Goal: Answer question/provide support: Share knowledge or assist other users

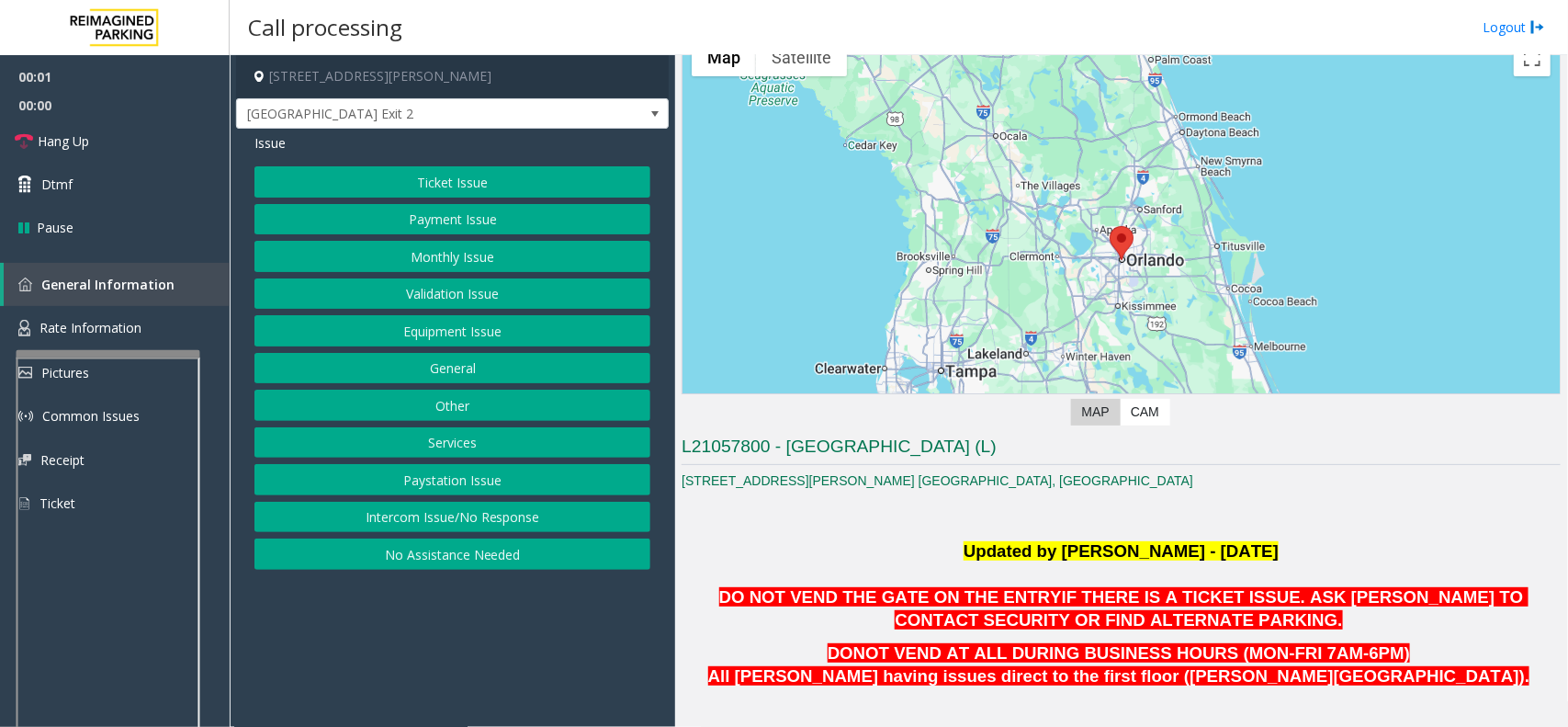
scroll to position [344, 0]
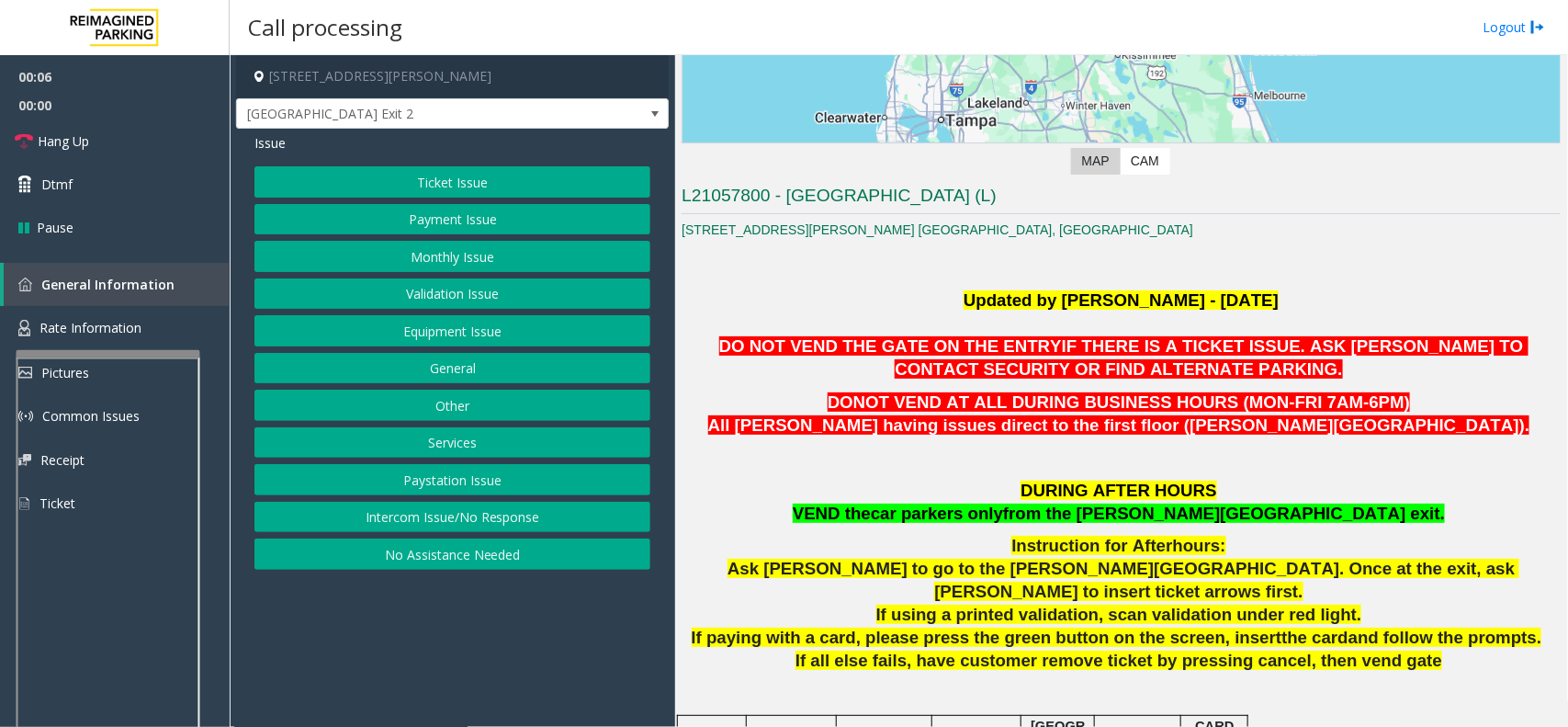
click at [861, 470] on p at bounding box center [1122, 464] width 879 height 25
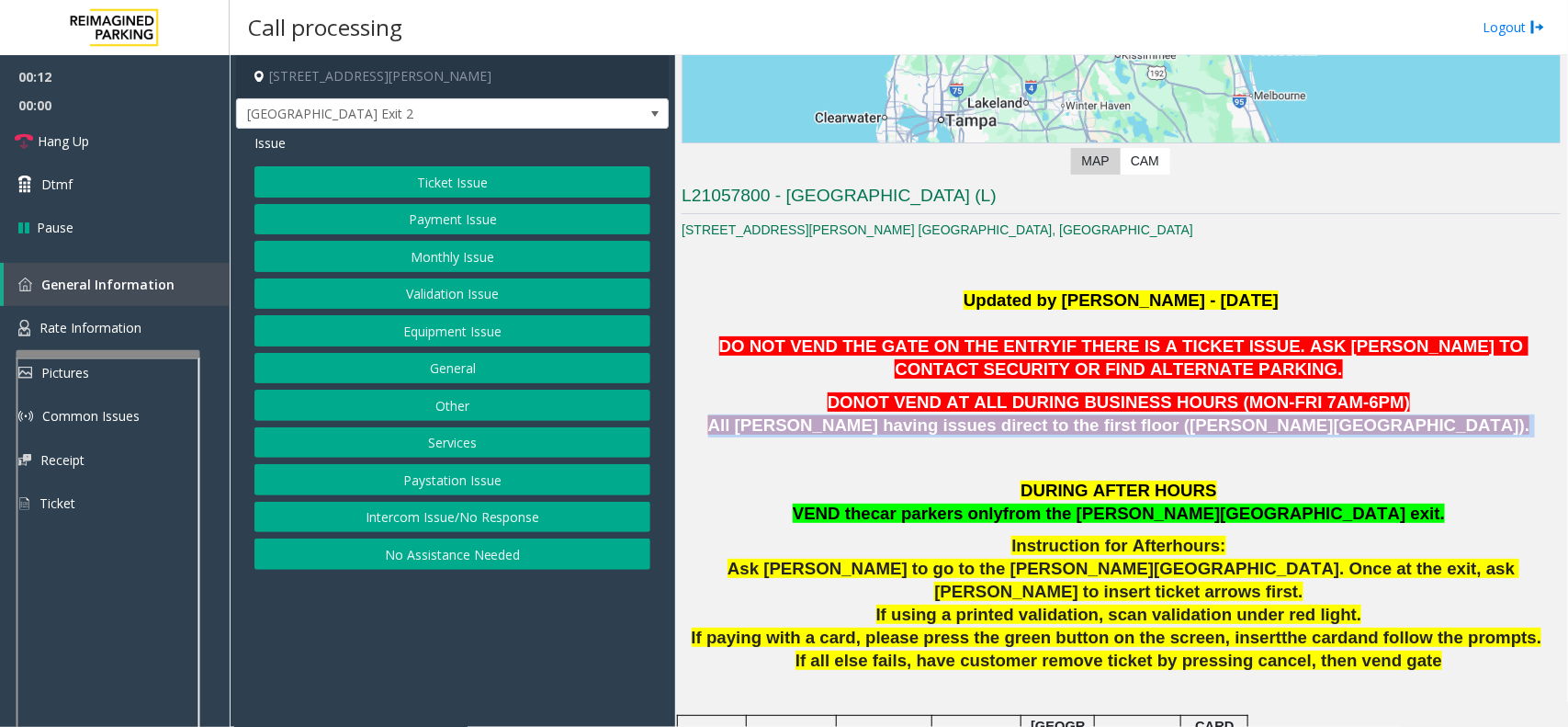
drag, startPoint x: 880, startPoint y: 429, endPoint x: 1339, endPoint y: 426, distance: 459.0
click at [1339, 426] on p "DONOT VEND AT ALL DURING BUSINESS HOURS (MON-FRI 7AM-6PM) All parkers having is…" at bounding box center [1122, 414] width 879 height 46
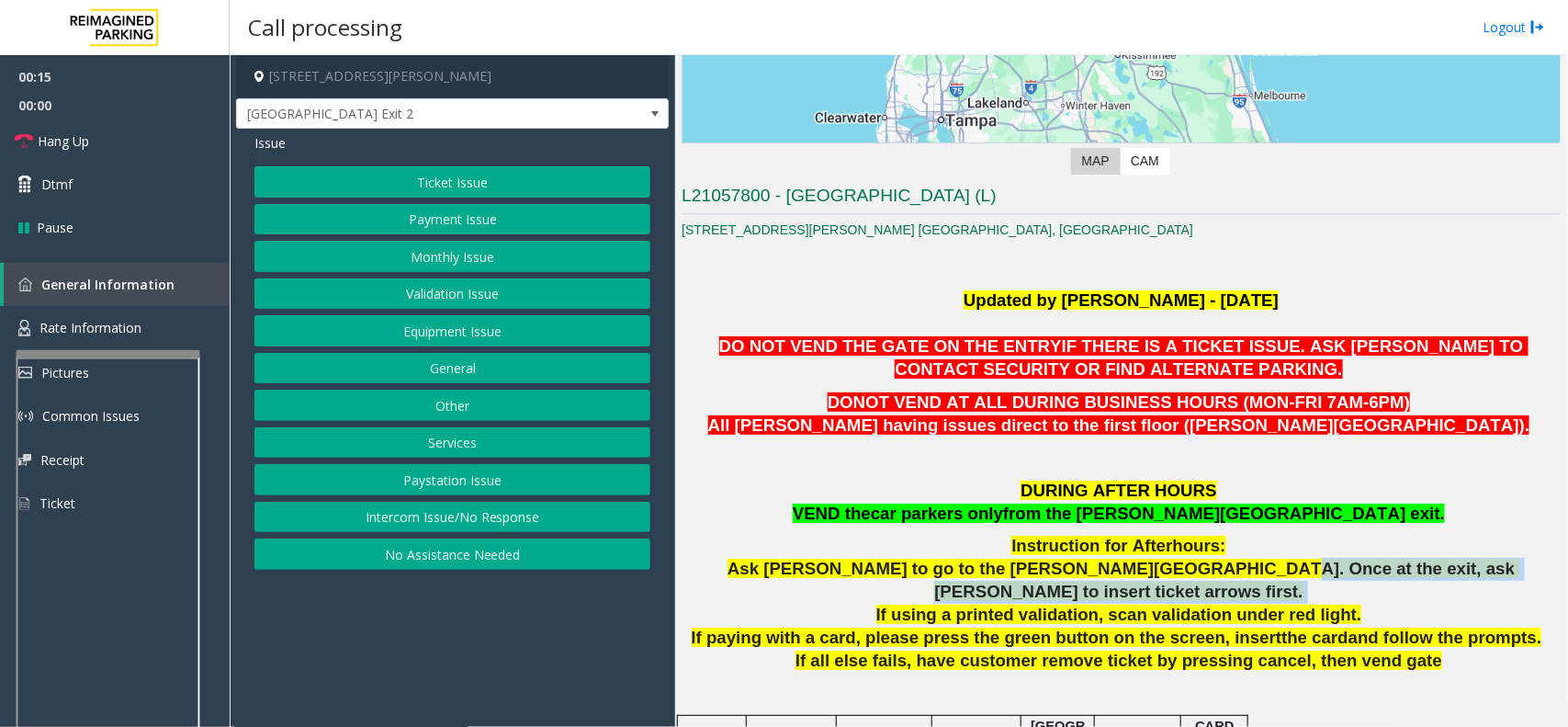
drag, startPoint x: 1181, startPoint y: 567, endPoint x: 1458, endPoint y: 574, distance: 277.1
click at [1458, 574] on p "Ask parker to go to the Boone Ave exit. Once at the exit, ask parker to insert …" at bounding box center [1122, 580] width 879 height 46
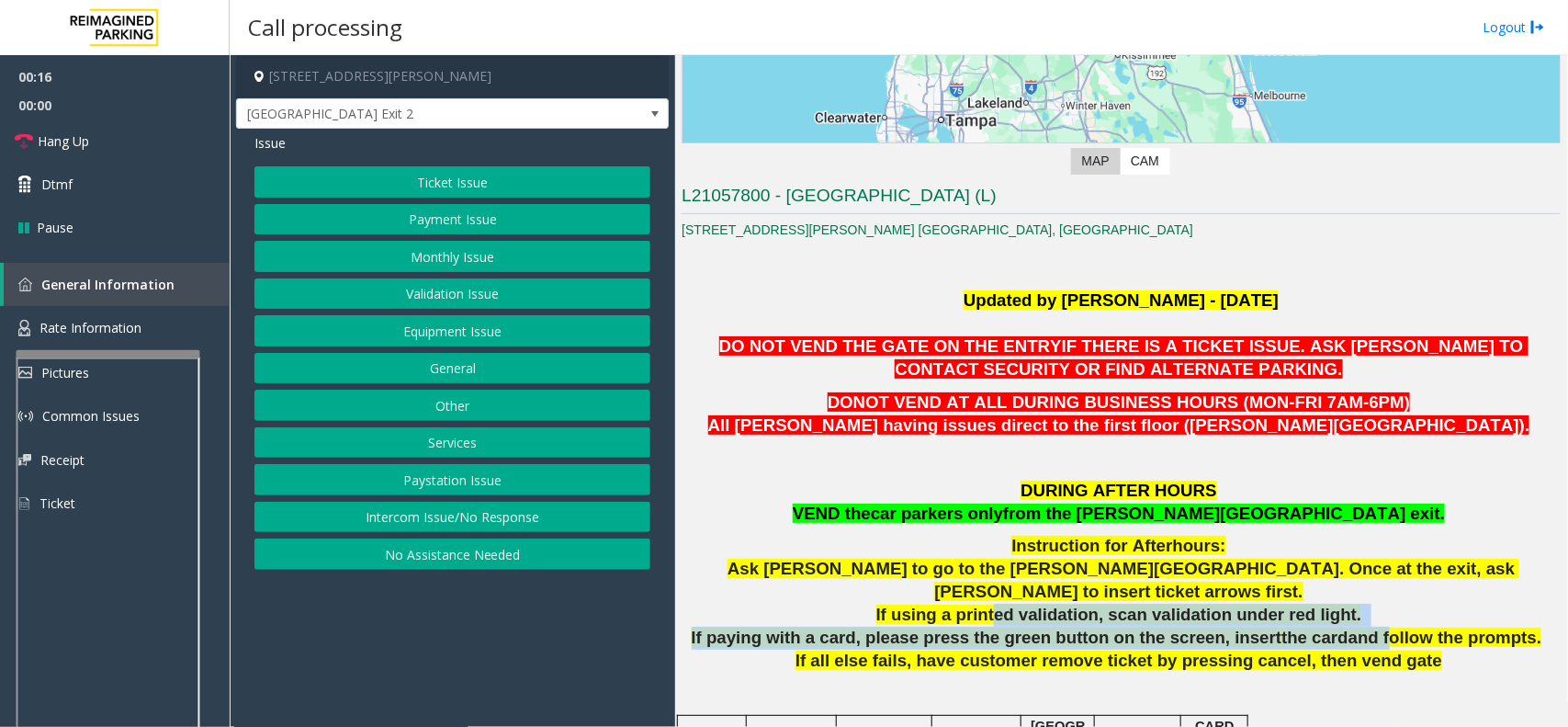
drag, startPoint x: 1003, startPoint y: 594, endPoint x: 1346, endPoint y: 604, distance: 343.1
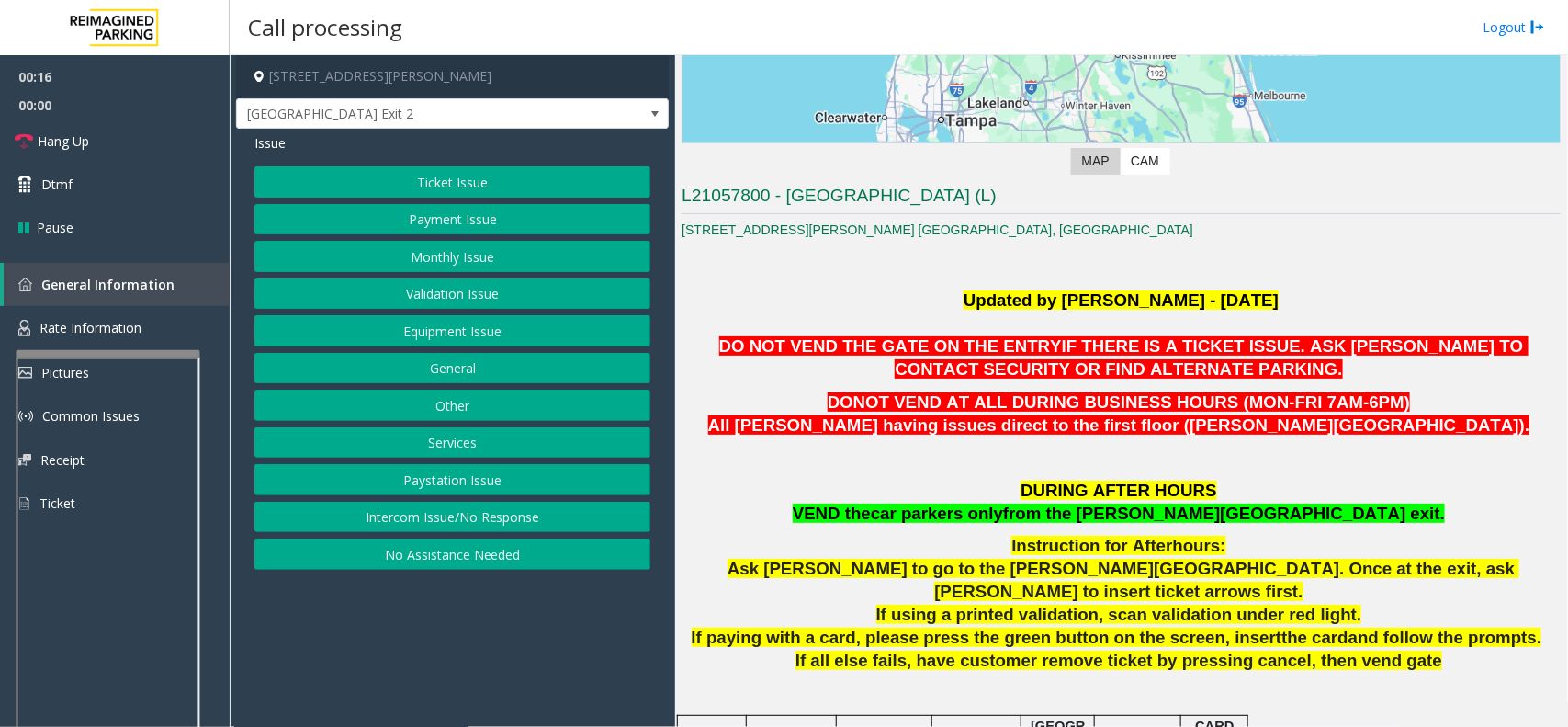
click at [1313, 651] on span "If all else fails, have customer remove ticket by pressing cancel, then vend ga…" at bounding box center [1119, 660] width 647 height 20
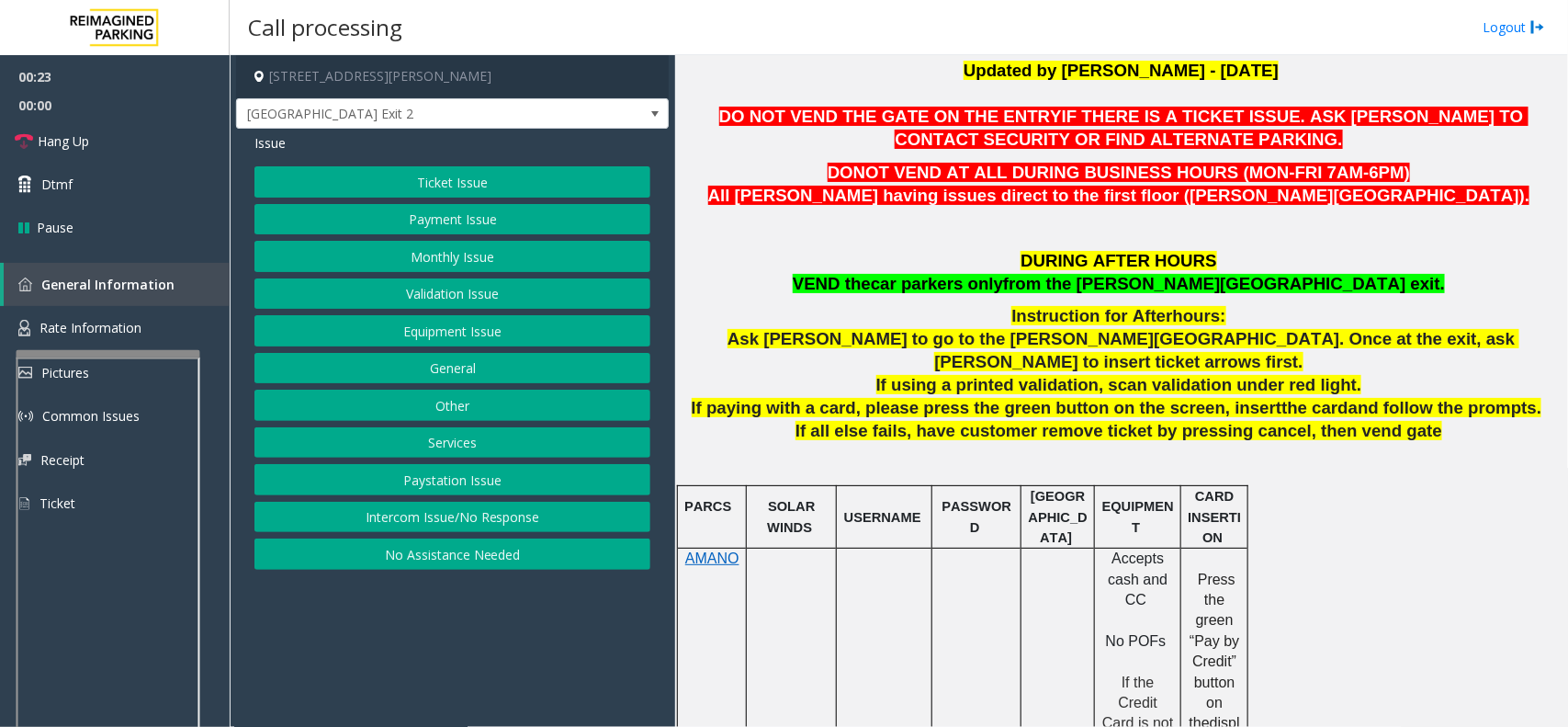
scroll to position [459, 0]
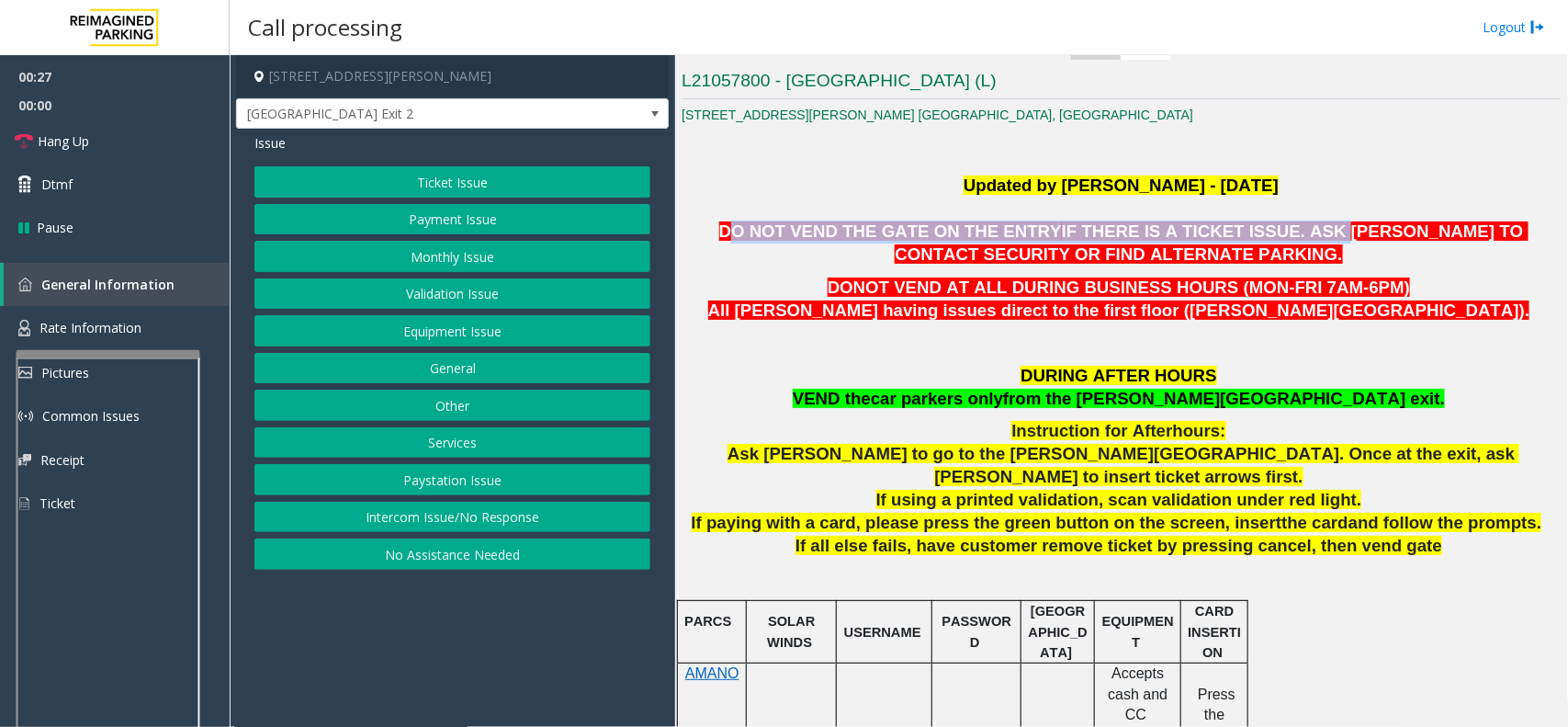
drag, startPoint x: 715, startPoint y: 237, endPoint x: 1224, endPoint y: 236, distance: 509.0
click at [1224, 236] on span "DO NOT VEND THE GATE ON THE ENTRY IF THERE IS A TICKET ISSUE. ASK PARKER TO CON…" at bounding box center [1124, 242] width 809 height 42
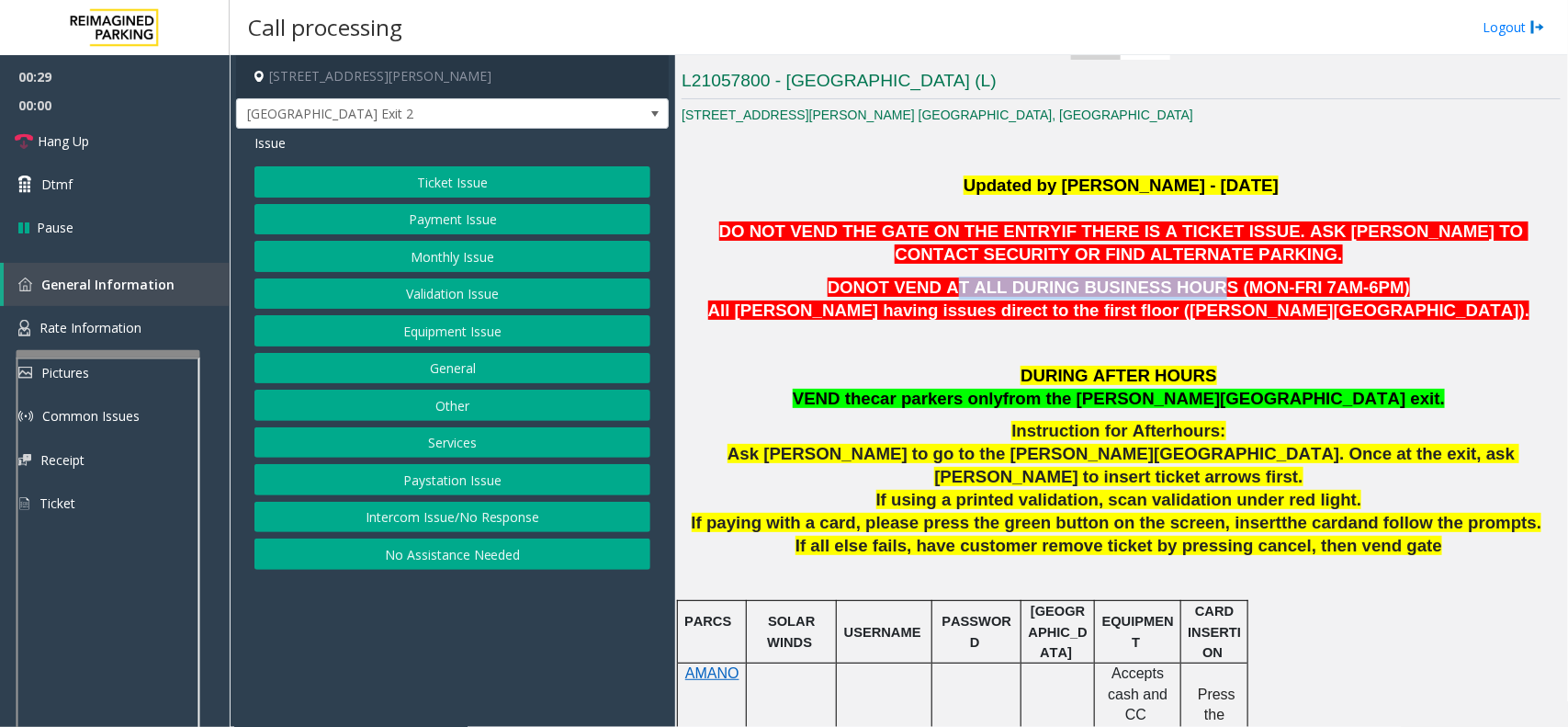
drag, startPoint x: 977, startPoint y: 290, endPoint x: 1196, endPoint y: 296, distance: 219.1
click at [1196, 296] on p "DONOT VEND AT ALL DURING BUSINESS HOURS (MON-FRI 7AM-6PM) All parkers having is…" at bounding box center [1122, 299] width 879 height 46
click at [1201, 318] on span "All parkers having issues direct to the first floor (Boone Ave)." at bounding box center [1120, 310] width 822 height 20
click at [445, 184] on button "Ticket Issue" at bounding box center [452, 182] width 396 height 31
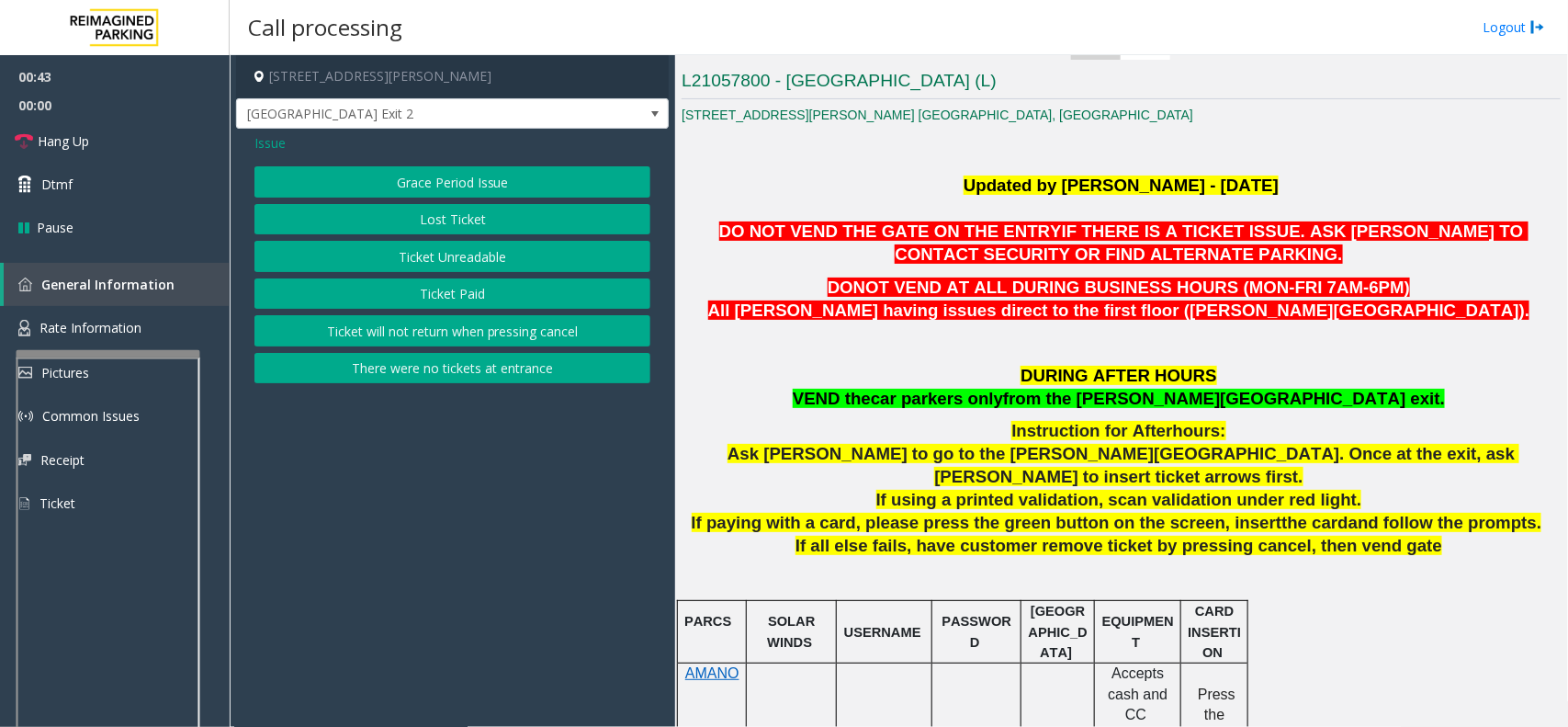
click at [470, 252] on button "Ticket Unreadable" at bounding box center [452, 256] width 396 height 31
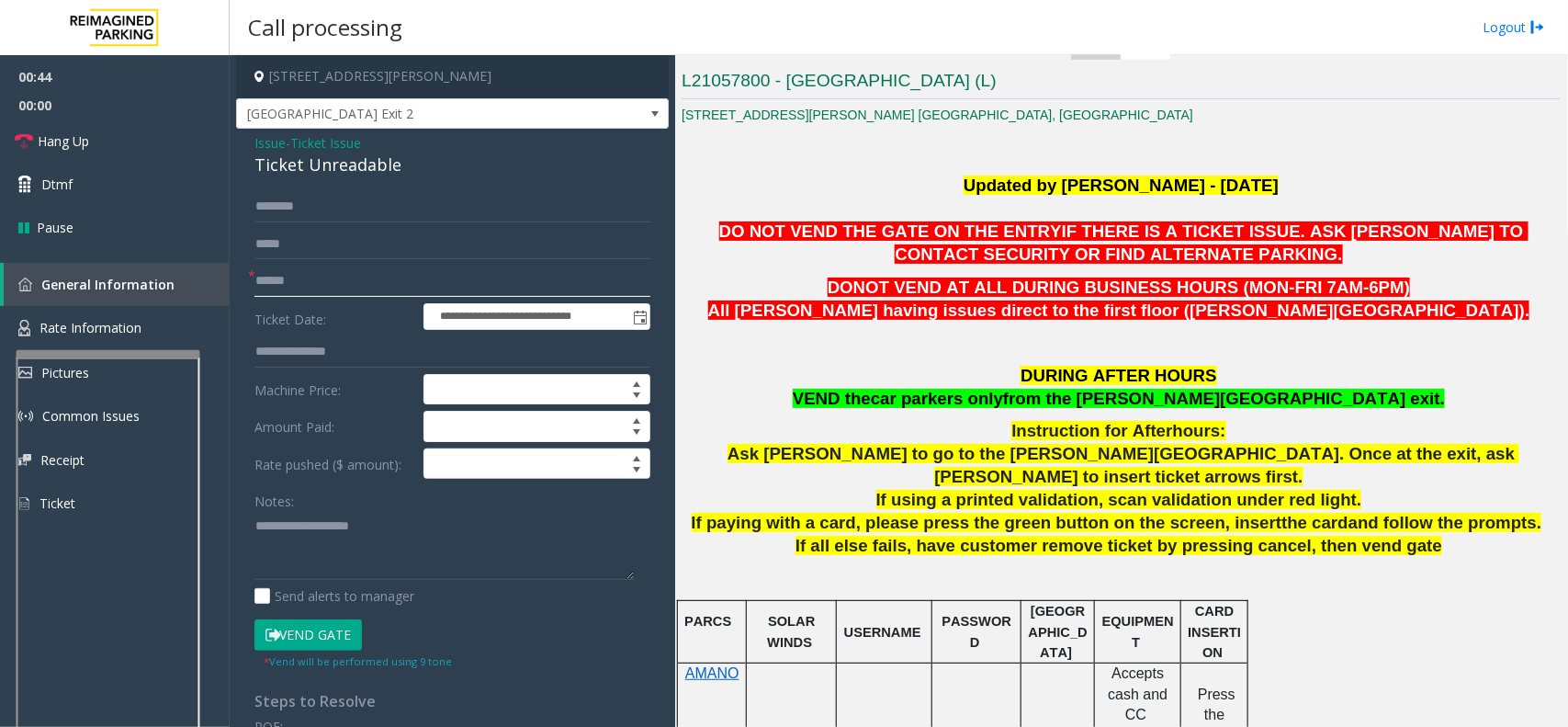
click at [308, 290] on input "text" at bounding box center [452, 281] width 396 height 31
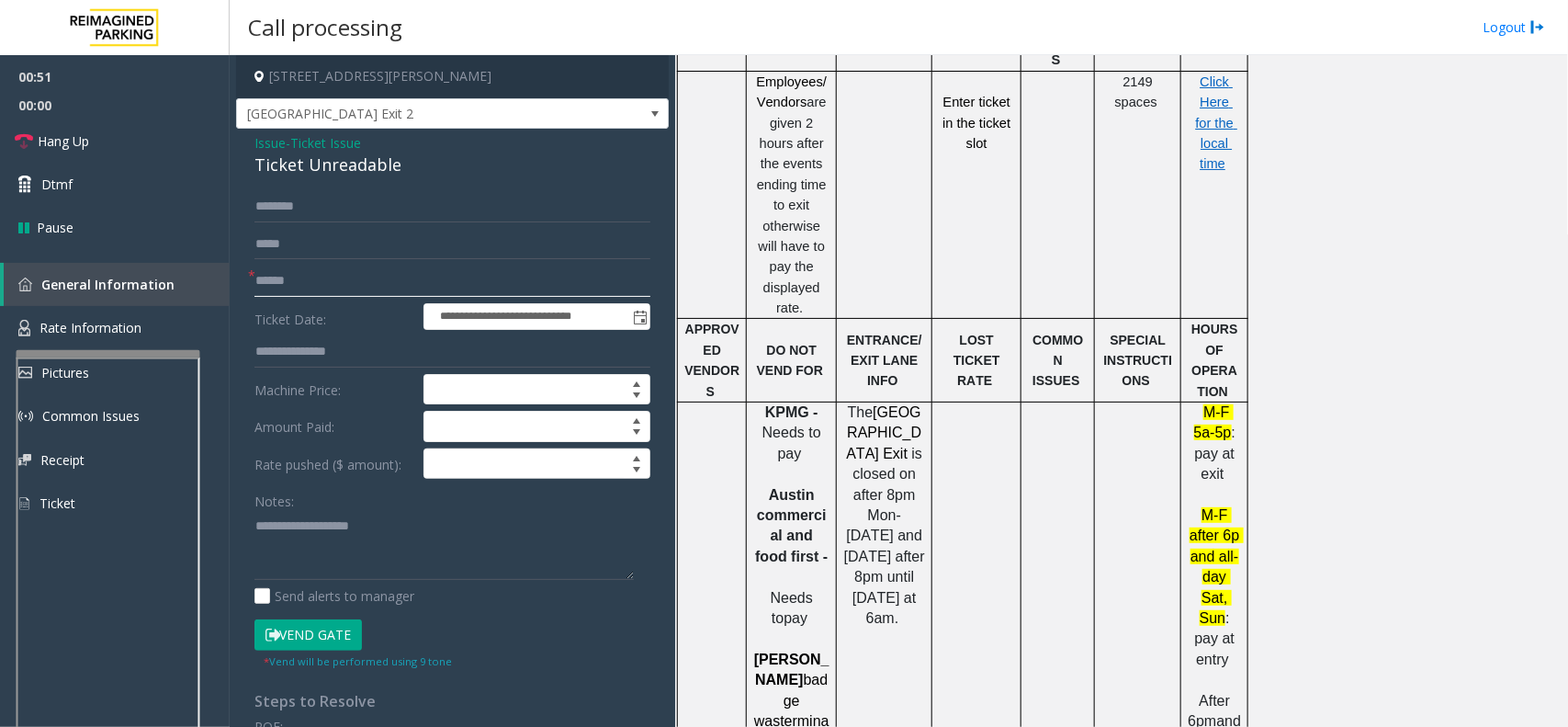
scroll to position [2345, 0]
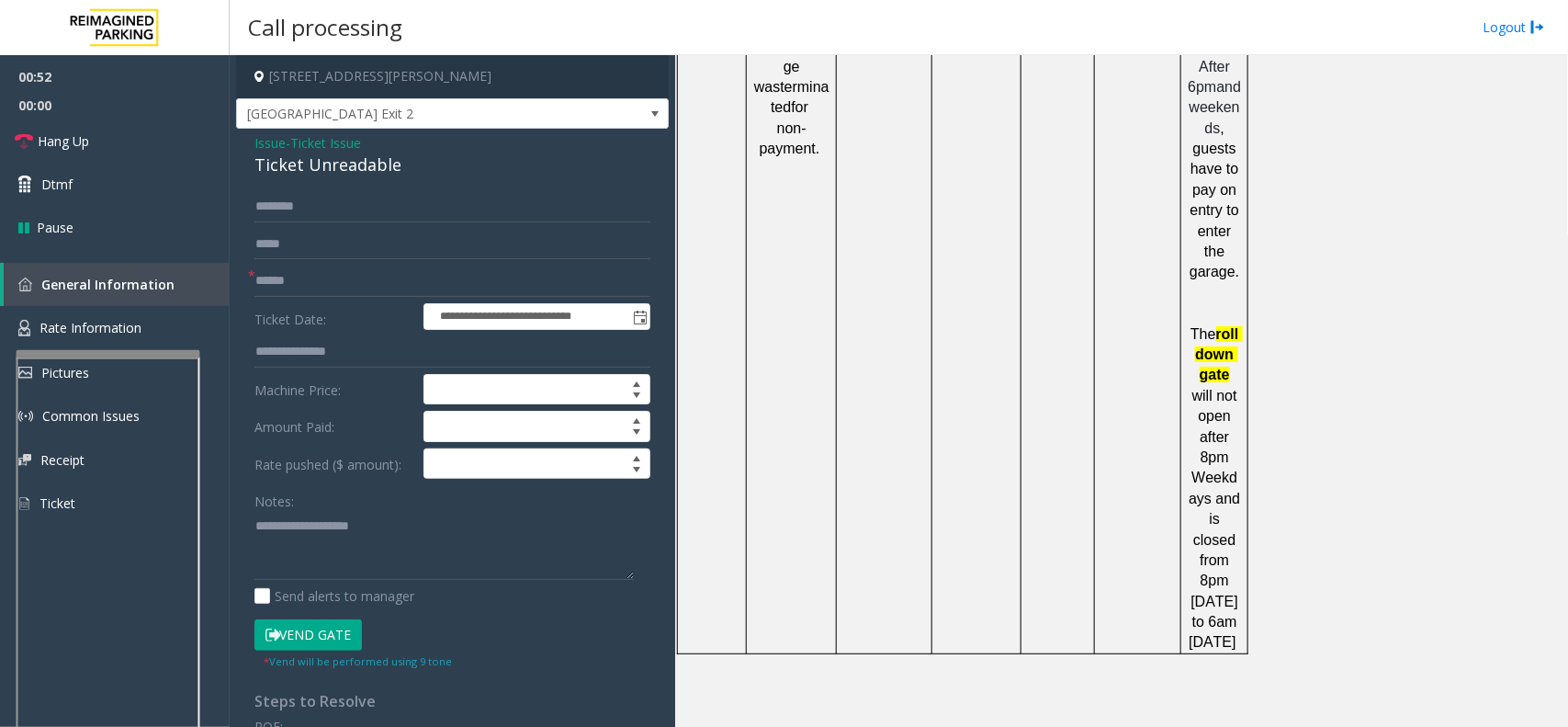
drag, startPoint x: 1058, startPoint y: 654, endPoint x: 967, endPoint y: 681, distance: 94.9
drag, startPoint x: 951, startPoint y: 659, endPoint x: 1063, endPoint y: 638, distance: 114.0
copy button "(340) 344-2161"
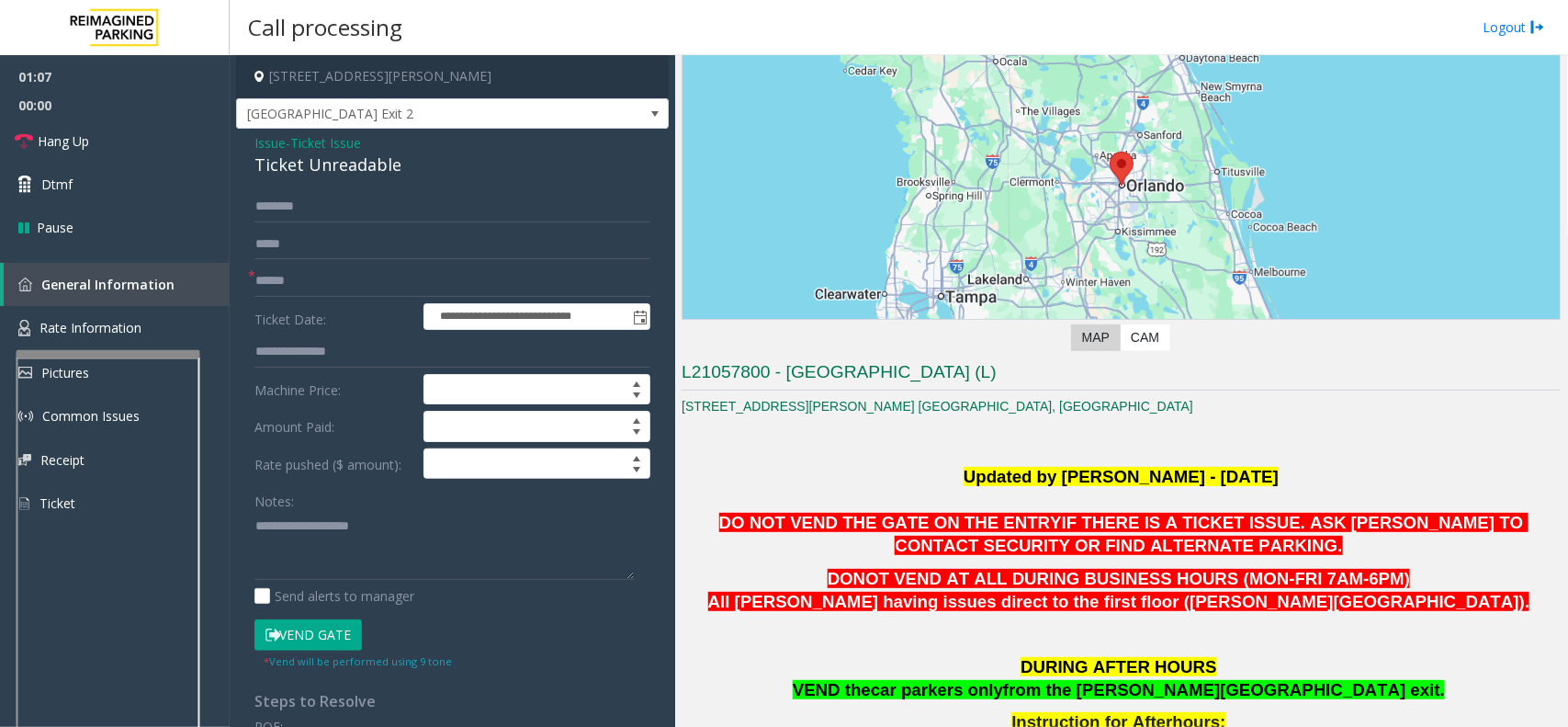
scroll to position [393, 0]
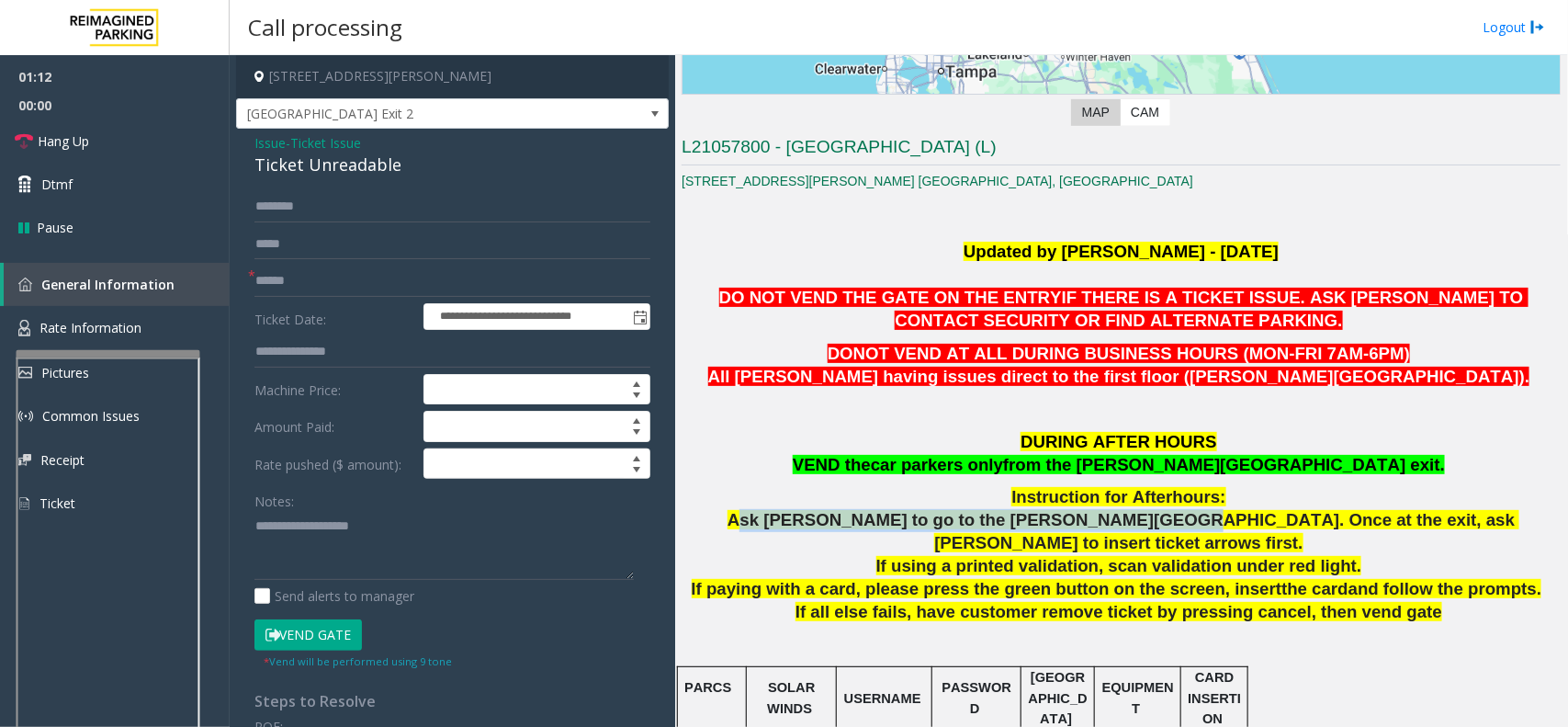
drag, startPoint x: 784, startPoint y: 513, endPoint x: 1126, endPoint y: 512, distance: 342.0
click at [1126, 512] on span "Ask parker to go to the Boone Ave exit. Once at the exit, ask parker to insert …" at bounding box center [1124, 530] width 792 height 42
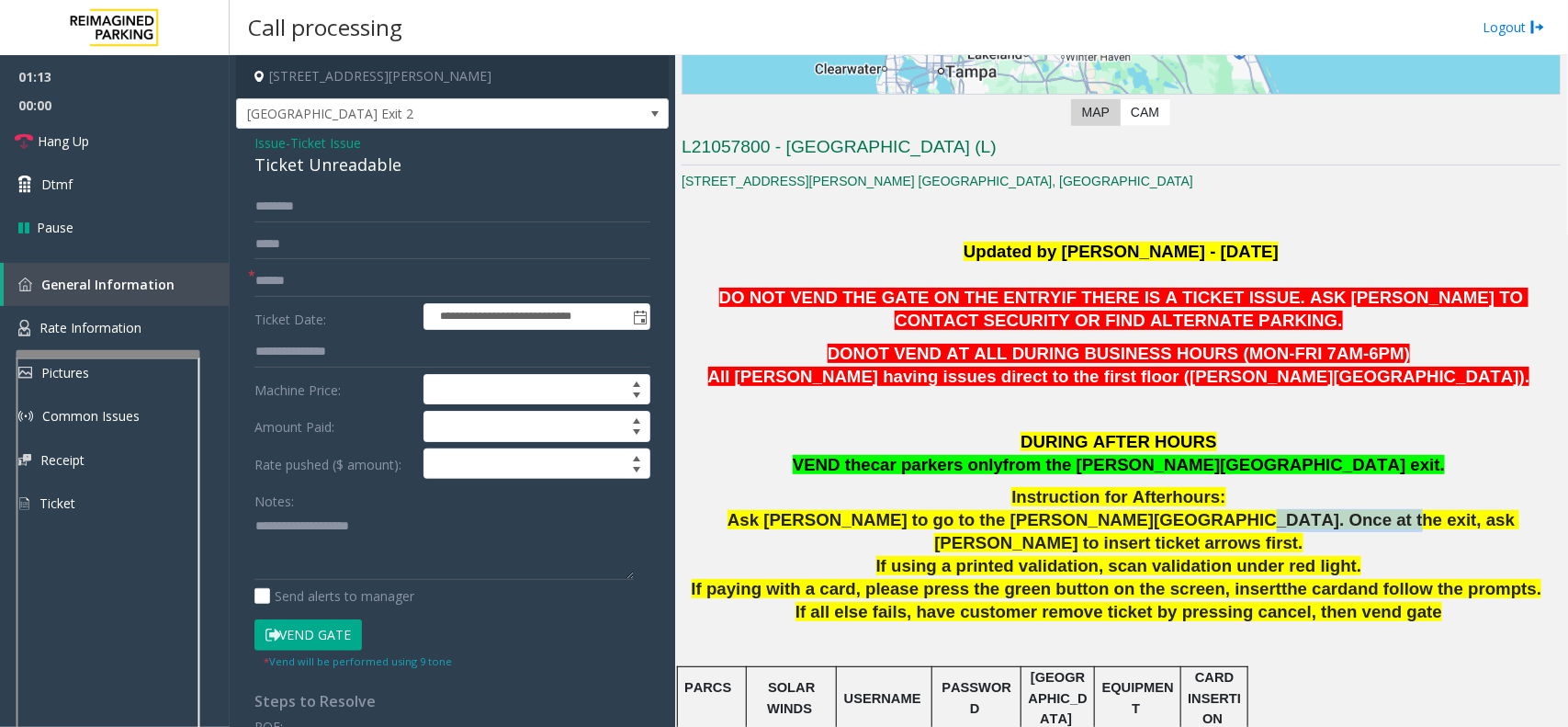
drag, startPoint x: 1163, startPoint y: 521, endPoint x: 1275, endPoint y: 517, distance: 112.1
click at [1275, 517] on span "Ask parker to go to the Boone Ave exit. Once at the exit, ask parker to insert …" at bounding box center [1124, 530] width 792 height 42
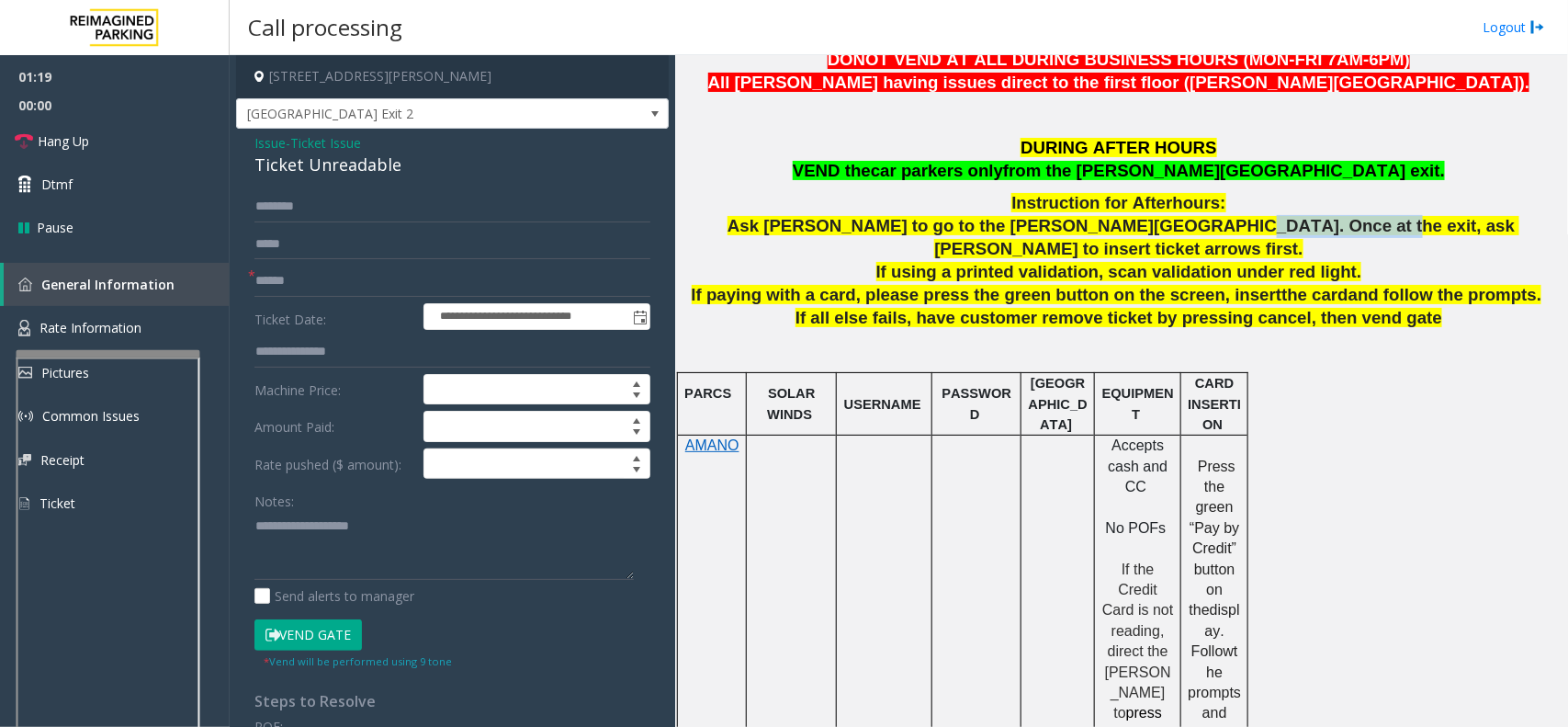
scroll to position [278, 0]
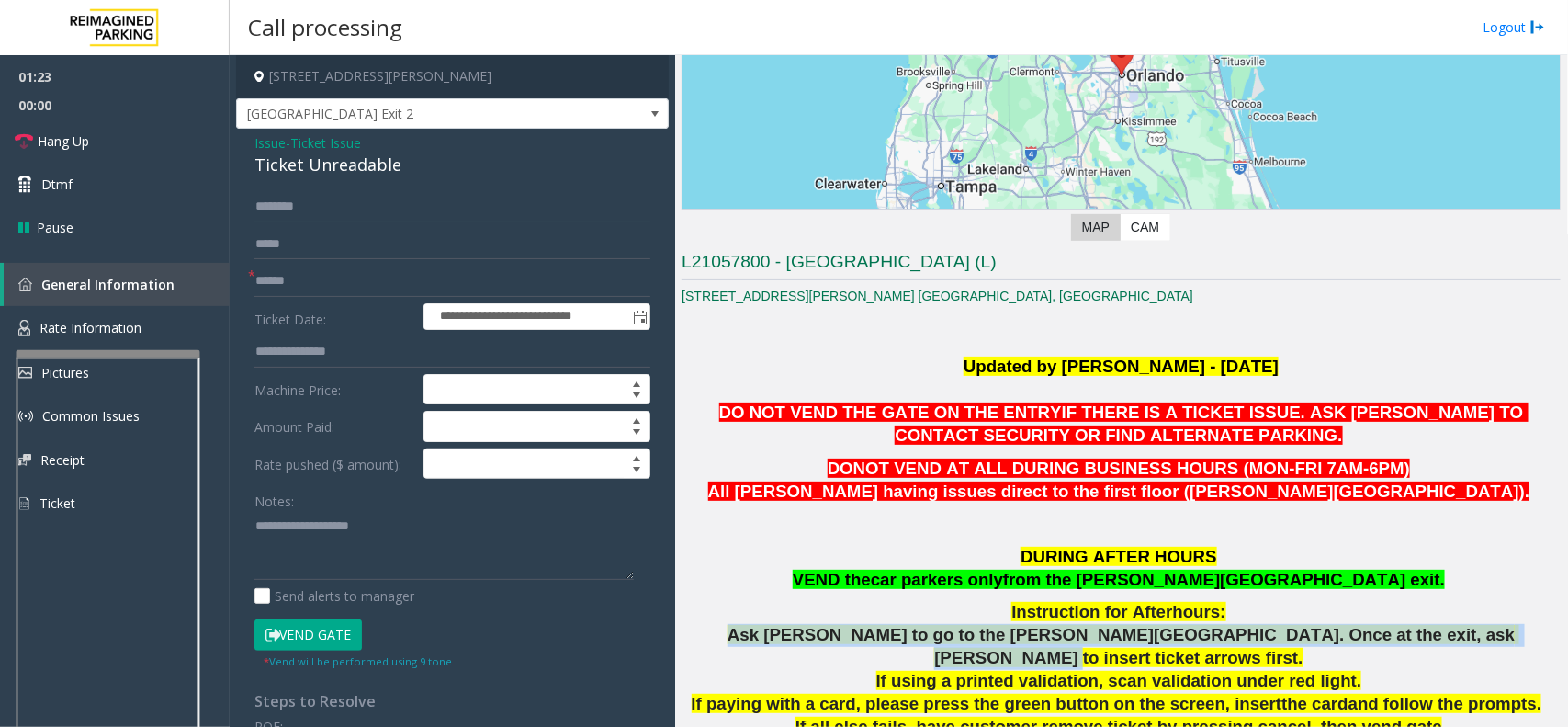
drag, startPoint x: 772, startPoint y: 630, endPoint x: 1449, endPoint y: 625, distance: 677.0
click at [1449, 625] on p "Ask parker to go to the Boone Ave exit. Once at the exit, ask parker to insert …" at bounding box center [1122, 646] width 879 height 46
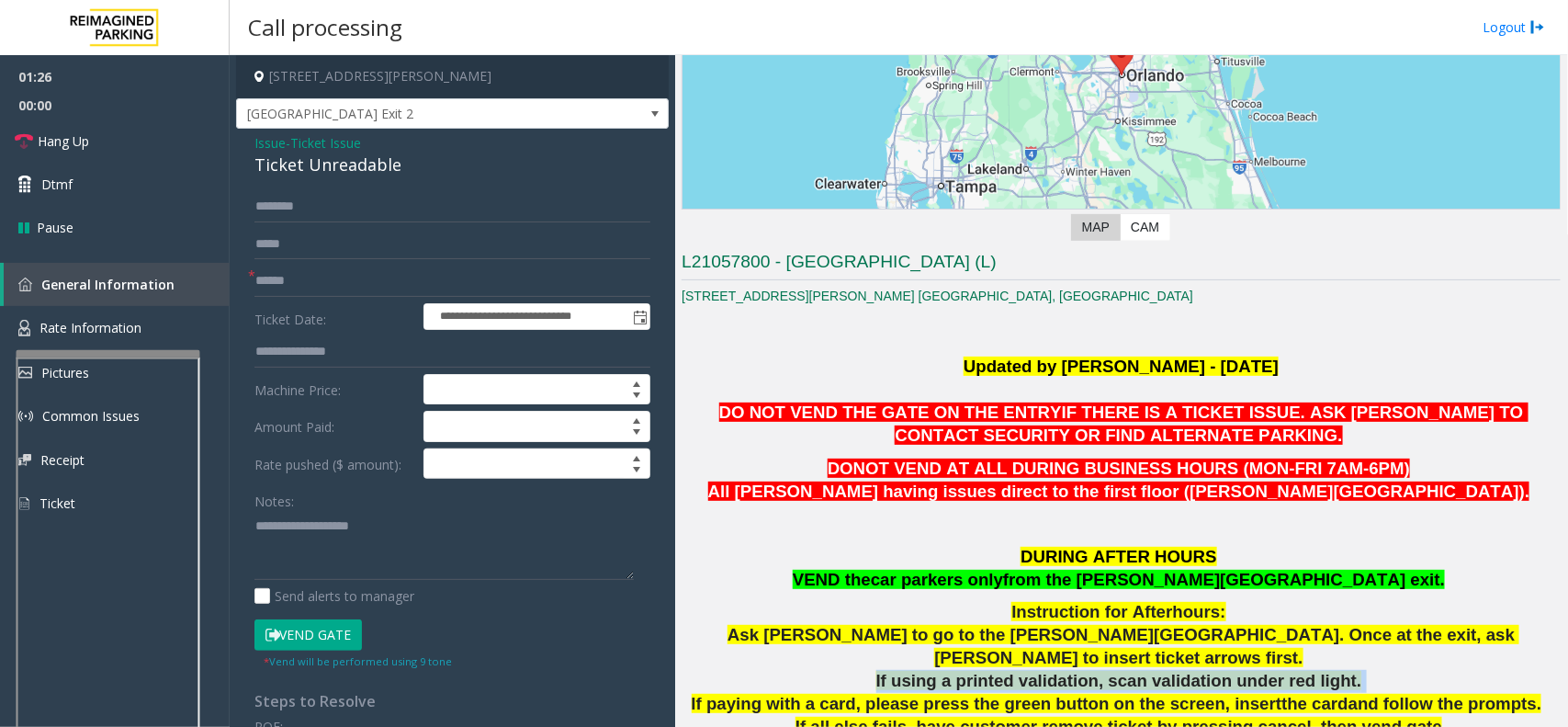
drag, startPoint x: 899, startPoint y: 653, endPoint x: 1366, endPoint y: 649, distance: 467.0
click at [1366, 669] on p "If using a printed validation, scan validation under red light." at bounding box center [1122, 680] width 879 height 23
click at [340, 534] on textarea at bounding box center [444, 545] width 380 height 68
paste textarea "**********"
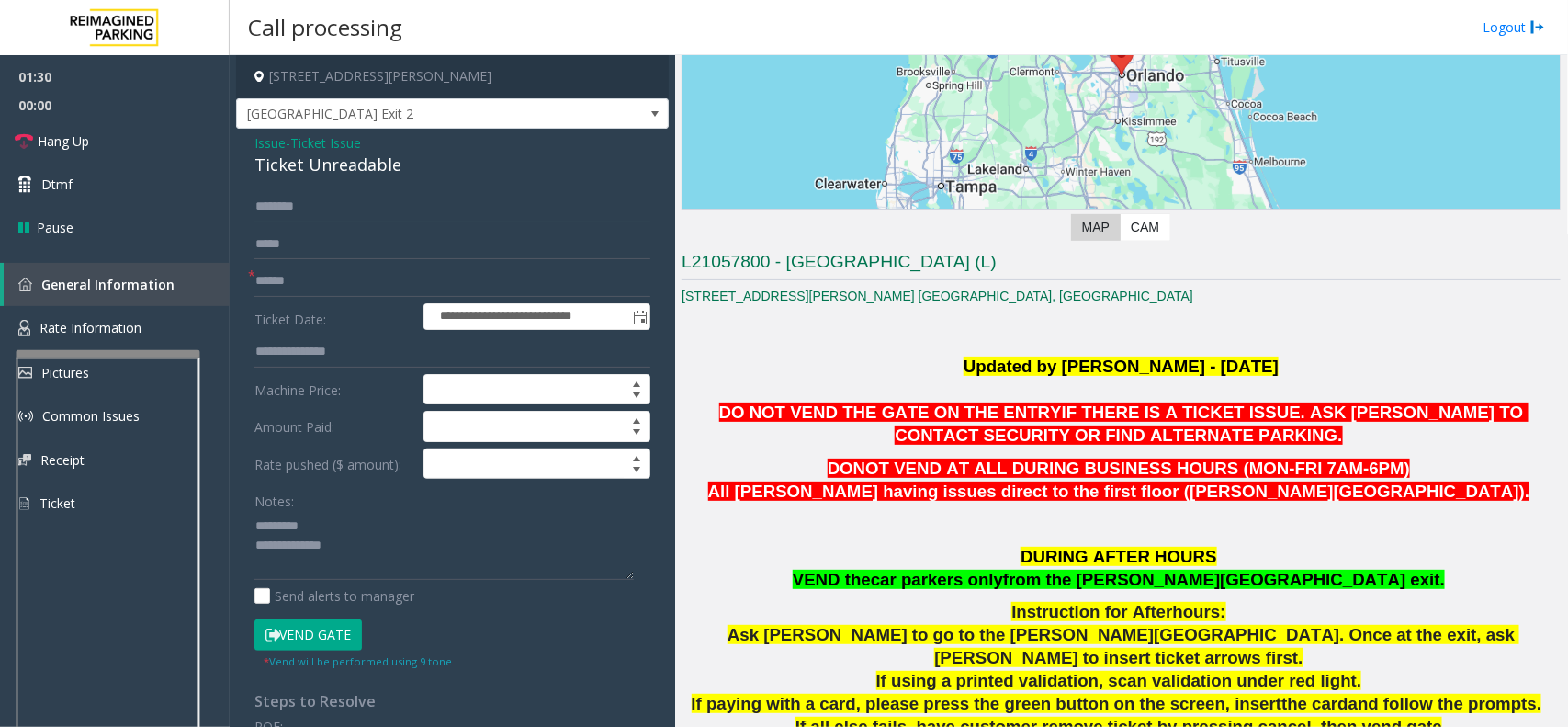
click at [355, 172] on div "Ticket Unreadable" at bounding box center [452, 164] width 396 height 24
copy div "Ticket Unreadable"
click at [384, 529] on textarea at bounding box center [444, 545] width 380 height 68
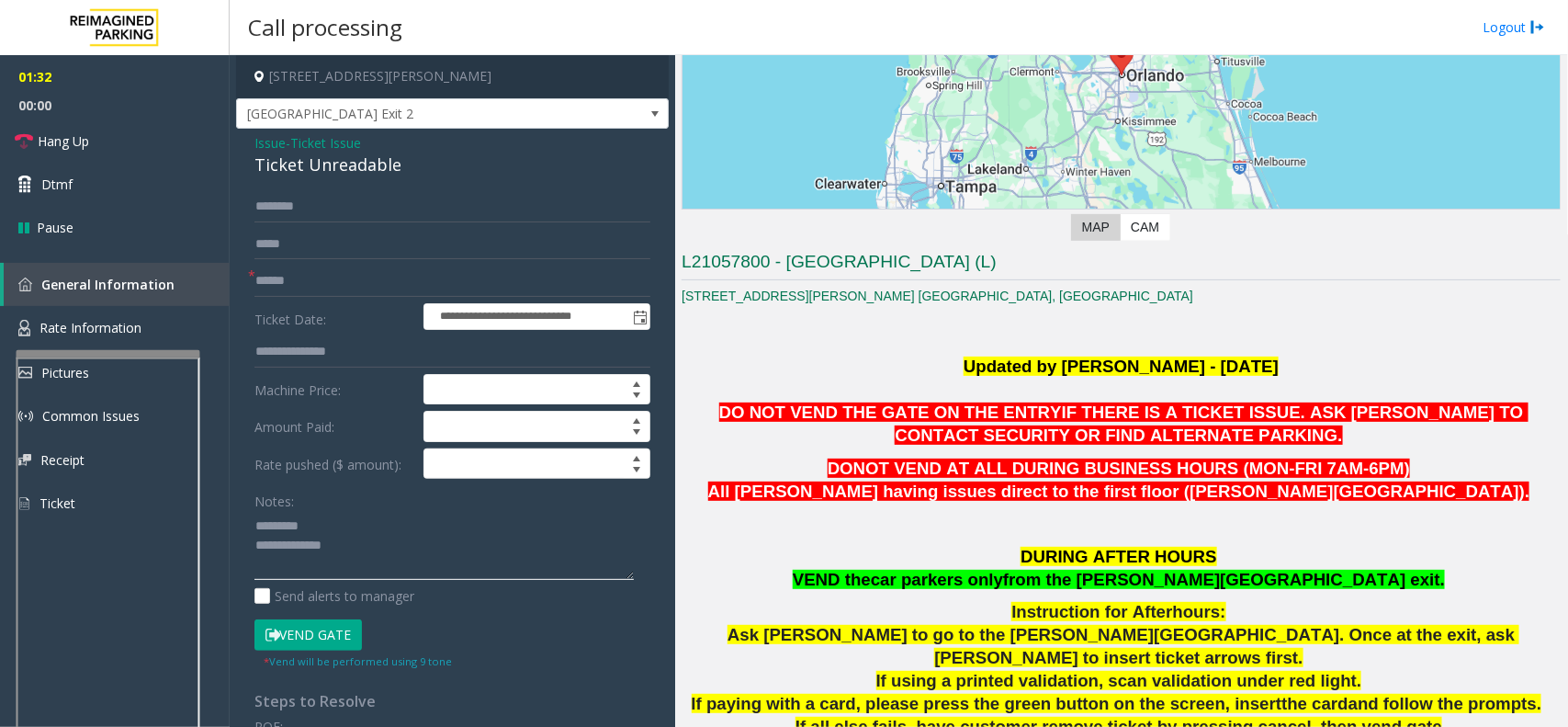
paste textarea "**********"
click at [374, 553] on textarea at bounding box center [444, 545] width 380 height 68
type textarea "**********"
click at [324, 126] on span "[GEOGRAPHIC_DATA] Exit 2" at bounding box center [409, 114] width 345 height 29
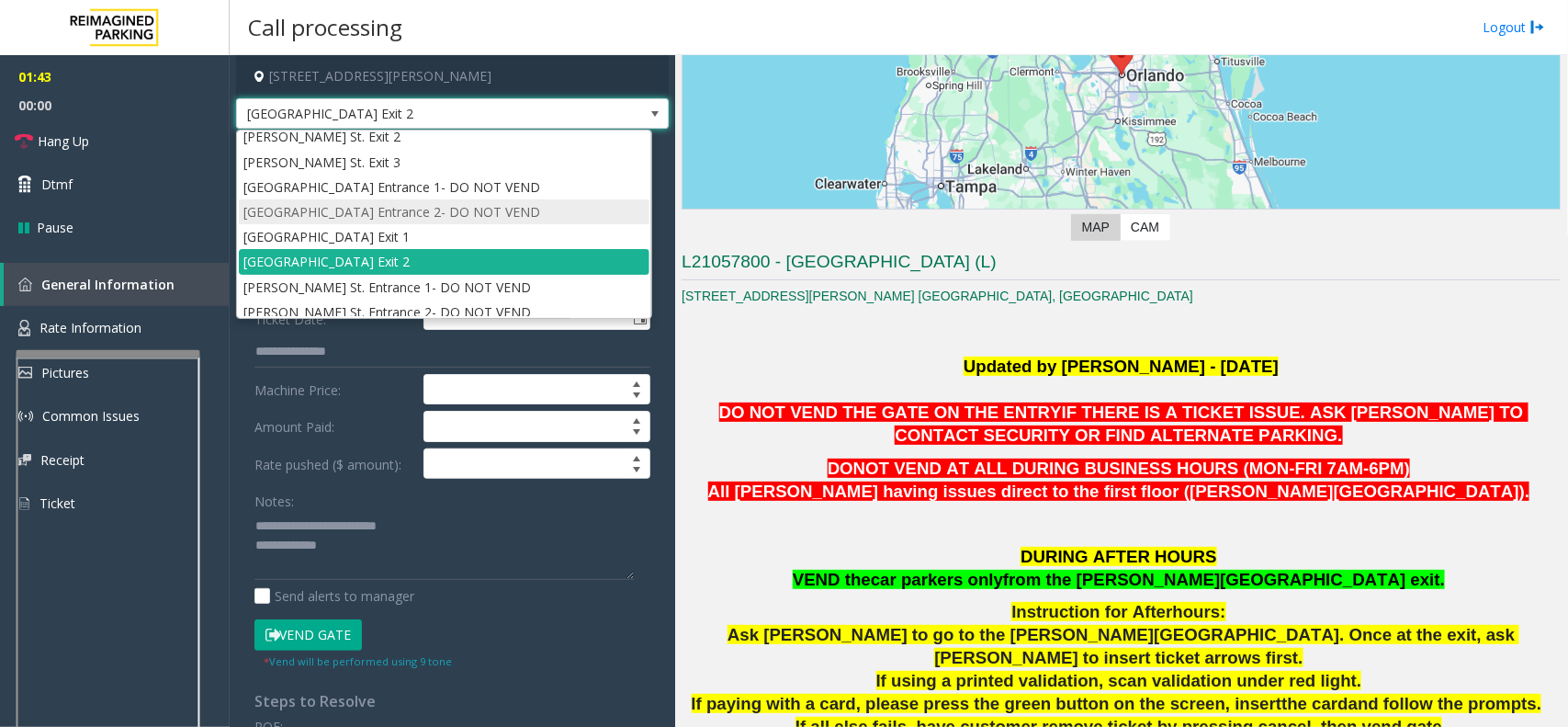
scroll to position [147, 0]
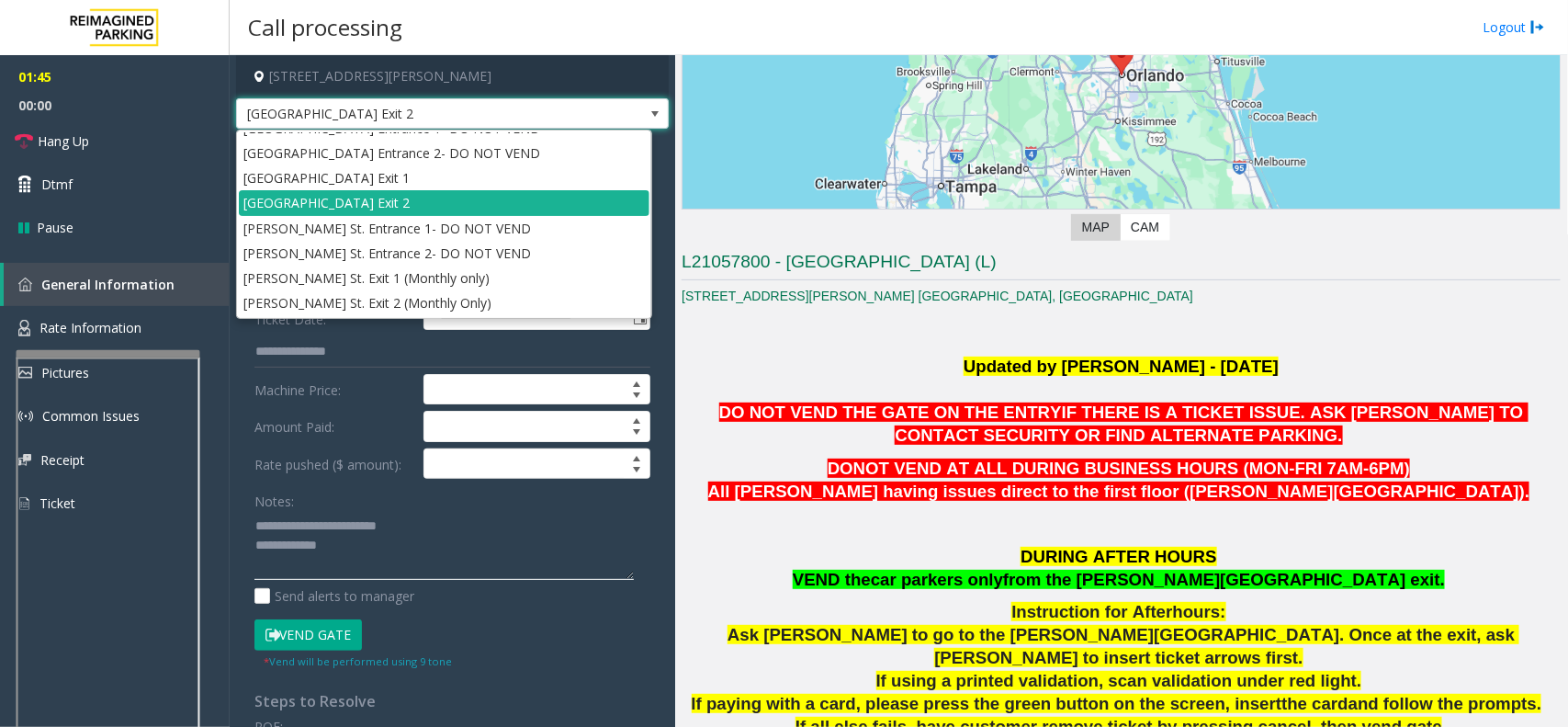
click at [423, 549] on textarea at bounding box center [444, 545] width 380 height 68
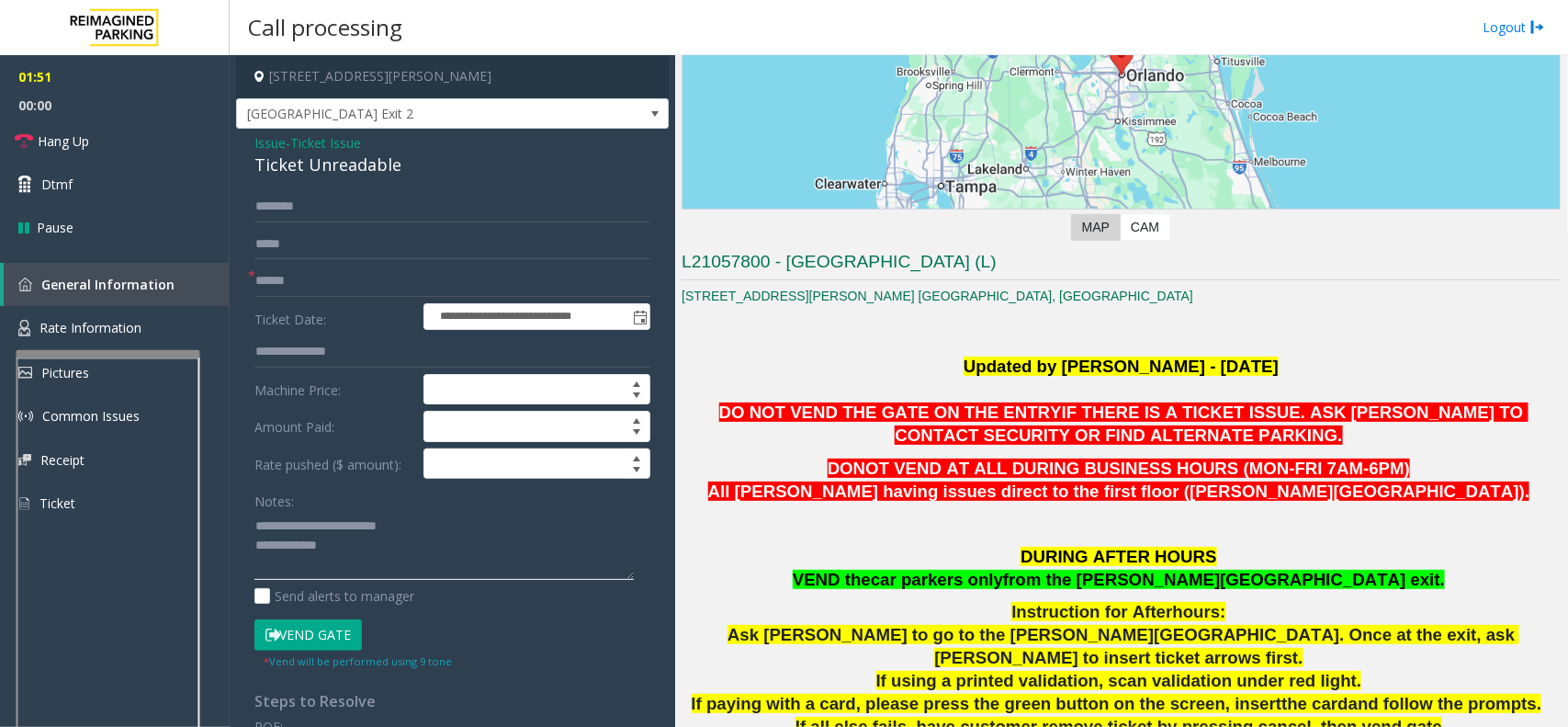
click at [396, 548] on textarea at bounding box center [444, 545] width 380 height 68
click at [294, 295] on input "text" at bounding box center [452, 281] width 396 height 31
click at [274, 134] on span "Issue" at bounding box center [270, 143] width 31 height 20
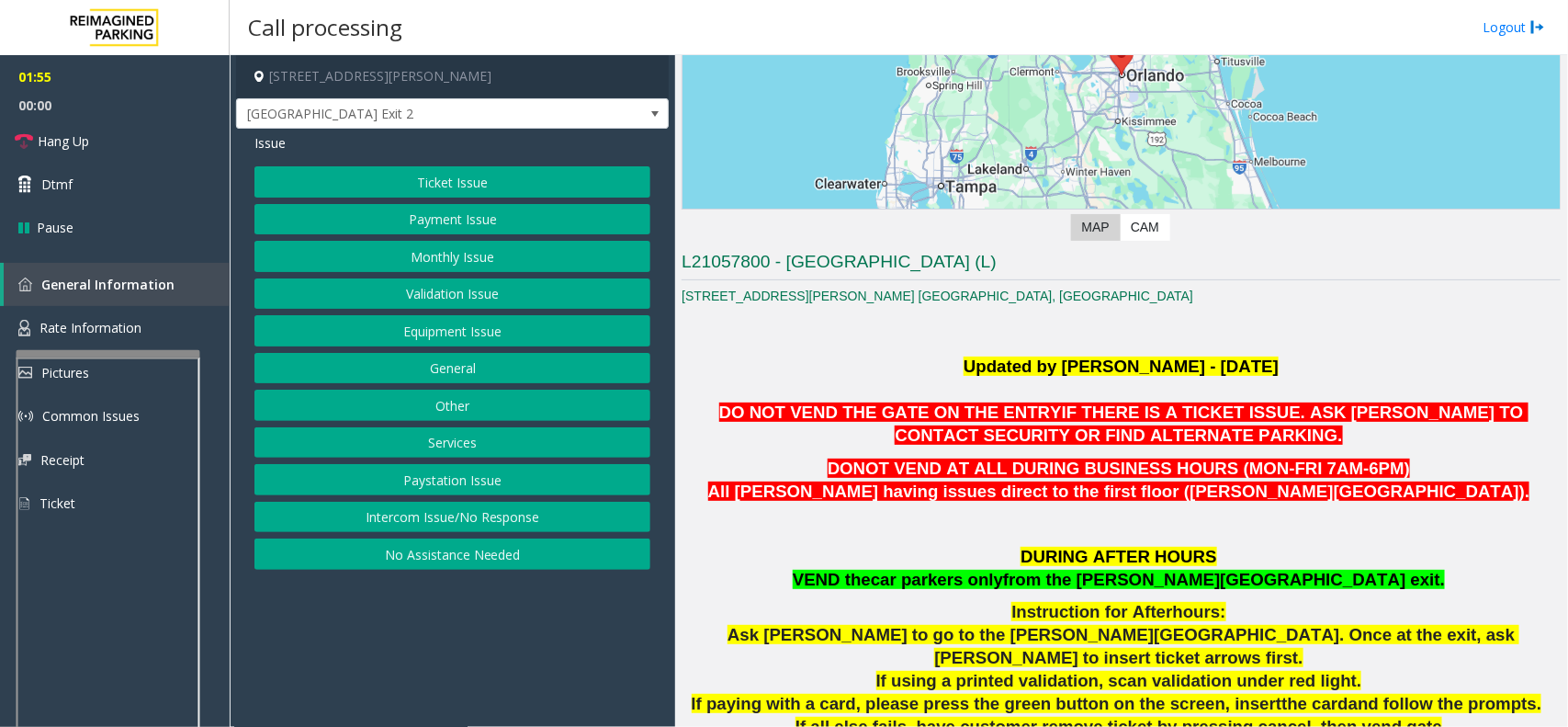
click at [478, 324] on button "Equipment Issue" at bounding box center [452, 331] width 396 height 31
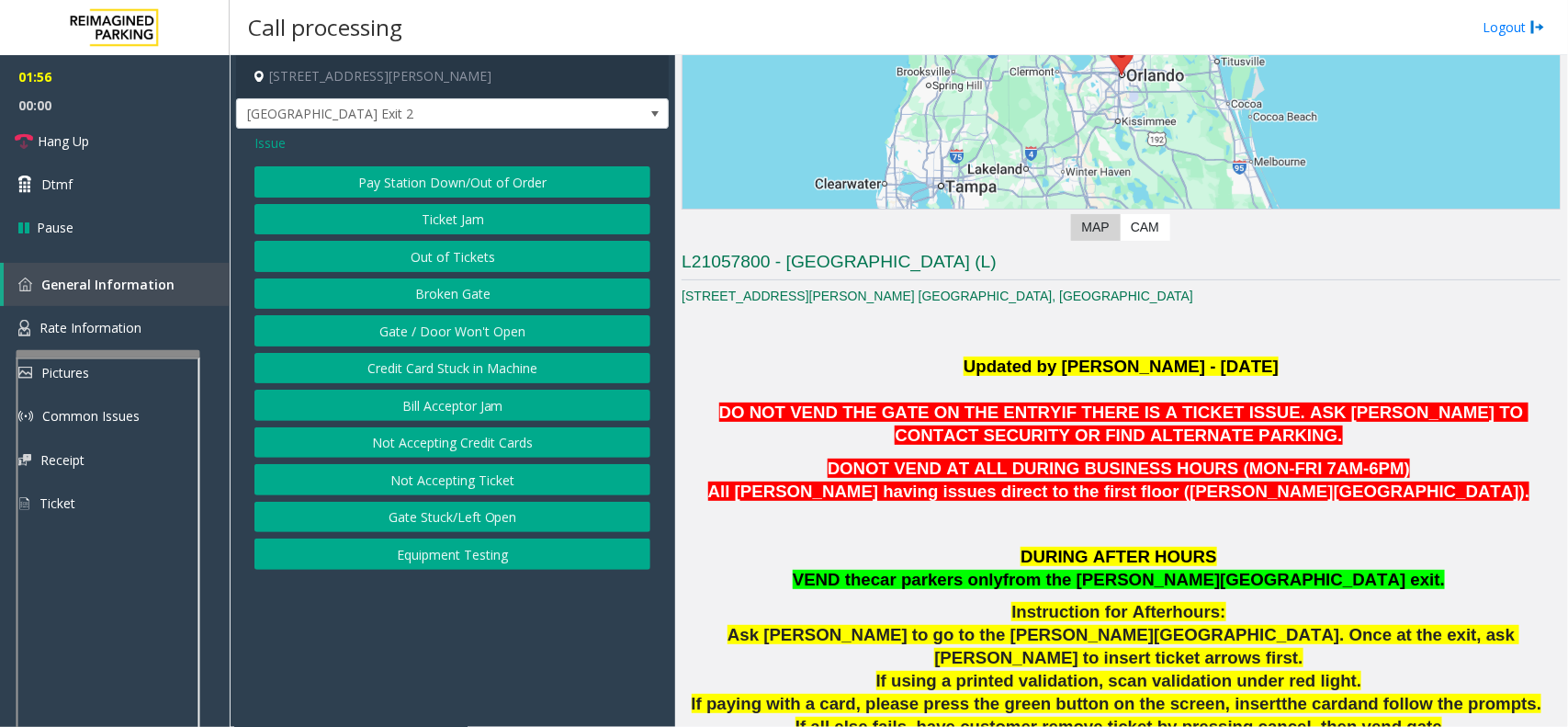
click at [474, 331] on button "Gate / Door Won't Open" at bounding box center [452, 331] width 396 height 31
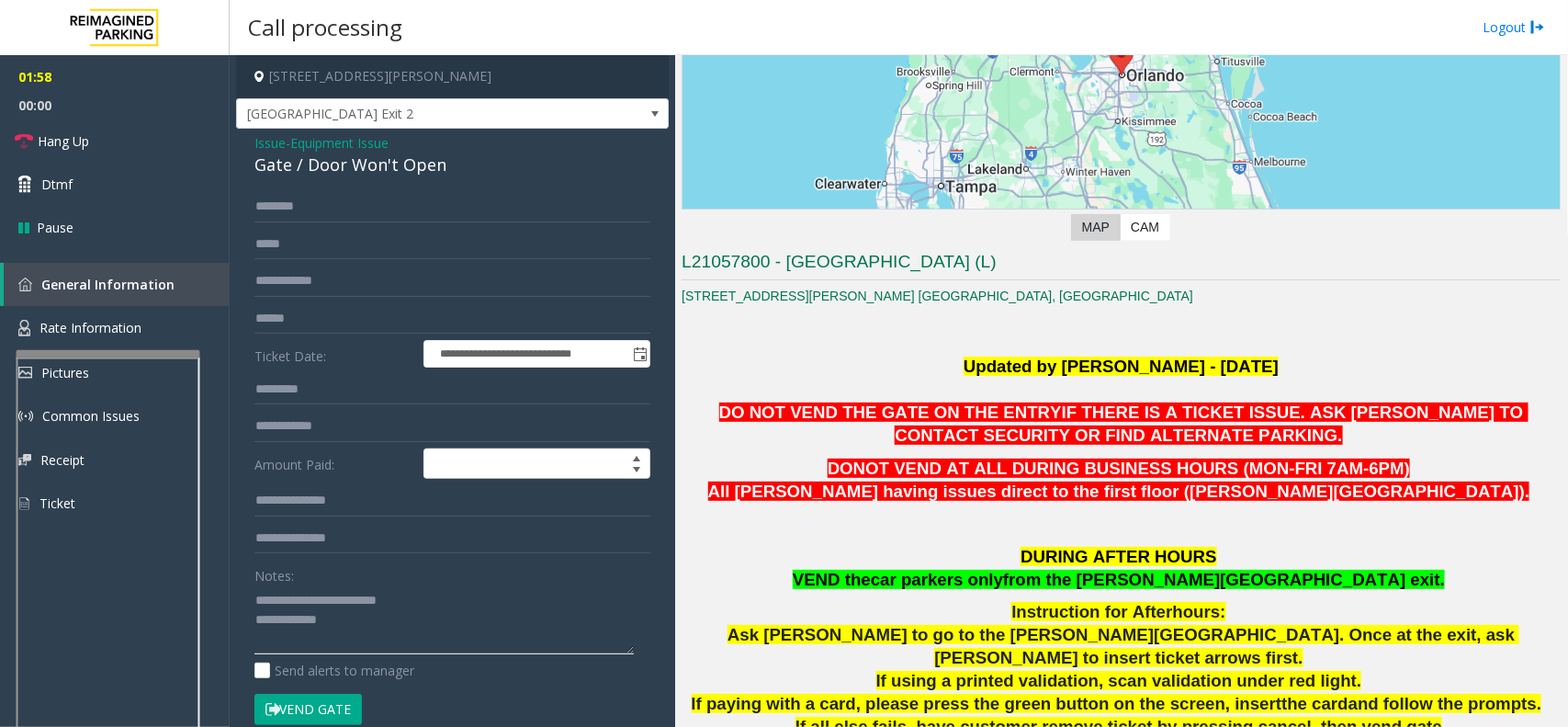
click at [374, 626] on textarea at bounding box center [444, 619] width 380 height 68
click at [90, 153] on link "Hang Up" at bounding box center [115, 141] width 230 height 43
click at [512, 618] on textarea at bounding box center [444, 619] width 380 height 68
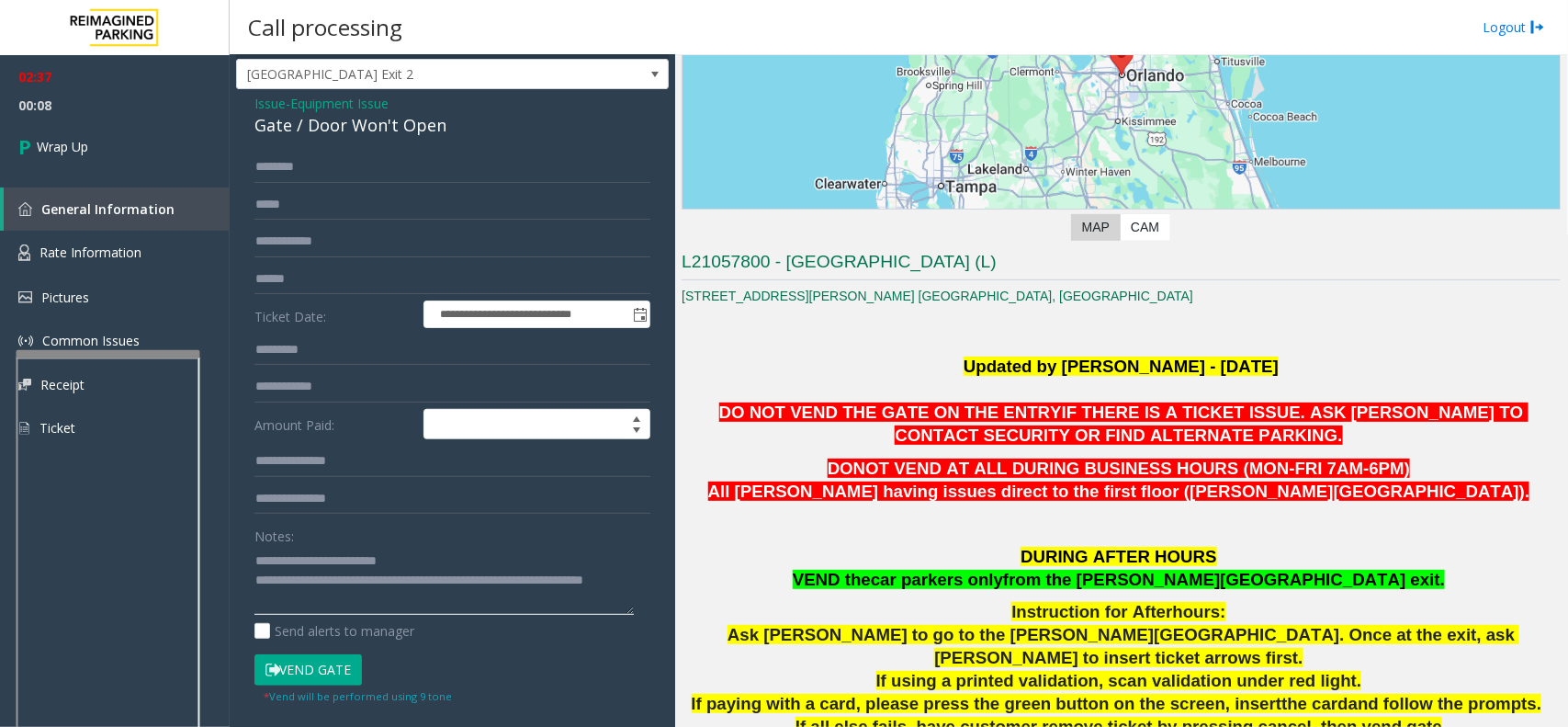
scroll to position [0, 0]
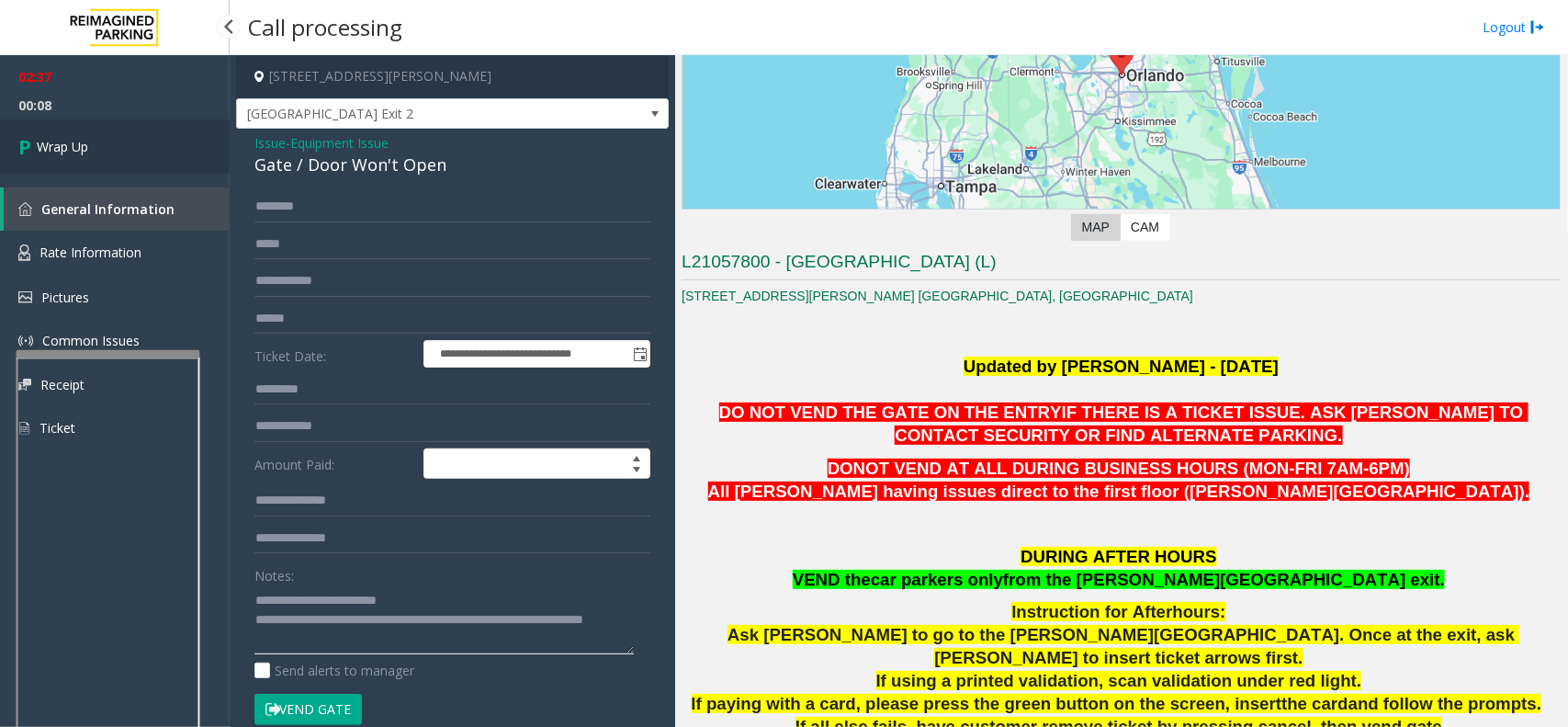
type textarea "**********"
click at [107, 148] on link "Wrap Up" at bounding box center [115, 146] width 230 height 54
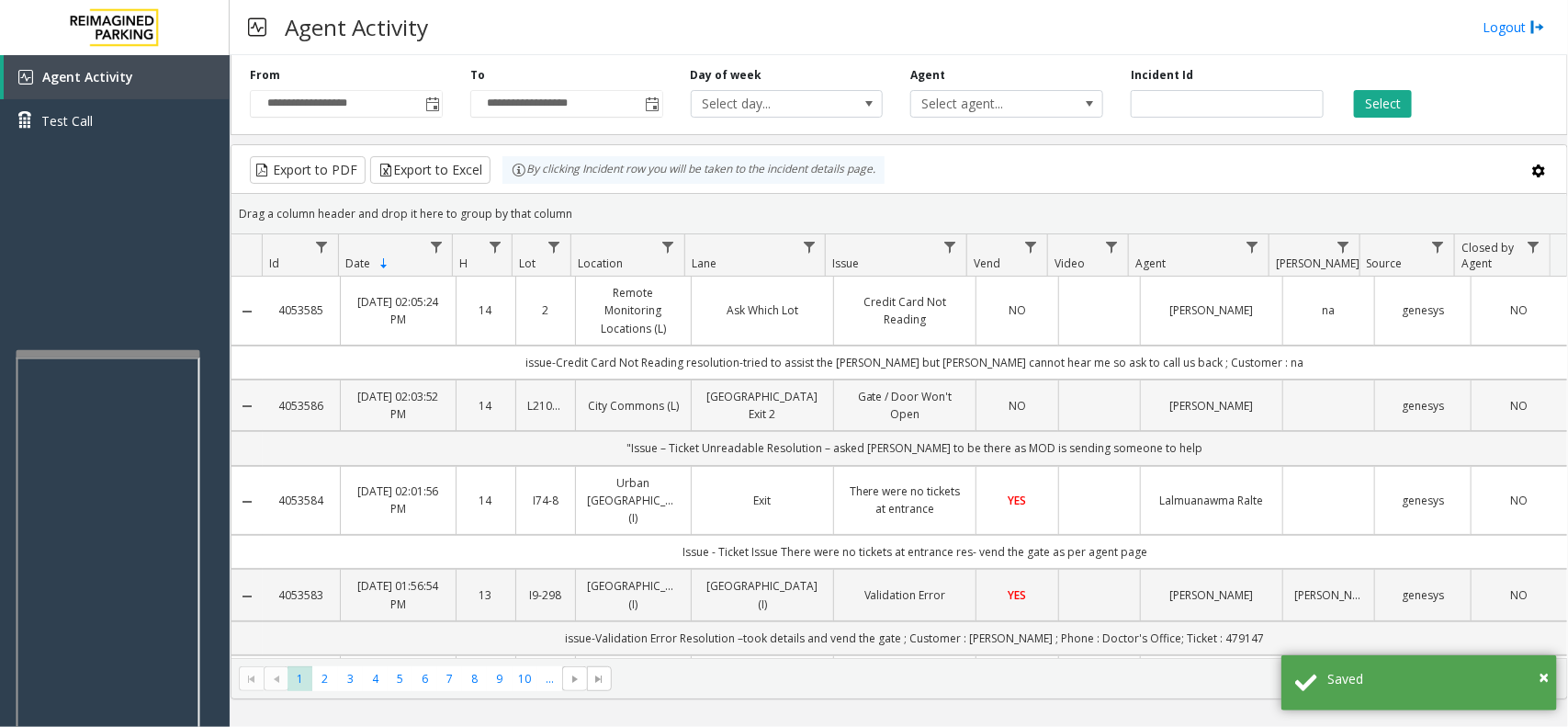
click at [608, 409] on link "City Commons (L)" at bounding box center [633, 406] width 93 height 18
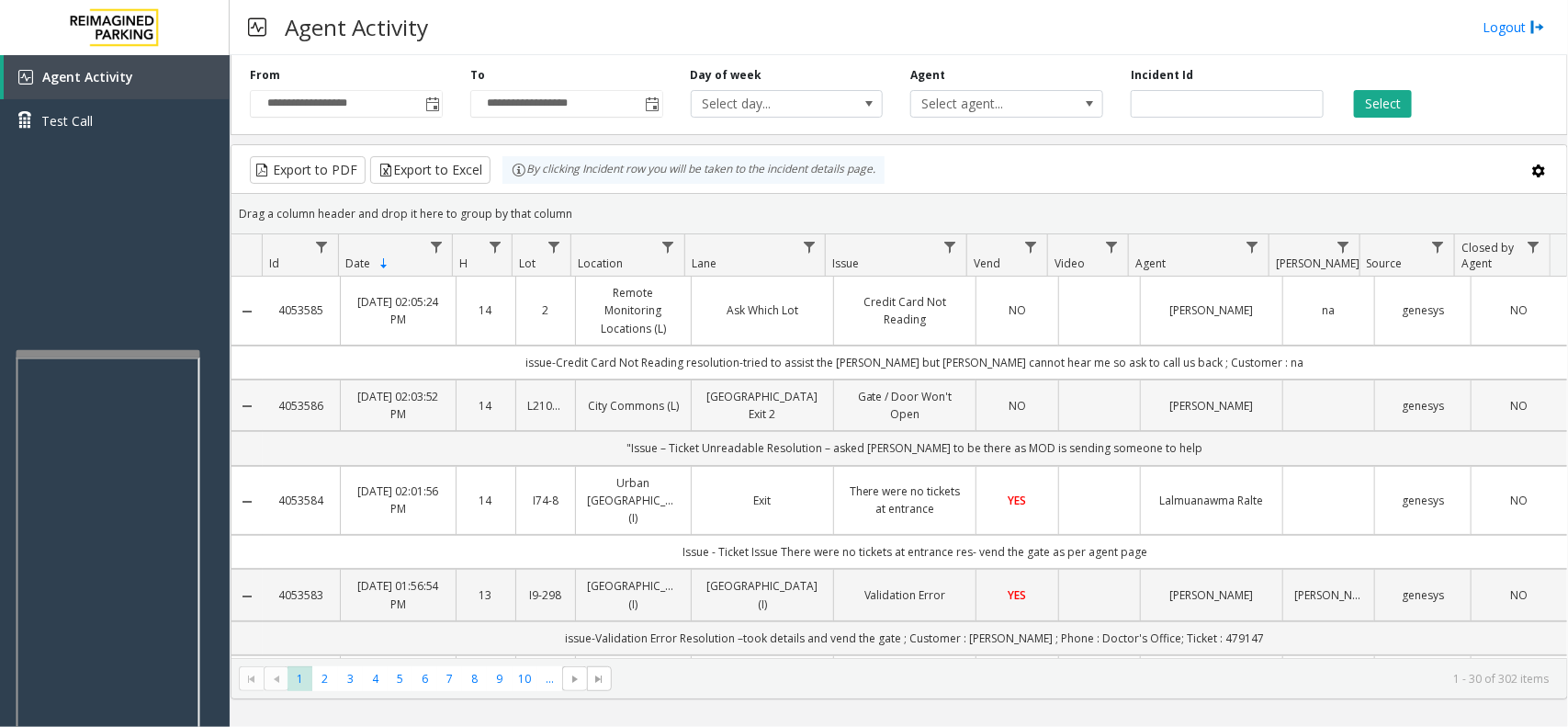
click at [584, 420] on td "City Commons (L)" at bounding box center [633, 405] width 115 height 52
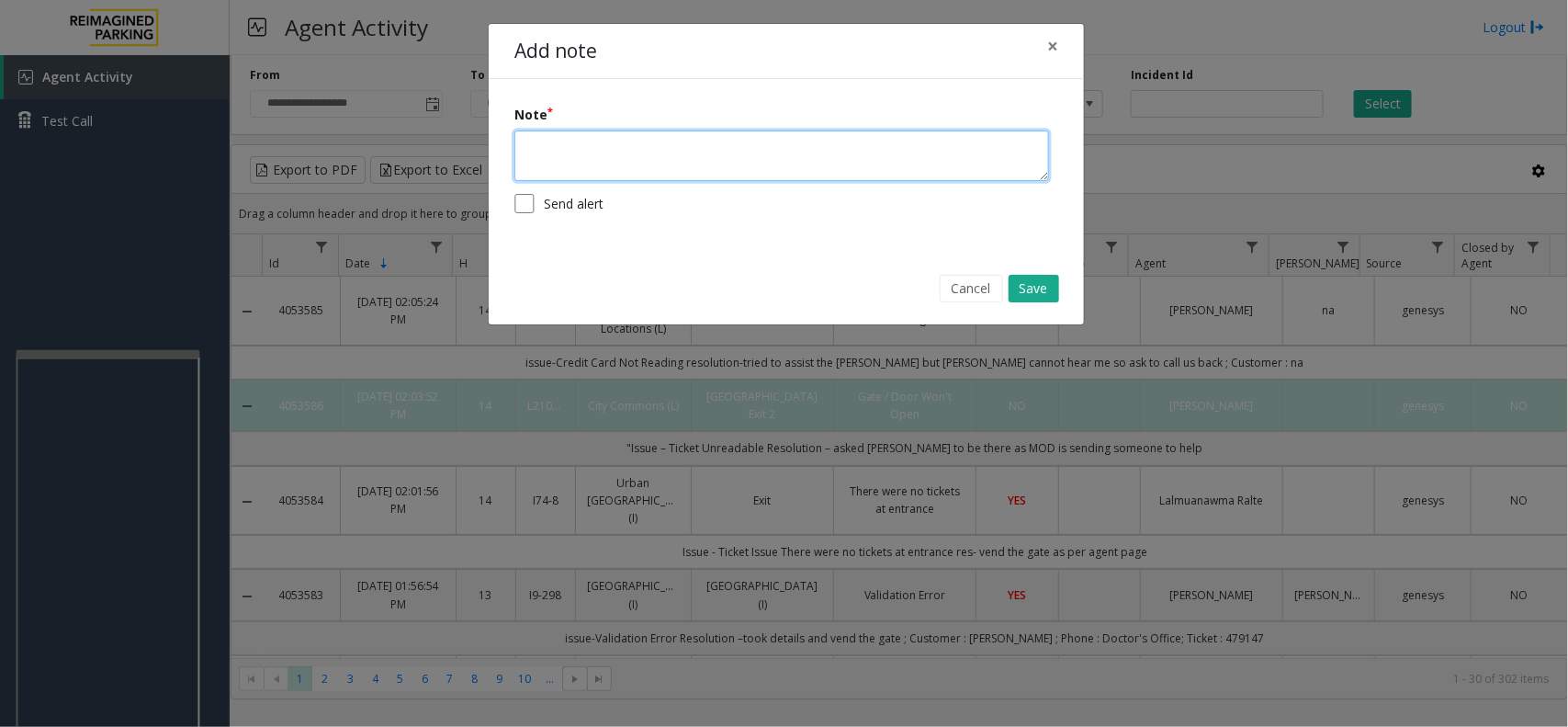
click at [638, 170] on textarea at bounding box center [782, 156] width 534 height 51
type textarea "*****"
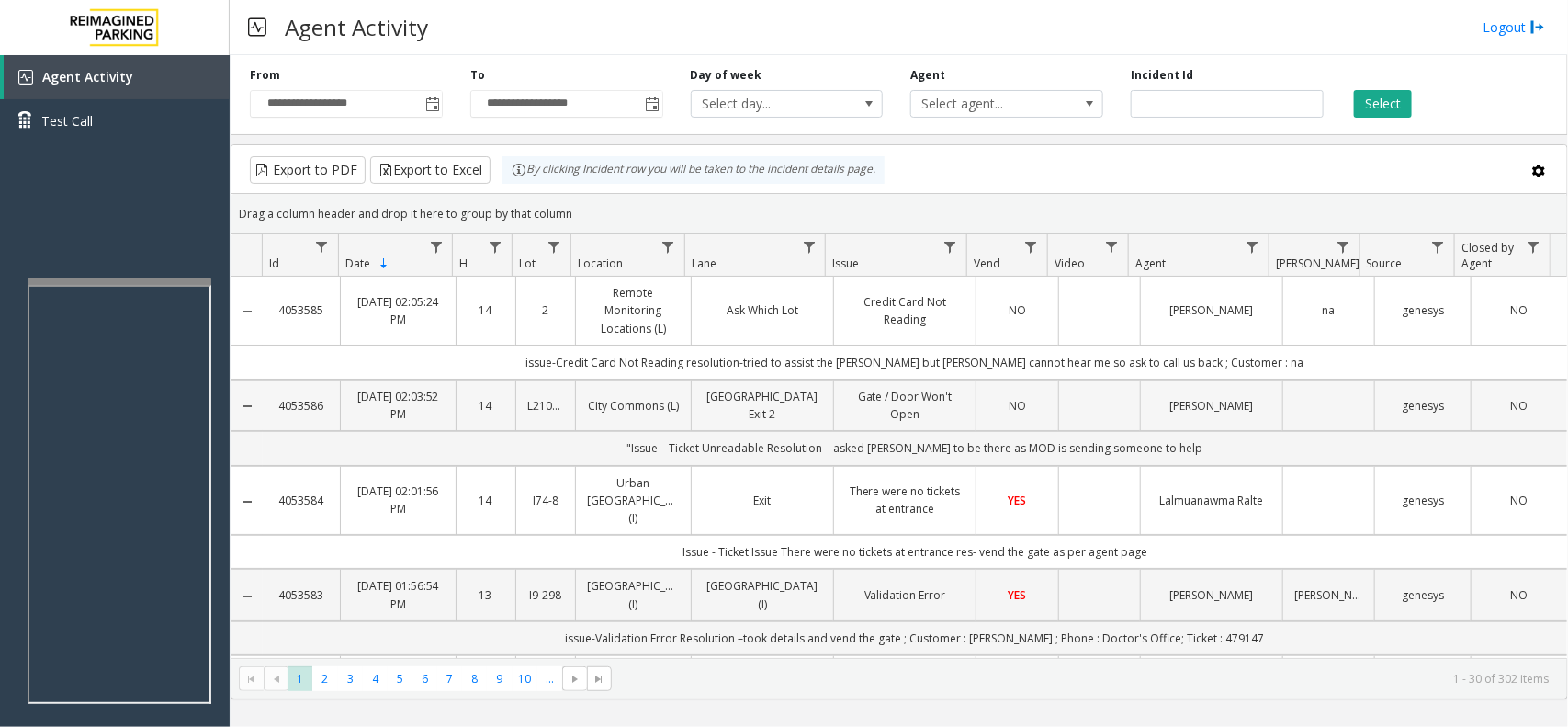
click at [737, 411] on link "[GEOGRAPHIC_DATA] Exit 2" at bounding box center [762, 405] width 119 height 35
click at [870, 453] on td ""Issue – Ticket Unreadable Resolution – asked [PERSON_NAME] to be there as MOD …" at bounding box center [914, 447] width 1305 height 34
click at [779, 450] on td ""Issue – Ticket Unreadable Resolution – asked [PERSON_NAME] to be there as MOD …" at bounding box center [914, 447] width 1305 height 34
click at [664, 452] on td ""Issue – Ticket Unreadable Resolution – asked [PERSON_NAME] to be there as MOD …" at bounding box center [914, 447] width 1305 height 34
click at [634, 448] on td ""Issue – Ticket Unreadable Resolution – asked [PERSON_NAME] to be there as MOD …" at bounding box center [914, 447] width 1305 height 34
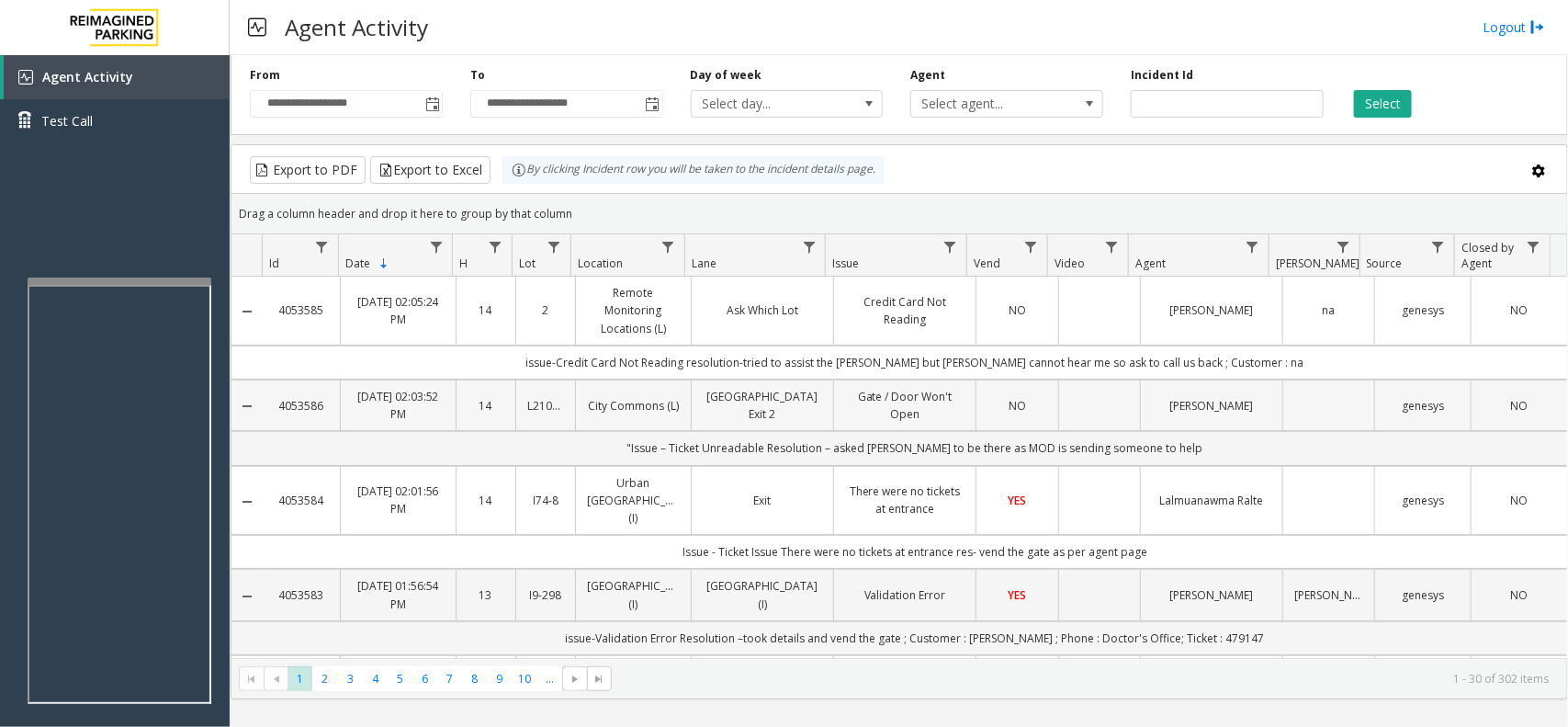
click at [608, 428] on td "City Commons (L)" at bounding box center [633, 405] width 115 height 52
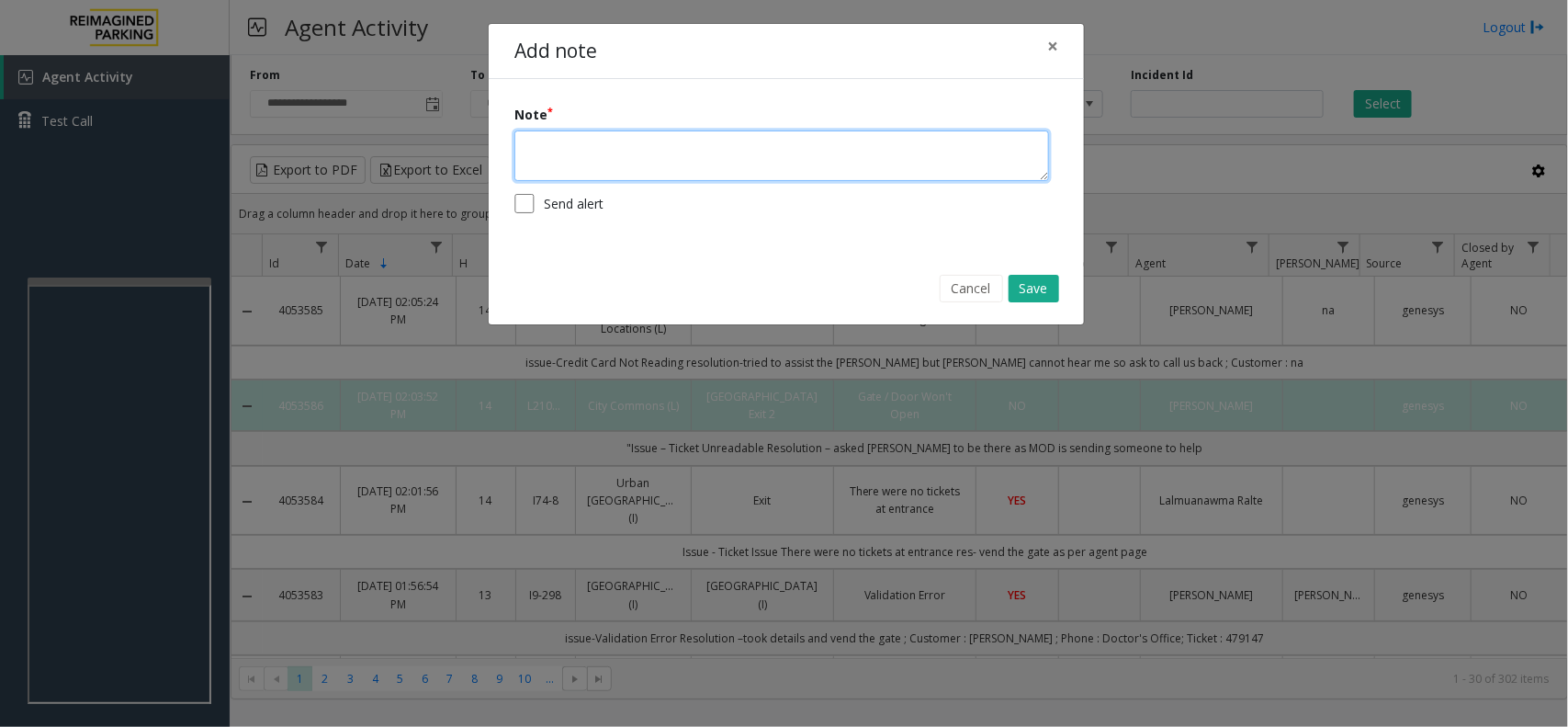
click at [724, 157] on textarea at bounding box center [782, 156] width 534 height 51
paste textarea "**********"
click at [526, 140] on textarea "**********" at bounding box center [782, 156] width 534 height 51
type textarea "**********"
click at [1045, 290] on button "Save" at bounding box center [1035, 289] width 51 height 27
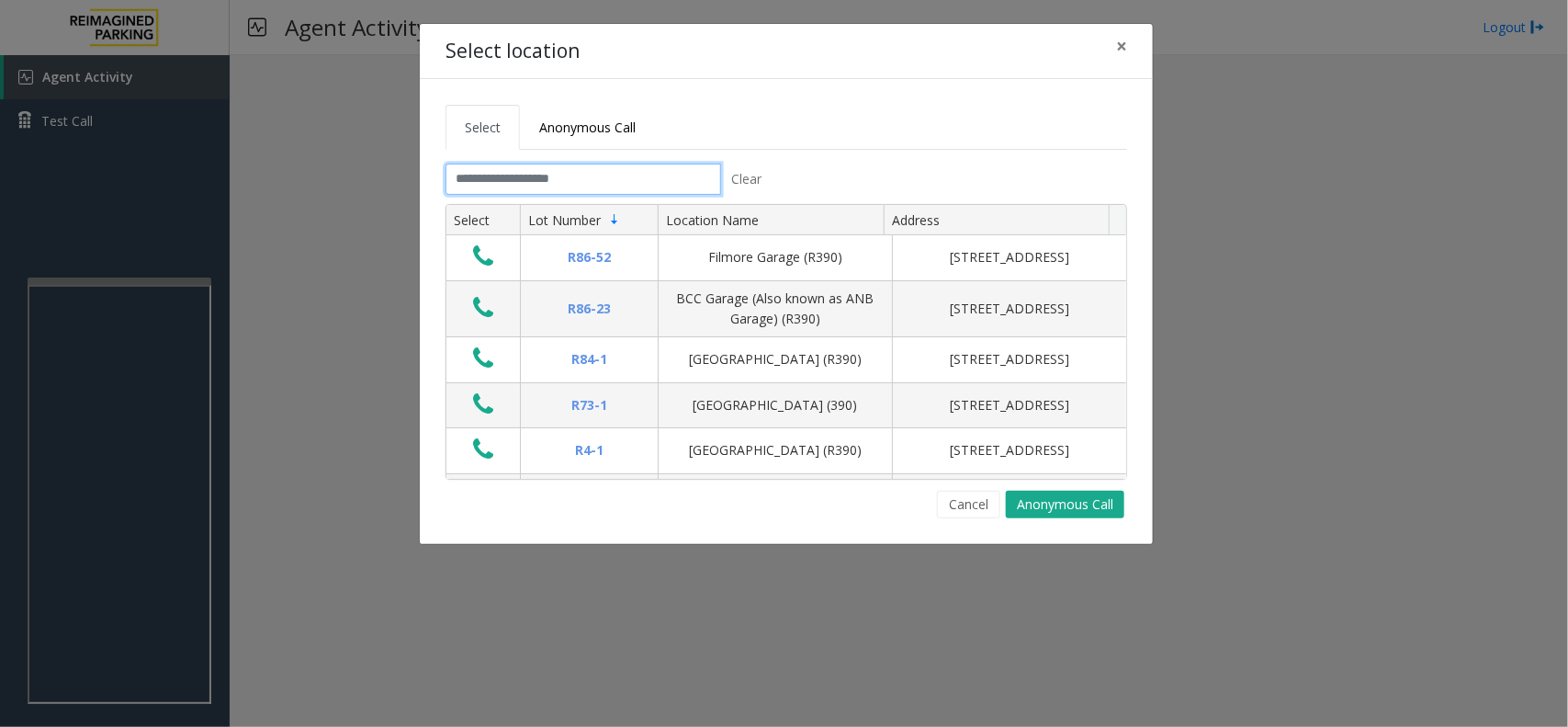
click at [576, 185] on input "text" at bounding box center [583, 179] width 276 height 31
click at [622, 180] on input "text" at bounding box center [583, 179] width 276 height 31
click at [576, 172] on input "text" at bounding box center [583, 179] width 276 height 31
click at [1130, 37] on button "×" at bounding box center [1122, 46] width 37 height 45
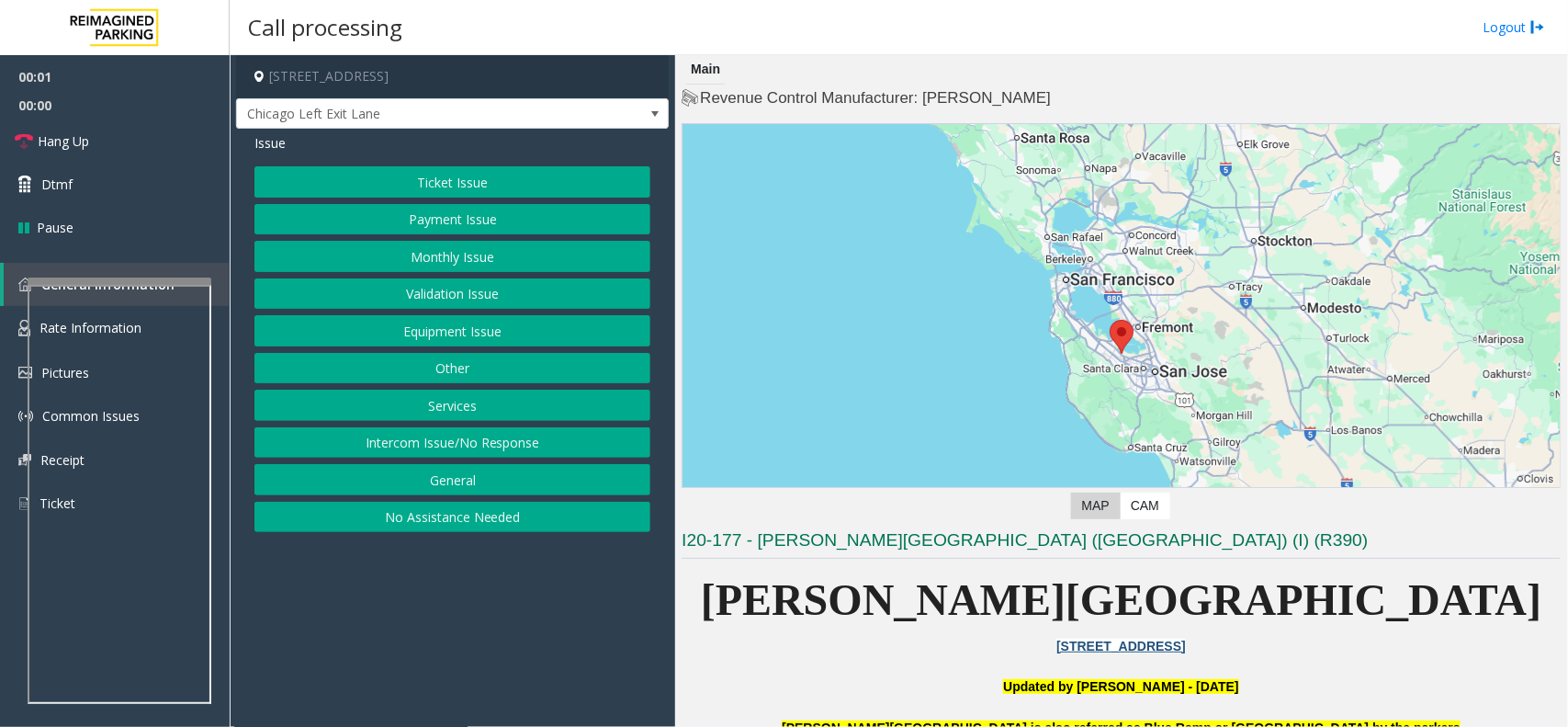
click at [423, 329] on button "Equipment Issue" at bounding box center [452, 331] width 396 height 31
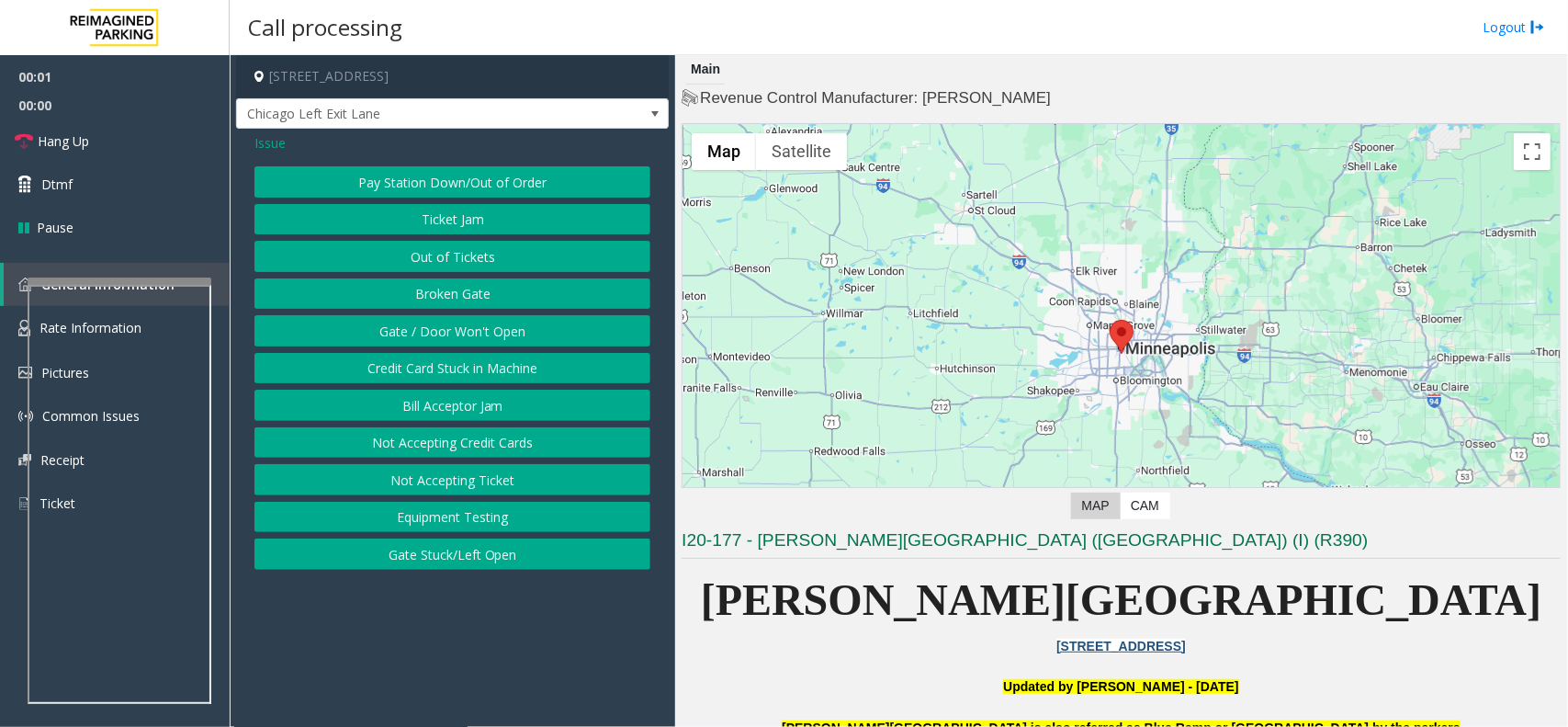
click at [456, 327] on button "Gate / Door Won't Open" at bounding box center [452, 331] width 396 height 31
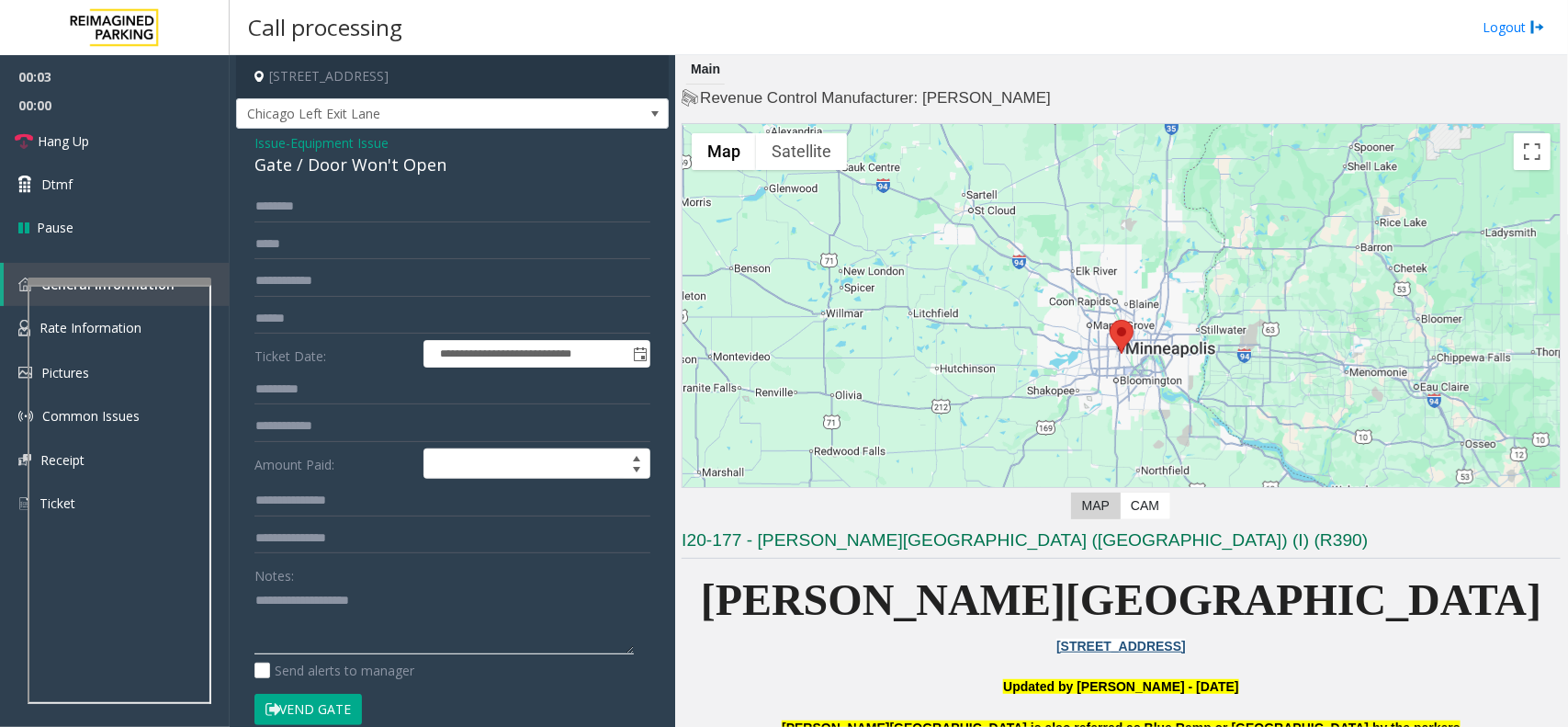
click at [443, 613] on textarea at bounding box center [444, 619] width 380 height 68
paste textarea "**********"
click at [352, 171] on div "Gate / Door Won't Open" at bounding box center [452, 164] width 396 height 24
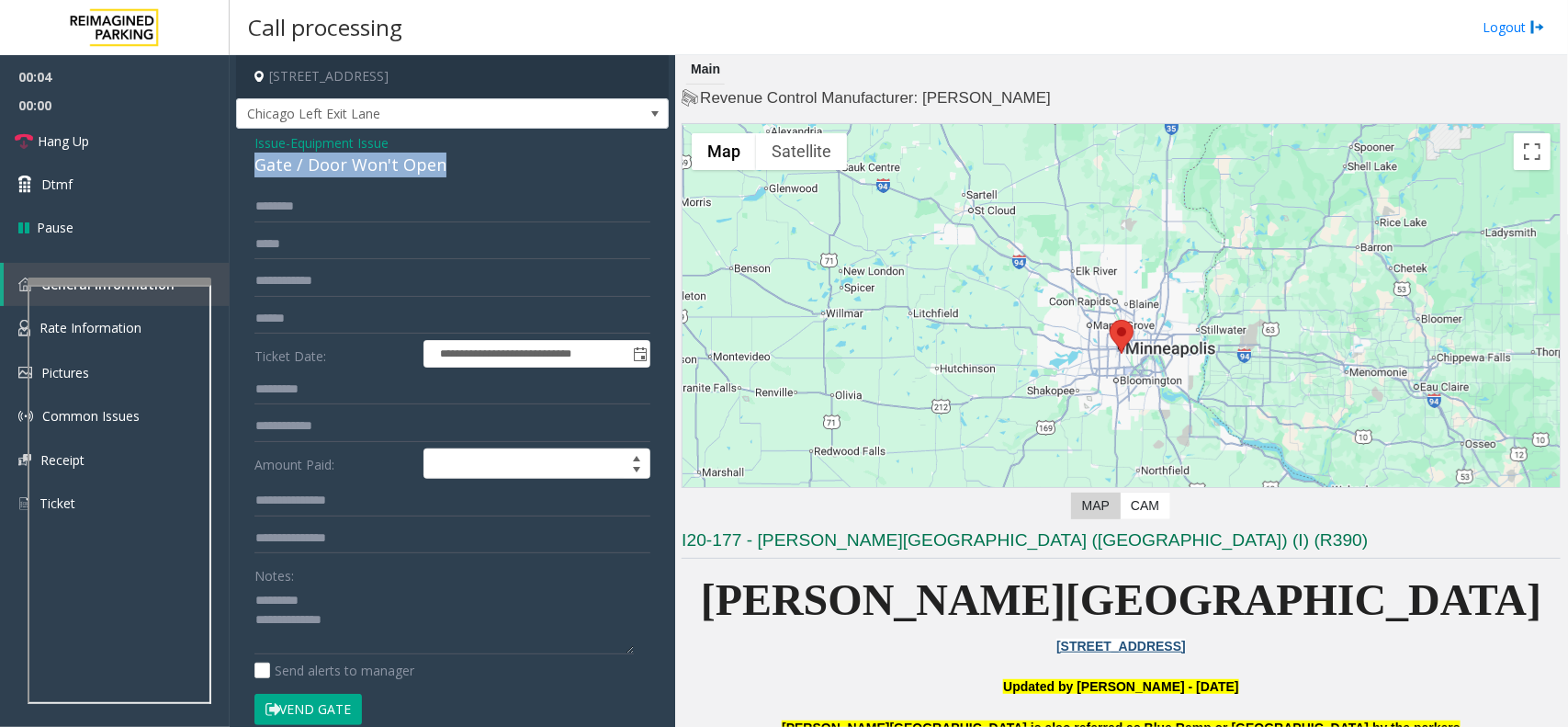
copy div "Gate / Door Won't Open"
click at [340, 584] on div "Notes:" at bounding box center [452, 607] width 396 height 95
click at [341, 593] on textarea at bounding box center [444, 619] width 380 height 68
paste textarea "**********"
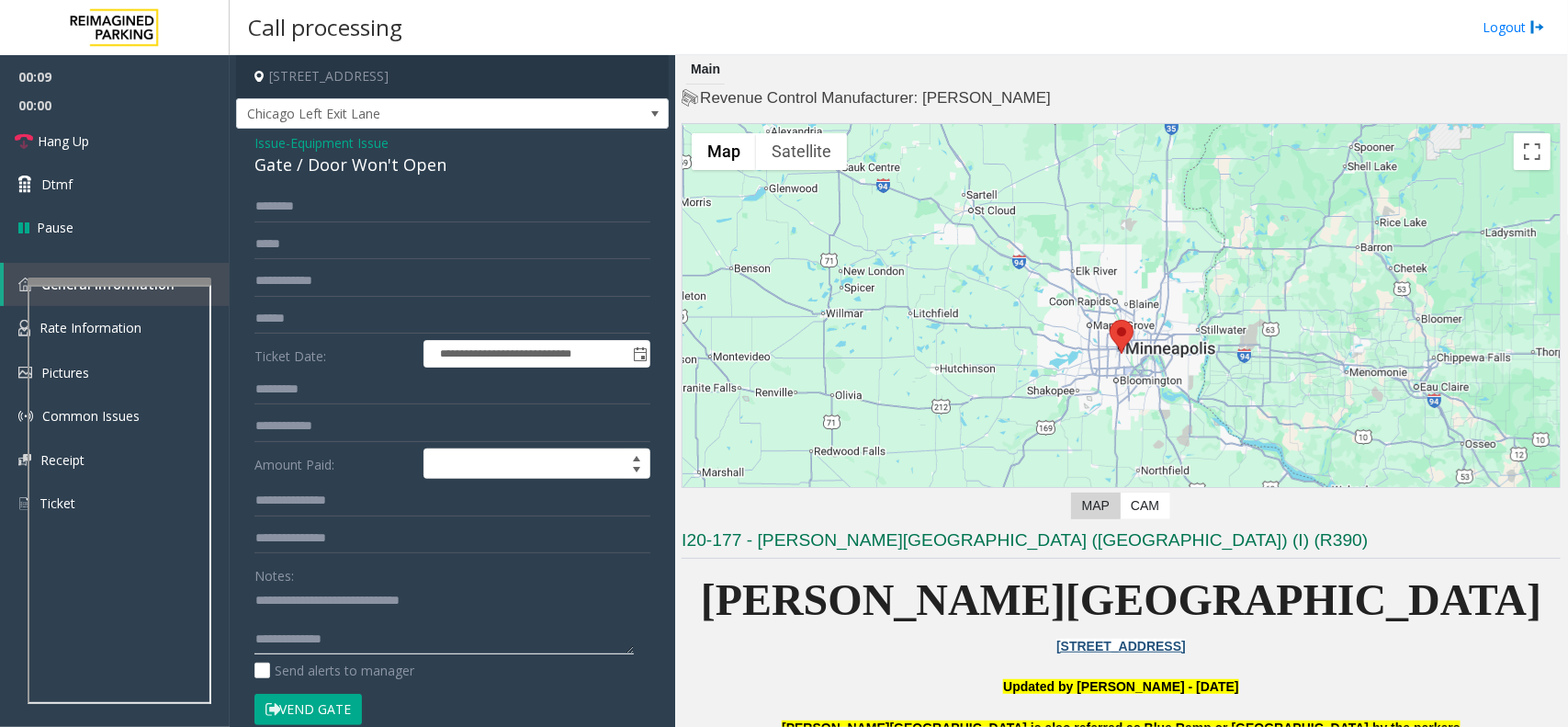
click at [401, 627] on textarea at bounding box center [444, 619] width 380 height 68
click at [392, 649] on textarea at bounding box center [444, 619] width 380 height 68
paste textarea "**********"
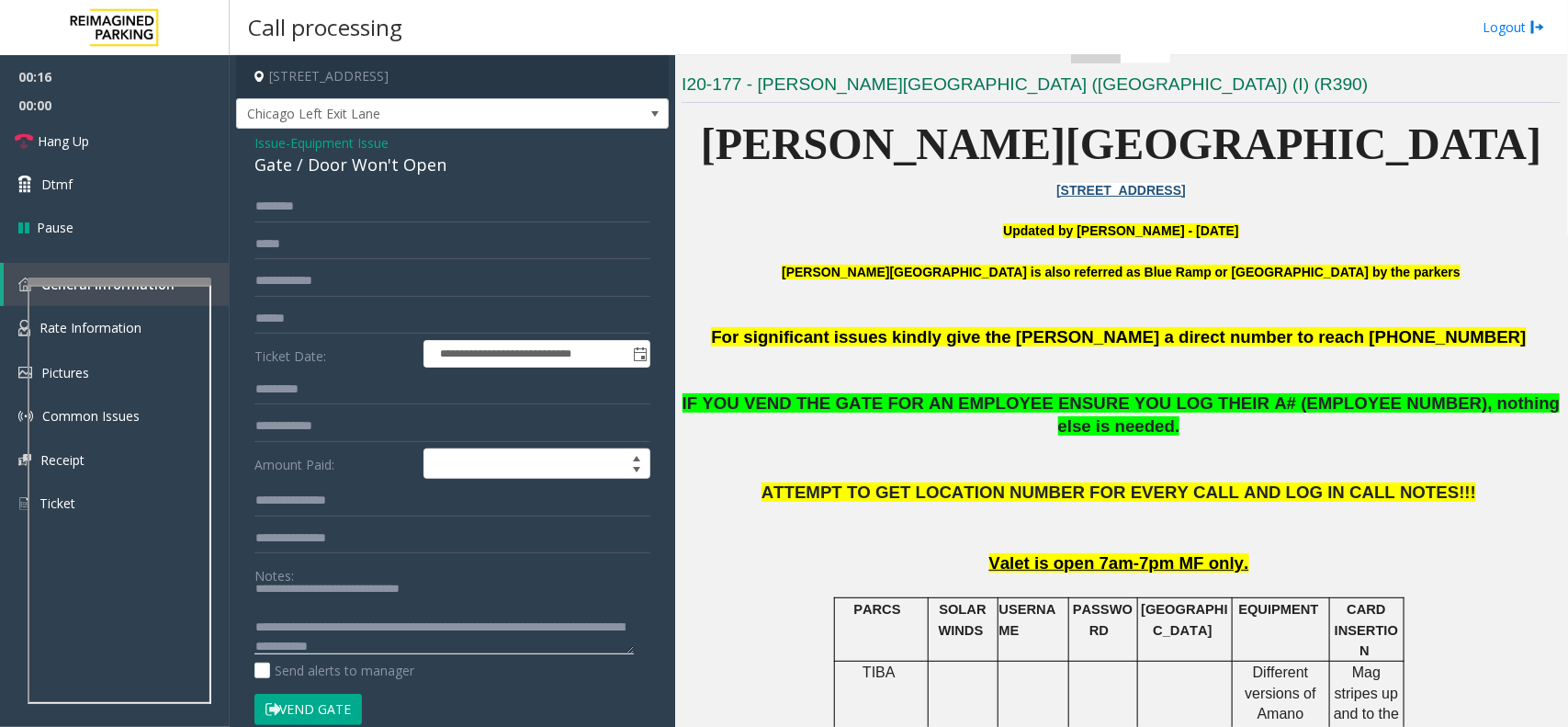
scroll to position [459, 0]
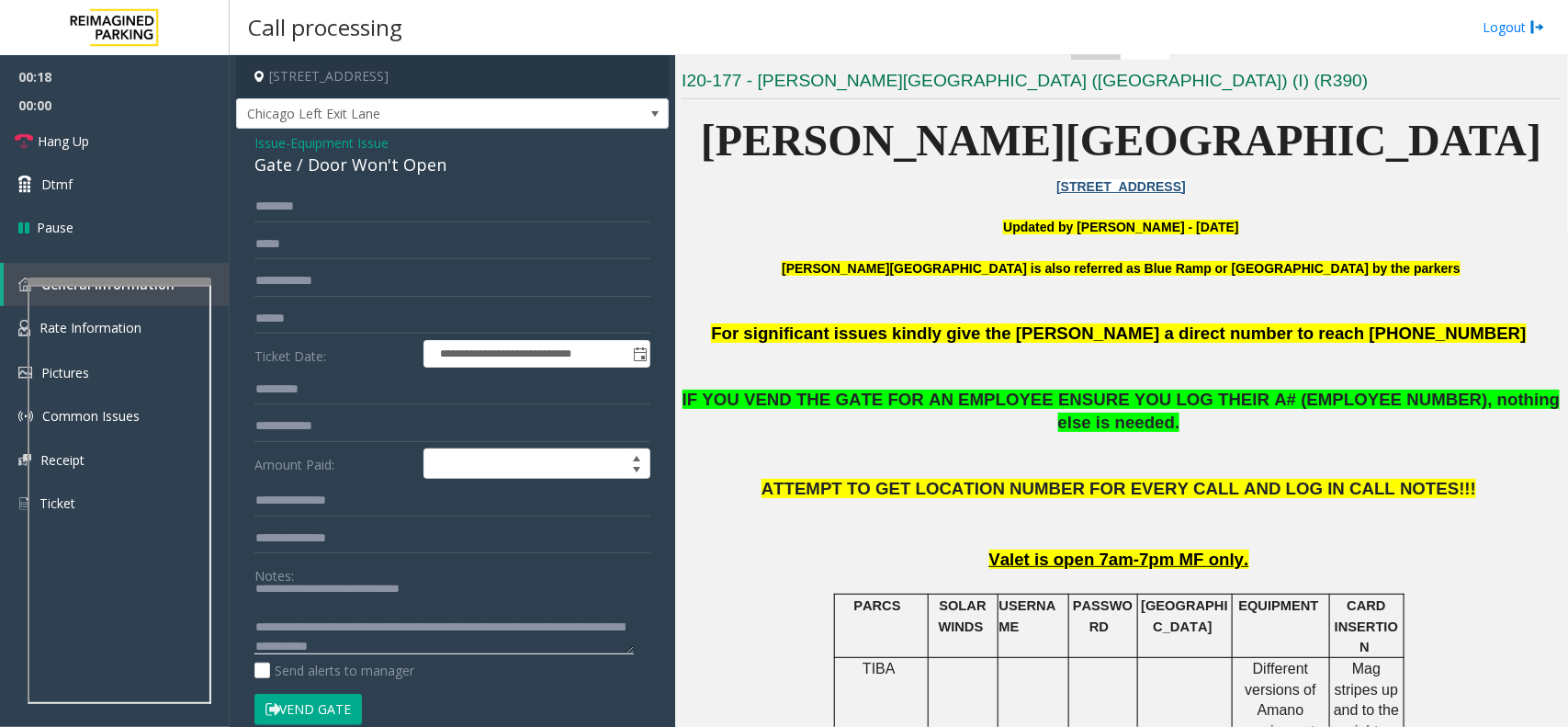
type textarea "**********"
drag, startPoint x: 266, startPoint y: 149, endPoint x: 276, endPoint y: 150, distance: 10.0
click at [266, 149] on span "Issue" at bounding box center [270, 143] width 31 height 20
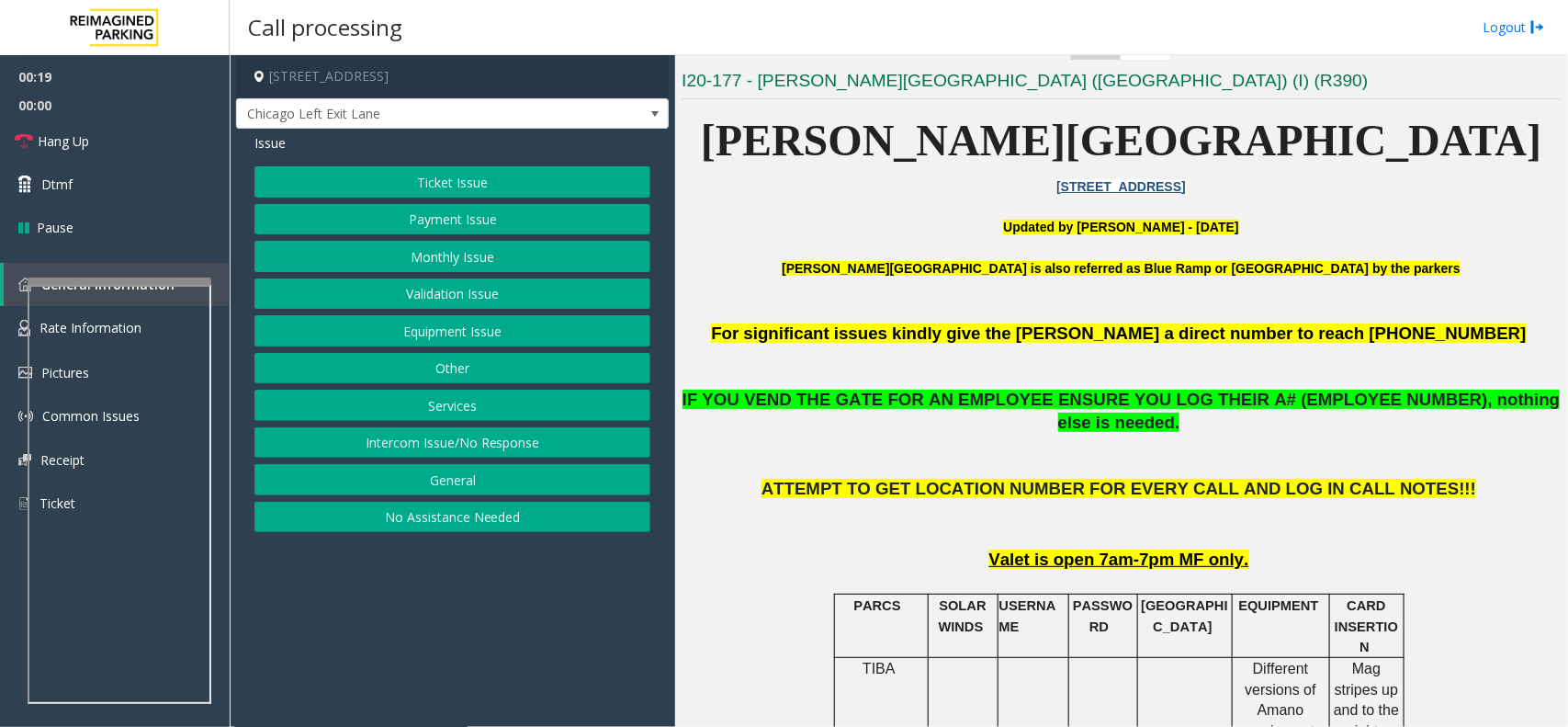
click at [437, 250] on button "Monthly Issue" at bounding box center [452, 256] width 396 height 31
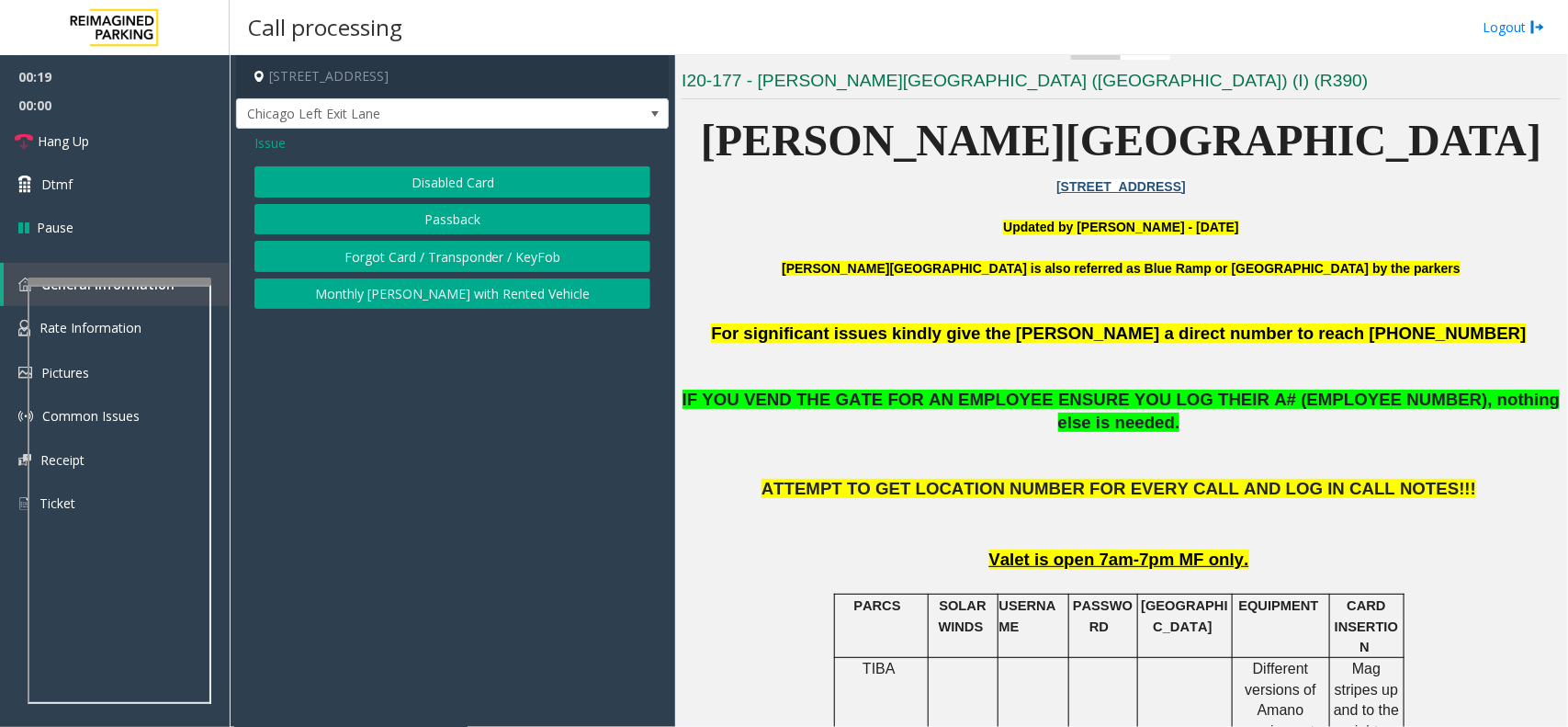
click at [441, 179] on button "Disabled Card" at bounding box center [452, 182] width 396 height 31
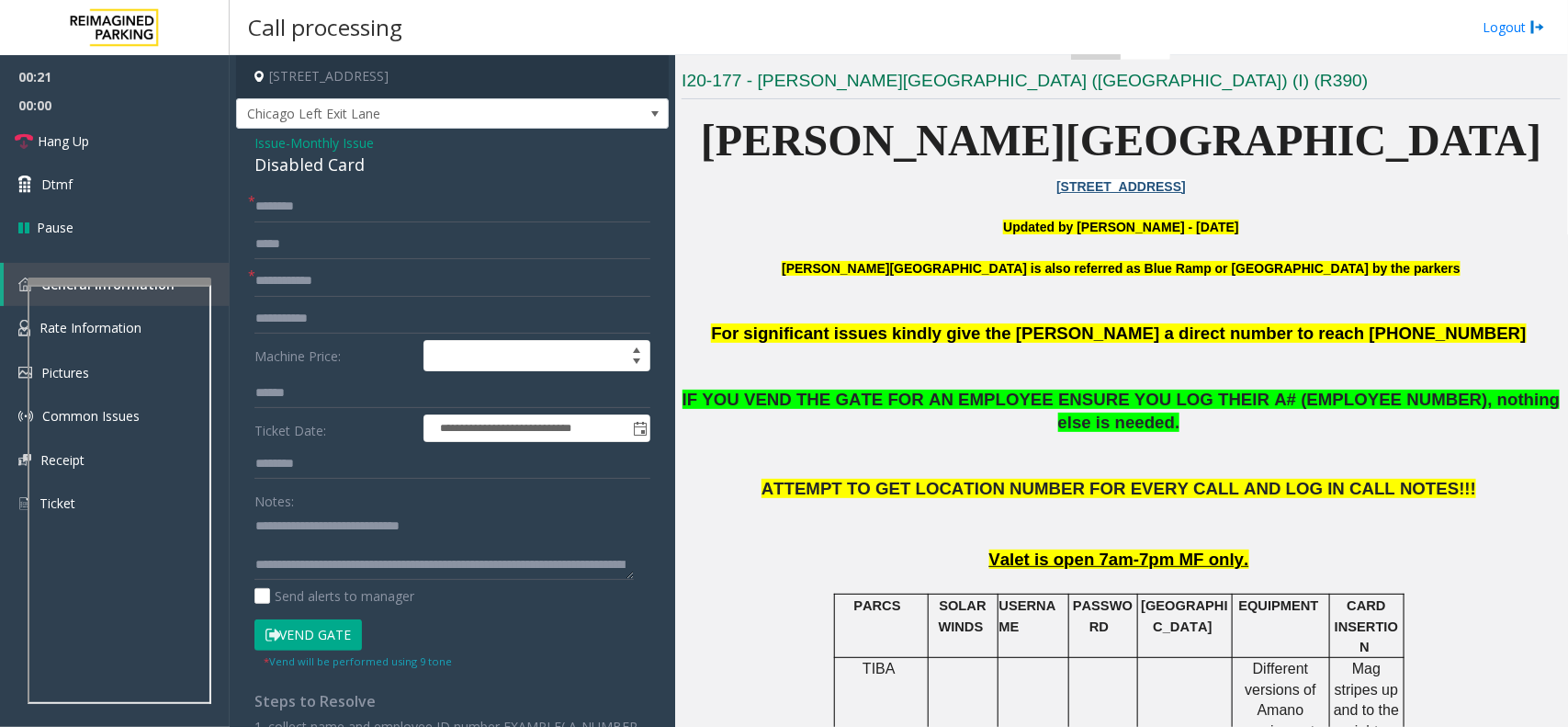
click at [262, 147] on span "Issue" at bounding box center [270, 143] width 31 height 20
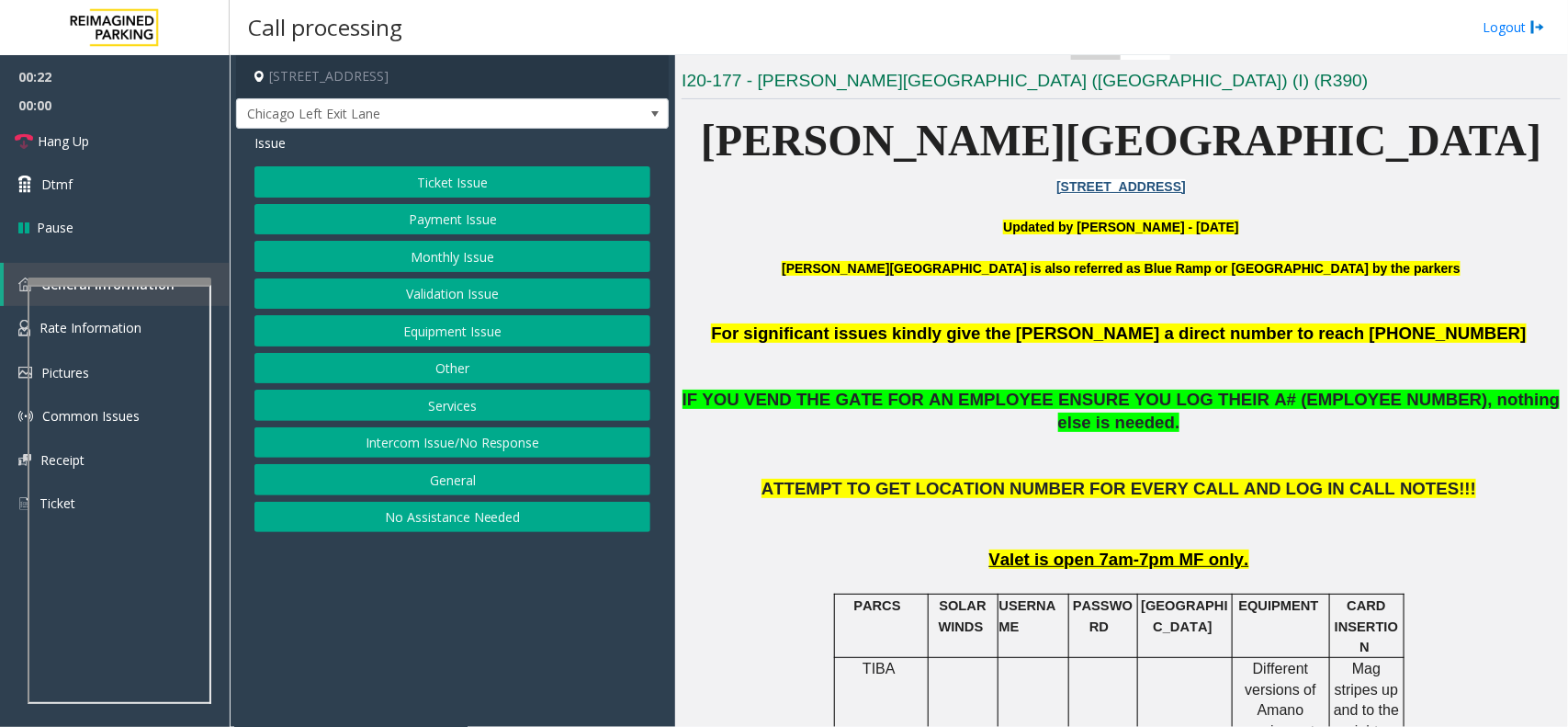
click at [460, 341] on button "Equipment Issue" at bounding box center [452, 331] width 396 height 31
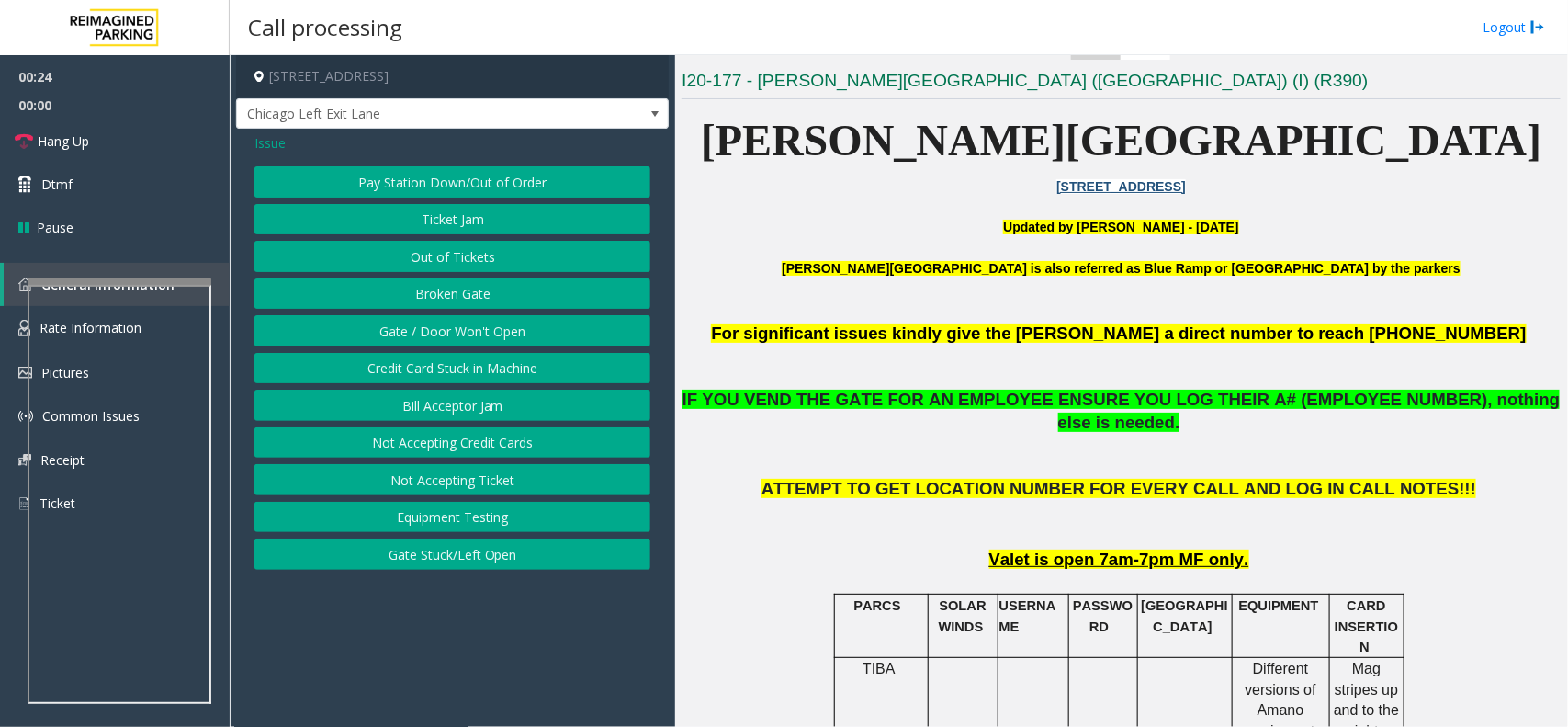
click at [450, 338] on button "Gate / Door Won't Open" at bounding box center [452, 331] width 396 height 31
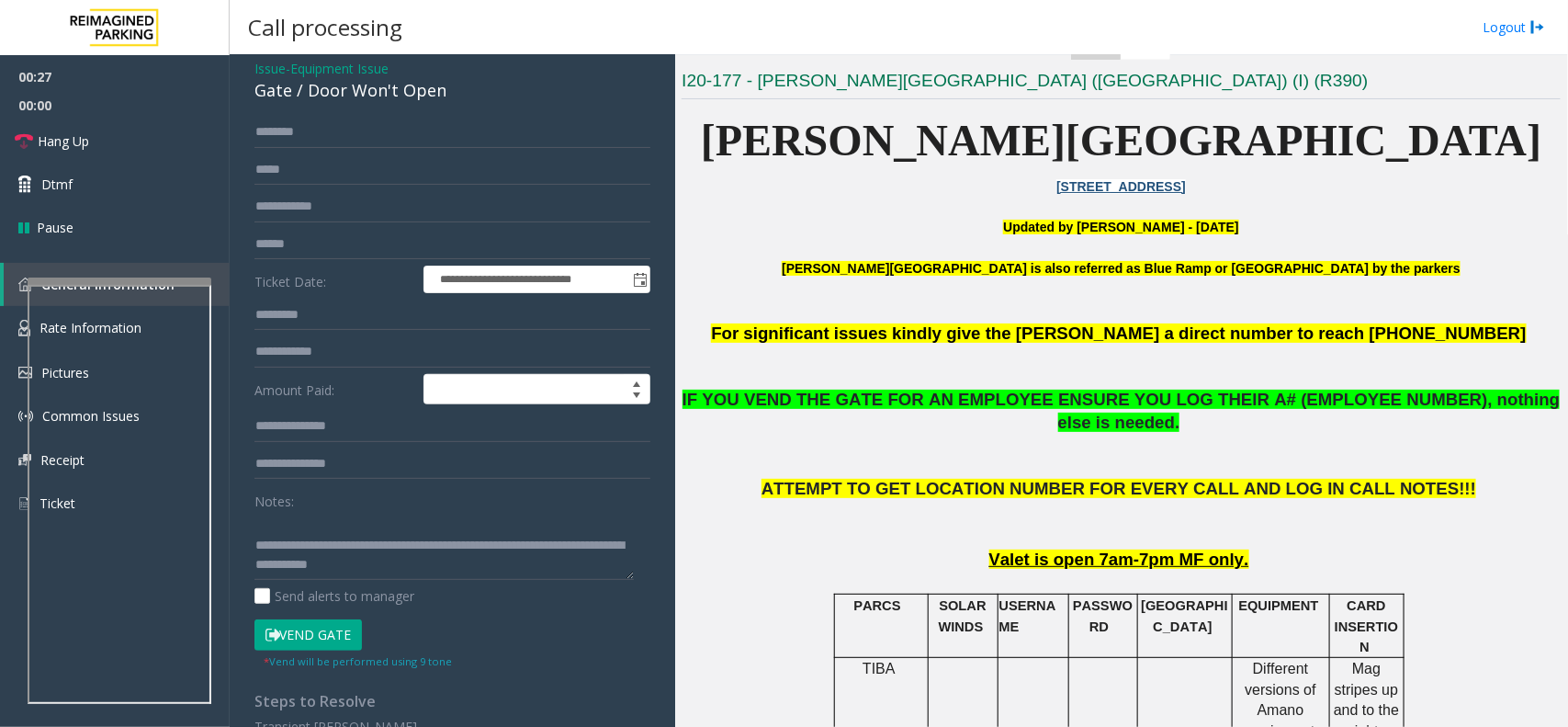
scroll to position [114, 0]
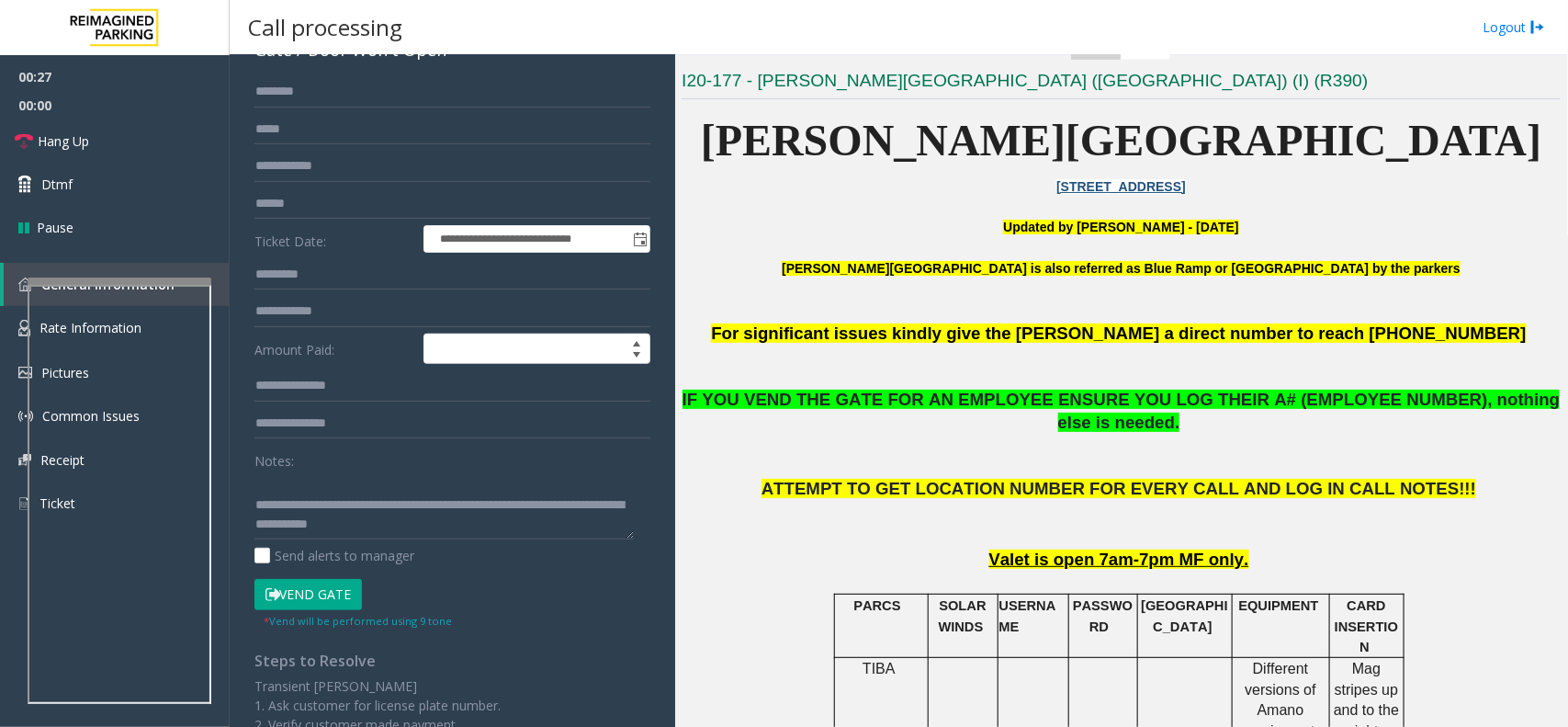
click at [331, 583] on button "Vend Gate" at bounding box center [308, 594] width 108 height 31
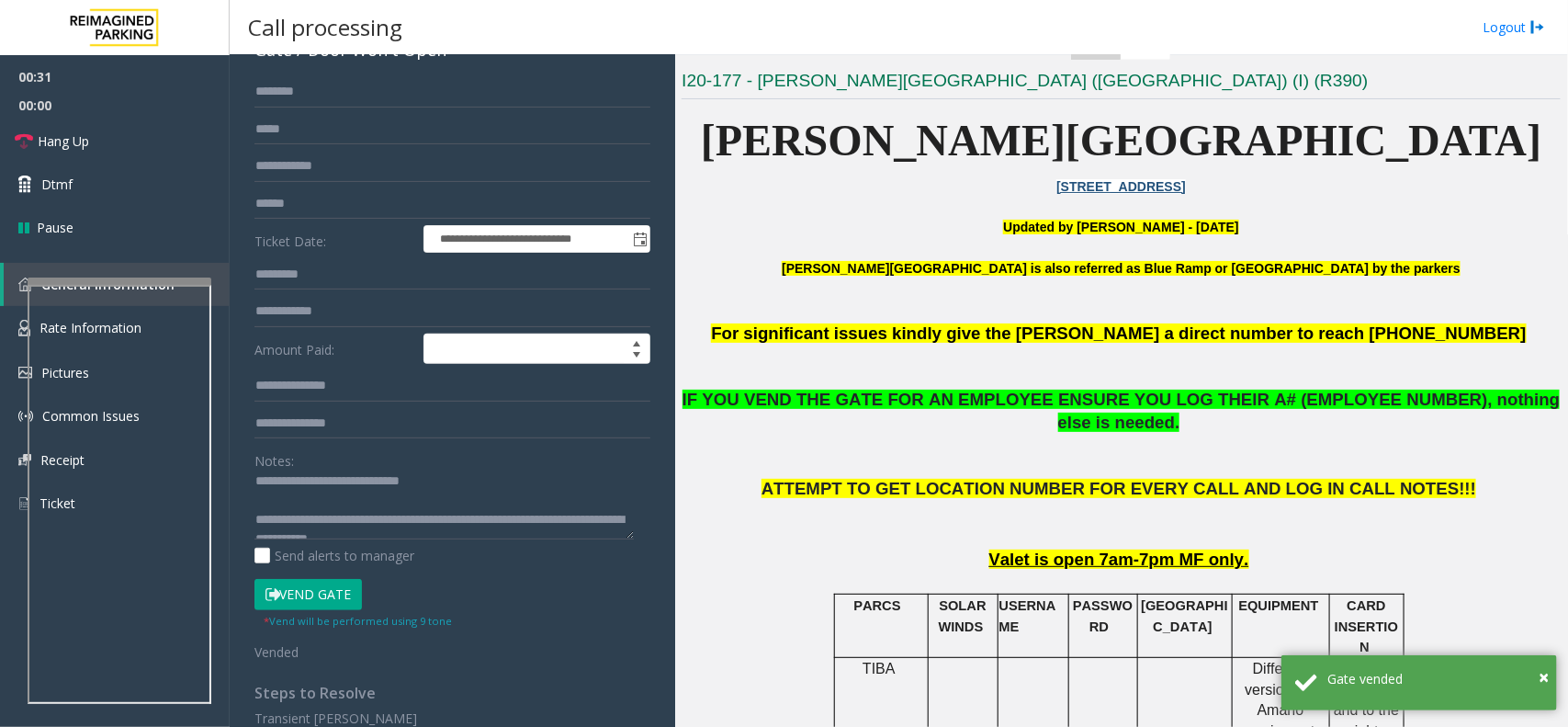
scroll to position [0, 0]
click at [315, 508] on textarea at bounding box center [444, 505] width 380 height 68
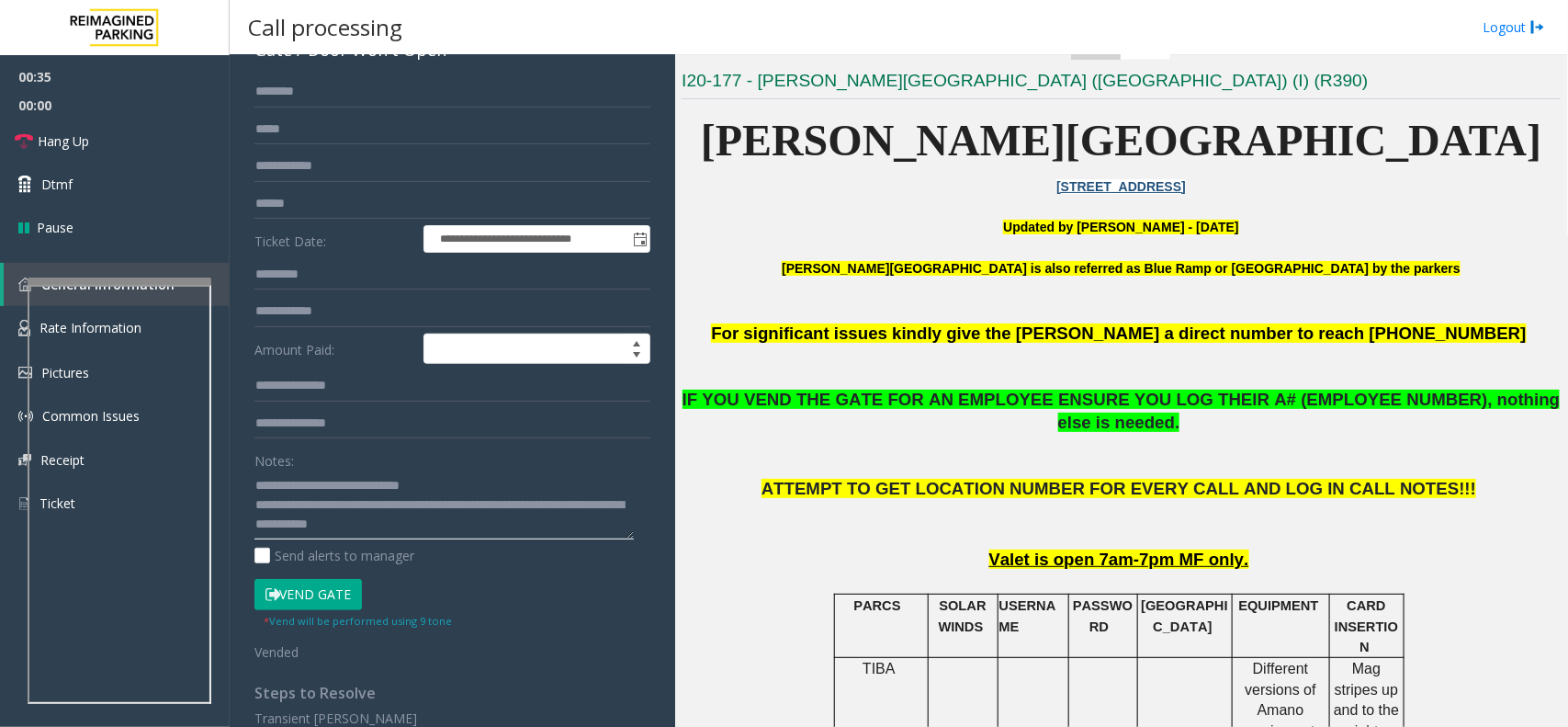
click at [257, 483] on textarea at bounding box center [444, 505] width 380 height 68
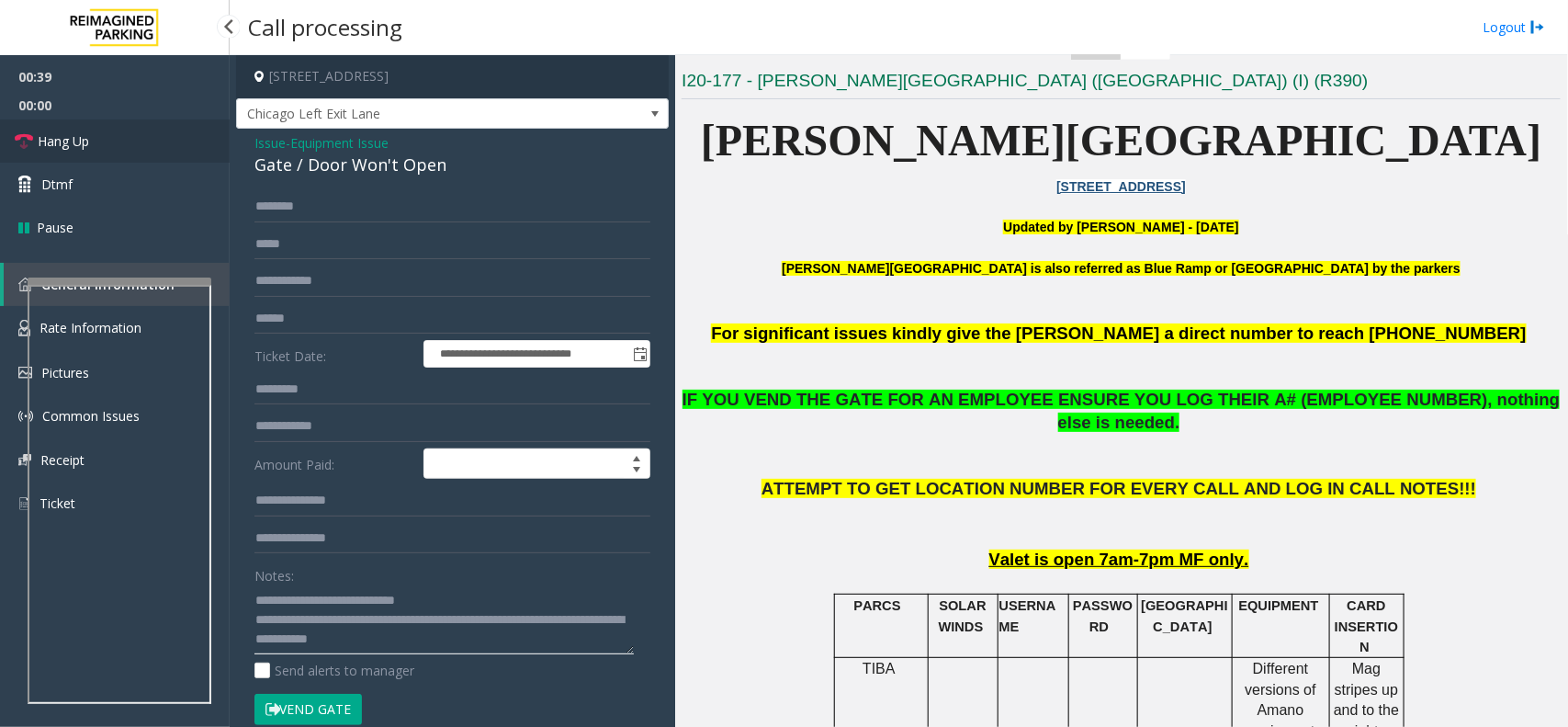
type textarea "**********"
click at [157, 129] on link "Hang Up" at bounding box center [115, 141] width 230 height 43
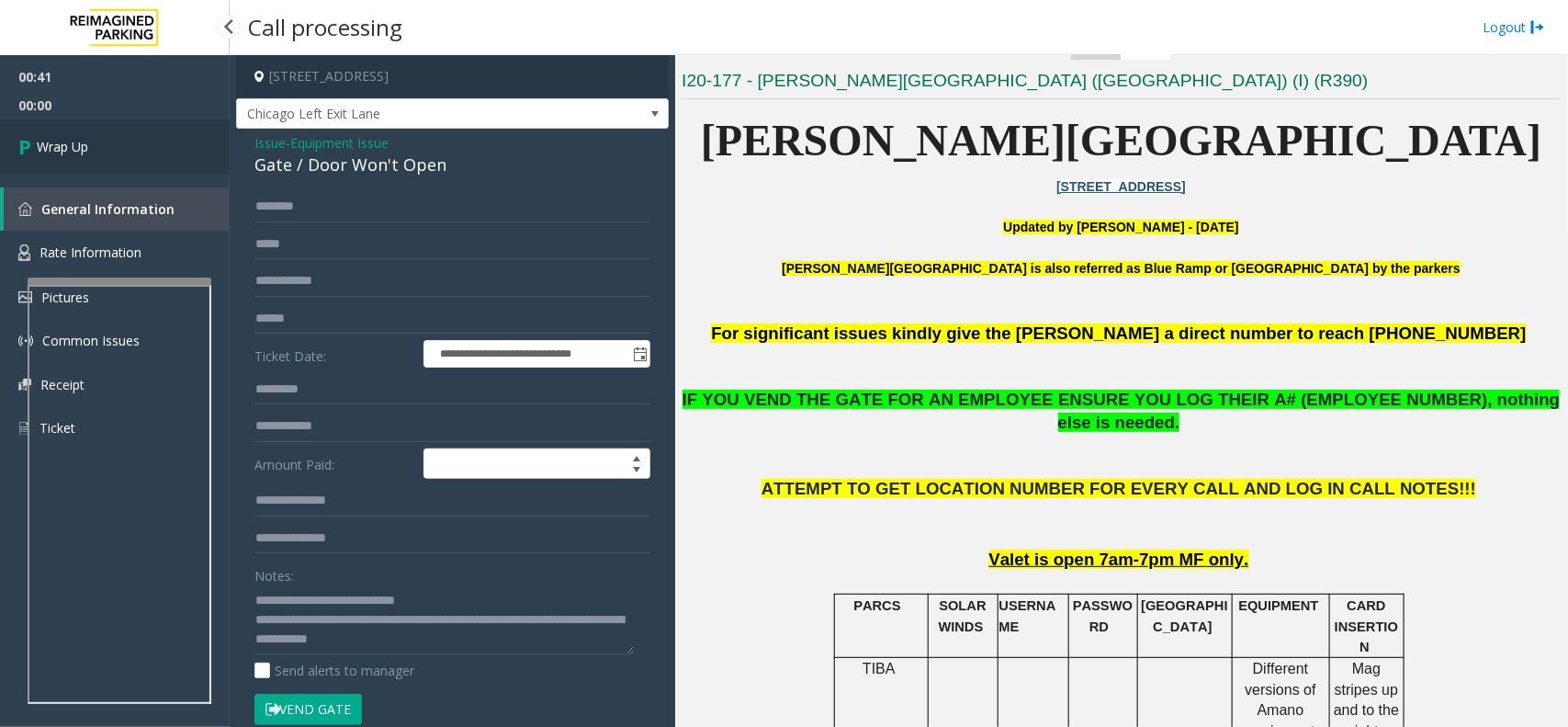
click at [188, 143] on link "Wrap Up" at bounding box center [115, 146] width 230 height 54
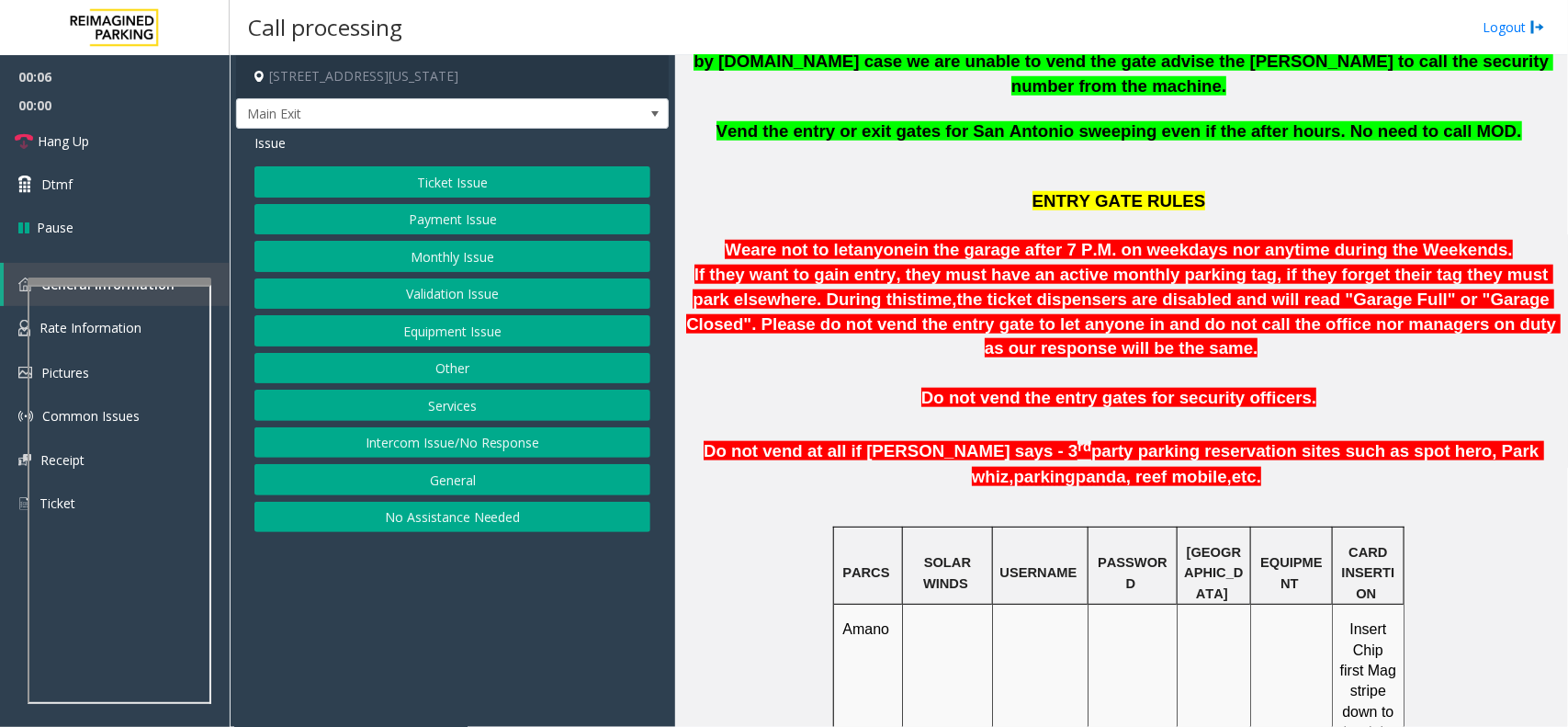
scroll to position [803, 0]
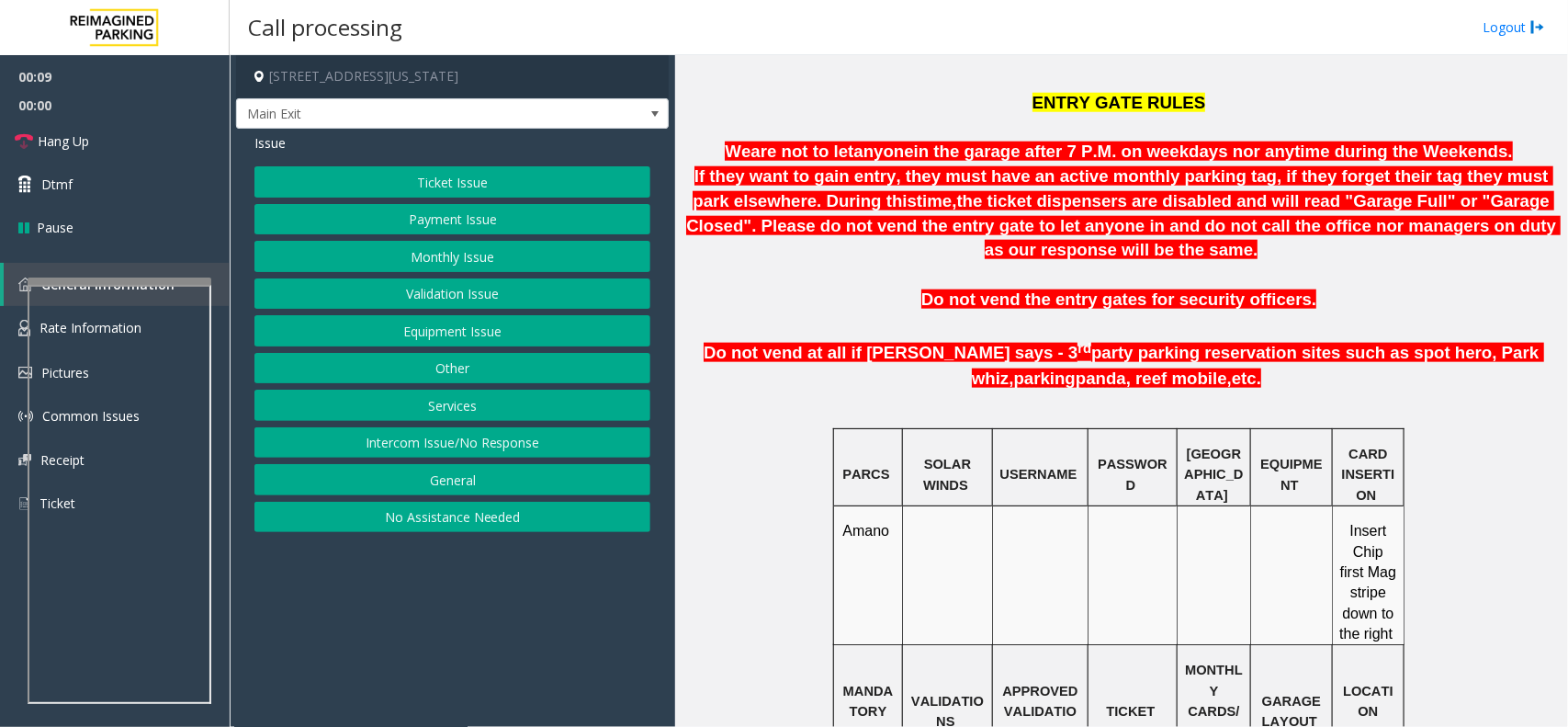
click at [380, 254] on button "Monthly Issue" at bounding box center [452, 256] width 396 height 31
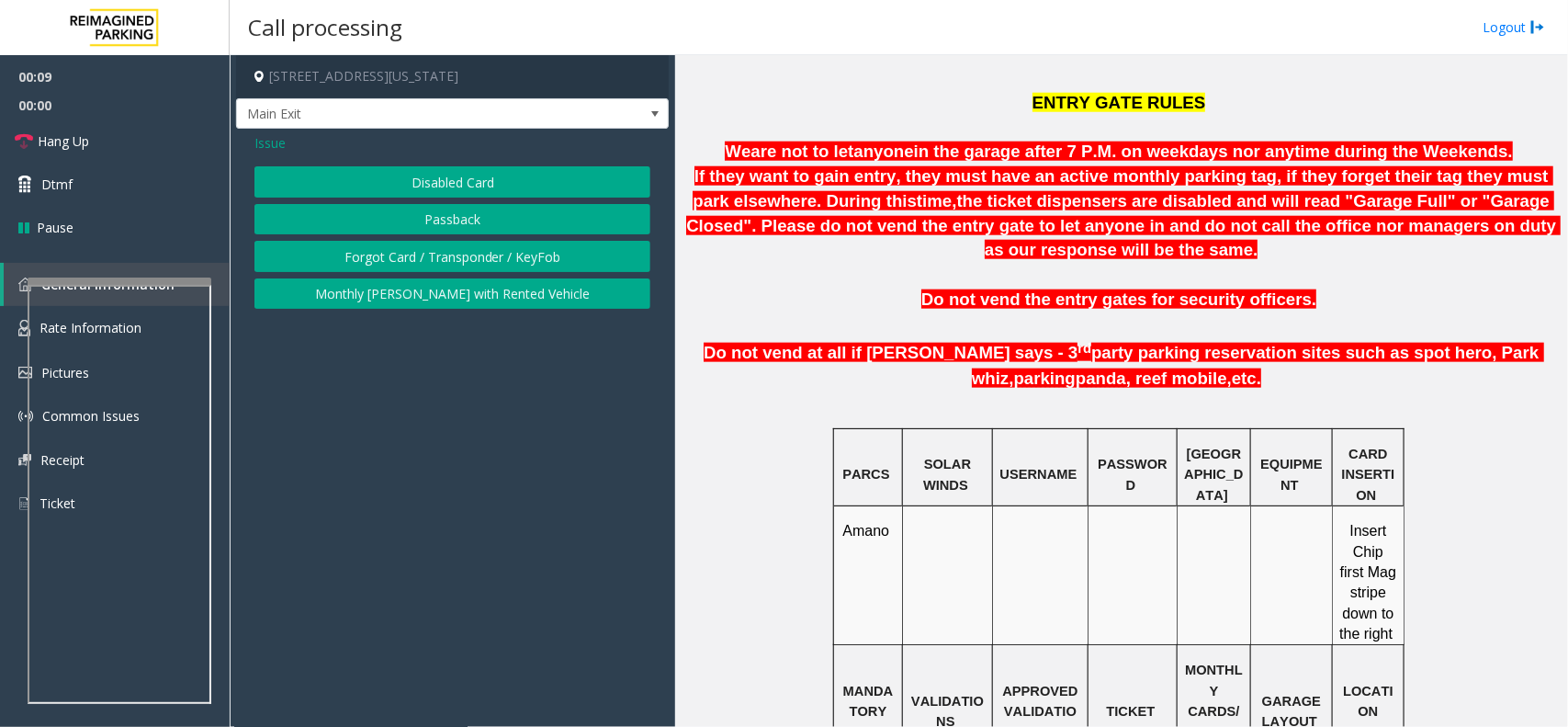
drag, startPoint x: 425, startPoint y: 155, endPoint x: 426, endPoint y: 167, distance: 12.0
click at [428, 155] on div "Issue Disabled Card Passback Forgot Card / Transponder / KeyFob Monthly [PERSON…" at bounding box center [452, 222] width 433 height 189
click at [426, 167] on button "Disabled Card" at bounding box center [452, 182] width 396 height 31
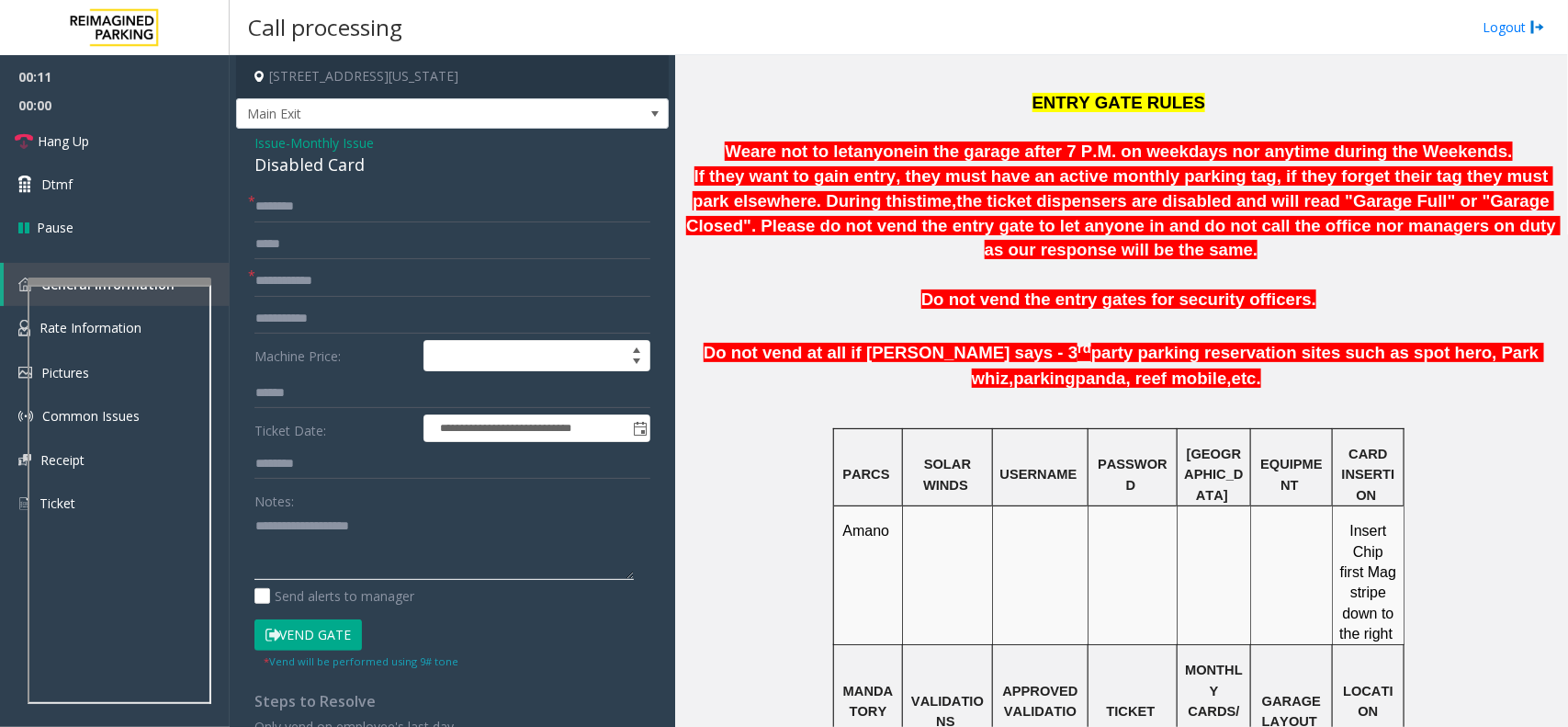
click at [466, 542] on textarea at bounding box center [444, 545] width 380 height 68
paste textarea "**********"
click at [328, 171] on div "Disabled Card" at bounding box center [452, 164] width 396 height 24
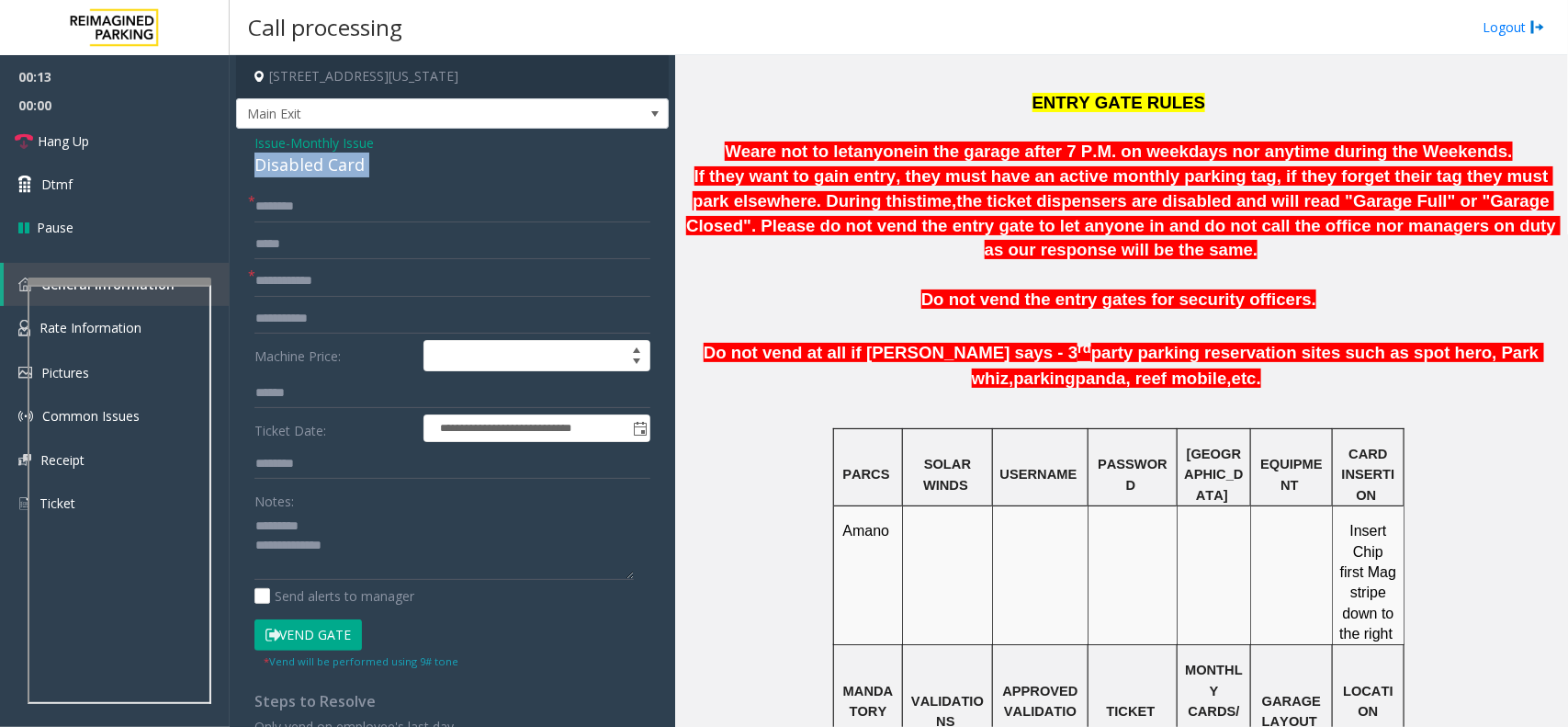
copy div "Disabled Card"
click at [358, 526] on textarea at bounding box center [444, 545] width 380 height 68
paste textarea "**********"
click at [359, 534] on textarea at bounding box center [444, 545] width 380 height 68
click at [419, 545] on textarea at bounding box center [444, 545] width 380 height 68
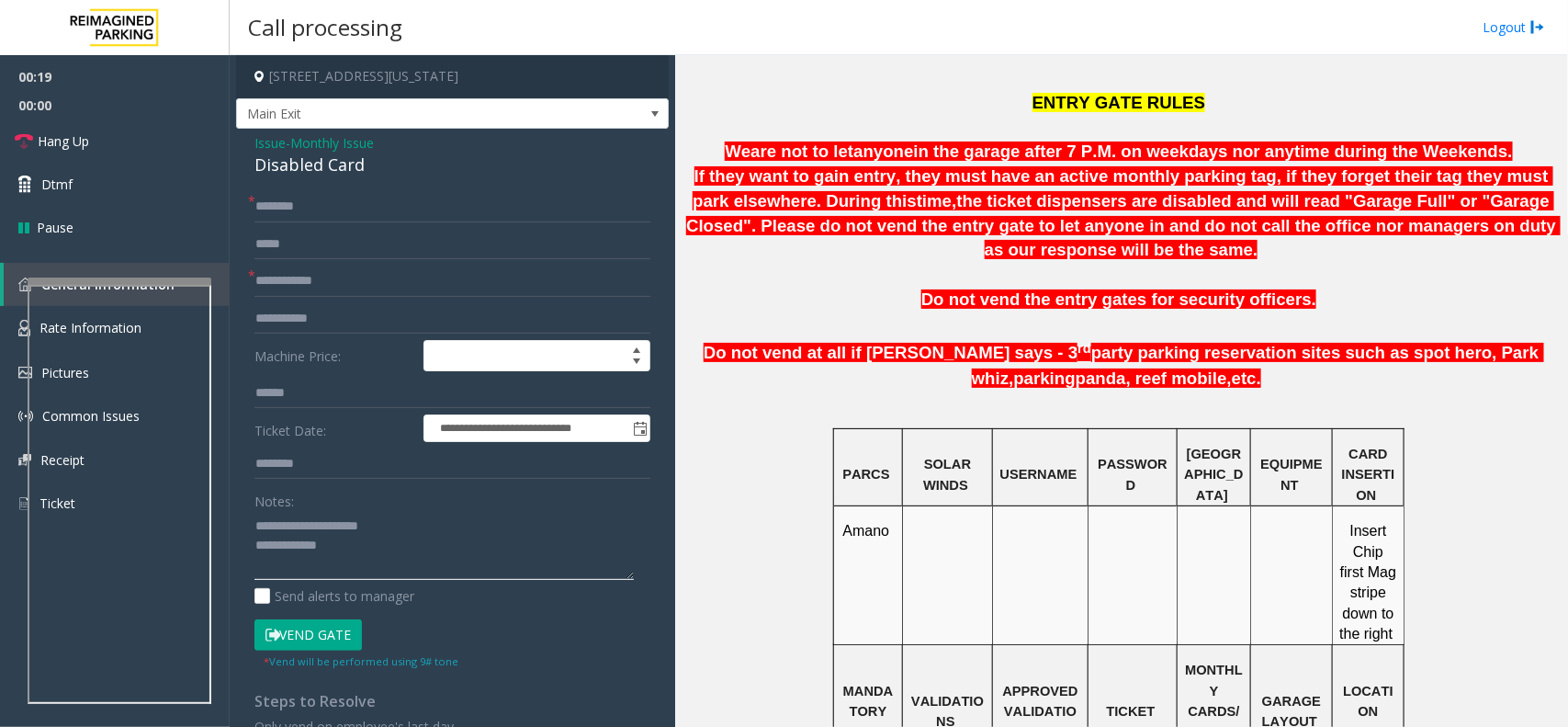
click at [260, 528] on textarea at bounding box center [444, 545] width 380 height 68
type textarea "**********"
click at [322, 288] on input "text" at bounding box center [452, 281] width 396 height 31
type input "**********"
click at [304, 201] on input "text" at bounding box center [452, 206] width 396 height 31
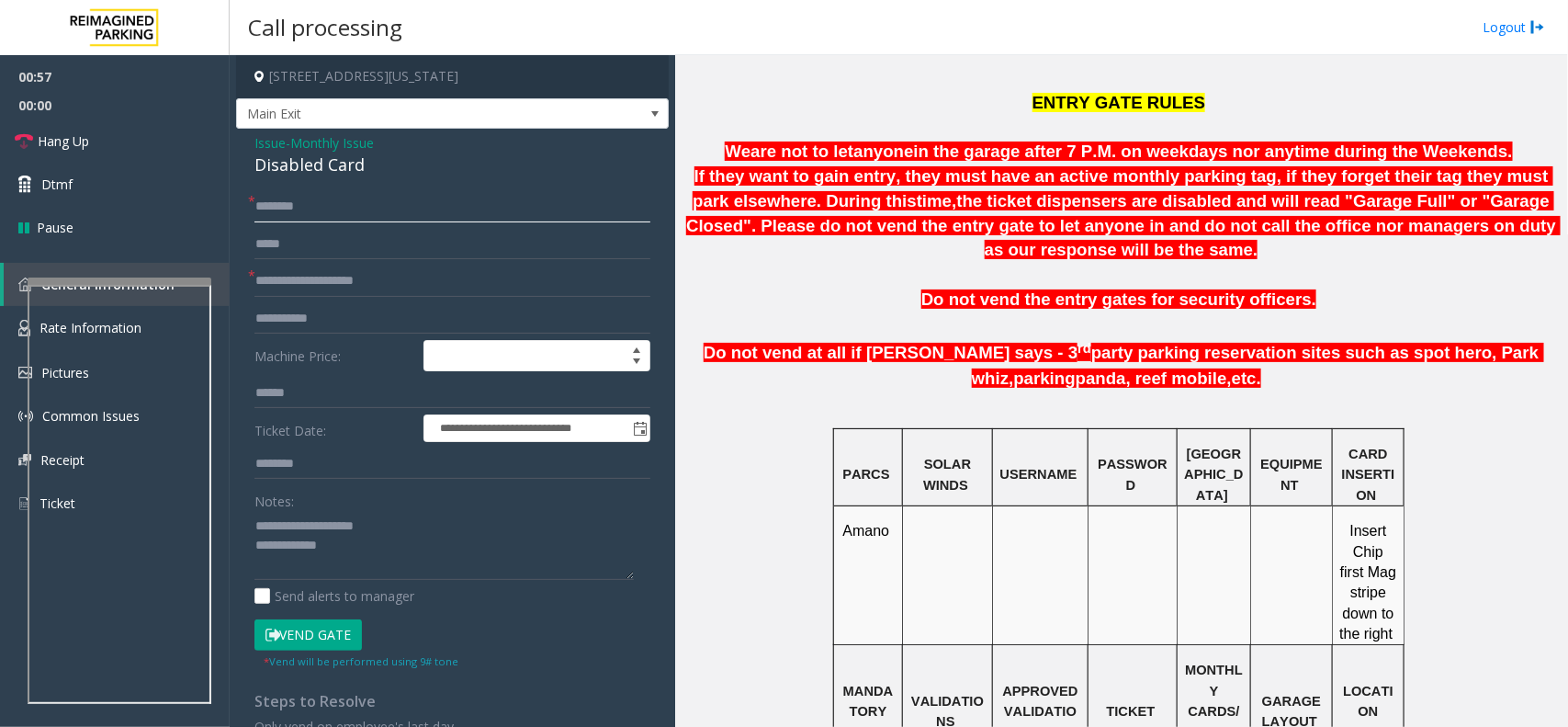
click at [326, 209] on input "text" at bounding box center [452, 206] width 396 height 31
type input "**********"
click at [387, 544] on textarea at bounding box center [444, 545] width 380 height 68
click at [340, 629] on button "Vend Gate" at bounding box center [308, 635] width 108 height 31
click at [418, 552] on textarea at bounding box center [444, 545] width 380 height 68
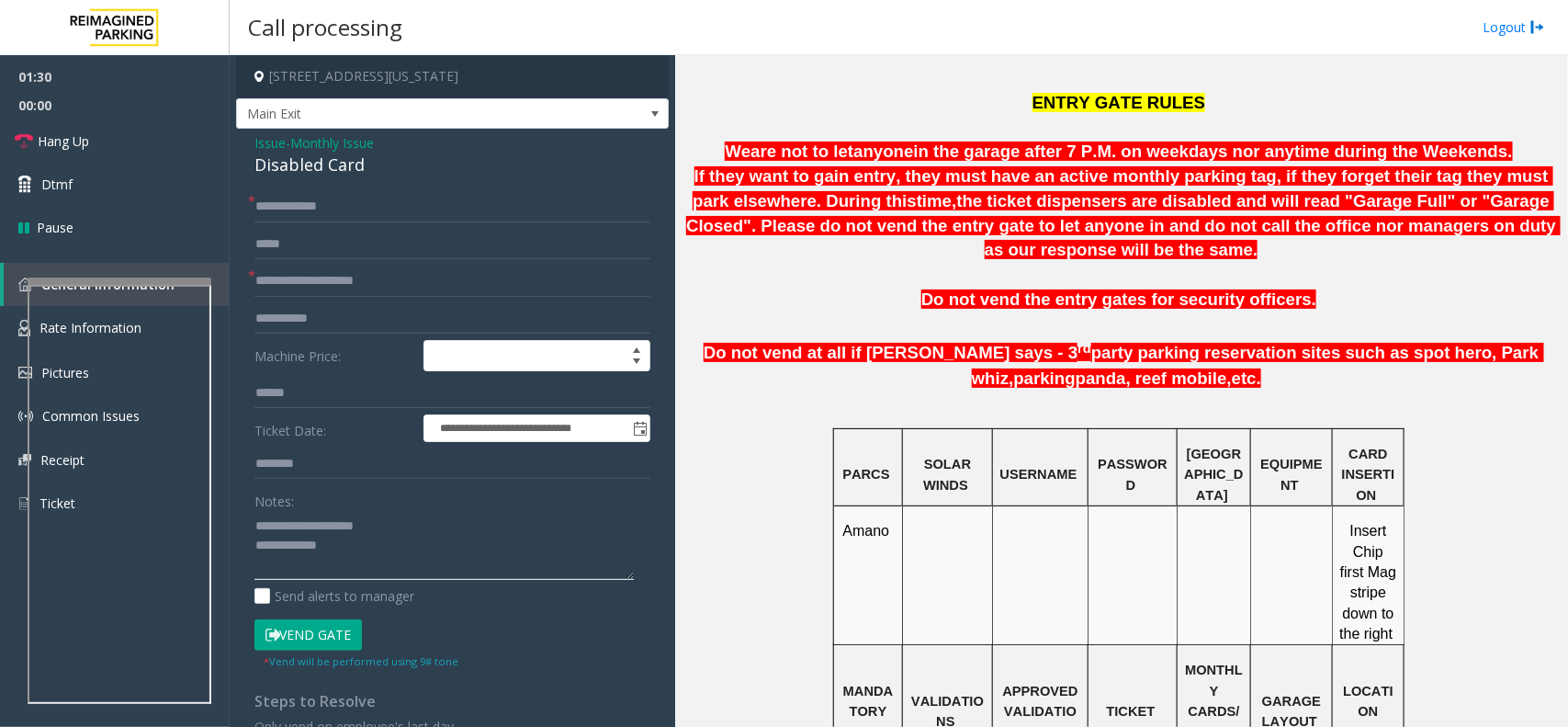
paste textarea "**********"
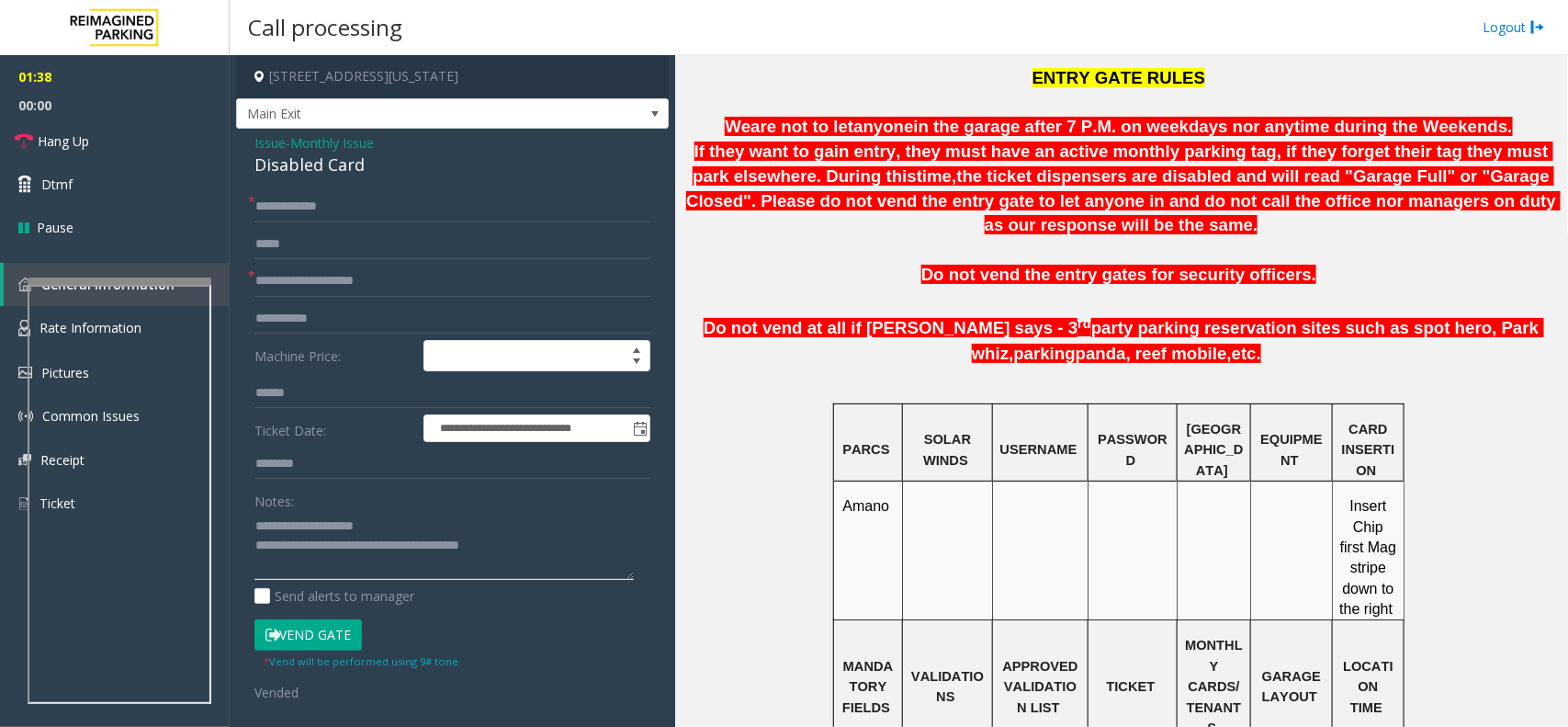
scroll to position [386, 0]
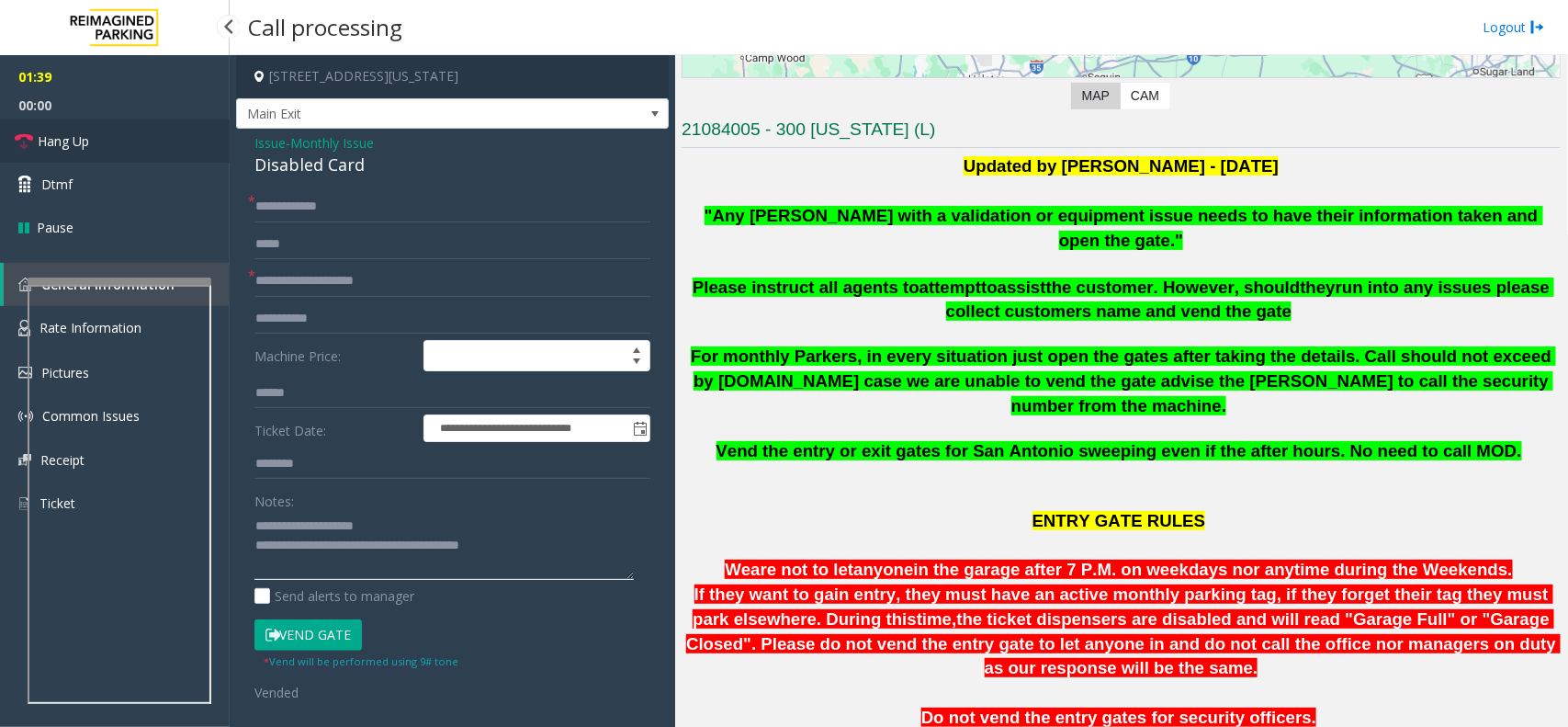
type textarea "**********"
click at [53, 131] on span "Hang Up" at bounding box center [63, 141] width 52 height 20
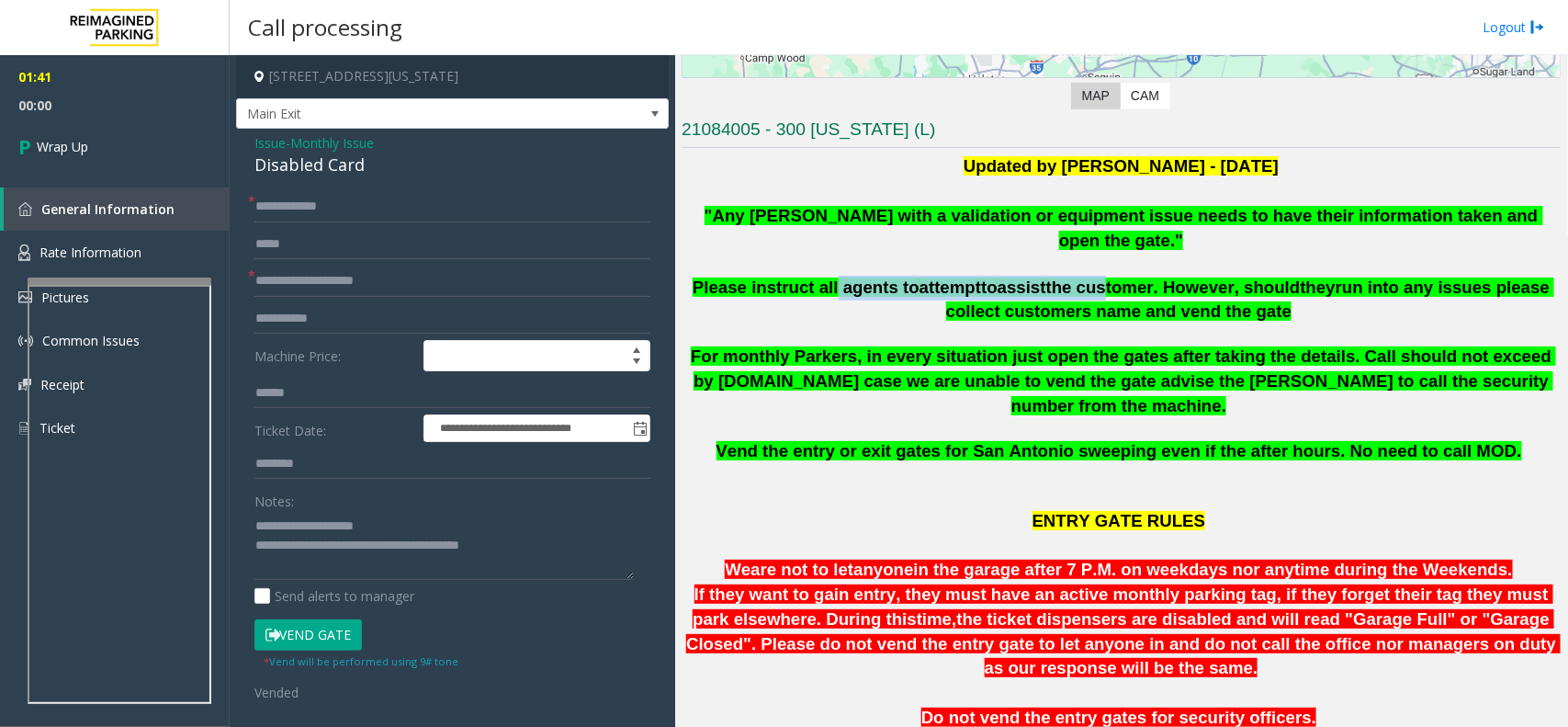
drag, startPoint x: 827, startPoint y: 269, endPoint x: 1073, endPoint y: 267, distance: 246.0
click at [1073, 278] on span "Please instruct all agents to attempt to assist the customer. However, should t…" at bounding box center [1124, 299] width 862 height 44
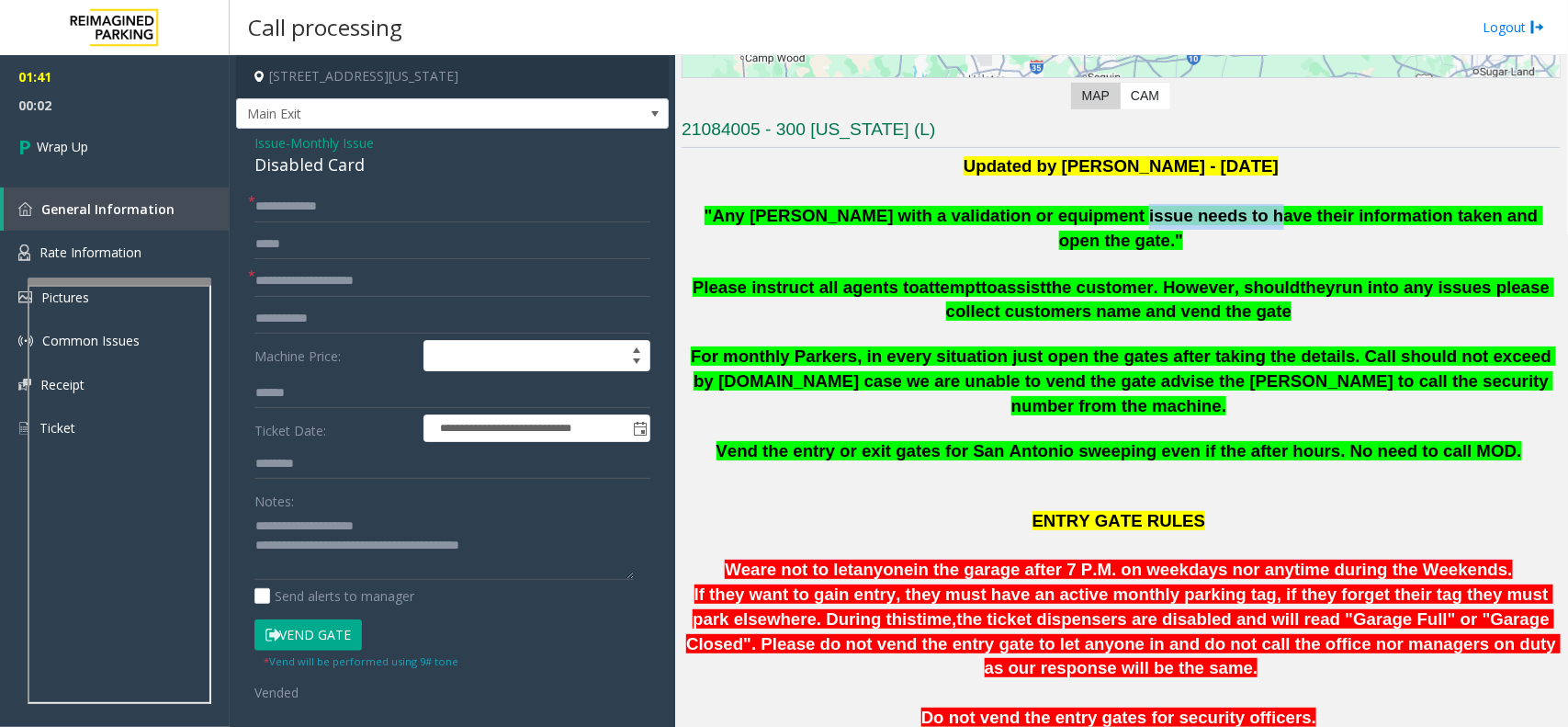
drag, startPoint x: 1087, startPoint y: 223, endPoint x: 1204, endPoint y: 227, distance: 117.1
click at [1204, 227] on p ""Any [PERSON_NAME] with a validation or equipment issue needs to have their inf…" at bounding box center [1122, 229] width 879 height 51
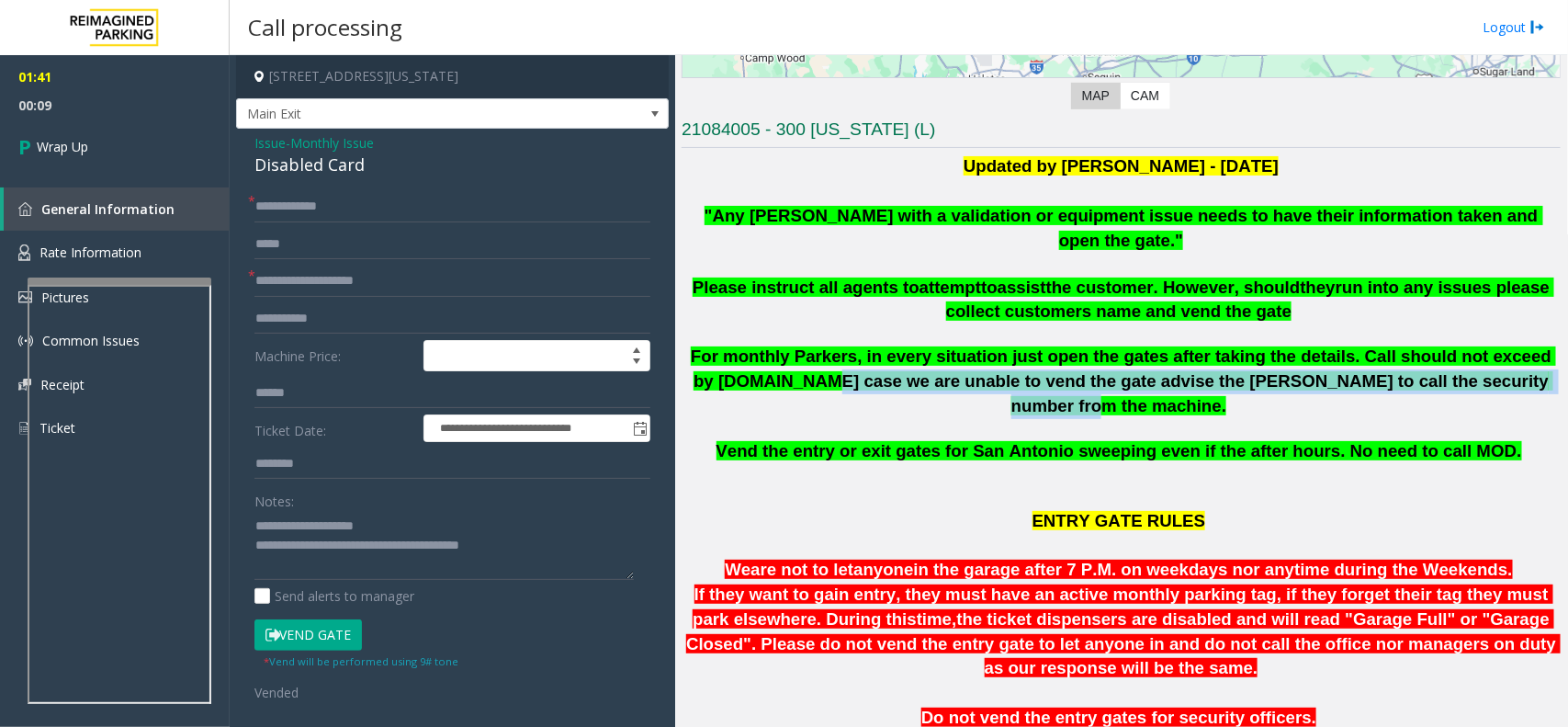
drag, startPoint x: 818, startPoint y: 353, endPoint x: 1468, endPoint y: 349, distance: 650.0
click at [1468, 349] on span "For monthly Parkers, in every situation just open the gates after taking the de…" at bounding box center [1124, 380] width 865 height 68
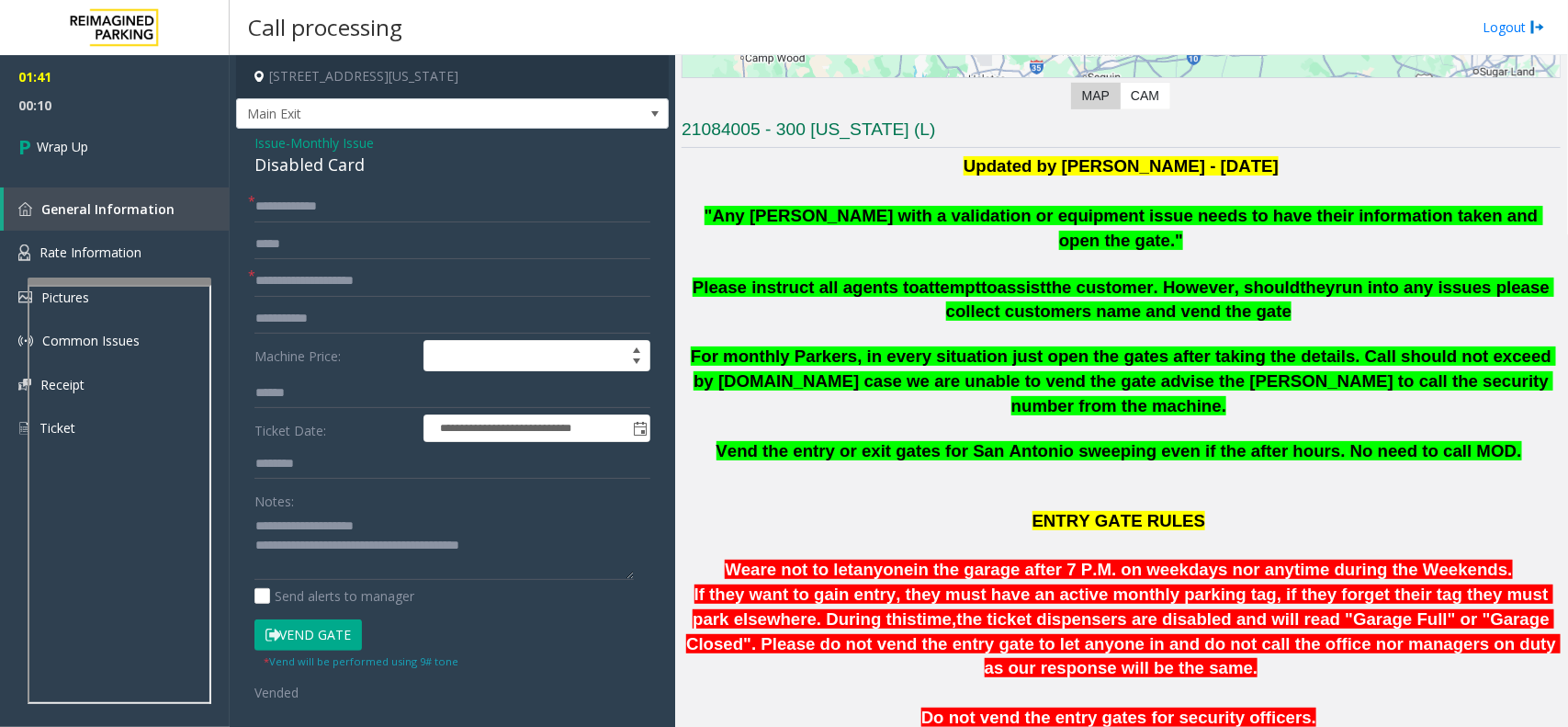
click at [893, 419] on p at bounding box center [1121, 429] width 864 height 21
click at [115, 162] on link "Wrap Up" at bounding box center [115, 146] width 230 height 54
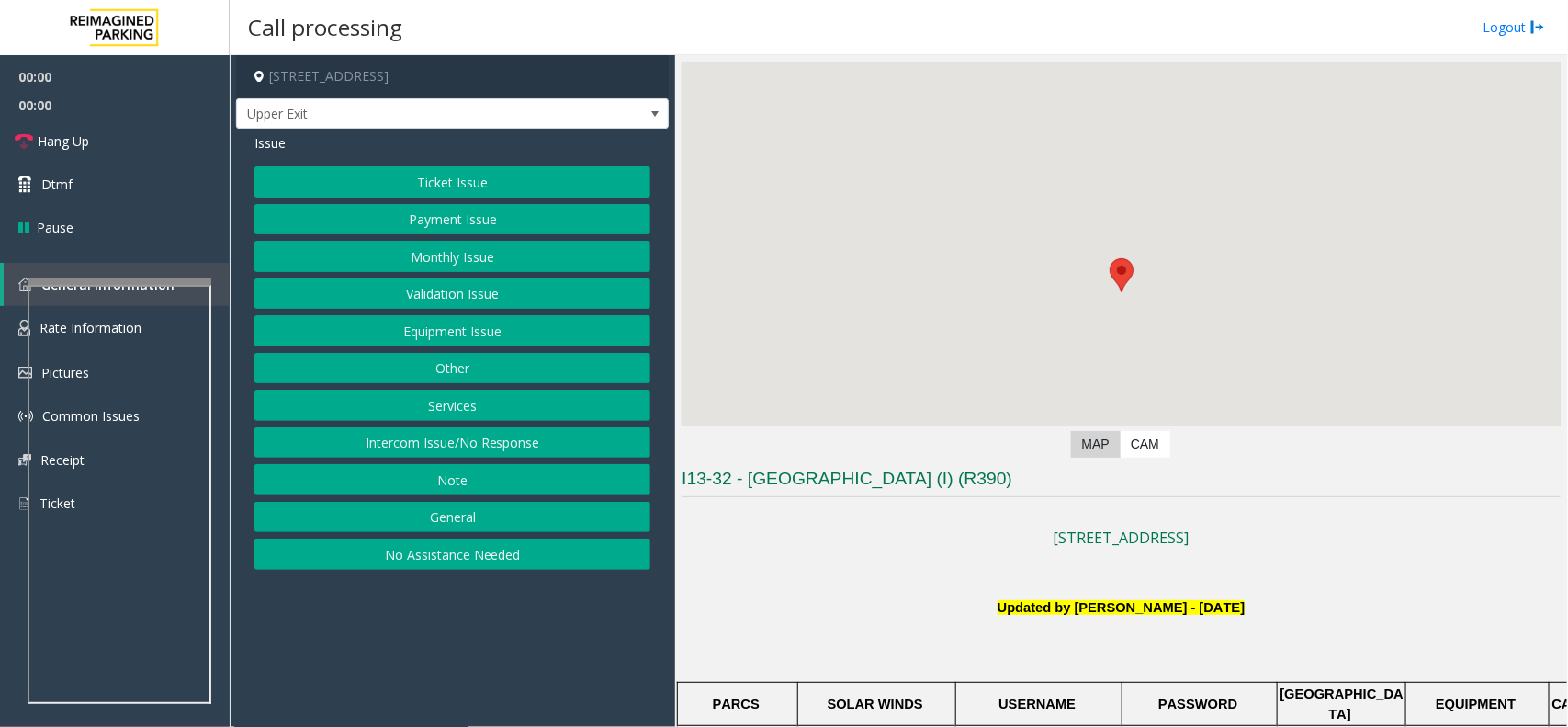
scroll to position [344, 0]
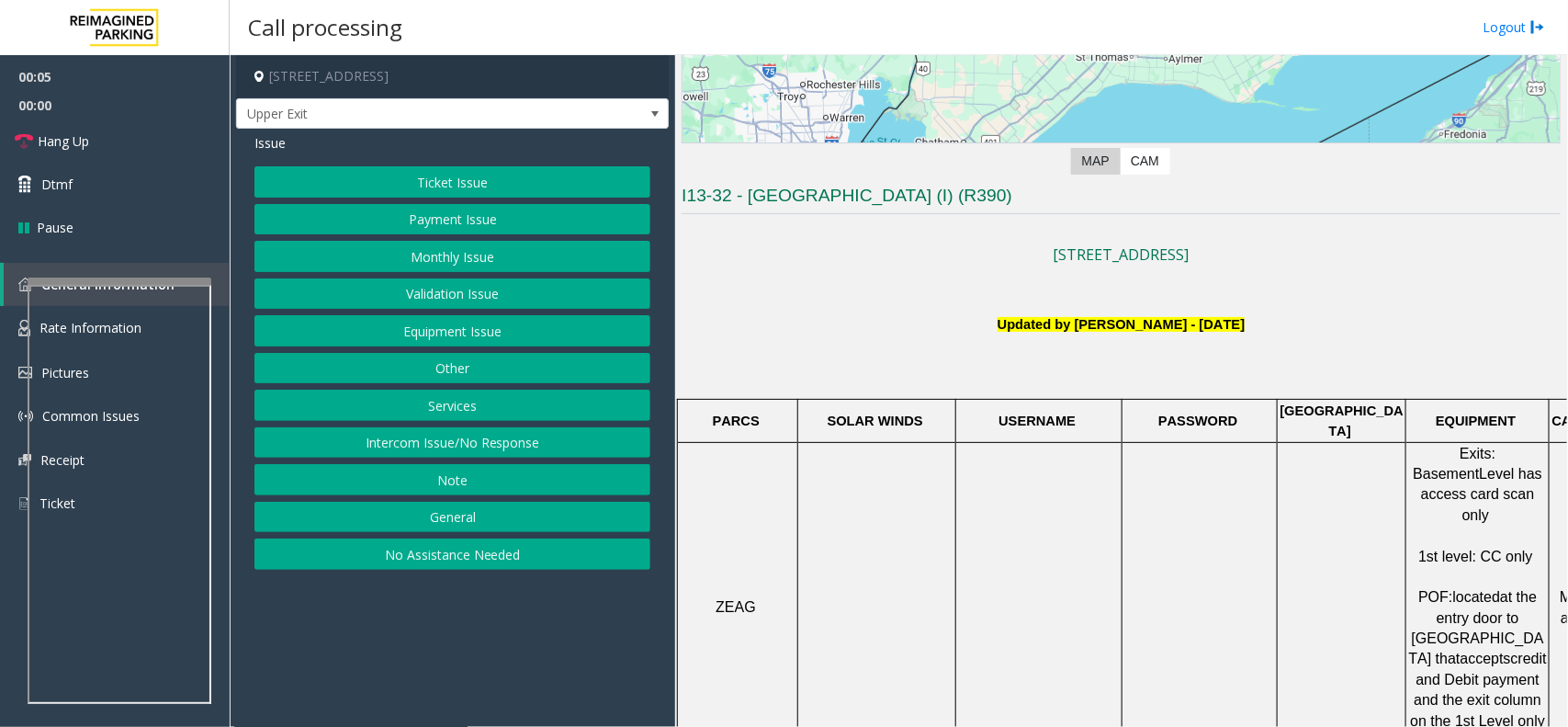
click at [511, 437] on button "Intercom Issue/No Response" at bounding box center [452, 443] width 396 height 31
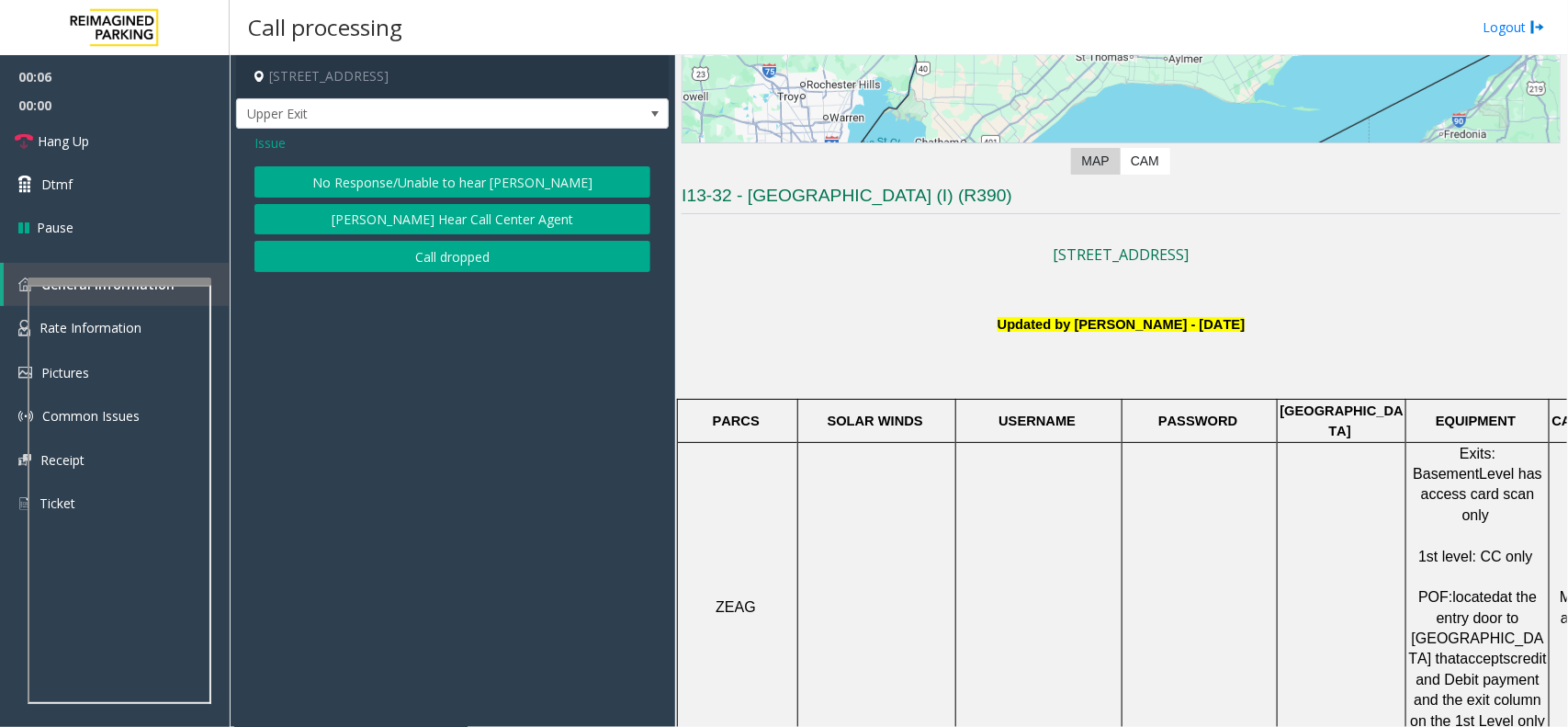
click at [406, 184] on button "No Response/Unable to hear [PERSON_NAME]" at bounding box center [452, 182] width 396 height 31
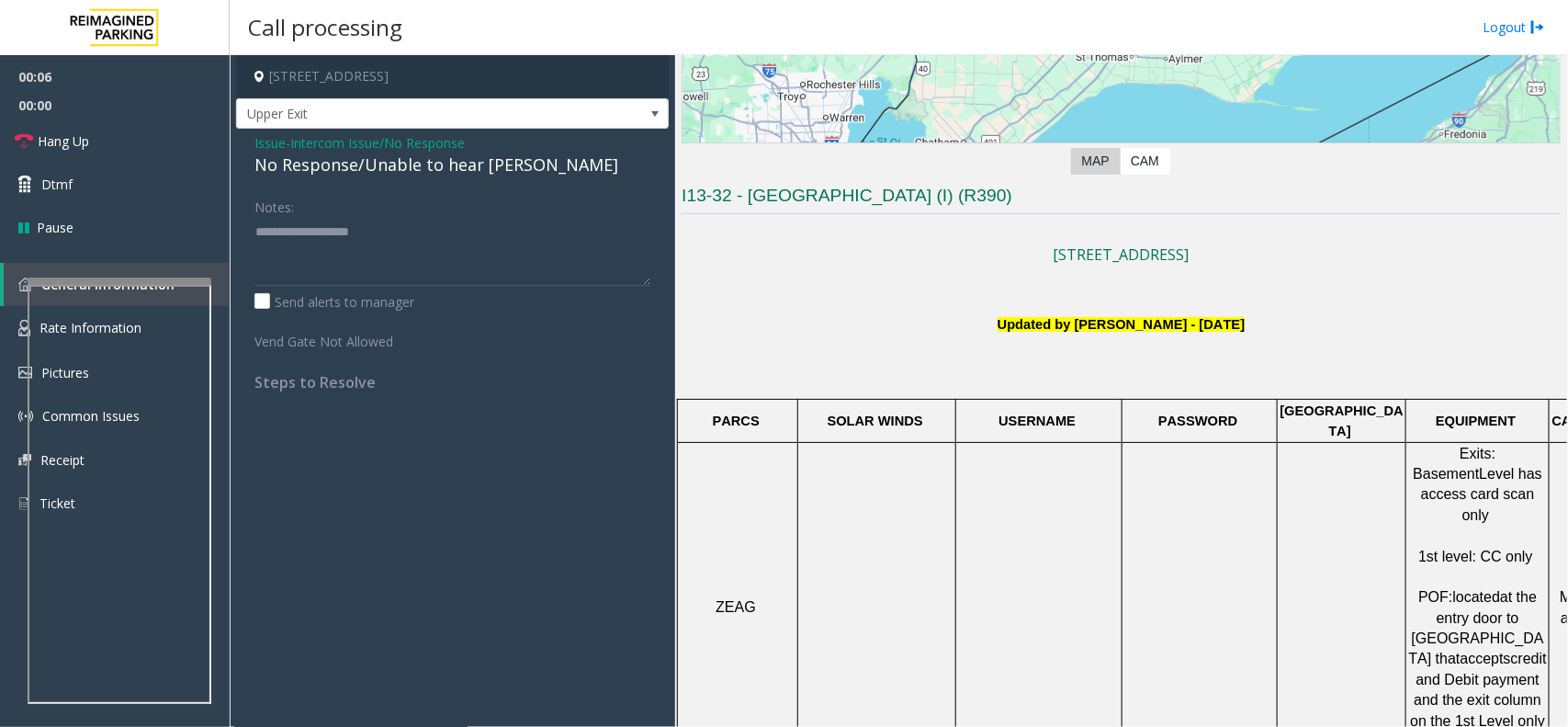
click at [395, 163] on div "No Response/Unable to hear [PERSON_NAME]" at bounding box center [452, 164] width 396 height 24
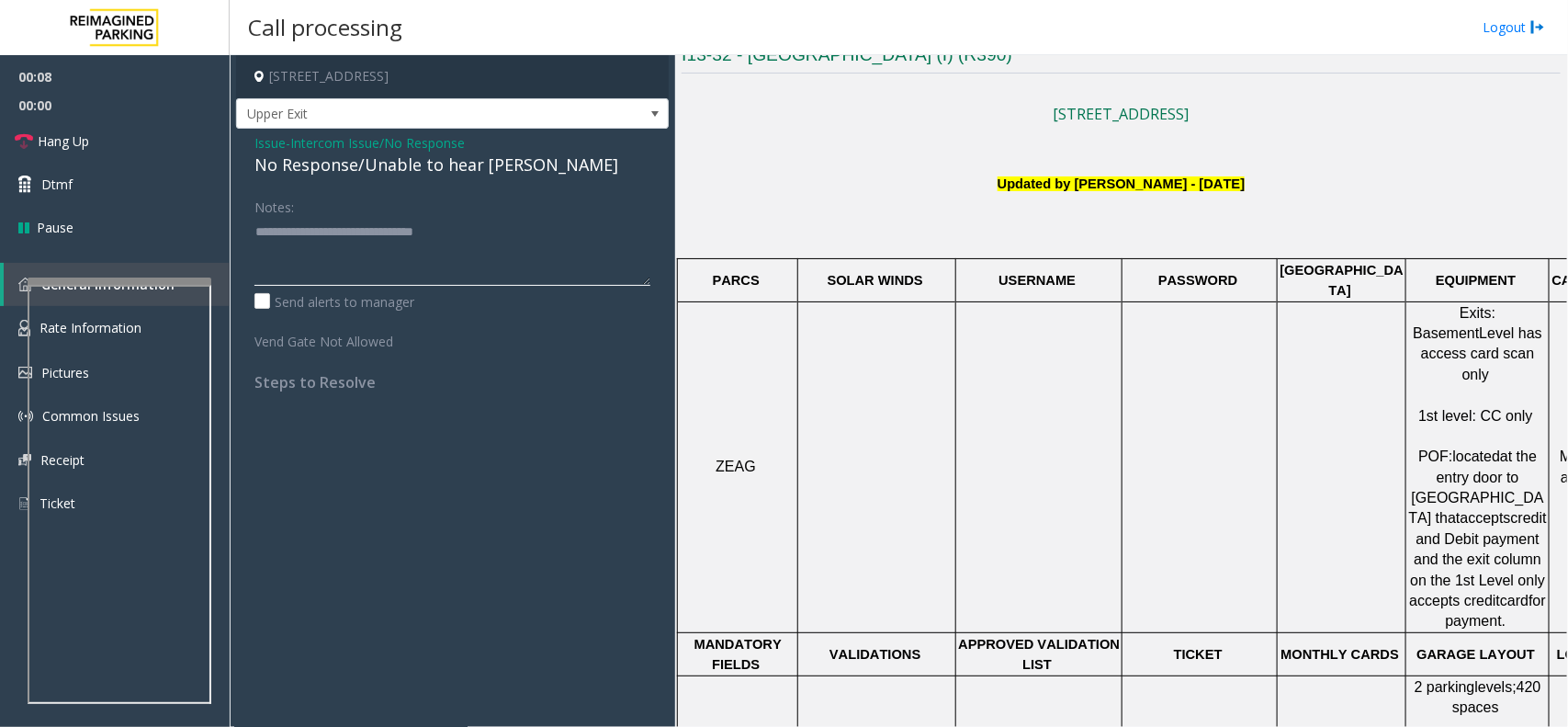
scroll to position [919, 0]
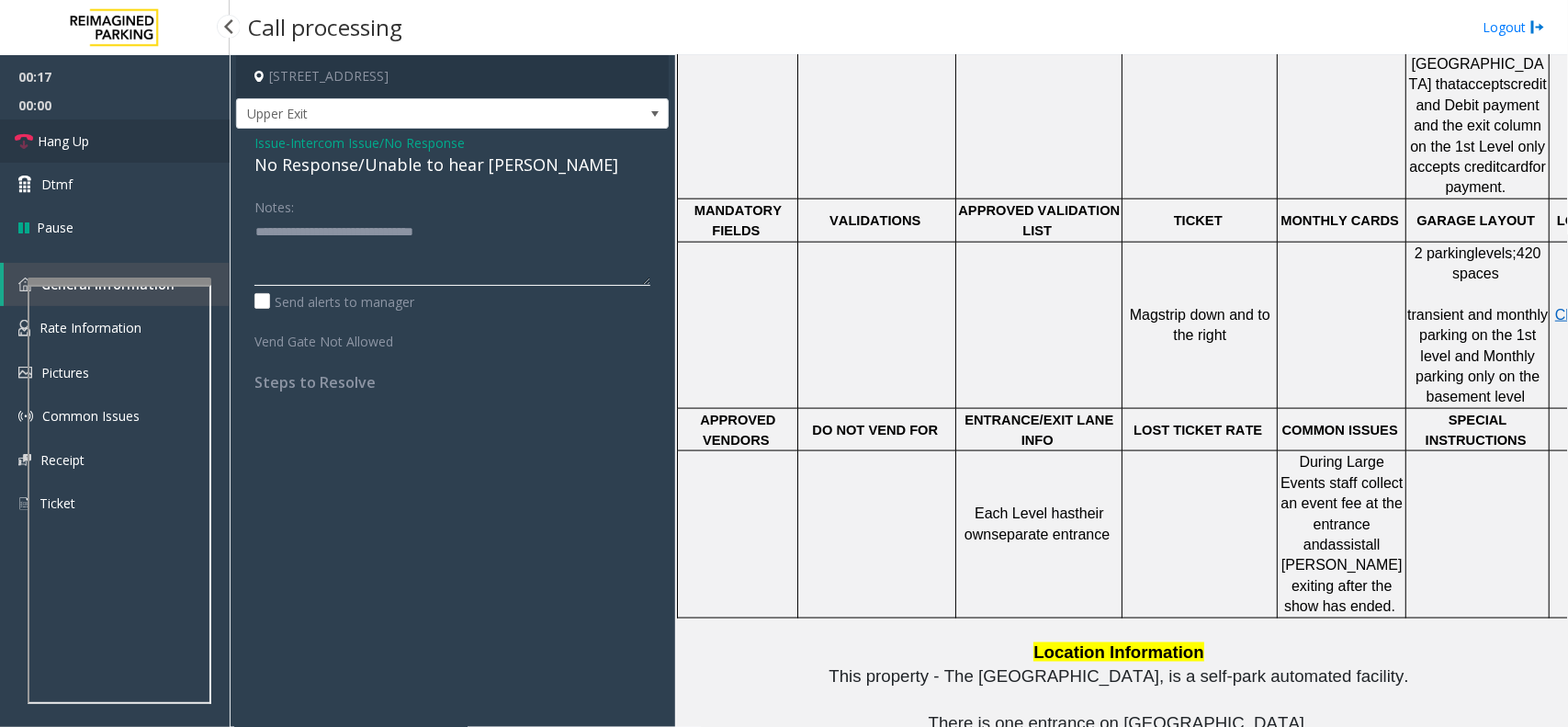
type textarea "**********"
click at [181, 149] on link "Hang Up" at bounding box center [115, 141] width 230 height 43
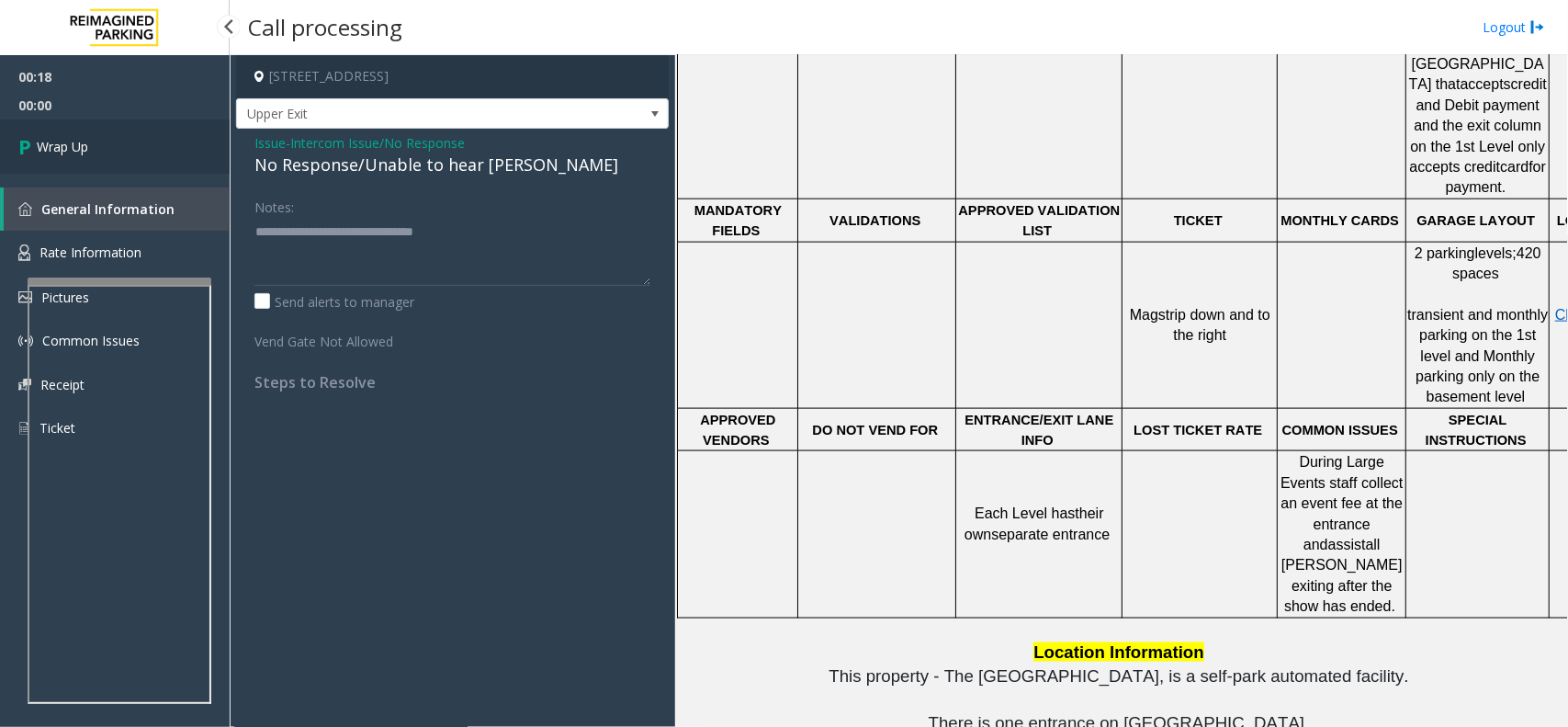
click at [181, 149] on link "Wrap Up" at bounding box center [115, 146] width 230 height 54
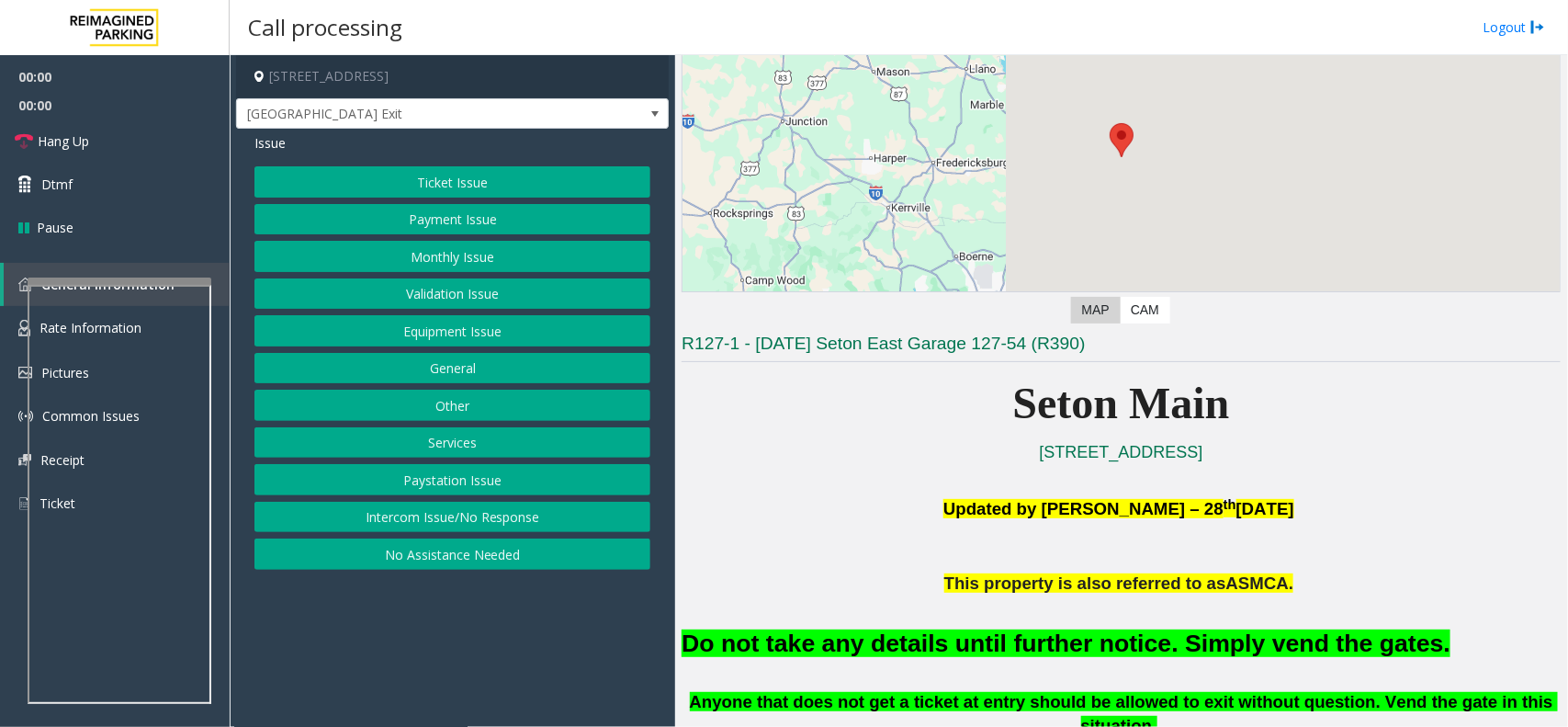
scroll to position [230, 0]
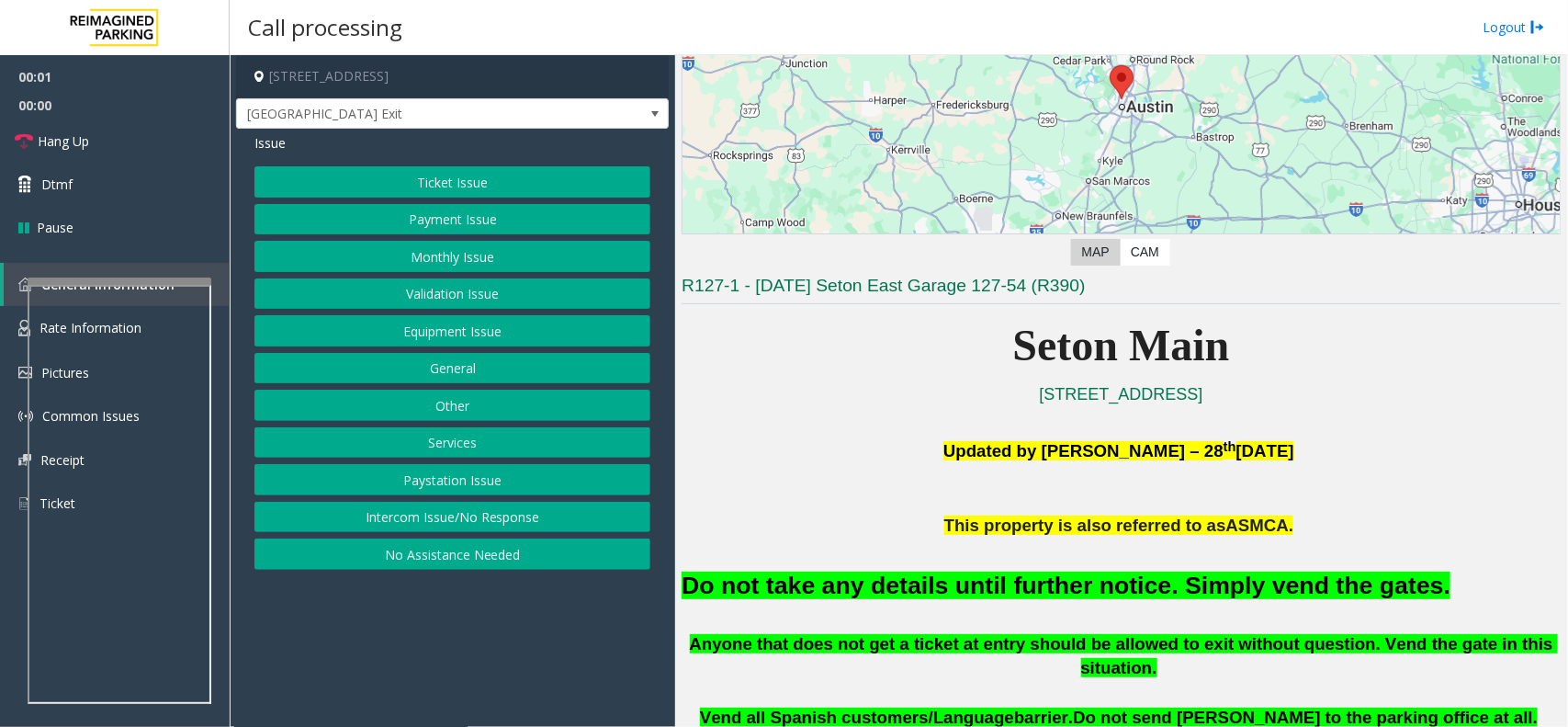
click at [951, 580] on font "Do not take any details until further notice. Simply vend the gates." at bounding box center [1067, 585] width 769 height 27
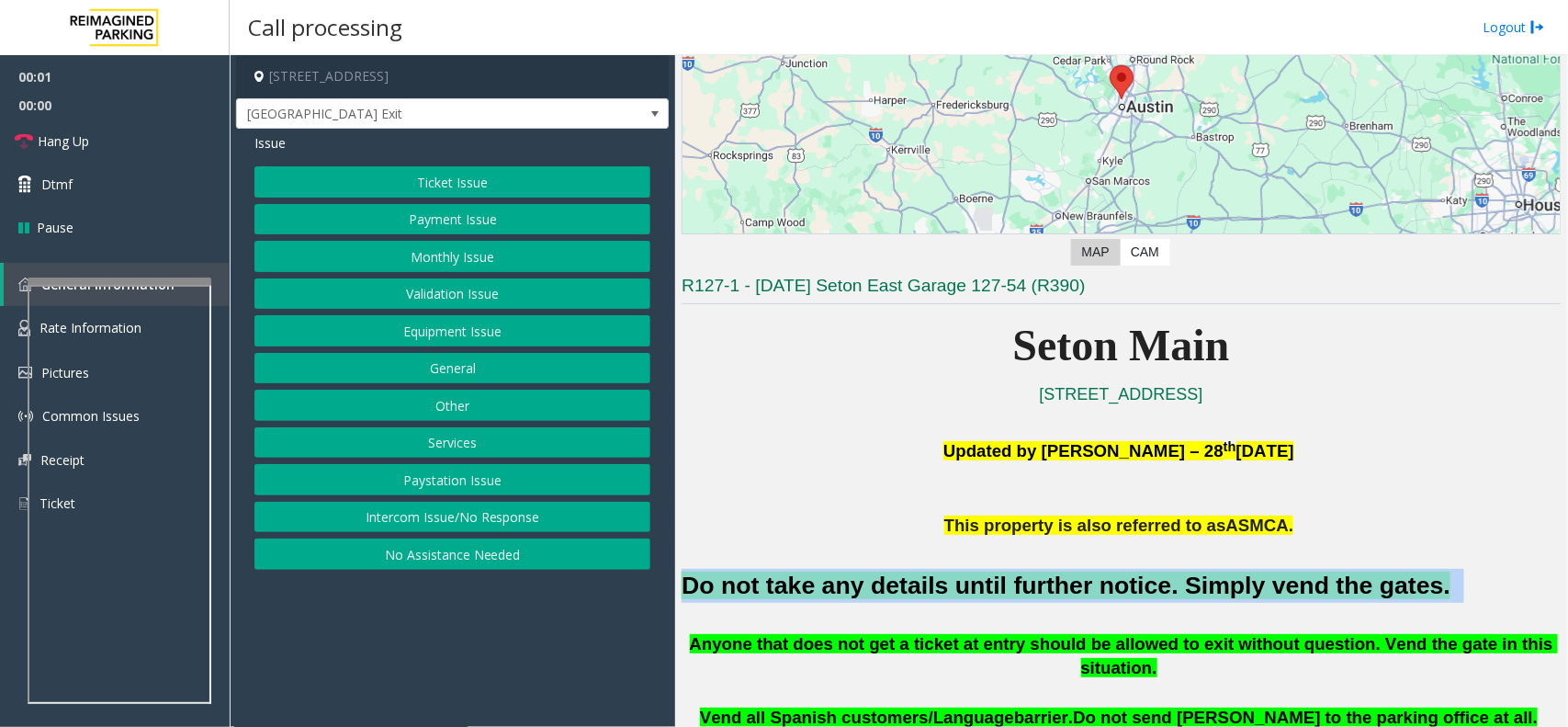
click at [951, 580] on font "Do not take any details until further notice. Simply vend the gates." at bounding box center [1067, 585] width 769 height 27
copy h2 "Do not take any details until further notice. Simply vend the gates."
click at [421, 327] on button "Equipment Issue" at bounding box center [452, 331] width 396 height 31
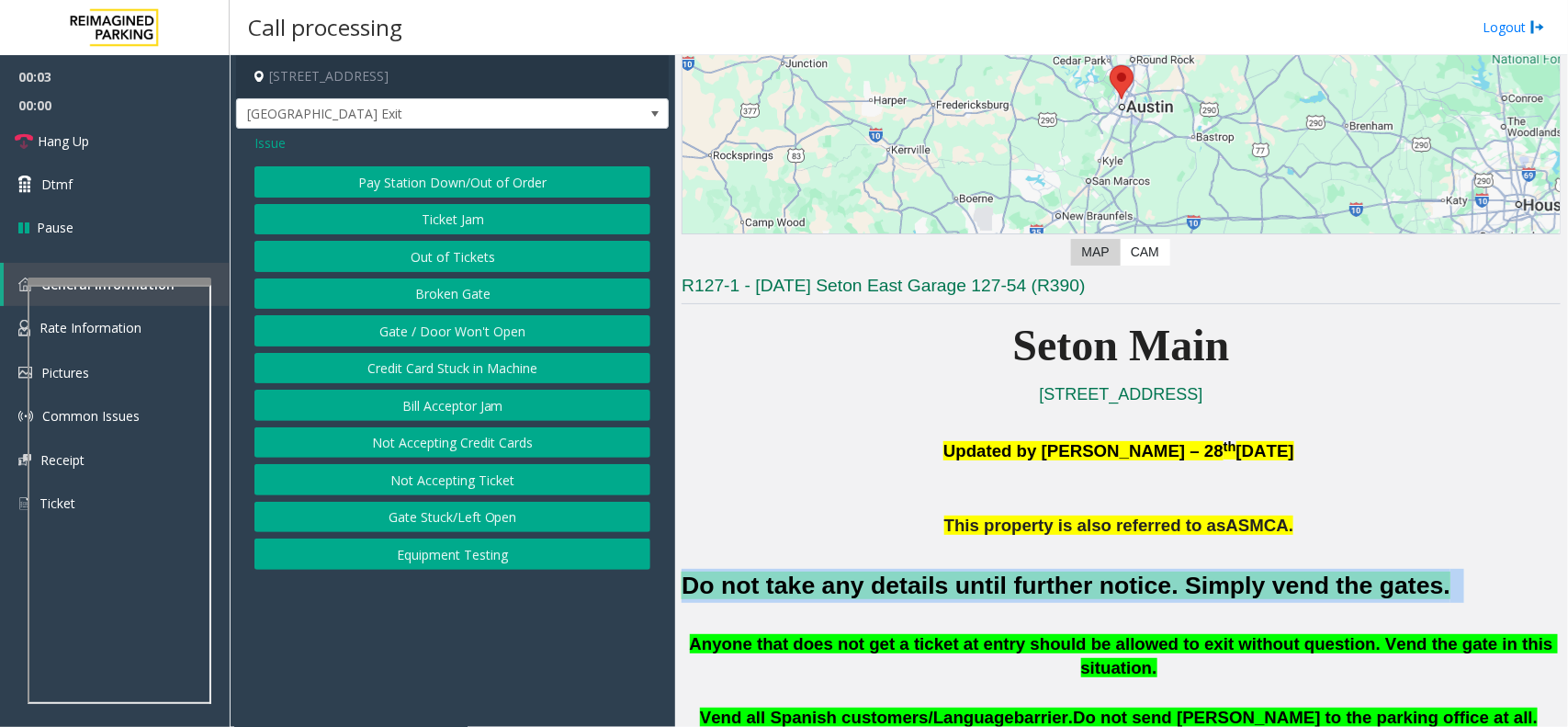
click at [455, 323] on button "Gate / Door Won't Open" at bounding box center [452, 331] width 396 height 31
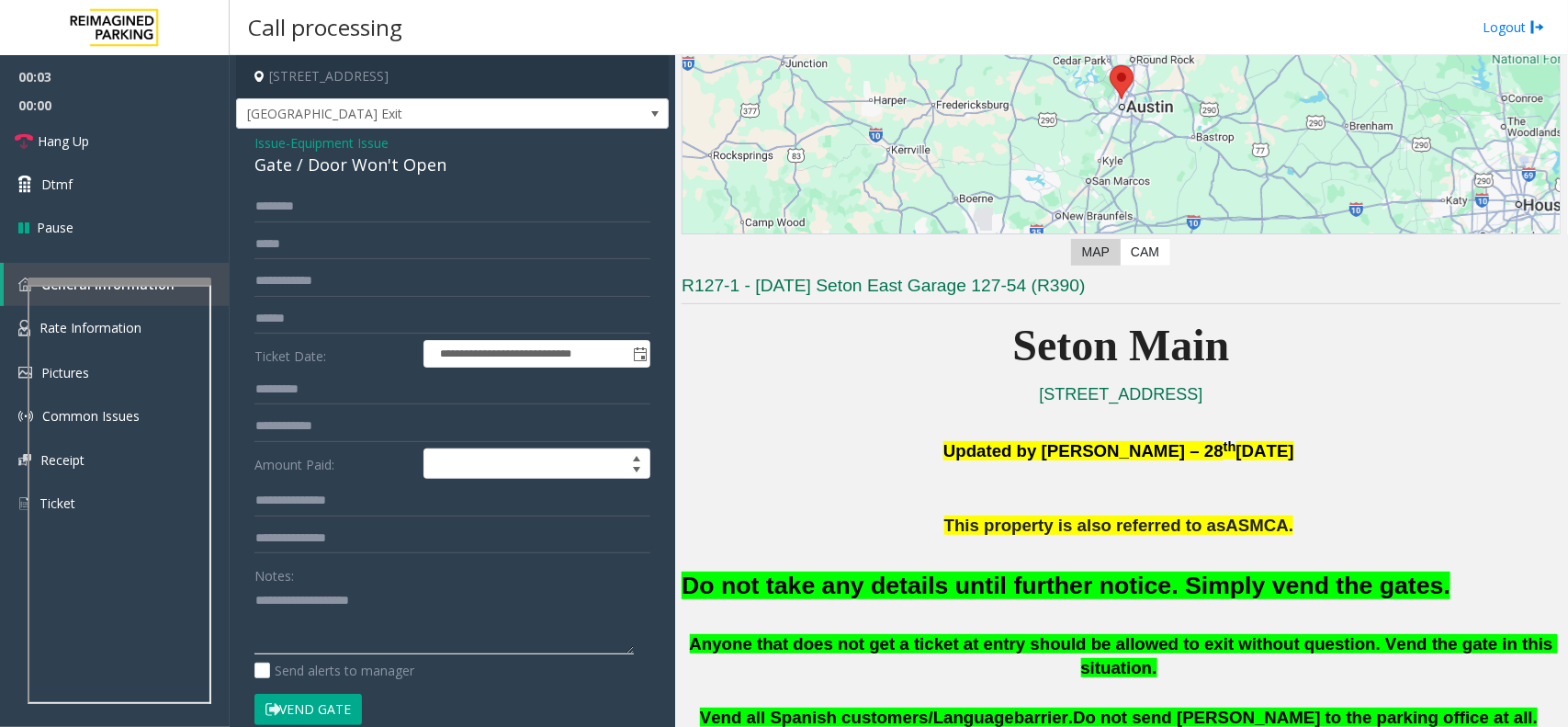
click at [396, 607] on textarea at bounding box center [444, 619] width 380 height 68
paste textarea "**********"
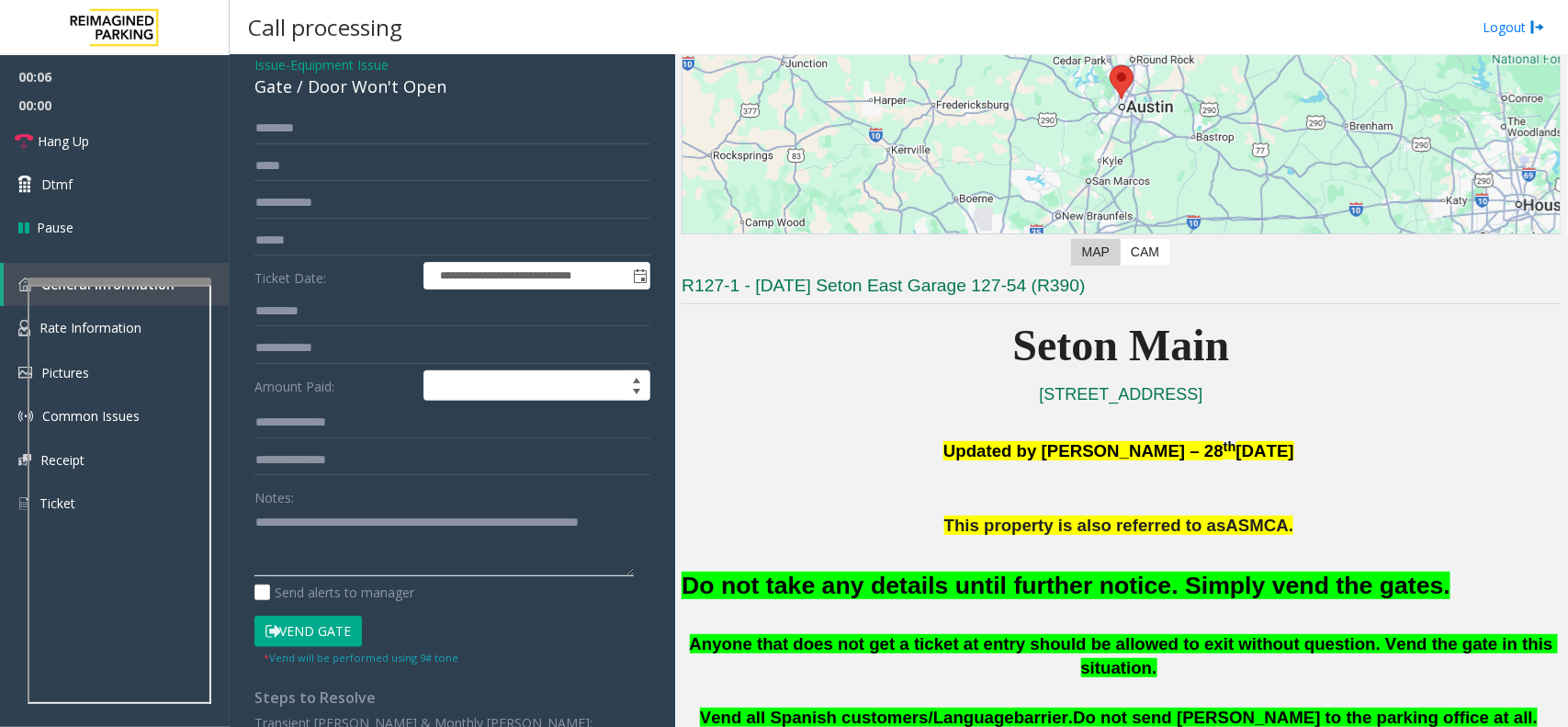
scroll to position [114, 0]
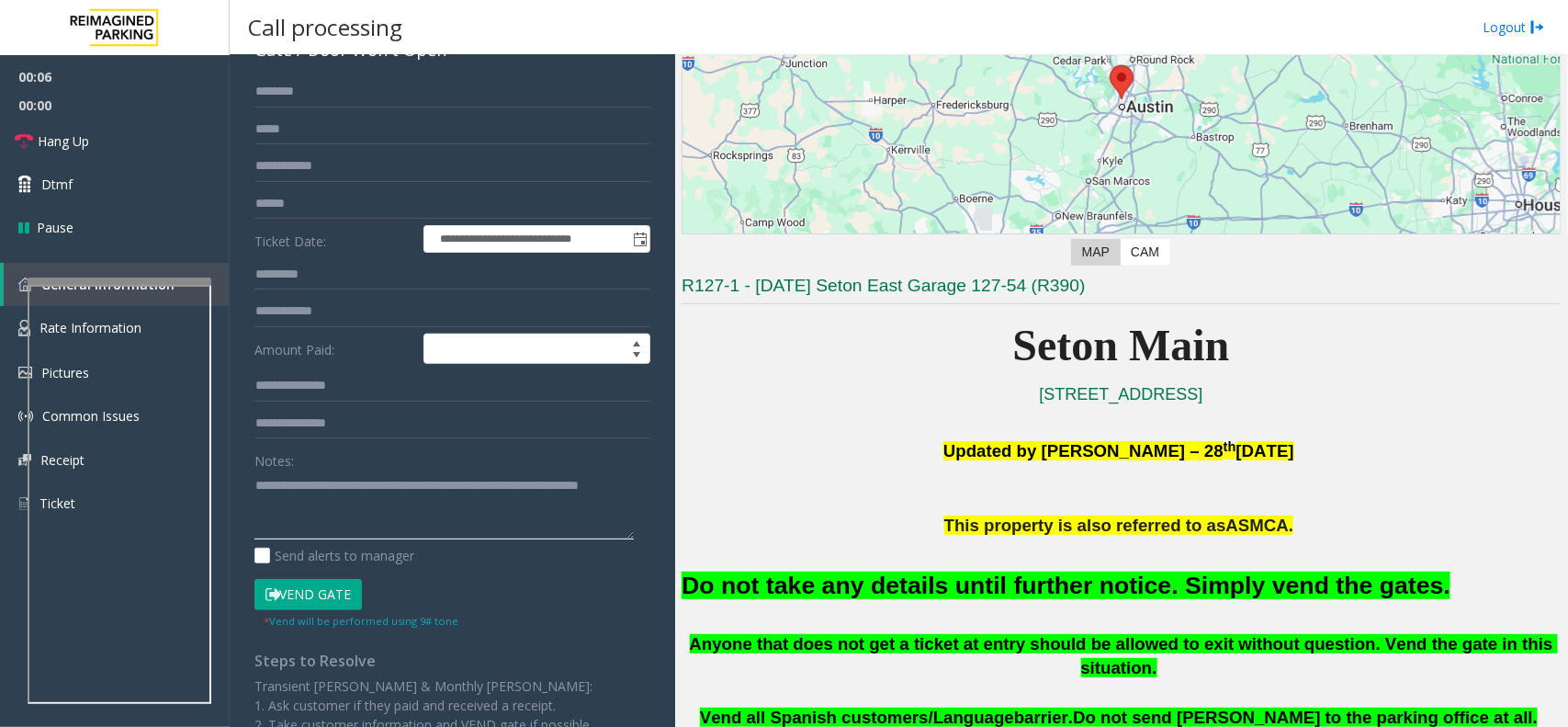
type textarea "**********"
click at [320, 591] on button "Vend Gate" at bounding box center [308, 594] width 108 height 31
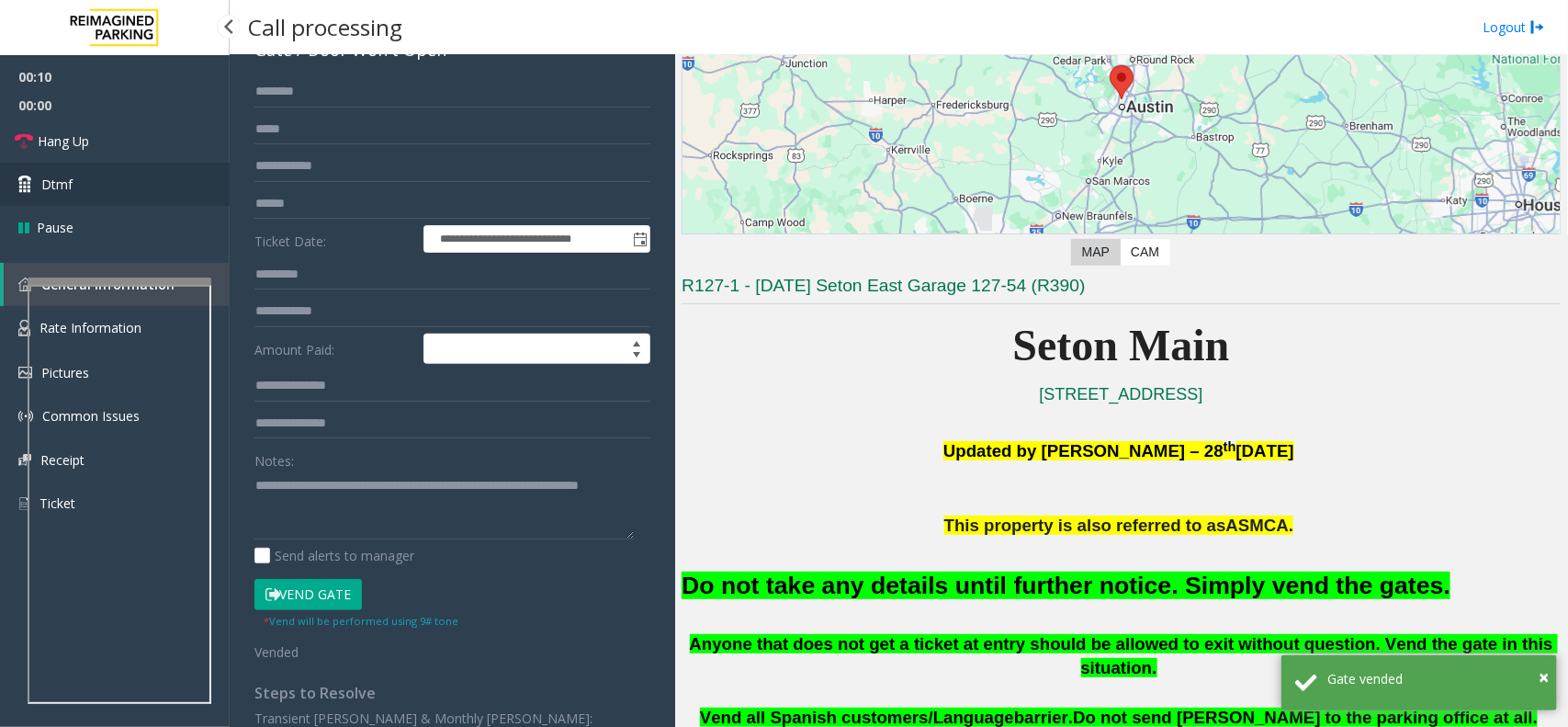
click at [155, 188] on link "Dtmf" at bounding box center [115, 184] width 230 height 43
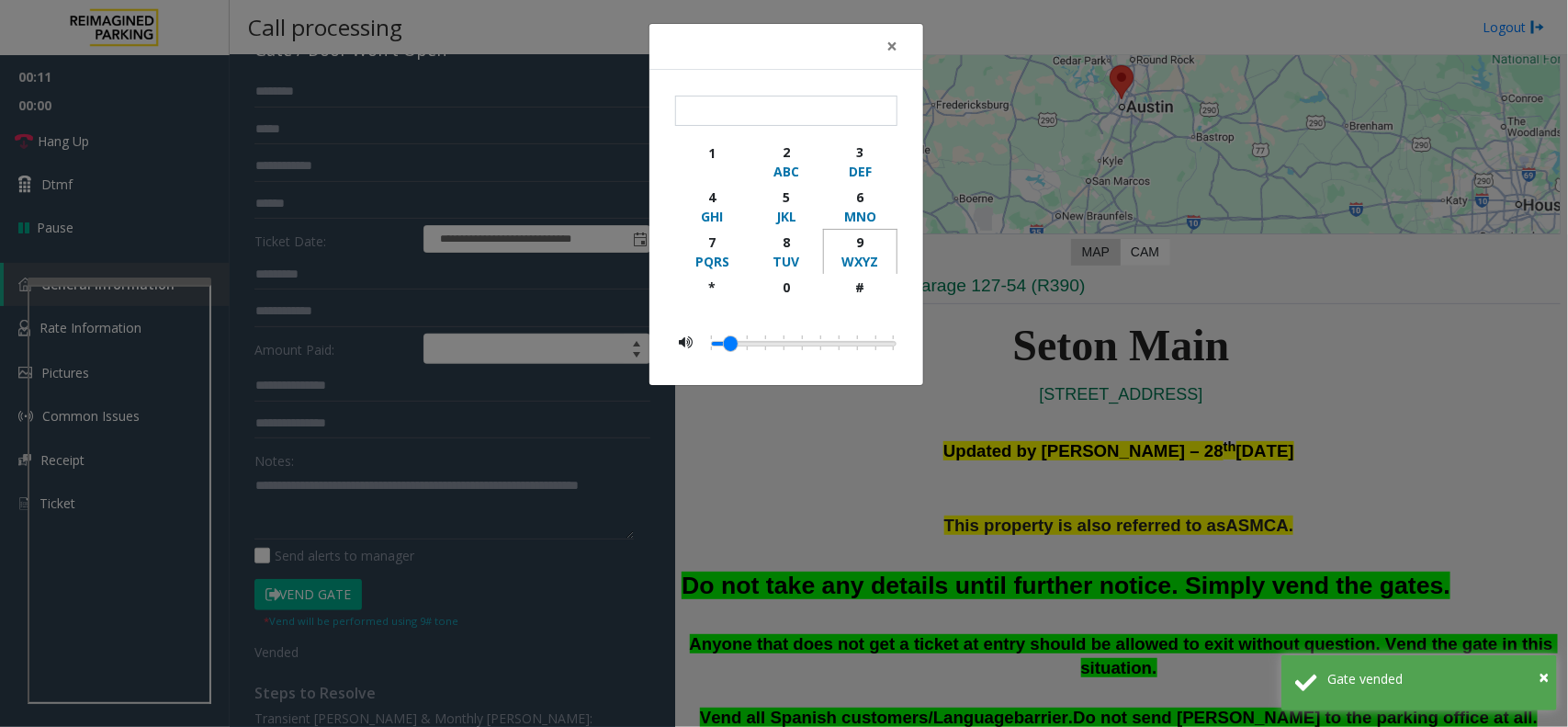
click at [860, 240] on div "9" at bounding box center [860, 243] width 51 height 20
click at [846, 274] on button "9 WXYZ" at bounding box center [860, 251] width 74 height 45
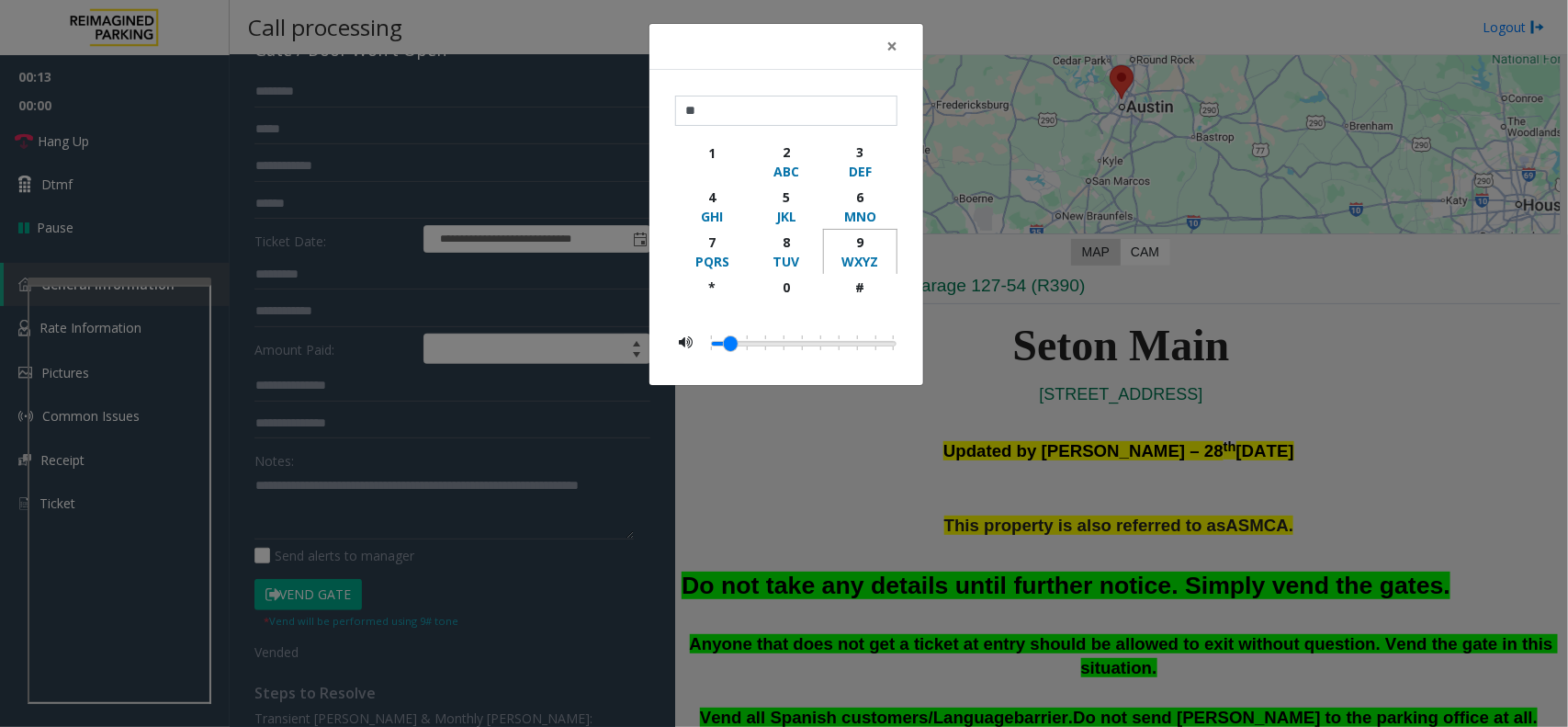
click at [869, 245] on div "9" at bounding box center [860, 243] width 51 height 20
click at [864, 294] on div "#" at bounding box center [860, 288] width 51 height 20
type input "****"
click at [893, 41] on span "×" at bounding box center [892, 46] width 11 height 25
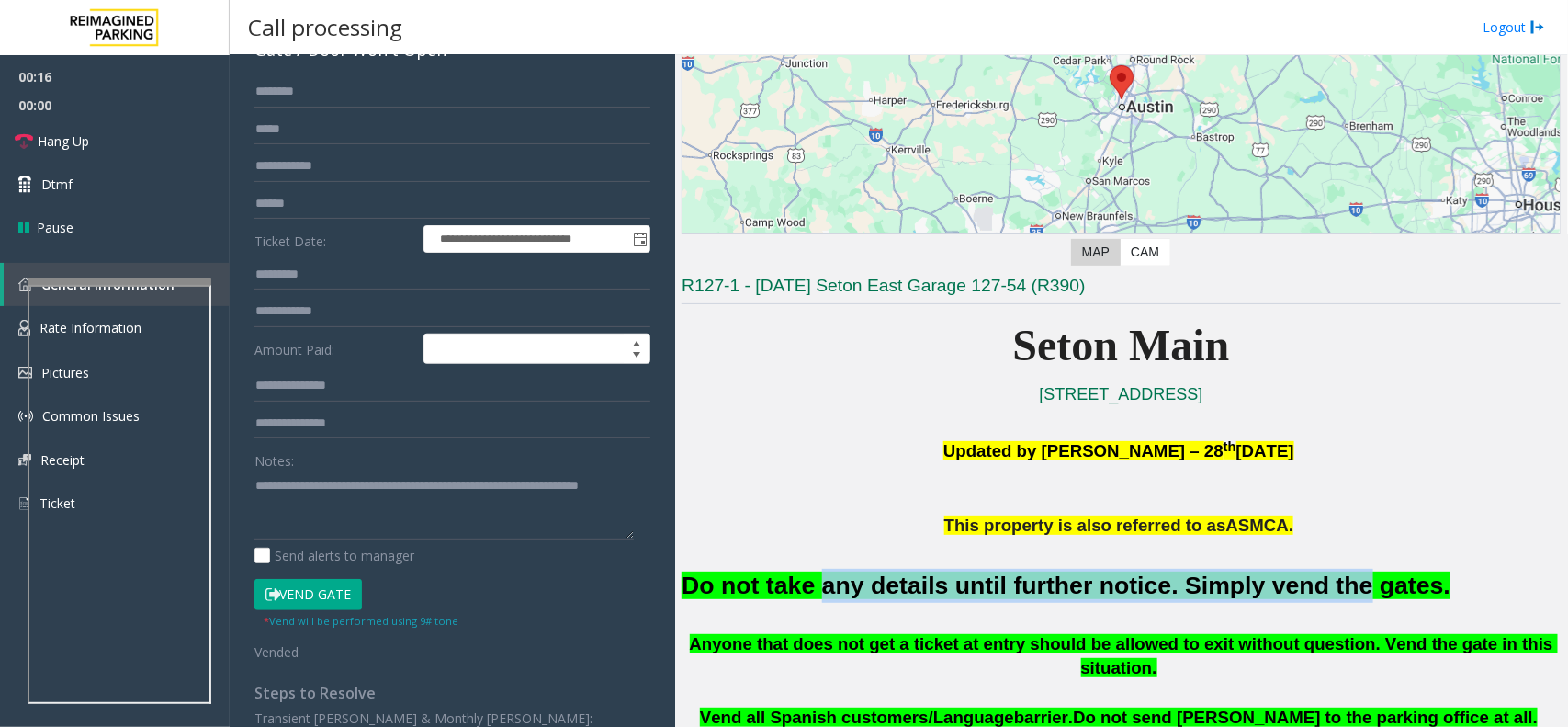
drag, startPoint x: 805, startPoint y: 590, endPoint x: 1291, endPoint y: 600, distance: 486.1
click at [1291, 600] on h2 "Do not take any details until further notice. Simply vend the gates." at bounding box center [1122, 585] width 879 height 34
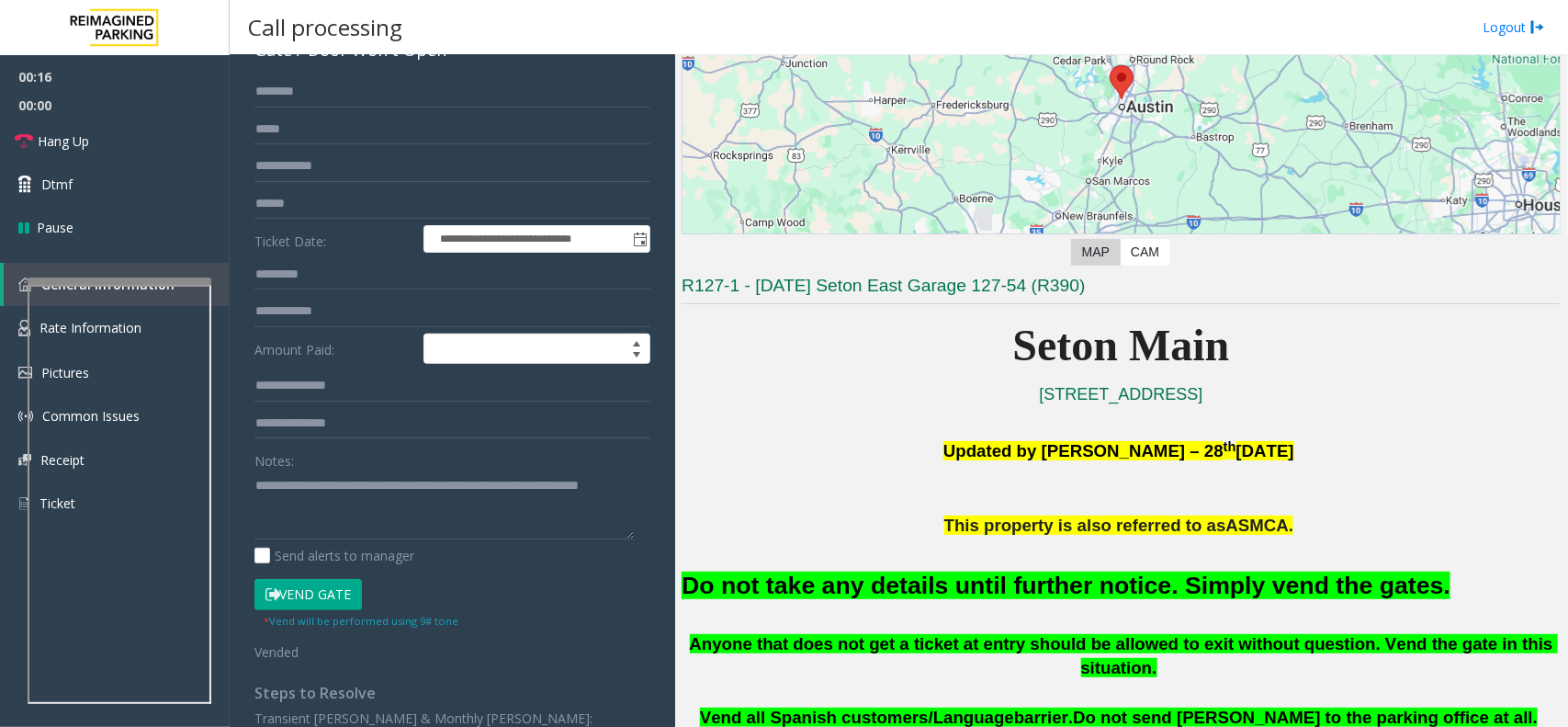
click at [1311, 597] on font "Do not take any details until further notice. Simply vend the gates." at bounding box center [1067, 585] width 769 height 27
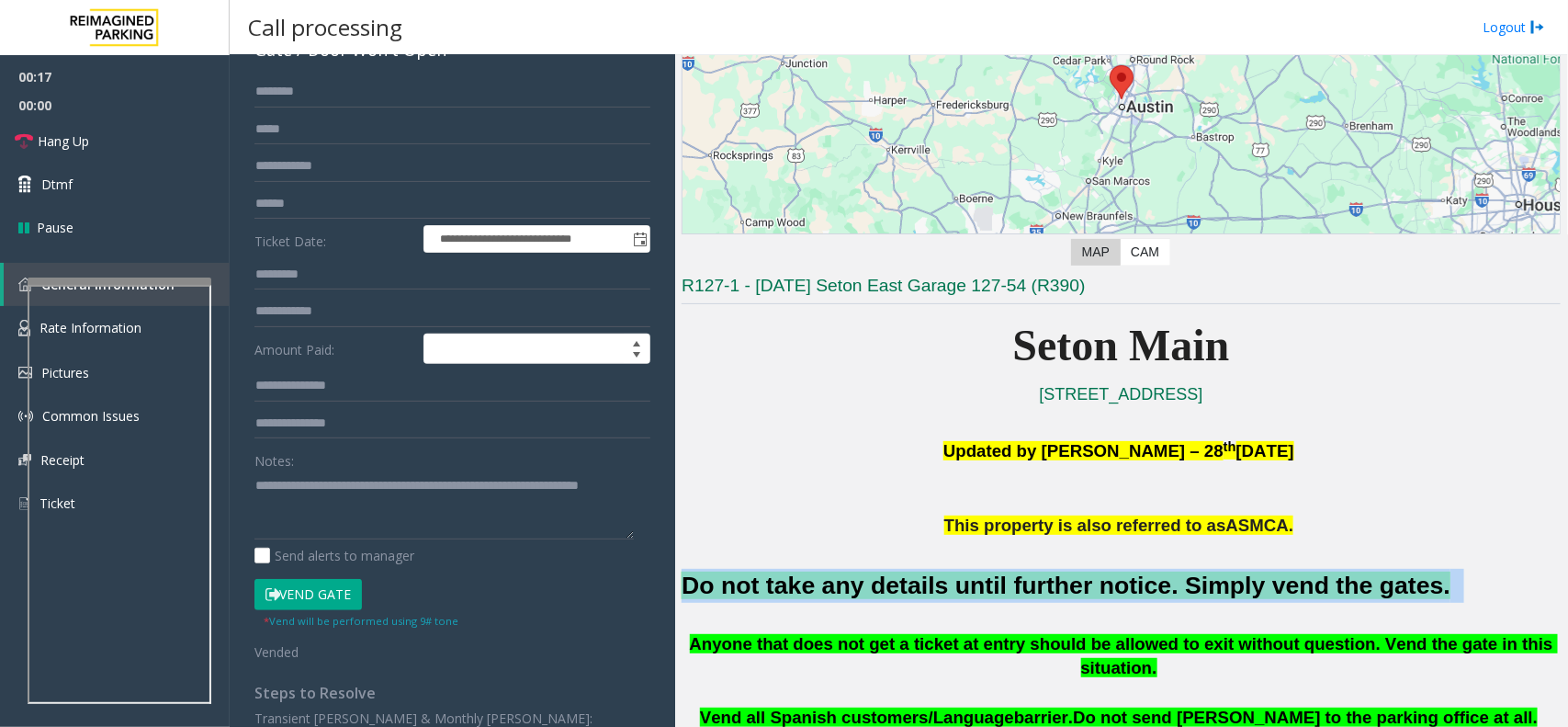
click at [1311, 597] on font "Do not take any details until further notice. Simply vend the gates." at bounding box center [1067, 585] width 769 height 27
click at [159, 134] on link "Hang Up" at bounding box center [115, 141] width 230 height 43
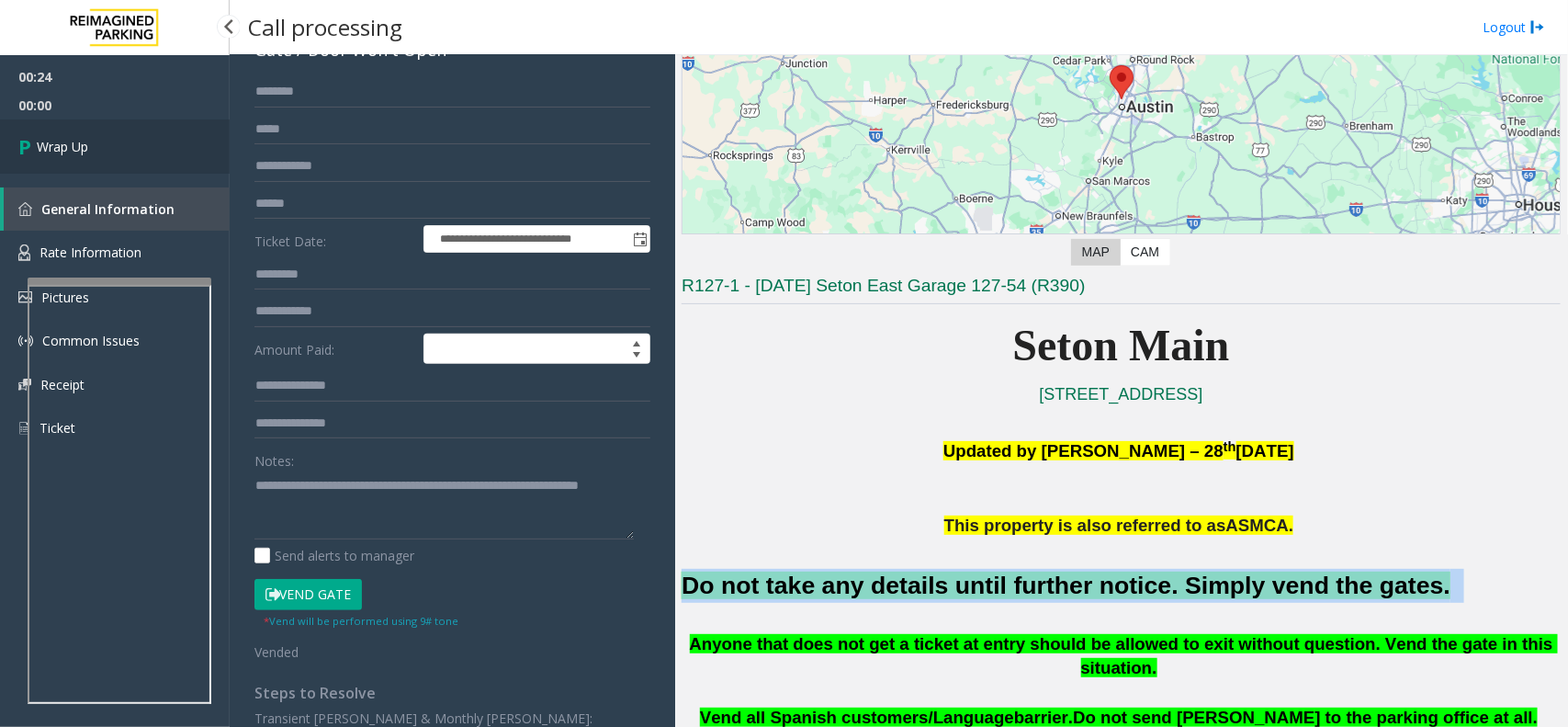
click at [159, 134] on link "Wrap Up" at bounding box center [115, 146] width 230 height 54
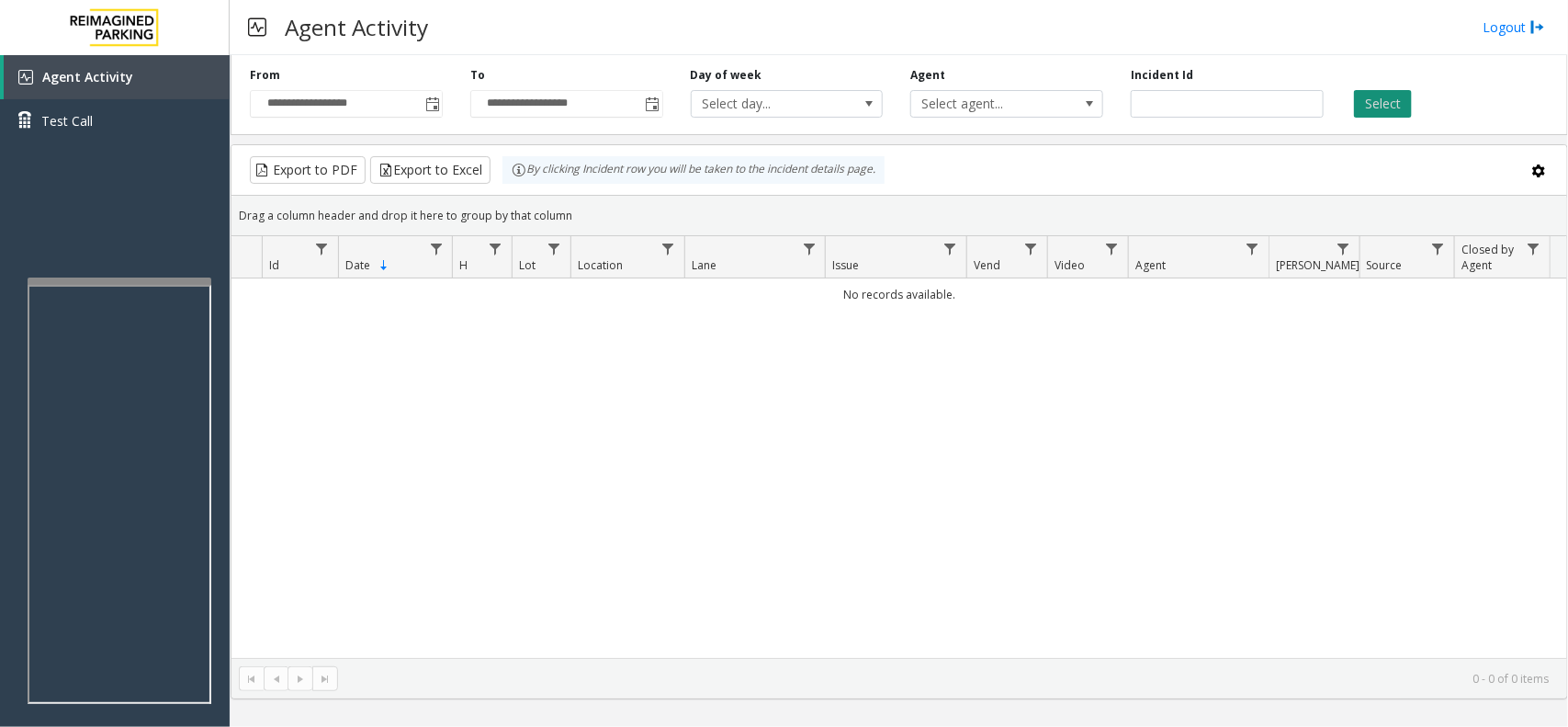
click at [1384, 109] on button "Select" at bounding box center [1383, 104] width 58 height 27
click at [149, 99] on link "Test Call" at bounding box center [115, 120] width 230 height 43
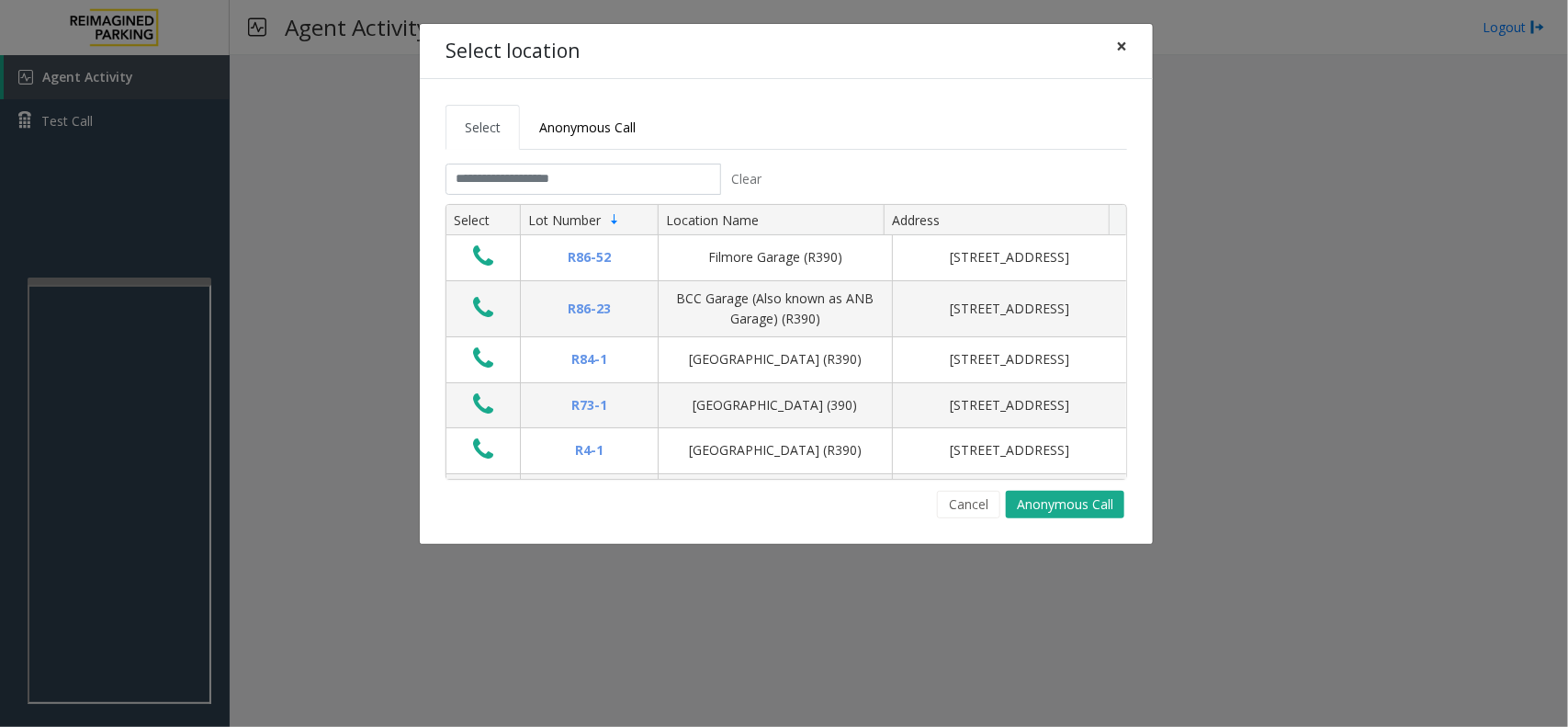
click at [1132, 28] on button "×" at bounding box center [1122, 46] width 37 height 45
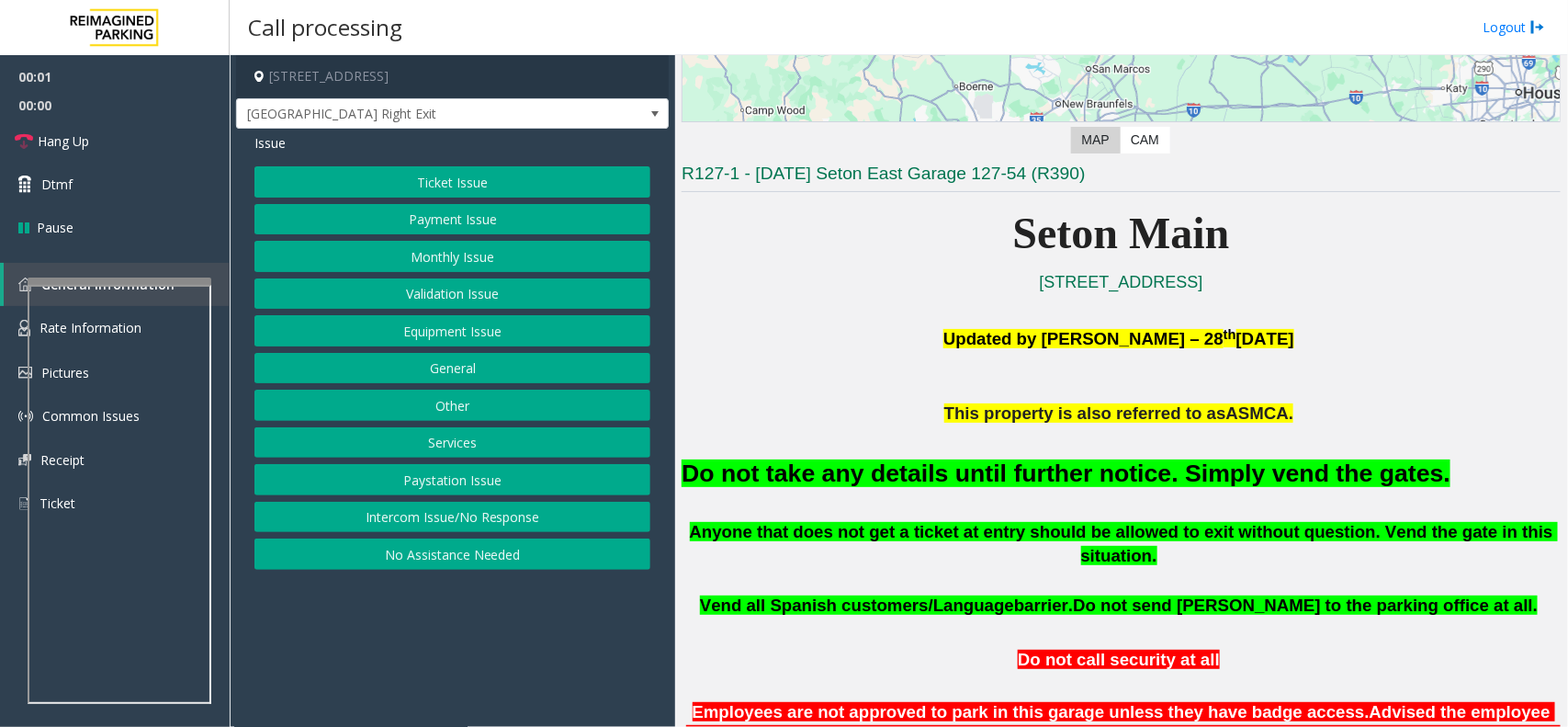
scroll to position [344, 0]
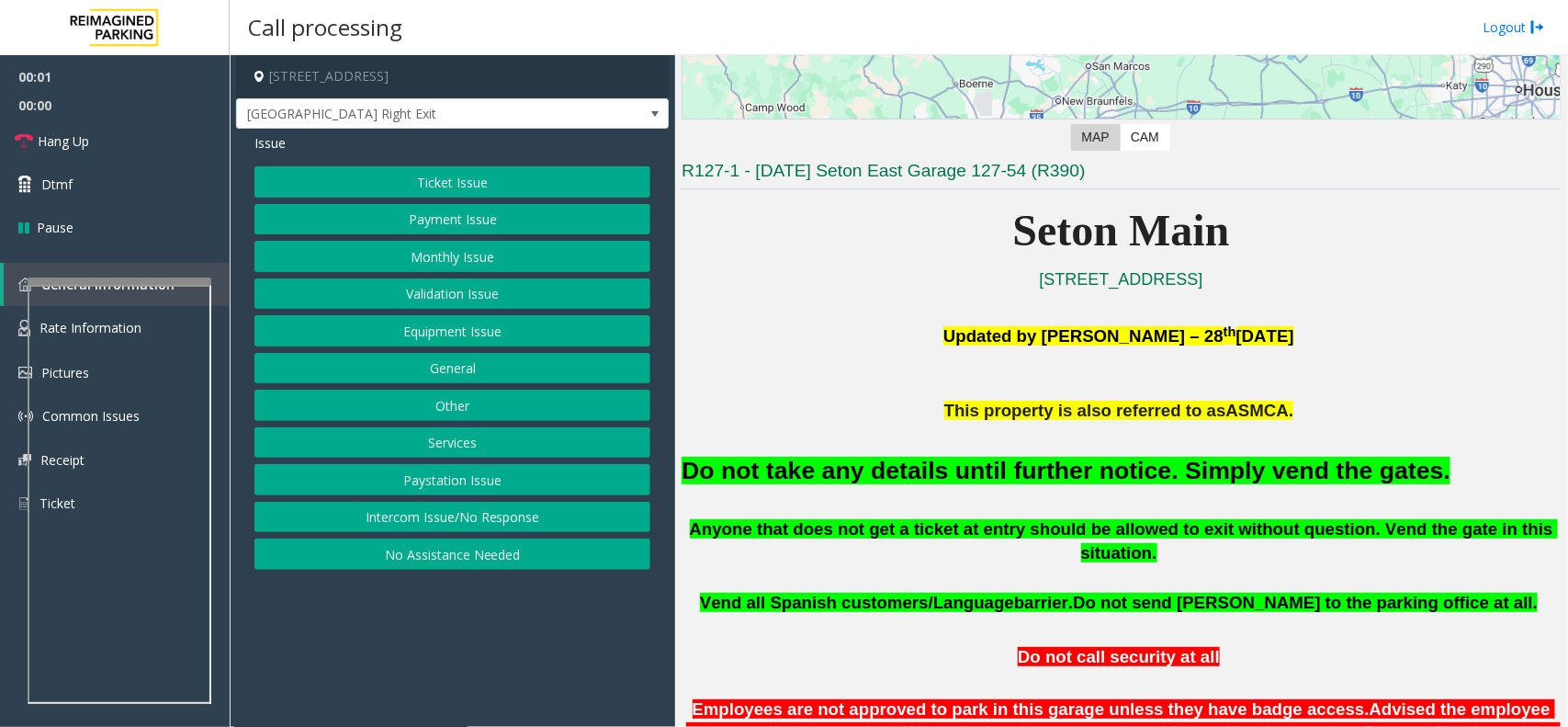
click at [960, 473] on font "Do not take any details until further notice. Simply vend the gates." at bounding box center [1067, 471] width 769 height 27
click at [961, 472] on font "Do not take any details until further notice. Simply vend the gates." at bounding box center [1067, 471] width 769 height 27
copy font "until"
click at [956, 470] on font "Do not take any details until further notice. Simply vend the gates." at bounding box center [1067, 471] width 769 height 27
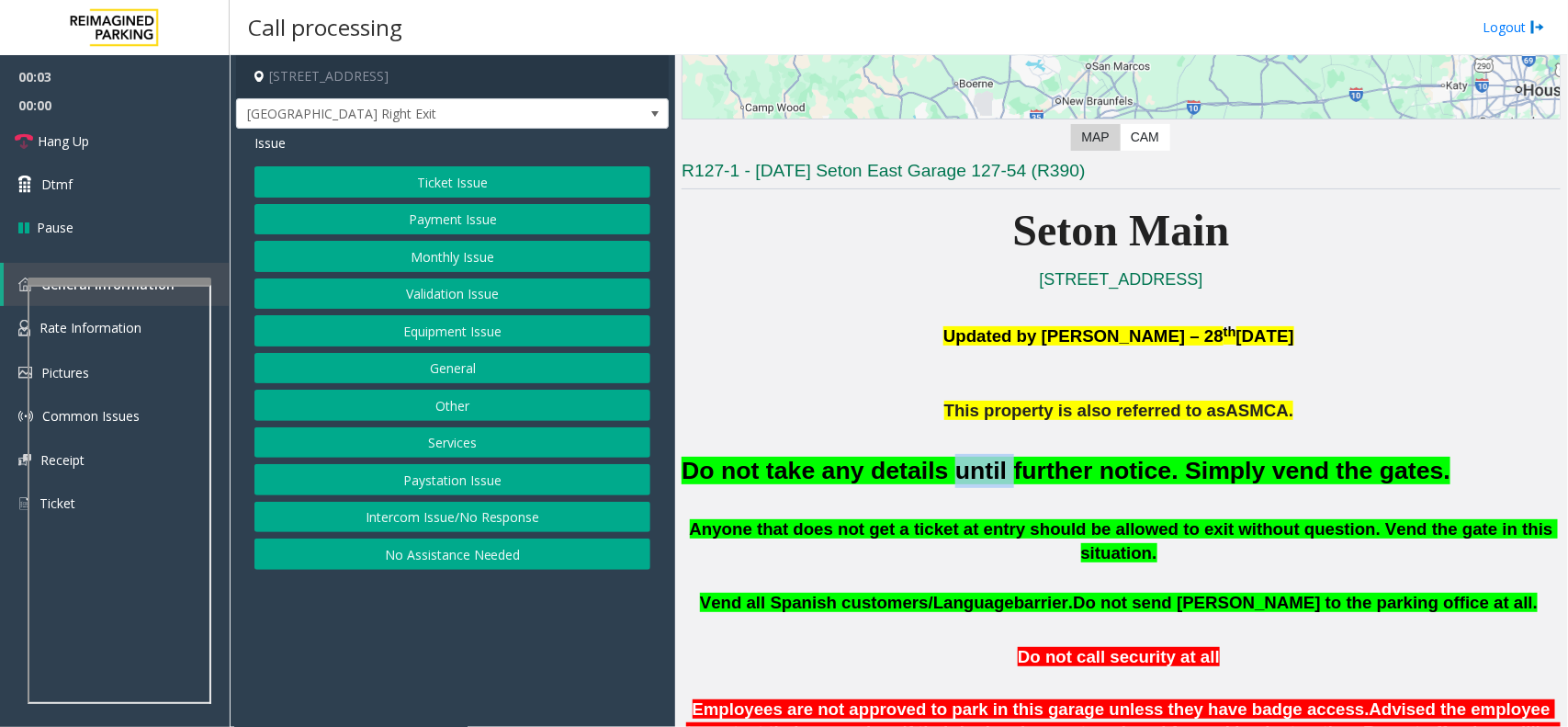
click at [956, 470] on font "Do not take any details until further notice. Simply vend the gates." at bounding box center [1067, 471] width 769 height 27
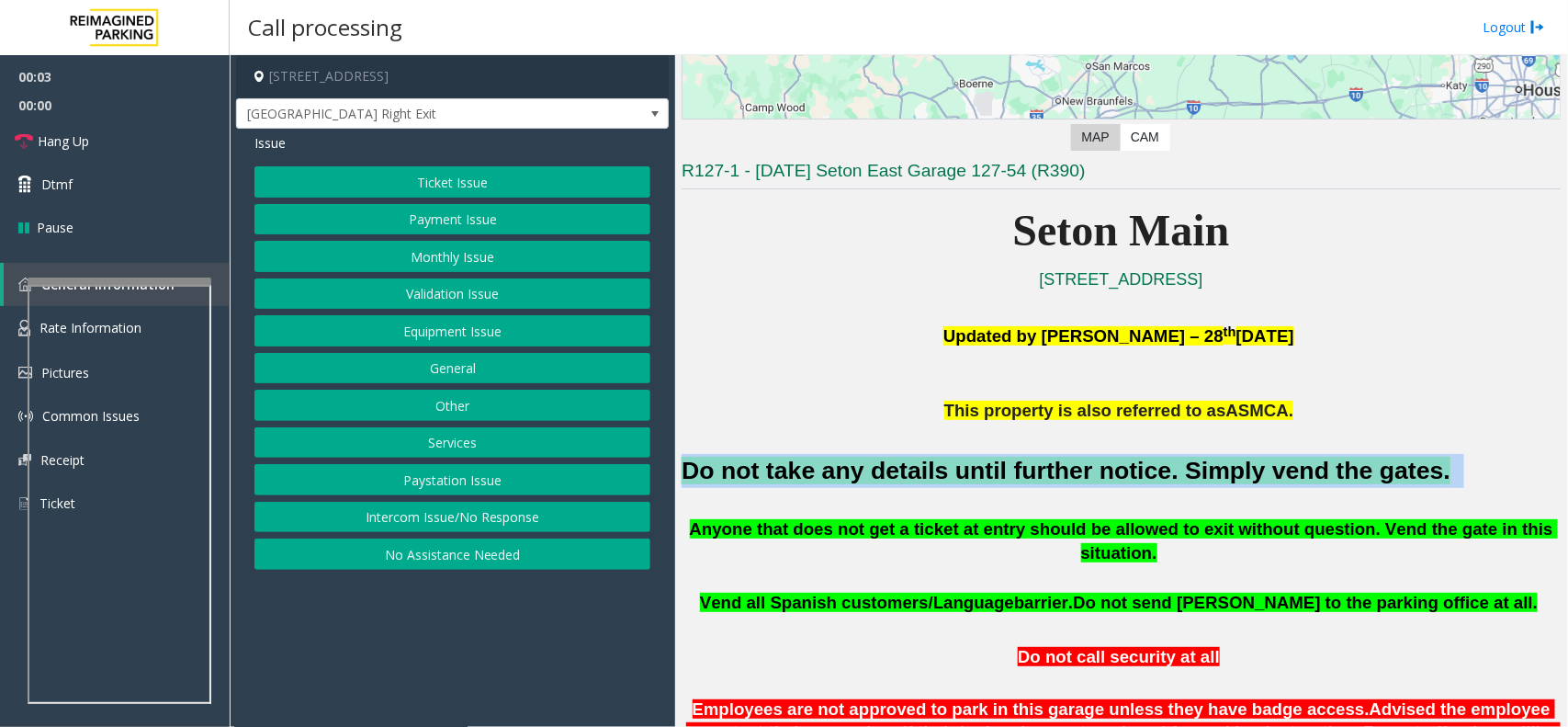
click at [956, 470] on font "Do not take any details until further notice. Simply vend the gates." at bounding box center [1067, 471] width 769 height 27
click at [421, 341] on button "Equipment Issue" at bounding box center [452, 331] width 396 height 31
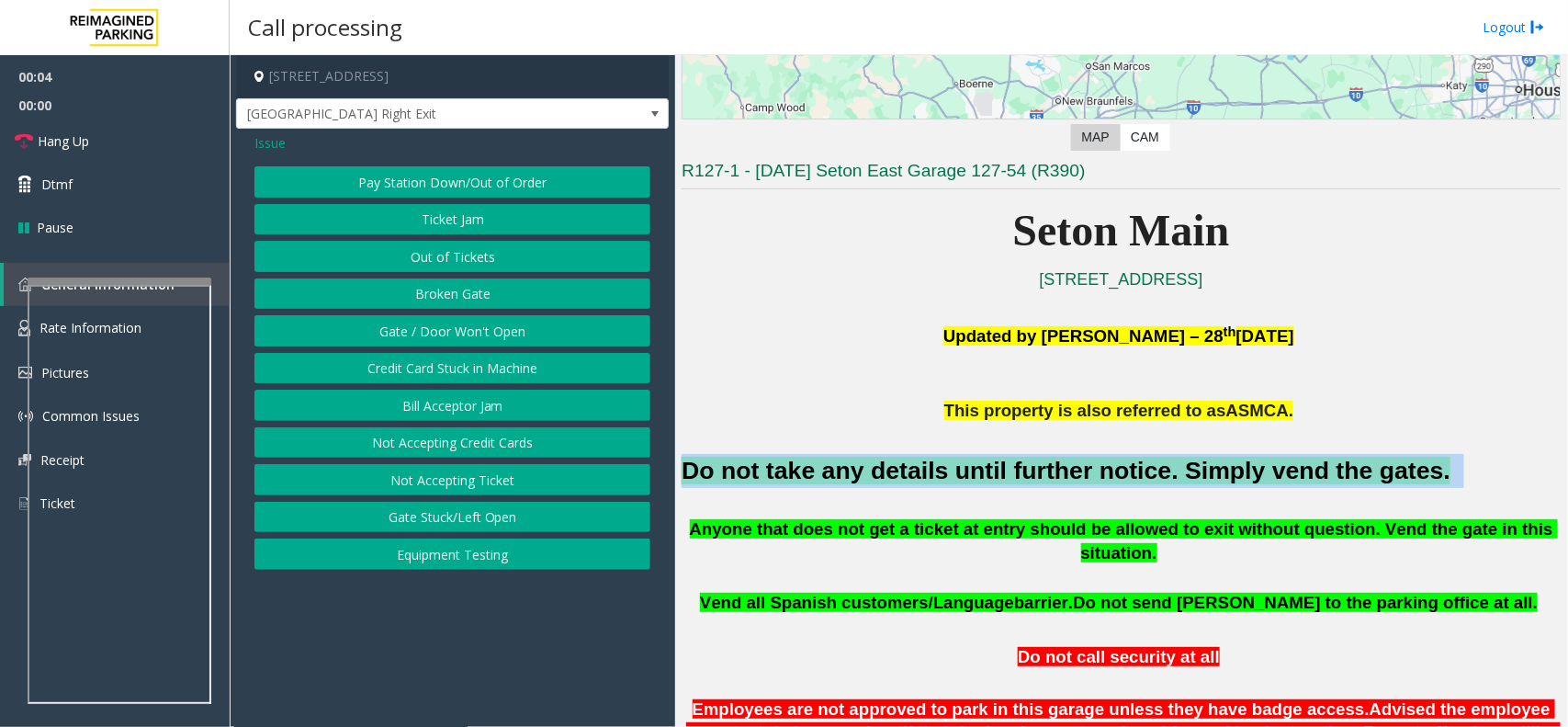
click at [421, 336] on button "Gate / Door Won't Open" at bounding box center [452, 331] width 396 height 31
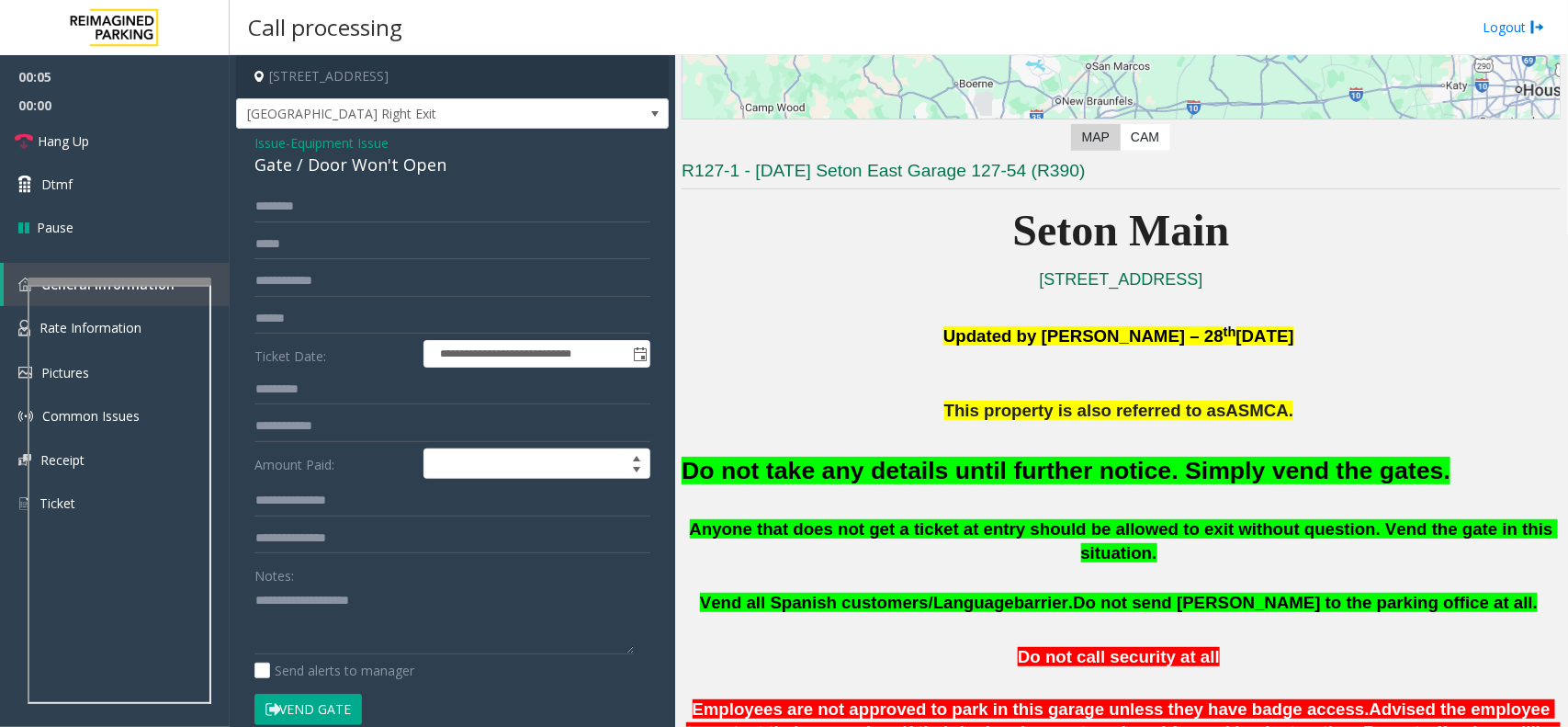
click at [350, 584] on div "Notes:" at bounding box center [452, 607] width 396 height 95
click at [337, 590] on textarea at bounding box center [444, 619] width 380 height 68
paste textarea "**********"
click at [343, 722] on button "Vend Gate" at bounding box center [308, 709] width 108 height 31
click at [343, 710] on button "Vend Gate" at bounding box center [308, 709] width 108 height 31
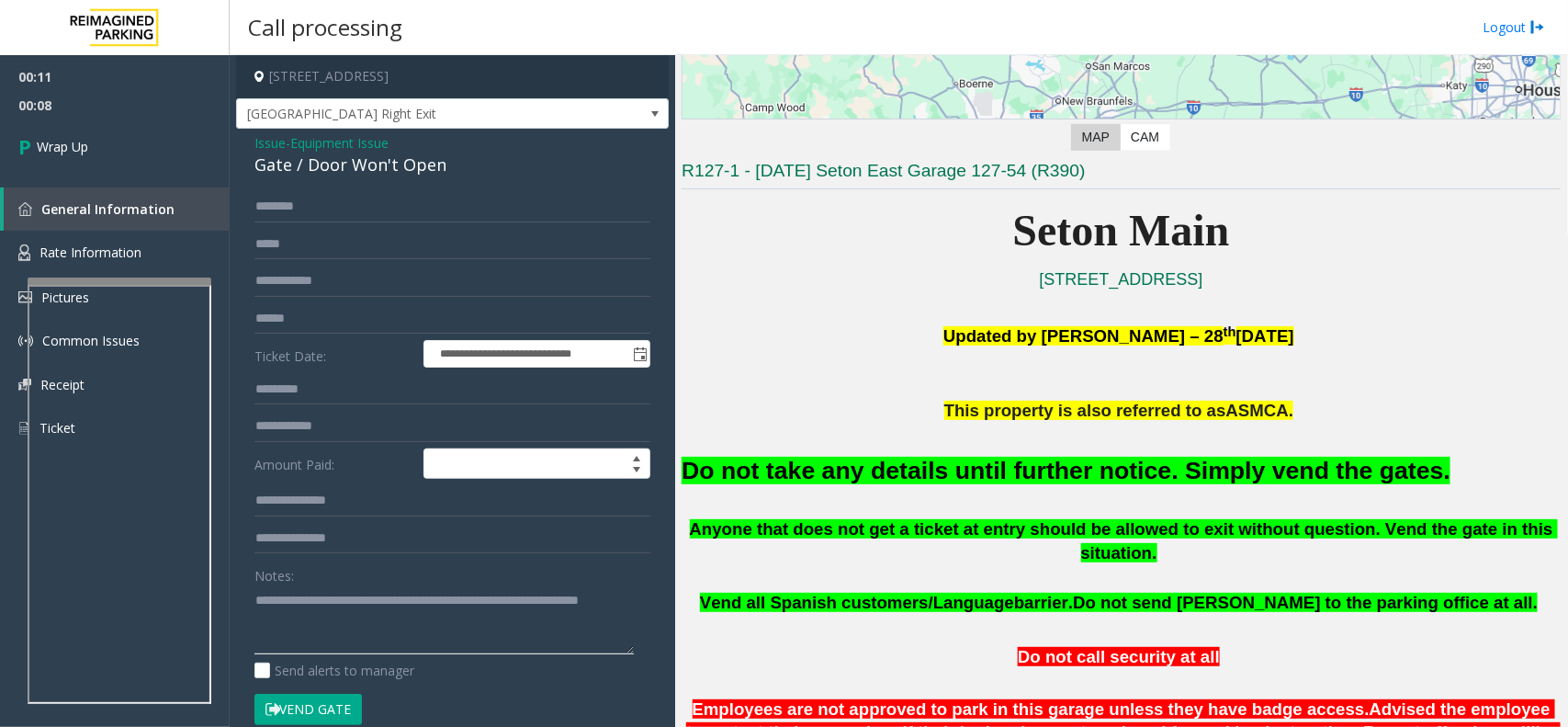
click at [255, 593] on textarea at bounding box center [444, 619] width 380 height 68
paste textarea "**********"
click at [315, 598] on textarea at bounding box center [444, 619] width 380 height 68
paste textarea "**********"
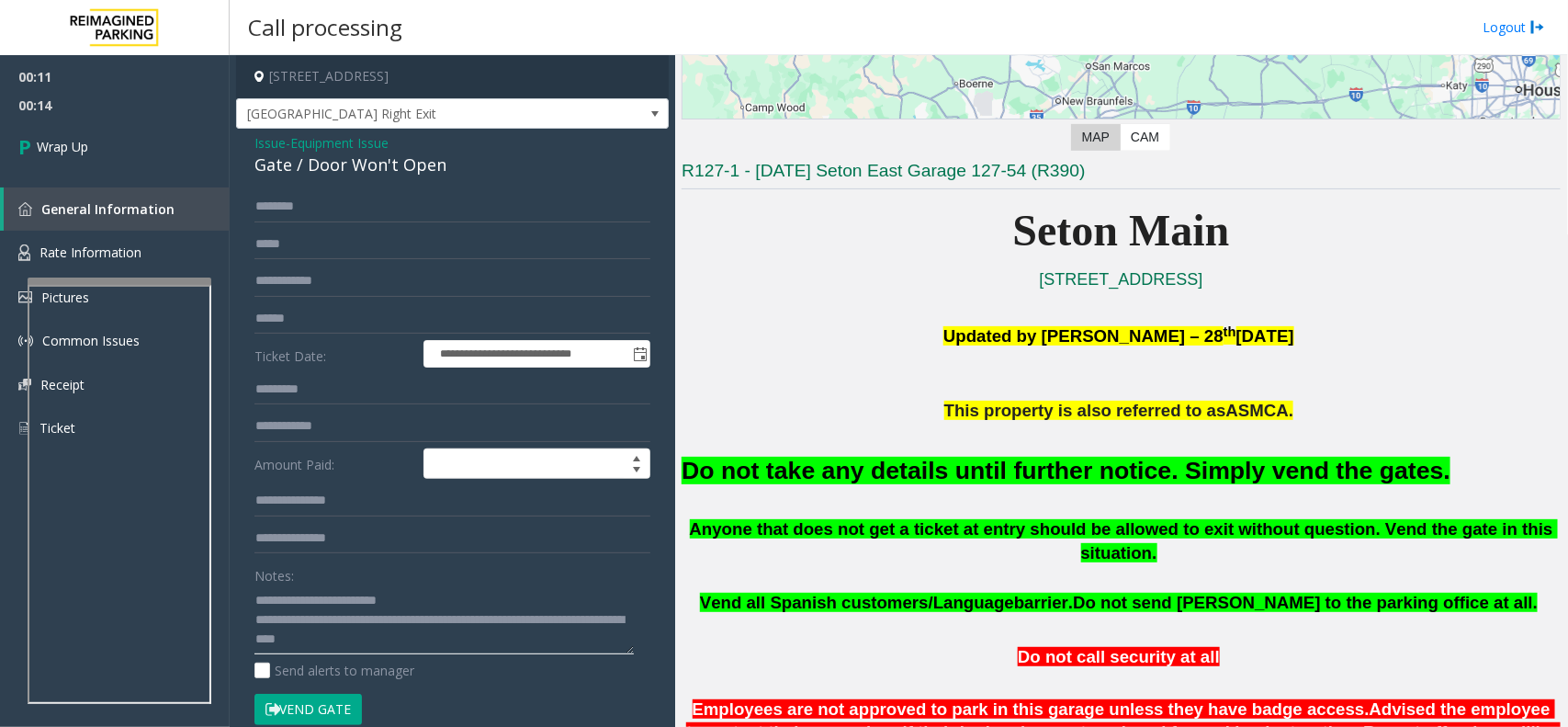
drag, startPoint x: 337, startPoint y: 622, endPoint x: 452, endPoint y: 645, distance: 117.3
click at [452, 645] on textarea at bounding box center [444, 619] width 380 height 68
click at [354, 616] on textarea at bounding box center [444, 619] width 380 height 68
type textarea "**********"
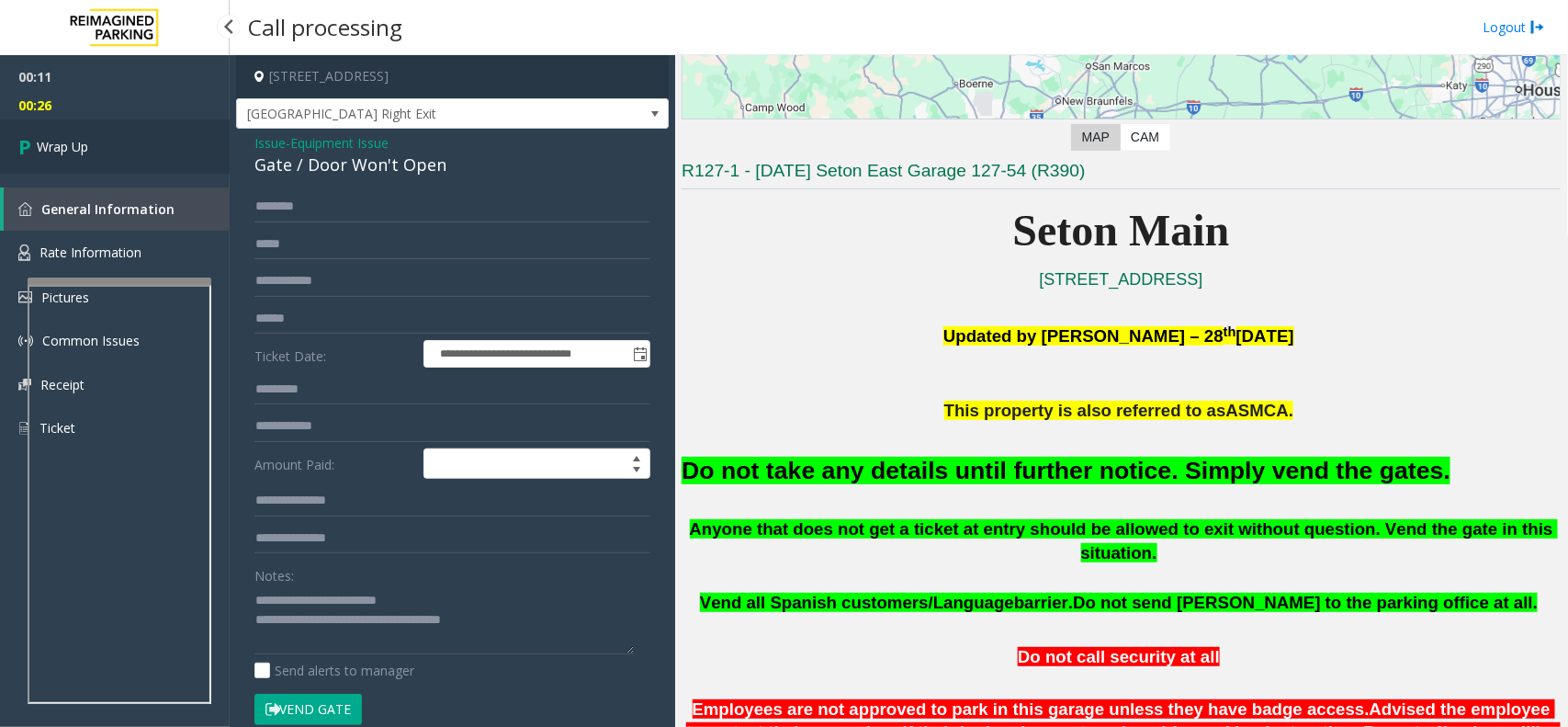
click at [92, 150] on link "Wrap Up" at bounding box center [115, 146] width 230 height 54
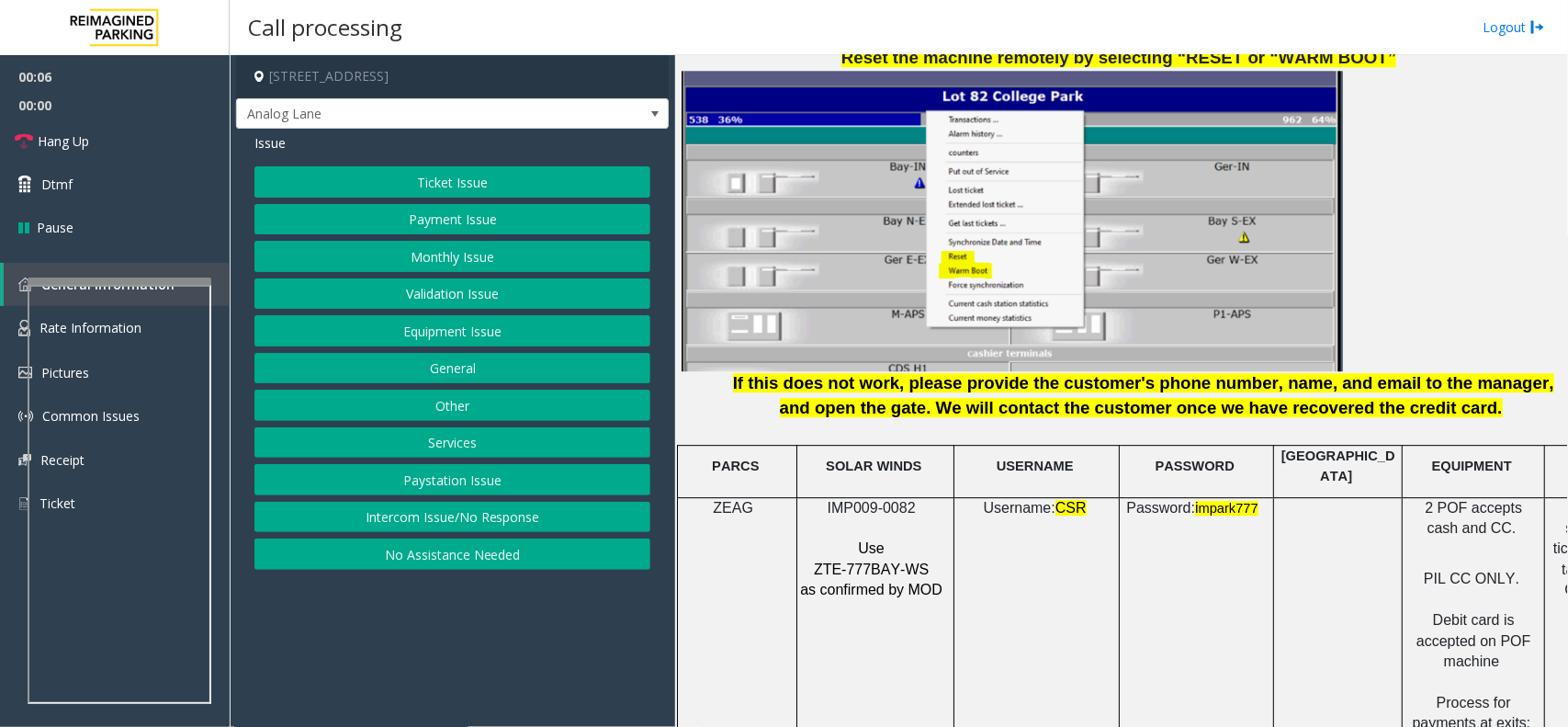
scroll to position [2182, 0]
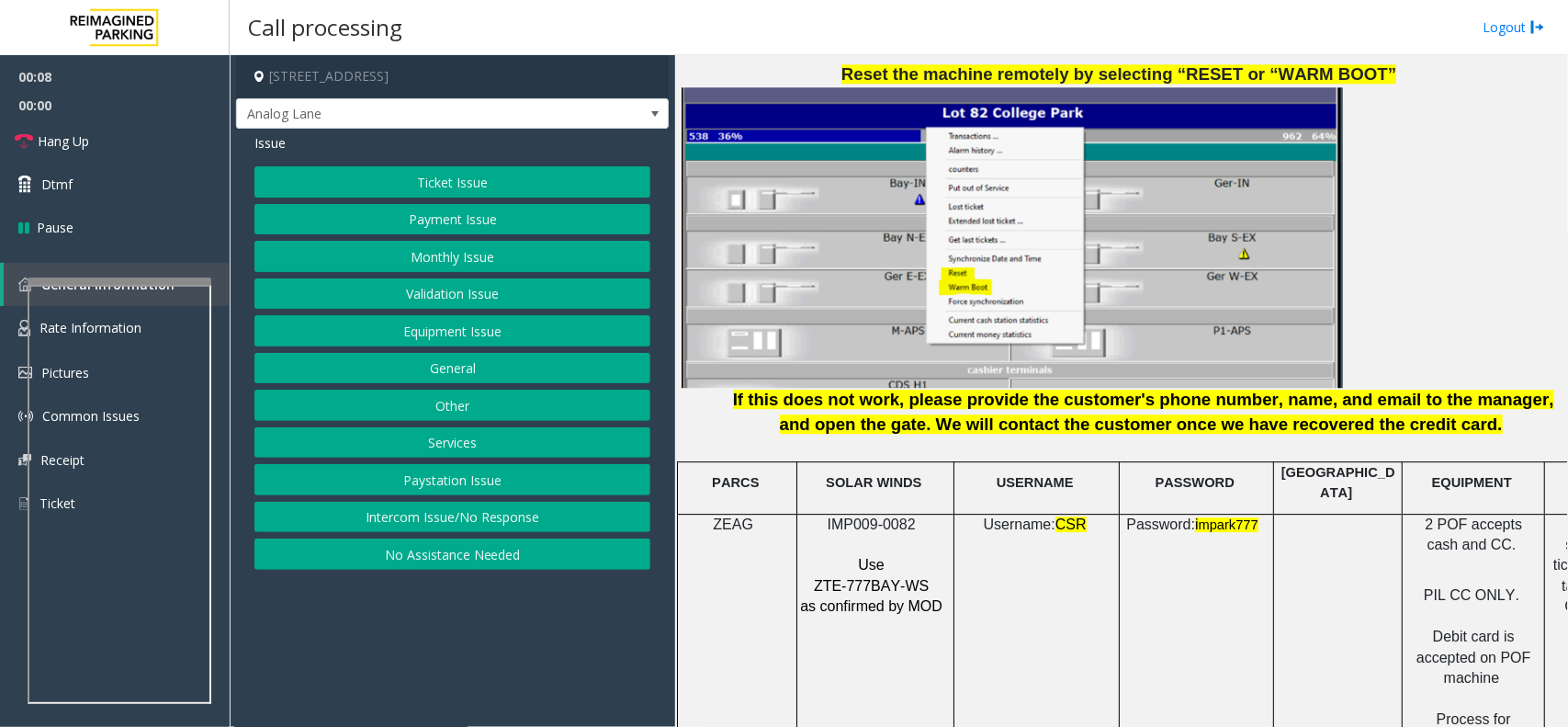
click at [458, 513] on button "Intercom Issue/No Response" at bounding box center [452, 518] width 396 height 31
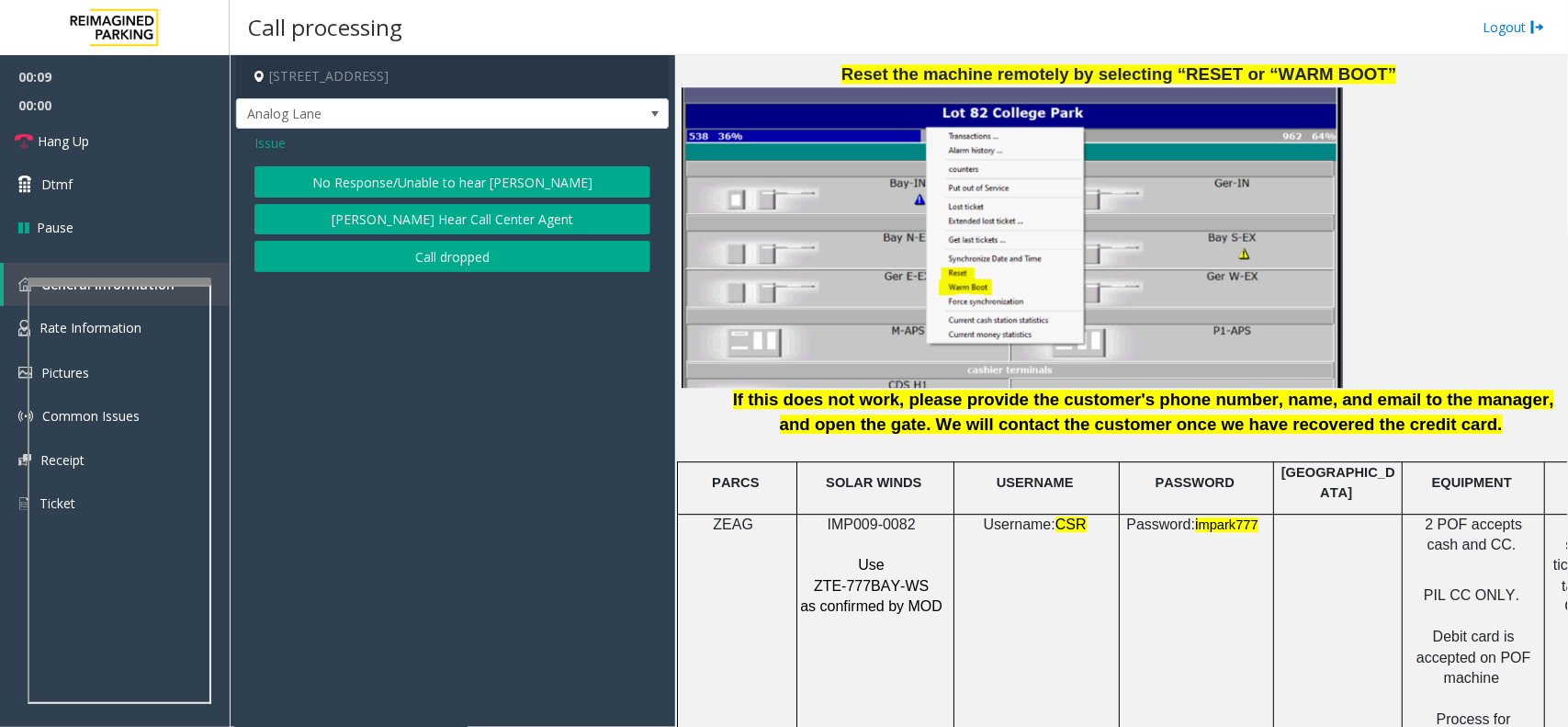
click at [416, 185] on button "No Response/Unable to hear [PERSON_NAME]" at bounding box center [452, 182] width 396 height 31
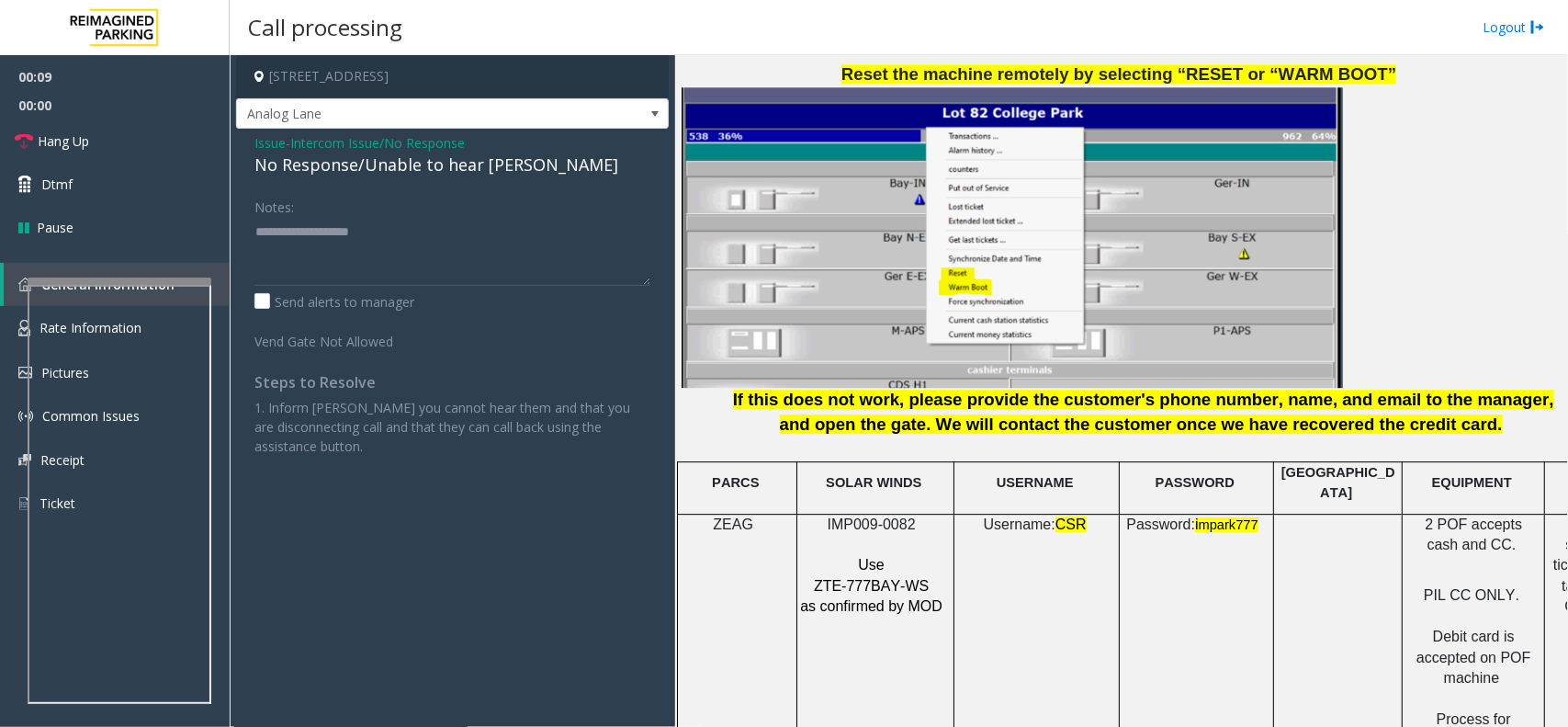
click at [391, 162] on div "No Response/Unable to hear [PERSON_NAME]" at bounding box center [452, 164] width 396 height 24
type textarea "**********"
click at [119, 150] on link "Hang Up" at bounding box center [115, 141] width 230 height 43
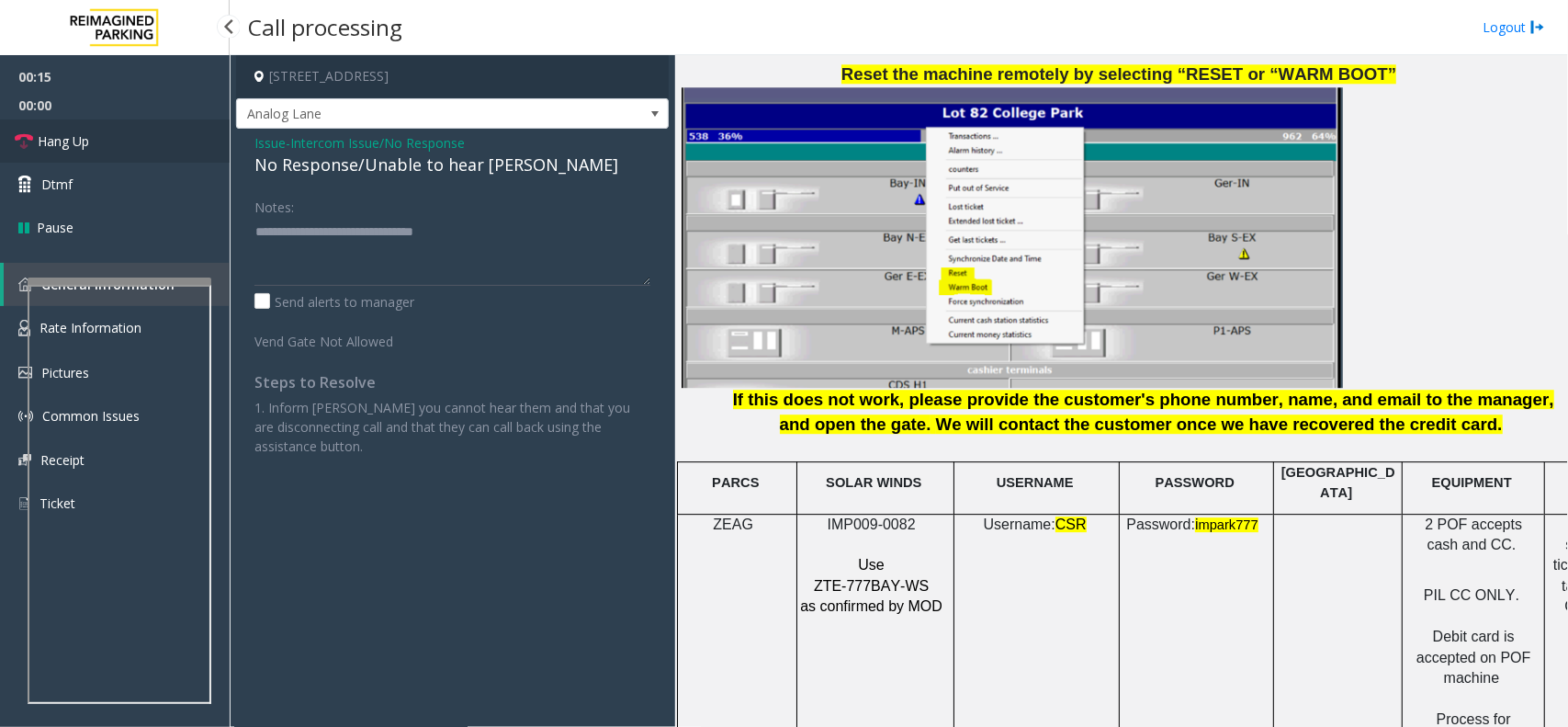
click at [119, 150] on link "Hang Up" at bounding box center [115, 141] width 230 height 43
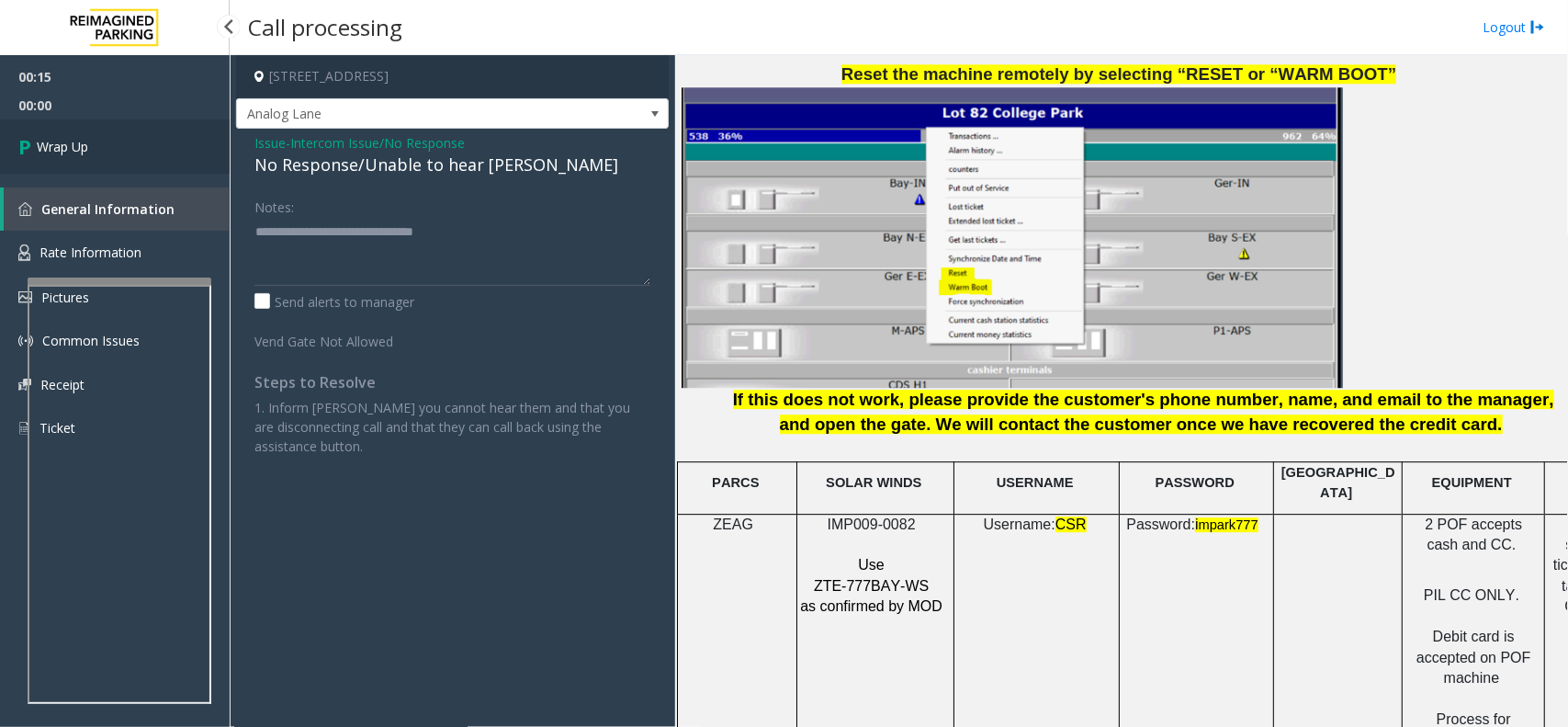
click at [119, 150] on link "Wrap Up" at bounding box center [115, 146] width 230 height 54
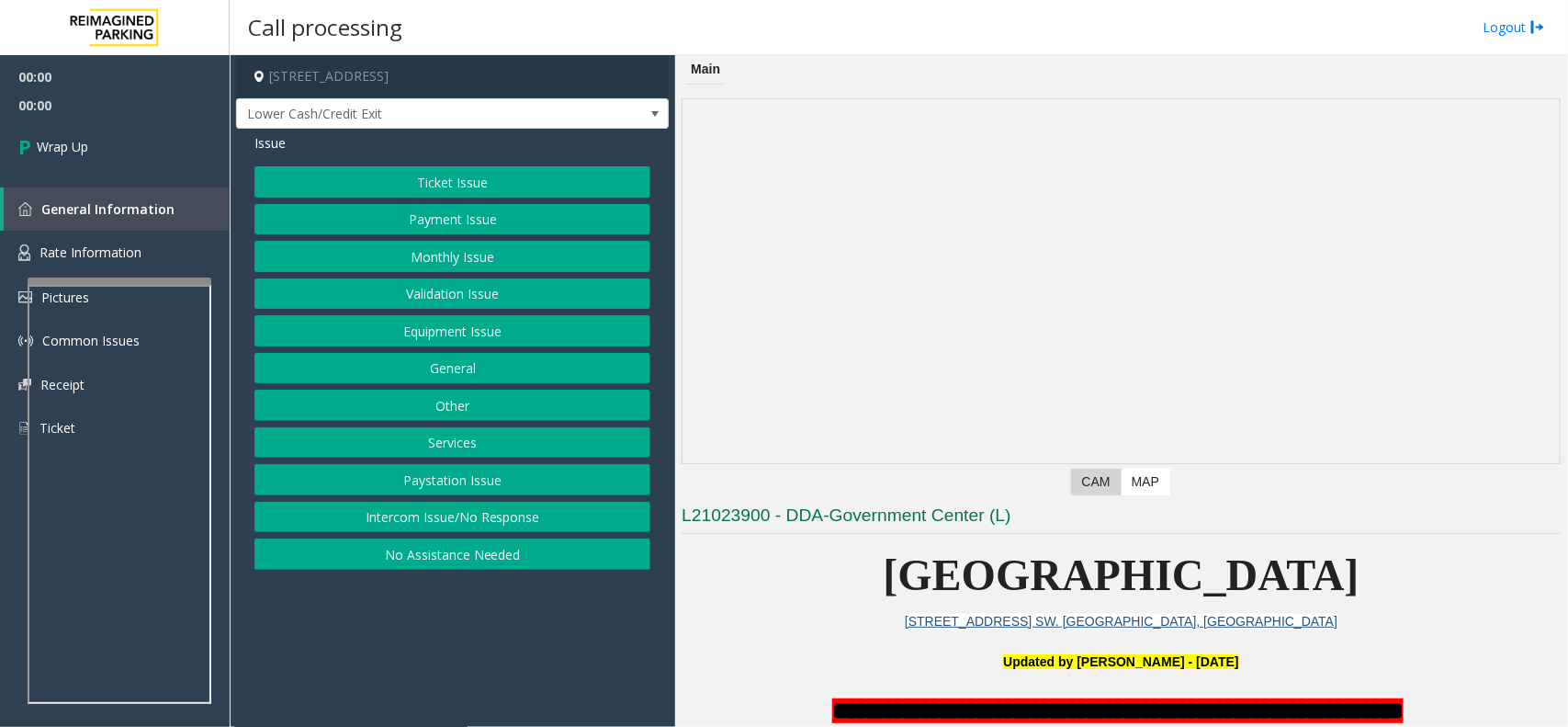
click at [508, 529] on button "Intercom Issue/No Response" at bounding box center [452, 518] width 396 height 31
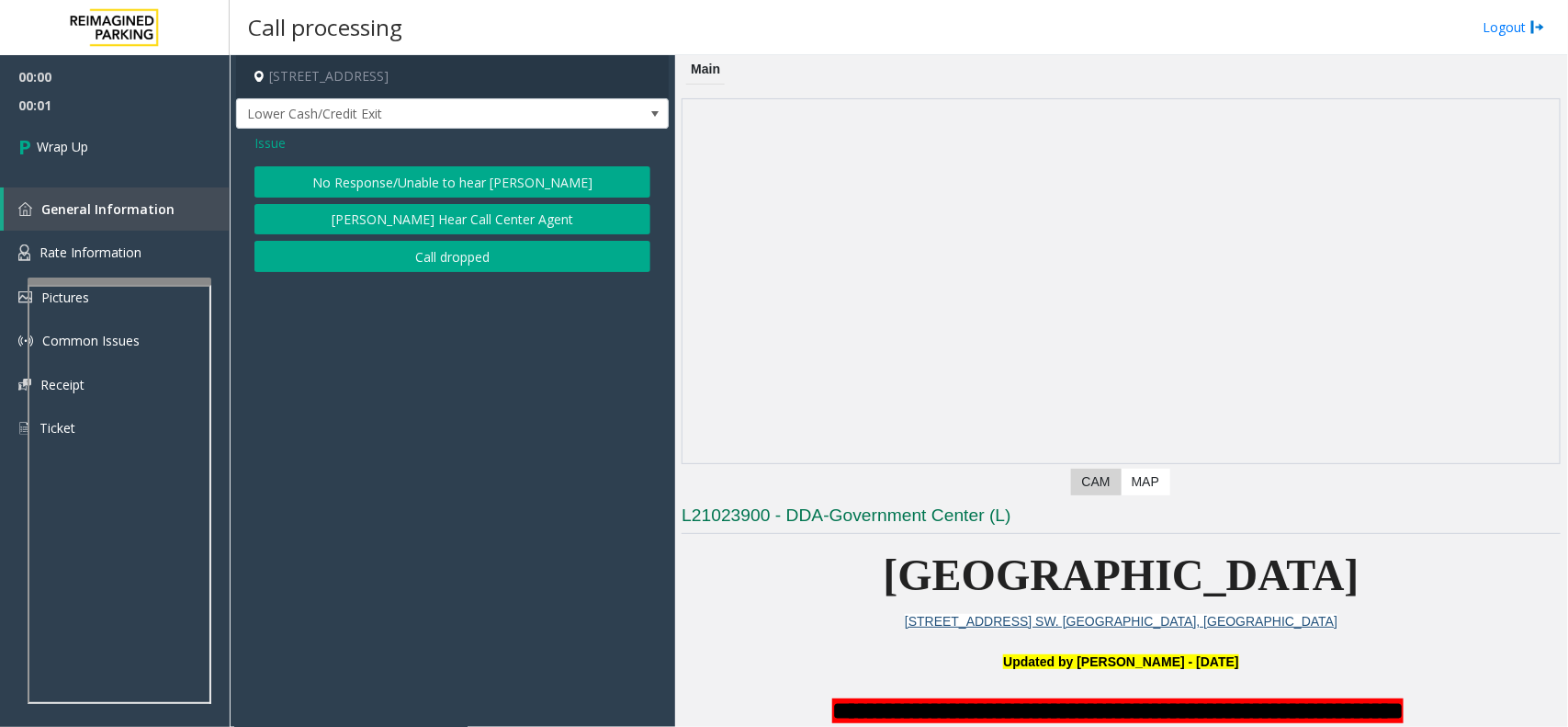
click at [458, 255] on button "Call dropped" at bounding box center [452, 256] width 396 height 31
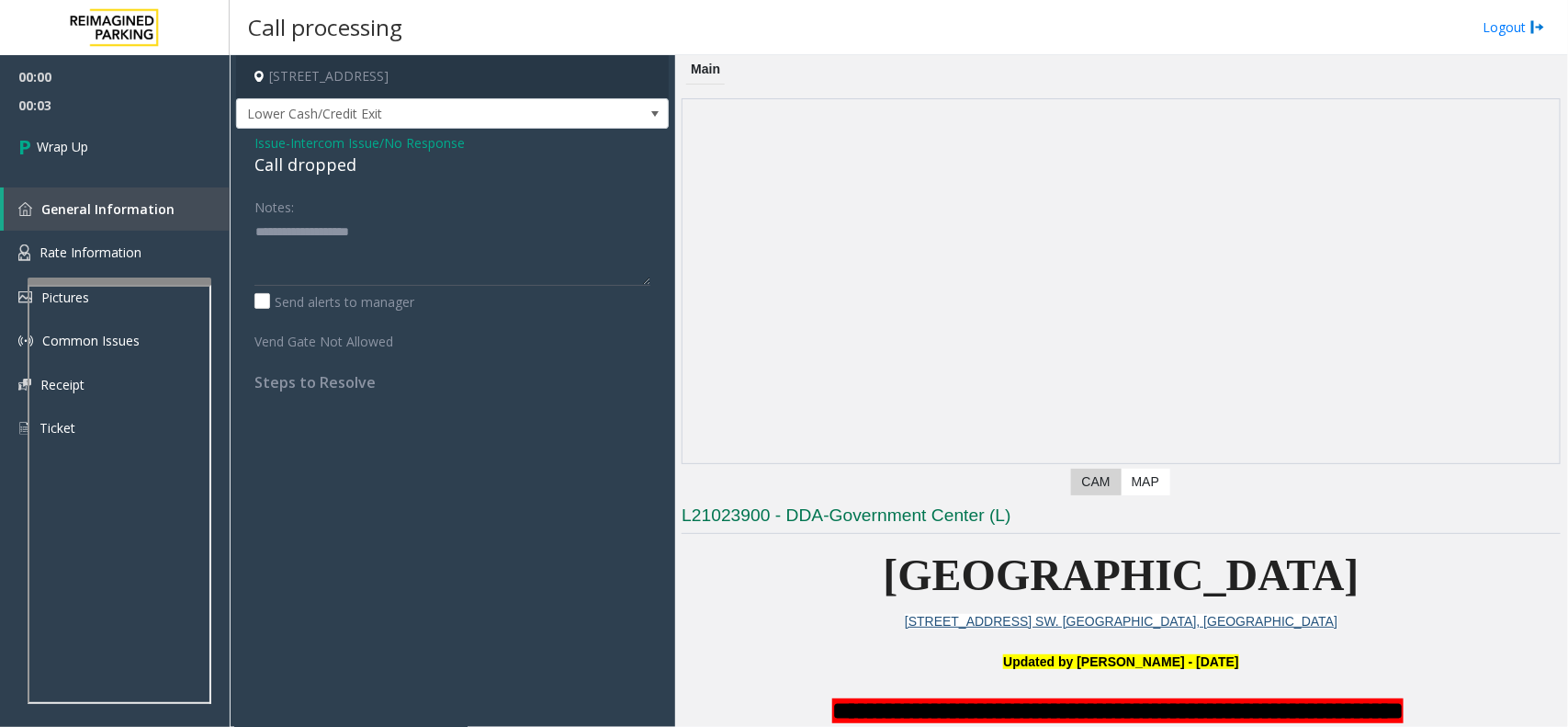
click at [318, 167] on div "Call dropped" at bounding box center [452, 164] width 396 height 24
type textarea "**********"
click at [65, 139] on span "Wrap Up" at bounding box center [63, 147] width 52 height 20
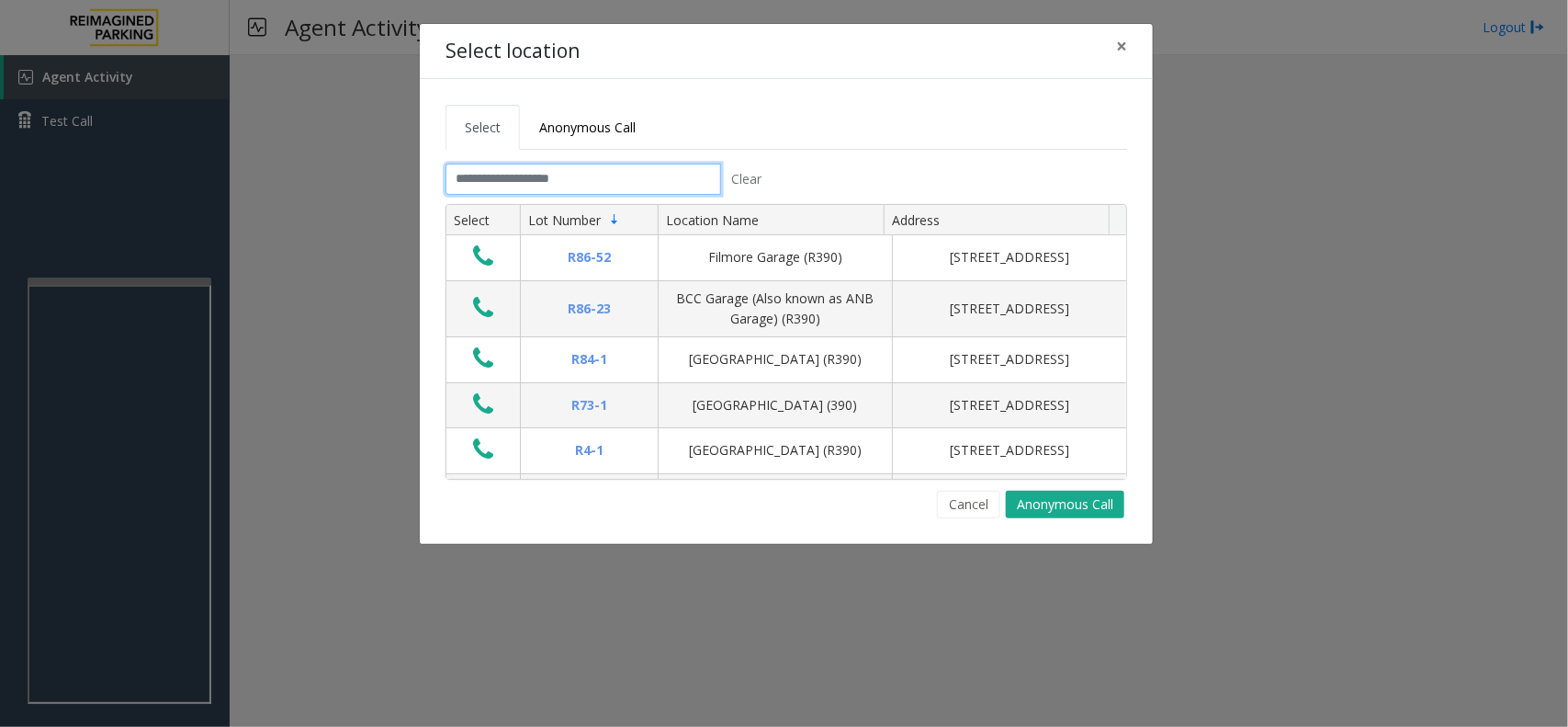
click at [549, 187] on input "text" at bounding box center [583, 179] width 276 height 31
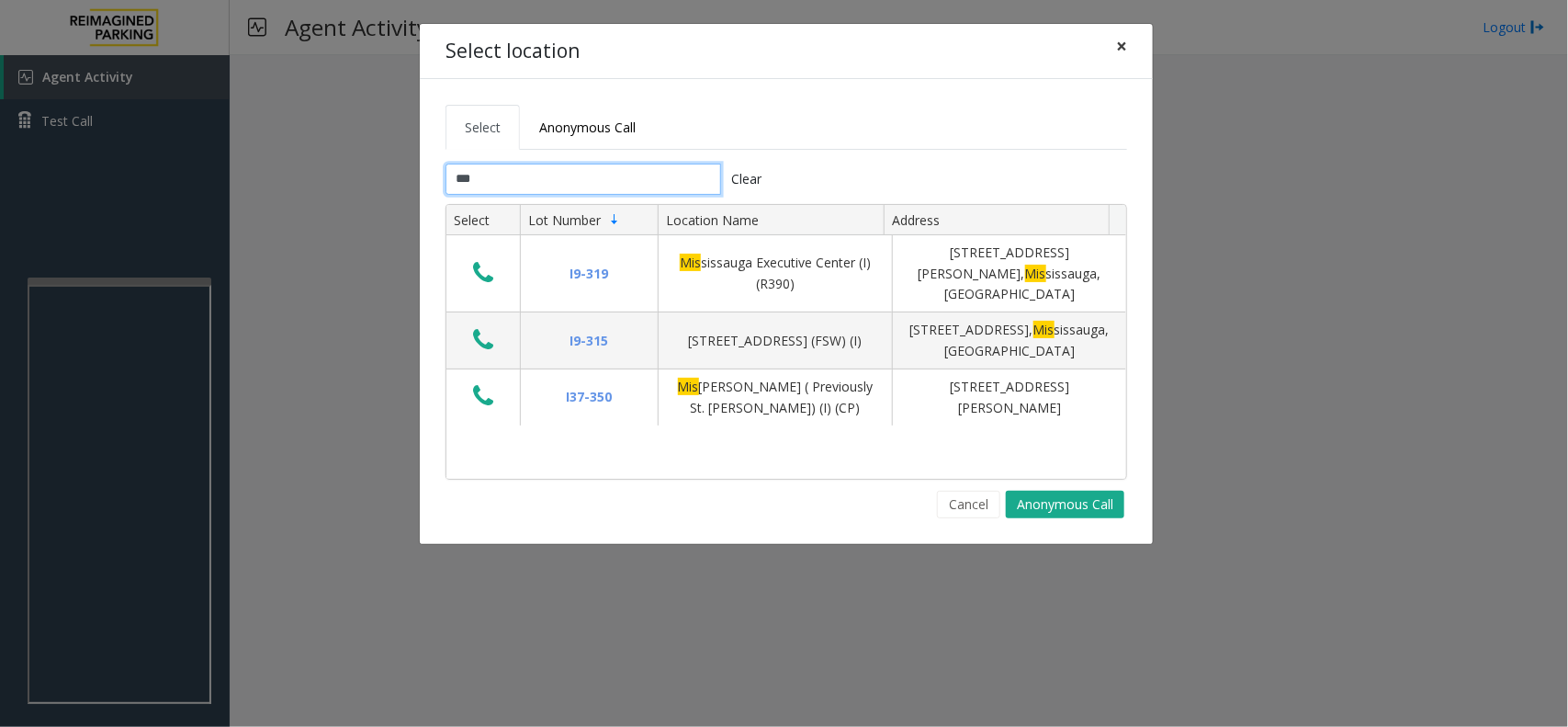
type input "***"
click at [1119, 53] on span "×" at bounding box center [1122, 46] width 11 height 25
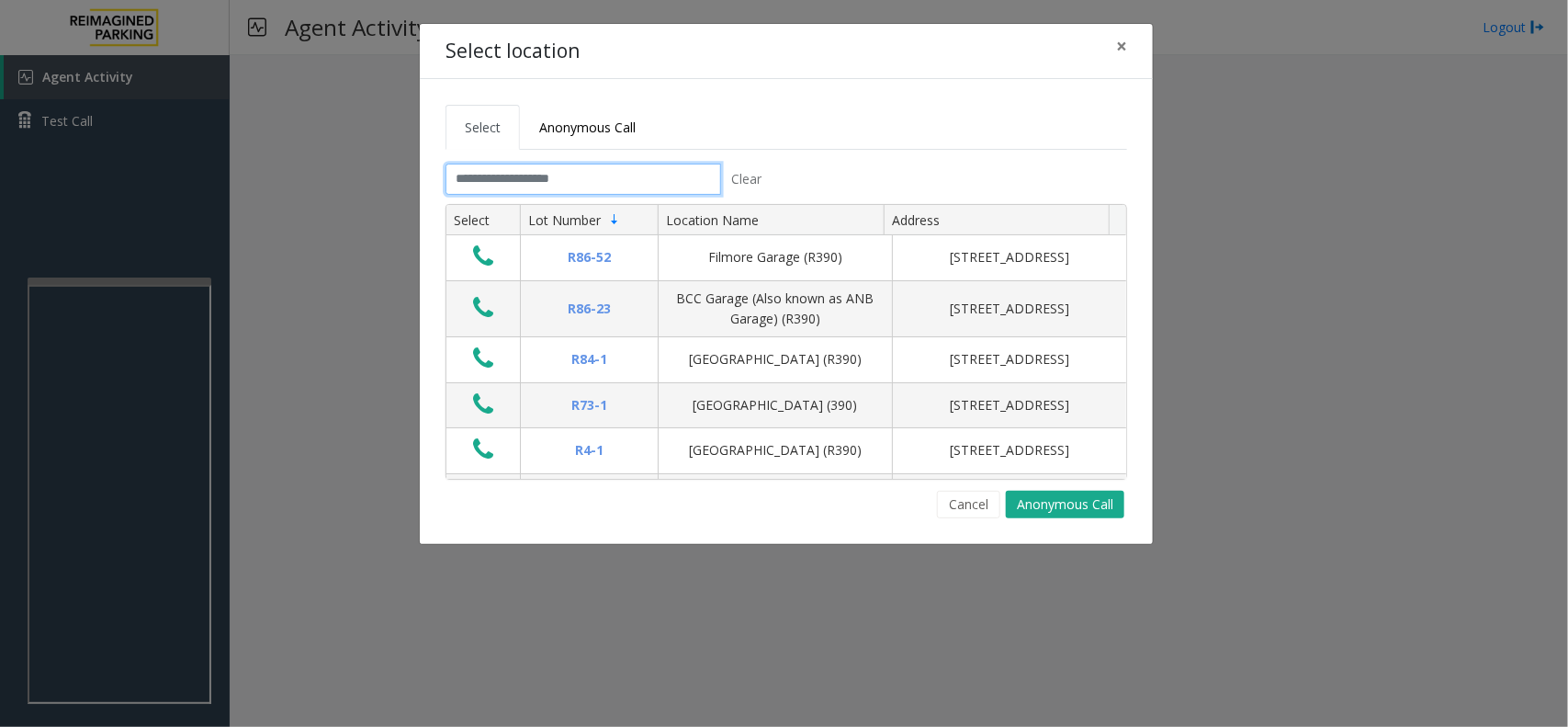
click at [506, 177] on input "text" at bounding box center [583, 179] width 276 height 31
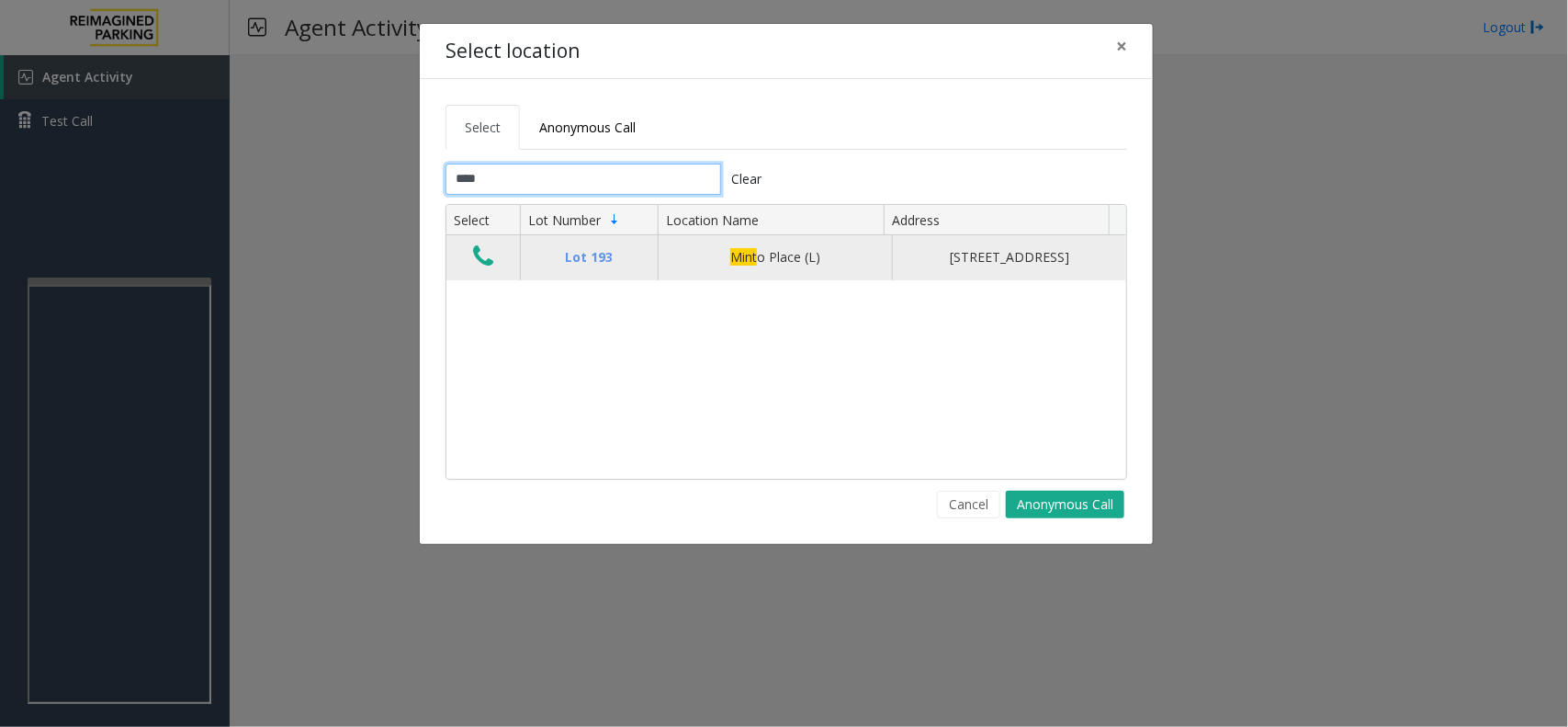
type input "****"
click at [505, 259] on td "Data table" at bounding box center [483, 256] width 73 height 44
click at [488, 267] on icon "Data table" at bounding box center [483, 256] width 21 height 25
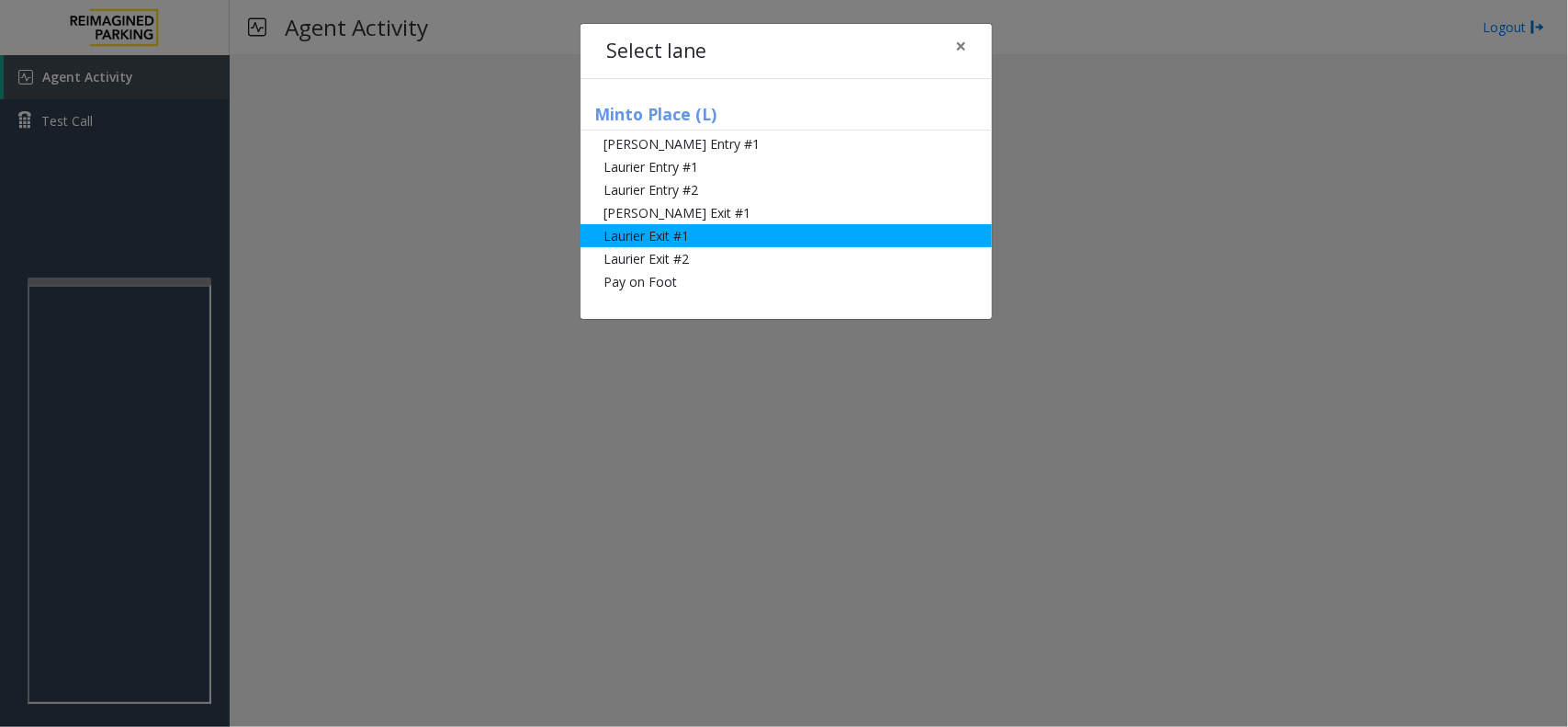
click at [847, 232] on li "Laurier Exit #1" at bounding box center [786, 235] width 412 height 23
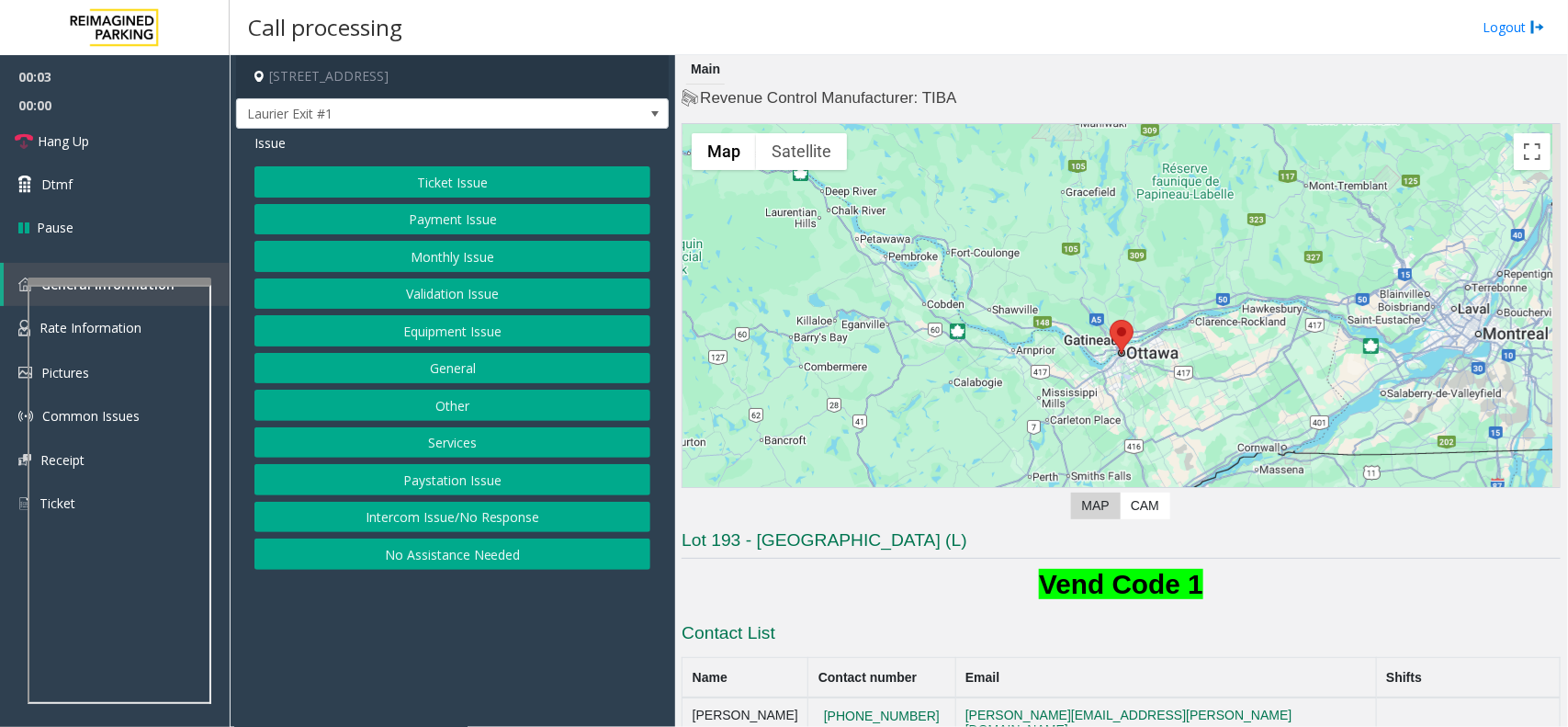
click at [430, 207] on button "Payment Issue" at bounding box center [452, 219] width 396 height 31
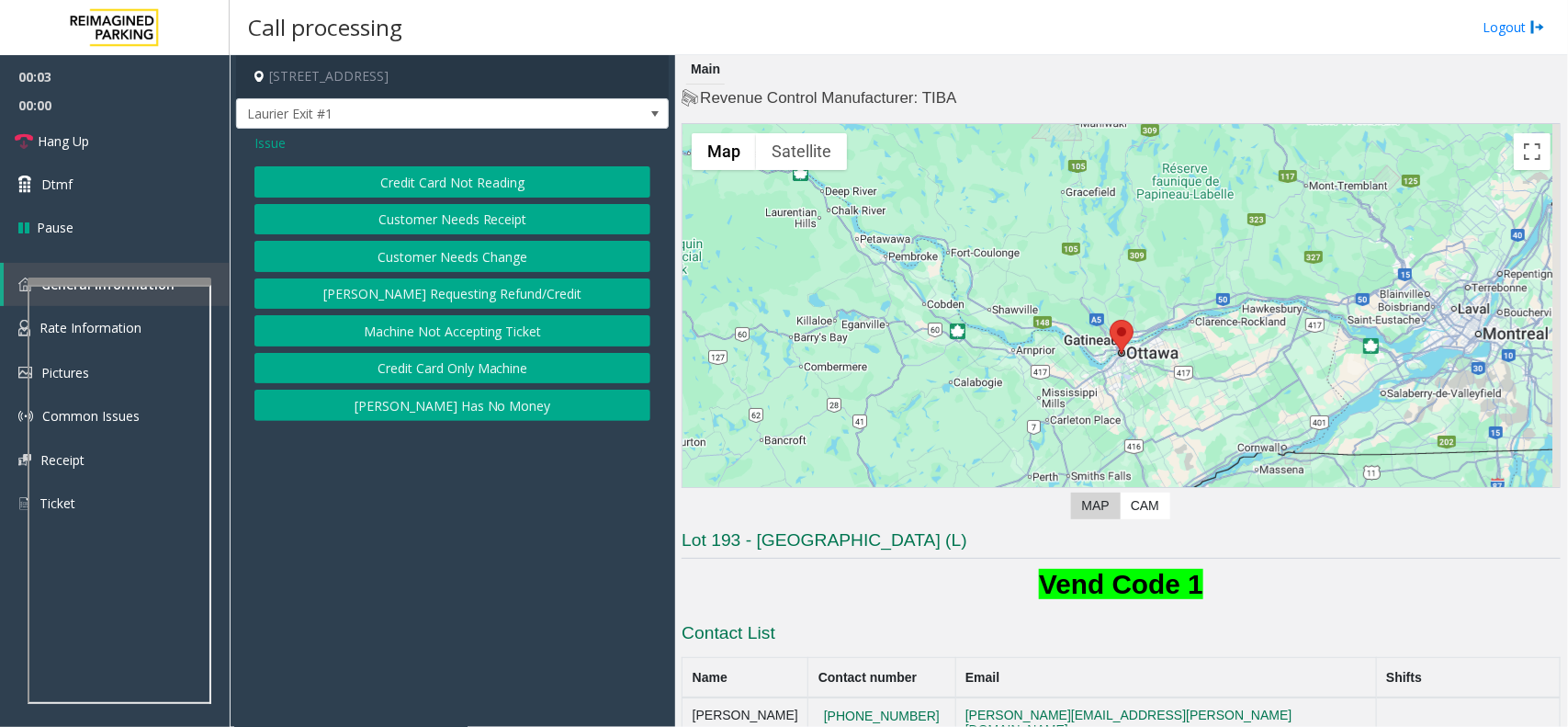
click at [432, 186] on button "Credit Card Not Reading" at bounding box center [452, 182] width 396 height 31
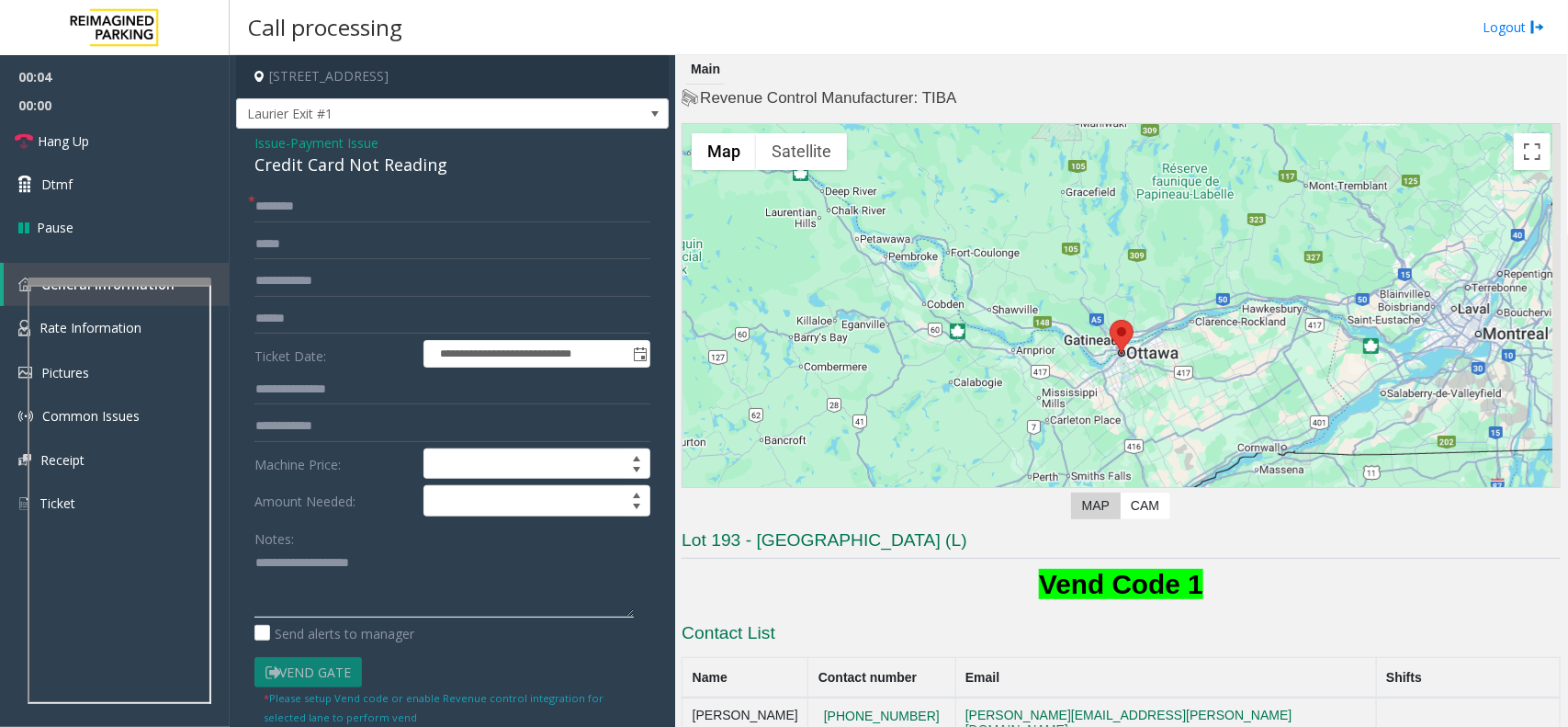
click at [387, 556] on textarea at bounding box center [444, 582] width 380 height 68
paste textarea "**********"
type textarea "**********"
click at [351, 172] on div "Credit Card Not Reading" at bounding box center [452, 164] width 396 height 24
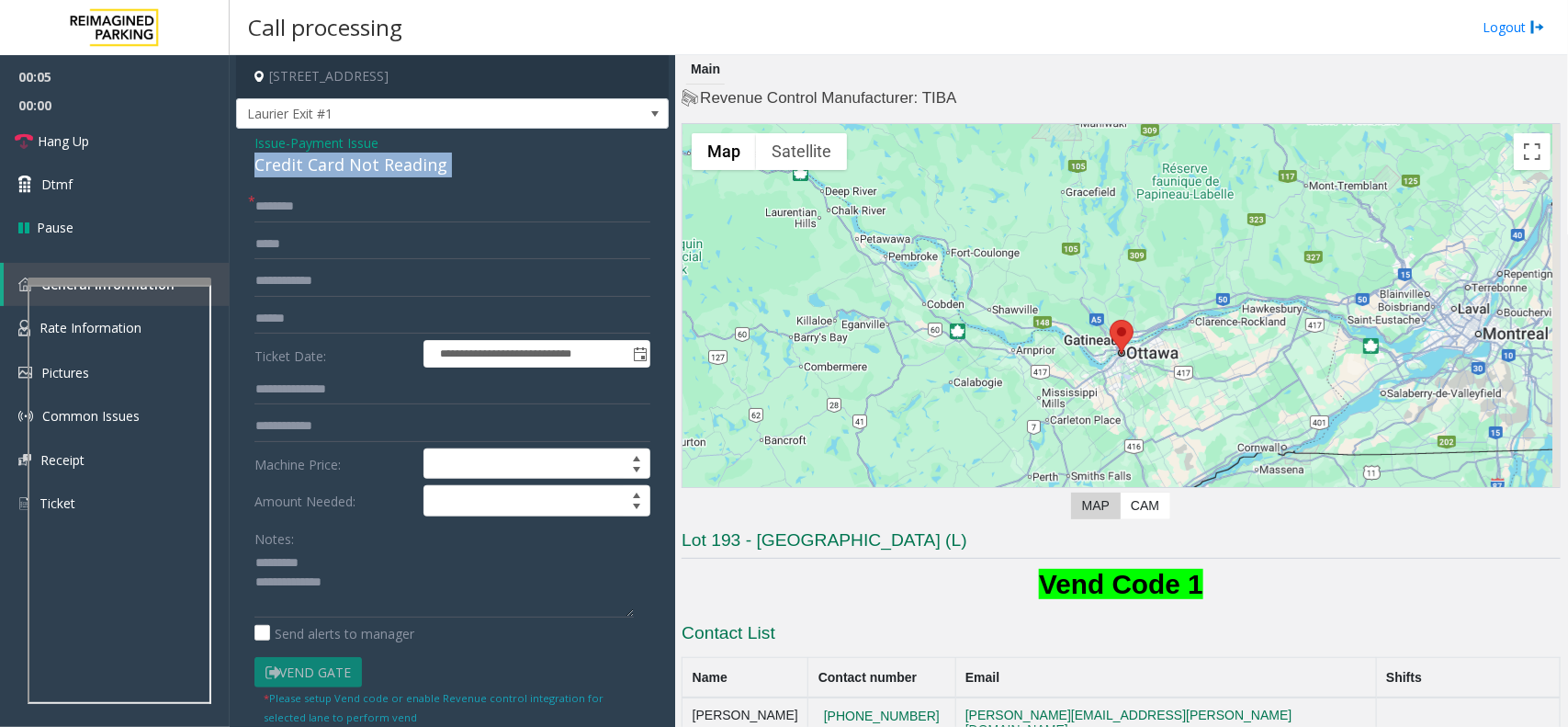
click at [351, 172] on div "Credit Card Not Reading" at bounding box center [452, 164] width 396 height 24
copy div "Credit Card Not Reading"
click at [334, 551] on textarea at bounding box center [444, 582] width 380 height 68
click at [262, 140] on span "Issue" at bounding box center [270, 143] width 31 height 20
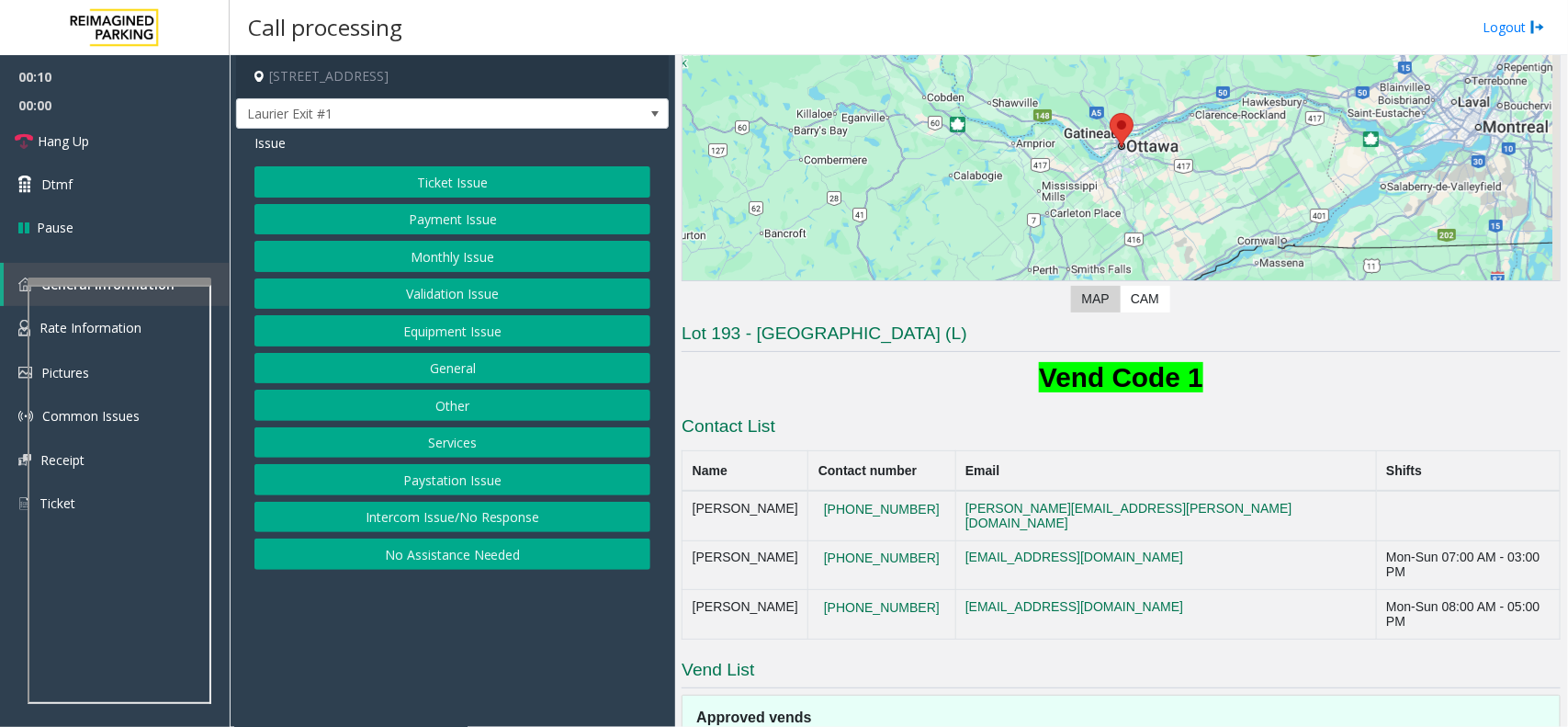
scroll to position [383, 0]
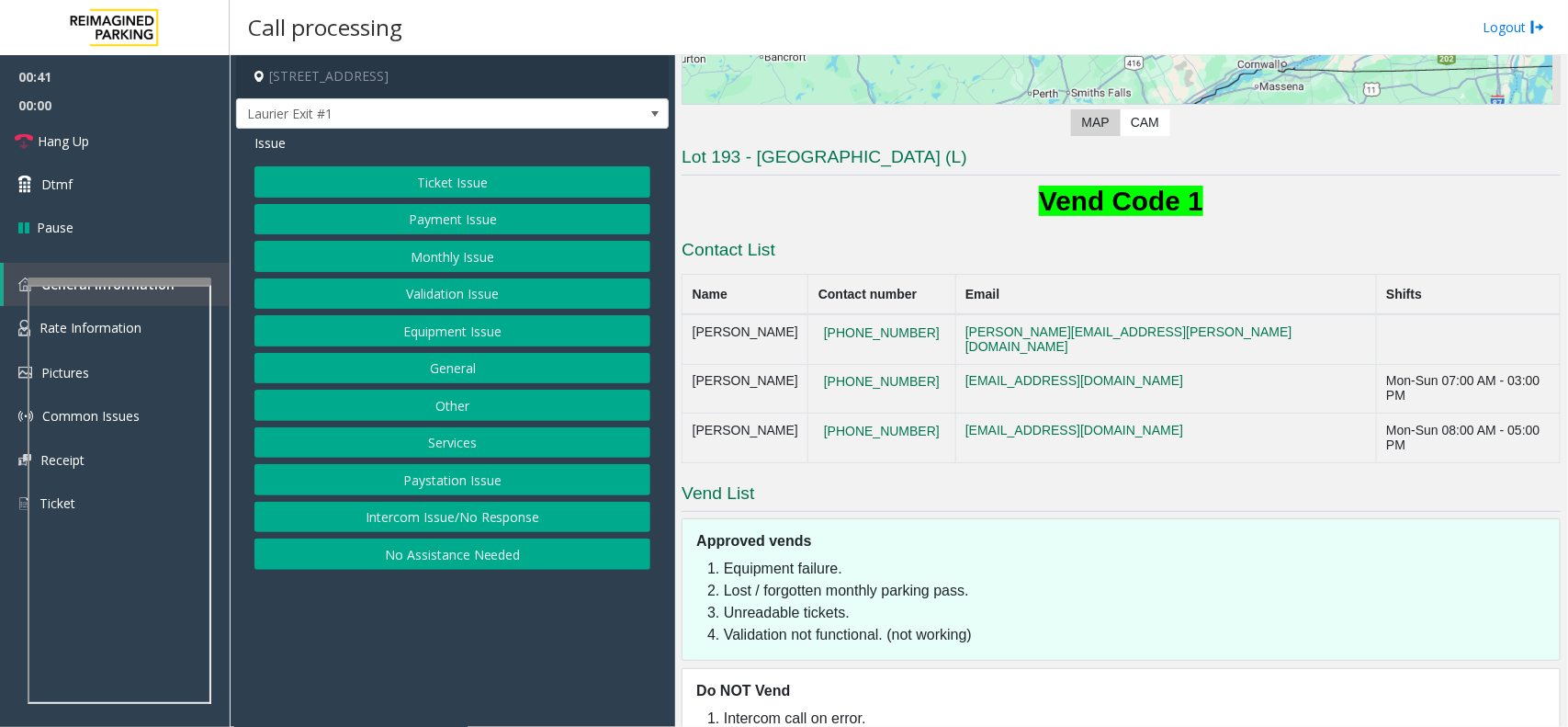
click at [475, 446] on button "Services" at bounding box center [452, 443] width 396 height 31
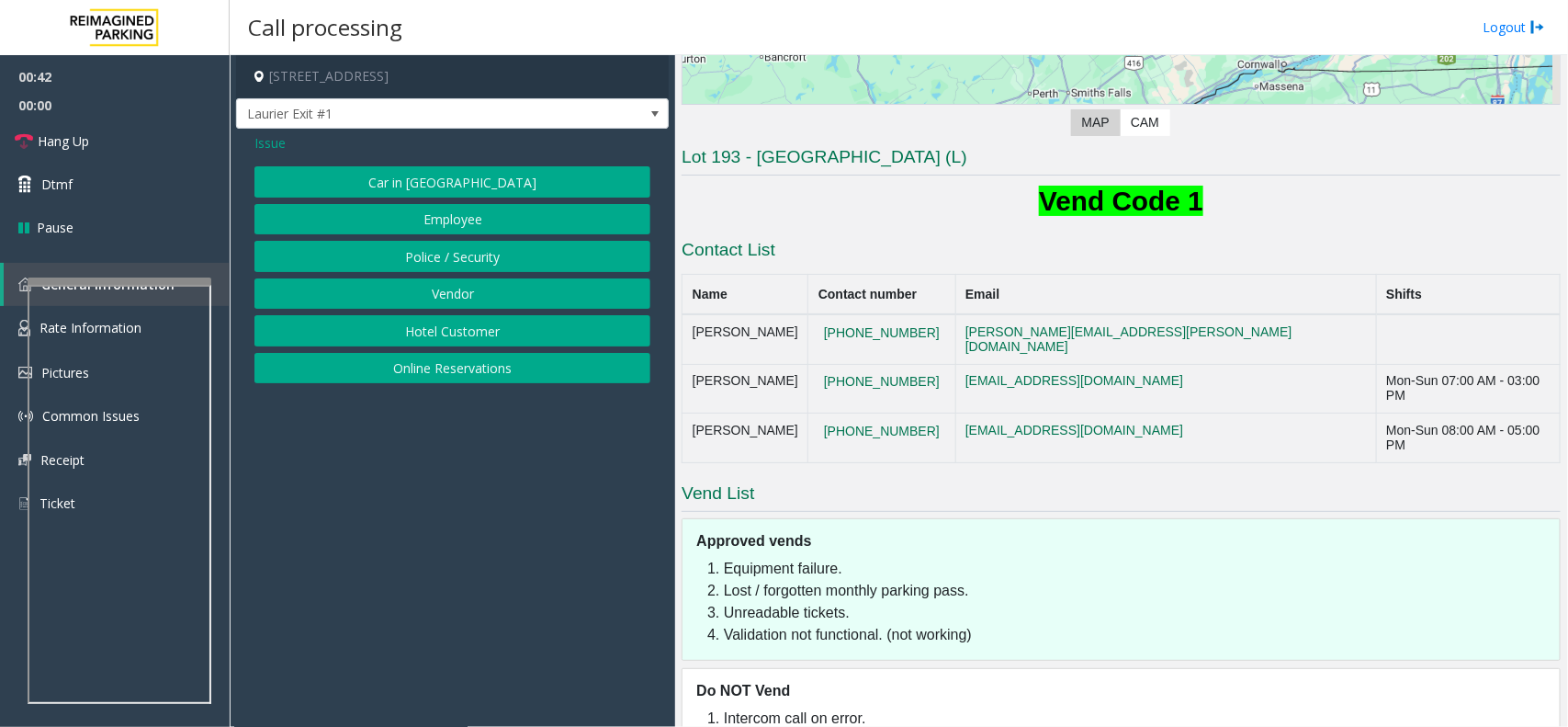
click at [458, 382] on button "Online Reservations" at bounding box center [452, 368] width 396 height 31
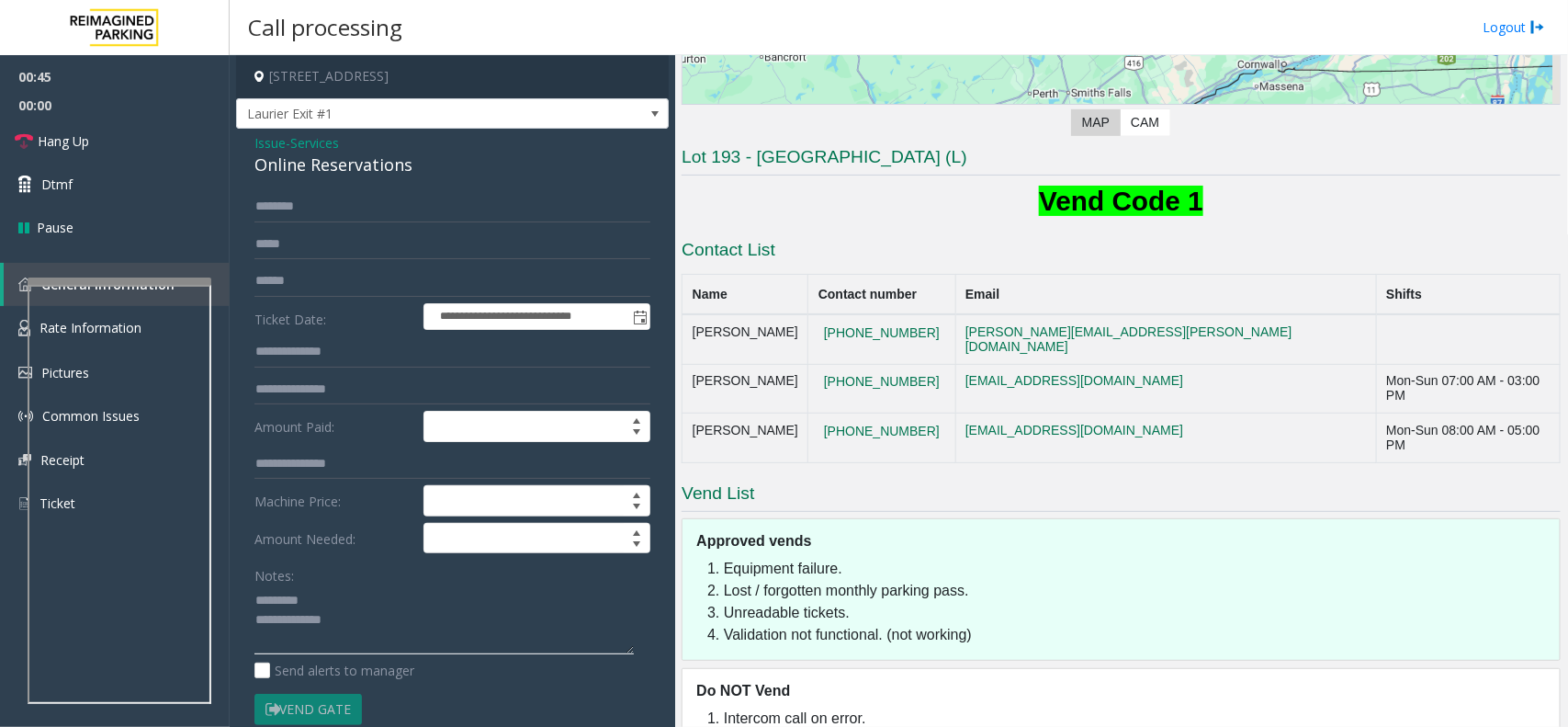
click at [400, 609] on textarea at bounding box center [444, 619] width 380 height 68
click at [259, 143] on span "Issue" at bounding box center [270, 143] width 31 height 20
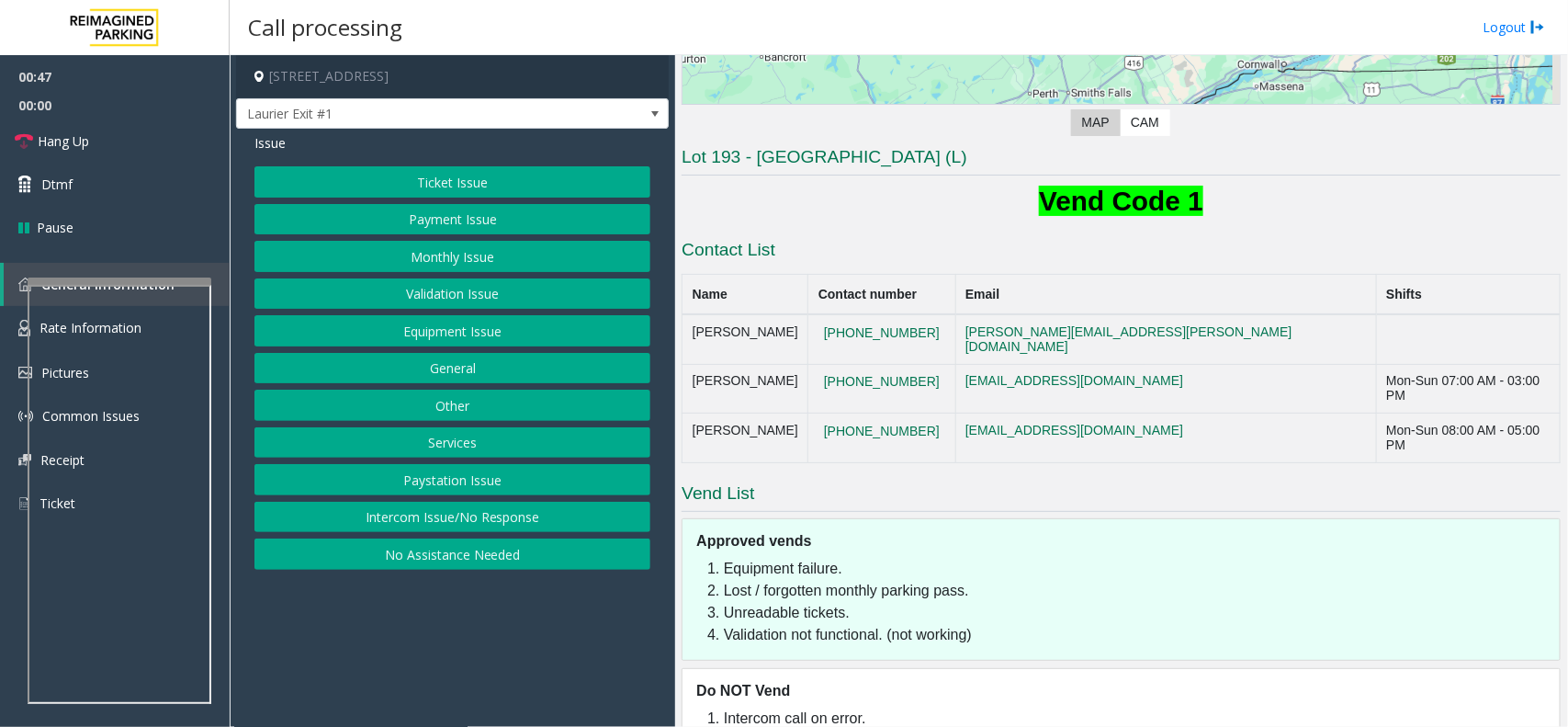
click at [473, 258] on button "Monthly Issue" at bounding box center [452, 256] width 396 height 31
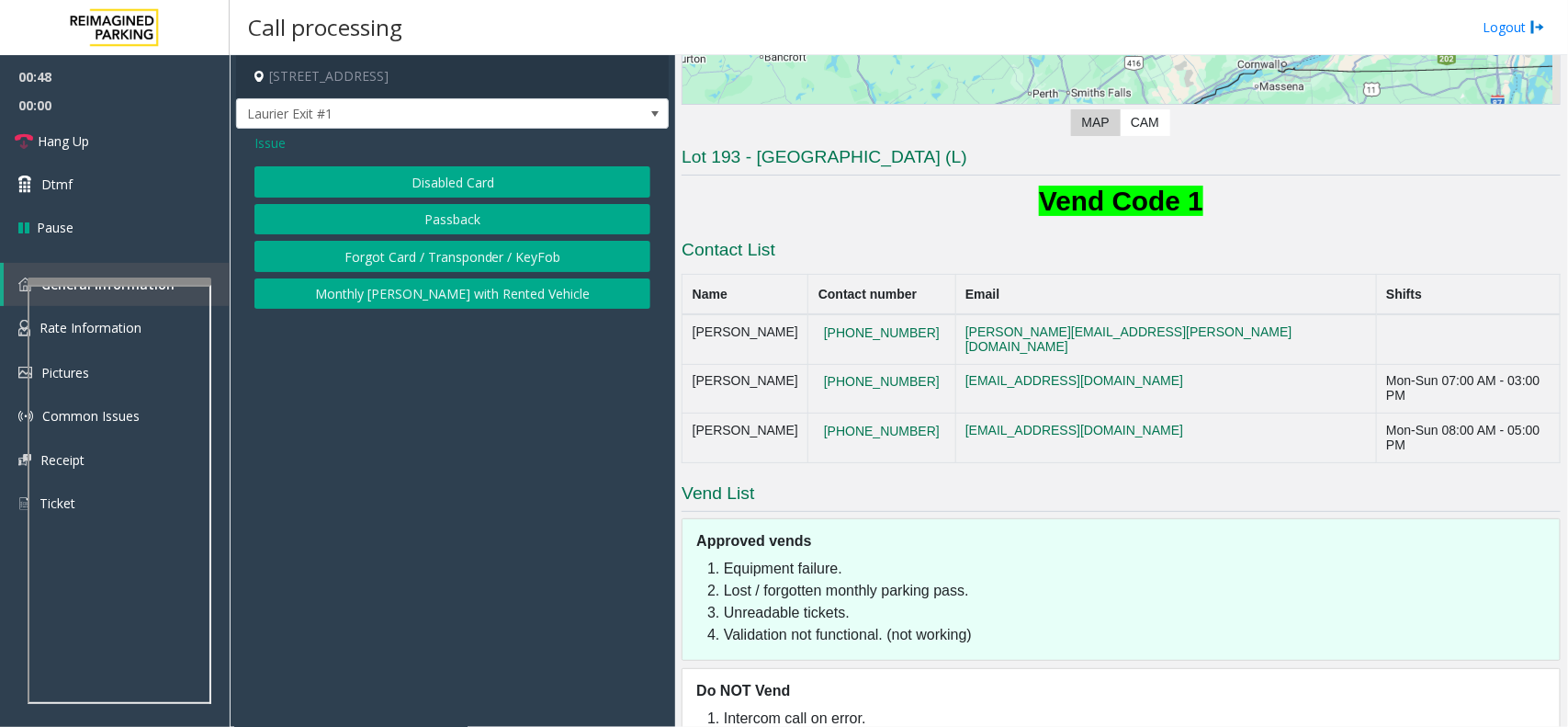
click at [469, 186] on button "Disabled Card" at bounding box center [452, 182] width 396 height 31
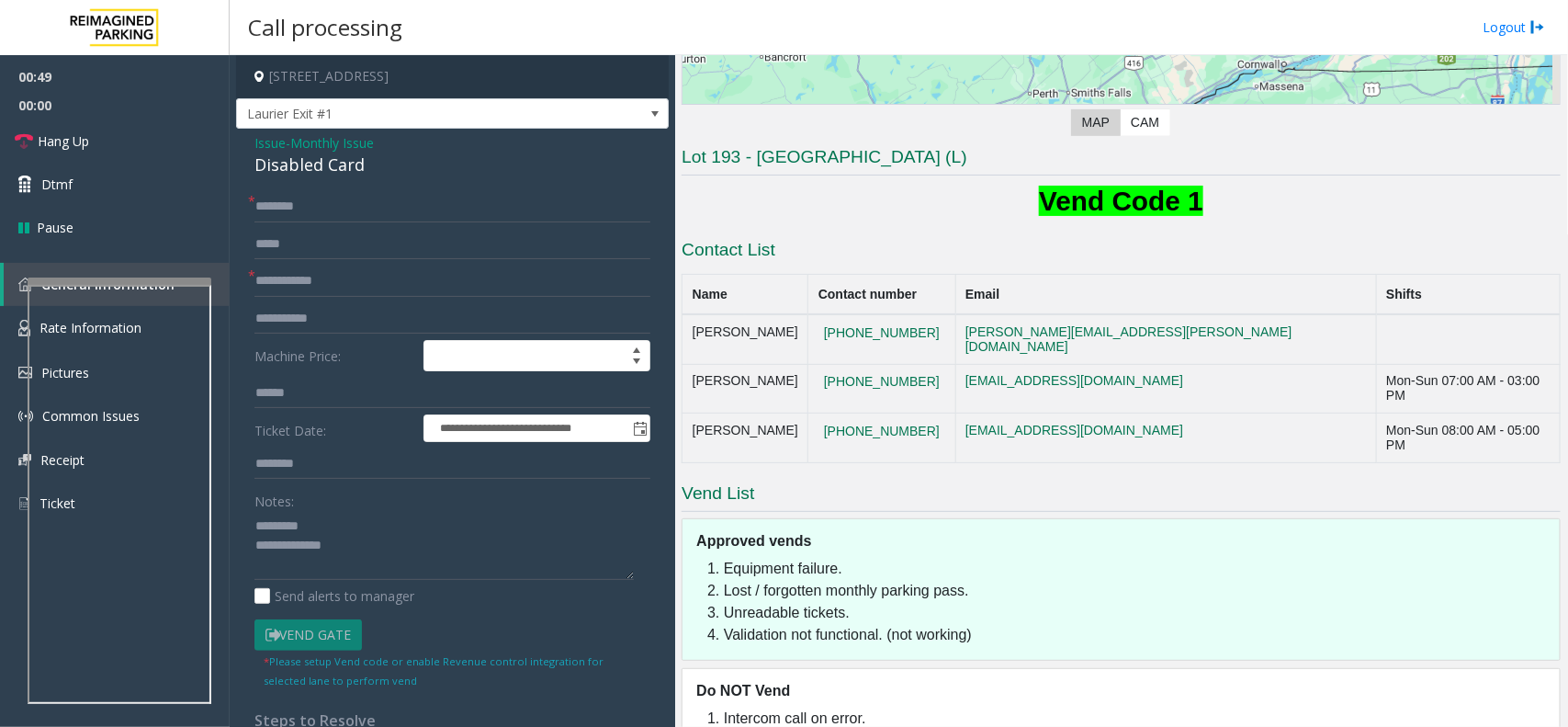
click at [309, 157] on div "Disabled Card" at bounding box center [452, 164] width 396 height 24
copy div "Disabled Card"
click at [343, 522] on textarea at bounding box center [444, 545] width 380 height 68
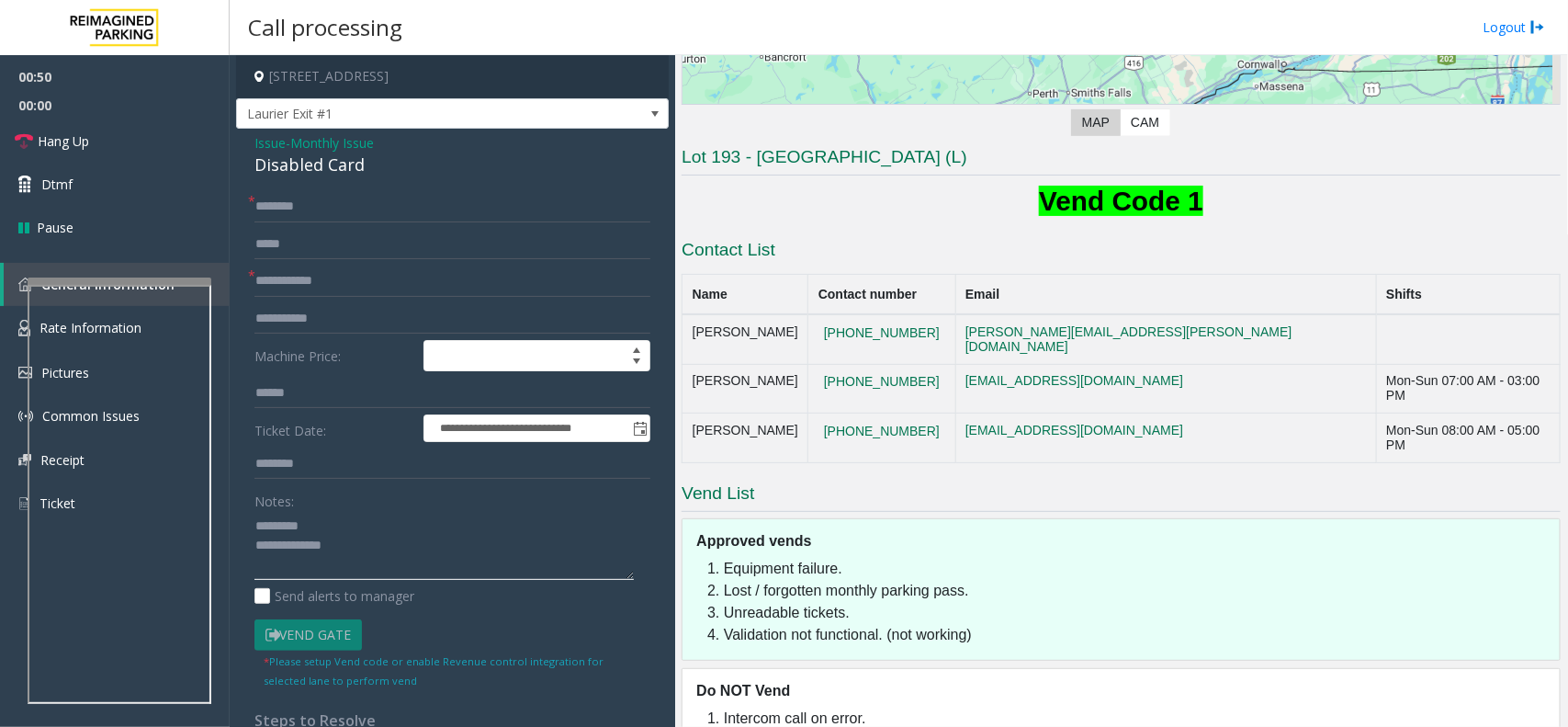
paste textarea "**********"
click at [384, 568] on textarea at bounding box center [444, 545] width 380 height 68
type textarea "**********"
click at [263, 134] on span "Issue" at bounding box center [270, 143] width 31 height 20
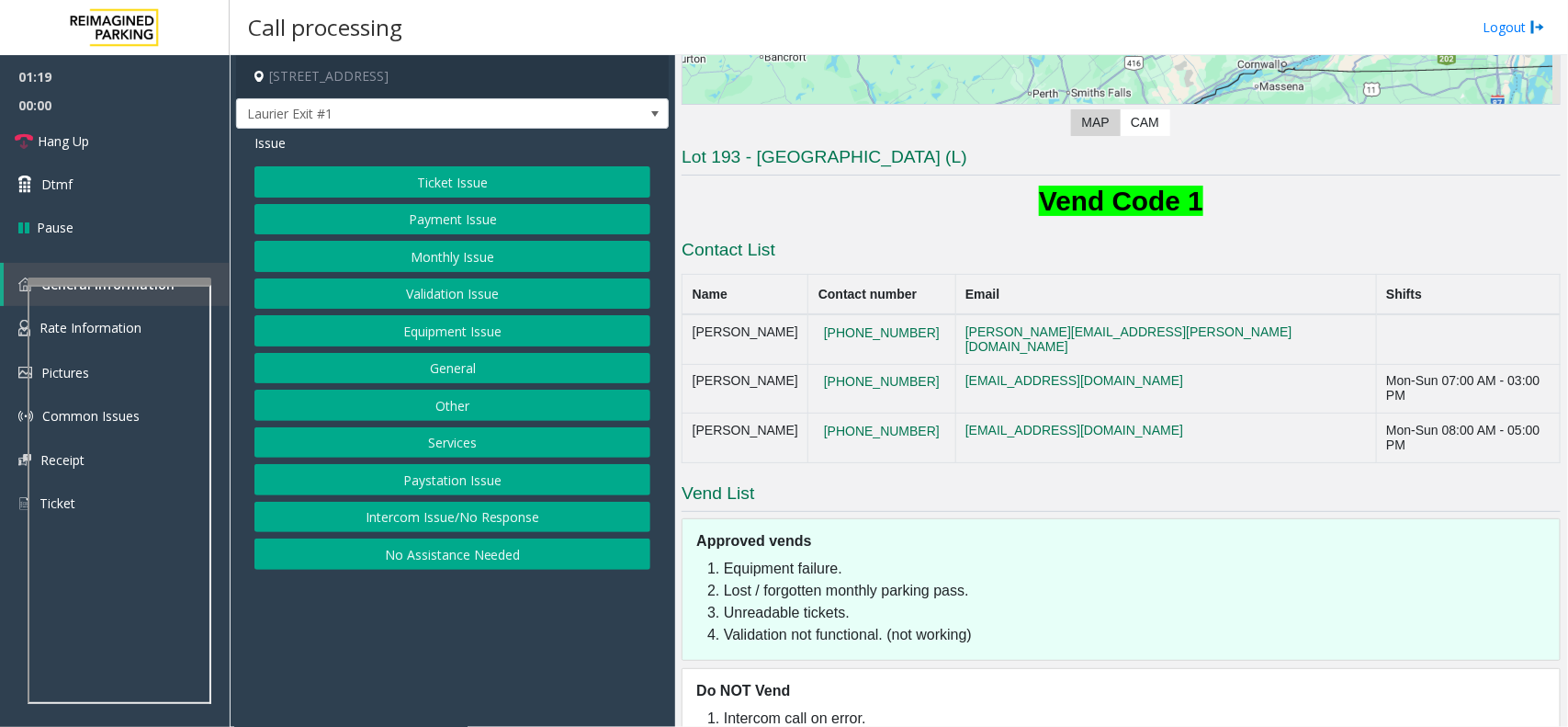
click at [487, 250] on button "Monthly Issue" at bounding box center [452, 256] width 396 height 31
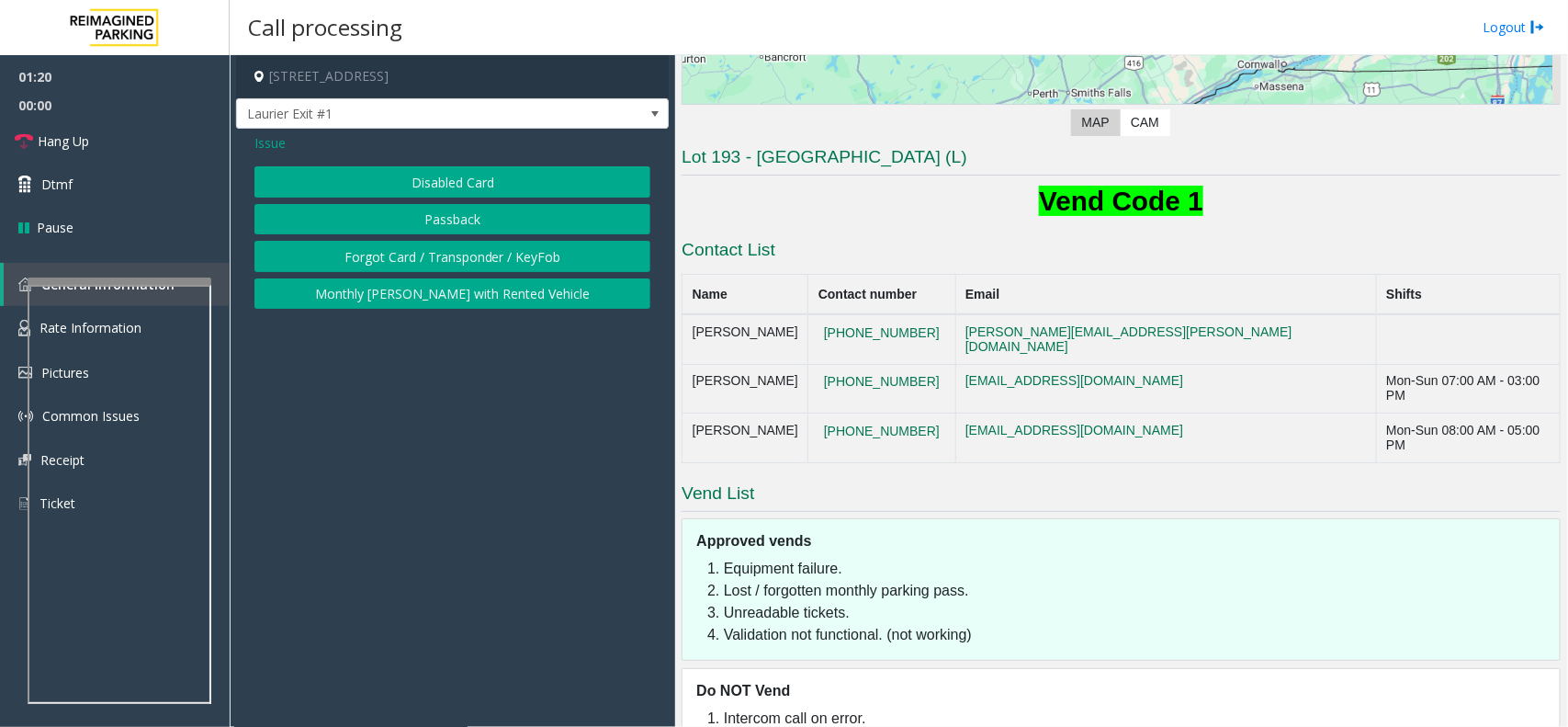
click at [460, 185] on button "Disabled Card" at bounding box center [452, 182] width 396 height 31
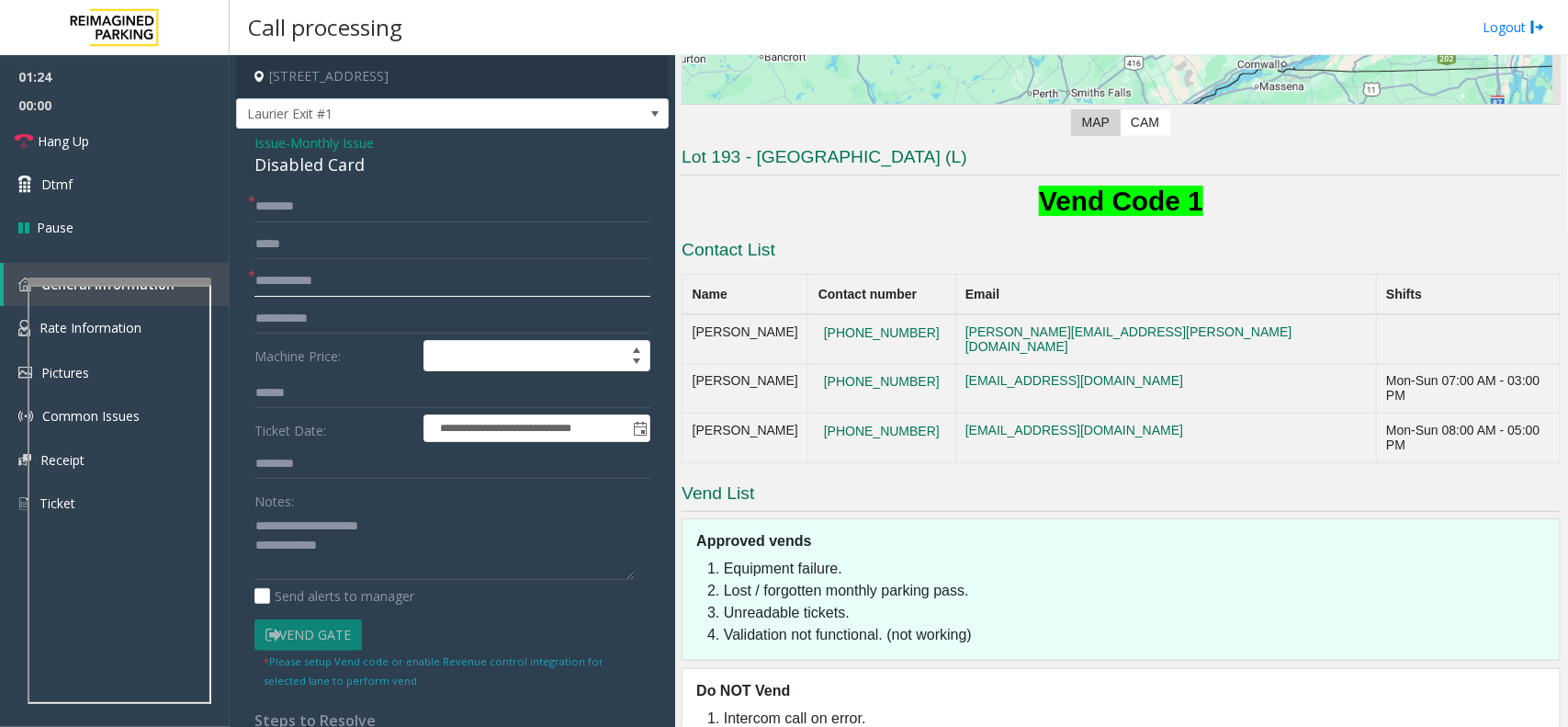
click at [333, 277] on input "text" at bounding box center [452, 281] width 396 height 31
type input "**********"
click at [407, 225] on form "**********" at bounding box center [452, 439] width 396 height 497
click at [405, 213] on input "text" at bounding box center [452, 206] width 396 height 31
type input "*********"
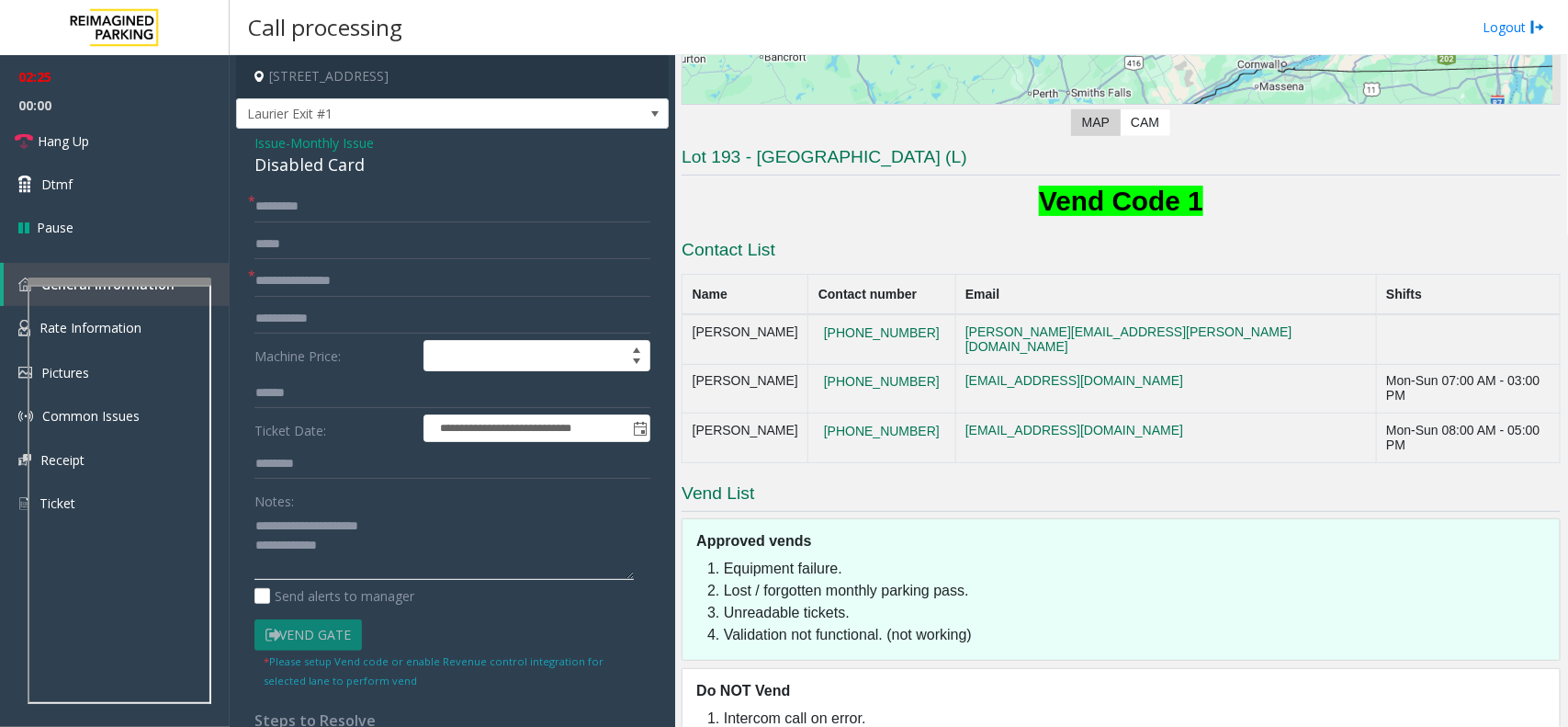
click at [455, 531] on textarea at bounding box center [444, 545] width 380 height 68
click at [439, 547] on textarea at bounding box center [444, 545] width 380 height 68
paste textarea "**********"
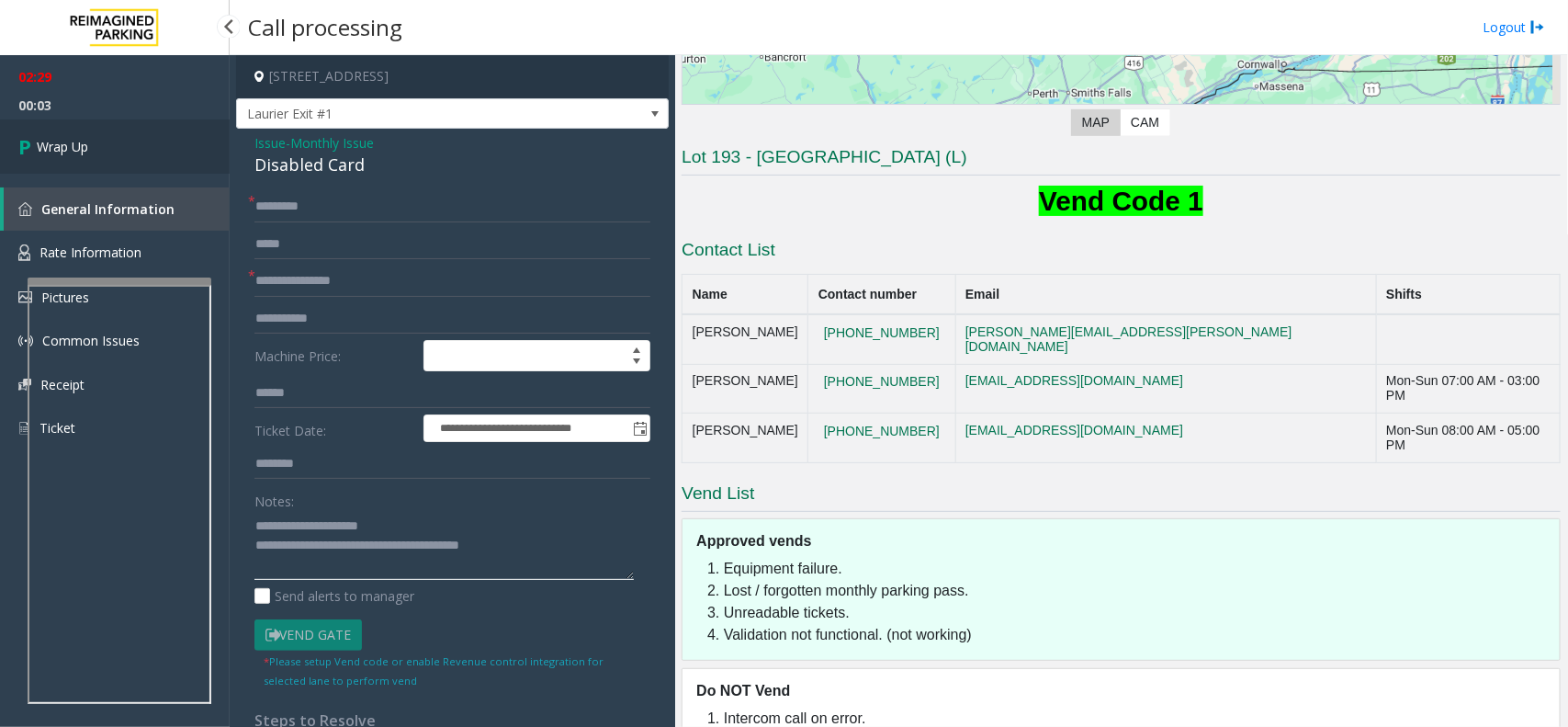
type textarea "**********"
click at [138, 149] on link "Wrap Up" at bounding box center [115, 146] width 230 height 54
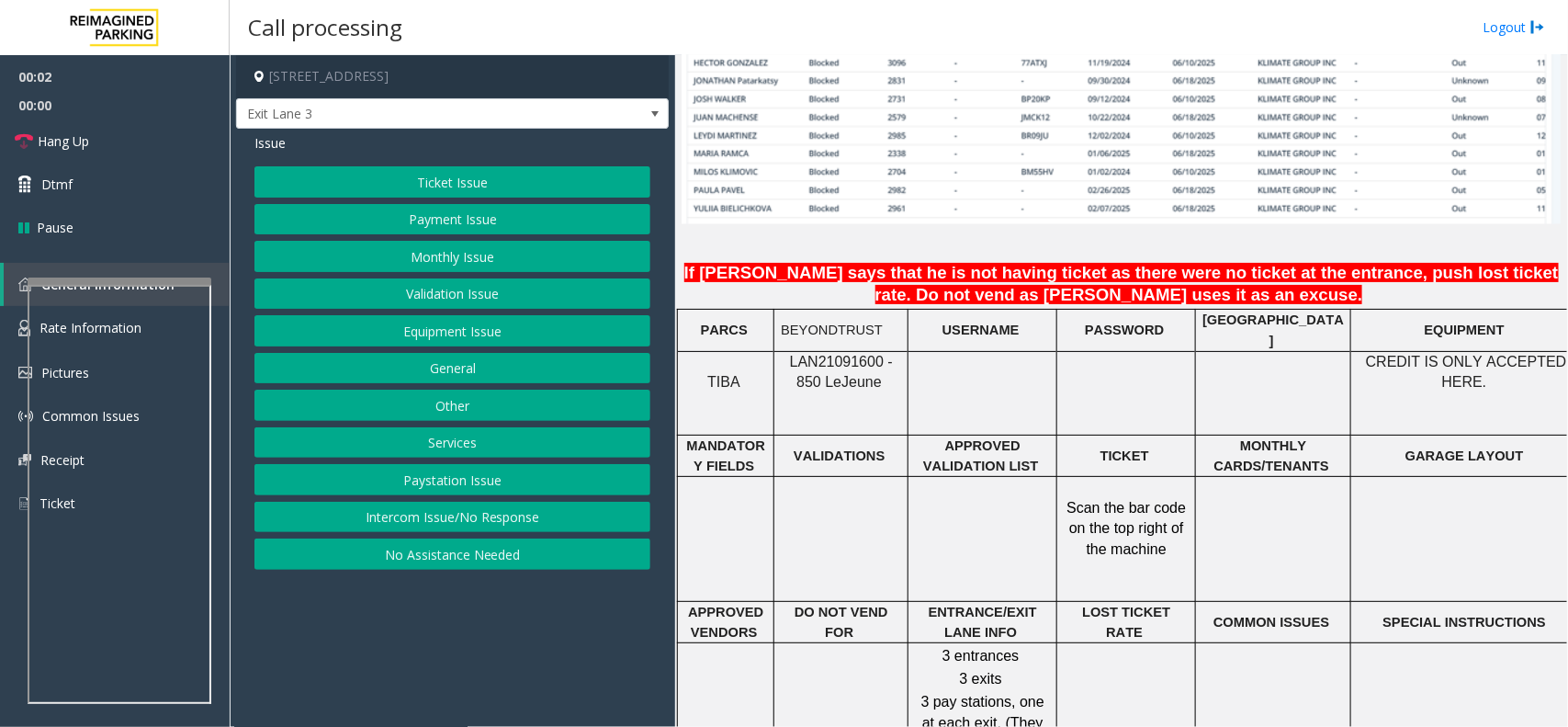
scroll to position [1378, 0]
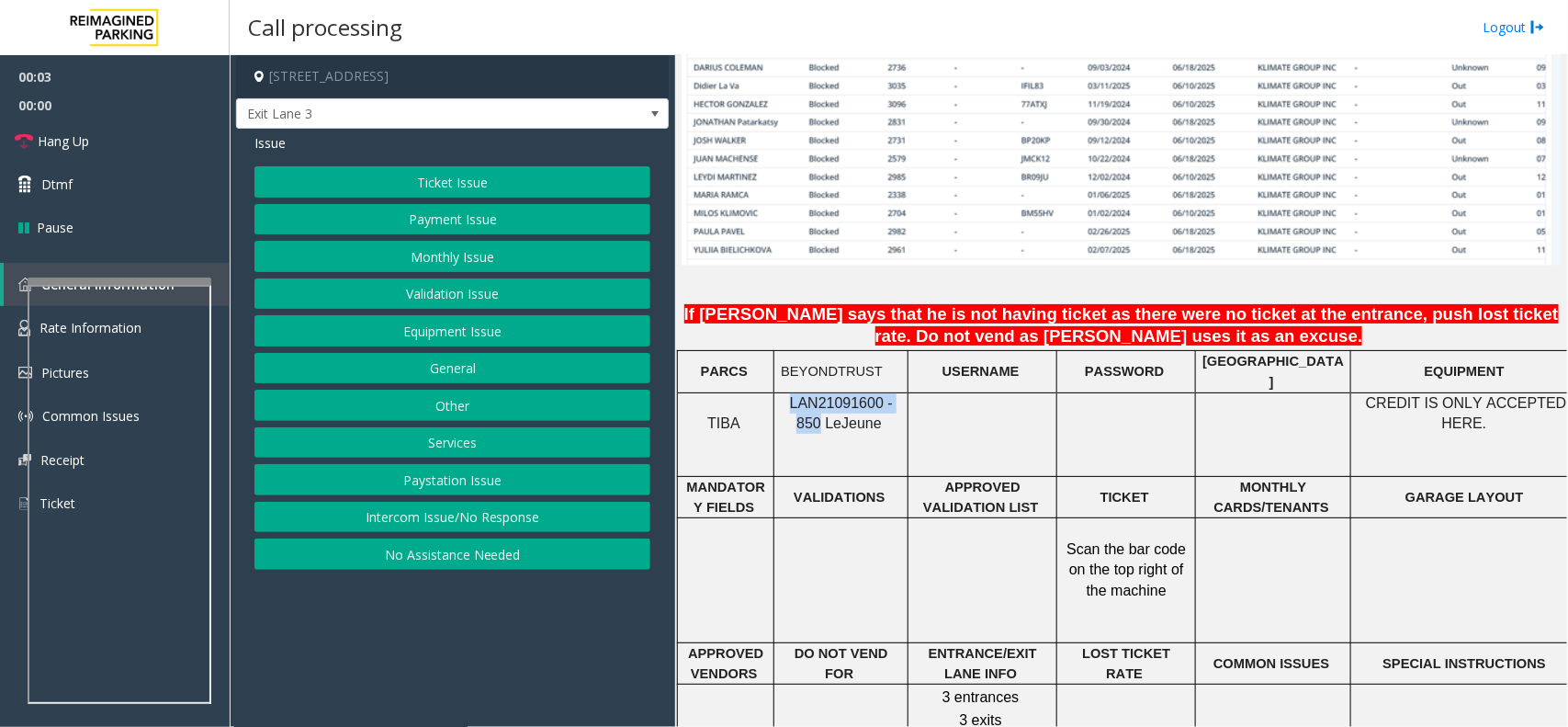
drag, startPoint x: 899, startPoint y: 390, endPoint x: 778, endPoint y: 396, distance: 121.1
click at [778, 396] on div "LAN21091600 - 850 Le Jeune" at bounding box center [841, 414] width 133 height 41
copy span "LAN21091600 - 850"
click at [467, 249] on button "Monthly Issue" at bounding box center [452, 256] width 396 height 31
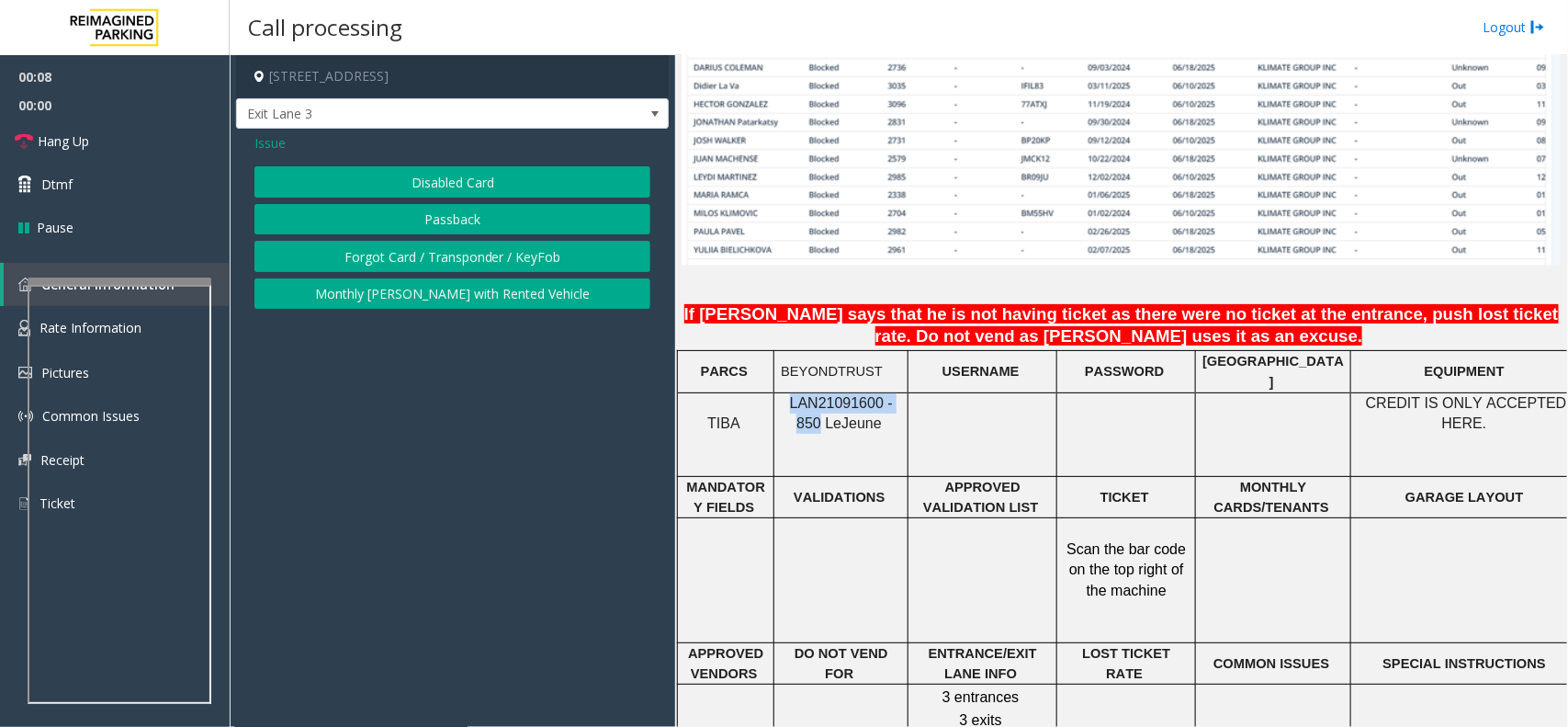
click at [487, 181] on button "Disabled Card" at bounding box center [452, 182] width 396 height 31
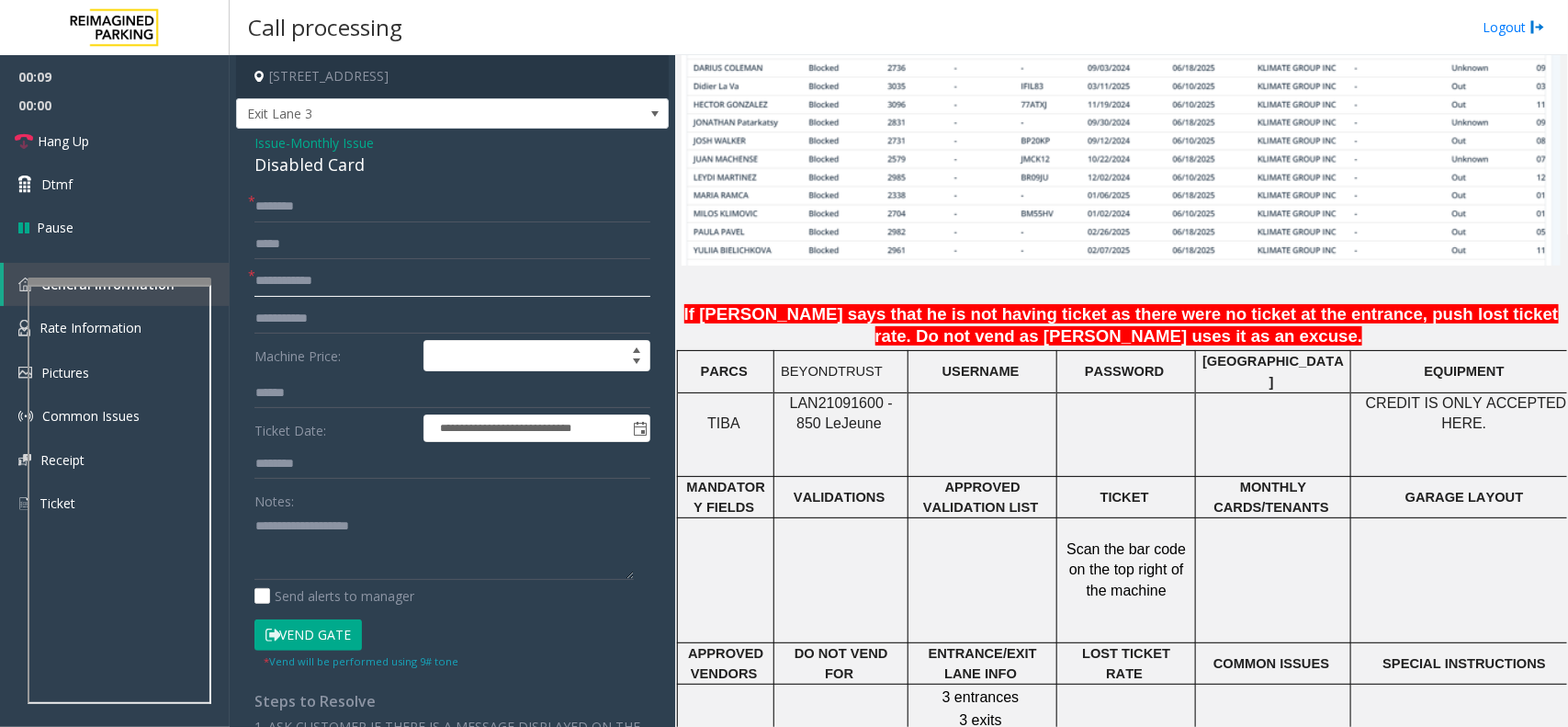
click at [341, 282] on input "text" at bounding box center [452, 281] width 396 height 31
click at [310, 292] on input "****" at bounding box center [452, 281] width 396 height 31
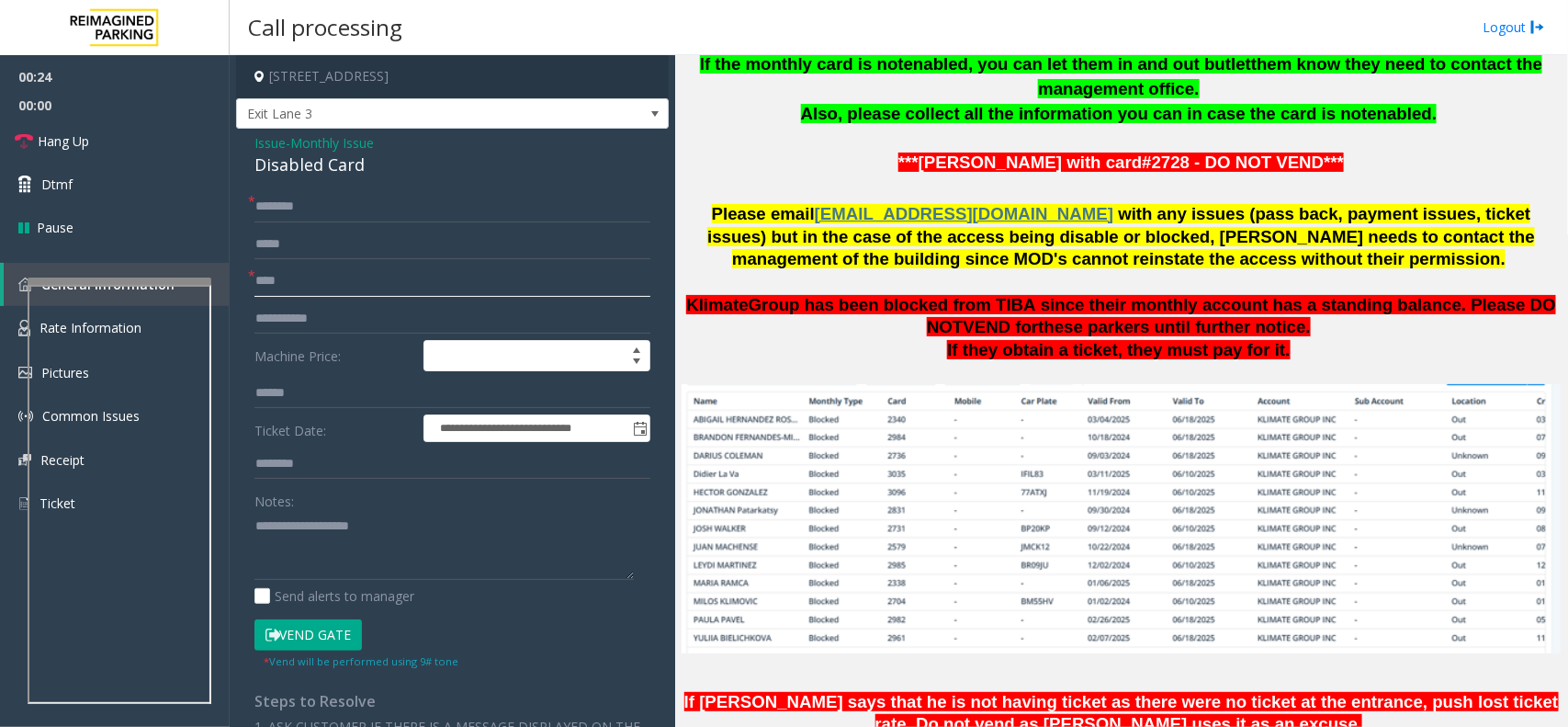
scroll to position [803, 0]
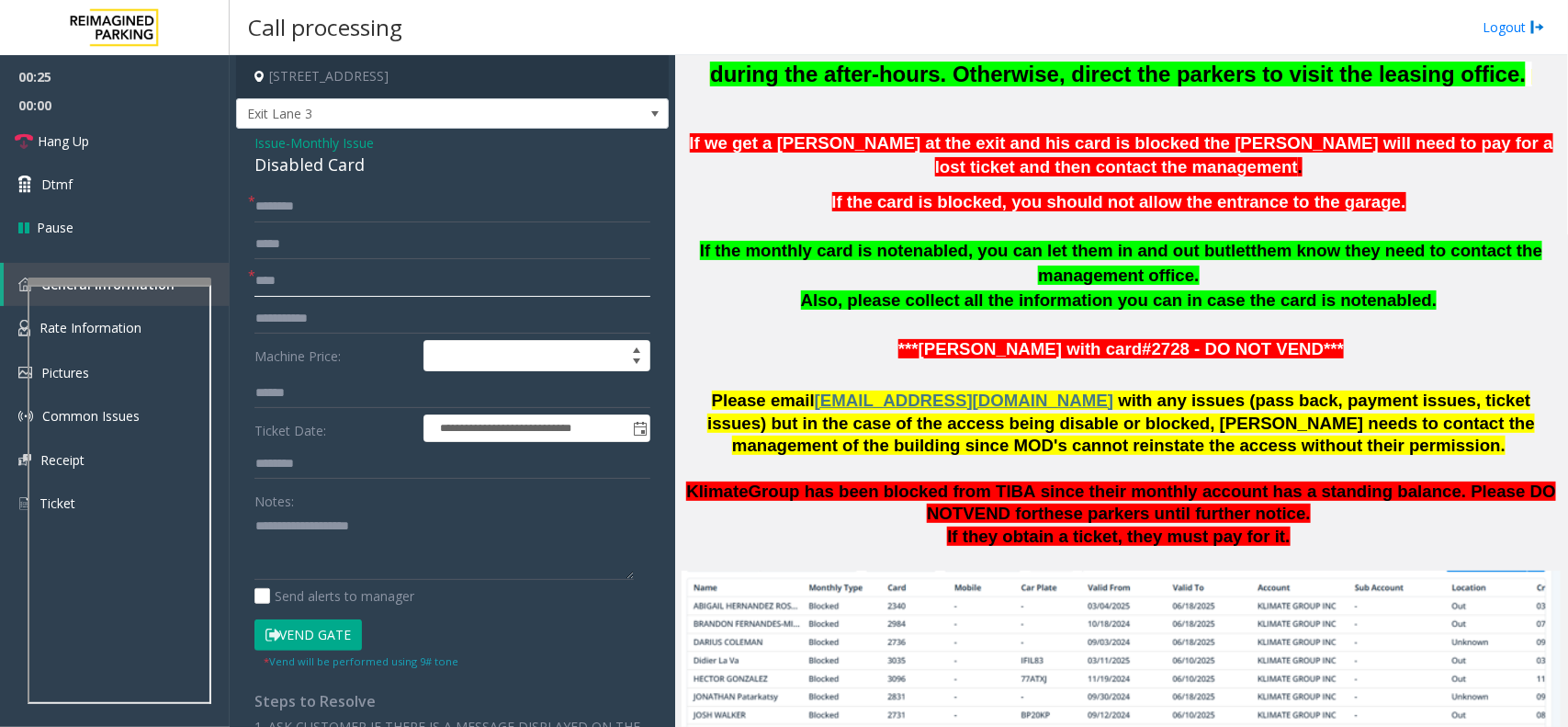
type input "****"
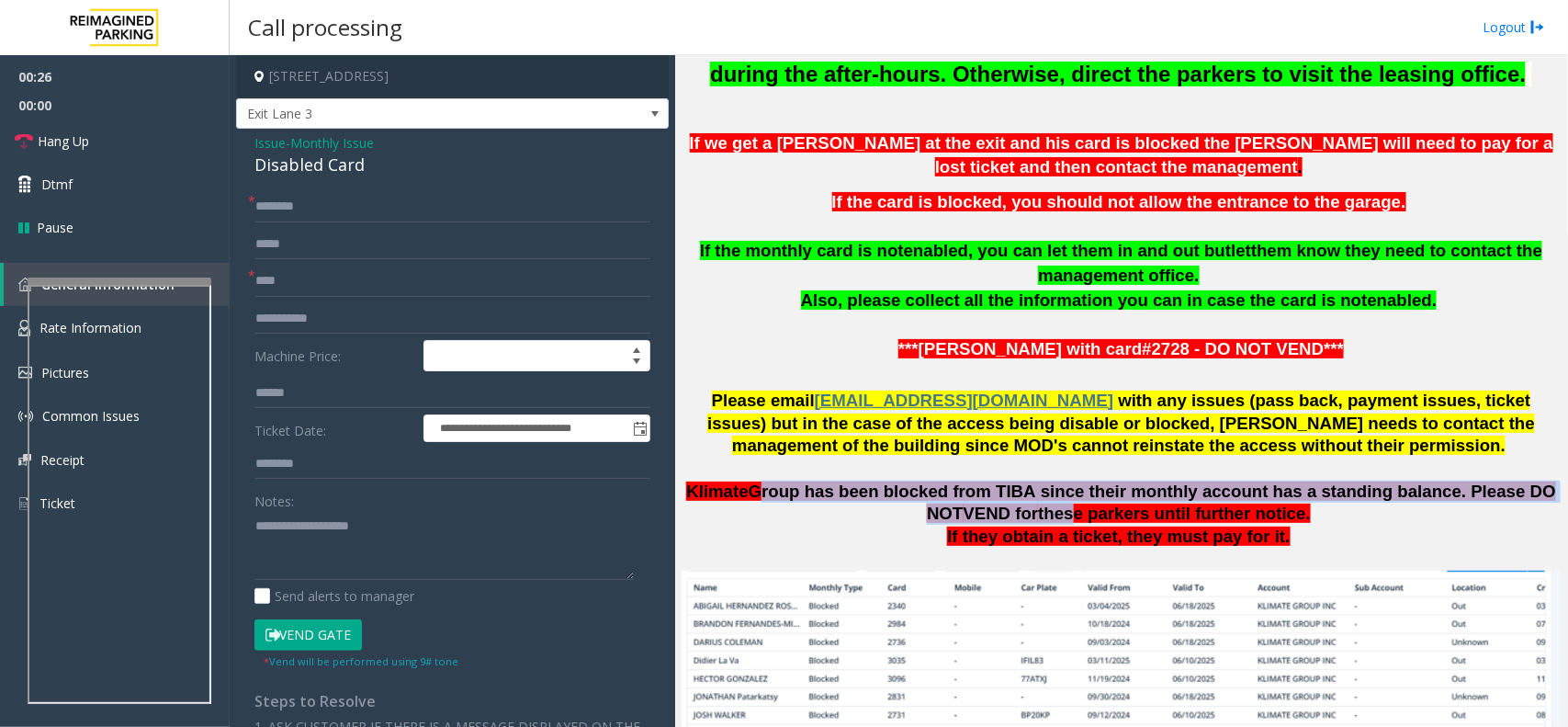
drag, startPoint x: 757, startPoint y: 488, endPoint x: 1103, endPoint y: 516, distance: 347.1
click at [1094, 516] on span "Klimate Group has been blocked from TIBA since their monthly account has a stan…" at bounding box center [1121, 502] width 870 height 41
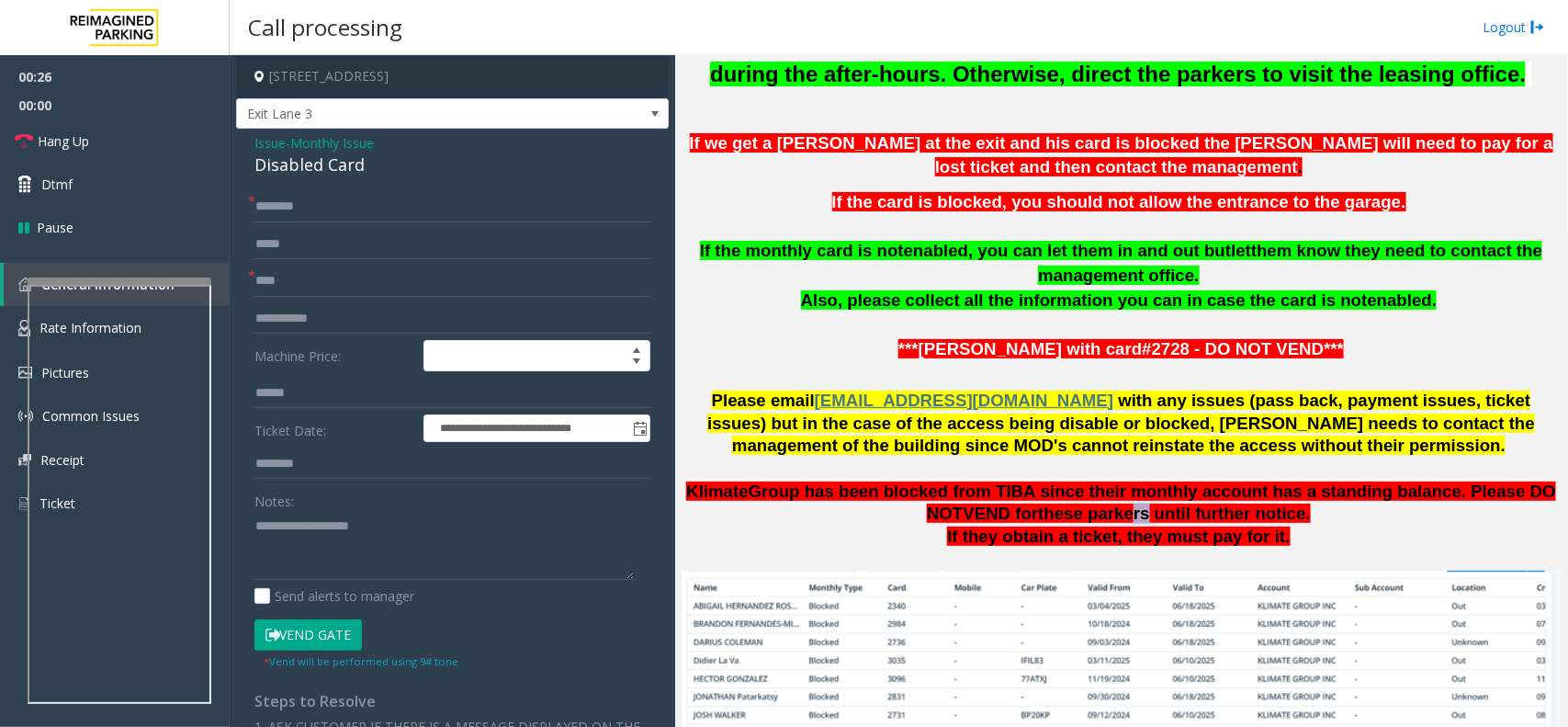
drag, startPoint x: 1139, startPoint y: 516, endPoint x: 1159, endPoint y: 518, distance: 20.1
click at [1159, 518] on span "these parkers until further notice." at bounding box center [1175, 513] width 273 height 20
click at [378, 207] on input "text" at bounding box center [452, 206] width 396 height 31
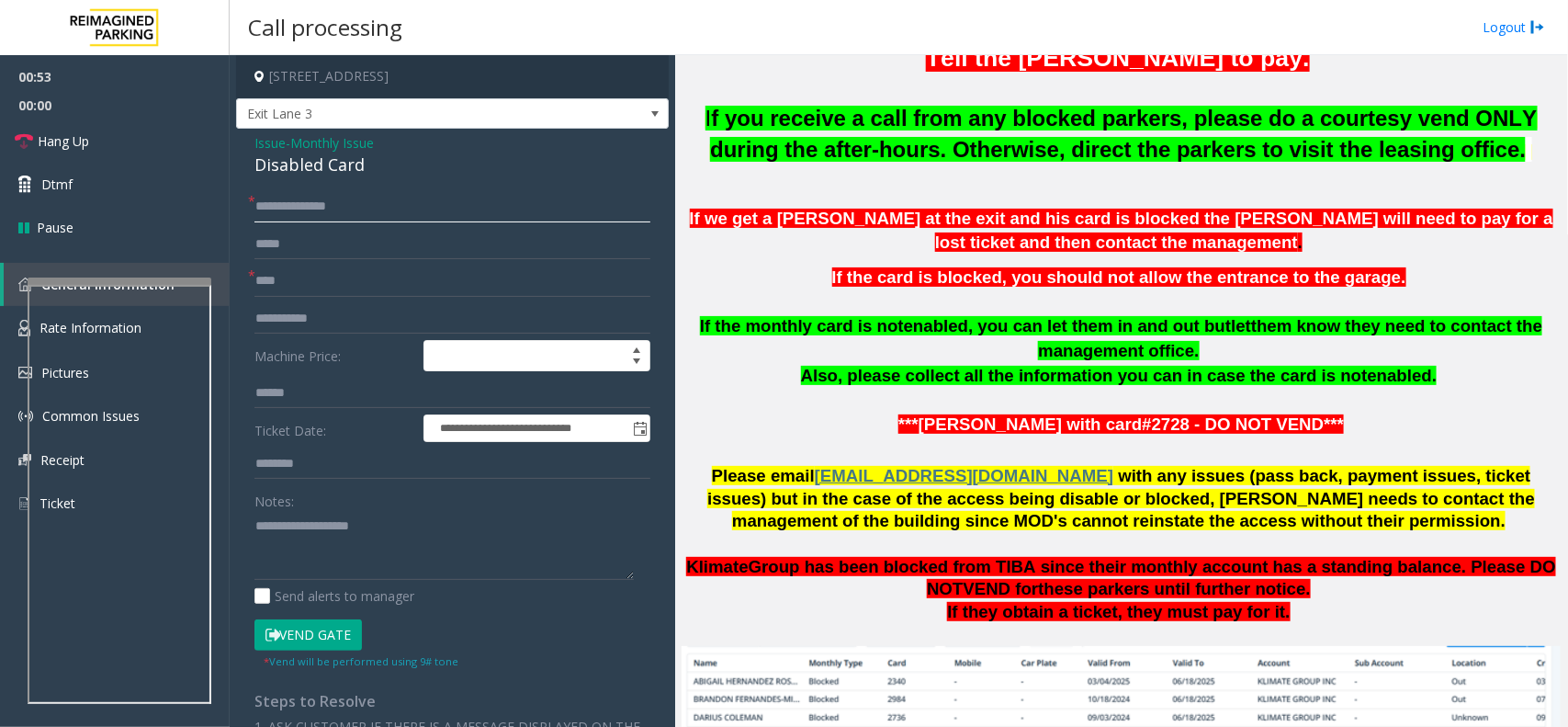
scroll to position [689, 0]
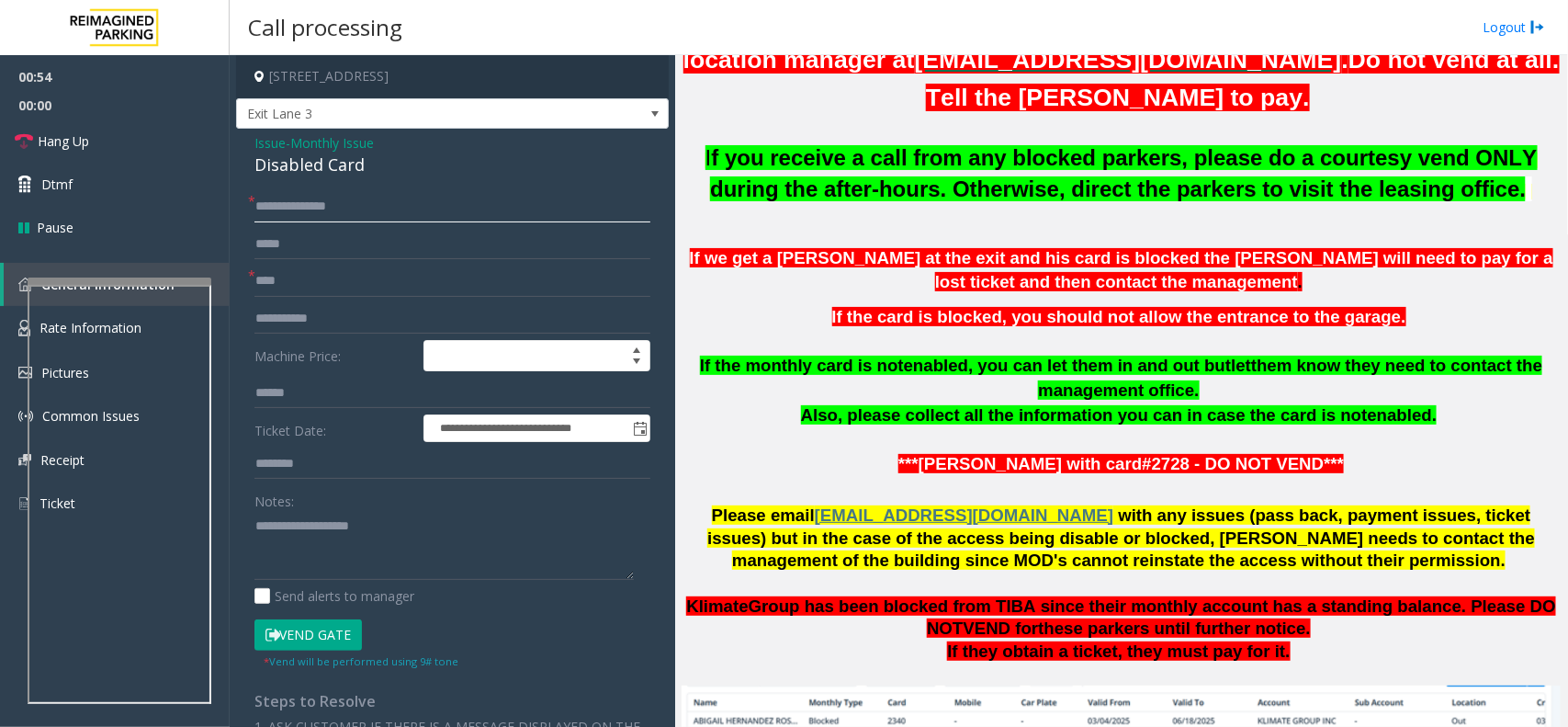
type input "**********"
drag, startPoint x: 814, startPoint y: 366, endPoint x: 1027, endPoint y: 366, distance: 213.0
click at [1027, 366] on span "If the monthly card is not enabled , you can let them in and out but let them k…" at bounding box center [1121, 377] width 843 height 44
drag, startPoint x: 1121, startPoint y: 372, endPoint x: 1323, endPoint y: 368, distance: 202.0
click at [1321, 368] on span "If the monthly card is not enabled , you can let them in and out but let them k…" at bounding box center [1121, 377] width 843 height 44
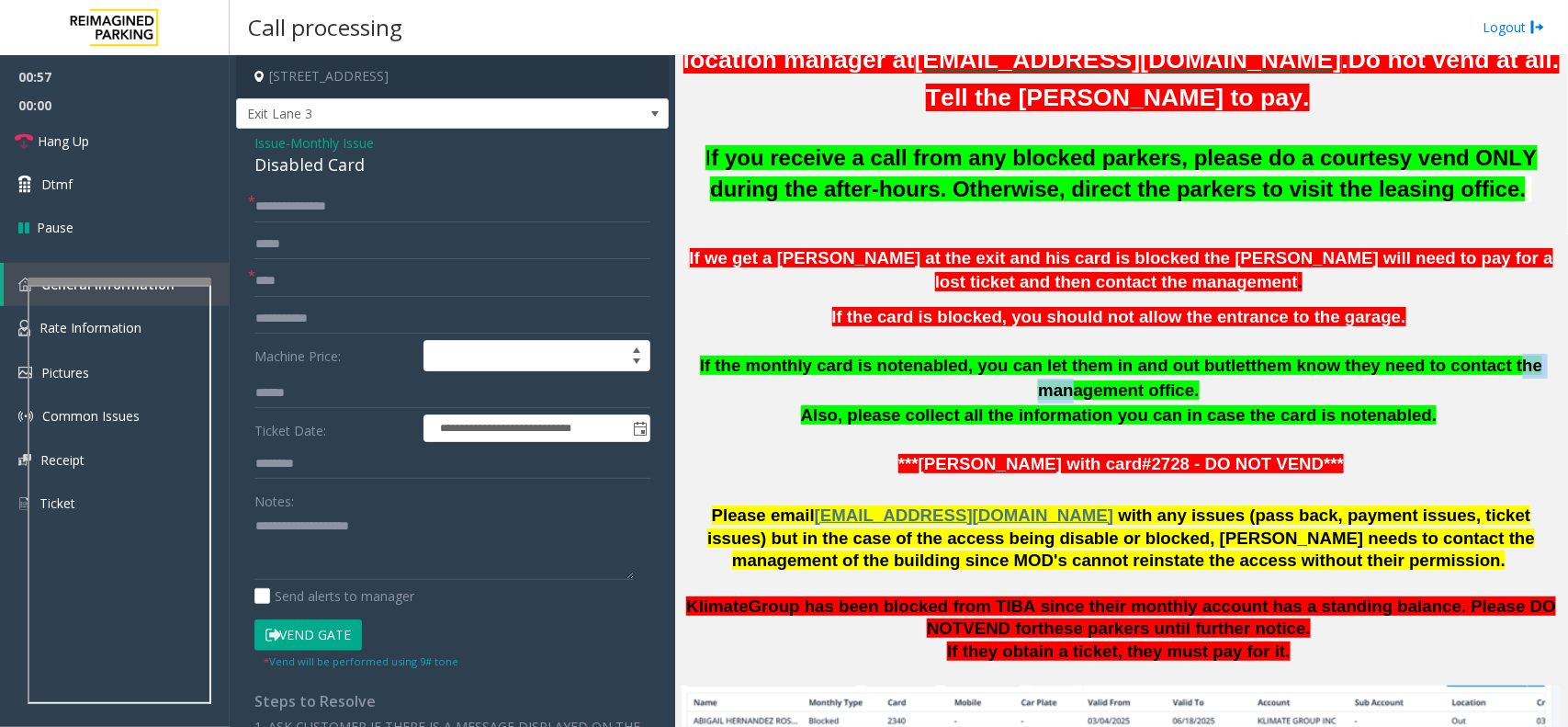
drag, startPoint x: 1420, startPoint y: 368, endPoint x: 1472, endPoint y: 368, distance: 52.0
click at [1472, 368] on span "them know they need to contact the management office." at bounding box center [1290, 377] width 504 height 44
drag, startPoint x: 326, startPoint y: 286, endPoint x: 182, endPoint y: 267, distance: 145.2
click at [182, 267] on app-root "**********" at bounding box center [784, 363] width 1568 height 727
click at [369, 505] on div "Notes:" at bounding box center [452, 532] width 396 height 95
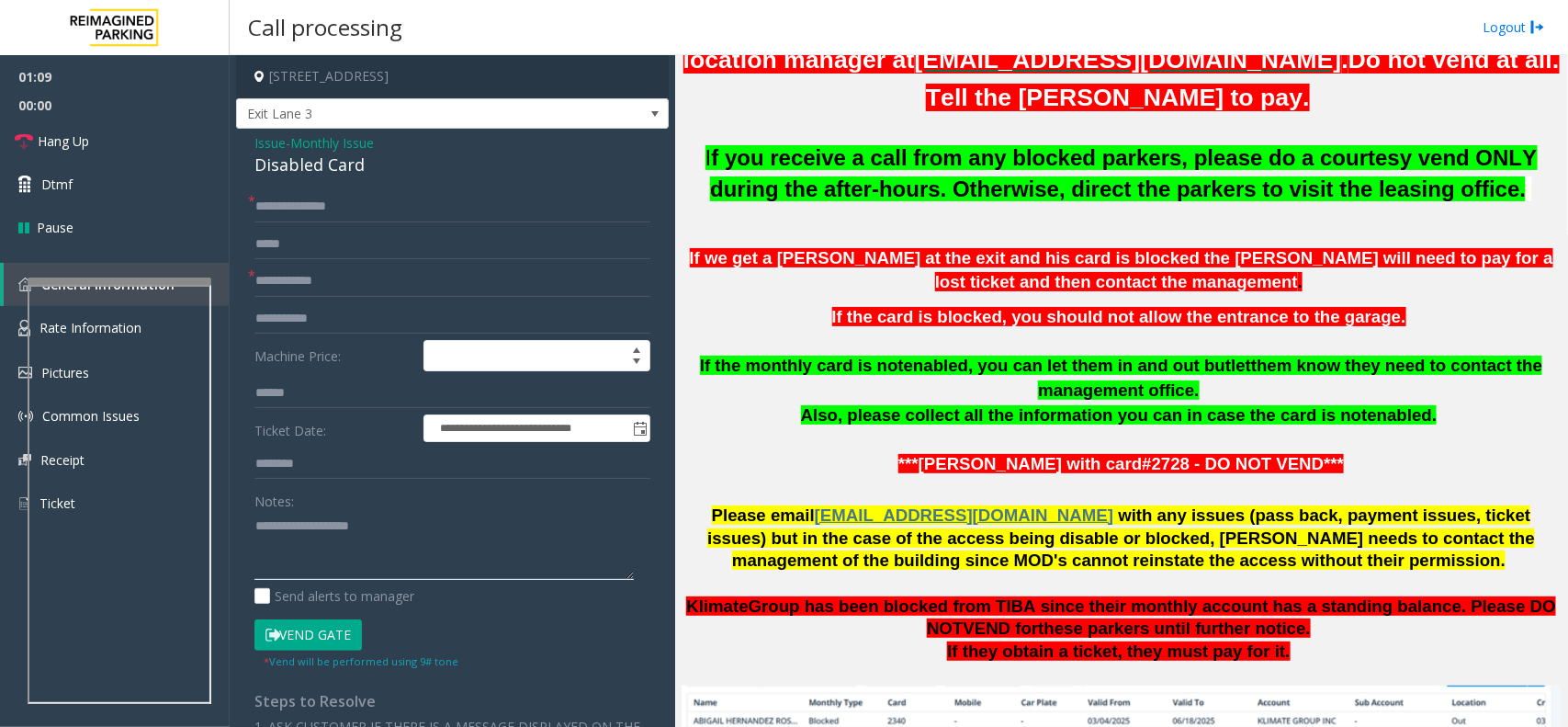
click at [369, 520] on textarea at bounding box center [444, 545] width 380 height 68
paste textarea "****"
type textarea "****"
click at [297, 288] on input "text" at bounding box center [452, 281] width 396 height 31
type input "******"
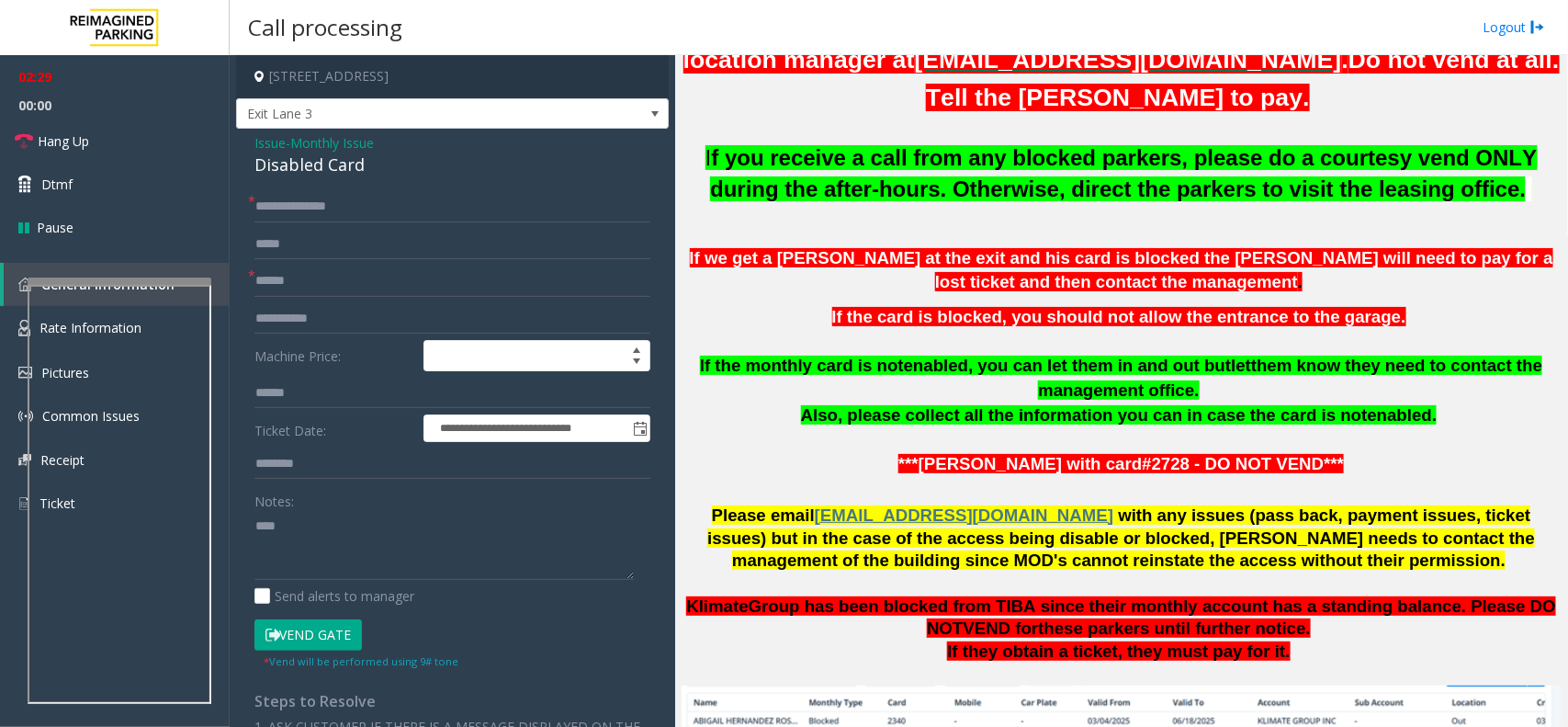
click at [1210, 280] on p "If we get a [PERSON_NAME] at the exit and his card is blocked the [PERSON_NAME]…" at bounding box center [1122, 271] width 879 height 49
click at [314, 631] on button "Vend Gate" at bounding box center [308, 635] width 108 height 31
drag, startPoint x: 307, startPoint y: 273, endPoint x: 235, endPoint y: 286, distance: 73.2
click at [239, 286] on div "**********" at bounding box center [452, 623] width 433 height 991
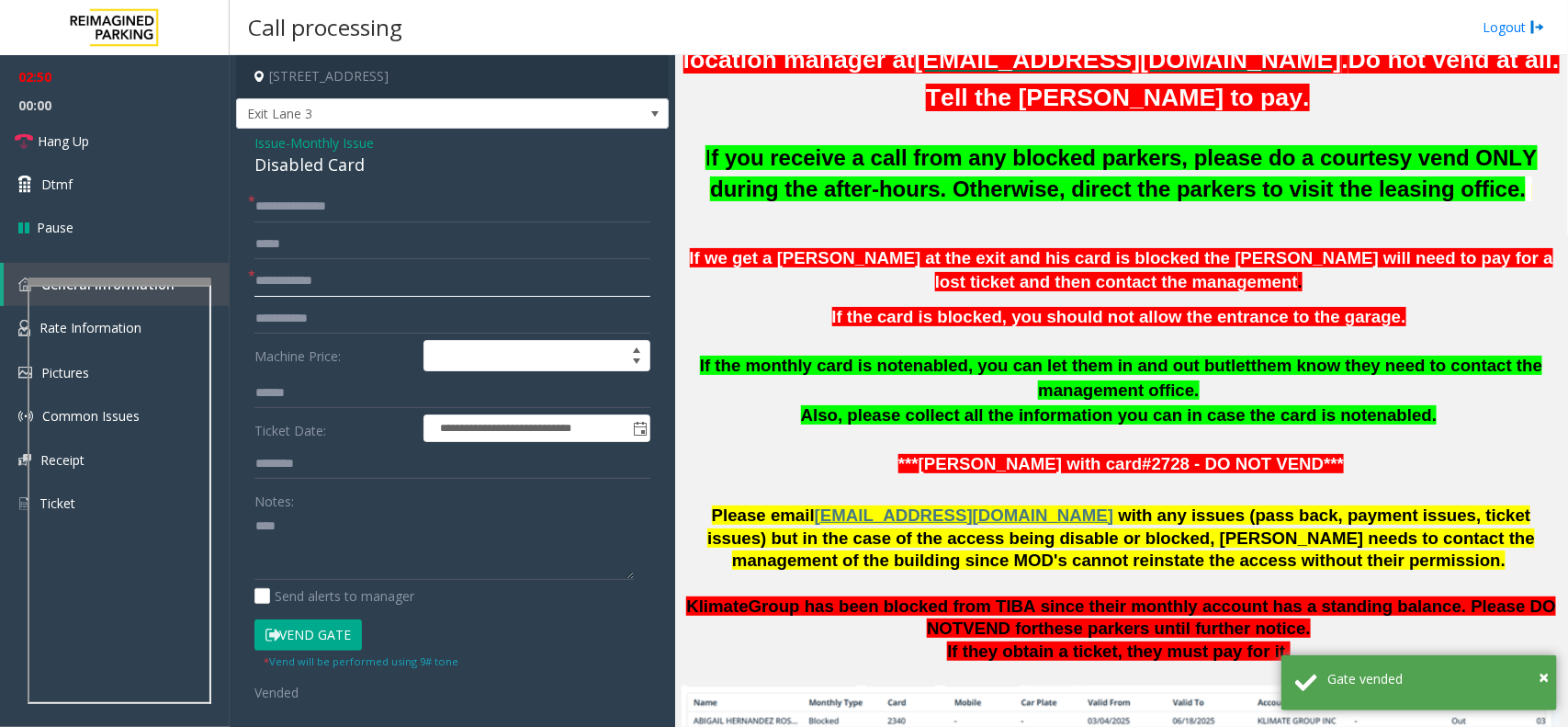
click at [295, 283] on input "text" at bounding box center [452, 281] width 396 height 31
type input "****"
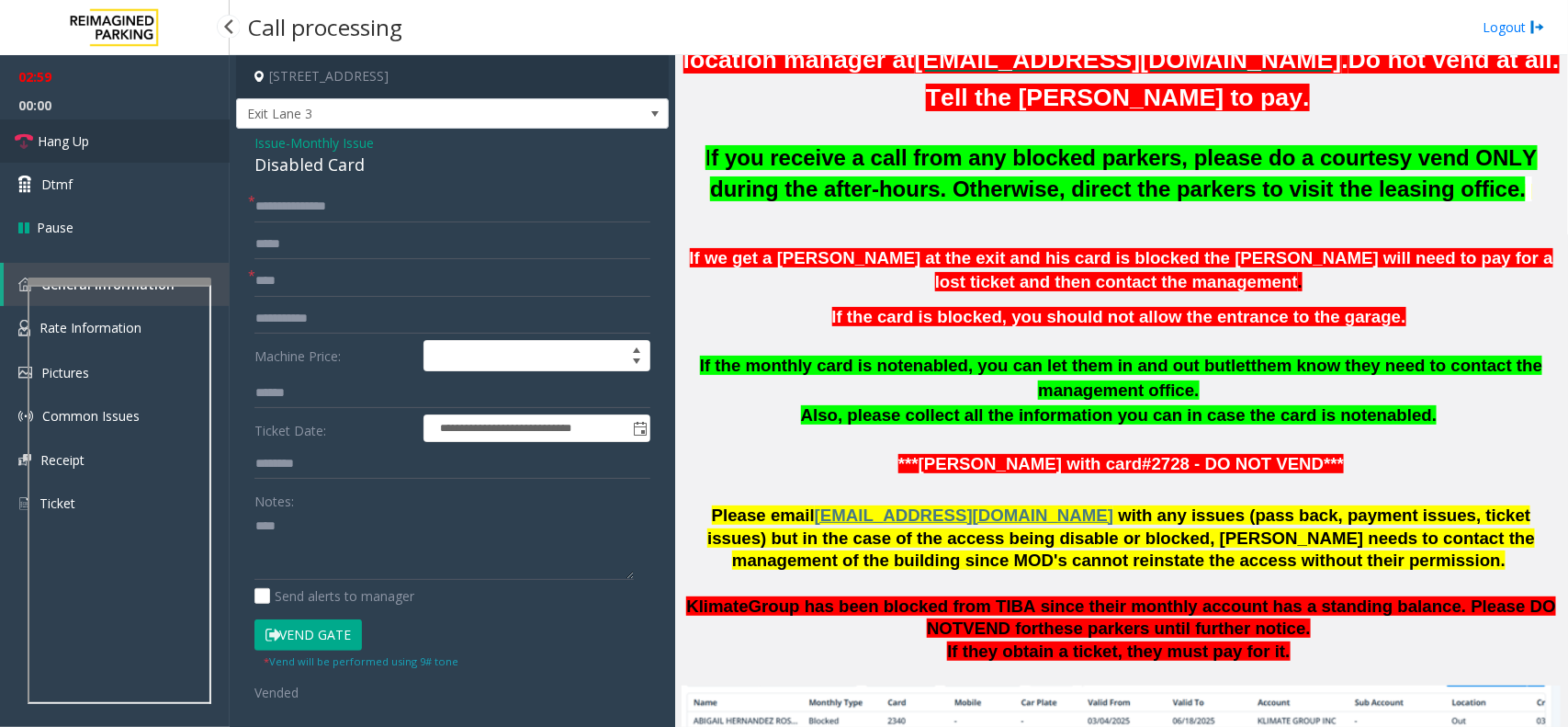
click at [93, 131] on link "Hang Up" at bounding box center [115, 141] width 230 height 43
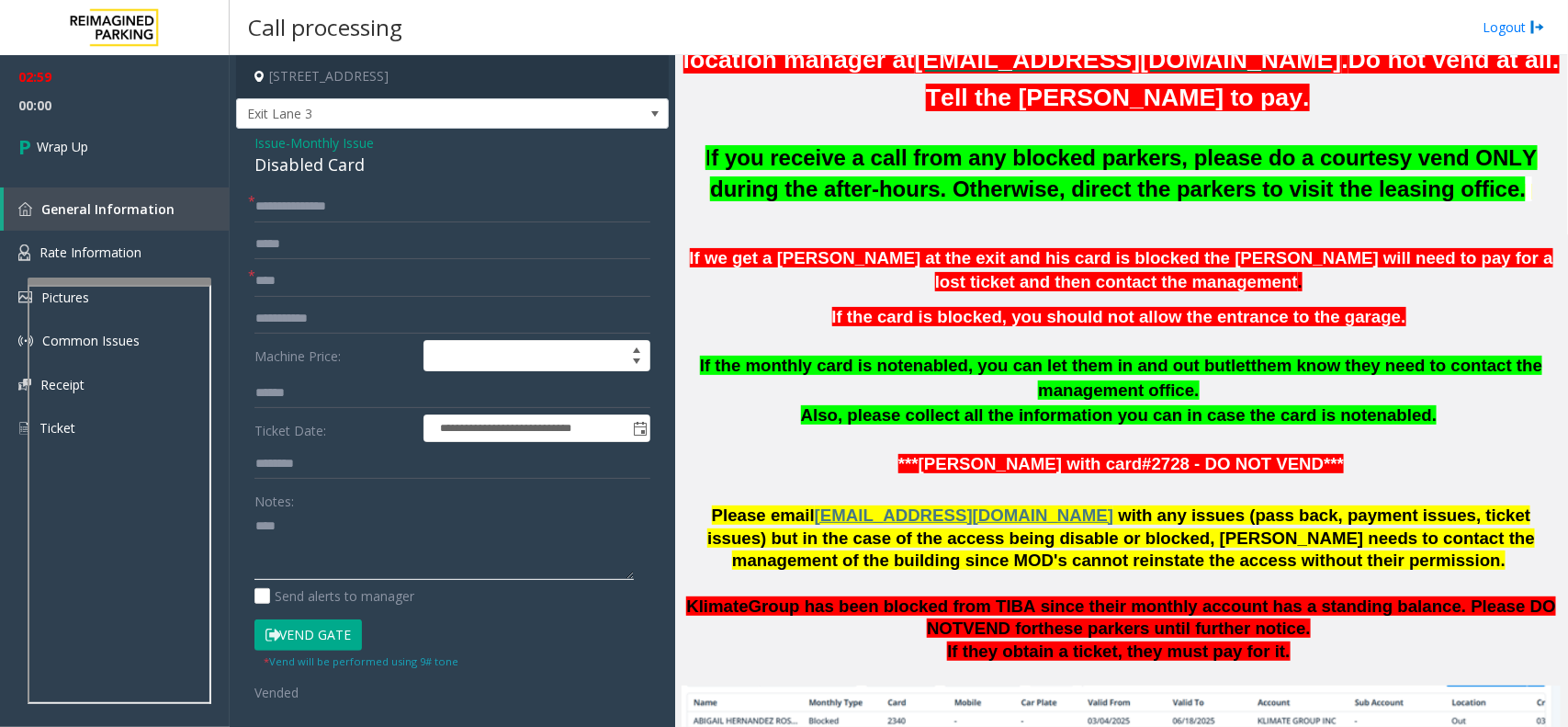
click at [397, 539] on textarea at bounding box center [444, 545] width 380 height 68
type textarea "*"
click at [318, 528] on textarea at bounding box center [444, 545] width 380 height 68
paste textarea "**********"
click at [337, 170] on div "Disabled Card" at bounding box center [452, 164] width 396 height 24
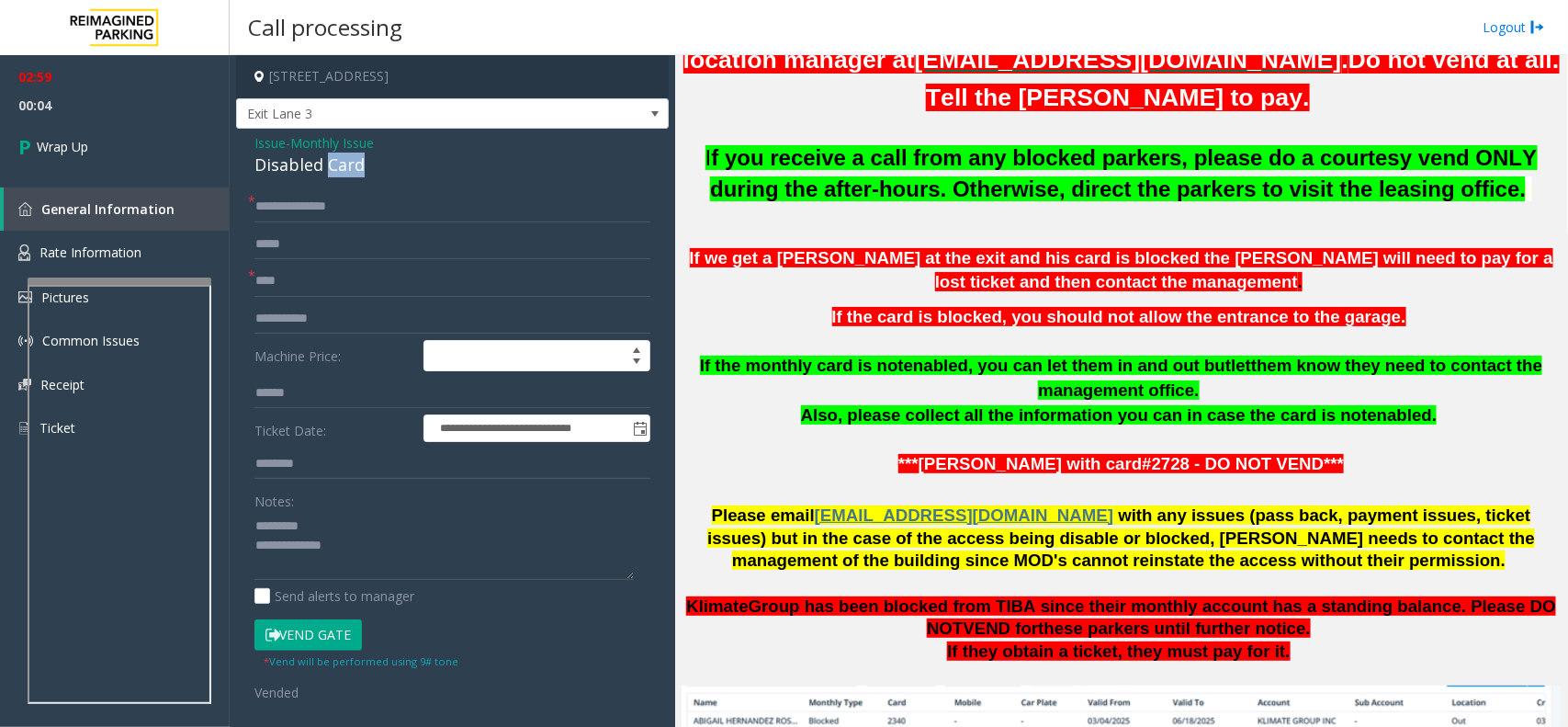
click at [337, 170] on div "Disabled Card" at bounding box center [452, 164] width 396 height 24
copy div "Disabled Card"
click at [347, 505] on div "Notes:" at bounding box center [452, 532] width 396 height 95
paste textarea "**********"
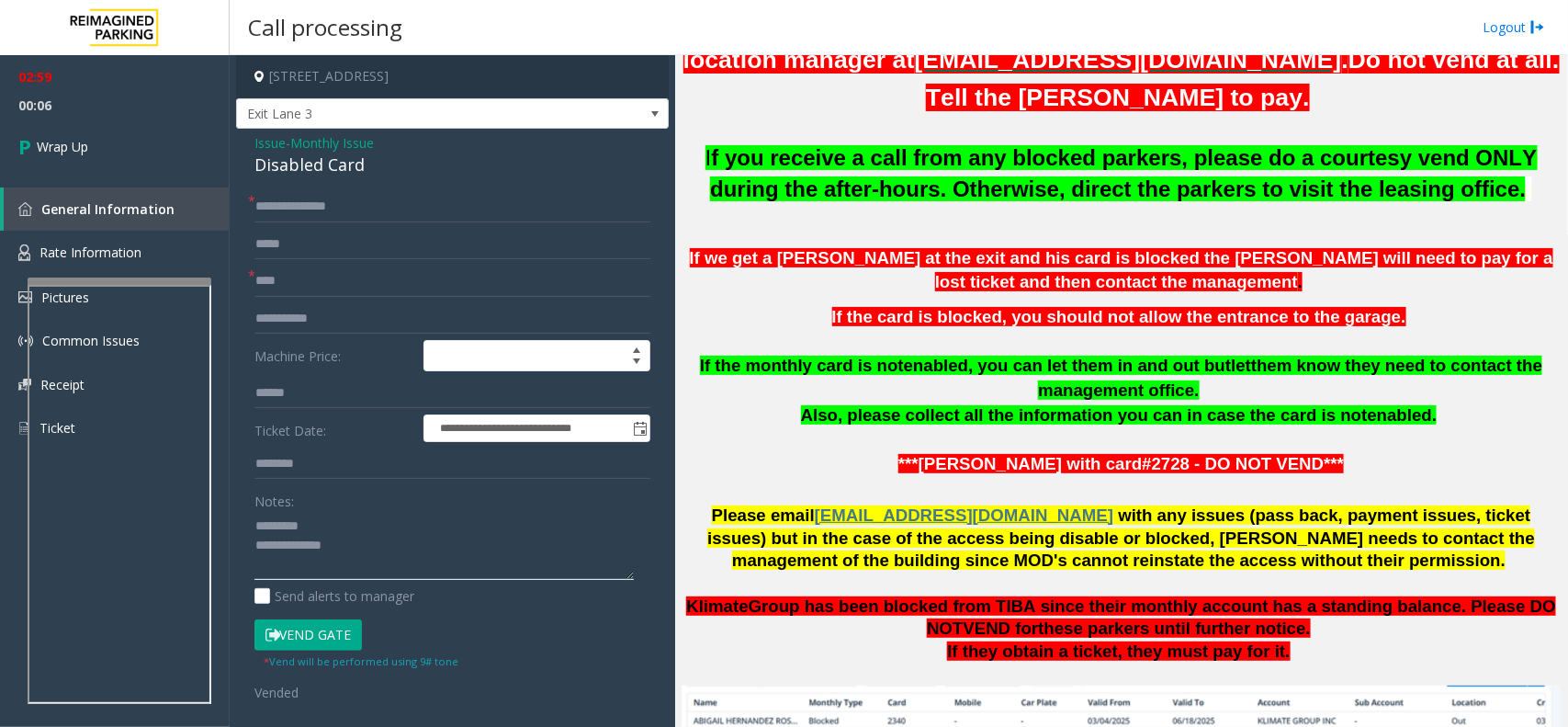
click at [346, 516] on textarea at bounding box center [444, 545] width 380 height 68
click at [410, 572] on textarea at bounding box center [444, 545] width 380 height 68
paste textarea "**********"
type textarea "**********"
drag, startPoint x: 288, startPoint y: 280, endPoint x: 435, endPoint y: 290, distance: 147.3
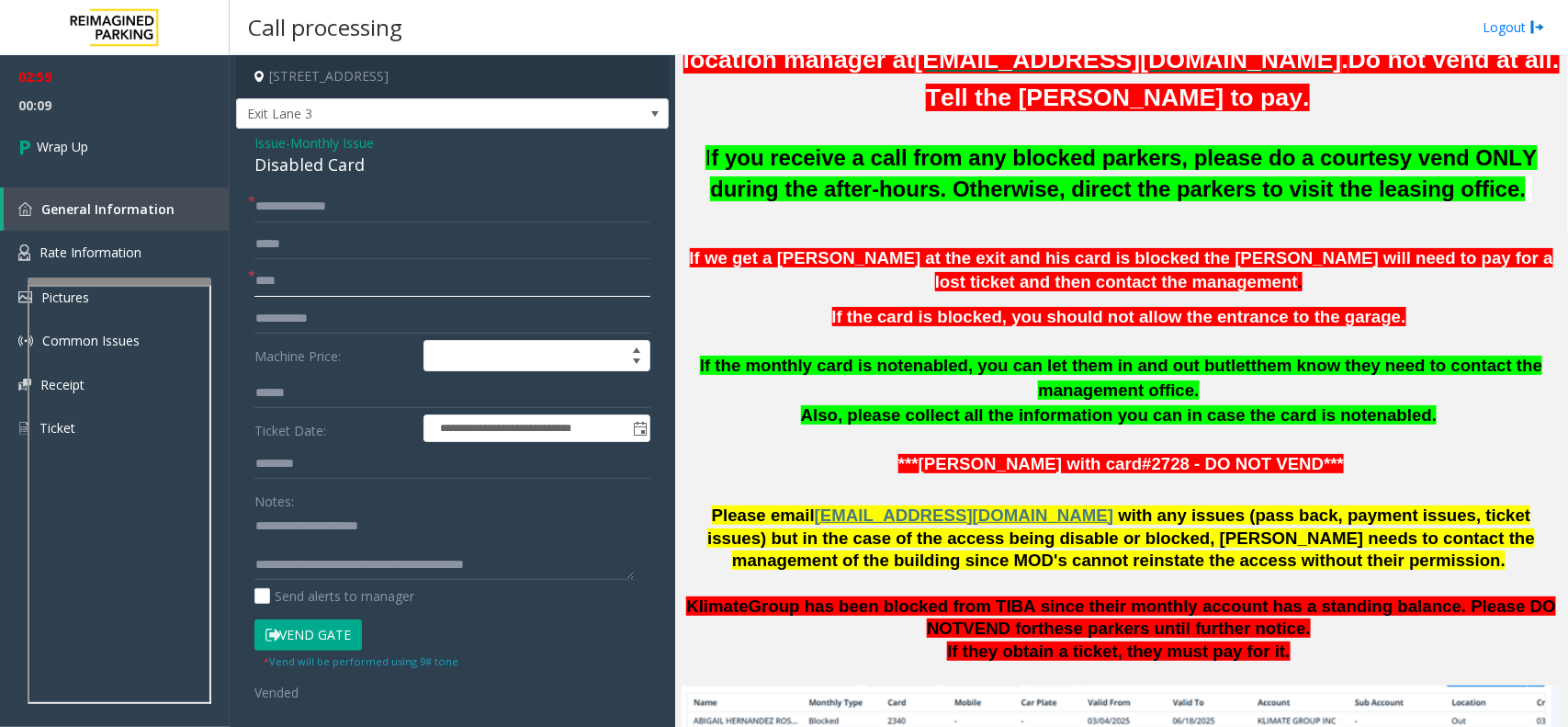
click at [435, 290] on input "****" at bounding box center [452, 281] width 396 height 31
drag, startPoint x: 280, startPoint y: 285, endPoint x: 304, endPoint y: 281, distance: 24.3
click at [304, 281] on input "****" at bounding box center [452, 281] width 396 height 31
click at [158, 145] on link "Wrap Up" at bounding box center [115, 146] width 230 height 54
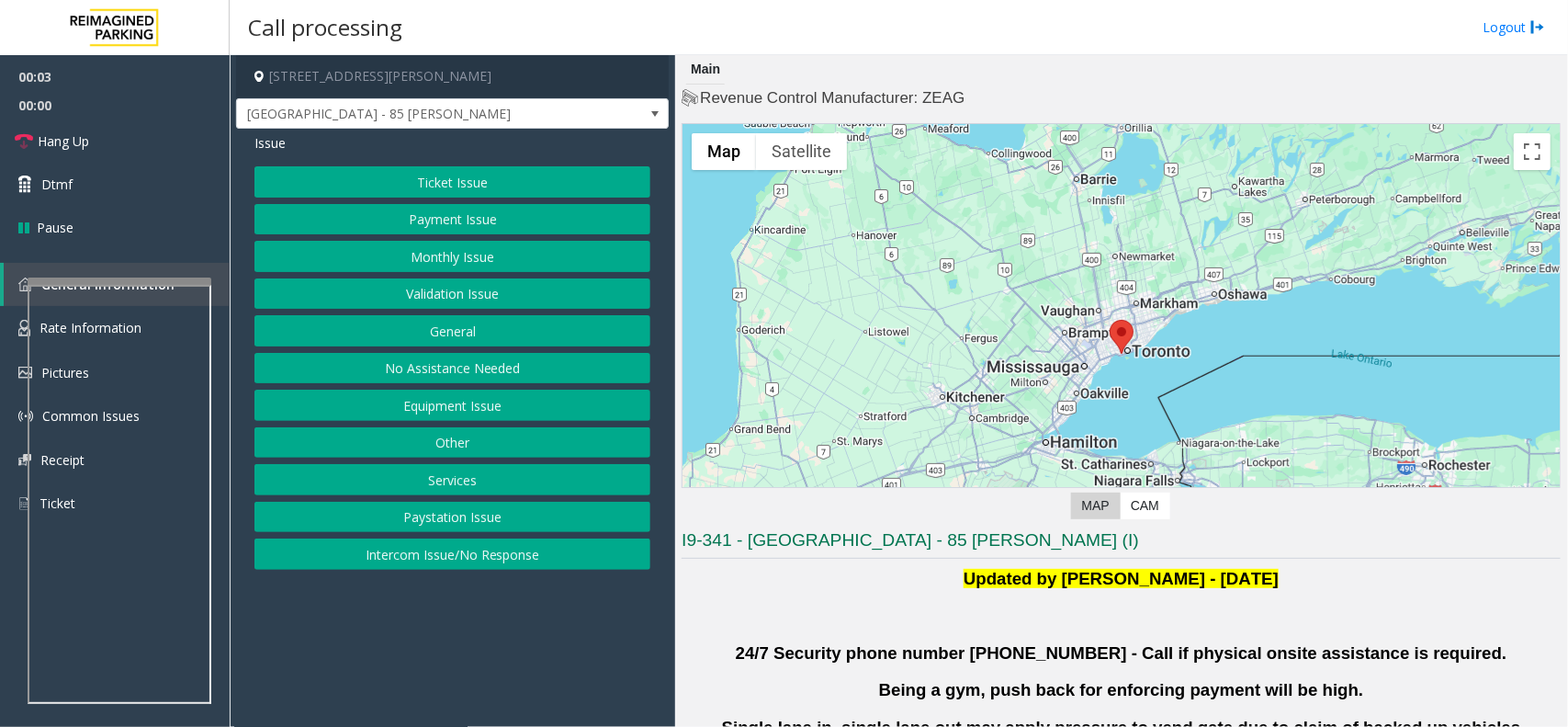
click at [480, 300] on button "Validation Issue" at bounding box center [452, 294] width 396 height 31
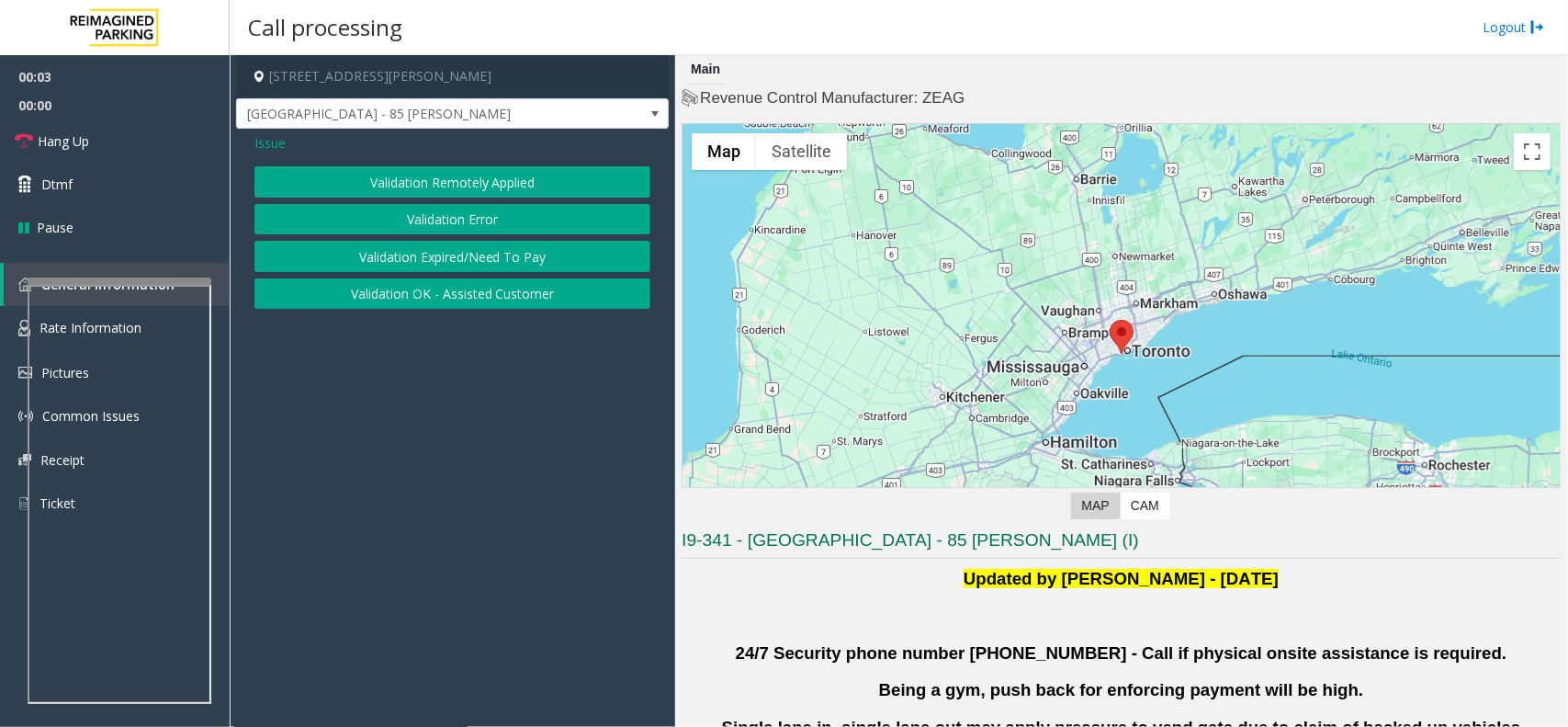
click at [484, 227] on button "Validation Error" at bounding box center [452, 219] width 396 height 31
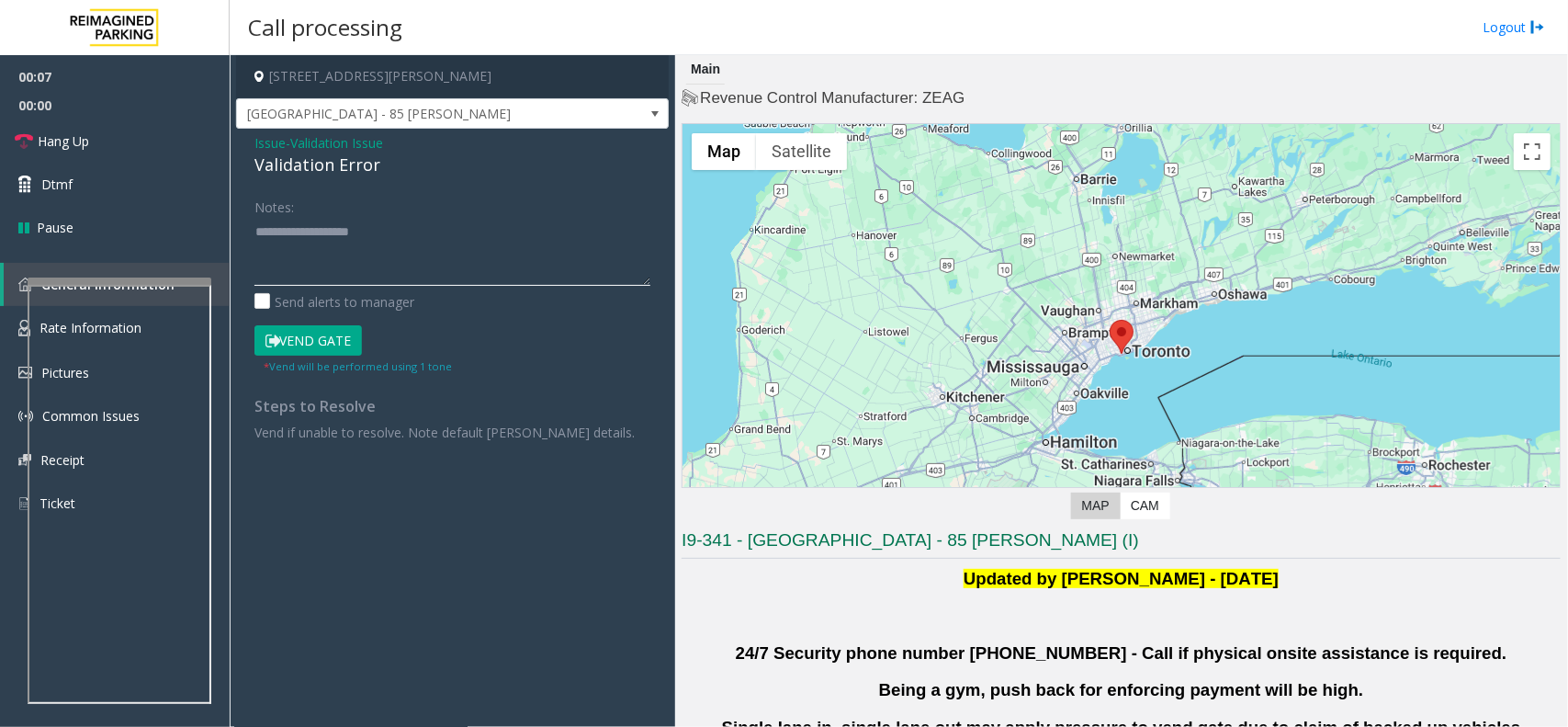
click at [375, 285] on textarea at bounding box center [452, 251] width 396 height 68
paste textarea "**********"
type textarea "**********"
click at [264, 143] on span "Issue" at bounding box center [270, 143] width 31 height 20
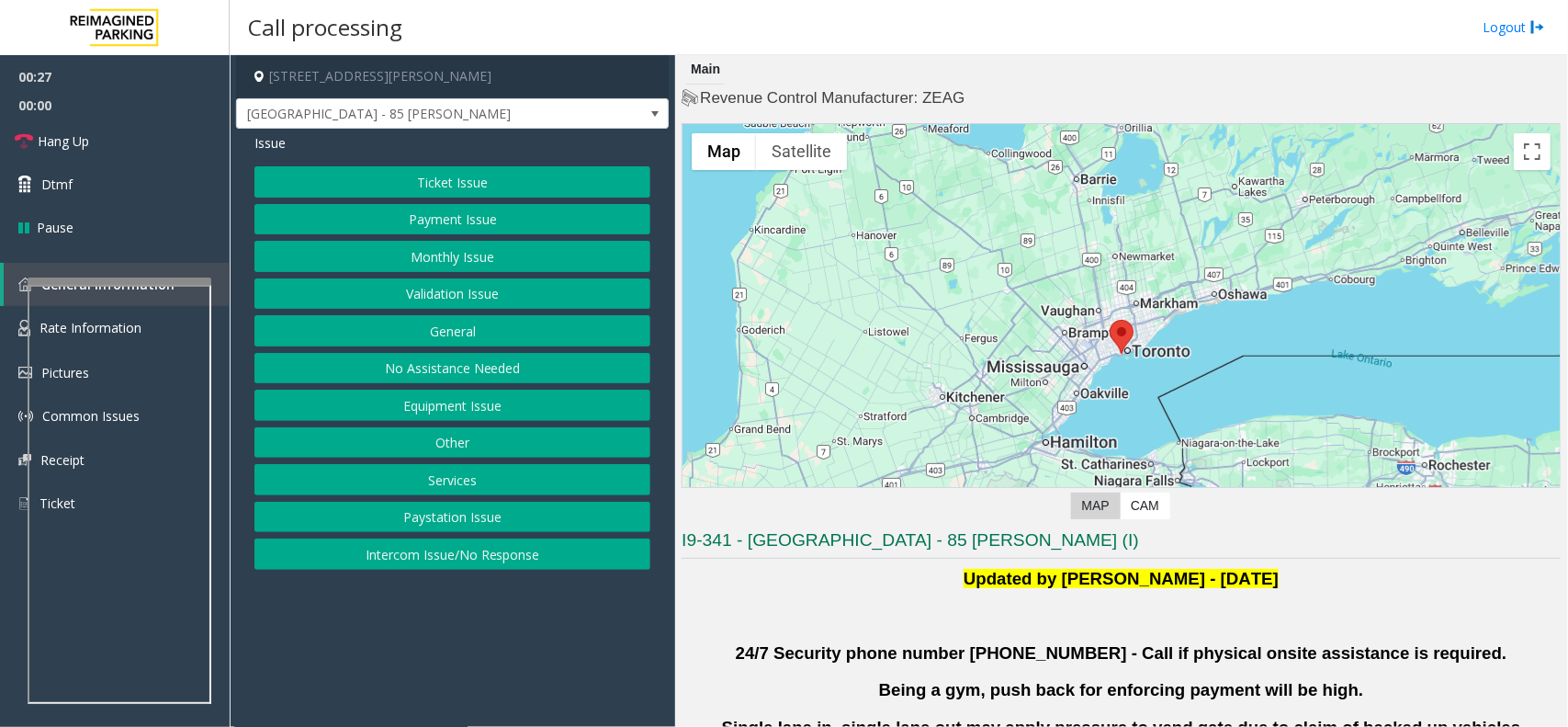
click at [458, 375] on button "No Assistance Needed" at bounding box center [452, 368] width 396 height 31
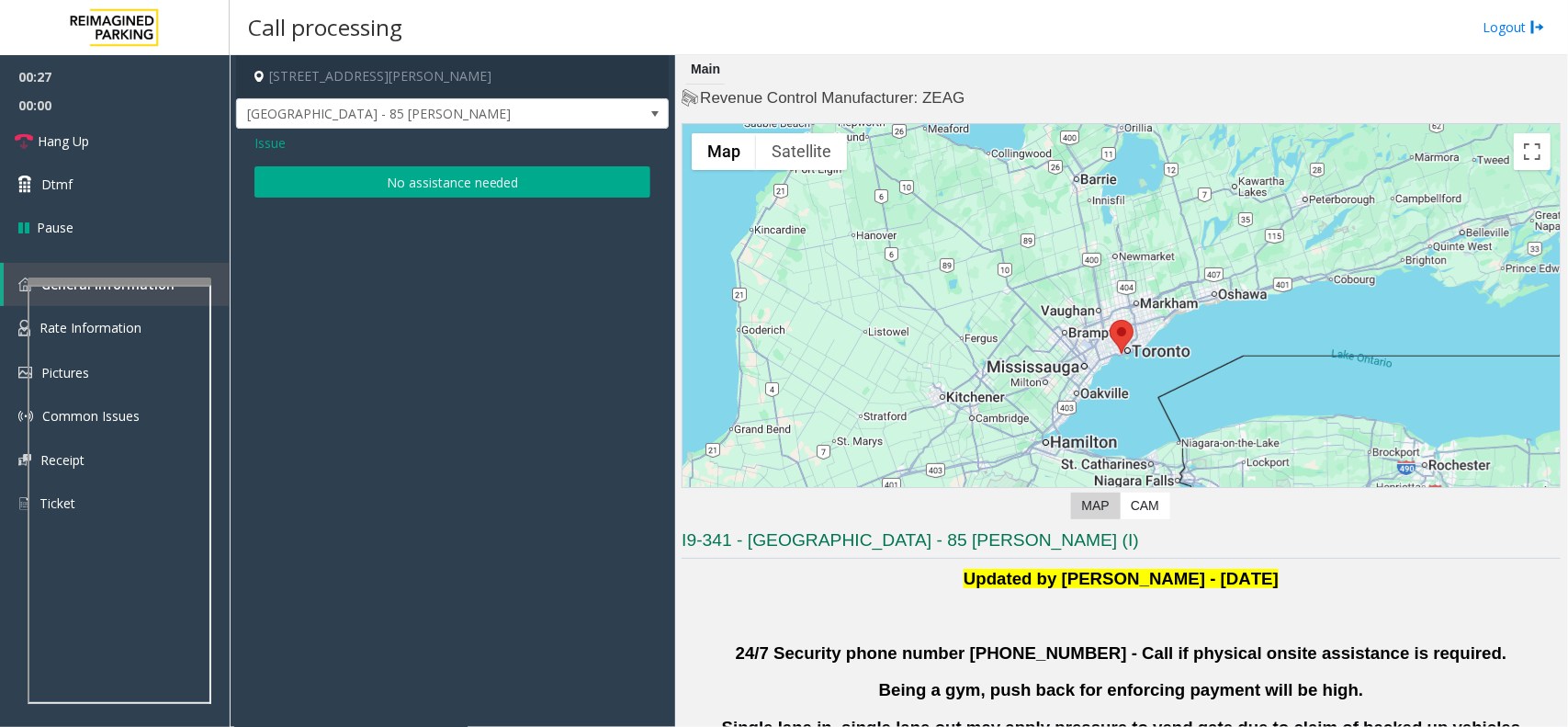
click at [263, 138] on span "Issue" at bounding box center [270, 143] width 31 height 20
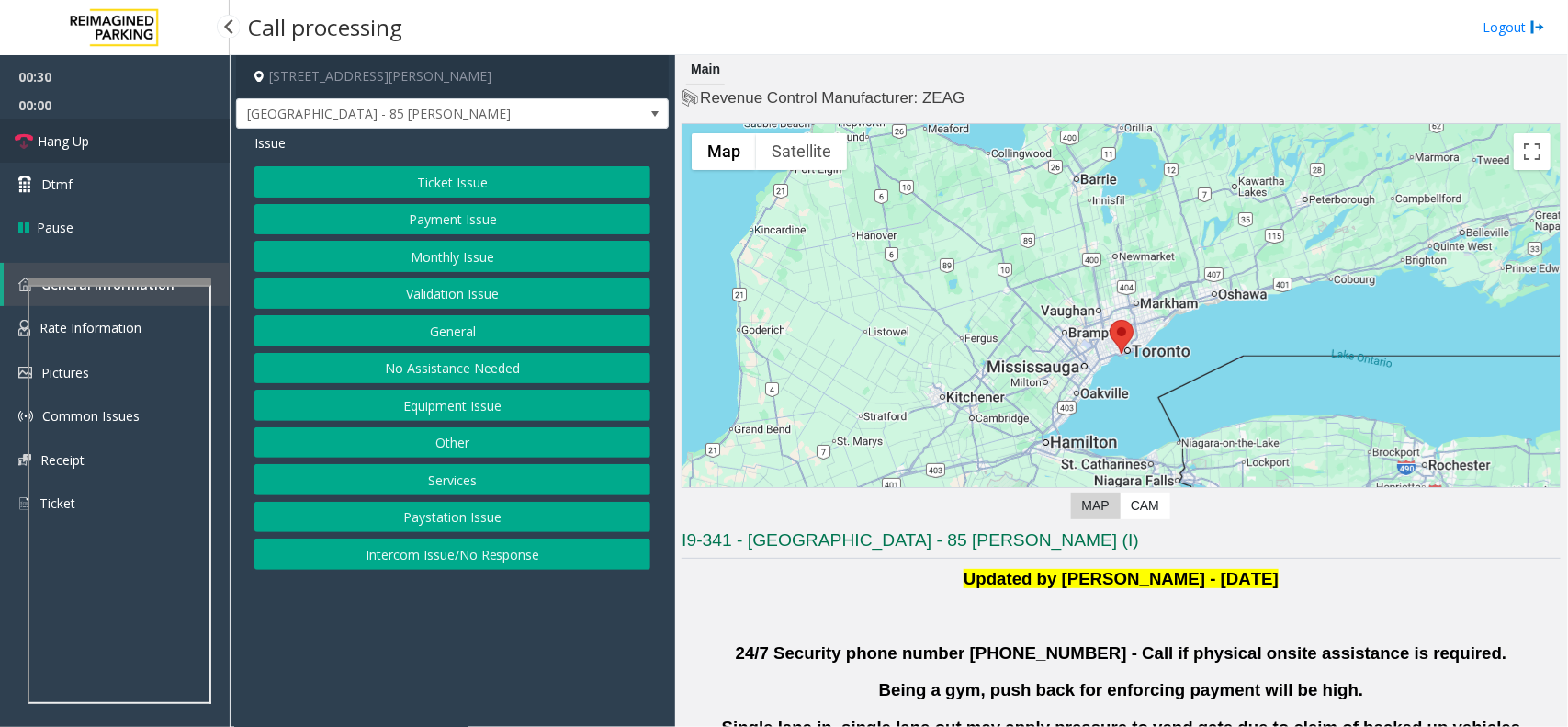
click at [92, 154] on link "Hang Up" at bounding box center [115, 141] width 230 height 43
click at [524, 549] on button "Intercom Issue/No Response" at bounding box center [452, 554] width 396 height 31
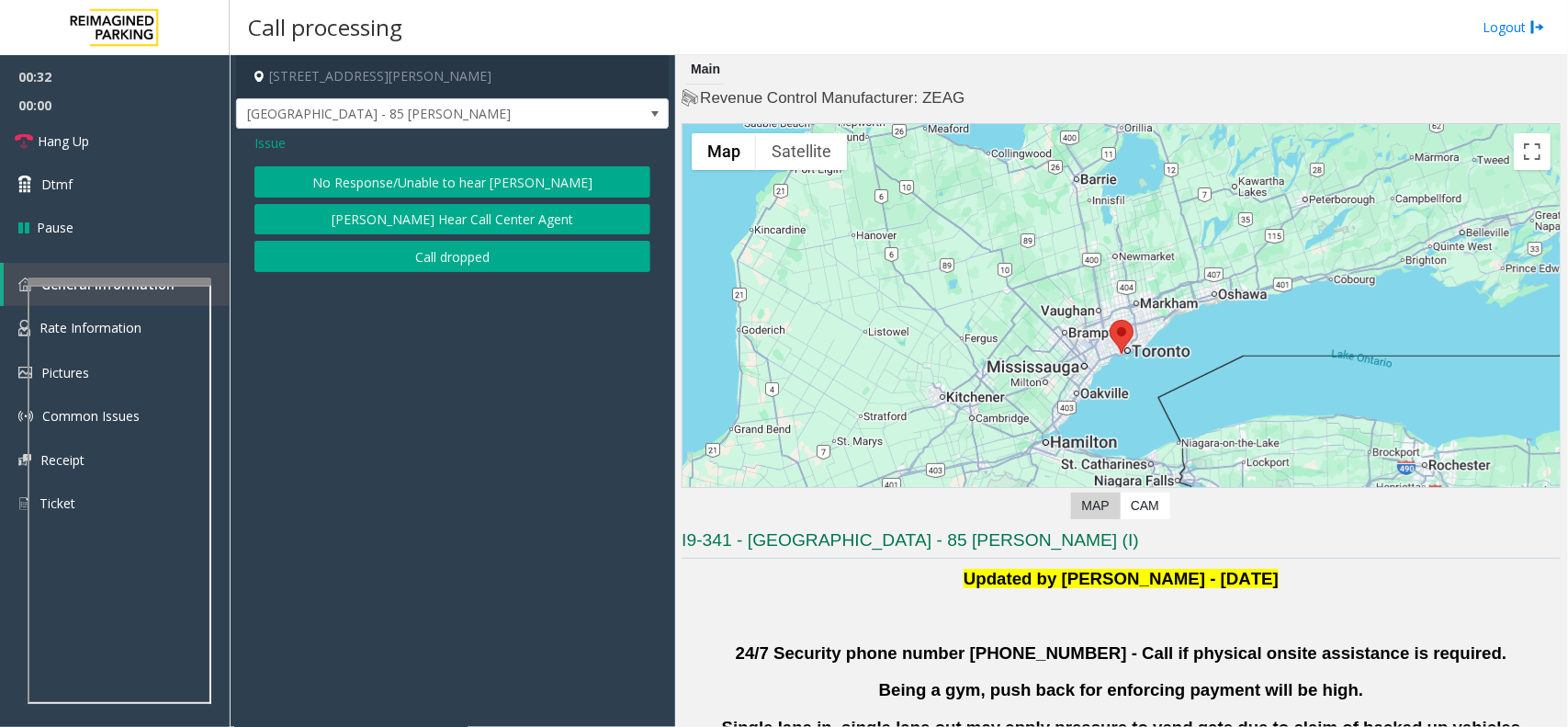
click at [420, 216] on button "[PERSON_NAME] Hear Call Center Agent" at bounding box center [452, 219] width 396 height 31
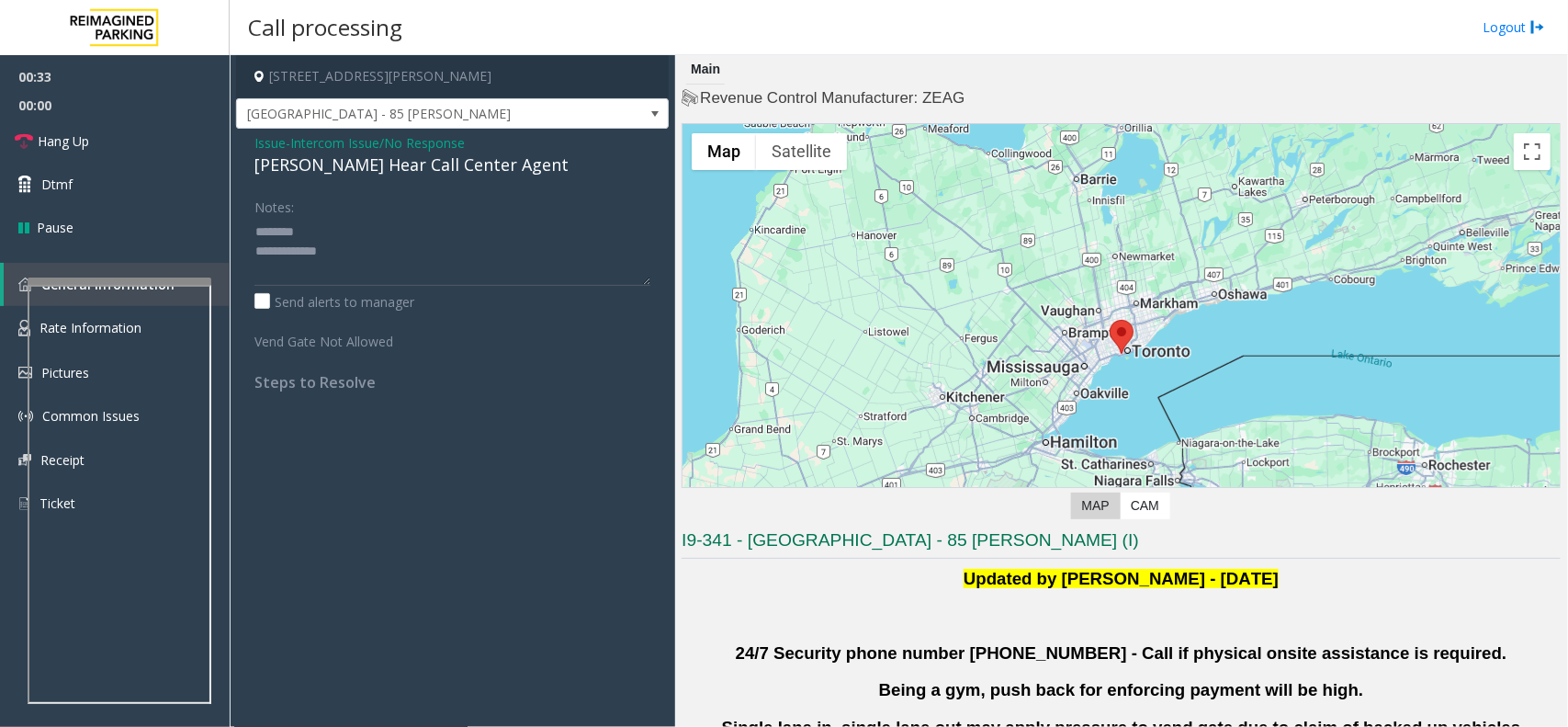
click at [315, 160] on div "[PERSON_NAME] Hear Call Center Agent" at bounding box center [452, 164] width 396 height 24
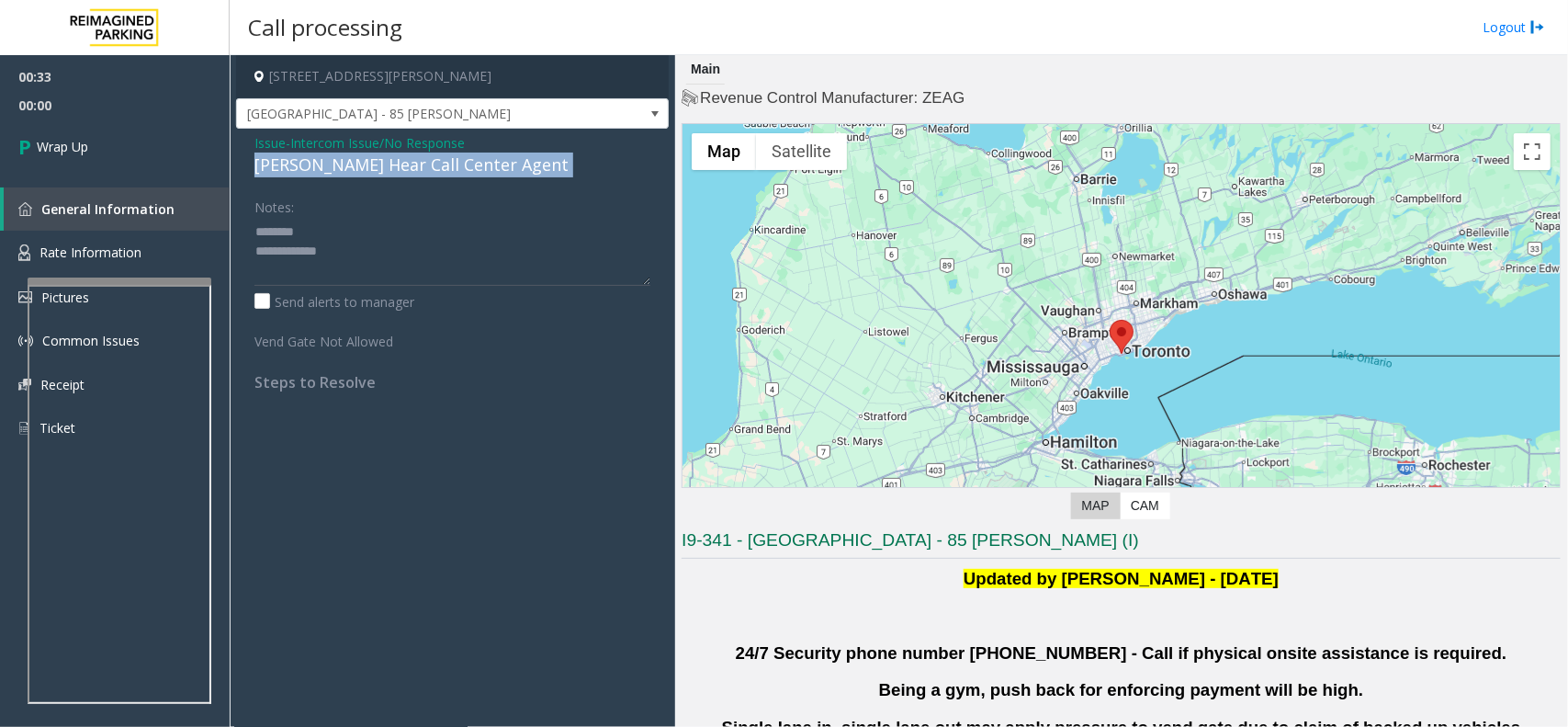
click at [315, 160] on div "[PERSON_NAME] Hear Call Center Agent" at bounding box center [452, 164] width 396 height 24
copy div "[PERSON_NAME] Hear Call Center Agent"
click at [356, 230] on textarea at bounding box center [452, 251] width 396 height 68
paste textarea "**********"
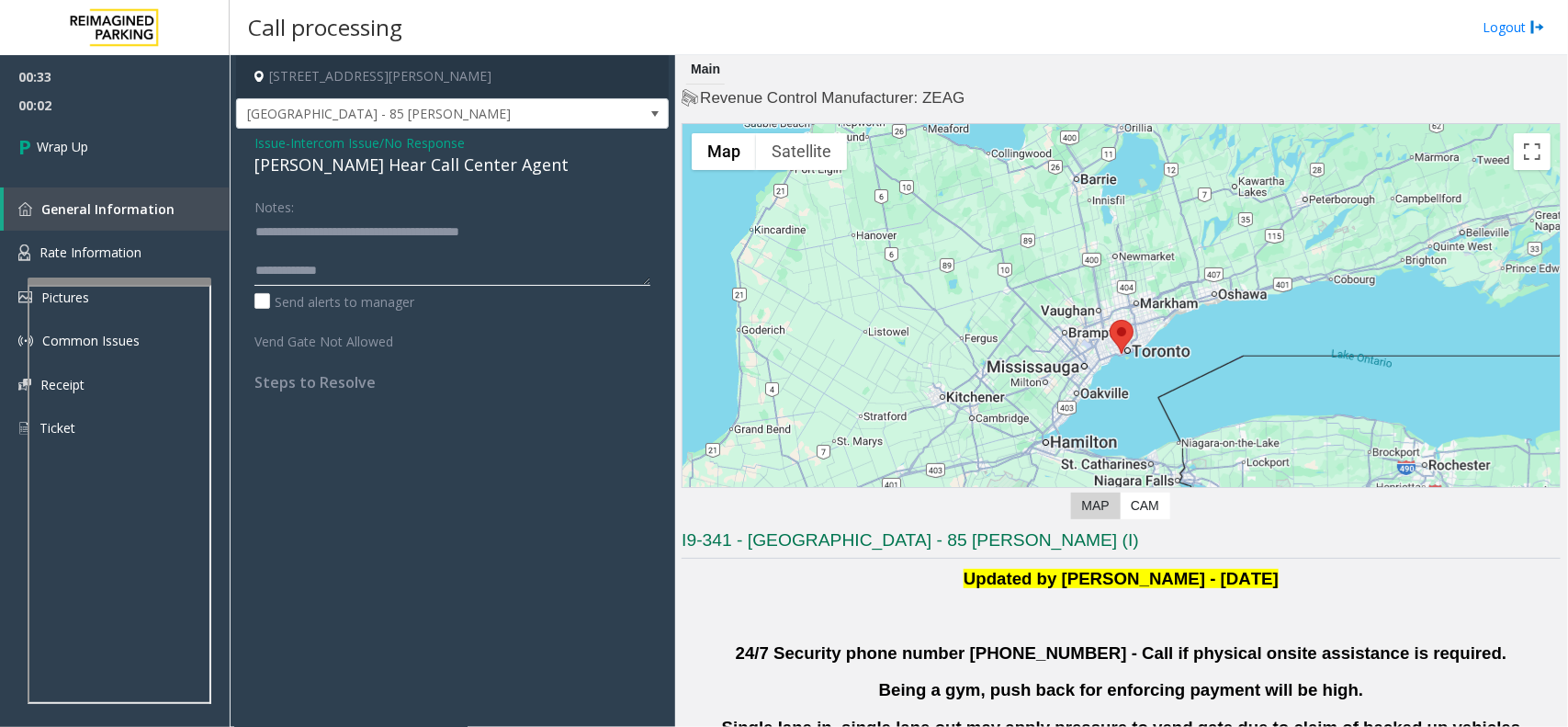
click at [526, 262] on textarea at bounding box center [452, 251] width 396 height 68
type textarea "**********"
click at [111, 143] on link "Wrap Up" at bounding box center [115, 146] width 230 height 54
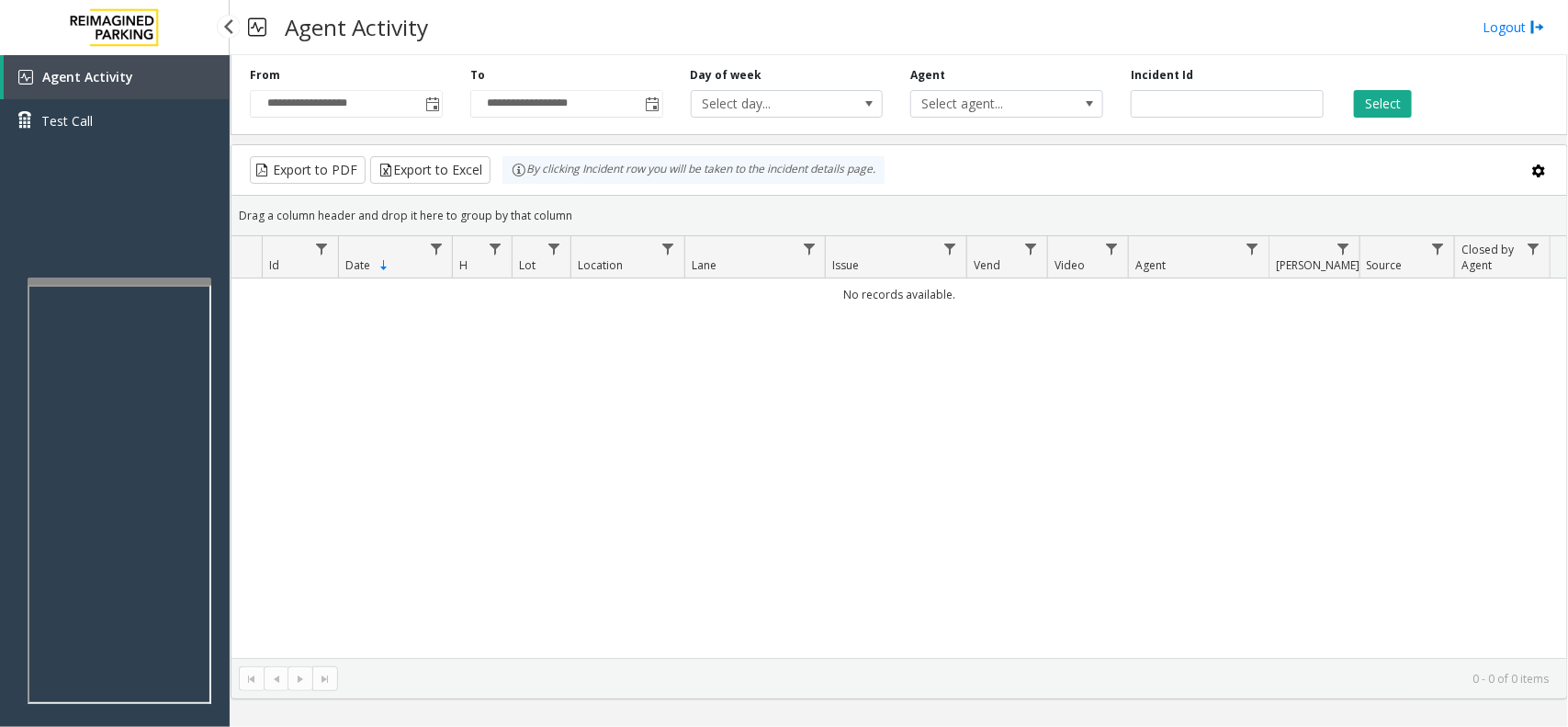
click at [85, 81] on span "Agent Activity" at bounding box center [87, 76] width 91 height 18
click at [1400, 101] on button "Select" at bounding box center [1383, 104] width 58 height 27
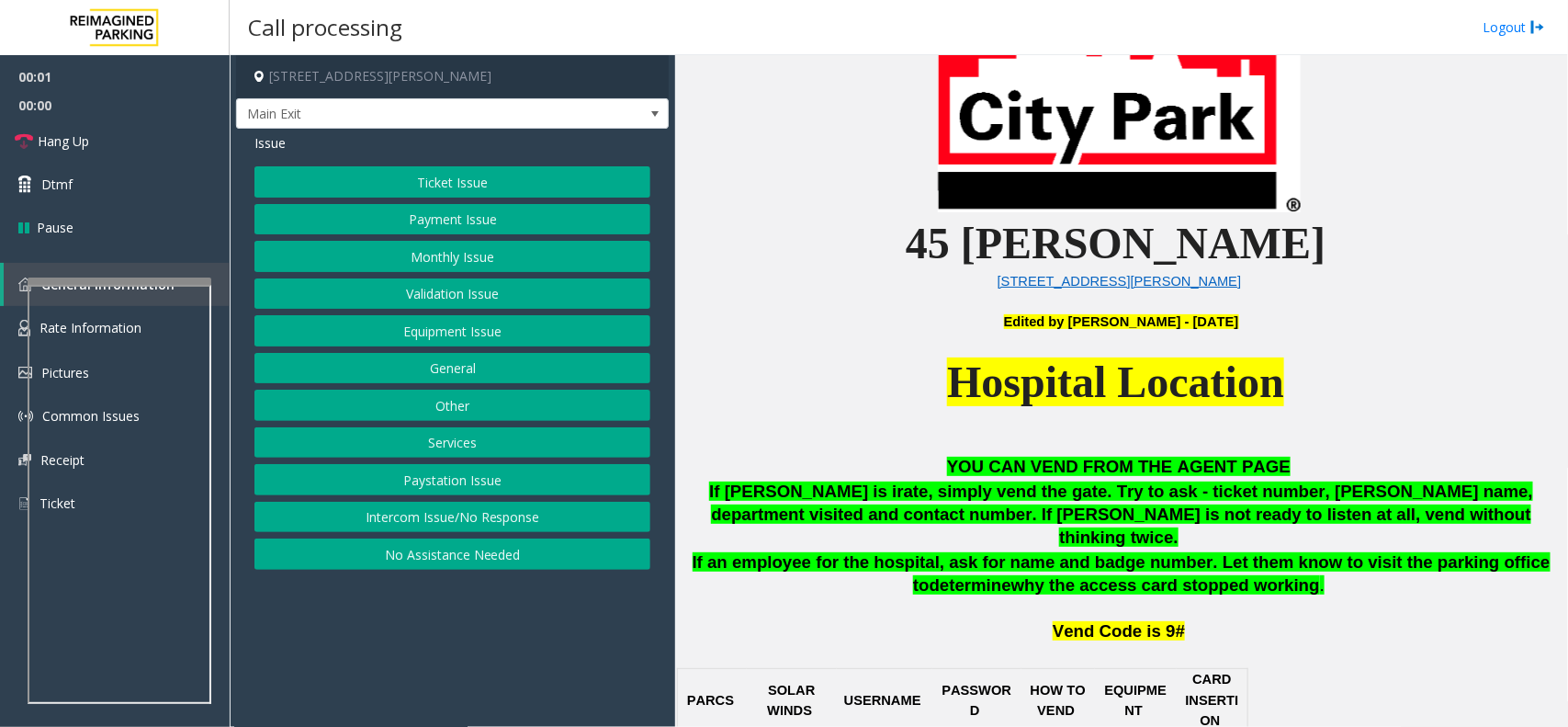
scroll to position [689, 0]
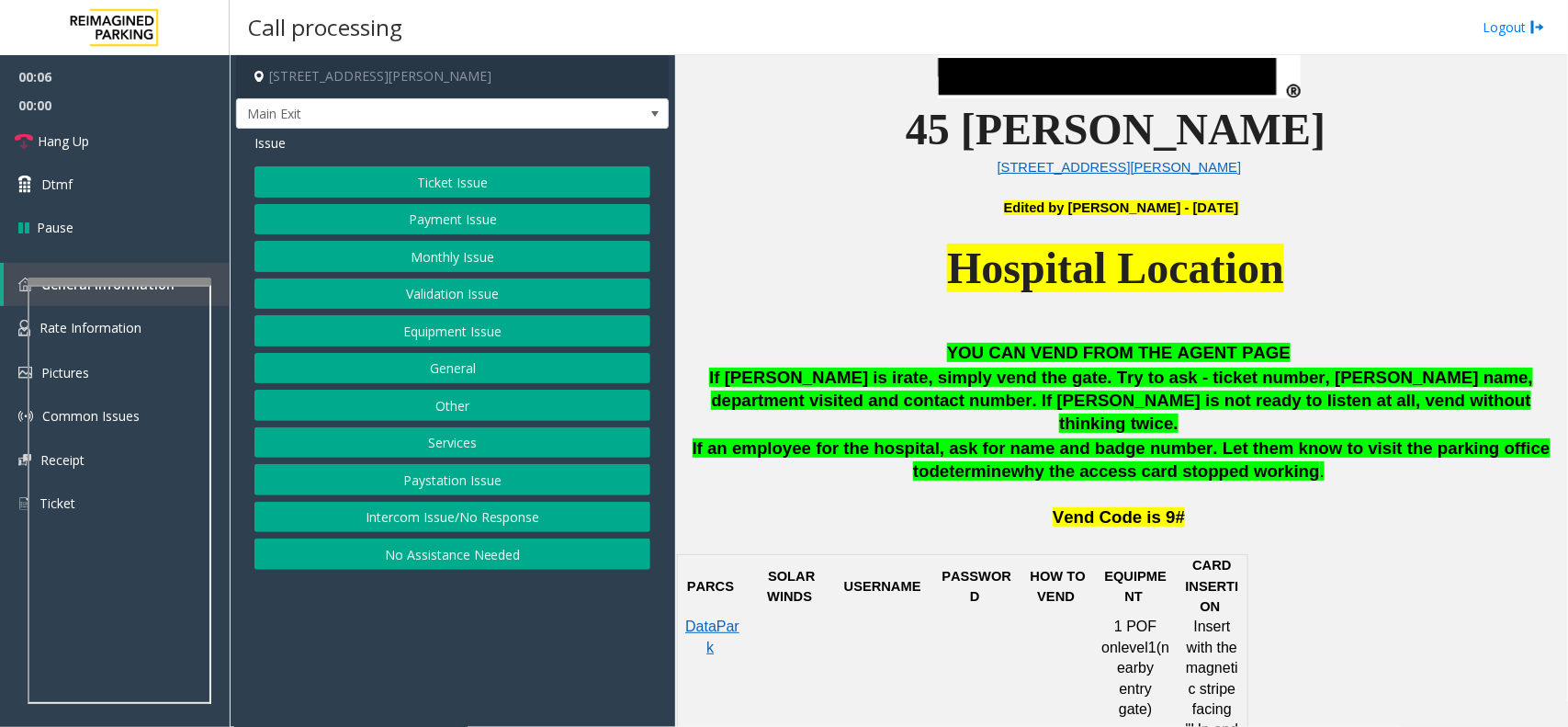
click at [522, 252] on button "Monthly Issue" at bounding box center [452, 256] width 396 height 31
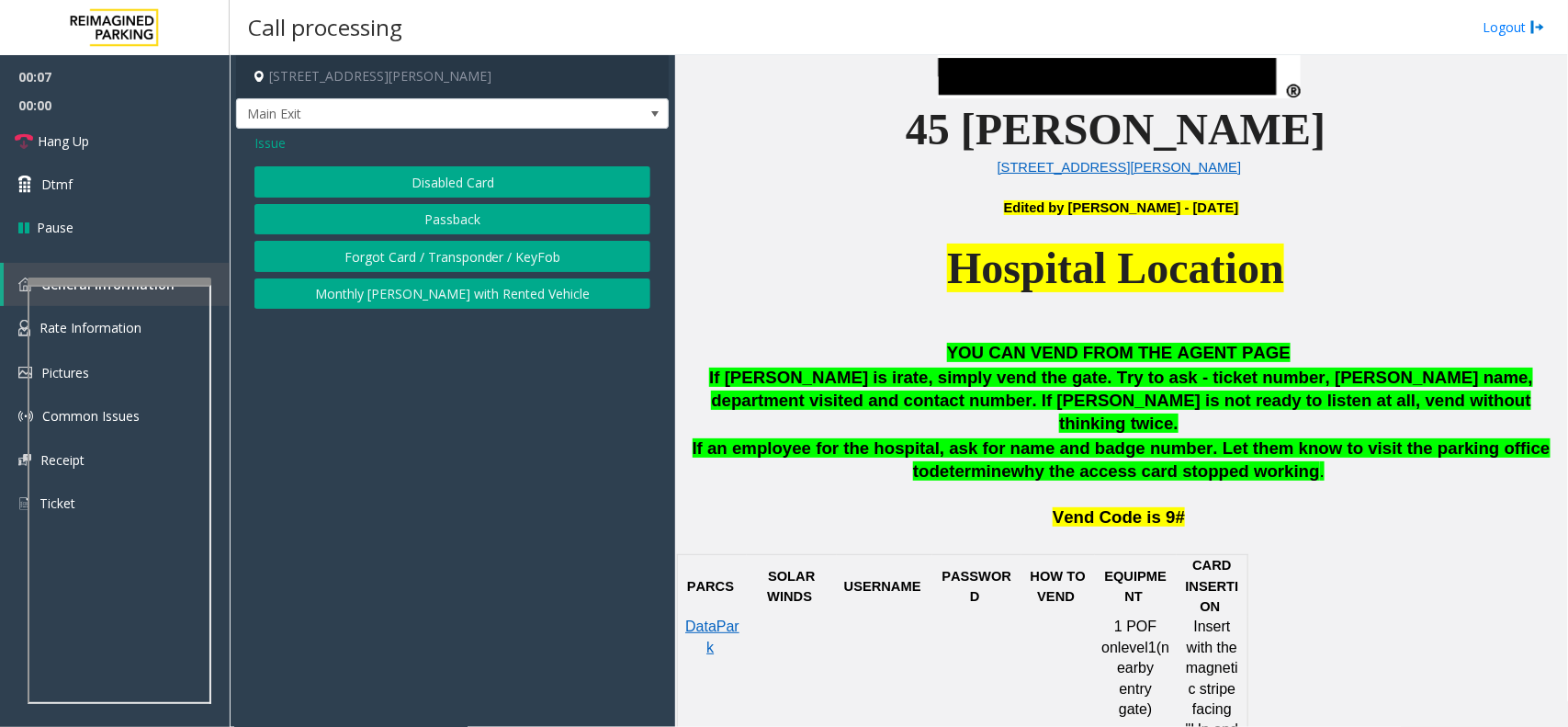
click at [484, 167] on button "Disabled Card" at bounding box center [452, 182] width 396 height 31
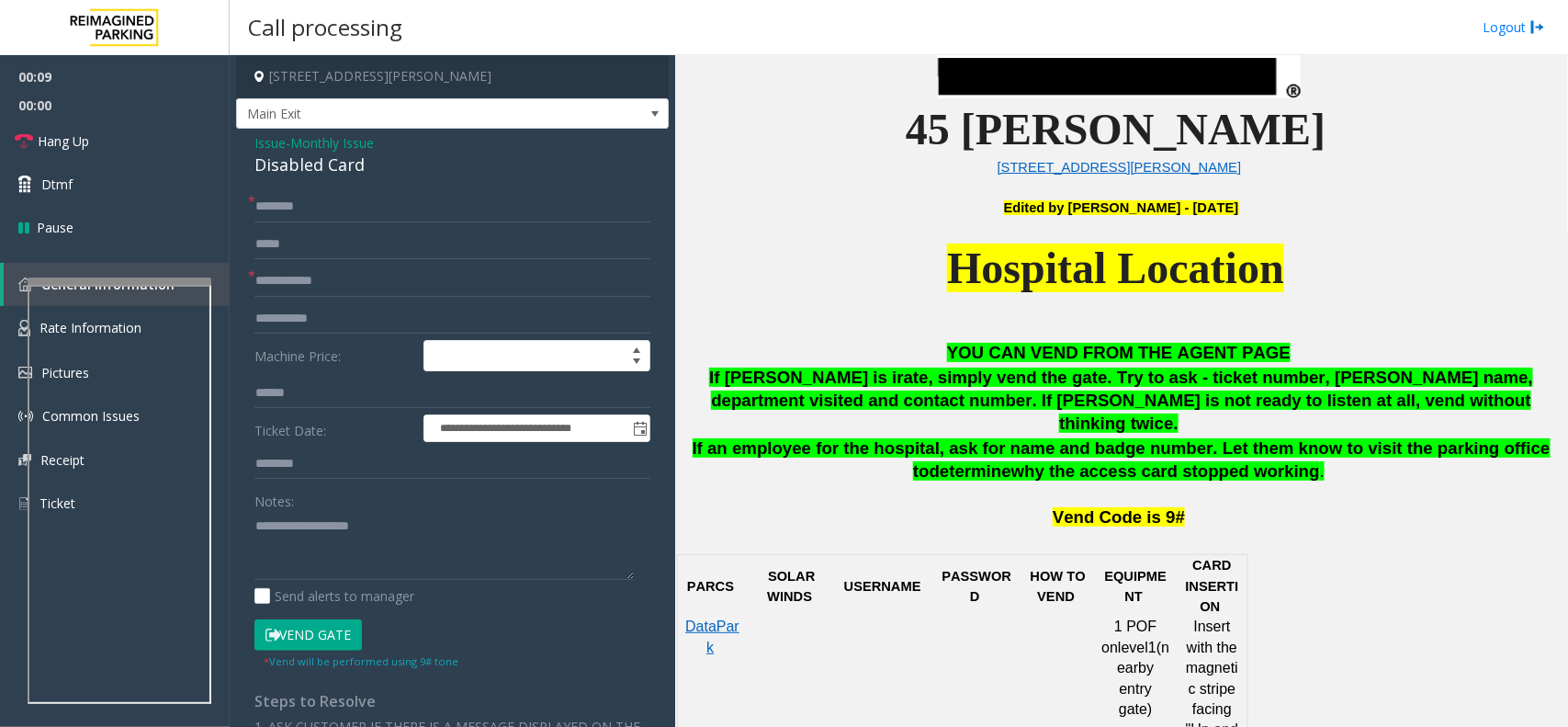
click at [255, 138] on span "Issue" at bounding box center [270, 143] width 31 height 20
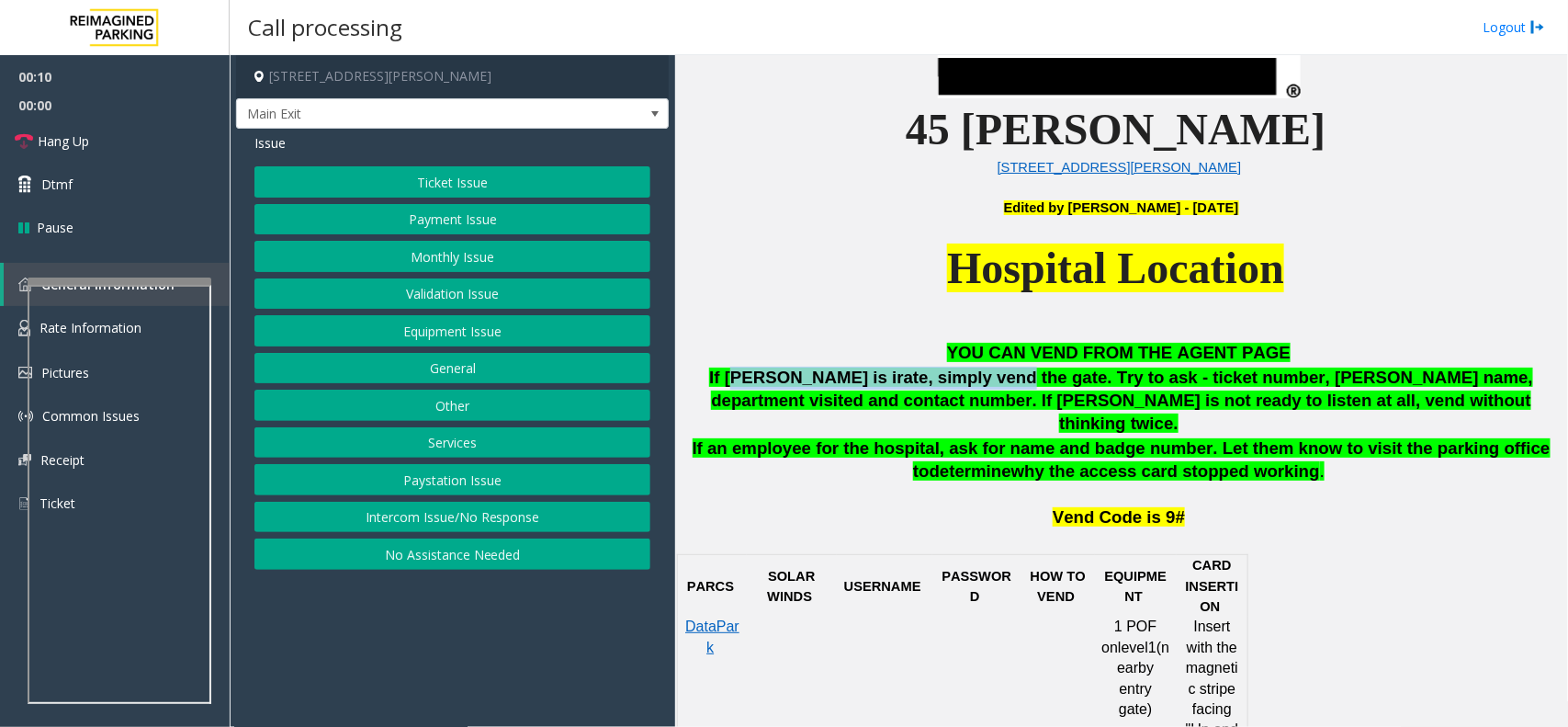
drag, startPoint x: 777, startPoint y: 378, endPoint x: 999, endPoint y: 378, distance: 222.0
click at [991, 378] on span "If [PERSON_NAME] is irate, simply vend the gate. Try to ask - ticket number, [P…" at bounding box center [1122, 400] width 824 height 66
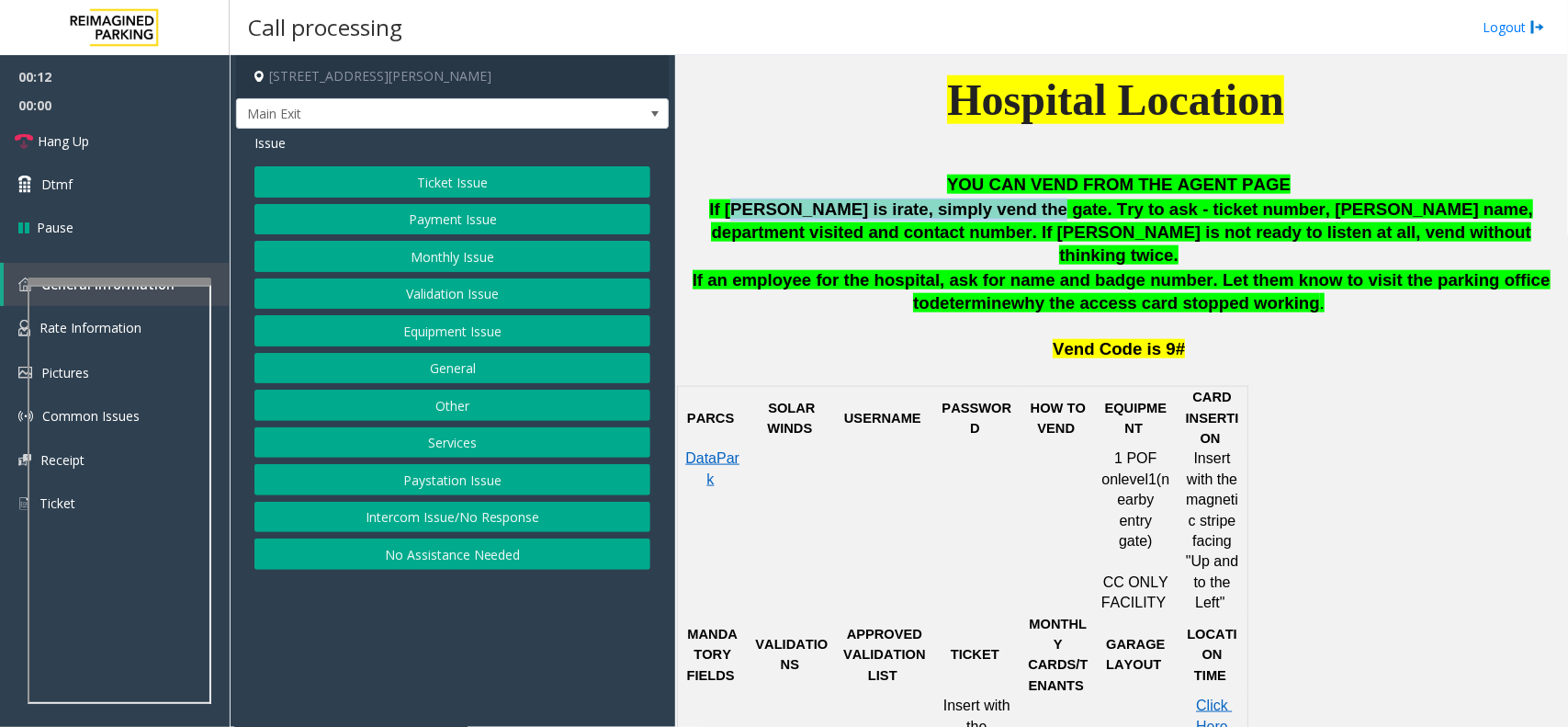
scroll to position [919, 0]
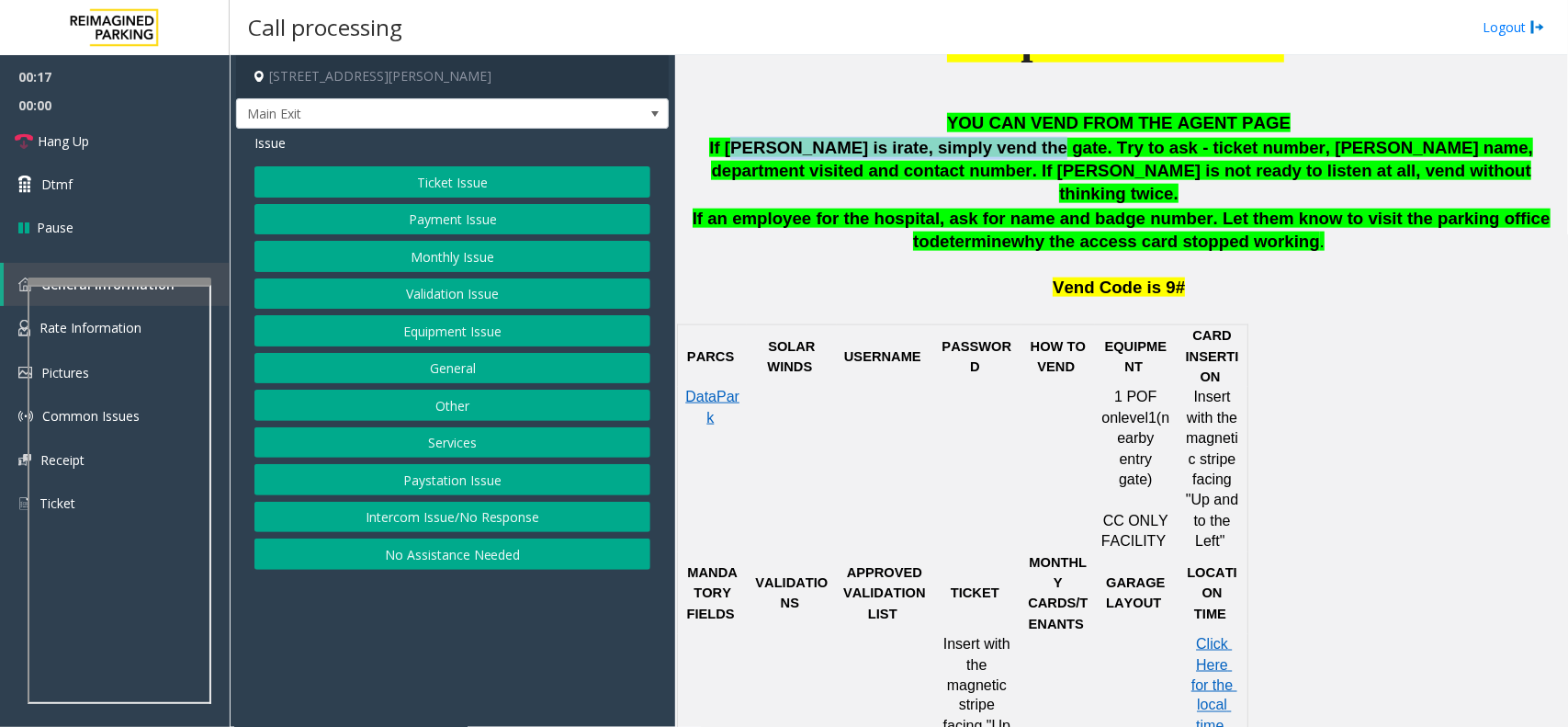
click at [478, 255] on button "Monthly Issue" at bounding box center [452, 256] width 396 height 31
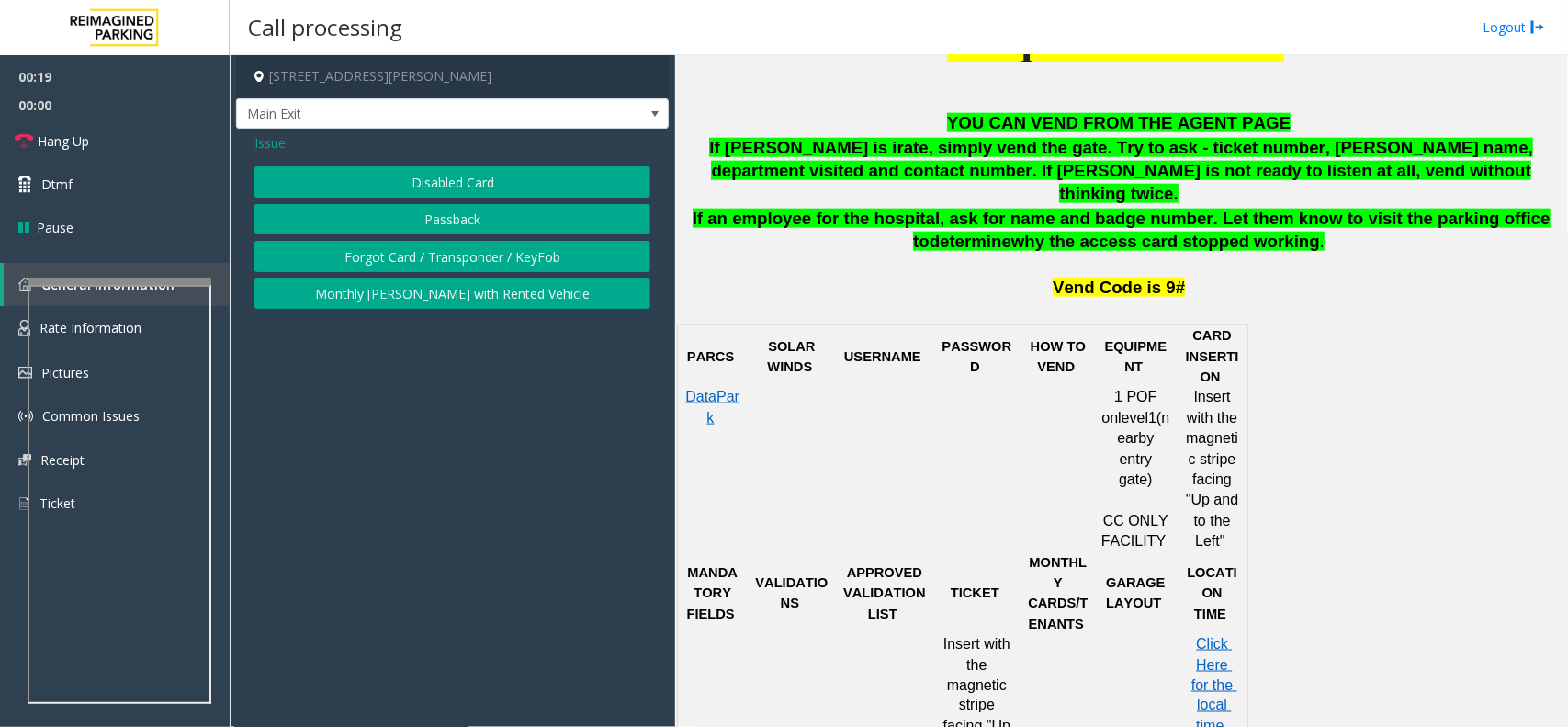
click at [260, 147] on span "Issue" at bounding box center [270, 143] width 31 height 20
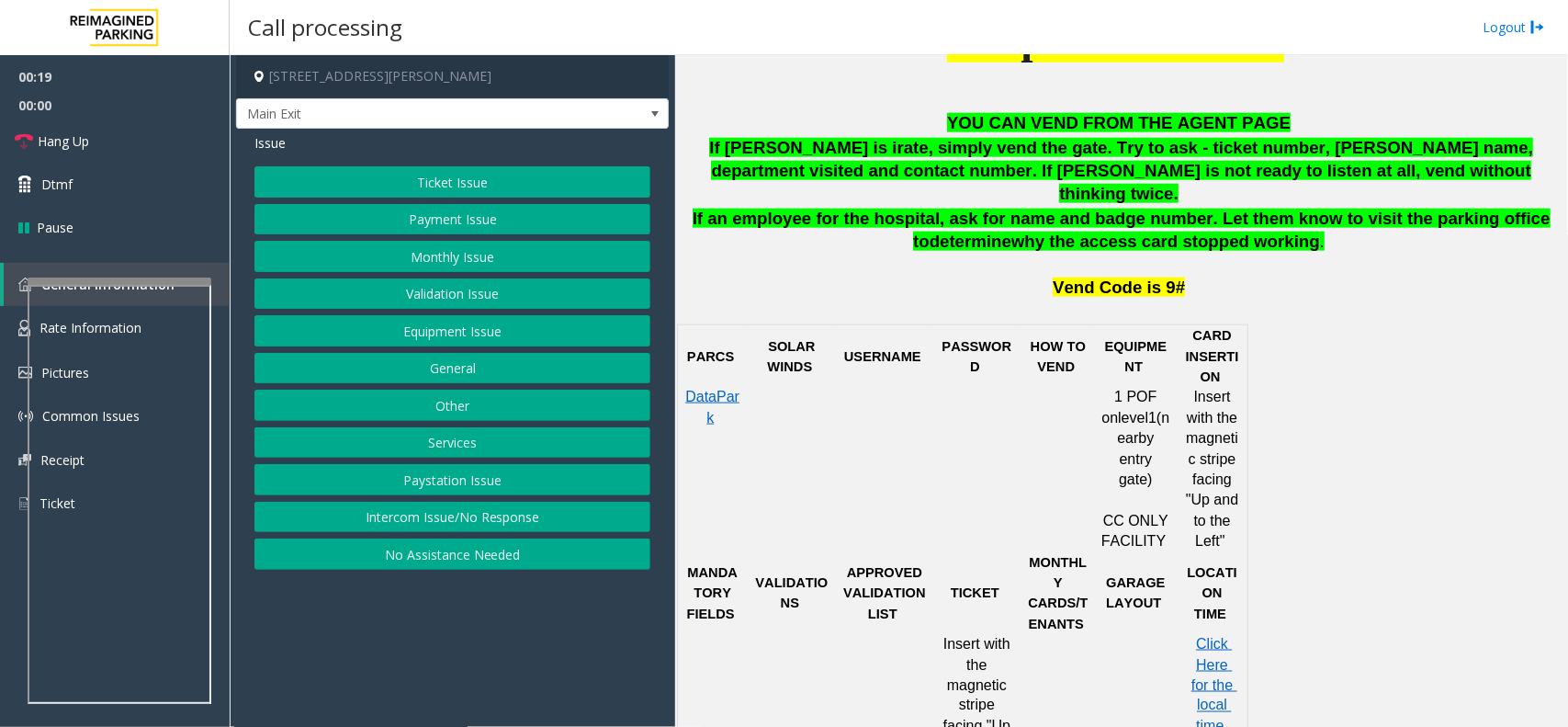
click at [456, 208] on button "Payment Issue" at bounding box center [452, 219] width 396 height 31
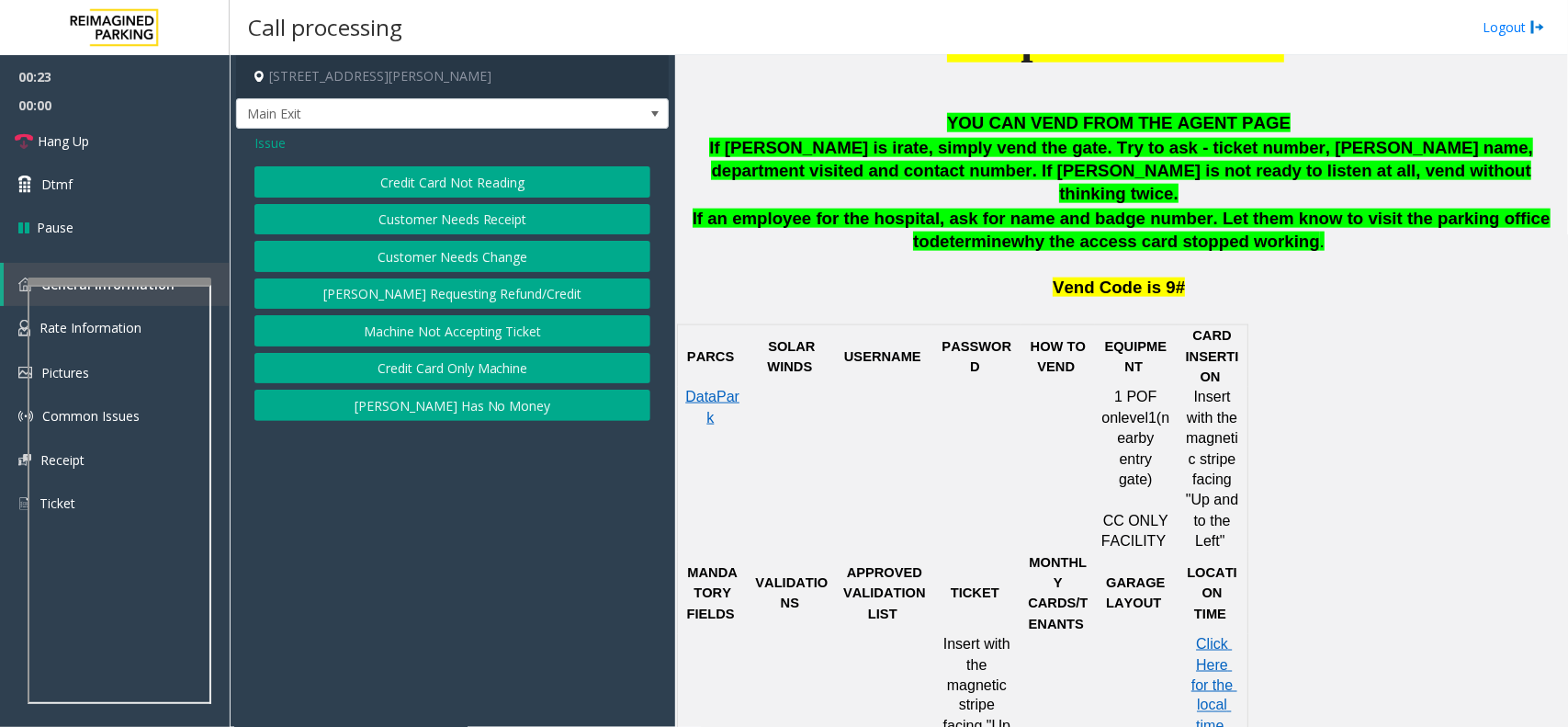
click at [518, 370] on button "Credit Card Only Machine" at bounding box center [452, 368] width 396 height 31
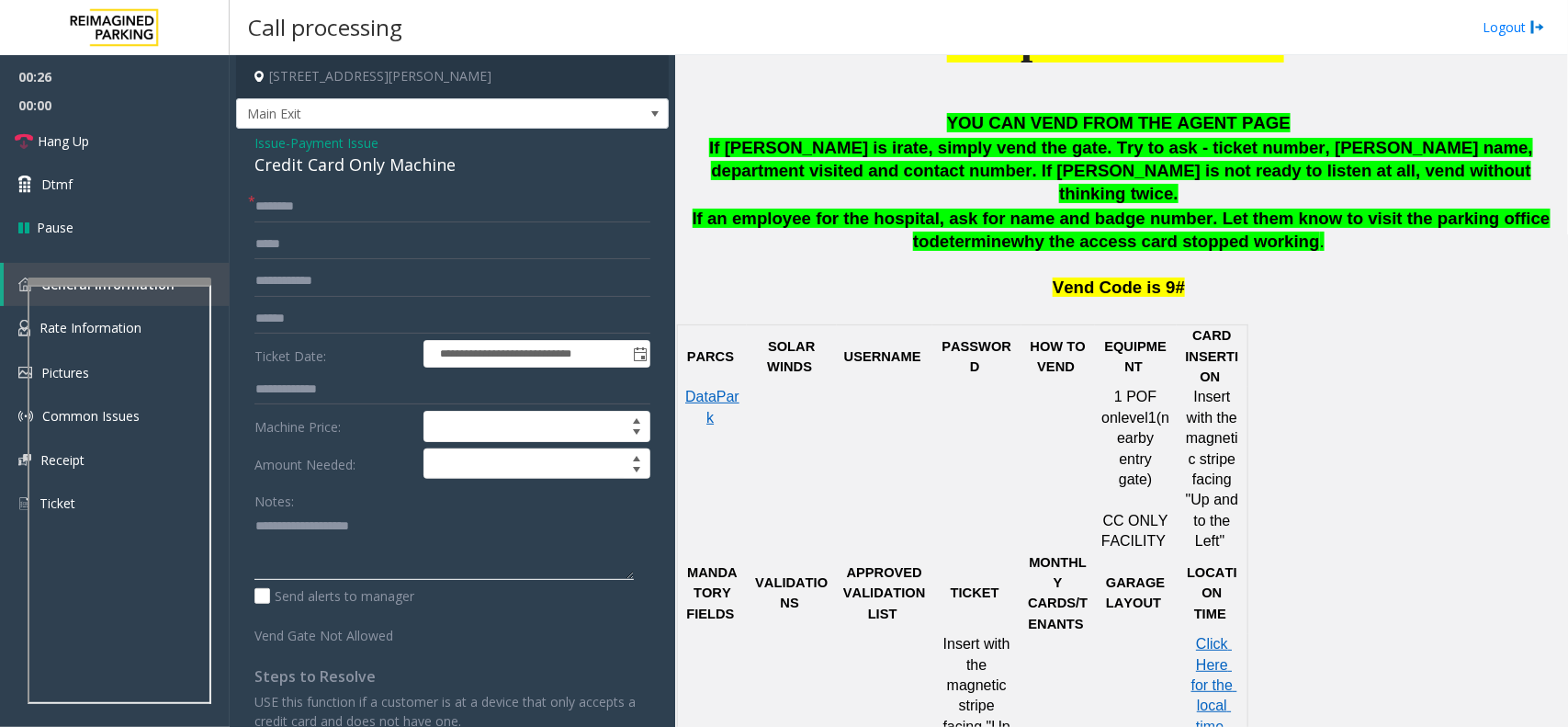
click at [312, 572] on textarea at bounding box center [444, 545] width 380 height 68
paste textarea "**********"
click at [377, 172] on div "Credit Card Only Machine" at bounding box center [452, 164] width 396 height 24
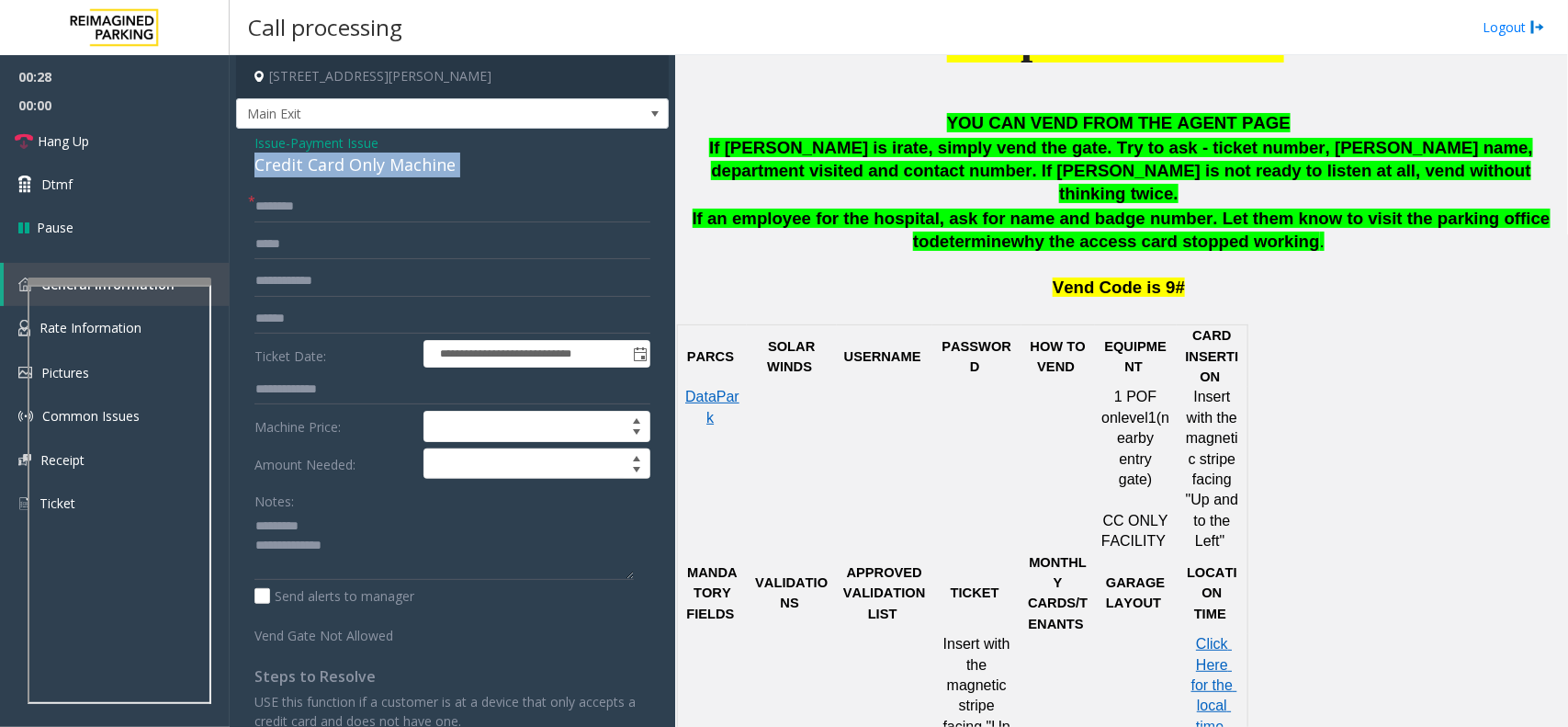
copy div "Credit Card Only Machine"
click at [374, 501] on div "Notes:" at bounding box center [452, 532] width 396 height 95
click at [351, 532] on textarea at bounding box center [444, 545] width 380 height 68
paste textarea "**********"
click at [309, 313] on input "text" at bounding box center [452, 319] width 396 height 31
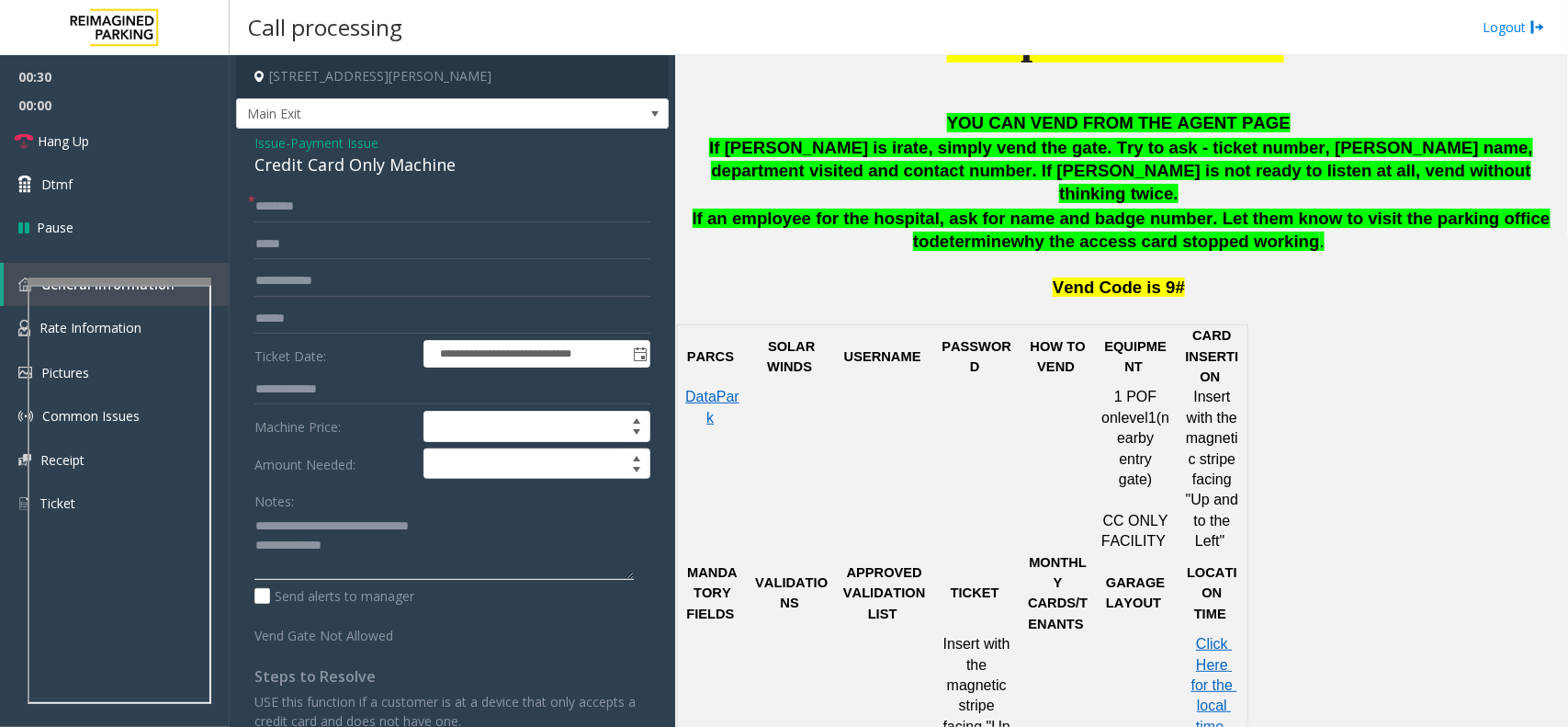
click at [389, 556] on textarea at bounding box center [444, 545] width 380 height 68
click at [258, 526] on textarea at bounding box center [444, 545] width 380 height 68
type textarea "**********"
click at [310, 319] on input "text" at bounding box center [452, 319] width 396 height 31
type input "*********"
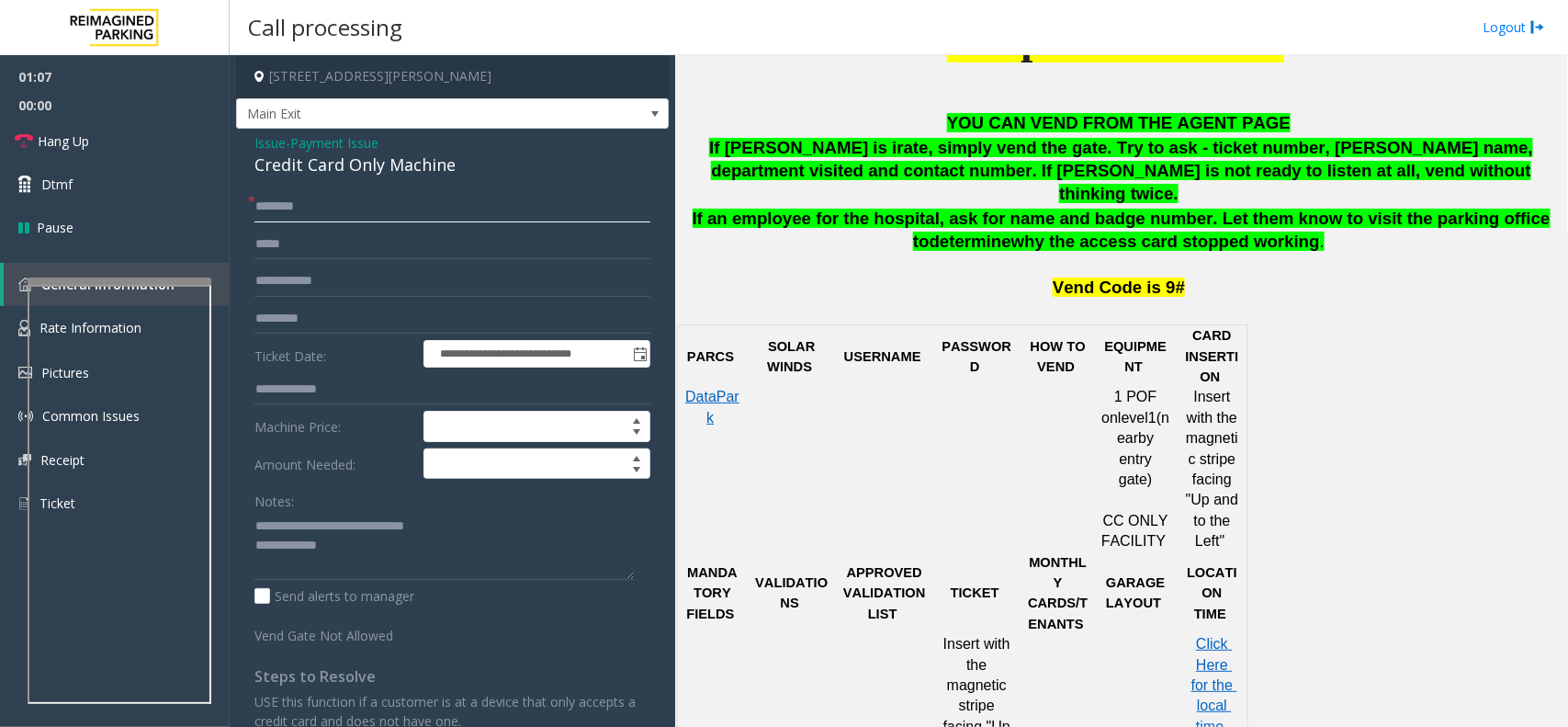
click at [355, 206] on input "text" at bounding box center [452, 206] width 396 height 31
click at [399, 549] on textarea at bounding box center [444, 545] width 380 height 68
paste textarea "**********"
click at [346, 214] on input "text" at bounding box center [452, 206] width 396 height 31
drag, startPoint x: 327, startPoint y: 556, endPoint x: 576, endPoint y: 565, distance: 249.2
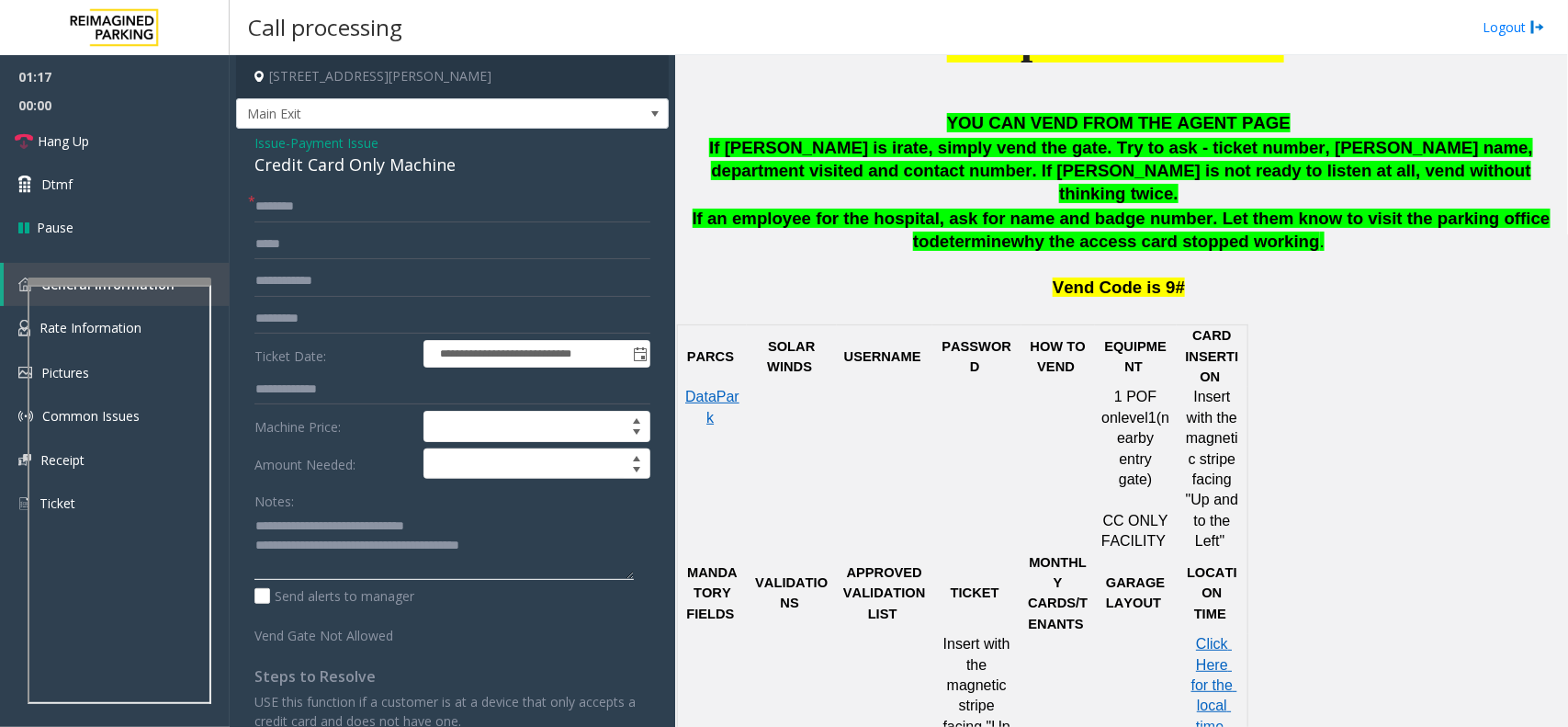
click at [576, 565] on textarea at bounding box center [444, 545] width 380 height 68
paste textarea
type textarea "**********"
click at [323, 221] on input "text" at bounding box center [452, 206] width 396 height 31
type input "**"
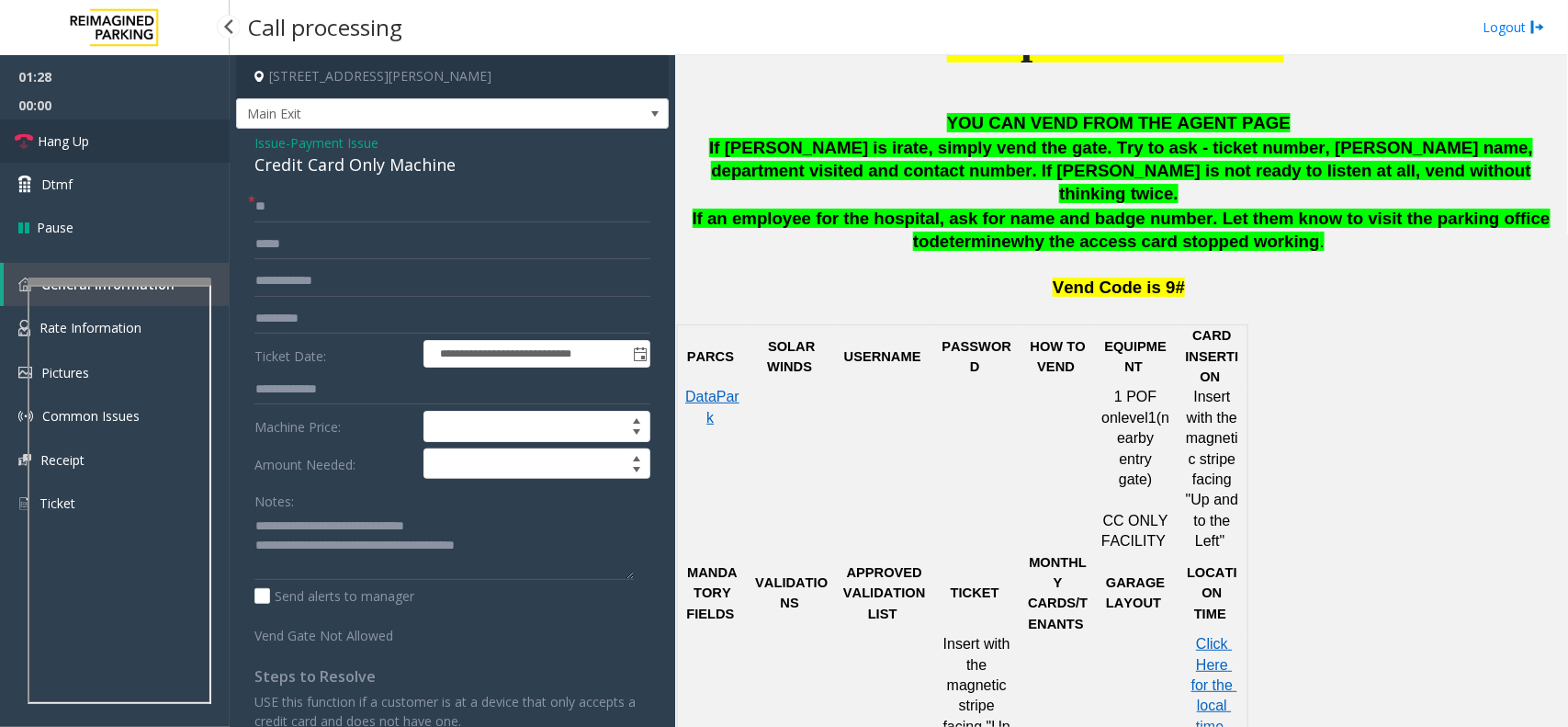
click at [92, 147] on link "Hang Up" at bounding box center [115, 141] width 230 height 43
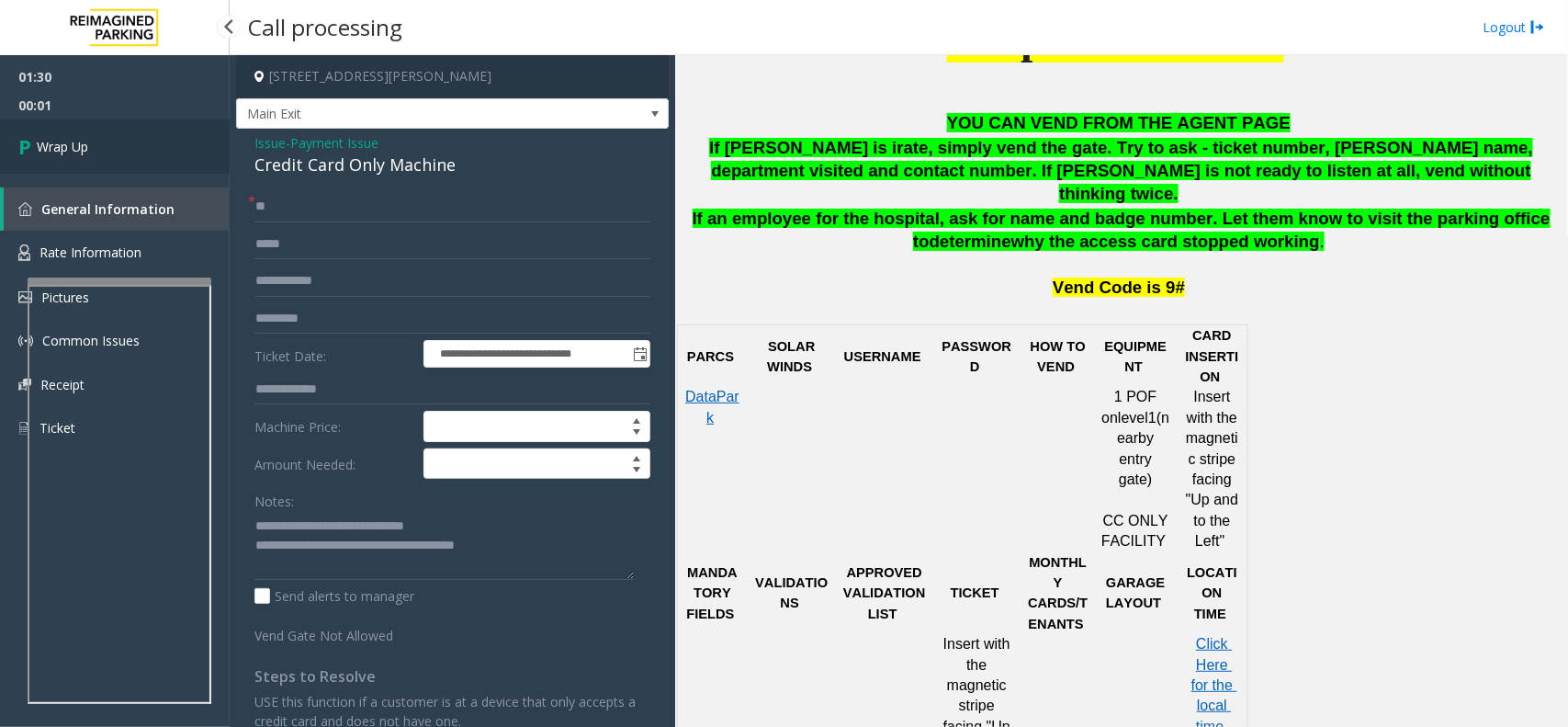
click at [131, 139] on link "Wrap Up" at bounding box center [115, 146] width 230 height 54
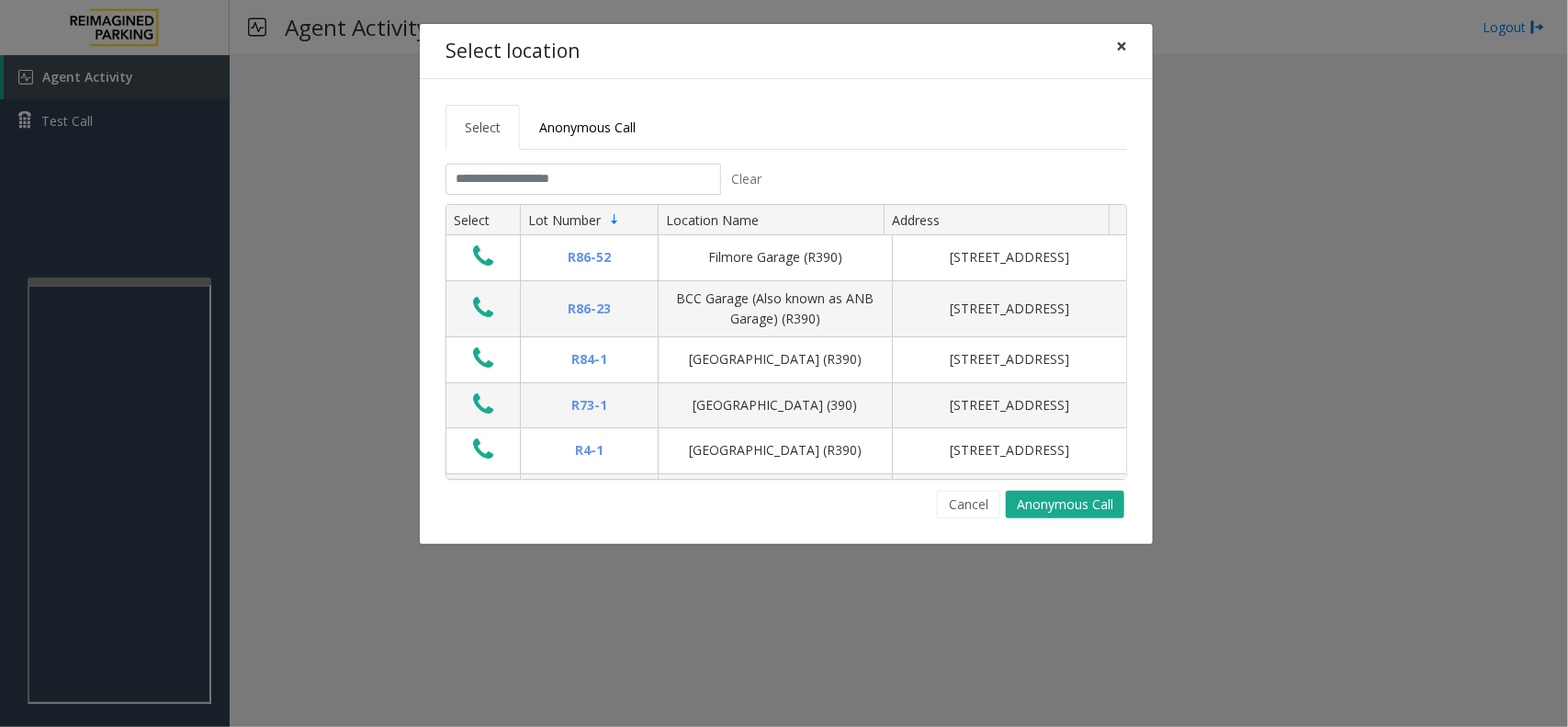
click at [1130, 35] on button "×" at bounding box center [1122, 46] width 37 height 45
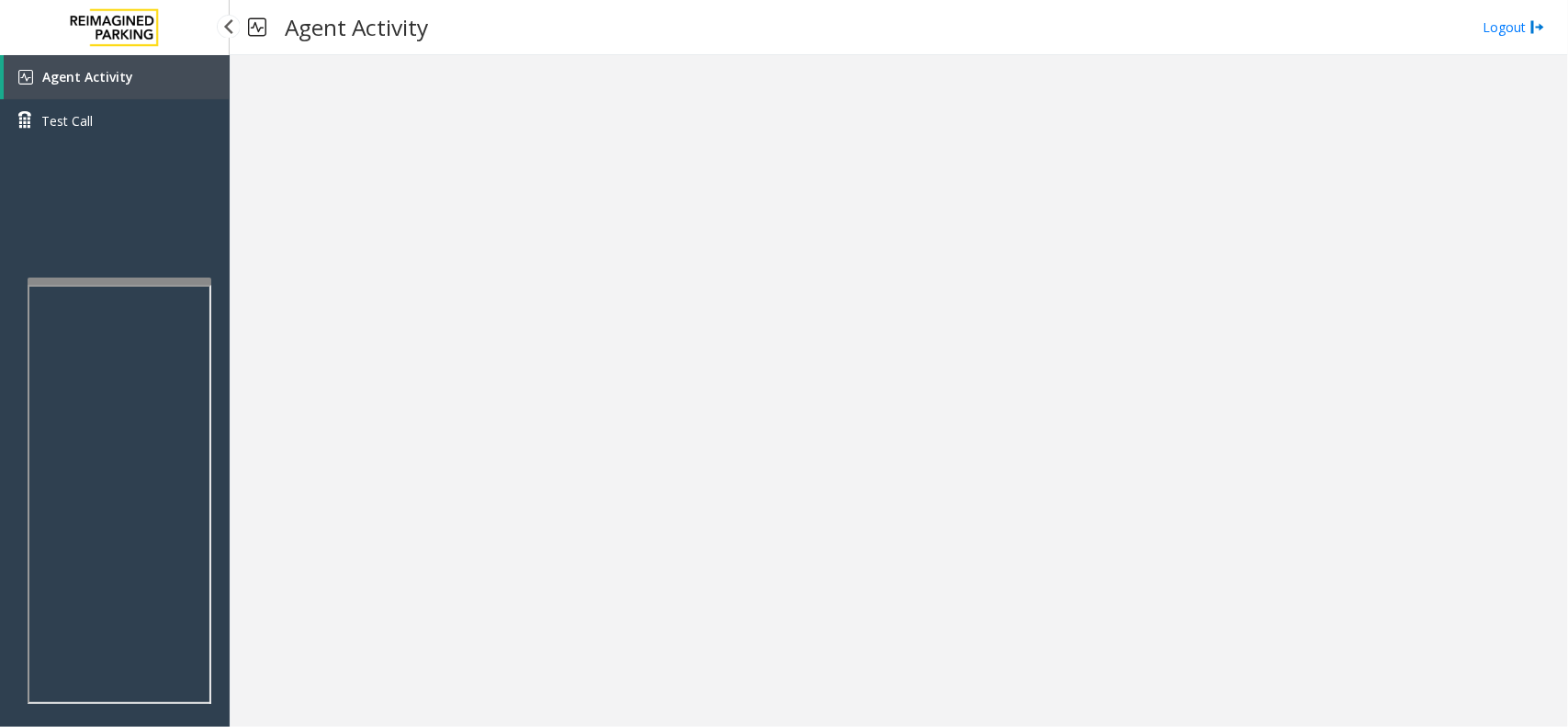
click at [168, 67] on link "Agent Activity" at bounding box center [116, 76] width 226 height 44
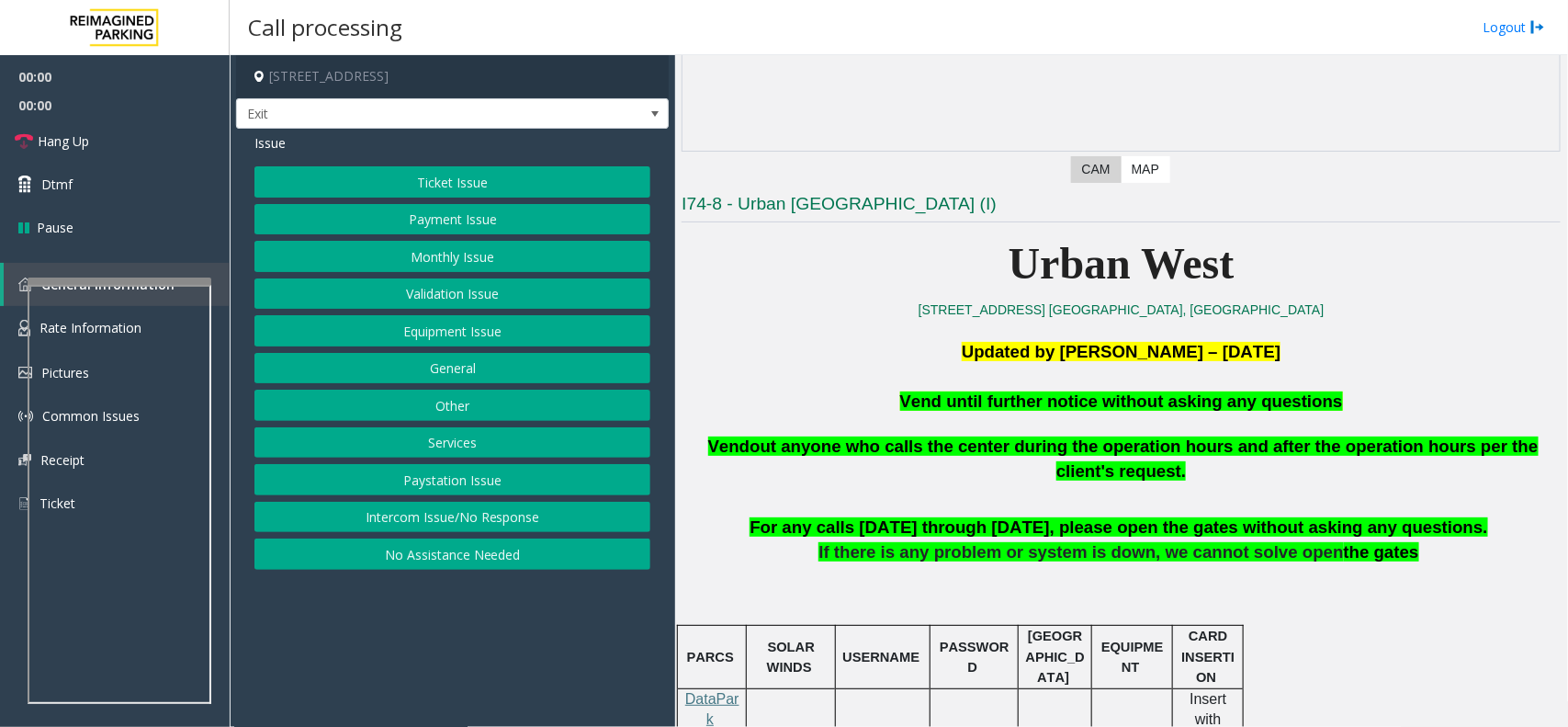
scroll to position [344, 0]
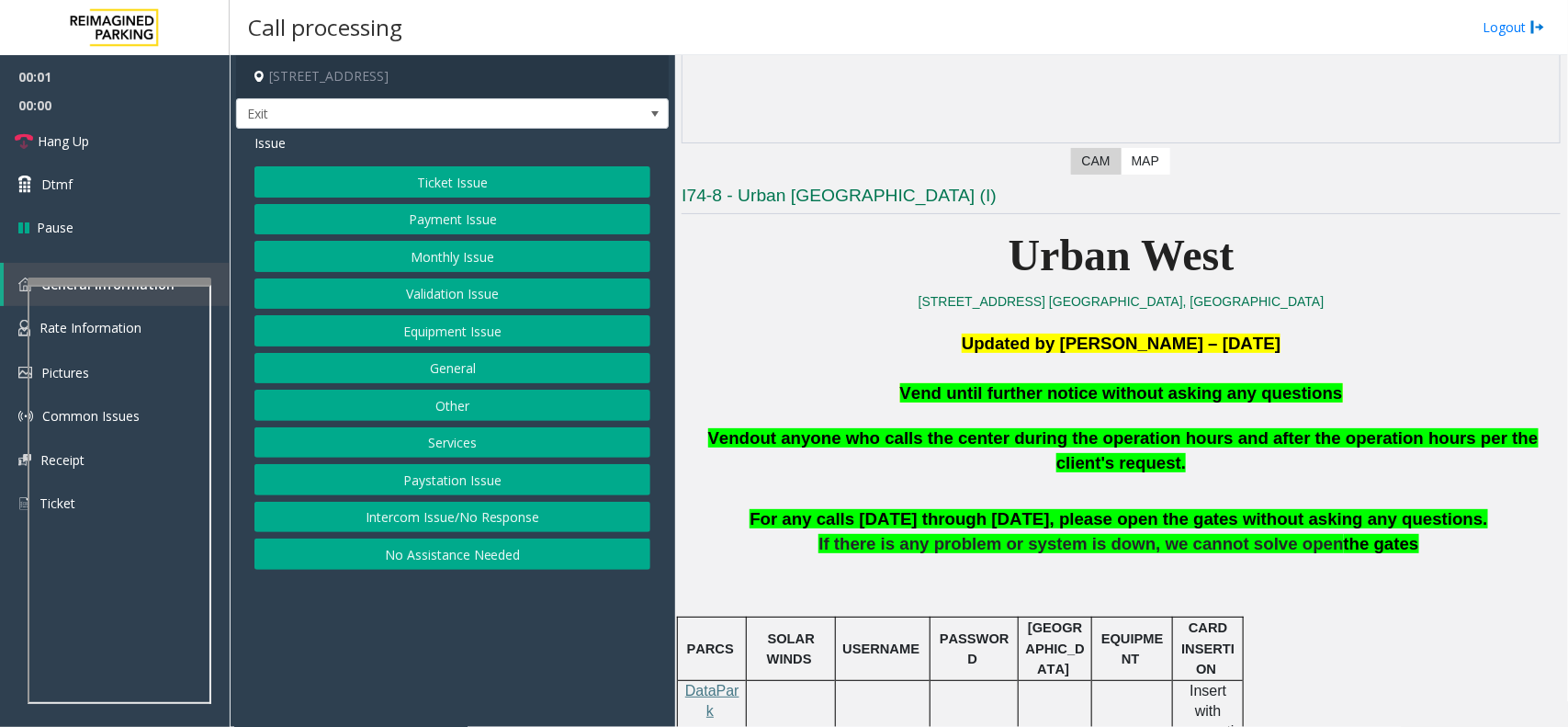
click at [1043, 384] on span "Vend until further notice without asking any questions" at bounding box center [1122, 392] width 442 height 20
click at [469, 337] on button "Equipment Issue" at bounding box center [452, 331] width 396 height 31
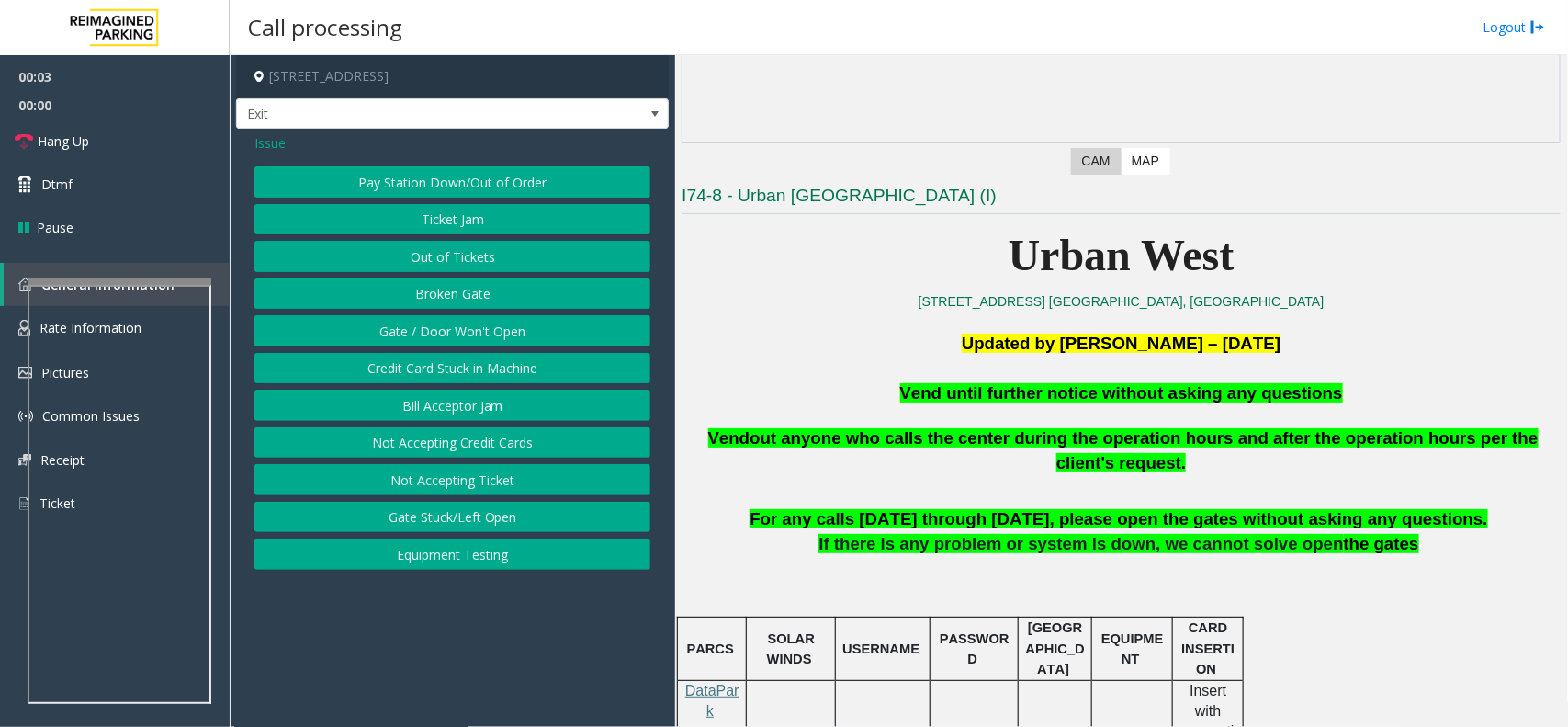
click at [473, 327] on button "Gate / Door Won't Open" at bounding box center [452, 331] width 396 height 31
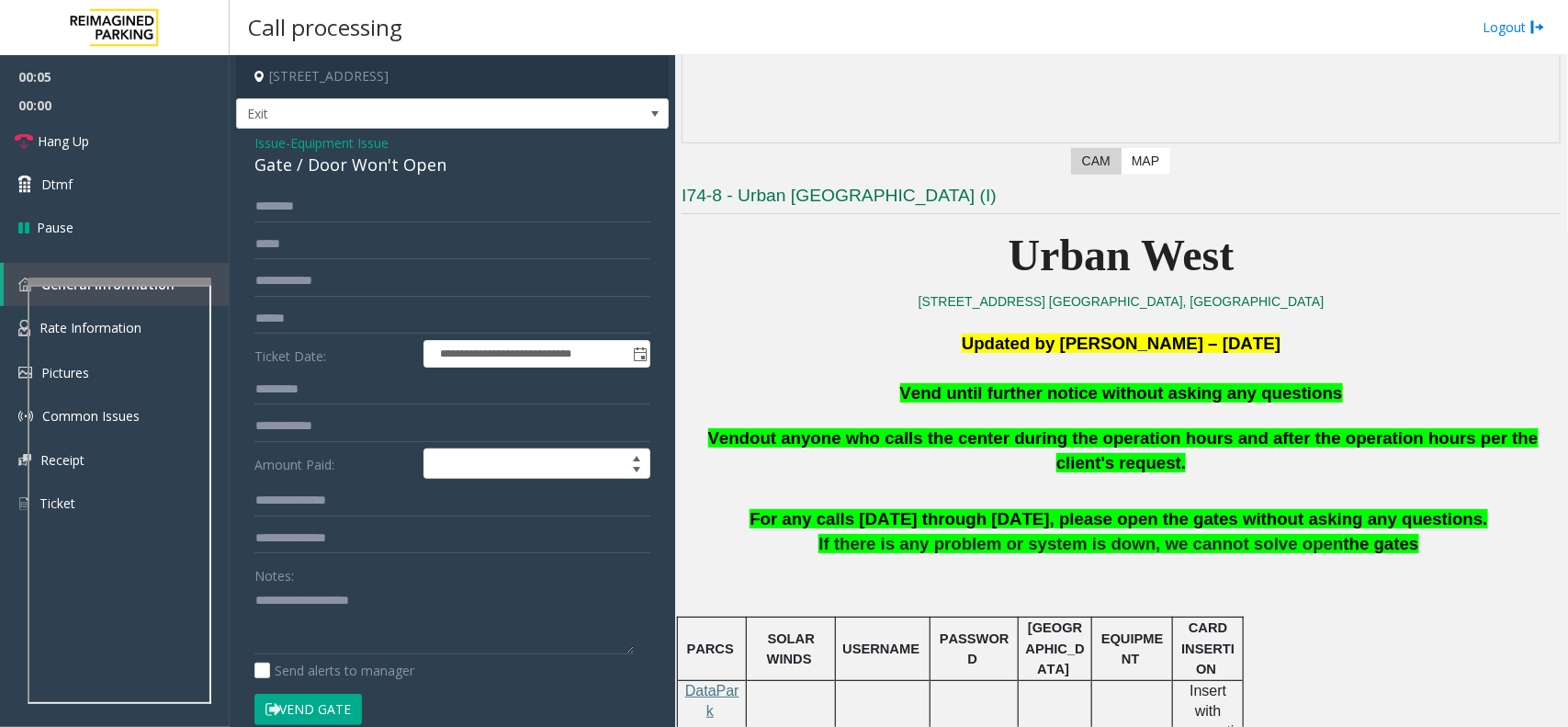
click at [501, 584] on div "Notes:" at bounding box center [452, 607] width 396 height 95
click at [353, 608] on textarea at bounding box center [444, 619] width 380 height 68
paste textarea "**********"
click at [315, 698] on button "Vend Gate" at bounding box center [308, 709] width 108 height 31
click at [975, 387] on span "Vend until further notice without asking any questions" at bounding box center [1122, 392] width 442 height 20
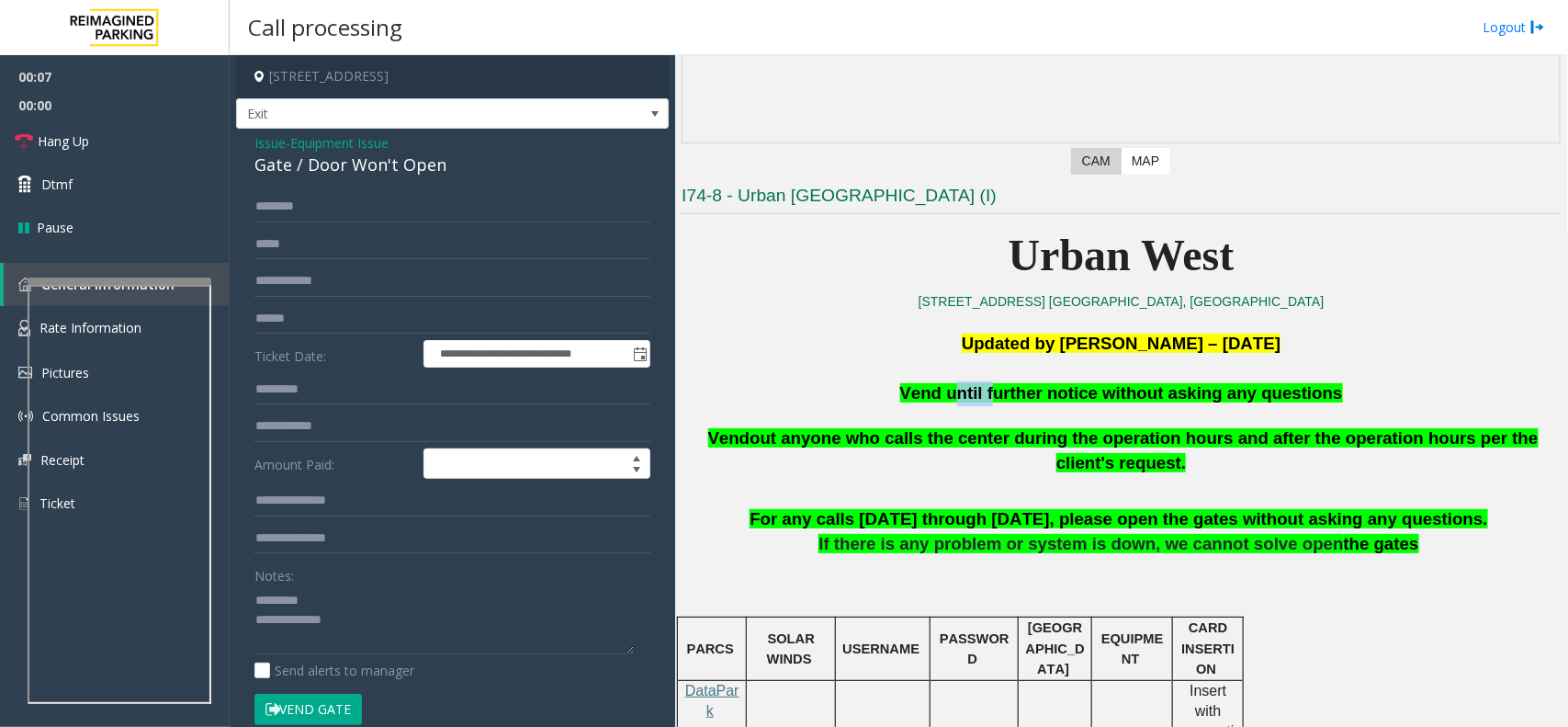
click at [975, 387] on span "Vend until further notice without asking any questions" at bounding box center [1122, 392] width 442 height 20
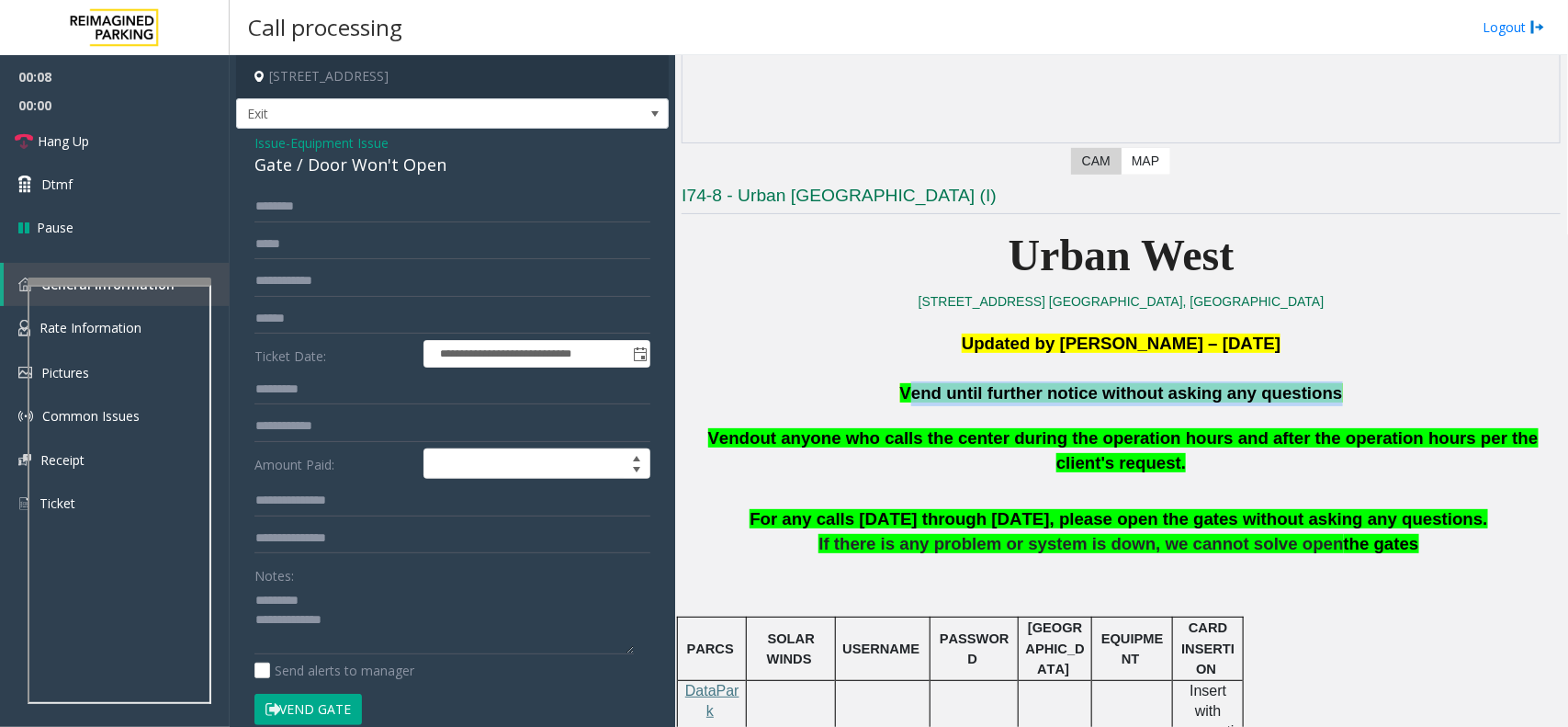
click at [975, 387] on span "Vend until further notice without asking any questions" at bounding box center [1122, 392] width 442 height 20
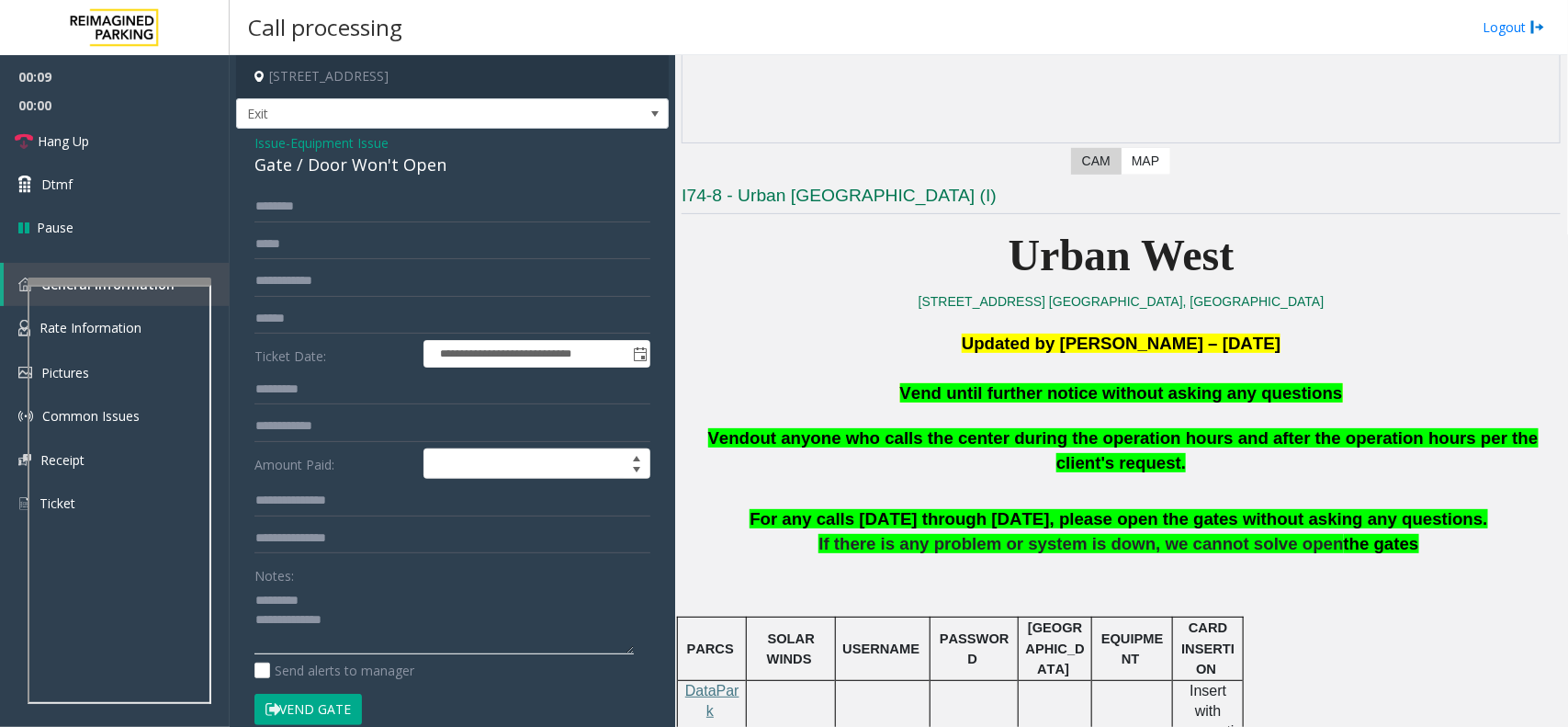
click at [438, 624] on textarea at bounding box center [444, 619] width 380 height 68
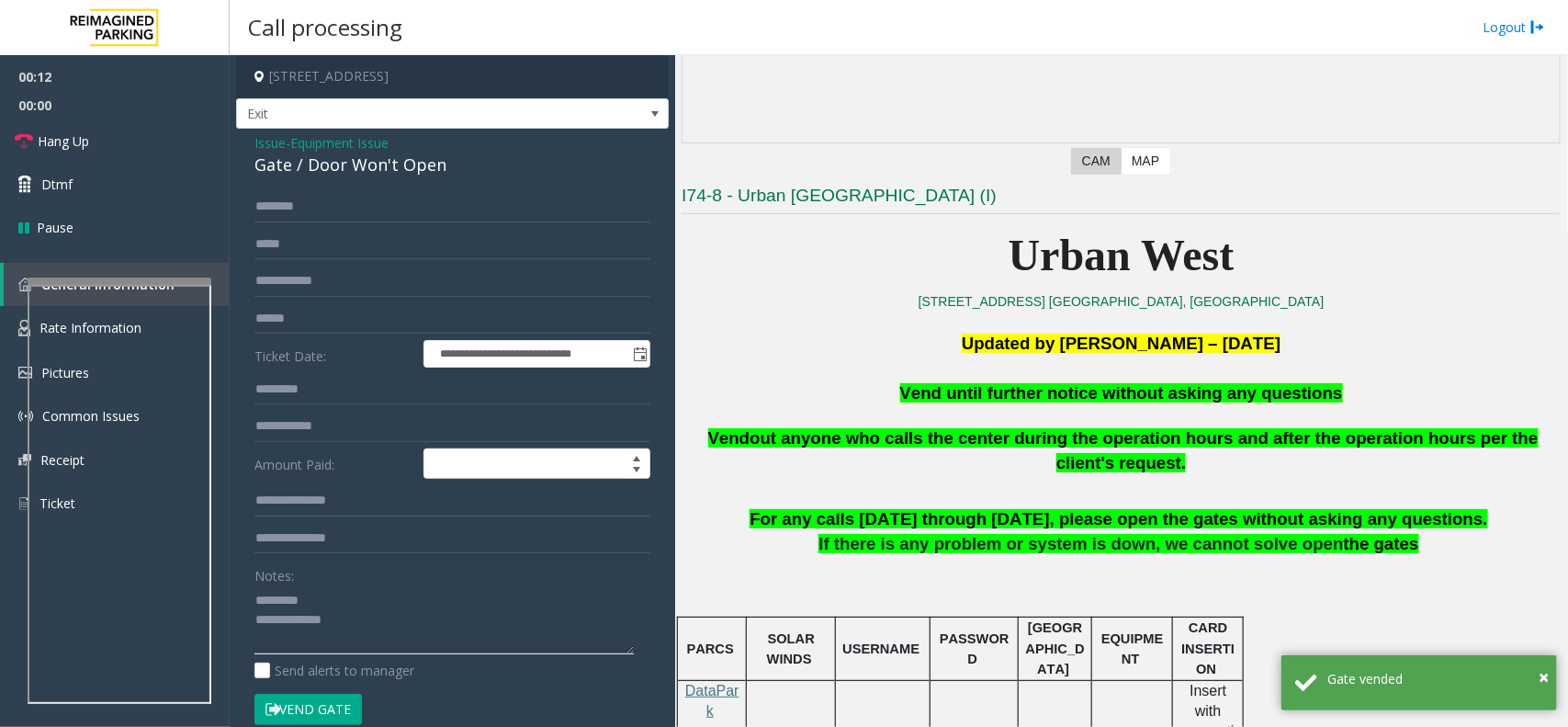
click at [445, 615] on textarea at bounding box center [444, 619] width 380 height 68
paste textarea "**********"
click at [343, 172] on div "Gate / Door Won't Open" at bounding box center [452, 164] width 396 height 24
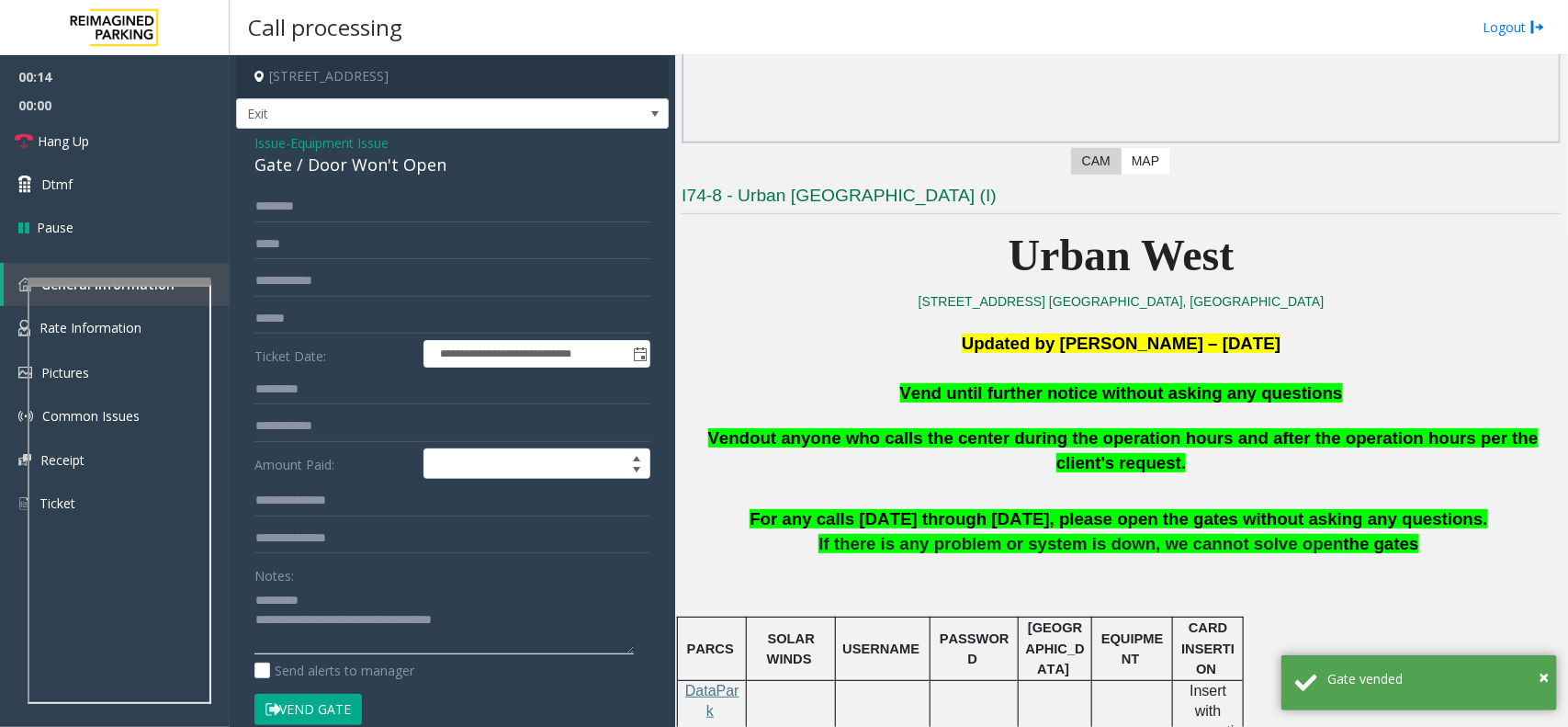
click at [326, 595] on textarea at bounding box center [444, 619] width 380 height 68
paste textarea "**********"
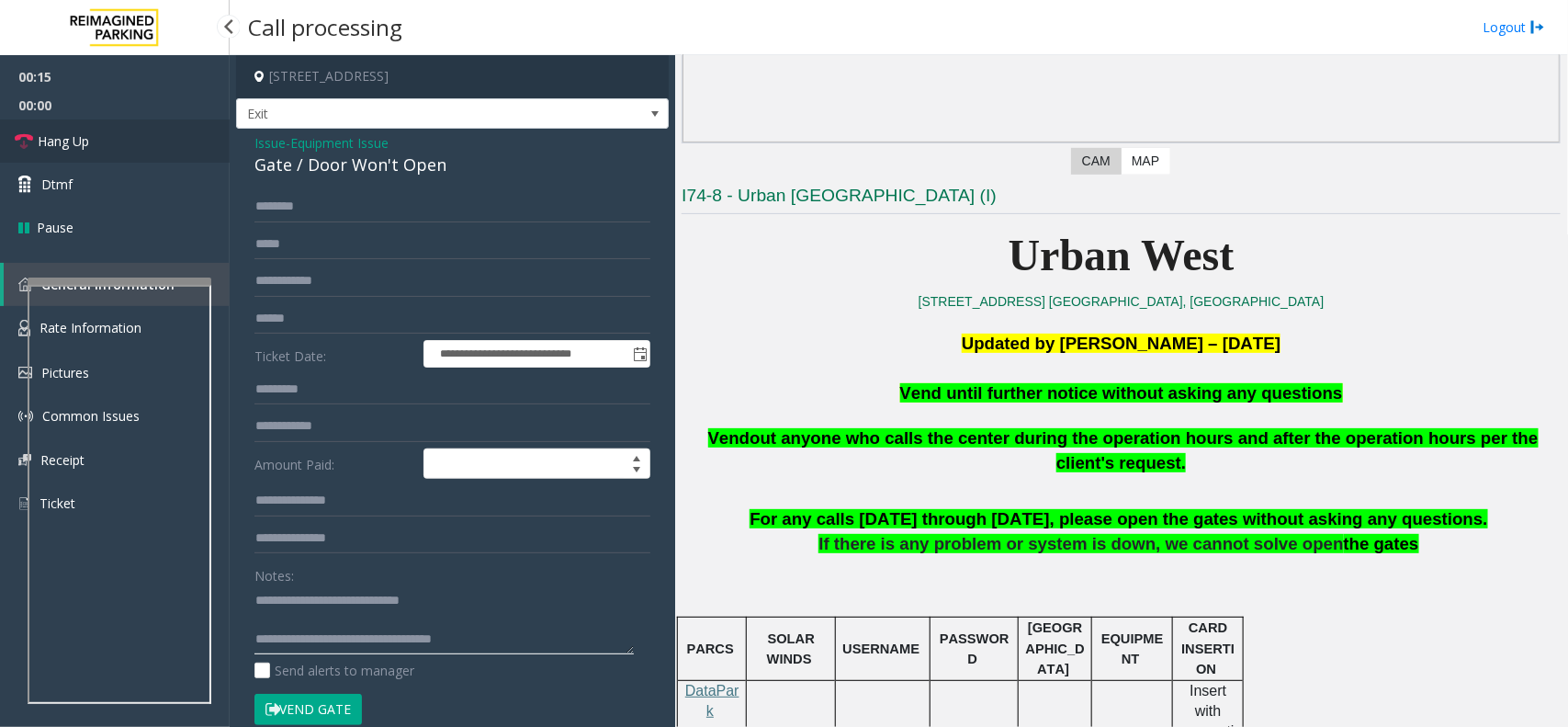
type textarea "**********"
click at [138, 153] on link "Hang Up" at bounding box center [115, 141] width 230 height 43
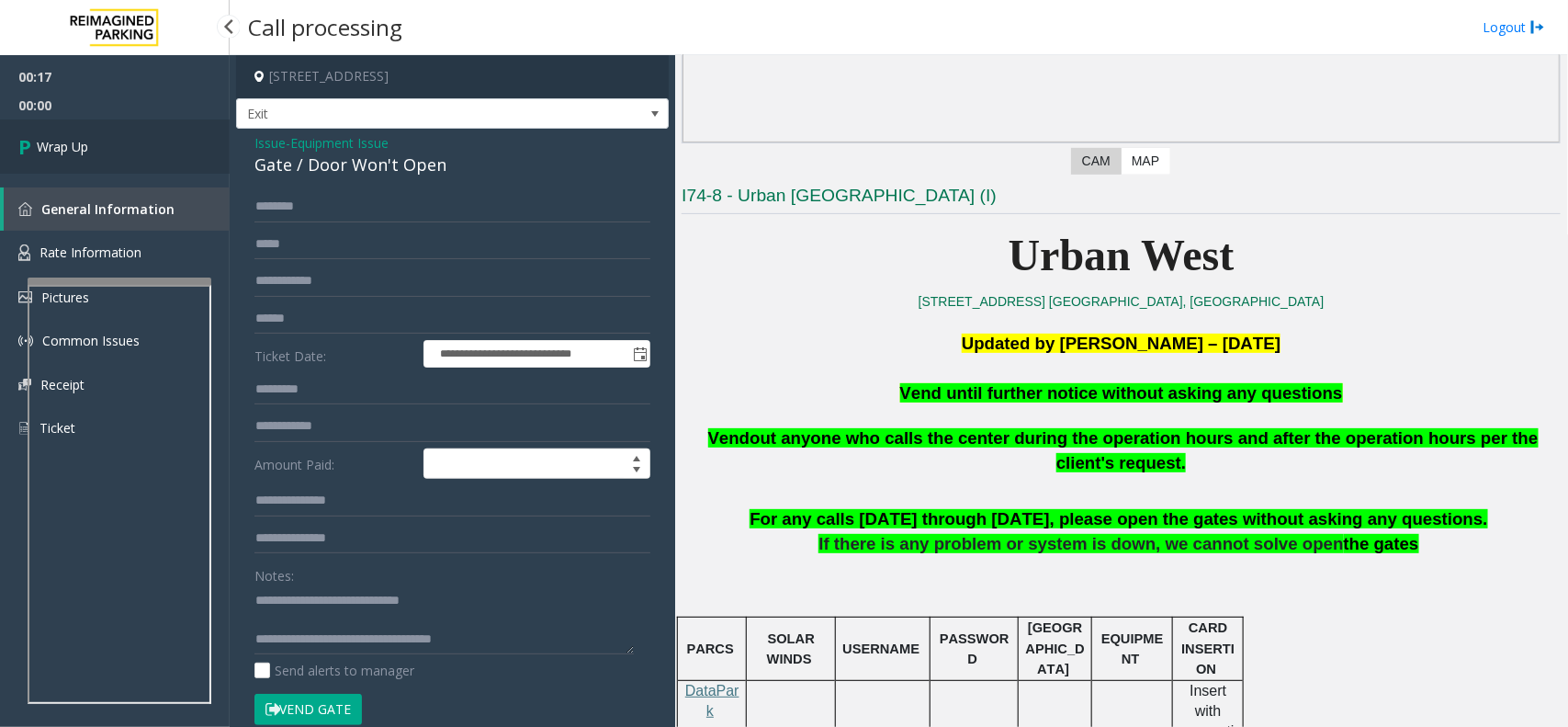
click at [138, 153] on link "Wrap Up" at bounding box center [115, 146] width 230 height 54
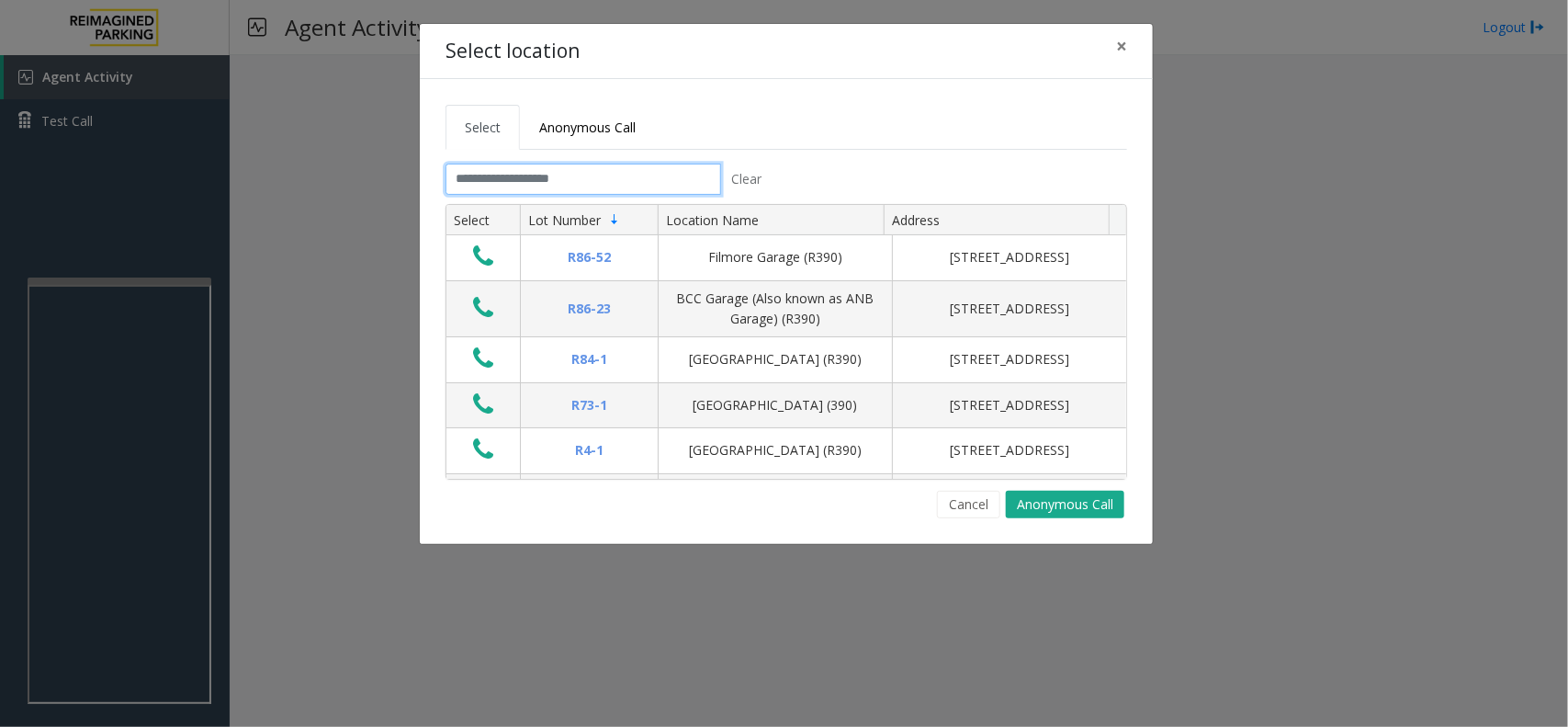
click at [557, 177] on input "text" at bounding box center [583, 179] width 276 height 31
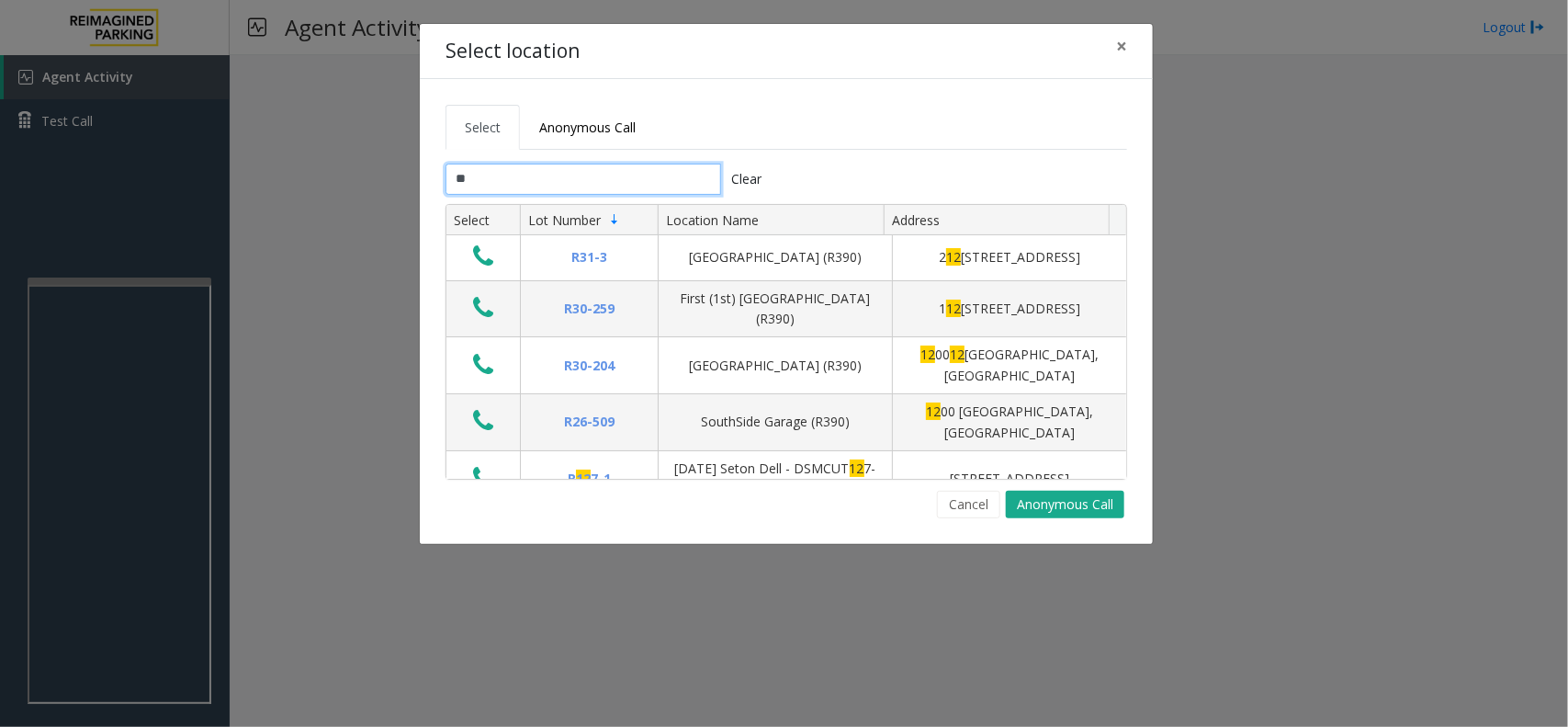
type input "*"
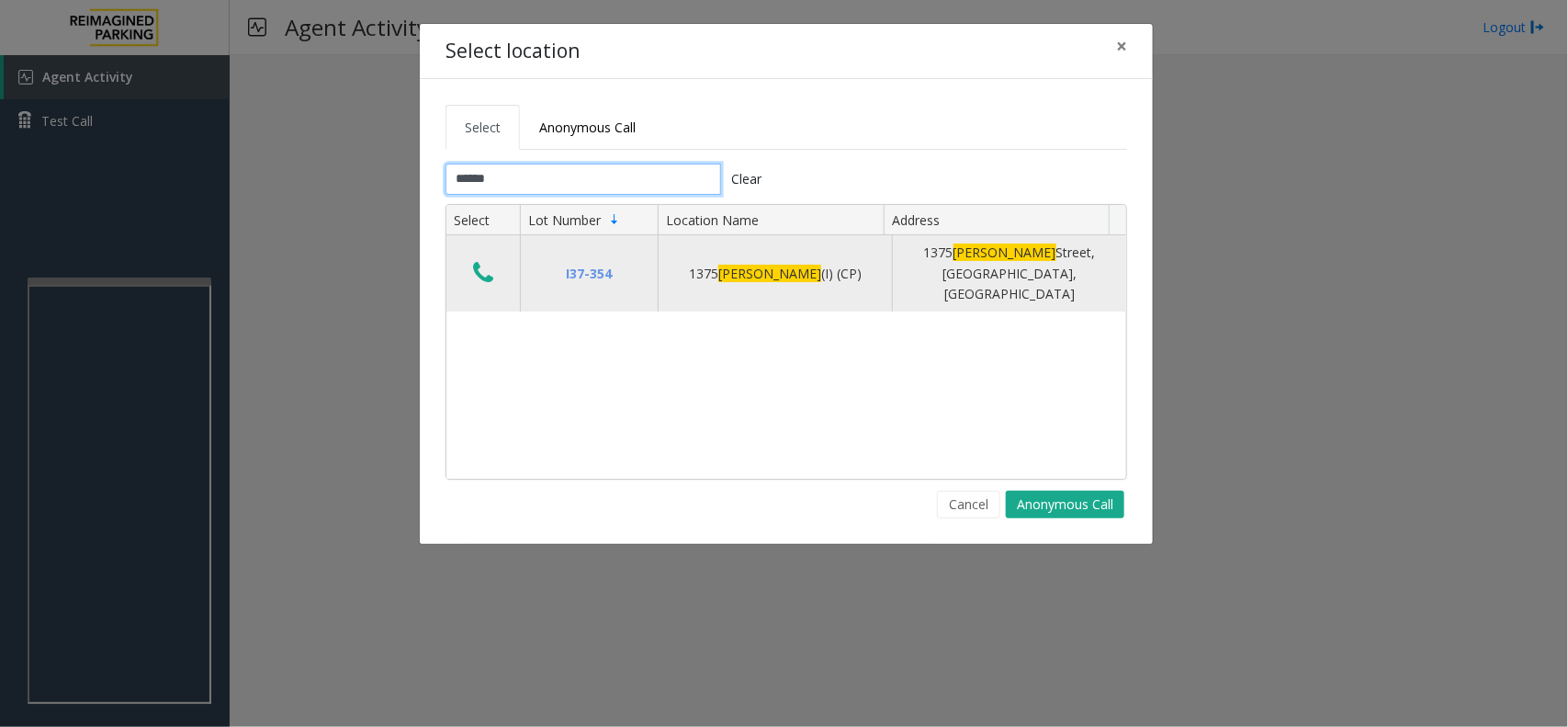
type input "******"
click at [485, 271] on icon "Data table" at bounding box center [483, 273] width 21 height 25
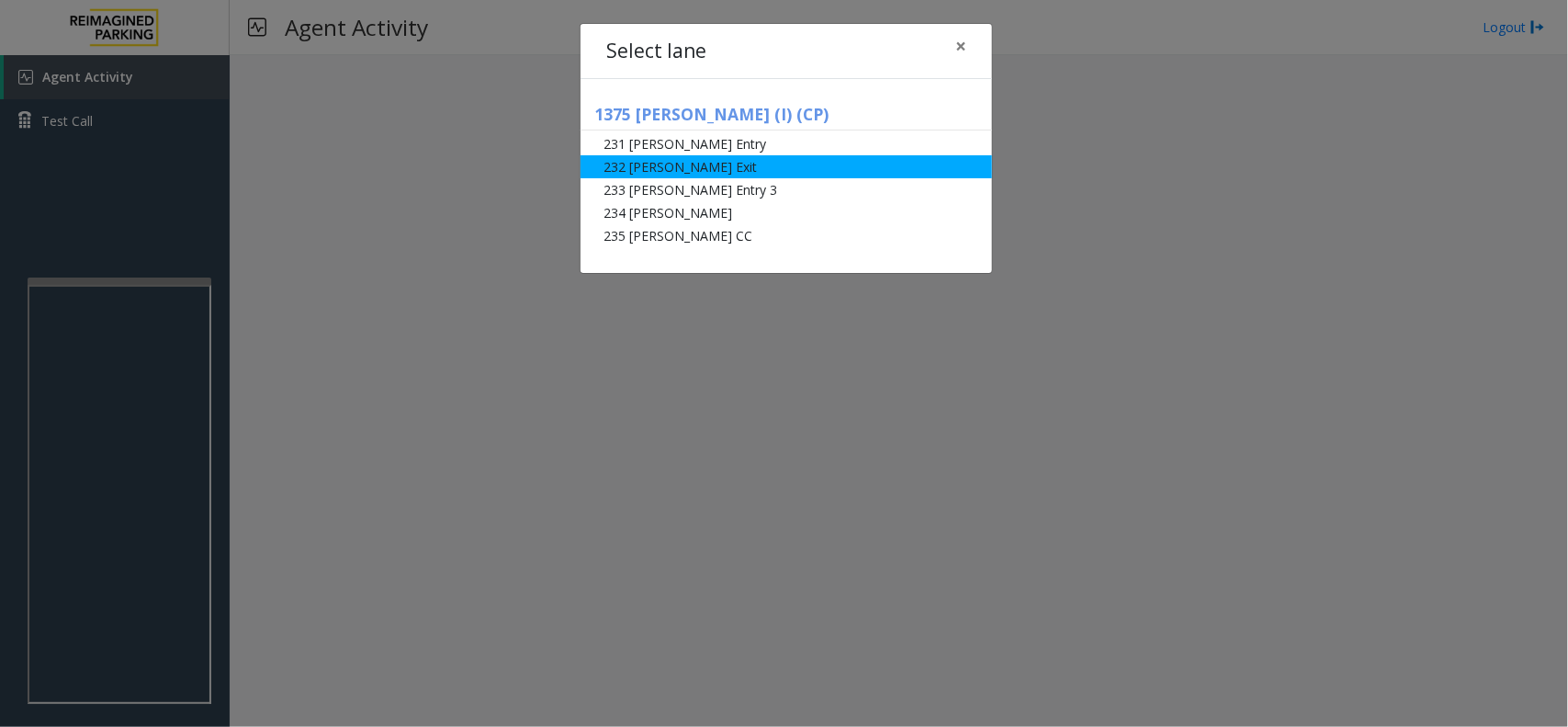
click at [732, 167] on li "232 [PERSON_NAME] Exit" at bounding box center [786, 166] width 412 height 23
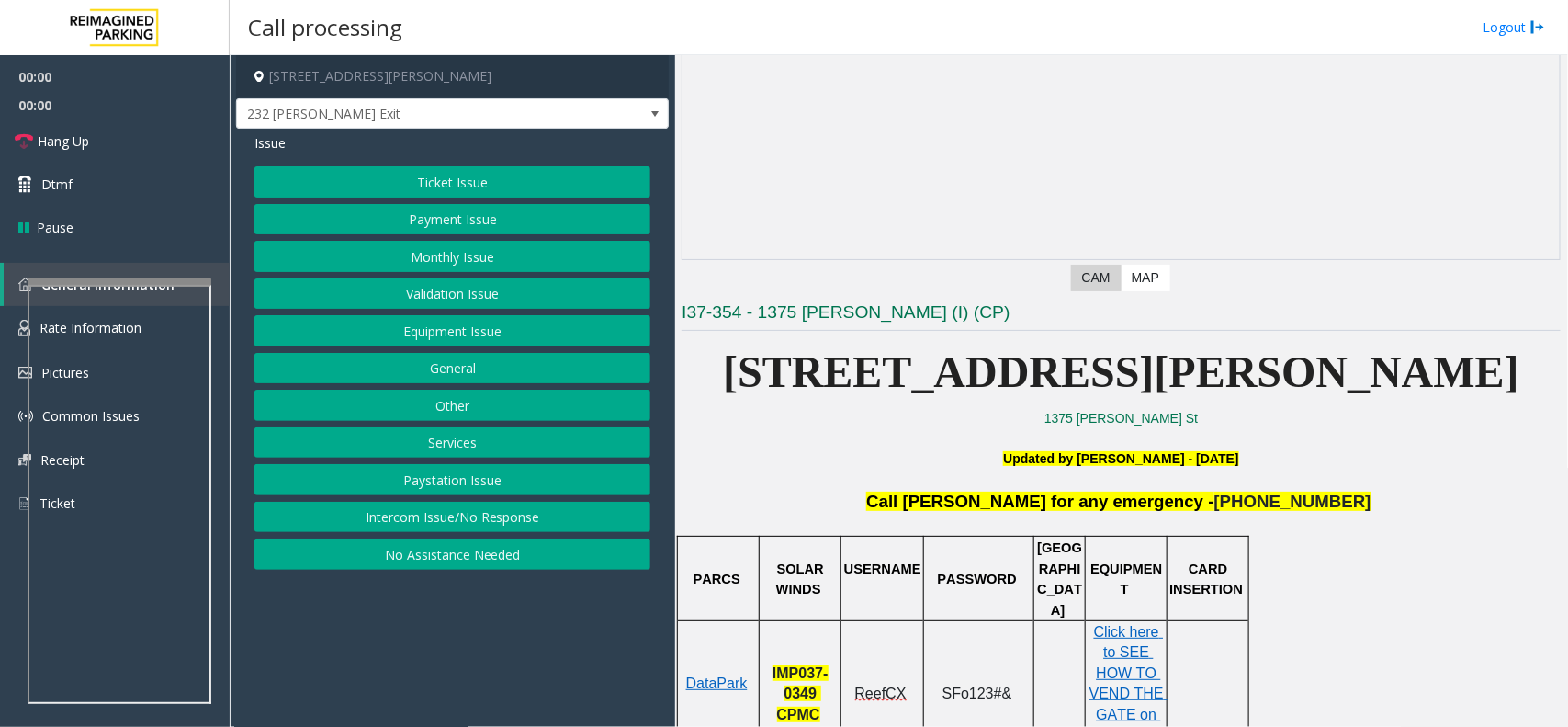
scroll to position [230, 0]
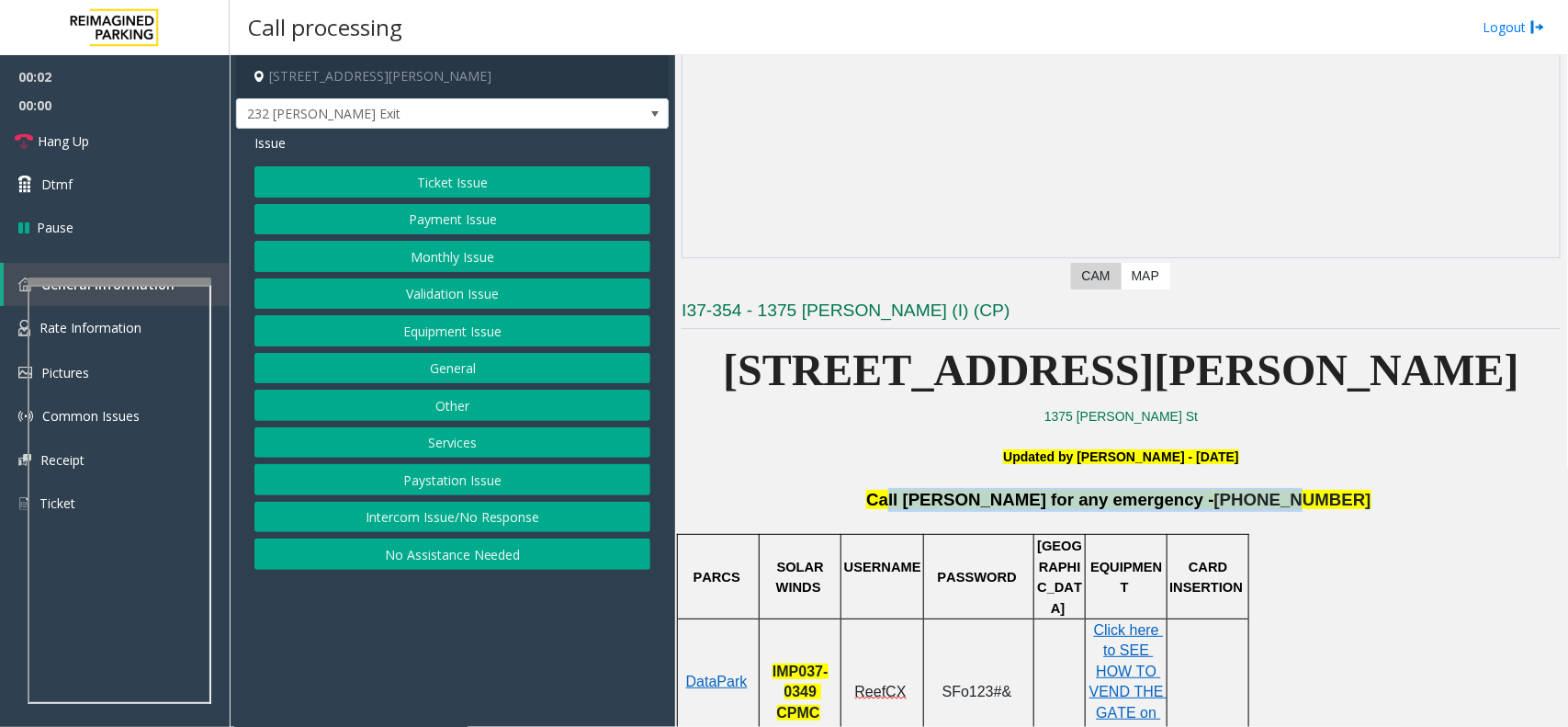
drag, startPoint x: 942, startPoint y: 503, endPoint x: 1267, endPoint y: 507, distance: 325.0
click at [1267, 507] on p "Call [PERSON_NAME] for any emergency - [PHONE_NUMBER]" at bounding box center [1122, 499] width 879 height 23
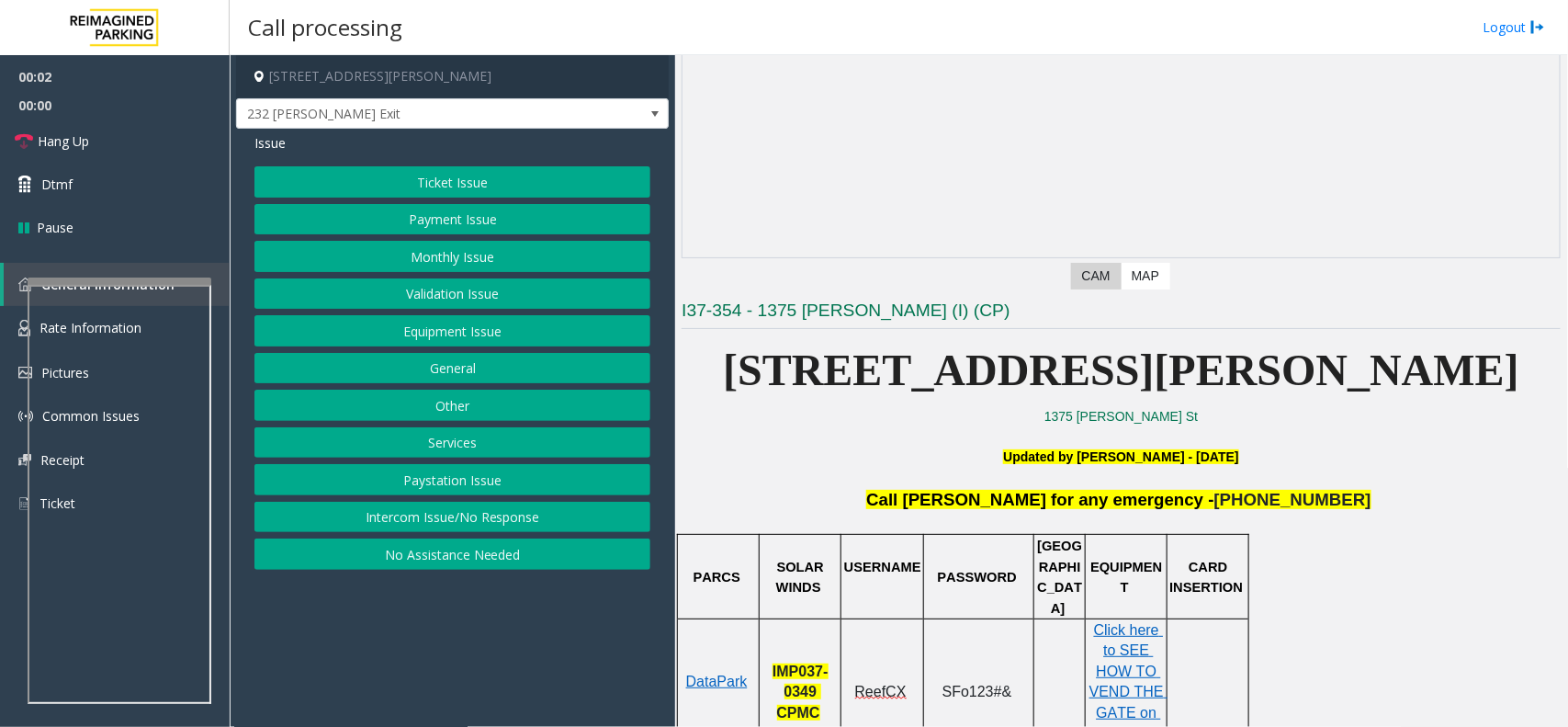
drag, startPoint x: 1273, startPoint y: 545, endPoint x: 1177, endPoint y: 562, distance: 97.5
click at [466, 196] on button "Ticket Issue" at bounding box center [452, 182] width 396 height 31
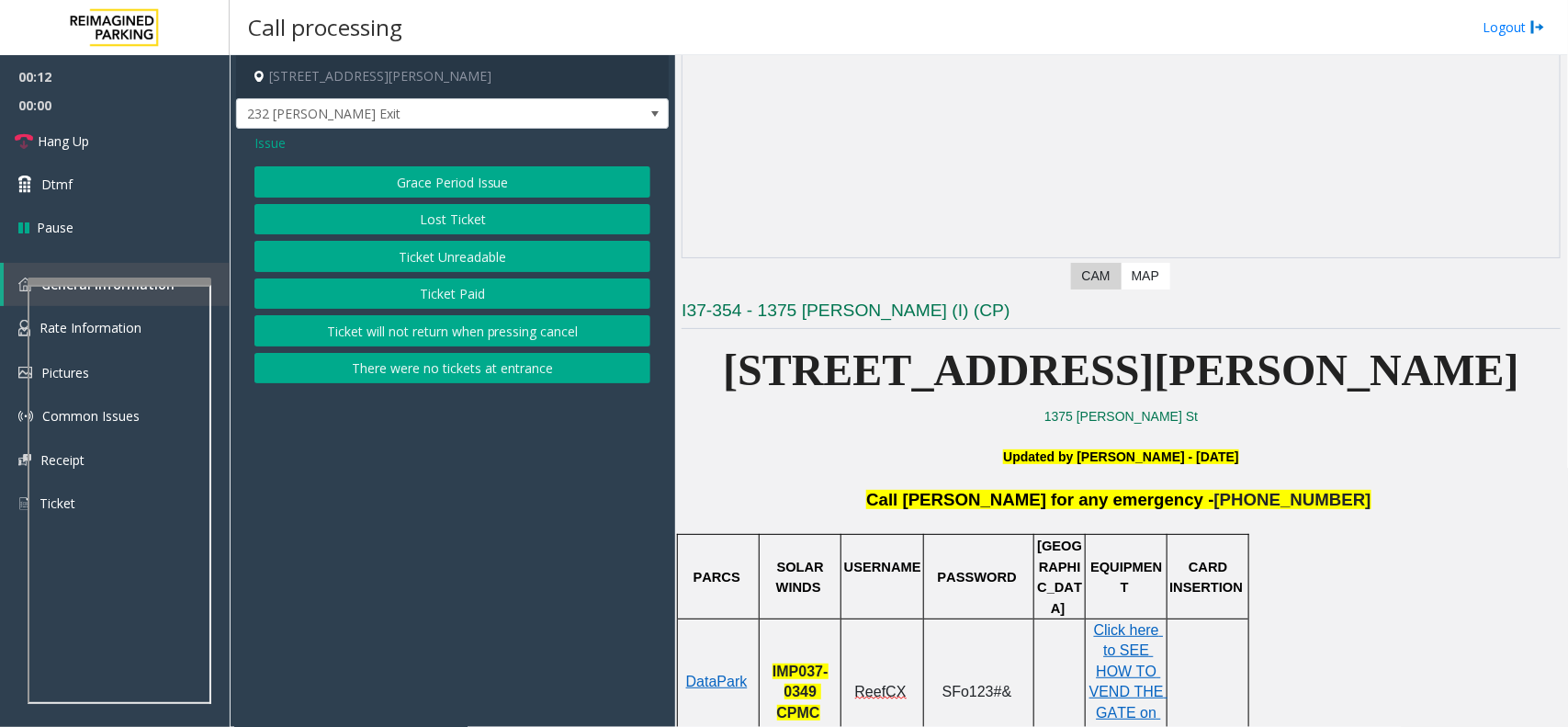
click at [448, 248] on button "Ticket Unreadable" at bounding box center [452, 256] width 396 height 31
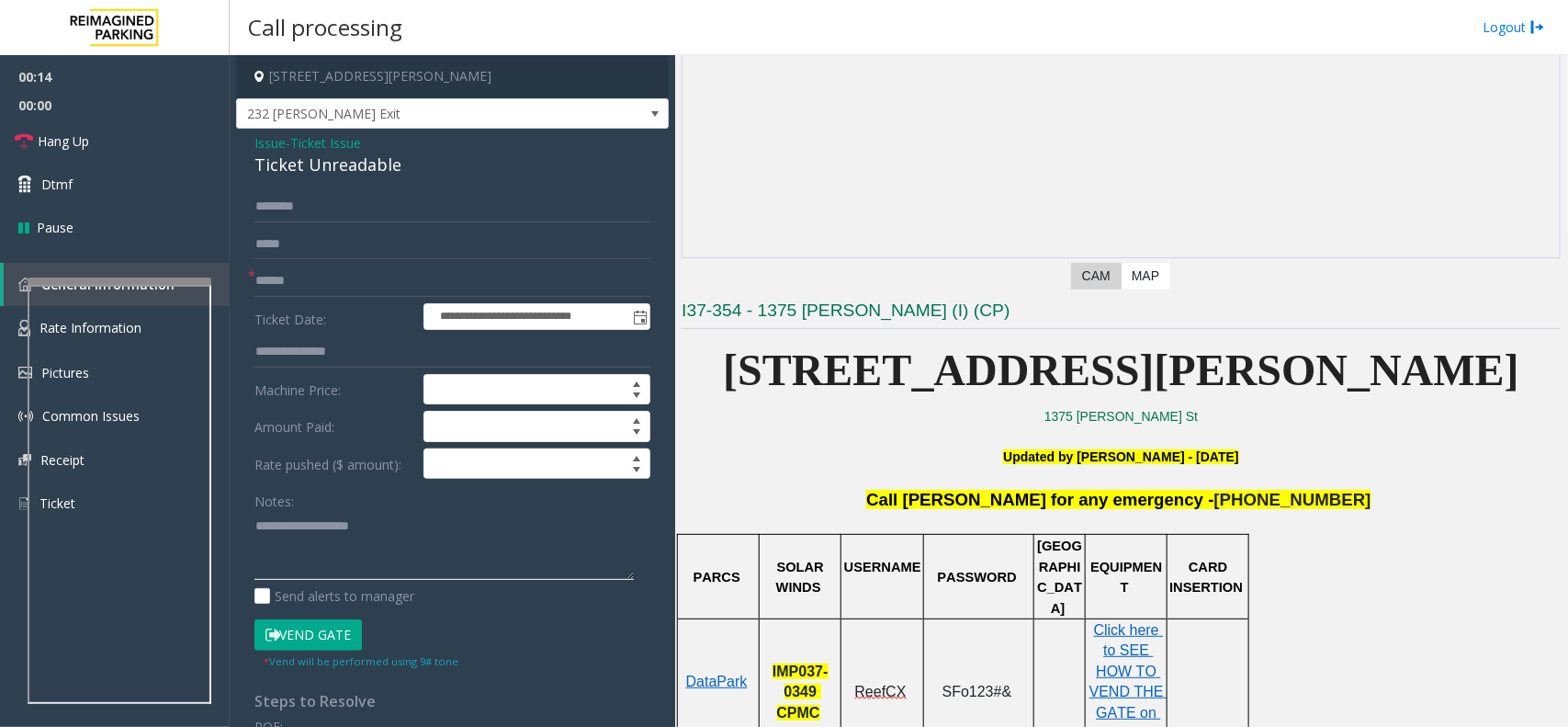
click at [368, 557] on textarea at bounding box center [444, 545] width 380 height 68
paste textarea "**********"
click at [338, 174] on div "Ticket Unreadable" at bounding box center [452, 164] width 396 height 24
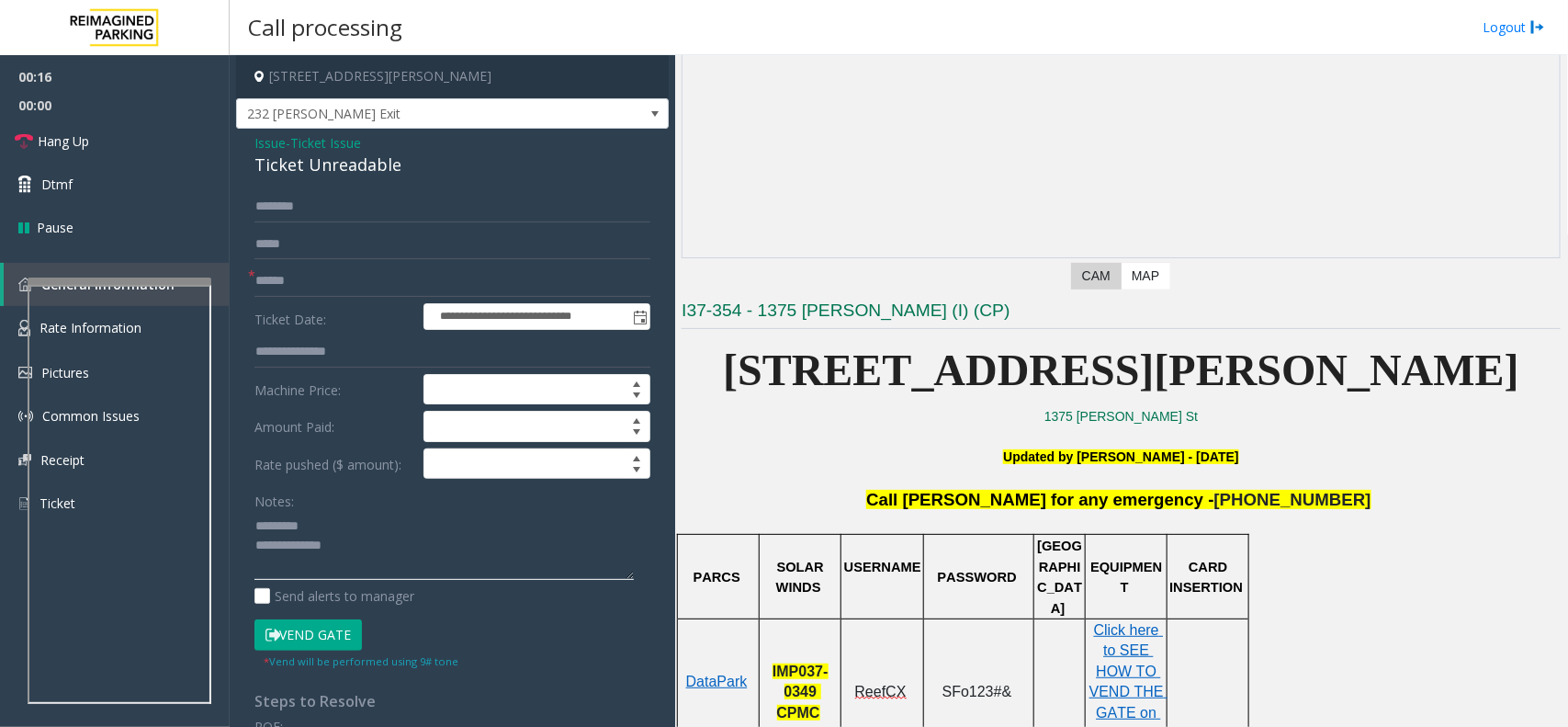
paste textarea "**********"
click at [326, 540] on textarea at bounding box center [444, 545] width 380 height 68
click at [337, 523] on textarea at bounding box center [444, 545] width 380 height 68
paste textarea "**********"
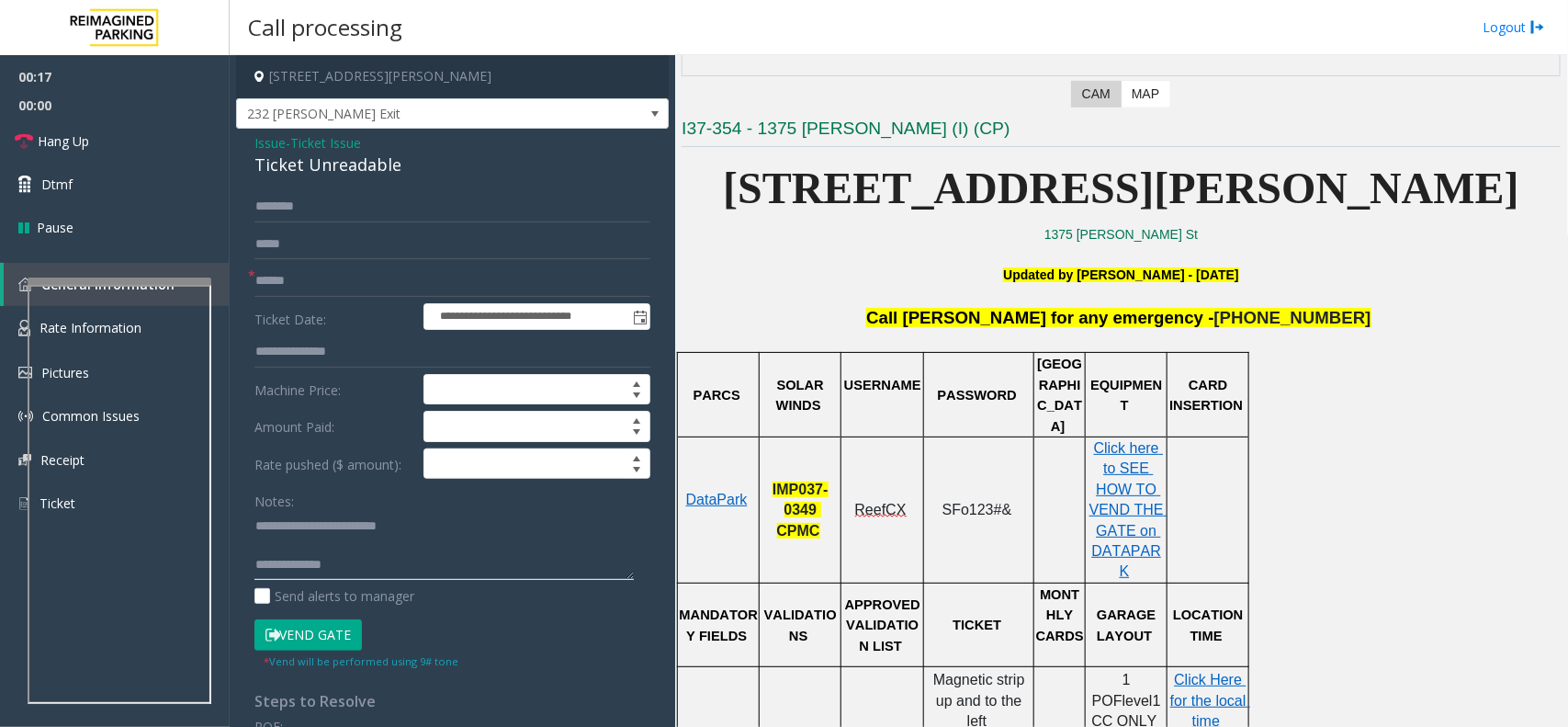
scroll to position [689, 0]
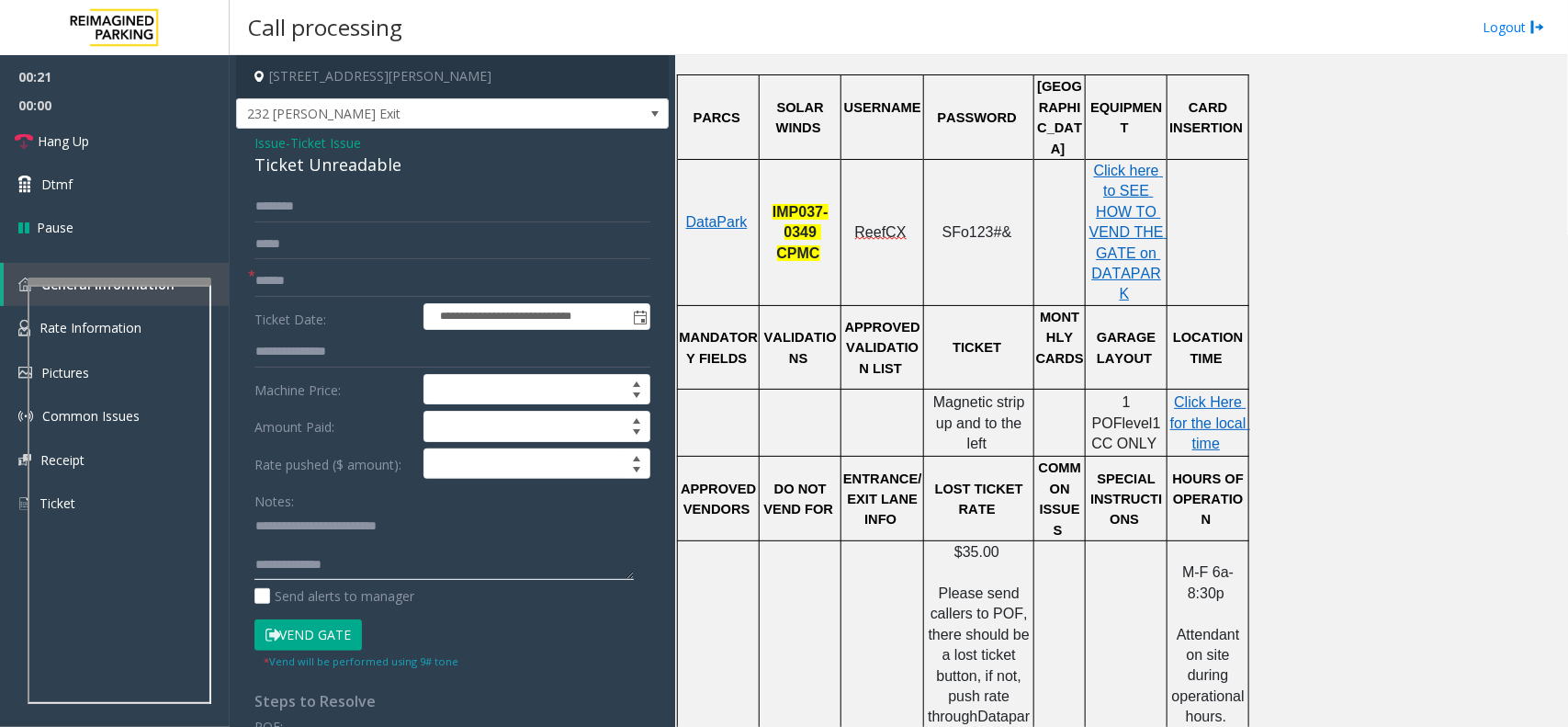
type textarea "**********"
drag, startPoint x: 943, startPoint y: 327, endPoint x: 967, endPoint y: 338, distance: 26.4
click at [967, 392] on p "Magnetic strip up and to the left" at bounding box center [979, 423] width 108 height 62
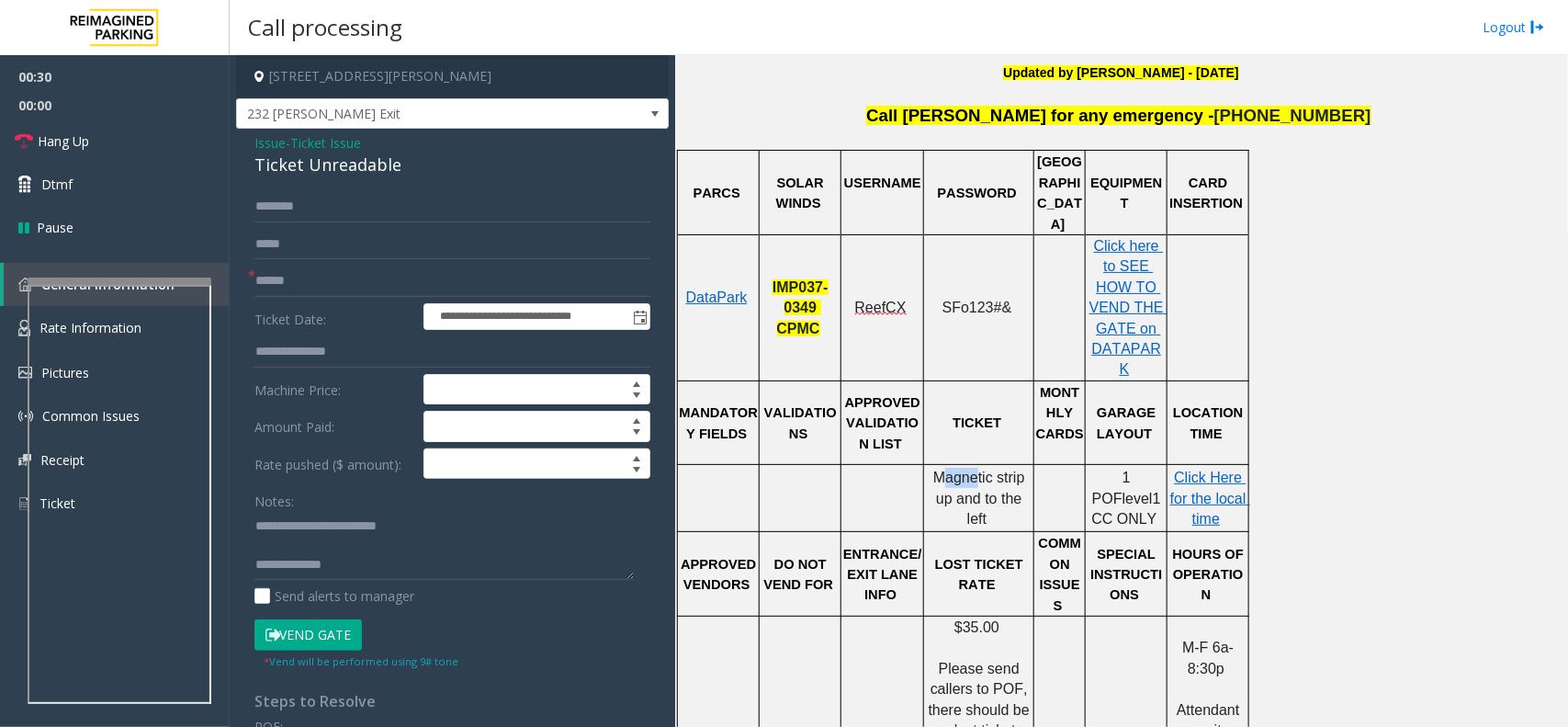
scroll to position [574, 0]
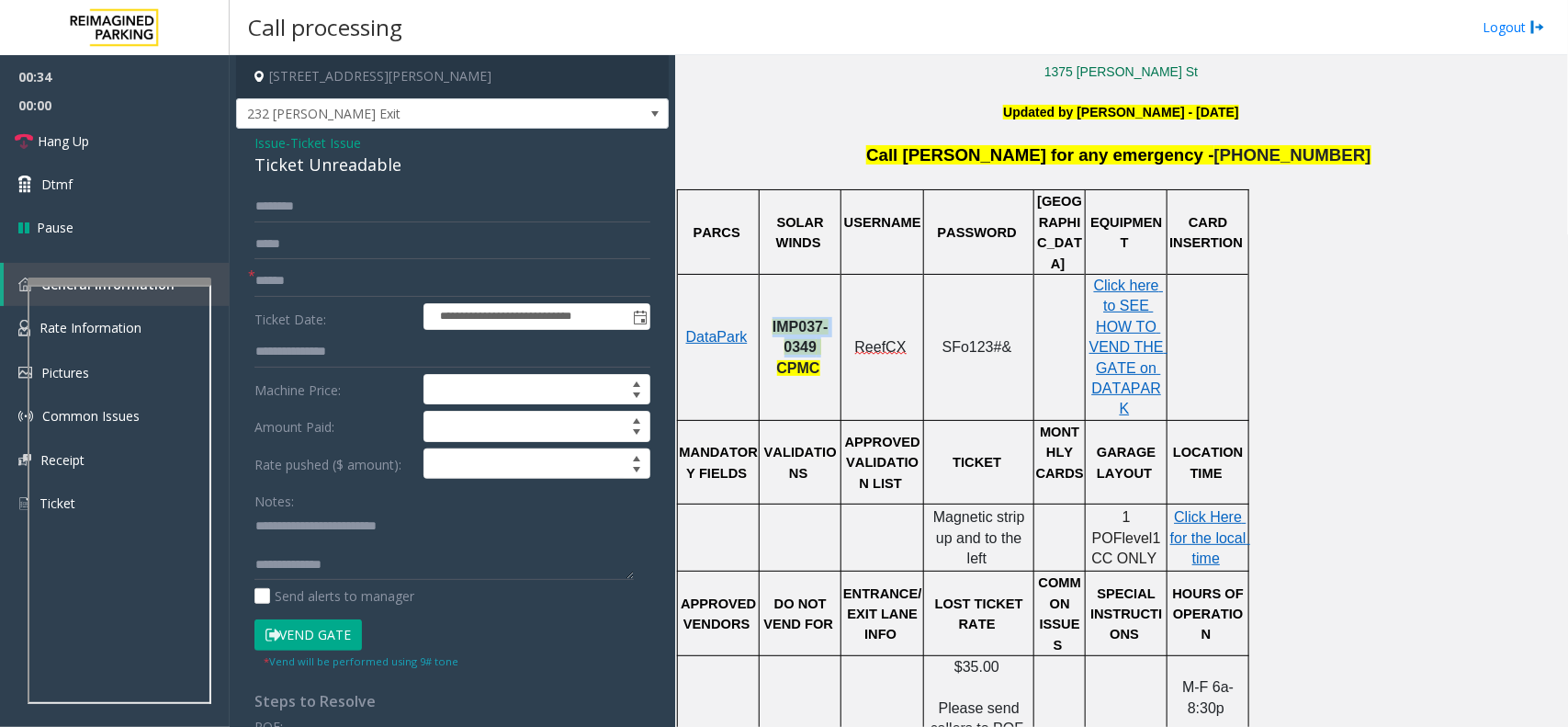
drag, startPoint x: 797, startPoint y: 322, endPoint x: 769, endPoint y: 304, distance: 33.3
click at [769, 317] on p "IMP037-0349 CPMC" at bounding box center [800, 347] width 79 height 62
click at [322, 277] on input "text" at bounding box center [452, 281] width 396 height 31
drag, startPoint x: 836, startPoint y: 313, endPoint x: 777, endPoint y: 283, distance: 66.2
click at [769, 317] on p "IMP037-0349 CPMC" at bounding box center [800, 347] width 79 height 62
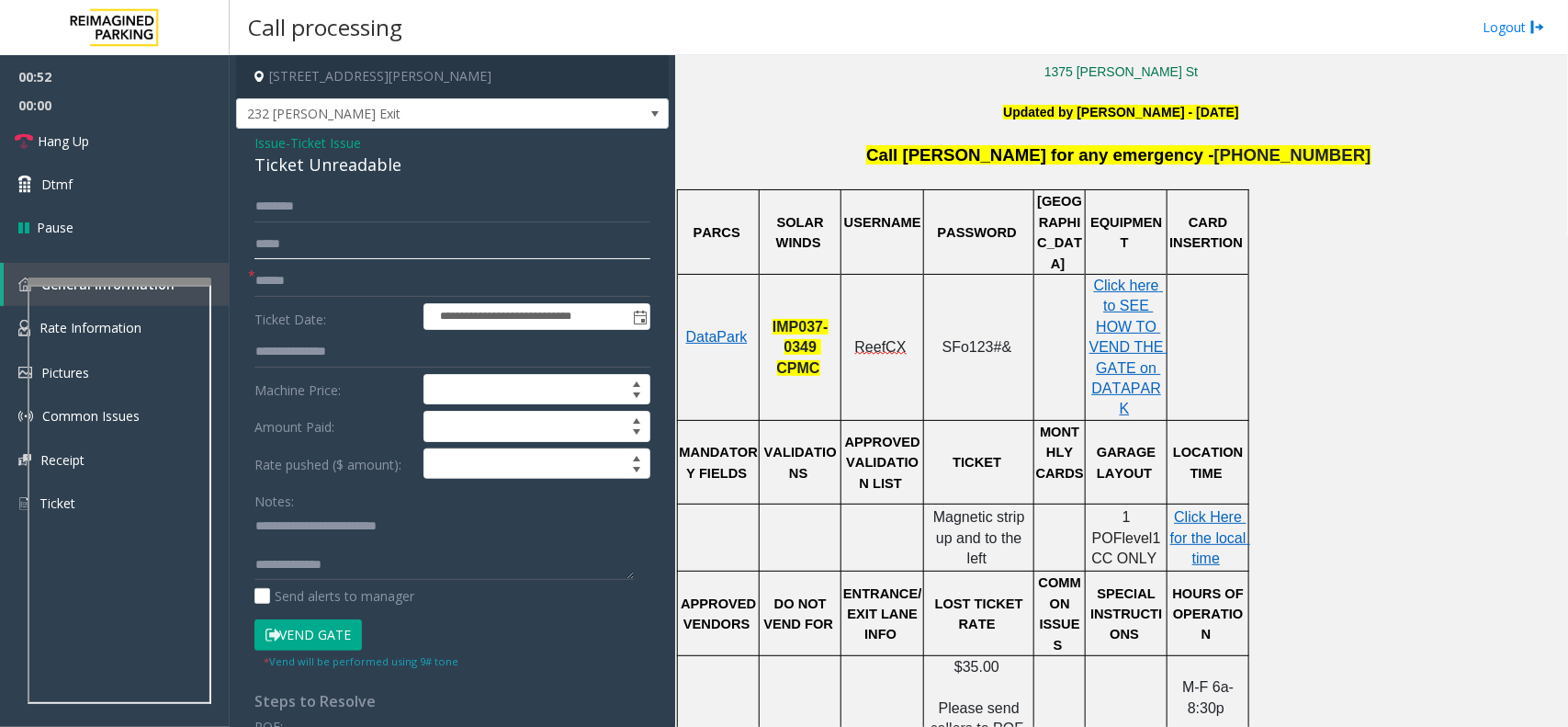
click at [347, 258] on input "text" at bounding box center [452, 245] width 396 height 31
click at [345, 278] on input "text" at bounding box center [452, 281] width 396 height 31
type input "******"
click at [384, 225] on form "**********" at bounding box center [452, 430] width 396 height 477
click at [388, 214] on input "text" at bounding box center [452, 206] width 396 height 31
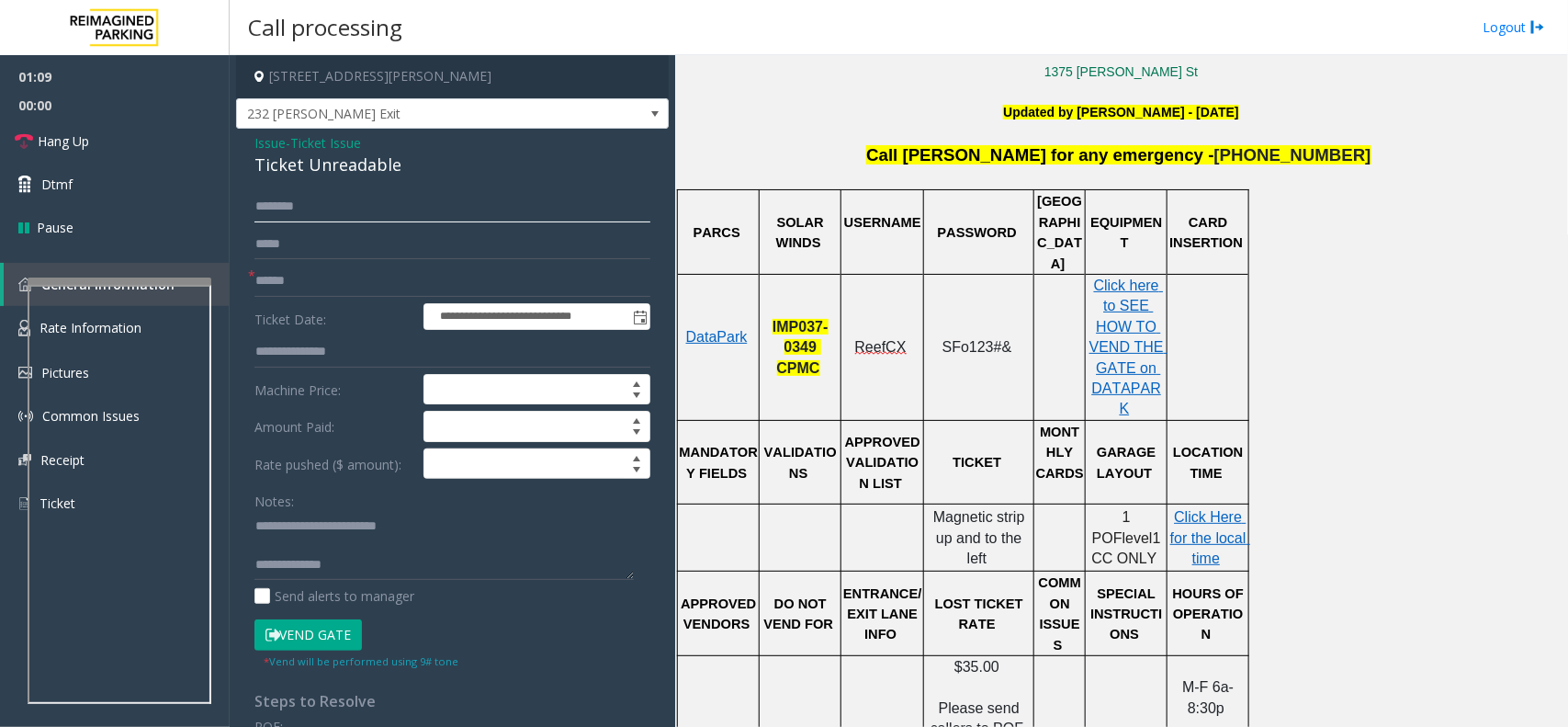
click at [349, 217] on input "text" at bounding box center [452, 206] width 396 height 31
click at [391, 570] on textarea at bounding box center [444, 545] width 380 height 68
paste textarea "**********"
type textarea "**********"
click at [299, 209] on input "text" at bounding box center [452, 206] width 396 height 31
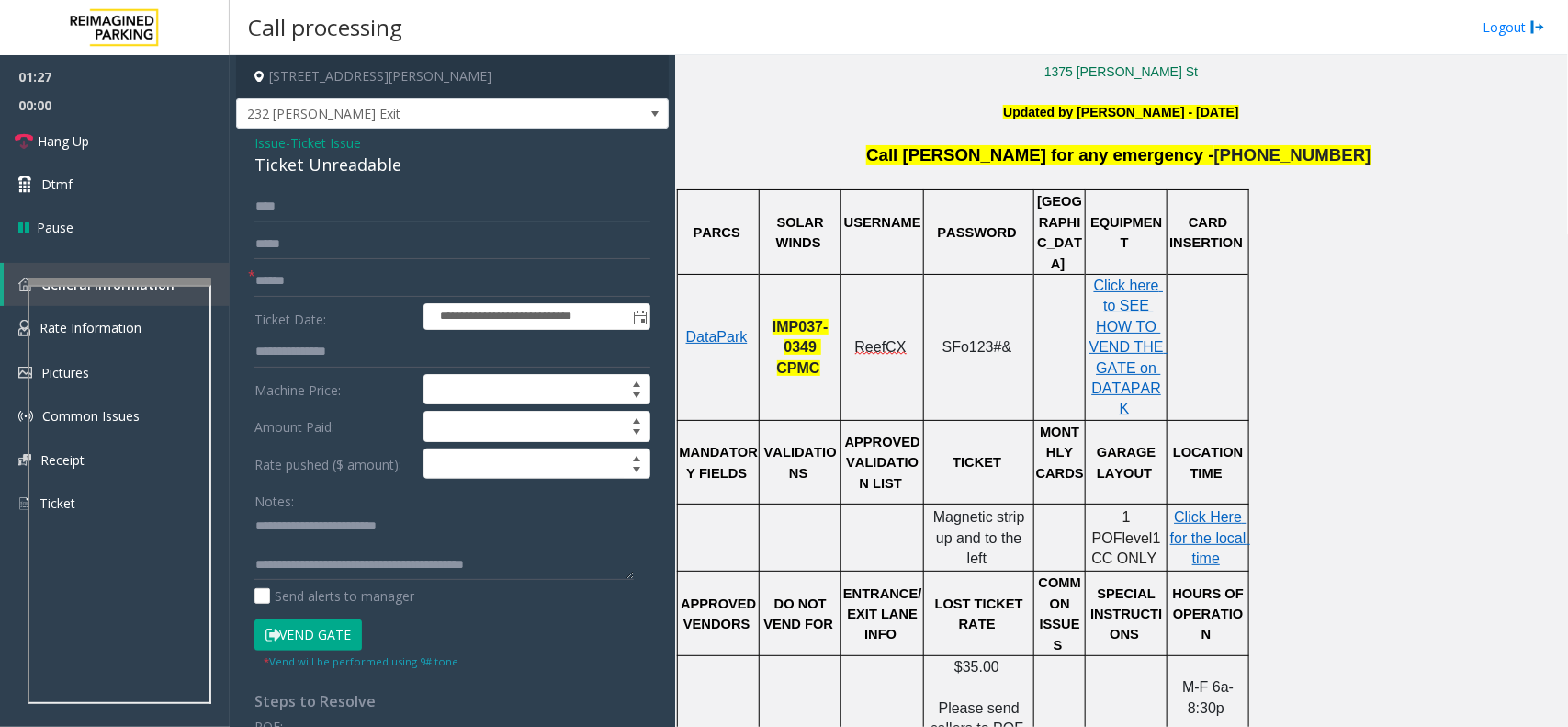
type input "****"
click at [319, 636] on button "Vend Gate" at bounding box center [308, 635] width 108 height 31
click at [56, 141] on span "Hang Up" at bounding box center [63, 141] width 52 height 20
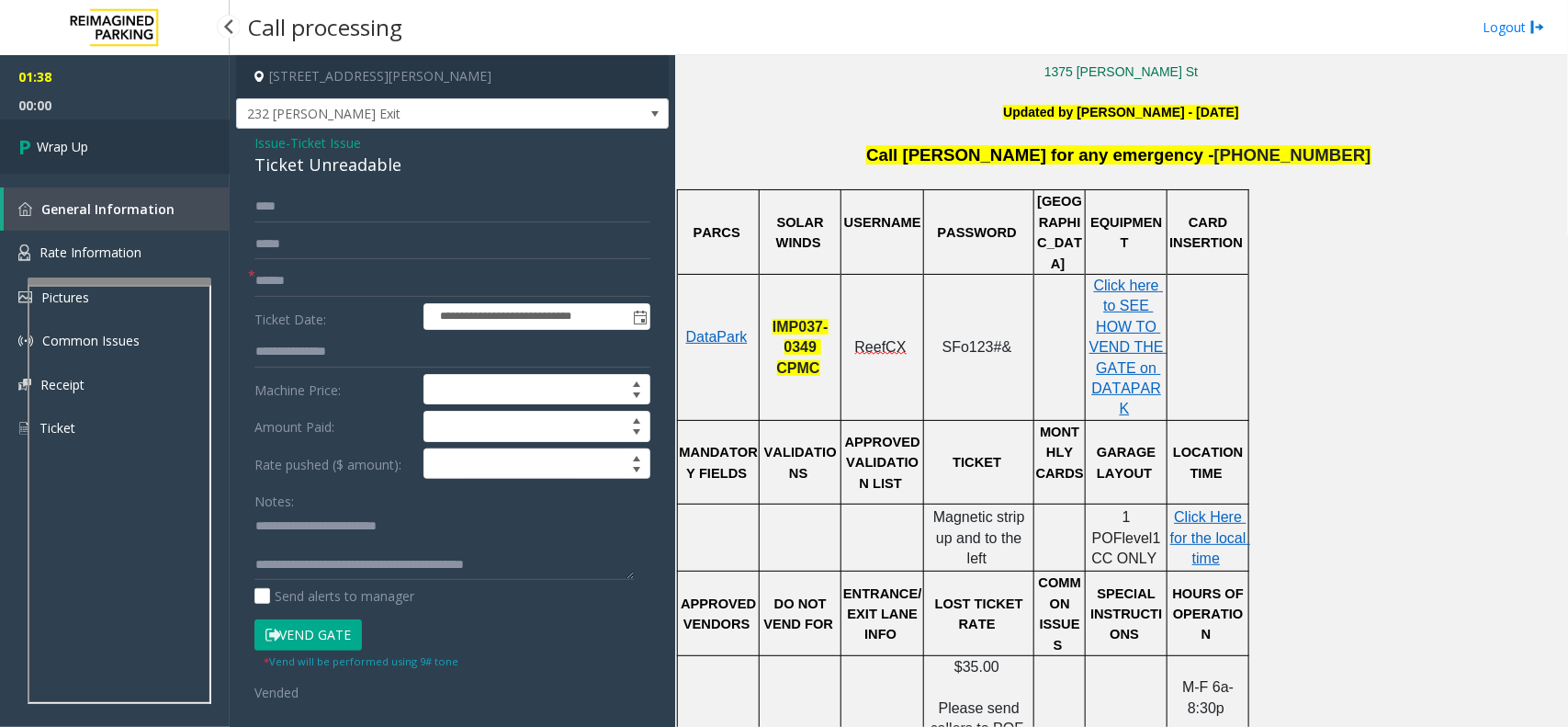
click at [56, 141] on span "Wrap Up" at bounding box center [63, 147] width 52 height 20
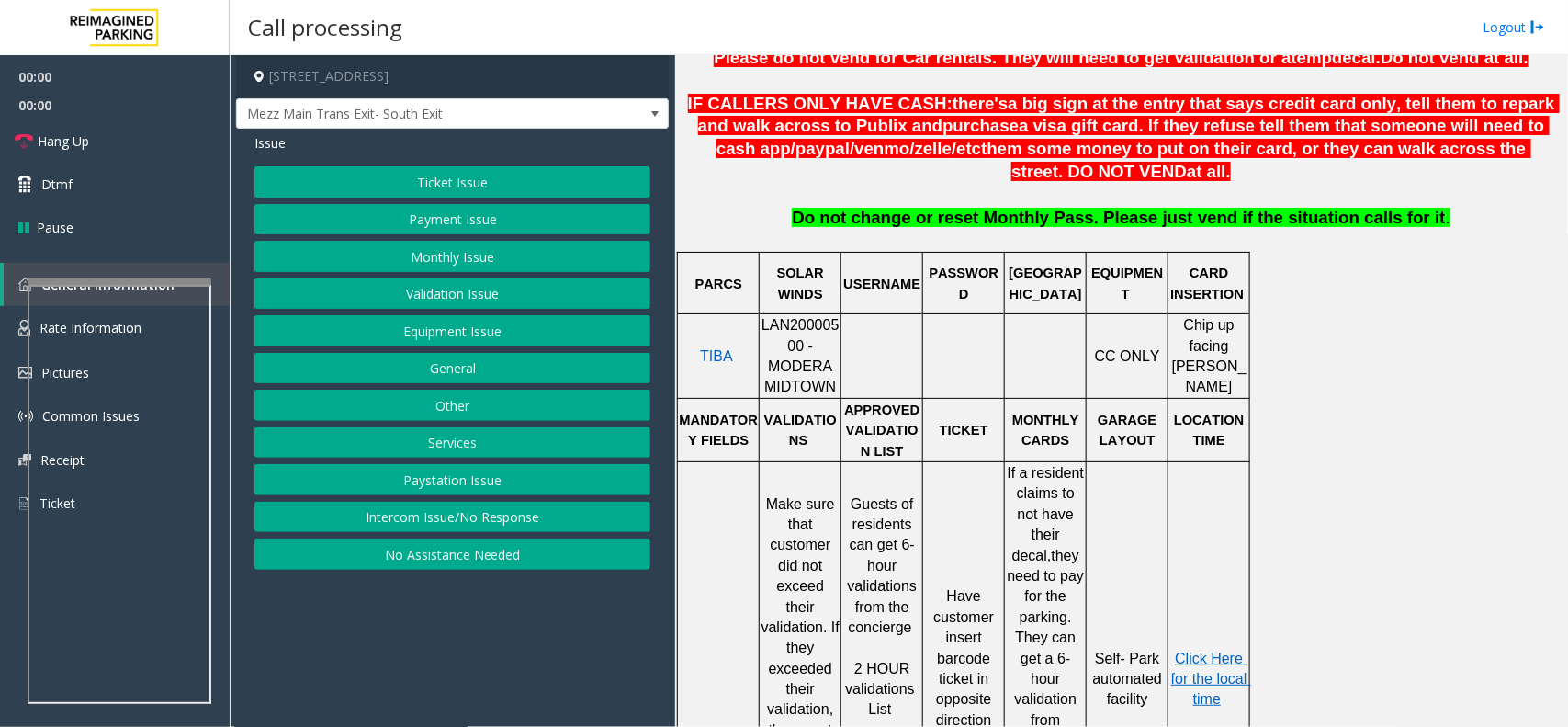
scroll to position [803, 0]
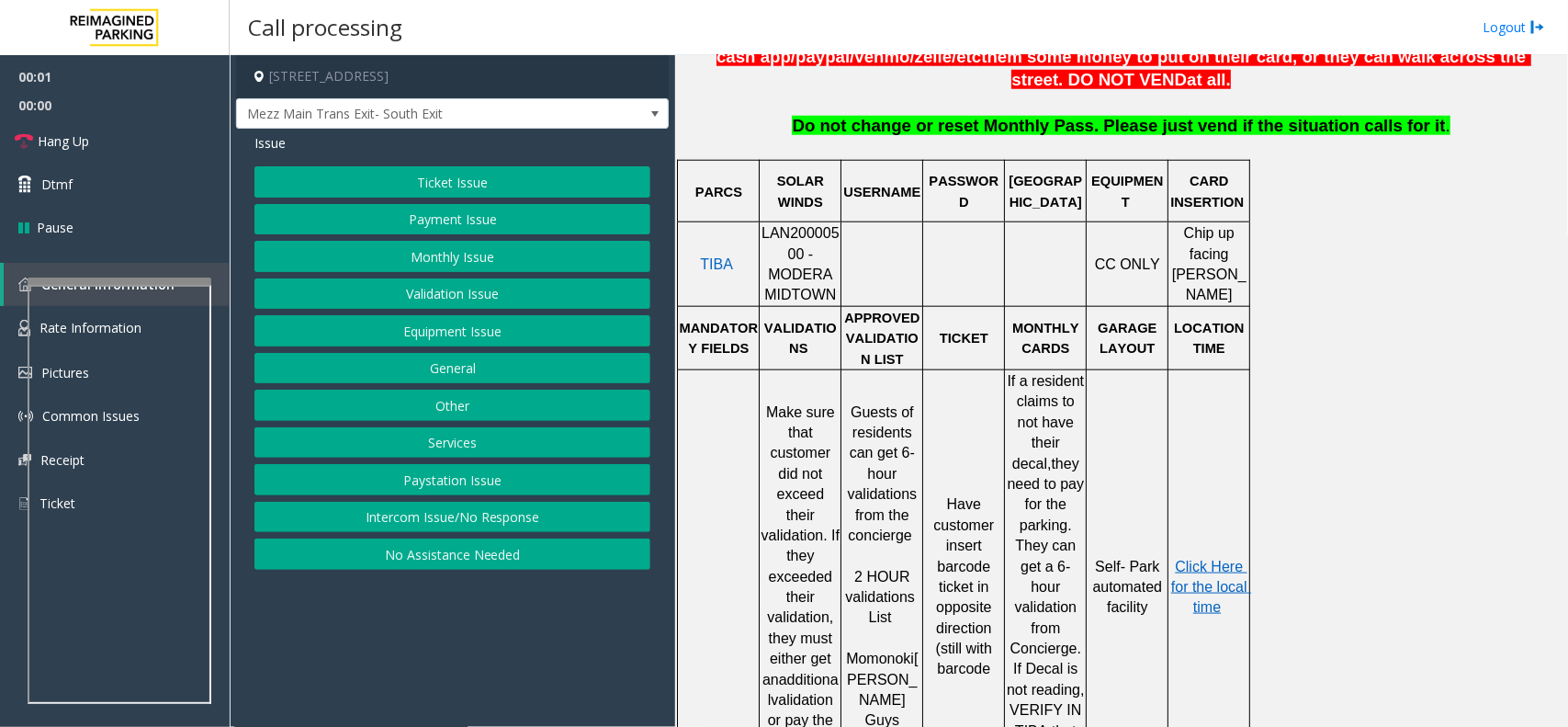
click at [762, 248] on div at bounding box center [760, 264] width 7 height 84
click at [773, 244] on span "LAN20000500 - MODERA MIDTOWN" at bounding box center [801, 263] width 78 height 77
click at [479, 165] on div "Issue Ticket Issue Payment Issue Monthly Issue Validation Issue Equipment Issue…" at bounding box center [452, 353] width 433 height 450
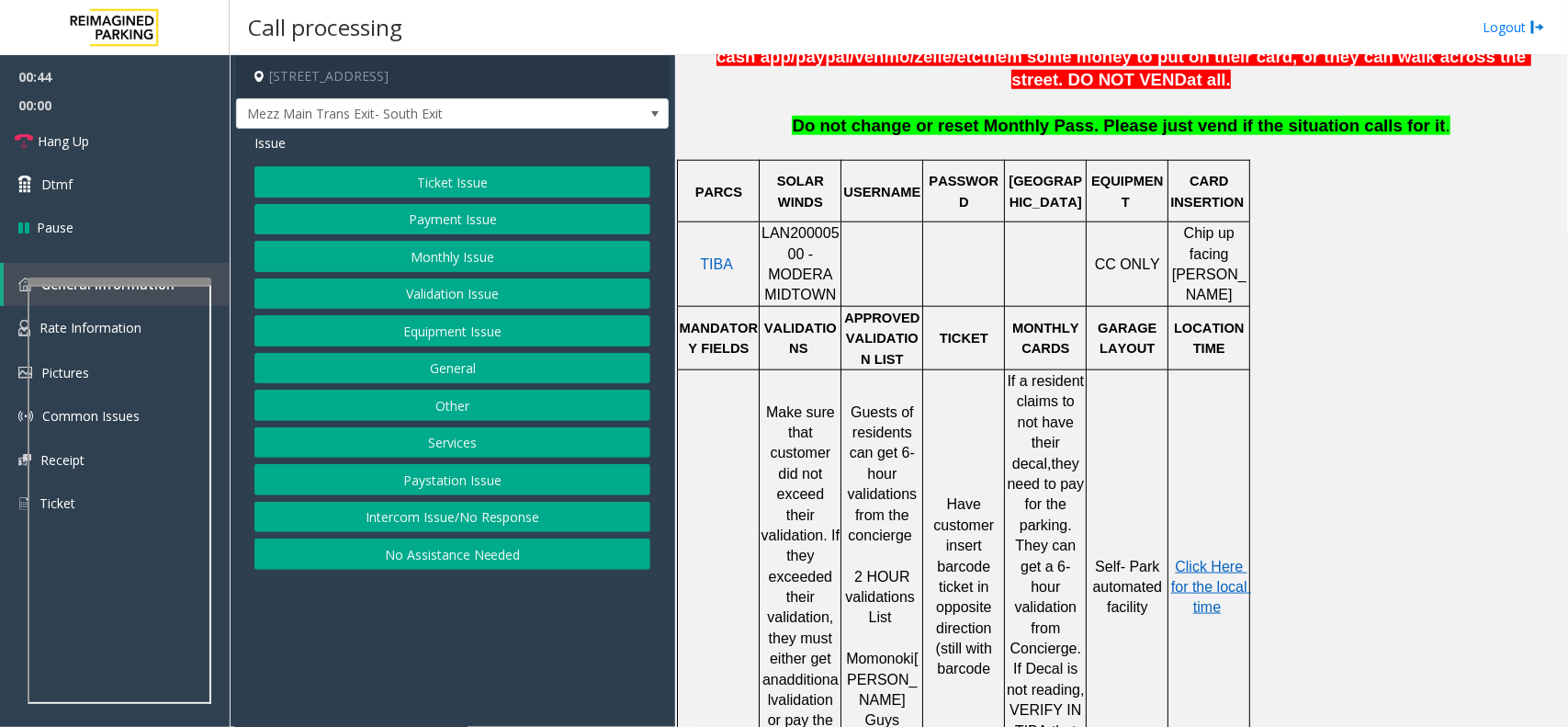
click at [465, 172] on button "Ticket Issue" at bounding box center [452, 182] width 396 height 31
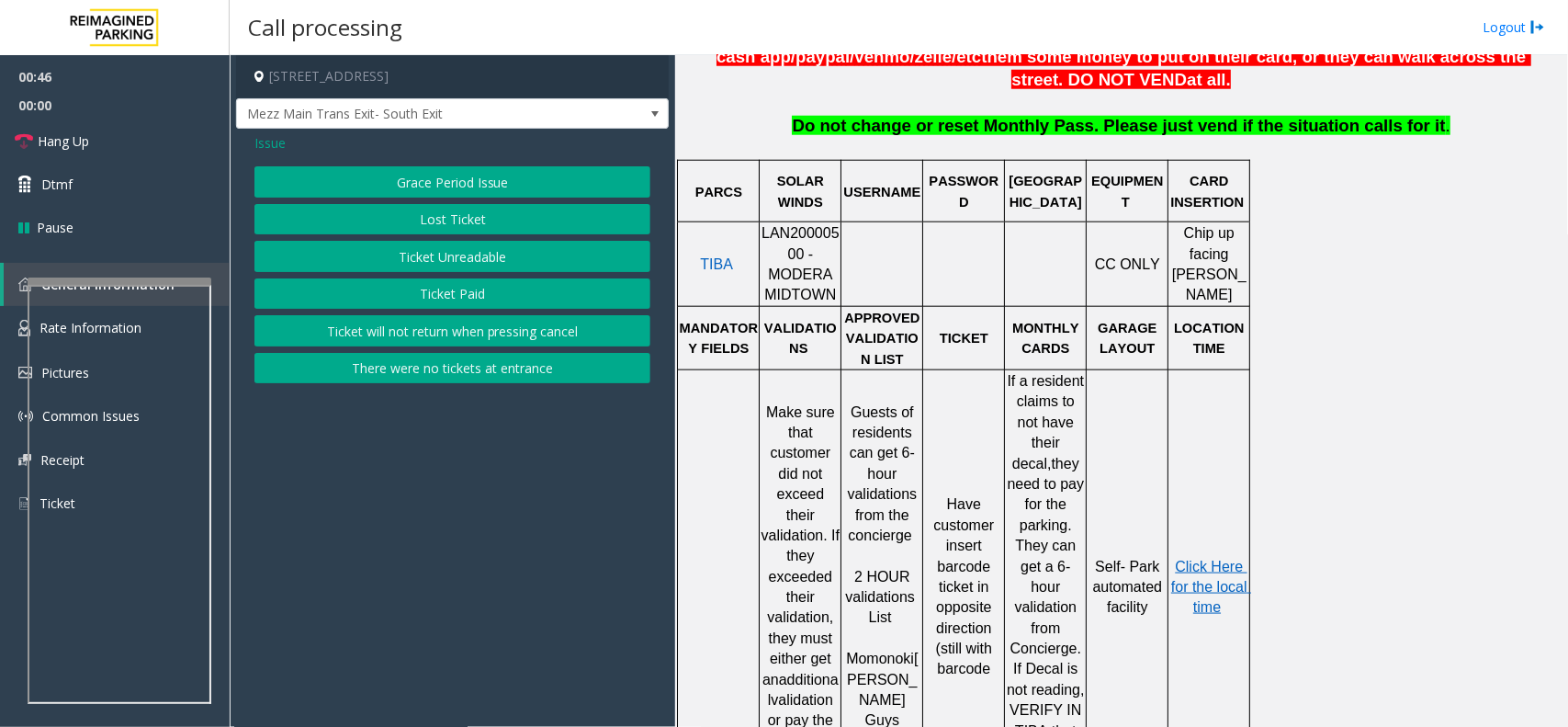
click at [288, 145] on div "Issue" at bounding box center [452, 143] width 396 height 20
click at [278, 143] on span "Issue" at bounding box center [270, 143] width 31 height 20
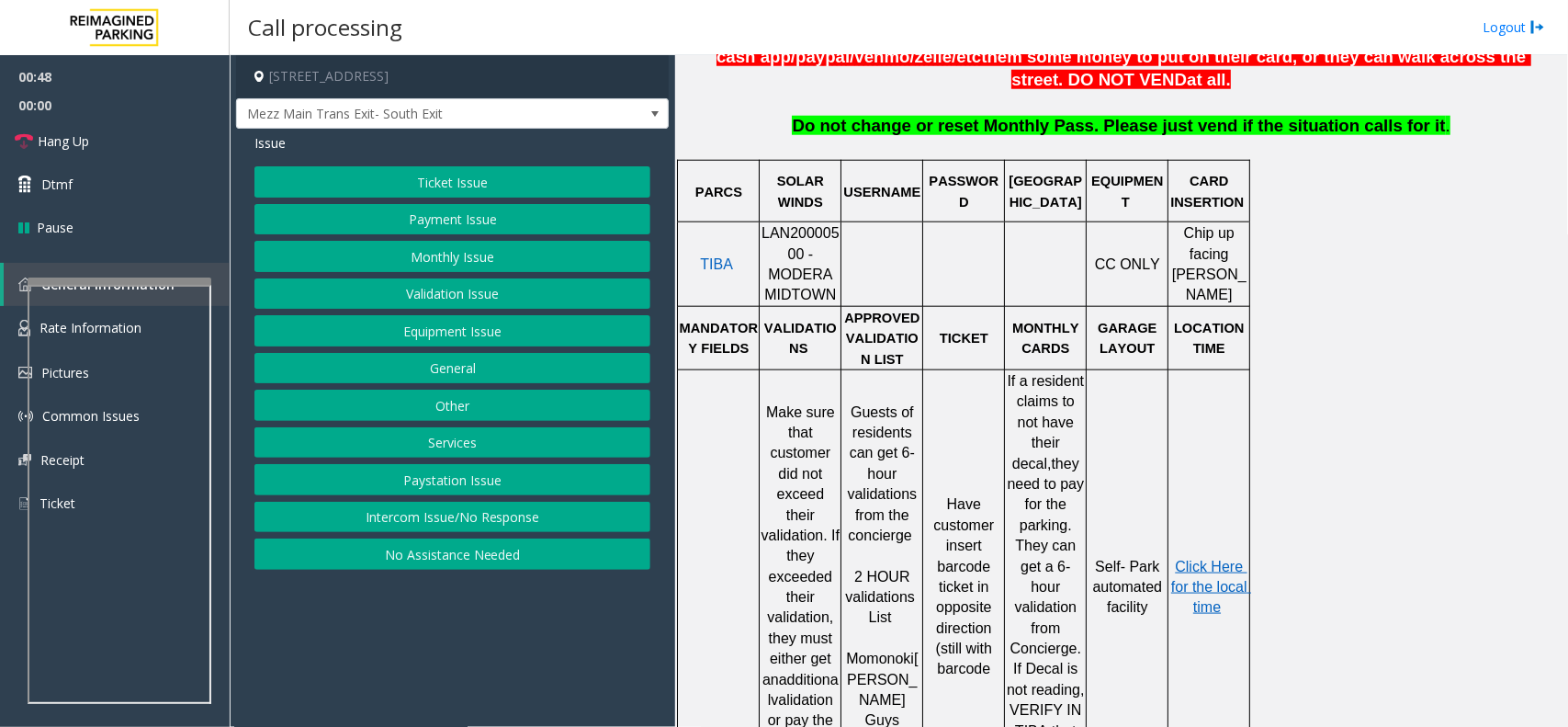
click at [457, 328] on button "Equipment Issue" at bounding box center [452, 331] width 396 height 31
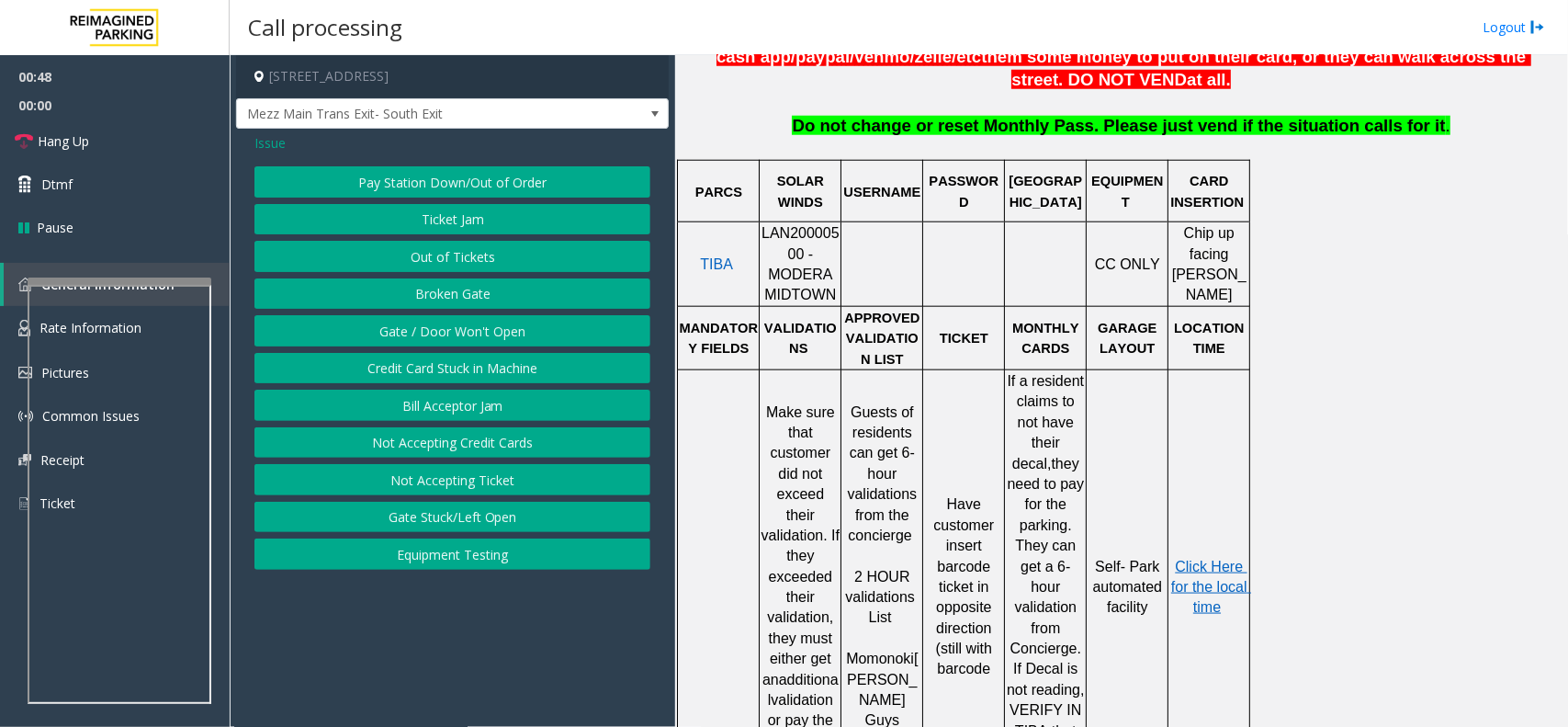
click at [459, 217] on button "Ticket Jam" at bounding box center [452, 219] width 396 height 31
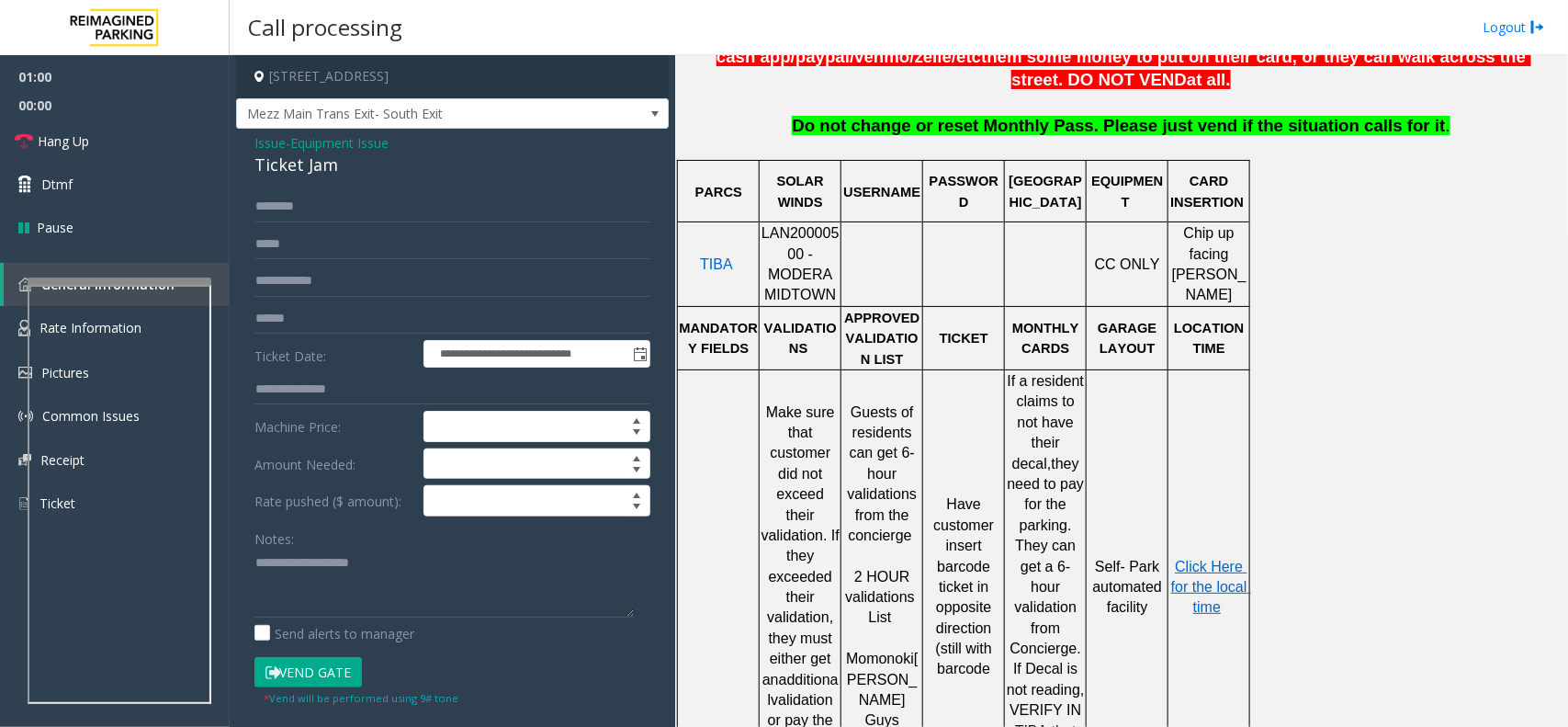
click at [262, 139] on span "Issue" at bounding box center [270, 143] width 31 height 20
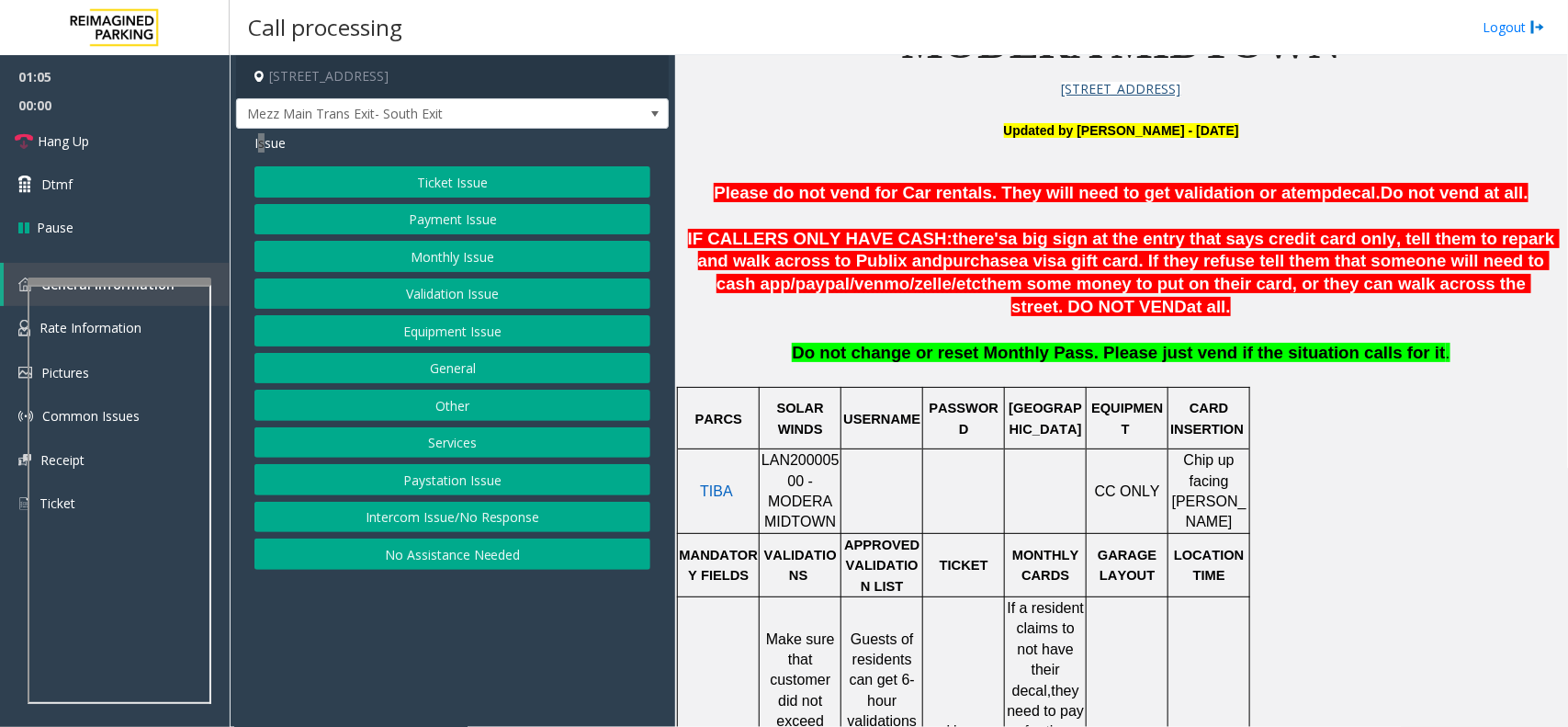
scroll to position [459, 0]
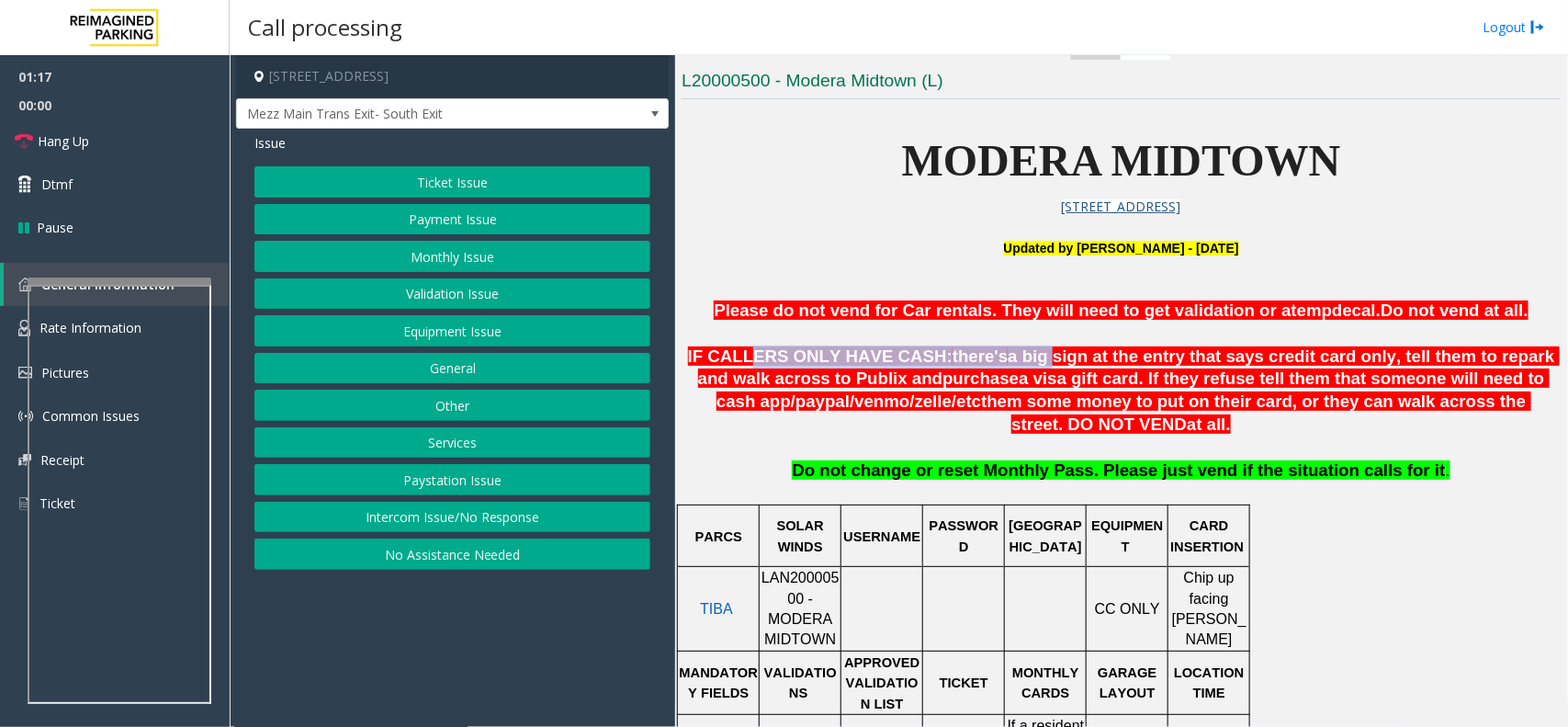
drag, startPoint x: 757, startPoint y: 360, endPoint x: 1018, endPoint y: 354, distance: 261.1
click at [1015, 354] on span "IF CALLERS ONLY HAVE CASH: there's a big sign at the entry that says credit car…" at bounding box center [1124, 389] width 872 height 87
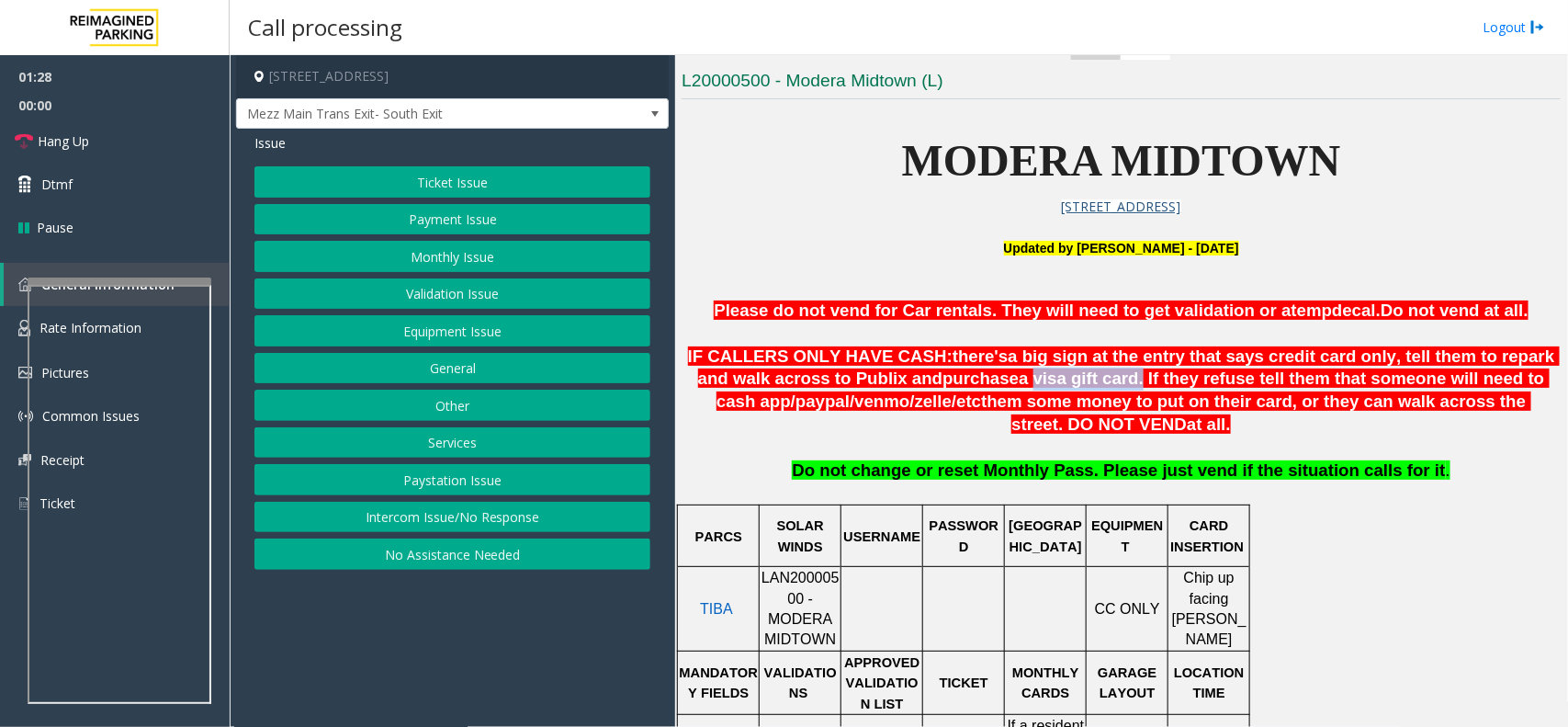
drag, startPoint x: 981, startPoint y: 386, endPoint x: 1072, endPoint y: 383, distance: 91.0
click at [1072, 383] on span "a visa gift card. If they refuse tell them that someone will need to cash app/" at bounding box center [1132, 388] width 833 height 42
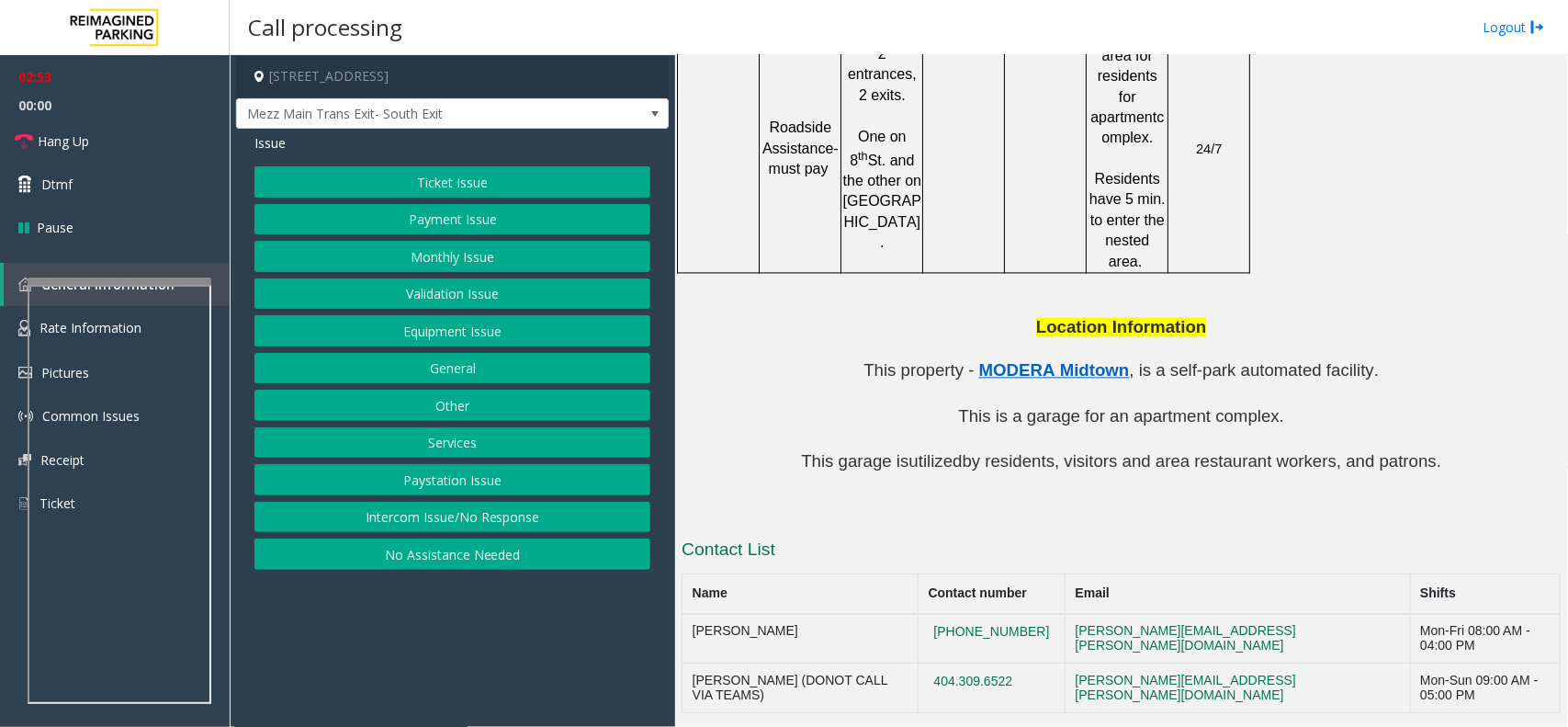
scroll to position [1667, 0]
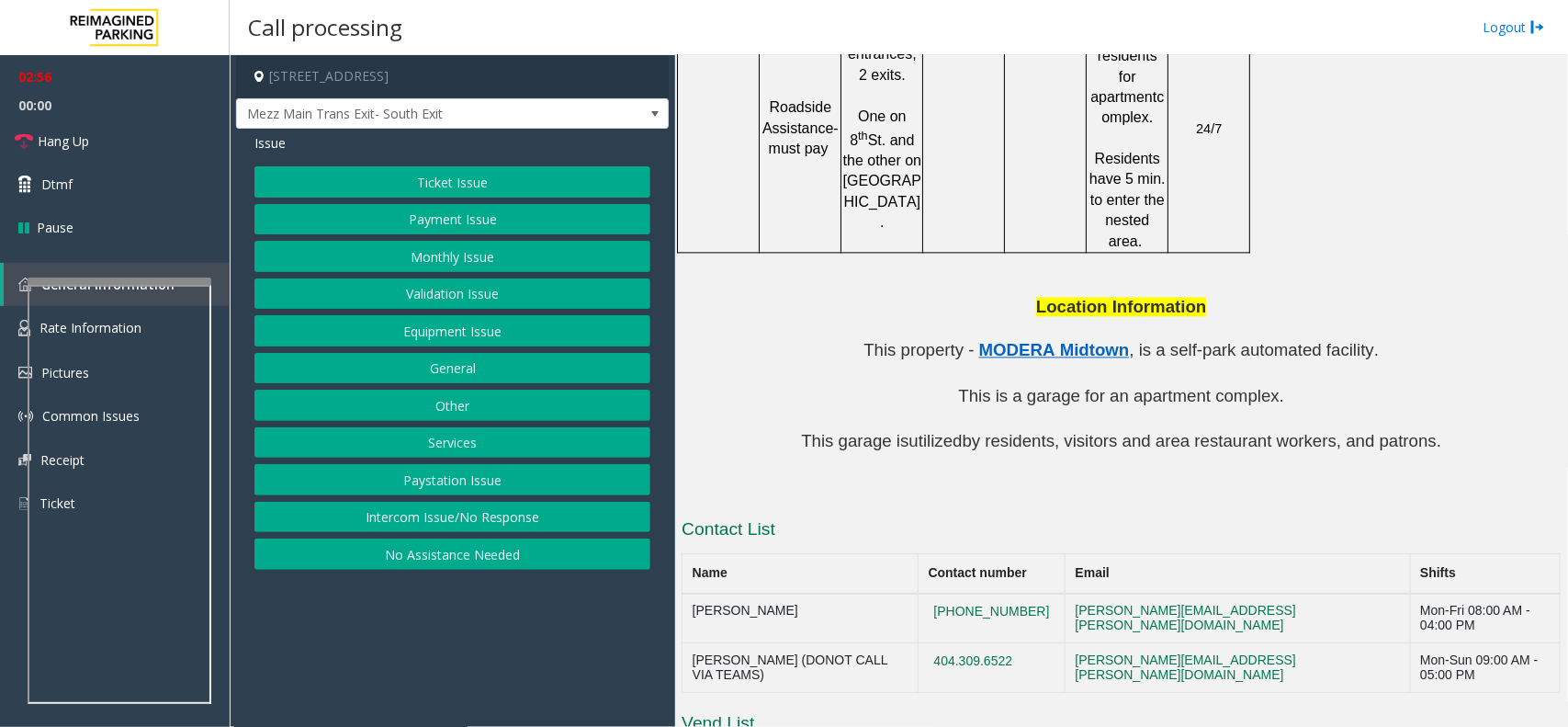
drag, startPoint x: 1066, startPoint y: 516, endPoint x: 945, endPoint y: 503, distance: 121.7
click at [945, 593] on tr "[PERSON_NAME] [PHONE_NUMBER] [PERSON_NAME][EMAIL_ADDRESS][PERSON_NAME][DOMAIN_N…" at bounding box center [1122, 617] width 878 height 50
click at [481, 253] on button "Monthly Issue" at bounding box center [452, 256] width 396 height 31
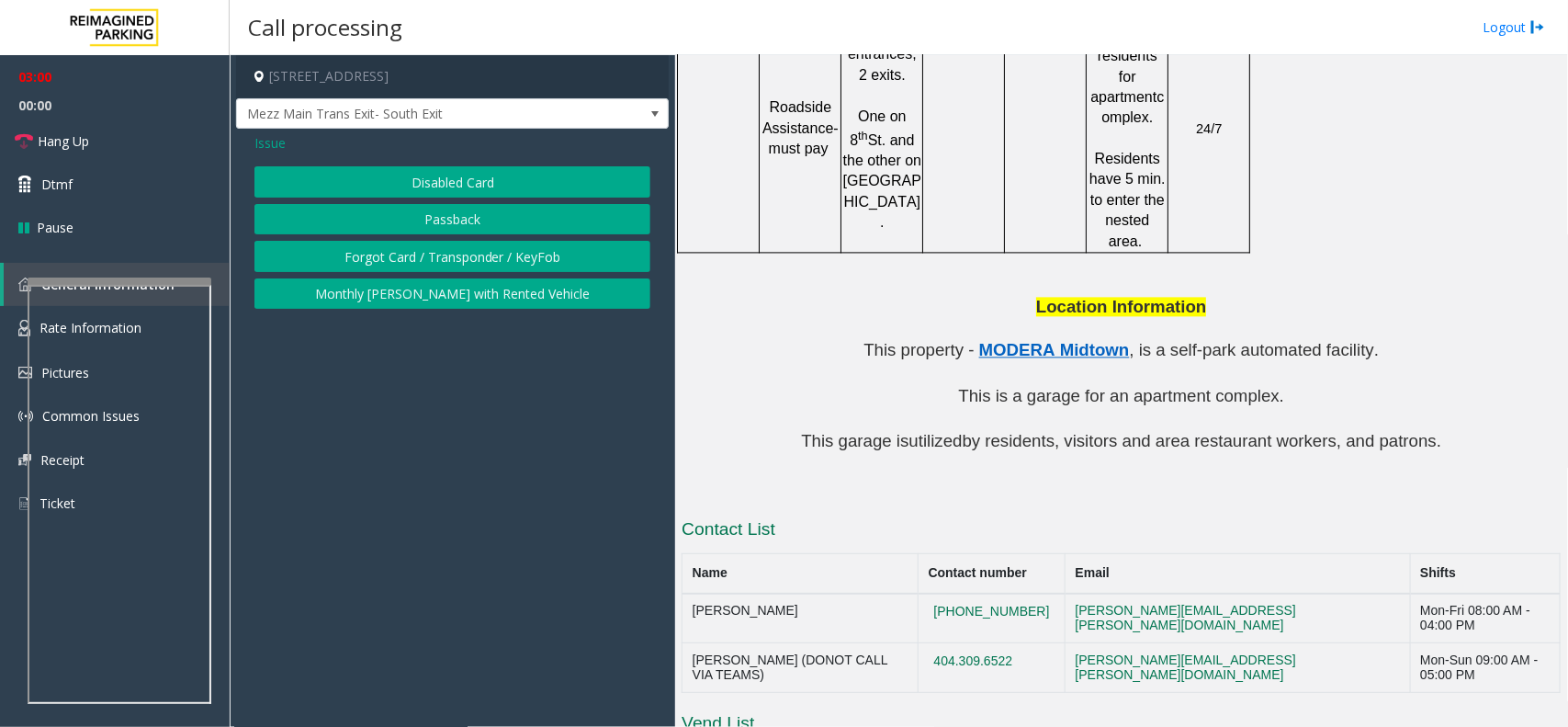
click at [262, 139] on span "Issue" at bounding box center [270, 143] width 31 height 20
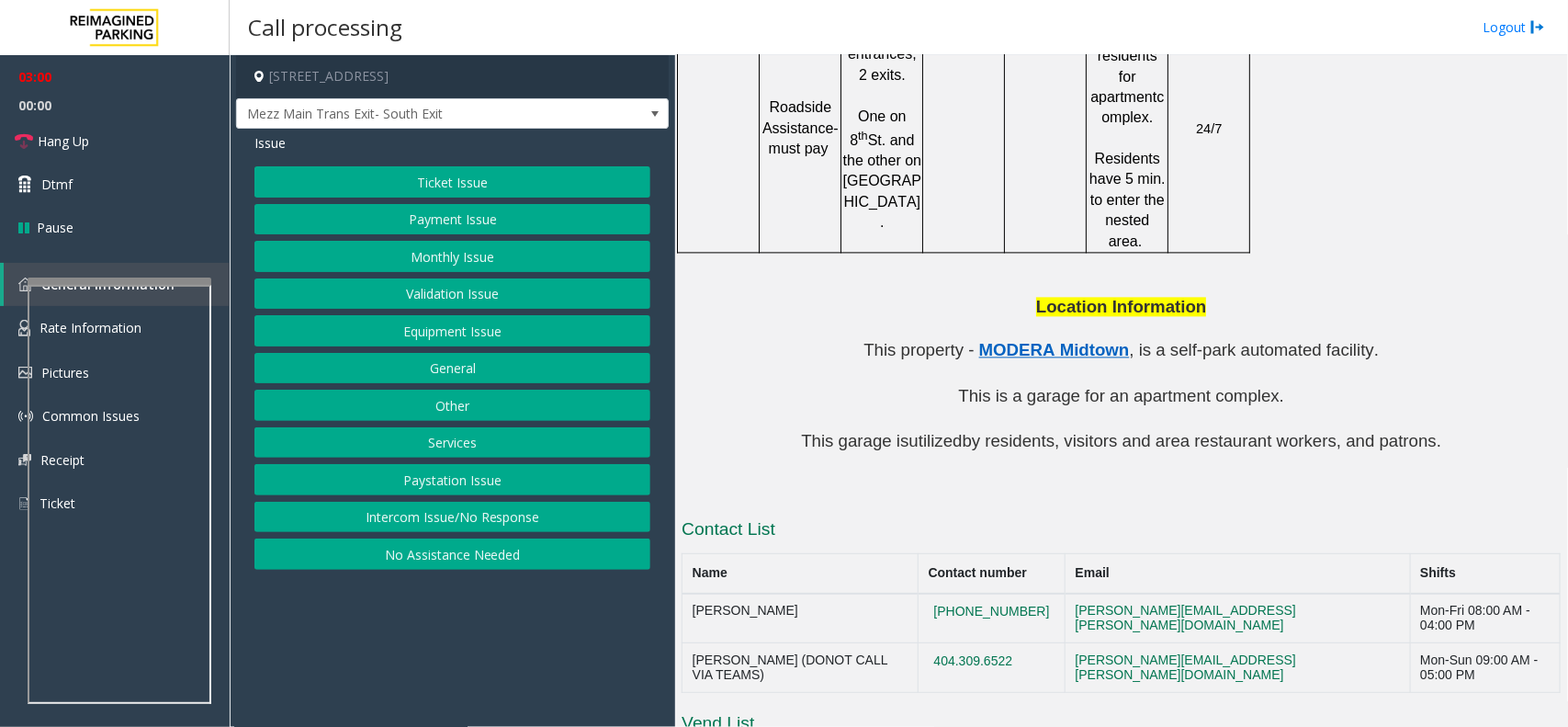
click at [433, 221] on button "Payment Issue" at bounding box center [452, 219] width 396 height 31
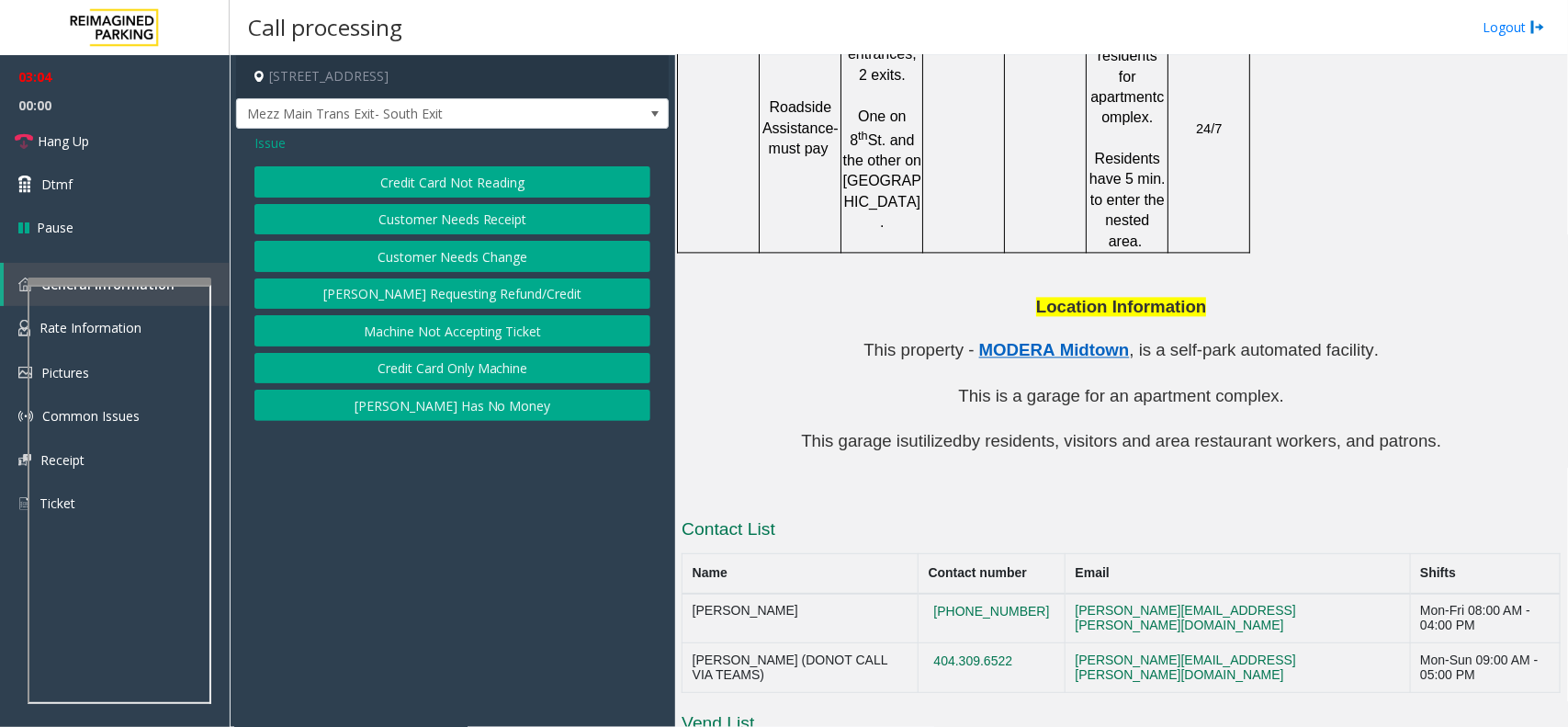
click at [498, 364] on button "Credit Card Only Machine" at bounding box center [452, 368] width 396 height 31
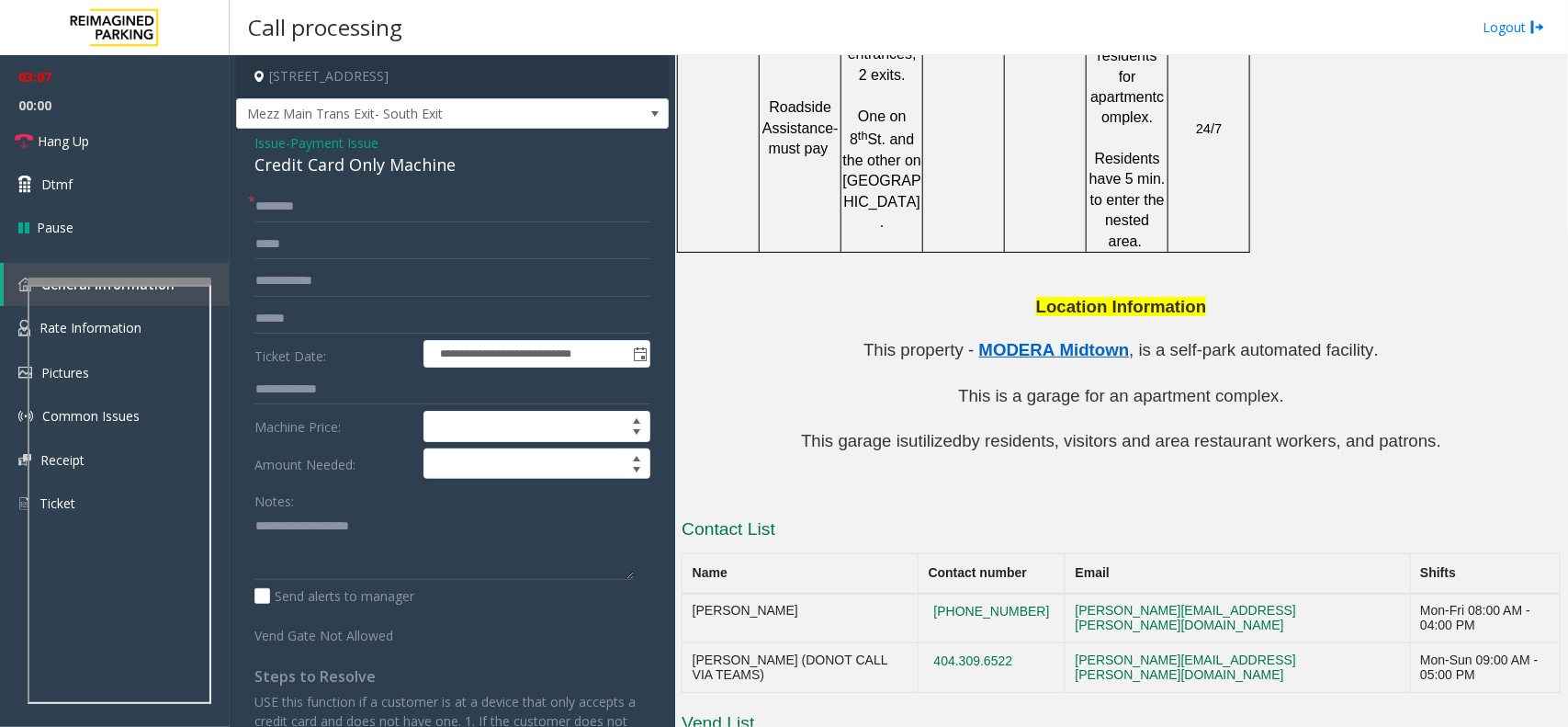
drag, startPoint x: 245, startPoint y: 562, endPoint x: 251, endPoint y: 554, distance: 10.0
click at [246, 562] on div "**********" at bounding box center [452, 567] width 424 height 751
paste textarea "**********"
click at [294, 543] on textarea at bounding box center [444, 545] width 380 height 68
click at [345, 162] on div "Credit Card Only Machine" at bounding box center [452, 164] width 396 height 24
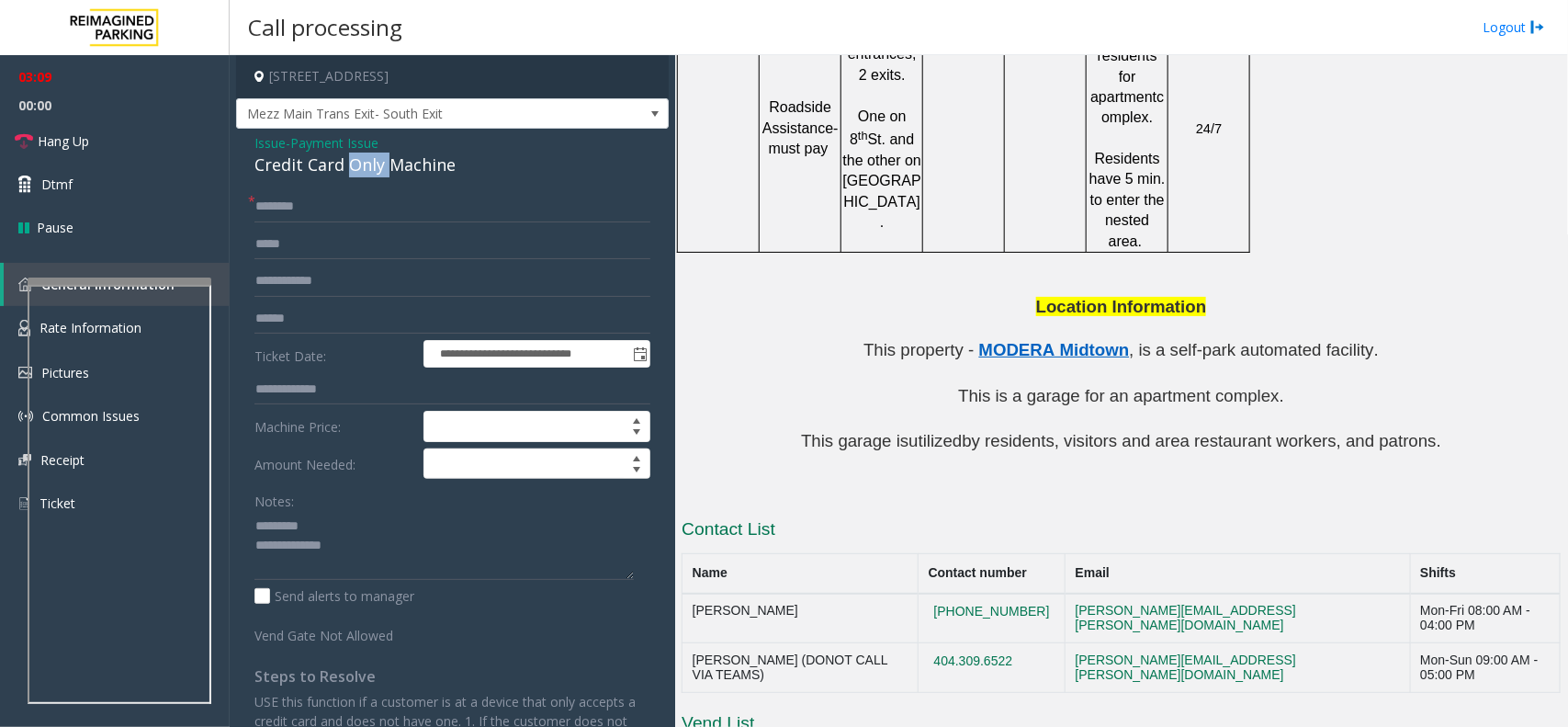
click at [345, 162] on div "Credit Card Only Machine" at bounding box center [452, 164] width 396 height 24
click at [309, 507] on div "Notes:" at bounding box center [452, 532] width 396 height 95
click at [317, 524] on textarea at bounding box center [444, 545] width 380 height 68
paste textarea "**********"
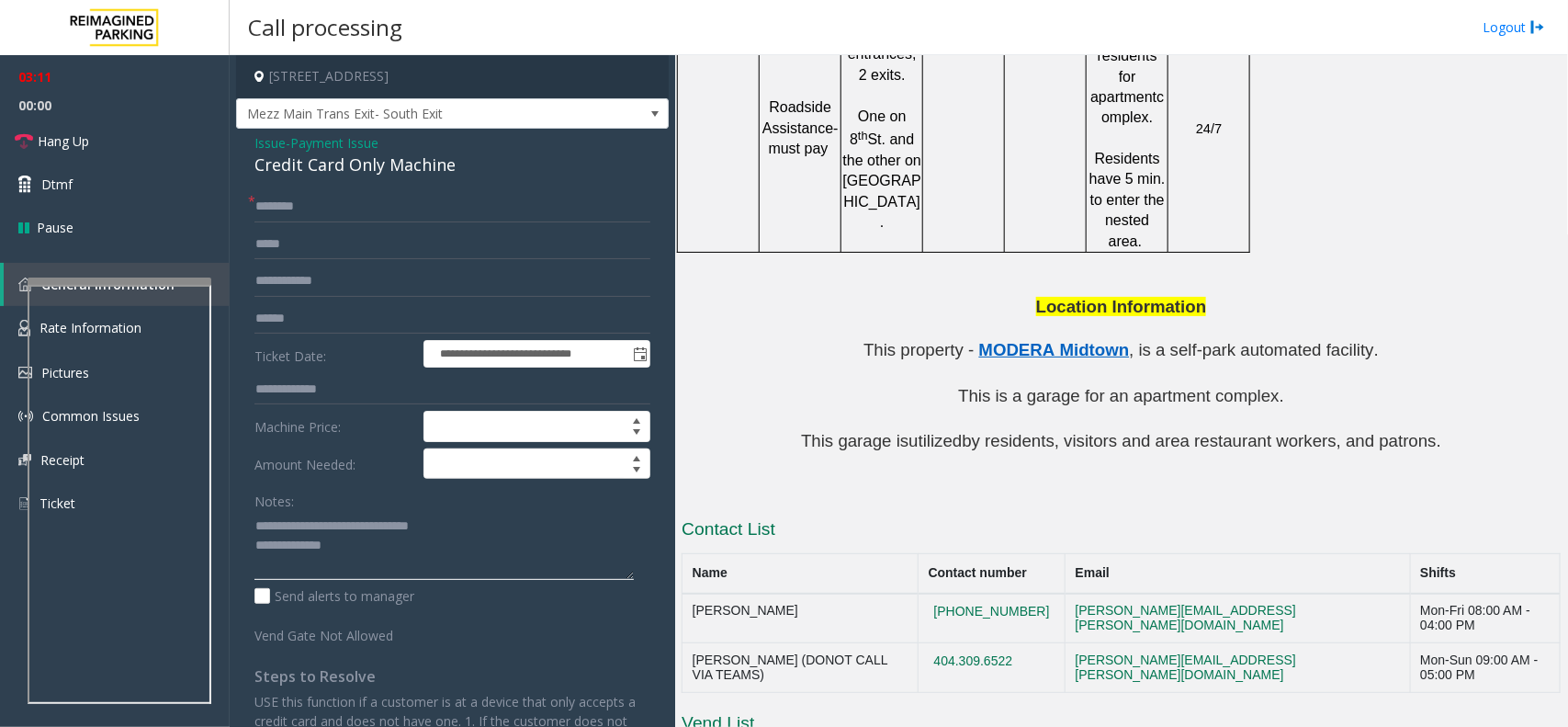
click at [379, 562] on textarea at bounding box center [444, 545] width 380 height 68
click at [260, 522] on textarea at bounding box center [444, 545] width 380 height 68
type textarea "**********"
click at [324, 309] on input "text" at bounding box center [452, 319] width 396 height 31
type input "*******"
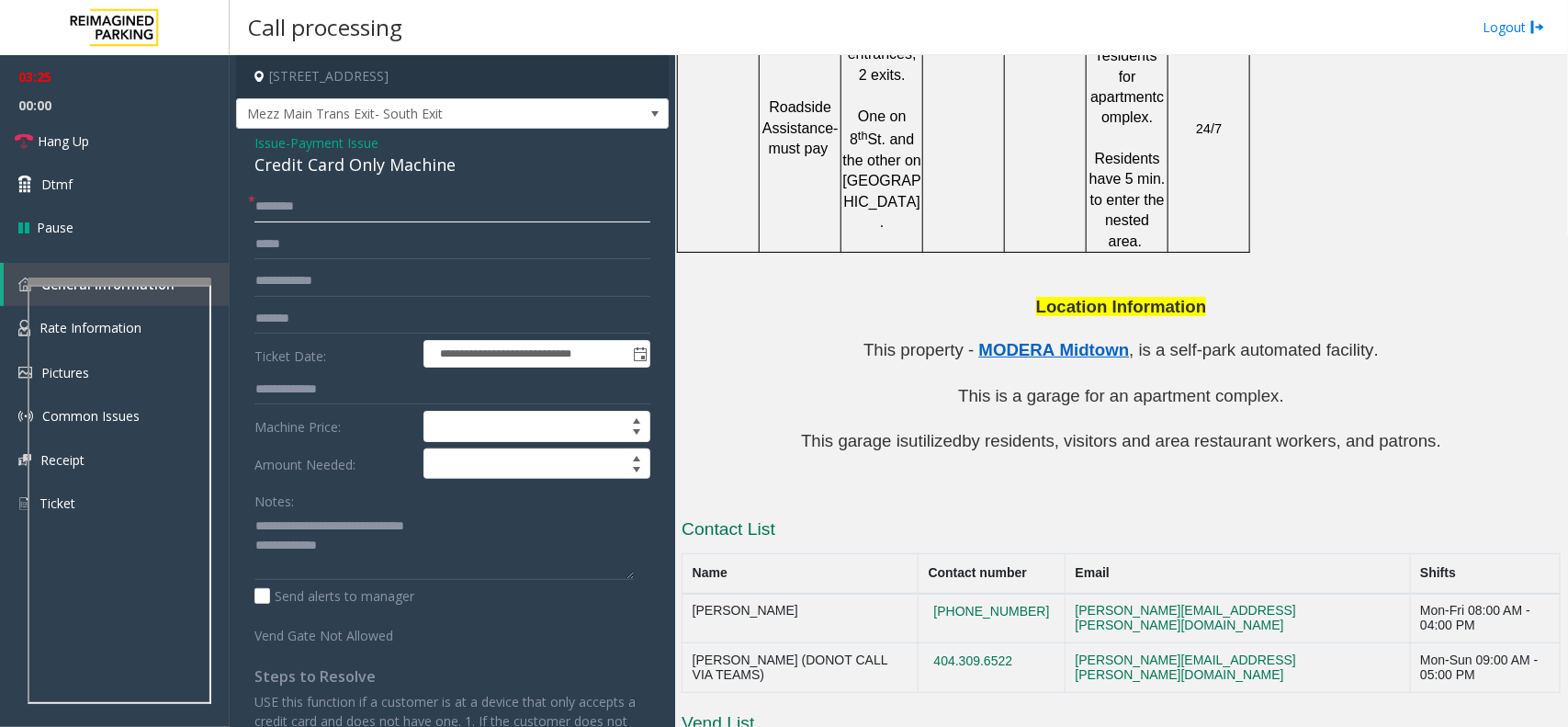
click at [286, 218] on input "text" at bounding box center [452, 206] width 396 height 31
type input "*"
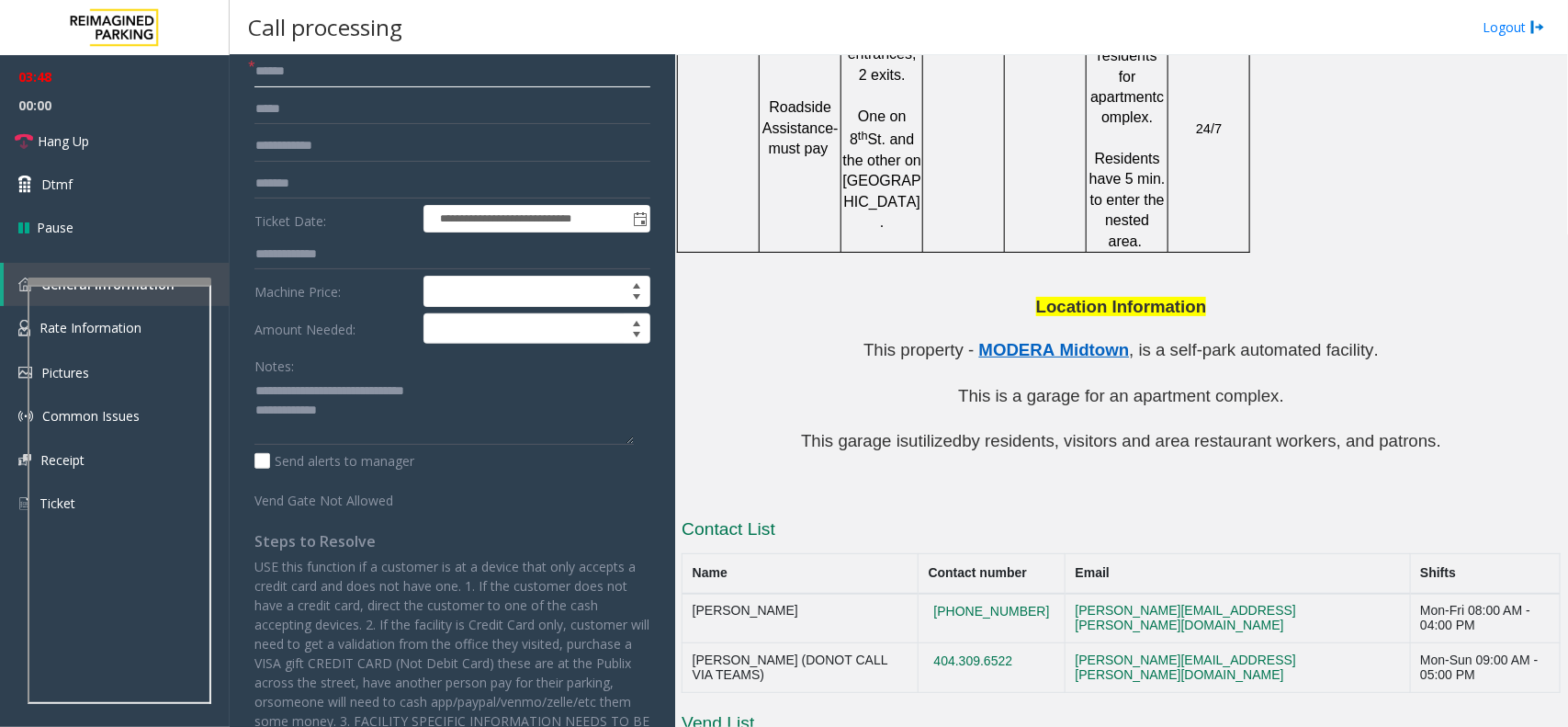
scroll to position [254, 0]
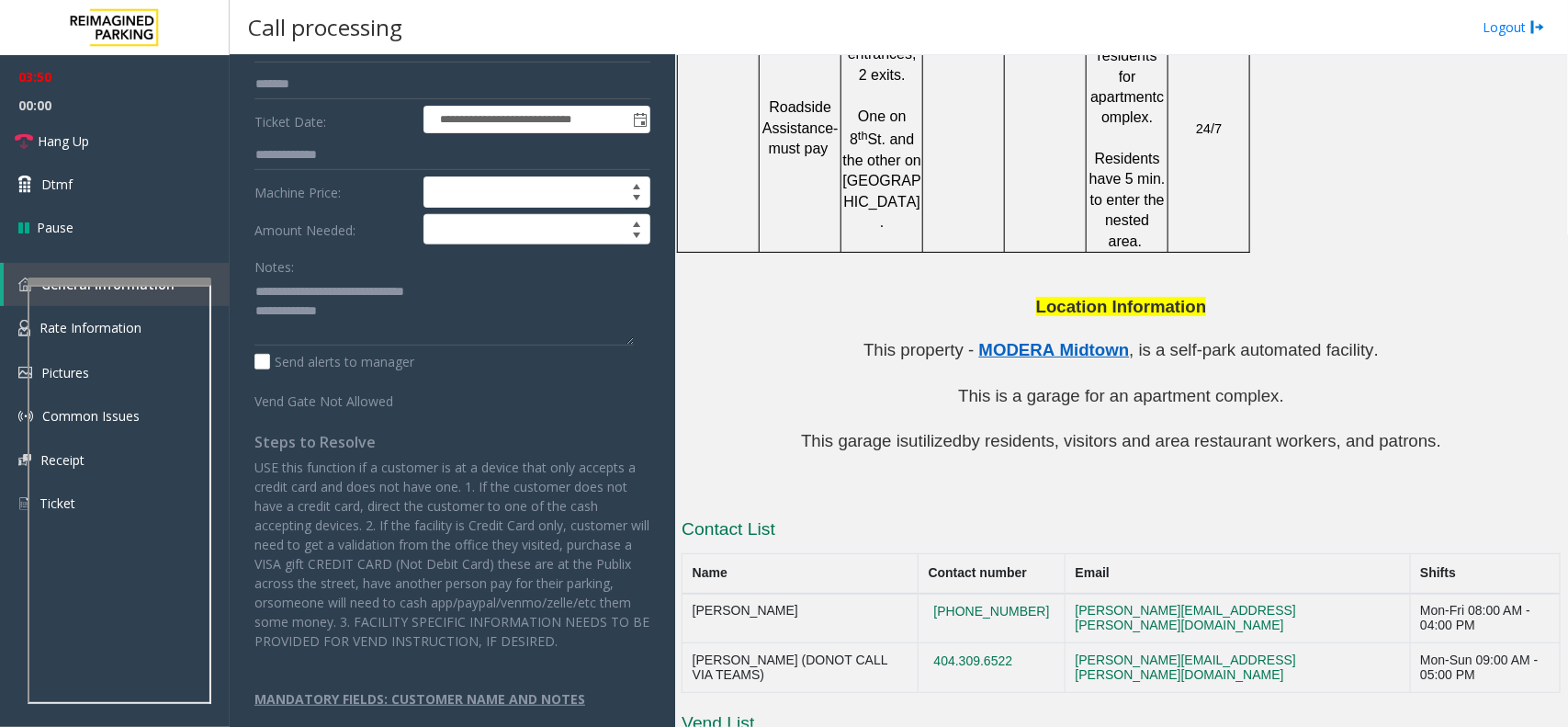
type input "******"
drag, startPoint x: 1072, startPoint y: 520, endPoint x: 970, endPoint y: 520, distance: 102.0
click at [970, 593] on td "[PHONE_NUMBER]" at bounding box center [992, 617] width 147 height 50
click at [393, 294] on textarea at bounding box center [444, 311] width 380 height 68
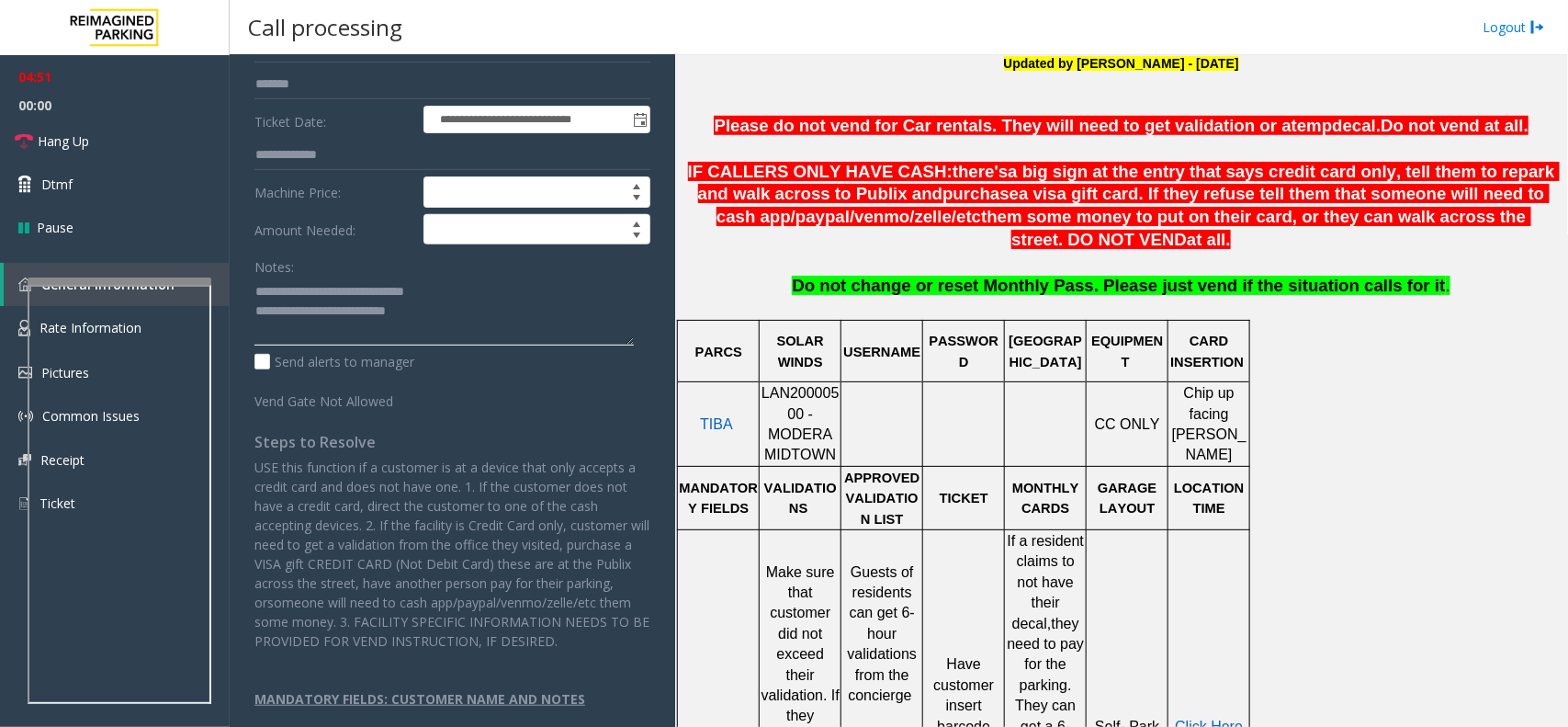
scroll to position [404, 0]
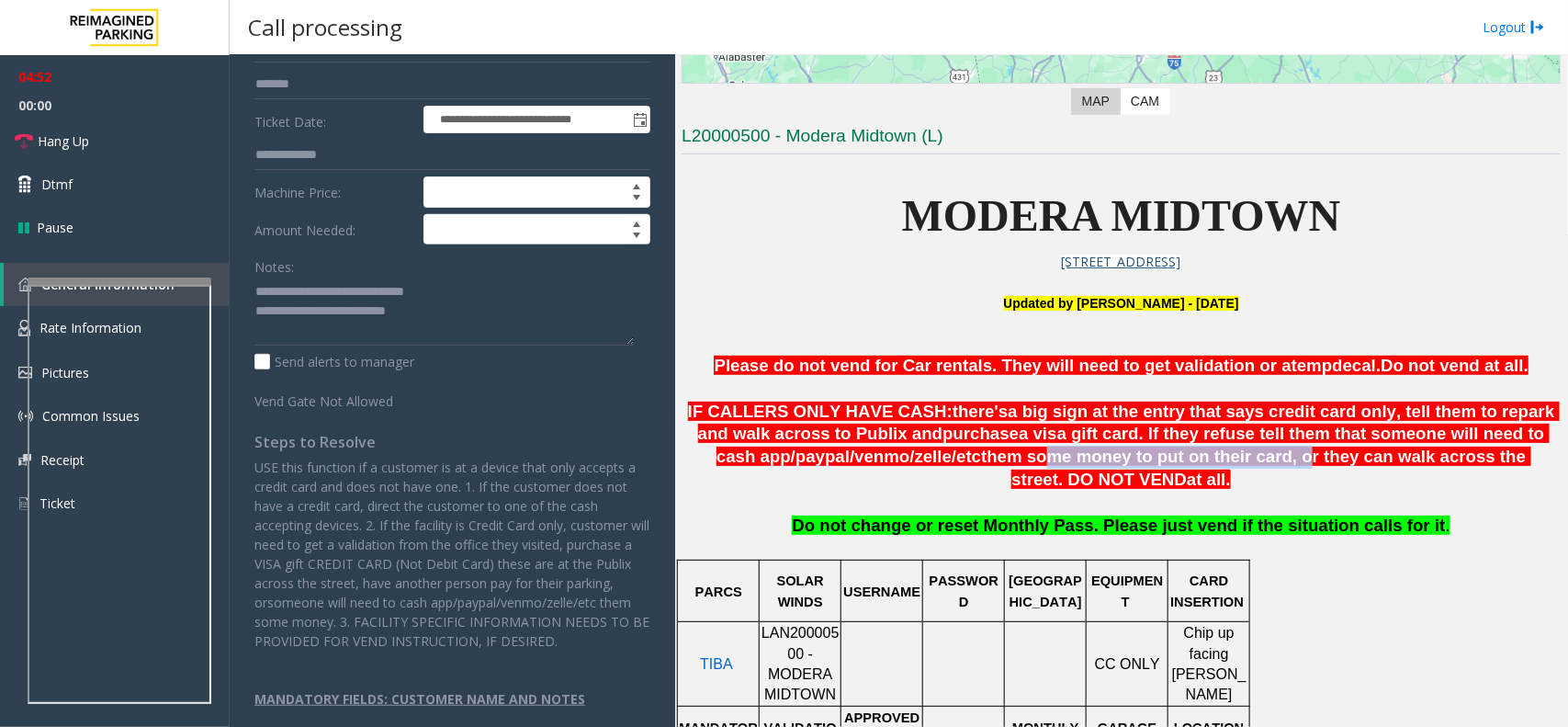
drag, startPoint x: 1008, startPoint y: 456, endPoint x: 1234, endPoint y: 467, distance: 226.3
click at [1187, 458] on span "them some money to put on their card, or they can walk across the street. DO NO…" at bounding box center [1256, 467] width 549 height 42
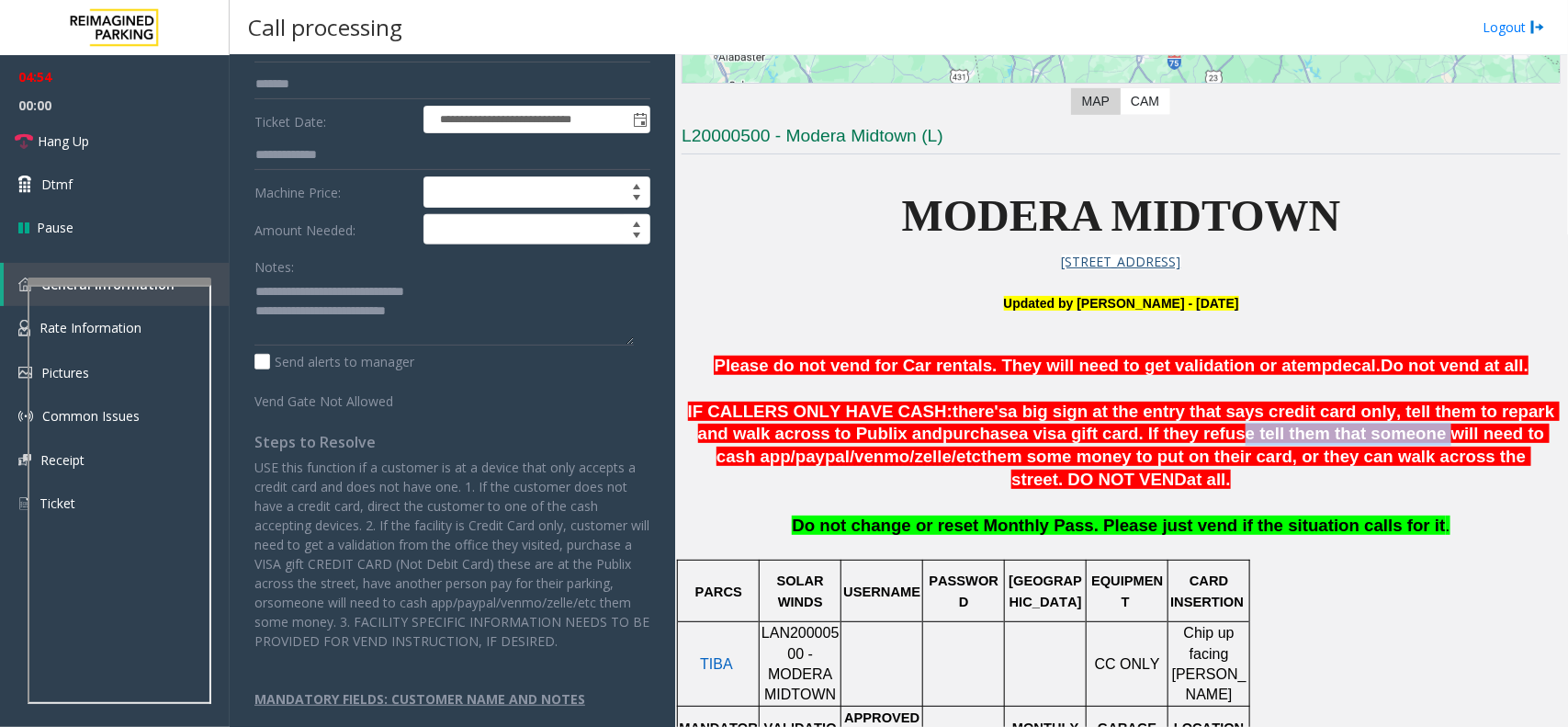
drag, startPoint x: 1161, startPoint y: 432, endPoint x: 1347, endPoint y: 445, distance: 186.5
click at [1347, 445] on span "a visa gift card. If they refuse tell them that someone will need to cash app/" at bounding box center [1132, 444] width 833 height 42
drag, startPoint x: 903, startPoint y: 359, endPoint x: 1241, endPoint y: 356, distance: 338.0
click at [1232, 354] on p at bounding box center [1122, 344] width 879 height 21
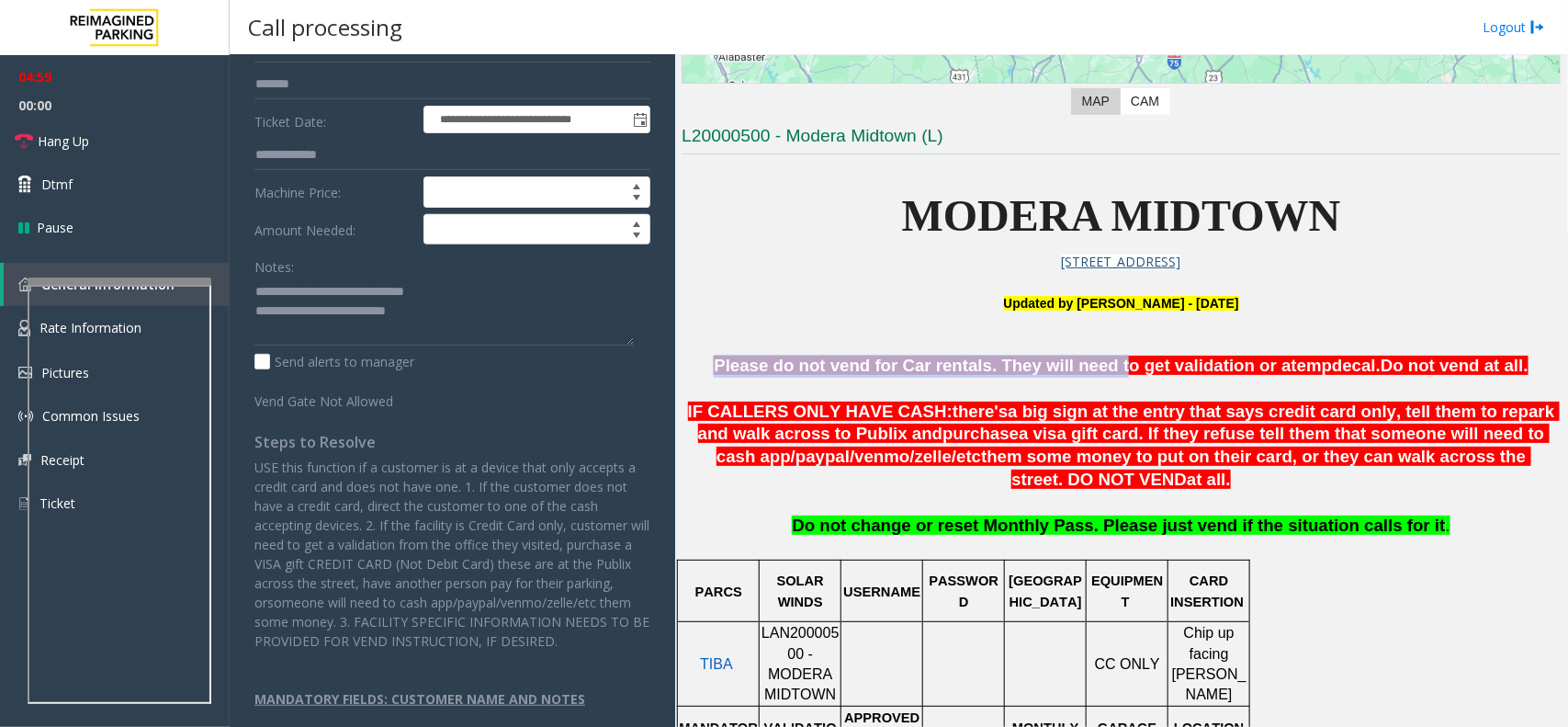
drag, startPoint x: 1115, startPoint y: 375, endPoint x: 1354, endPoint y: 350, distance: 240.3
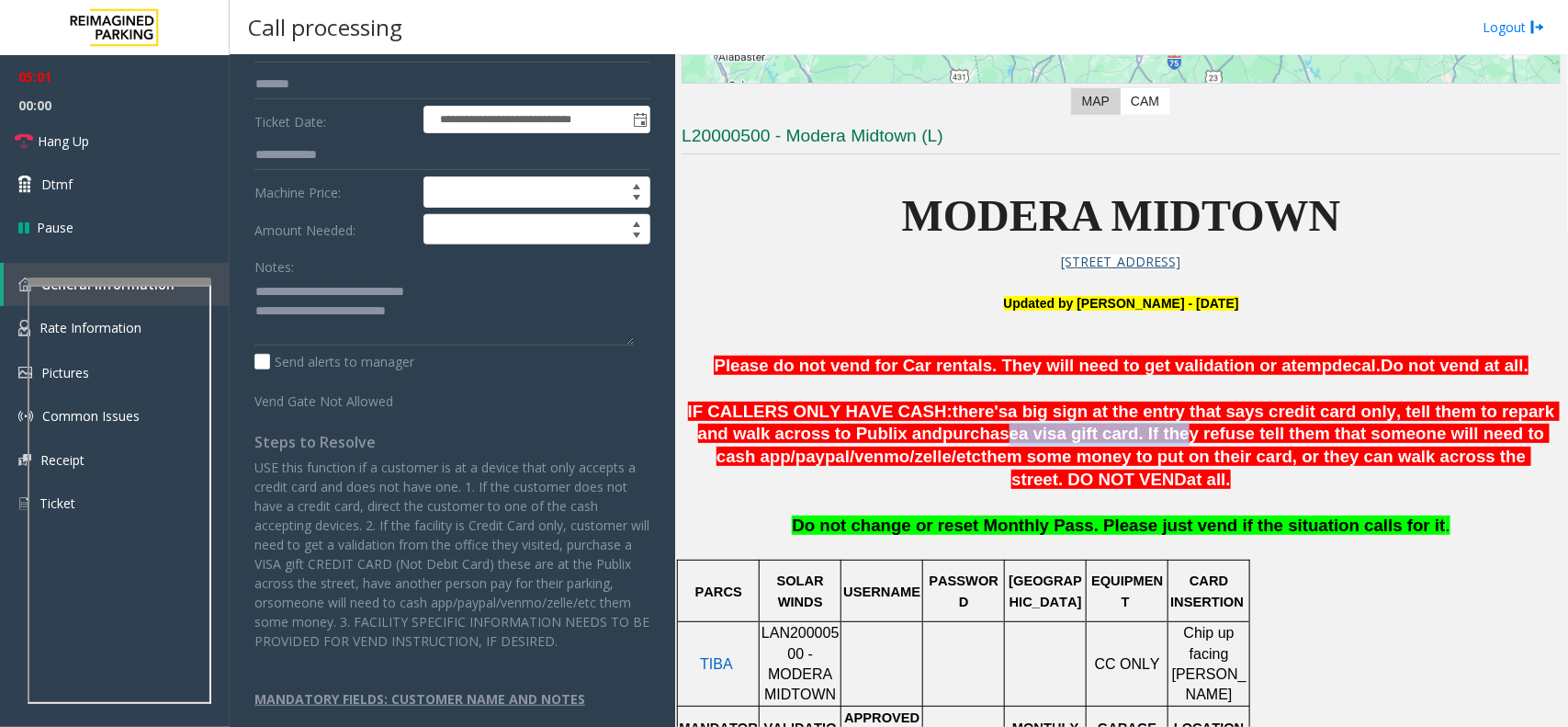
drag, startPoint x: 961, startPoint y: 450, endPoint x: 1114, endPoint y: 450, distance: 153.0
click at [1114, 450] on span "IF CALLERS ONLY HAVE CASH: there's a big sign at the entry that says credit car…" at bounding box center [1124, 444] width 872 height 87
click at [448, 295] on textarea at bounding box center [444, 311] width 380 height 68
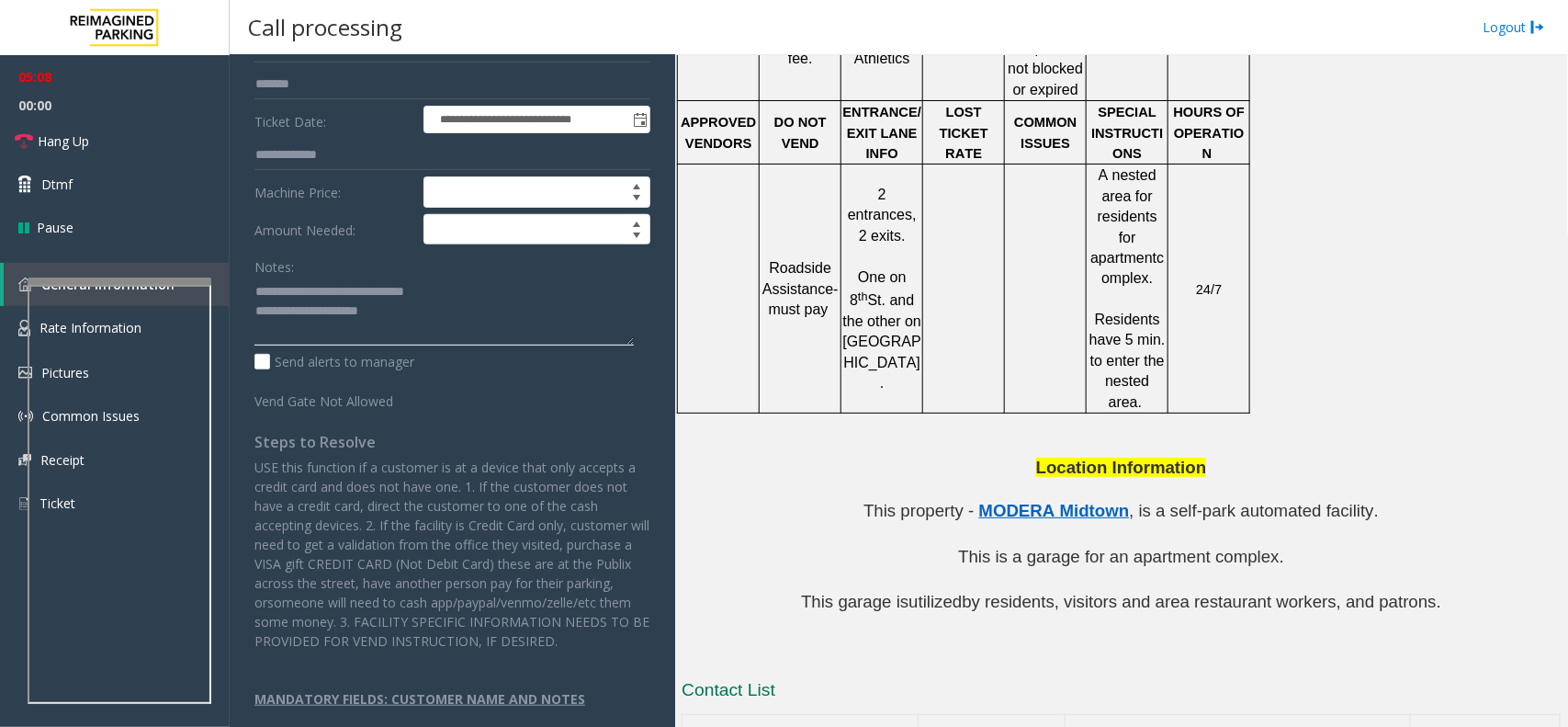
scroll to position [1667, 0]
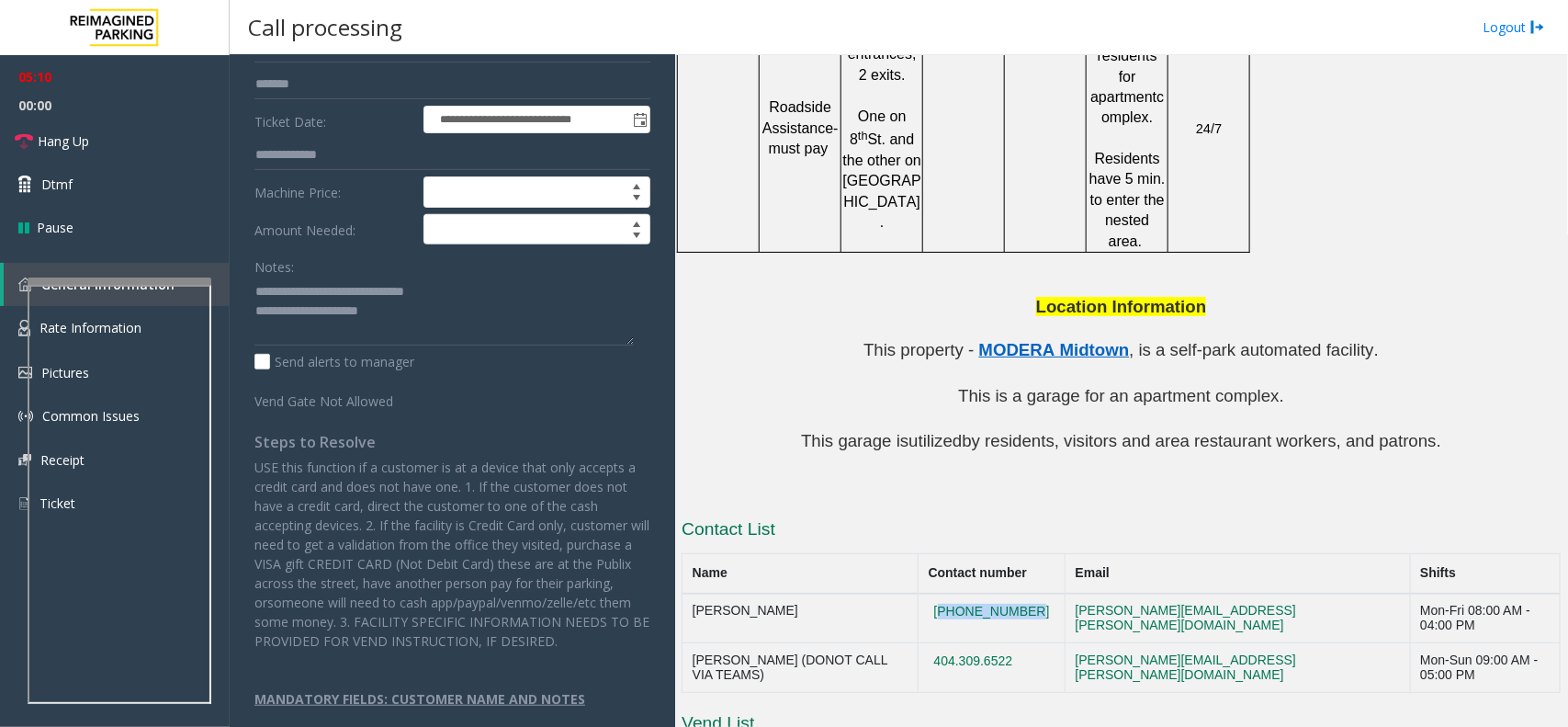
drag, startPoint x: 1069, startPoint y: 515, endPoint x: 971, endPoint y: 519, distance: 98.1
click at [971, 593] on td "[PHONE_NUMBER]" at bounding box center [992, 617] width 147 height 50
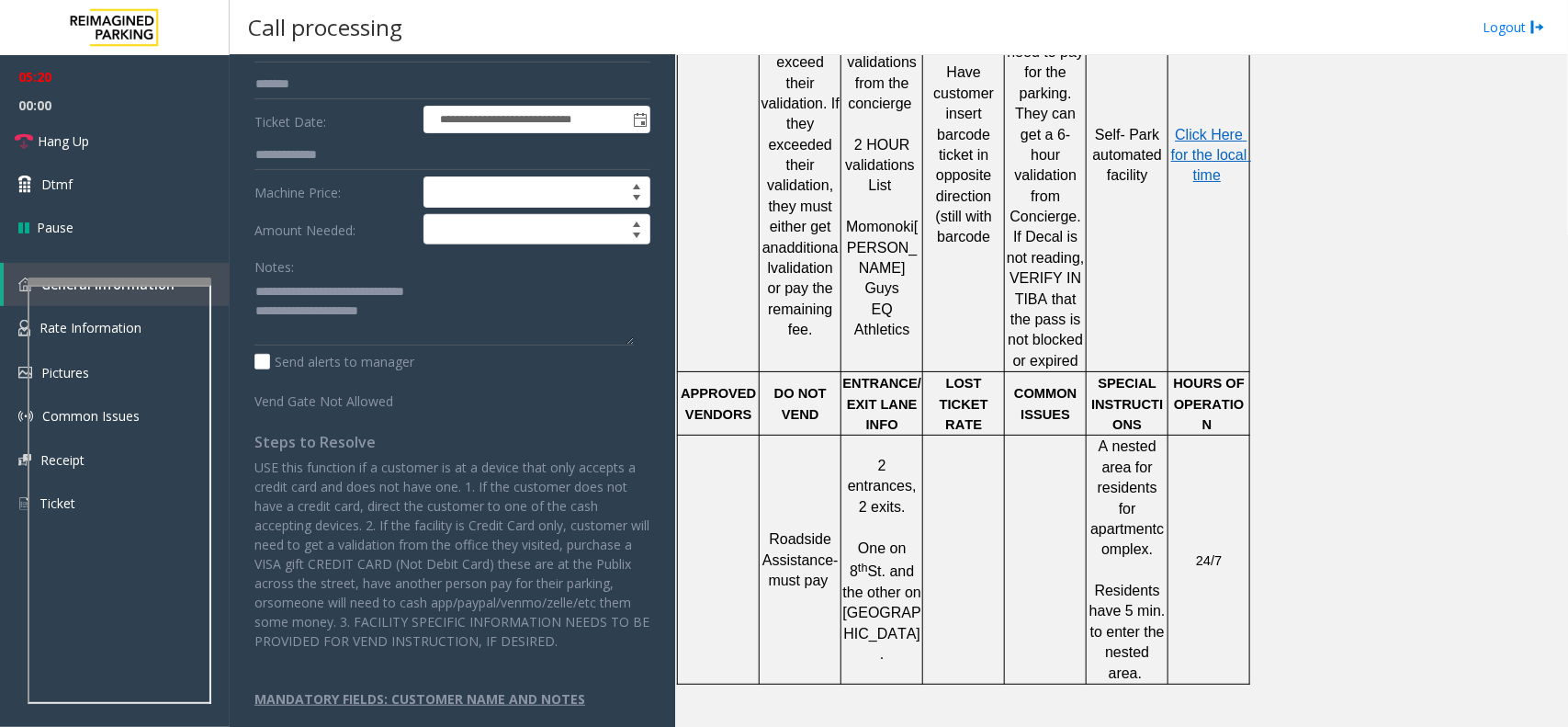
scroll to position [1207, 0]
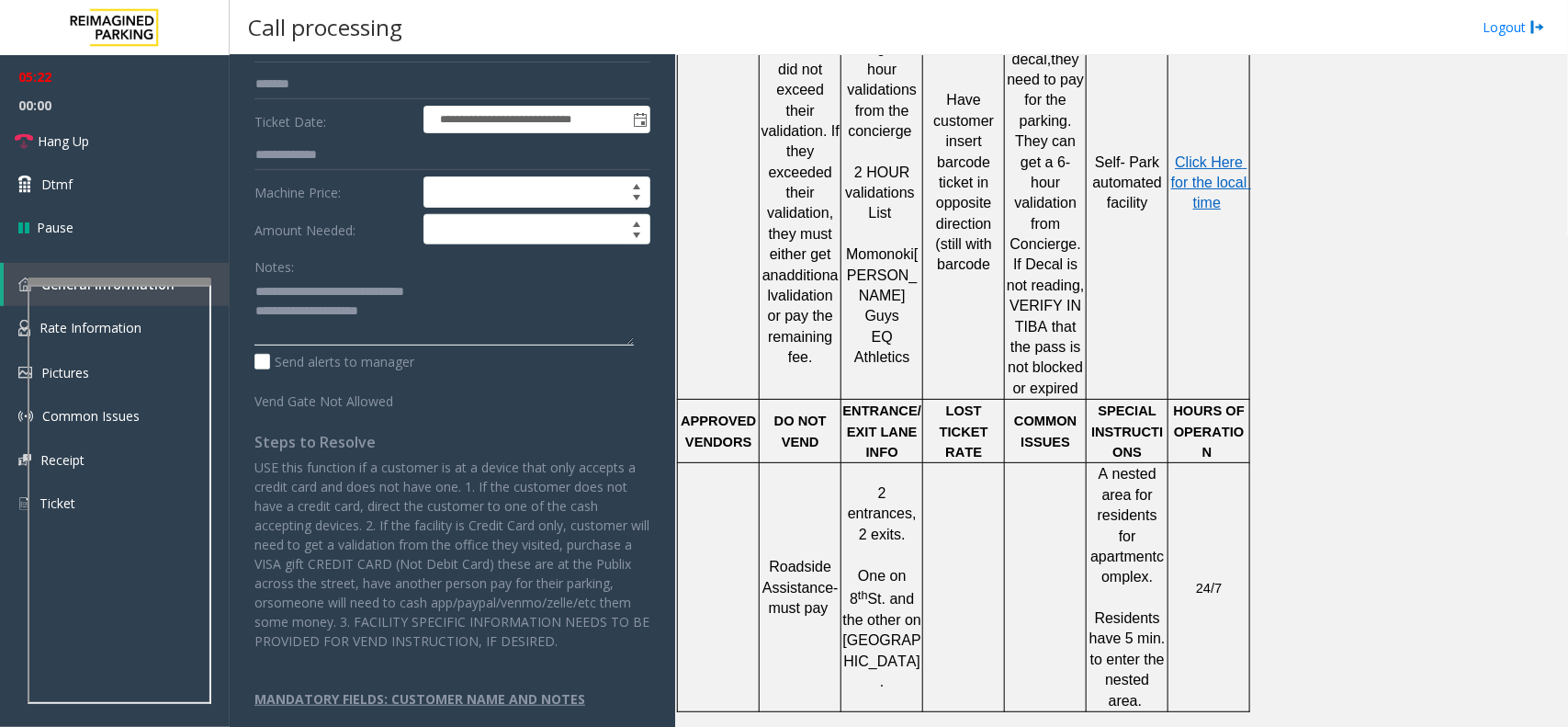
click at [455, 300] on textarea at bounding box center [444, 311] width 380 height 68
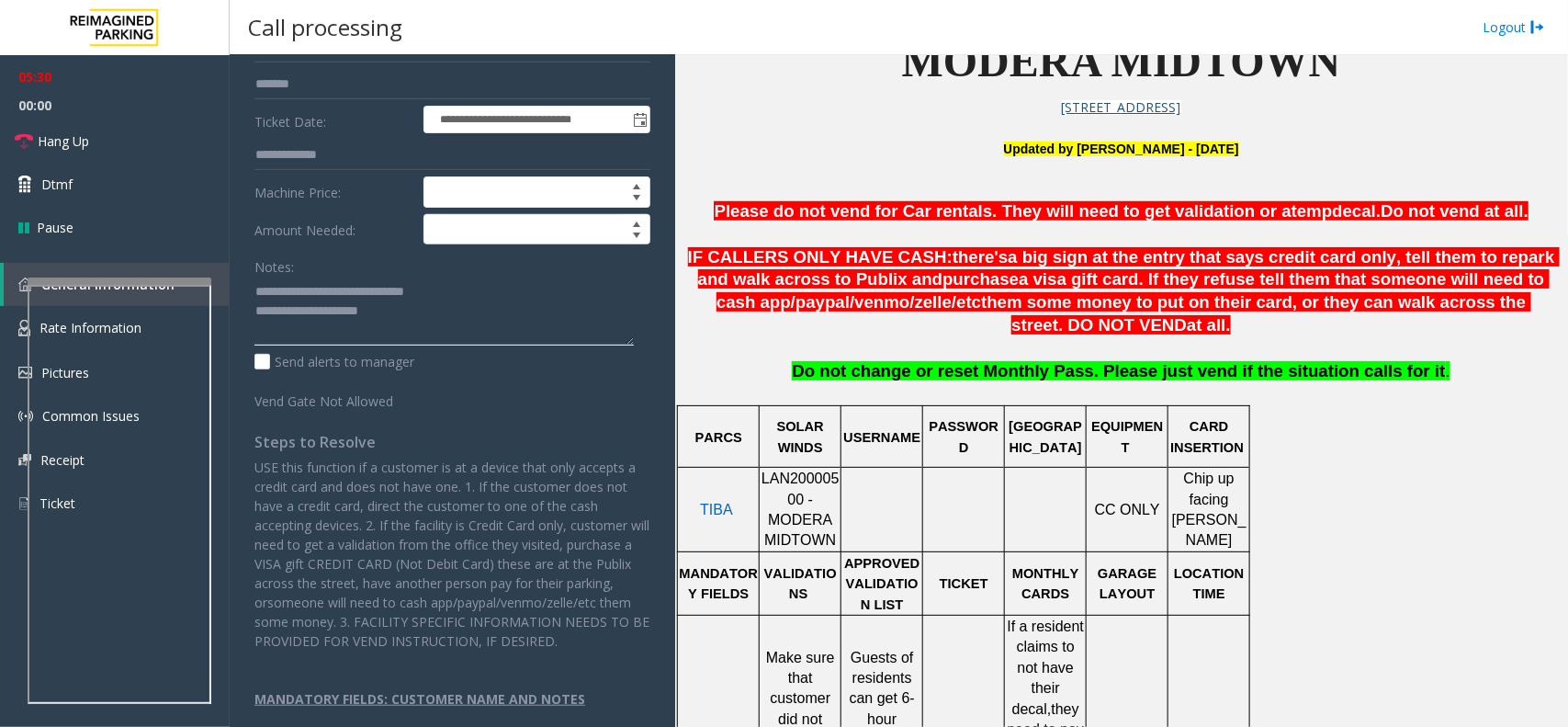
scroll to position [519, 0]
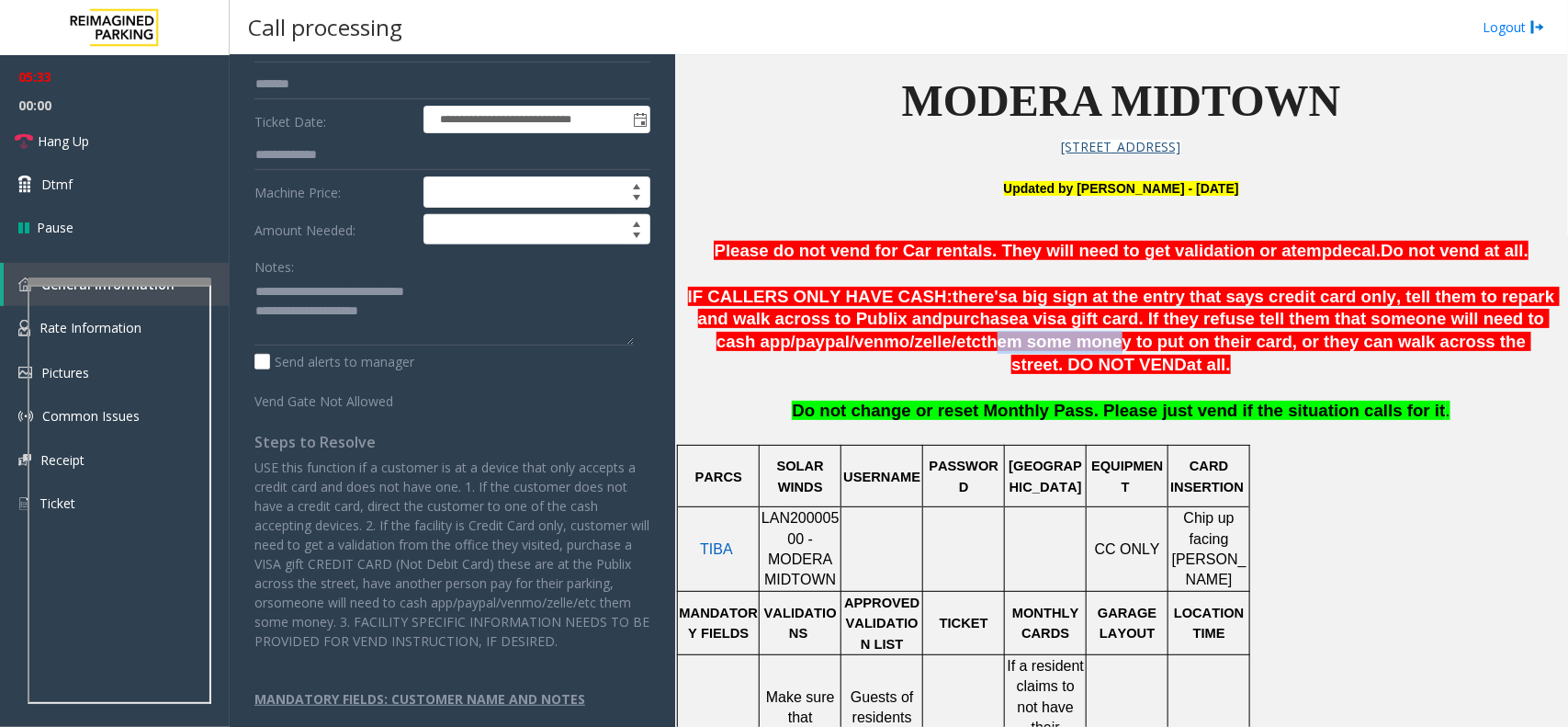
drag, startPoint x: 911, startPoint y: 353, endPoint x: 1021, endPoint y: 351, distance: 110.0
click at [1021, 351] on span "them some money to put on their card, or they can walk across the street. DO NO…" at bounding box center [1256, 352] width 549 height 42
drag, startPoint x: 1035, startPoint y: 349, endPoint x: 1245, endPoint y: 361, distance: 210.3
click at [1245, 361] on p "IF CALLERS ONLY HAVE CASH: there's a big sign at the entry that says credit car…" at bounding box center [1122, 331] width 879 height 91
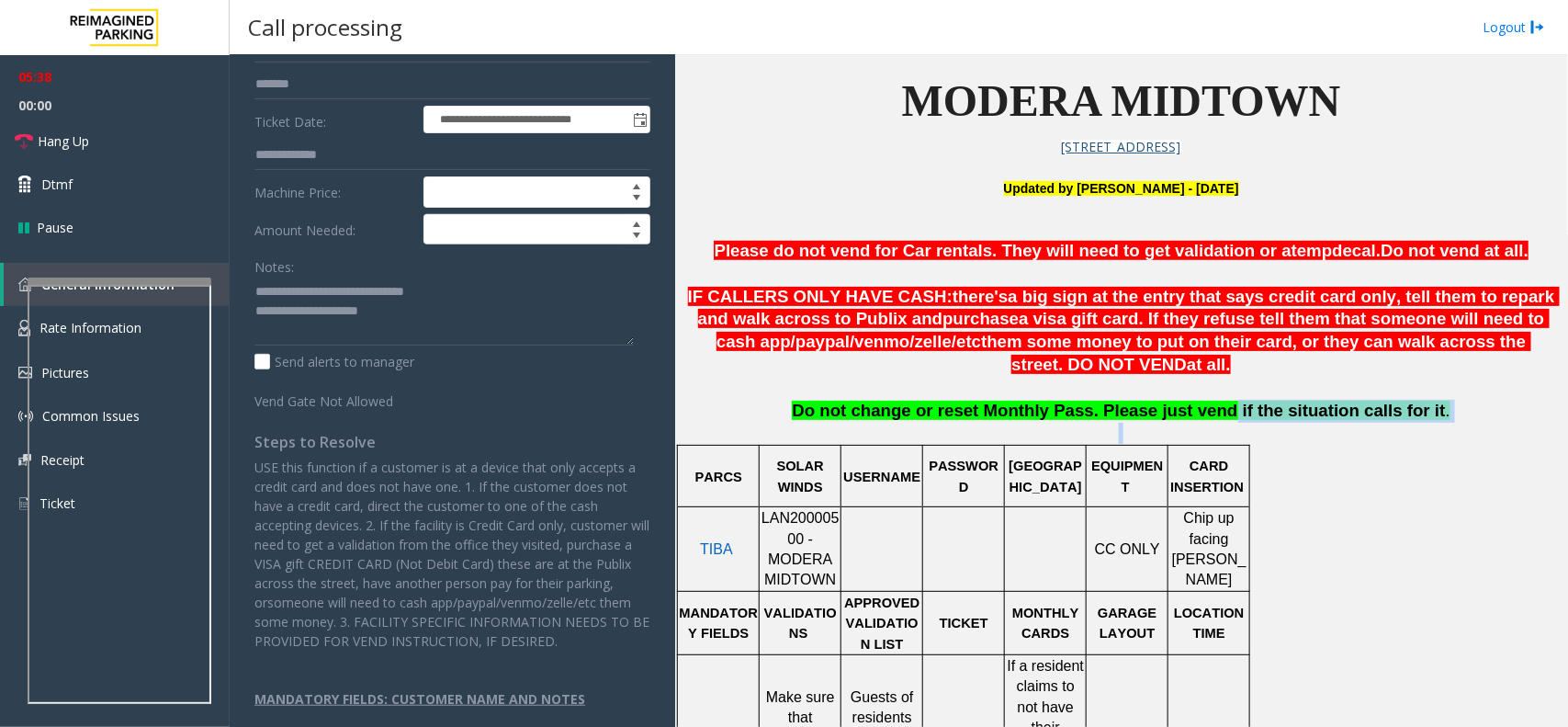
drag, startPoint x: 1211, startPoint y: 413, endPoint x: 1406, endPoint y: 429, distance: 195.7
click at [1406, 429] on p "Do not change or reset Monthly Pass. Please just vend if the situation calls fo…" at bounding box center [1122, 421] width 879 height 43
click at [1416, 418] on p "Do not change or reset Monthly Pass. Please just vend if the situation calls fo…" at bounding box center [1122, 421] width 879 height 43
click at [1348, 418] on span "Do not change or reset Monthly Pass. Please just vend if the situation calls fo…" at bounding box center [1118, 410] width 653 height 20
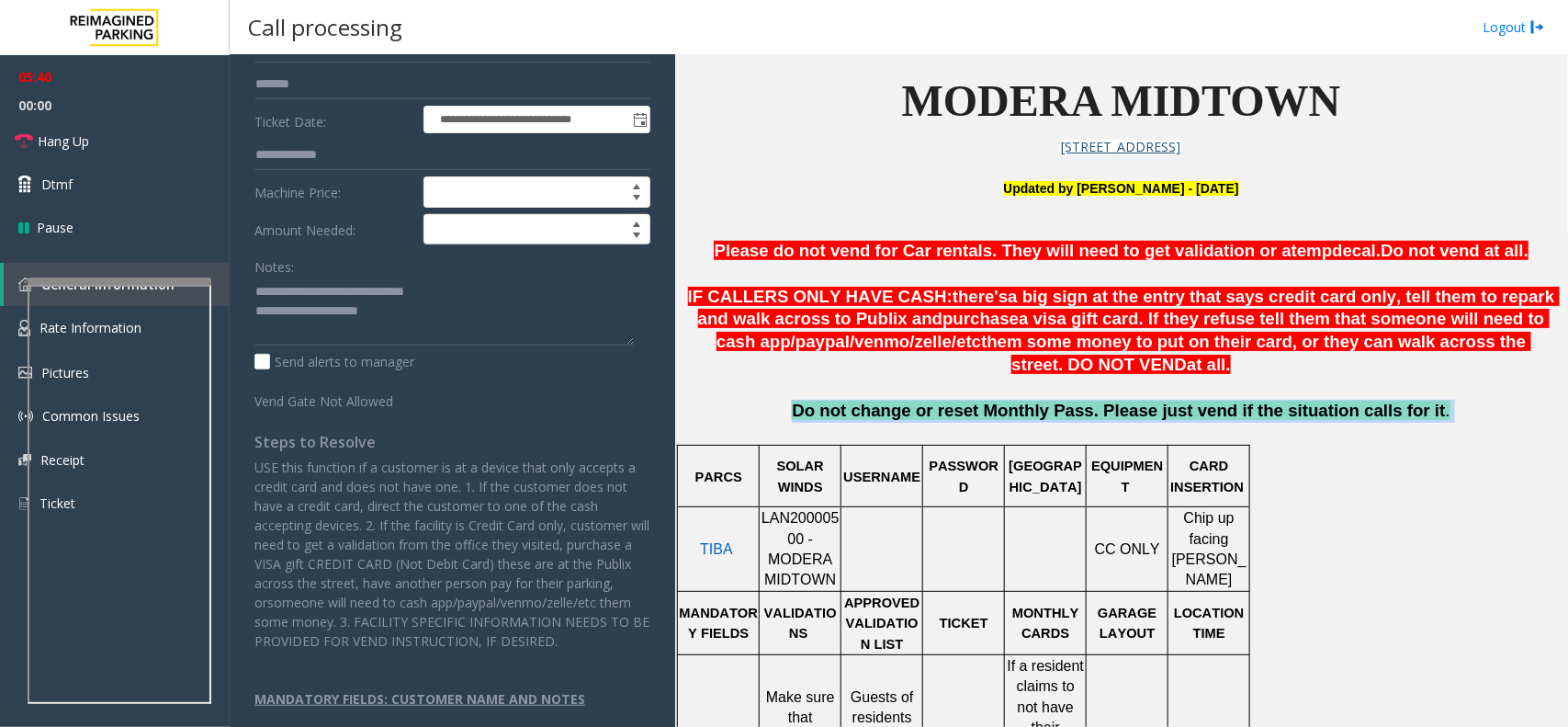
click at [1348, 418] on span "Do not change or reset Monthly Pass. Please just vend if the situation calls fo…" at bounding box center [1118, 410] width 653 height 20
click at [1098, 416] on span "Do not change or reset Monthly Pass. Please just vend if the situation calls fo…" at bounding box center [1118, 410] width 653 height 20
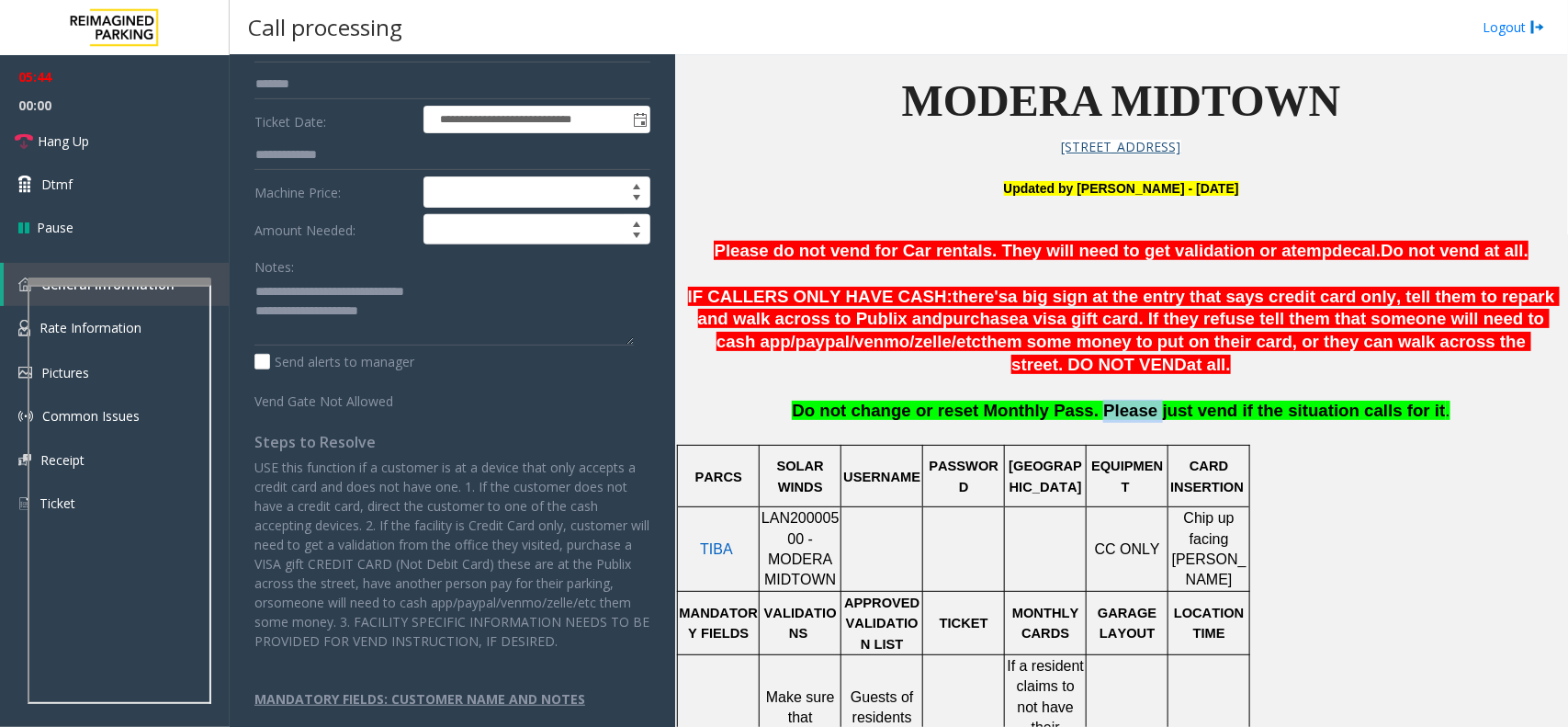
click at [1098, 416] on span "Do not change or reset Monthly Pass. Please just vend if the situation calls fo…" at bounding box center [1118, 410] width 653 height 20
click at [1168, 416] on span "Do not change or reset Monthly Pass. Please just vend if the situation calls fo…" at bounding box center [1118, 410] width 653 height 20
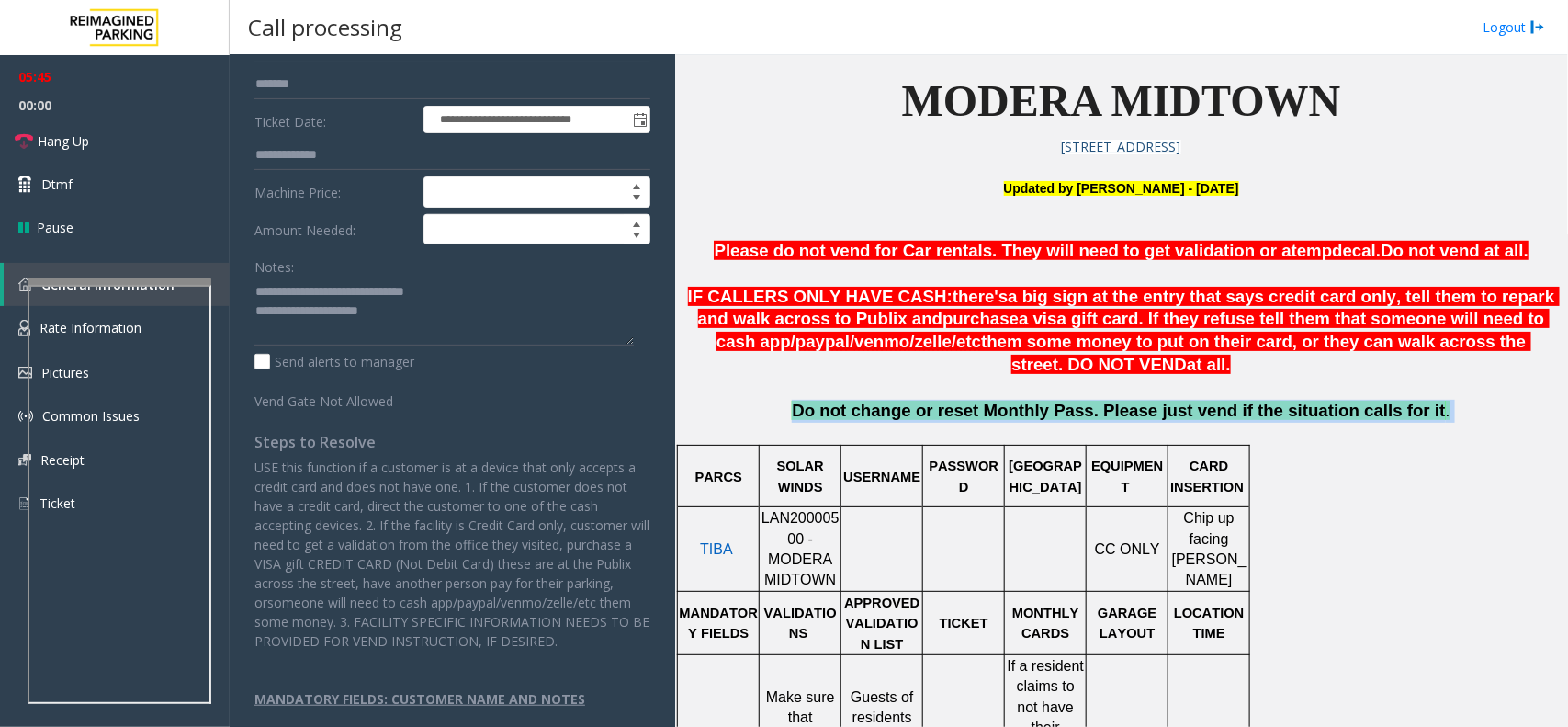
click at [1170, 416] on span "Do not change or reset Monthly Pass. Please just vend if the situation calls fo…" at bounding box center [1118, 410] width 653 height 20
click at [1172, 418] on span "Do not change or reset Monthly Pass. Please just vend if the situation calls fo…" at bounding box center [1118, 410] width 653 height 20
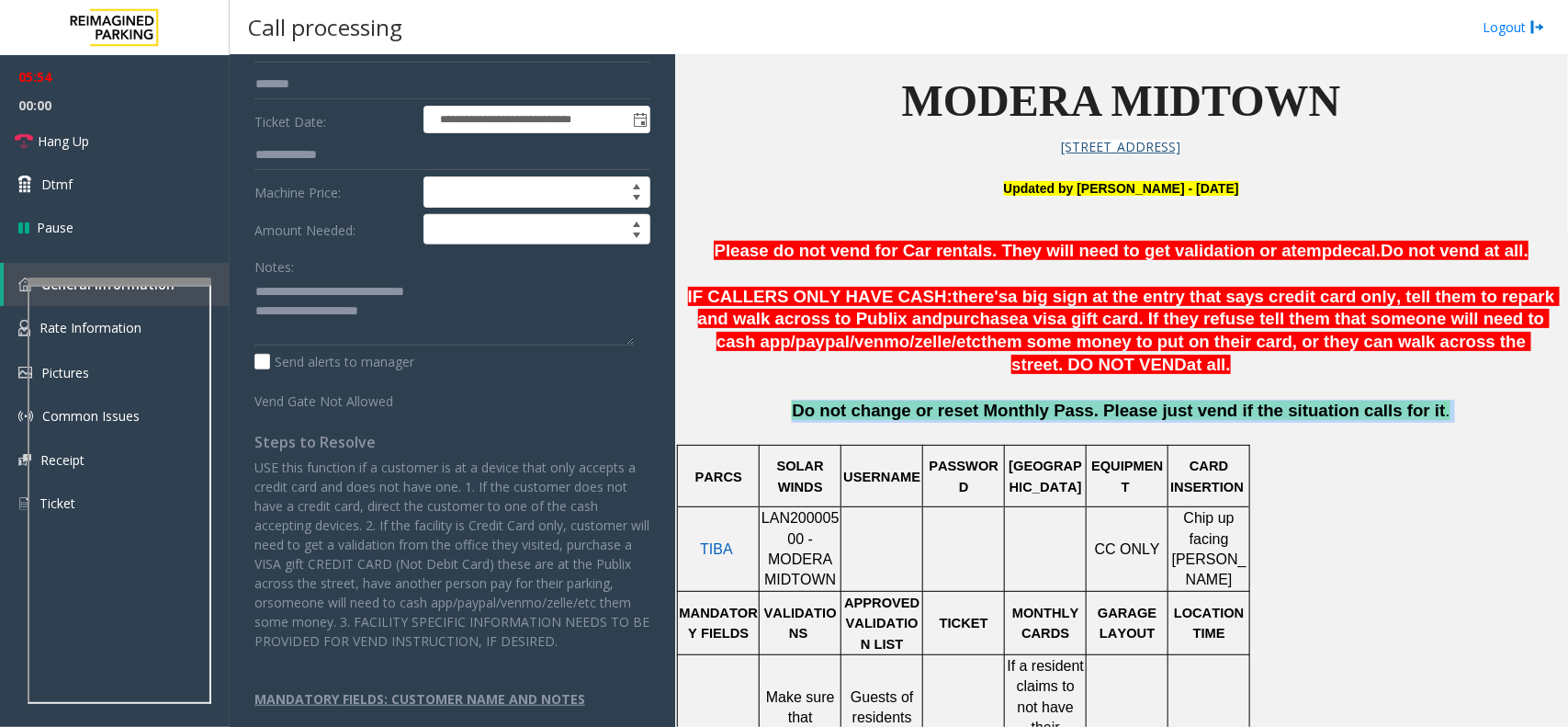
click at [1175, 416] on span "Do not change or reset Monthly Pass. Please just vend if the situation calls fo…" at bounding box center [1118, 410] width 653 height 20
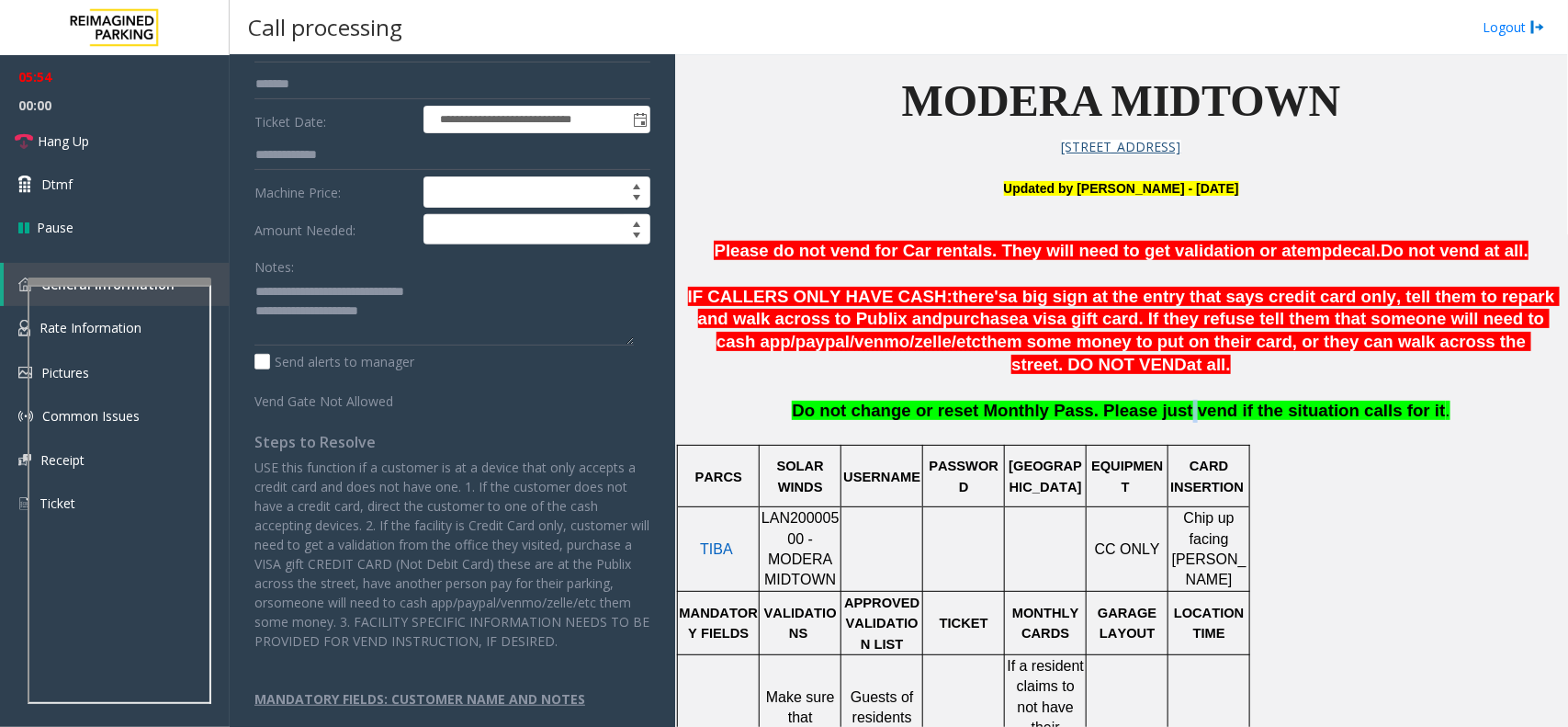
click at [1175, 416] on span "Do not change or reset Monthly Pass. Please just vend if the situation calls fo…" at bounding box center [1118, 410] width 653 height 20
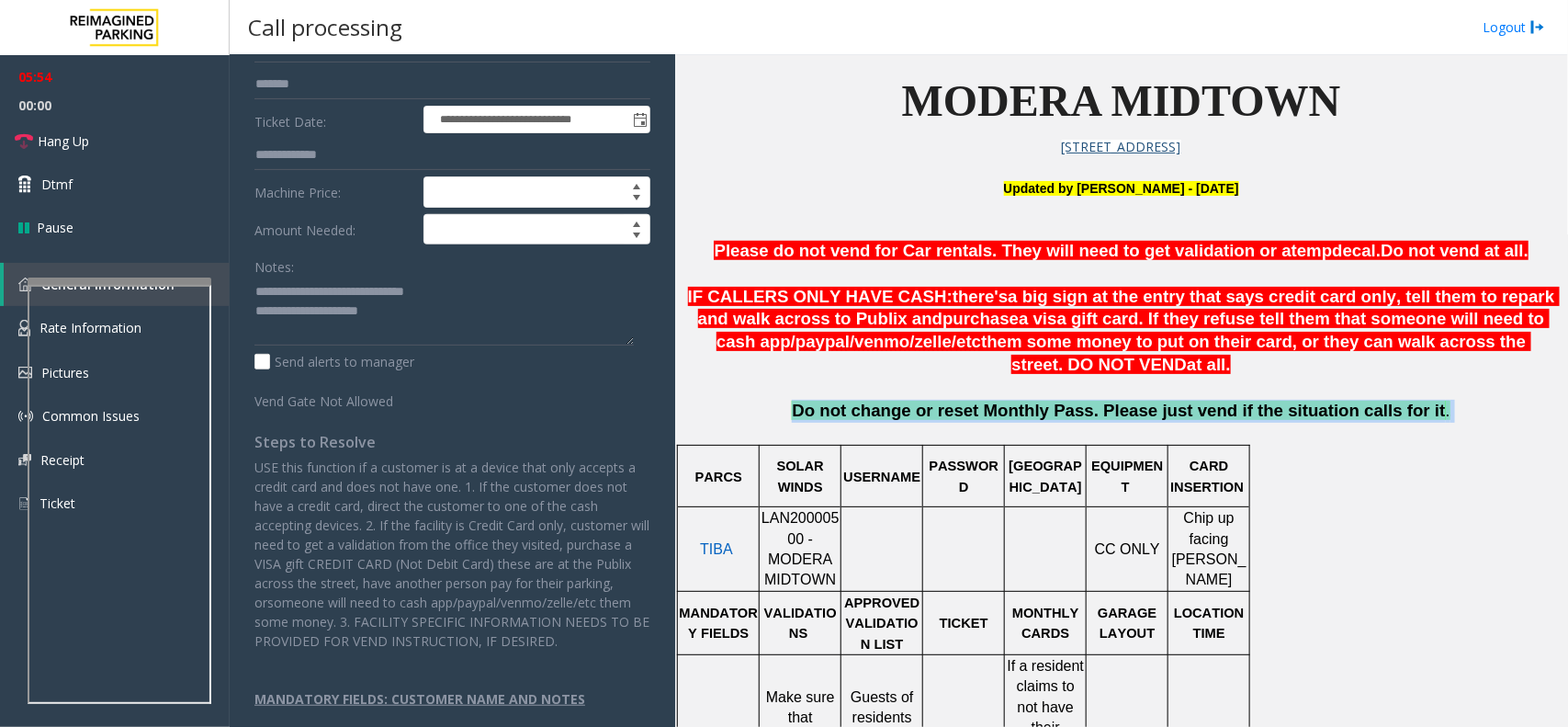
click at [1175, 416] on span "Do not change or reset Monthly Pass. Please just vend if the situation calls fo…" at bounding box center [1118, 410] width 653 height 20
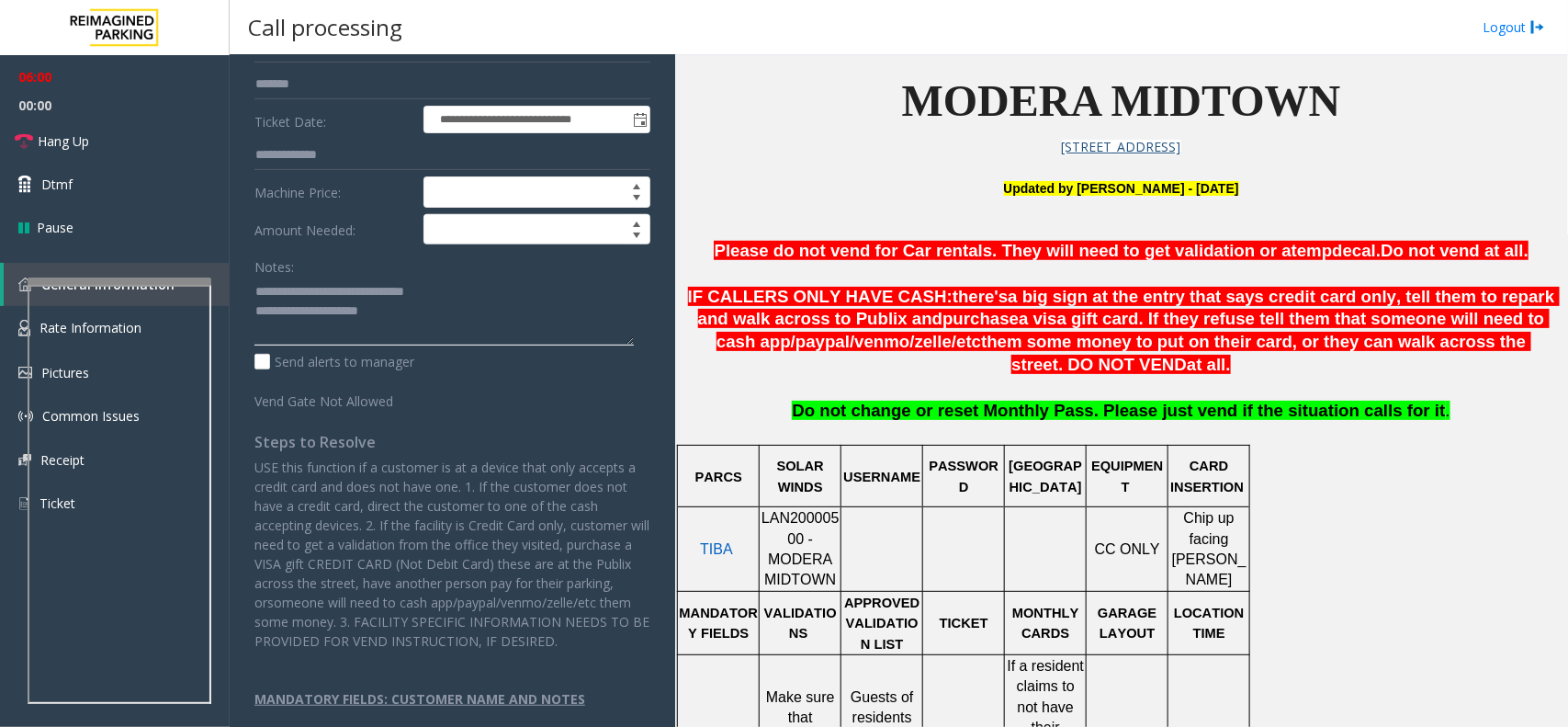
click at [438, 304] on textarea at bounding box center [444, 311] width 380 height 68
click at [63, 131] on span "Hang Up" at bounding box center [63, 141] width 52 height 20
click at [489, 282] on textarea at bounding box center [444, 311] width 380 height 68
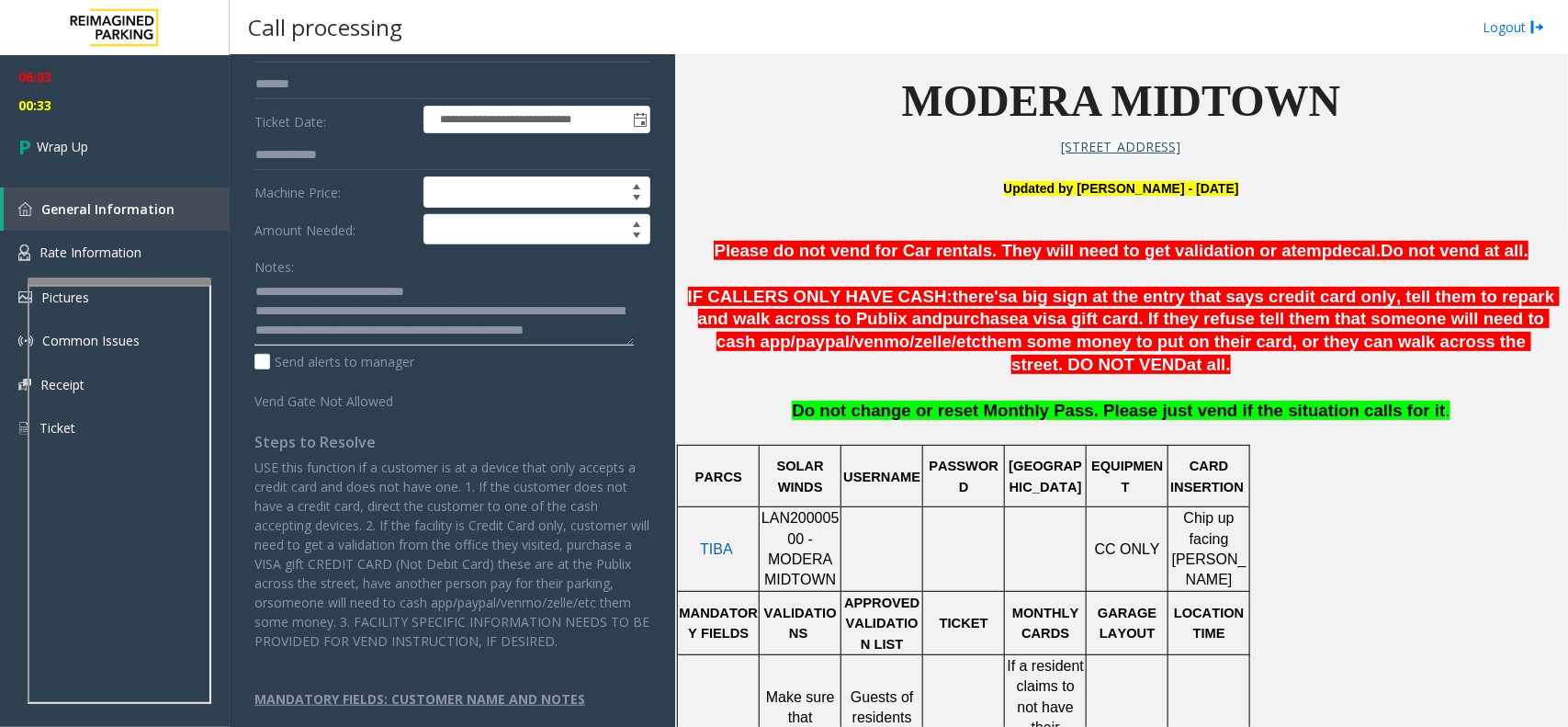
scroll to position [20, 0]
drag, startPoint x: 410, startPoint y: 301, endPoint x: 395, endPoint y: 295, distance: 16.2
click at [399, 296] on textarea at bounding box center [444, 311] width 380 height 68
click at [387, 291] on textarea at bounding box center [444, 311] width 380 height 68
click at [575, 292] on textarea at bounding box center [444, 311] width 380 height 68
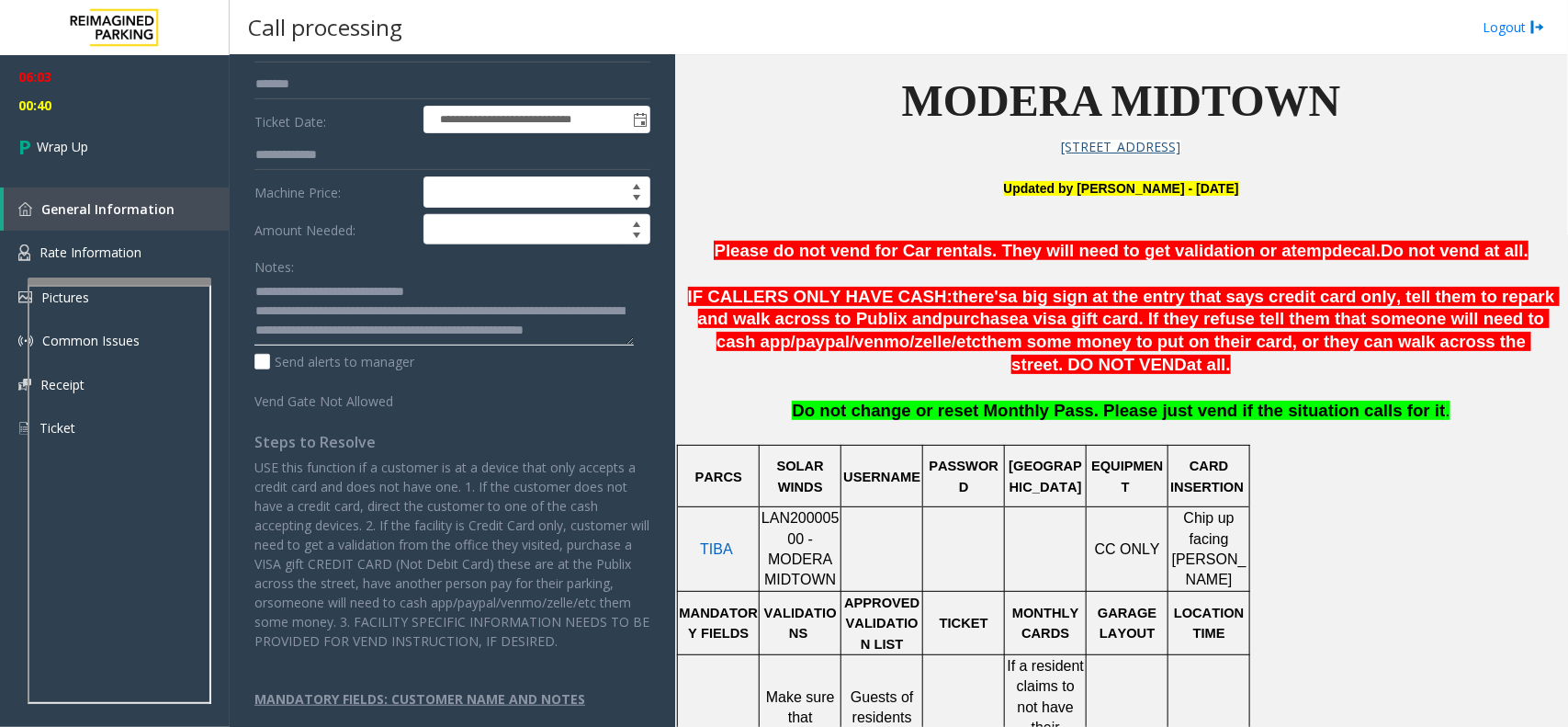
click at [575, 292] on textarea at bounding box center [444, 311] width 380 height 68
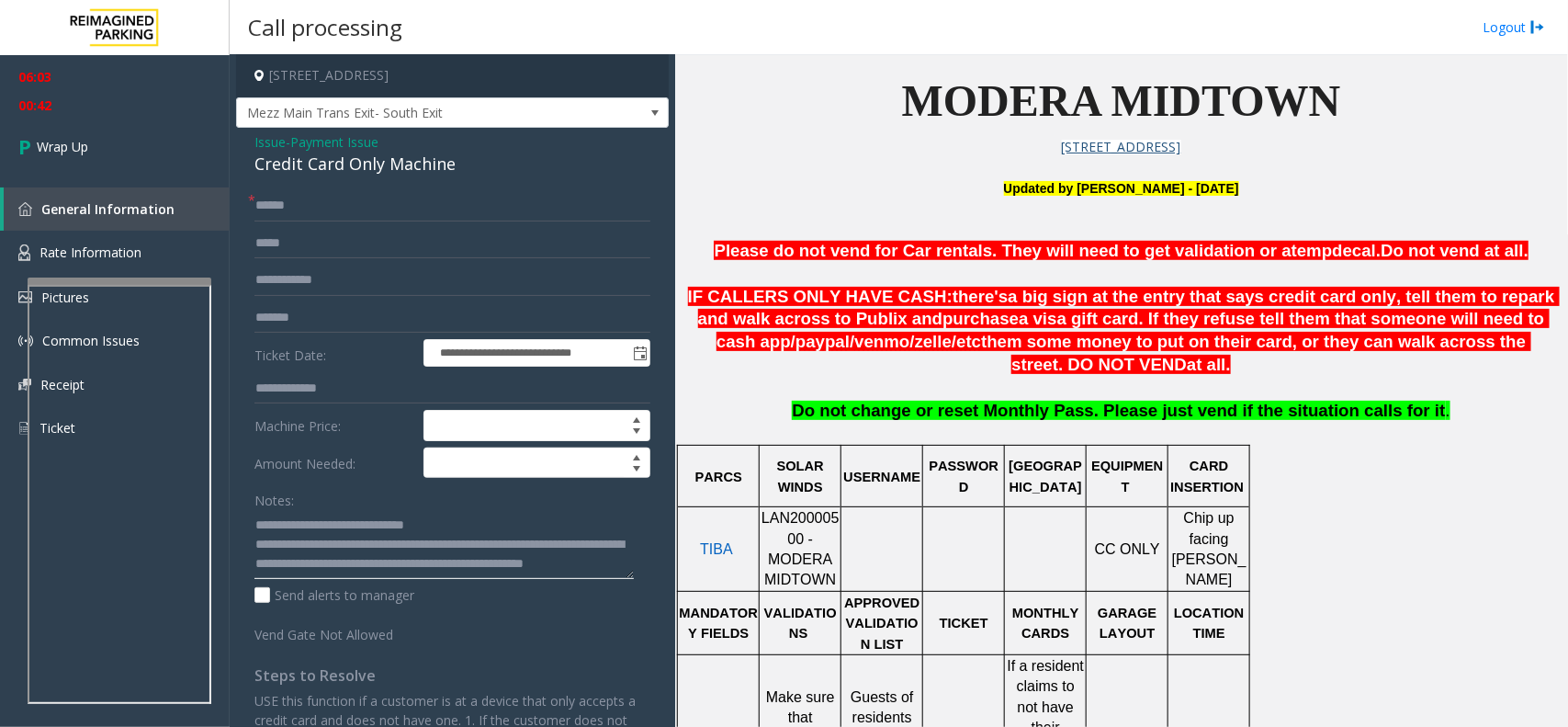
scroll to position [0, 0]
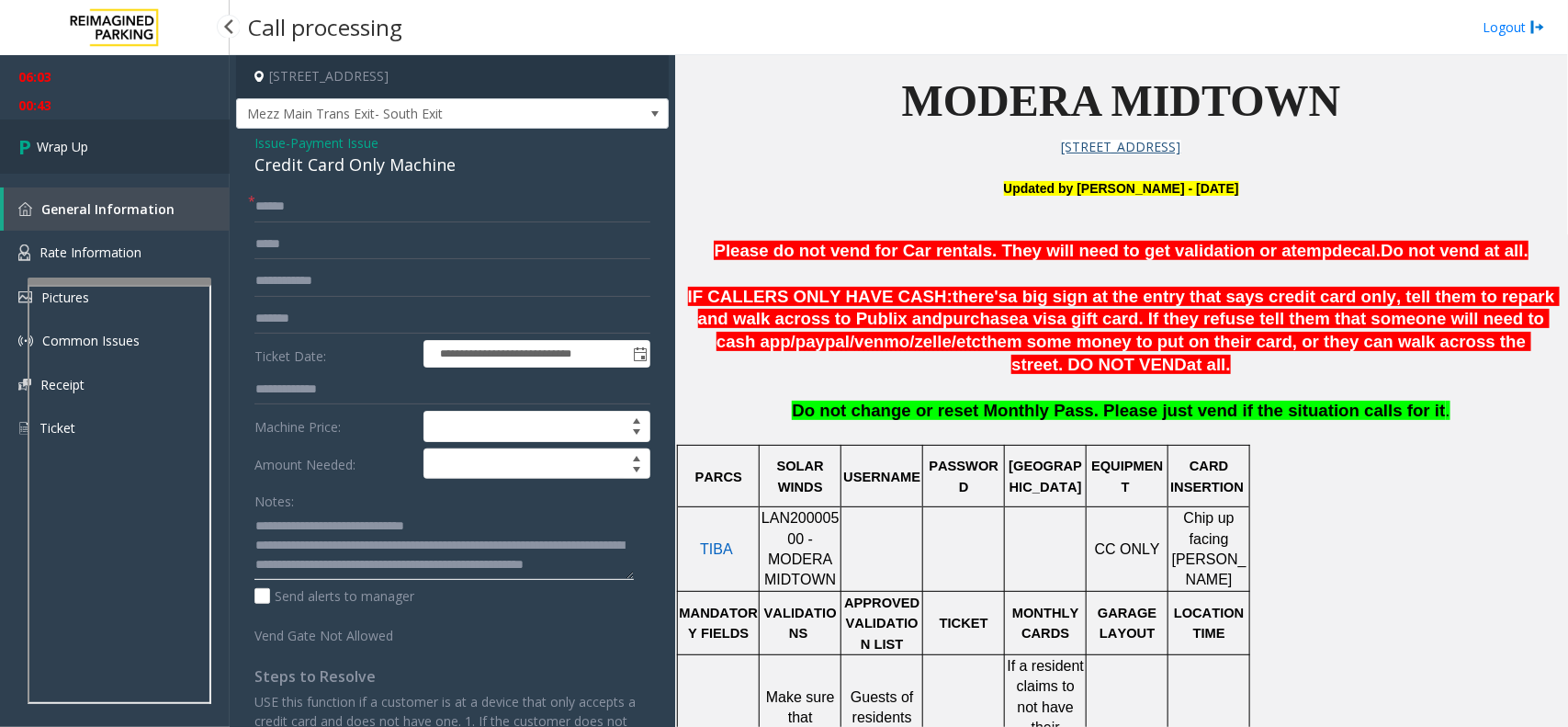
type textarea "**********"
click at [129, 138] on link "Wrap Up" at bounding box center [115, 146] width 230 height 54
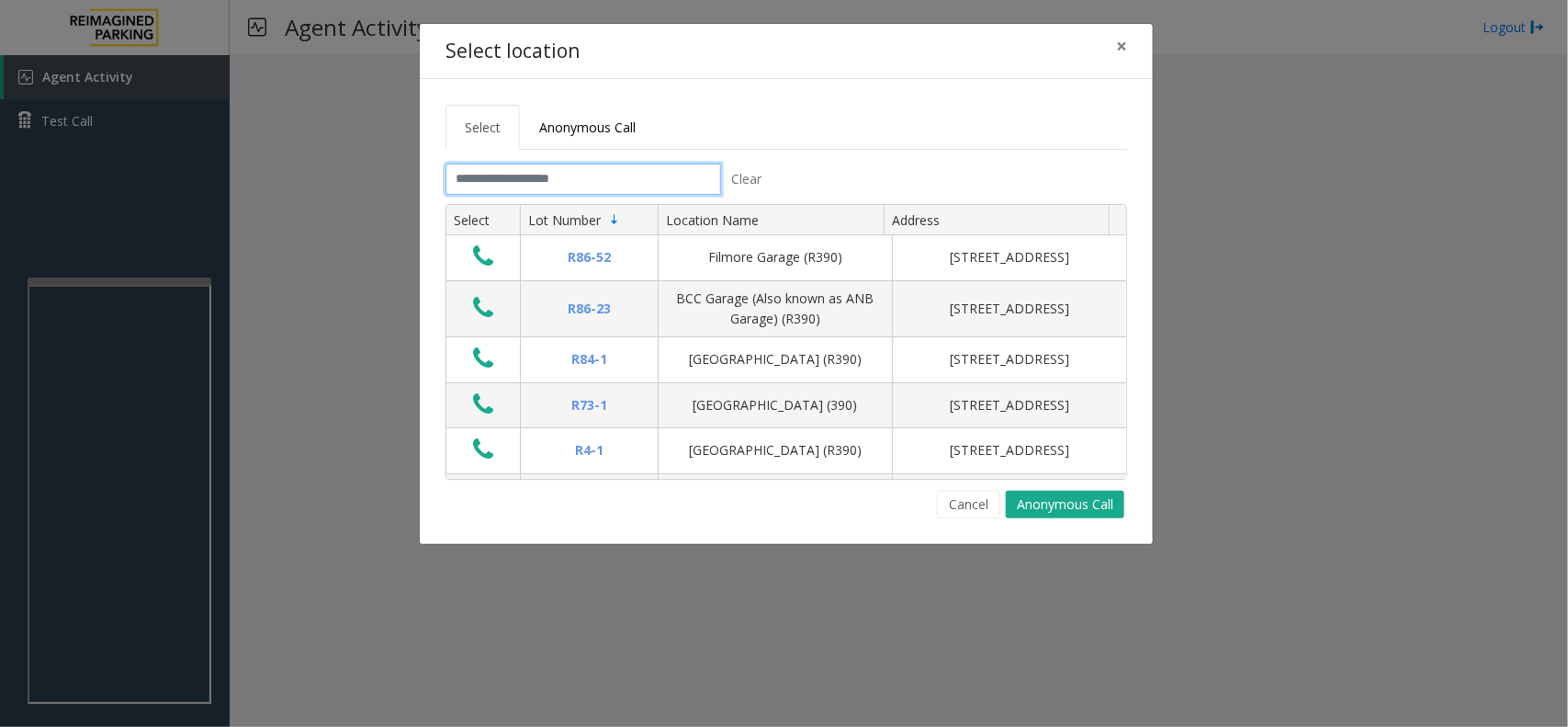
click at [611, 182] on input "text" at bounding box center [583, 179] width 276 height 31
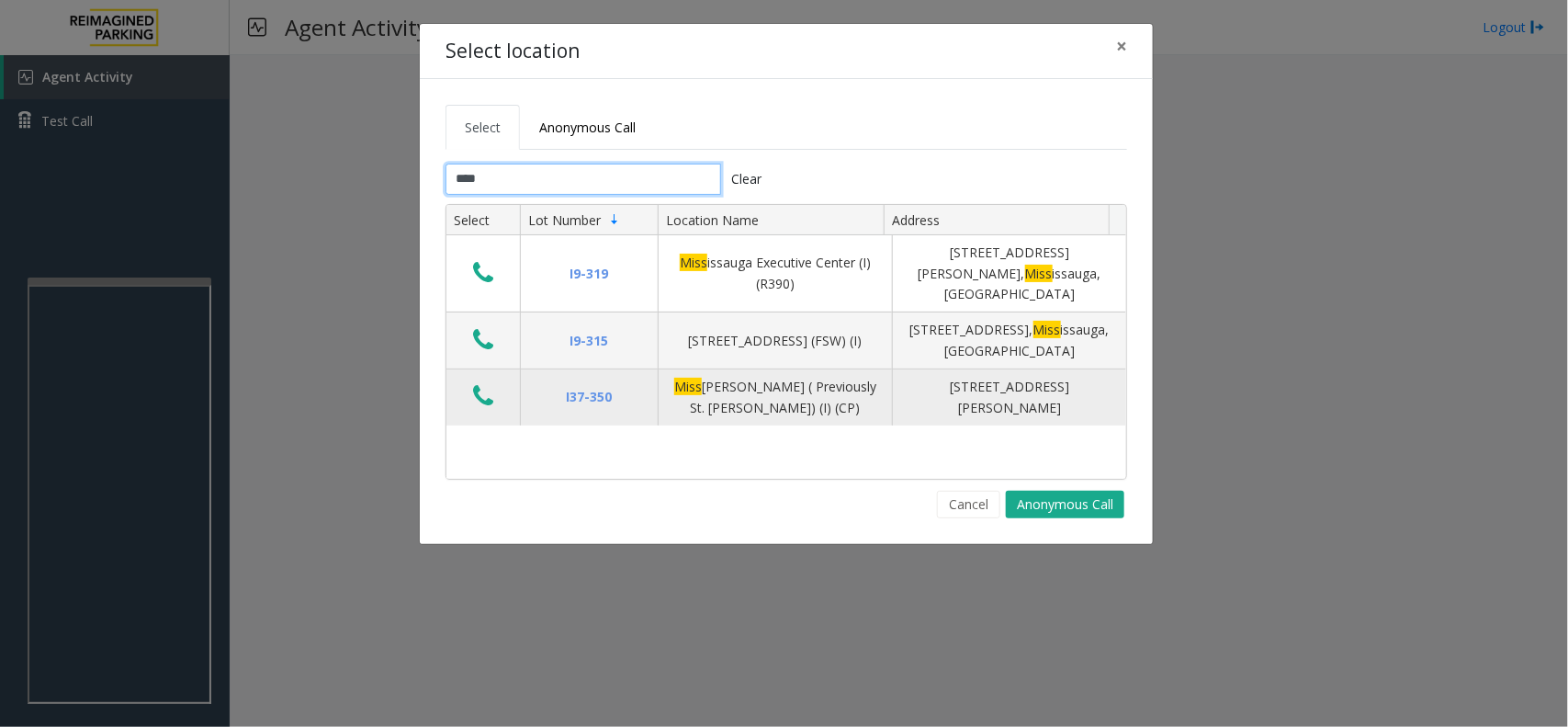
type input "****"
click at [475, 390] on icon "Data table" at bounding box center [483, 395] width 21 height 25
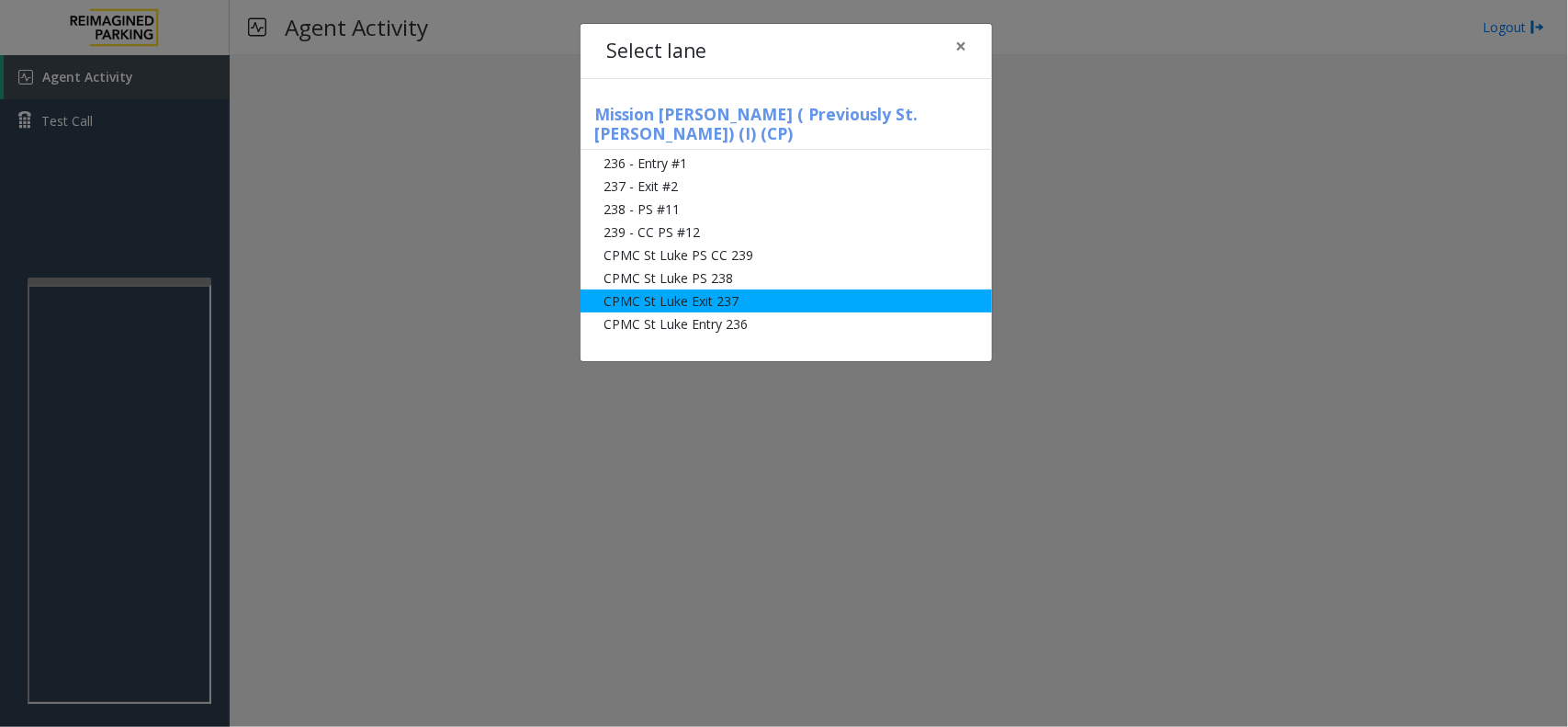
click at [754, 290] on li "CPMC St Luke Exit 237" at bounding box center [786, 300] width 412 height 23
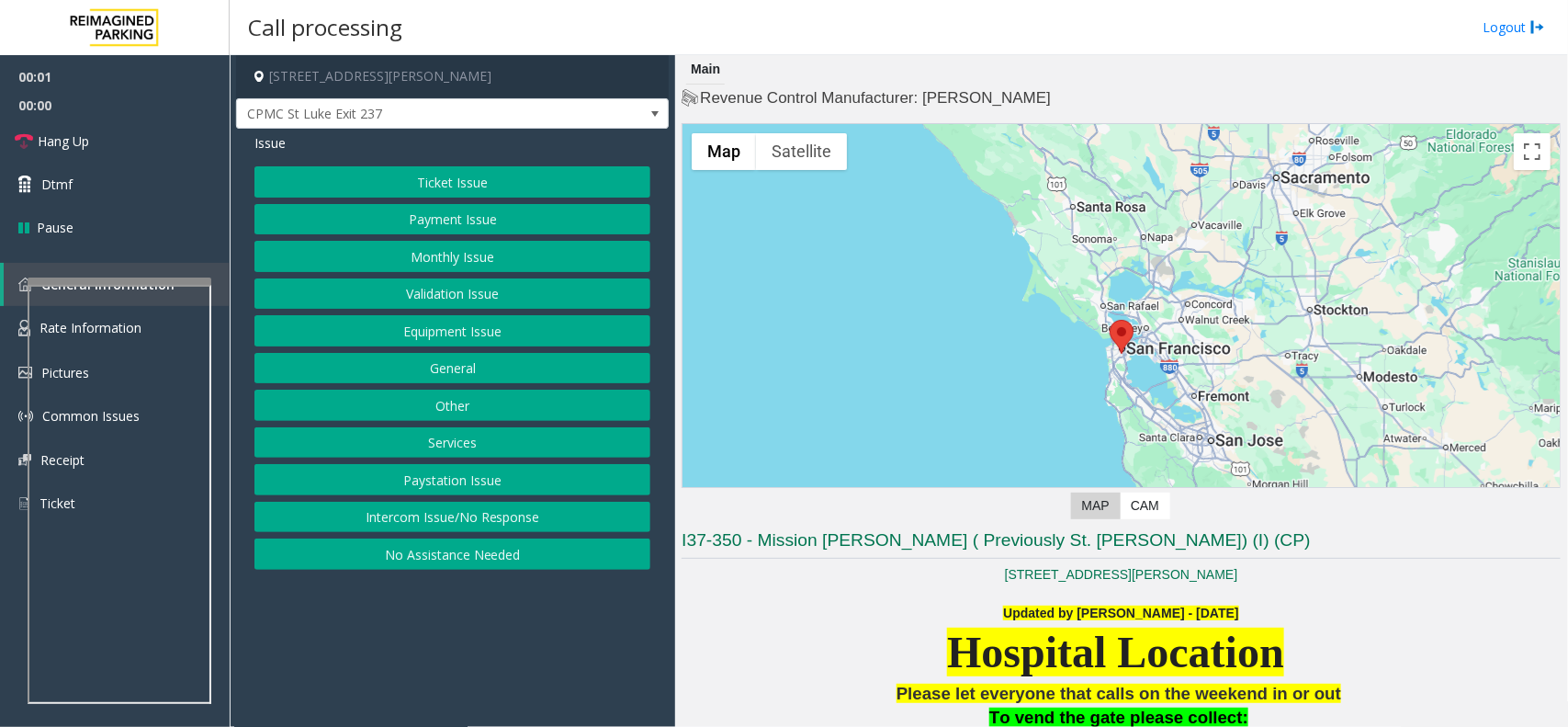
click at [507, 344] on button "Equipment Issue" at bounding box center [452, 331] width 396 height 31
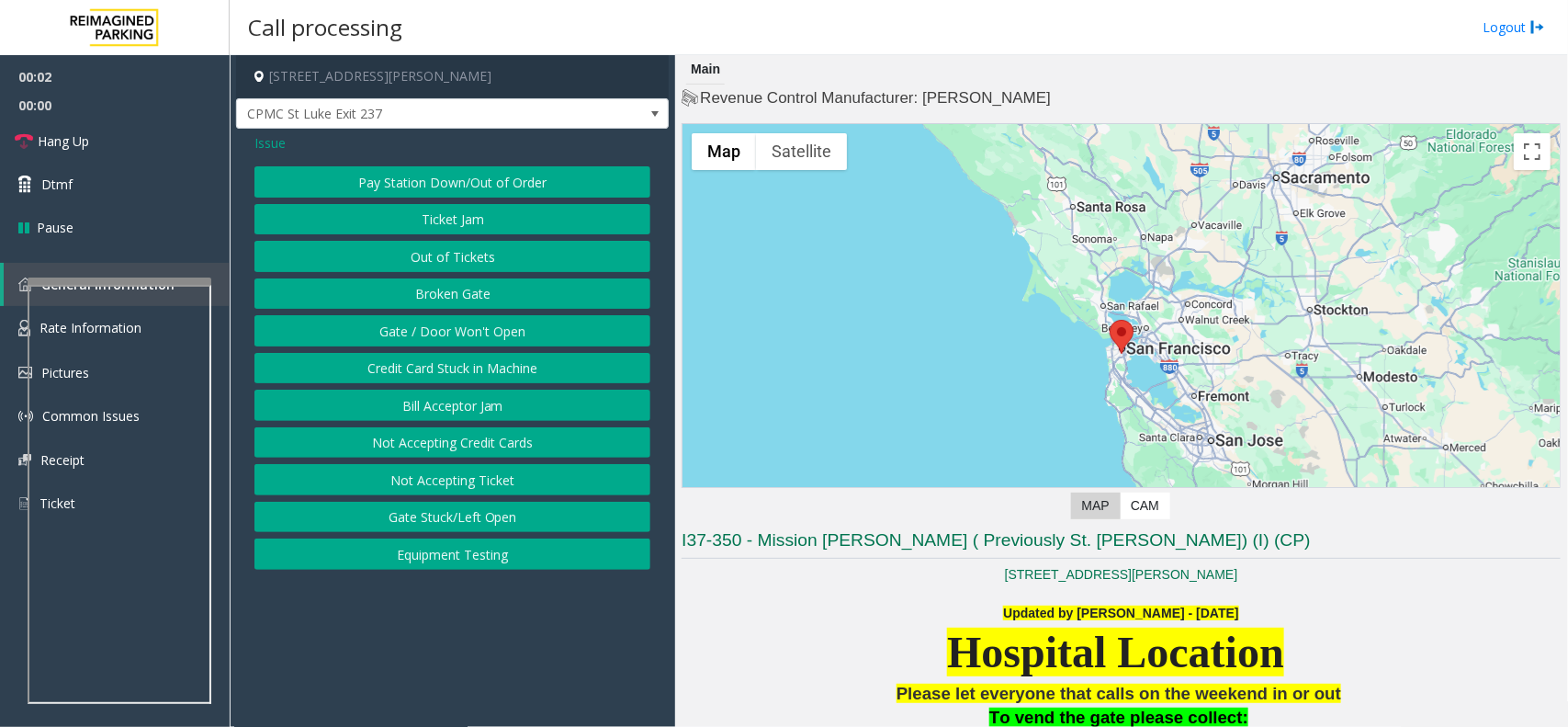
click at [267, 143] on span "Issue" at bounding box center [270, 143] width 31 height 20
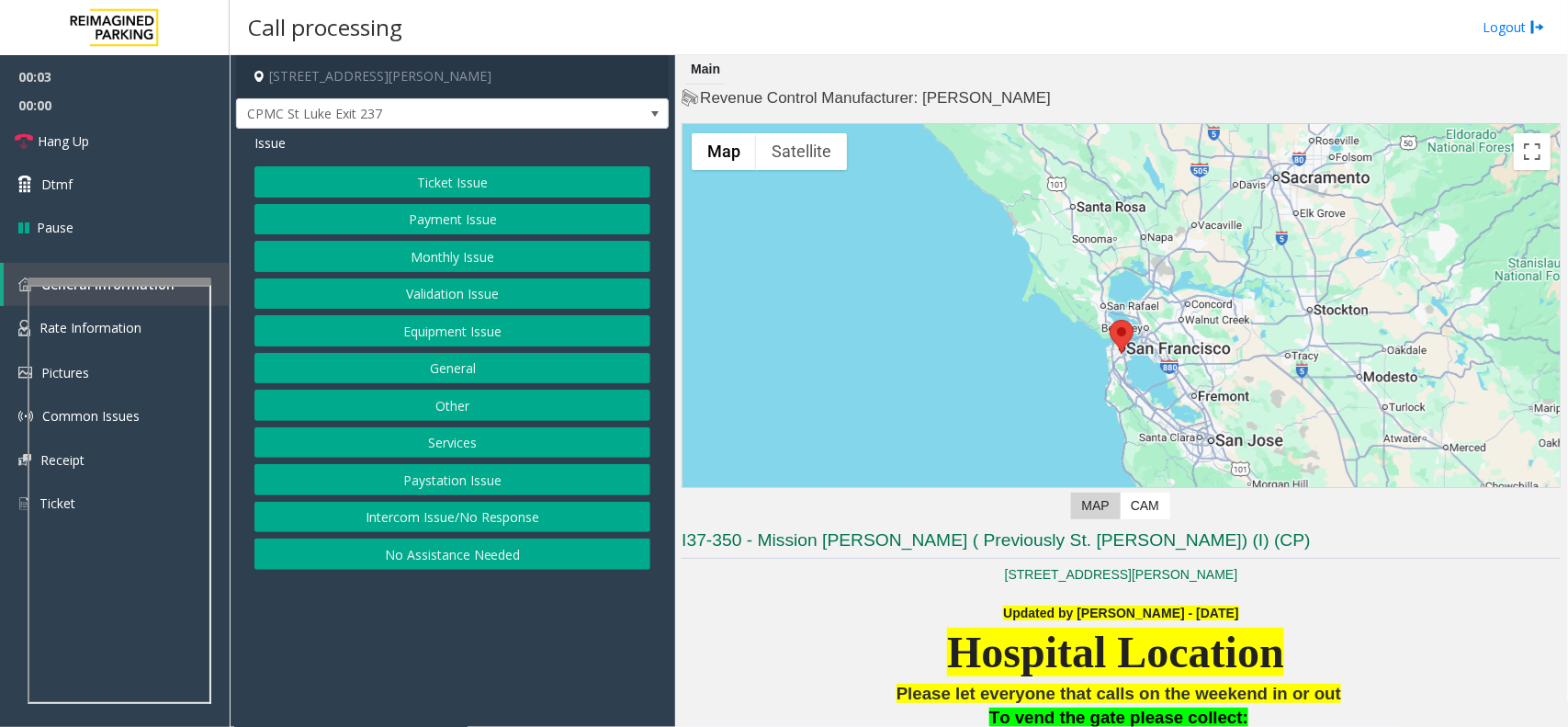
click at [412, 176] on button "Ticket Issue" at bounding box center [452, 182] width 396 height 31
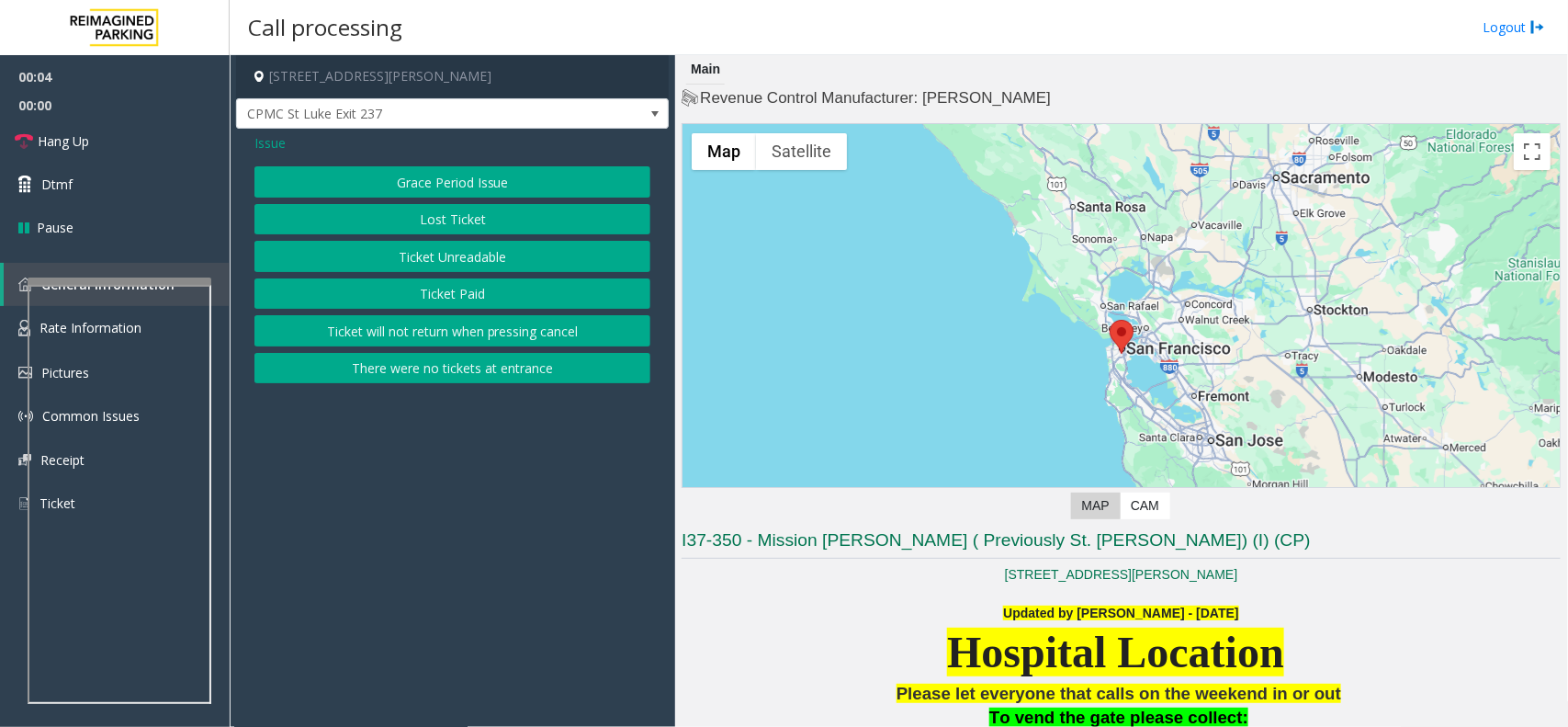
click at [484, 377] on button "There were no tickets at entrance" at bounding box center [452, 368] width 396 height 31
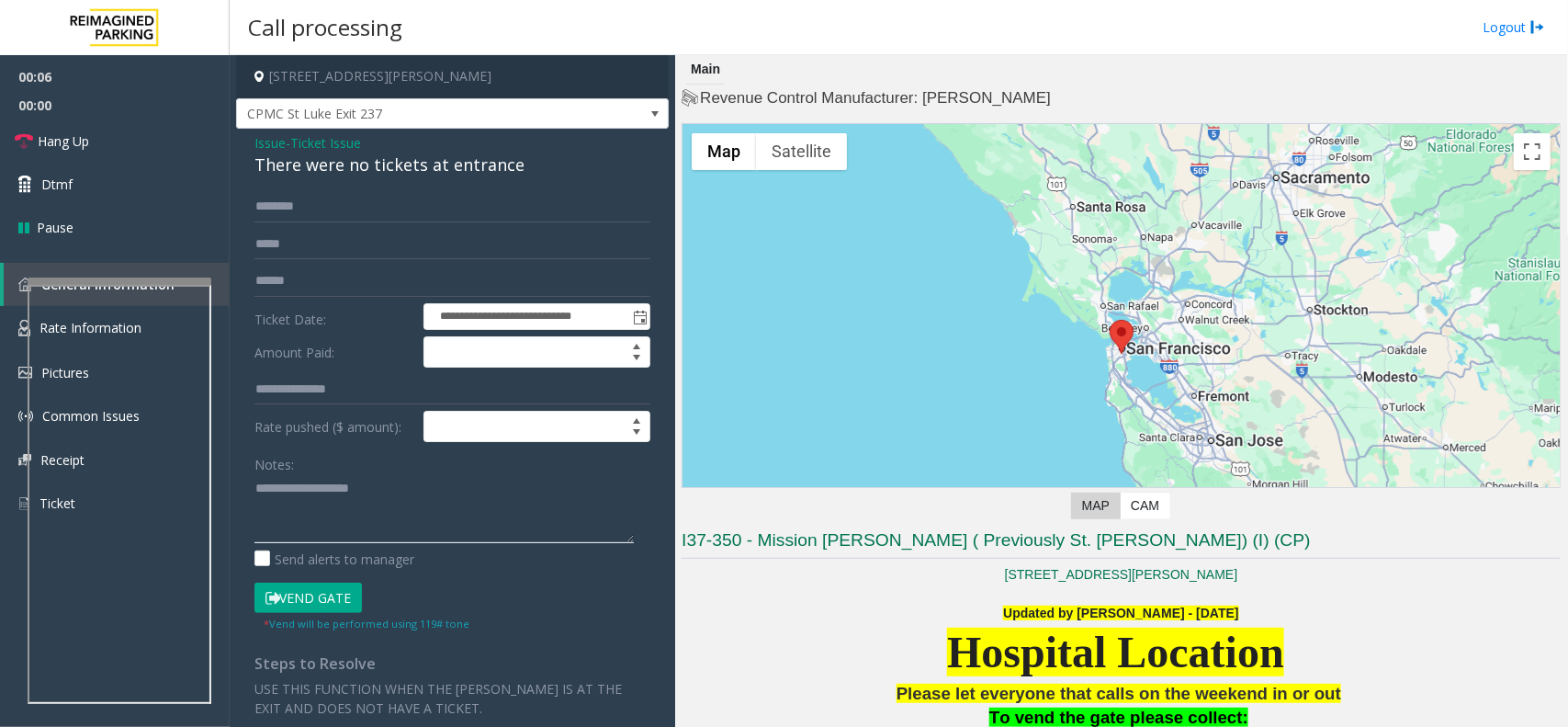
click at [318, 502] on textarea at bounding box center [444, 508] width 380 height 68
paste textarea "**********"
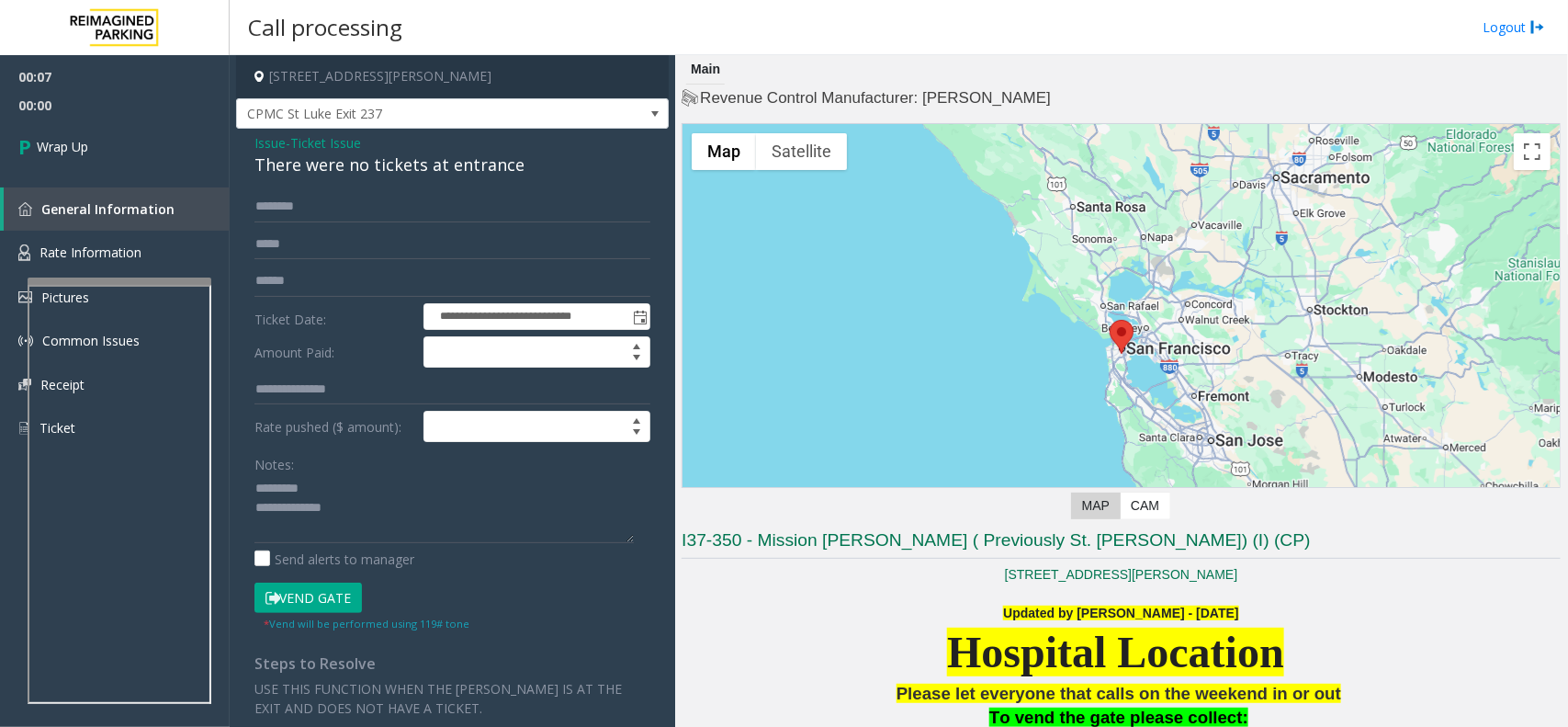
click at [389, 165] on div "There were no tickets at entrance" at bounding box center [452, 164] width 396 height 24
click at [354, 494] on textarea at bounding box center [444, 508] width 380 height 68
paste textarea "**********"
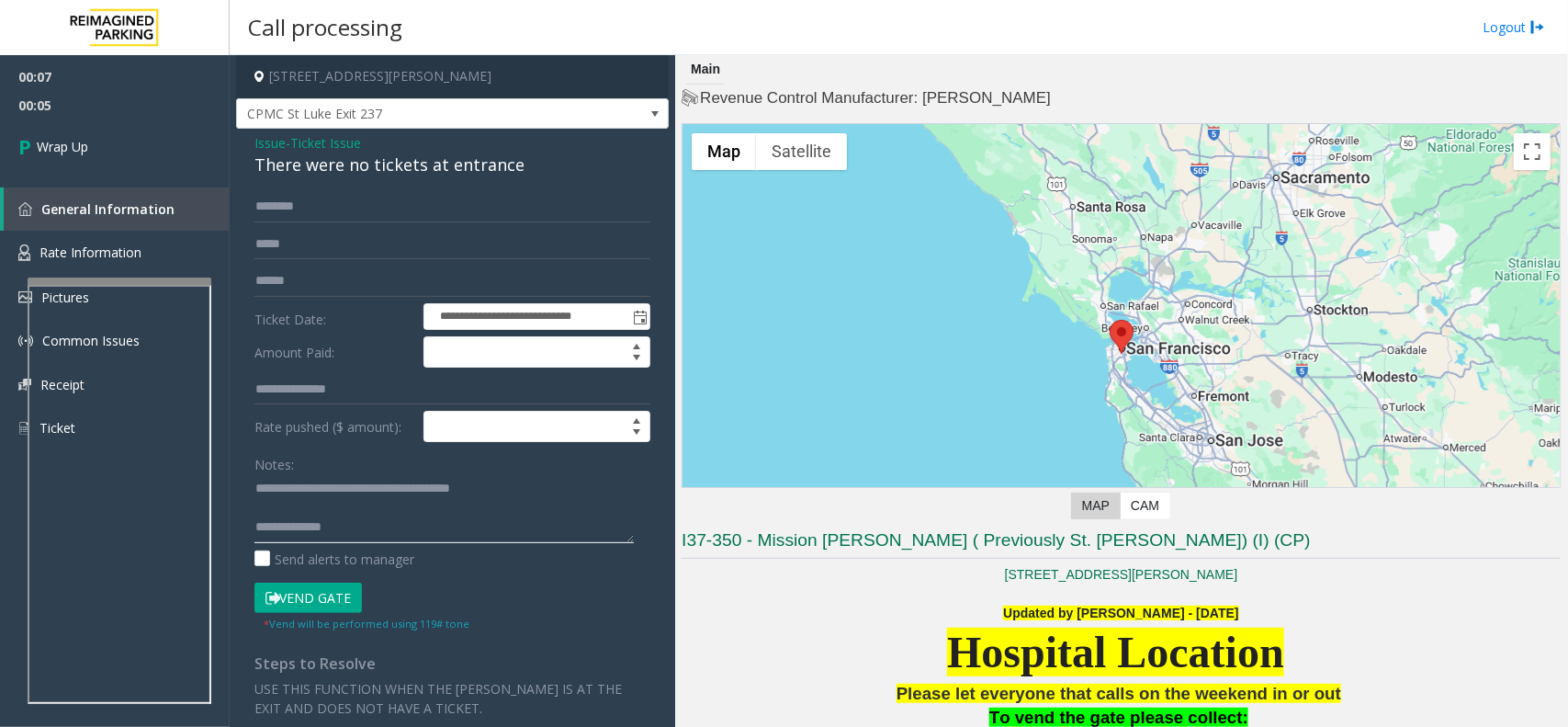
click at [368, 525] on textarea at bounding box center [444, 508] width 380 height 68
paste textarea "**********"
type textarea "**********"
click at [136, 152] on link "Wrap Up" at bounding box center [115, 146] width 230 height 54
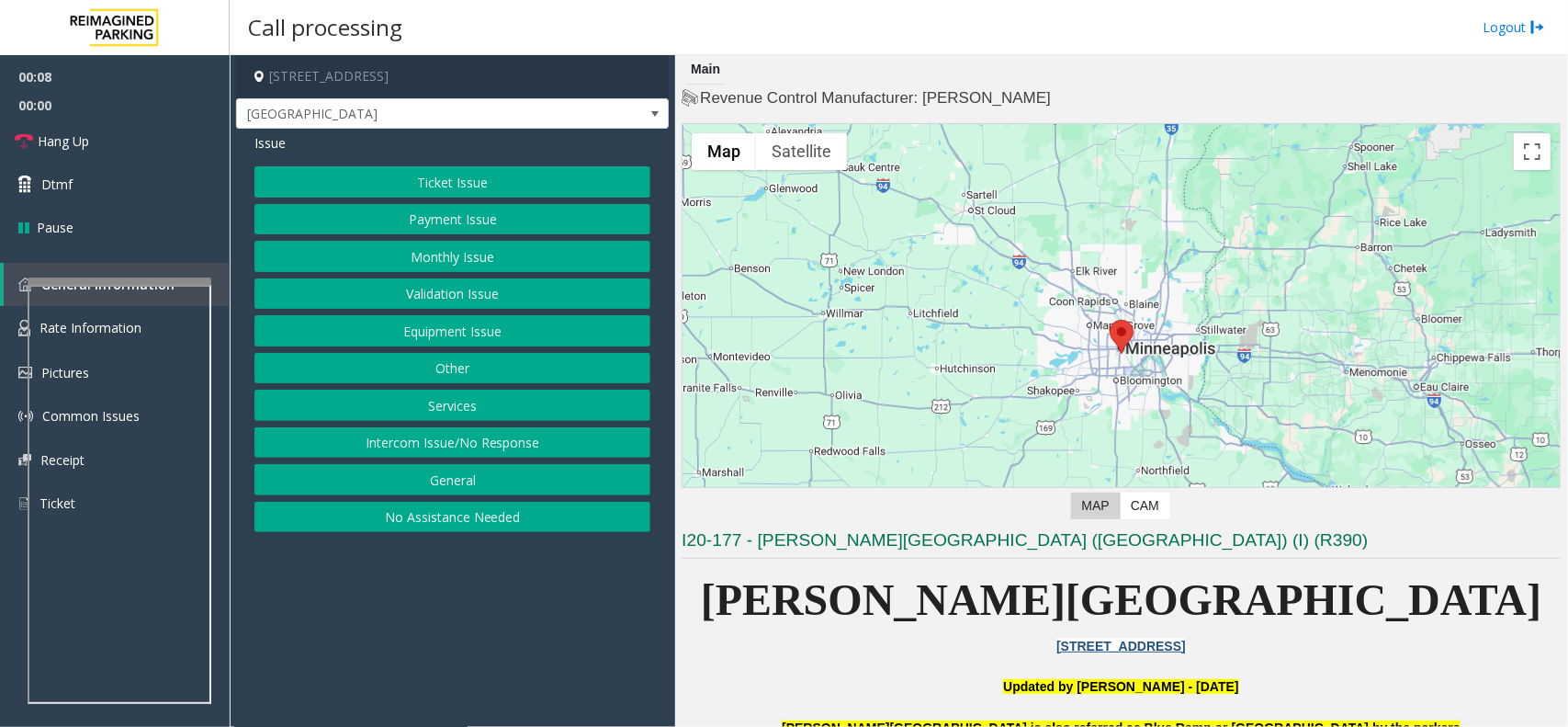
click at [429, 334] on button "Equipment Issue" at bounding box center [452, 331] width 396 height 31
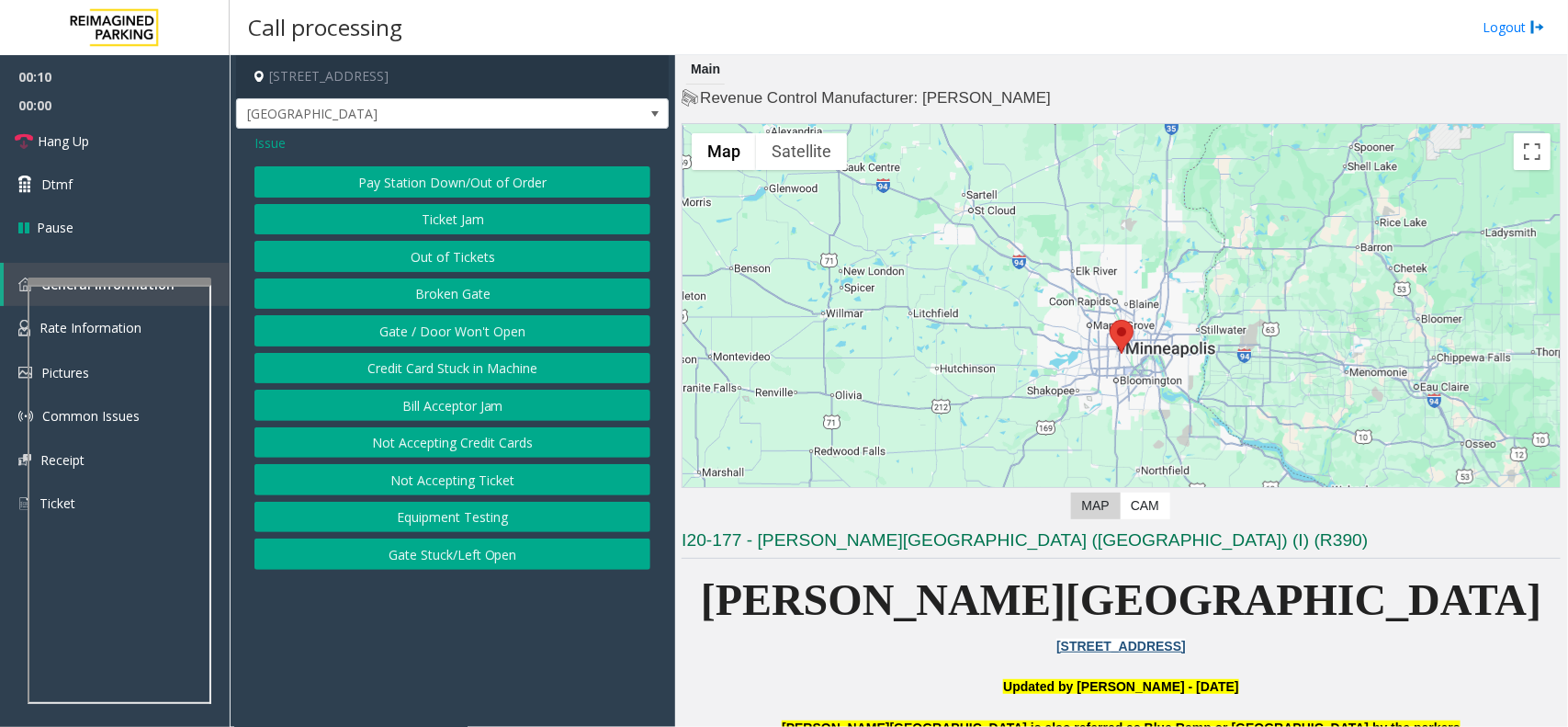
click at [466, 337] on button "Gate / Door Won't Open" at bounding box center [452, 331] width 396 height 31
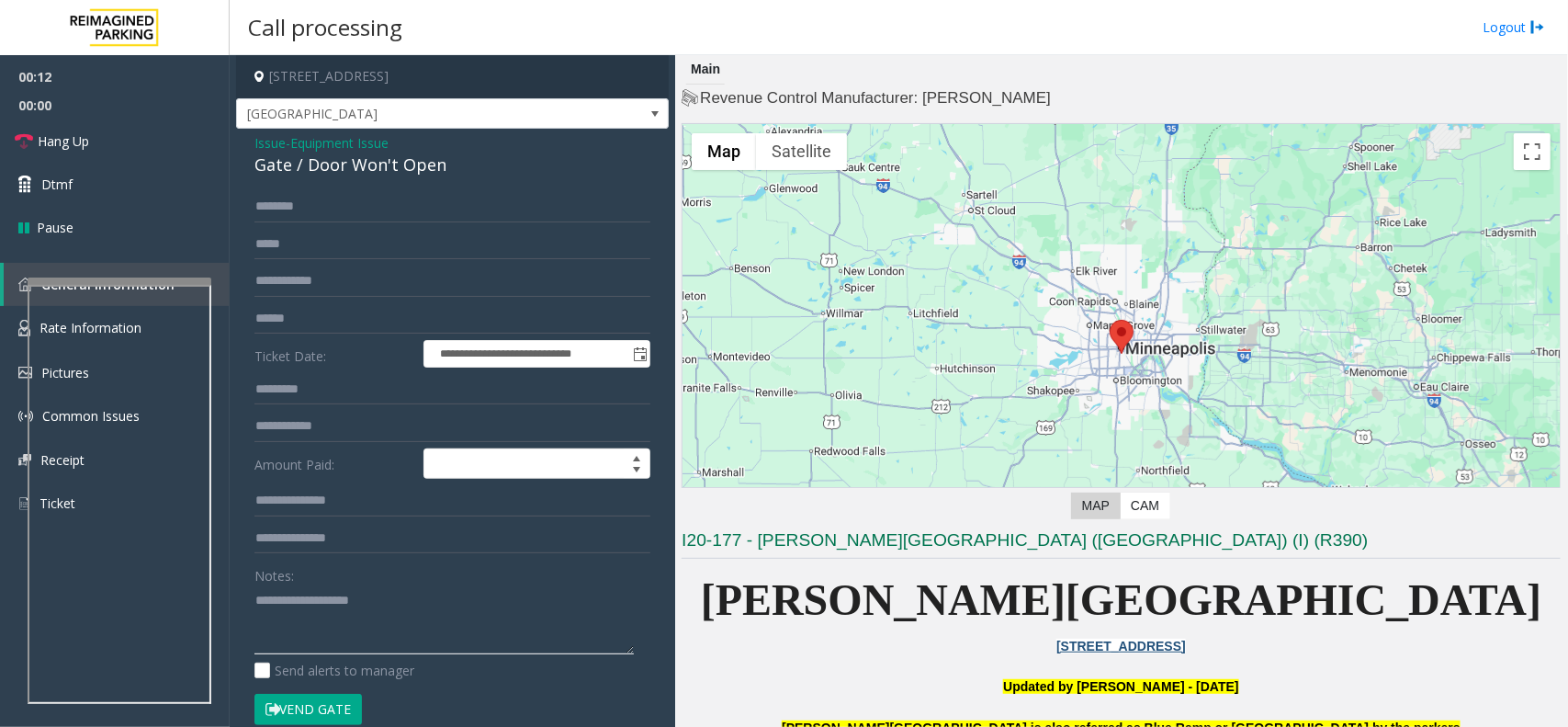
click at [442, 624] on textarea at bounding box center [444, 619] width 380 height 68
paste textarea "**********"
click at [308, 170] on div "Gate / Door Won't Open" at bounding box center [452, 164] width 396 height 24
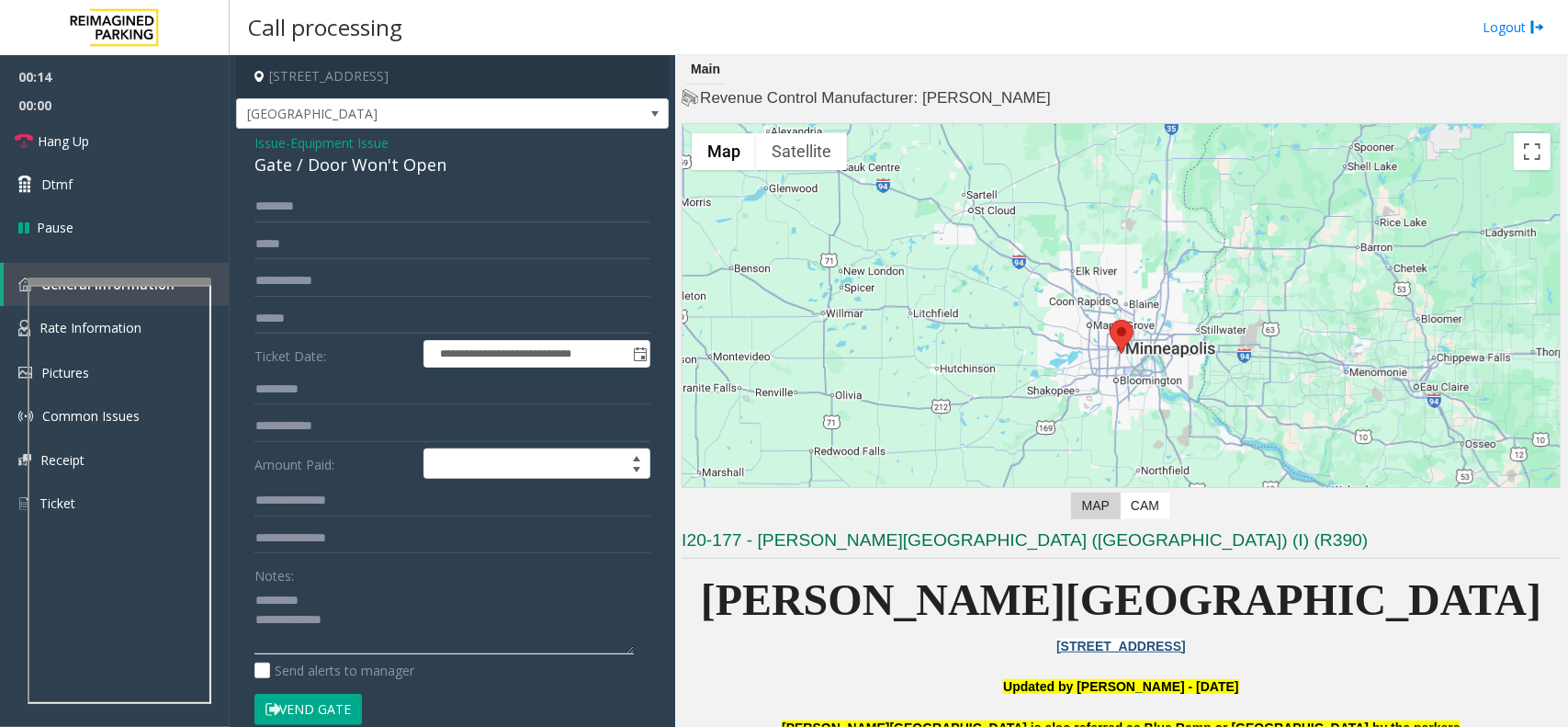
click at [366, 616] on textarea at bounding box center [444, 619] width 380 height 68
click at [368, 579] on div "Notes:" at bounding box center [452, 607] width 396 height 95
click at [350, 599] on textarea at bounding box center [444, 619] width 380 height 68
paste textarea "**********"
click at [426, 637] on textarea at bounding box center [444, 619] width 380 height 68
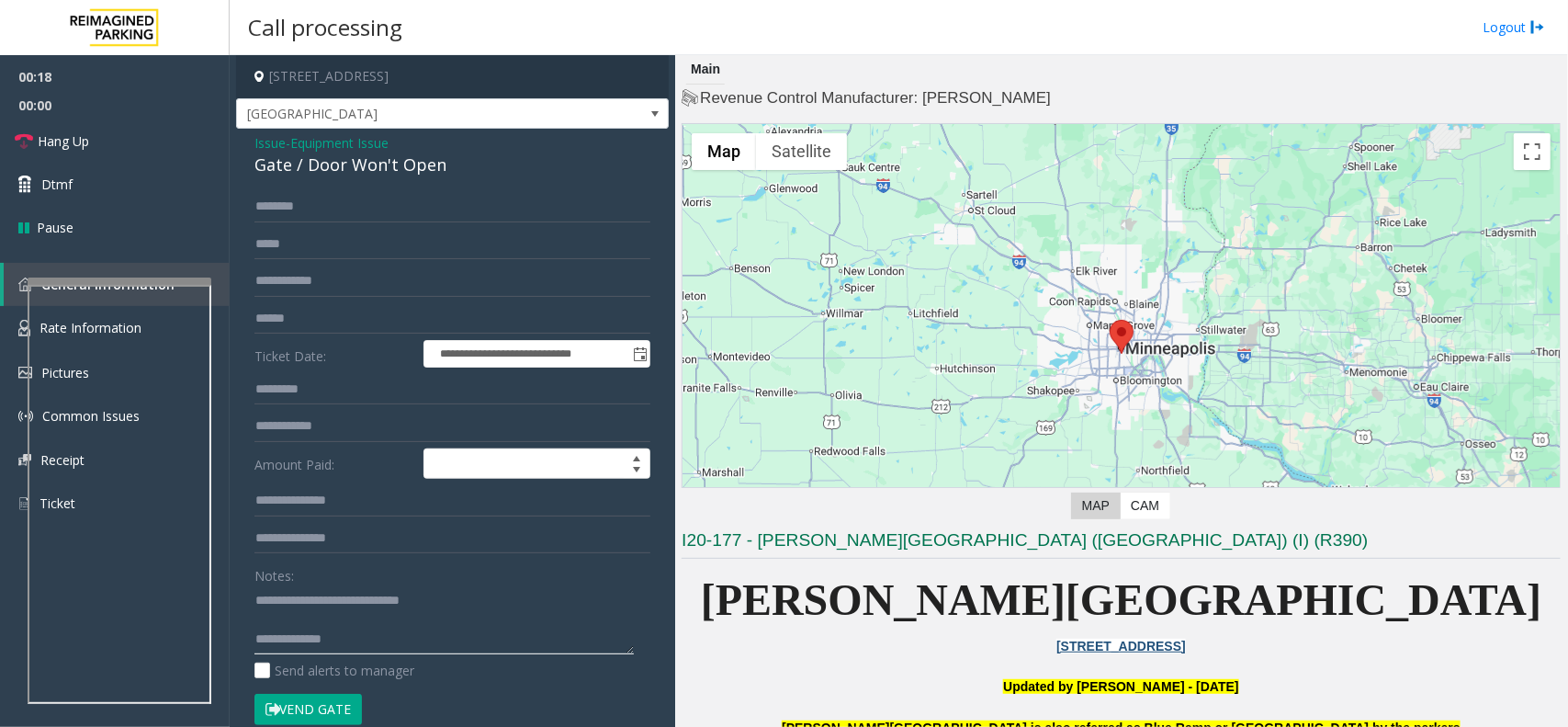
paste textarea "**********"
type textarea "**********"
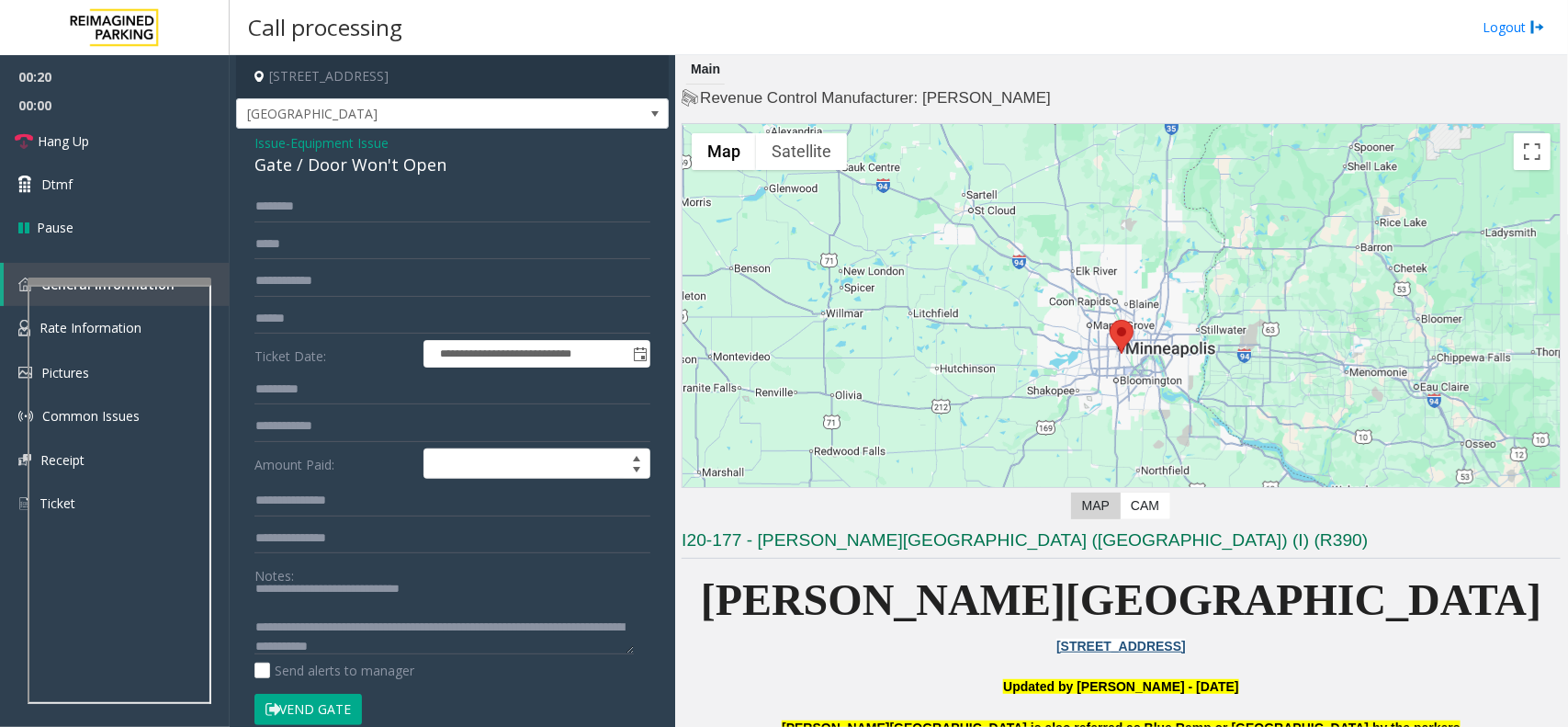
click at [332, 710] on button "Vend Gate" at bounding box center [308, 709] width 108 height 31
click at [119, 152] on link "Hang Up" at bounding box center [115, 141] width 230 height 43
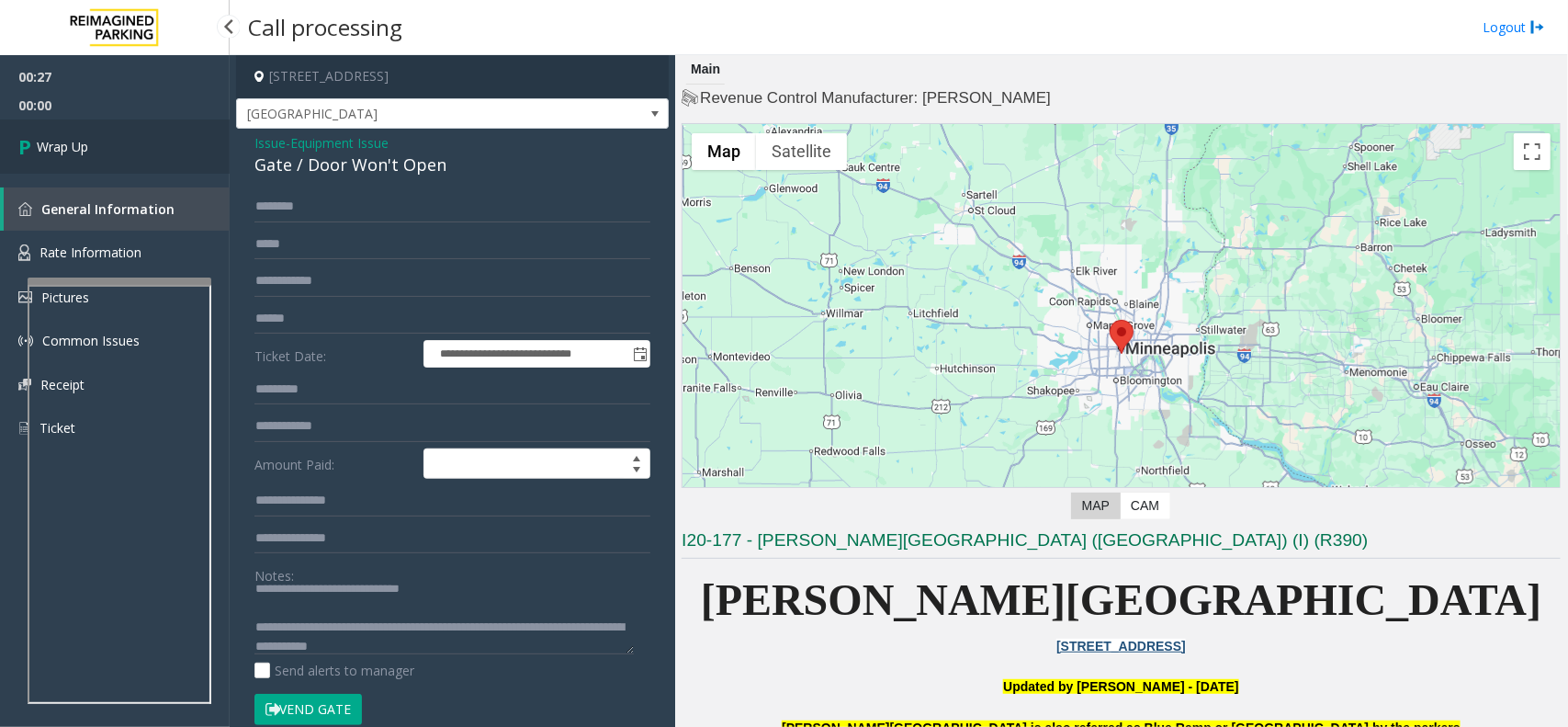
click at [119, 152] on link "Wrap Up" at bounding box center [115, 146] width 230 height 54
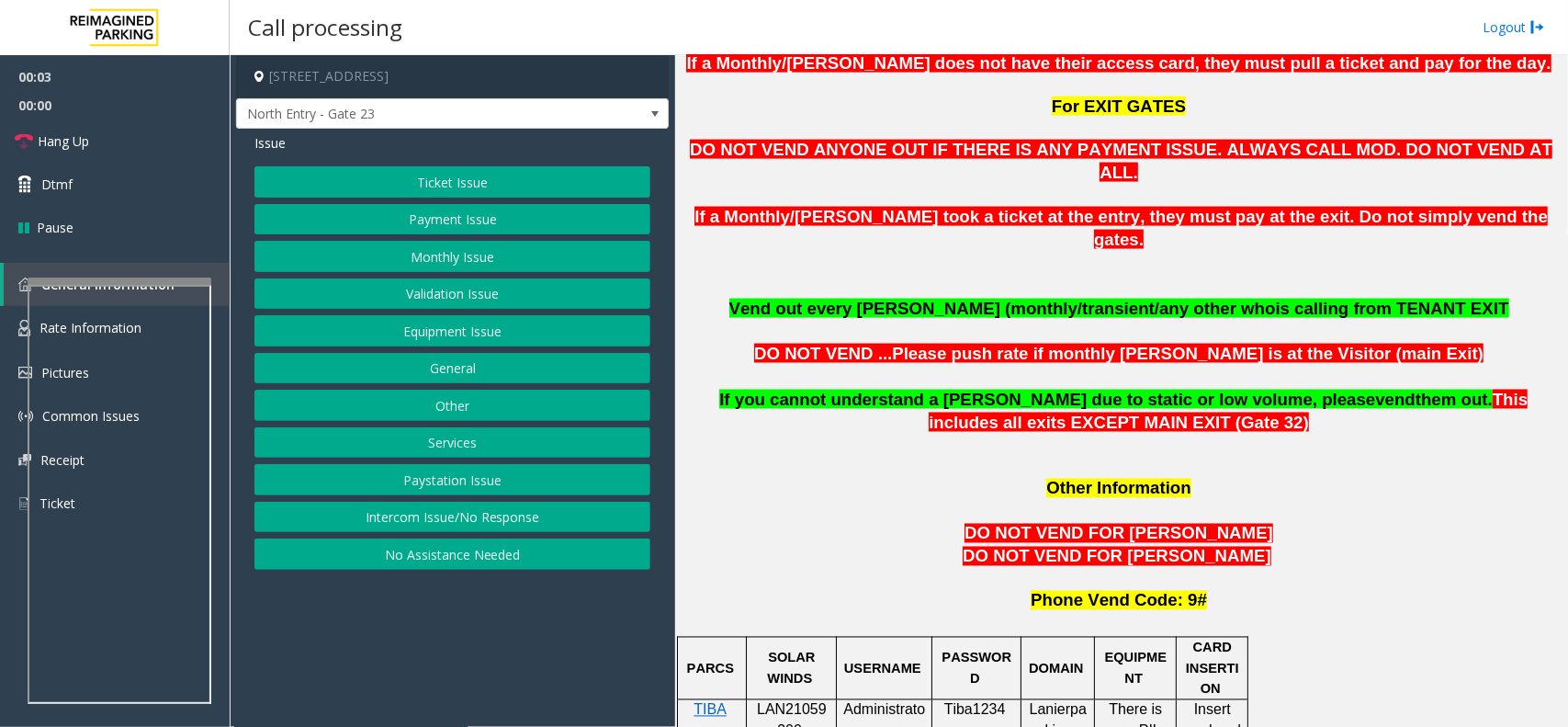
scroll to position [1492, 0]
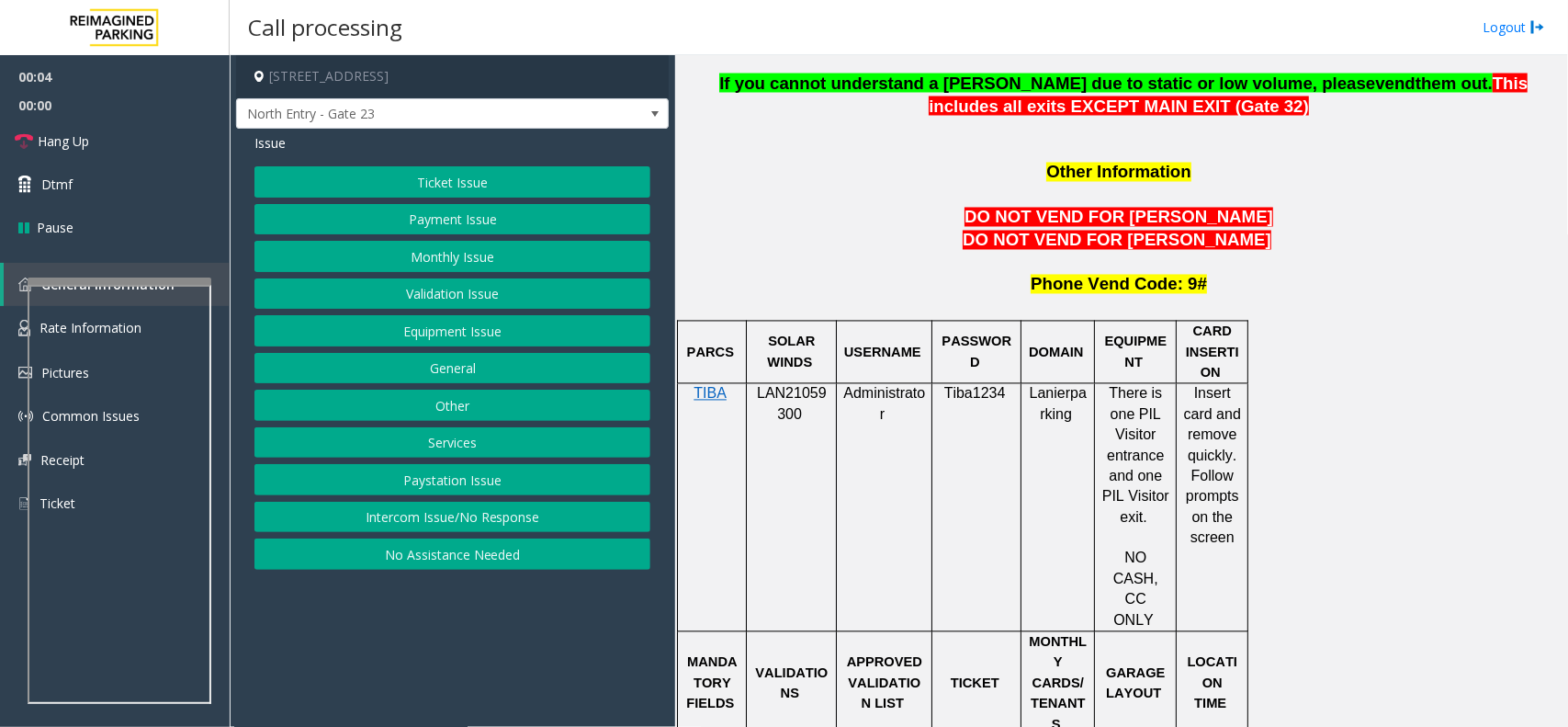
click at [773, 386] on span "LAN21059300" at bounding box center [792, 403] width 69 height 36
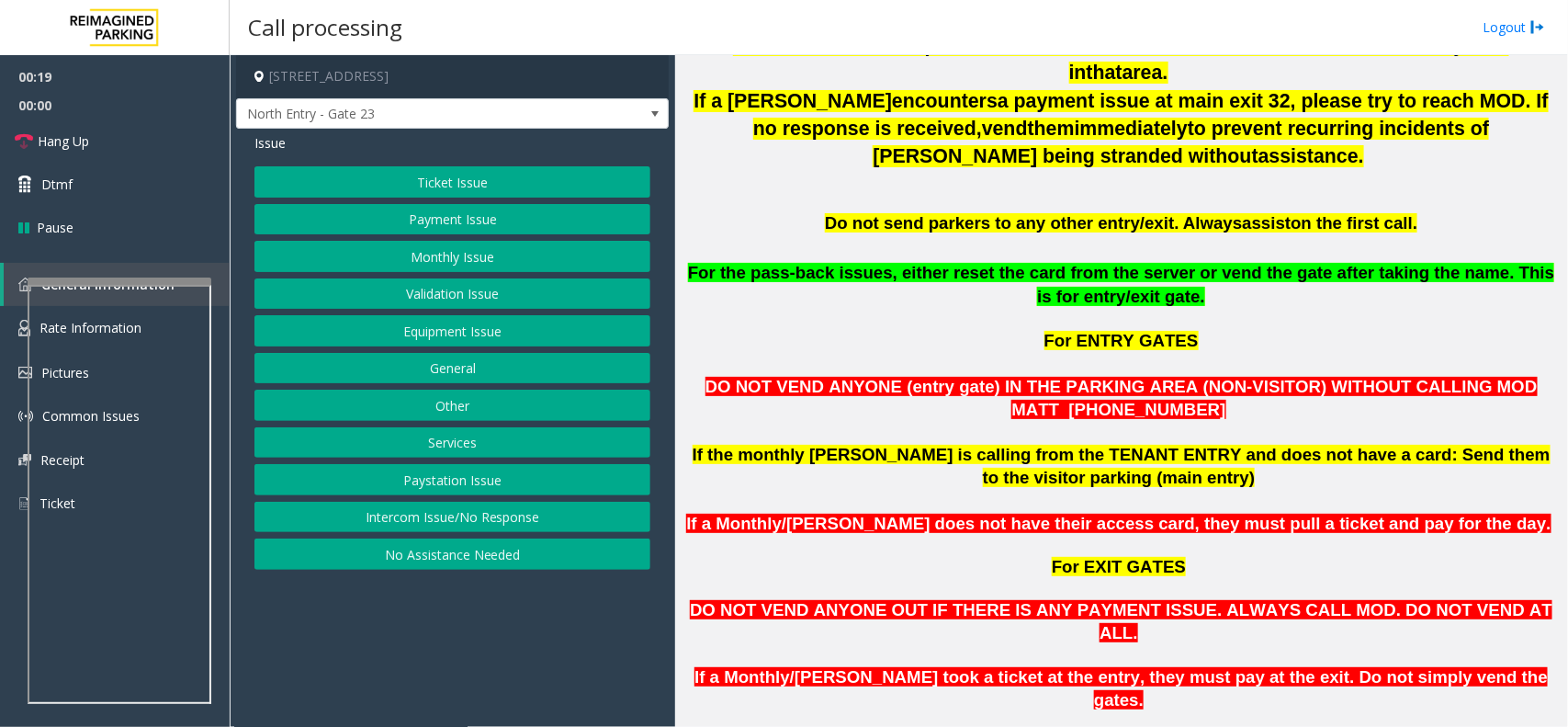
scroll to position [574, 0]
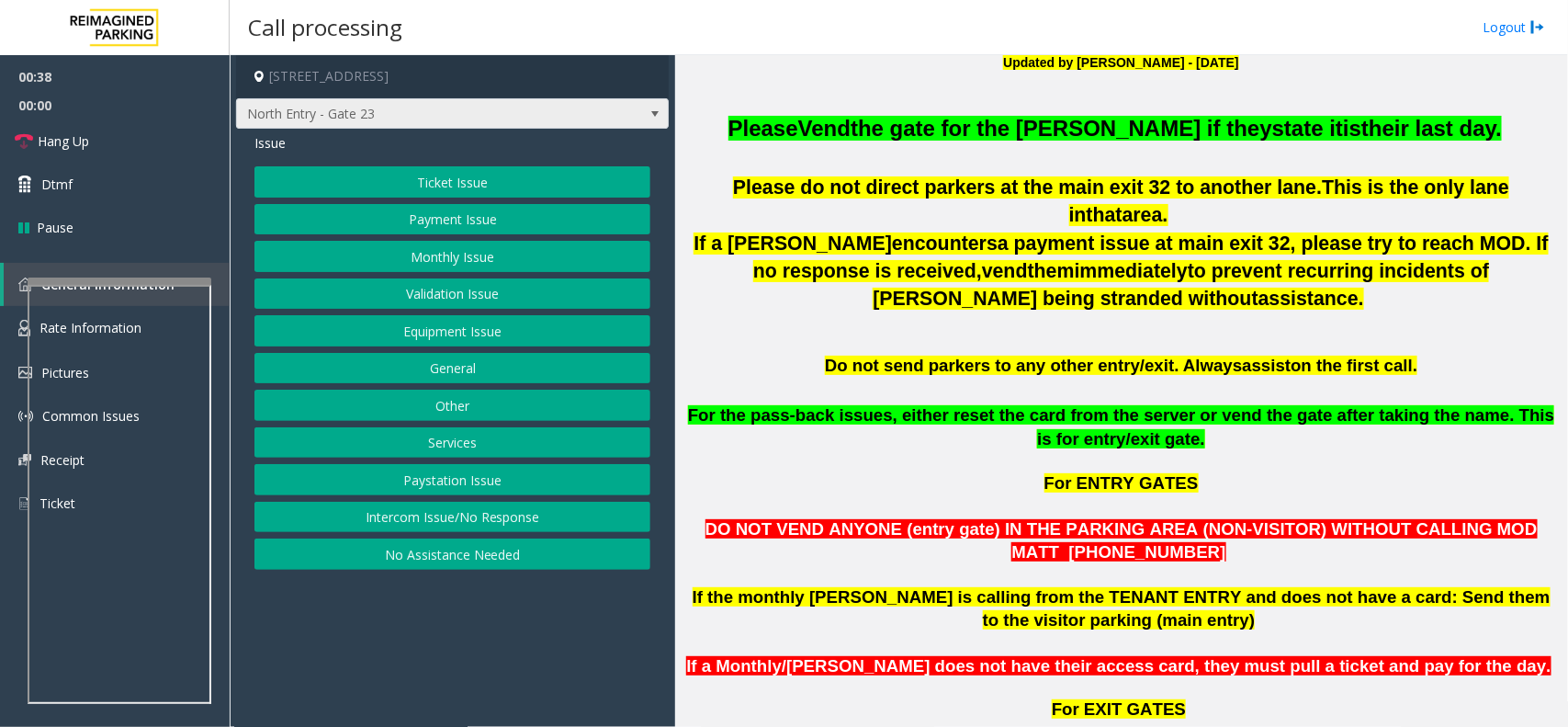
click at [522, 116] on span "North Entry - Gate 23" at bounding box center [409, 114] width 345 height 29
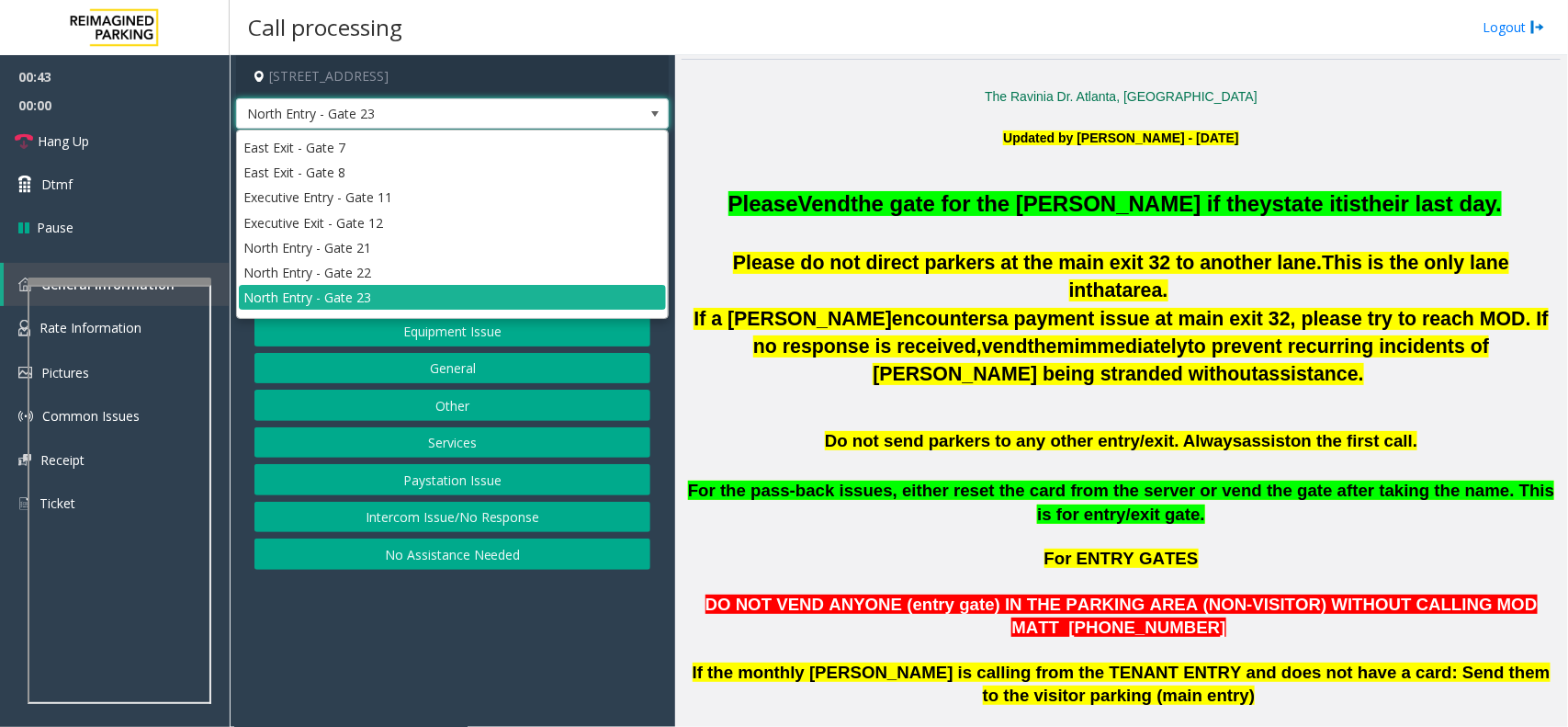
scroll to position [459, 0]
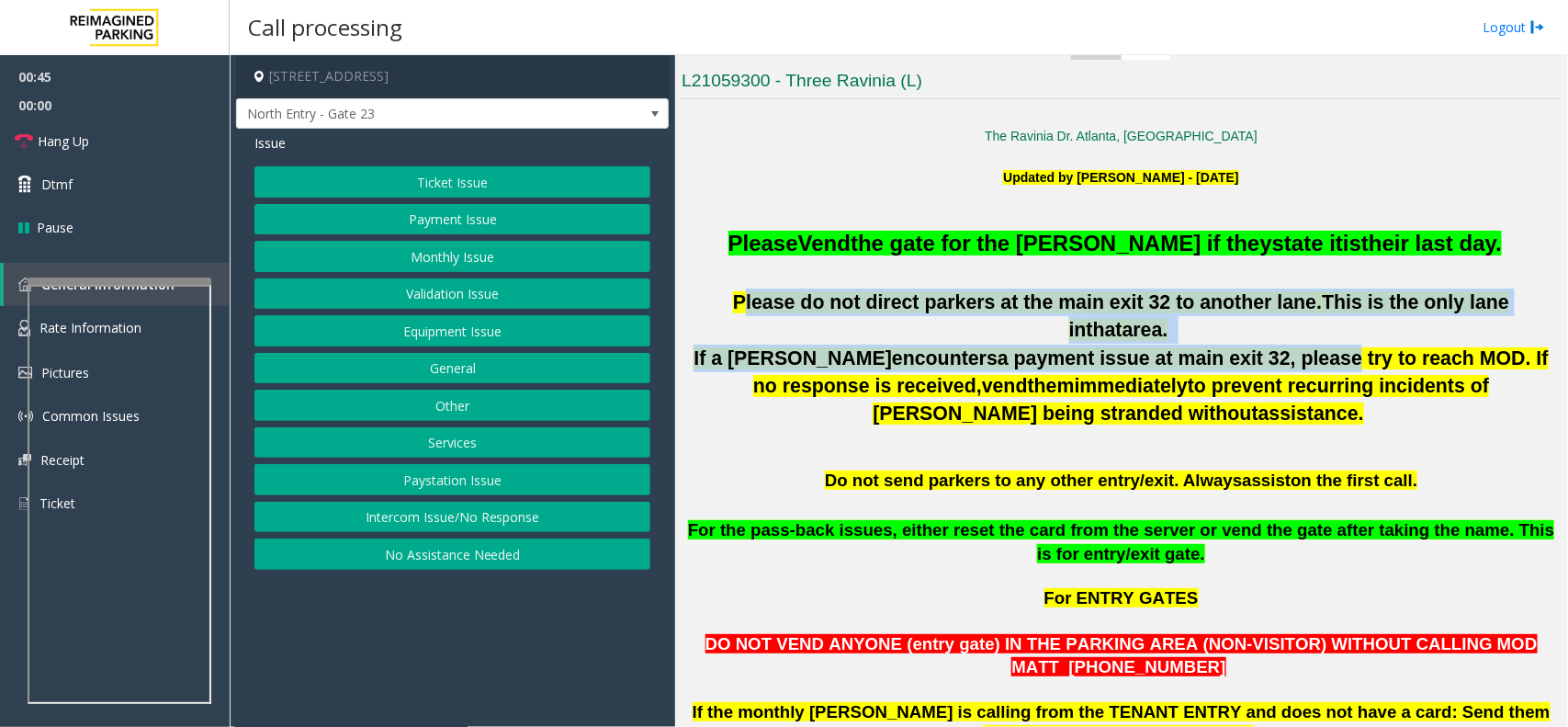
drag, startPoint x: 724, startPoint y: 299, endPoint x: 1211, endPoint y: 319, distance: 487.4
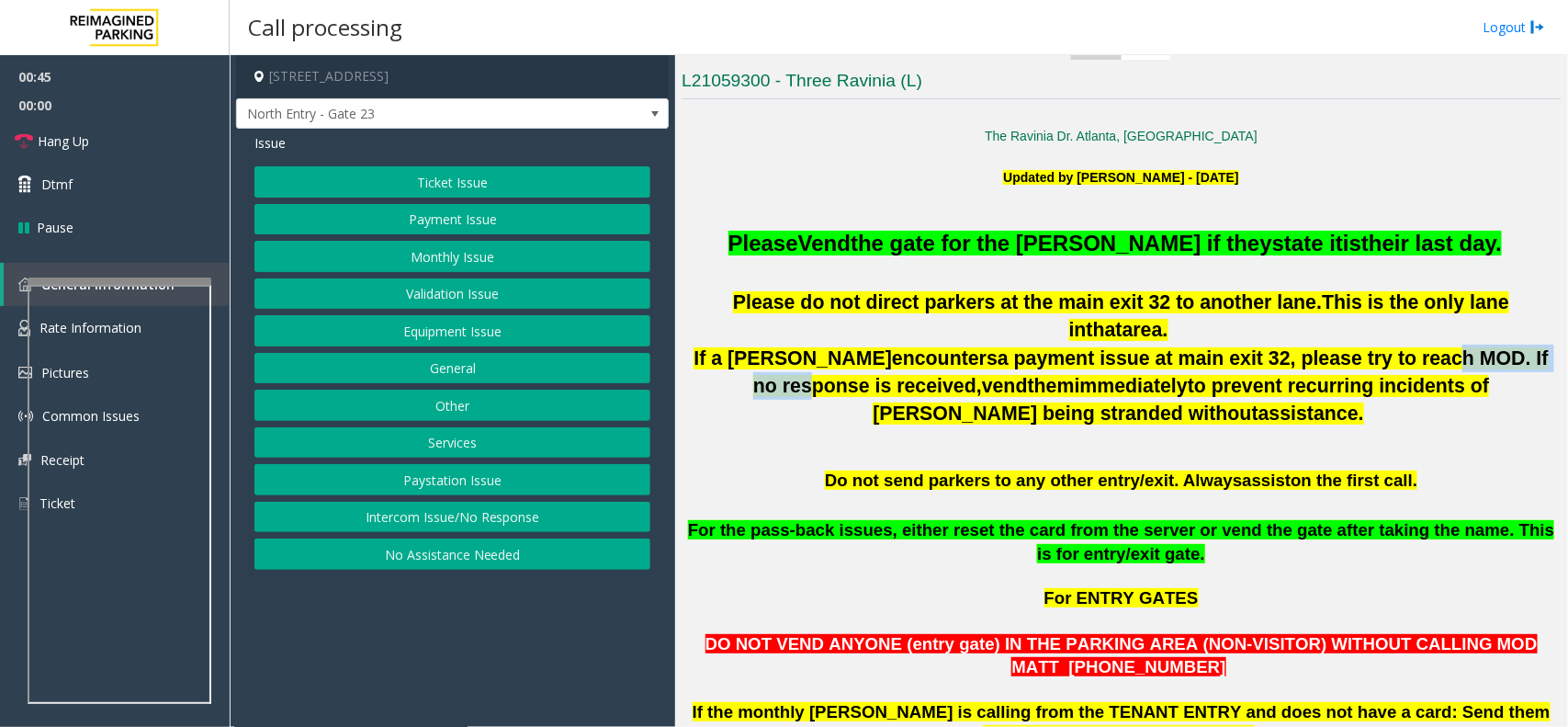
drag, startPoint x: 1297, startPoint y: 327, endPoint x: 1440, endPoint y: 341, distance: 143.7
click at [1439, 347] on span "a payment issue at main exit 32, please try to reach MOD. If no response is rec…" at bounding box center [1151, 372] width 796 height 50
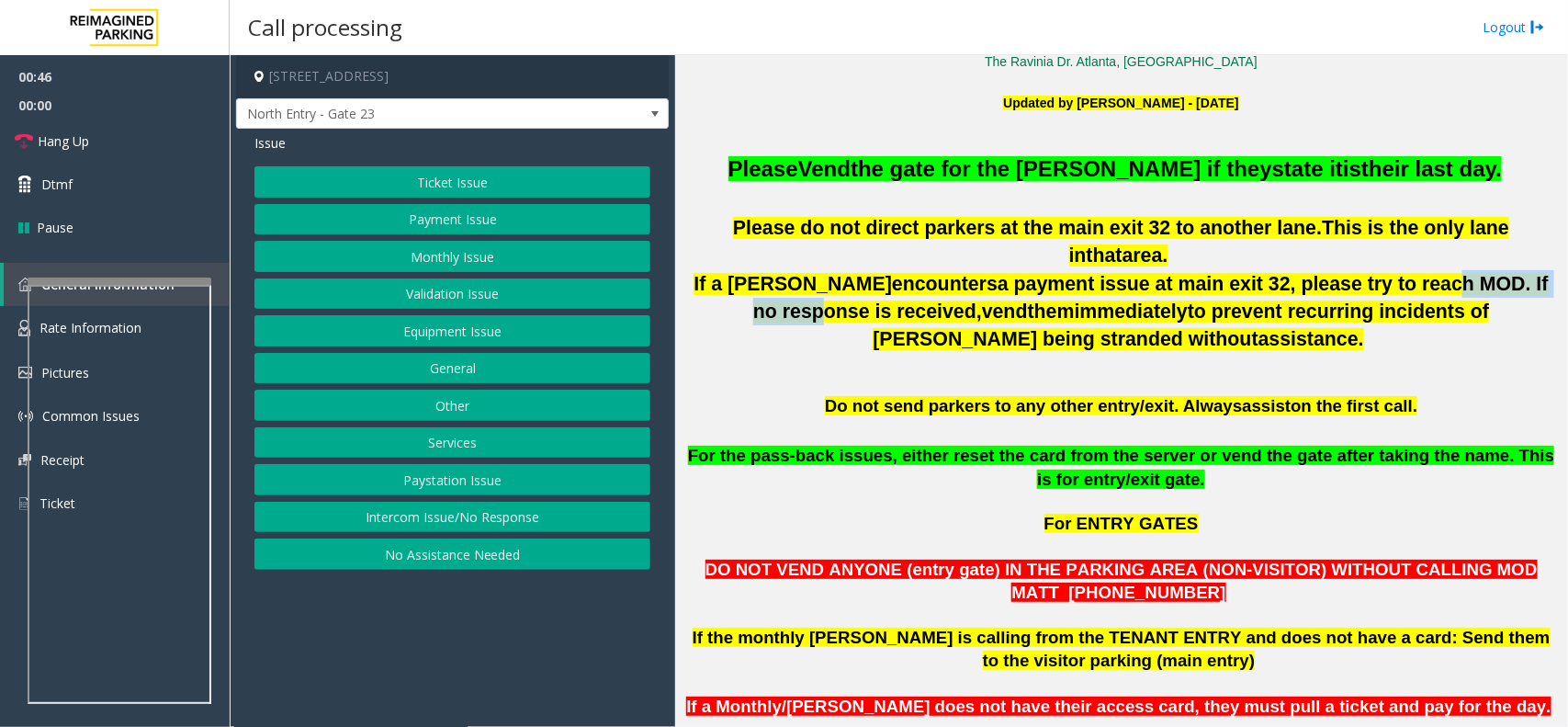
scroll to position [574, 0]
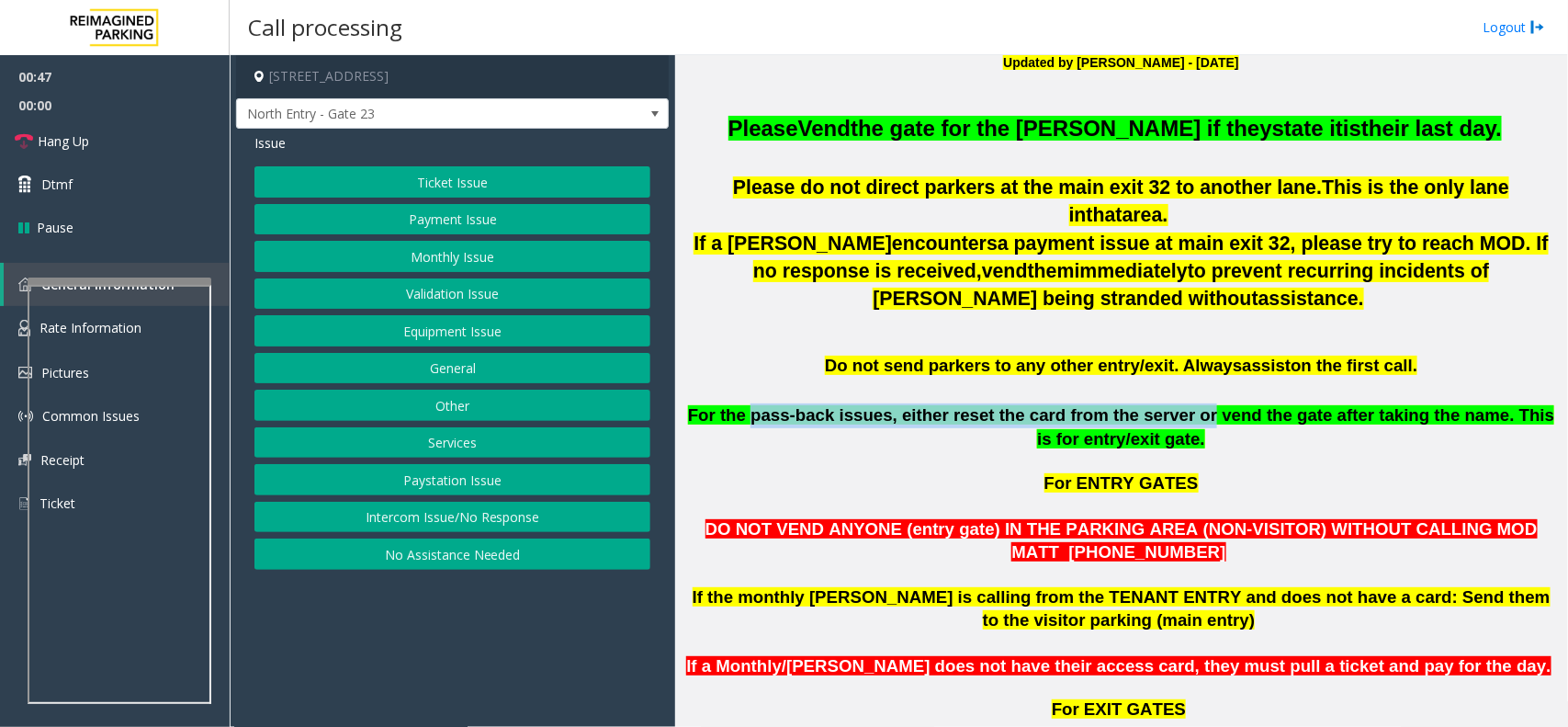
drag, startPoint x: 774, startPoint y: 380, endPoint x: 1186, endPoint y: 396, distance: 412.3
click at [1186, 405] on span "For the pass-back issues, either reset the card from the server or vend the gat…" at bounding box center [1121, 427] width 866 height 44
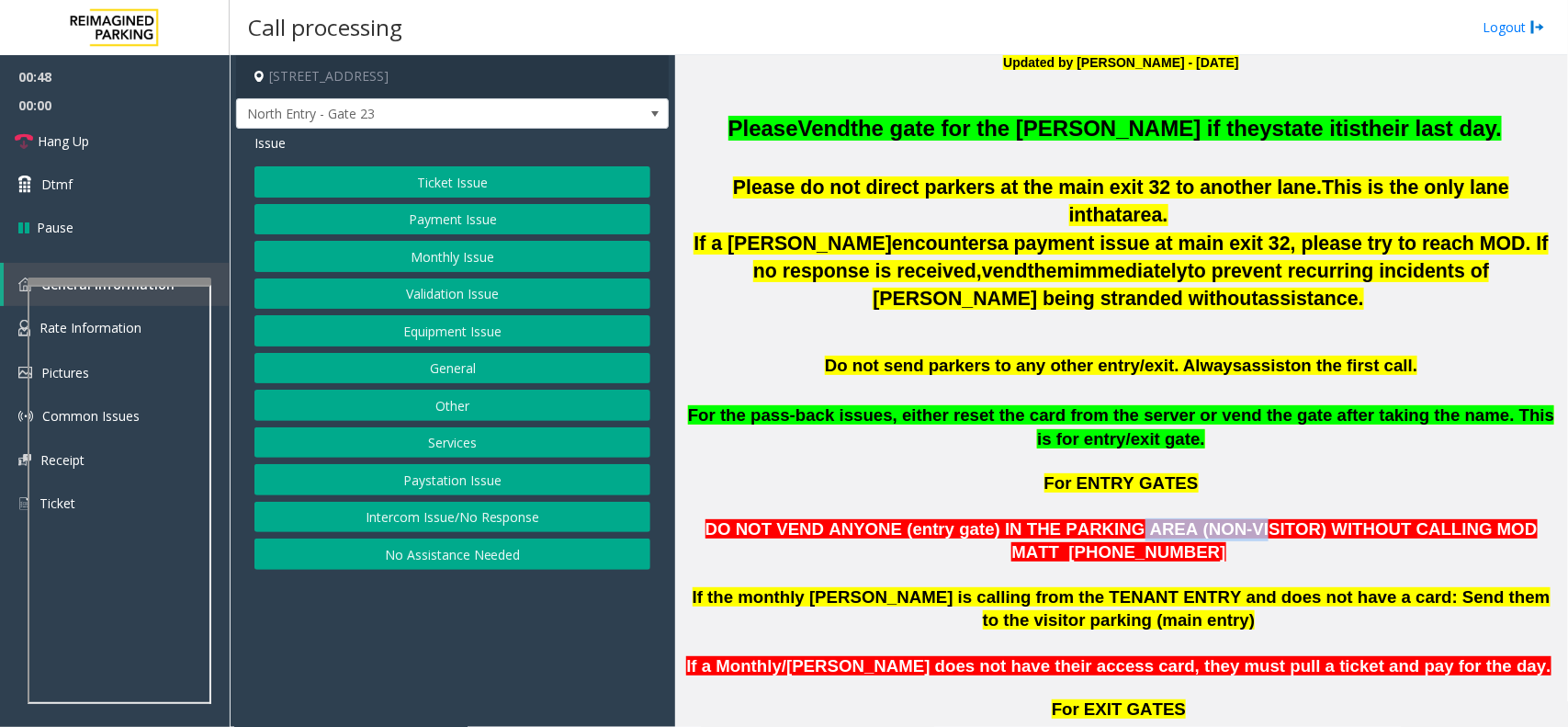
click at [1192, 518] on p "DO NOT VEND ANYONE (entry gate) IN THE PARKING AREA (NON-VISITOR) WITHOUT CALLI…" at bounding box center [1122, 540] width 879 height 46
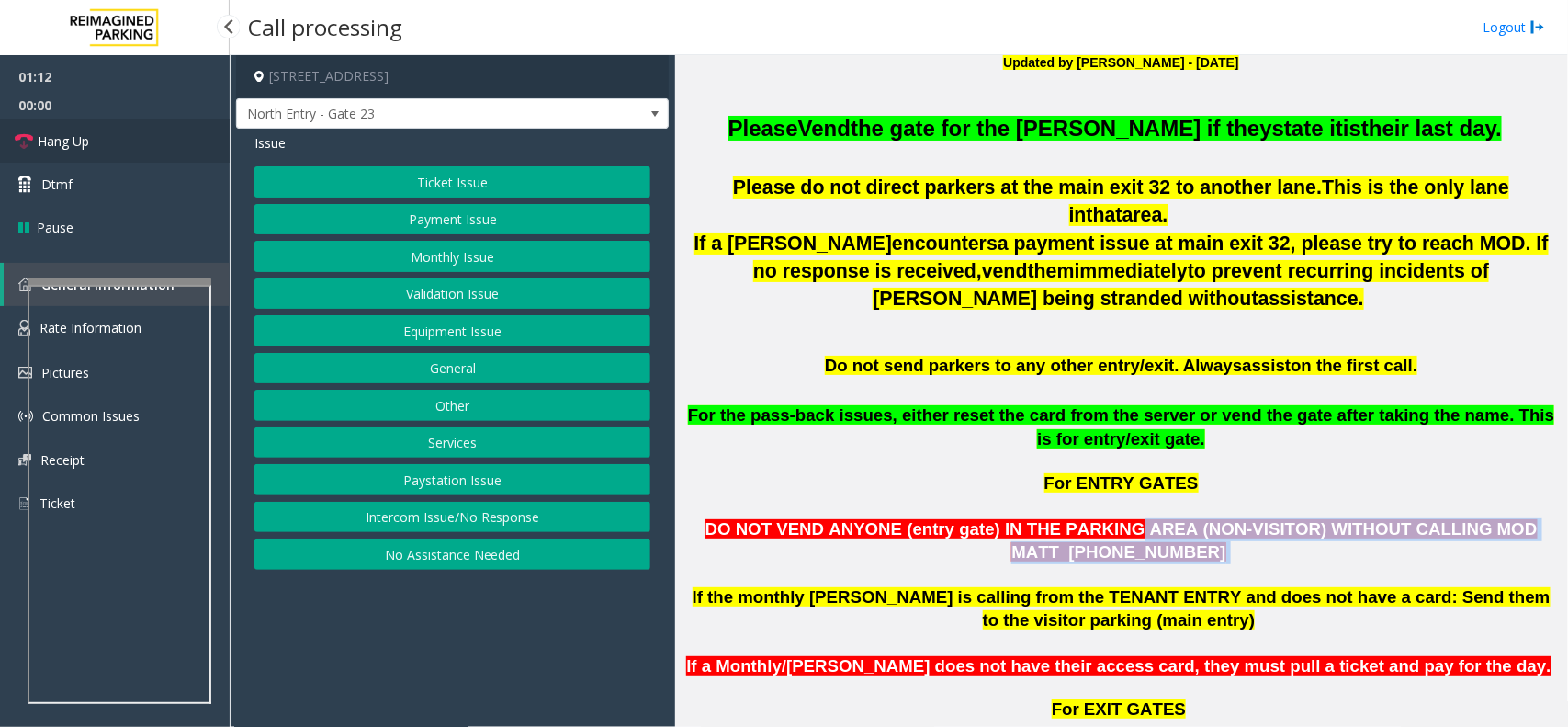
click at [34, 139] on link "Hang Up" at bounding box center [115, 141] width 230 height 43
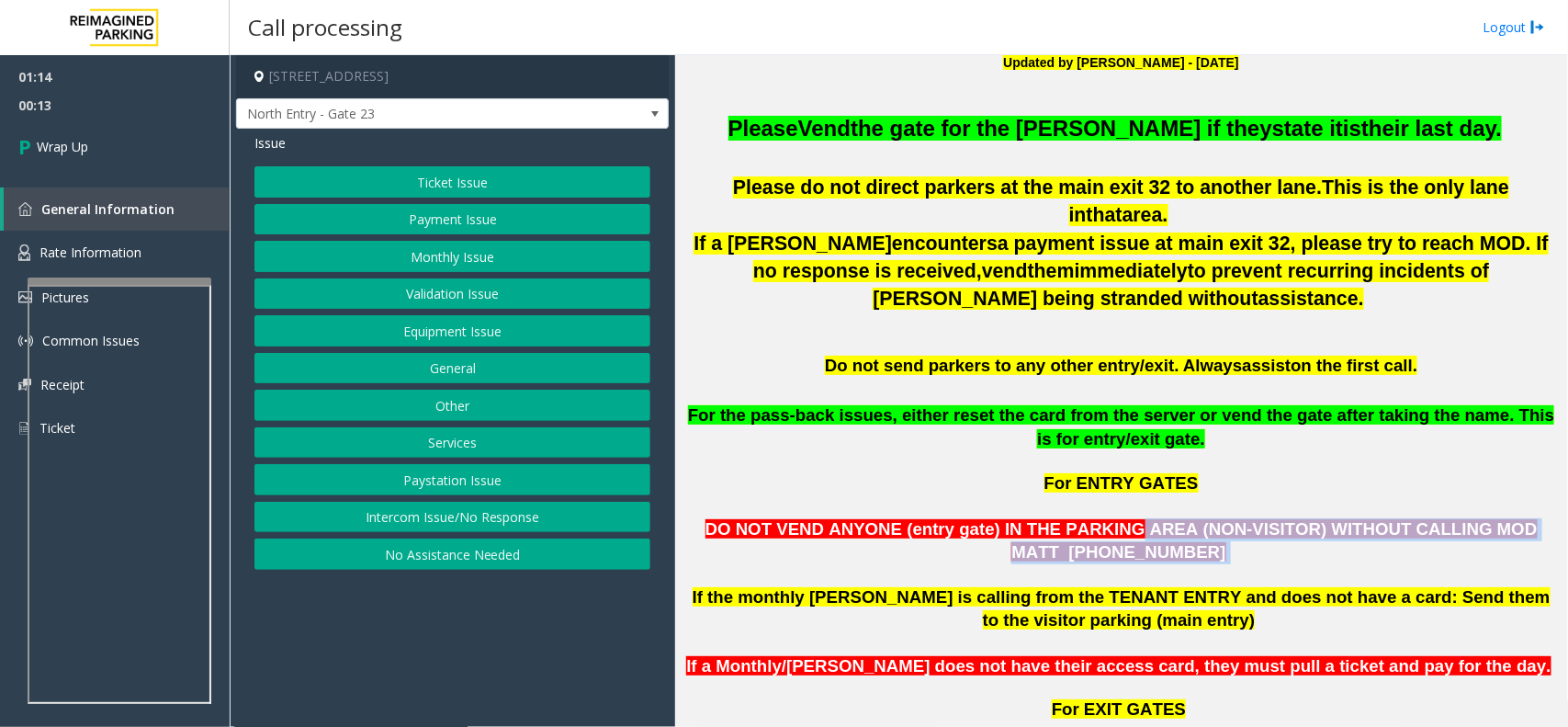
click at [481, 370] on button "General" at bounding box center [452, 368] width 396 height 31
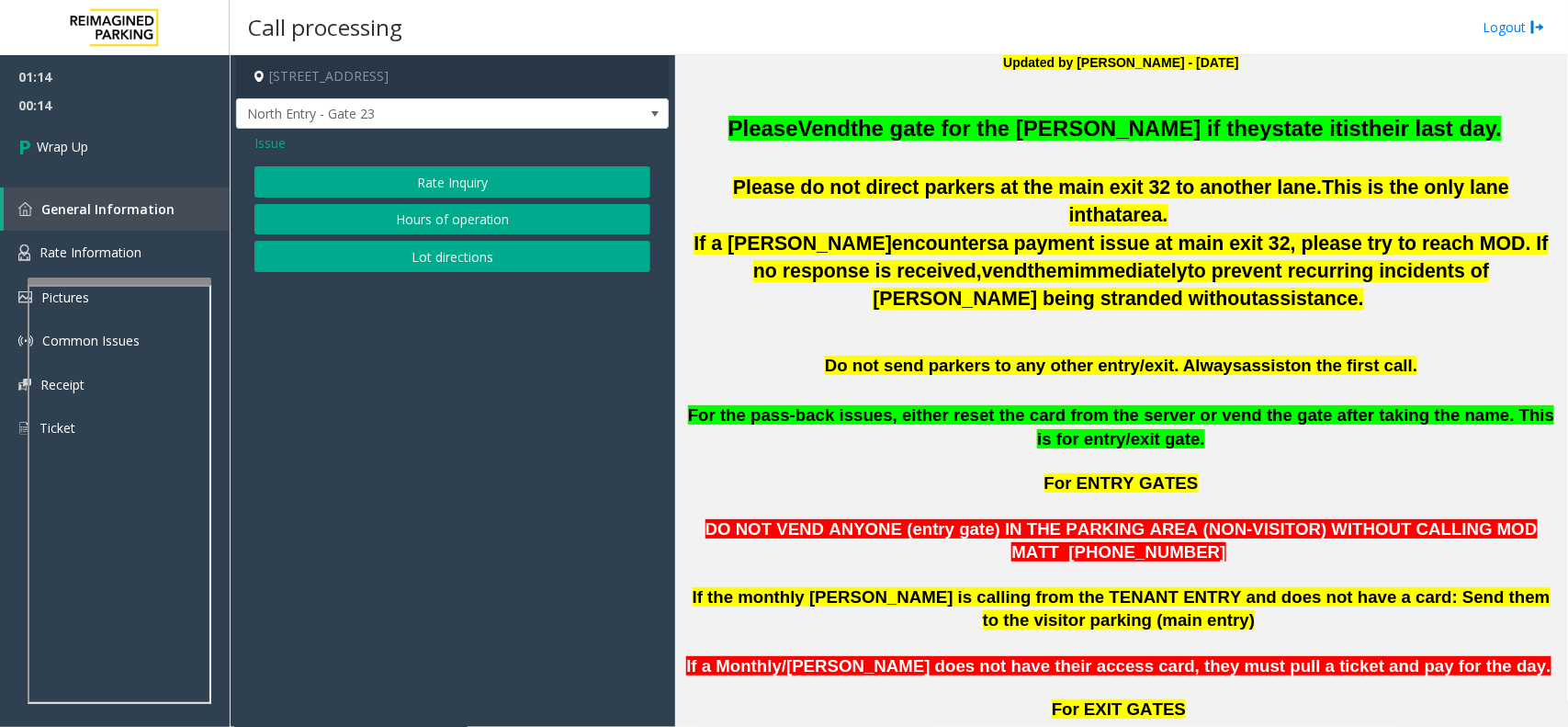
click at [276, 147] on span "Issue" at bounding box center [270, 143] width 31 height 20
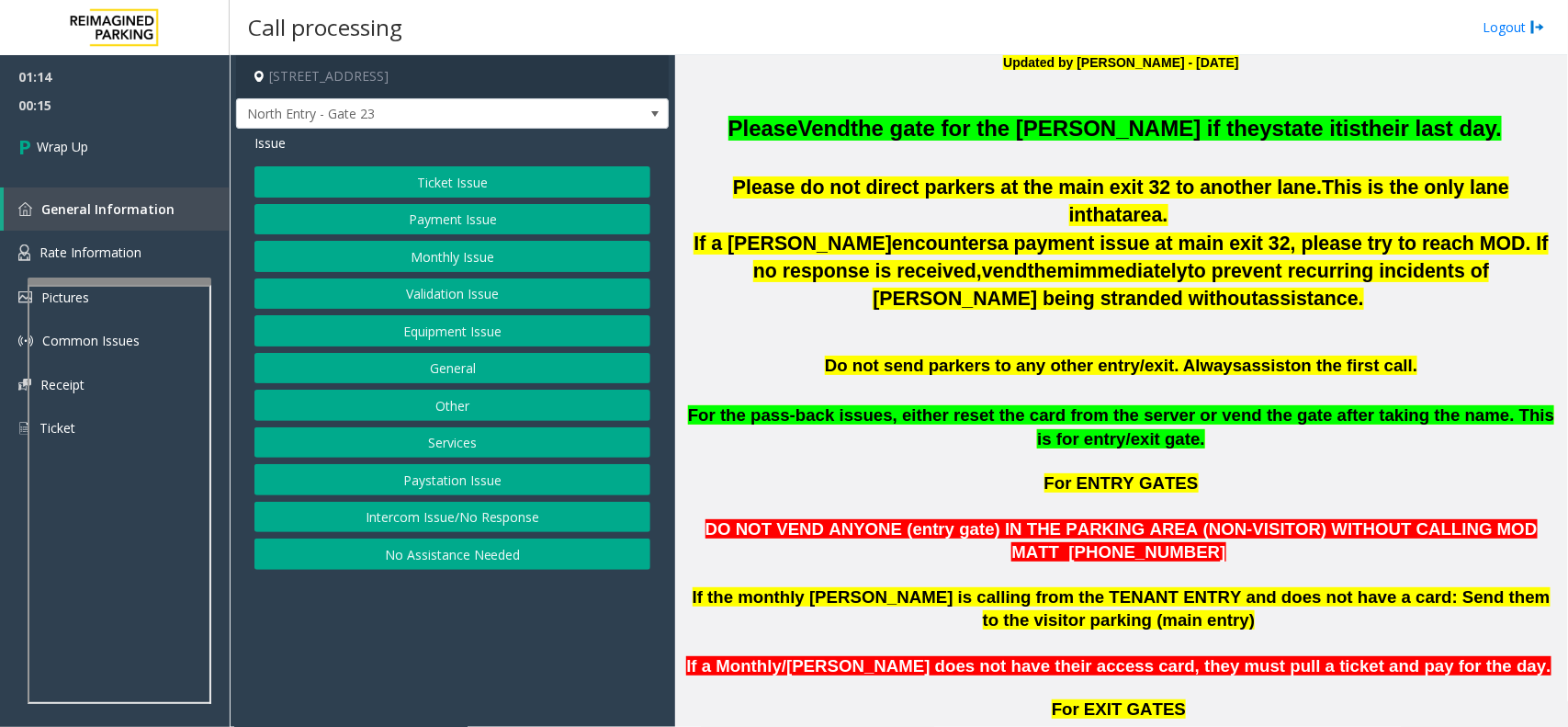
click at [439, 399] on button "Other" at bounding box center [452, 405] width 396 height 31
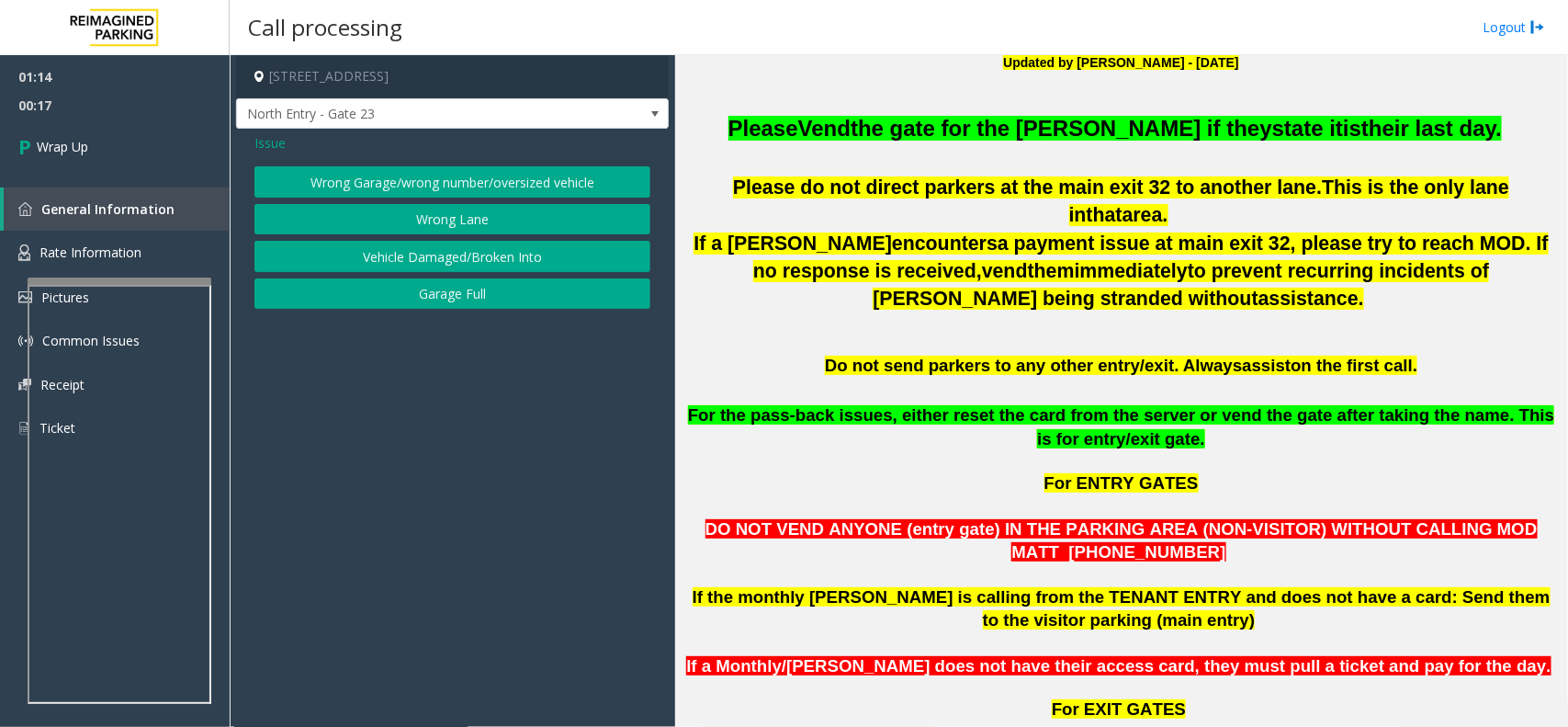
click at [439, 214] on button "Wrong Lane" at bounding box center [452, 219] width 396 height 31
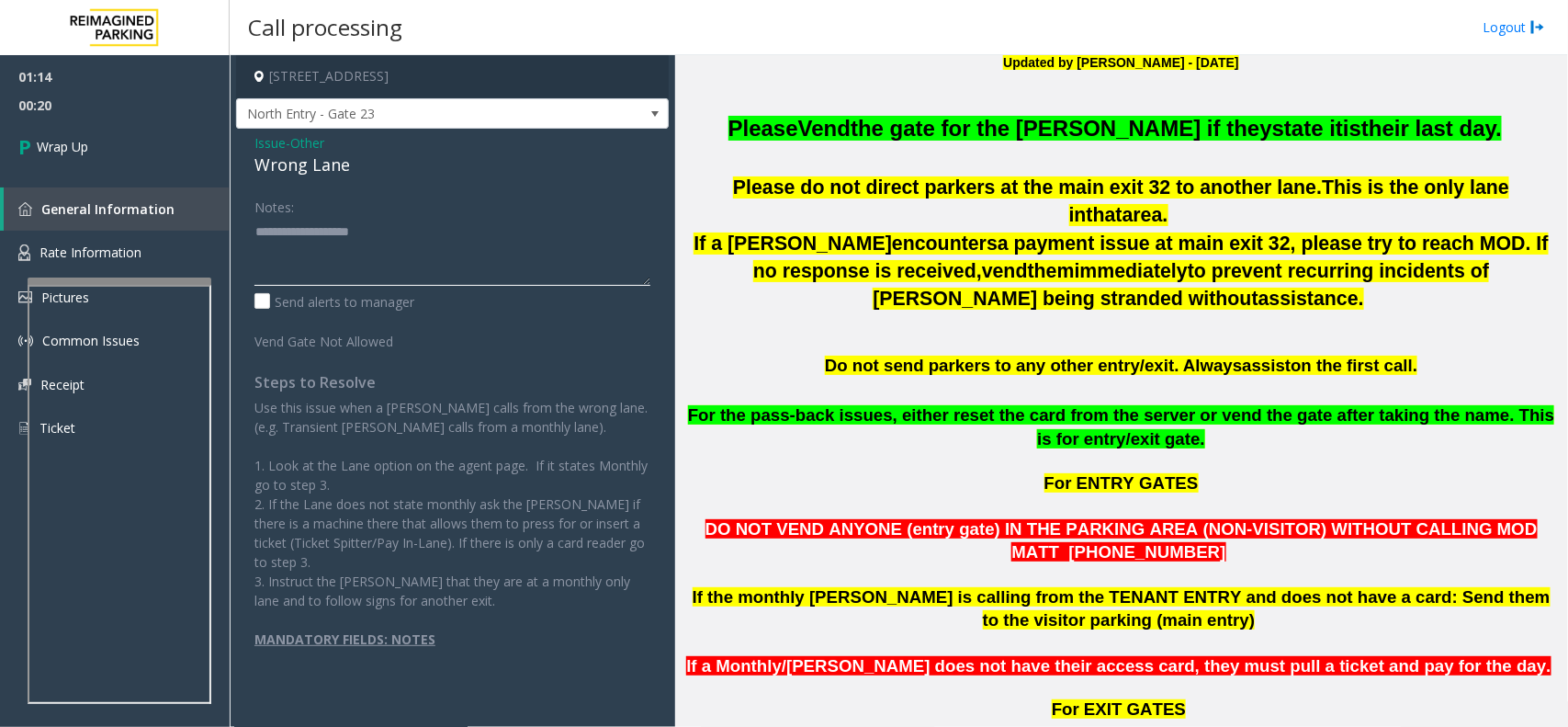
click at [361, 260] on textarea at bounding box center [452, 251] width 396 height 68
paste textarea "**********"
click at [286, 172] on div "Wrong Lane" at bounding box center [452, 164] width 396 height 24
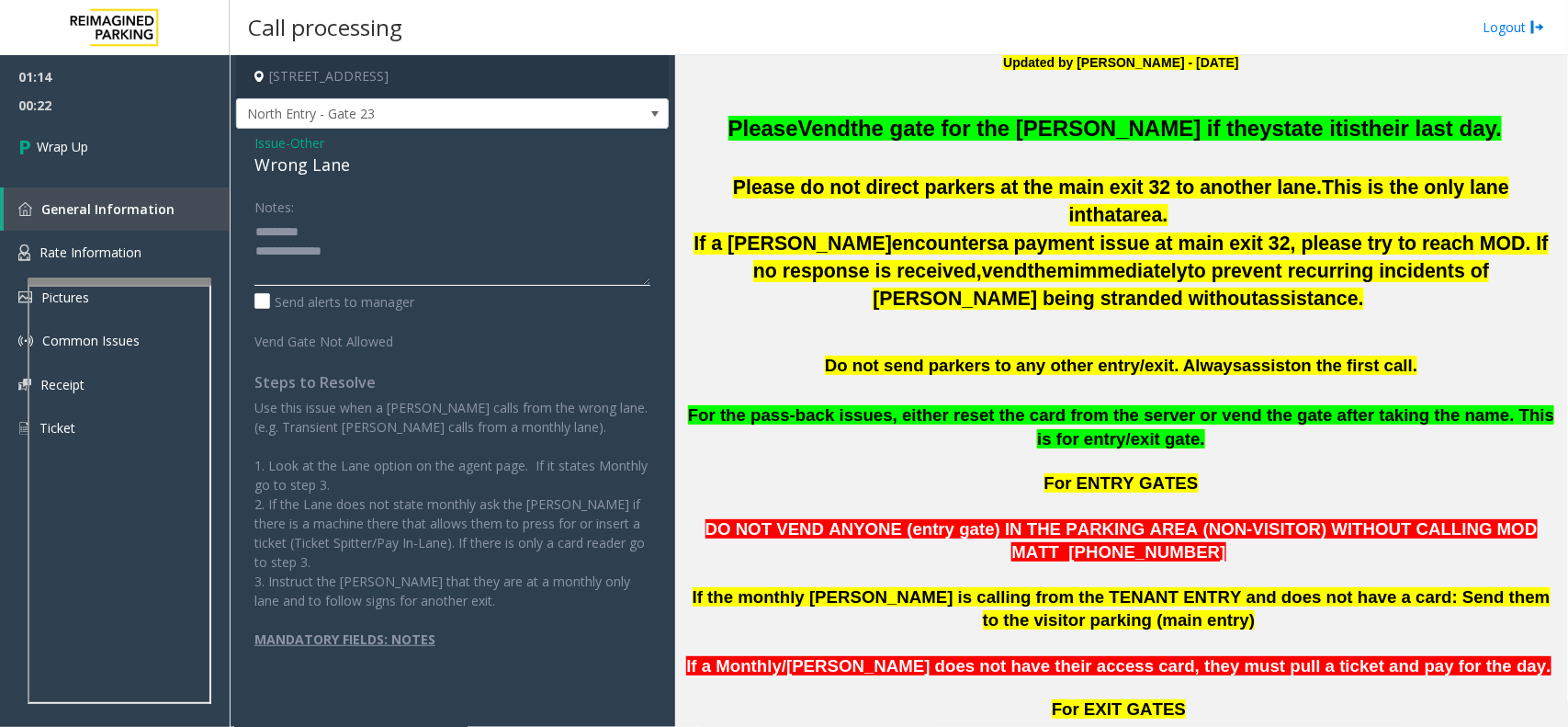
paste textarea "**********"
click at [328, 226] on textarea at bounding box center [452, 251] width 396 height 68
click at [388, 264] on textarea at bounding box center [452, 251] width 396 height 68
type textarea "**********"
click at [117, 136] on link "Wrap Up" at bounding box center [115, 146] width 230 height 54
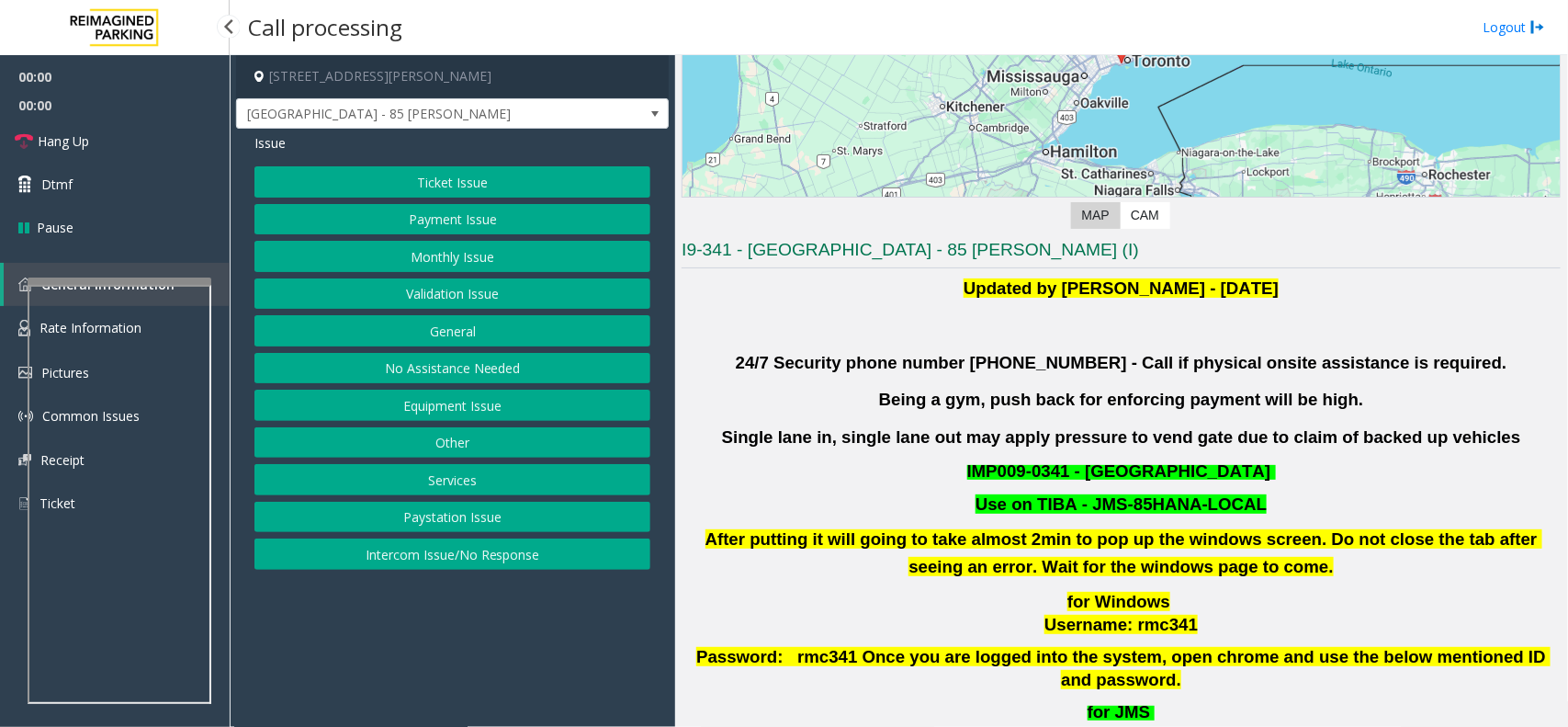
scroll to position [459, 0]
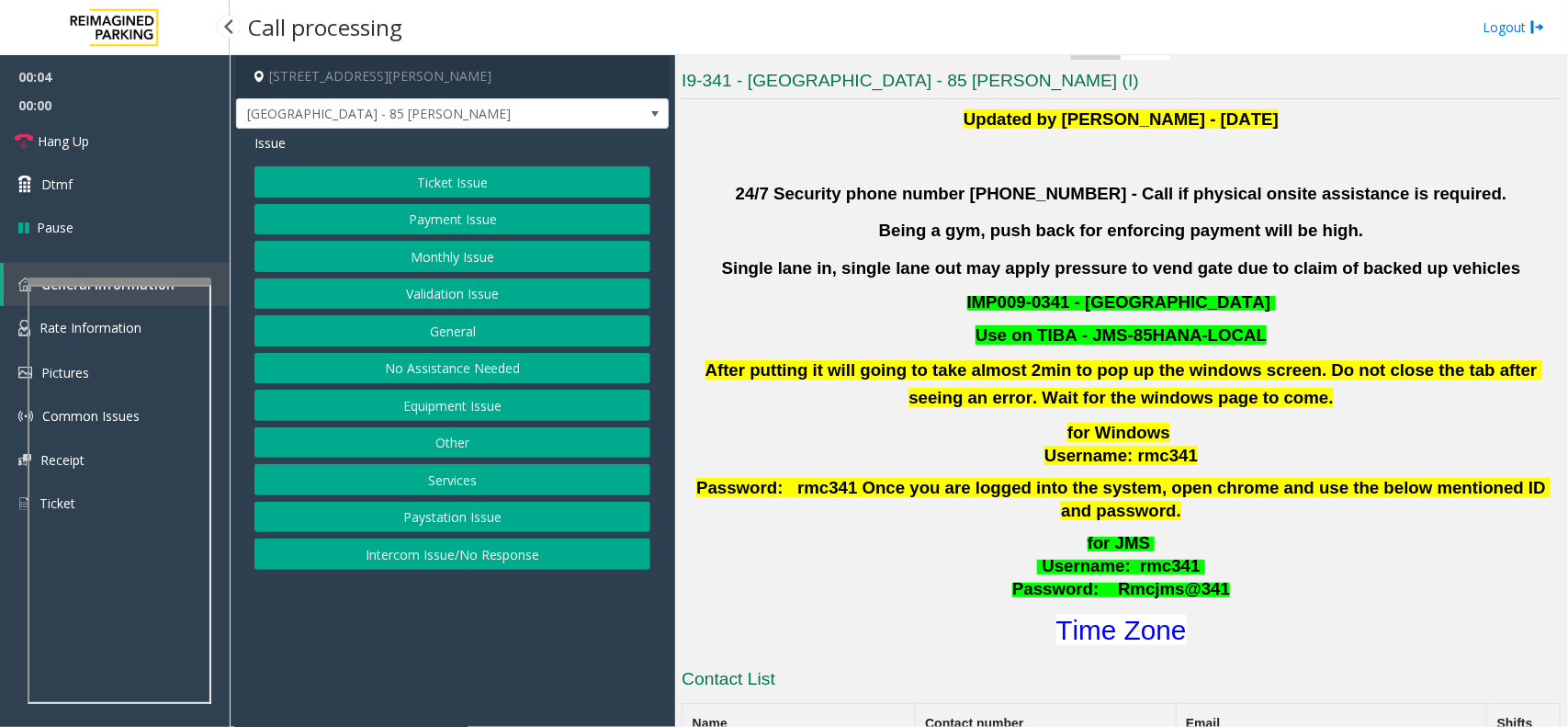
click at [484, 290] on button "Validation Issue" at bounding box center [452, 294] width 396 height 31
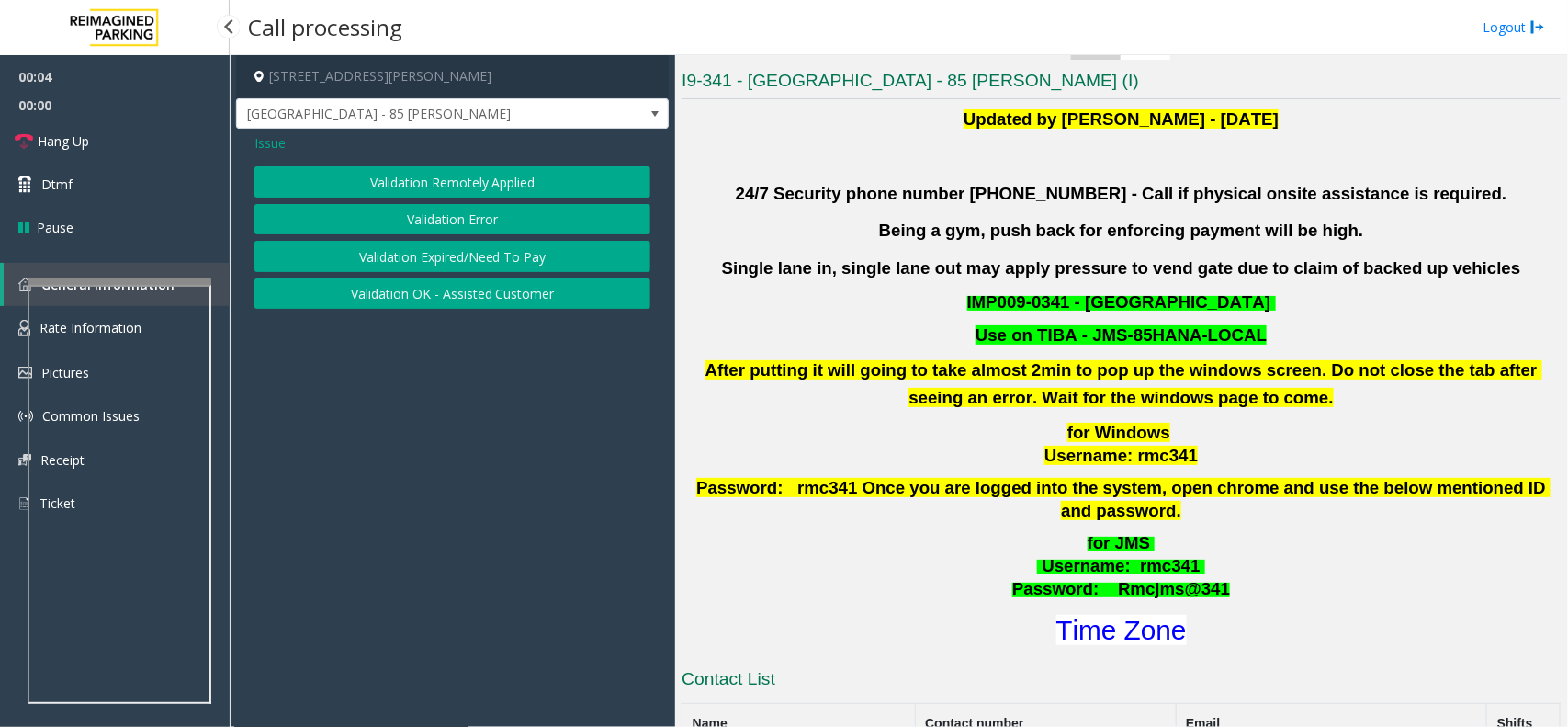
click at [442, 216] on button "Validation Error" at bounding box center [452, 219] width 396 height 31
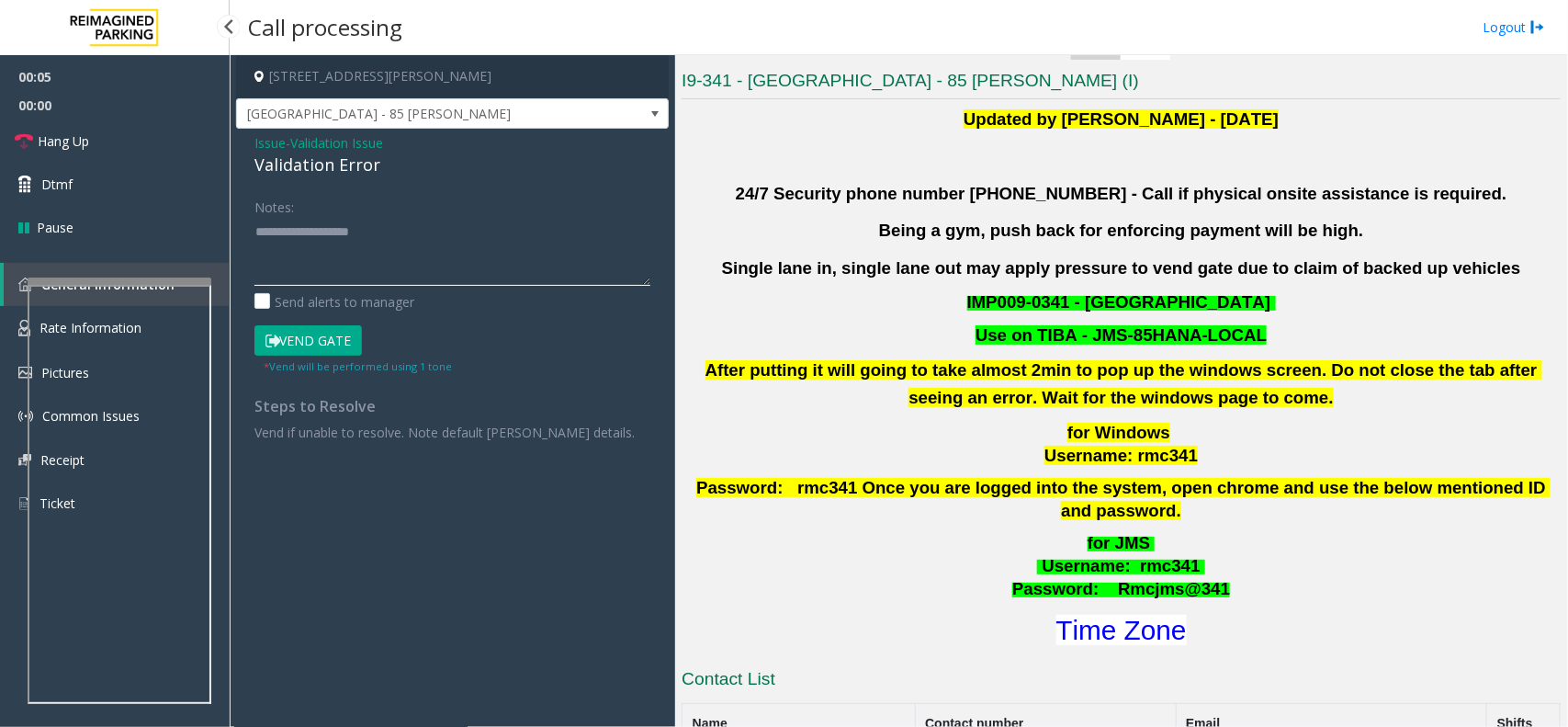
click at [345, 242] on textarea at bounding box center [452, 251] width 396 height 68
paste textarea "**********"
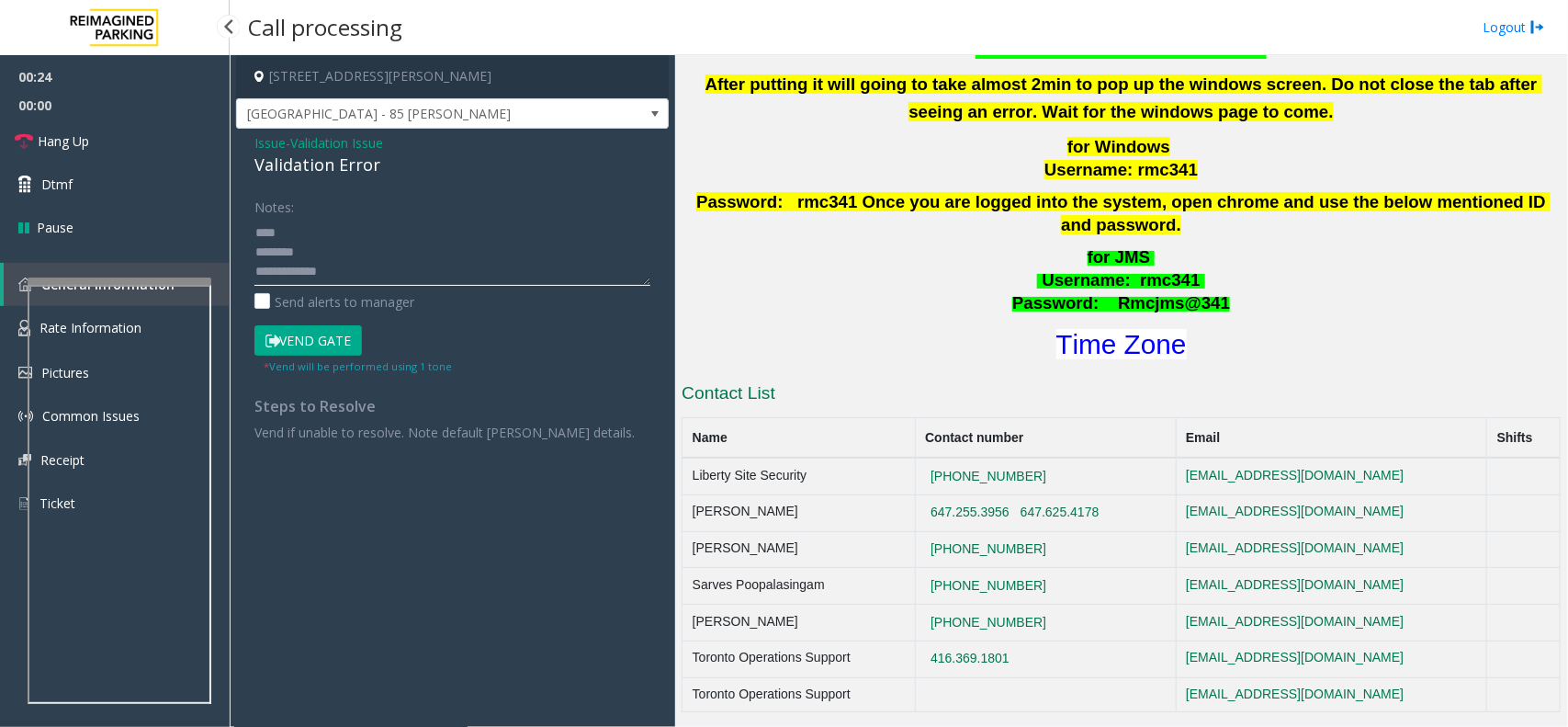
scroll to position [919, 0]
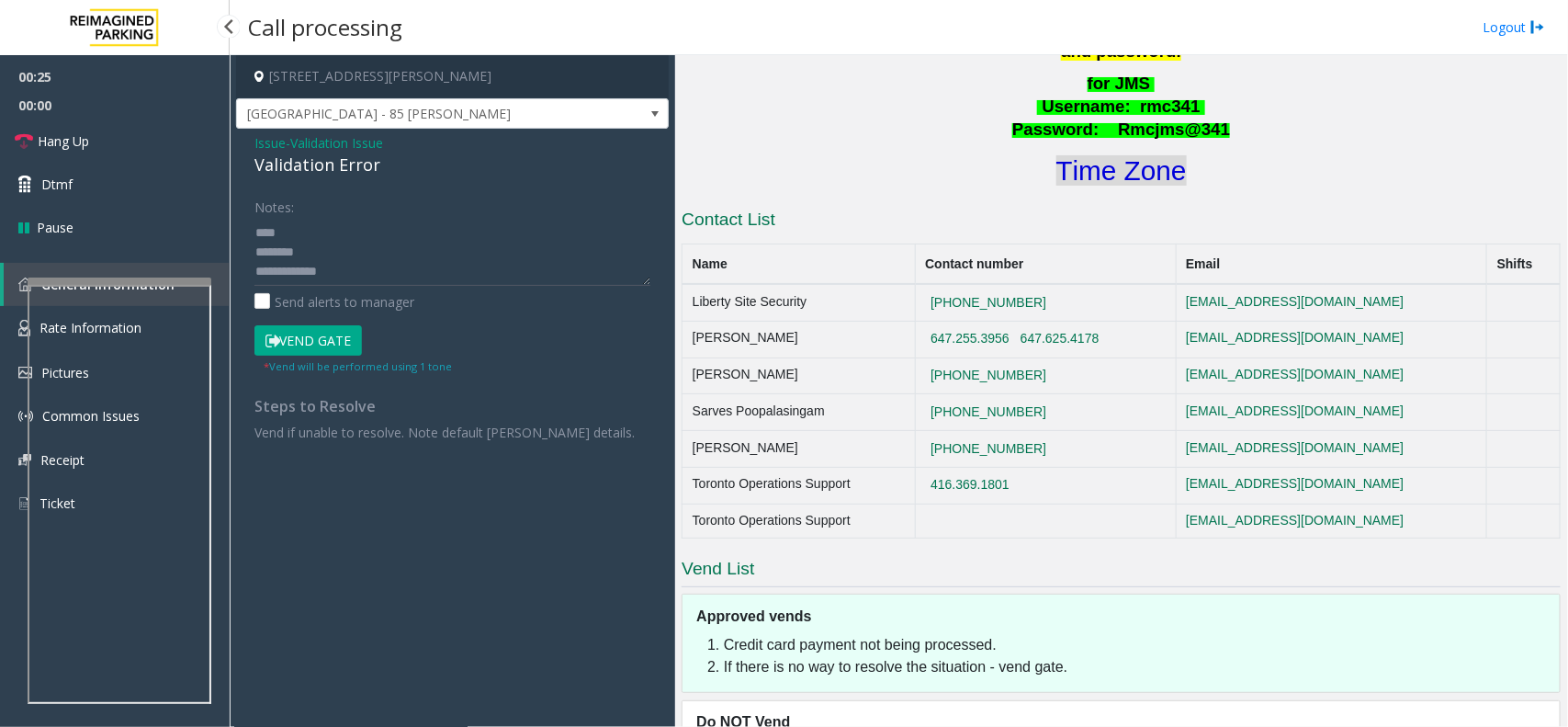
click at [1088, 156] on font "Time Zone" at bounding box center [1122, 170] width 130 height 30
click at [318, 257] on textarea at bounding box center [452, 251] width 396 height 68
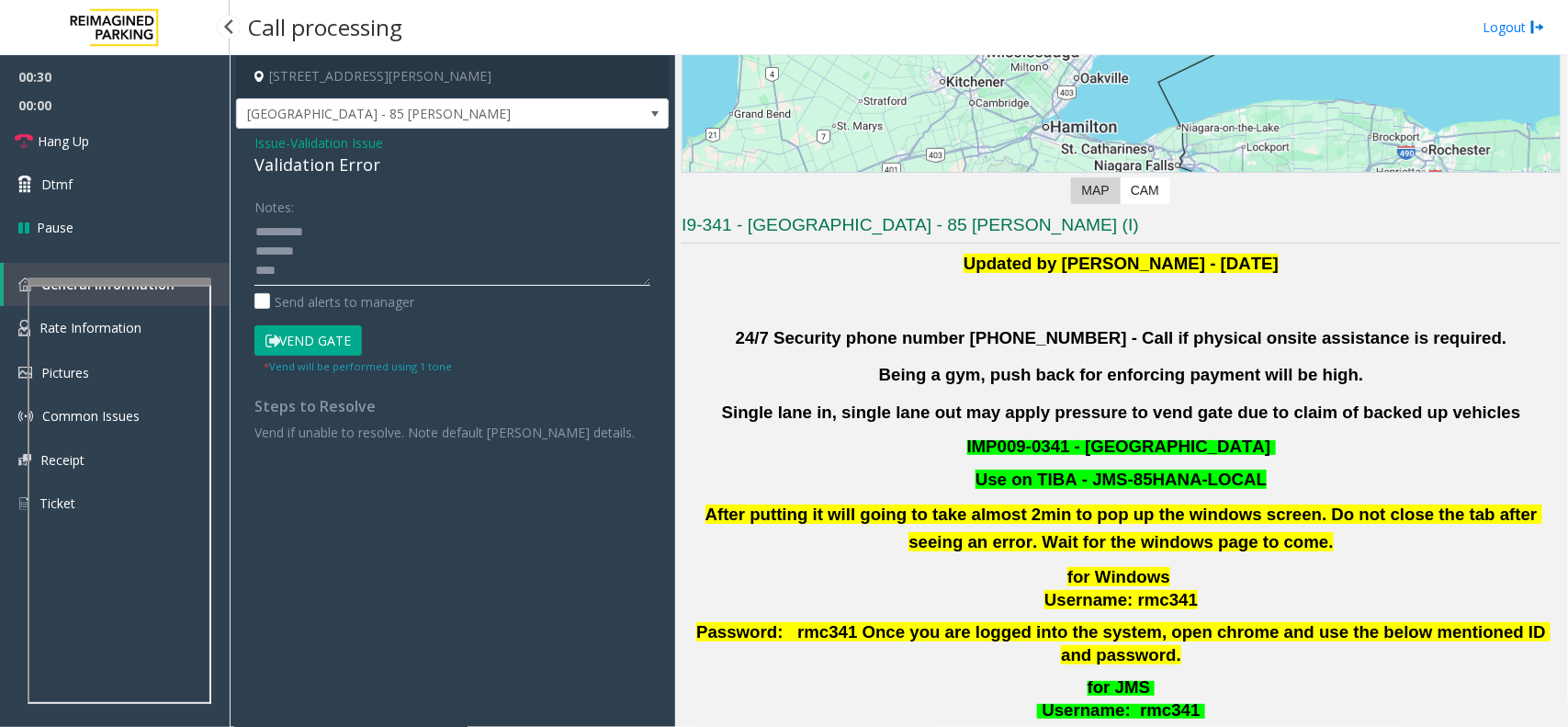
scroll to position [459, 0]
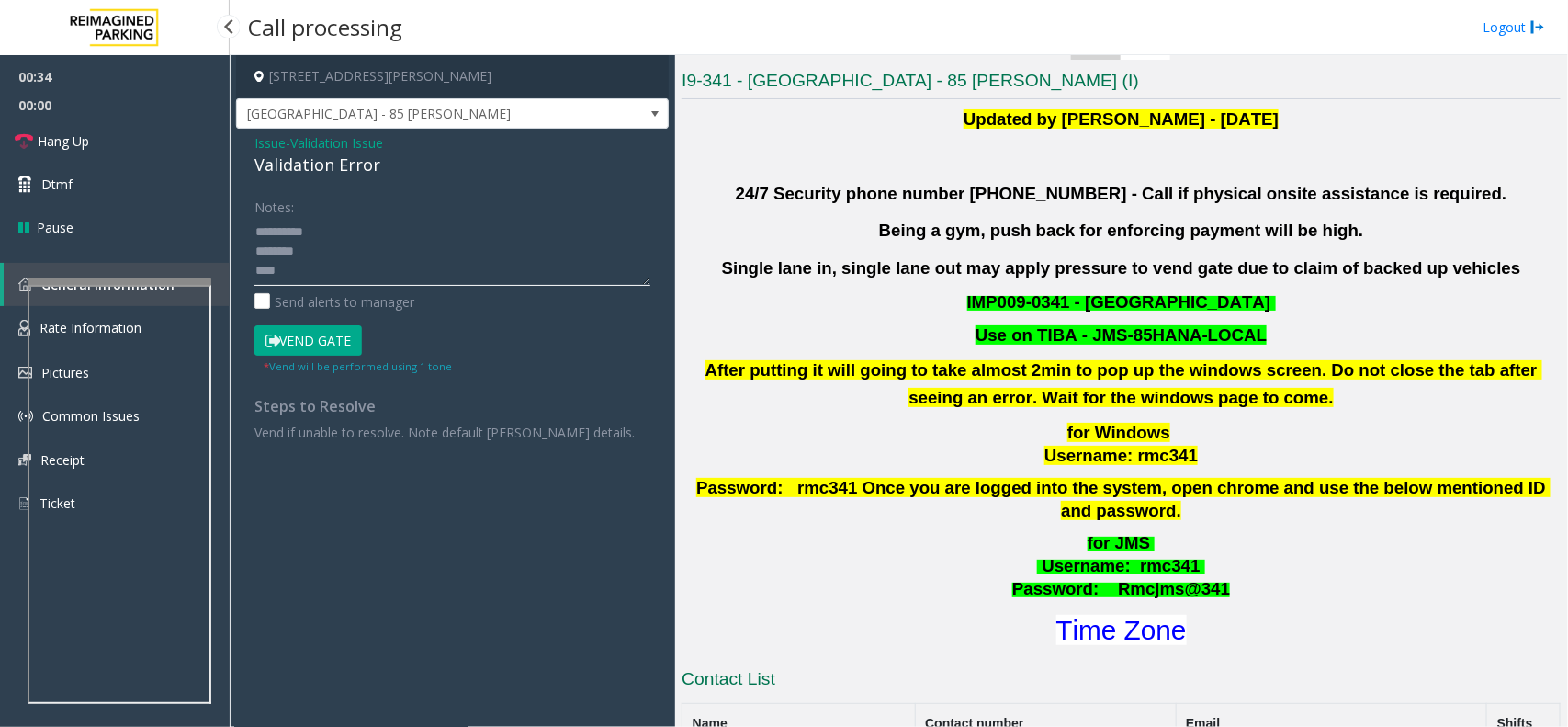
click at [365, 240] on textarea at bounding box center [452, 251] width 396 height 68
click at [337, 248] on textarea at bounding box center [452, 251] width 396 height 68
click at [397, 269] on textarea at bounding box center [452, 251] width 396 height 68
click at [343, 272] on textarea at bounding box center [452, 251] width 396 height 68
click at [328, 225] on textarea at bounding box center [452, 251] width 396 height 68
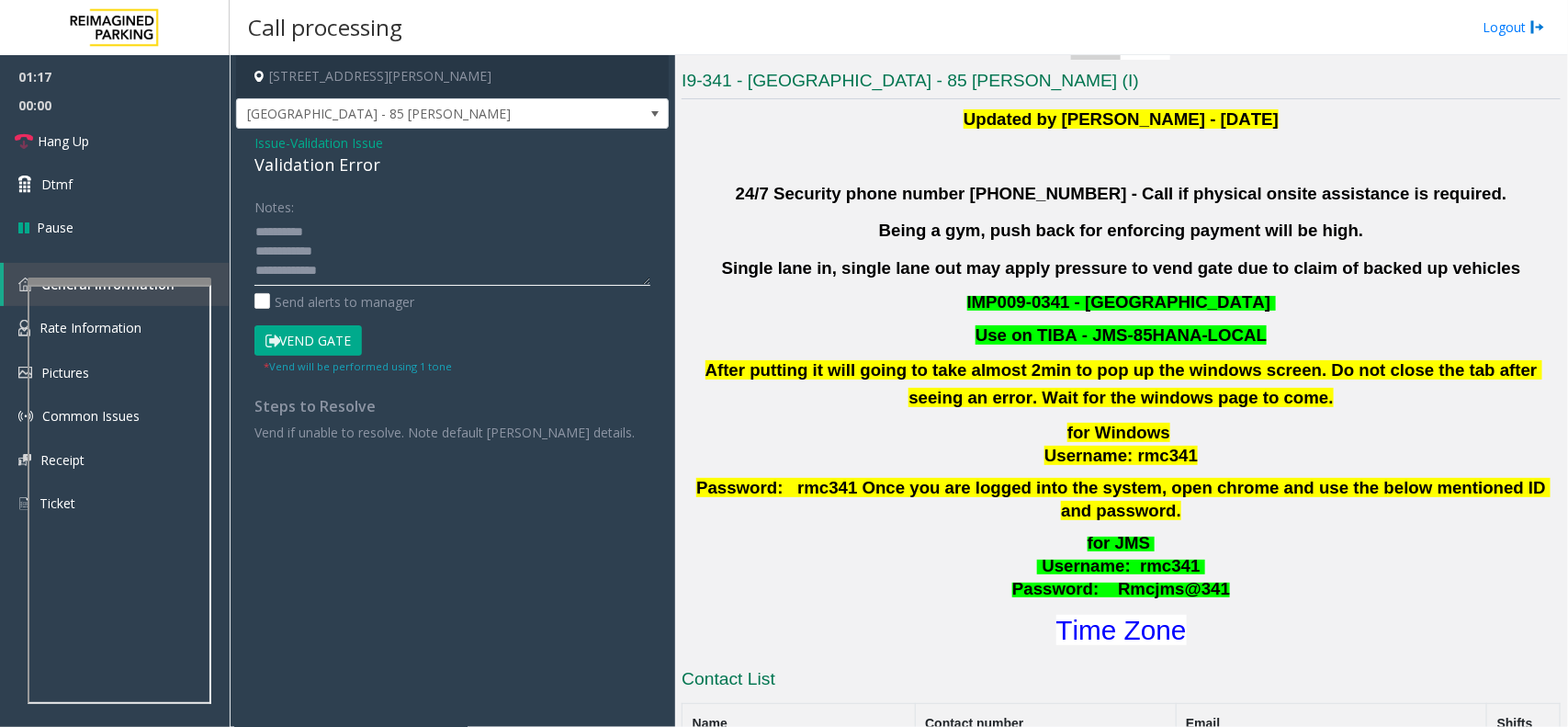
type textarea "**********"
click at [286, 328] on button "Vend Gate" at bounding box center [308, 341] width 108 height 31
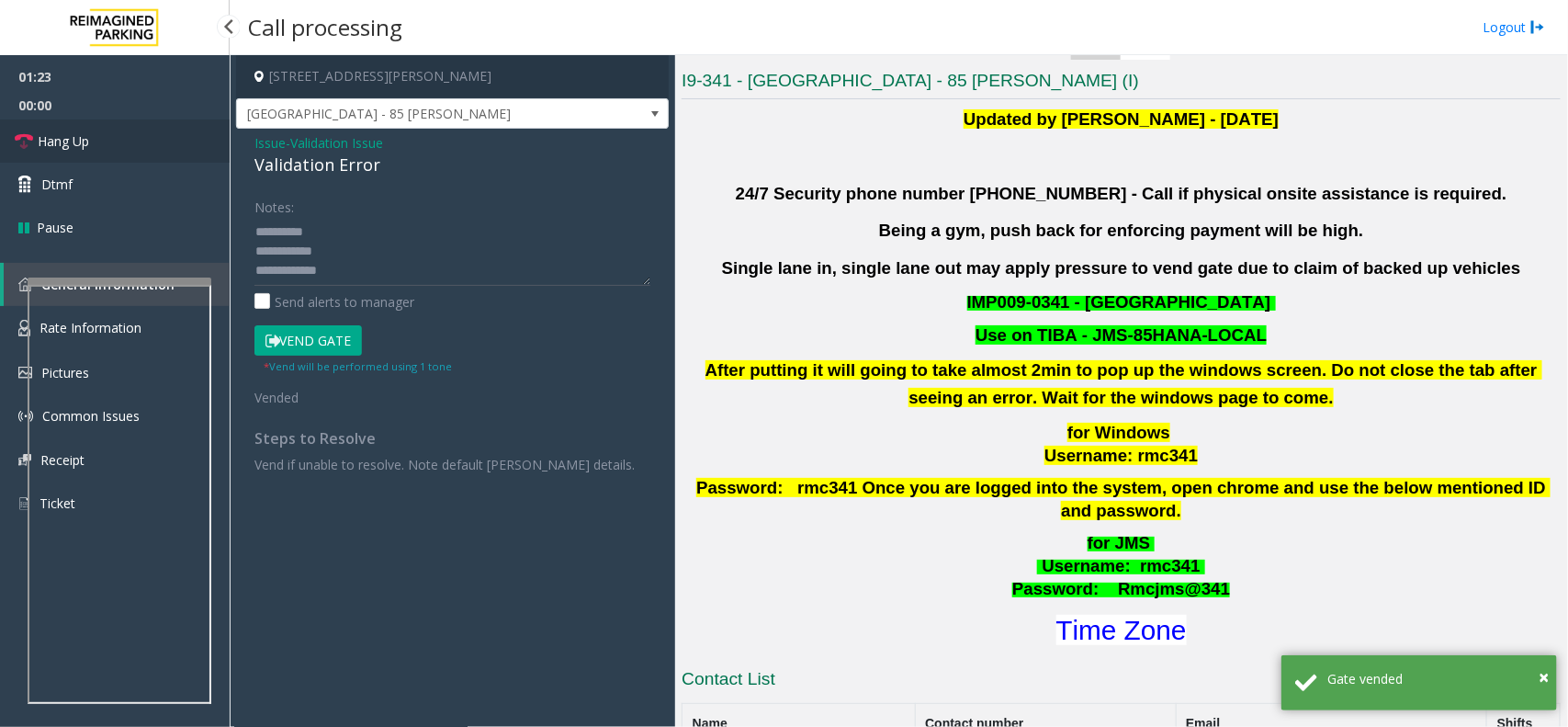
click at [129, 149] on link "Hang Up" at bounding box center [115, 141] width 230 height 43
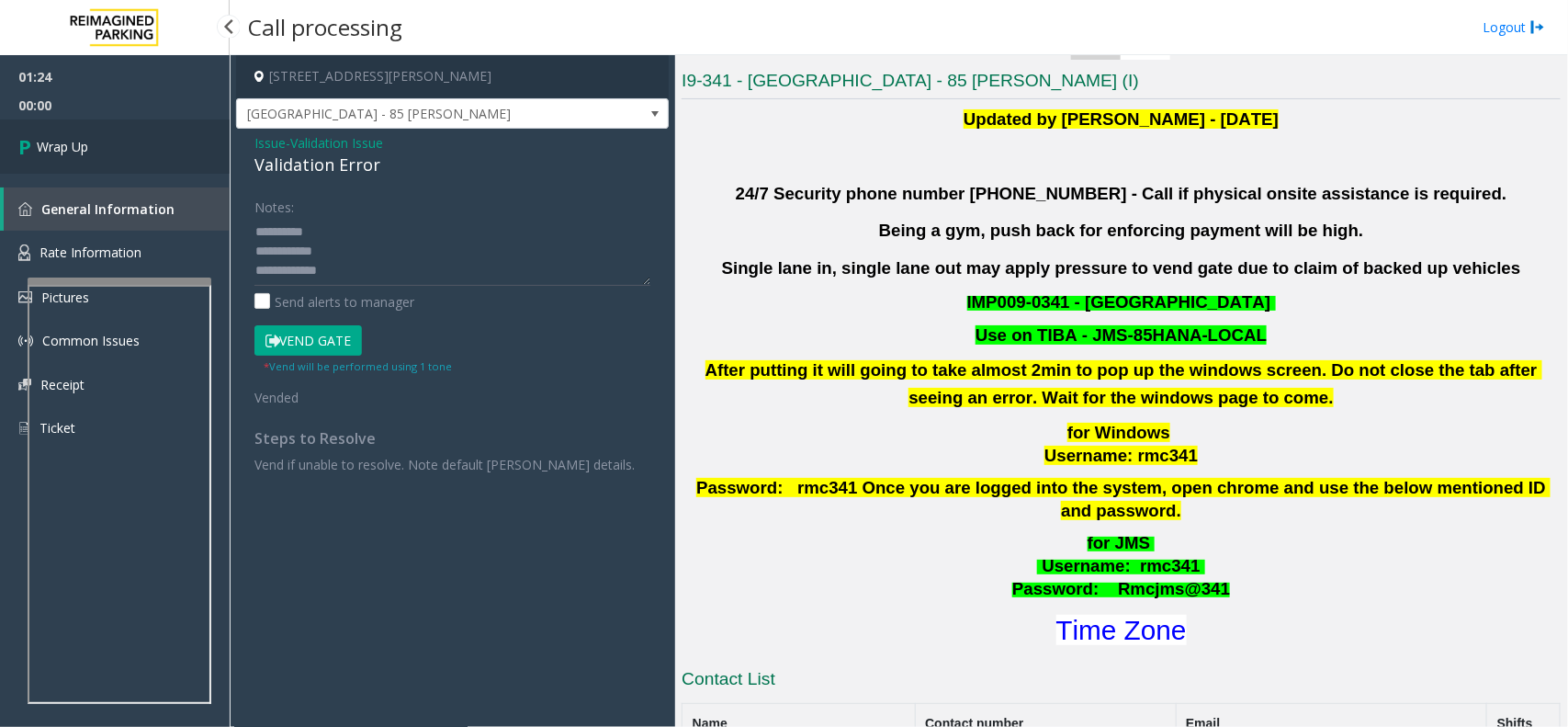
click at [133, 150] on link "Wrap Up" at bounding box center [115, 146] width 230 height 54
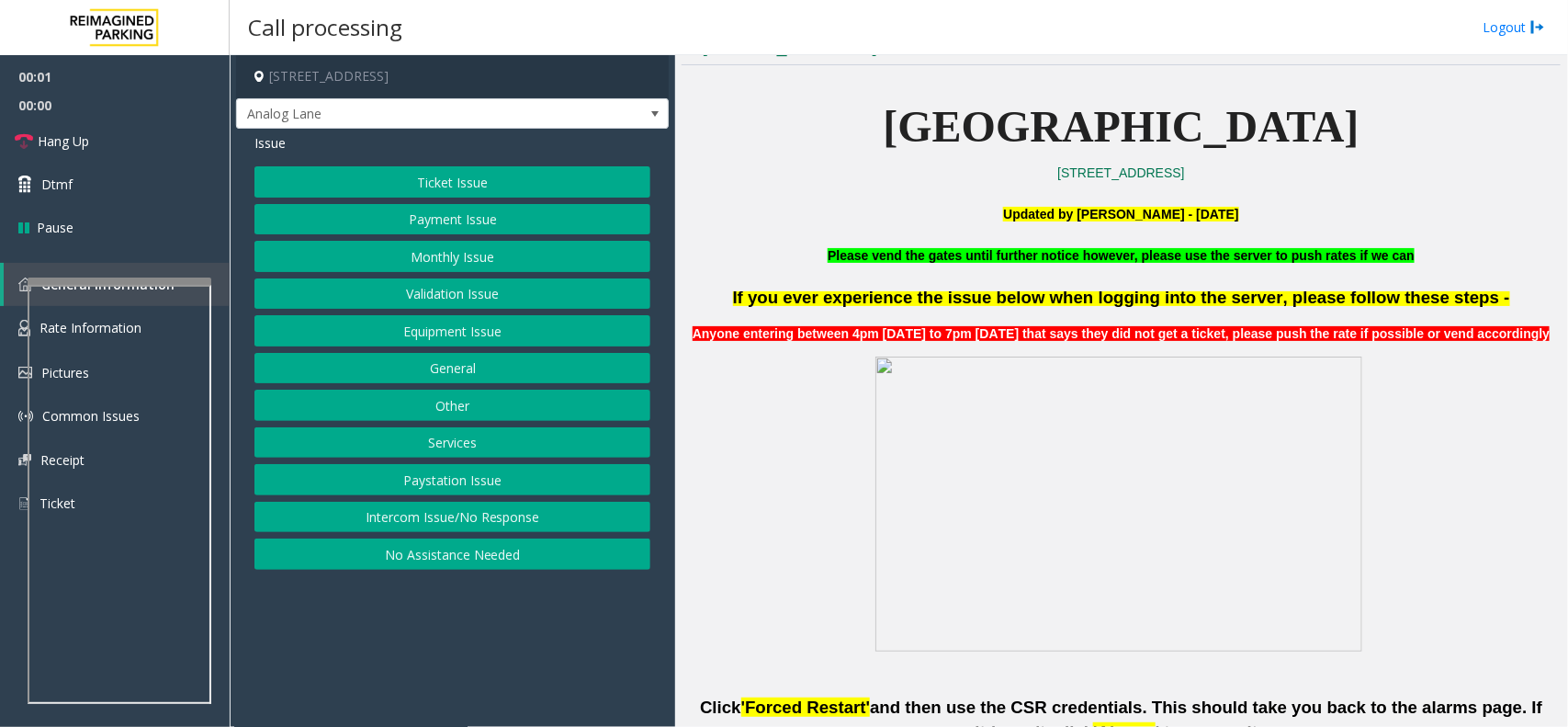
scroll to position [919, 0]
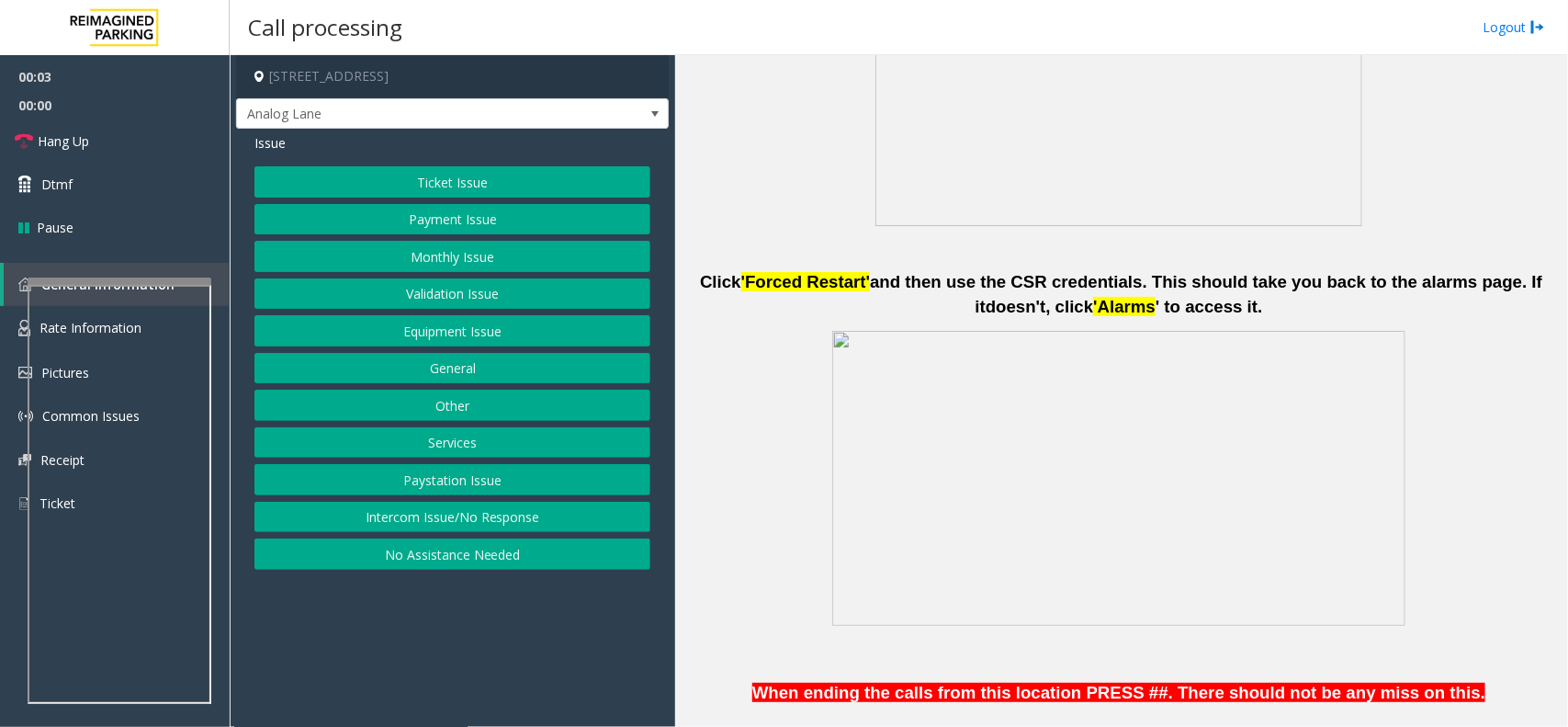
drag, startPoint x: 484, startPoint y: 518, endPoint x: 484, endPoint y: 493, distance: 25.0
click at [484, 518] on button "Intercom Issue/No Response" at bounding box center [452, 518] width 396 height 31
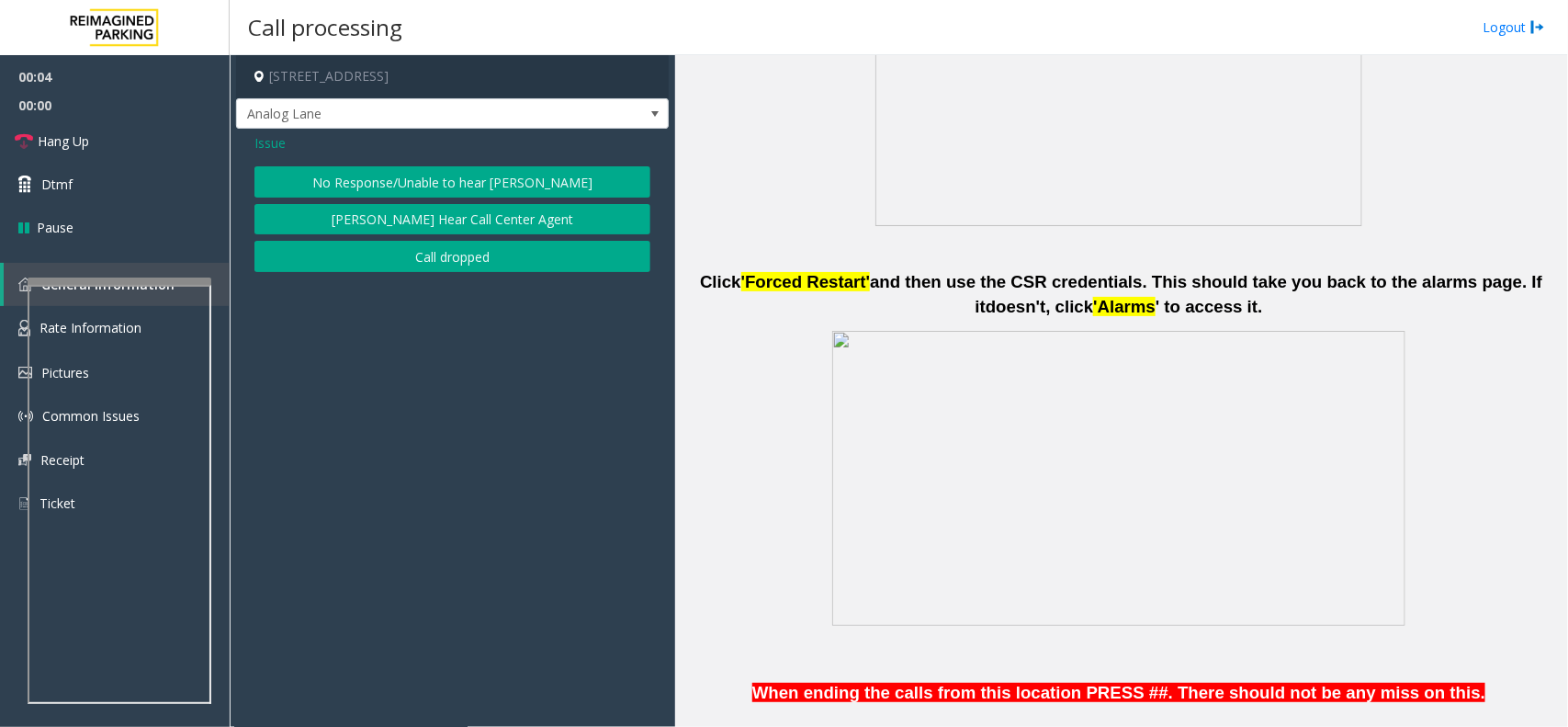
click at [457, 172] on button "No Response/Unable to hear [PERSON_NAME]" at bounding box center [452, 182] width 396 height 31
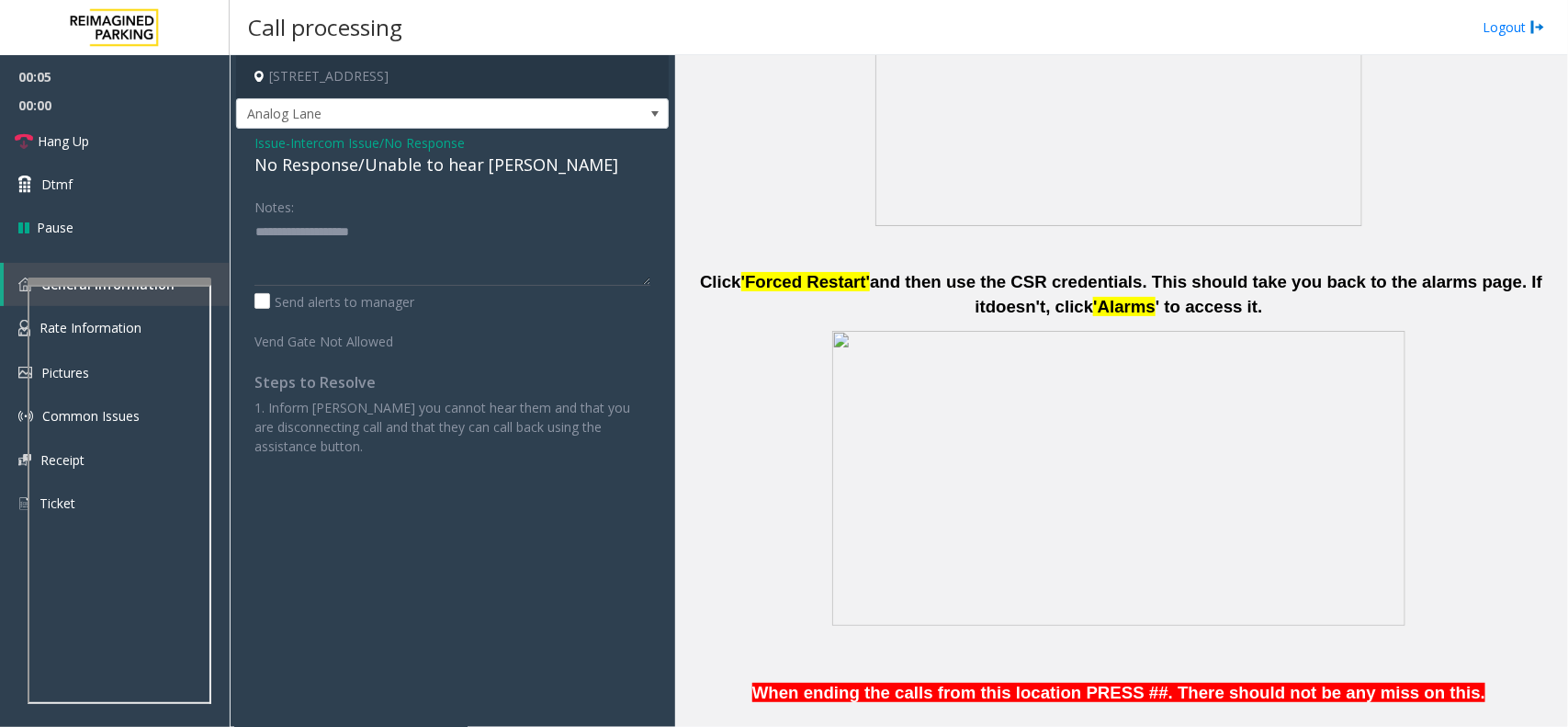
click at [443, 174] on div "No Response/Unable to hear [PERSON_NAME]" at bounding box center [452, 164] width 396 height 24
type textarea "**********"
click at [66, 140] on span "Hang Up" at bounding box center [63, 141] width 52 height 20
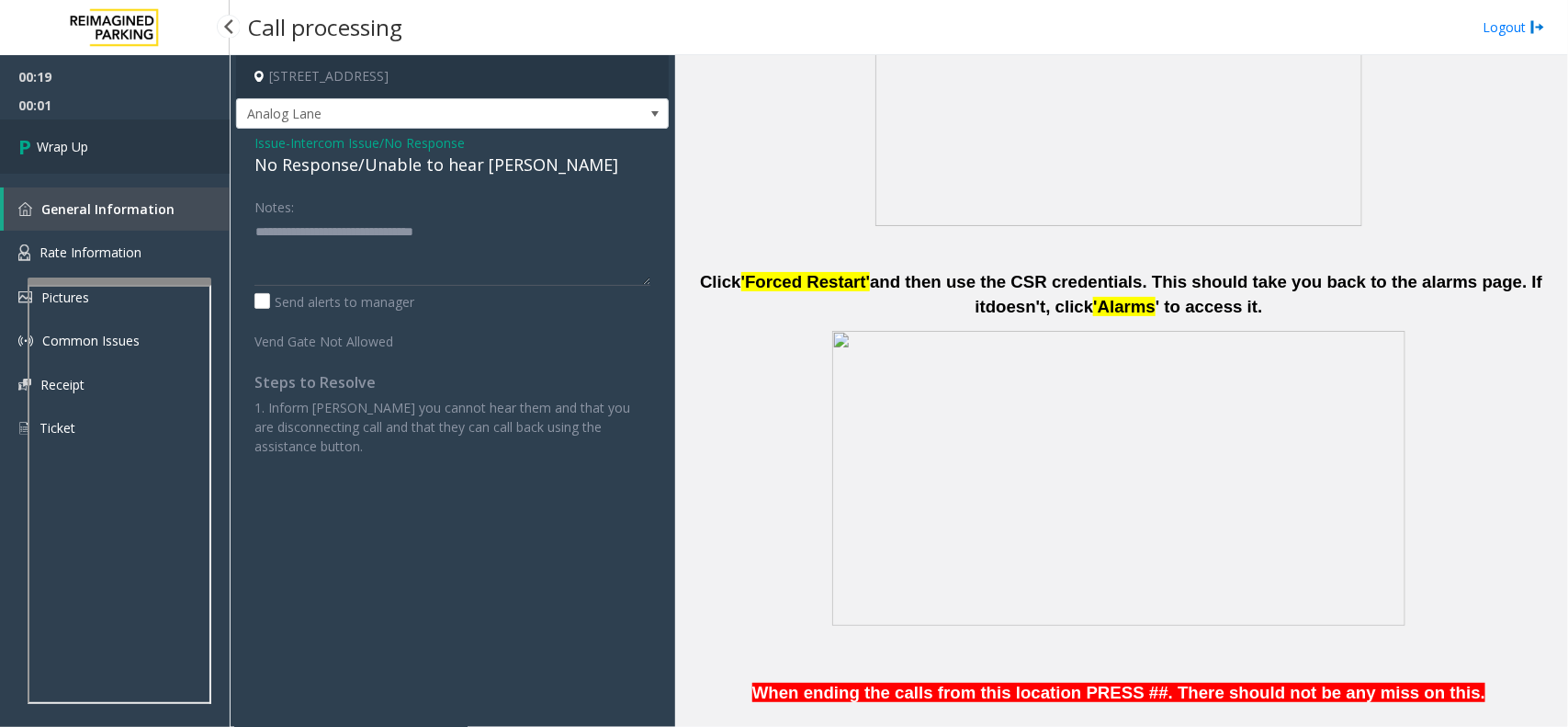
click at [179, 143] on link "Wrap Up" at bounding box center [115, 146] width 230 height 54
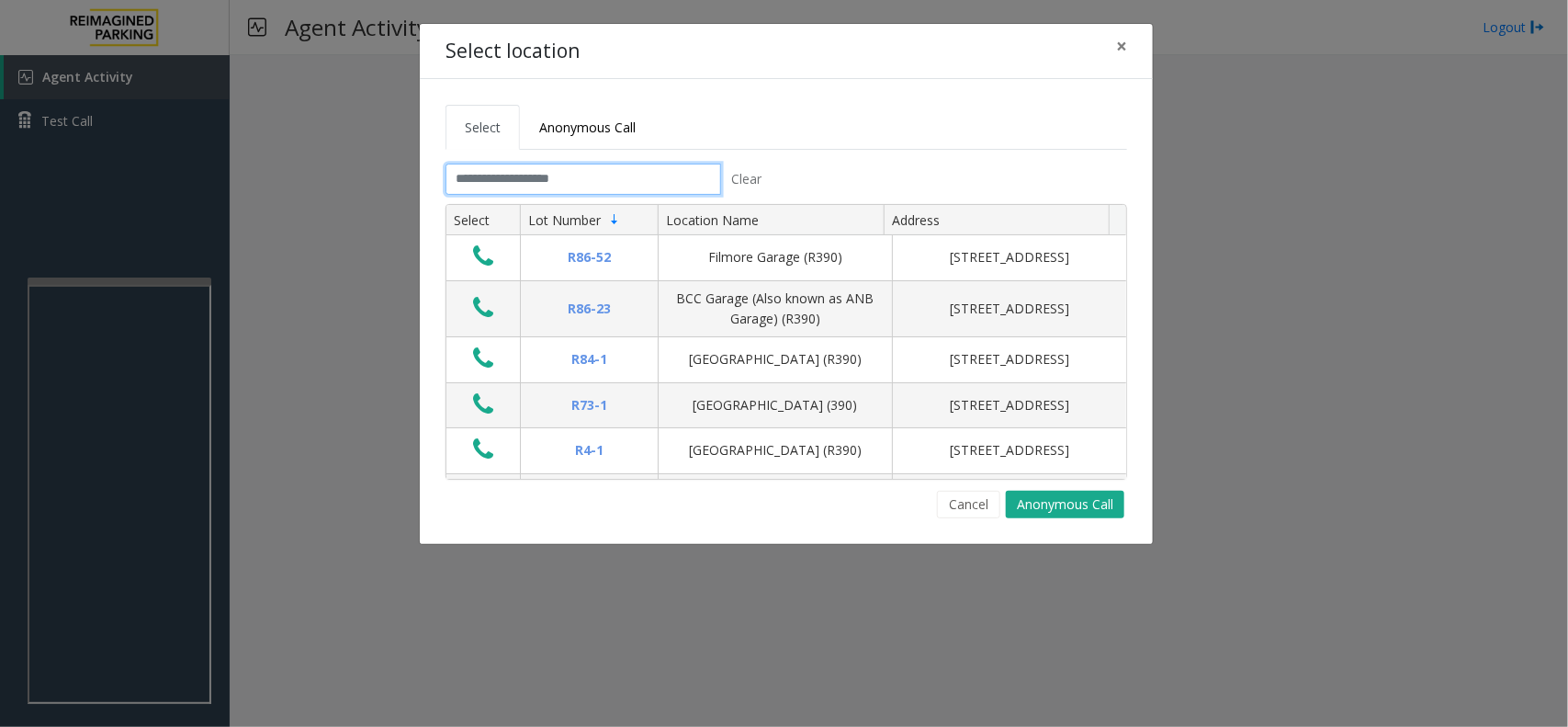
click at [575, 174] on input "text" at bounding box center [583, 179] width 276 height 31
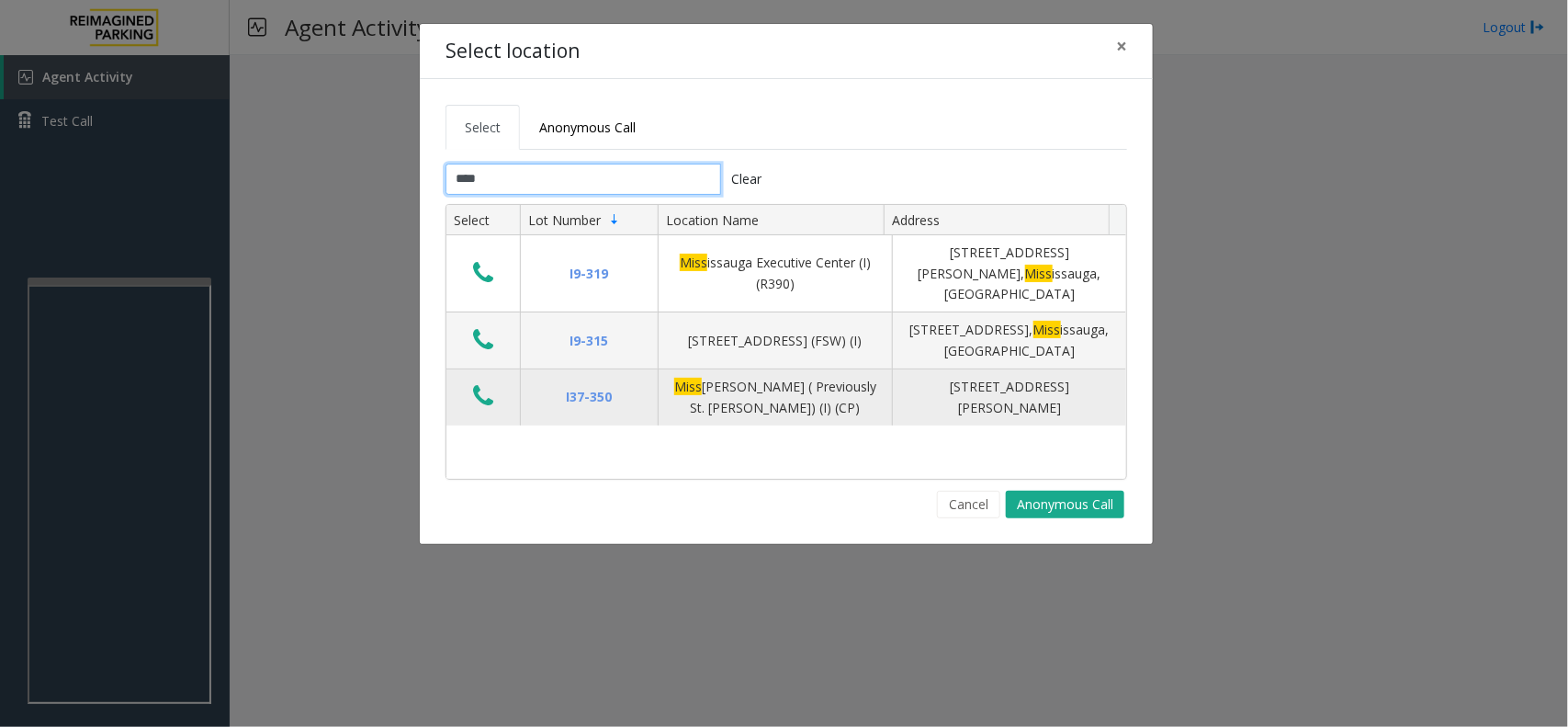
type input "****"
click at [480, 386] on icon "Data table" at bounding box center [483, 395] width 21 height 25
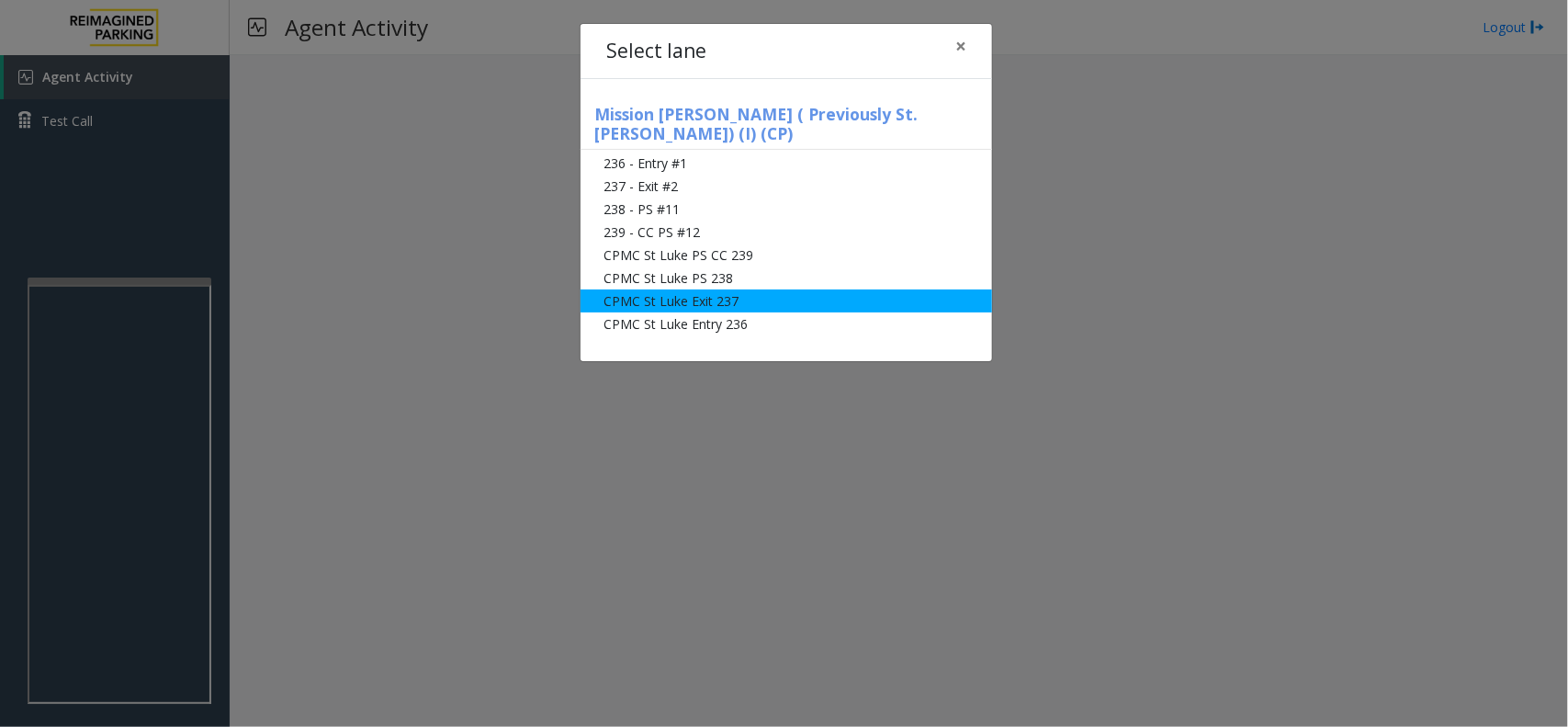
click at [755, 290] on li "CPMC St Luke Exit 237" at bounding box center [786, 300] width 412 height 23
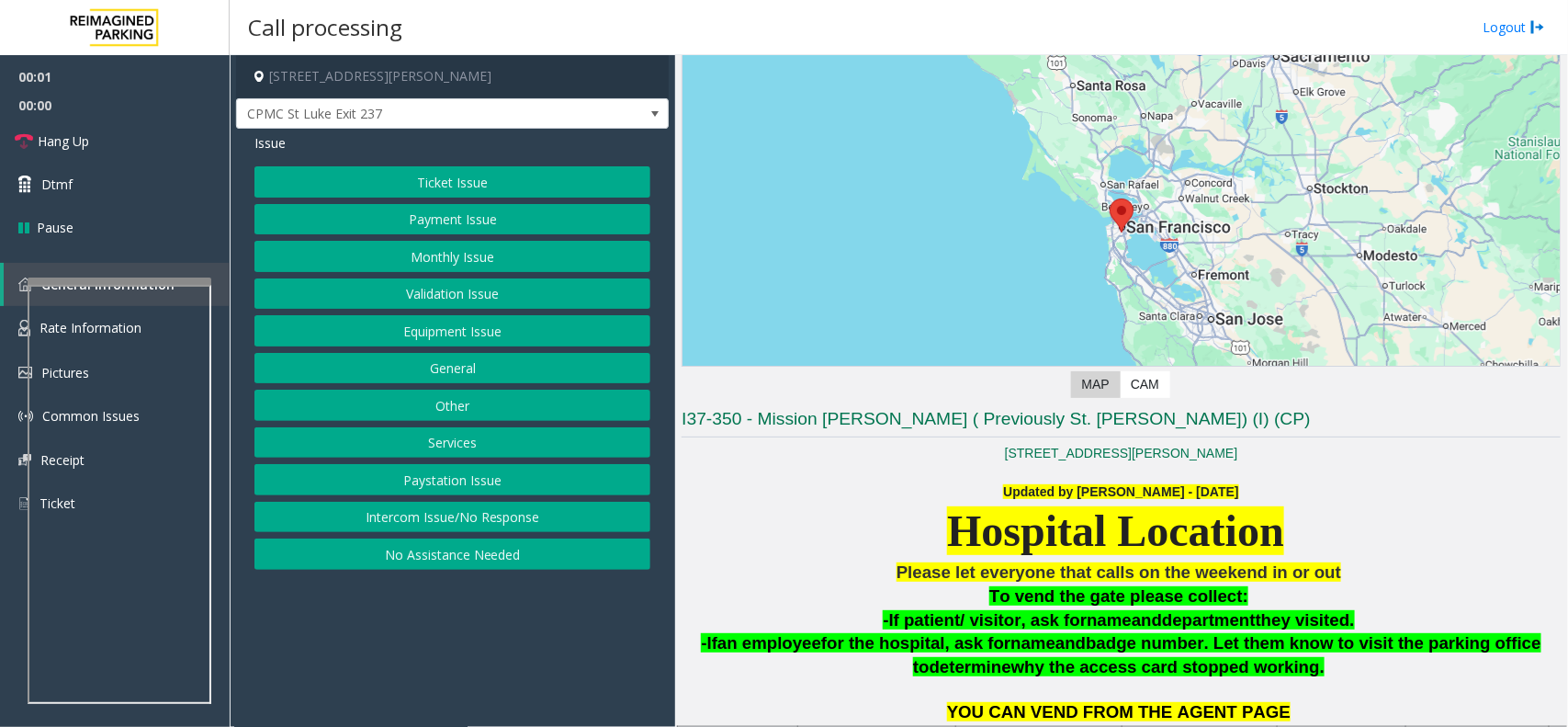
scroll to position [230, 0]
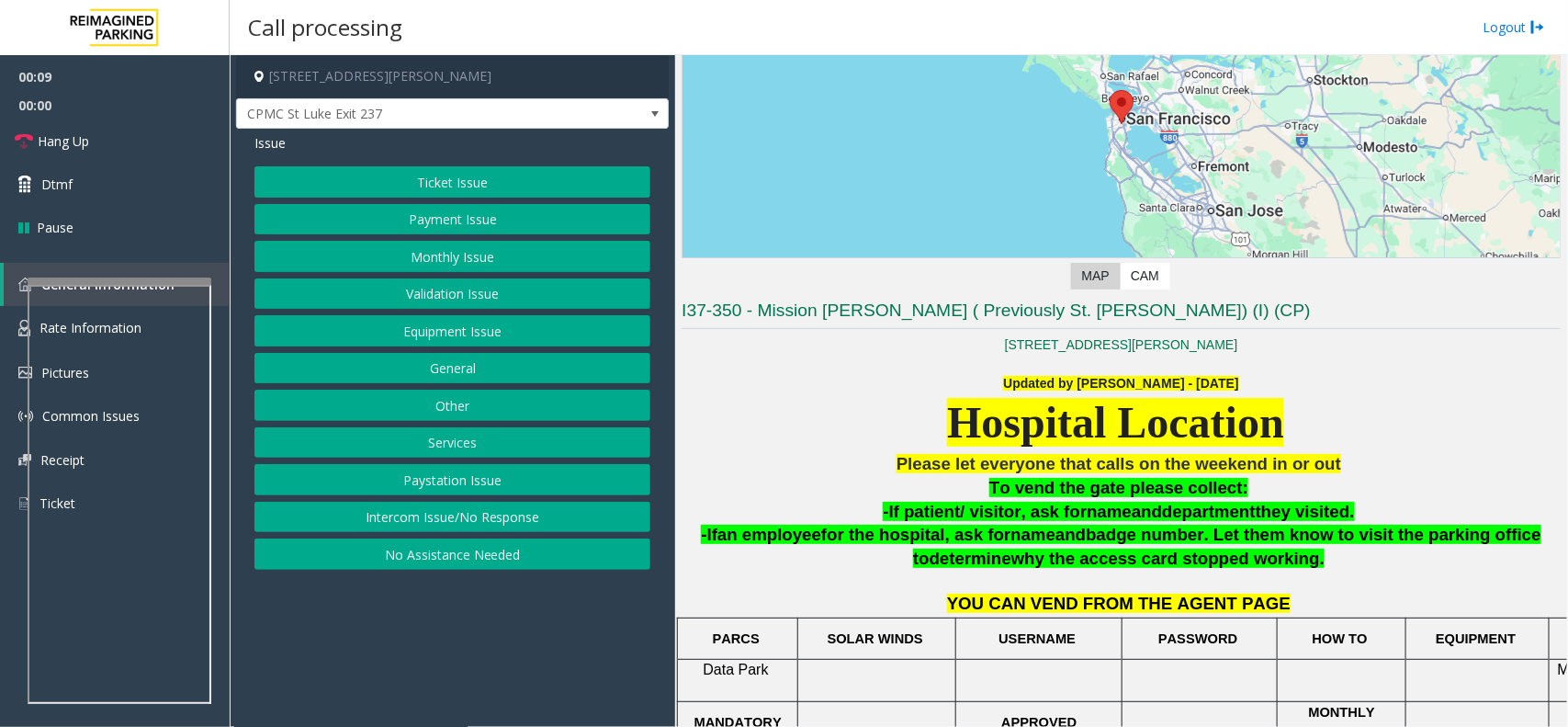
click at [455, 266] on button "Monthly Issue" at bounding box center [452, 256] width 396 height 31
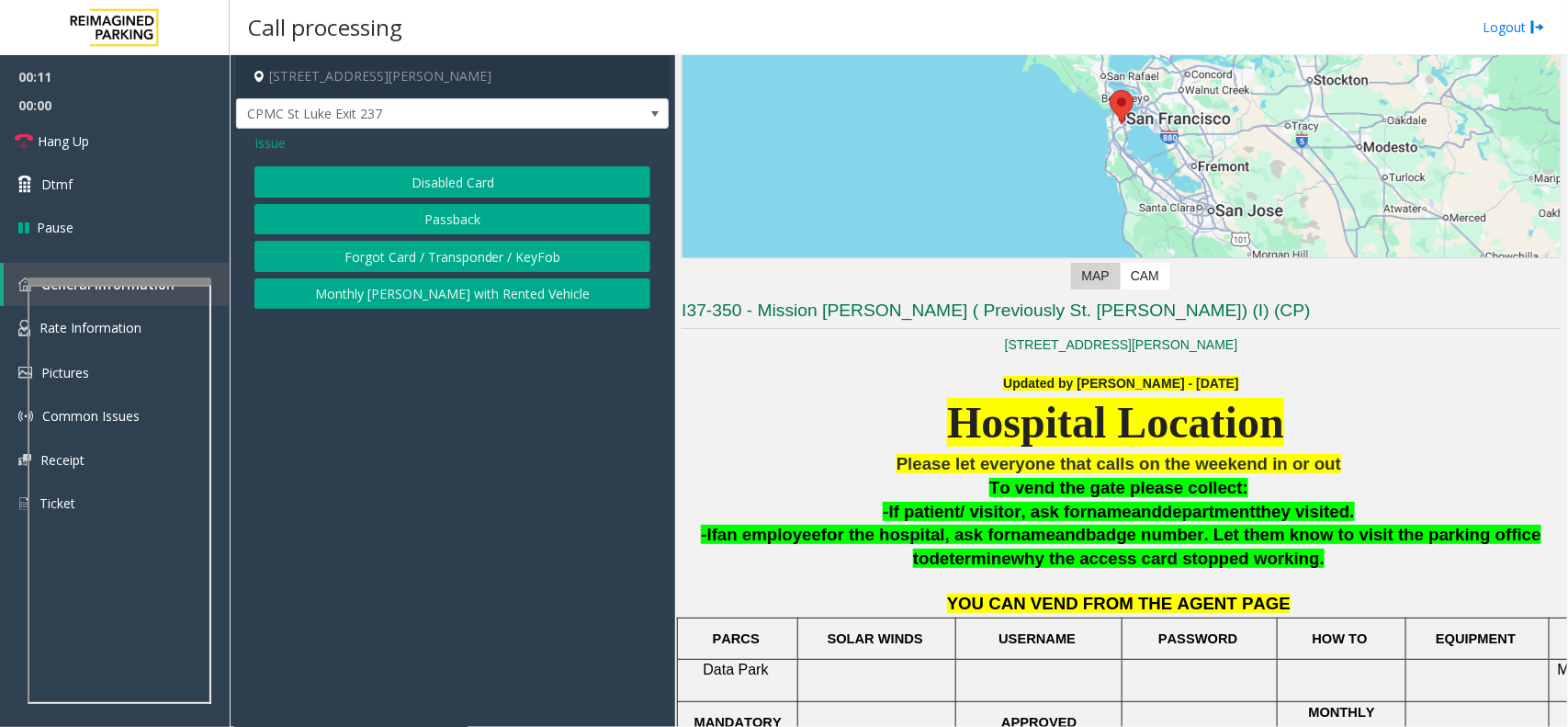
click at [470, 252] on button "Forgot Card / Transponder / KeyFob" at bounding box center [452, 256] width 396 height 31
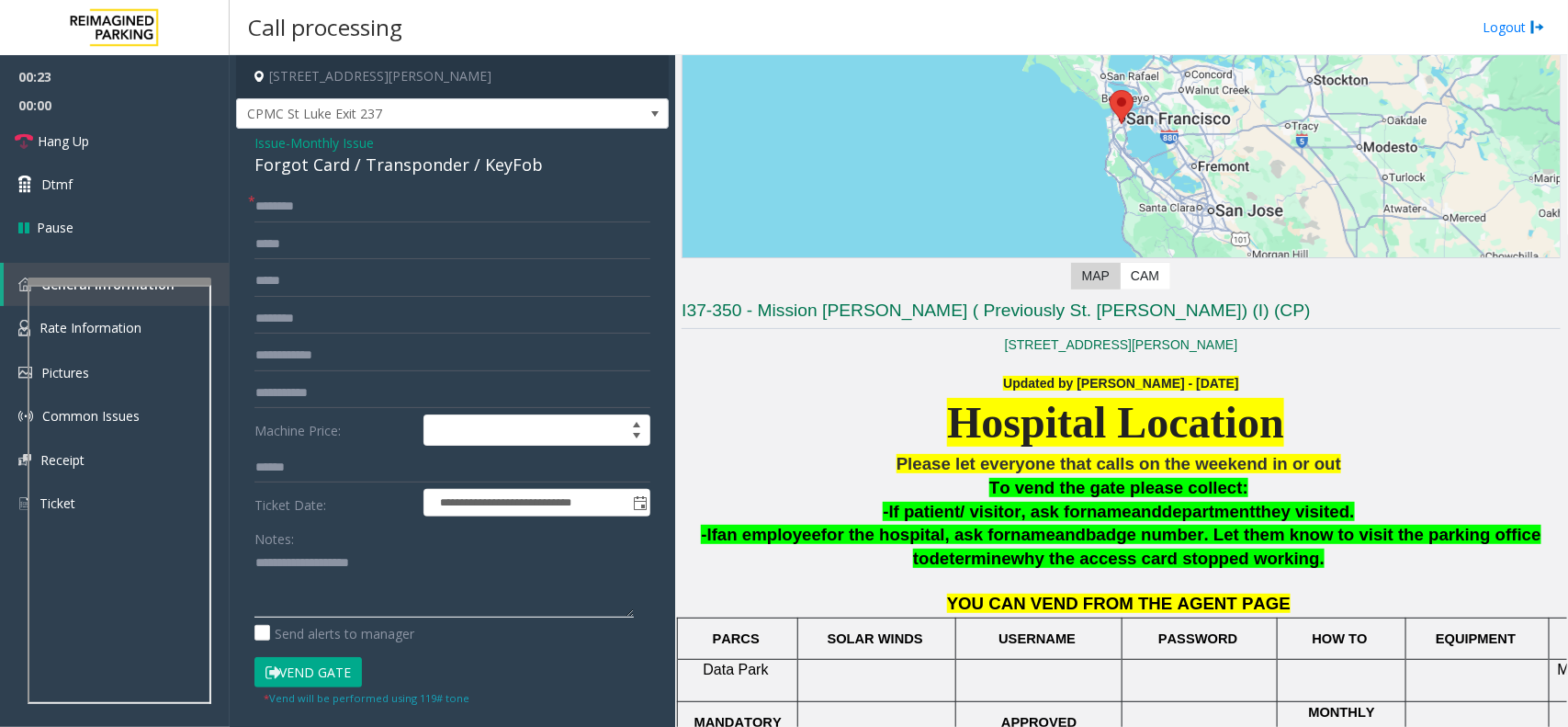
click at [402, 553] on textarea at bounding box center [444, 582] width 380 height 68
paste textarea "**********"
click at [373, 158] on div "Forgot Card / Transponder / KeyFob" at bounding box center [452, 164] width 396 height 24
click at [373, 157] on div "Forgot Card / Transponder / KeyFob" at bounding box center [452, 164] width 396 height 24
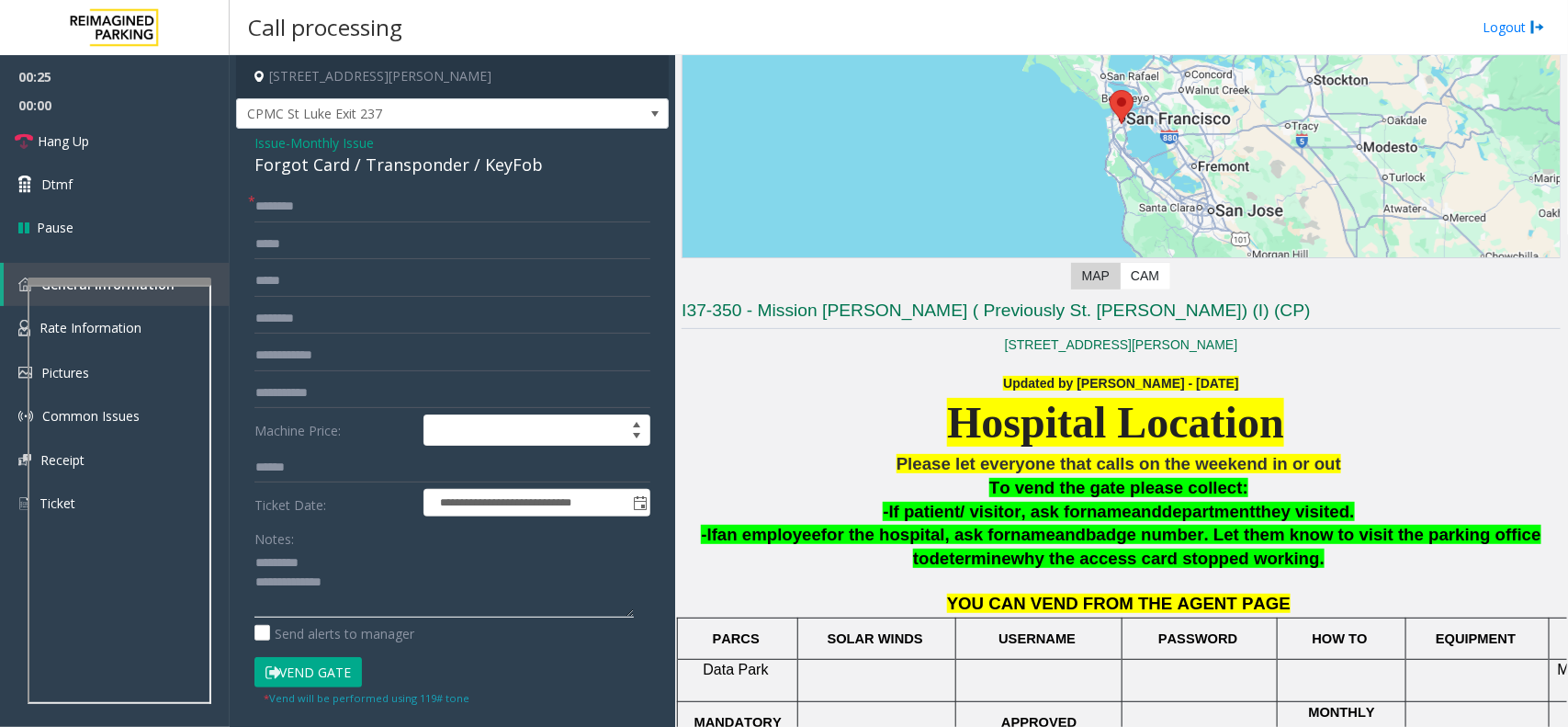
paste textarea "**********"
click at [350, 552] on textarea at bounding box center [444, 582] width 380 height 68
click at [374, 604] on textarea at bounding box center [444, 582] width 380 height 68
click at [355, 218] on input "text" at bounding box center [452, 206] width 396 height 31
click at [434, 599] on textarea at bounding box center [444, 582] width 380 height 68
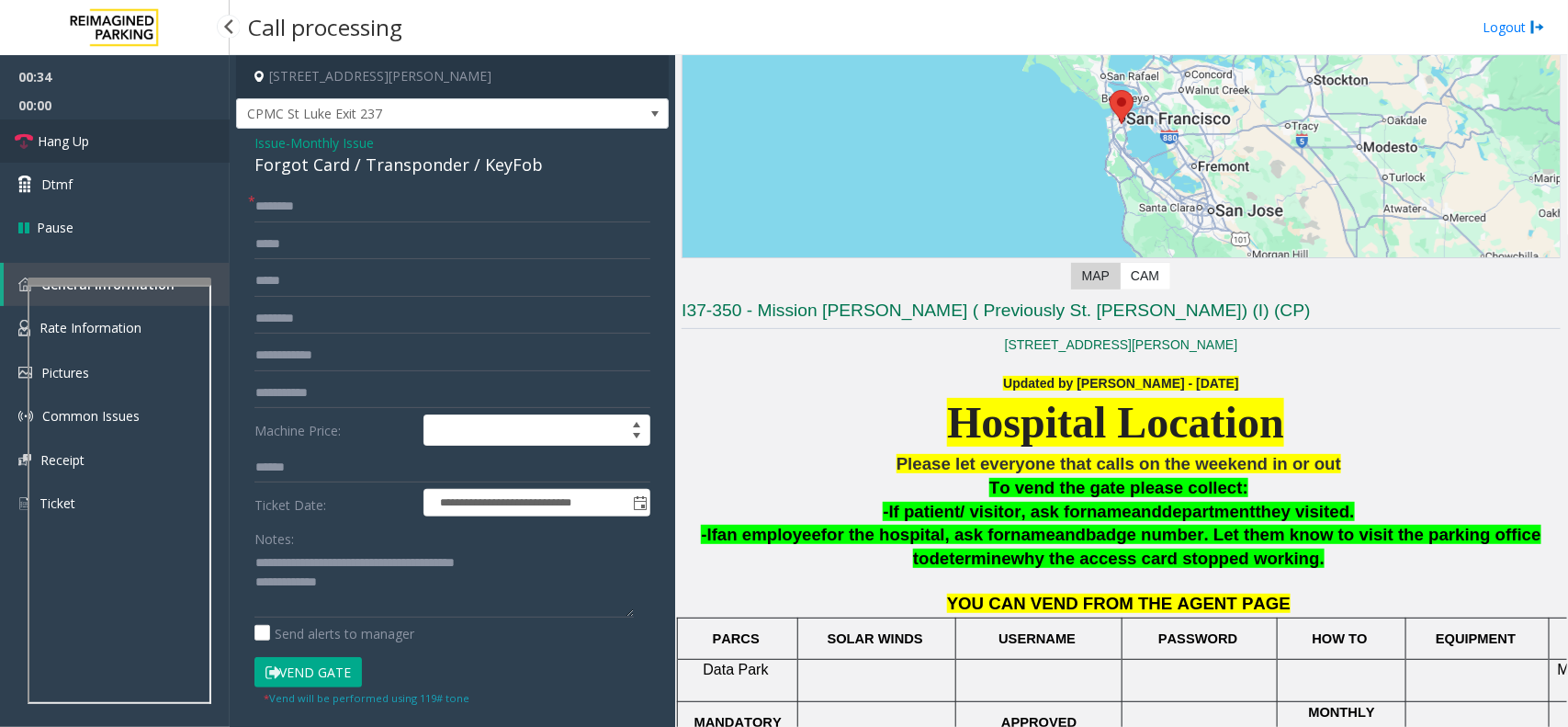
click at [99, 134] on link "Hang Up" at bounding box center [115, 141] width 230 height 43
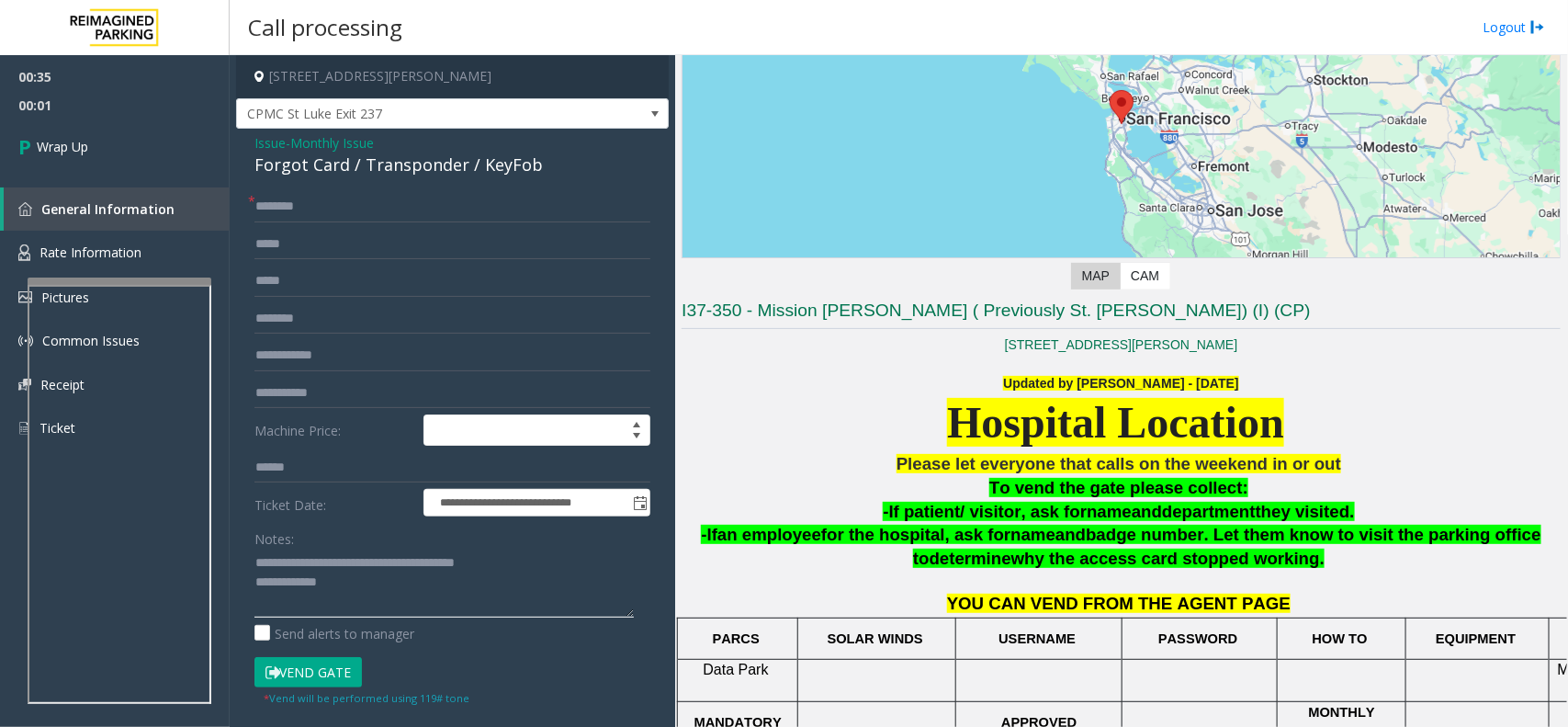
click at [418, 590] on textarea at bounding box center [444, 582] width 380 height 68
paste textarea "**********"
type textarea "**********"
click at [130, 153] on link "Wrap Up" at bounding box center [115, 146] width 230 height 54
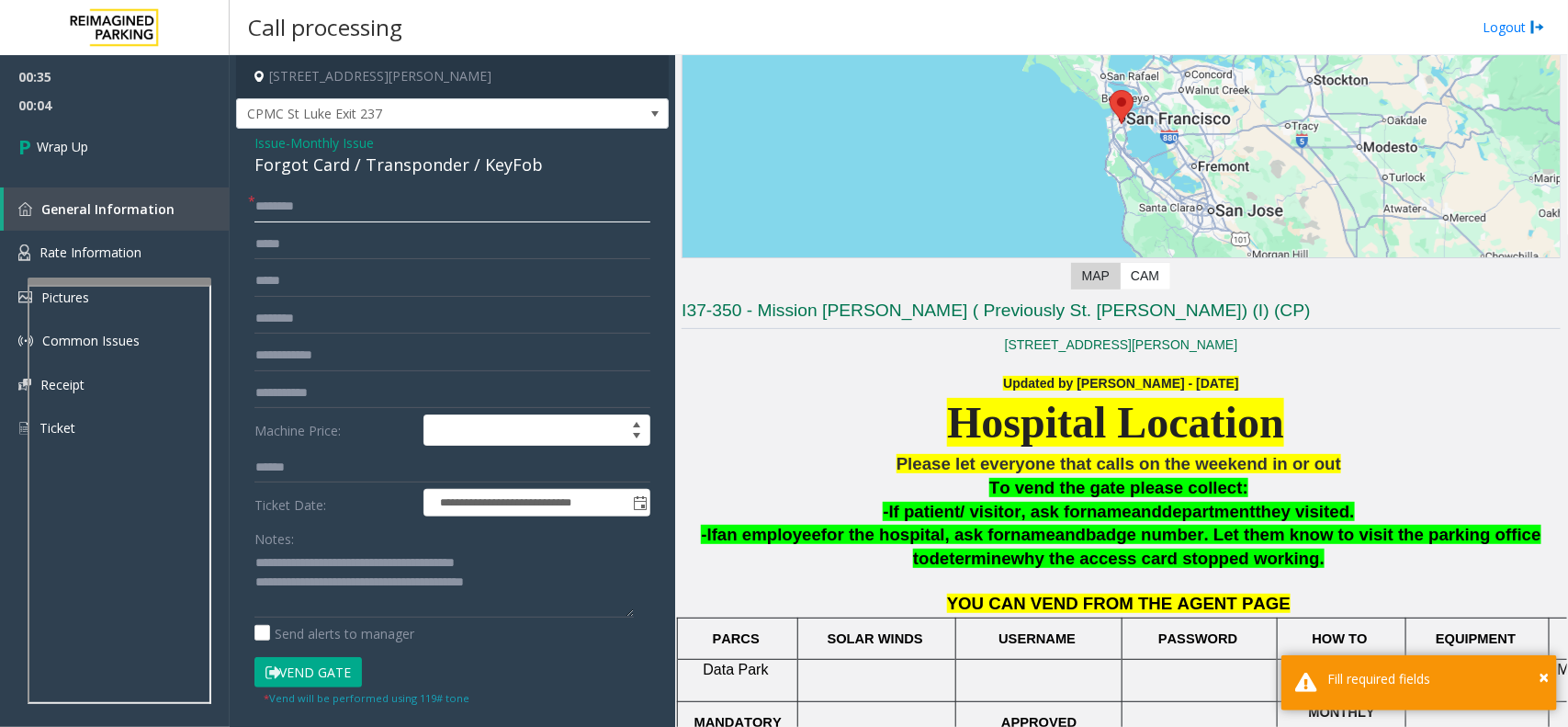
click at [455, 221] on input "text" at bounding box center [452, 206] width 396 height 31
type input "**"
click at [163, 141] on link "Wrap Up" at bounding box center [115, 146] width 230 height 54
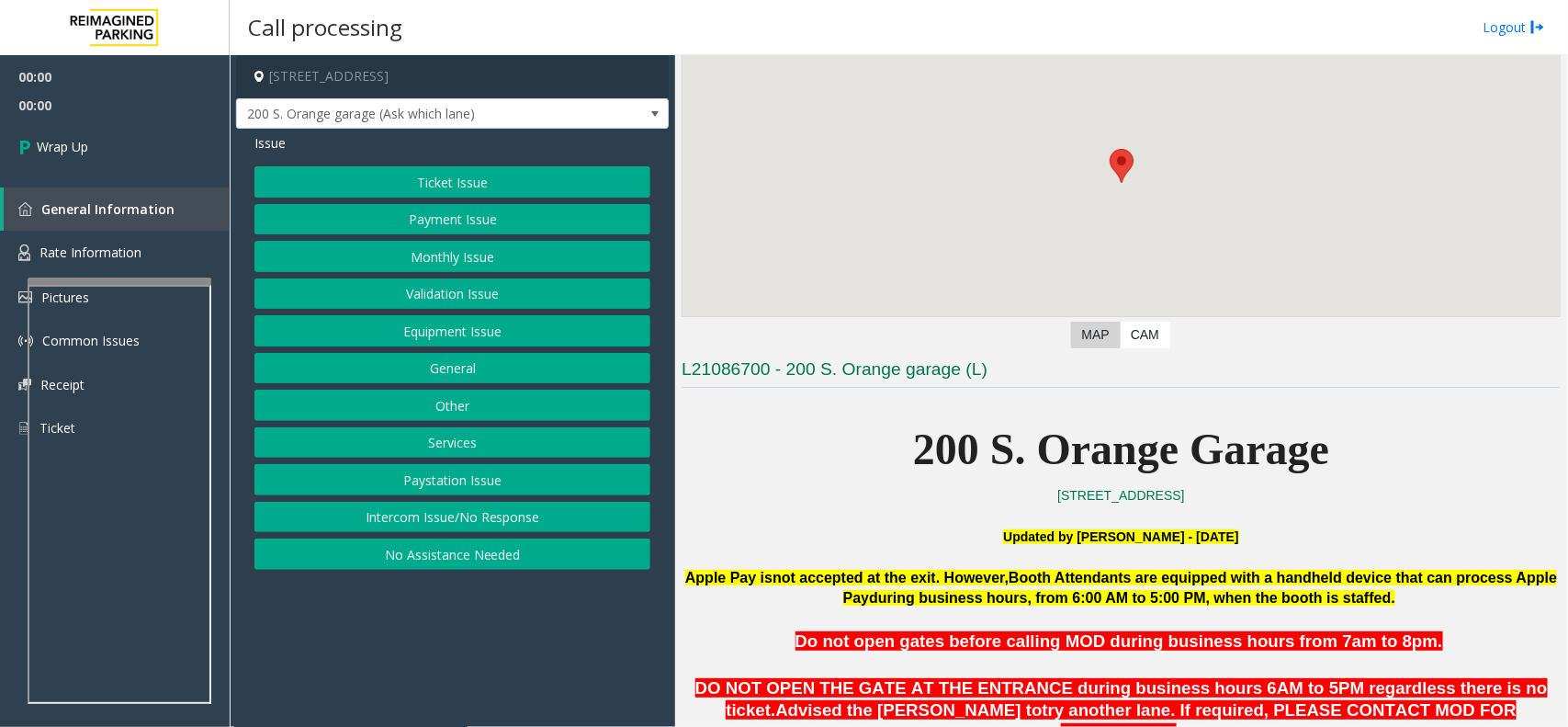
scroll to position [459, 0]
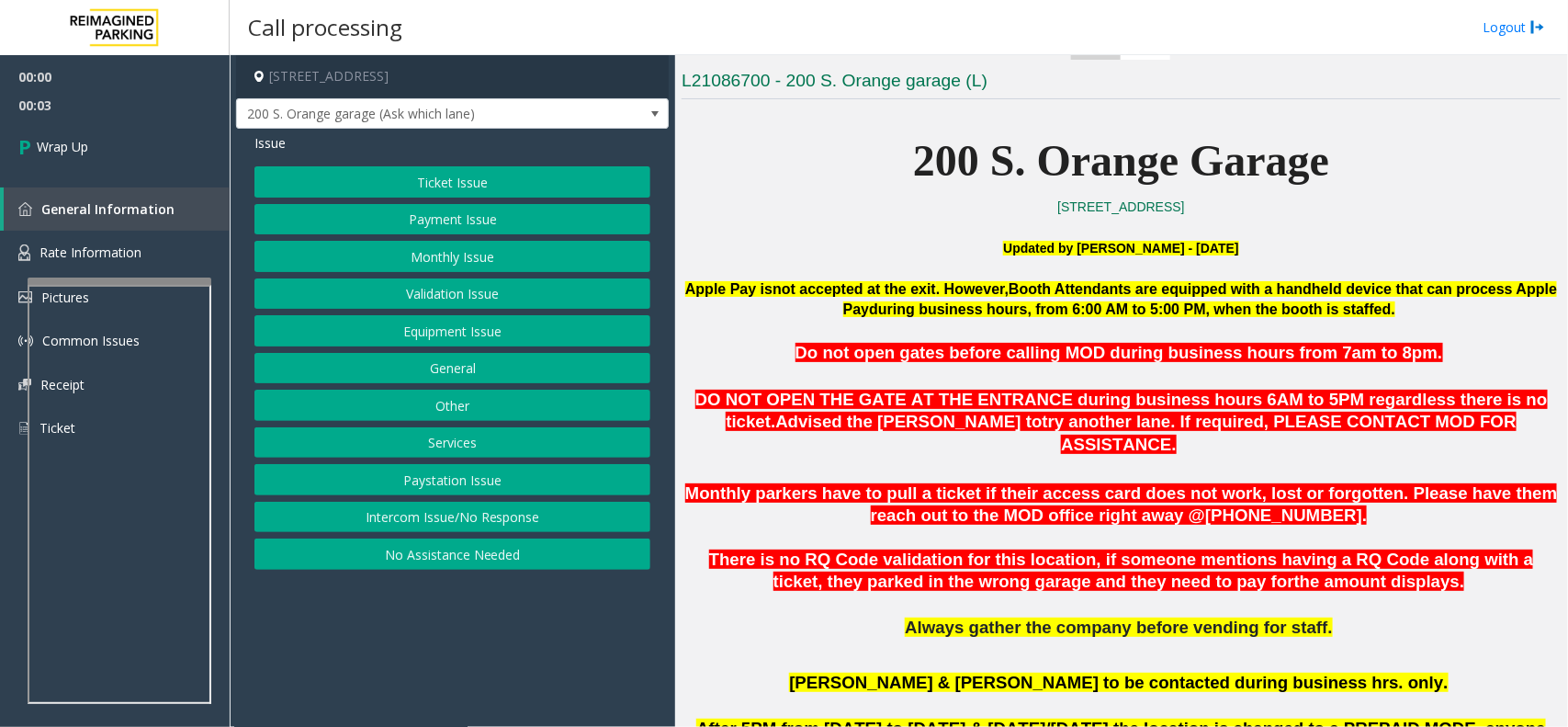
click at [450, 502] on div "Ticket Issue Payment Issue Monthly Issue Validation Issue Equipment Issue Gener…" at bounding box center [452, 368] width 396 height 403
click at [448, 522] on button "Intercom Issue/No Response" at bounding box center [452, 518] width 396 height 31
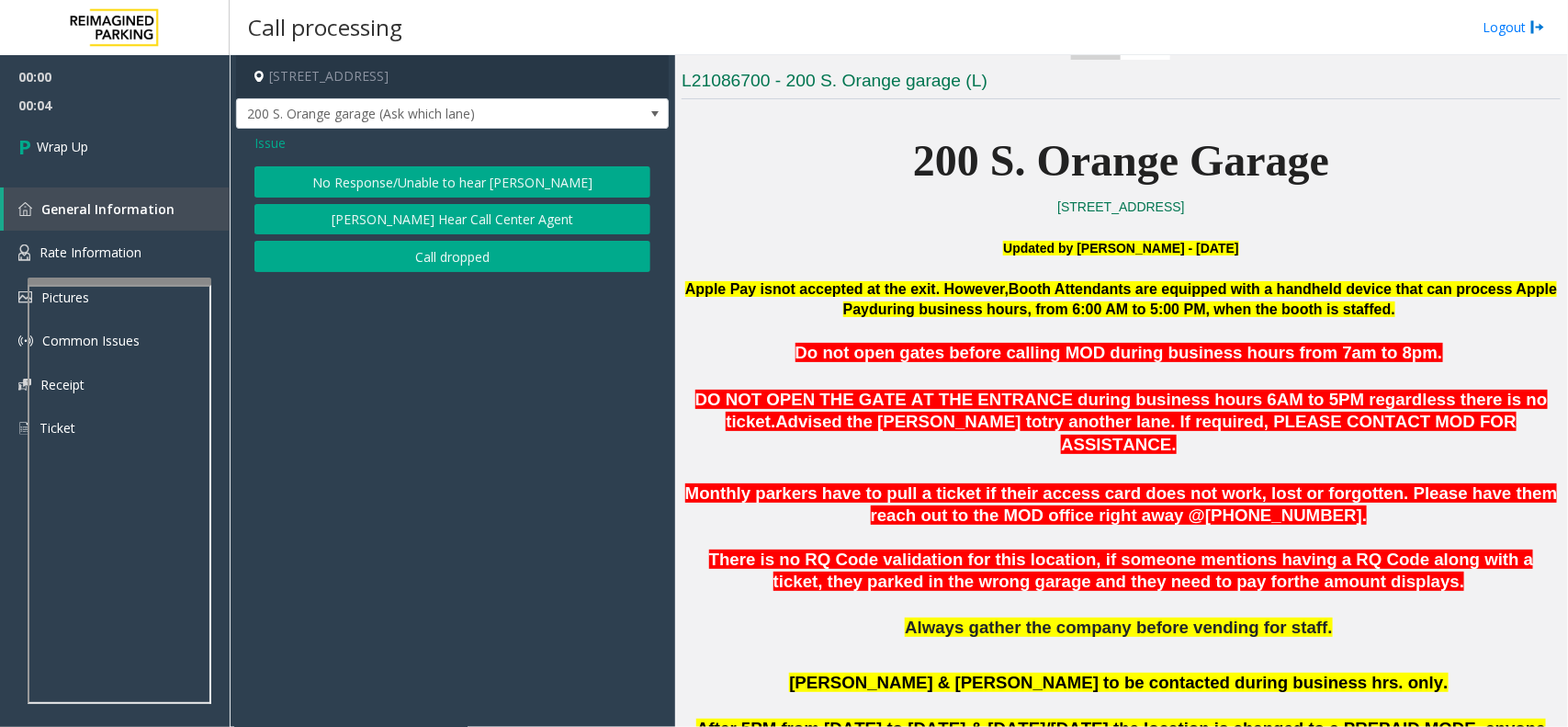
click at [421, 248] on button "Call dropped" at bounding box center [452, 256] width 396 height 31
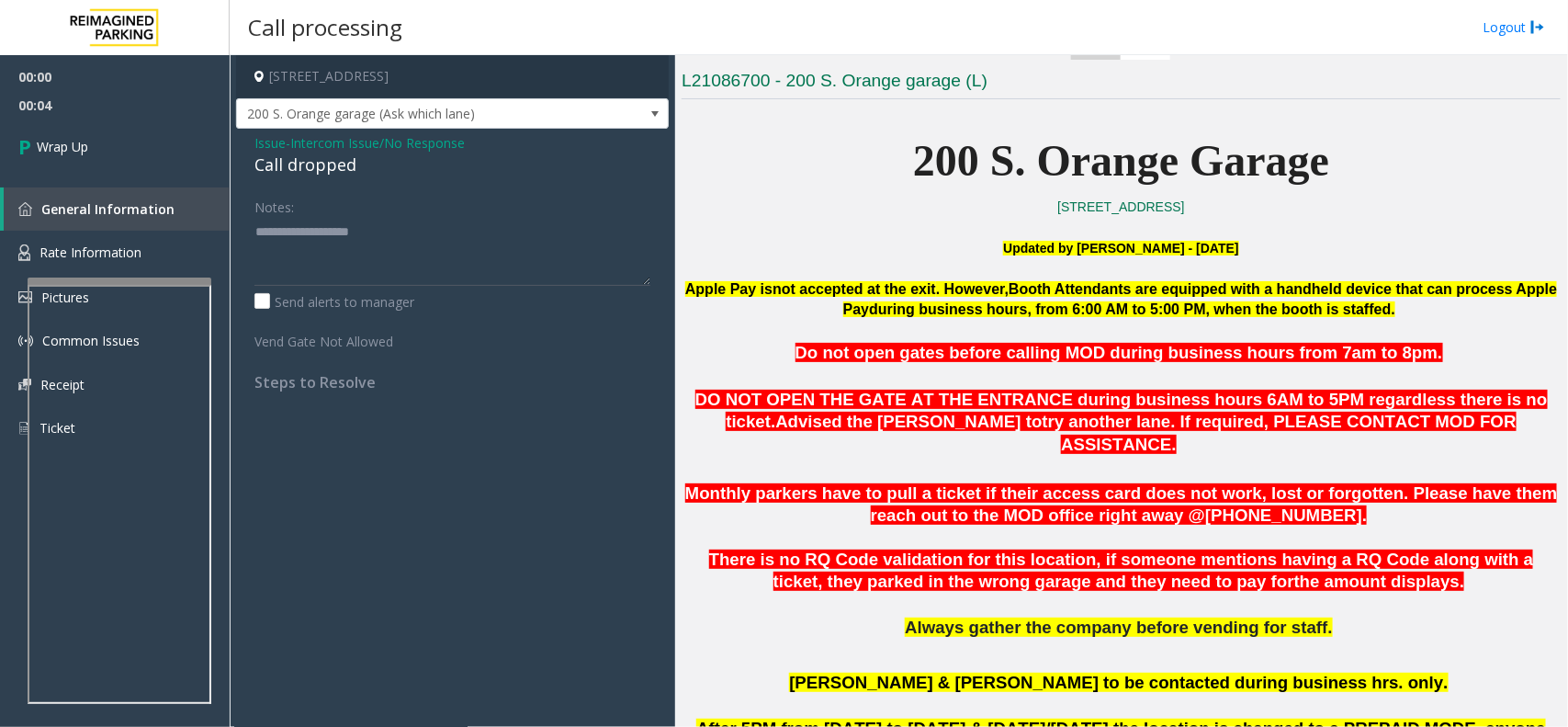
click at [338, 161] on div "Call dropped" at bounding box center [452, 164] width 396 height 24
click at [338, 249] on textarea at bounding box center [452, 251] width 396 height 68
paste textarea "**********"
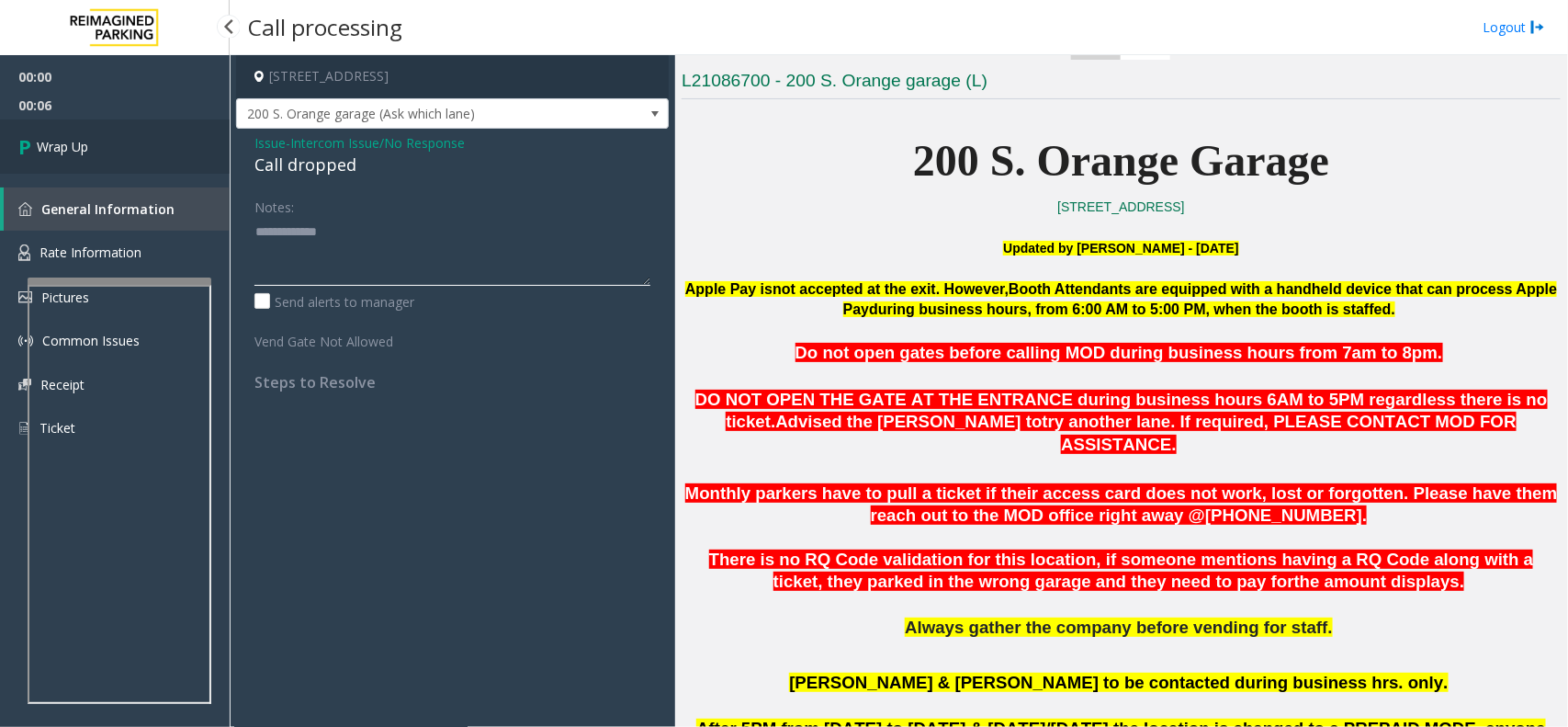
type textarea "**********"
click at [88, 159] on link "Wrap Up" at bounding box center [115, 146] width 230 height 54
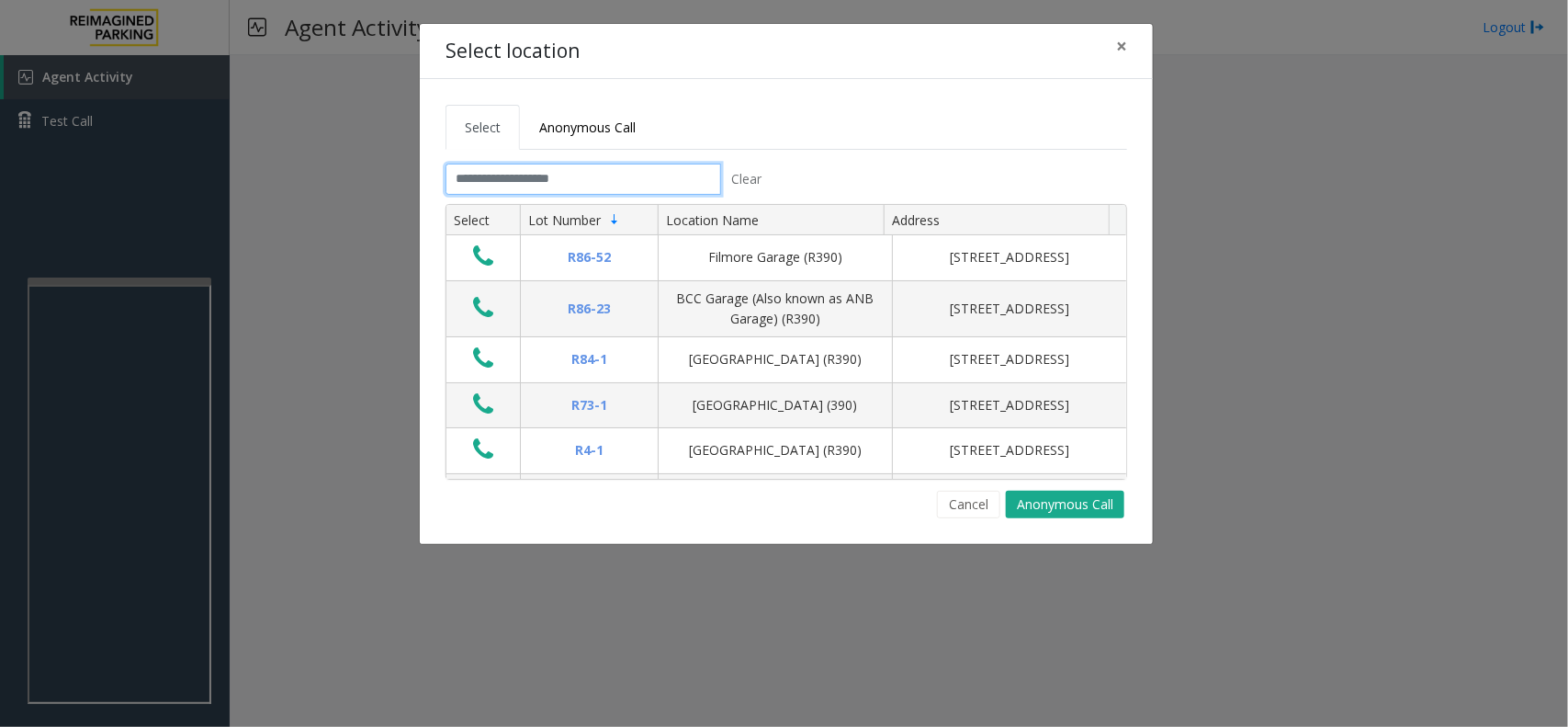
click at [552, 177] on input "text" at bounding box center [583, 179] width 276 height 31
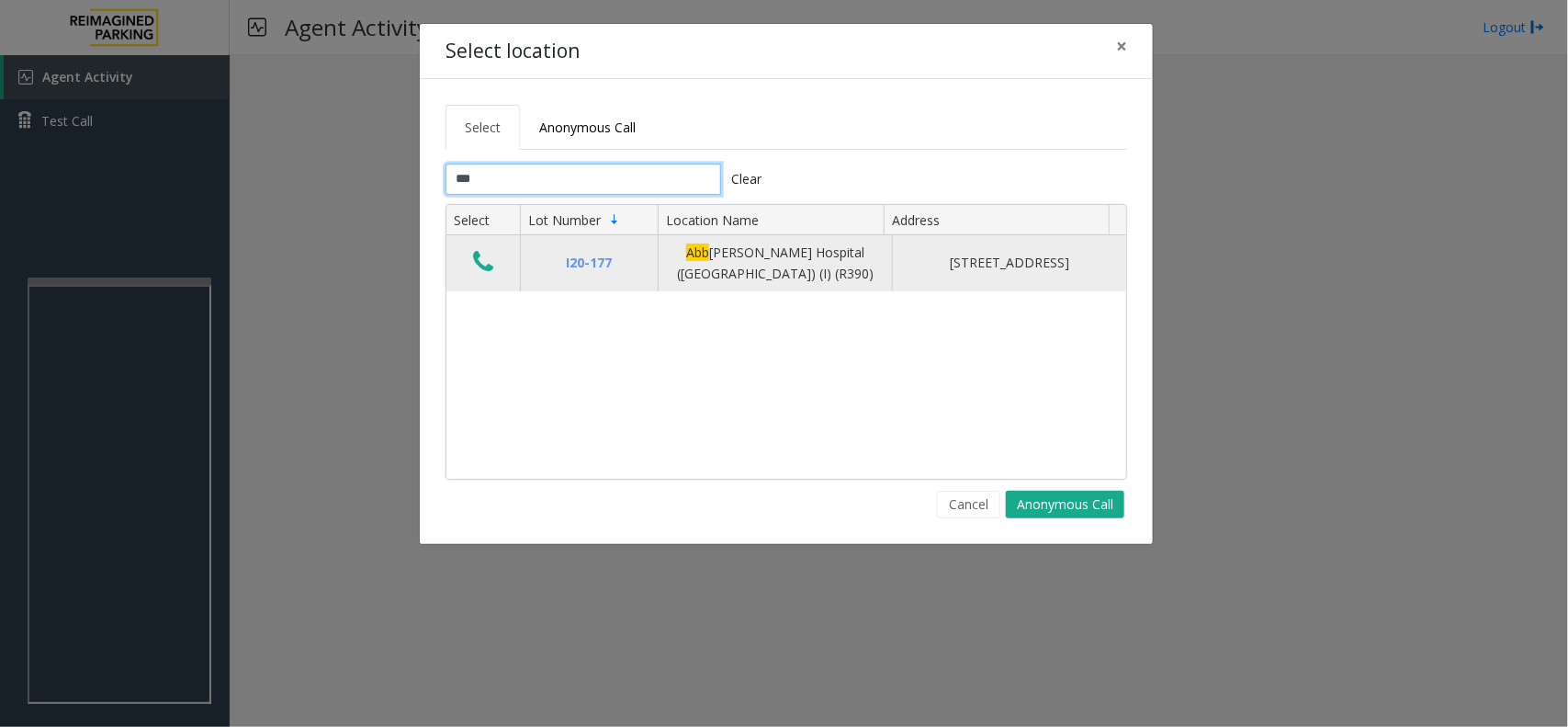
type input "***"
click at [487, 273] on icon "Data table" at bounding box center [483, 261] width 21 height 25
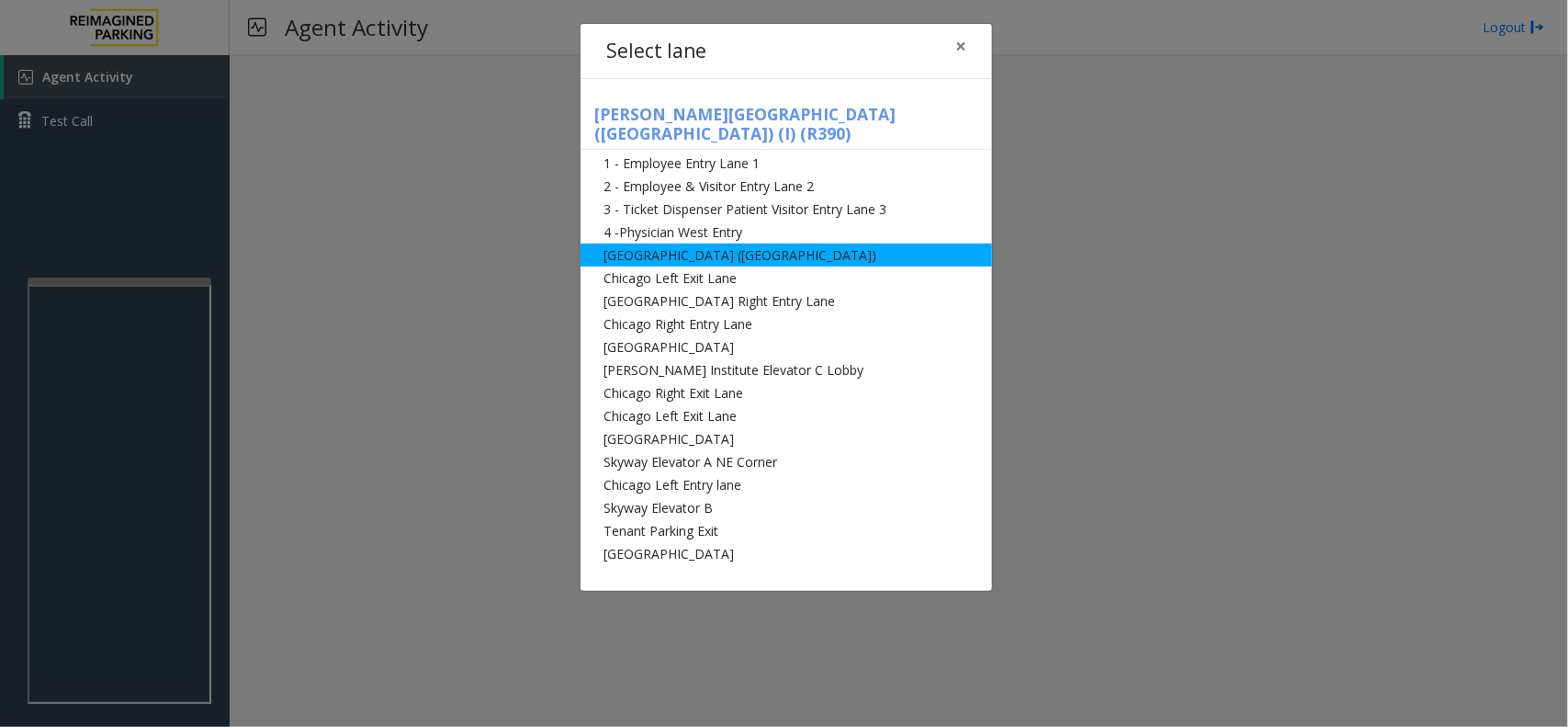
click at [763, 244] on li "[GEOGRAPHIC_DATA] ([GEOGRAPHIC_DATA])" at bounding box center [786, 254] width 412 height 23
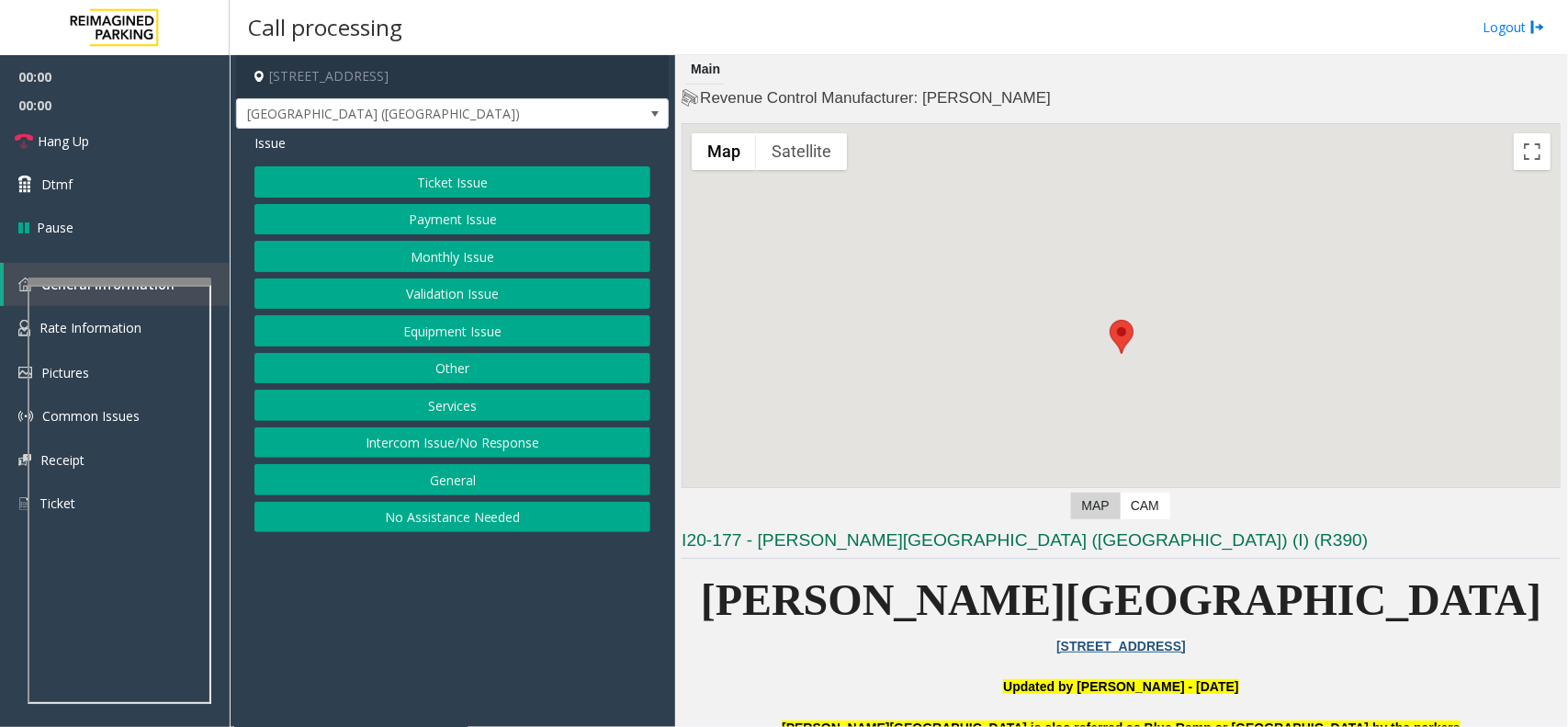
click at [487, 342] on button "Equipment Issue" at bounding box center [452, 331] width 396 height 31
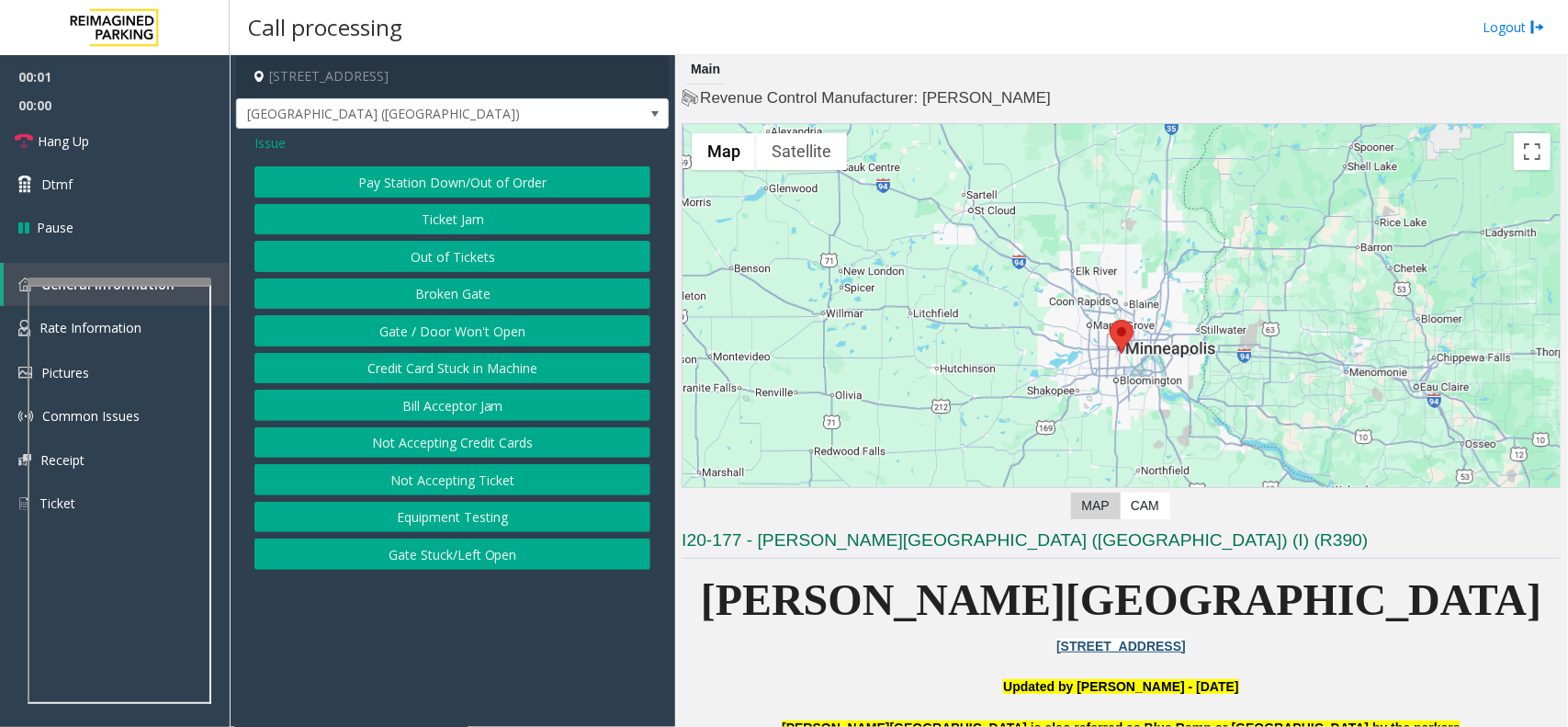
click at [457, 341] on button "Gate / Door Won't Open" at bounding box center [452, 331] width 396 height 31
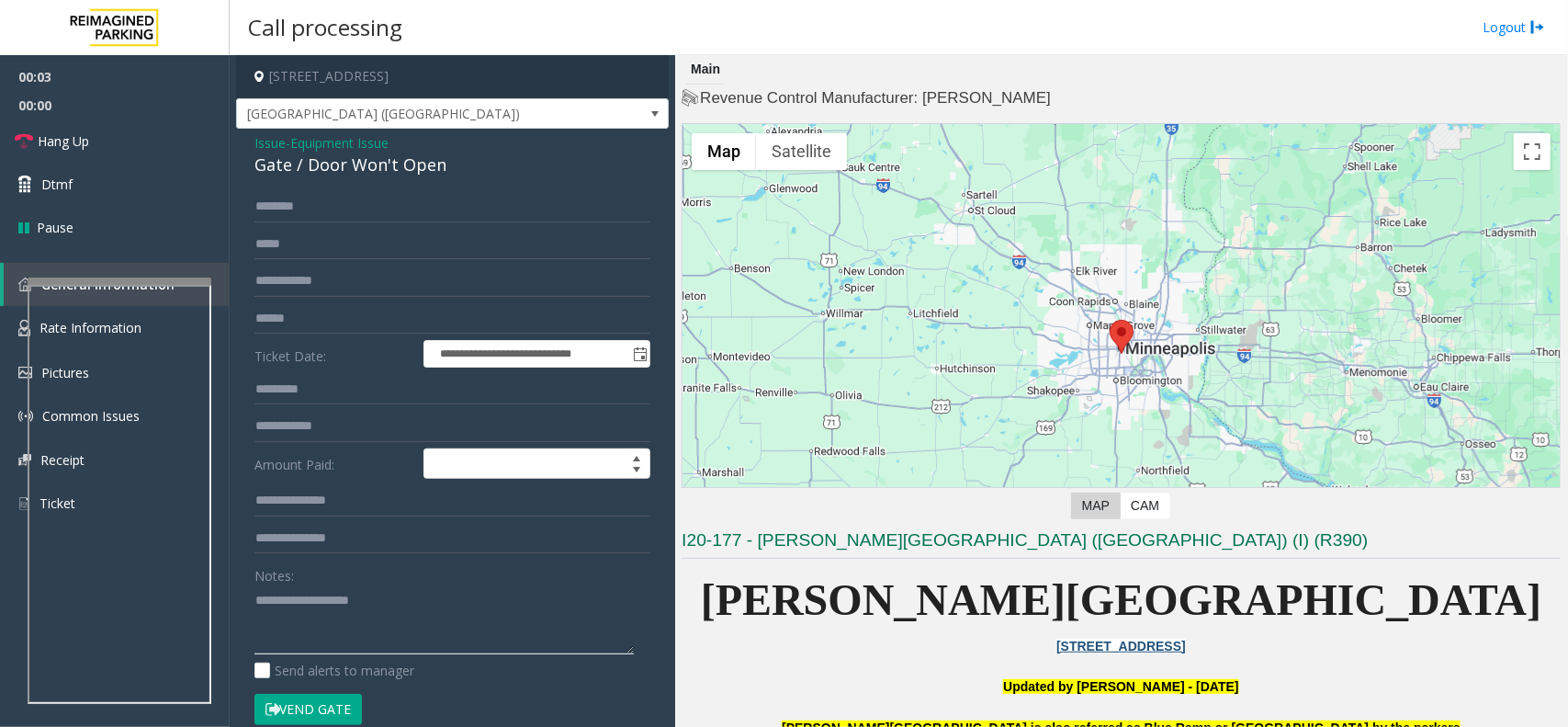
click at [347, 608] on textarea at bounding box center [444, 619] width 380 height 68
paste textarea "**********"
click at [295, 703] on button "Vend Gate" at bounding box center [308, 709] width 108 height 31
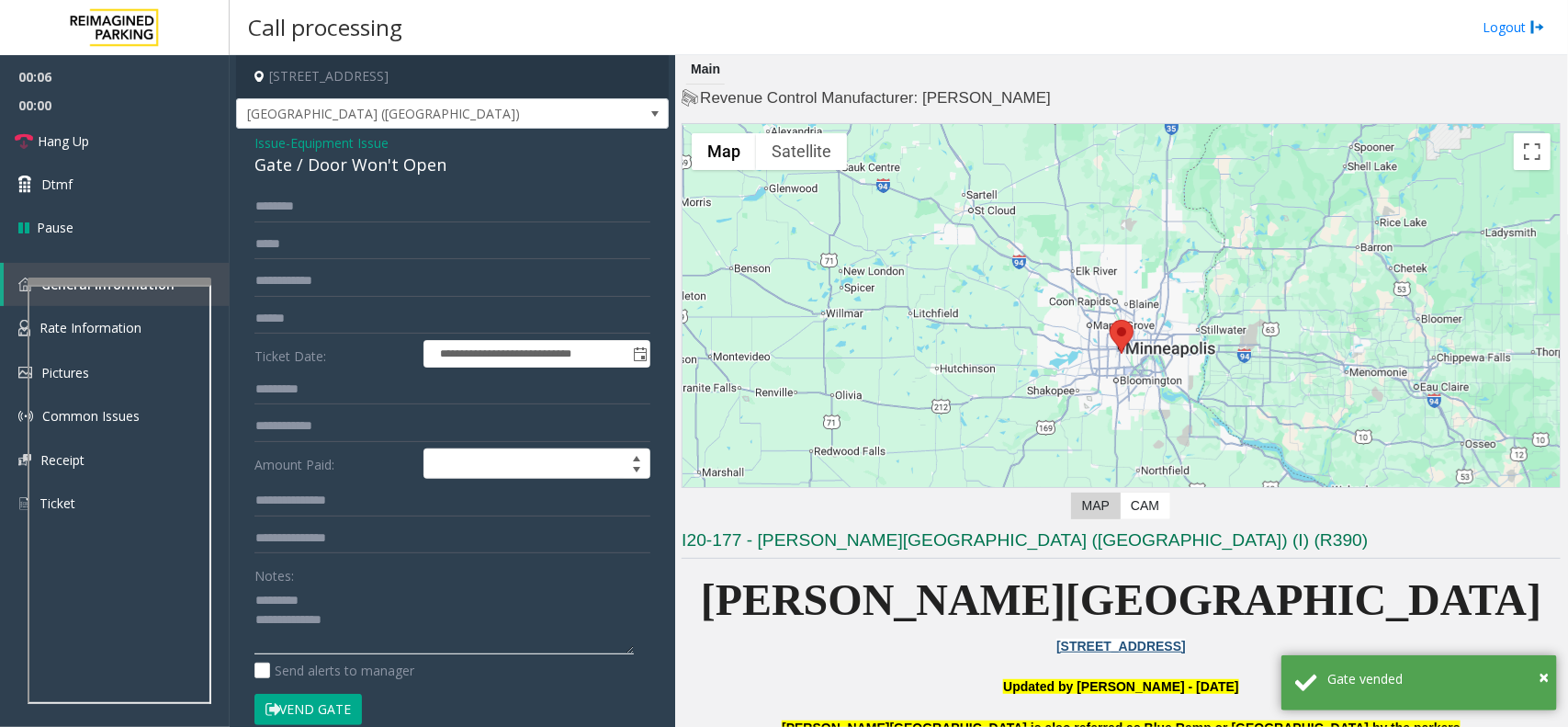
click at [438, 627] on textarea at bounding box center [444, 619] width 380 height 68
paste textarea "**********"
click at [113, 158] on link "Hang Up" at bounding box center [115, 141] width 230 height 43
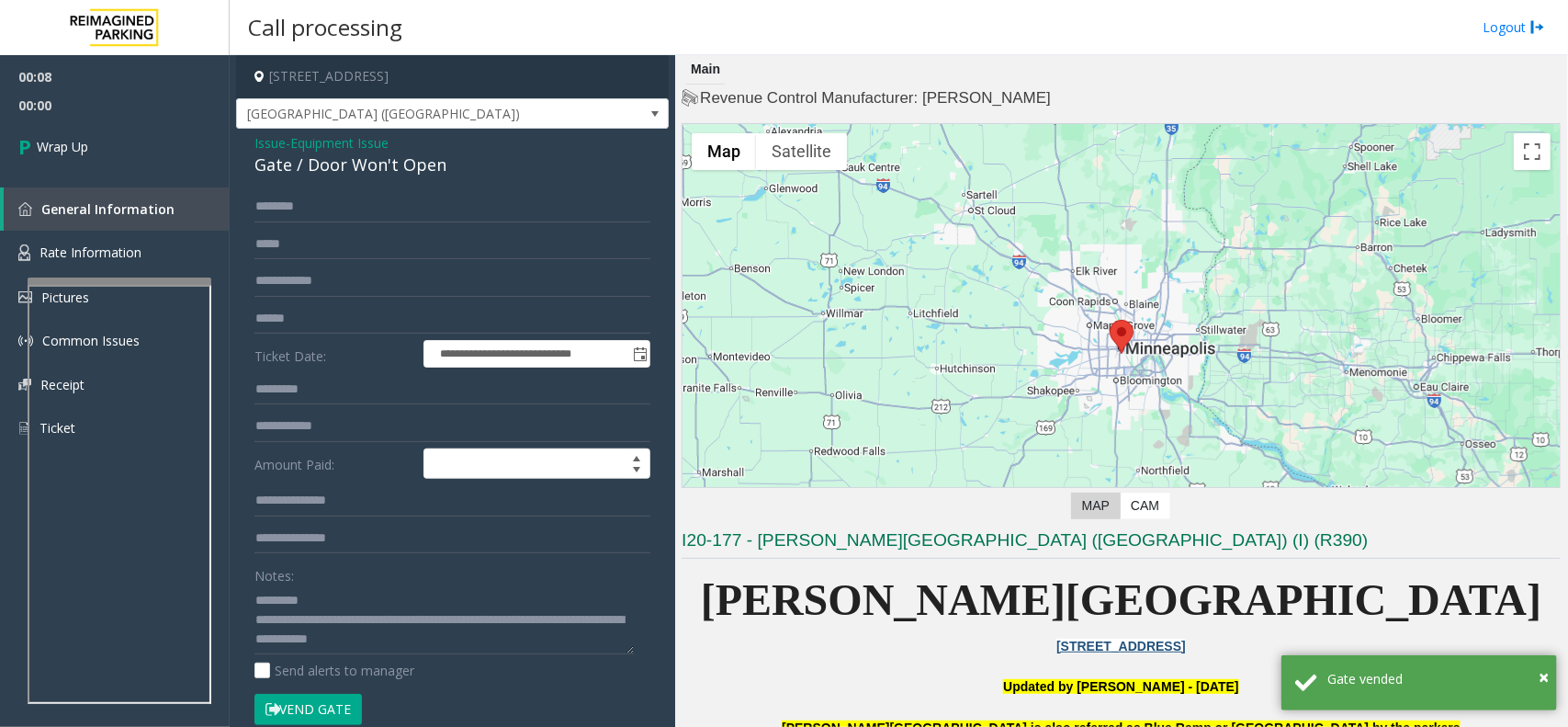
click at [292, 161] on div "Gate / Door Won't Open" at bounding box center [452, 164] width 396 height 24
click at [395, 600] on textarea at bounding box center [444, 619] width 380 height 68
paste textarea "**********"
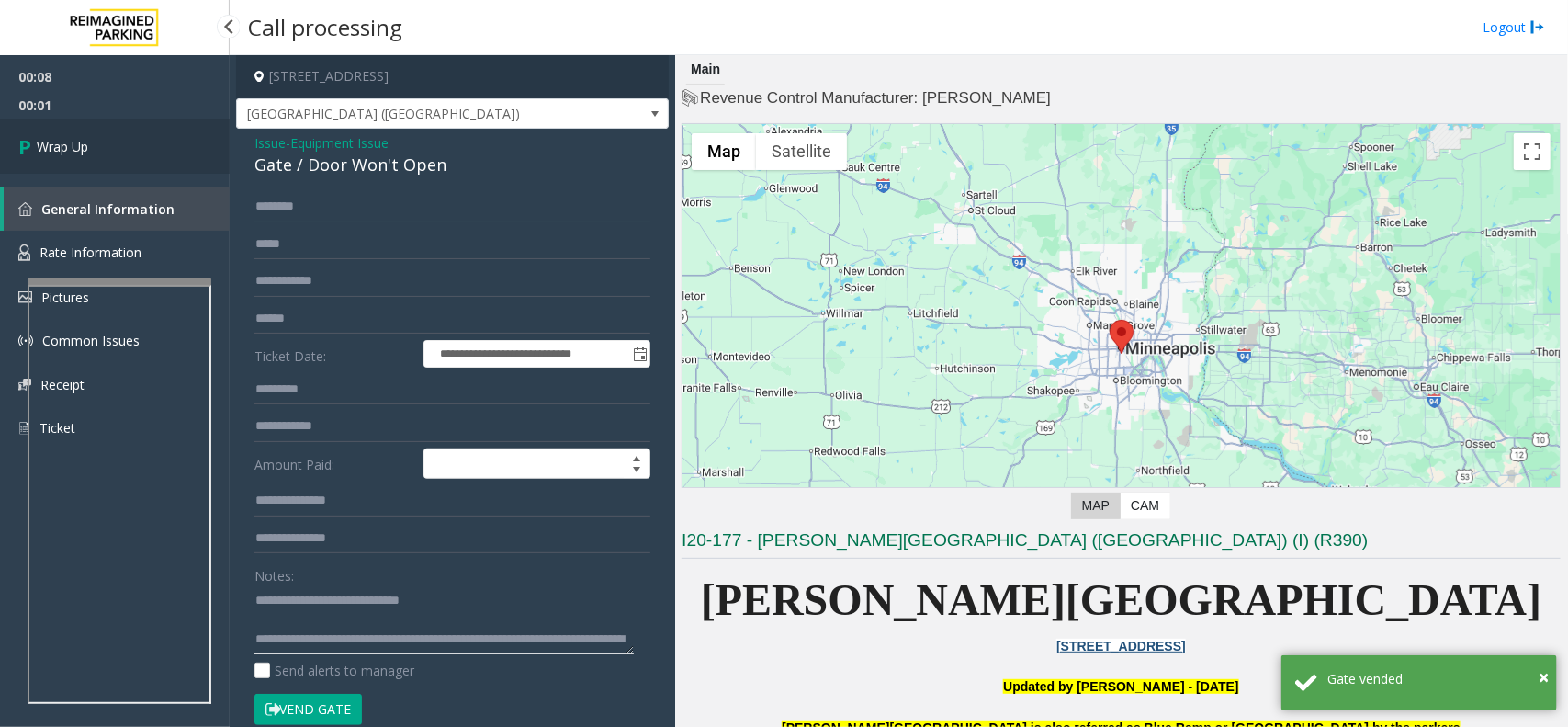
type textarea "**********"
click at [143, 152] on link "Wrap Up" at bounding box center [115, 146] width 230 height 54
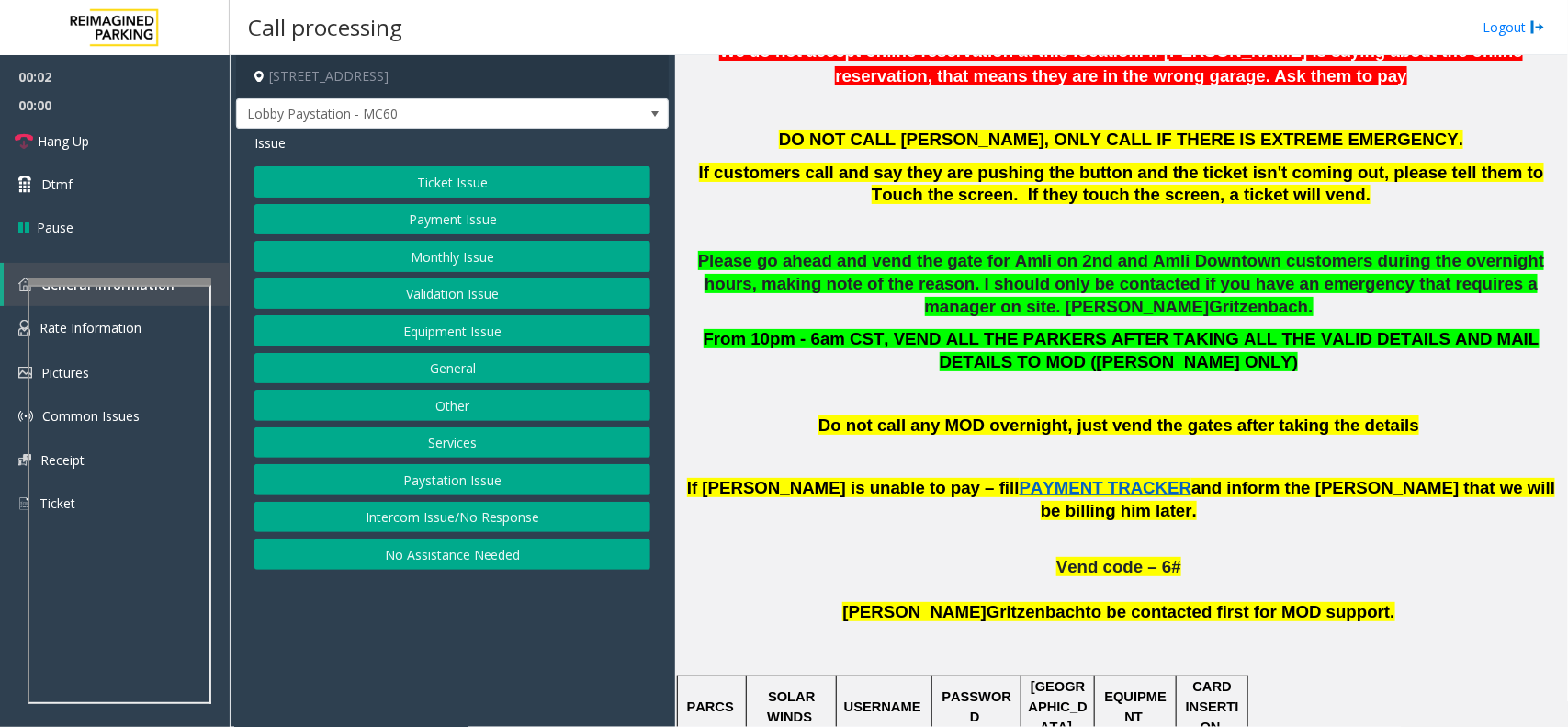
scroll to position [1033, 0]
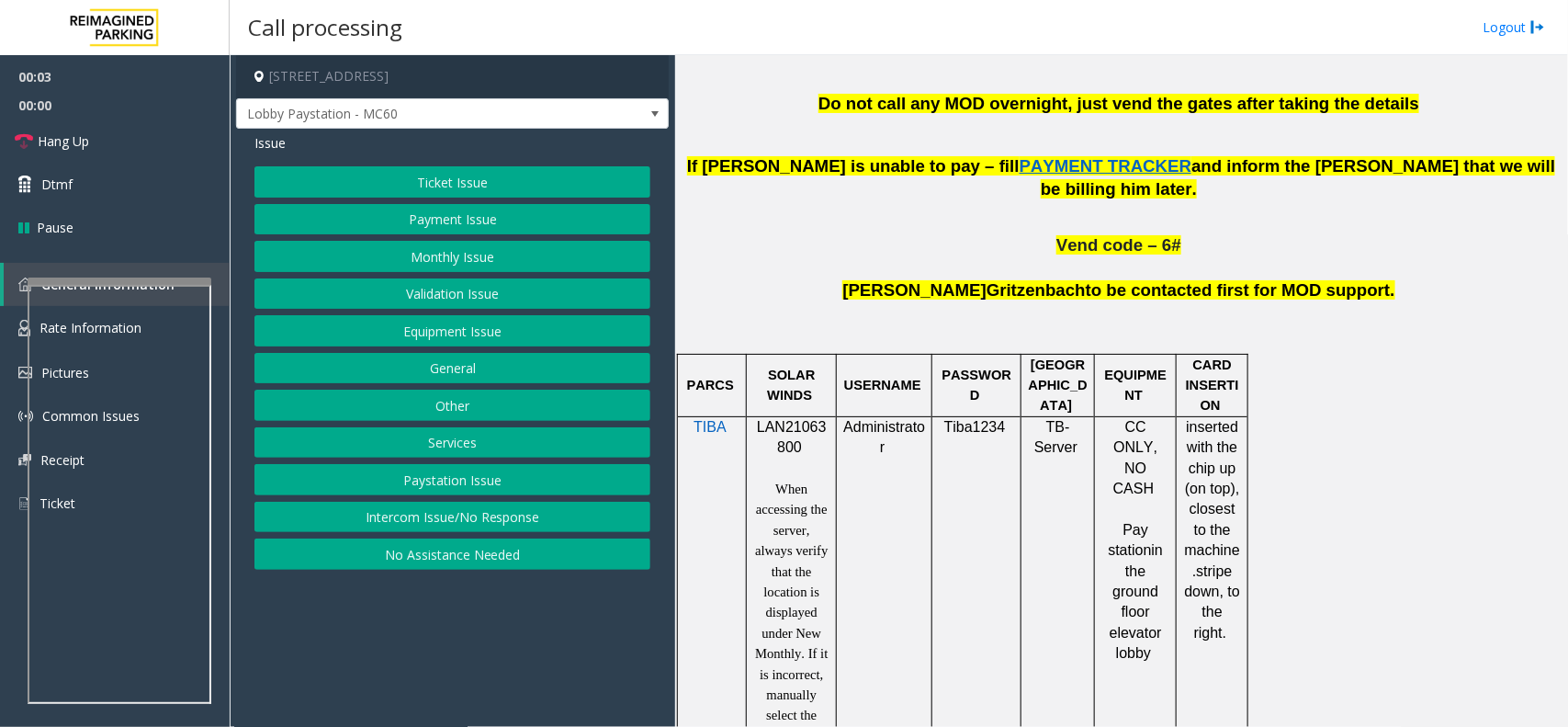
click at [792, 419] on span "LAN21063800" at bounding box center [792, 436] width 69 height 36
click at [69, 131] on span "Hang Up" at bounding box center [63, 141] width 52 height 20
click at [439, 516] on button "Intercom Issue/No Response" at bounding box center [452, 518] width 396 height 31
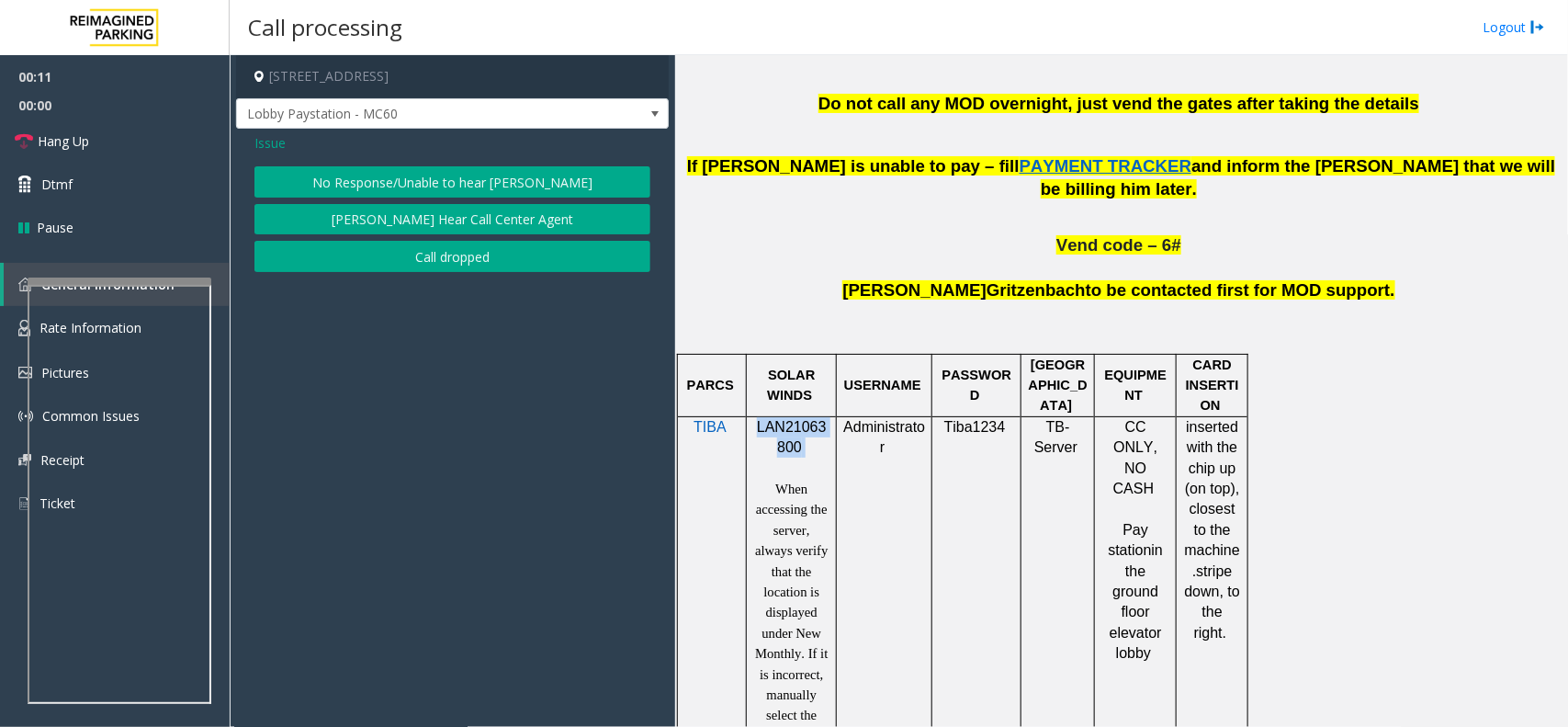
click at [484, 184] on button "No Response/Unable to hear [PERSON_NAME]" at bounding box center [452, 182] width 396 height 31
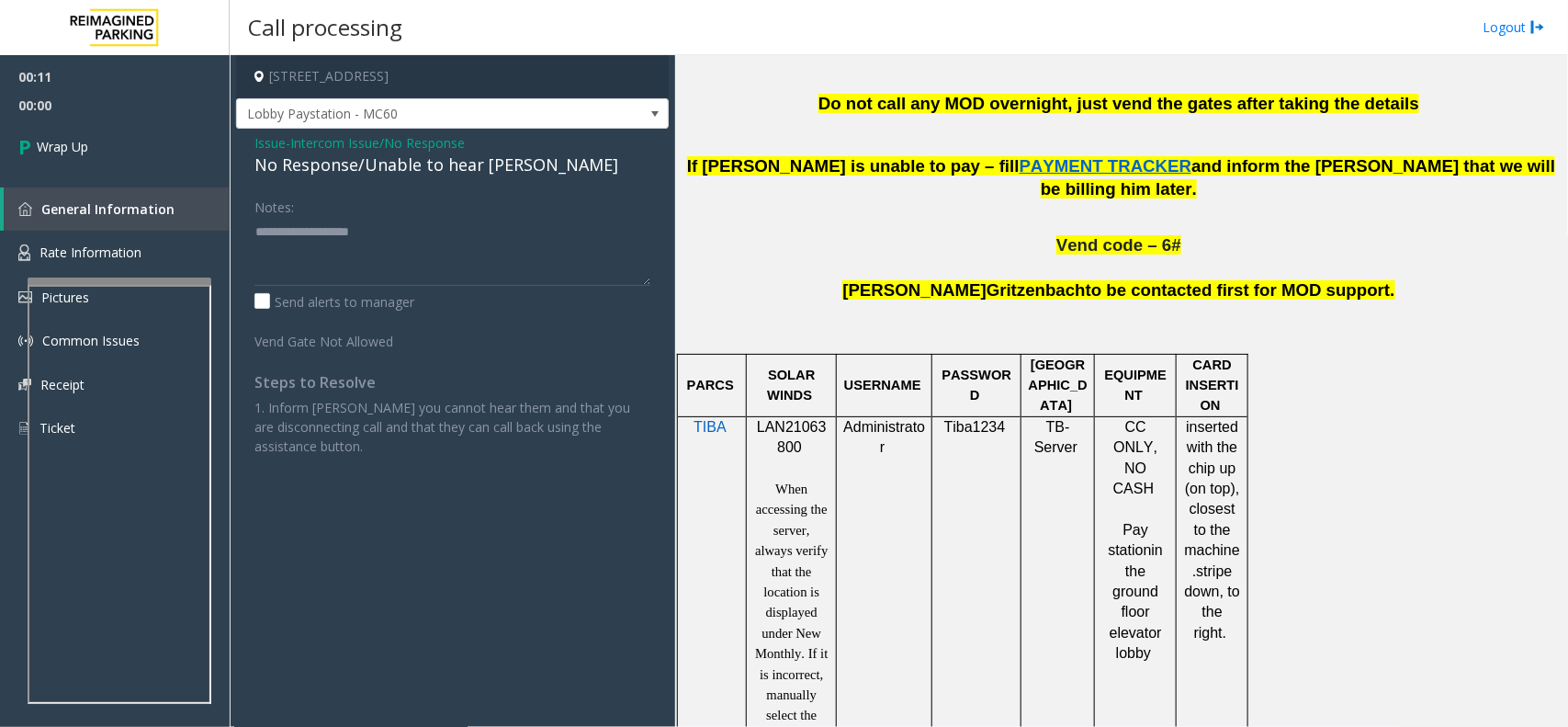
click at [386, 152] on span "Intercom Issue/No Response" at bounding box center [378, 143] width 174 height 20
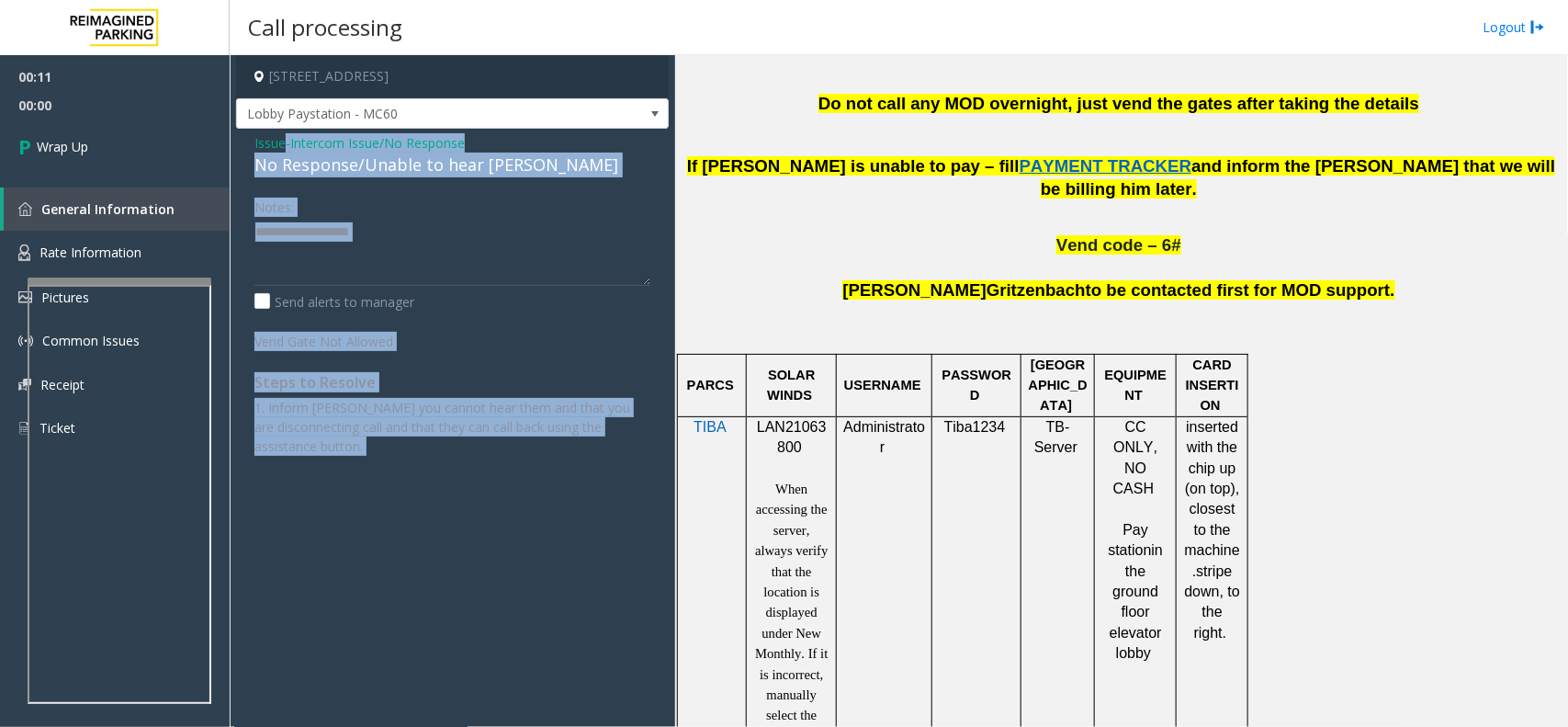
click at [386, 152] on div "Issue - Intercom Issue/No Response No Response/Unable to hear [PERSON_NAME]" at bounding box center [452, 155] width 396 height 44
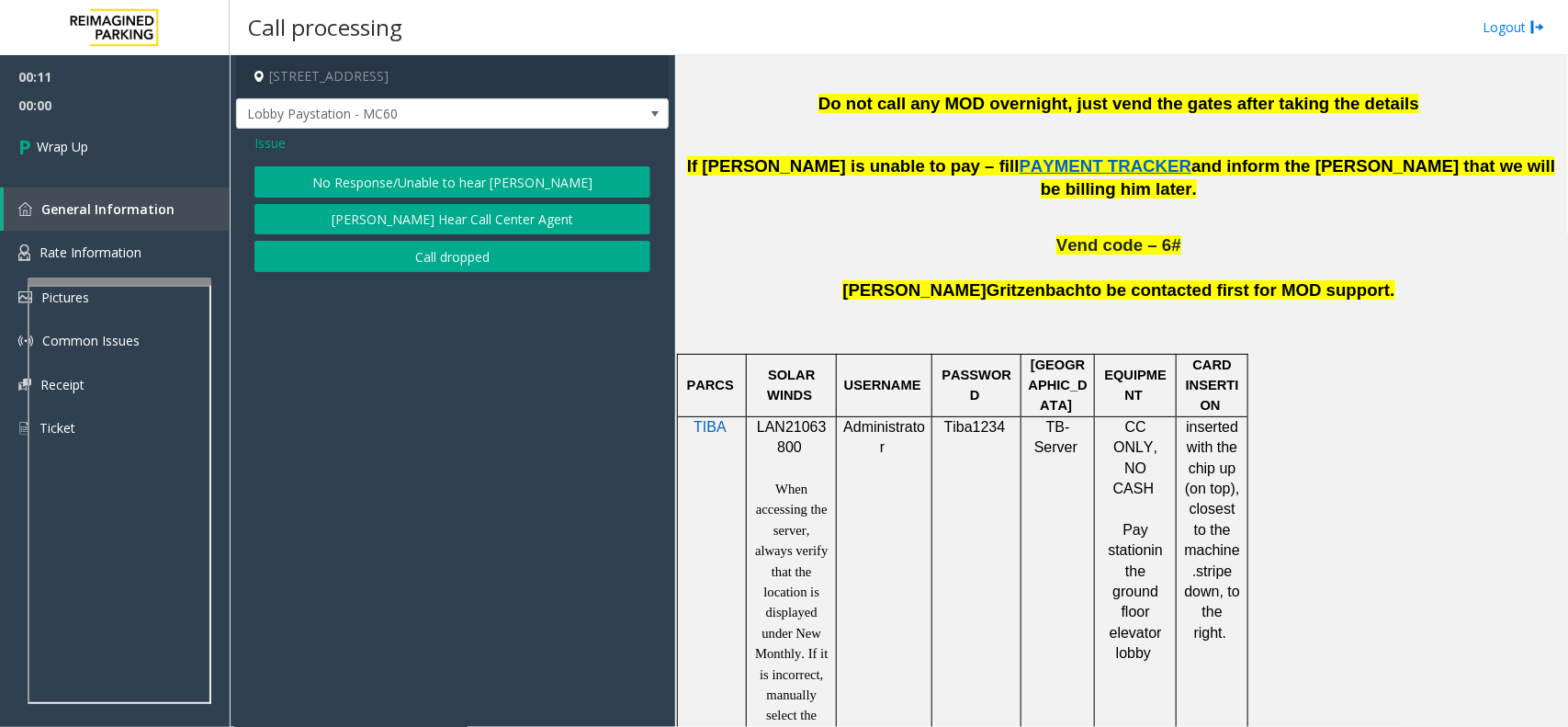
click at [386, 177] on button "No Response/Unable to hear [PERSON_NAME]" at bounding box center [452, 182] width 396 height 31
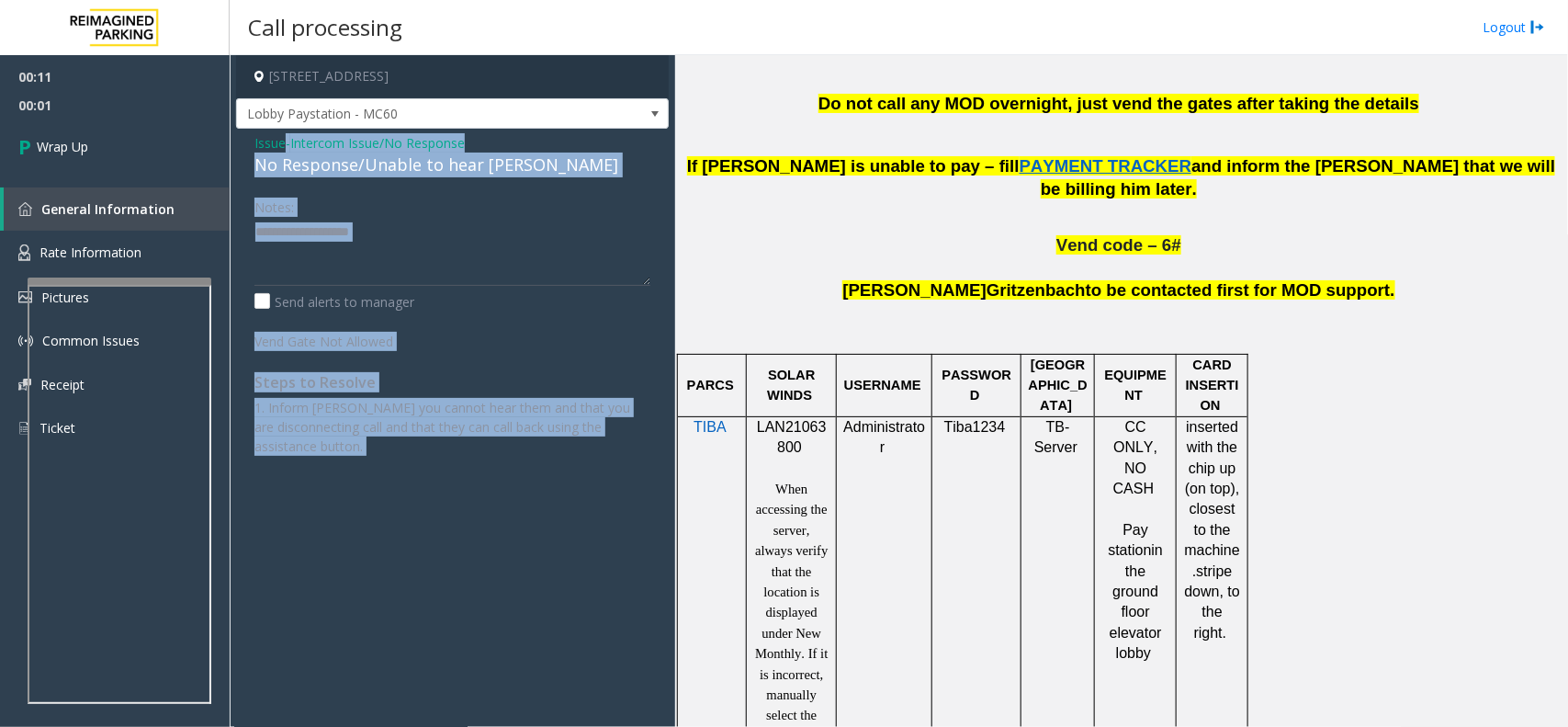
click at [386, 177] on div "No Response/Unable to hear [PERSON_NAME]" at bounding box center [452, 164] width 396 height 24
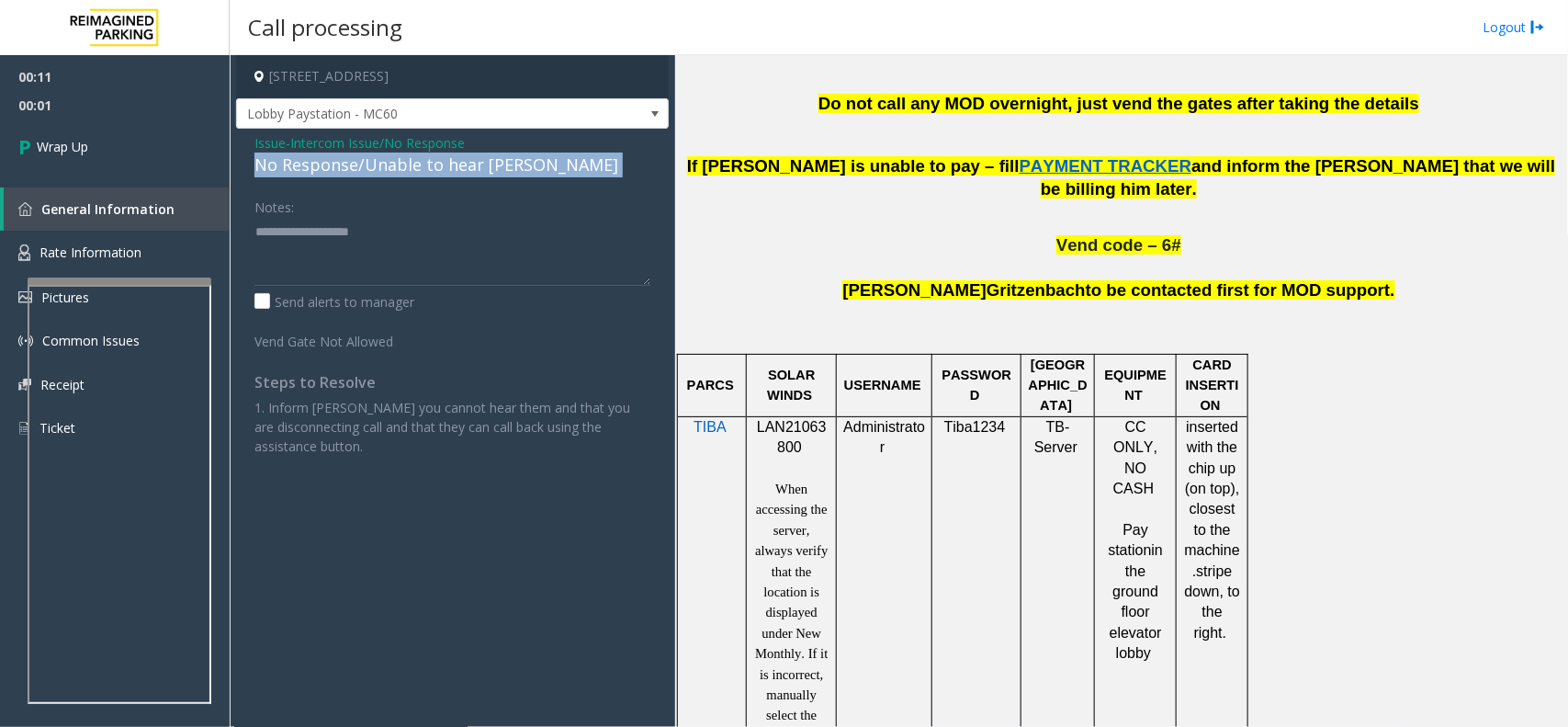
click at [386, 177] on div "No Response/Unable to hear [PERSON_NAME]" at bounding box center [452, 164] width 396 height 24
click at [387, 168] on div "No Response/Unable to hear [PERSON_NAME]" at bounding box center [452, 164] width 396 height 24
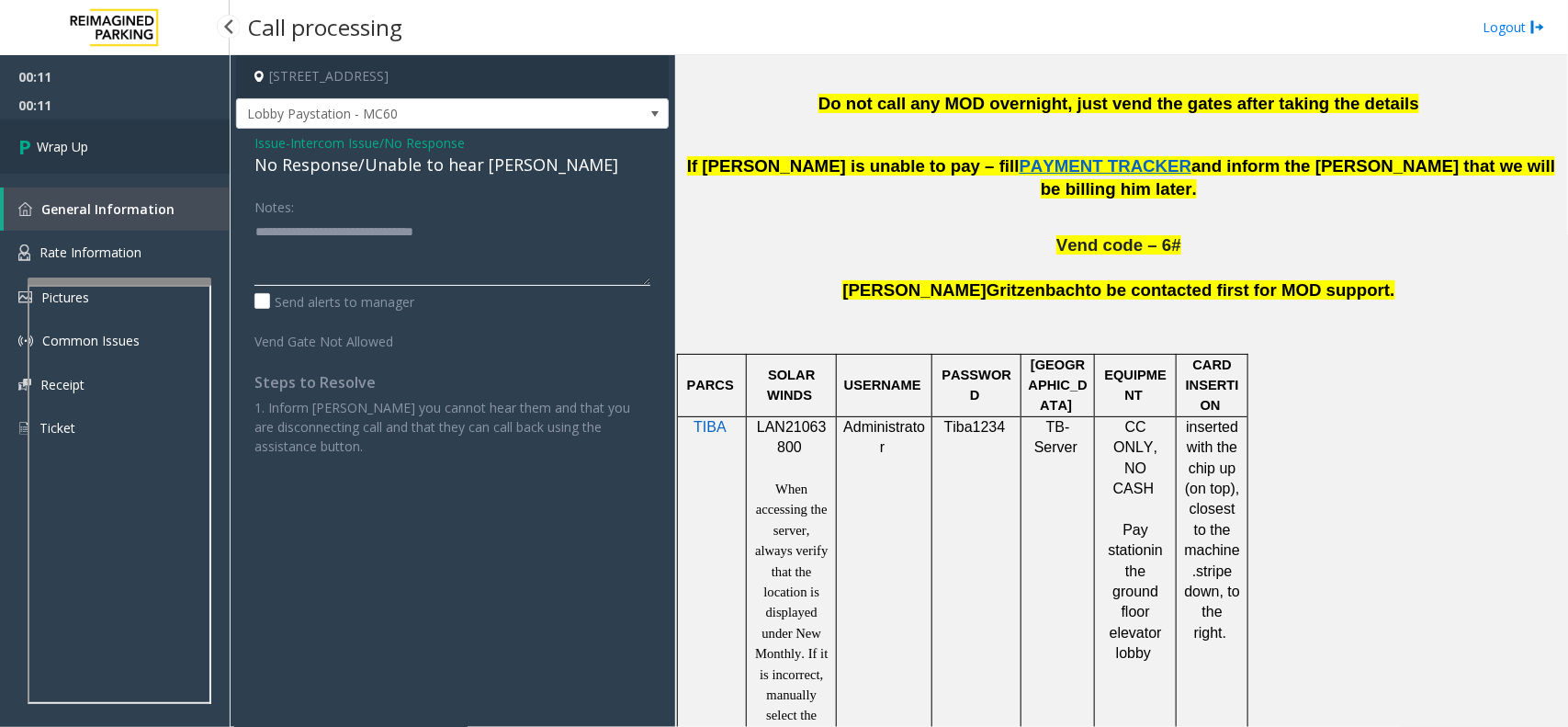
type textarea "**********"
click at [138, 158] on link "Wrap Up" at bounding box center [115, 146] width 230 height 54
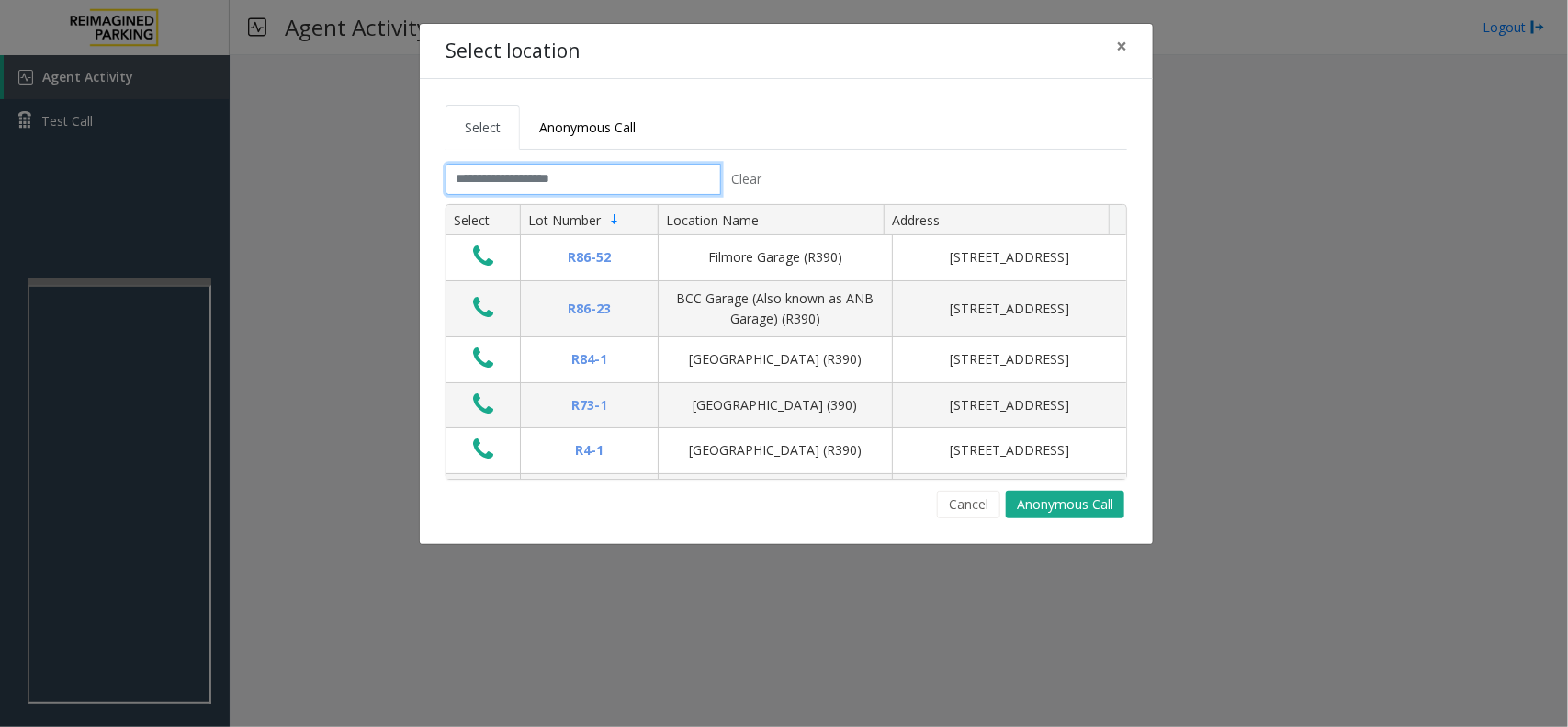
click at [683, 166] on input "text" at bounding box center [583, 179] width 276 height 31
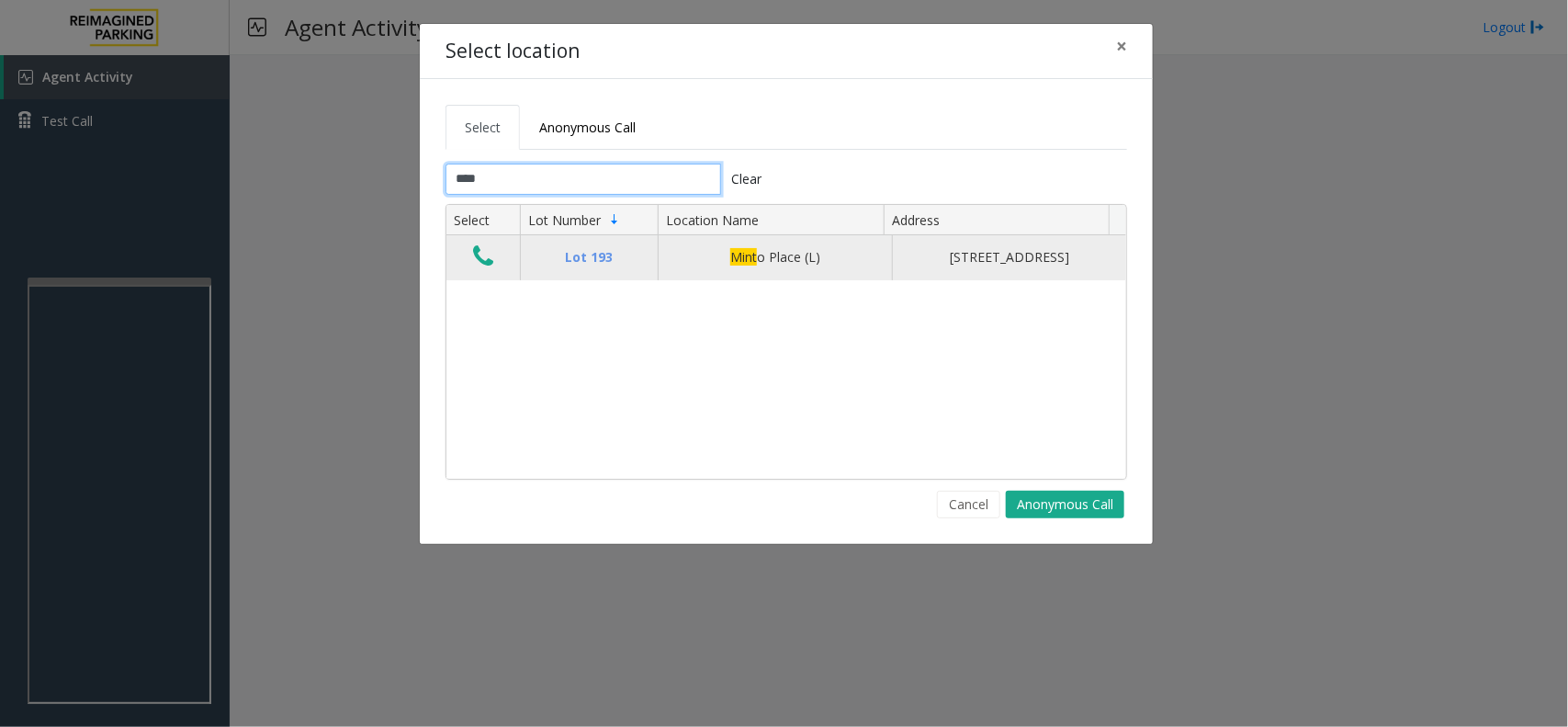
type input "****"
click at [485, 262] on icon "Data table" at bounding box center [483, 256] width 21 height 25
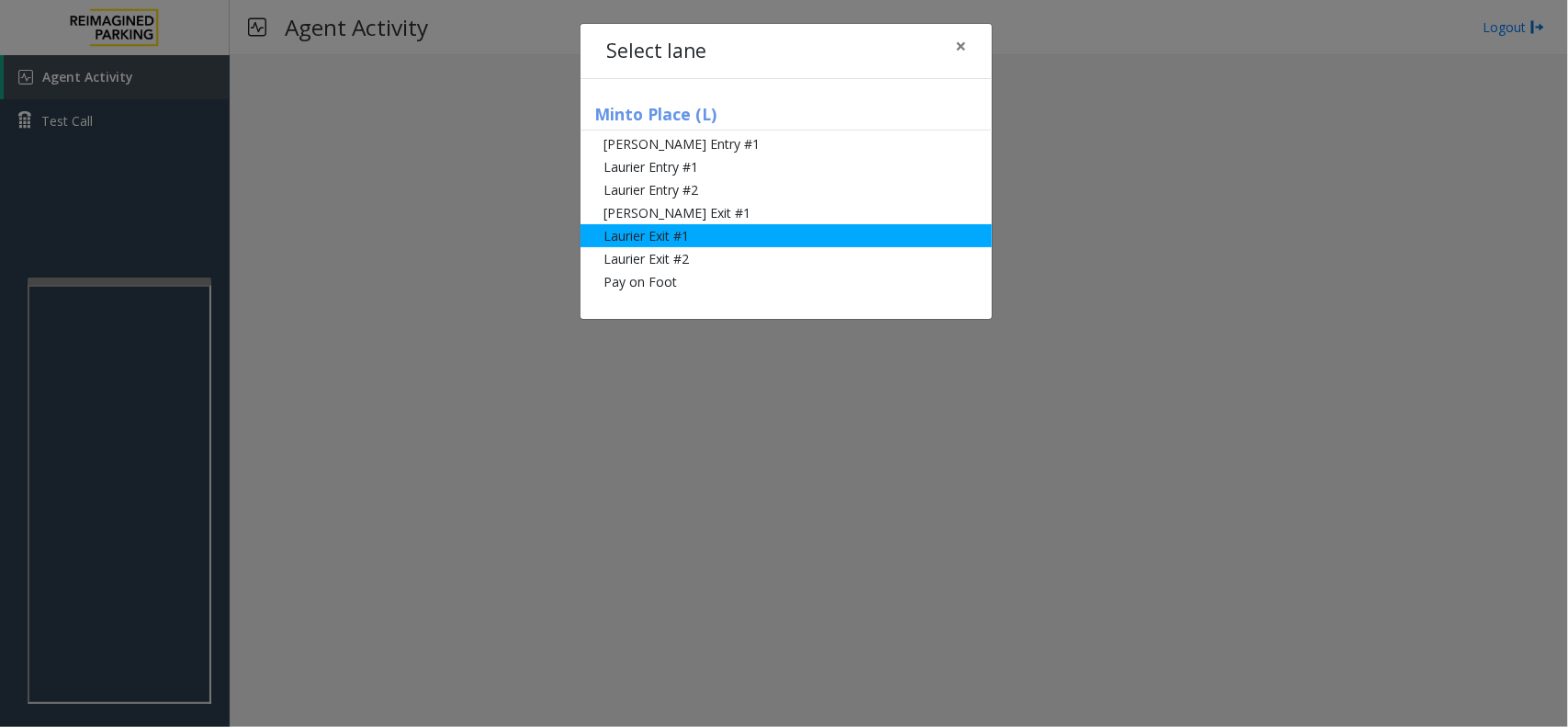
click at [742, 240] on li "Laurier Exit #1" at bounding box center [786, 235] width 412 height 23
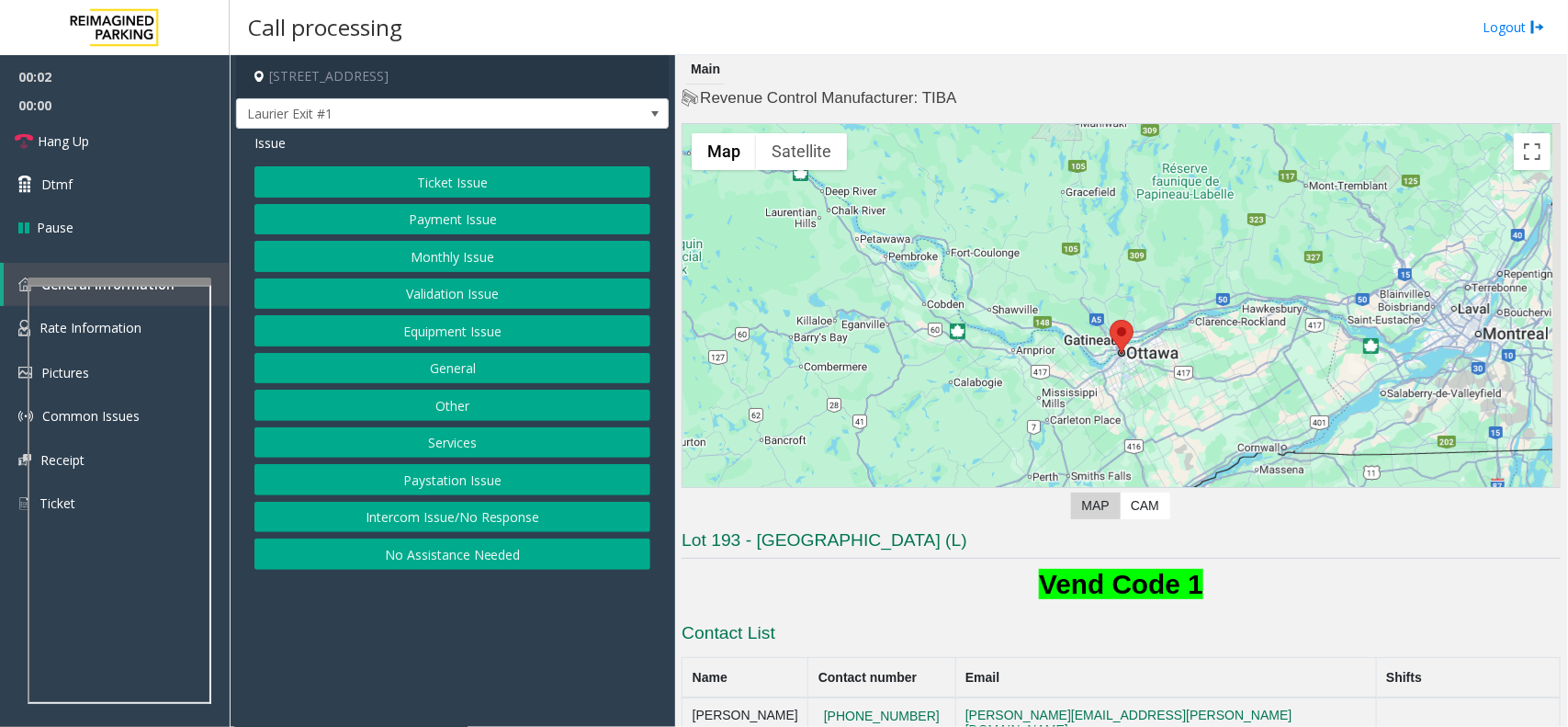
click at [494, 190] on button "Ticket Issue" at bounding box center [452, 182] width 396 height 31
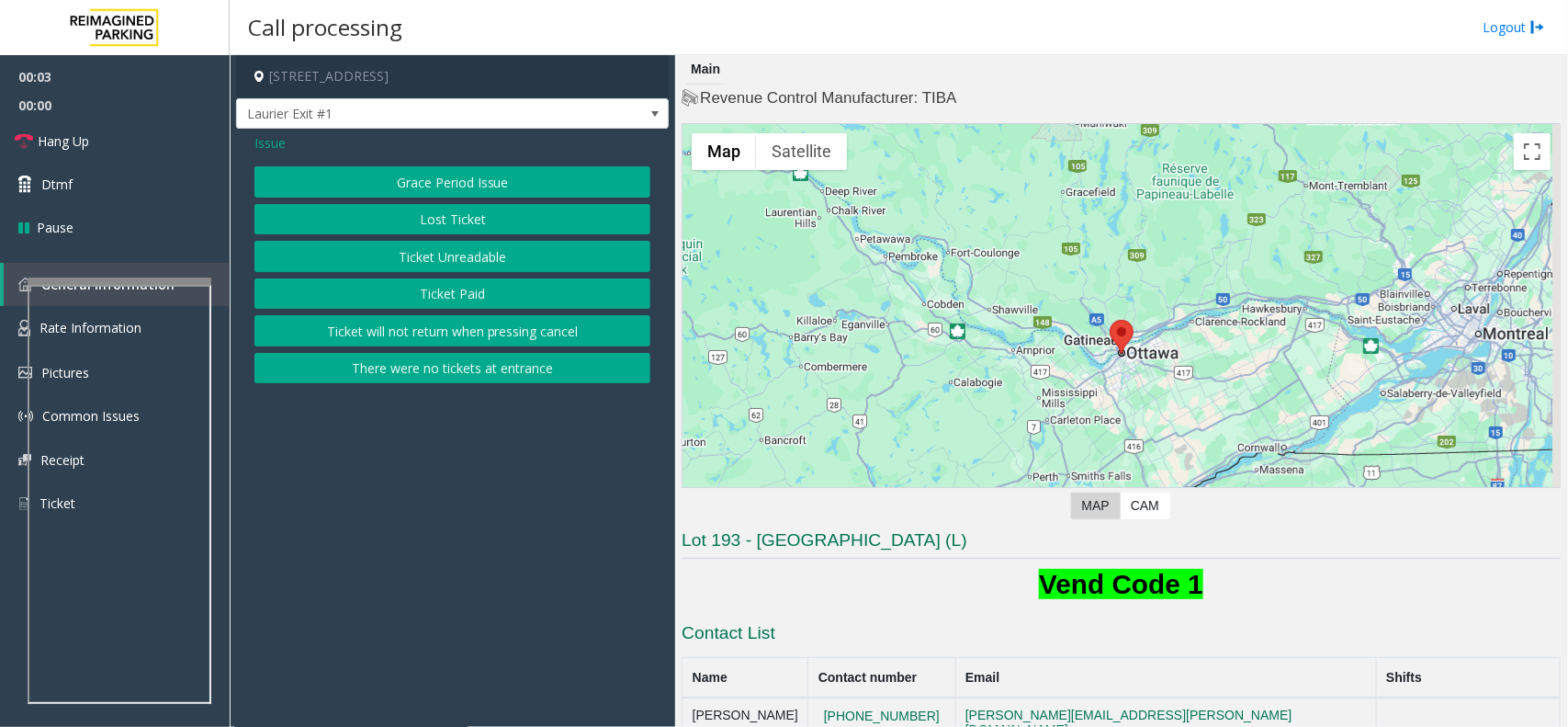
click at [516, 296] on button "Ticket Paid" at bounding box center [452, 294] width 396 height 31
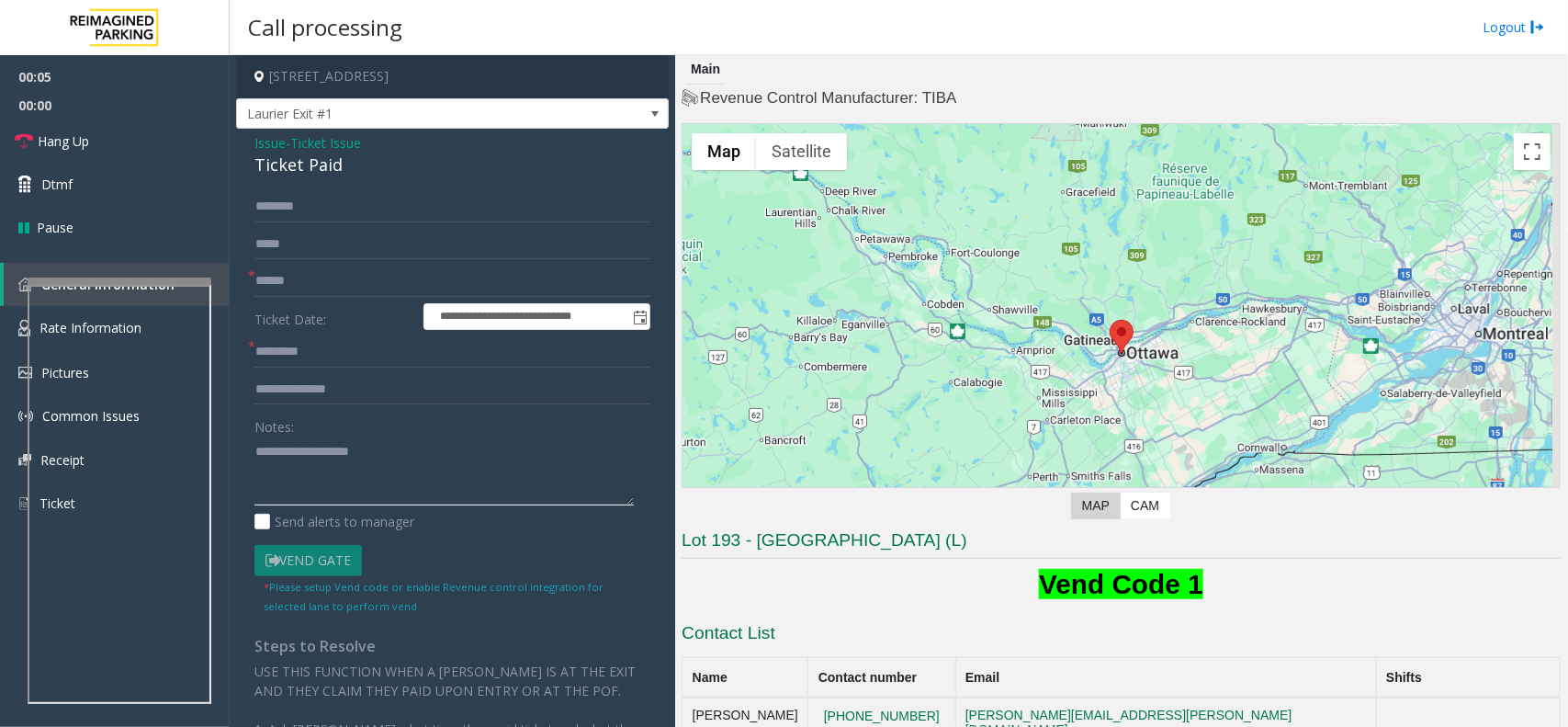
click at [374, 475] on textarea at bounding box center [444, 471] width 380 height 68
paste textarea "**********"
click at [315, 174] on div "Ticket Paid" at bounding box center [452, 164] width 396 height 24
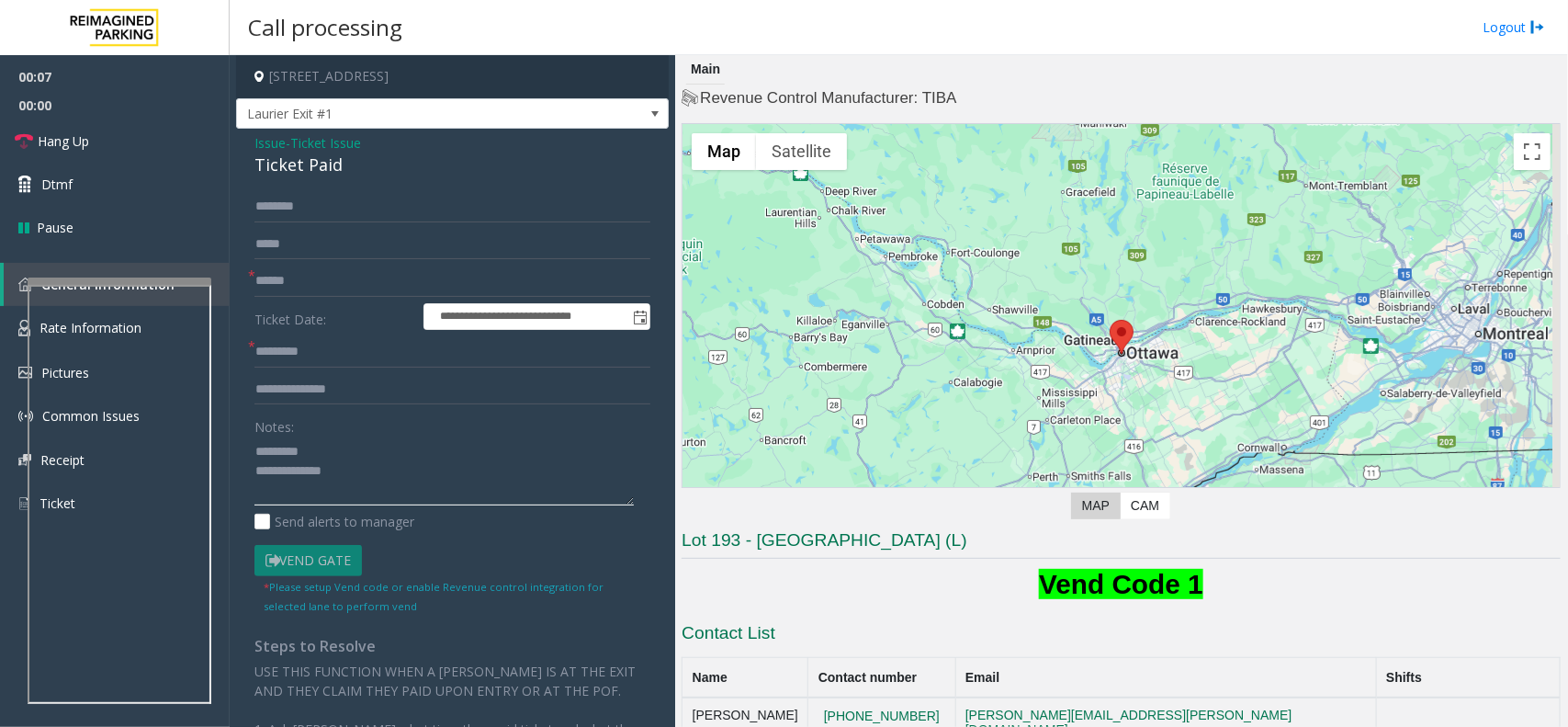
click at [349, 439] on textarea at bounding box center [444, 471] width 380 height 68
paste textarea "**********"
click at [372, 472] on textarea at bounding box center [444, 471] width 380 height 68
click at [254, 448] on textarea at bounding box center [444, 471] width 380 height 68
click at [432, 475] on textarea at bounding box center [444, 471] width 380 height 68
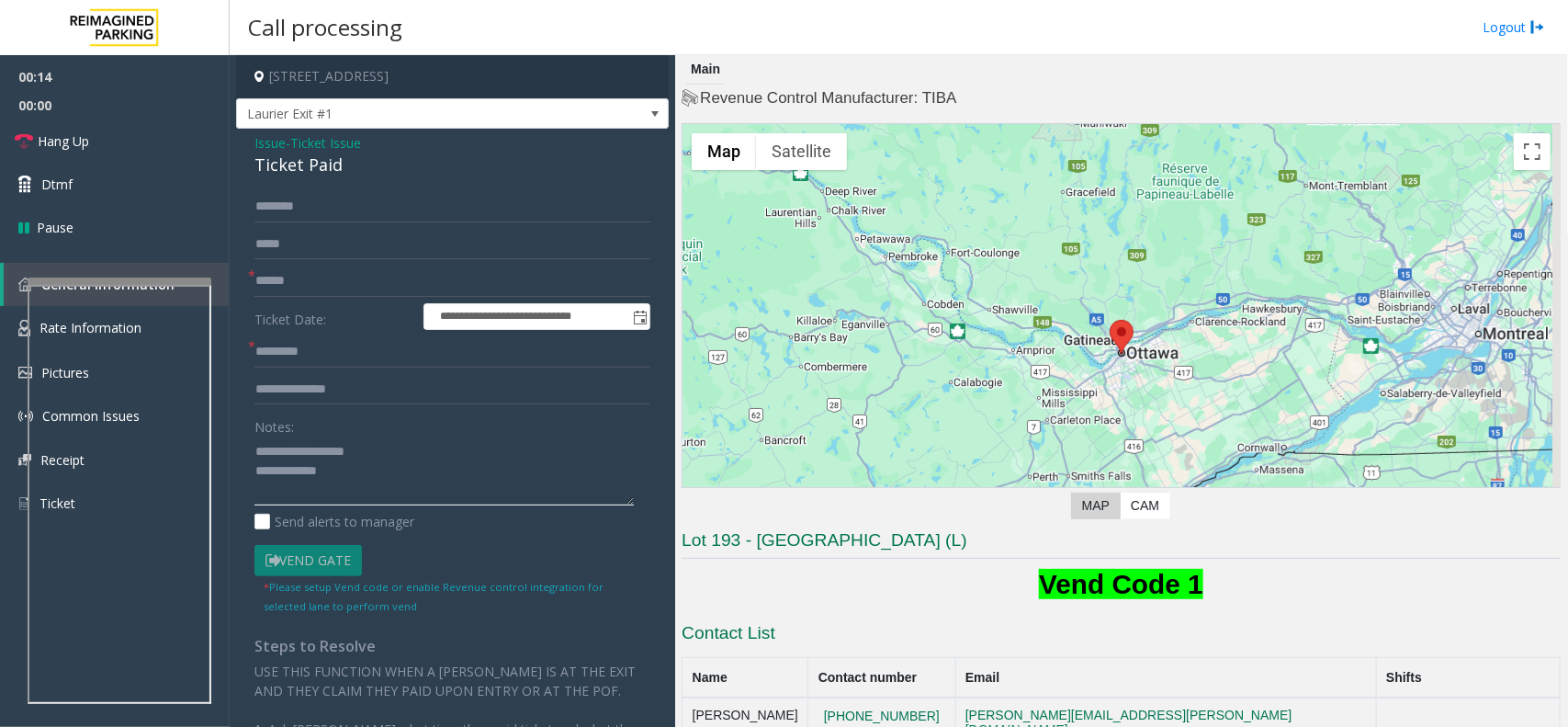
click at [462, 472] on textarea at bounding box center [444, 471] width 380 height 68
paste textarea "**********"
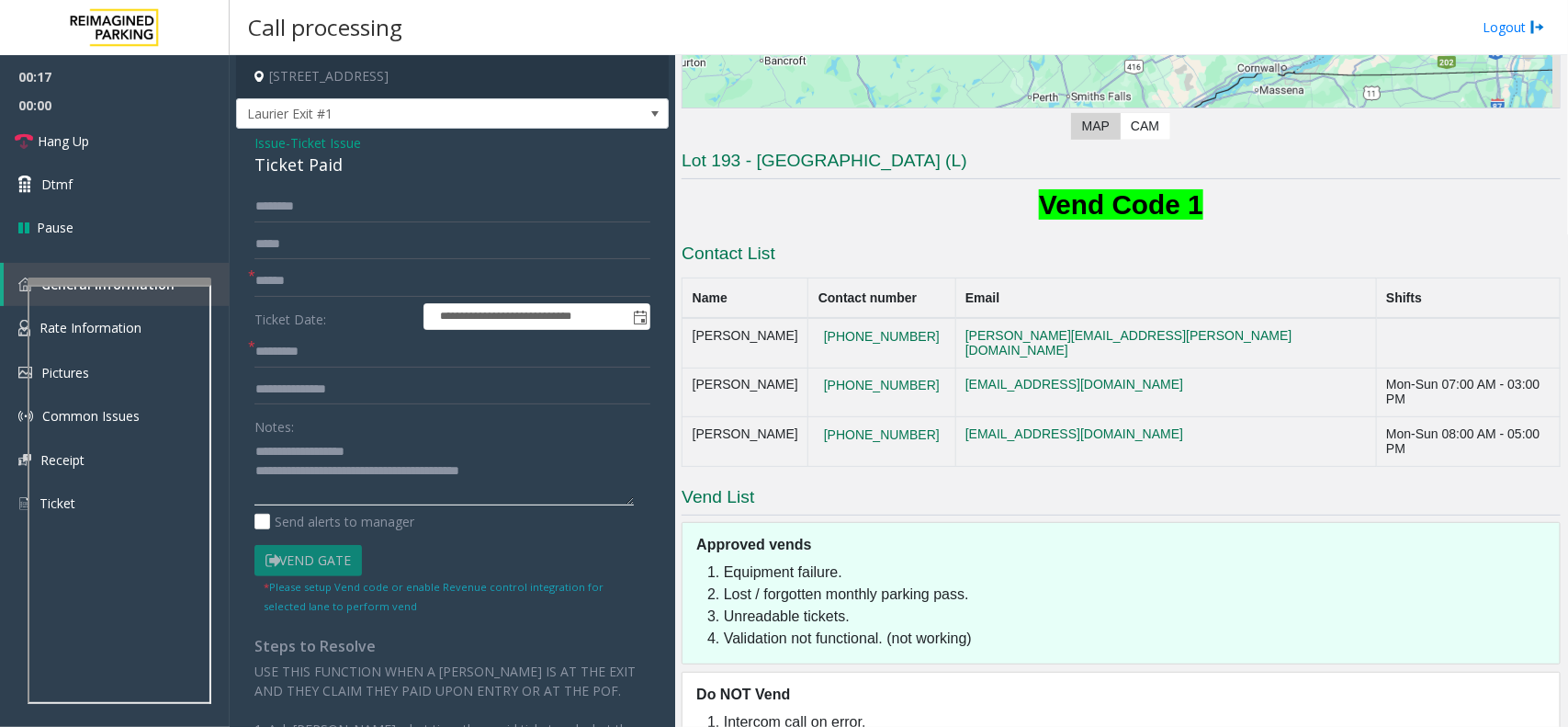
scroll to position [383, 0]
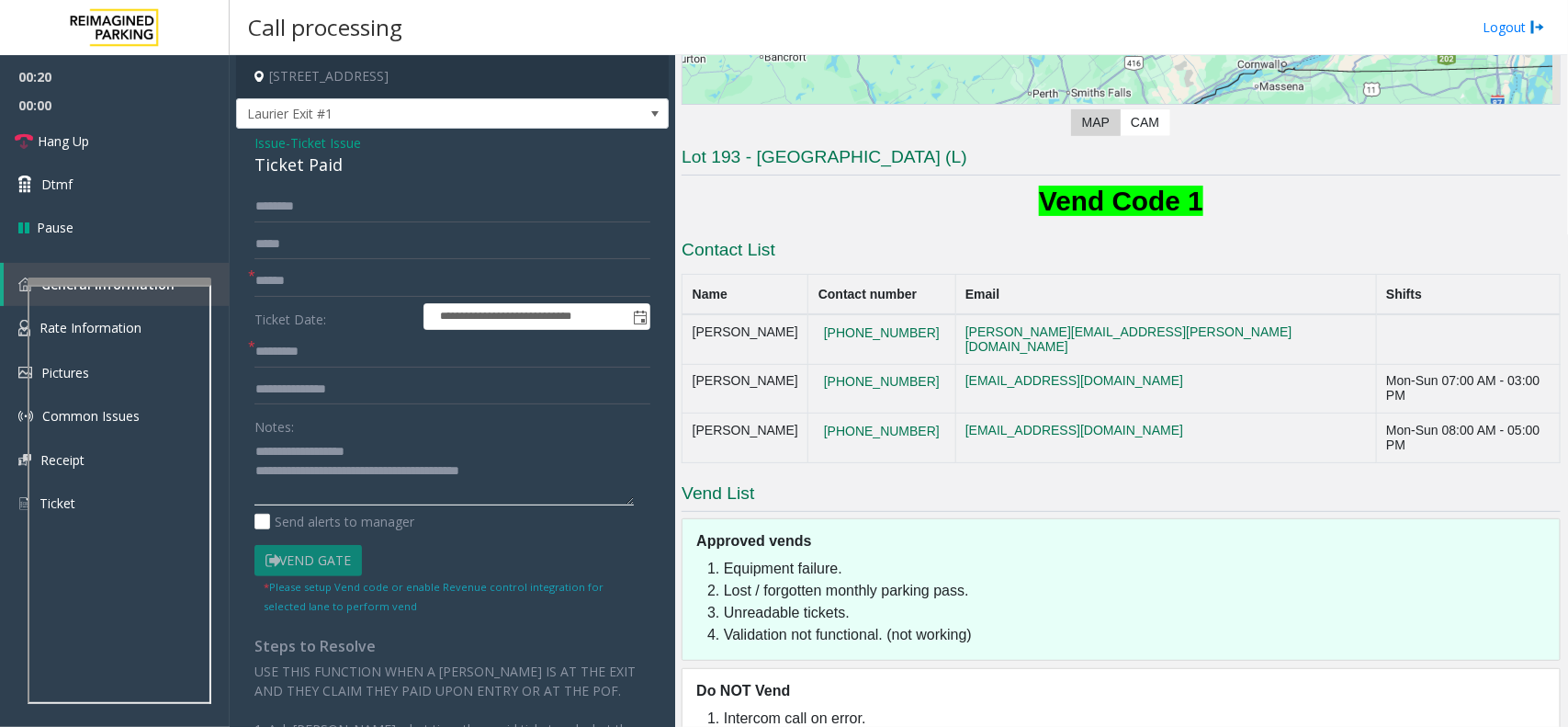
type textarea "**********"
click at [412, 294] on input "text" at bounding box center [452, 281] width 396 height 31
click at [395, 286] on input "text" at bounding box center [452, 281] width 396 height 31
type input "**"
click at [307, 342] on input "text" at bounding box center [452, 352] width 396 height 31
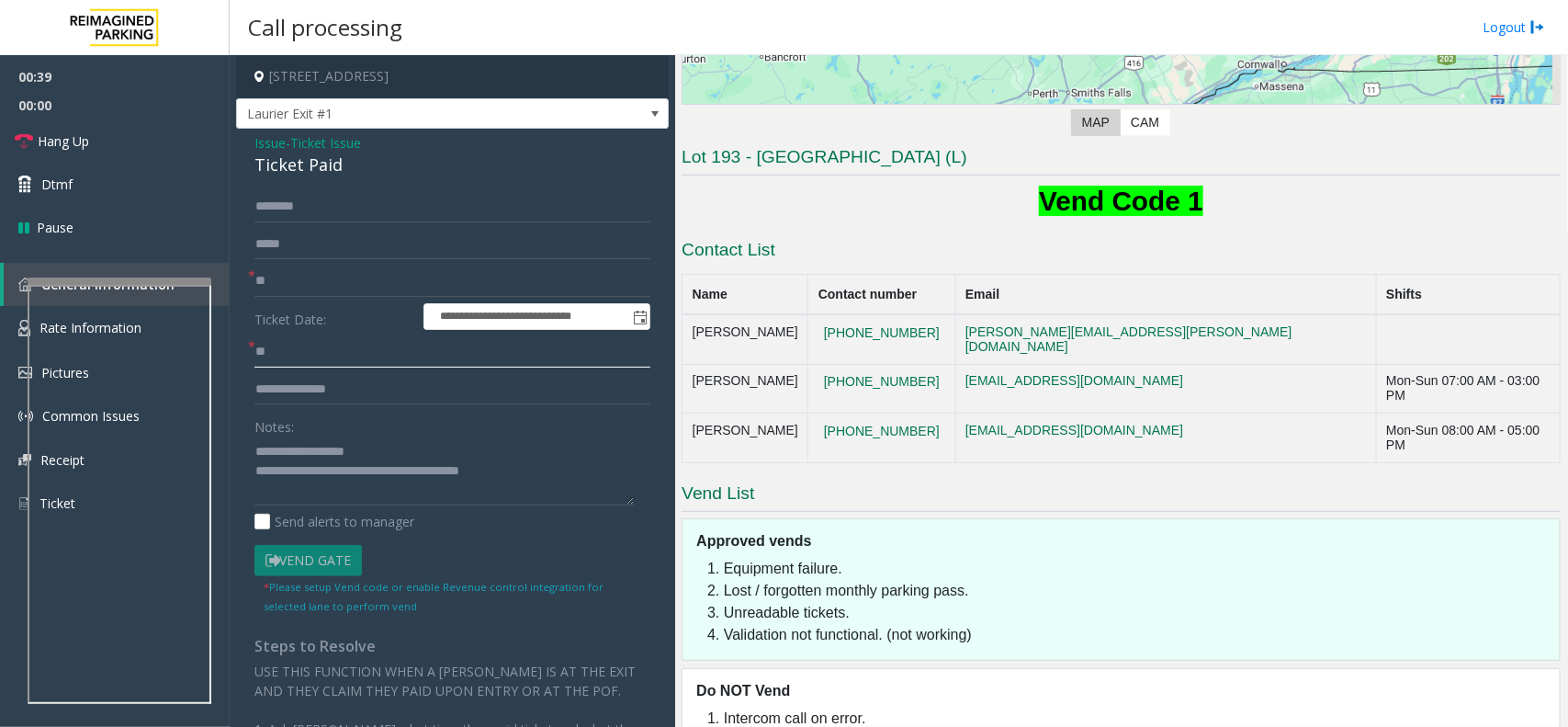
type input "**"
click at [510, 467] on textarea at bounding box center [444, 471] width 380 height 68
drag, startPoint x: 299, startPoint y: 494, endPoint x: 251, endPoint y: 487, distance: 48.5
click at [251, 487] on div "**********" at bounding box center [452, 569] width 424 height 758
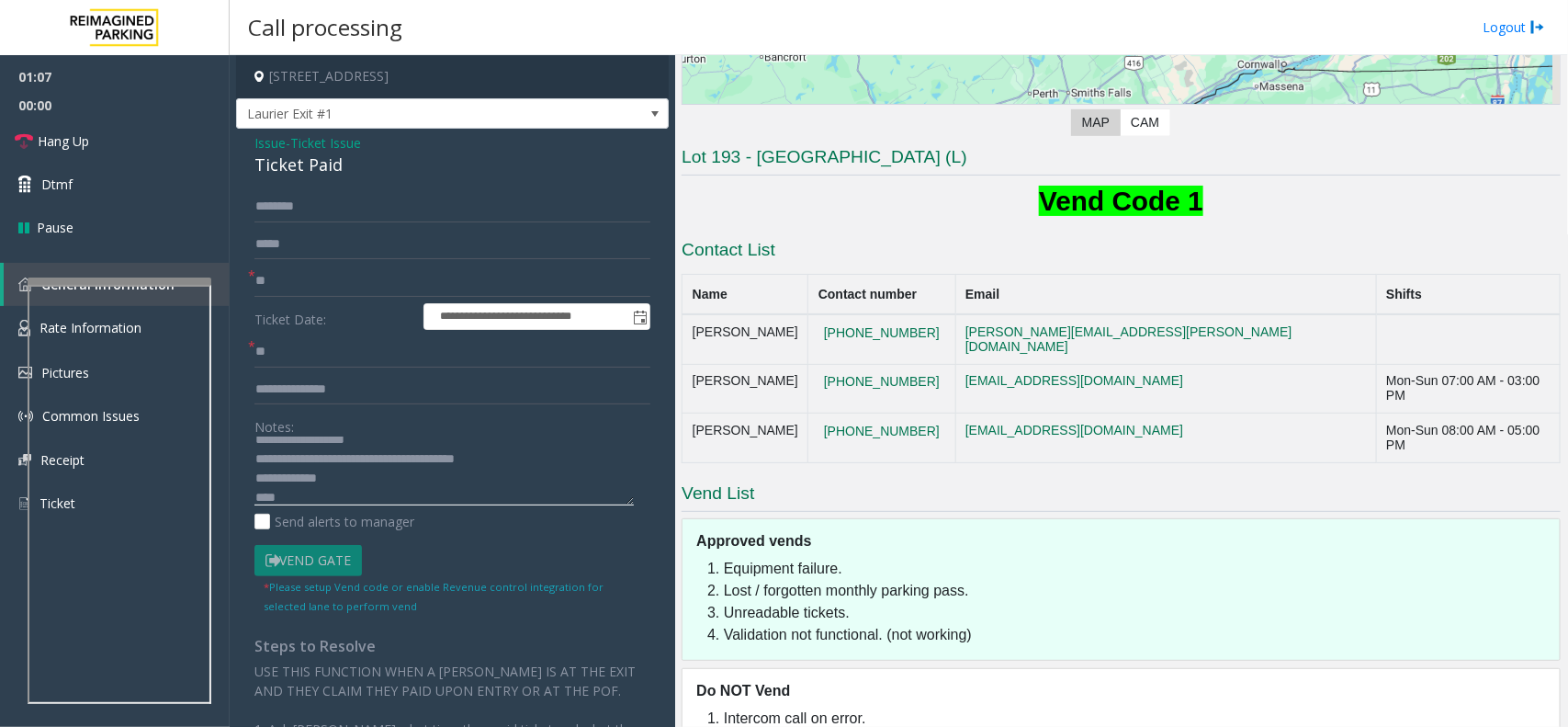
click at [338, 483] on textarea at bounding box center [444, 471] width 380 height 68
click at [328, 503] on textarea at bounding box center [444, 471] width 380 height 68
type textarea "**********"
click at [323, 225] on form "**********" at bounding box center [452, 402] width 396 height 423
click at [319, 217] on input "text" at bounding box center [452, 206] width 396 height 31
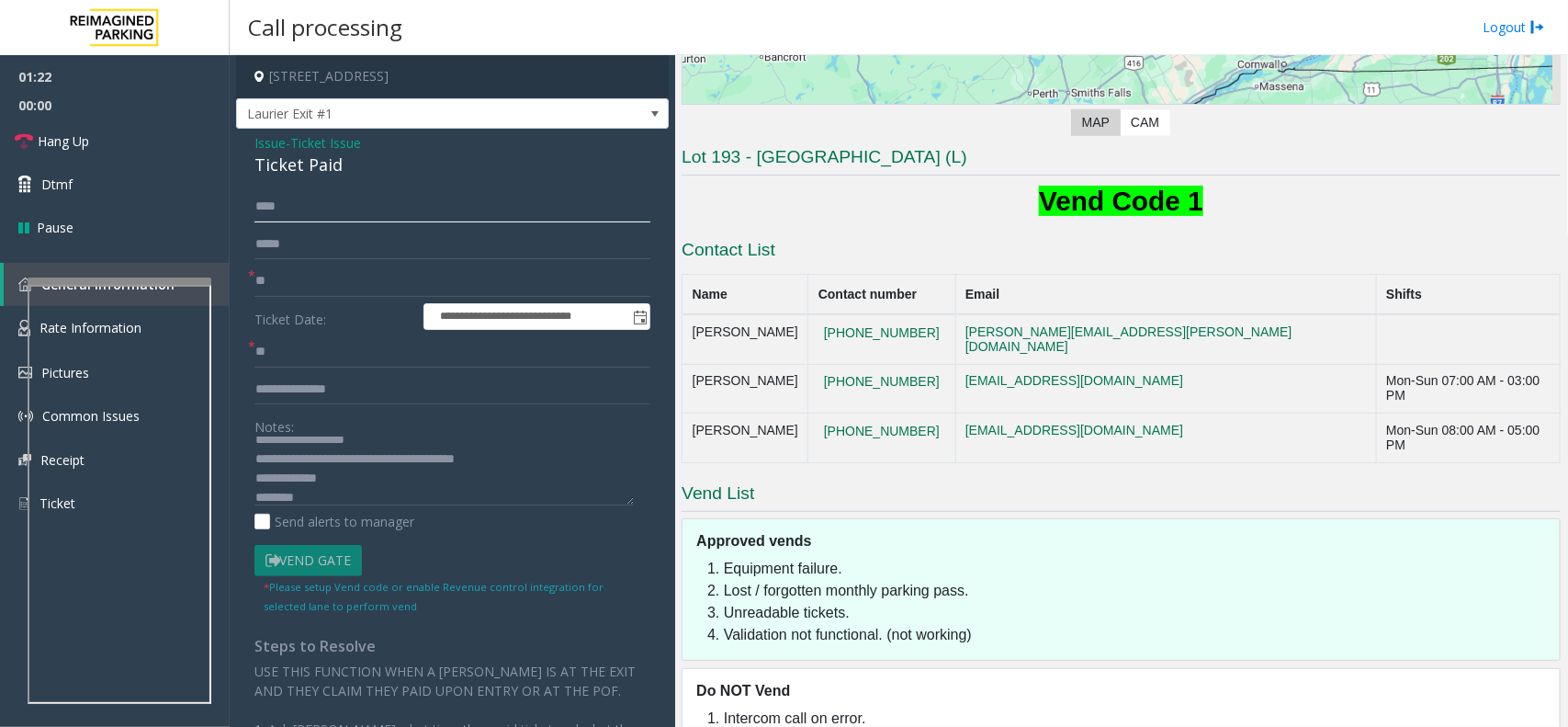
type input "****"
click at [176, 187] on link "Dtmf" at bounding box center [115, 184] width 230 height 43
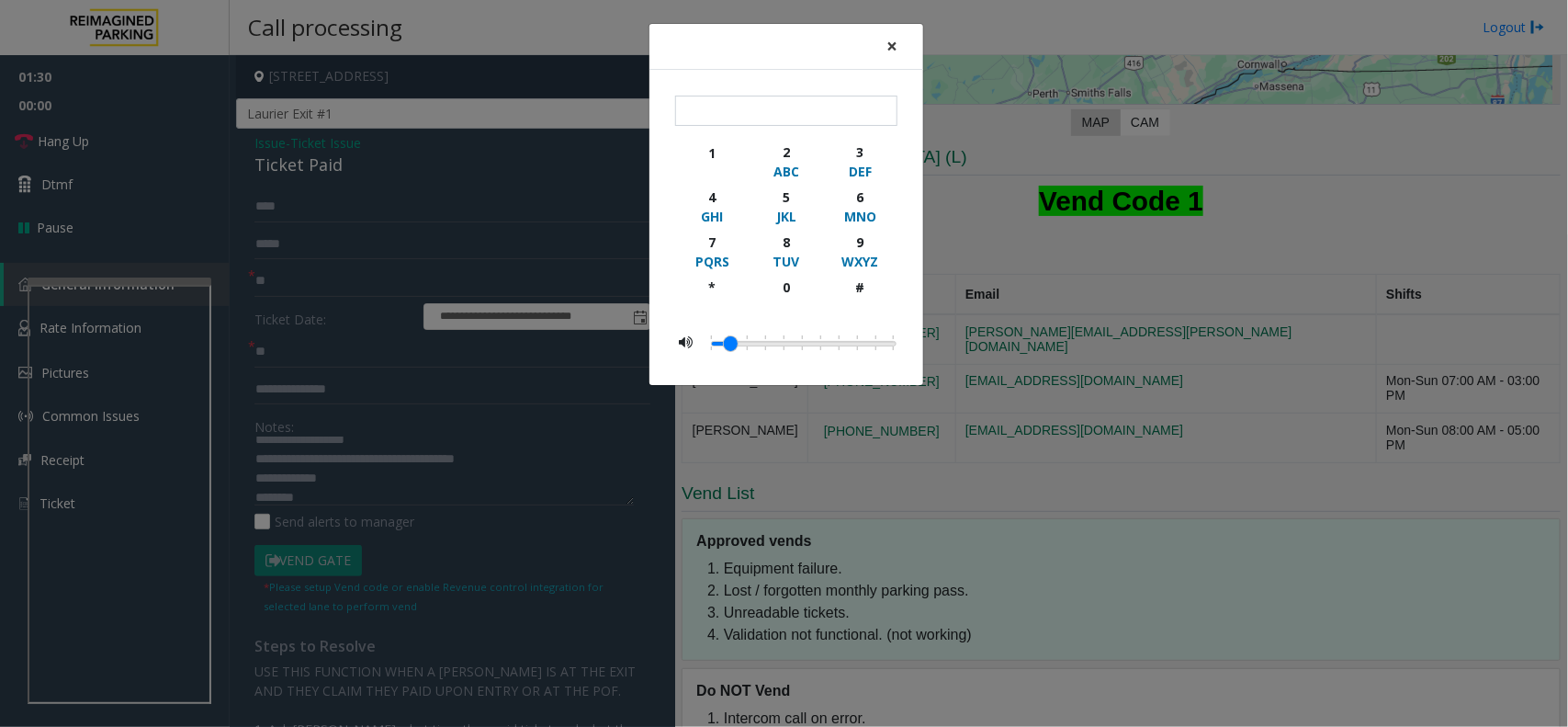
click at [892, 51] on span "×" at bounding box center [892, 46] width 11 height 25
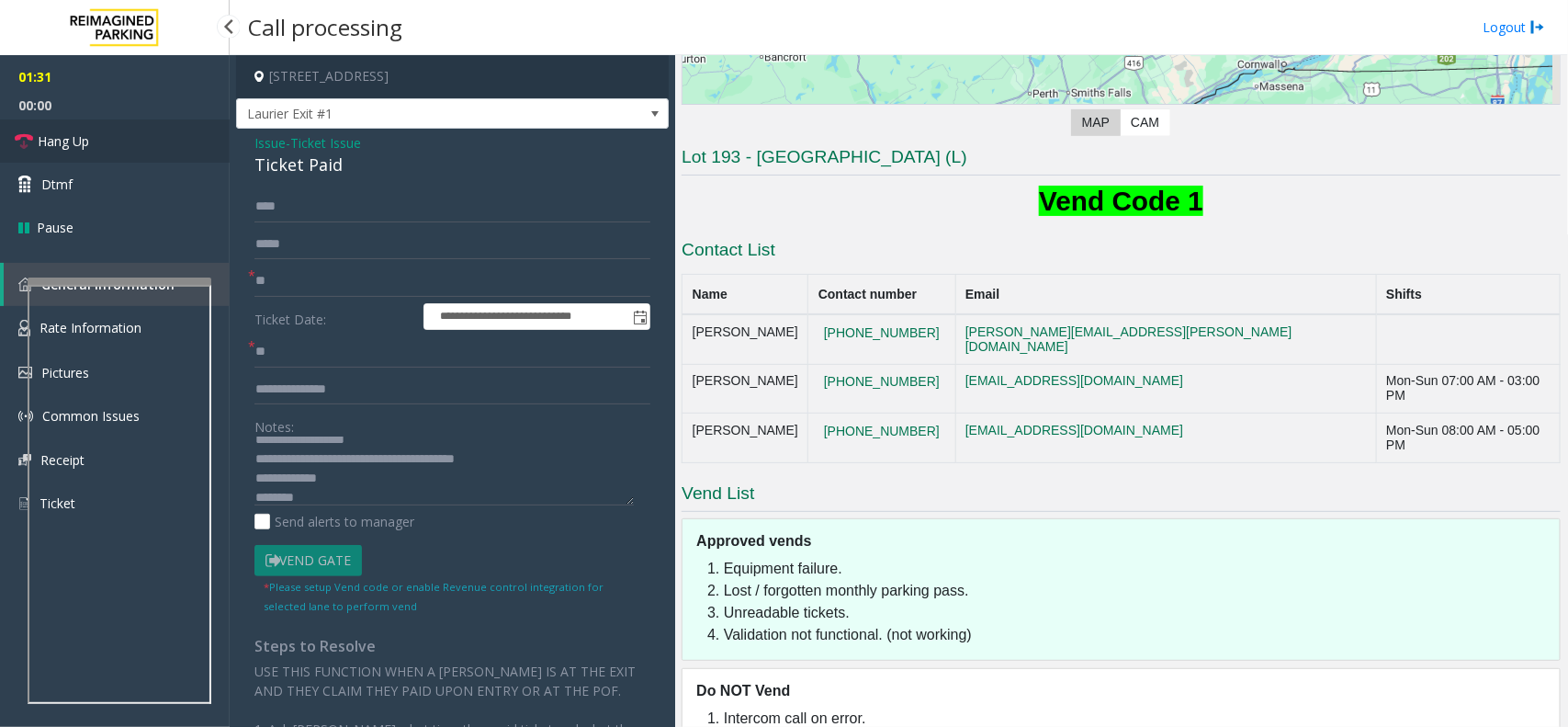
click at [85, 128] on link "Hang Up" at bounding box center [115, 141] width 230 height 43
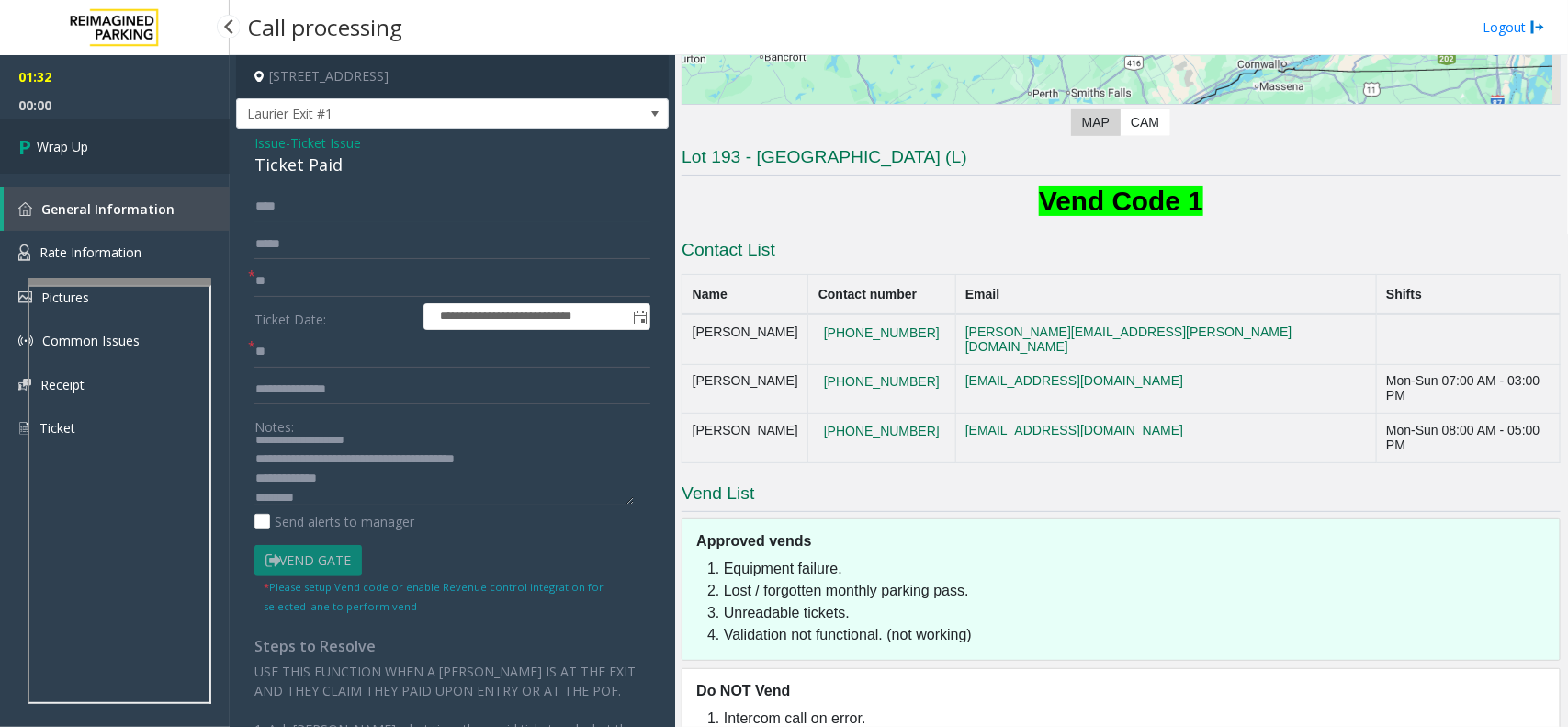
click at [124, 145] on link "Wrap Up" at bounding box center [115, 146] width 230 height 54
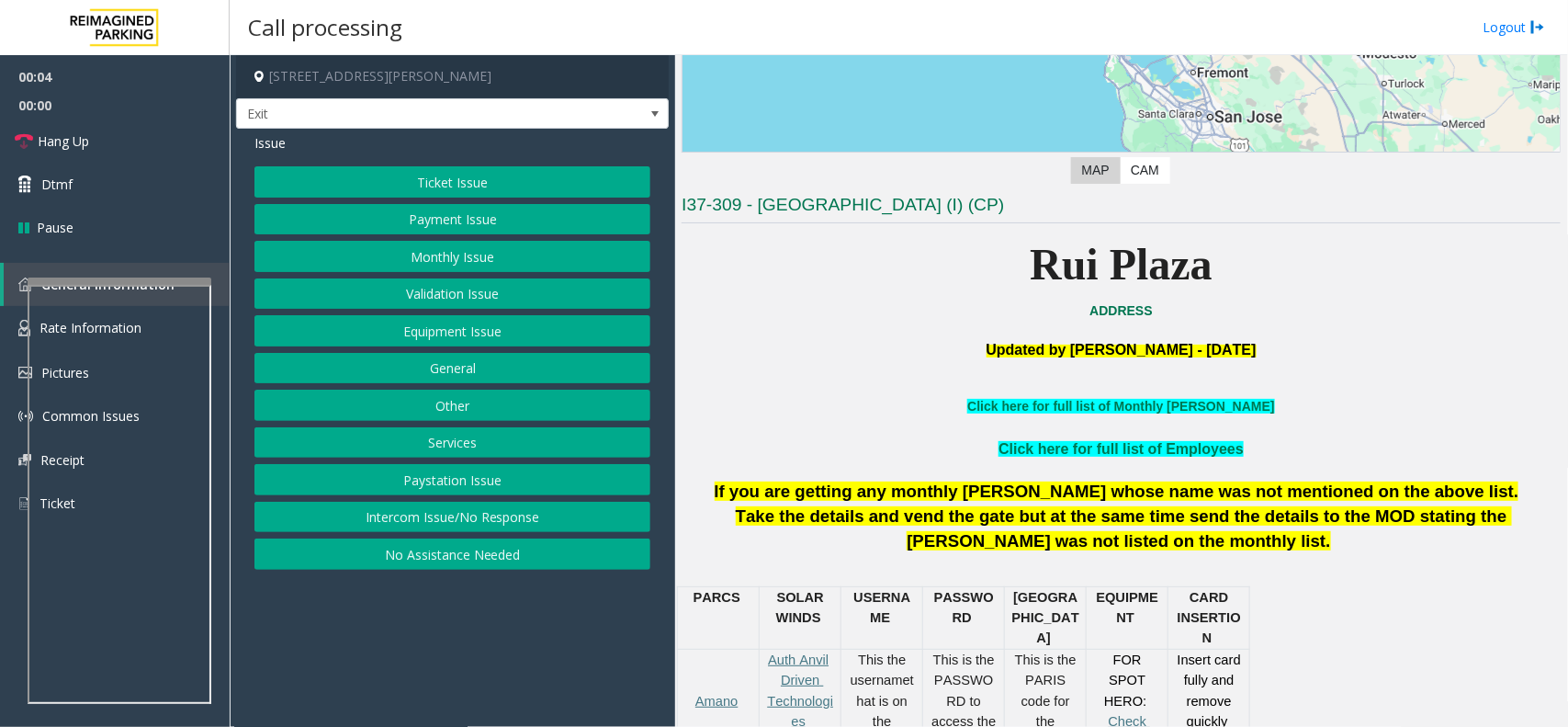
scroll to position [344, 0]
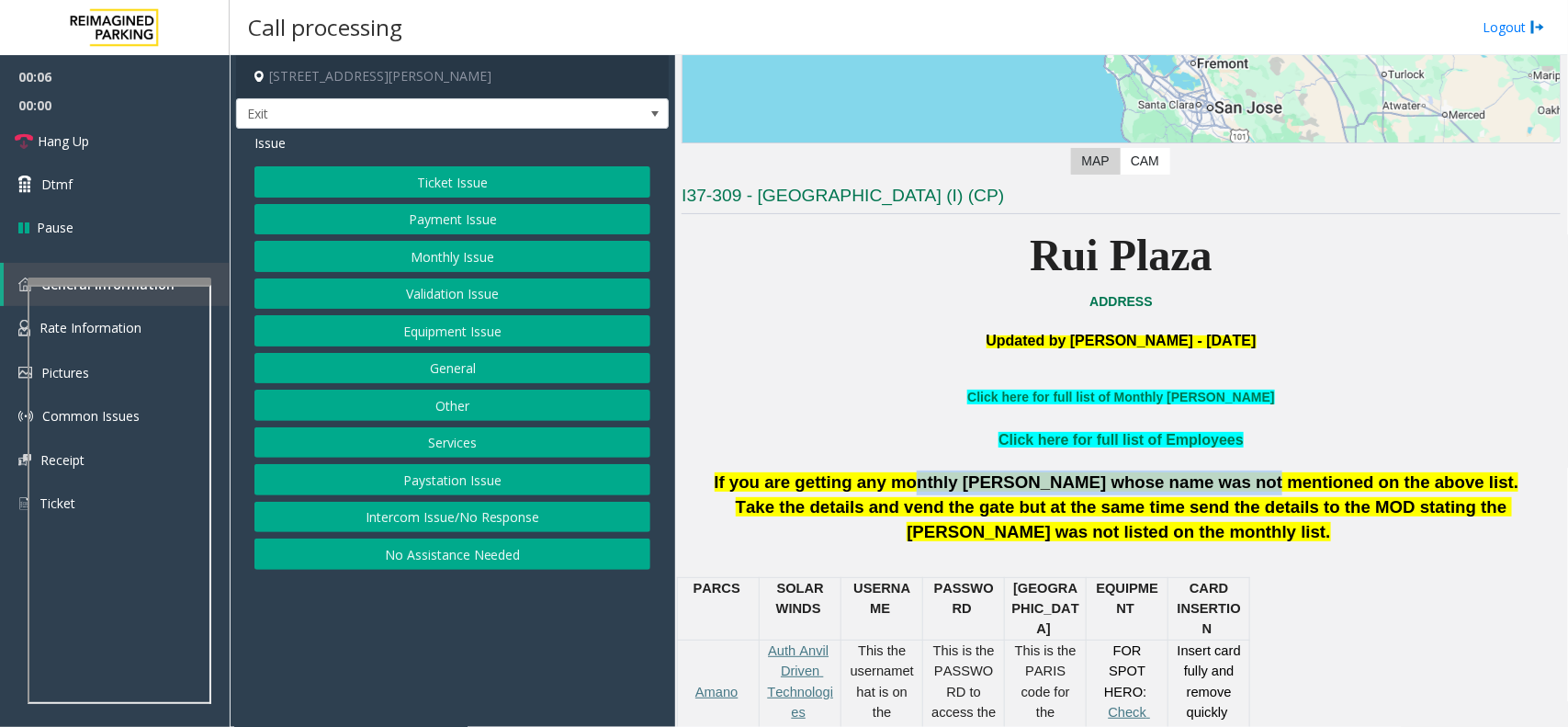
drag, startPoint x: 1009, startPoint y: 493, endPoint x: 1291, endPoint y: 485, distance: 282.1
click at [1278, 484] on span "If you are getting any monthly [PERSON_NAME] whose name was not mentioned on th…" at bounding box center [1117, 482] width 805 height 20
click at [473, 518] on button "Intercom Issue/No Response" at bounding box center [452, 518] width 396 height 31
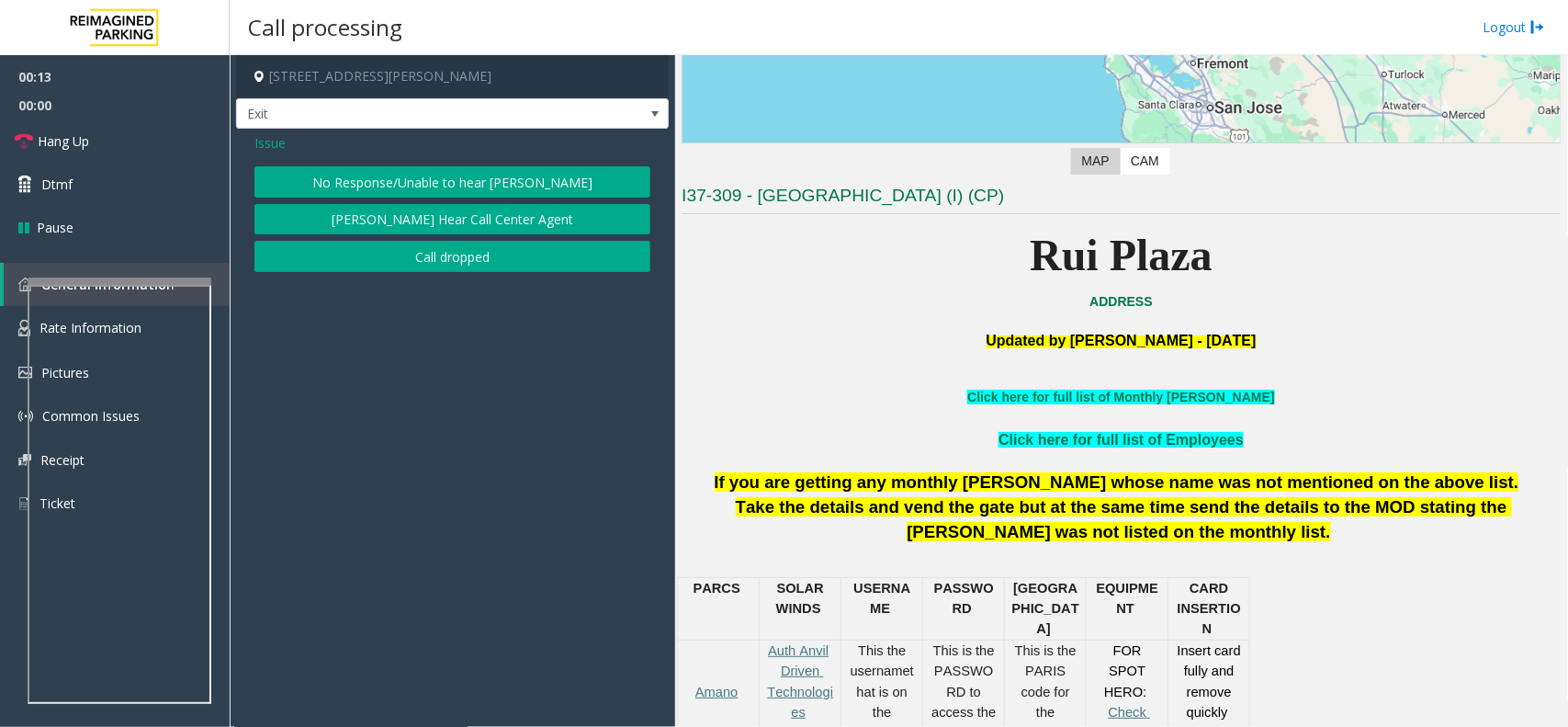
click at [277, 139] on span "Issue" at bounding box center [270, 143] width 31 height 20
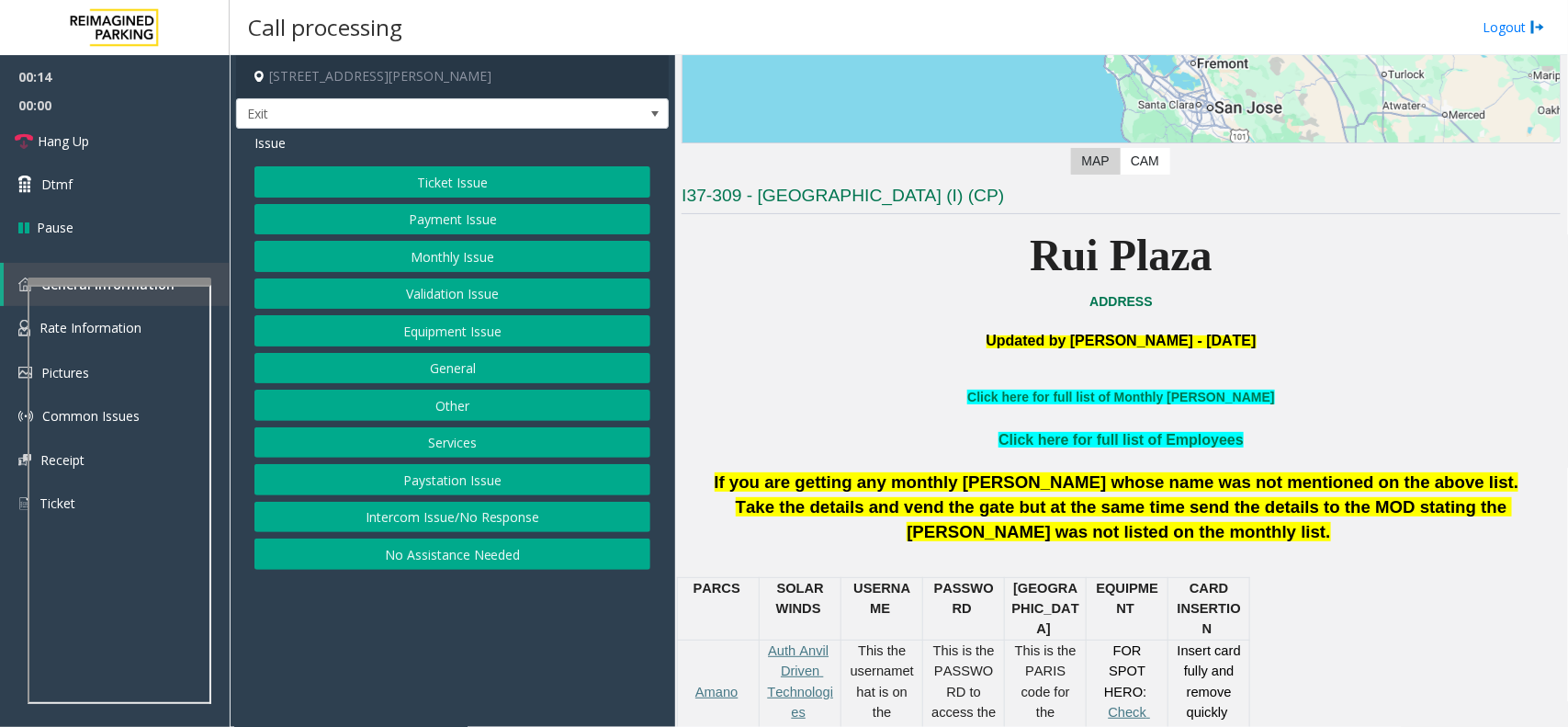
click at [506, 561] on button "No Assistance Needed" at bounding box center [452, 554] width 396 height 31
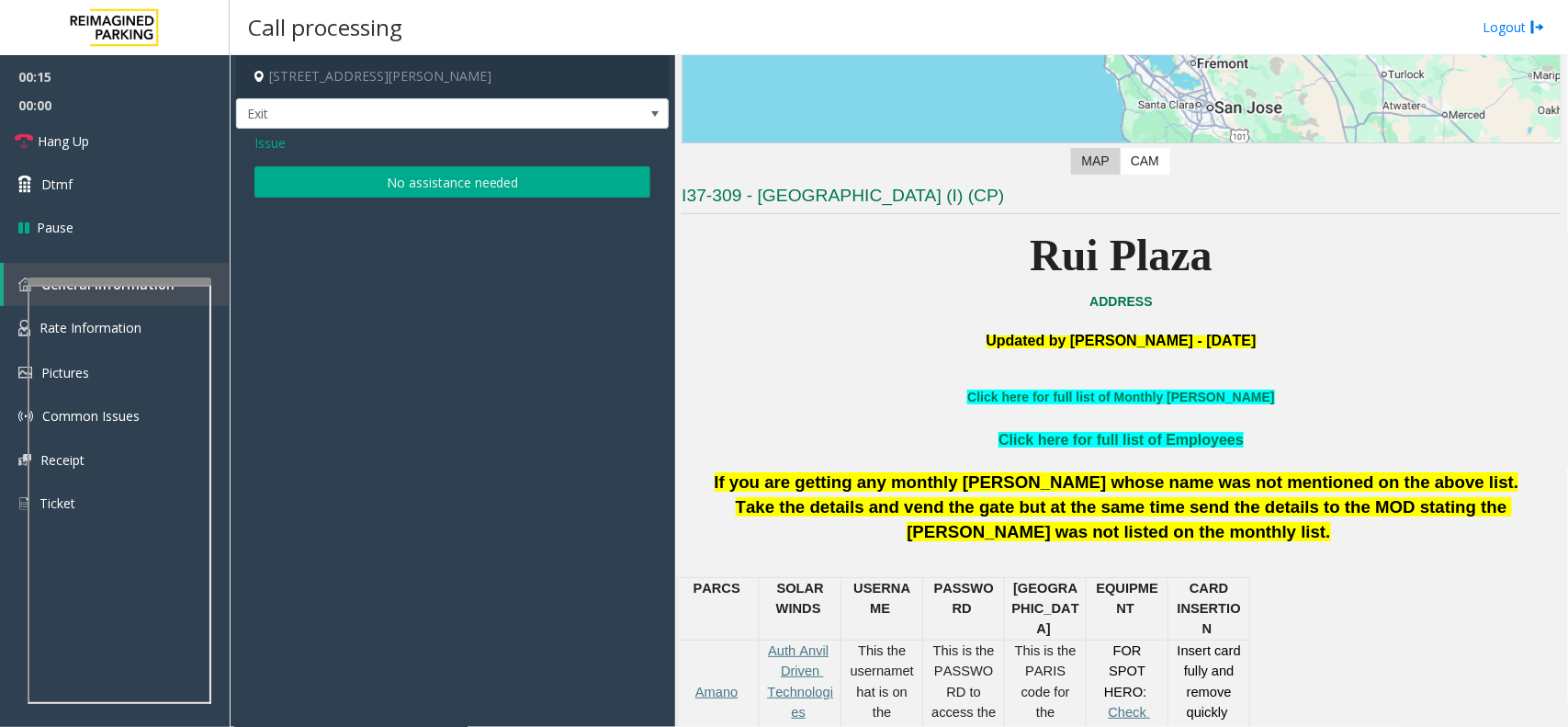
click at [432, 198] on button "No assistance needed" at bounding box center [452, 182] width 396 height 31
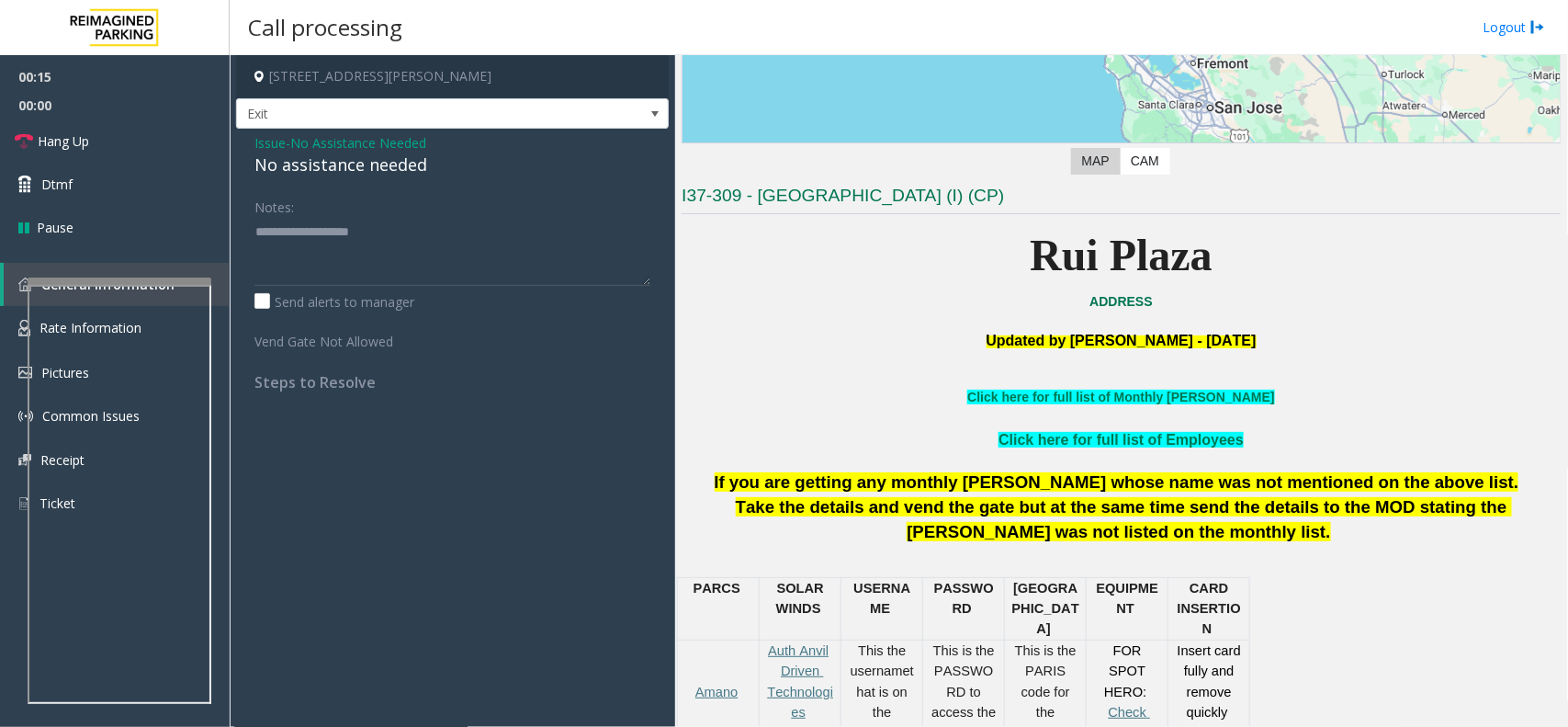
click at [380, 172] on div "No assistance needed" at bounding box center [452, 164] width 396 height 24
click at [278, 148] on span "Issue" at bounding box center [270, 143] width 31 height 20
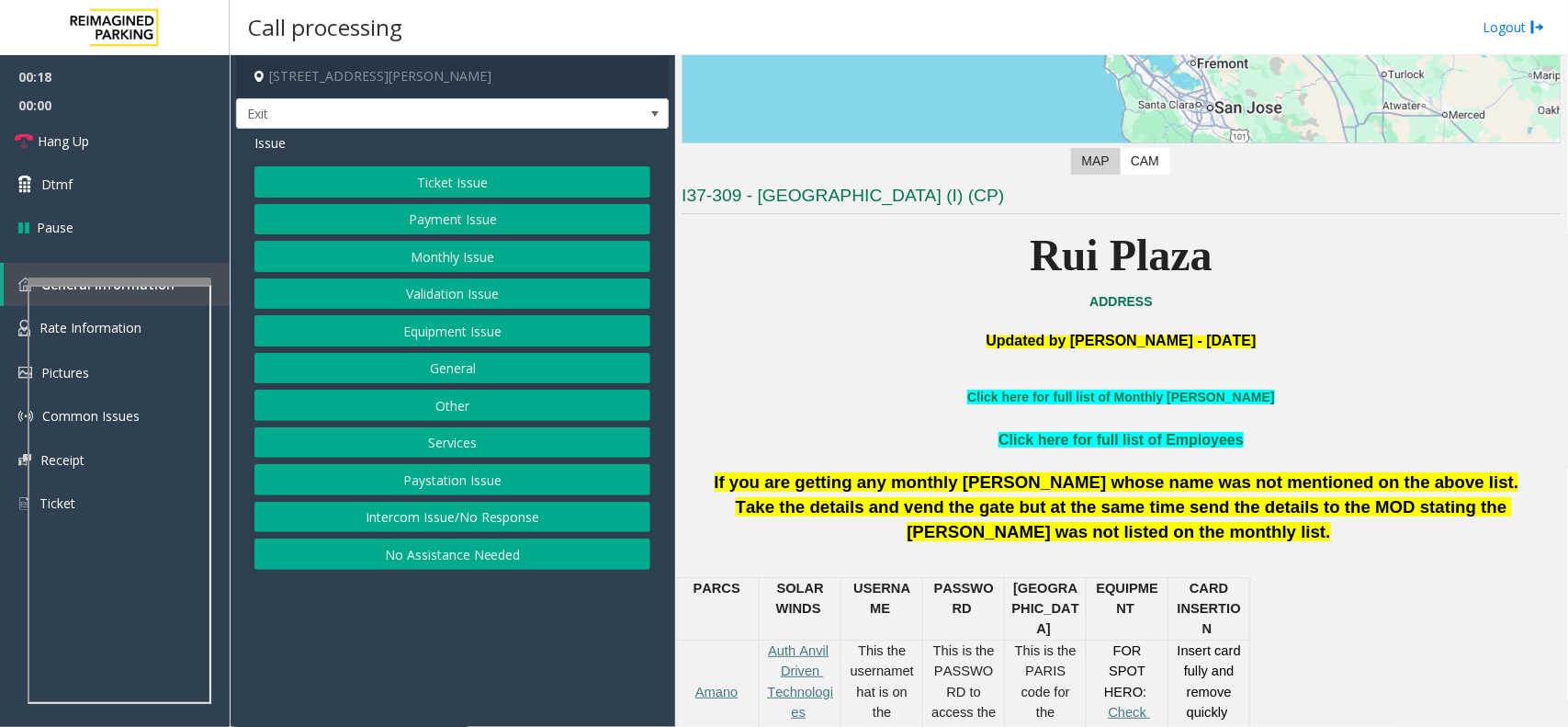
click at [452, 522] on button "Intercom Issue/No Response" at bounding box center [452, 518] width 396 height 31
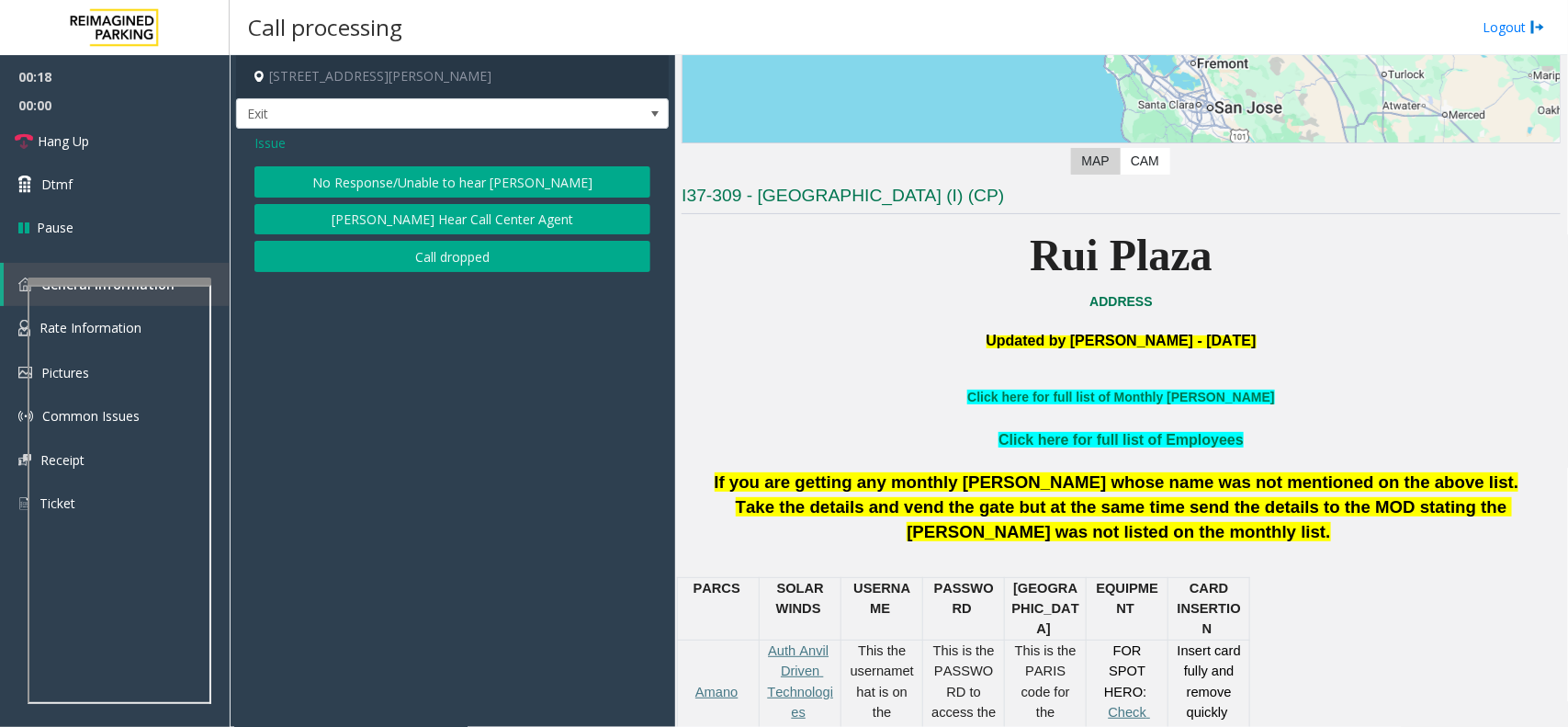
click at [414, 170] on button "No Response/Unable to hear [PERSON_NAME]" at bounding box center [452, 182] width 396 height 31
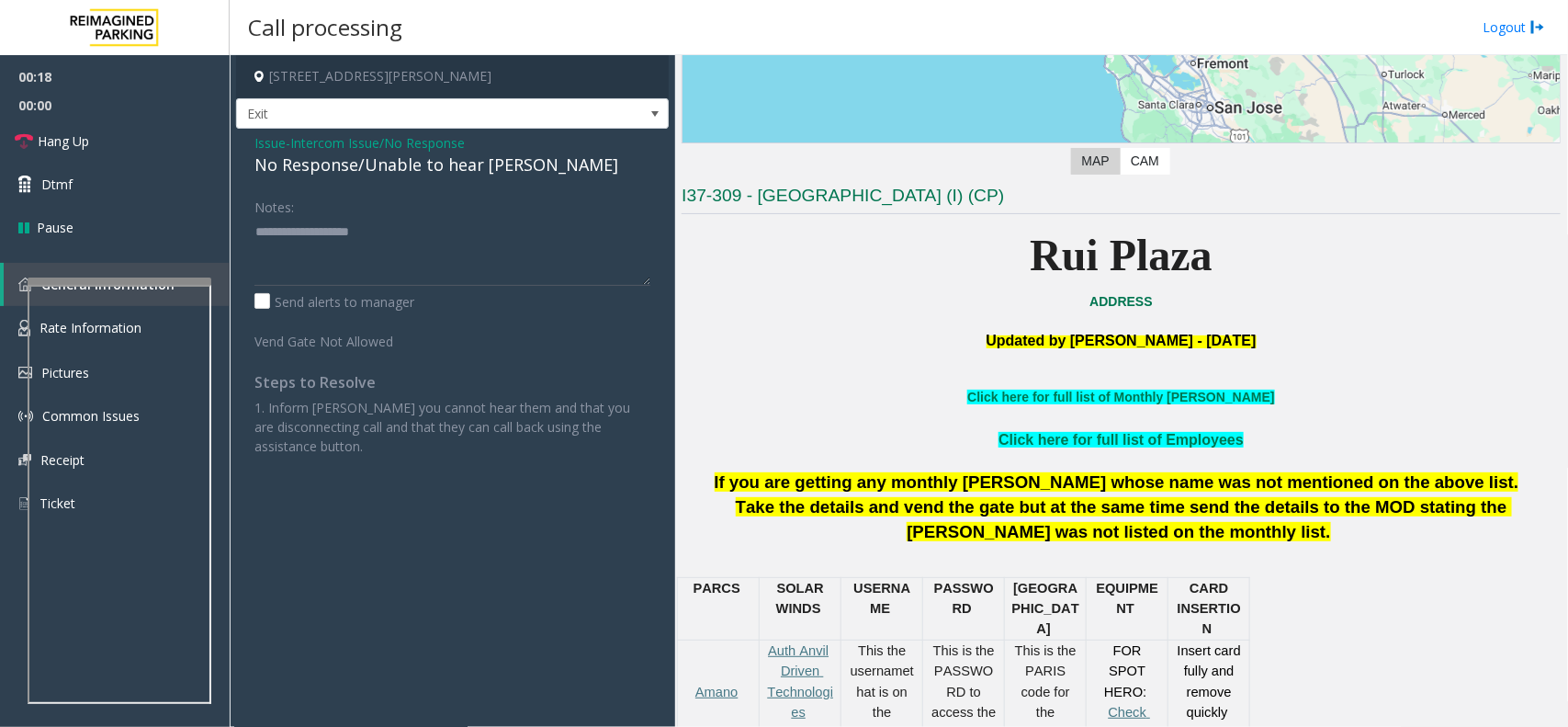
click at [395, 160] on div "No Response/Unable to hear [PERSON_NAME]" at bounding box center [452, 164] width 396 height 24
click at [409, 218] on textarea at bounding box center [452, 251] width 396 height 68
paste textarea "**********"
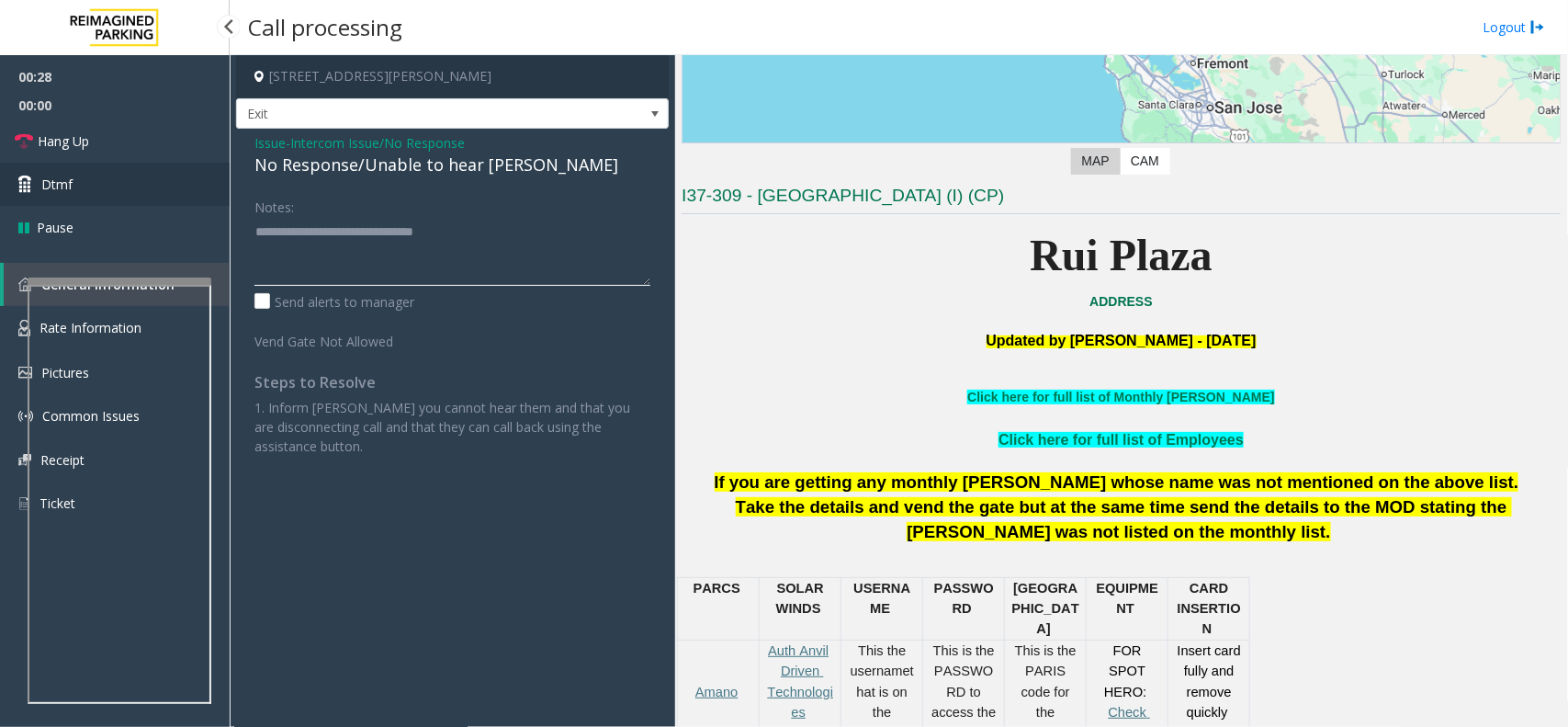
type textarea "**********"
click at [162, 165] on link "Dtmf" at bounding box center [115, 184] width 230 height 43
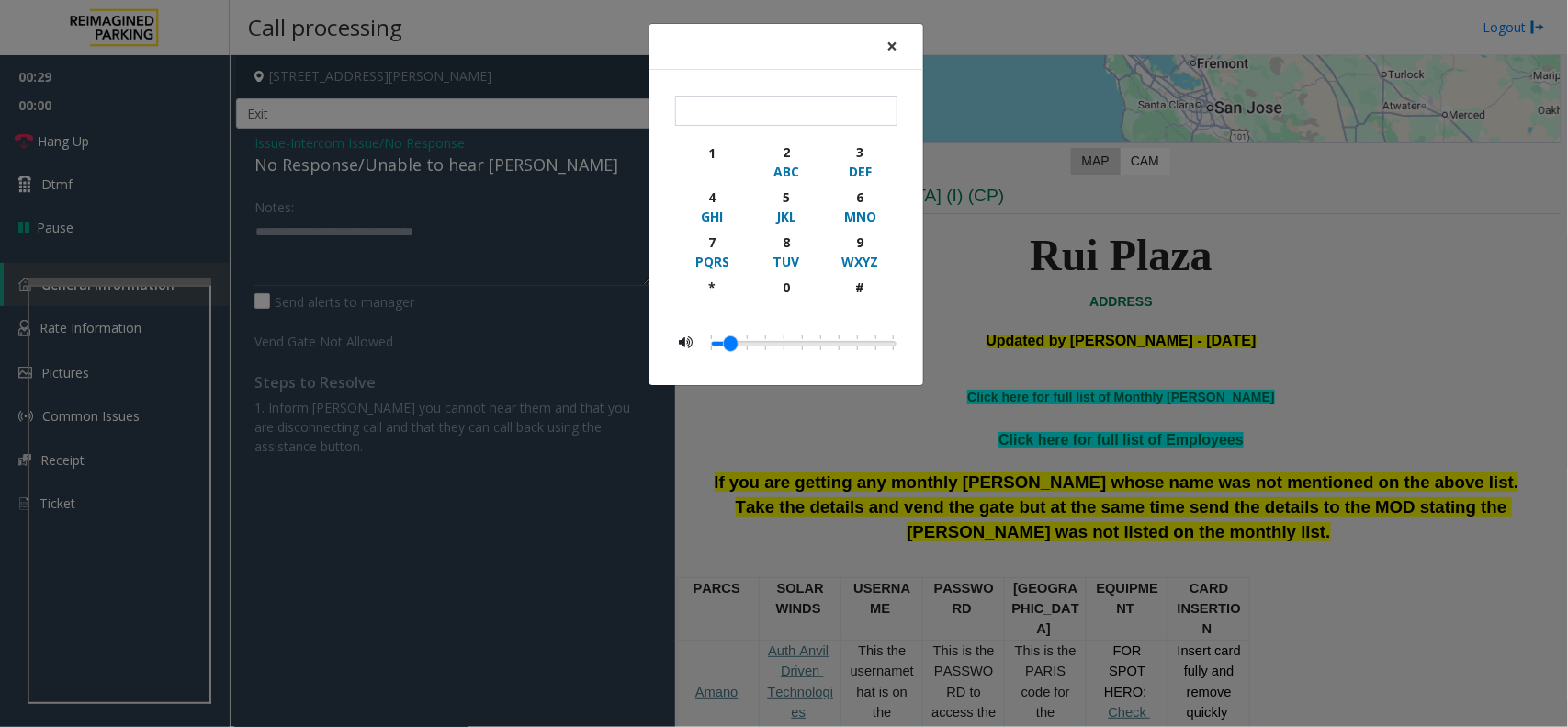
click at [875, 37] on button "×" at bounding box center [893, 46] width 37 height 45
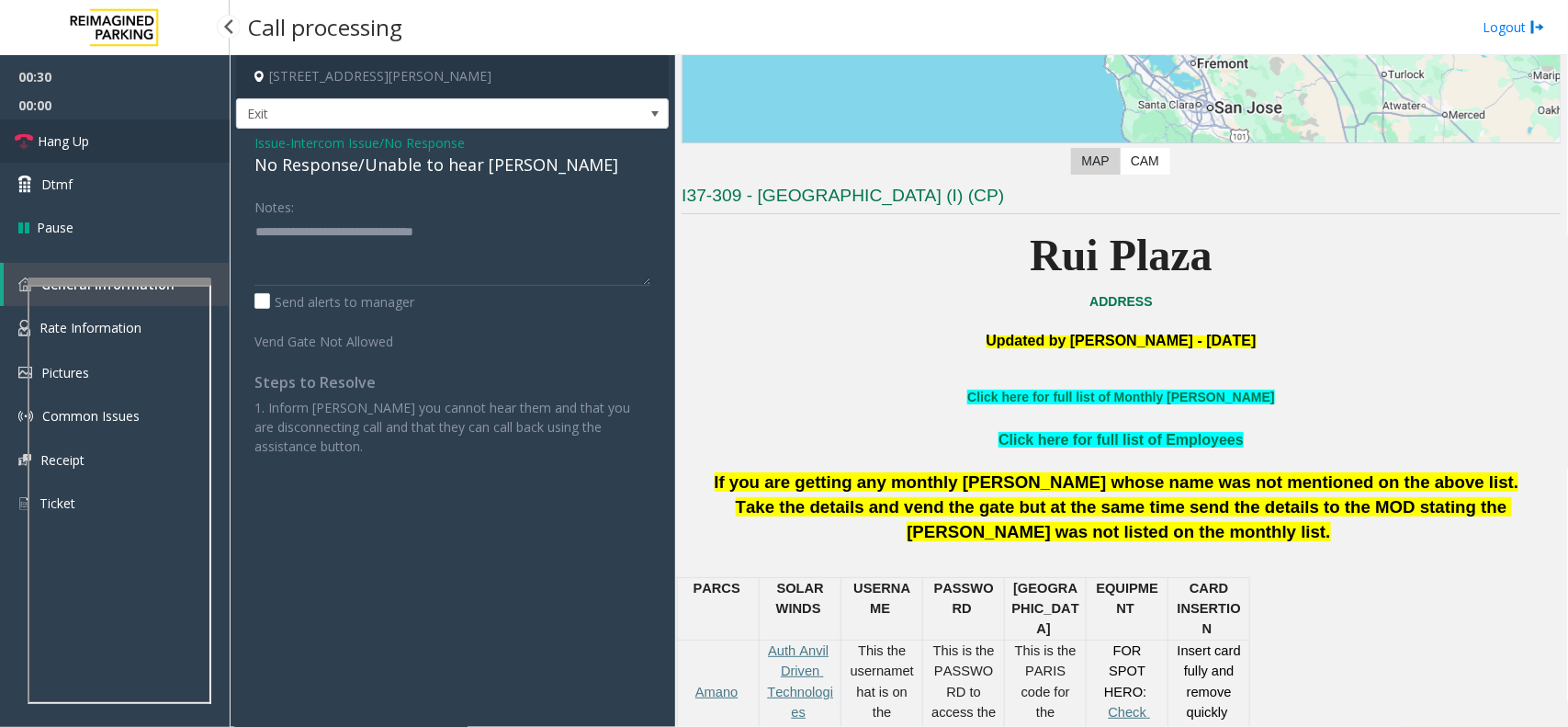
click at [107, 141] on link "Hang Up" at bounding box center [115, 141] width 230 height 43
click at [136, 143] on link "Hang Up" at bounding box center [115, 141] width 230 height 43
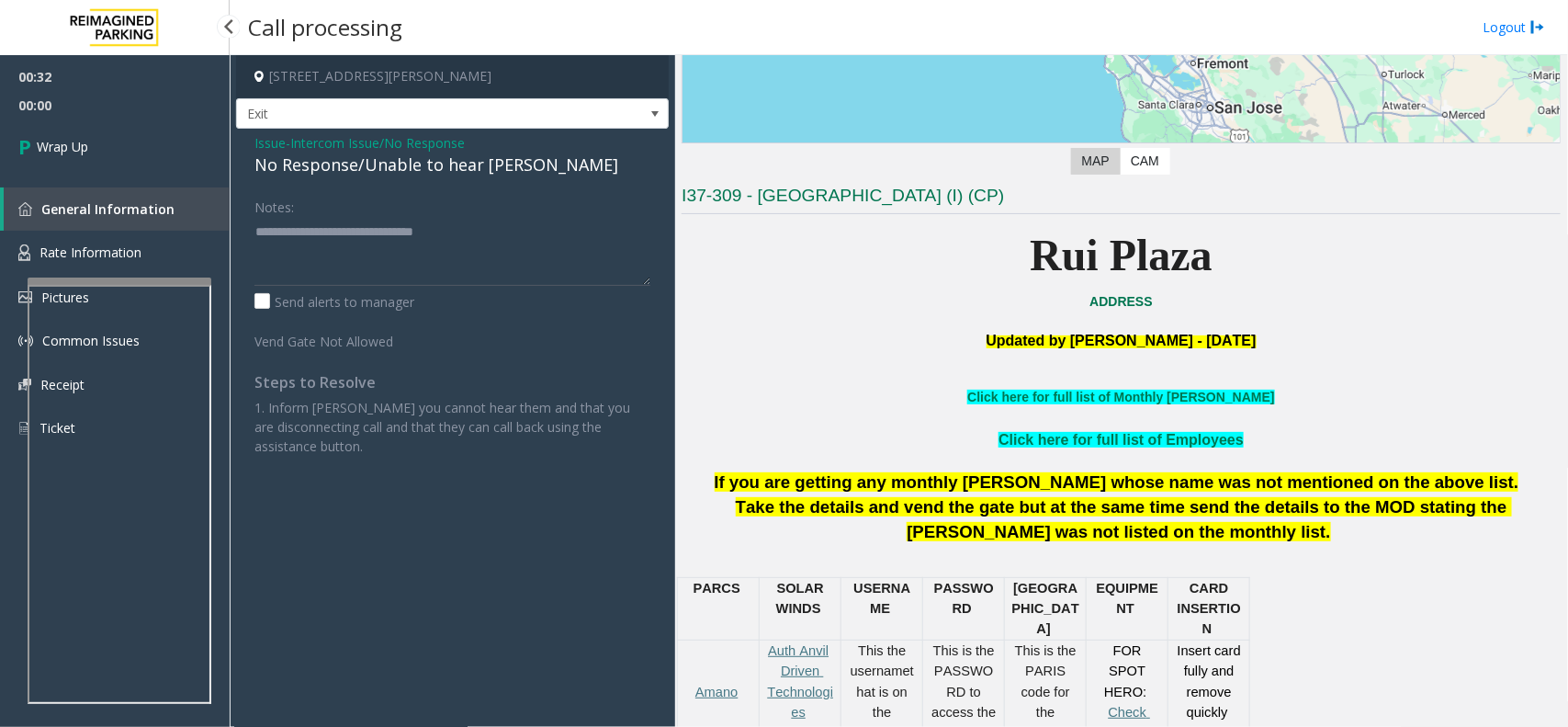
click at [136, 143] on link "Wrap Up" at bounding box center [115, 146] width 230 height 54
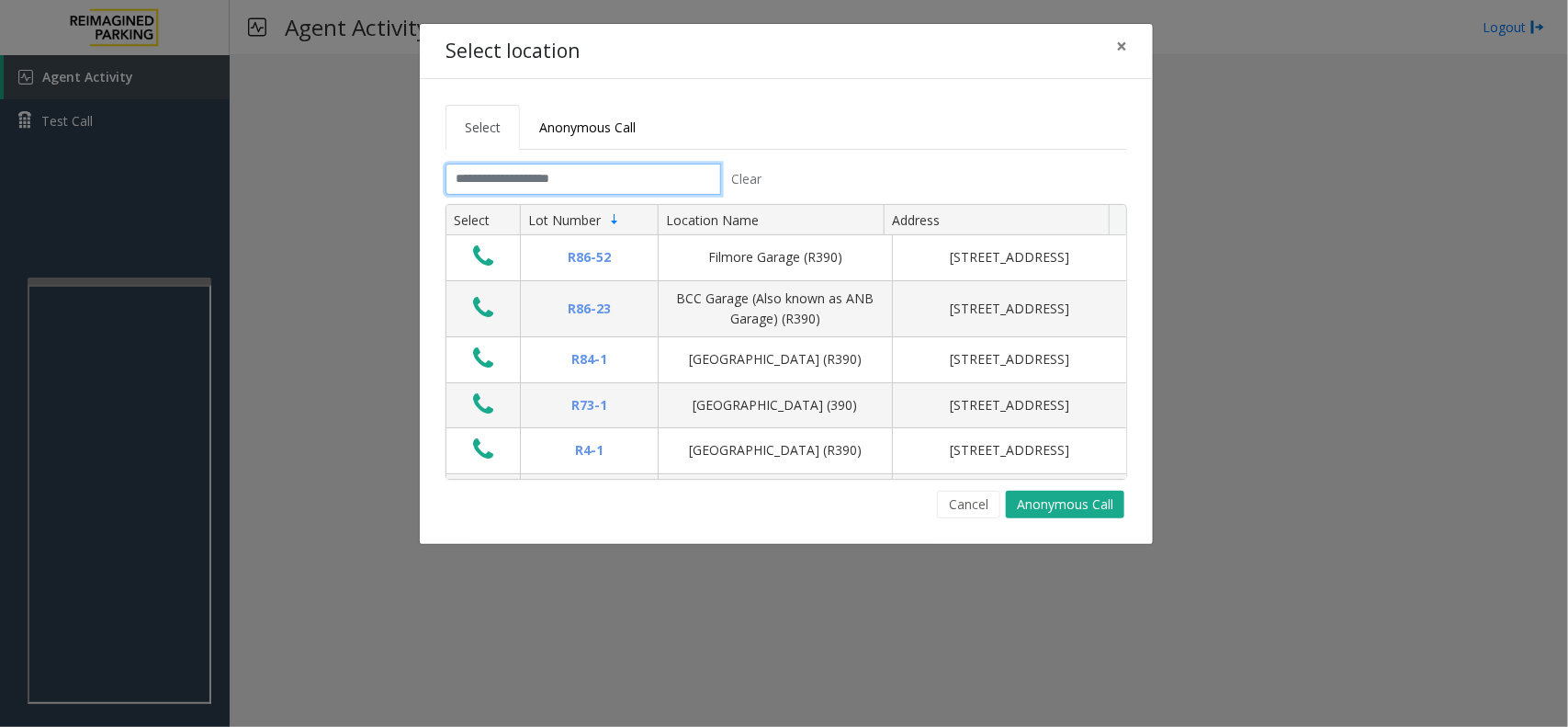
click at [585, 172] on input "text" at bounding box center [583, 179] width 276 height 31
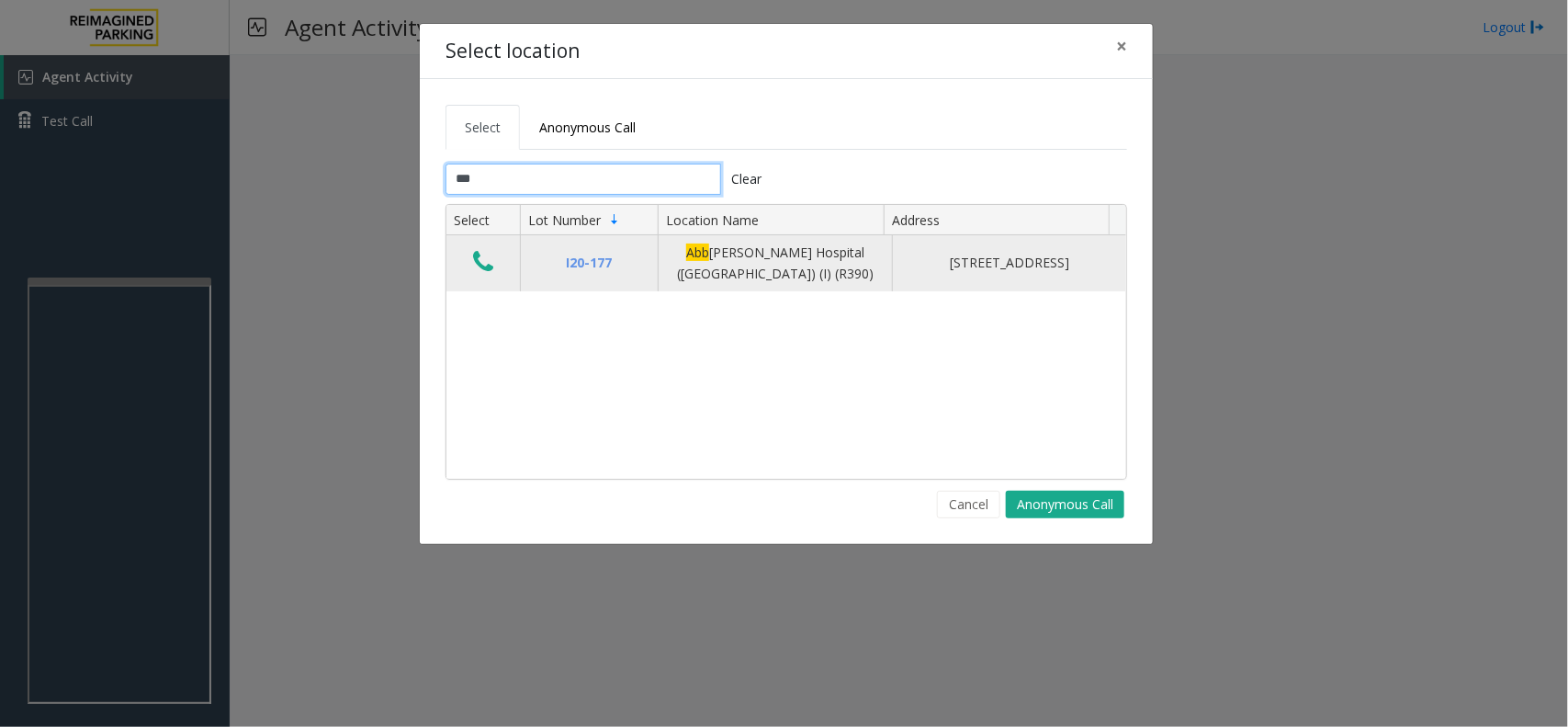
type input "***"
click at [494, 267] on button "Data table" at bounding box center [484, 262] width 31 height 29
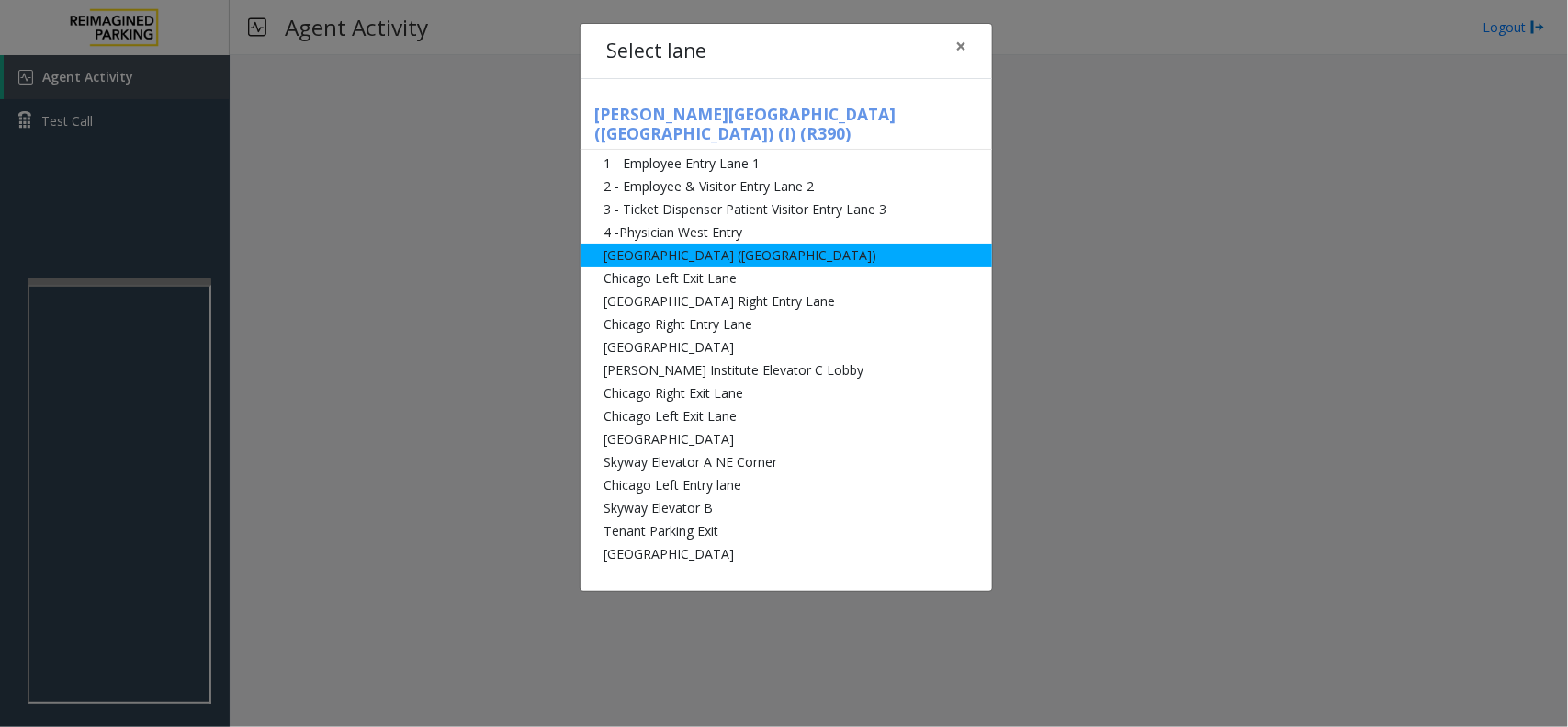
click at [805, 246] on li "[GEOGRAPHIC_DATA] ([GEOGRAPHIC_DATA])" at bounding box center [786, 254] width 412 height 23
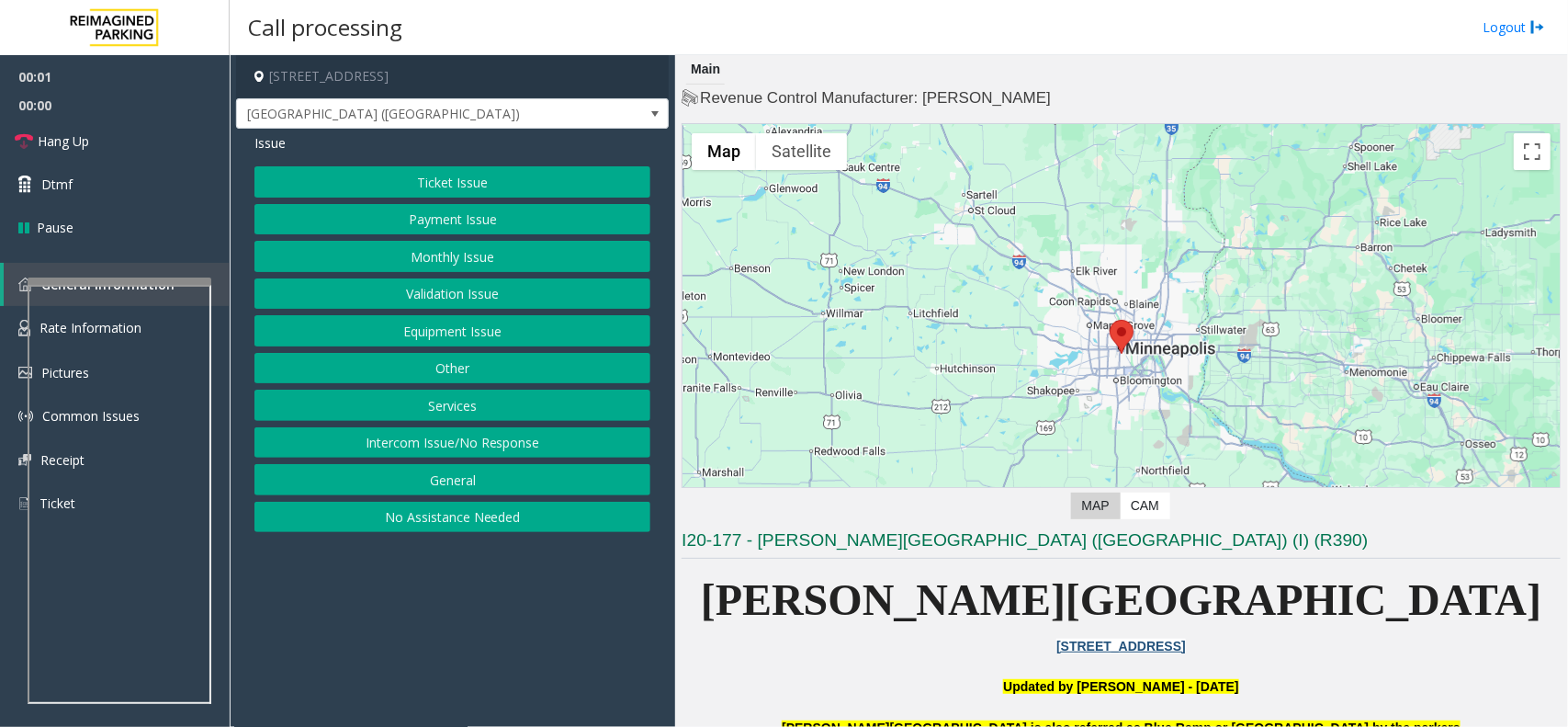
click at [481, 344] on button "Equipment Issue" at bounding box center [452, 331] width 396 height 31
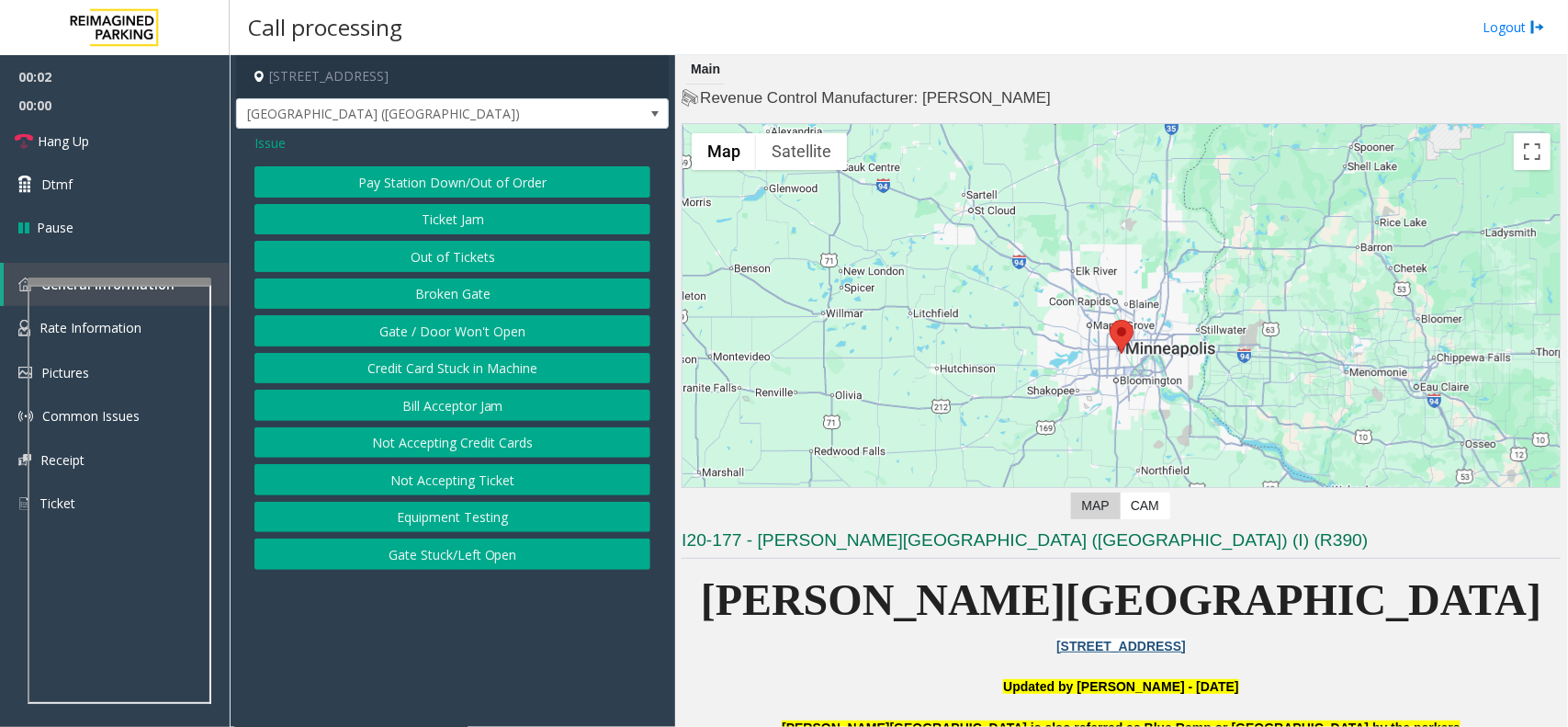
click at [478, 328] on button "Gate / Door Won't Open" at bounding box center [452, 331] width 396 height 31
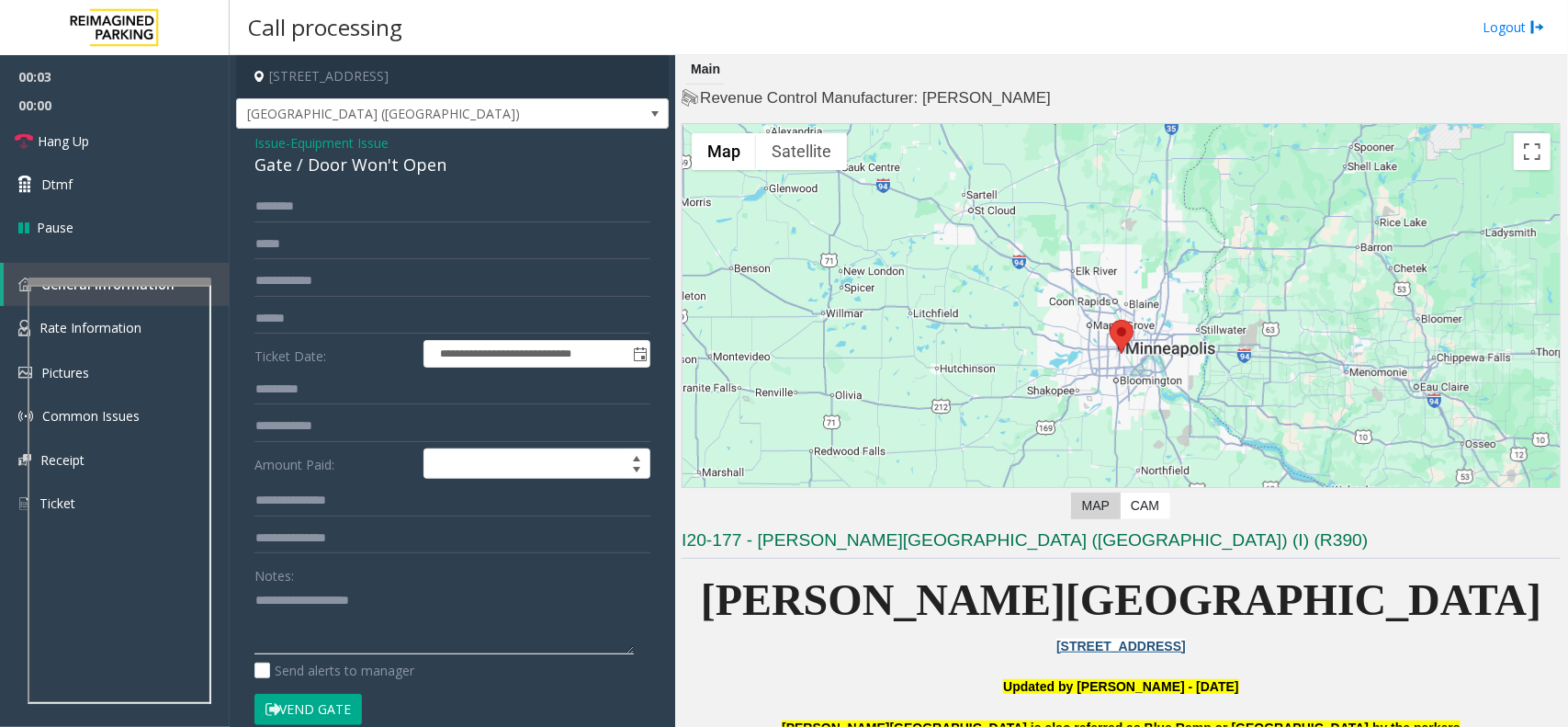
click at [445, 595] on textarea at bounding box center [444, 619] width 380 height 68
paste textarea "**********"
click at [373, 158] on div "Gate / Door Won't Open" at bounding box center [452, 164] width 396 height 24
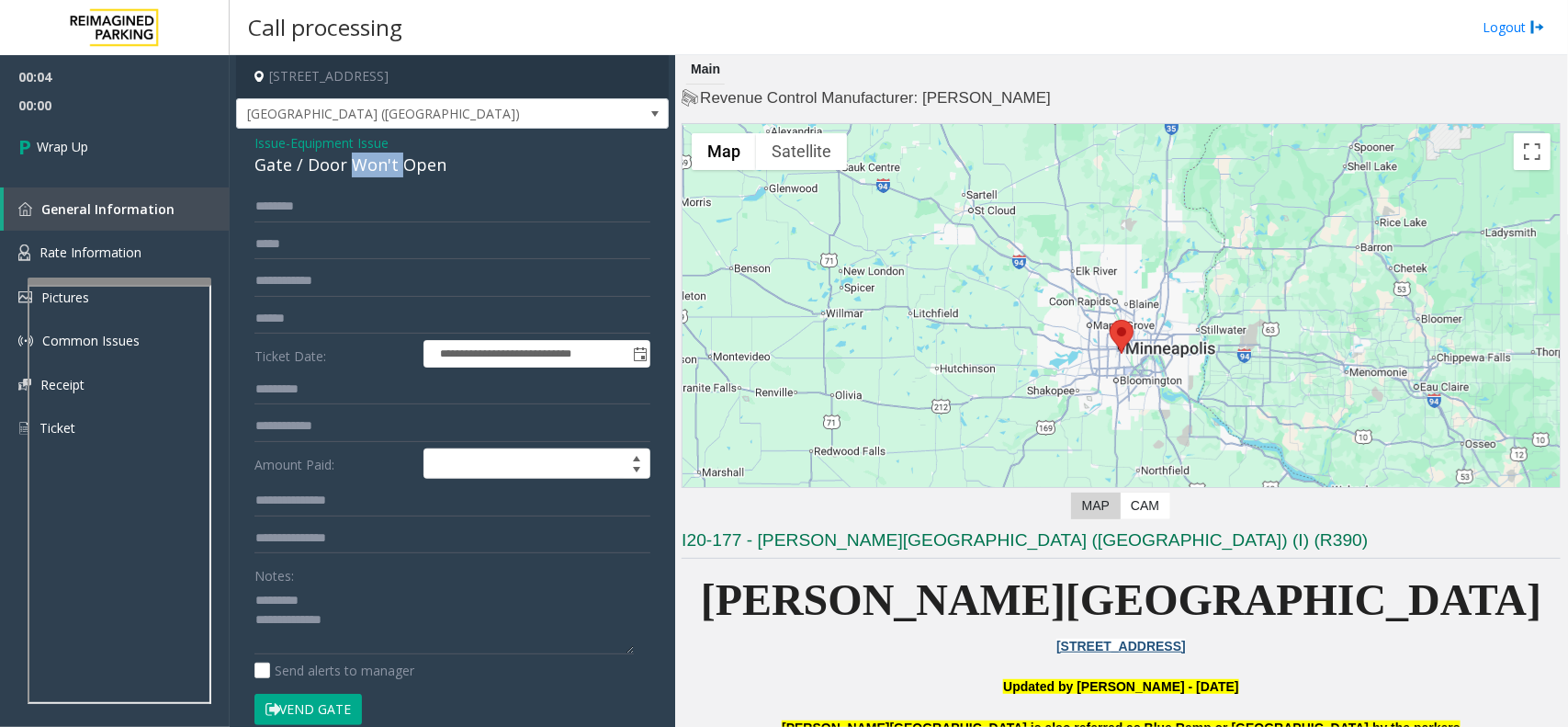
click at [373, 158] on div "Gate / Door Won't Open" at bounding box center [452, 164] width 396 height 24
click at [340, 598] on textarea at bounding box center [444, 619] width 380 height 68
paste textarea "**********"
click at [456, 634] on textarea at bounding box center [444, 619] width 380 height 68
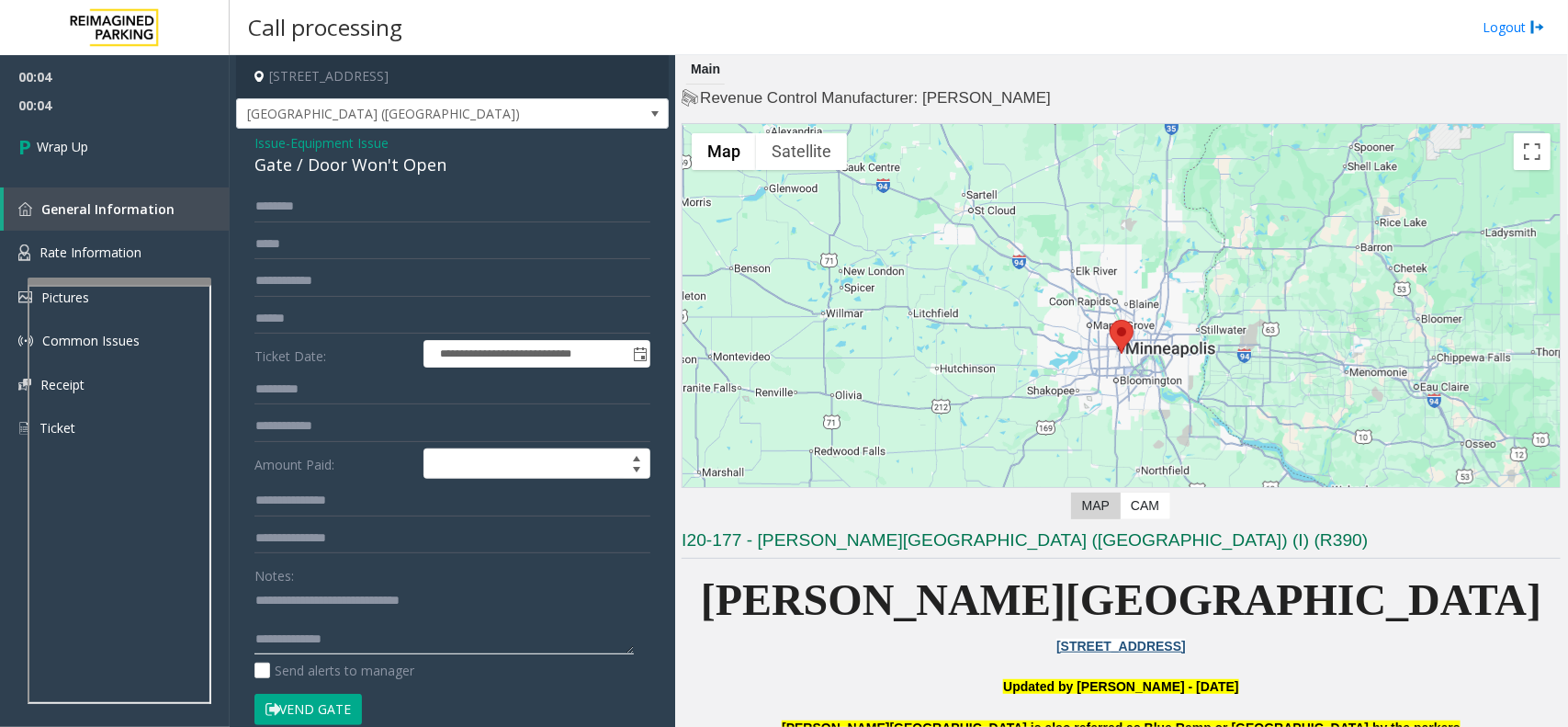
paste textarea "**********"
type textarea "**********"
click at [135, 150] on link "Wrap Up" at bounding box center [115, 146] width 230 height 54
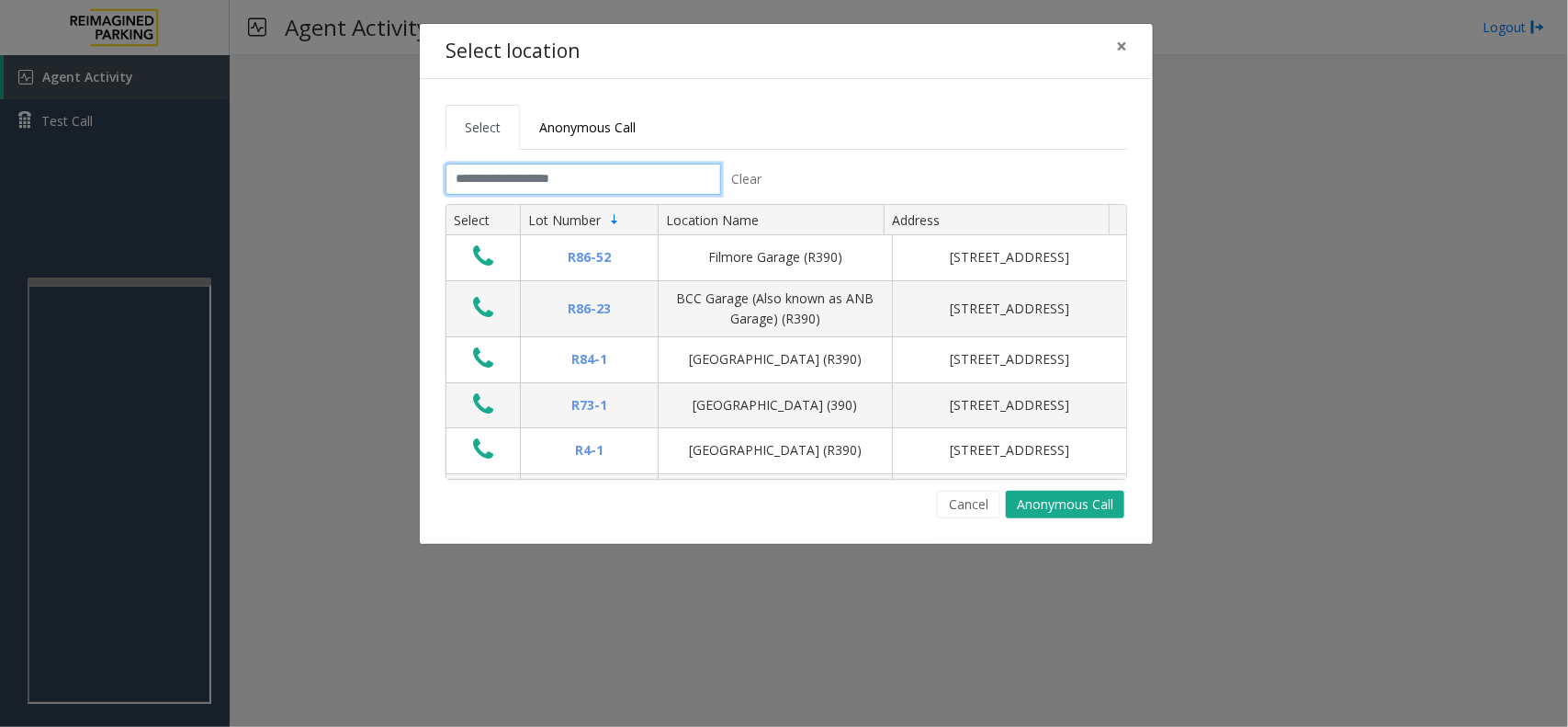
click at [535, 187] on input "text" at bounding box center [583, 179] width 276 height 31
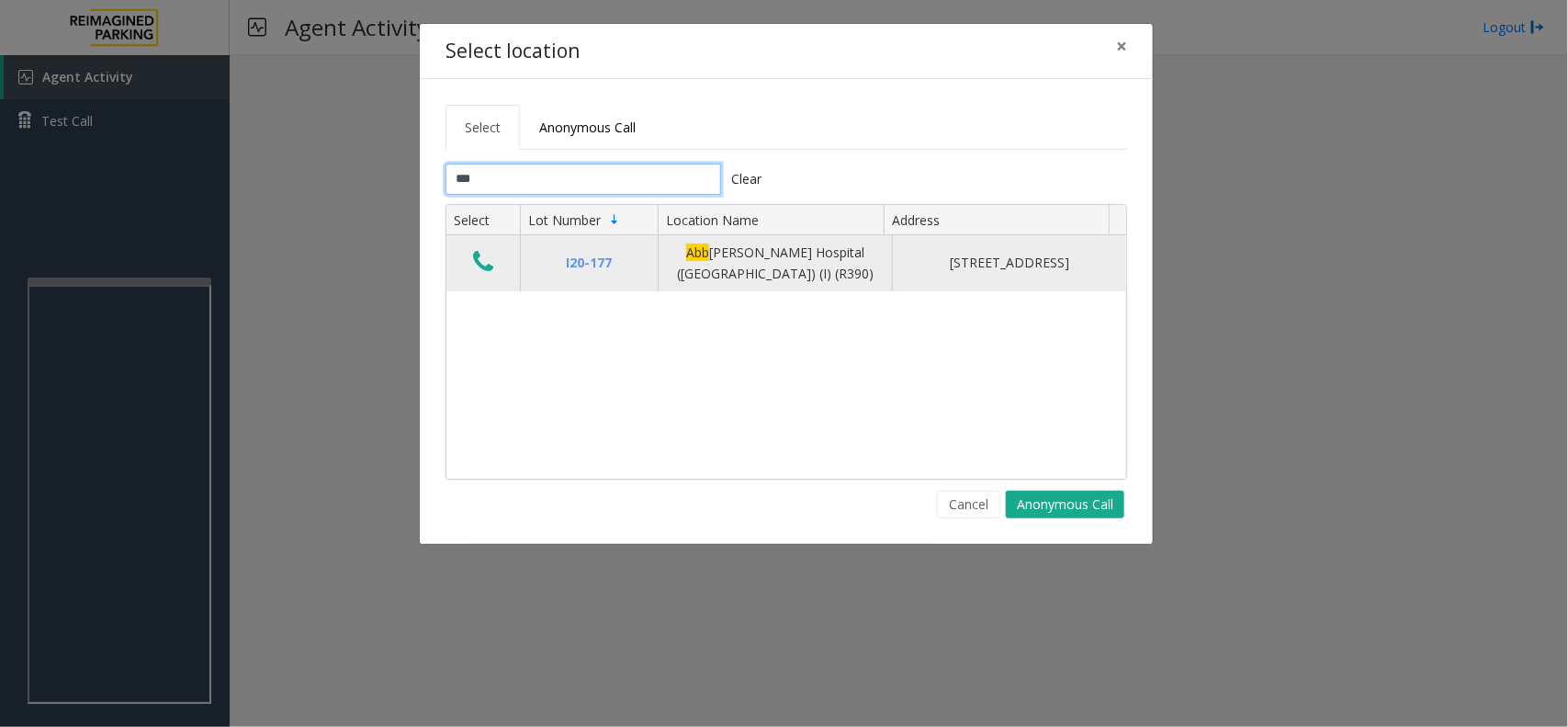
type input "***"
click at [474, 266] on icon "Data table" at bounding box center [483, 261] width 21 height 25
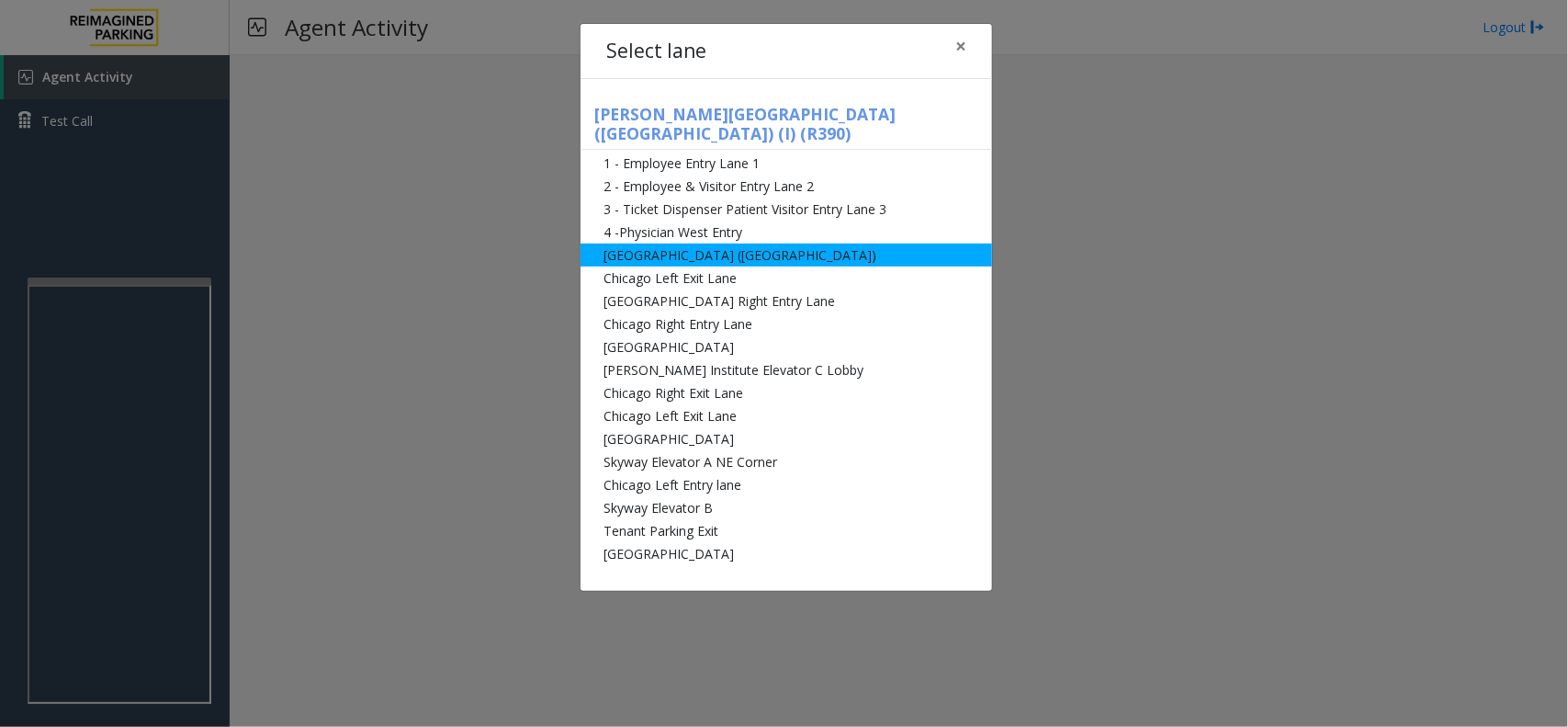
click at [728, 244] on li "[GEOGRAPHIC_DATA] ([GEOGRAPHIC_DATA])" at bounding box center [786, 254] width 412 height 23
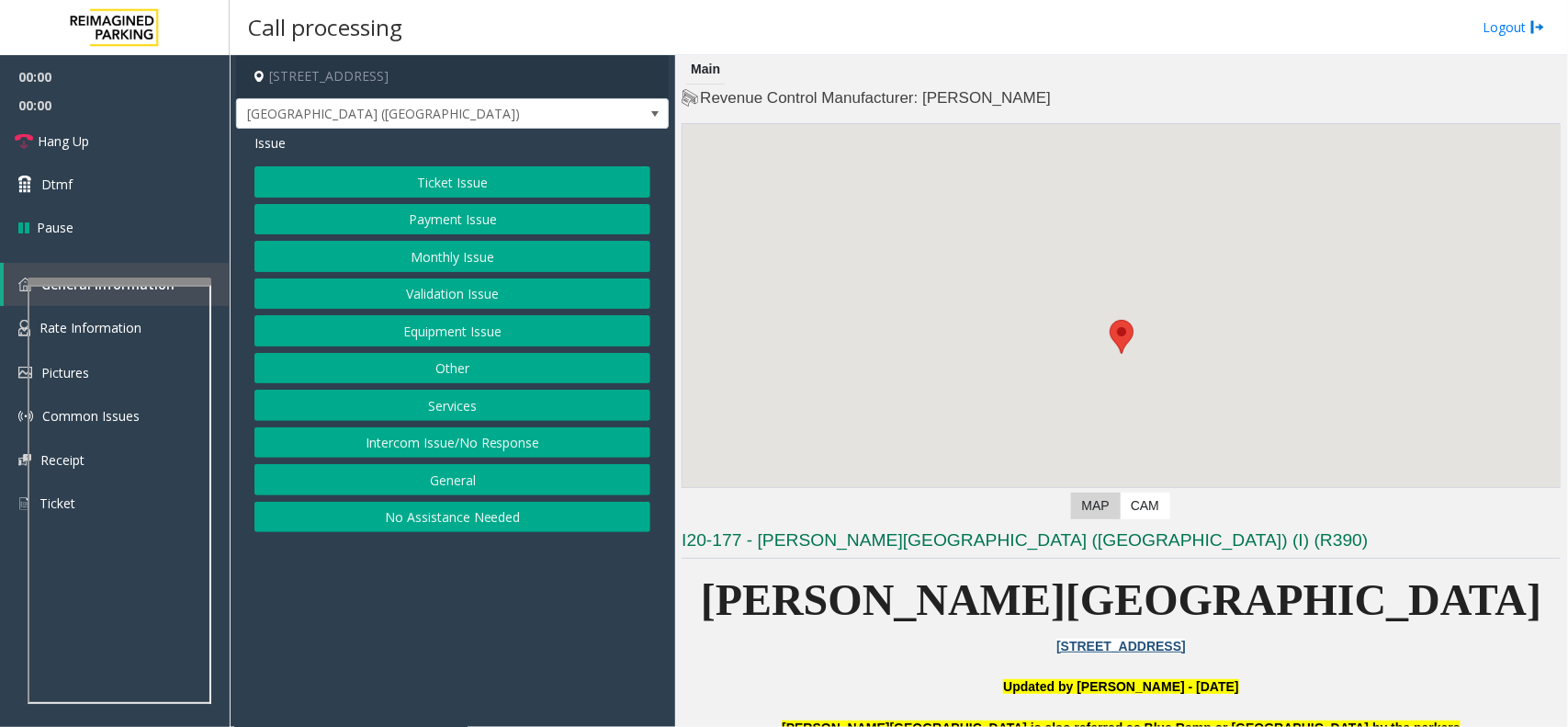
click at [491, 324] on button "Equipment Issue" at bounding box center [452, 331] width 396 height 31
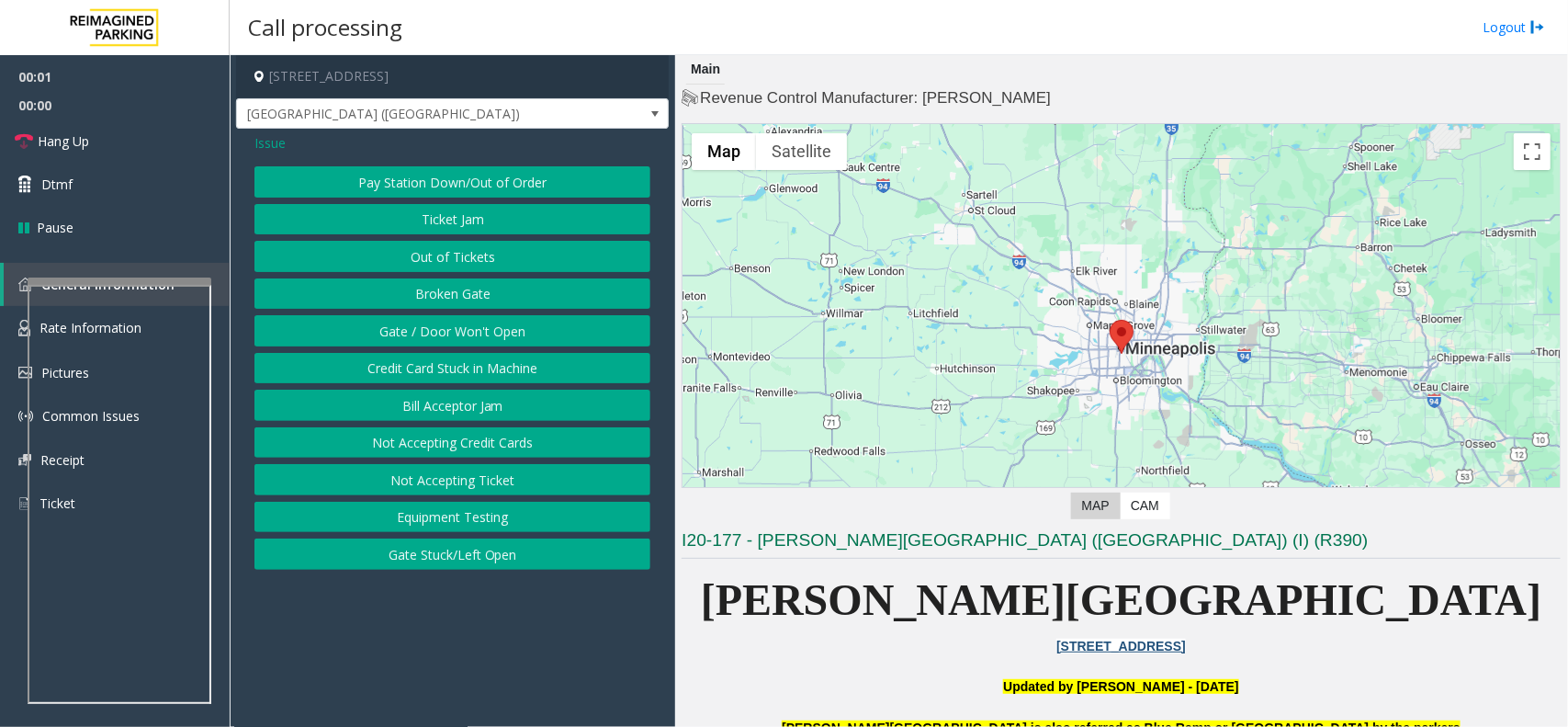
click at [465, 332] on button "Gate / Door Won't Open" at bounding box center [452, 331] width 396 height 31
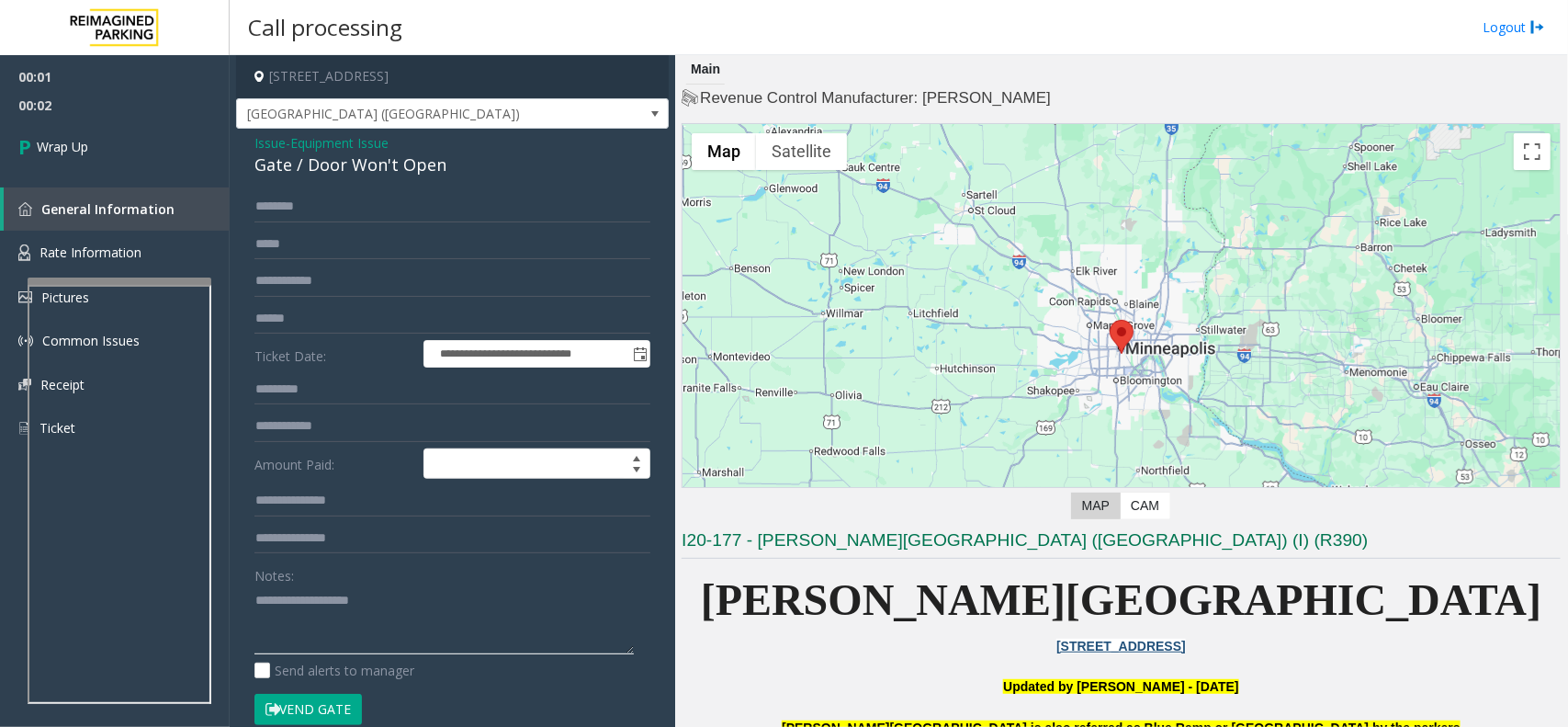
click at [305, 644] on textarea at bounding box center [444, 619] width 380 height 68
paste textarea "**********"
click at [342, 177] on div "Gate / Door Won't Open" at bounding box center [452, 164] width 396 height 24
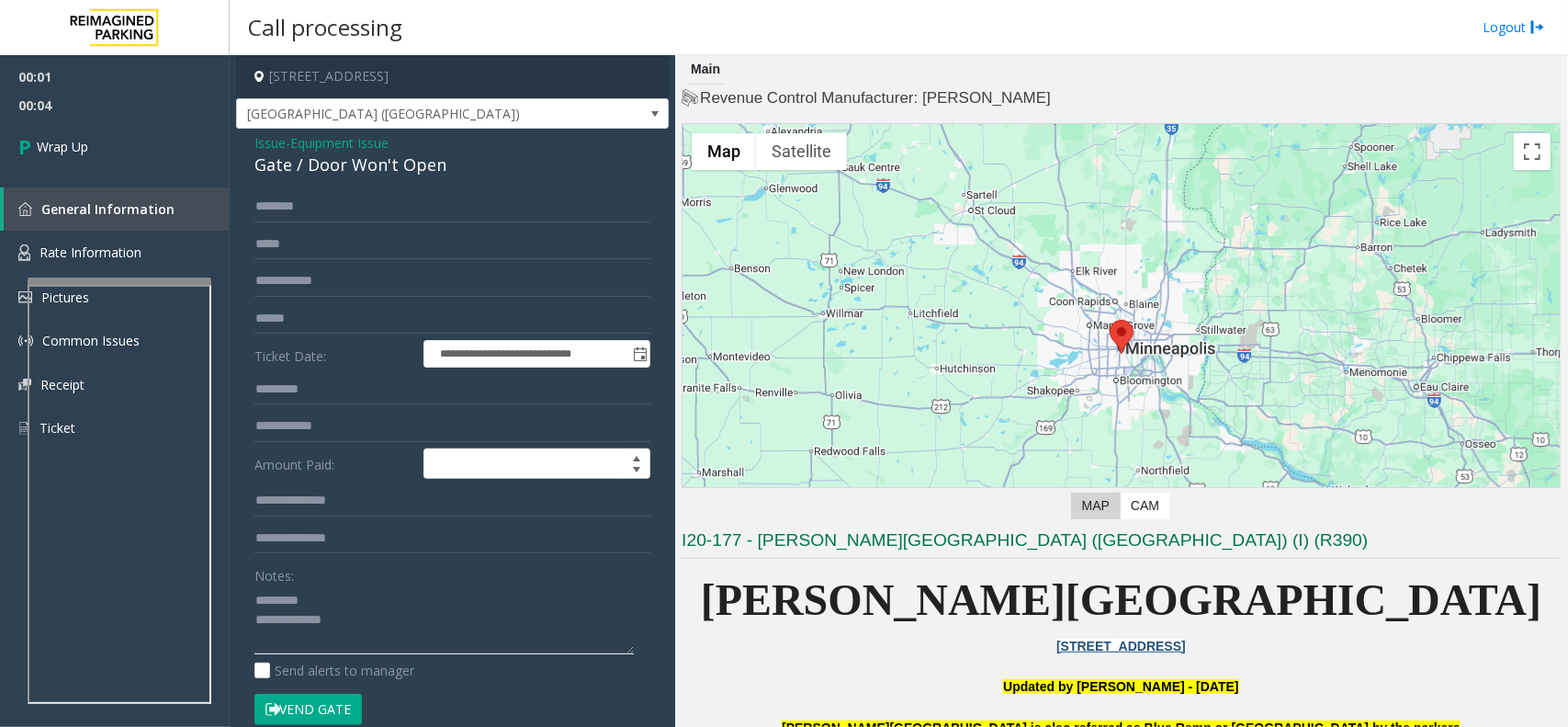
click at [356, 588] on textarea at bounding box center [444, 619] width 380 height 68
paste textarea "**********"
click at [388, 653] on textarea at bounding box center [444, 619] width 380 height 68
paste textarea "**********"
click at [359, 620] on textarea at bounding box center [444, 619] width 380 height 68
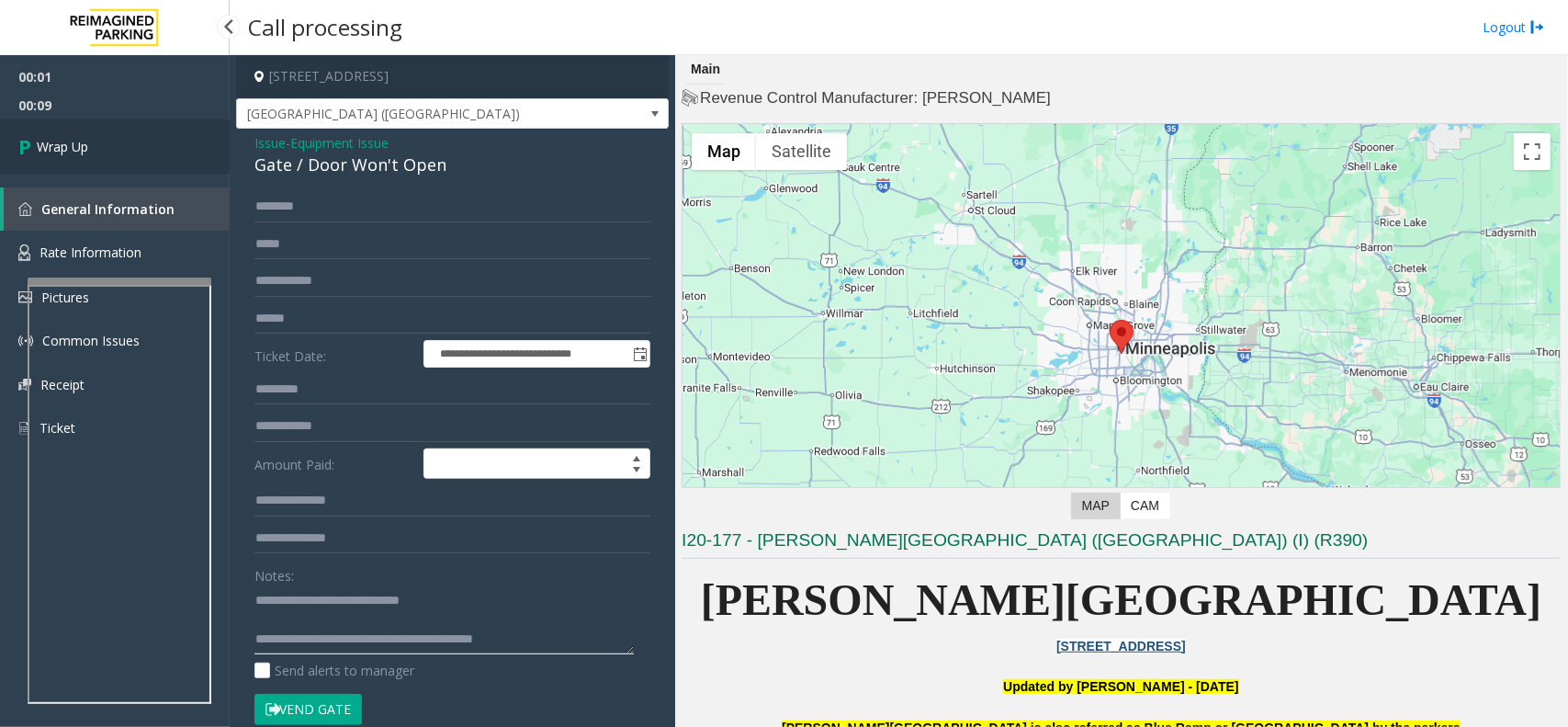
type textarea "**********"
click at [102, 140] on link "Wrap Up" at bounding box center [115, 146] width 230 height 54
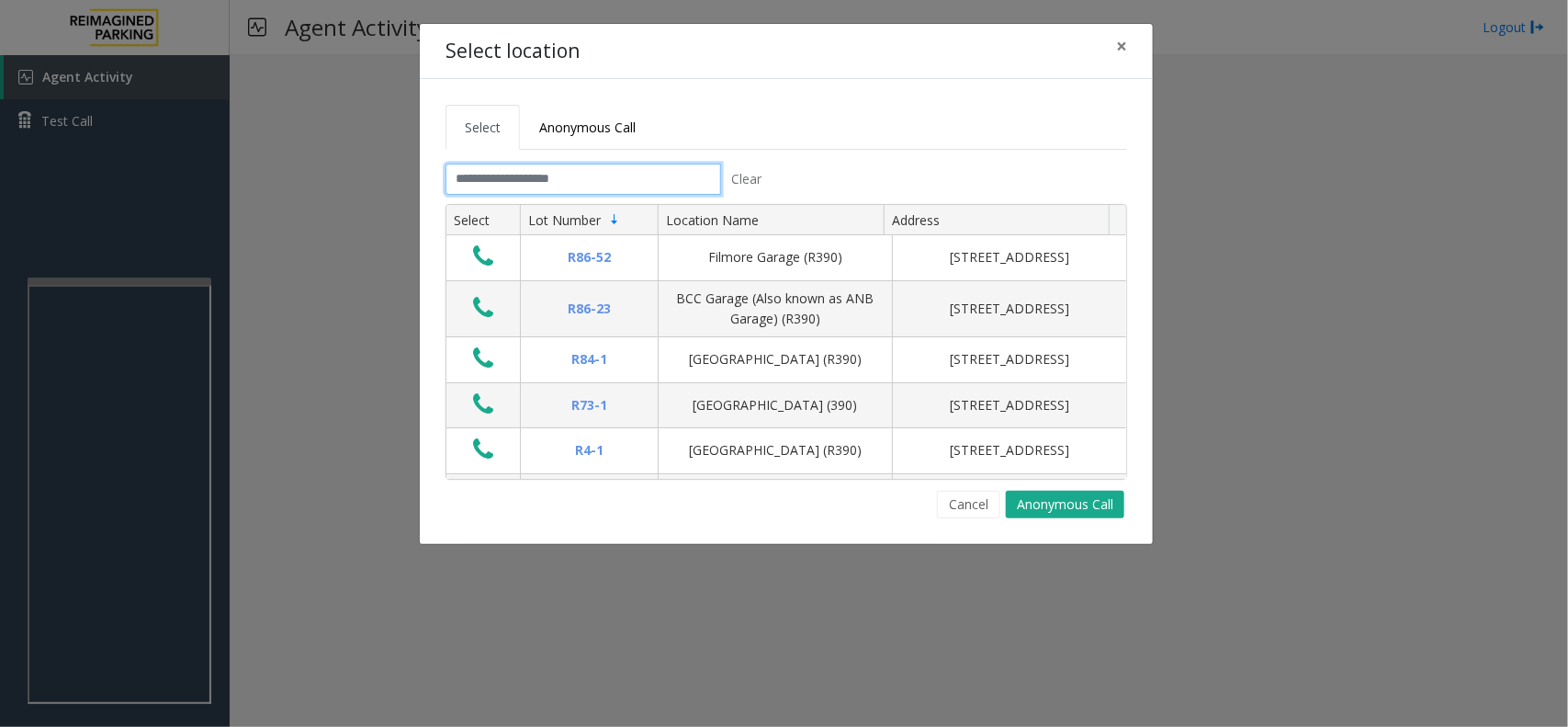
click at [548, 181] on input "text" at bounding box center [583, 179] width 276 height 31
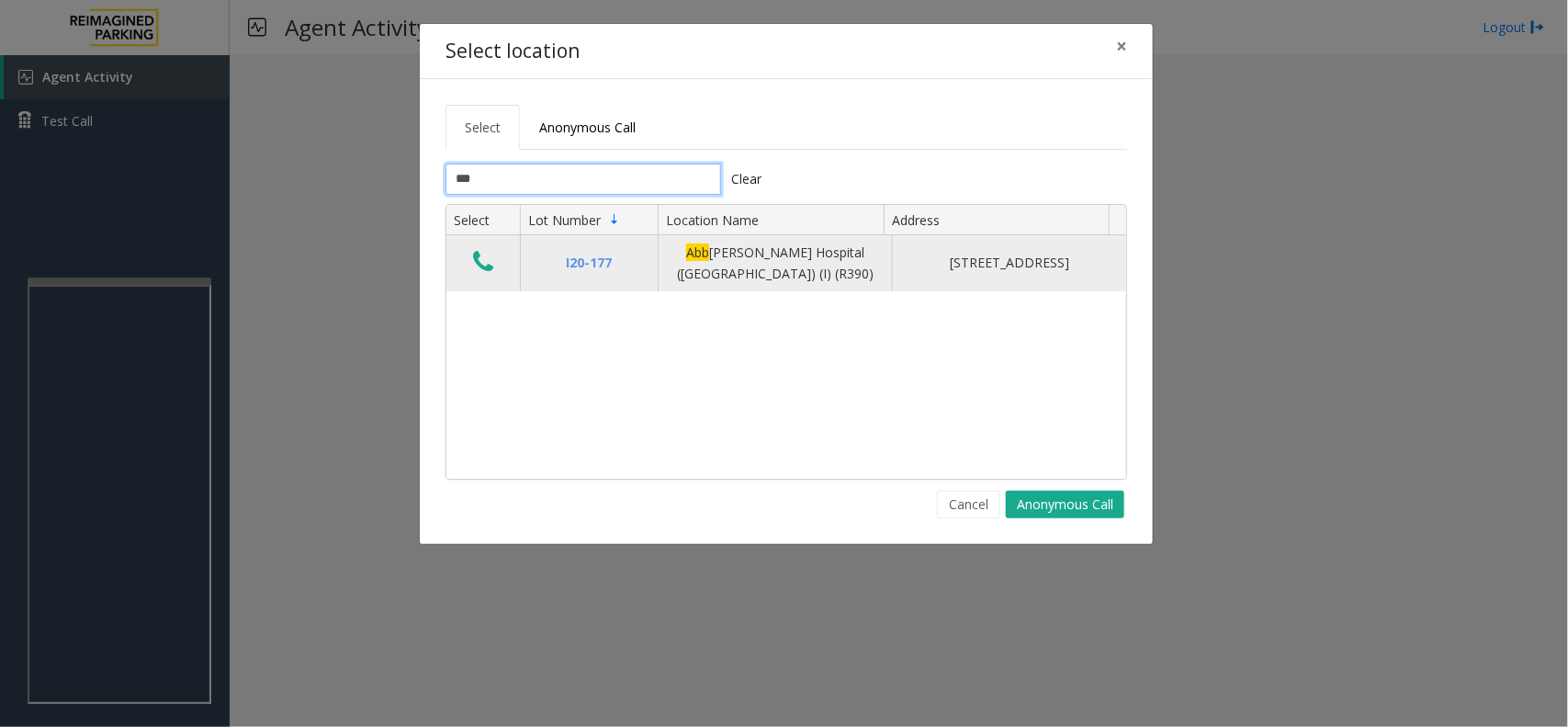
type input "***"
click at [473, 253] on icon "Data table" at bounding box center [483, 261] width 21 height 25
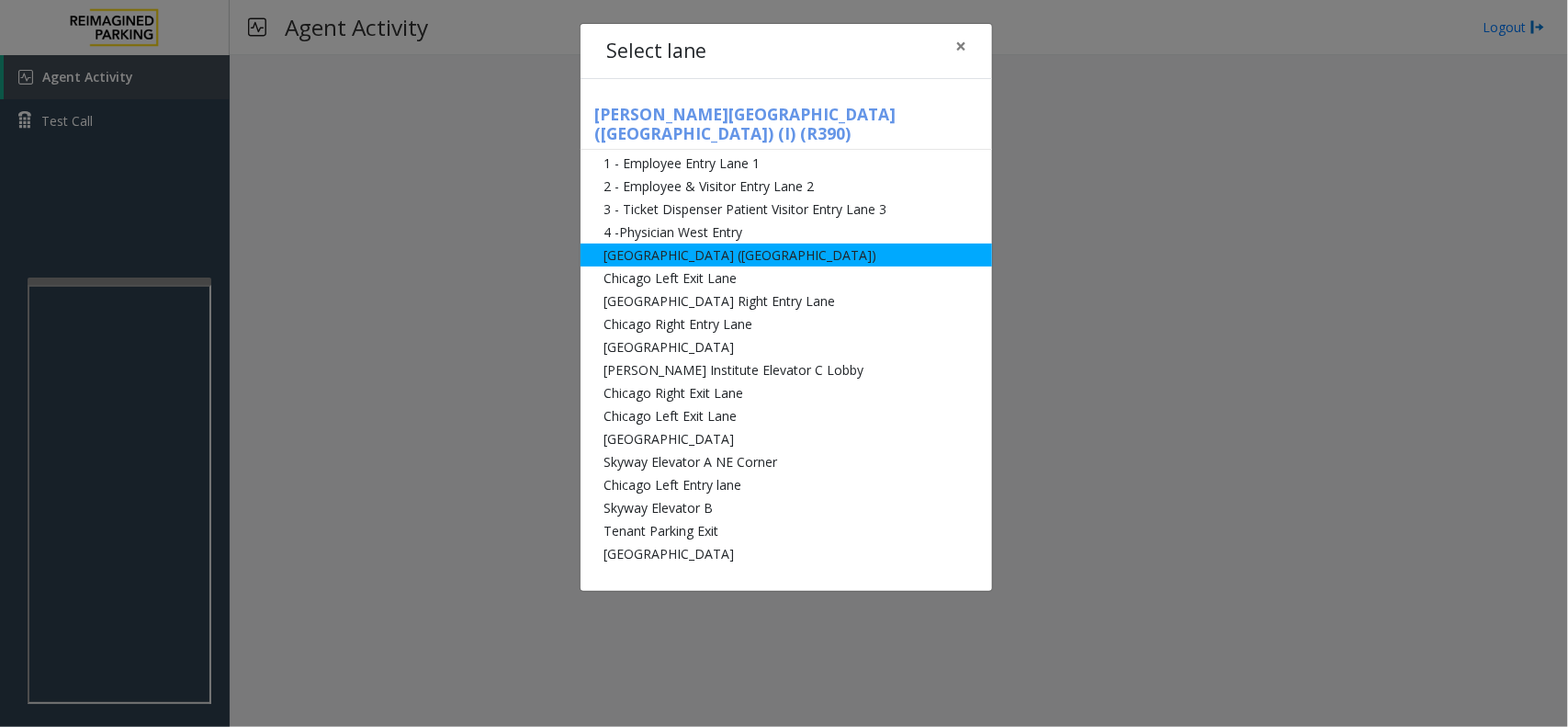
click at [711, 245] on li "[GEOGRAPHIC_DATA] ([GEOGRAPHIC_DATA])" at bounding box center [786, 254] width 412 height 23
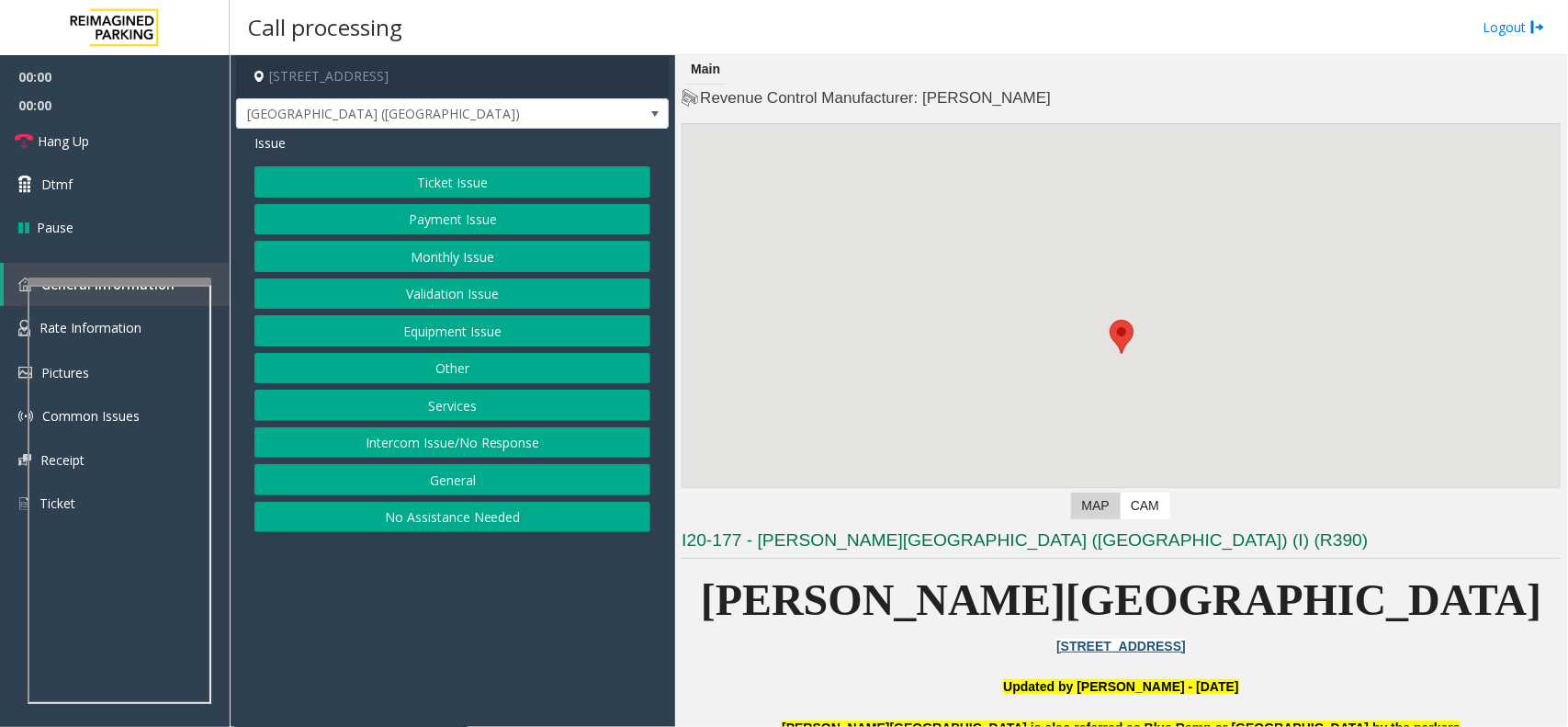
click at [510, 346] on button "Equipment Issue" at bounding box center [452, 331] width 396 height 31
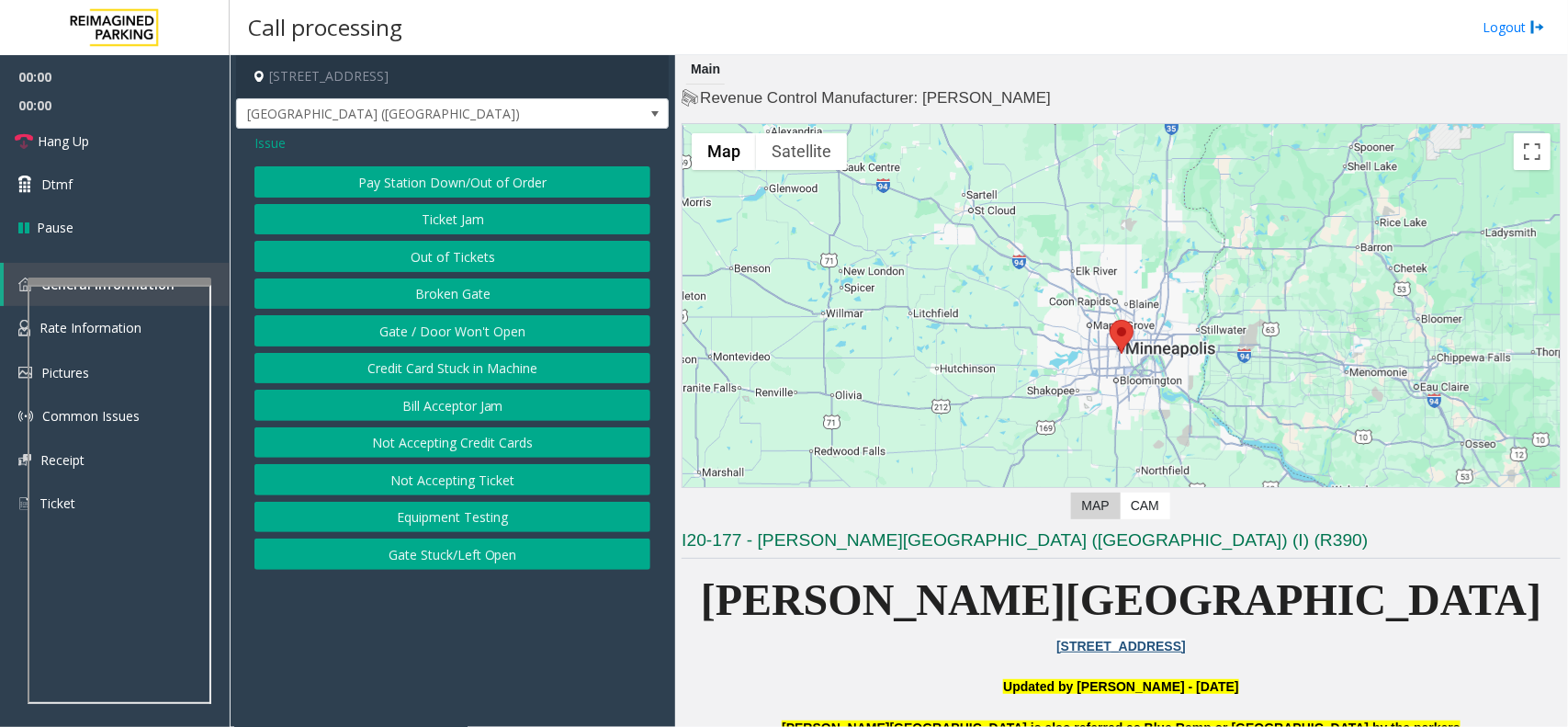
click at [502, 334] on button "Gate / Door Won't Open" at bounding box center [452, 331] width 396 height 31
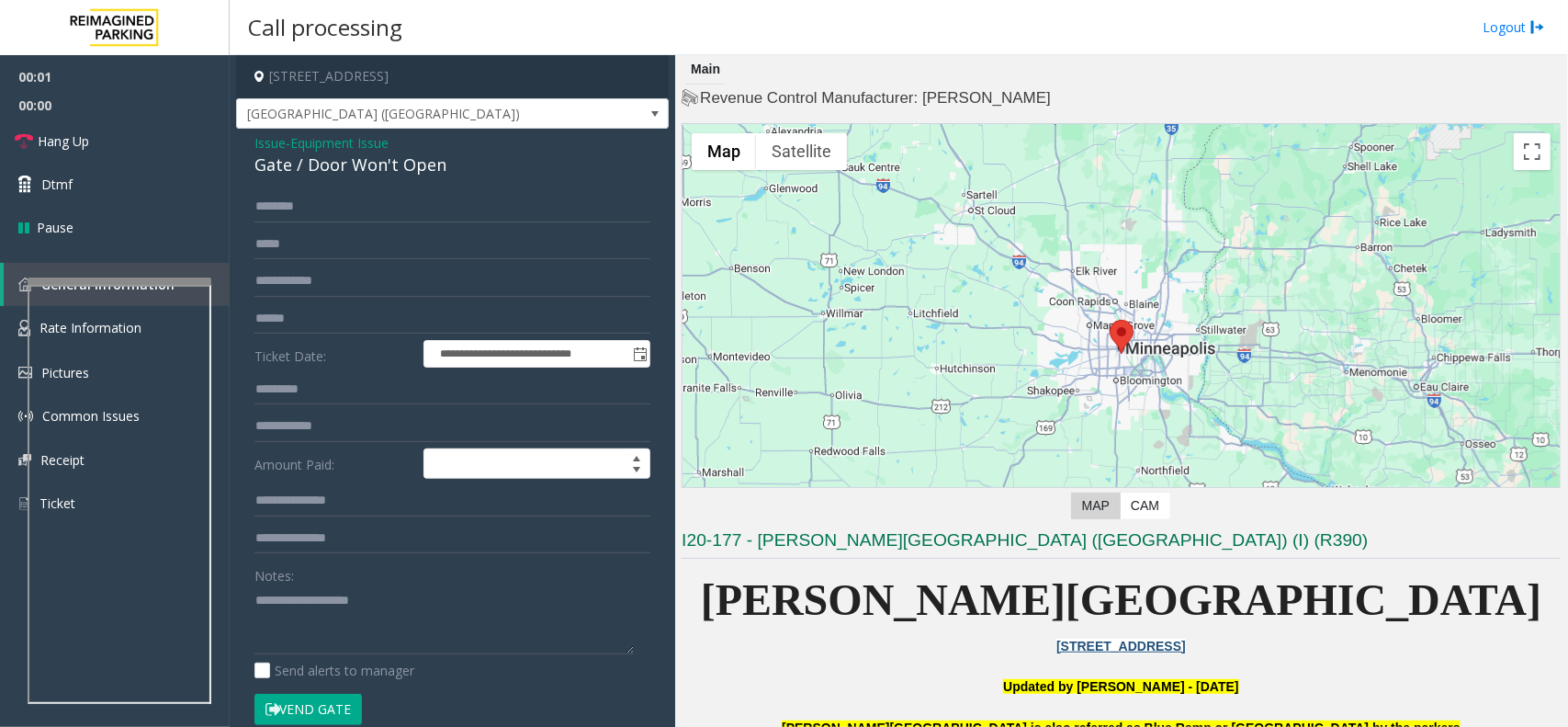
click at [294, 694] on form "**********" at bounding box center [452, 467] width 396 height 552
click at [294, 704] on button "Vend Gate" at bounding box center [308, 709] width 108 height 31
click at [393, 651] on textarea at bounding box center [444, 619] width 380 height 68
paste textarea "**********"
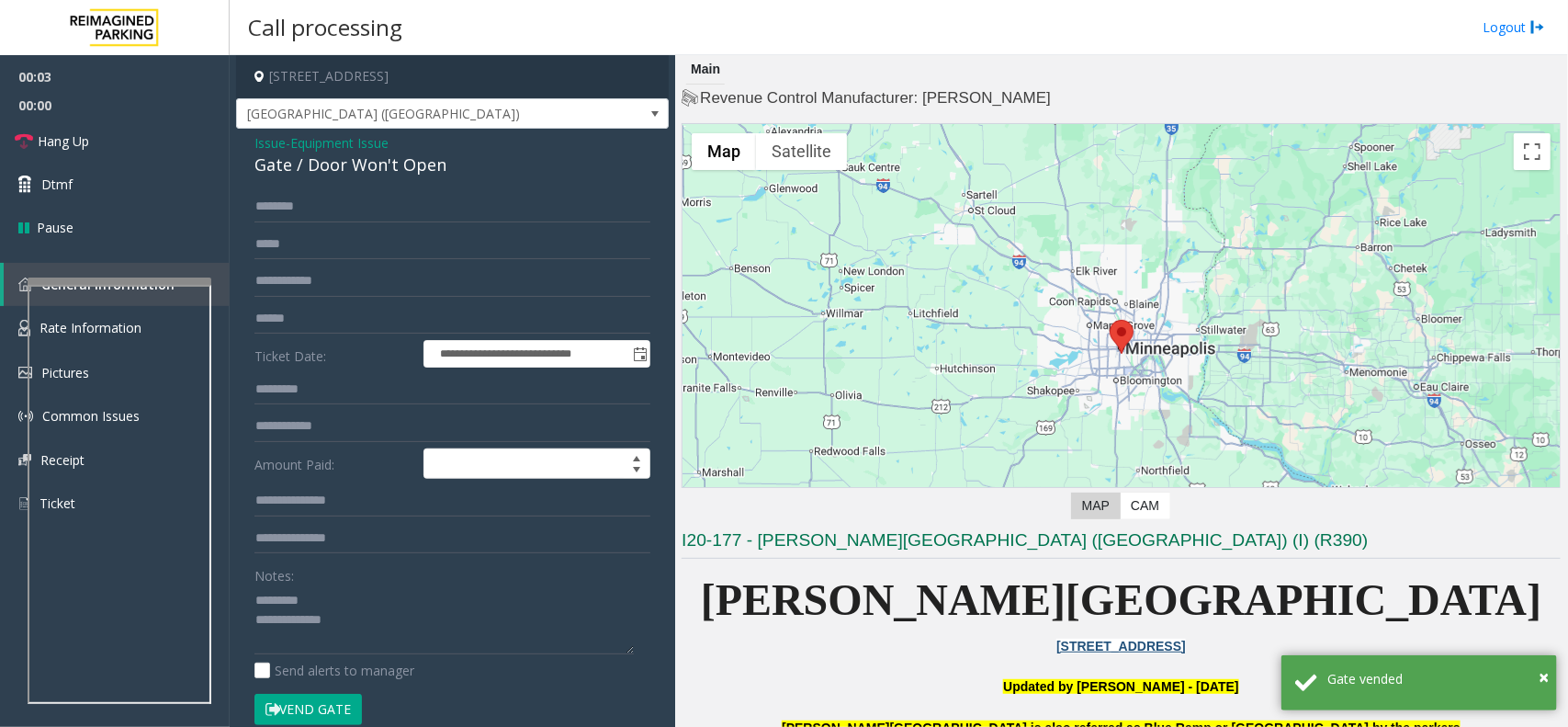
click at [383, 166] on div "Gate / Door Won't Open" at bounding box center [452, 164] width 396 height 24
click at [346, 609] on textarea at bounding box center [444, 619] width 380 height 68
paste textarea "**********"
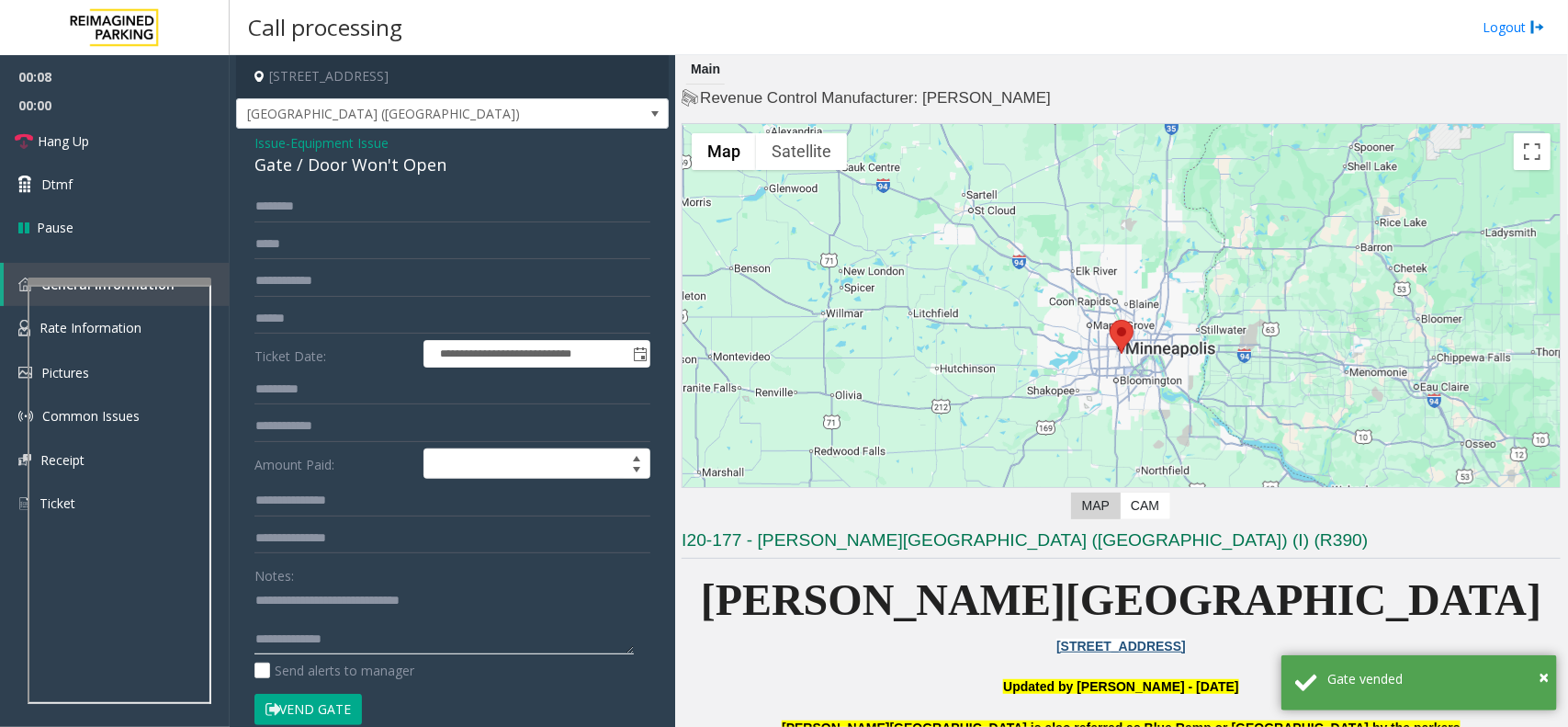
click at [442, 650] on textarea at bounding box center [444, 619] width 380 height 68
paste textarea "**********"
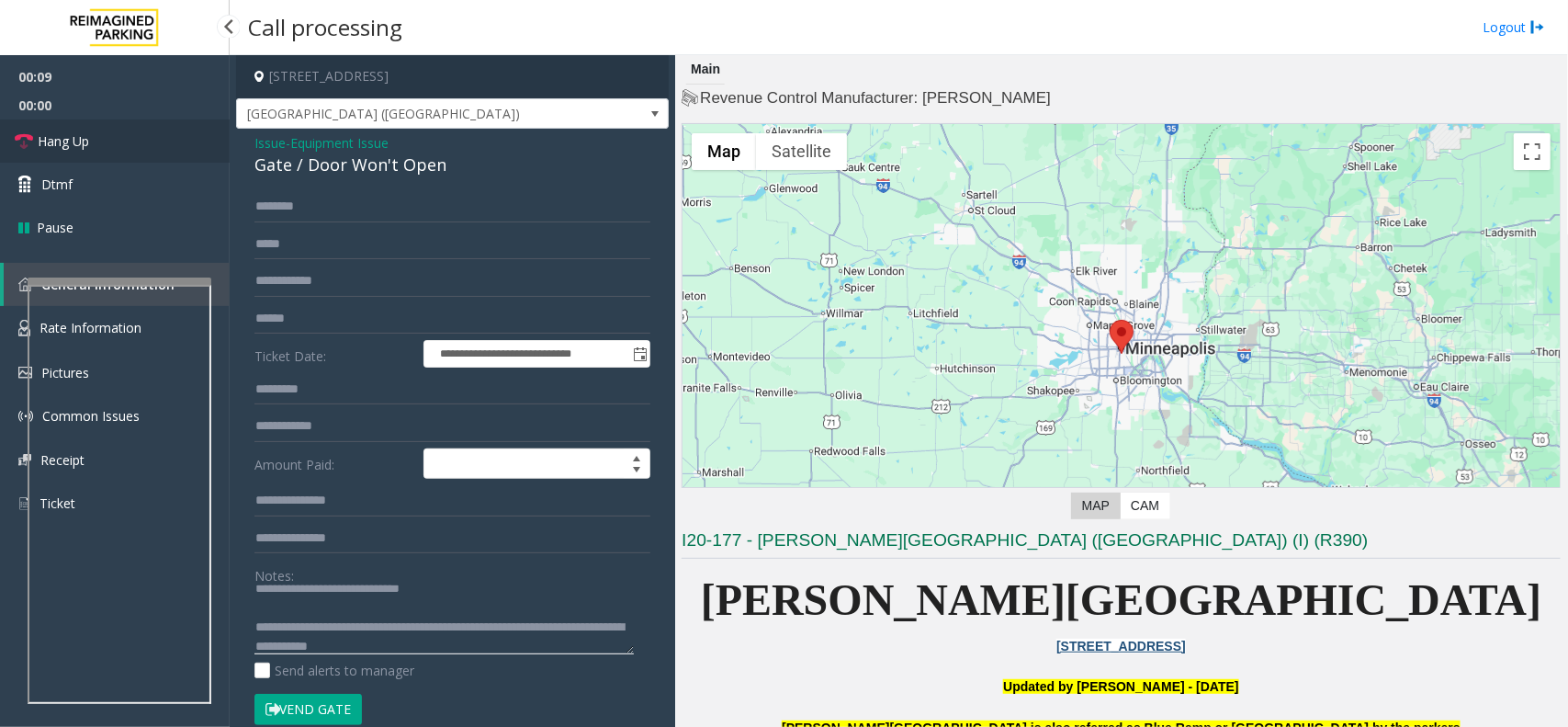
type textarea "**********"
click at [69, 147] on span "Hang Up" at bounding box center [63, 141] width 52 height 20
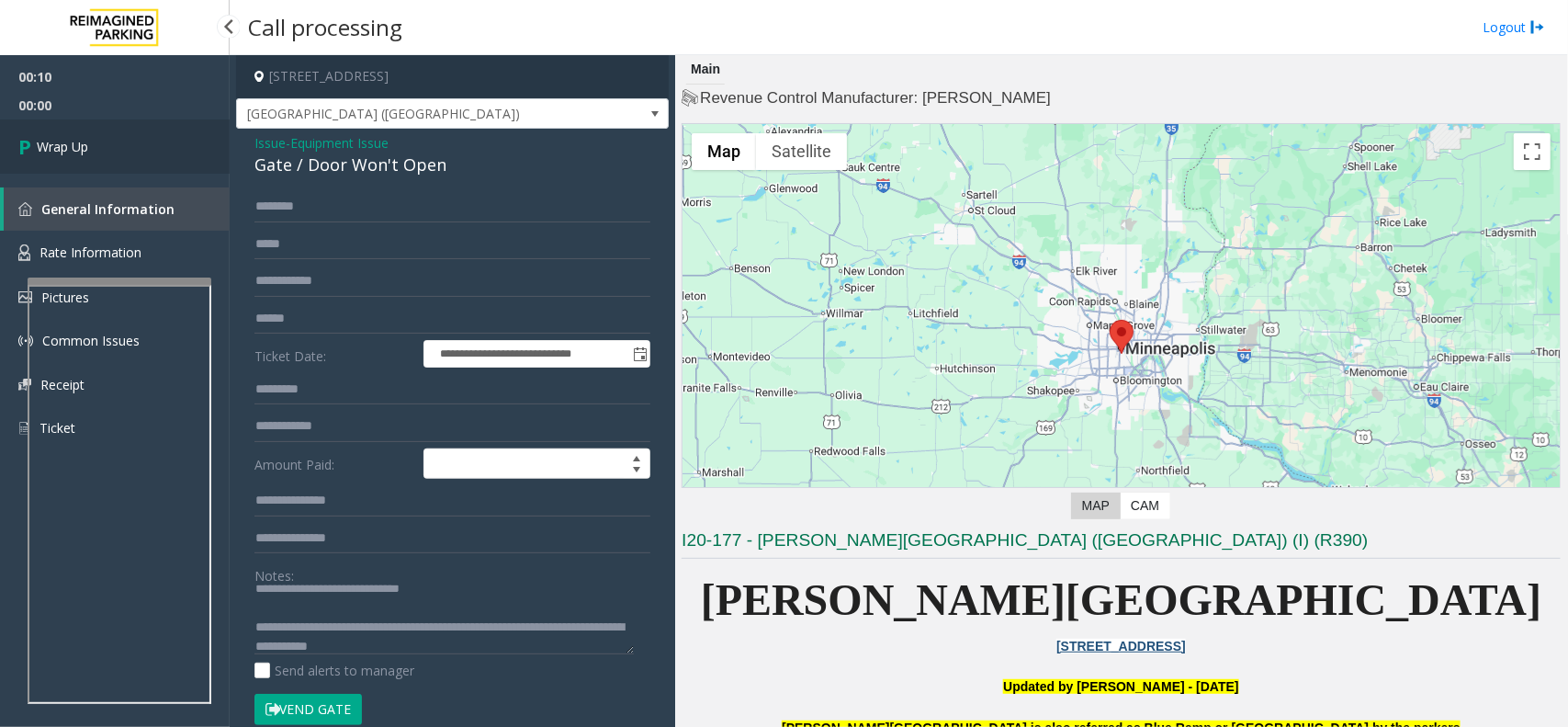
click at [62, 140] on span "Wrap Up" at bounding box center [63, 147] width 52 height 20
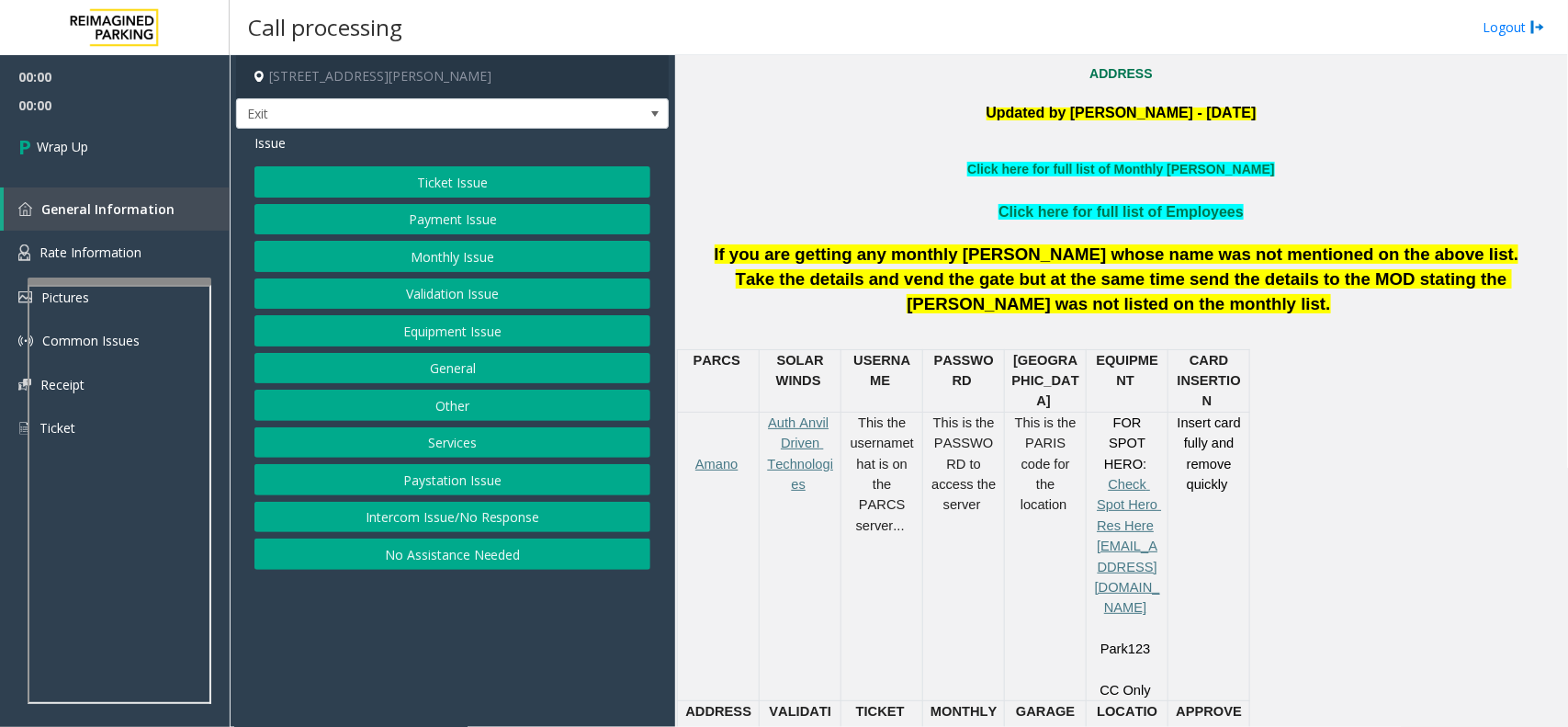
scroll to position [574, 0]
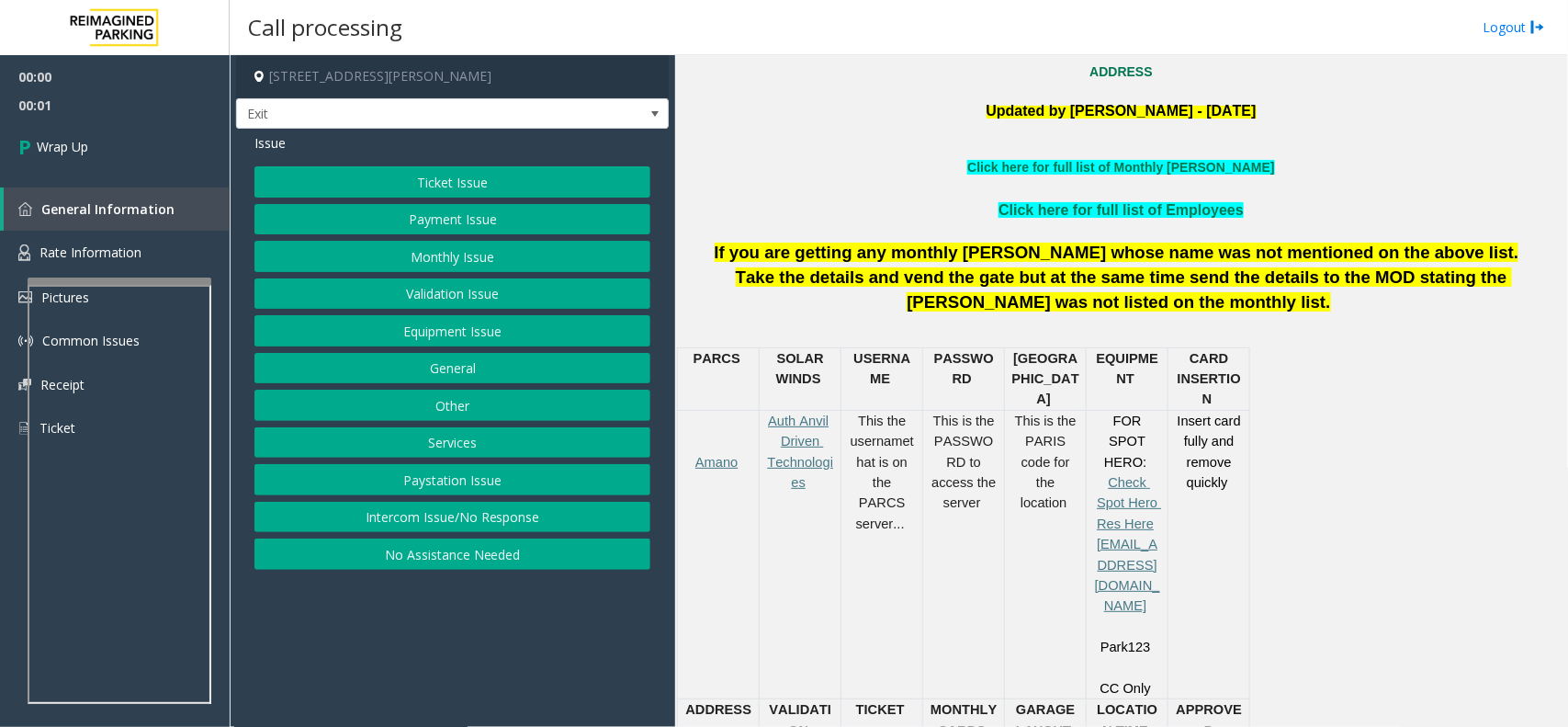
drag, startPoint x: 399, startPoint y: 510, endPoint x: 399, endPoint y: 493, distance: 17.0
click at [399, 510] on button "Intercom Issue/No Response" at bounding box center [452, 518] width 396 height 31
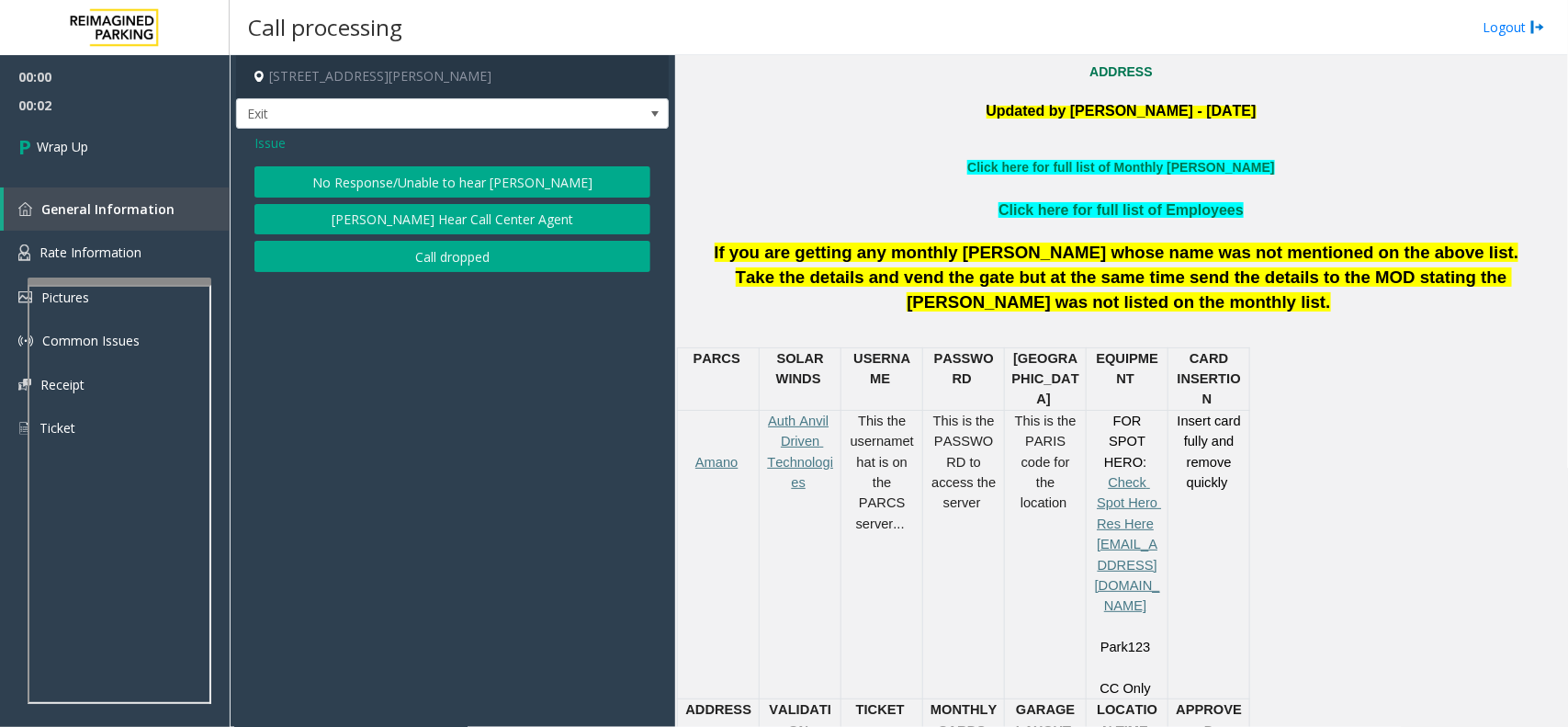
click at [438, 268] on button "Call dropped" at bounding box center [452, 256] width 396 height 31
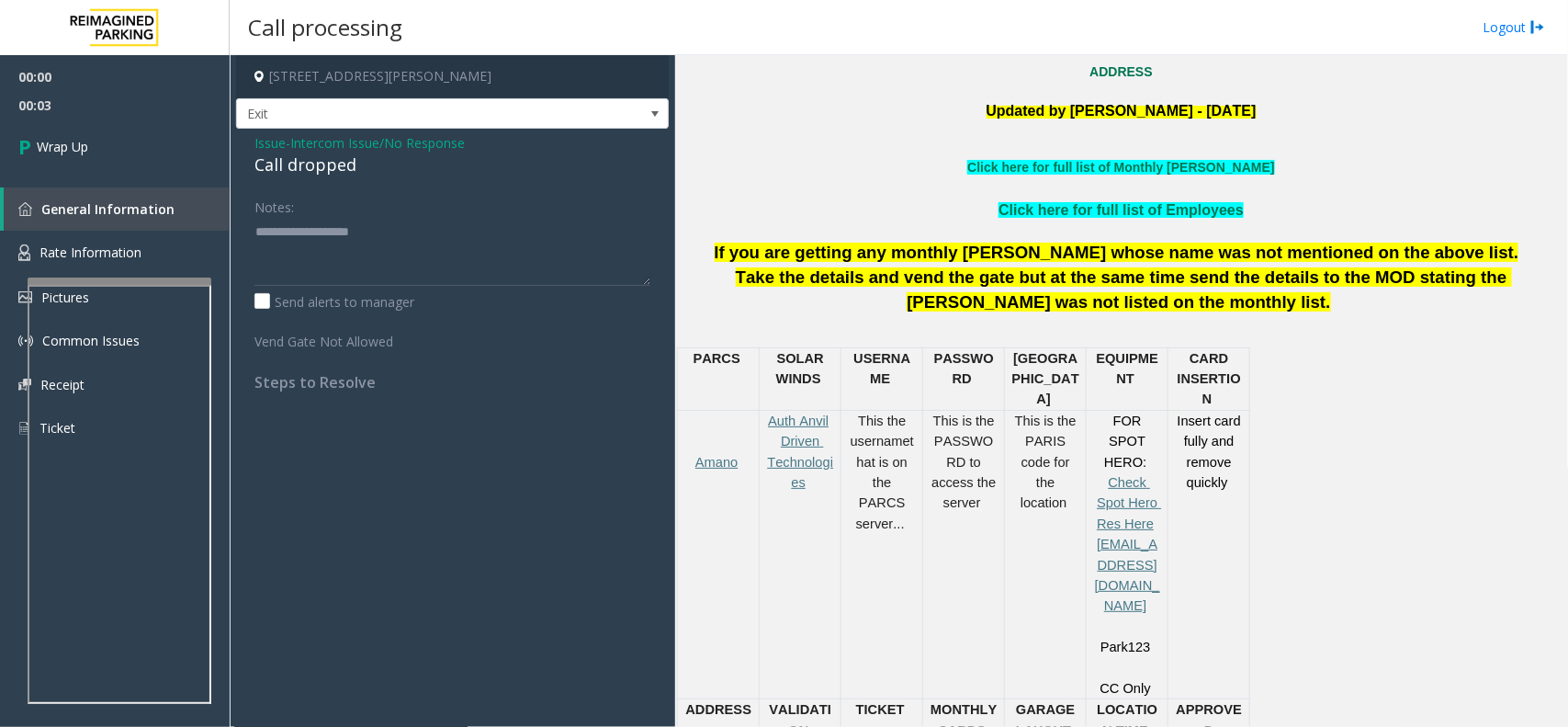
click at [307, 153] on div "Call dropped" at bounding box center [452, 164] width 396 height 24
type textarea "**********"
click at [144, 141] on link "Wrap Up" at bounding box center [115, 146] width 230 height 54
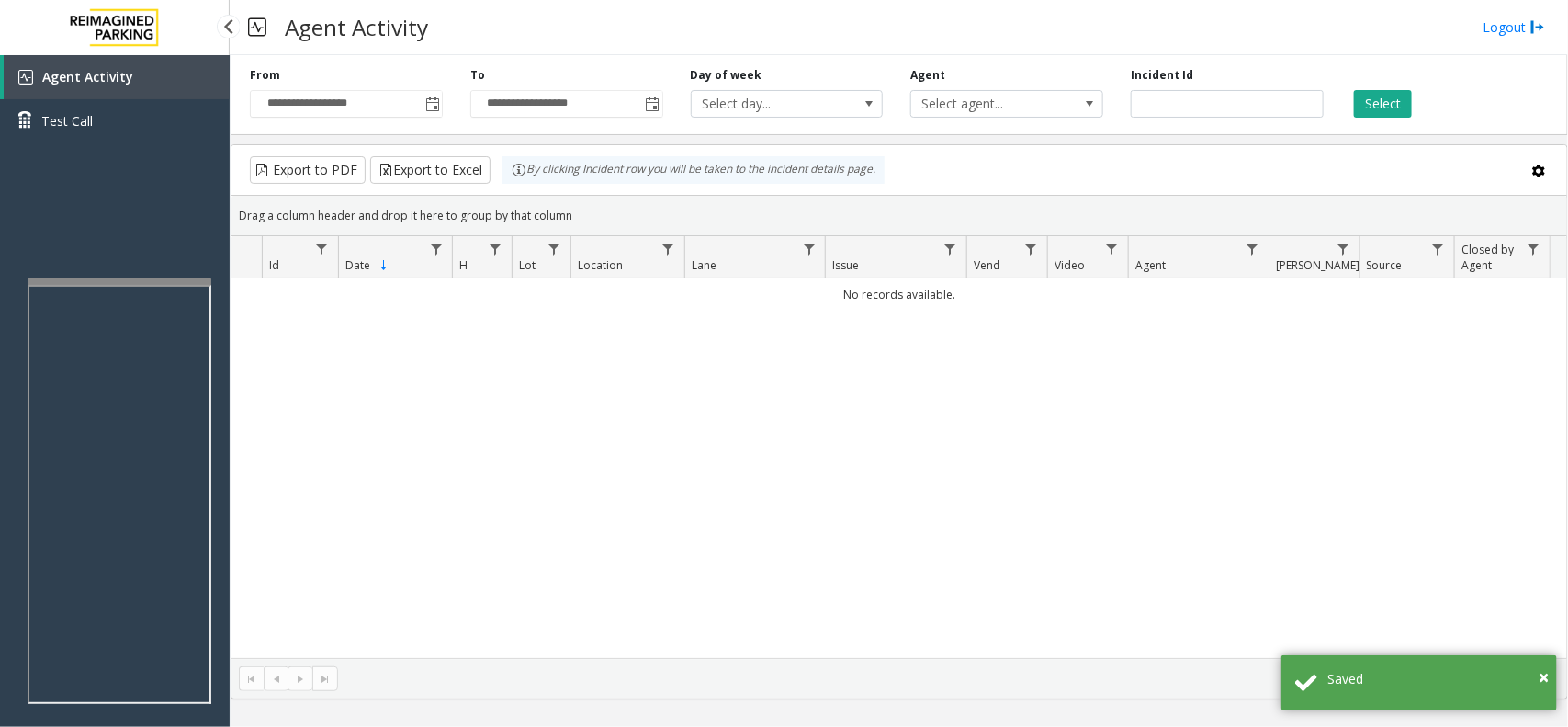
click at [153, 88] on link "Agent Activity" at bounding box center [116, 76] width 226 height 44
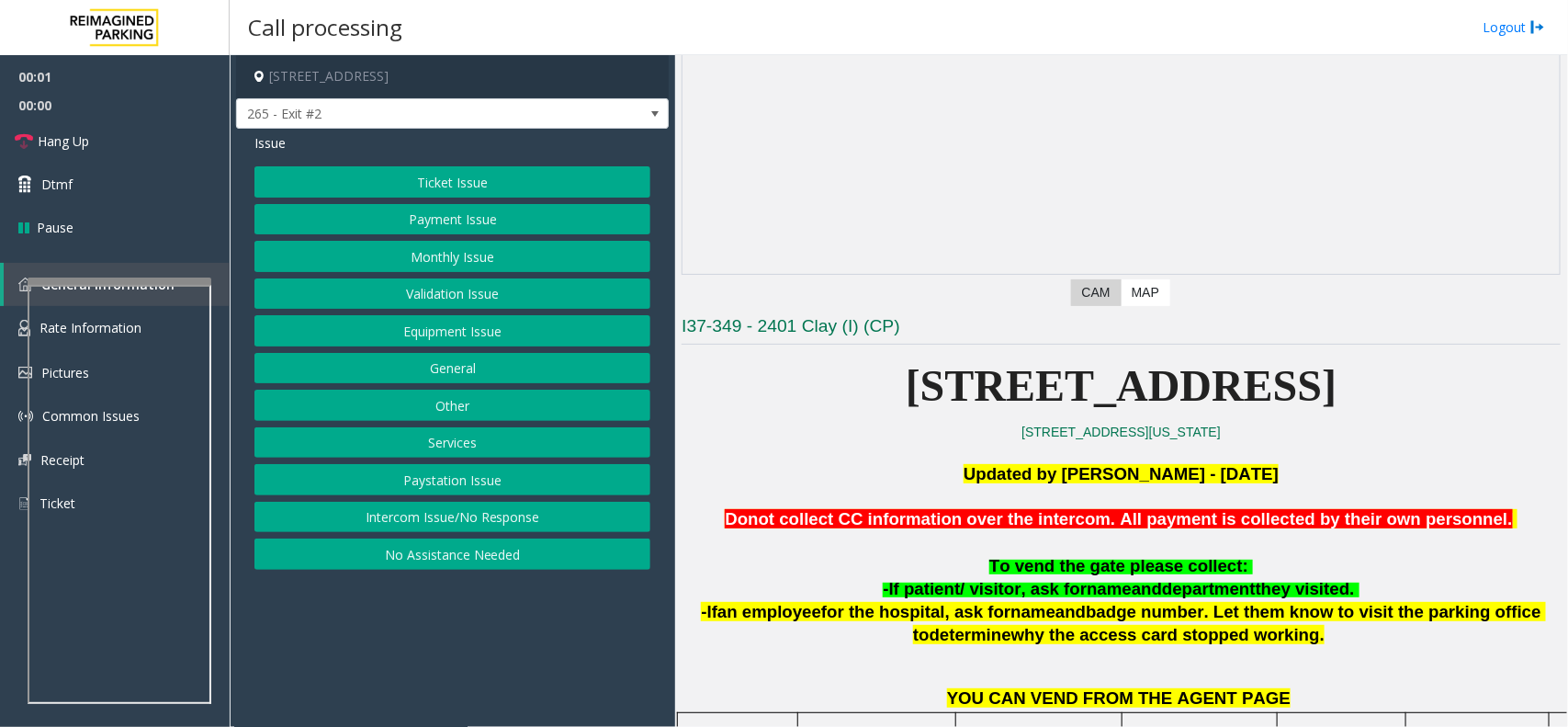
scroll to position [230, 0]
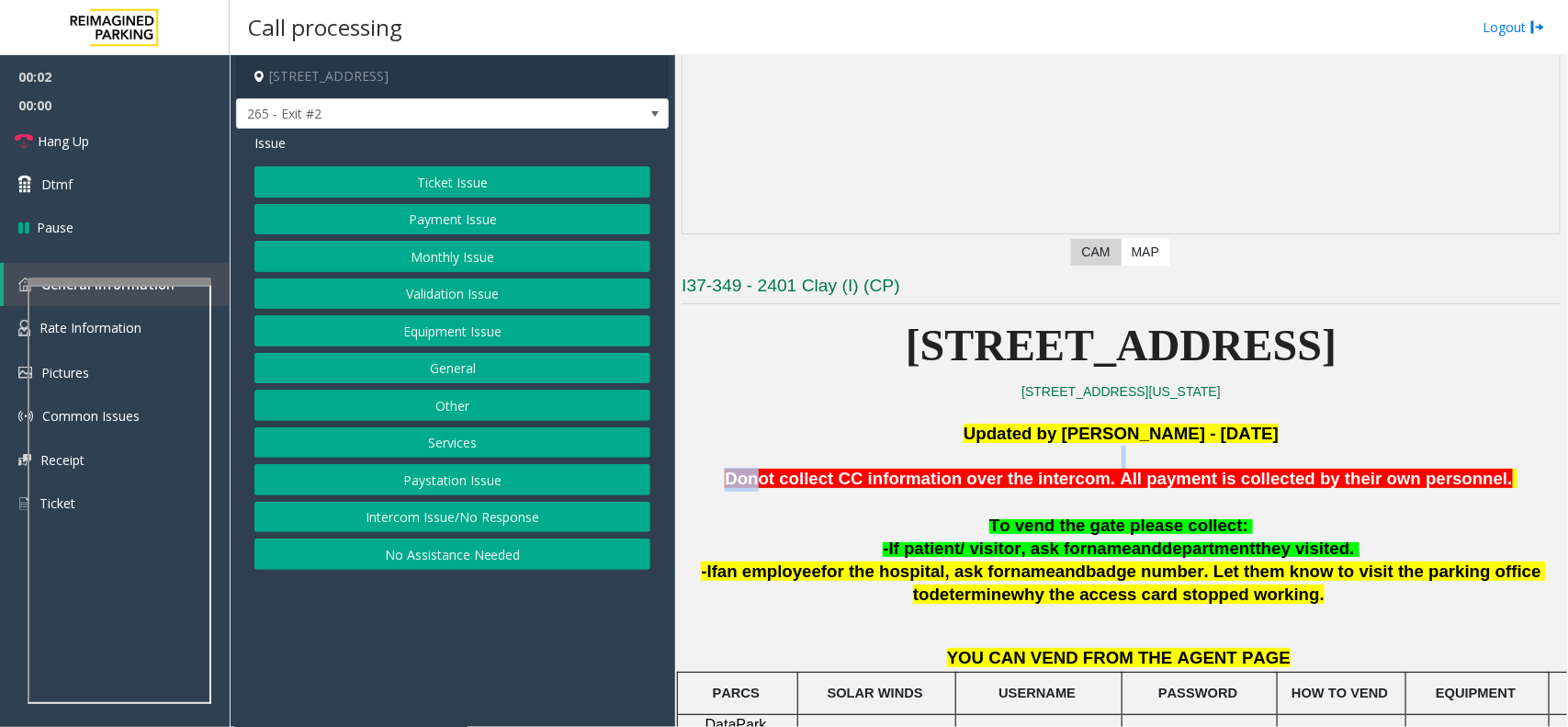
drag, startPoint x: 796, startPoint y: 472, endPoint x: 967, endPoint y: 465, distance: 171.1
click at [484, 516] on button "Intercom Issue/No Response" at bounding box center [452, 518] width 396 height 31
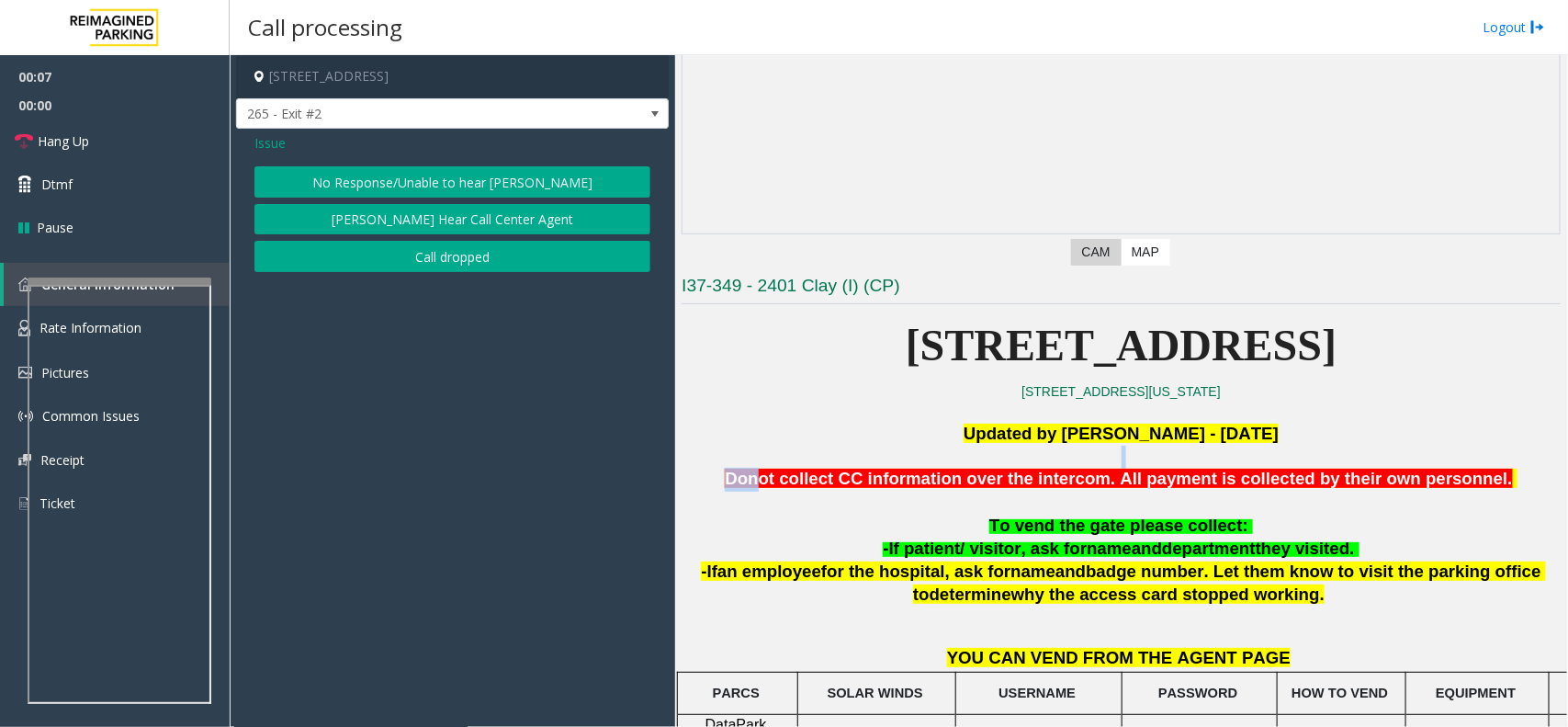
click at [464, 182] on button "No Response/Unable to hear [PERSON_NAME]" at bounding box center [452, 182] width 396 height 31
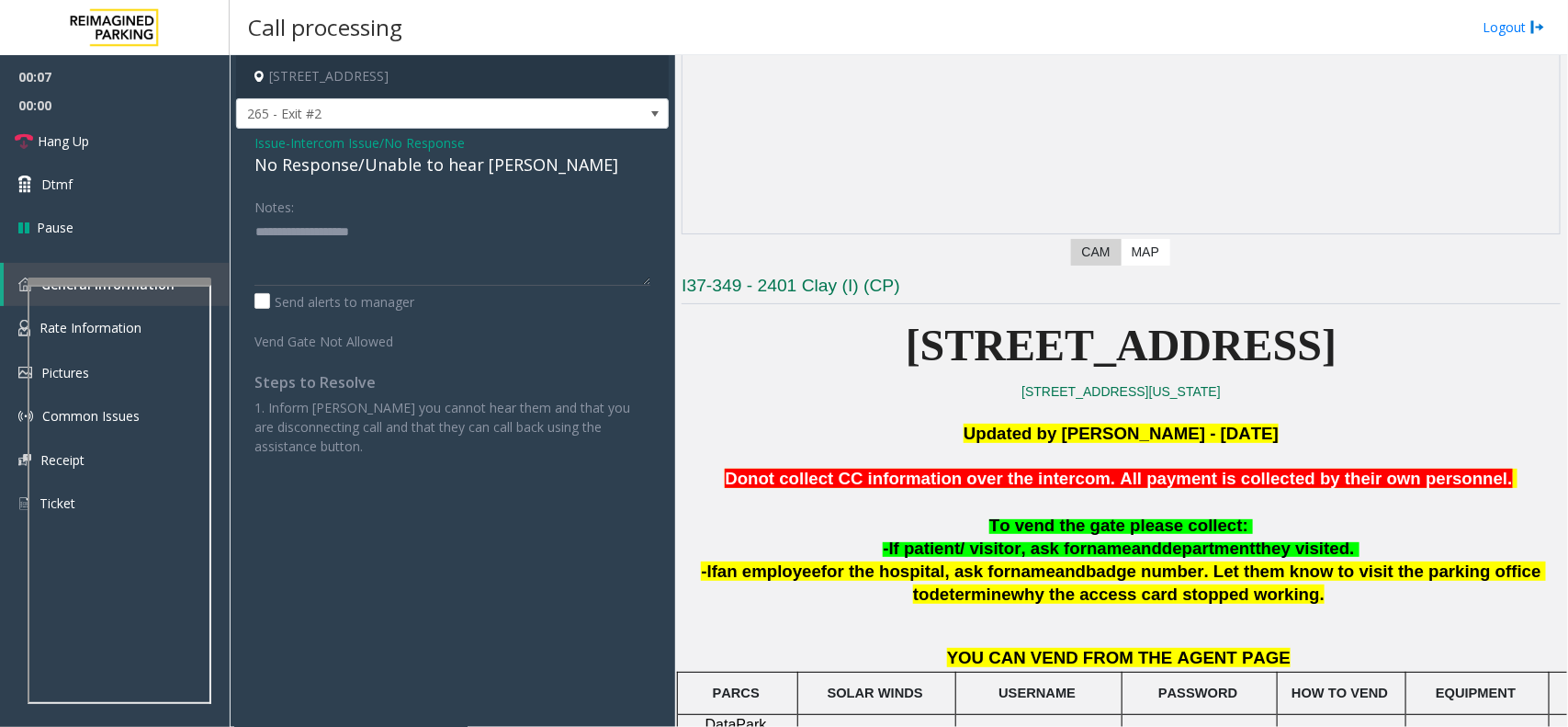
click at [420, 168] on div "No Response/Unable to hear [PERSON_NAME]" at bounding box center [452, 164] width 396 height 24
type textarea "**********"
click at [200, 143] on link "Hang Up" at bounding box center [115, 141] width 230 height 43
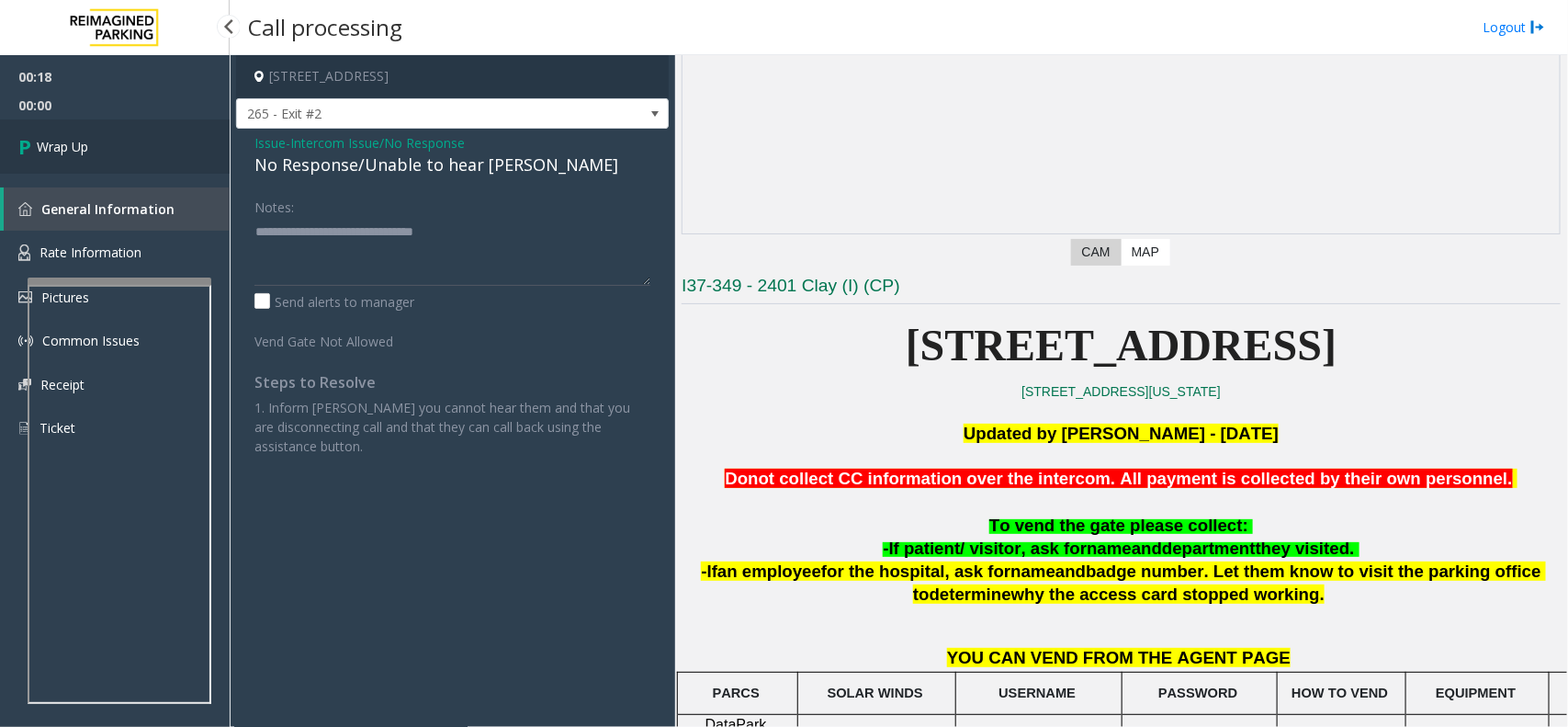
click at [200, 143] on link "Wrap Up" at bounding box center [115, 146] width 230 height 54
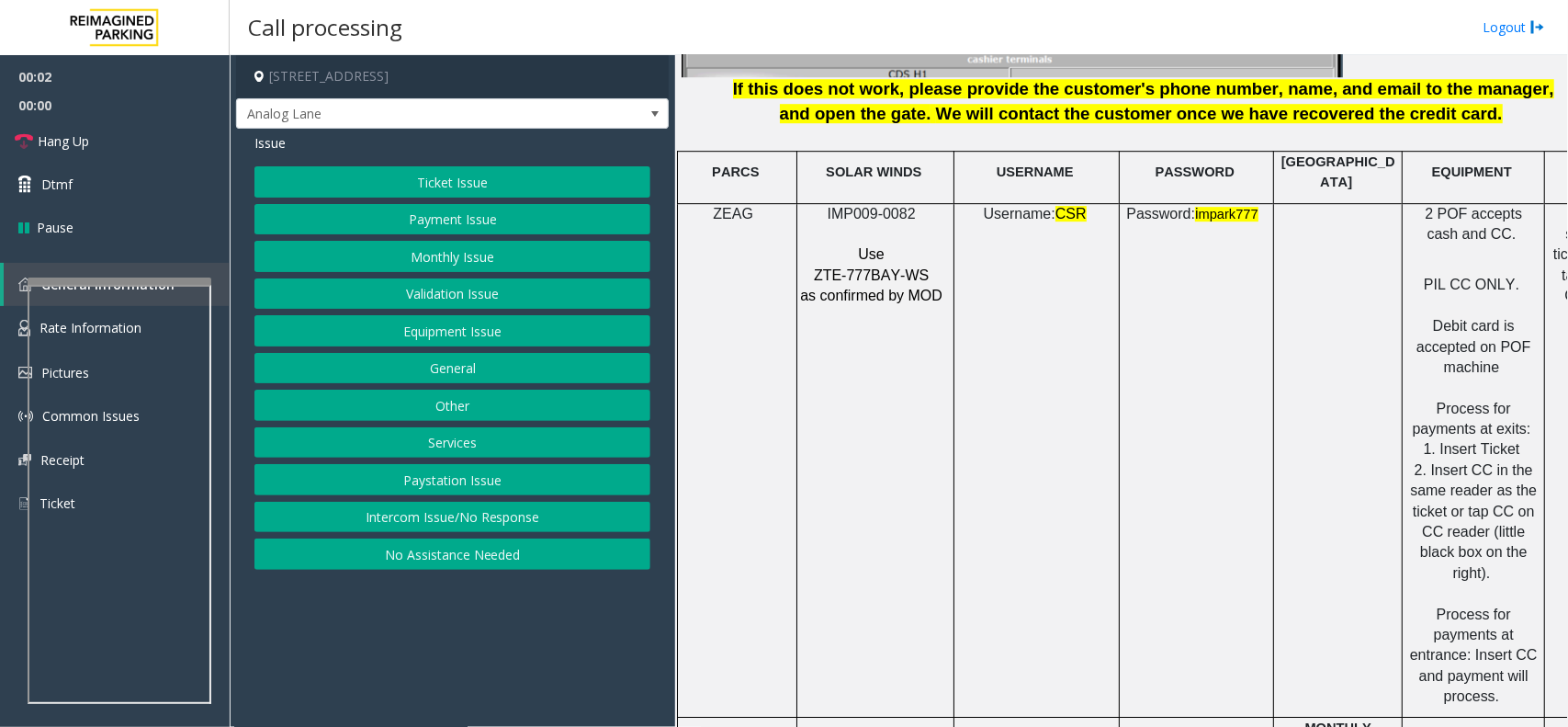
scroll to position [2526, 0]
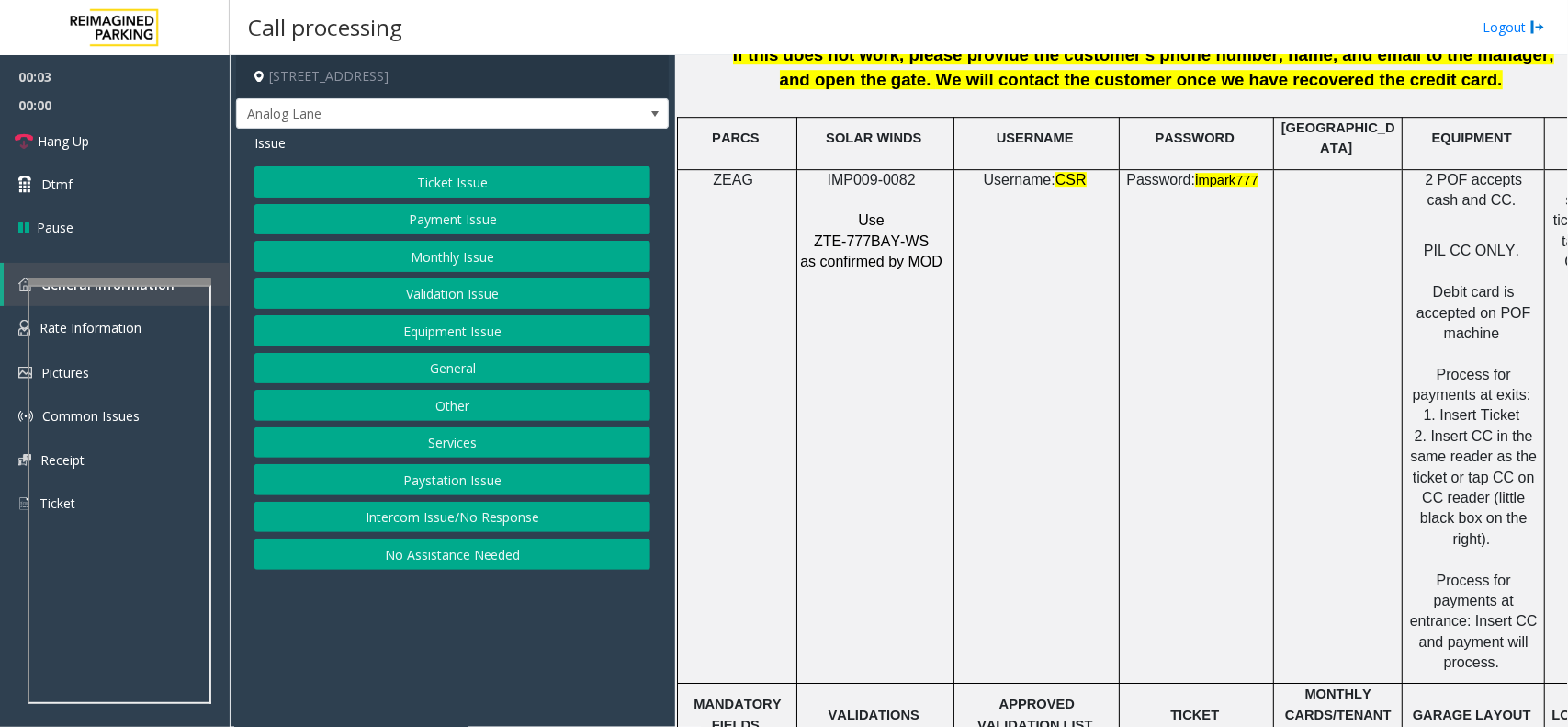
click at [899, 172] on span "IMP009-0082" at bounding box center [872, 180] width 88 height 16
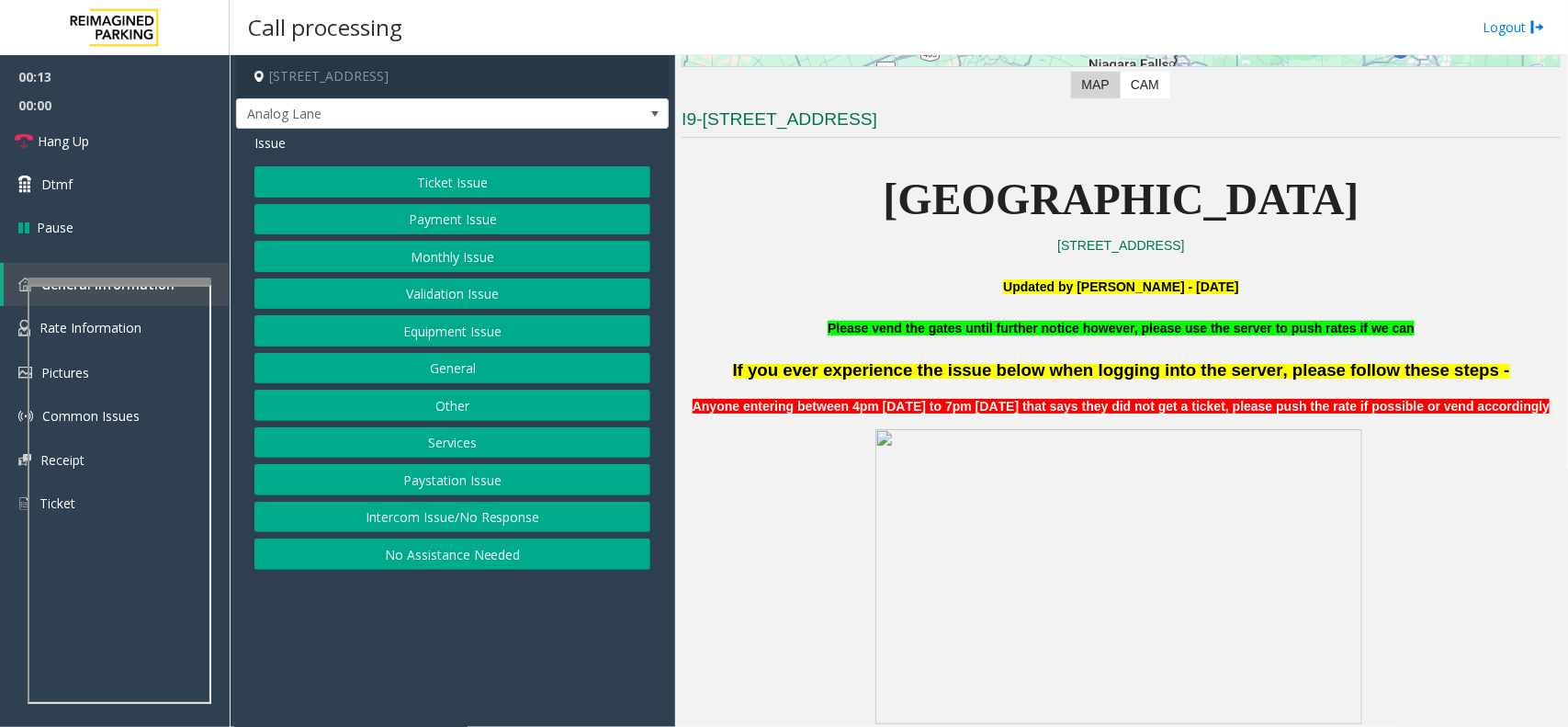
scroll to position [344, 0]
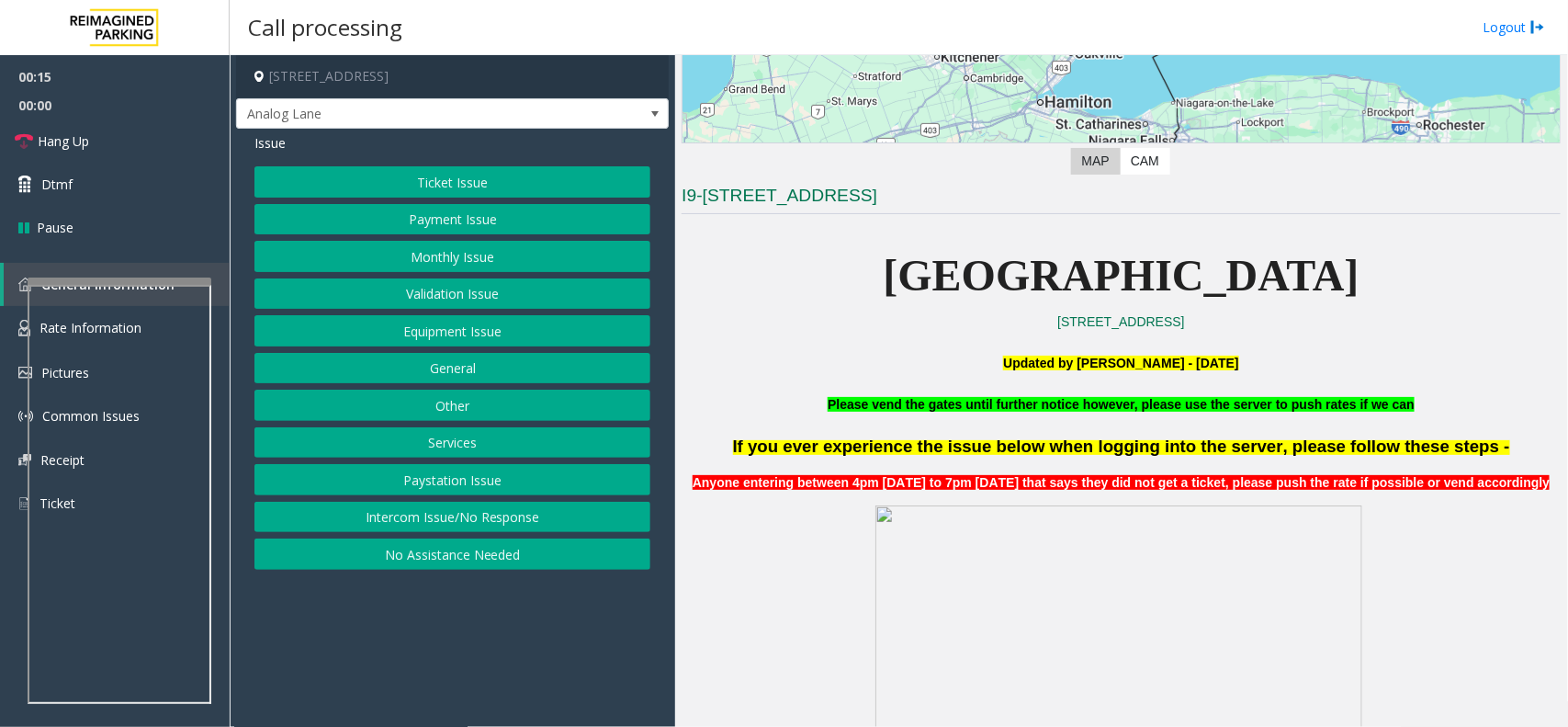
drag, startPoint x: 907, startPoint y: 272, endPoint x: 1324, endPoint y: 286, distance: 417.2
click at [1324, 286] on span "[GEOGRAPHIC_DATA]" at bounding box center [1122, 275] width 476 height 49
click at [499, 338] on button "Equipment Issue" at bounding box center [452, 331] width 396 height 31
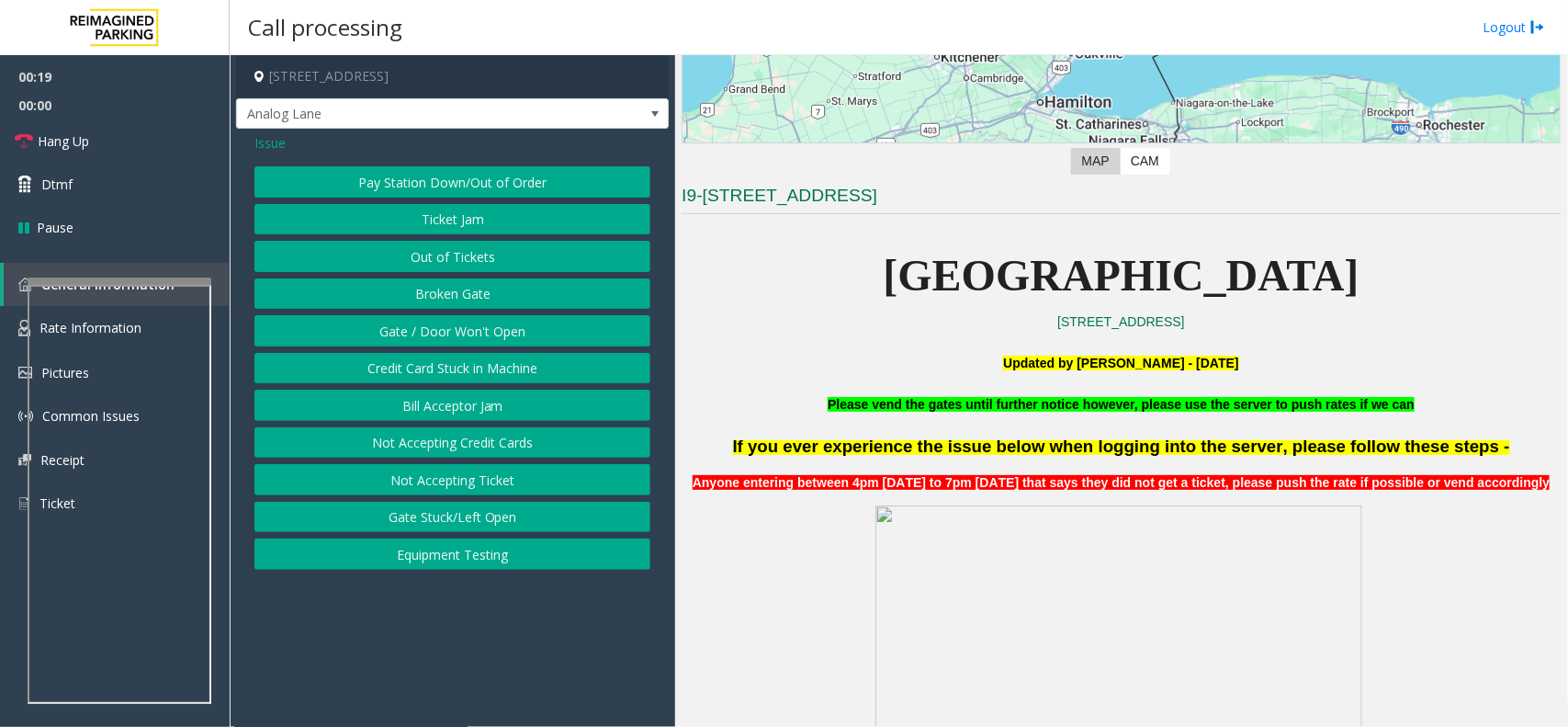
click at [506, 334] on button "Gate / Door Won't Open" at bounding box center [452, 331] width 396 height 31
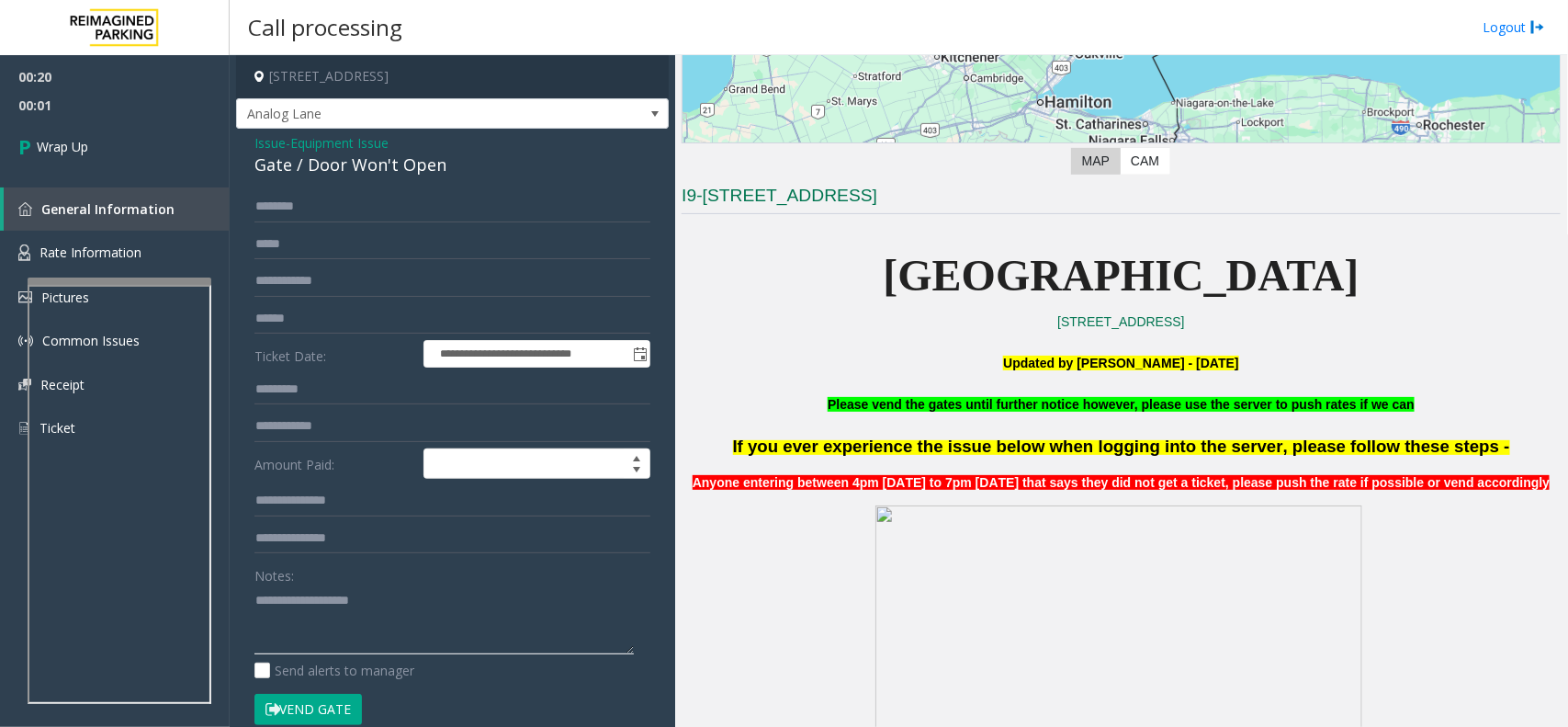
click at [341, 600] on textarea at bounding box center [444, 619] width 380 height 68
paste textarea "**********"
click at [353, 159] on div "Gate / Door Won't Open" at bounding box center [452, 164] width 396 height 24
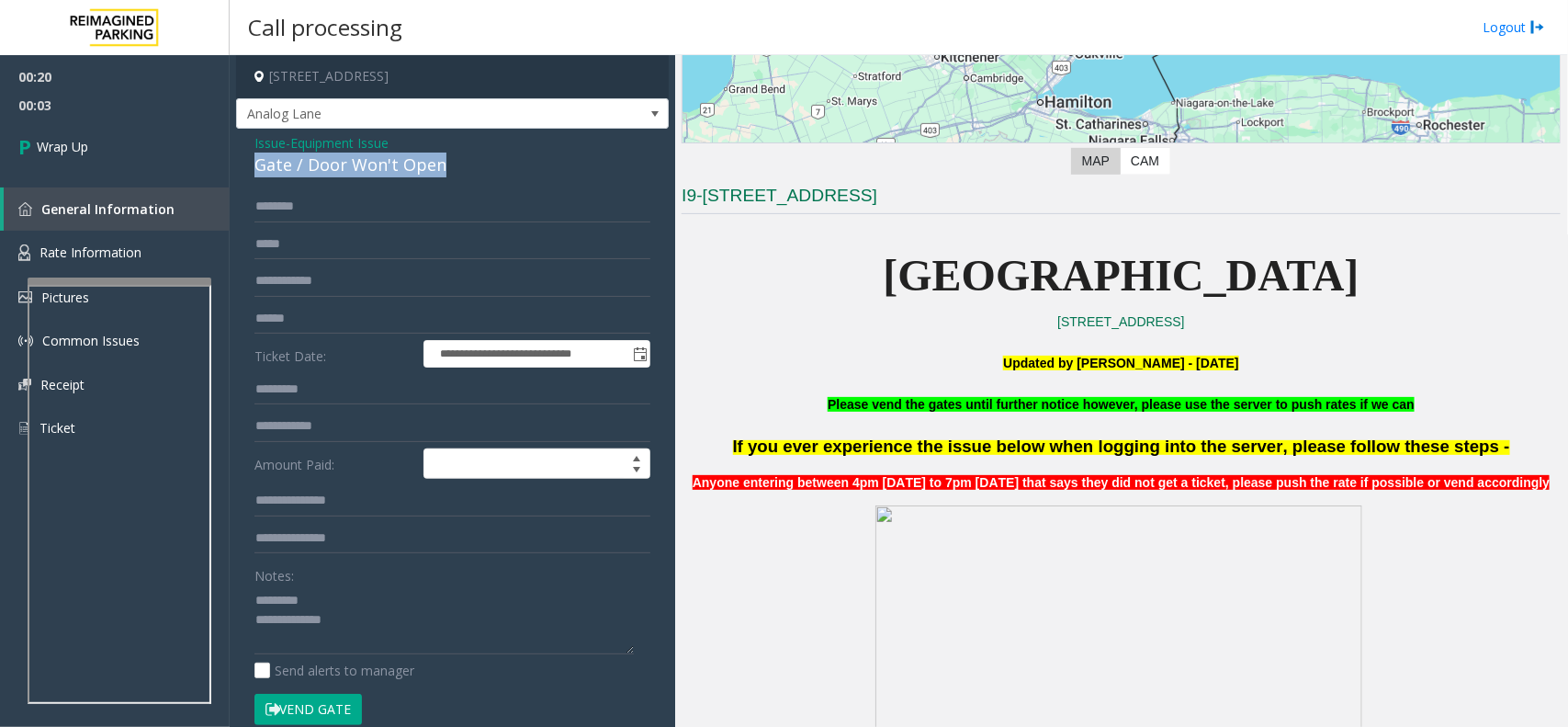
click at [353, 159] on div "Gate / Door Won't Open" at bounding box center [452, 164] width 396 height 24
click at [323, 588] on textarea at bounding box center [444, 619] width 380 height 68
paste textarea "**********"
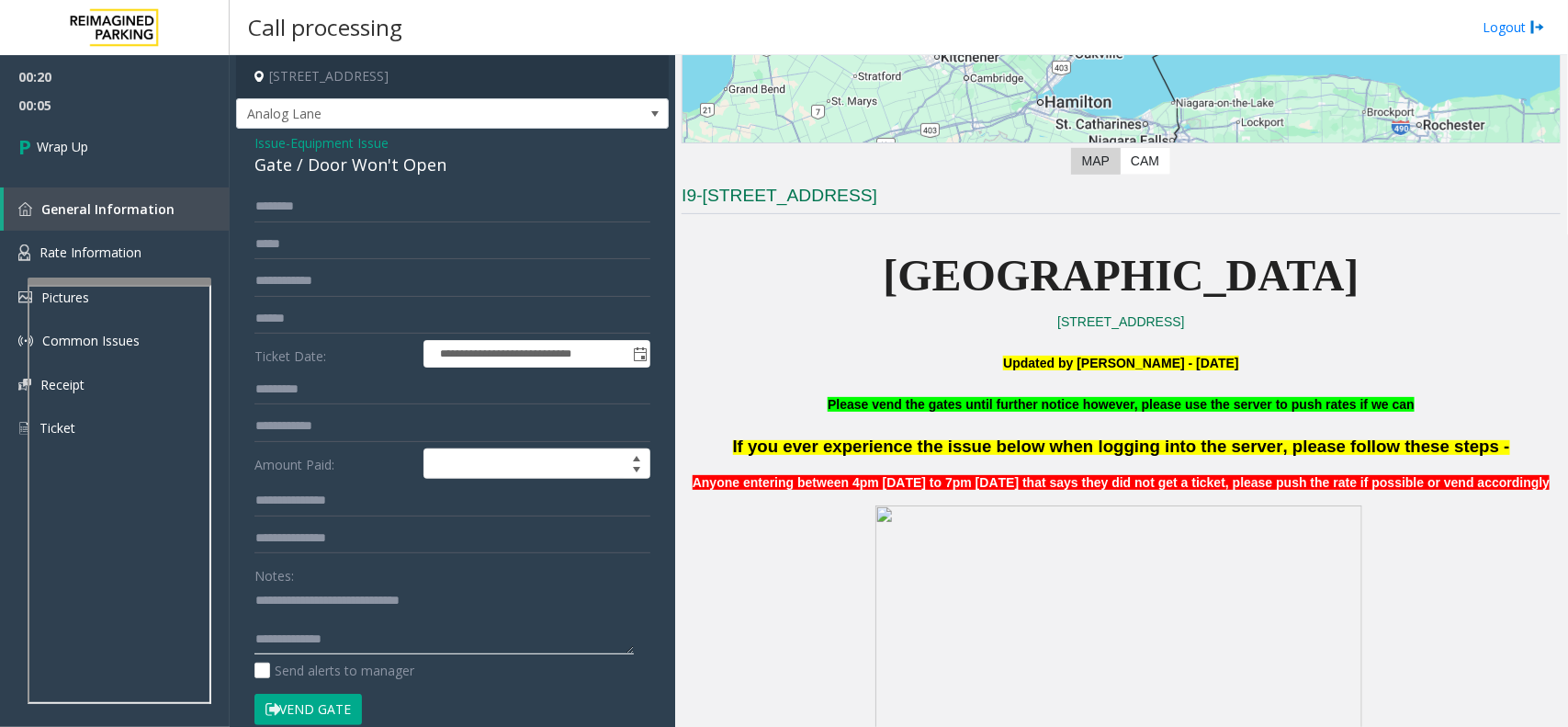
click at [370, 651] on textarea at bounding box center [444, 619] width 380 height 68
type textarea "**********"
click at [157, 170] on link "Wrap Up" at bounding box center [115, 146] width 230 height 54
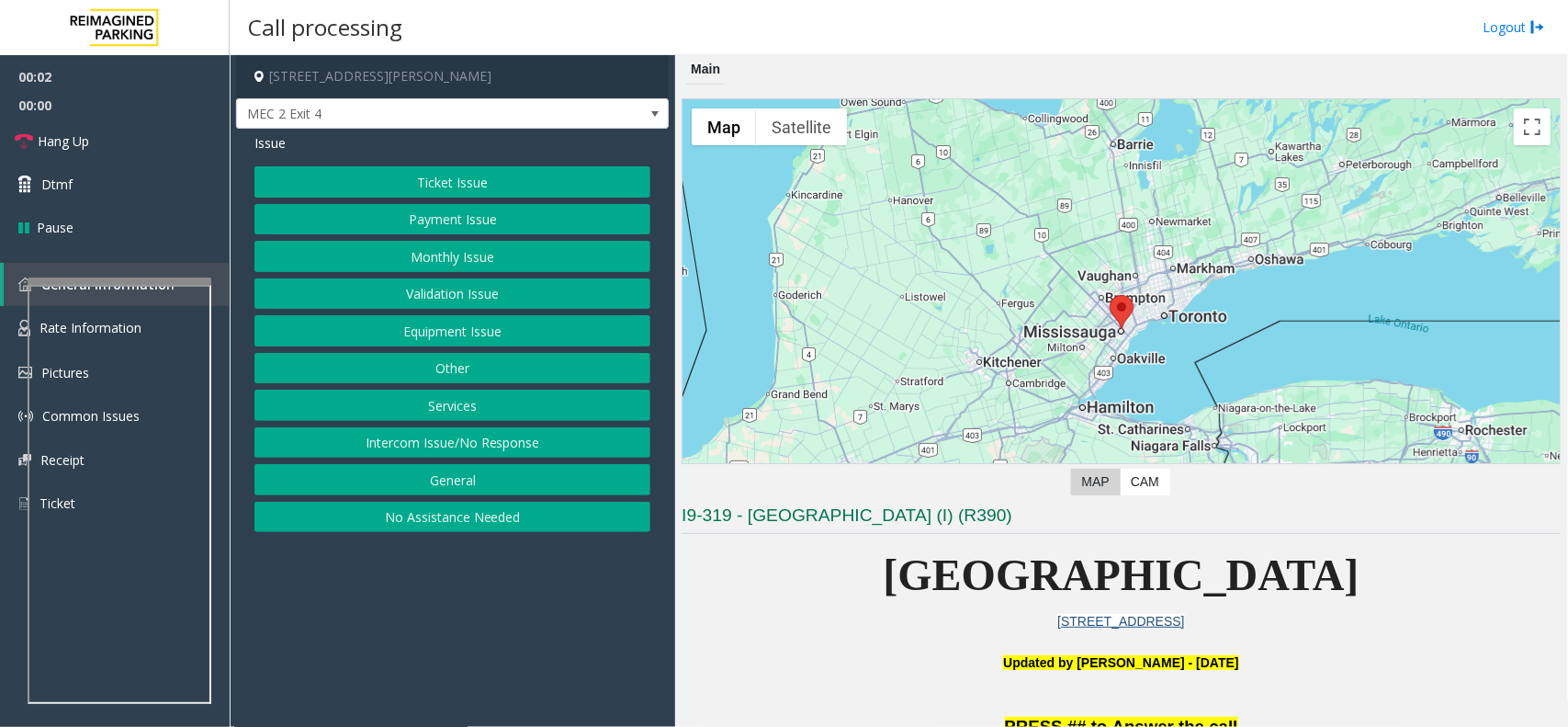
click at [492, 442] on button "Intercom Issue/No Response" at bounding box center [452, 443] width 396 height 31
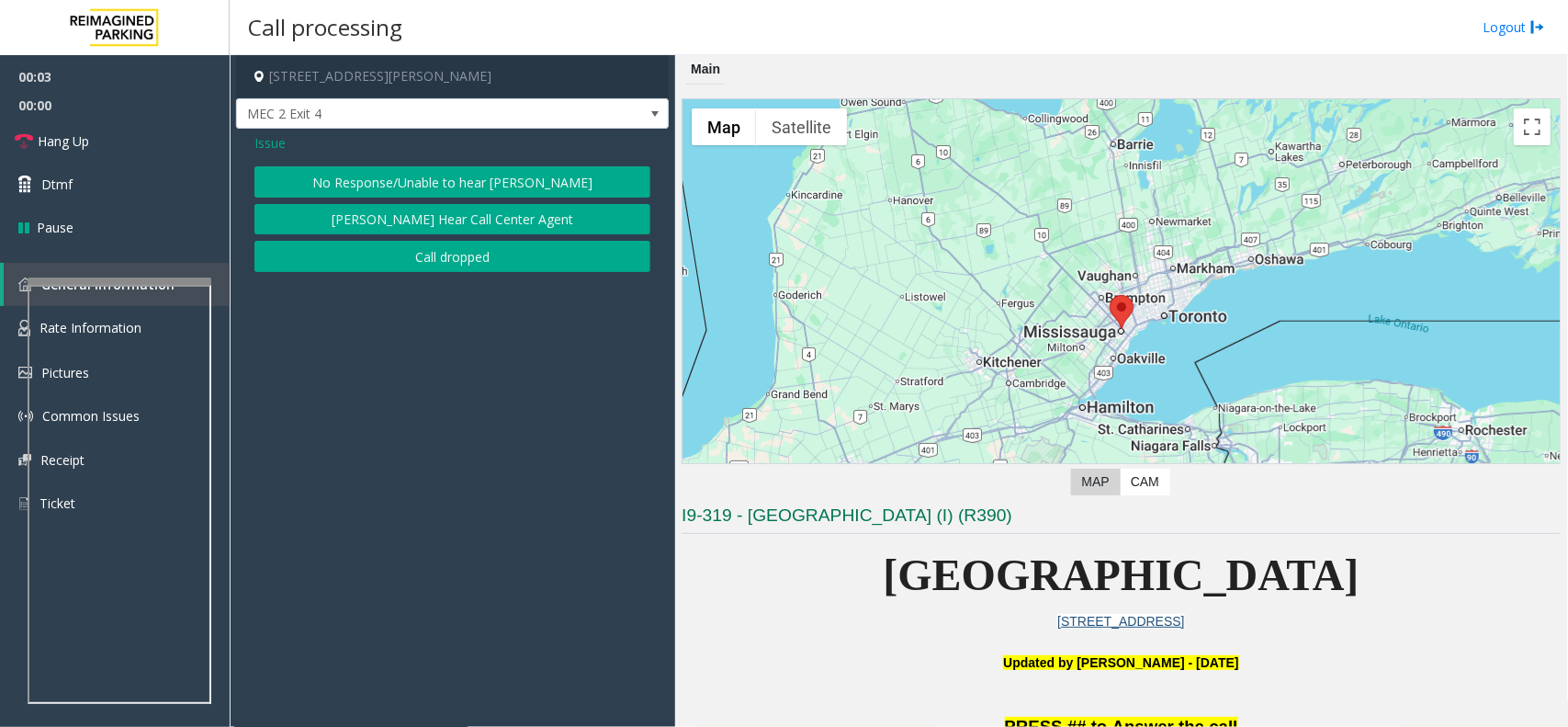
click at [353, 191] on button "No Response/Unable to hear [PERSON_NAME]" at bounding box center [452, 182] width 396 height 31
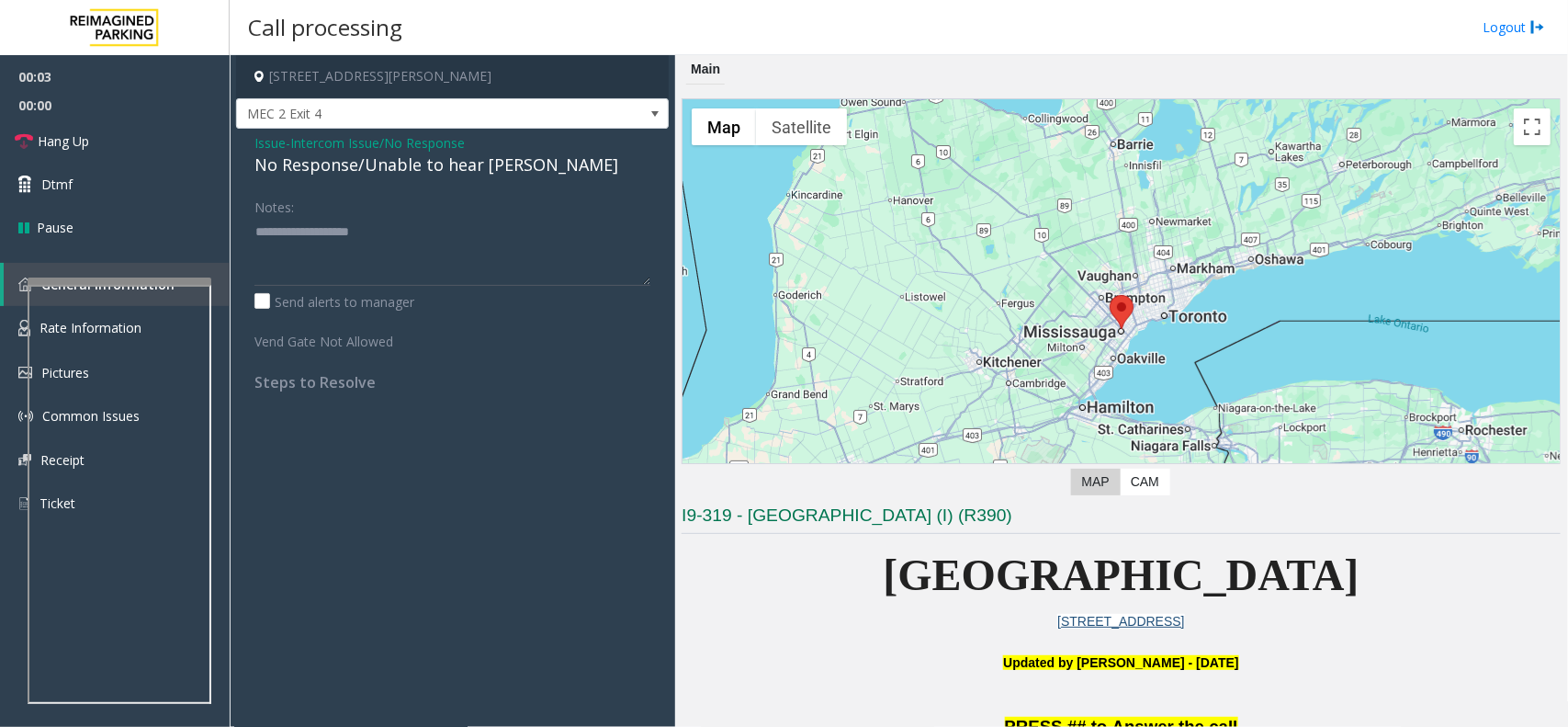
click at [383, 176] on div "No Response/Unable to hear [PERSON_NAME]" at bounding box center [452, 164] width 396 height 24
type textarea "**********"
click at [17, 152] on link "Hang Up" at bounding box center [115, 141] width 230 height 43
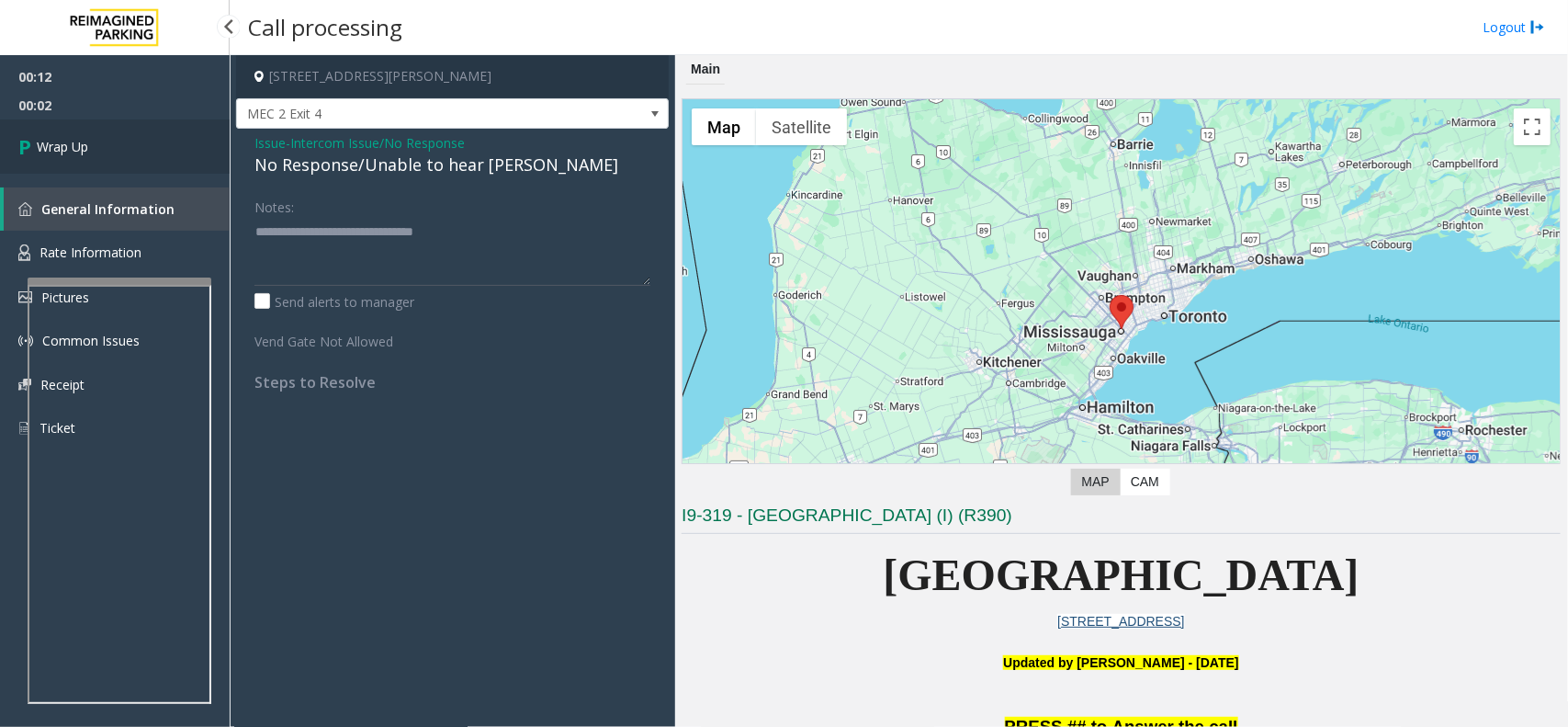
click at [130, 150] on link "Wrap Up" at bounding box center [115, 146] width 230 height 54
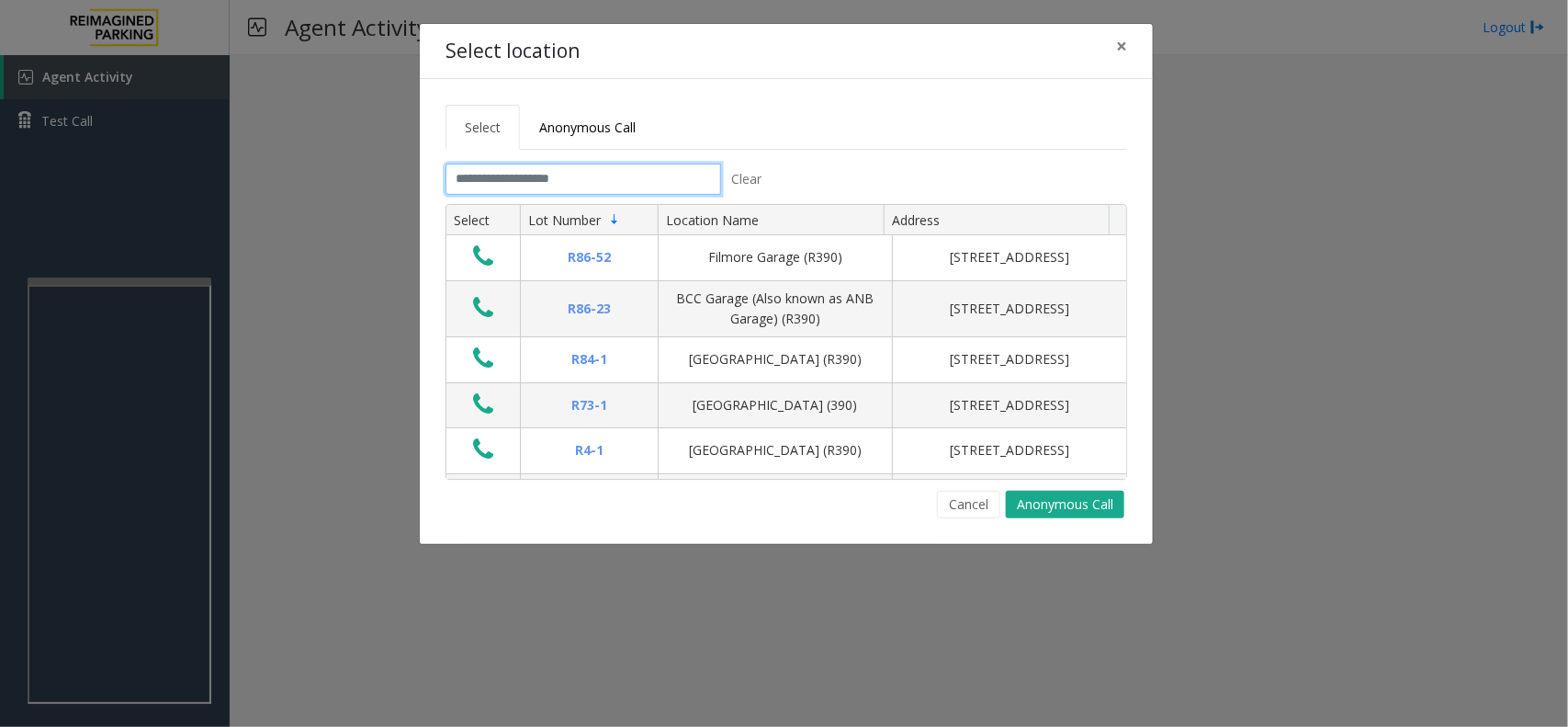
click at [600, 177] on input "text" at bounding box center [583, 179] width 276 height 31
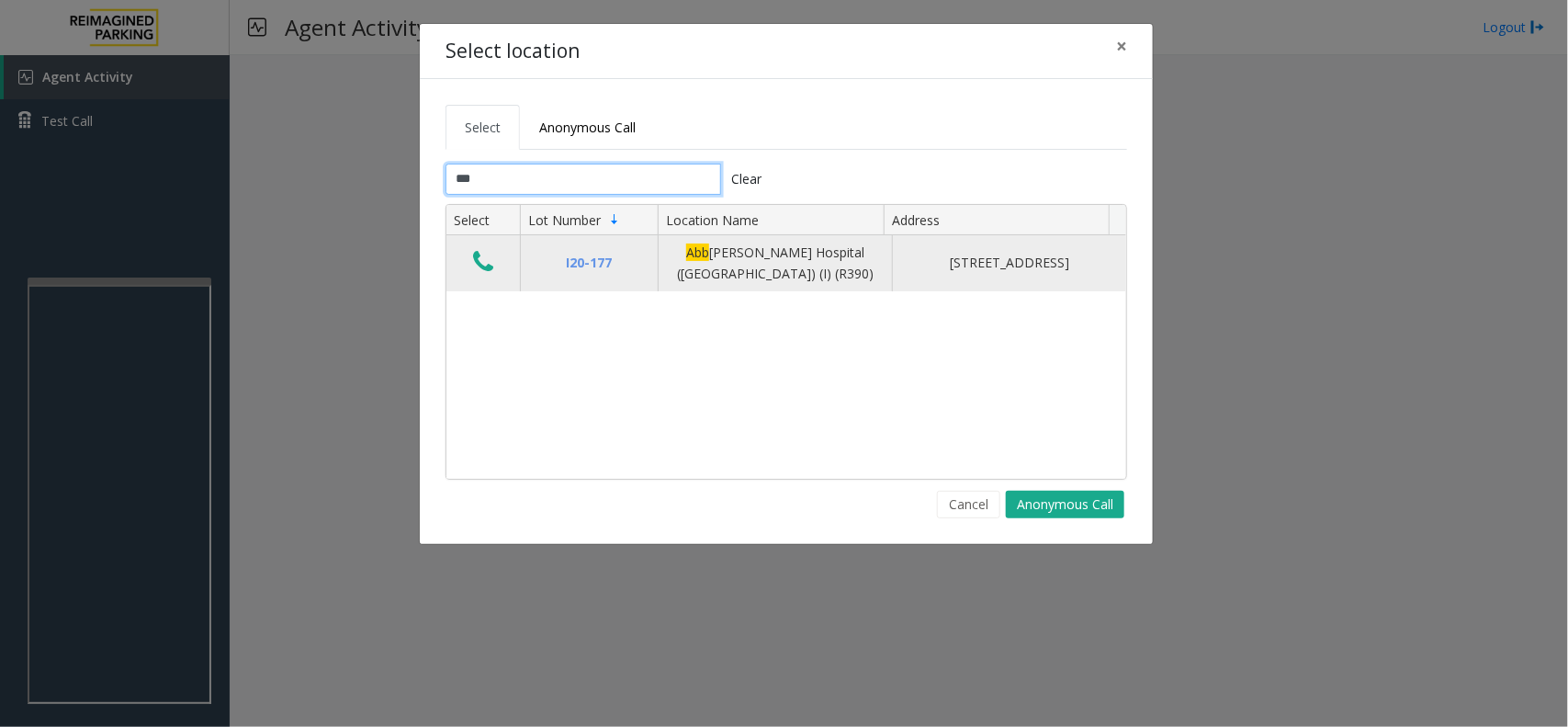
type input "***"
click at [484, 247] on td "Data table" at bounding box center [483, 262] width 73 height 56
click at [489, 260] on icon "Data table" at bounding box center [483, 261] width 21 height 25
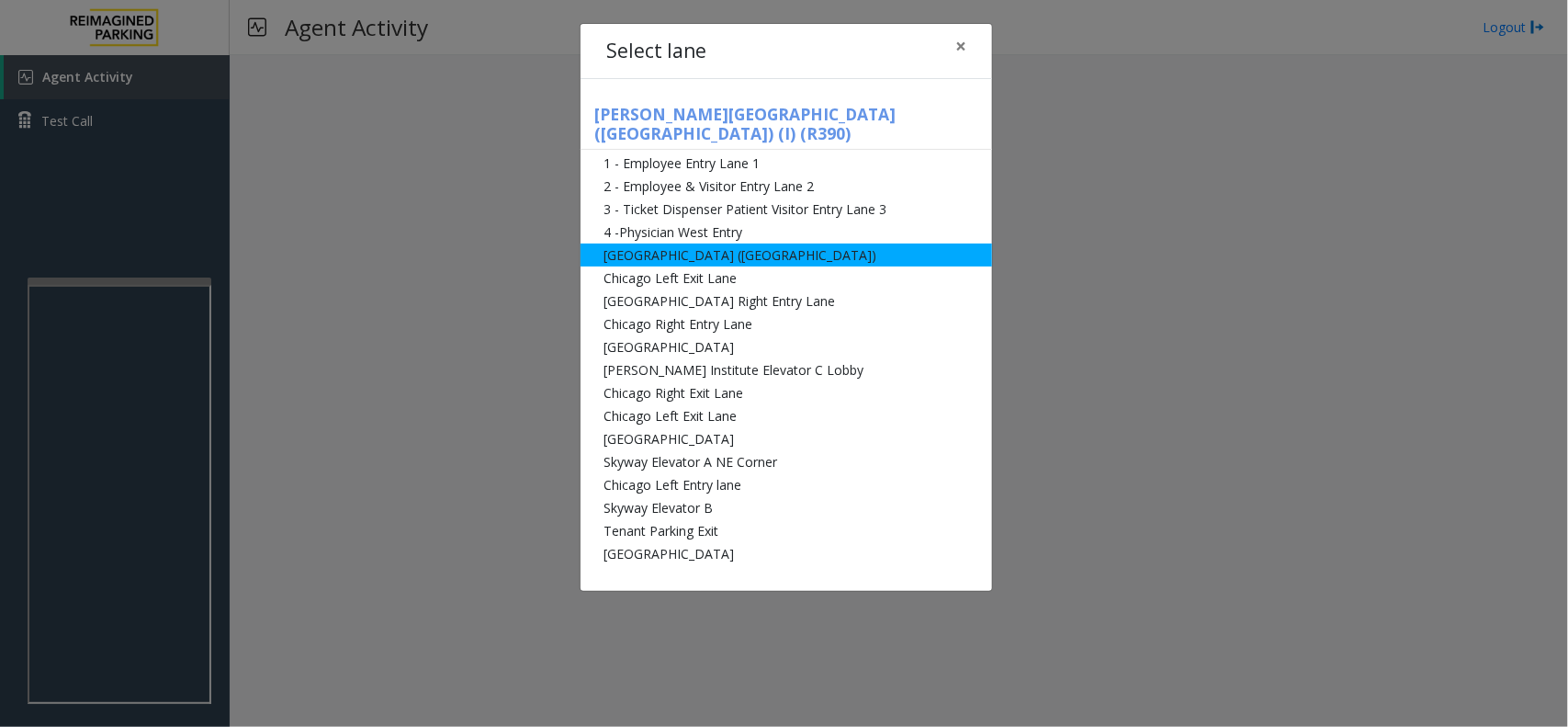
click at [762, 244] on li "[GEOGRAPHIC_DATA] ([GEOGRAPHIC_DATA])" at bounding box center [786, 254] width 412 height 23
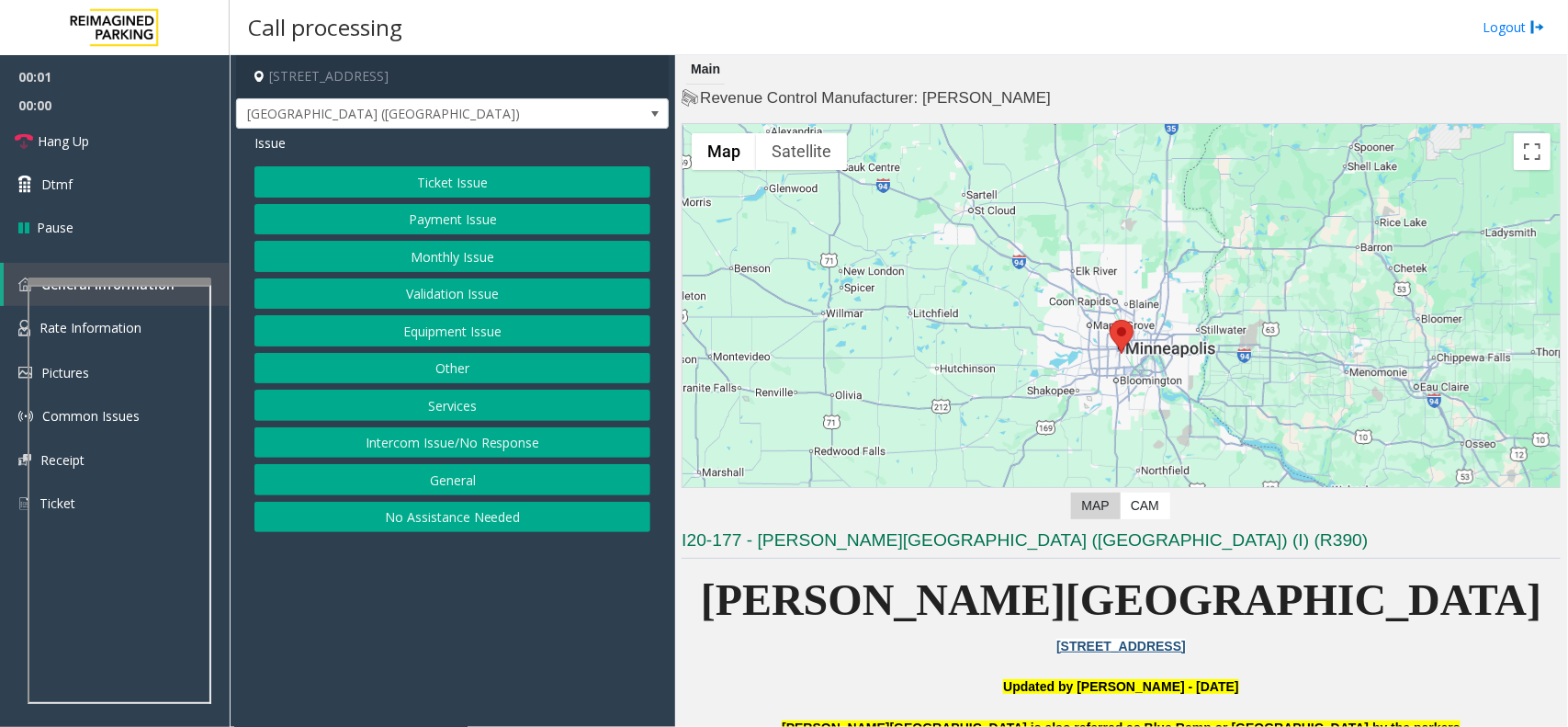
drag, startPoint x: 0, startPoint y: 0, endPoint x: 448, endPoint y: 326, distance: 554.1
click at [448, 326] on button "Equipment Issue" at bounding box center [452, 331] width 396 height 31
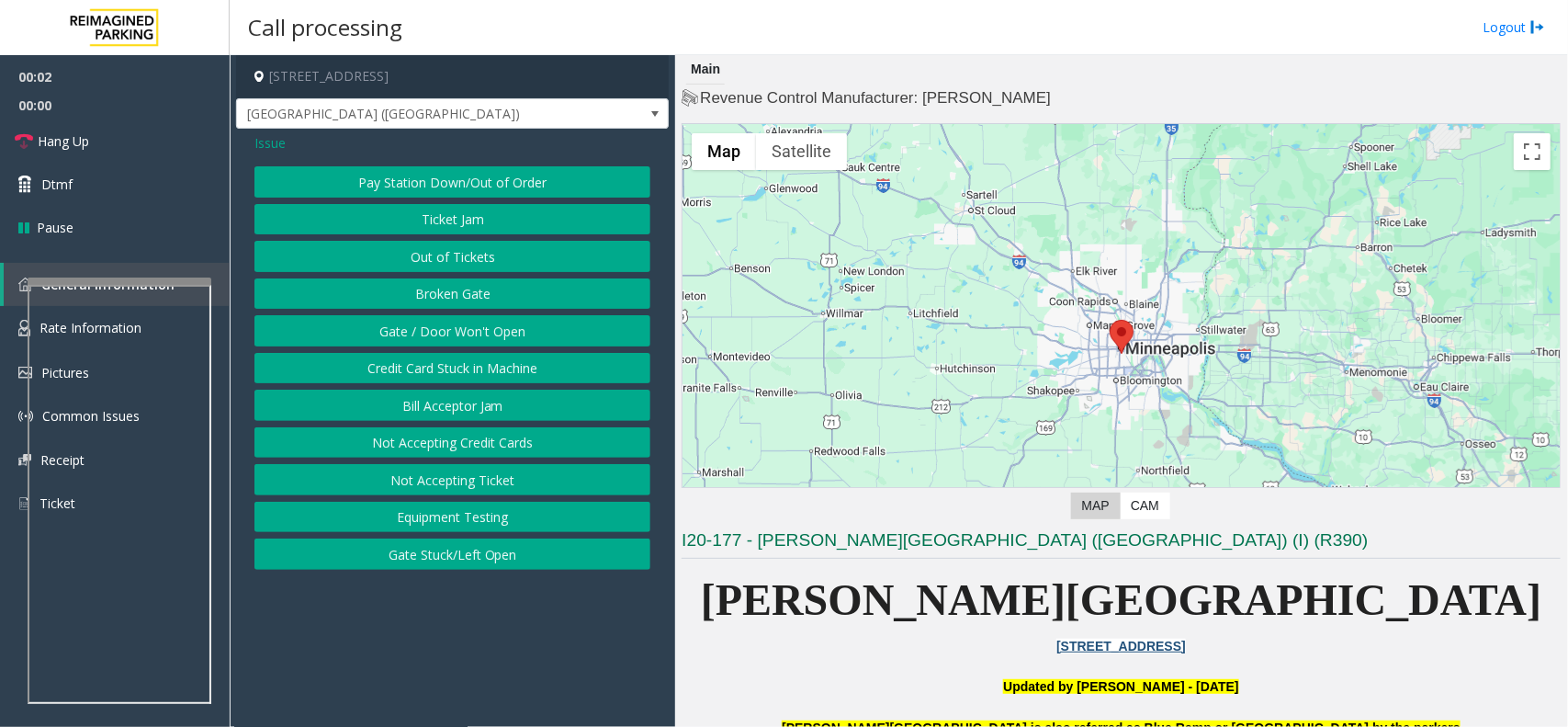
click at [442, 334] on button "Gate / Door Won't Open" at bounding box center [452, 331] width 396 height 31
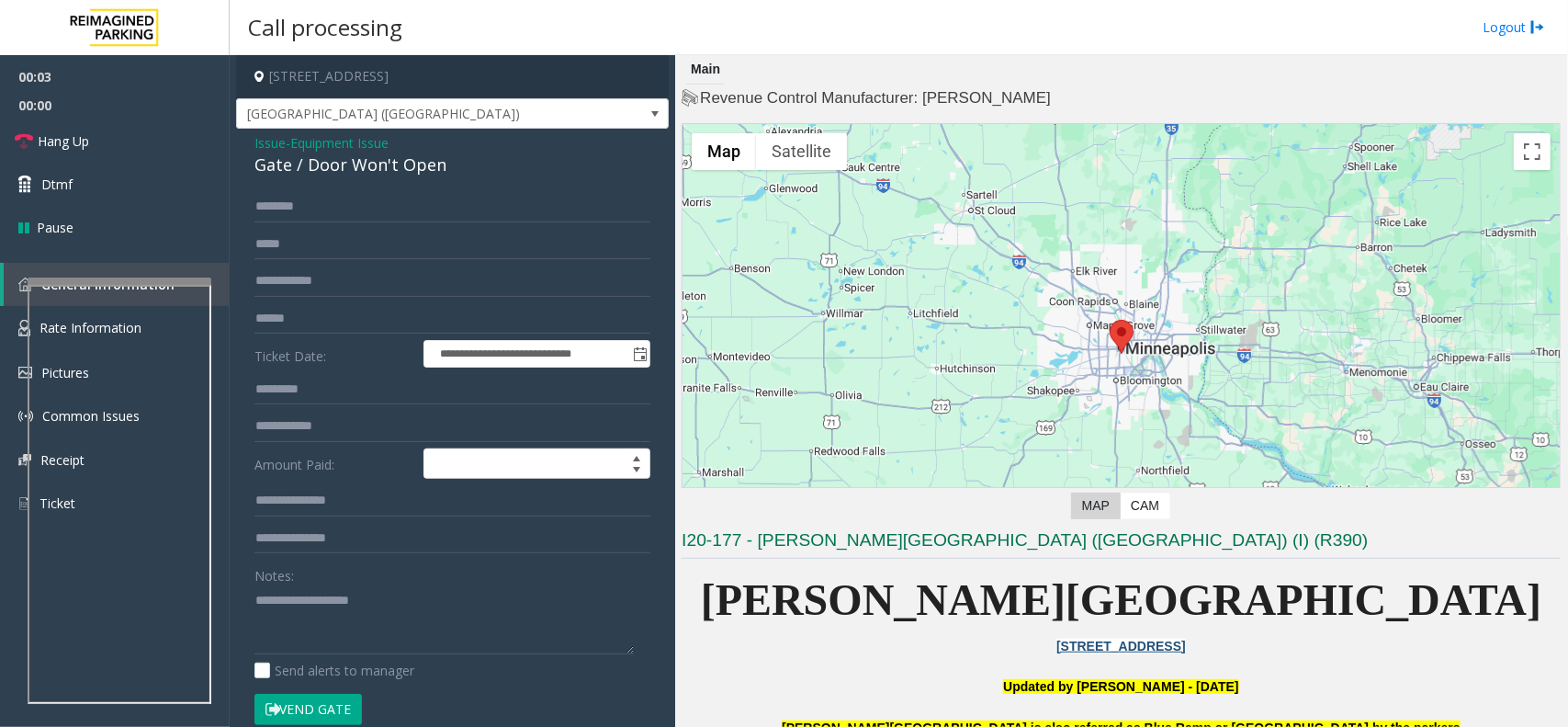
click at [301, 714] on button "Vend Gate" at bounding box center [308, 709] width 108 height 31
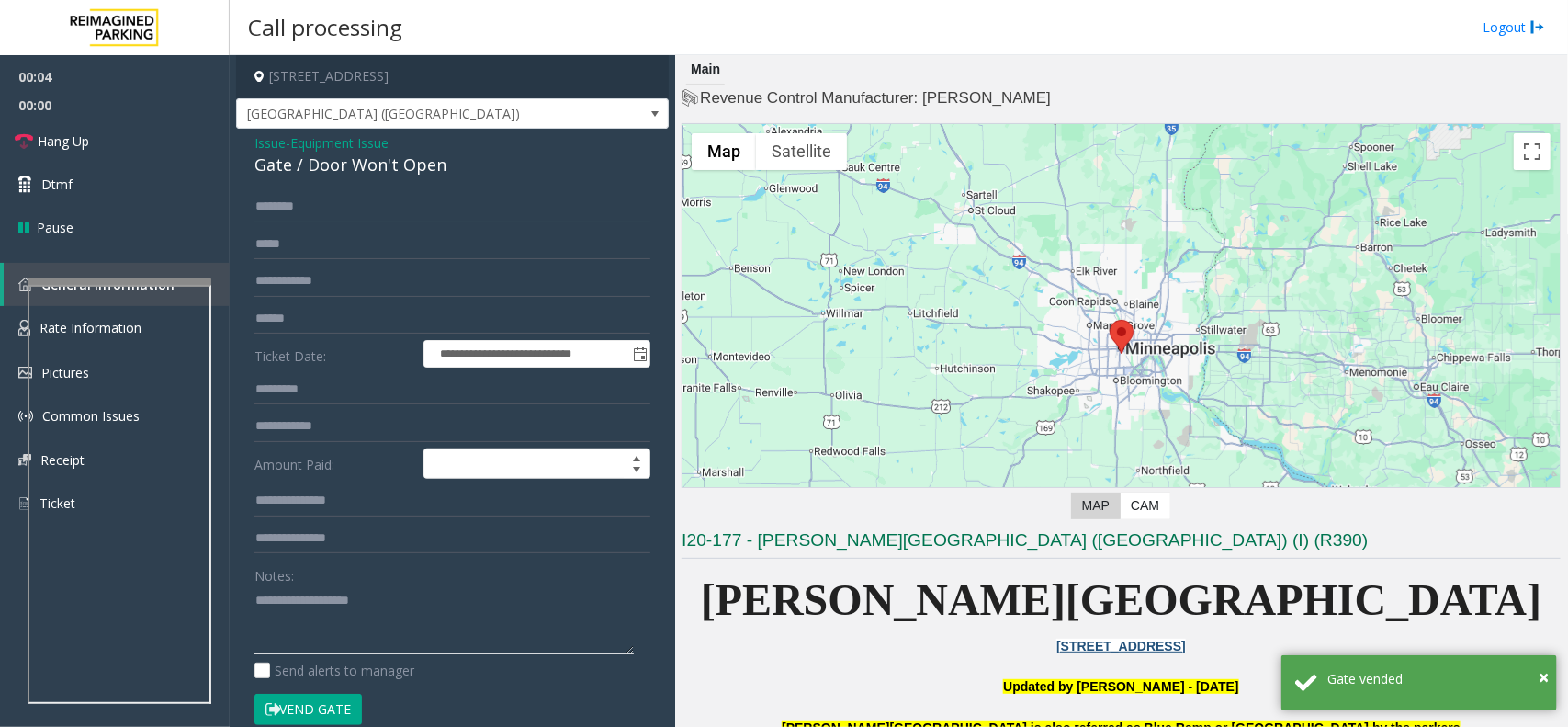
click at [515, 613] on textarea at bounding box center [444, 619] width 380 height 68
paste textarea "**********"
click at [413, 636] on textarea at bounding box center [444, 619] width 380 height 68
paste textarea "**********"
click at [109, 154] on link "Hang Up" at bounding box center [115, 141] width 230 height 43
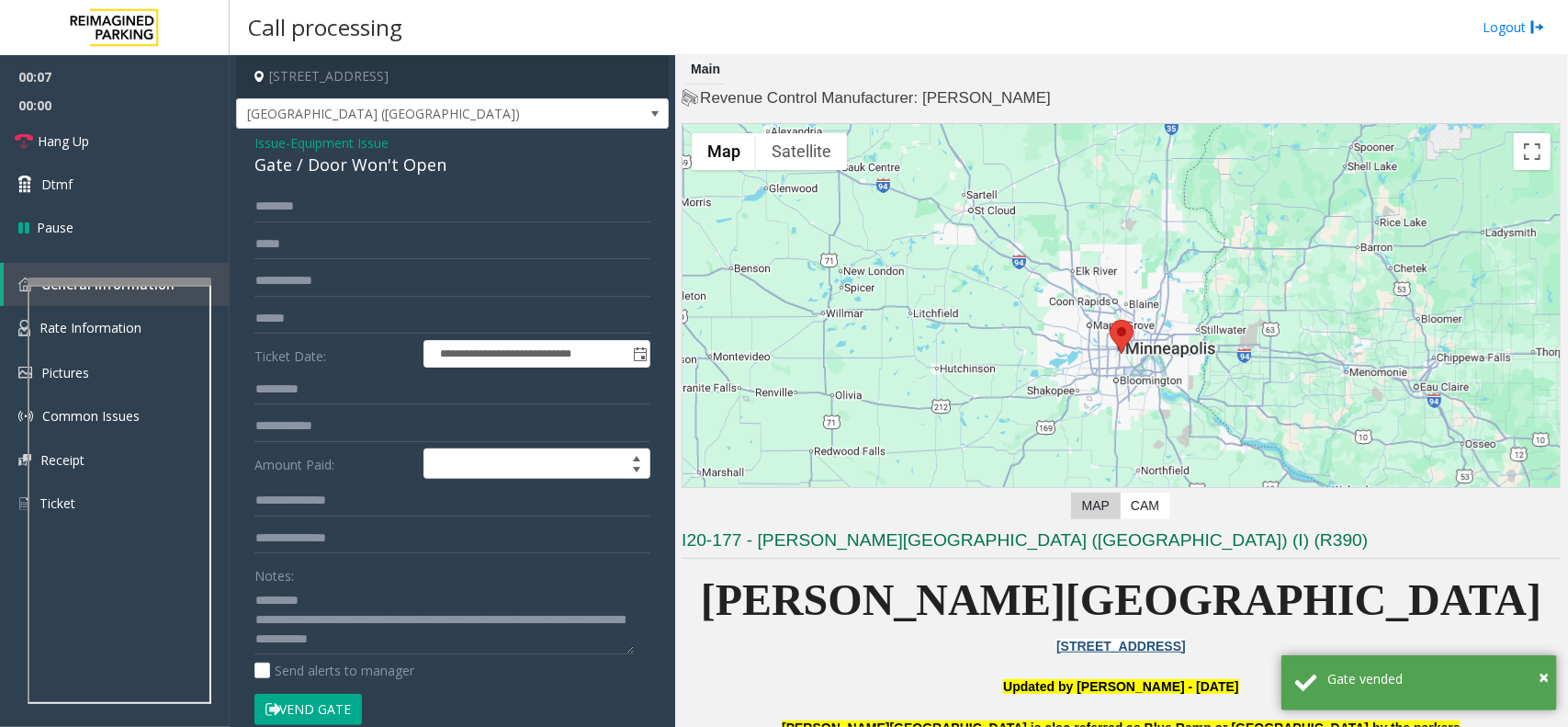
click at [337, 160] on div "Gate / Door Won't Open" at bounding box center [452, 164] width 396 height 24
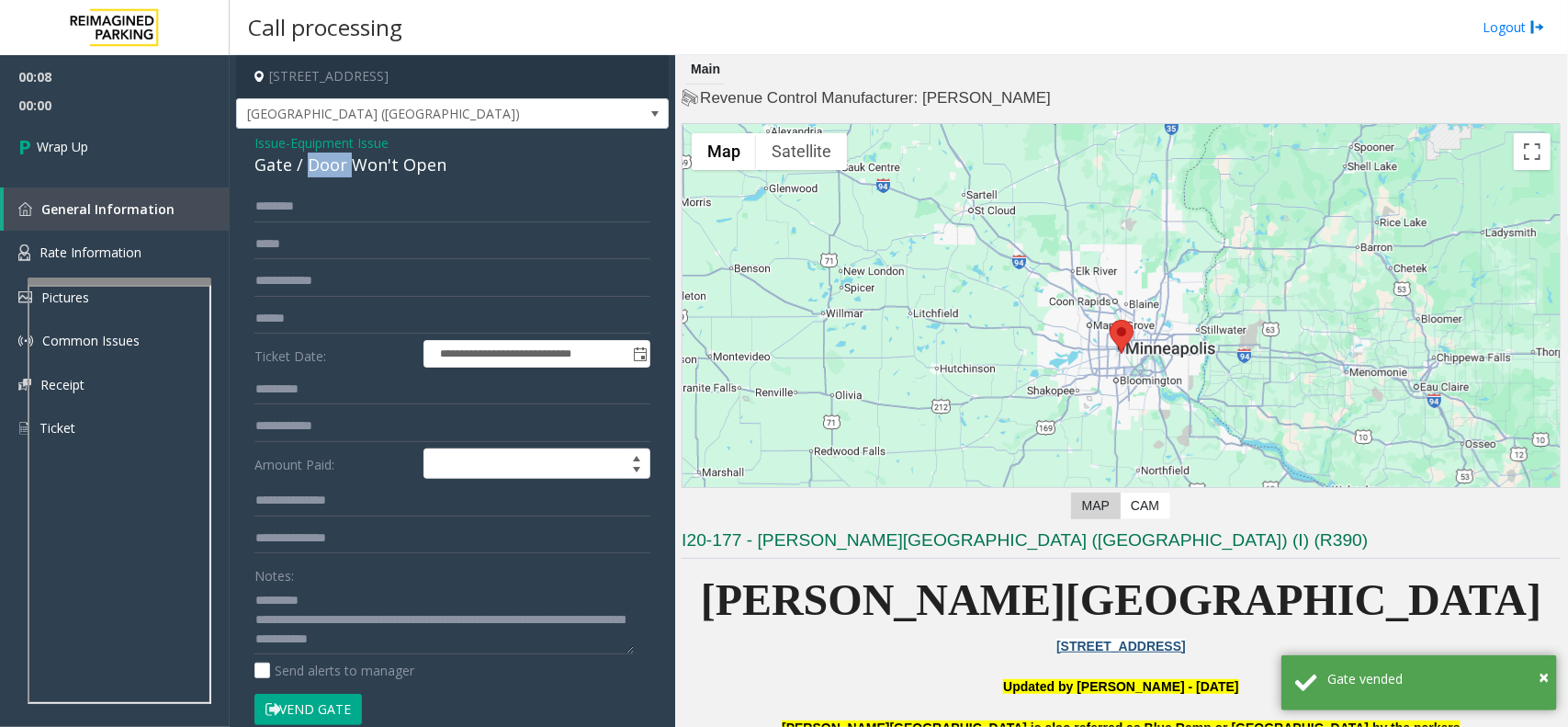
click at [337, 160] on div "Gate / Door Won't Open" at bounding box center [452, 164] width 396 height 24
copy div "Gate / Door Won't Open"
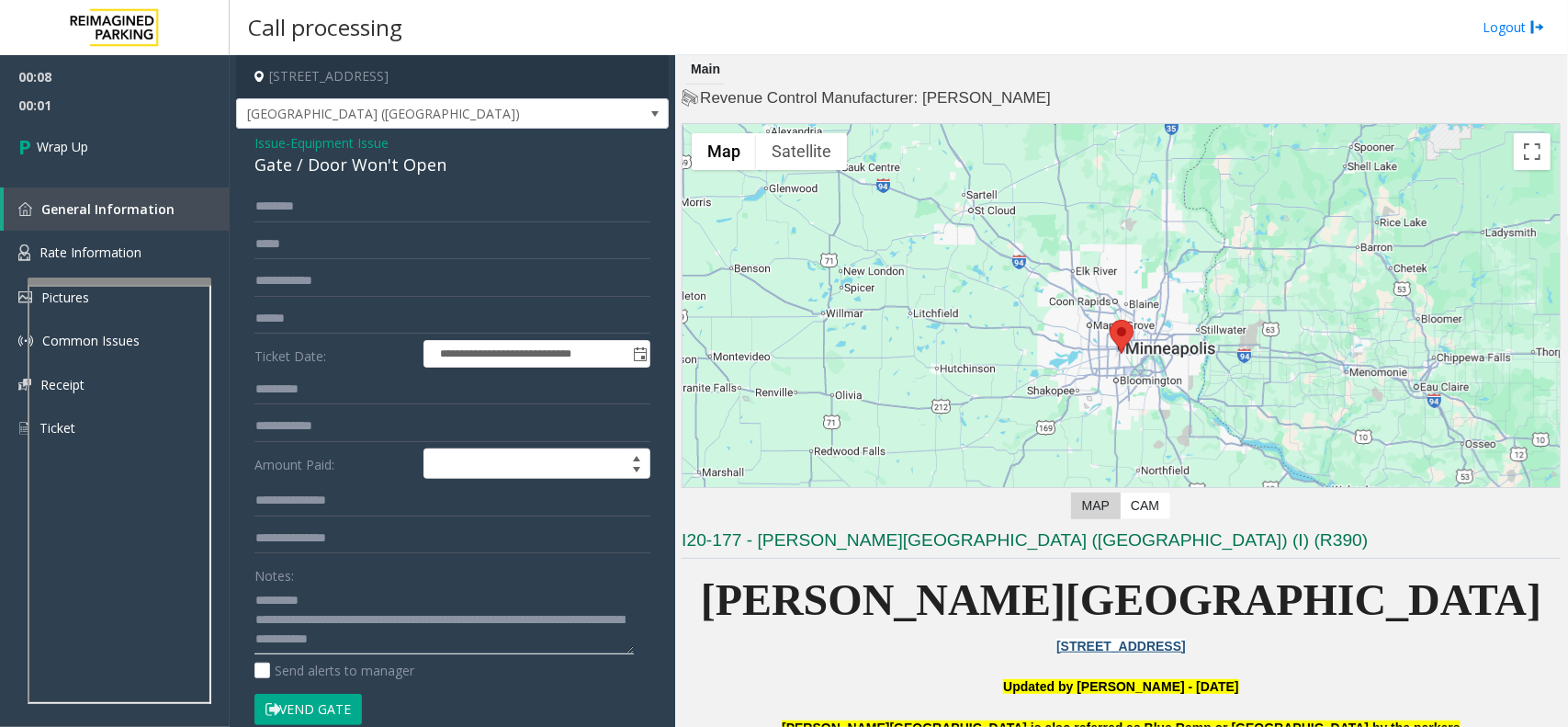
click at [369, 589] on textarea at bounding box center [444, 619] width 380 height 68
paste textarea "**********"
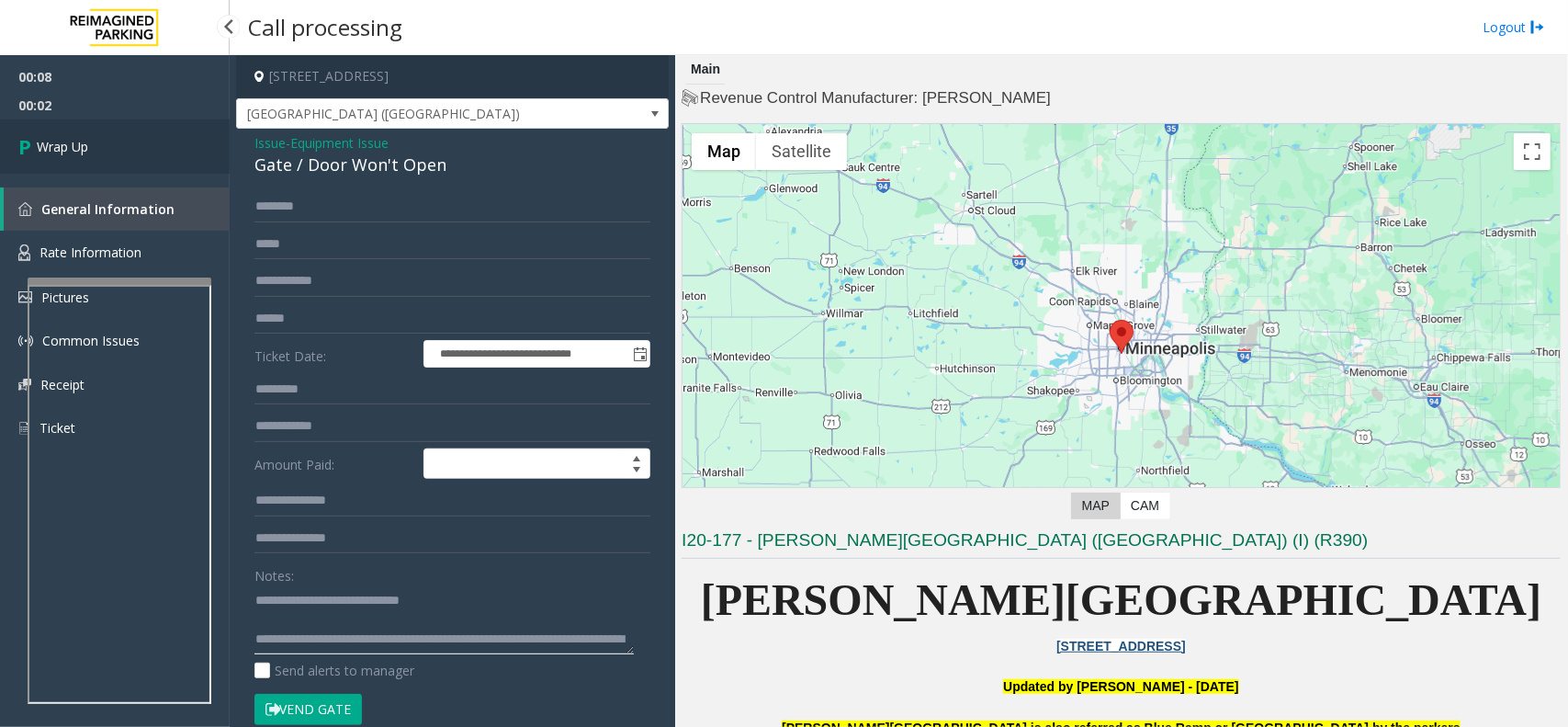
type textarea "**********"
click at [112, 134] on link "Wrap Up" at bounding box center [115, 146] width 230 height 54
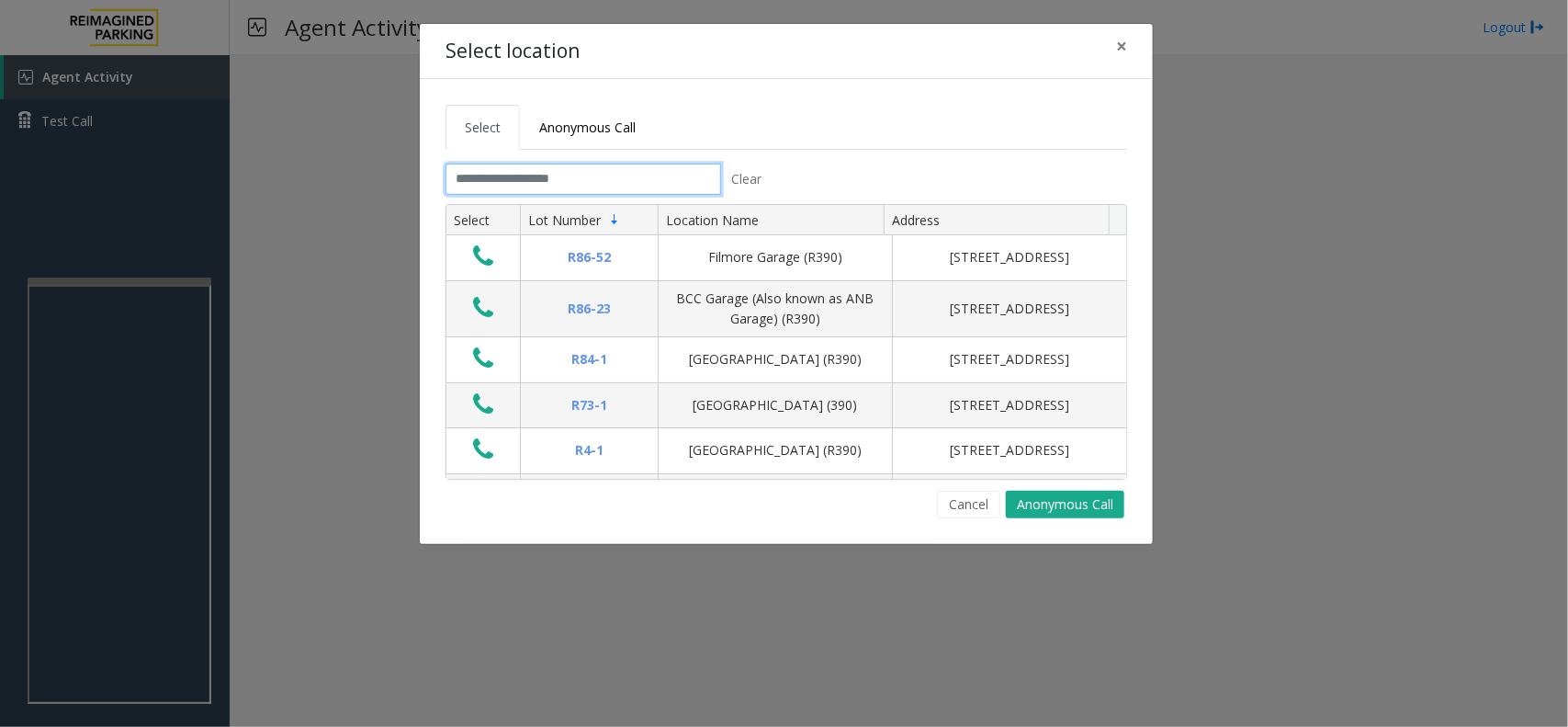
click at [561, 172] on input "text" at bounding box center [583, 179] width 276 height 31
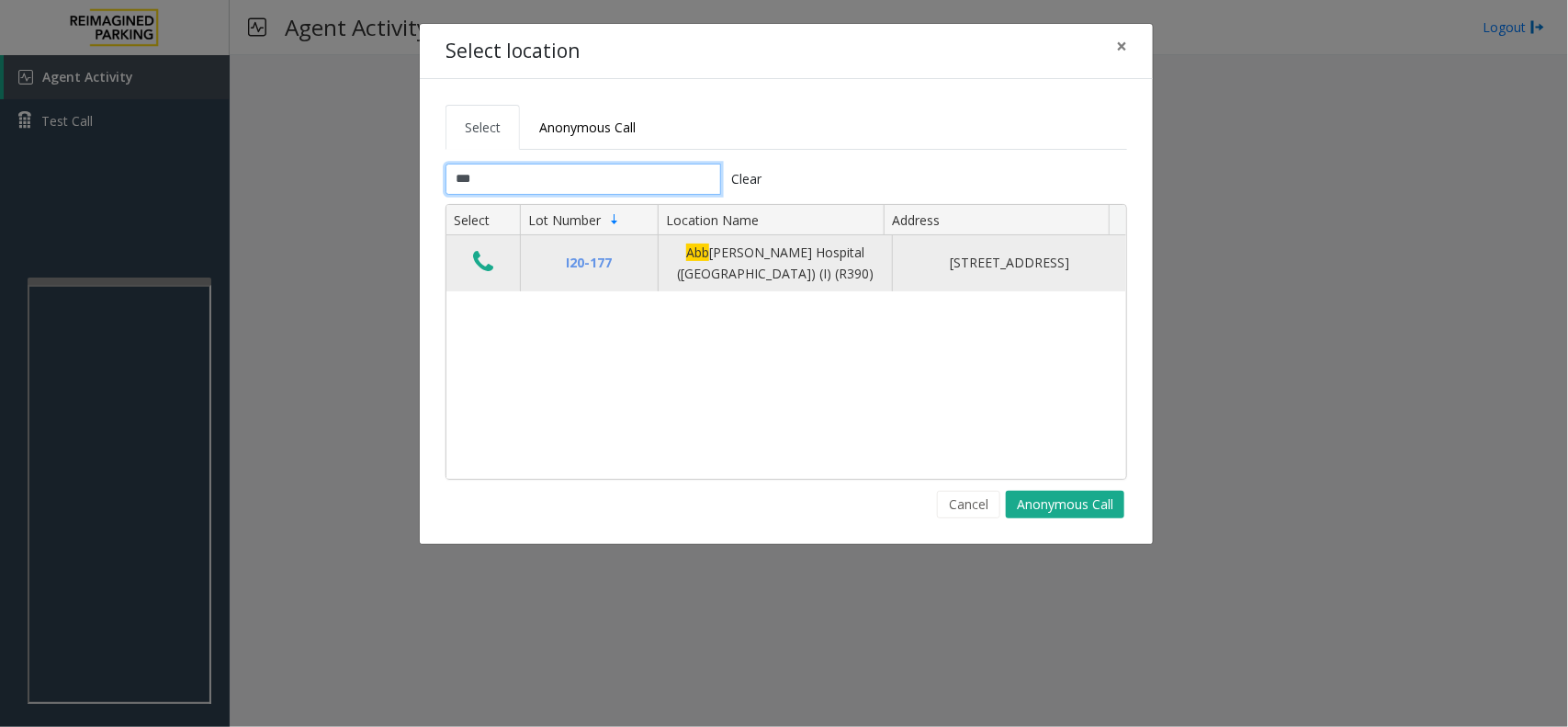
type input "***"
click at [484, 260] on icon "Data table" at bounding box center [483, 261] width 21 height 25
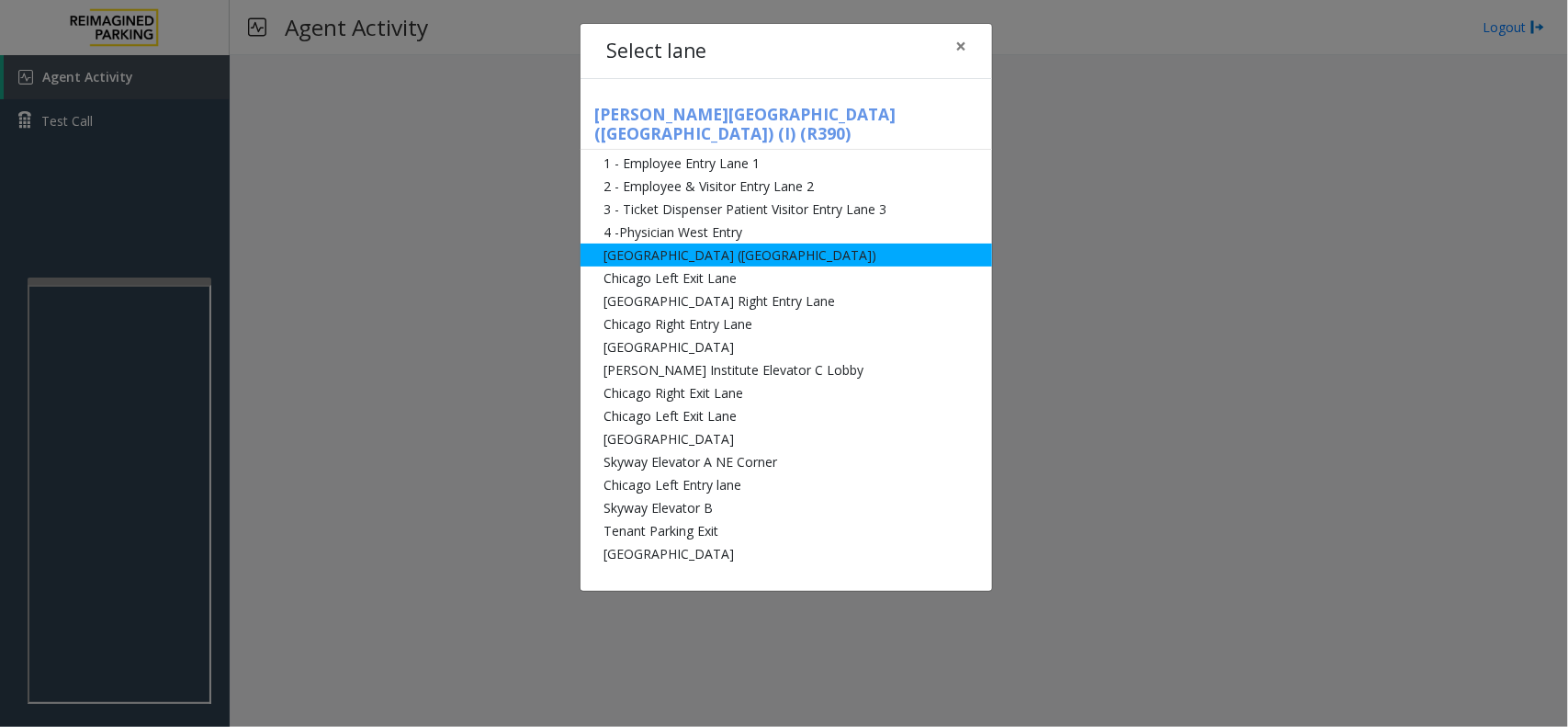
click at [747, 244] on li "[GEOGRAPHIC_DATA] ([GEOGRAPHIC_DATA])" at bounding box center [786, 254] width 412 height 23
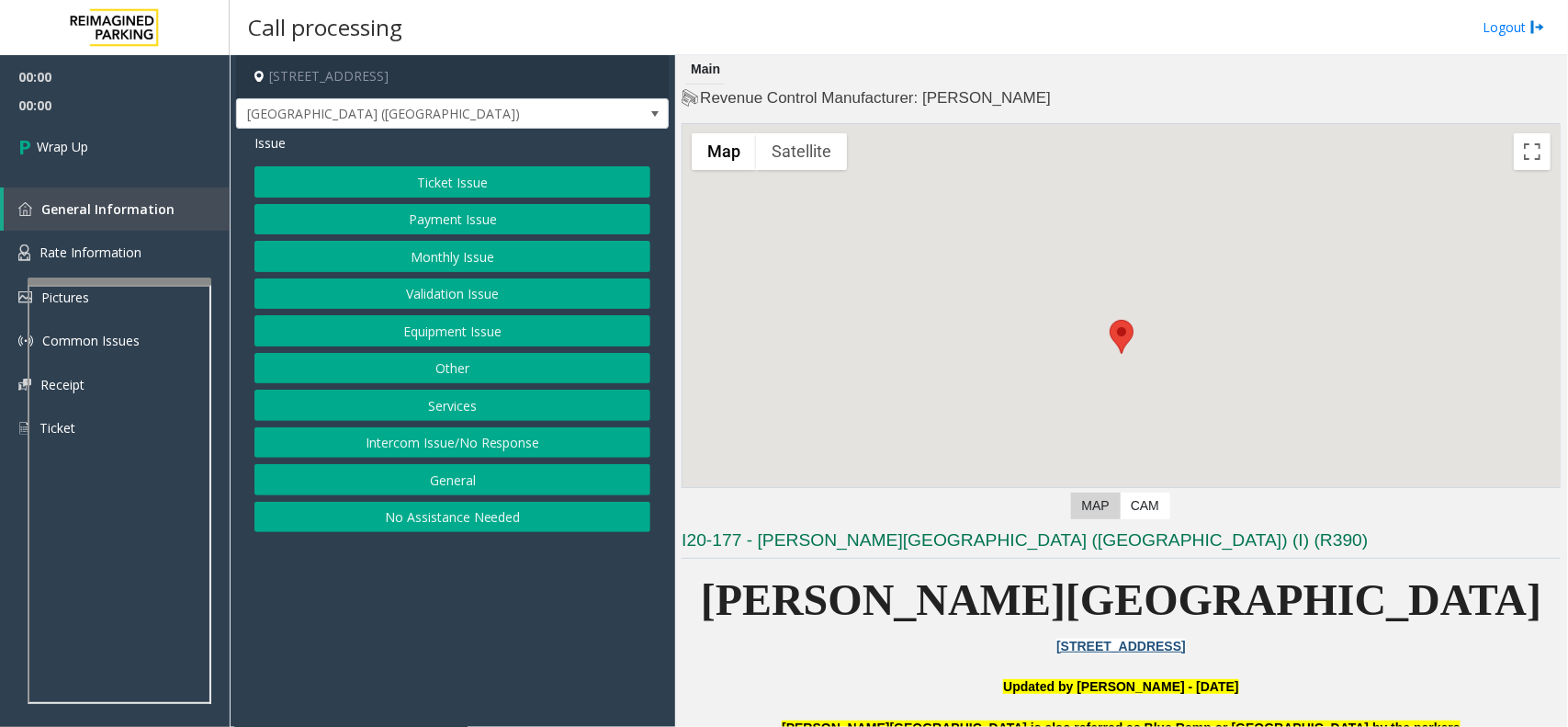
click at [472, 445] on button "Intercom Issue/No Response" at bounding box center [452, 443] width 396 height 31
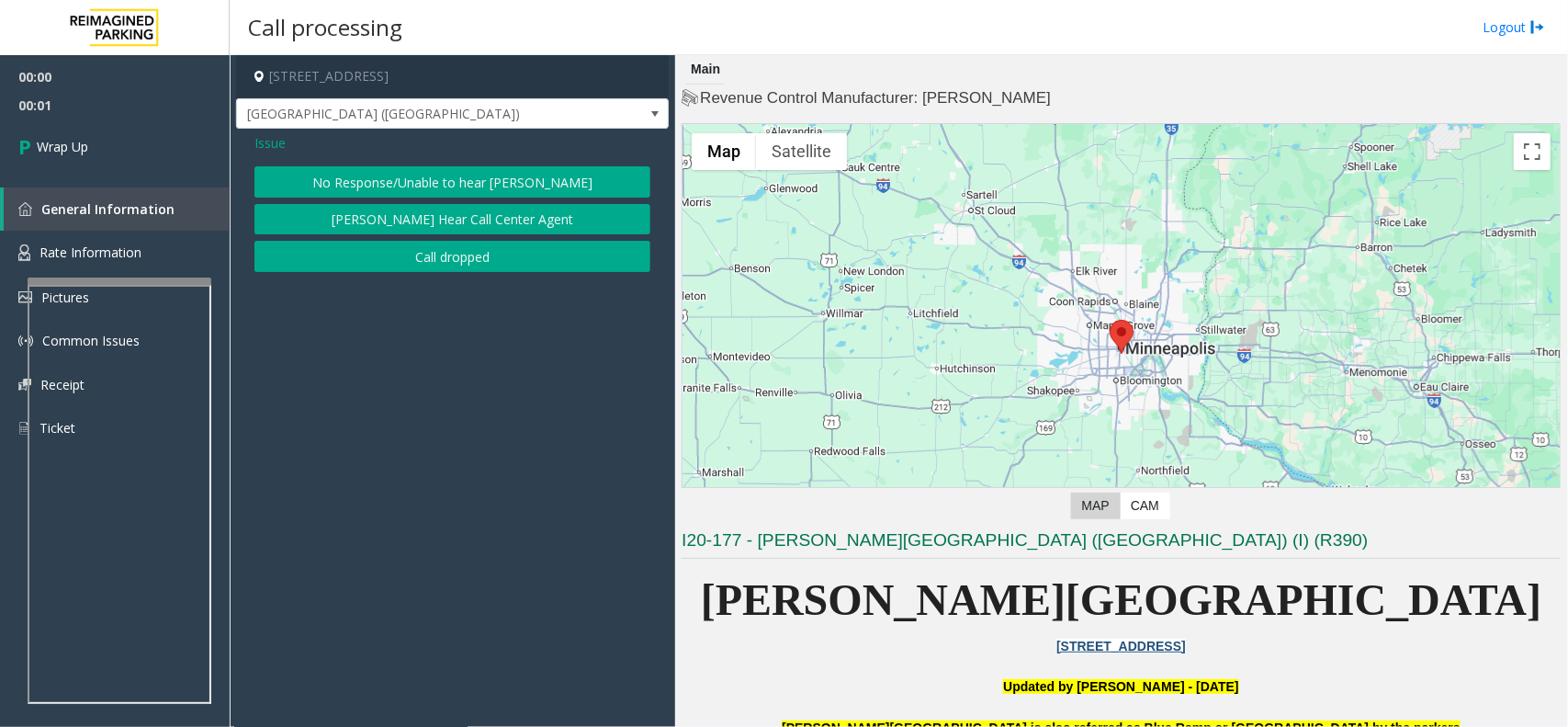
click at [467, 264] on button "Call dropped" at bounding box center [452, 256] width 396 height 31
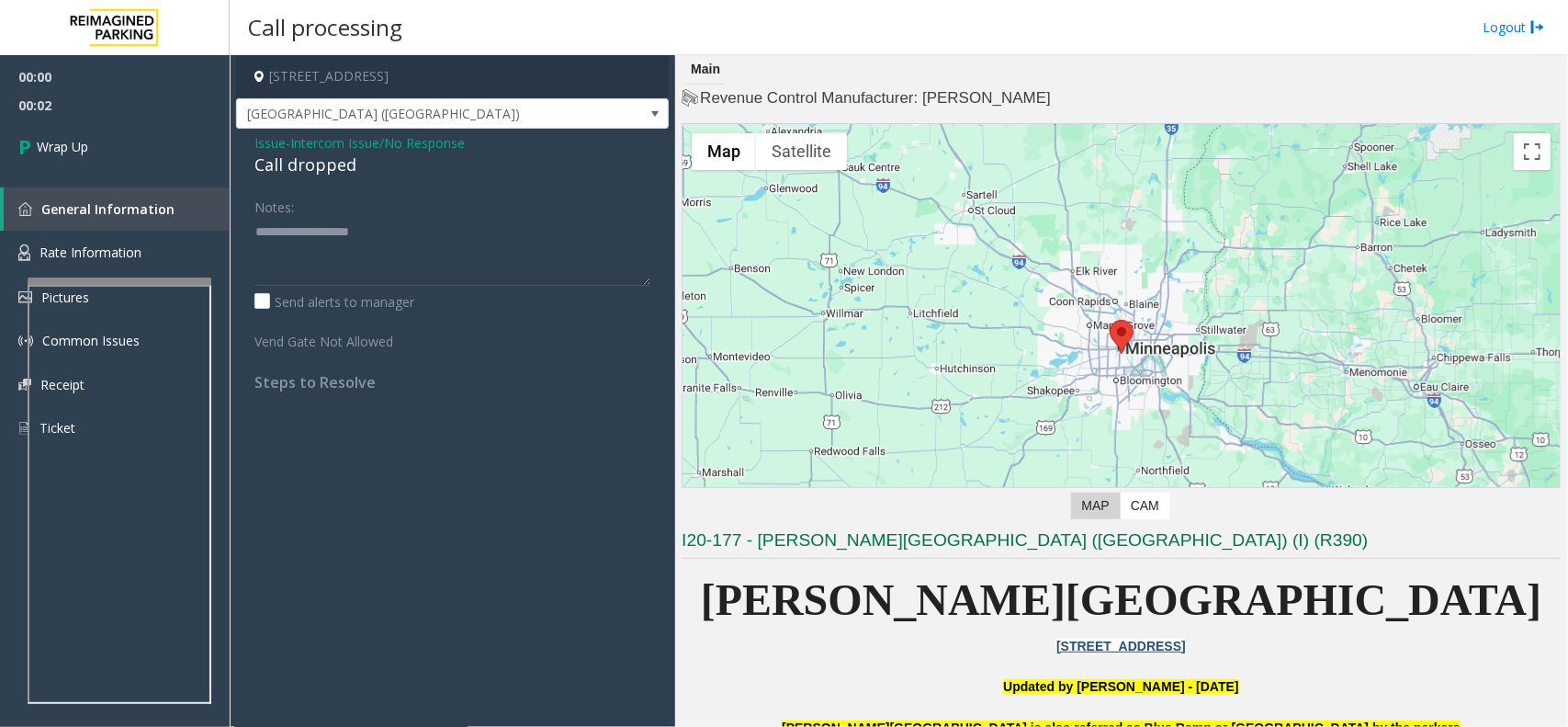
click at [315, 162] on div "Call dropped" at bounding box center [452, 164] width 396 height 24
type textarea "**********"
click at [62, 139] on span "Wrap Up" at bounding box center [63, 147] width 52 height 20
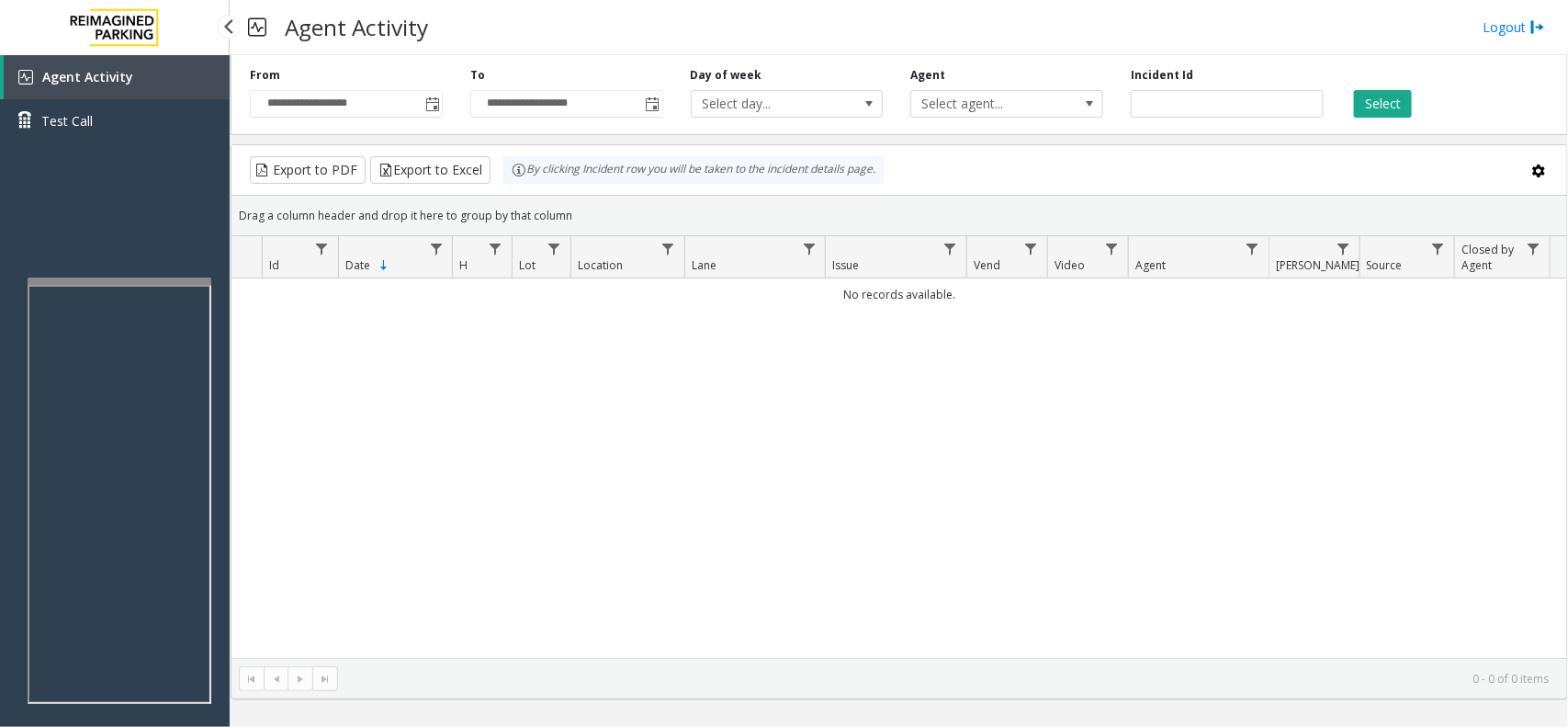
click at [99, 74] on span "Agent Activity" at bounding box center [87, 76] width 91 height 18
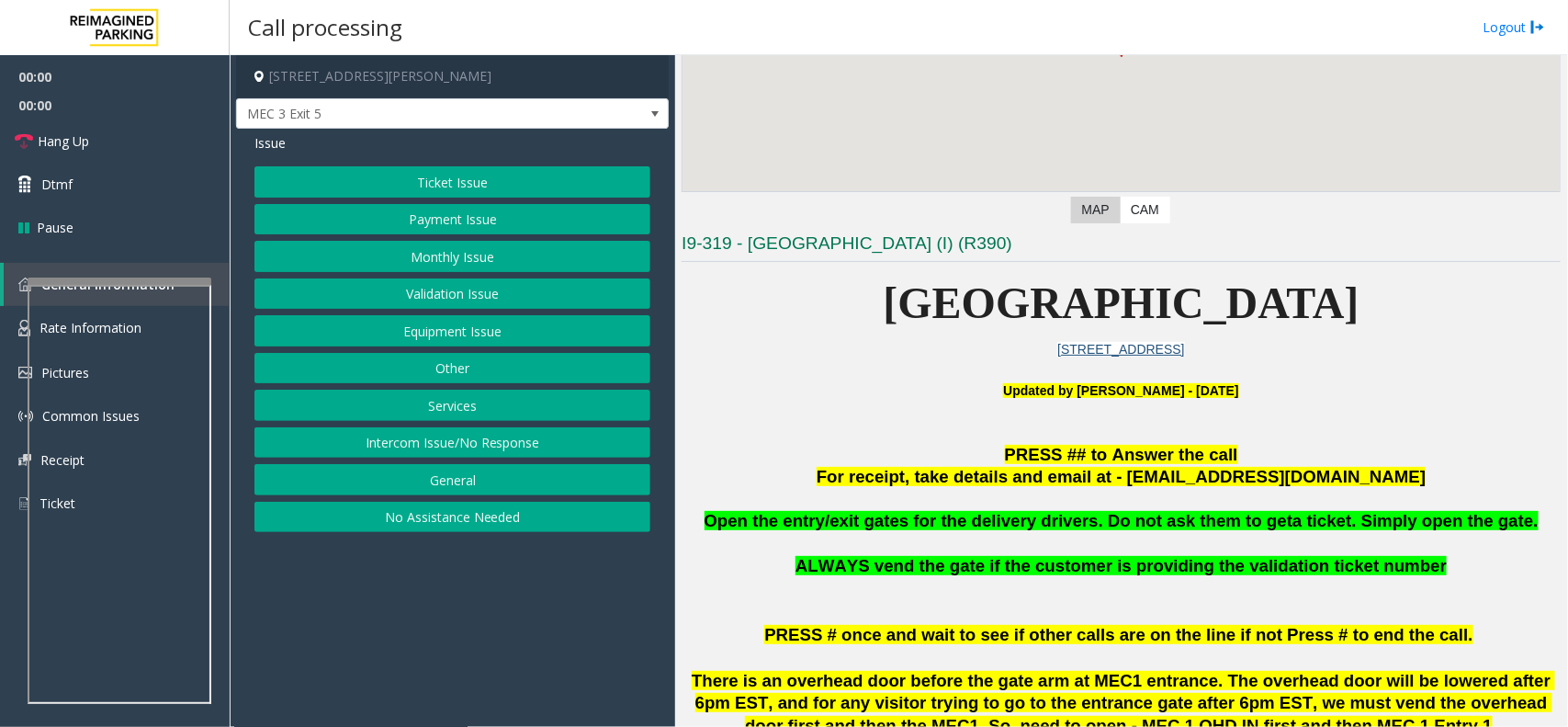
scroll to position [344, 0]
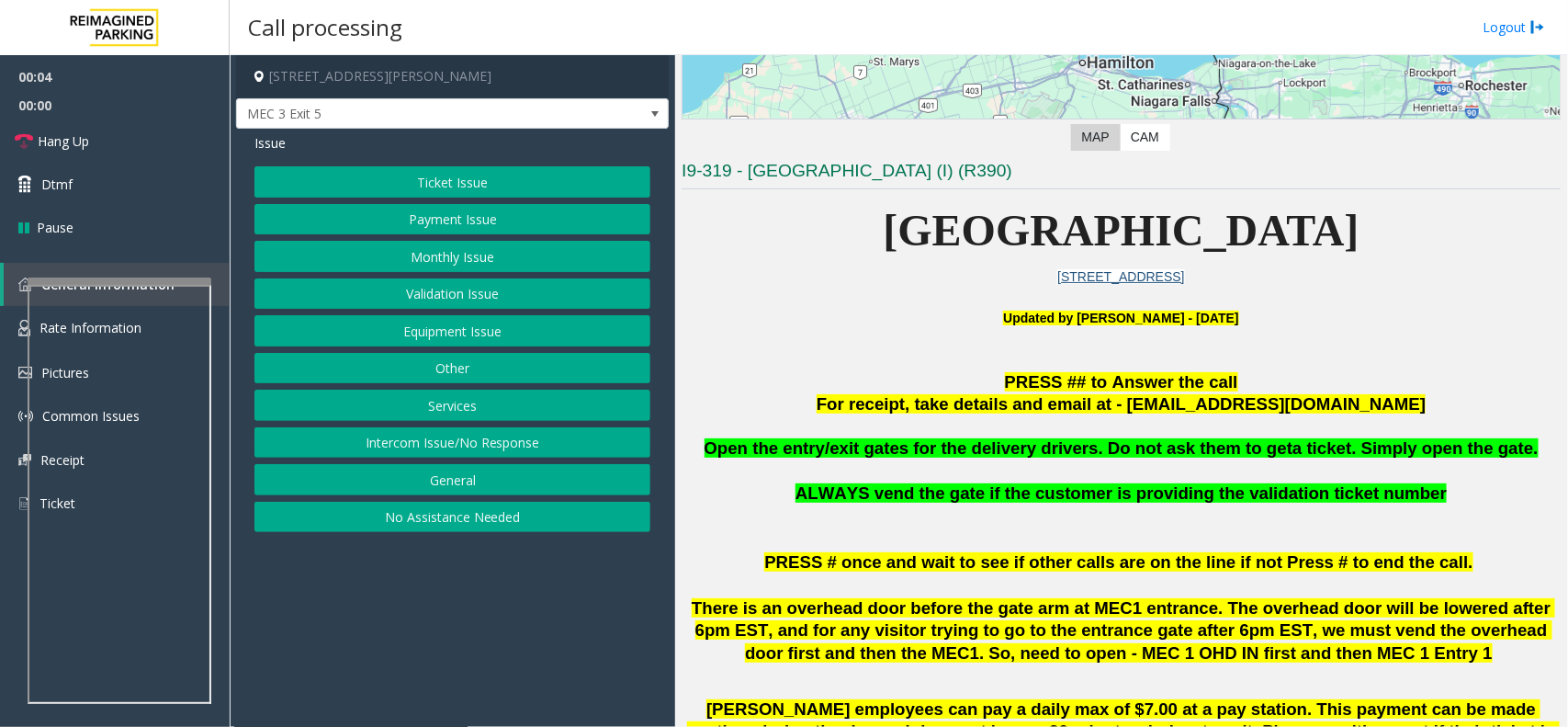
click at [457, 165] on div "Issue Ticket Issue Payment Issue Monthly Issue Validation Issue Equipment Issue…" at bounding box center [452, 335] width 433 height 413
click at [461, 186] on button "Ticket Issue" at bounding box center [452, 182] width 396 height 31
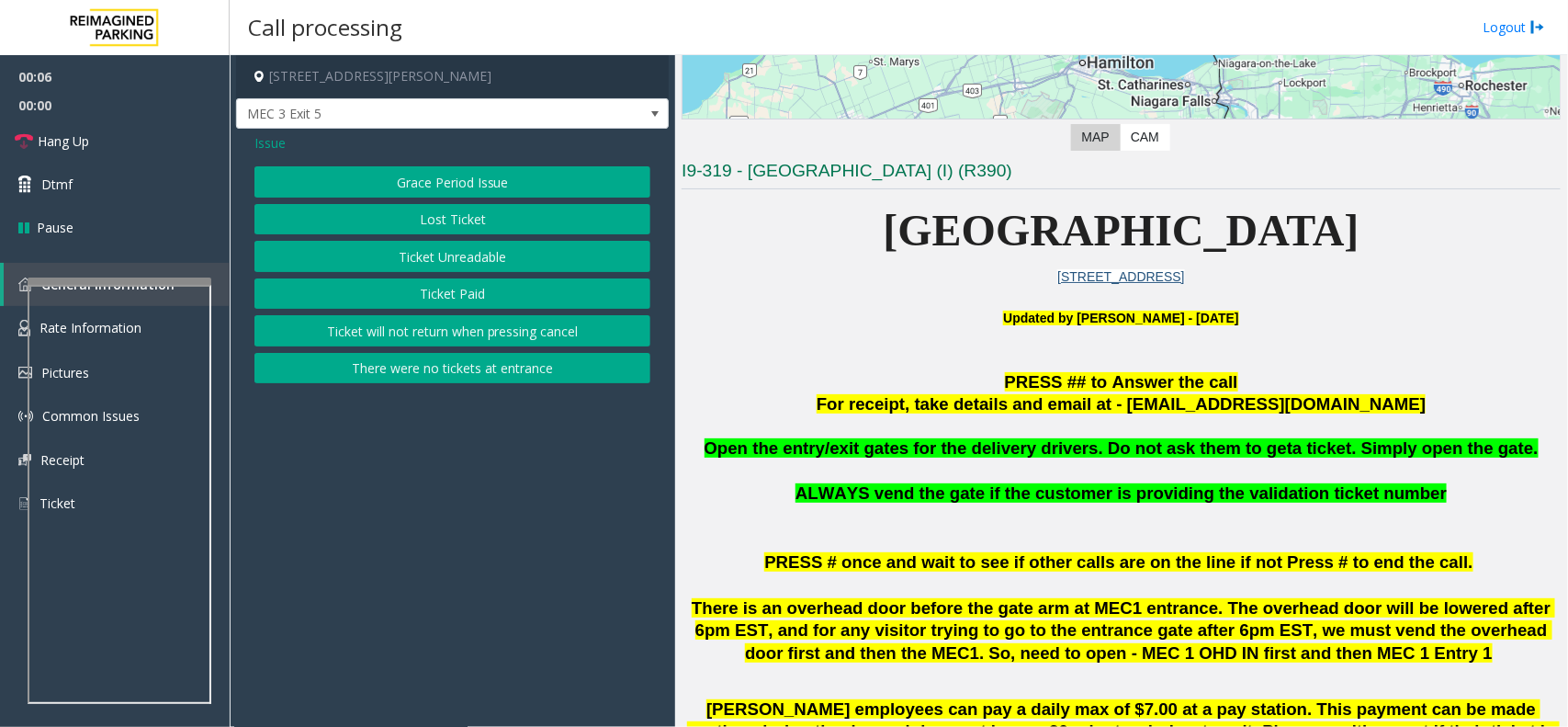
click at [465, 254] on button "Ticket Unreadable" at bounding box center [452, 256] width 396 height 31
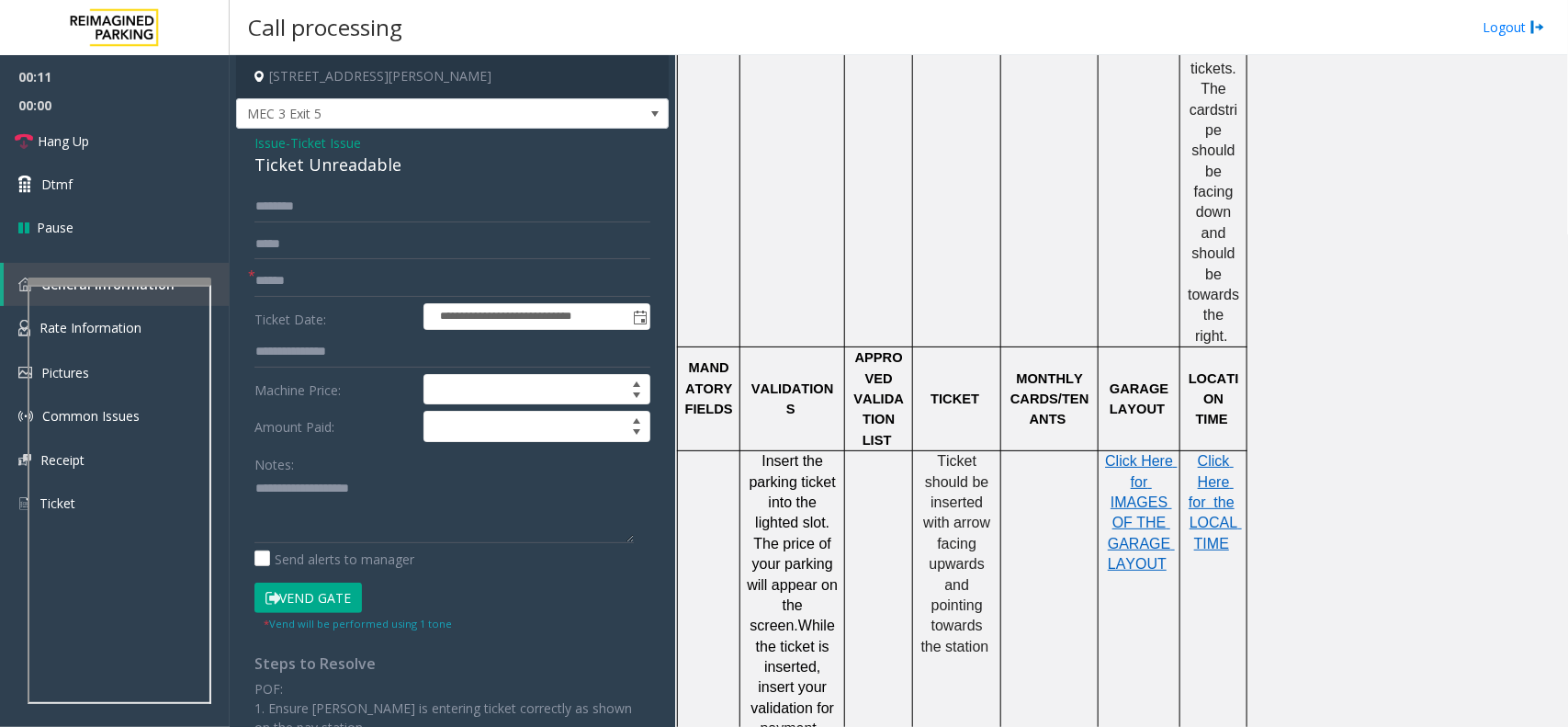
scroll to position [1263, 0]
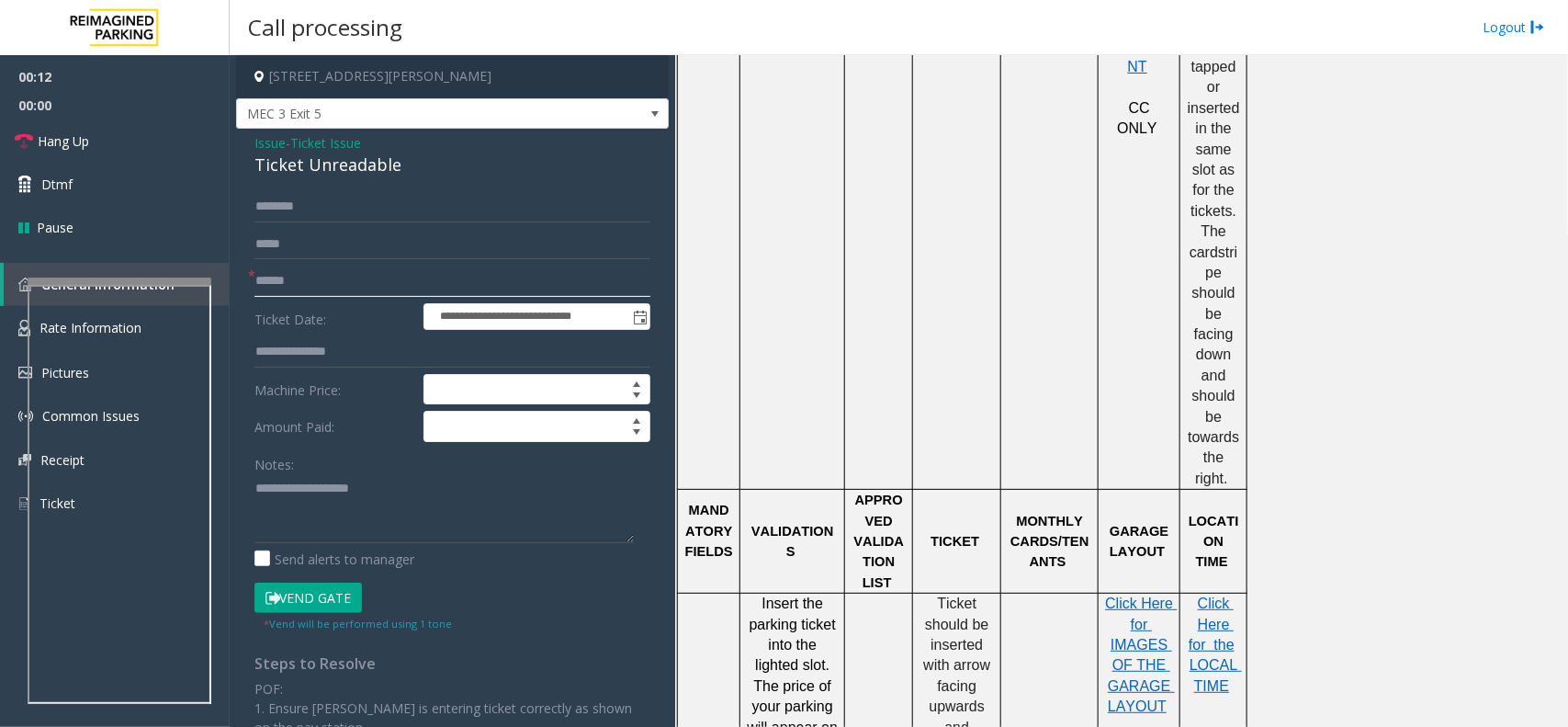
click at [352, 295] on input "text" at bounding box center [452, 281] width 396 height 31
click at [392, 529] on textarea at bounding box center [444, 508] width 380 height 68
paste textarea "**********"
click at [338, 172] on div "Ticket Unreadable" at bounding box center [452, 164] width 396 height 24
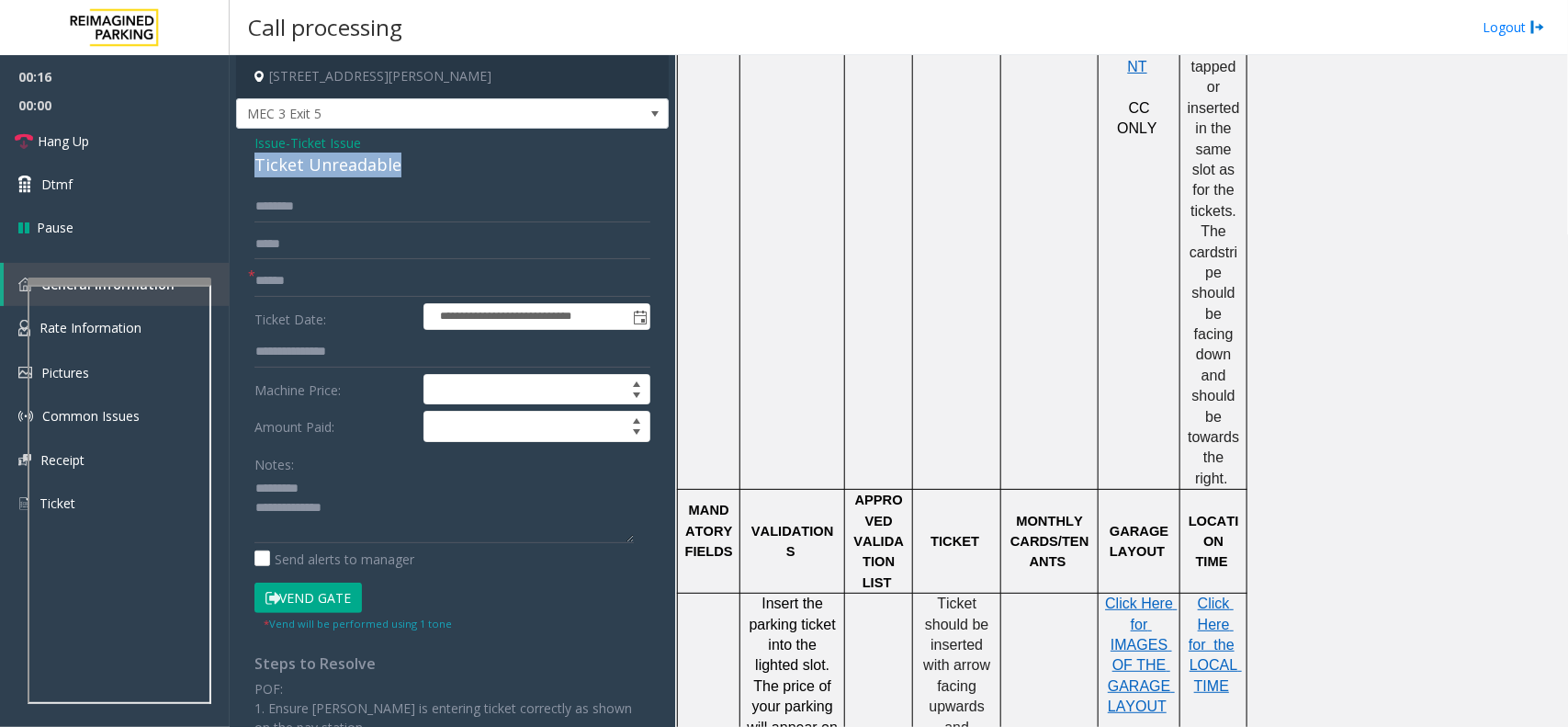
click at [338, 172] on div "Ticket Unreadable" at bounding box center [452, 164] width 396 height 24
copy div "Ticket Unreadable"
click at [336, 482] on textarea at bounding box center [444, 508] width 380 height 68
paste textarea "**********"
click at [360, 515] on textarea at bounding box center [444, 508] width 380 height 68
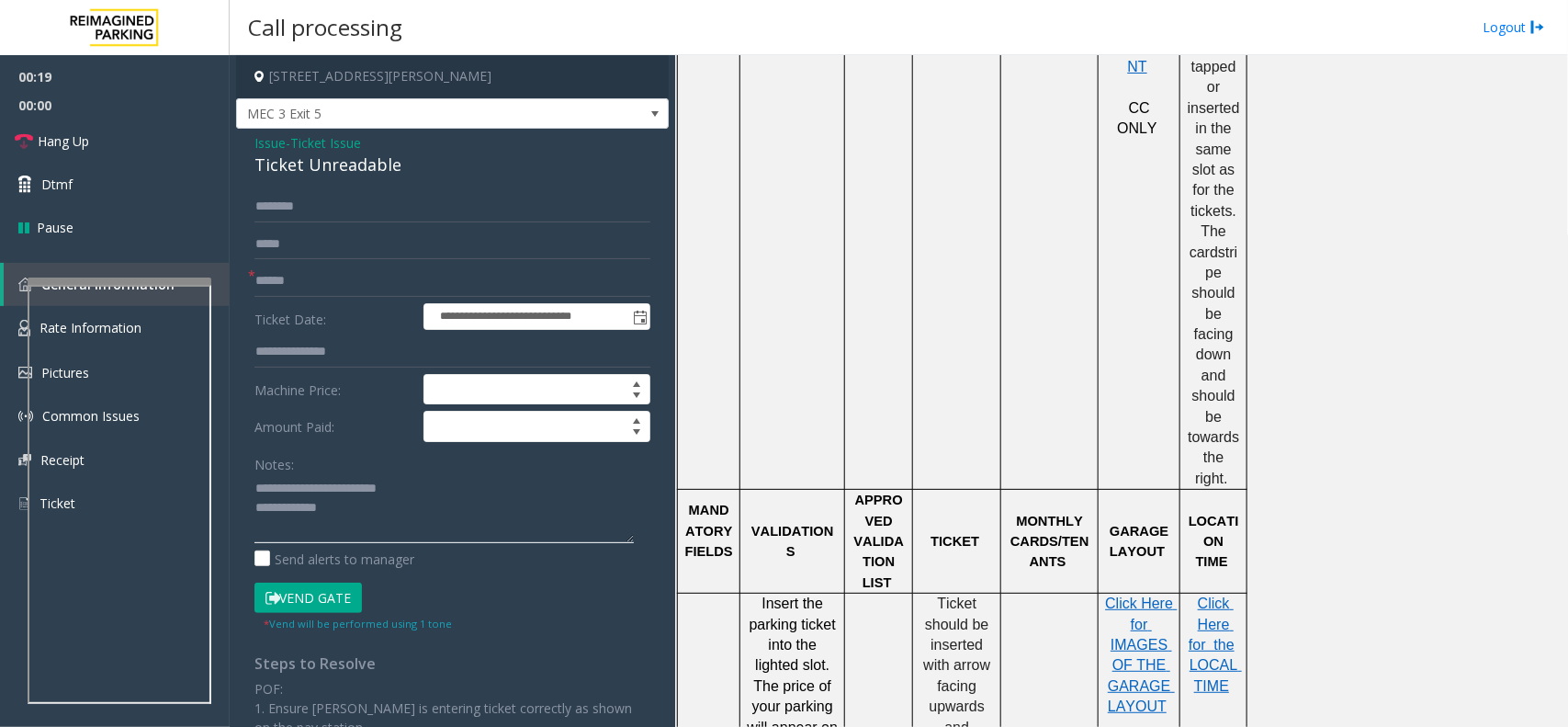
click at [259, 482] on textarea at bounding box center [444, 508] width 380 height 68
type textarea "**********"
click at [333, 288] on input "text" at bounding box center [452, 281] width 396 height 31
type input "******"
click at [358, 212] on input "text" at bounding box center [452, 206] width 396 height 31
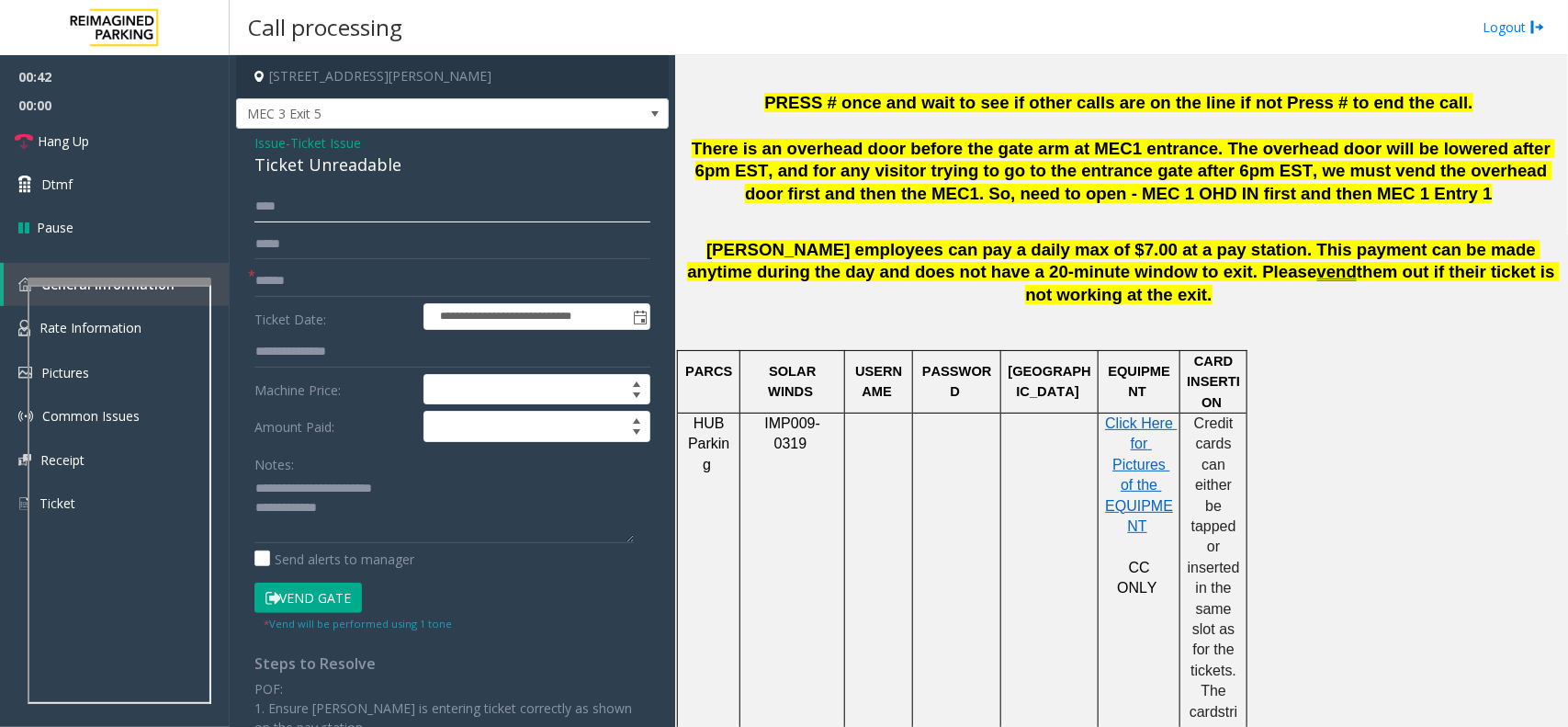
scroll to position [689, 0]
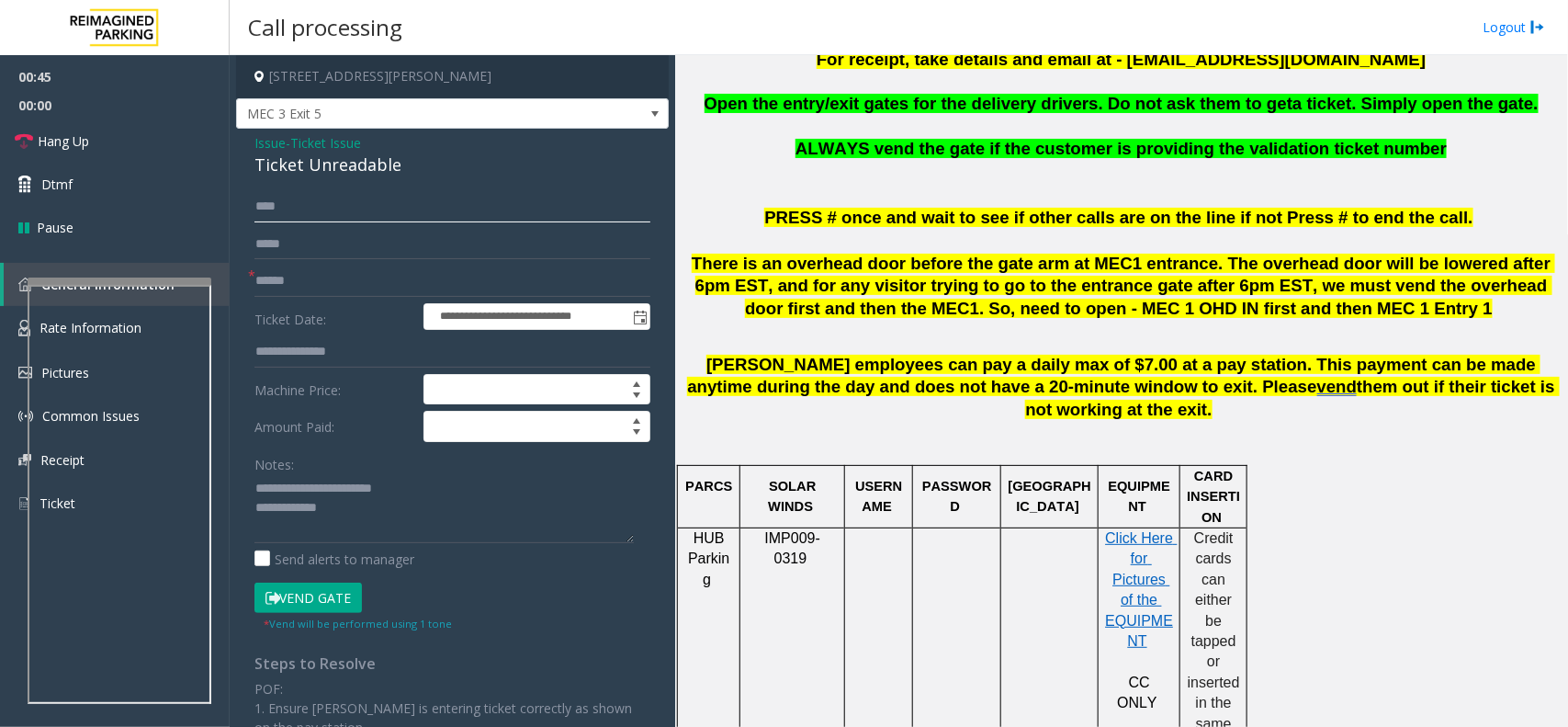
type input "****"
click at [320, 591] on button "Vend Gate" at bounding box center [308, 598] width 108 height 31
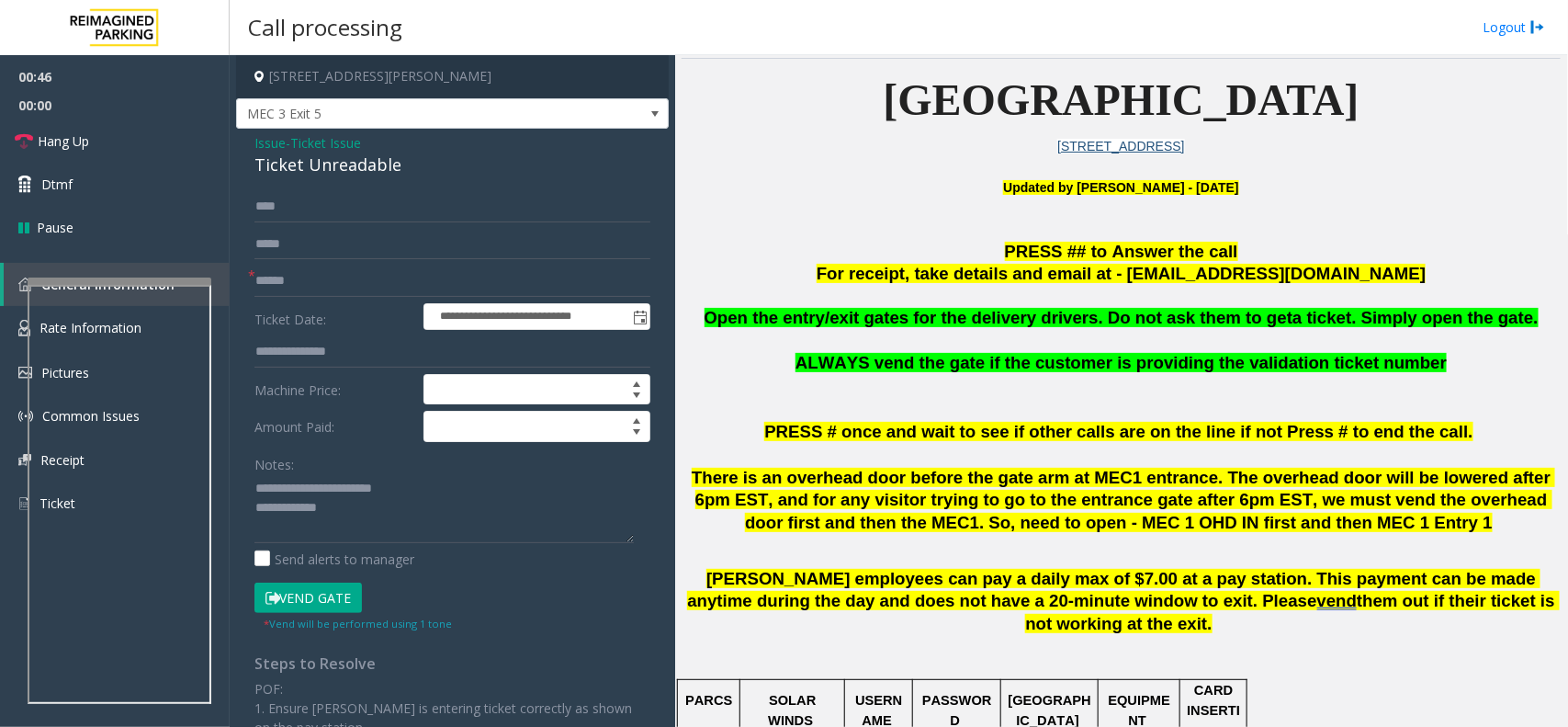
scroll to position [459, 0]
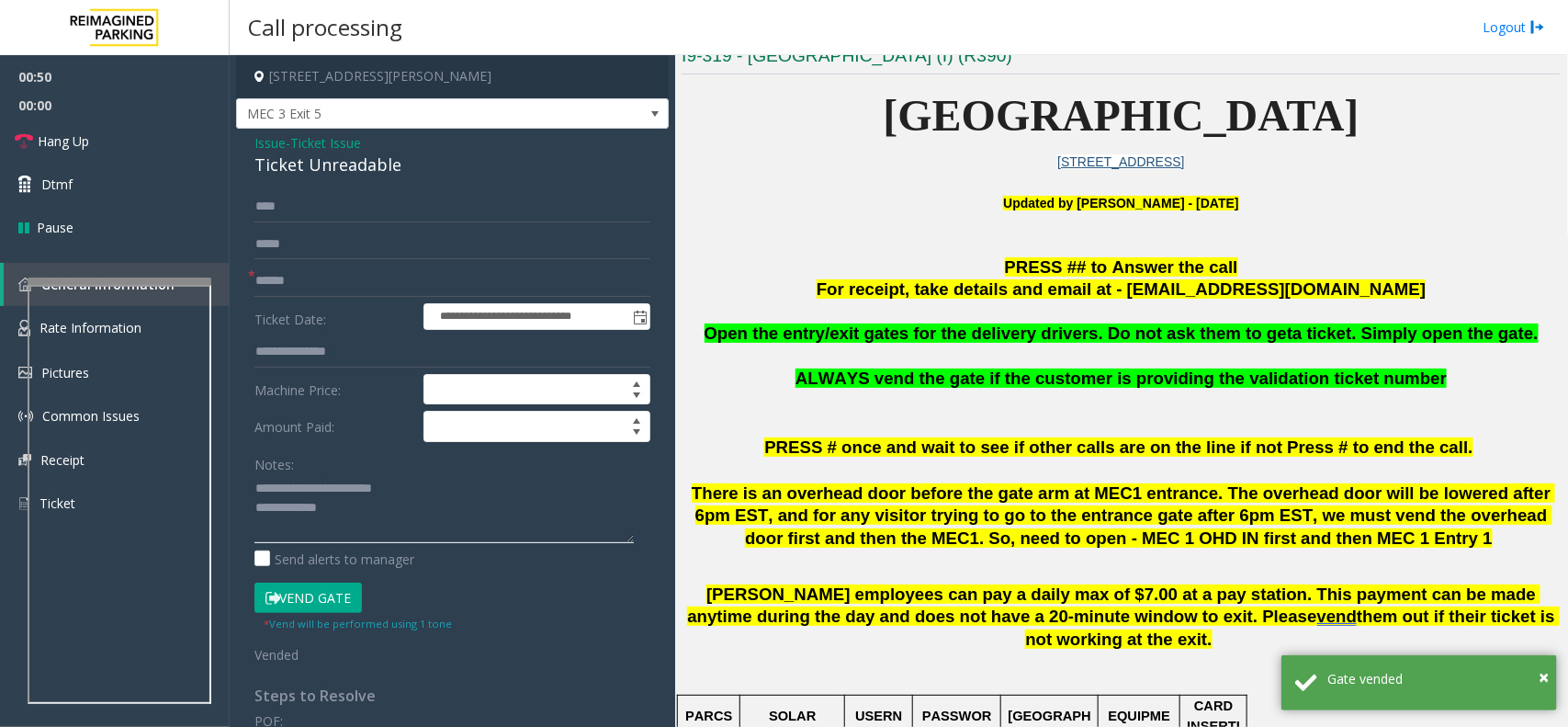
click at [350, 510] on textarea at bounding box center [444, 508] width 380 height 68
paste textarea "**********"
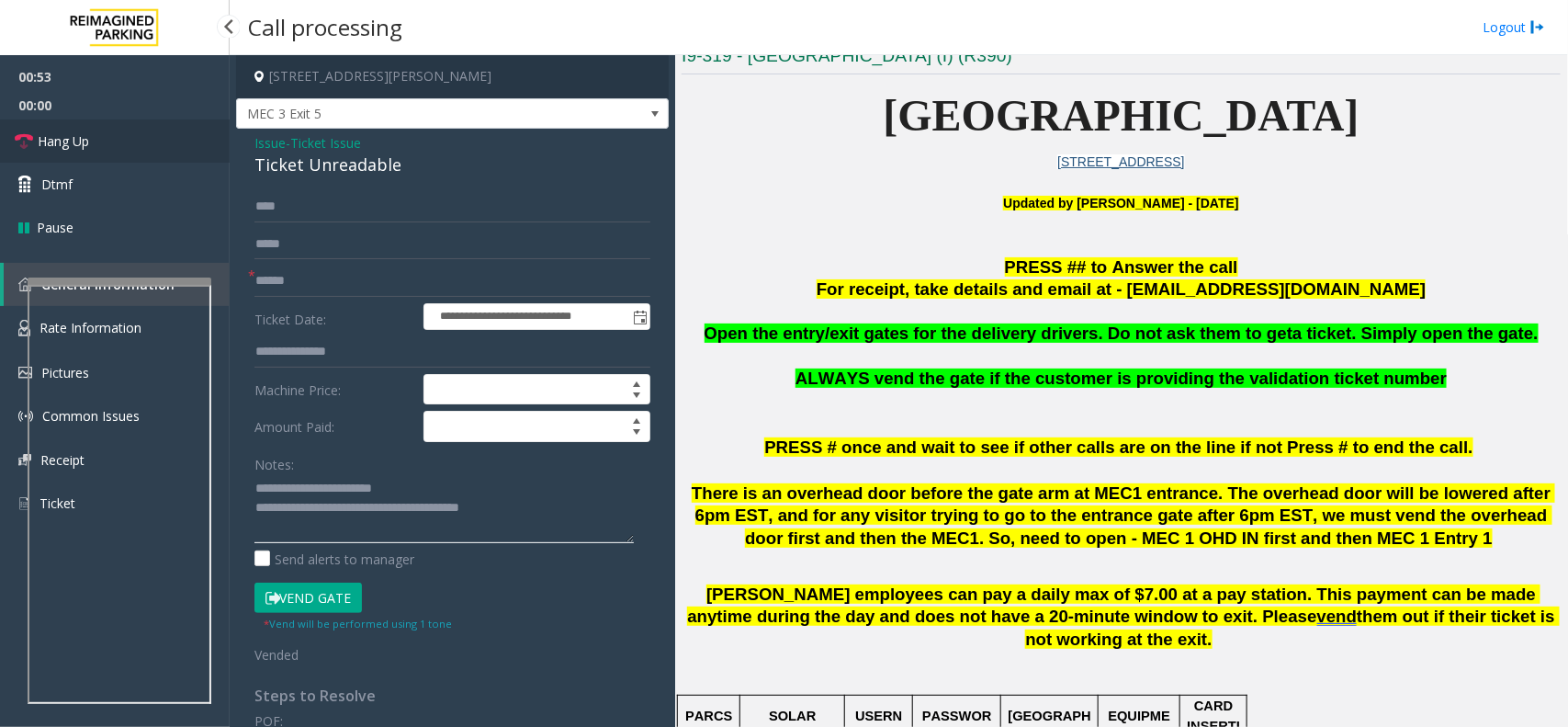
type textarea "**********"
click at [161, 135] on link "Hang Up" at bounding box center [115, 141] width 230 height 43
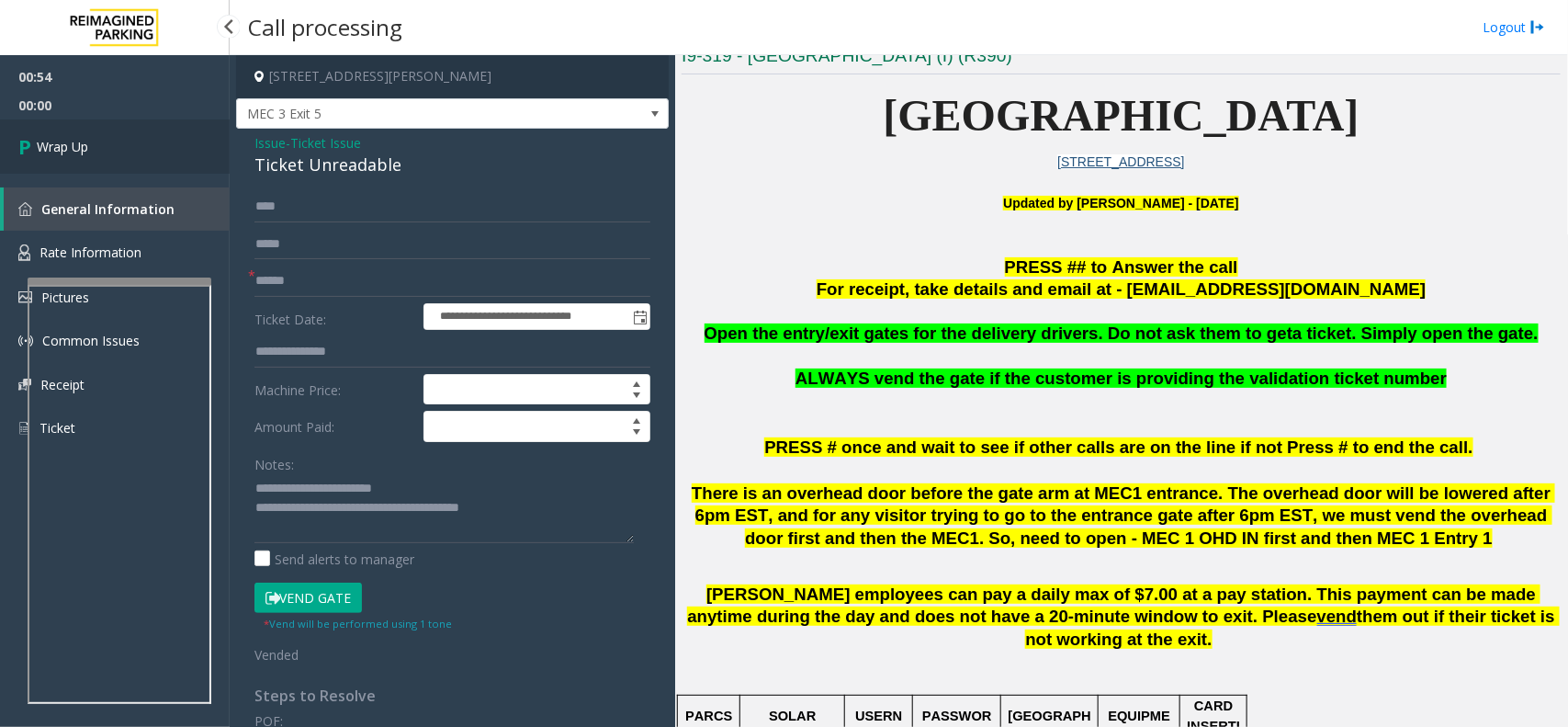
click at [161, 135] on link "Wrap Up" at bounding box center [115, 146] width 230 height 54
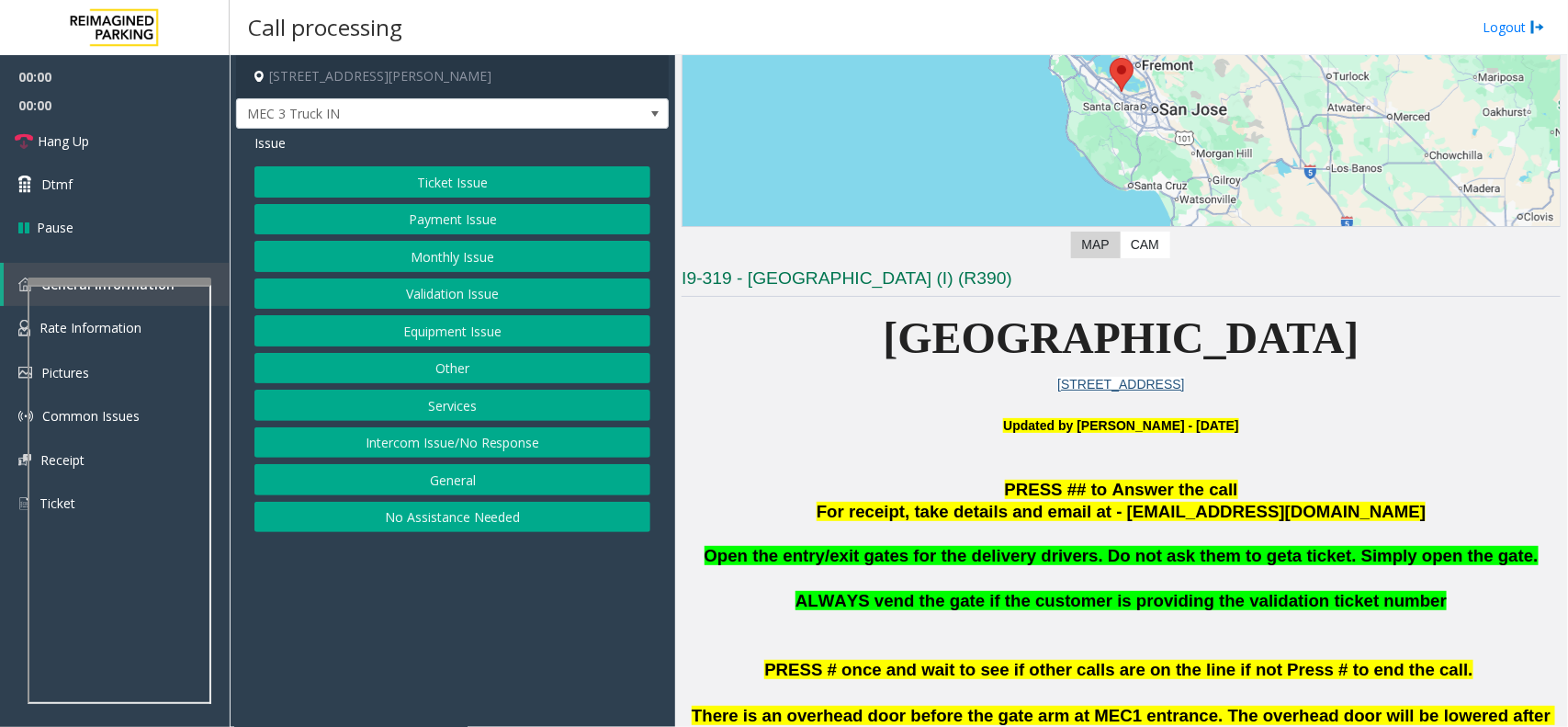
scroll to position [459, 0]
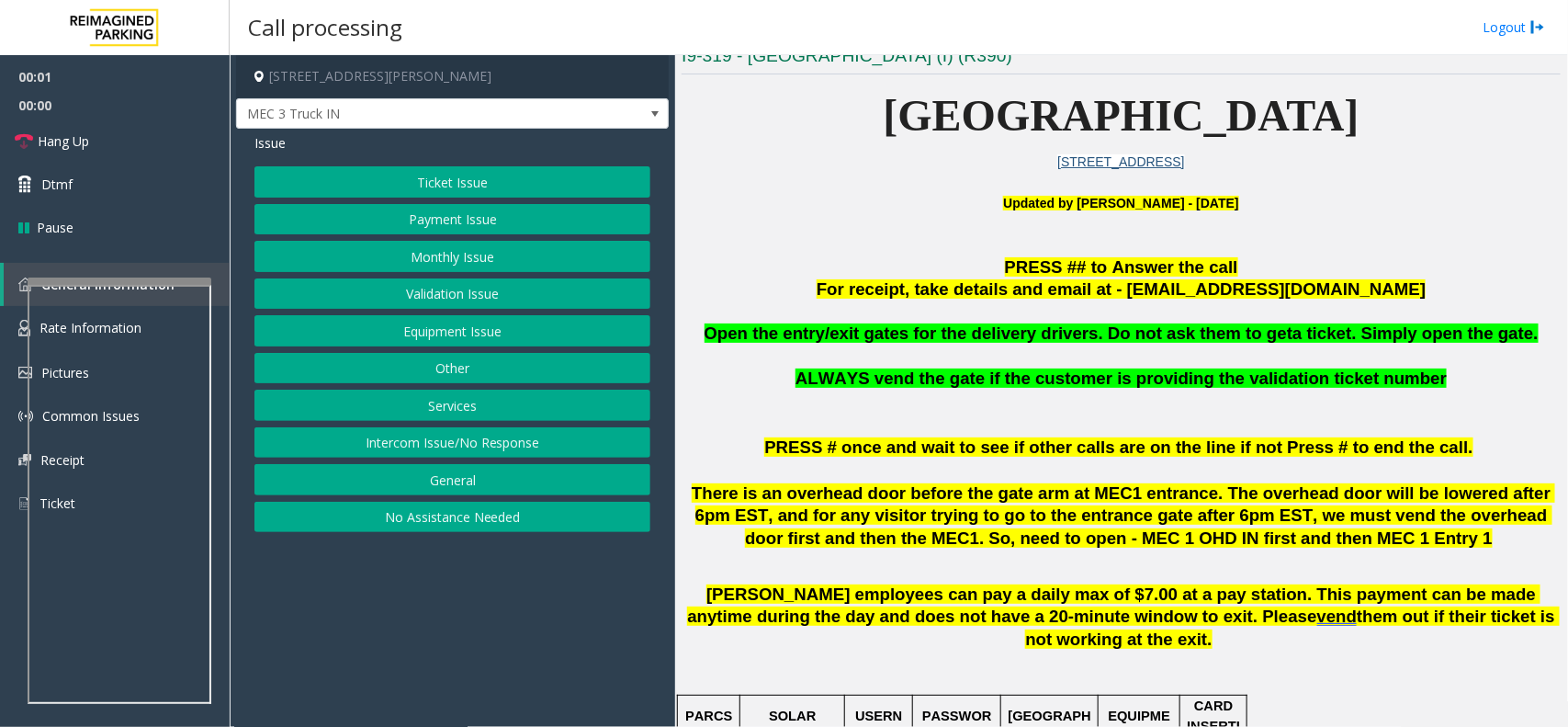
click at [374, 188] on button "Ticket Issue" at bounding box center [452, 182] width 396 height 31
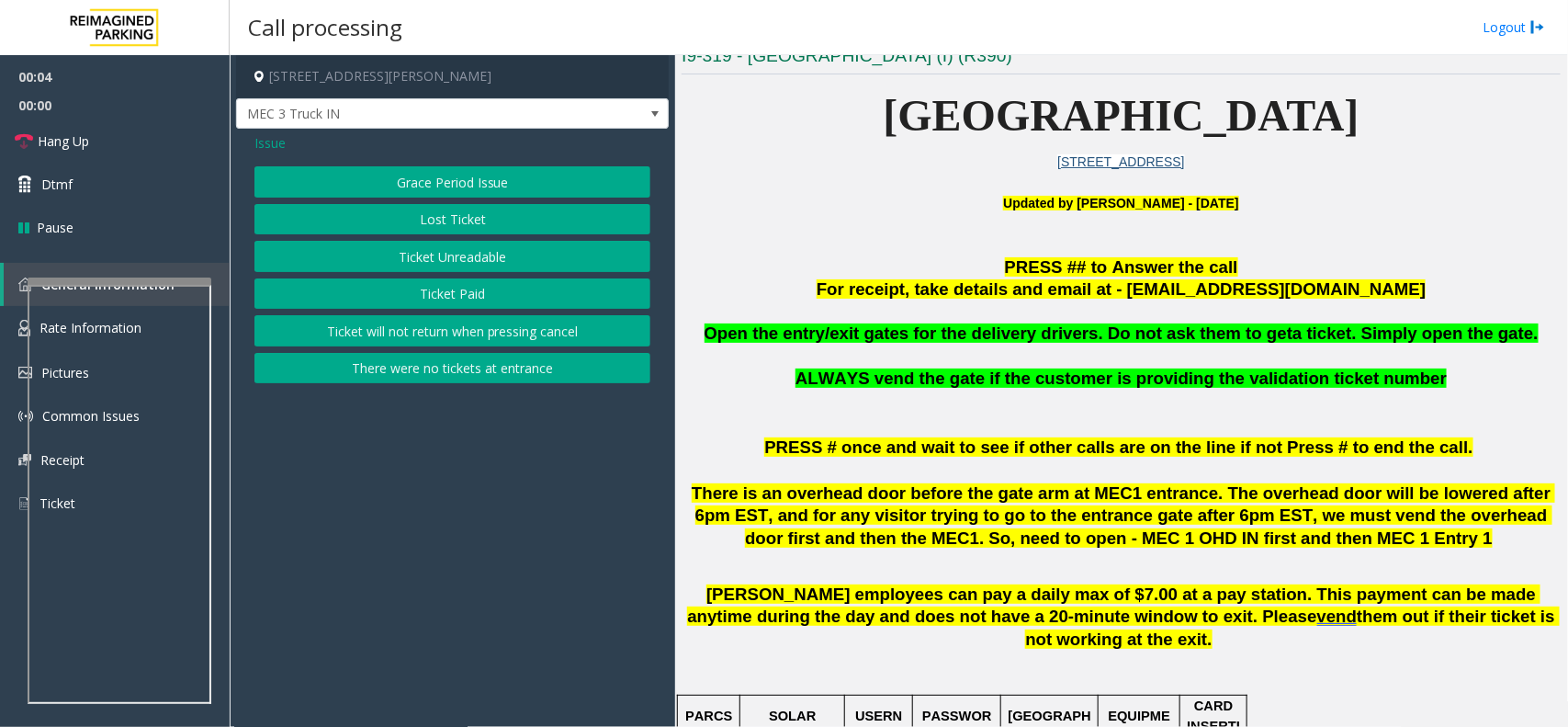
click at [260, 148] on span "Issue" at bounding box center [270, 143] width 31 height 20
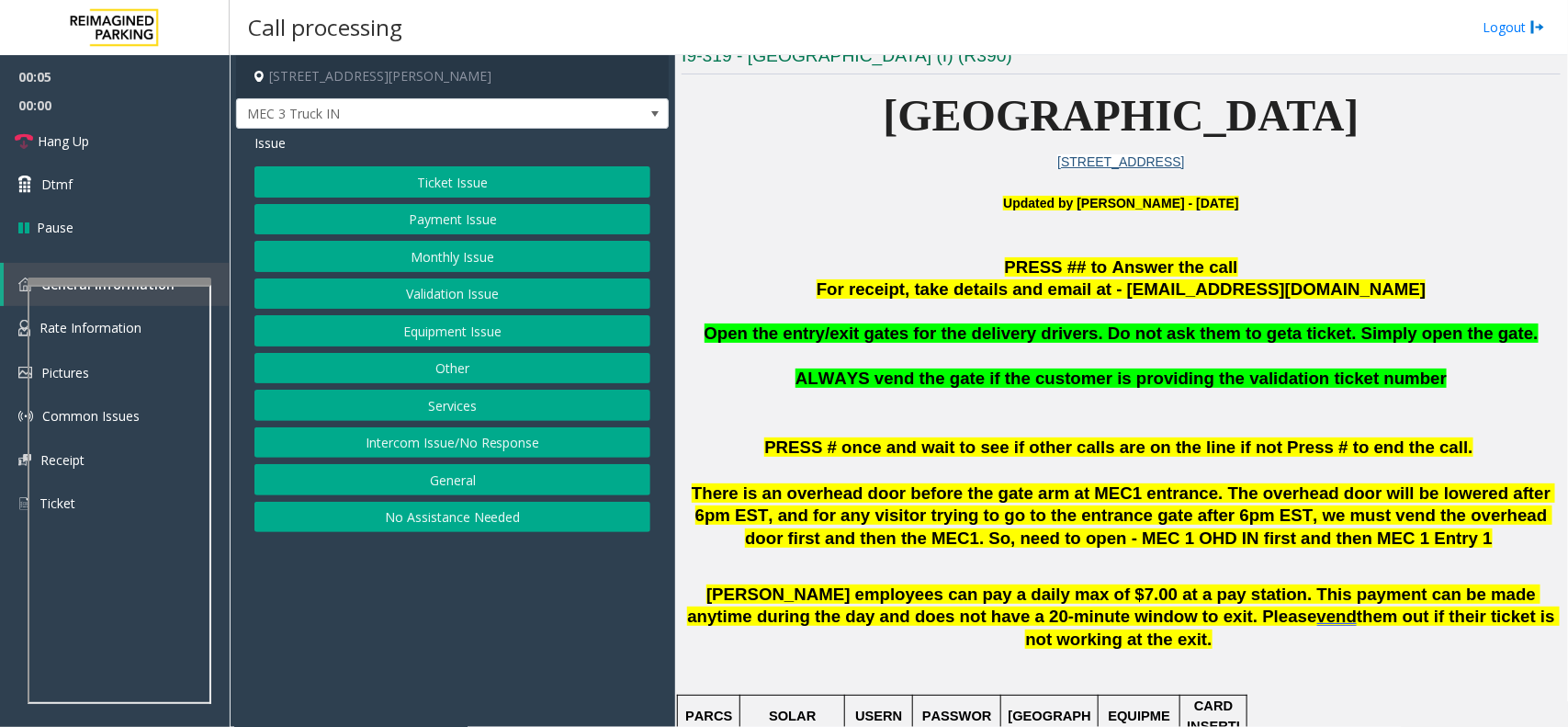
click at [442, 409] on button "Services" at bounding box center [452, 405] width 396 height 31
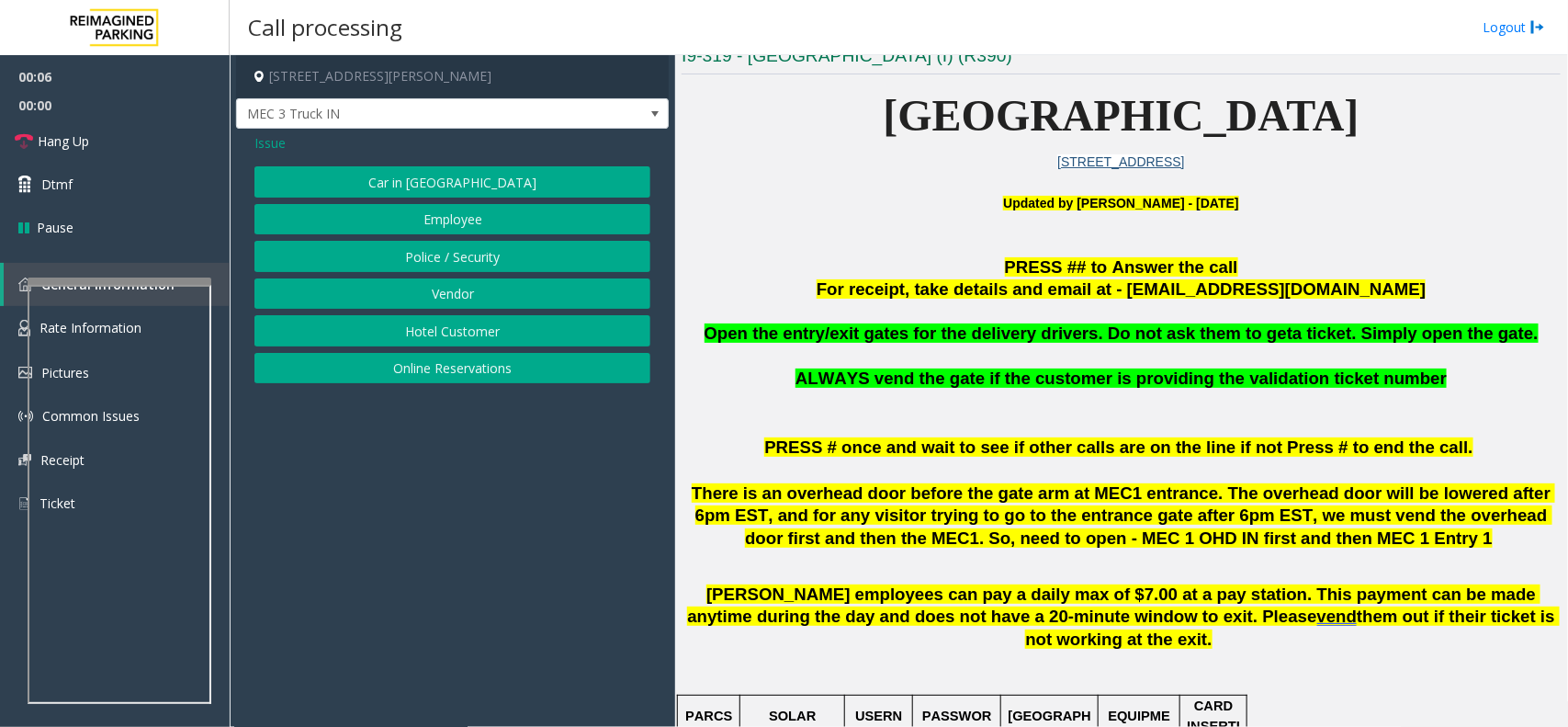
click at [442, 295] on button "Vendor" at bounding box center [452, 294] width 396 height 31
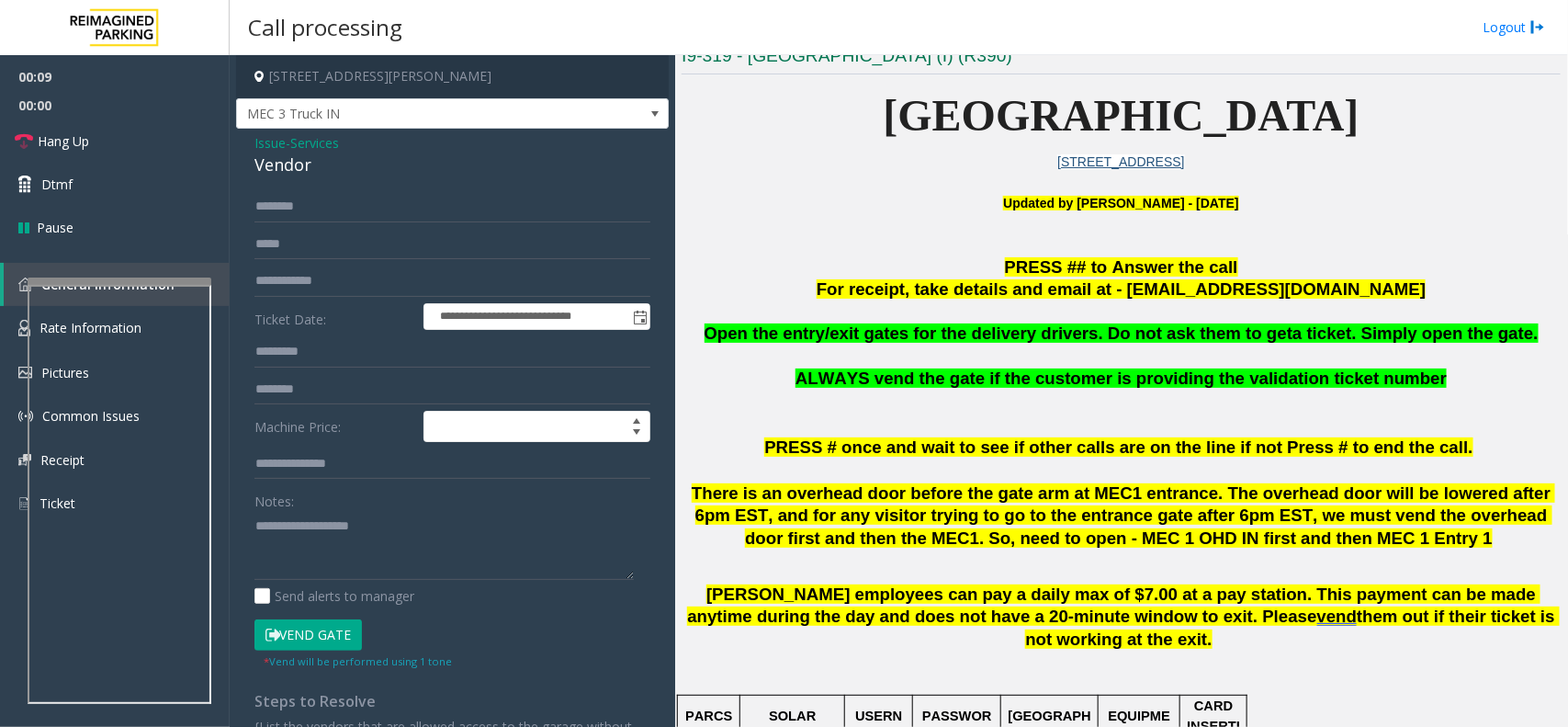
click at [1044, 331] on span "Open the entry/exit gates for the delivery drivers. Do not ask them to get" at bounding box center [999, 333] width 589 height 20
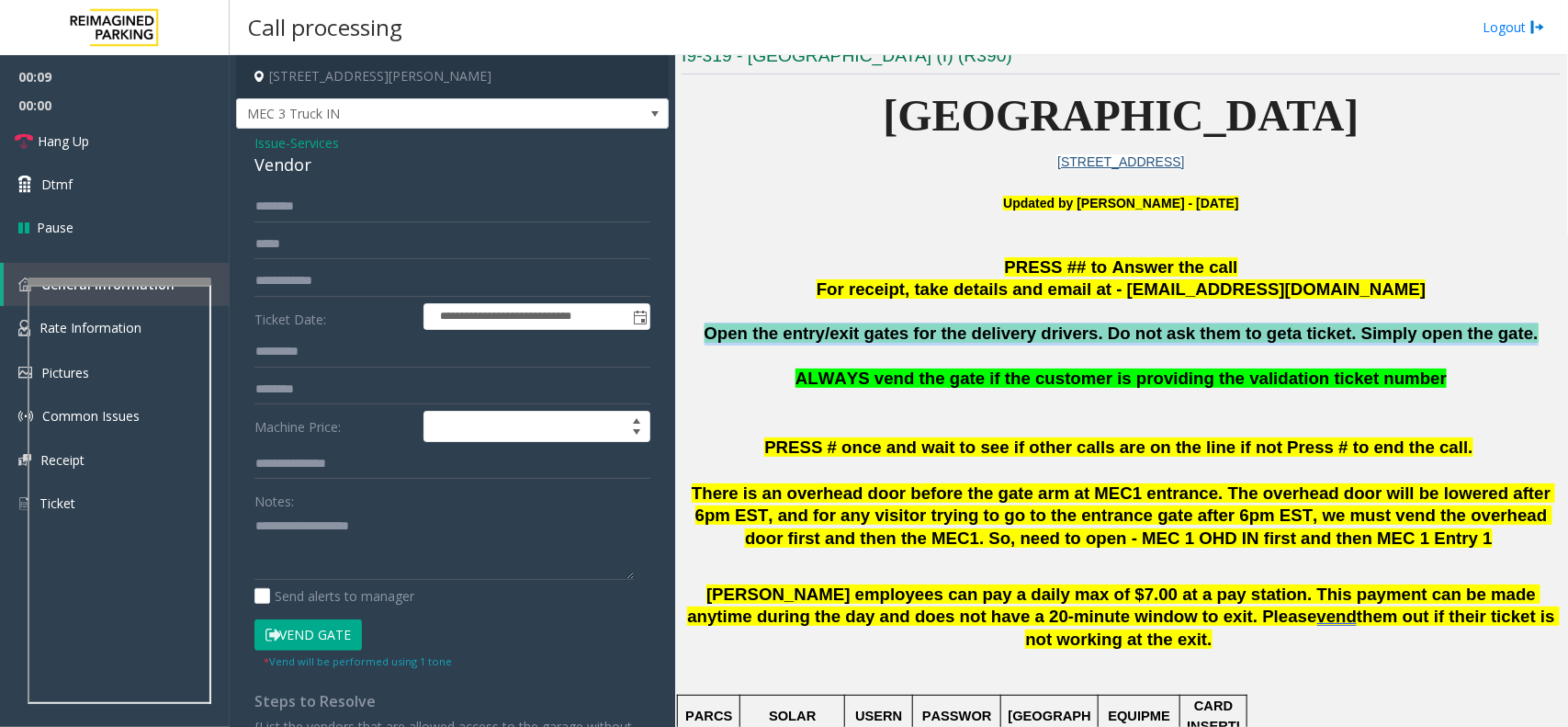
click at [1044, 331] on span "Open the entry/exit gates for the delivery drivers. Do not ask them to get" at bounding box center [999, 333] width 589 height 20
copy span "Open the entry/exit gates for the delivery drivers. Do not ask them to get a ti…"
click at [333, 640] on button "Vend Gate" at bounding box center [308, 635] width 108 height 31
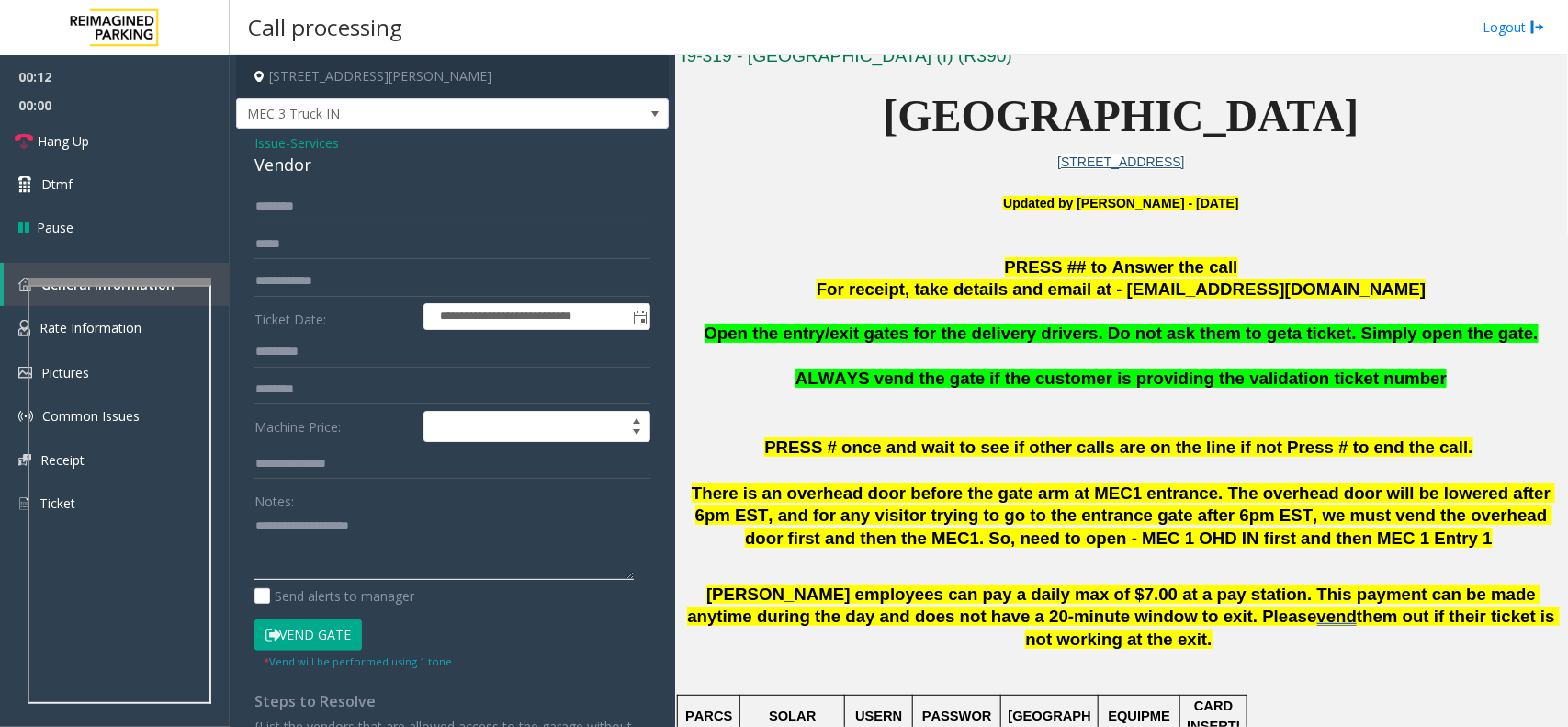
click at [320, 533] on textarea at bounding box center [444, 545] width 380 height 68
paste textarea "**********"
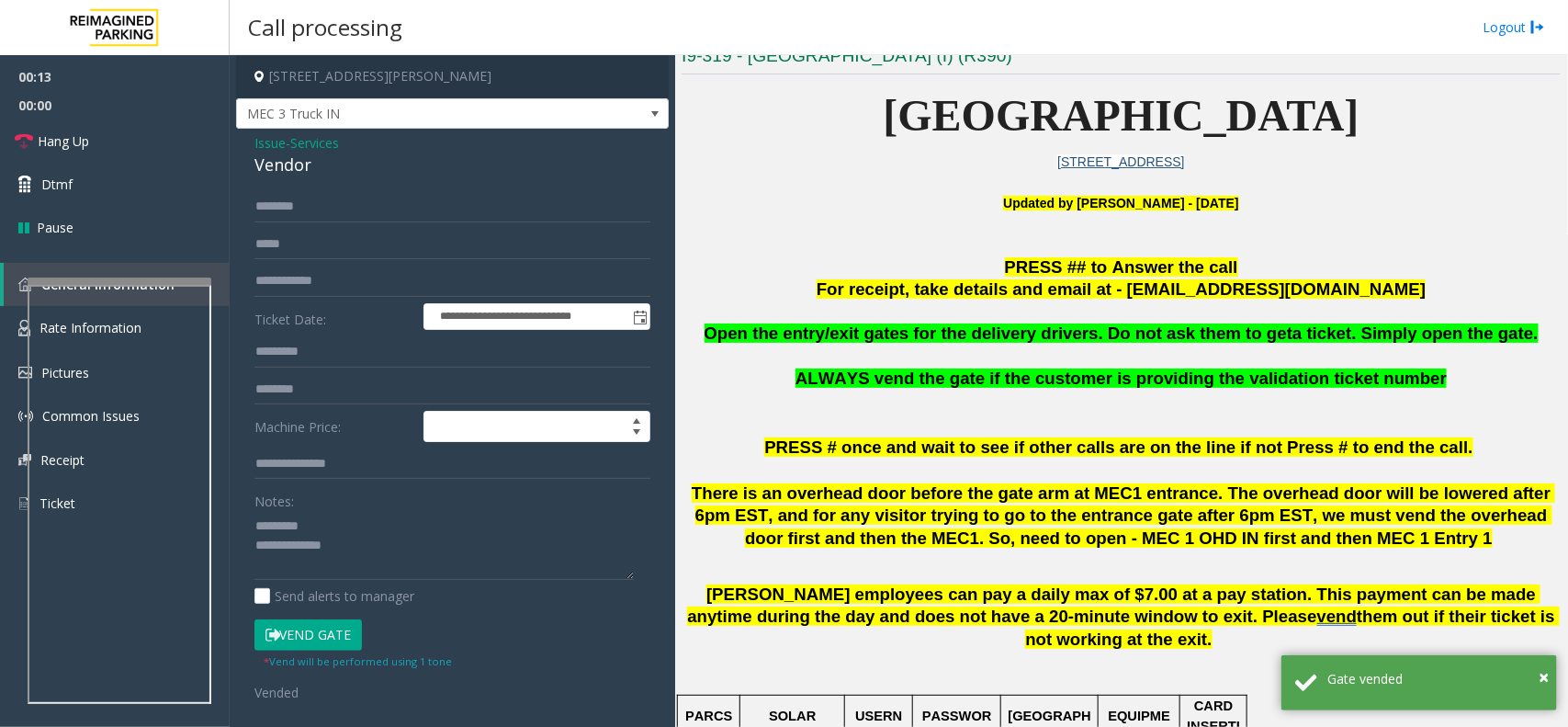
click at [281, 166] on div "Vendor" at bounding box center [452, 164] width 396 height 24
copy div "Vendor"
paste textarea "******"
click at [328, 520] on textarea at bounding box center [444, 545] width 380 height 68
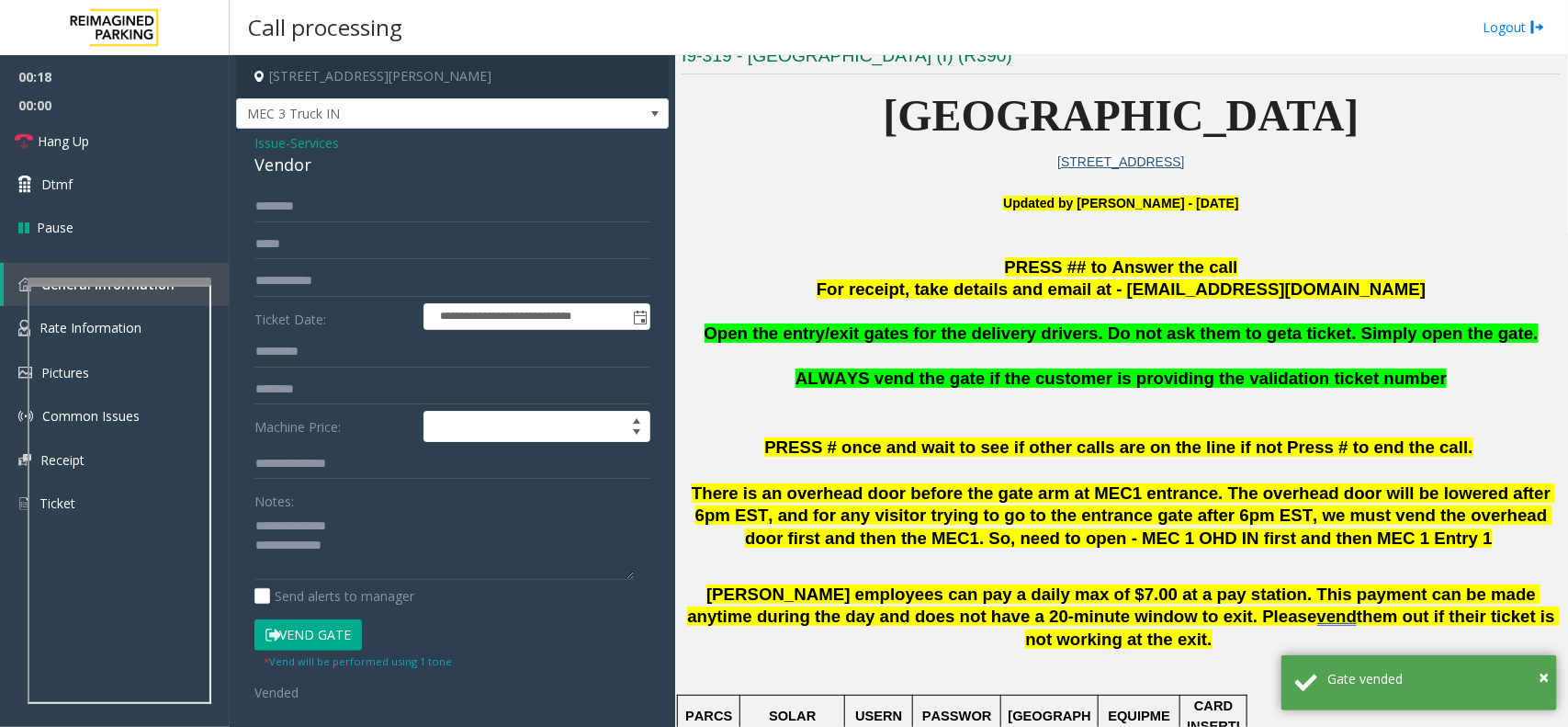
drag, startPoint x: 740, startPoint y: 332, endPoint x: 1527, endPoint y: 323, distance: 787.1
click at [1527, 323] on p "Open the entry/exit gates for the delivery drivers. Do not ask them to get a ti…" at bounding box center [1122, 334] width 879 height 23
copy span "Open the entry/exit gates for the delivery drivers. Do not ask them to get a ti…"
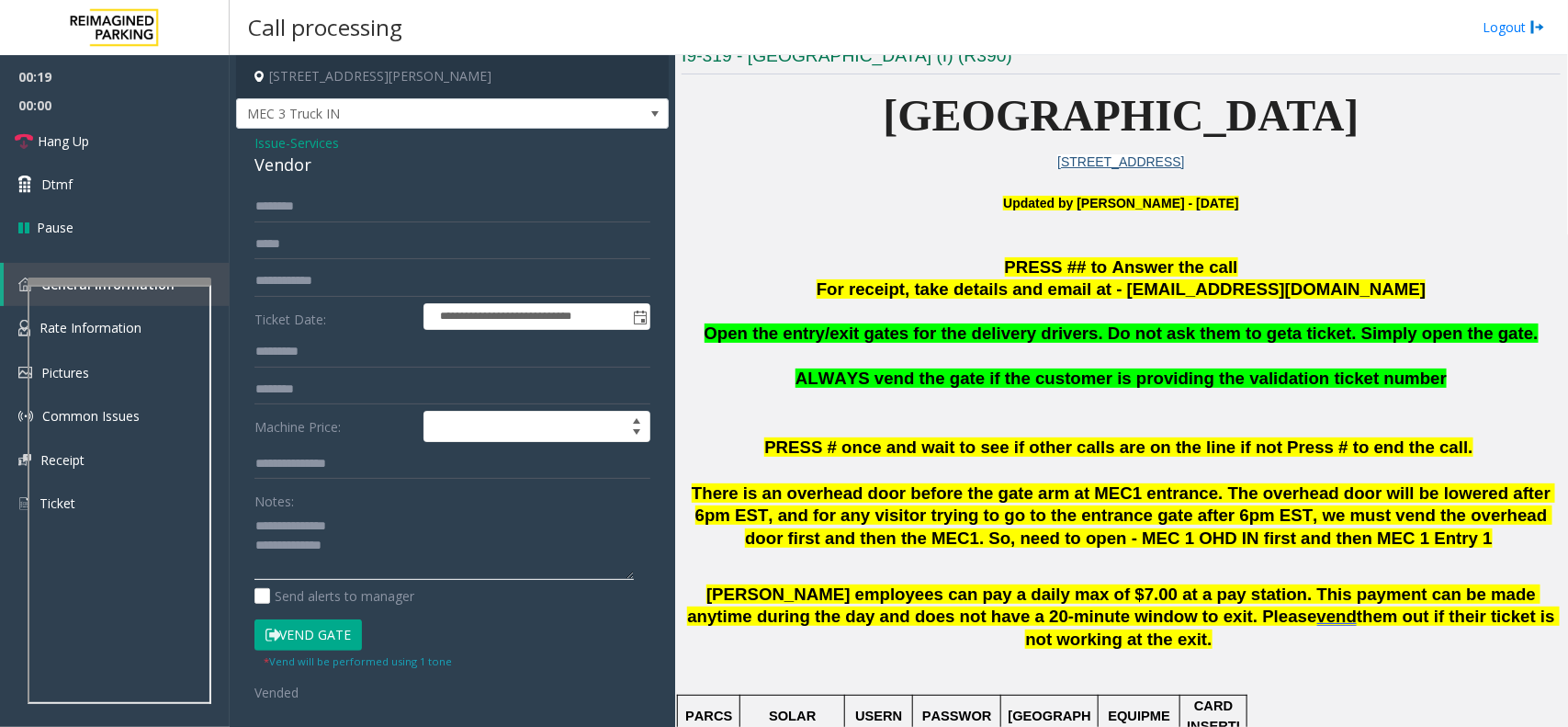
click at [364, 567] on textarea at bounding box center [444, 545] width 380 height 68
paste textarea "**********"
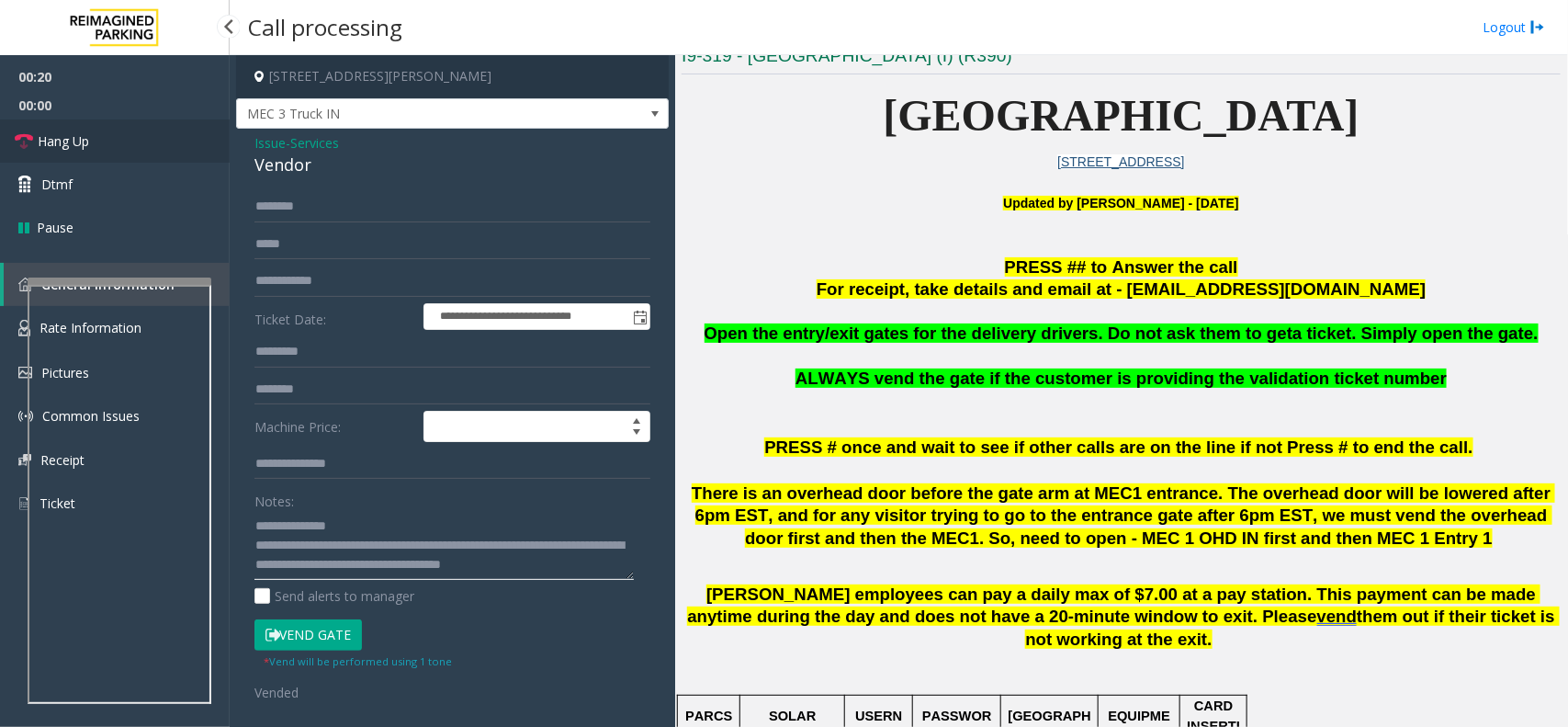
type textarea "**********"
click at [98, 154] on link "Hang Up" at bounding box center [115, 141] width 230 height 43
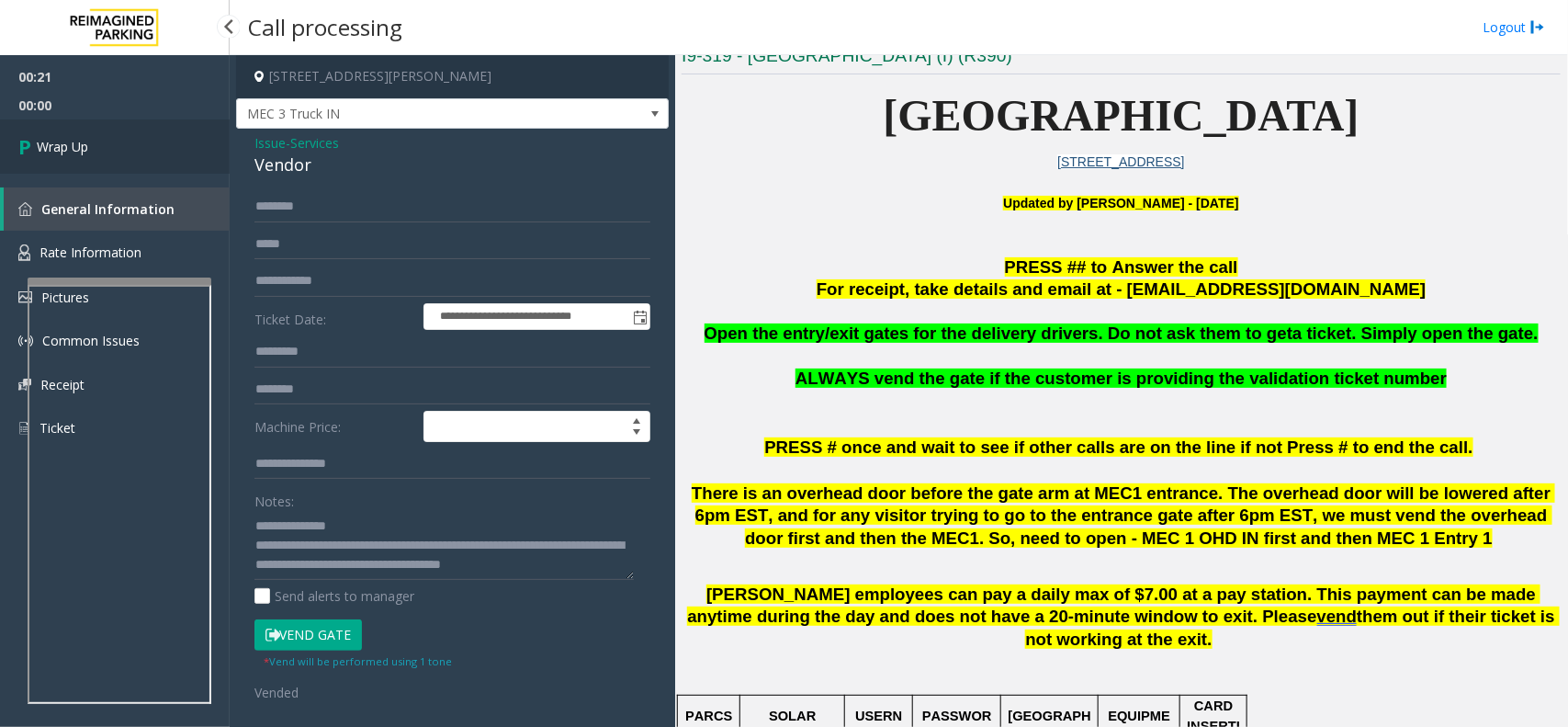
click at [98, 154] on link "Wrap Up" at bounding box center [115, 146] width 230 height 54
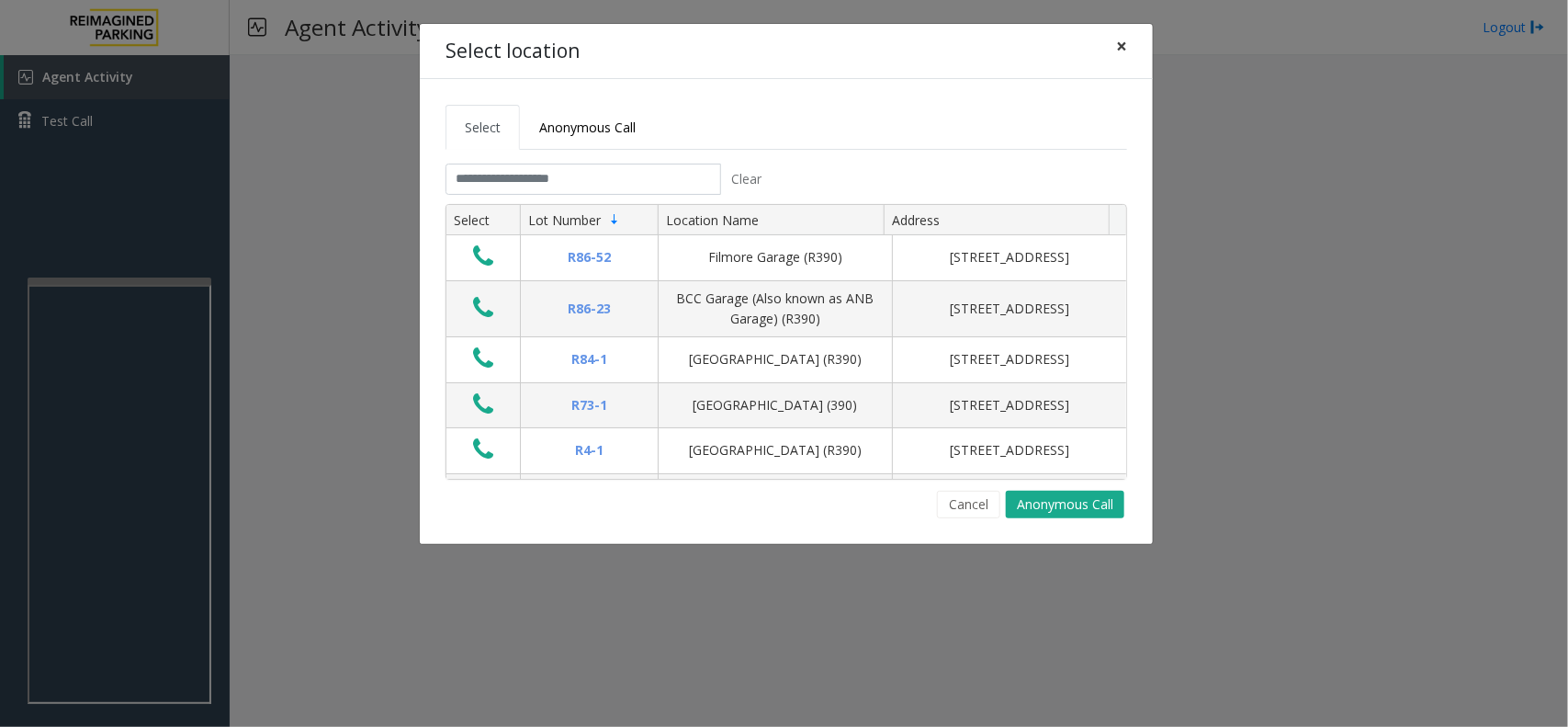
click at [1117, 38] on span "×" at bounding box center [1122, 46] width 11 height 25
click at [561, 190] on input "text" at bounding box center [583, 179] width 276 height 31
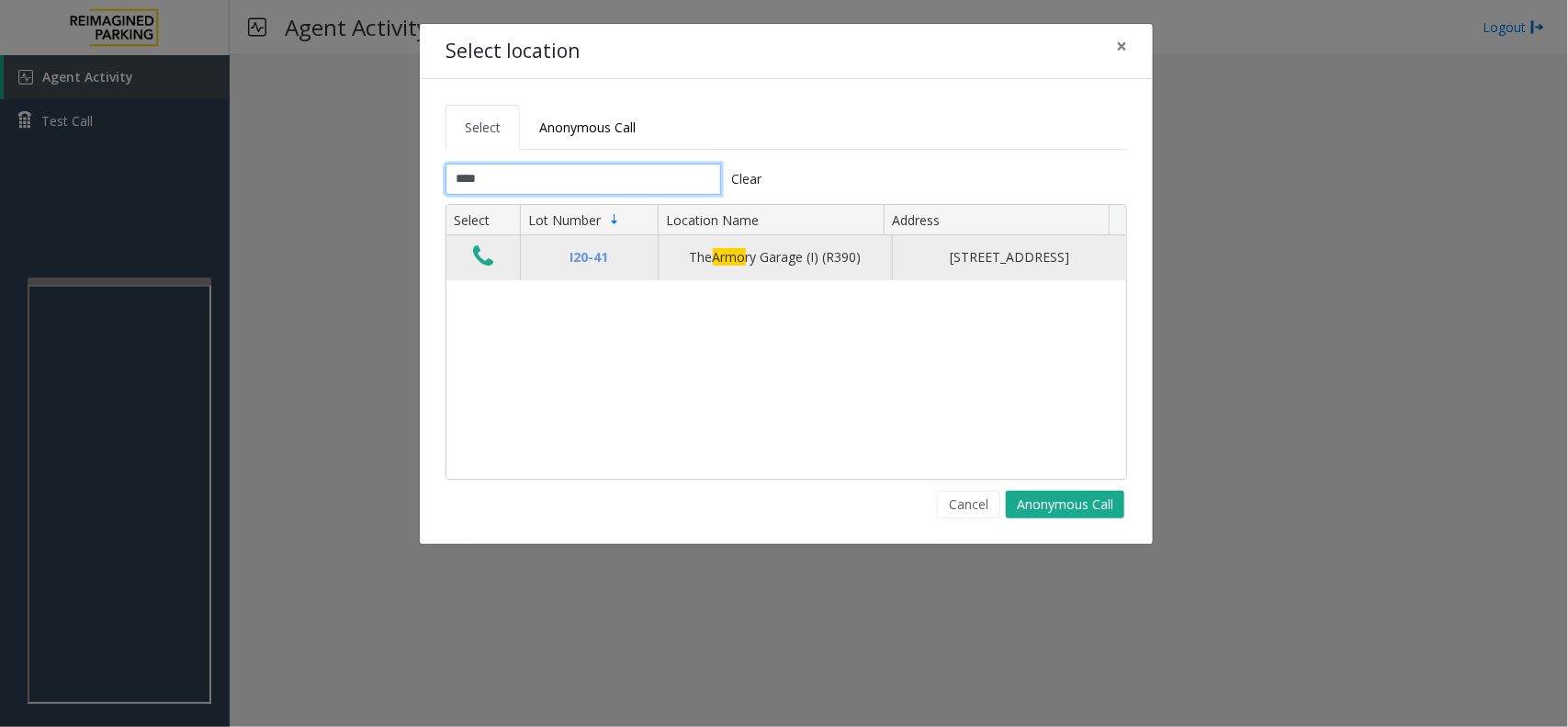
type input "****"
click at [469, 250] on button "Data table" at bounding box center [484, 257] width 31 height 29
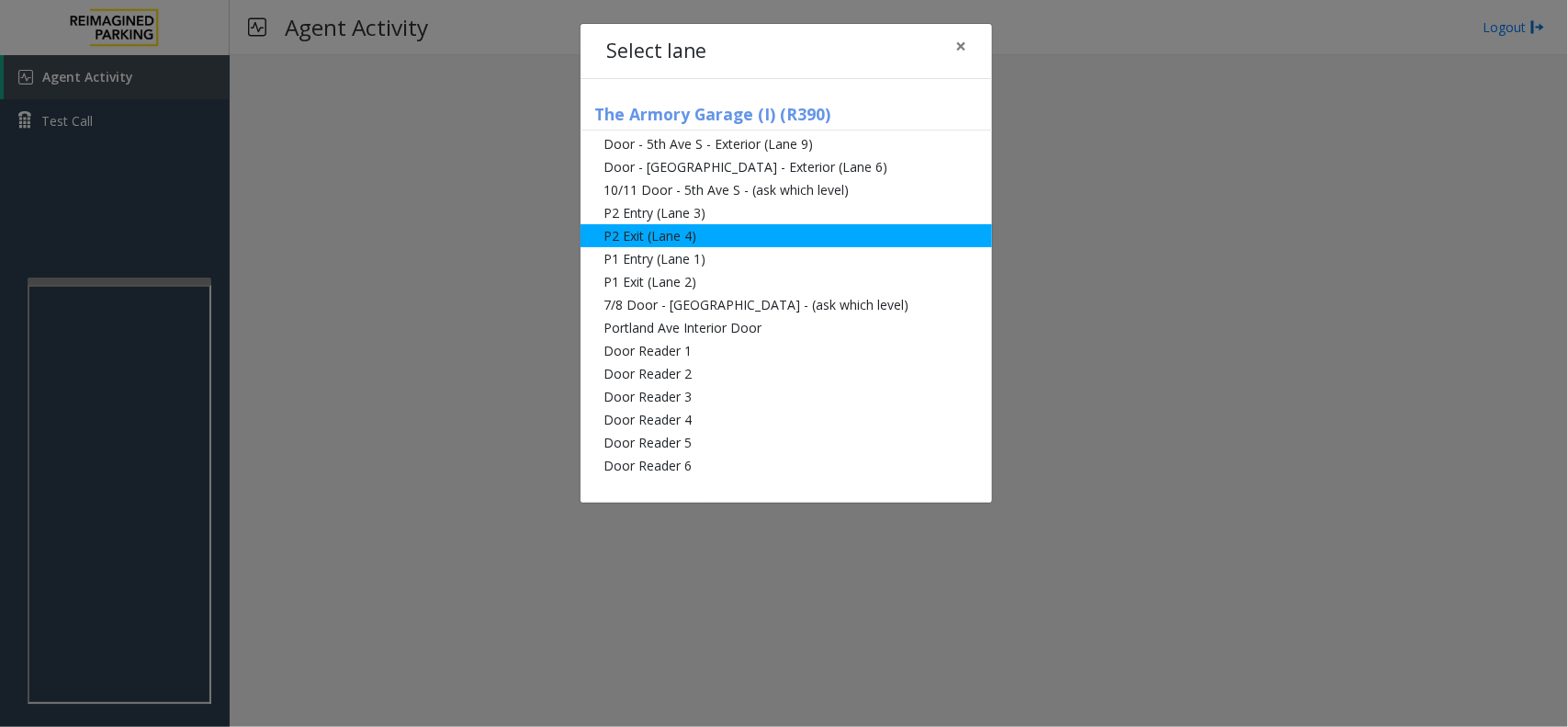
click at [869, 235] on li "P2 Exit (Lane 4)" at bounding box center [786, 235] width 412 height 23
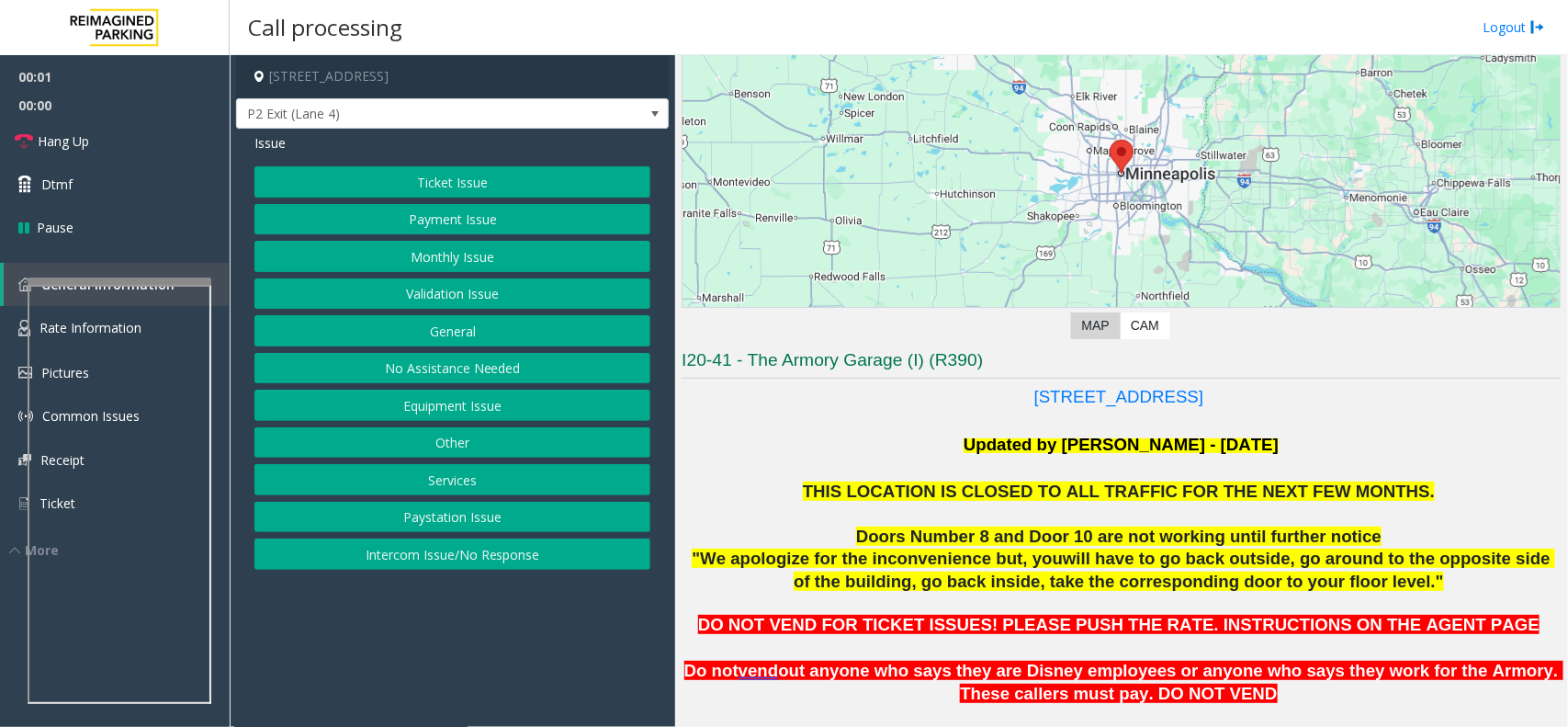
scroll to position [459, 0]
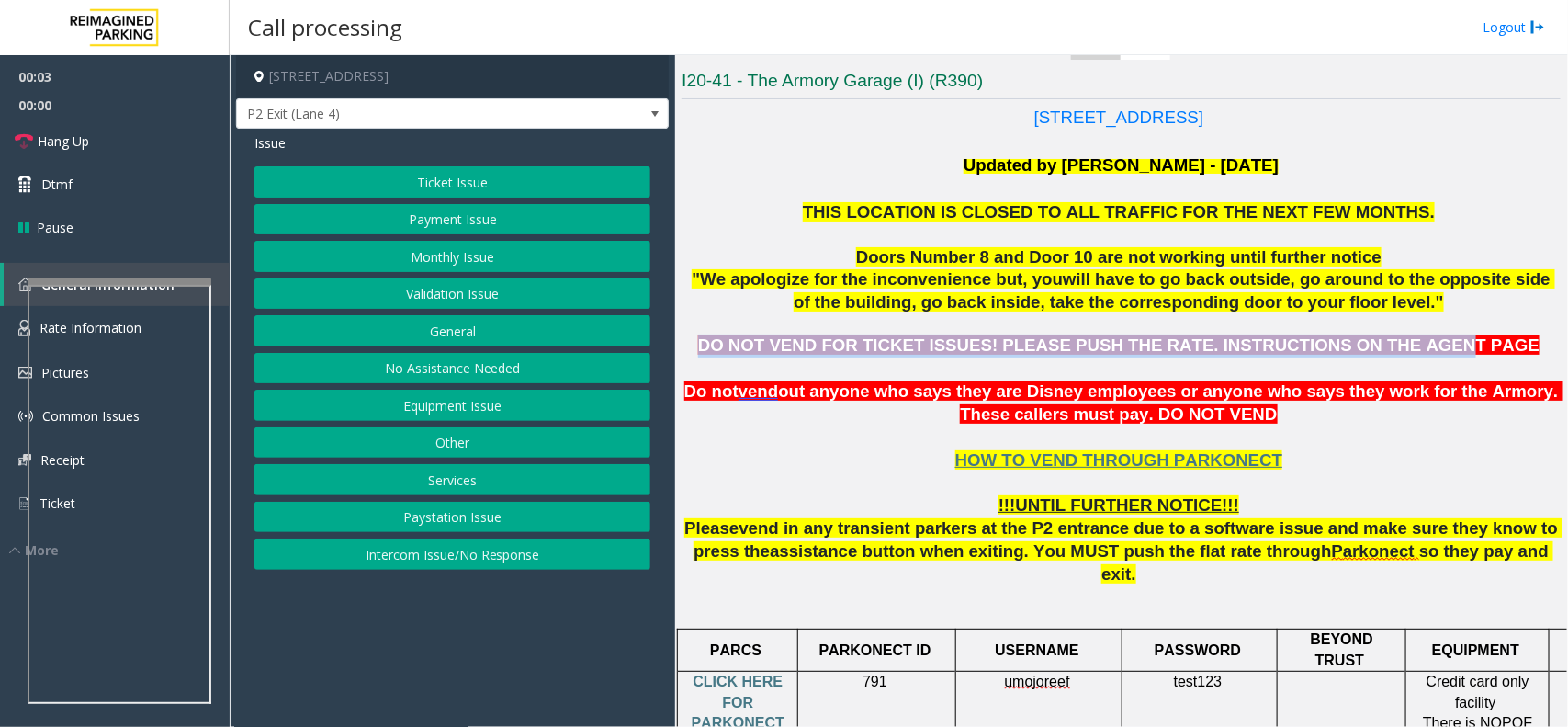
drag, startPoint x: 773, startPoint y: 345, endPoint x: 1402, endPoint y: 338, distance: 629.0
click at [1402, 338] on span "DO NOT VEND FOR TICKET ISSUES! PLEASE PUSH THE RATE. INSTRUCTIONS ON THE AGENT …" at bounding box center [1119, 345] width 842 height 20
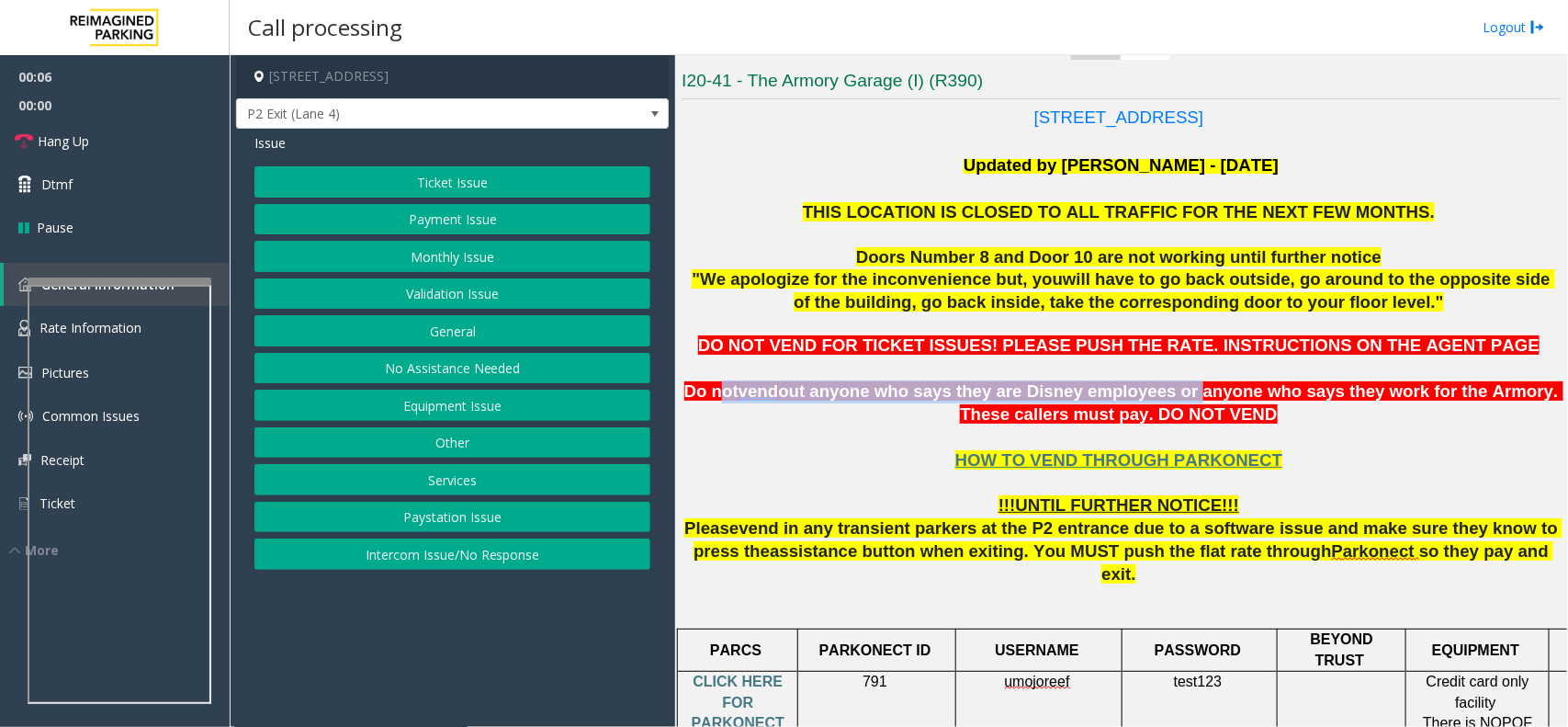
drag, startPoint x: 732, startPoint y: 386, endPoint x: 1170, endPoint y: 388, distance: 438.0
click at [1165, 388] on span "Do not vend out anyone who says they are Disney employees or anyone who says th…" at bounding box center [1124, 402] width 879 height 42
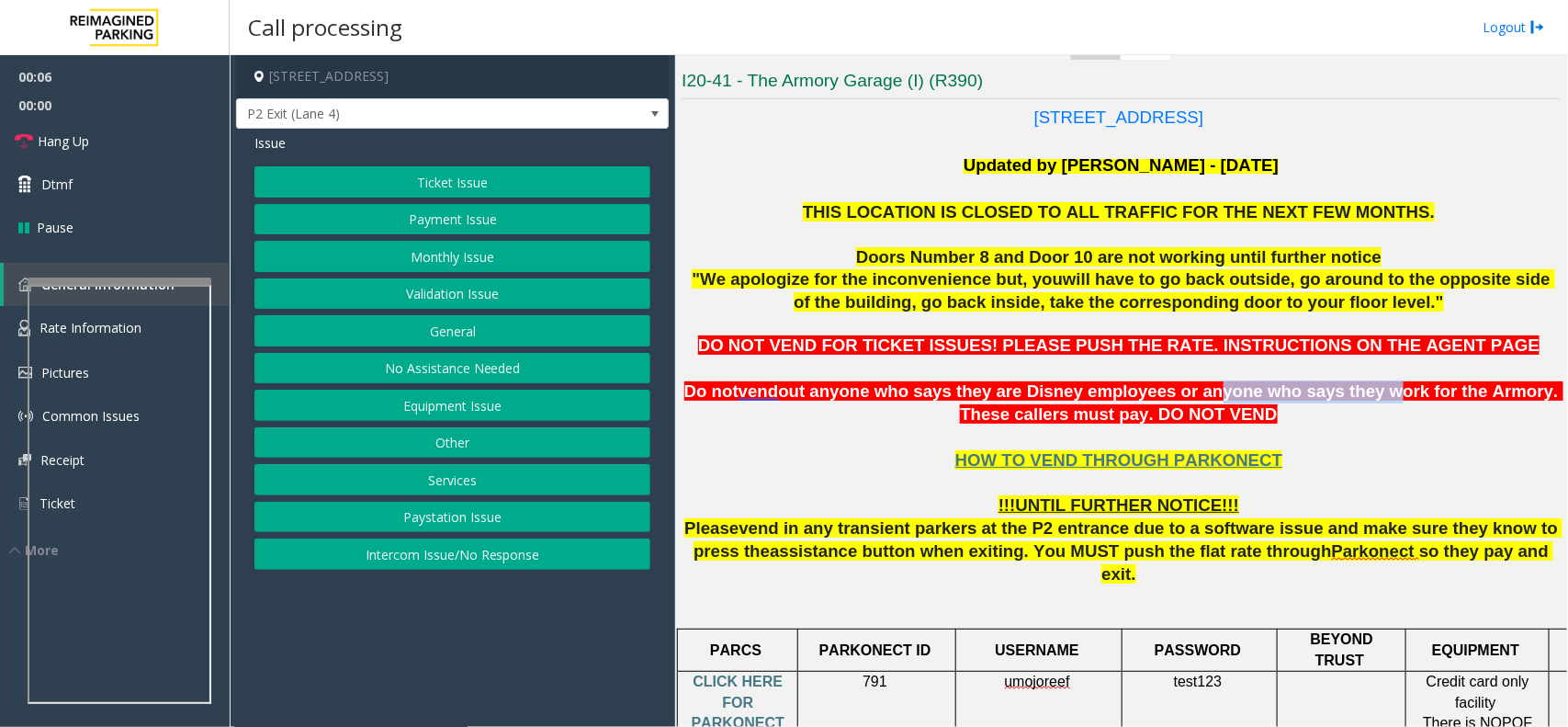
drag, startPoint x: 1170, startPoint y: 388, endPoint x: 1328, endPoint y: 390, distance: 158.0
click at [1328, 390] on span "out anyone who says they are Disney employees or anyone who says they work for …" at bounding box center [1171, 402] width 785 height 42
click at [1380, 390] on span "out anyone who says they are Disney employees or anyone who says they work for …" at bounding box center [1171, 402] width 785 height 42
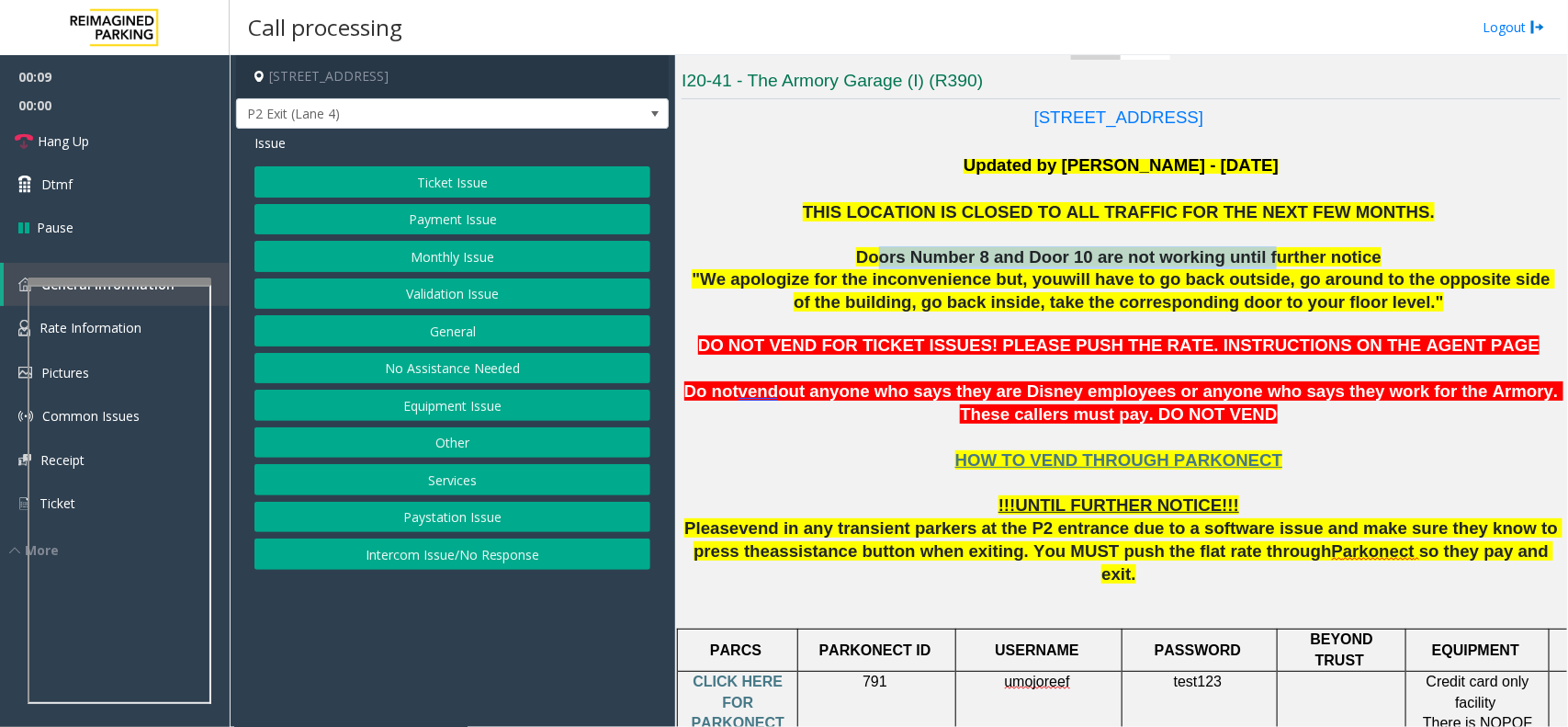
drag, startPoint x: 1210, startPoint y: 254, endPoint x: 1250, endPoint y: 254, distance: 40.0
click at [1250, 254] on span "Doors Number 8 and Door 10 are not working until further notice" at bounding box center [1119, 257] width 526 height 20
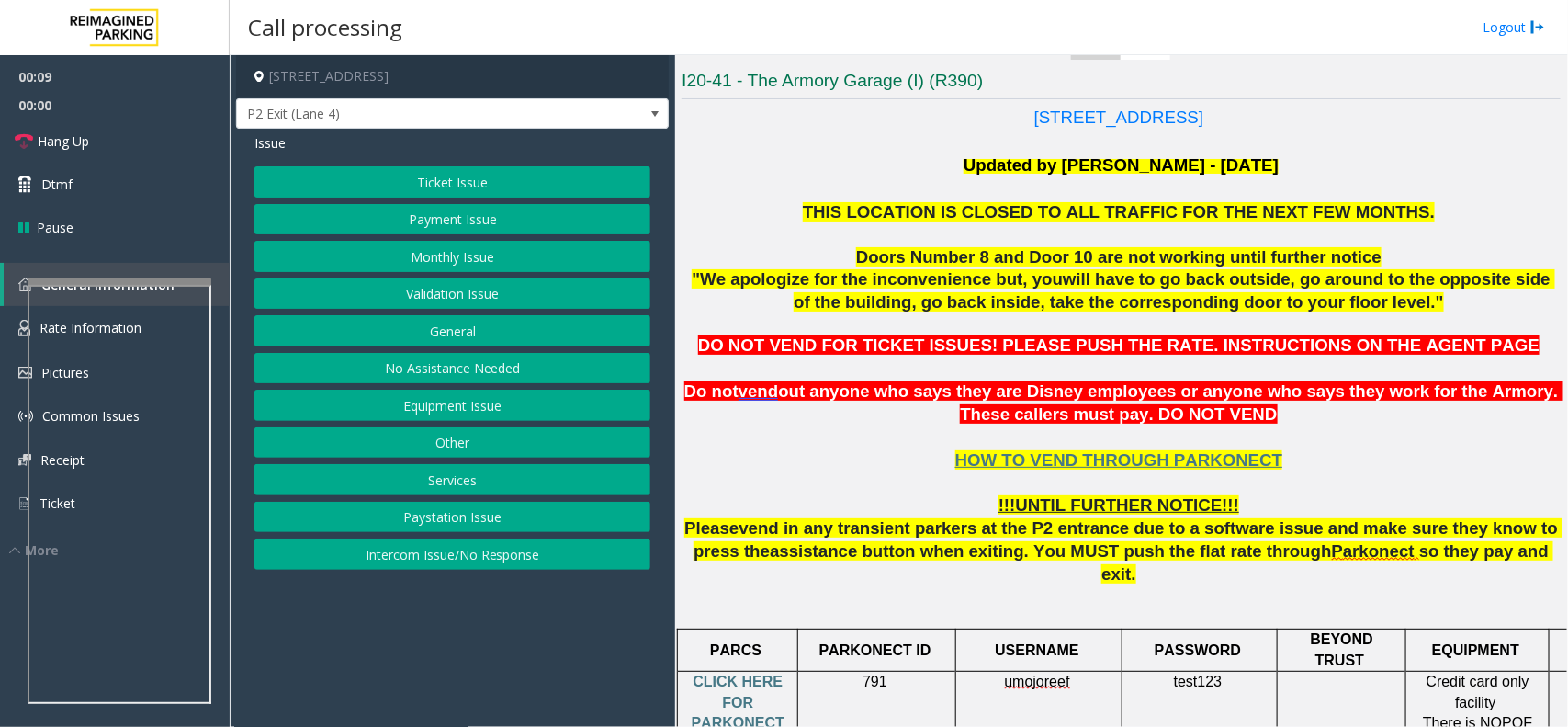
click at [894, 287] on span ""We apologize for the inconvenience but, you" at bounding box center [877, 279] width 371 height 20
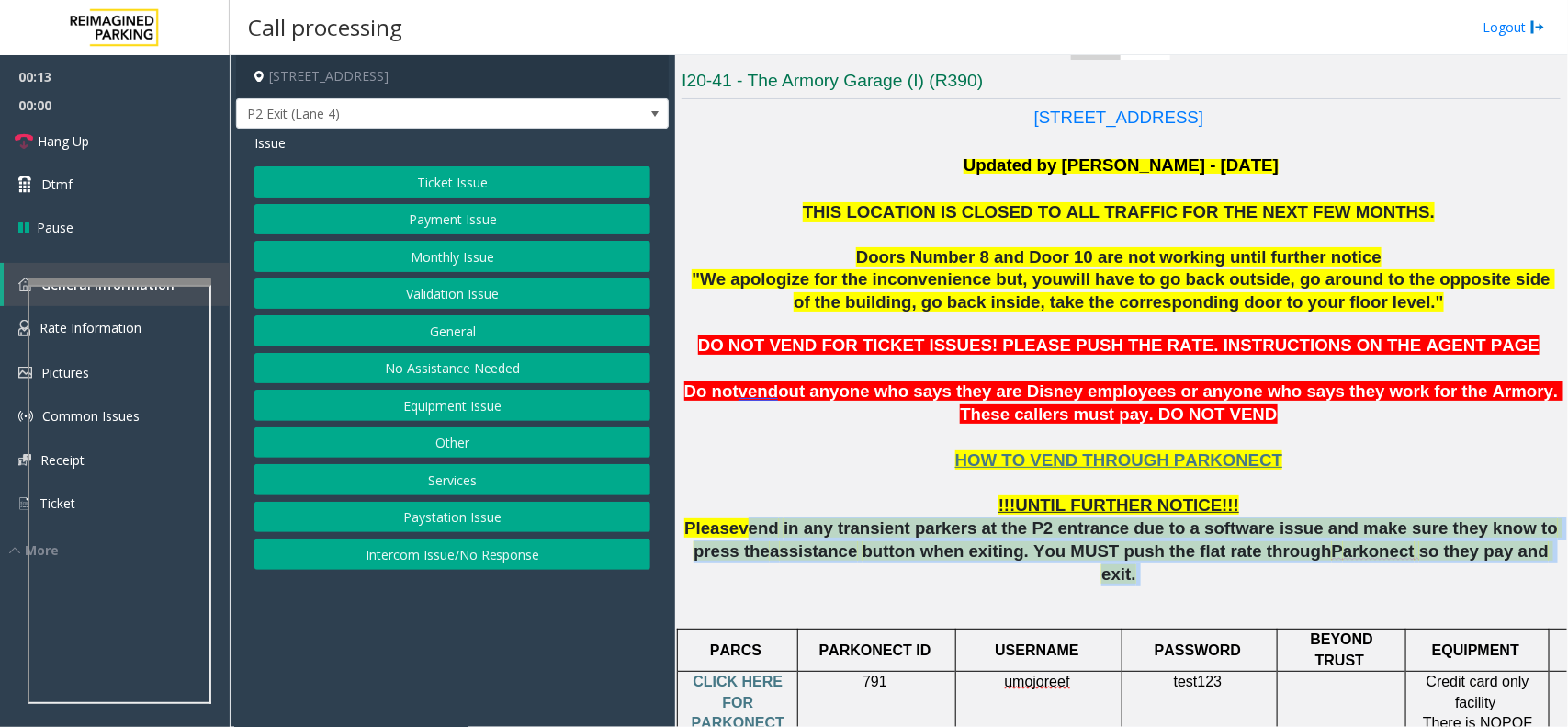
drag, startPoint x: 755, startPoint y: 529, endPoint x: 1489, endPoint y: 562, distance: 734.7
click at [1489, 562] on p "HOW TO VEND THROUGH PARKONECT !!!UNTIL FURTHER NOTICE!!! Please v end in any tr…" at bounding box center [1122, 506] width 879 height 159
click at [470, 255] on button "Monthly Issue" at bounding box center [452, 256] width 396 height 31
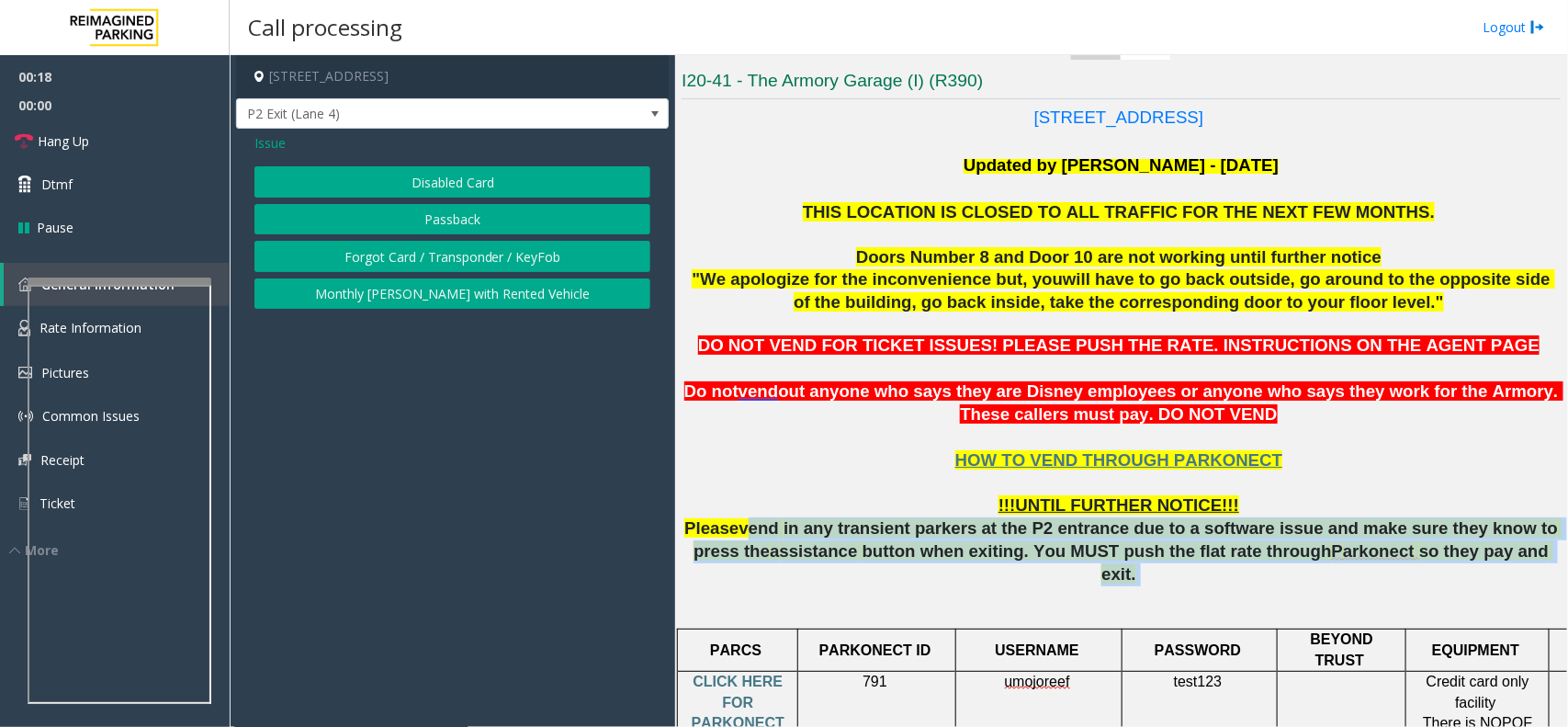
click at [487, 189] on button "Disabled Card" at bounding box center [452, 182] width 396 height 31
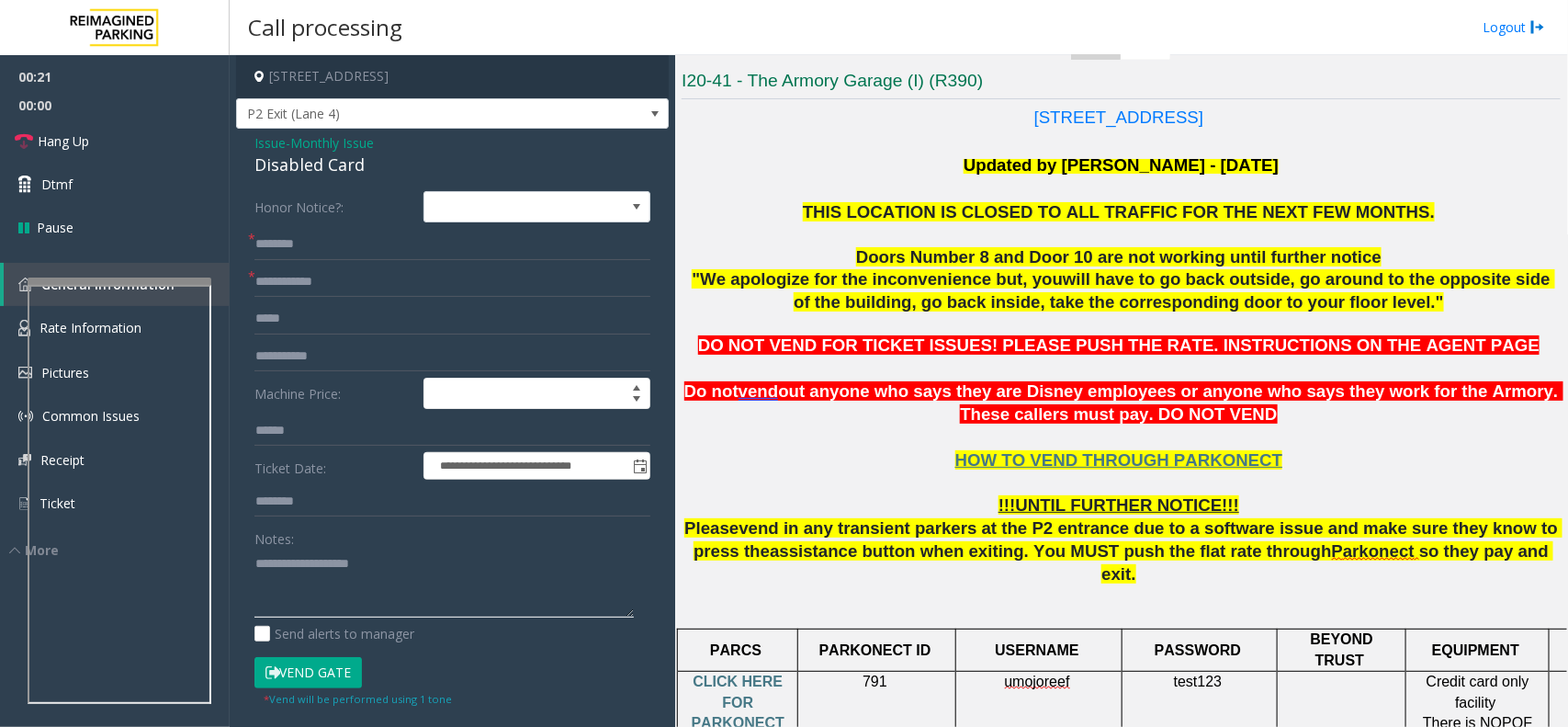
click at [346, 608] on textarea at bounding box center [444, 582] width 380 height 68
paste textarea "**********"
click at [346, 166] on div "Disabled Card" at bounding box center [452, 164] width 396 height 24
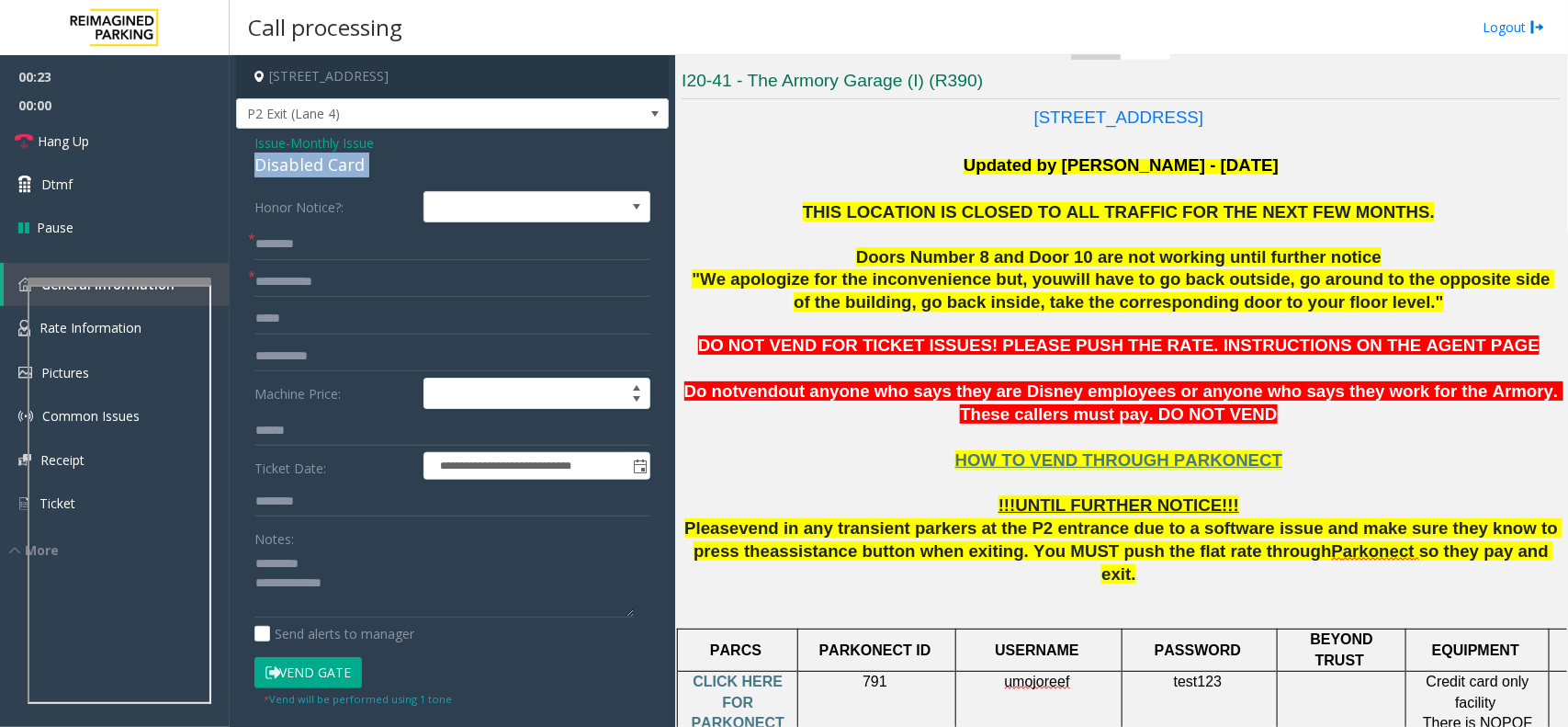
copy div "Disabled Card"
click at [360, 553] on textarea at bounding box center [444, 582] width 380 height 68
paste textarea "**********"
click at [453, 616] on textarea at bounding box center [444, 582] width 380 height 68
paste textarea "**********"
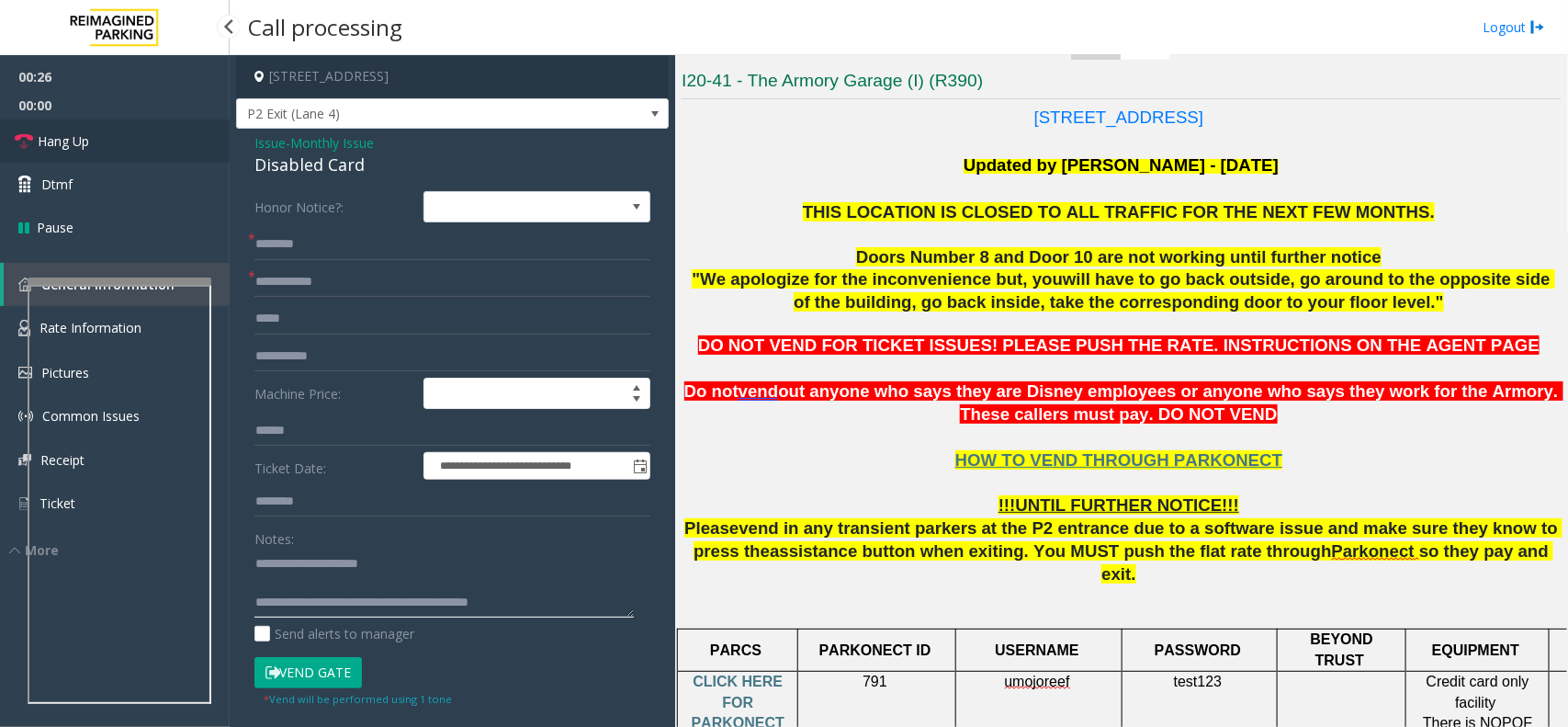
type textarea "**********"
click at [34, 121] on link "Hang Up" at bounding box center [115, 141] width 230 height 43
click at [280, 236] on input "text" at bounding box center [452, 245] width 396 height 31
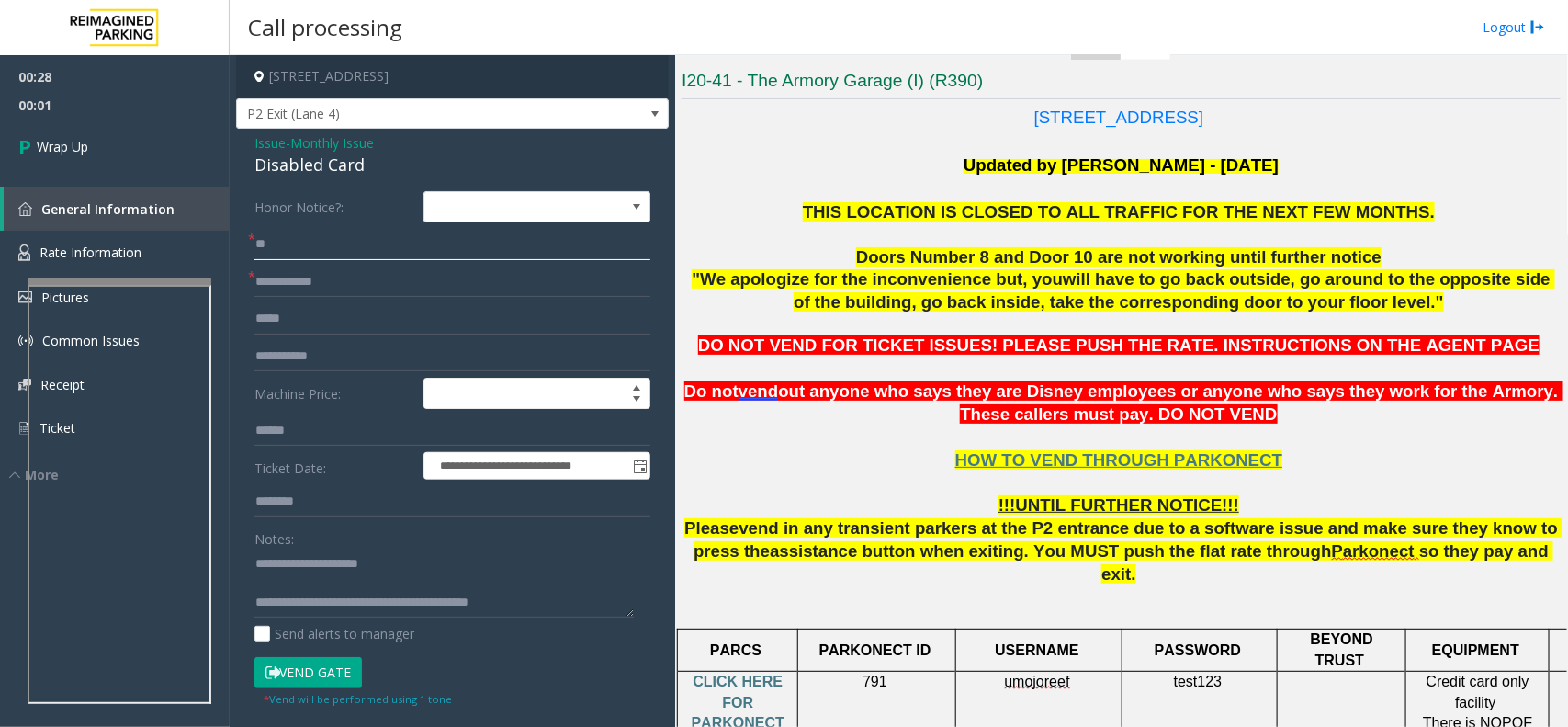
type input "**"
click at [467, 288] on input "*" at bounding box center [452, 282] width 396 height 31
type input "**"
click at [102, 154] on link "Wrap Up" at bounding box center [115, 146] width 230 height 54
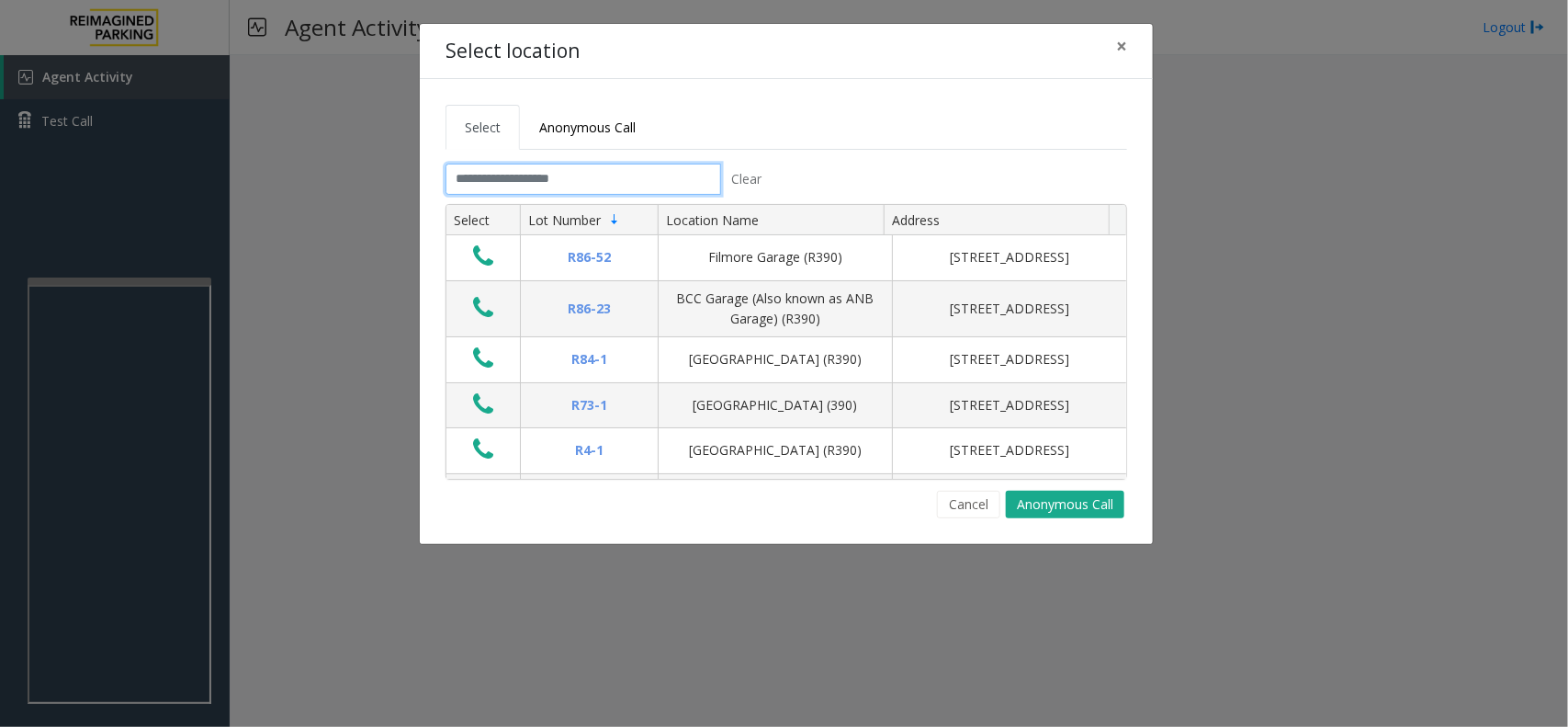
click at [614, 175] on input "text" at bounding box center [583, 179] width 276 height 31
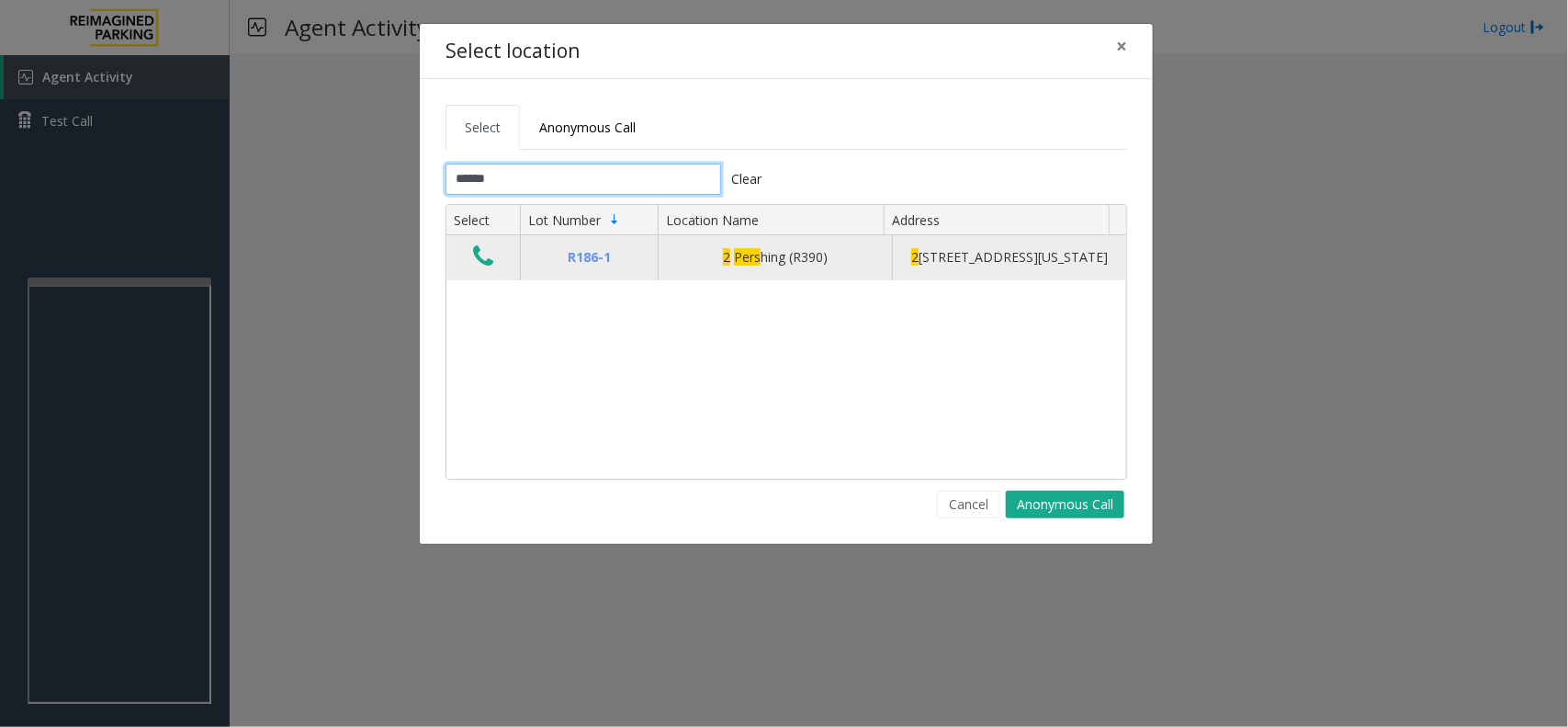
type input "******"
click at [476, 263] on icon "Data table" at bounding box center [483, 256] width 21 height 25
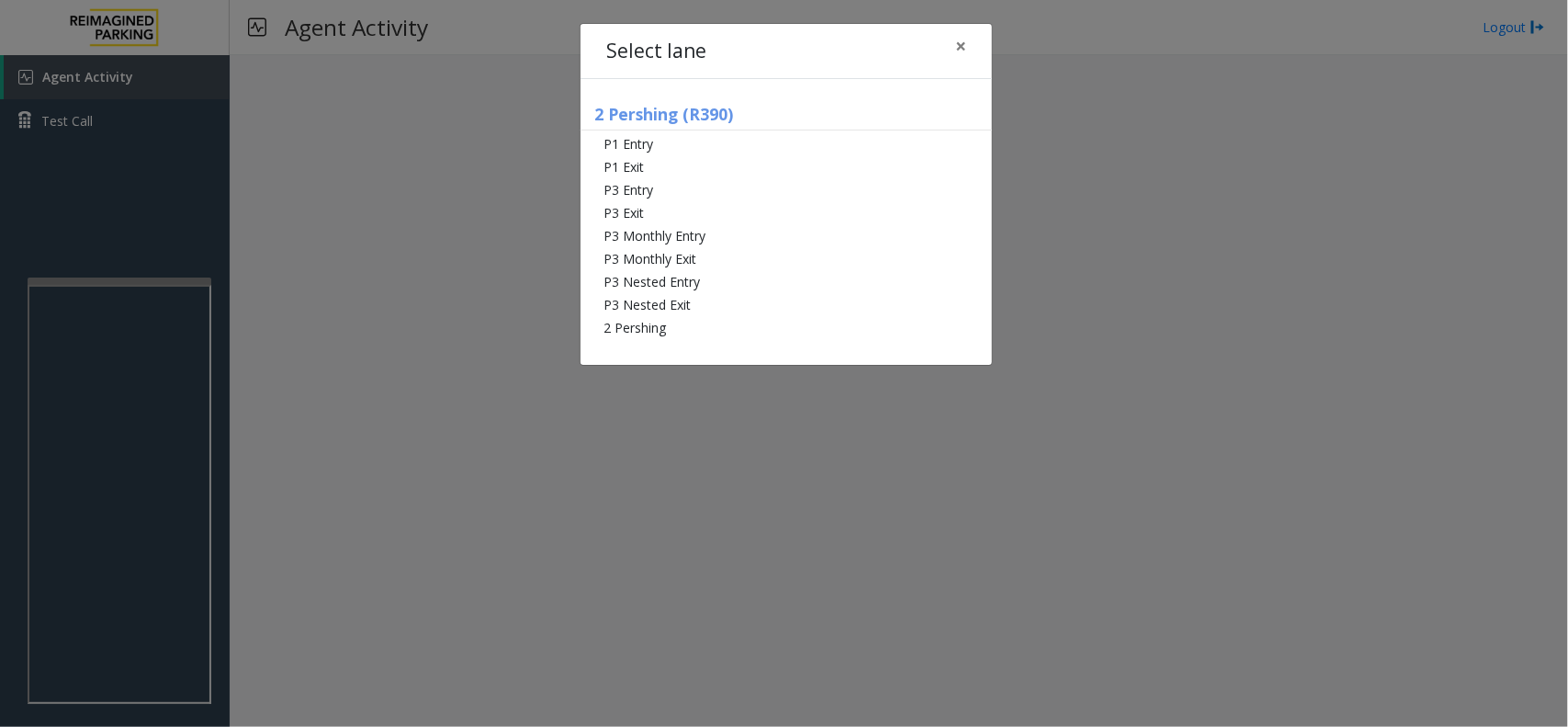
click at [659, 341] on div "2 Pershing (R390) P1 Entry P1 Exit P3 Entry P3 Exit P3 Monthly Entry P3 Monthly…" at bounding box center [786, 222] width 412 height 286
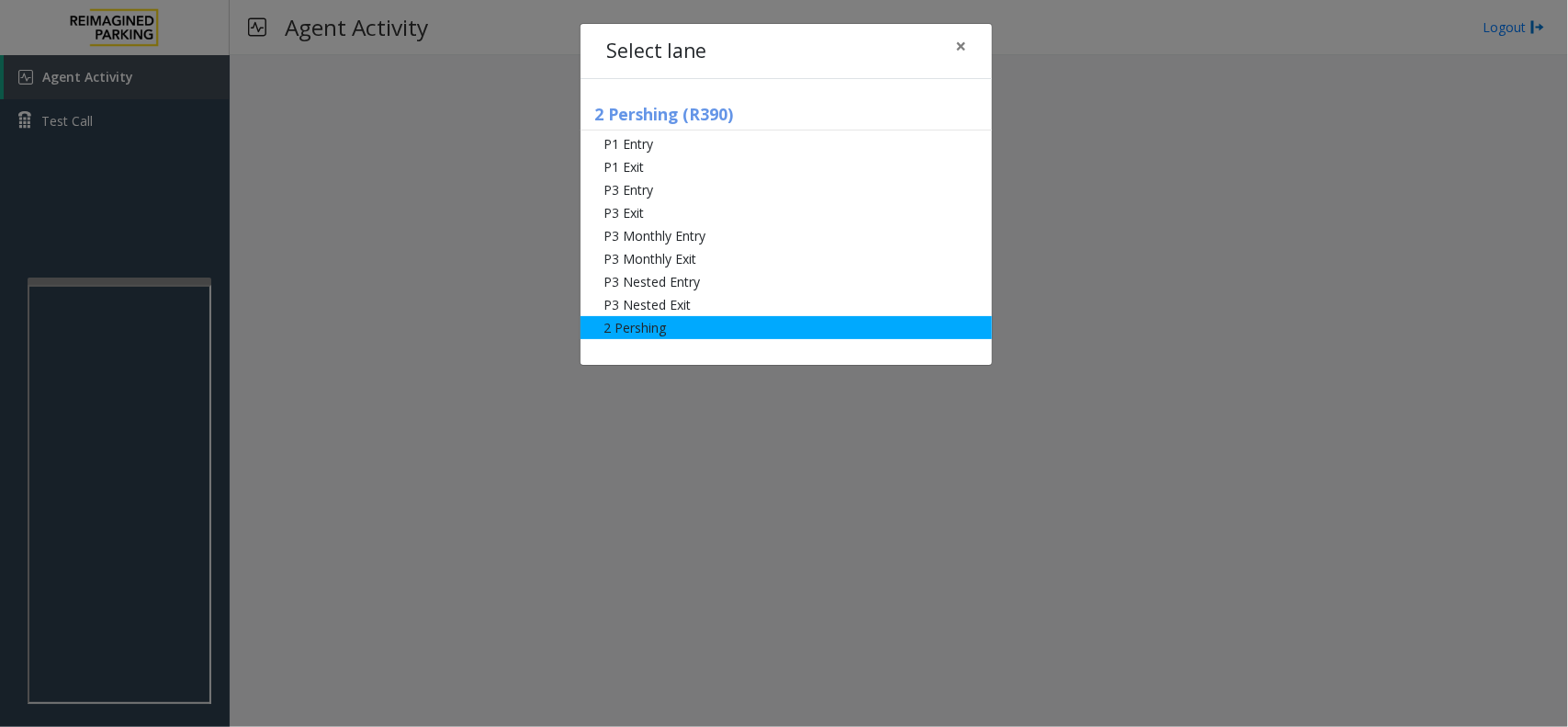
click at [659, 334] on li "2 Pershing" at bounding box center [786, 327] width 412 height 23
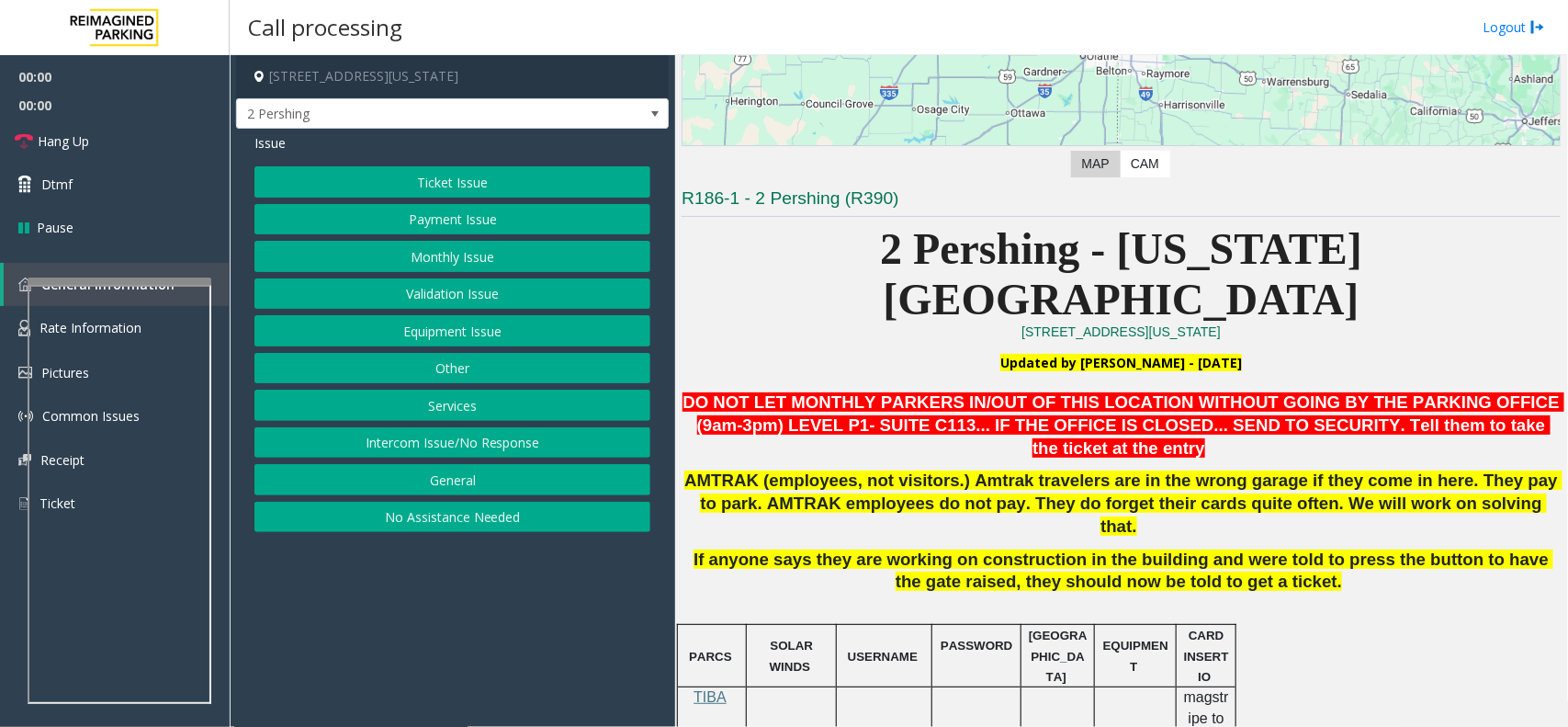
scroll to position [344, 0]
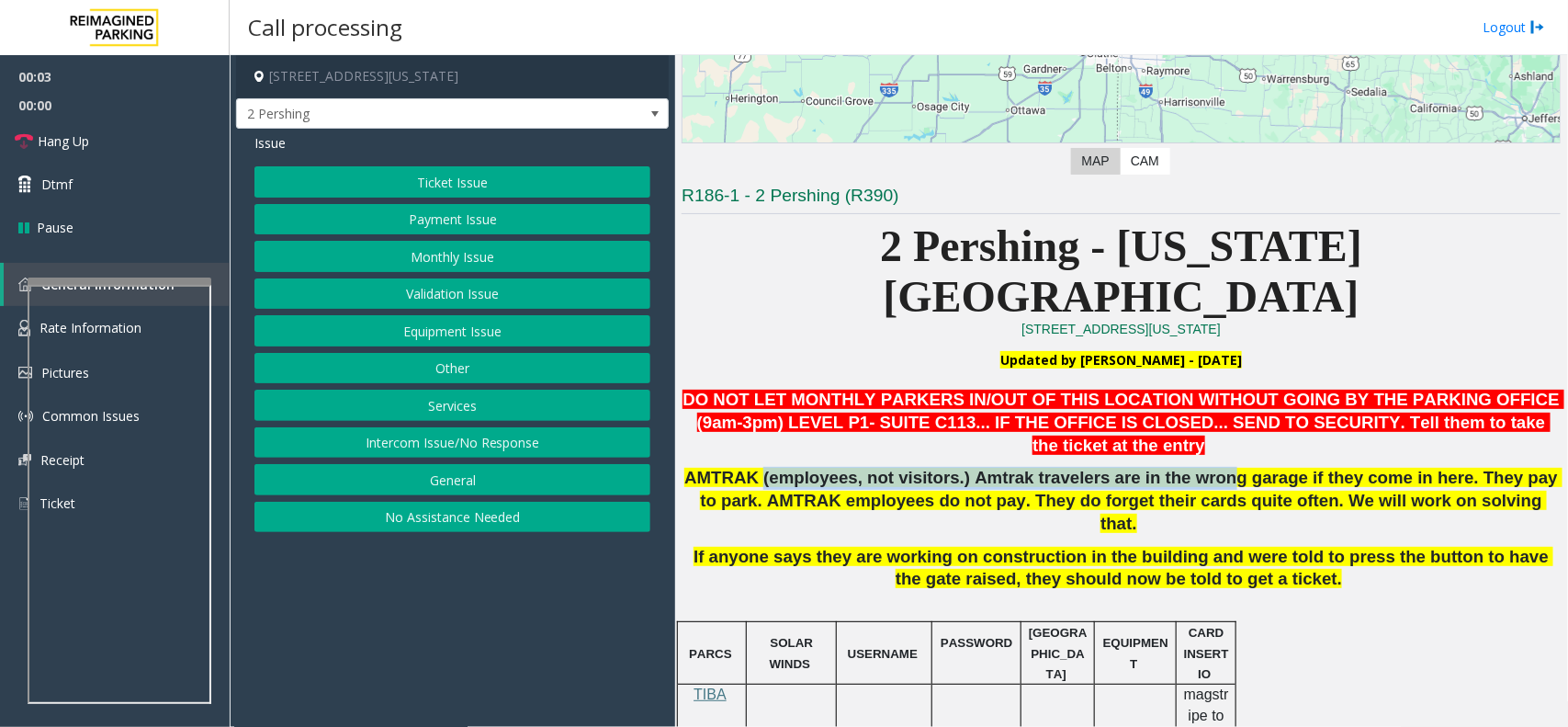
drag, startPoint x: 770, startPoint y: 399, endPoint x: 1188, endPoint y: 414, distance: 418.3
click at [1188, 468] on span "AMTRAK (employees, not visitors.) Amtrak travelers are in the wrong garage if t…" at bounding box center [1123, 500] width 878 height 66
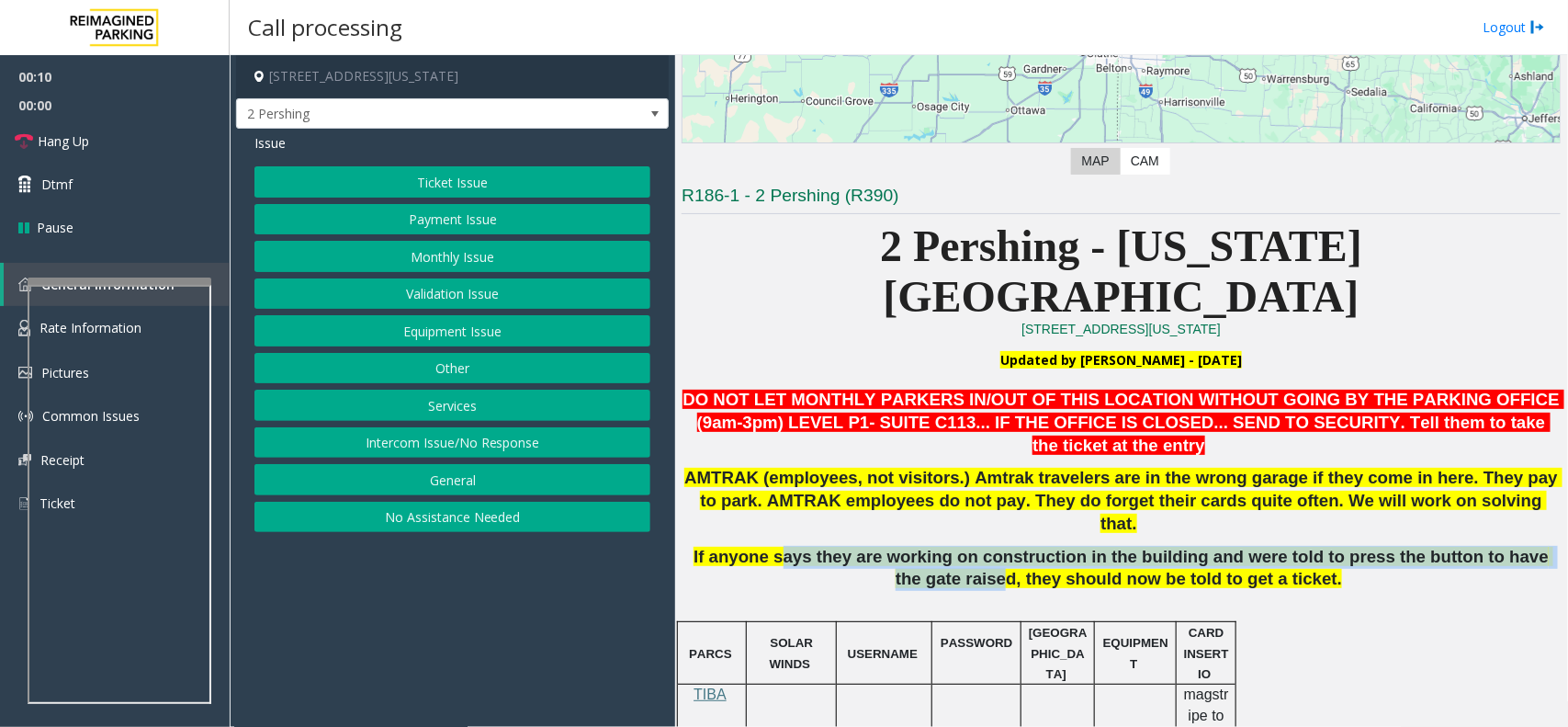
drag, startPoint x: 952, startPoint y: 474, endPoint x: 1026, endPoint y: 484, distance: 74.7
click at [1012, 547] on span "If anyone says they are working on construction in the building and were told t…" at bounding box center [1124, 568] width 860 height 42
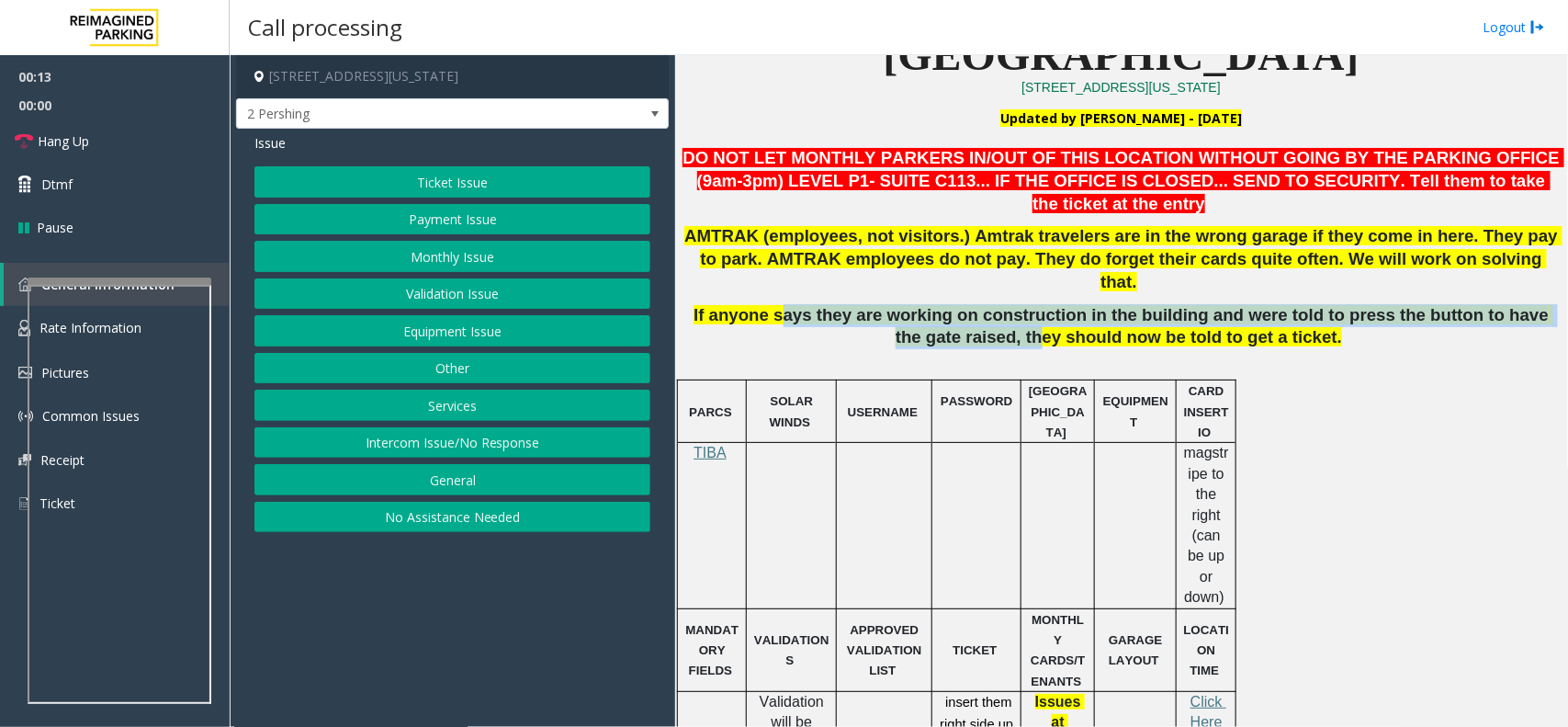
scroll to position [689, 0]
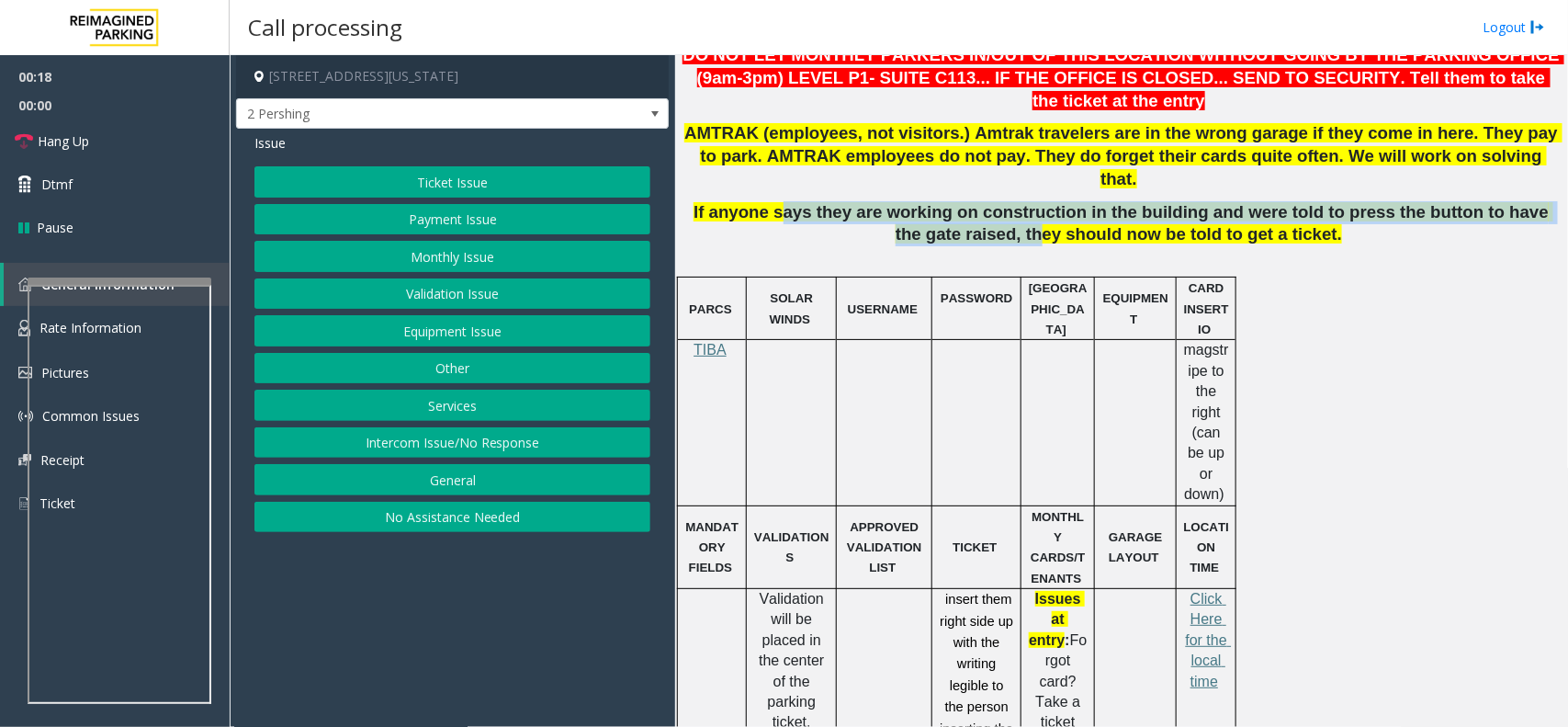
click at [476, 319] on button "Equipment Issue" at bounding box center [452, 331] width 396 height 31
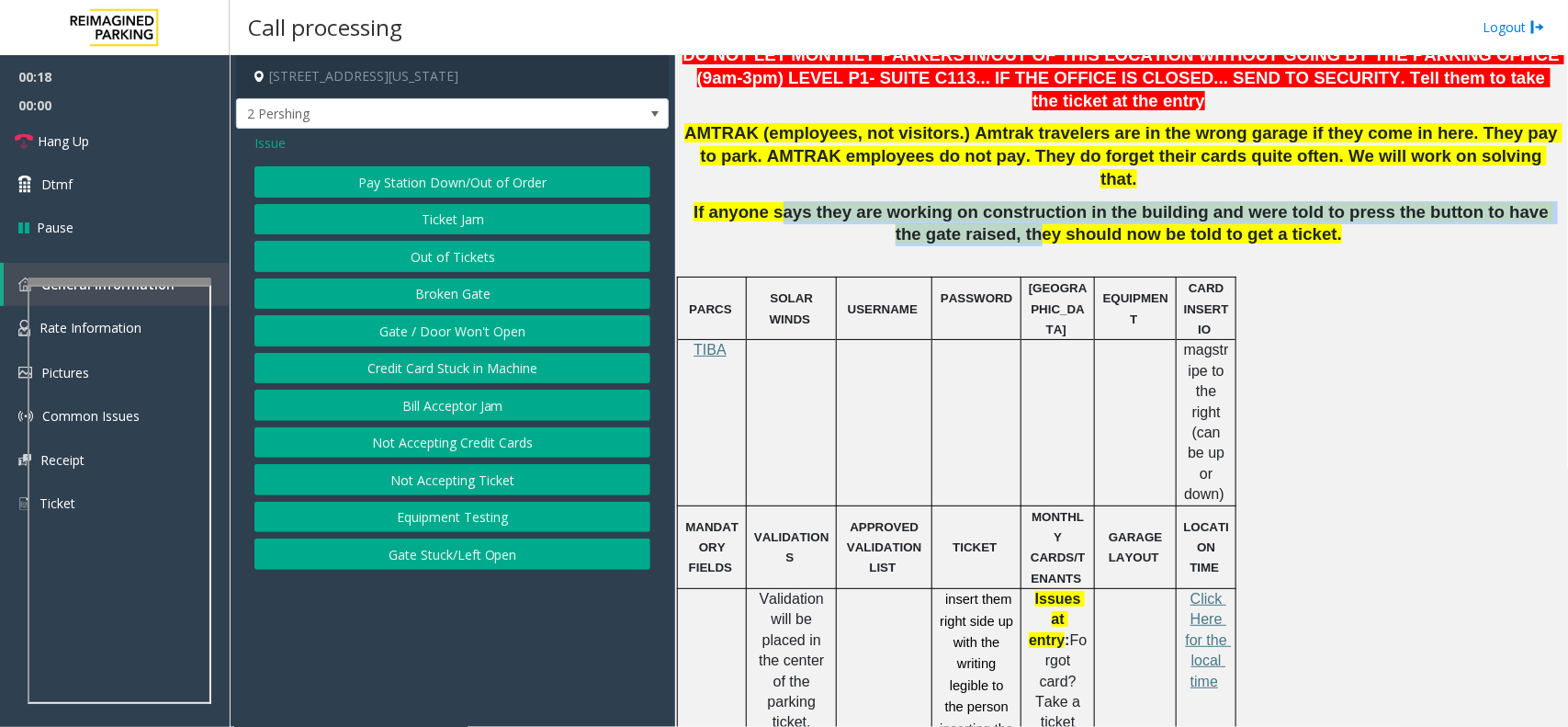
click at [469, 250] on button "Out of Tickets" at bounding box center [452, 256] width 396 height 31
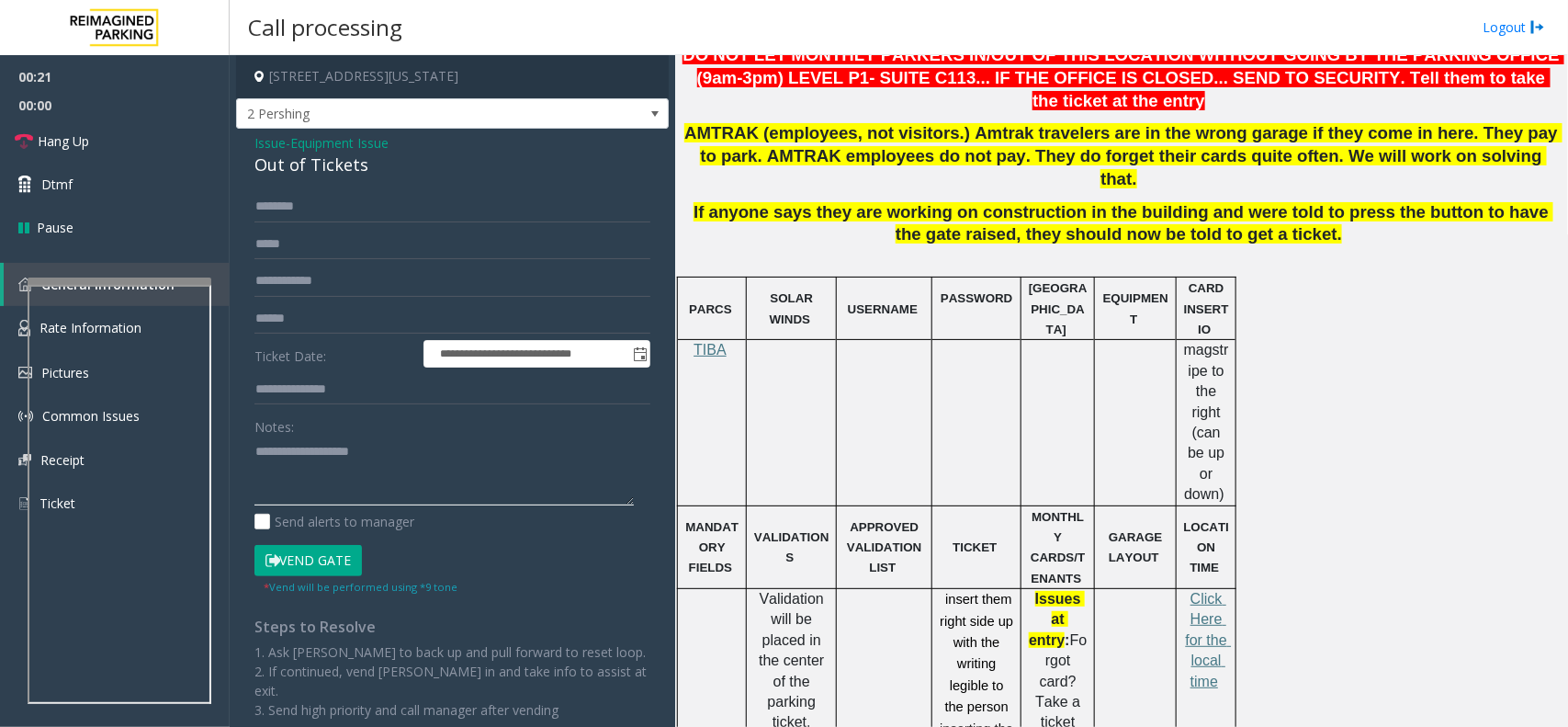
click at [404, 439] on textarea at bounding box center [444, 471] width 380 height 68
paste textarea "**********"
type textarea "**********"
click at [333, 150] on span "Equipment Issue" at bounding box center [340, 143] width 98 height 20
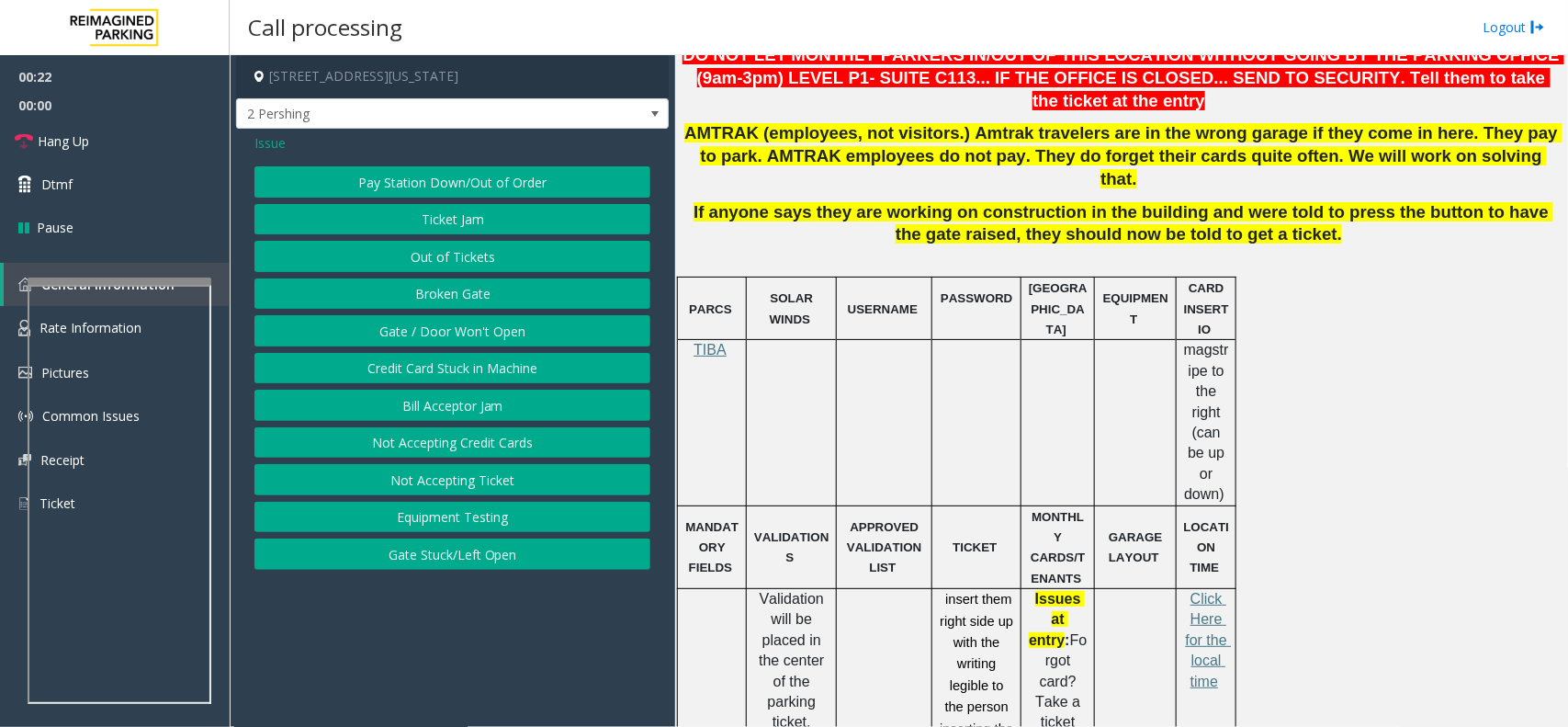
click at [333, 150] on div "Issue" at bounding box center [452, 143] width 396 height 20
click at [492, 253] on button "Out of Tickets" at bounding box center [452, 256] width 396 height 31
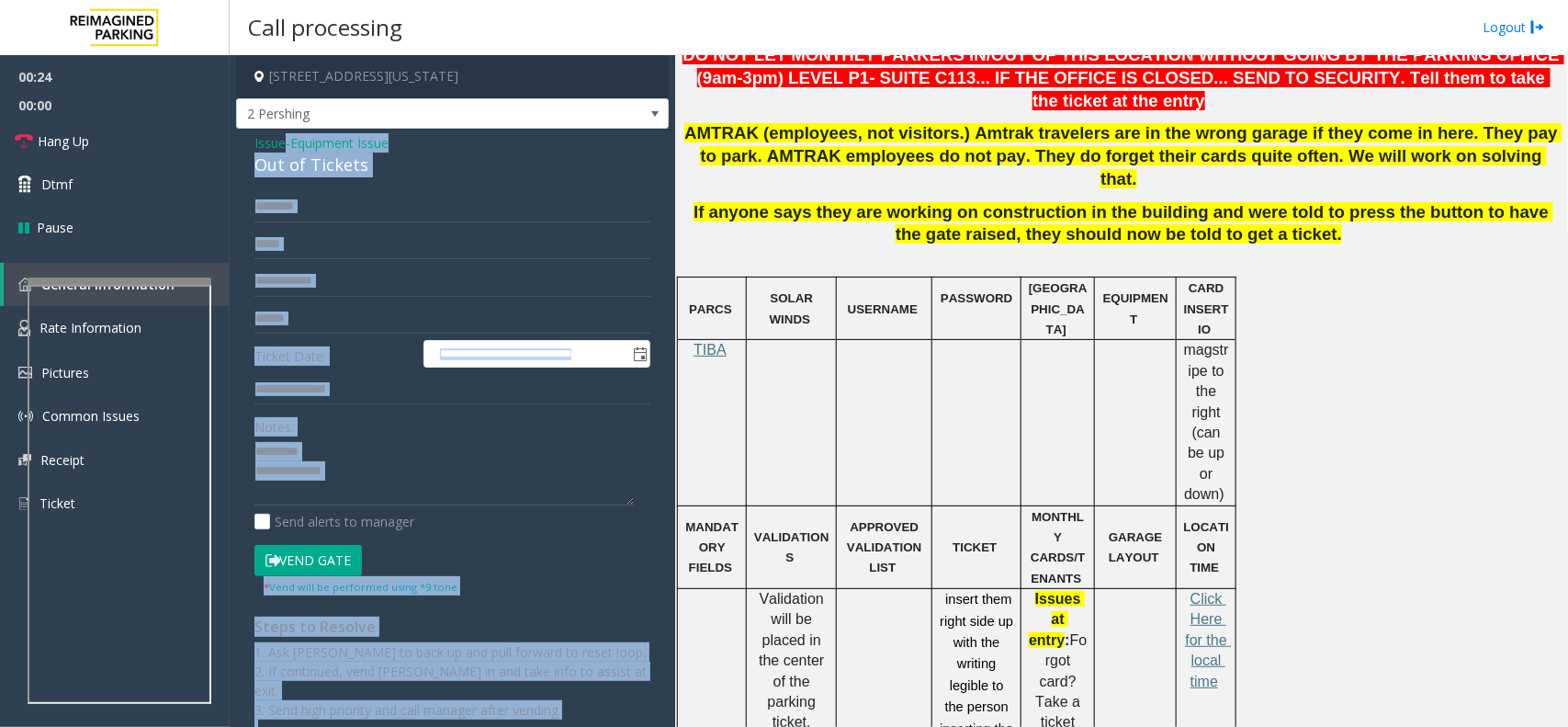
click at [290, 168] on div "Out of Tickets" at bounding box center [452, 164] width 396 height 24
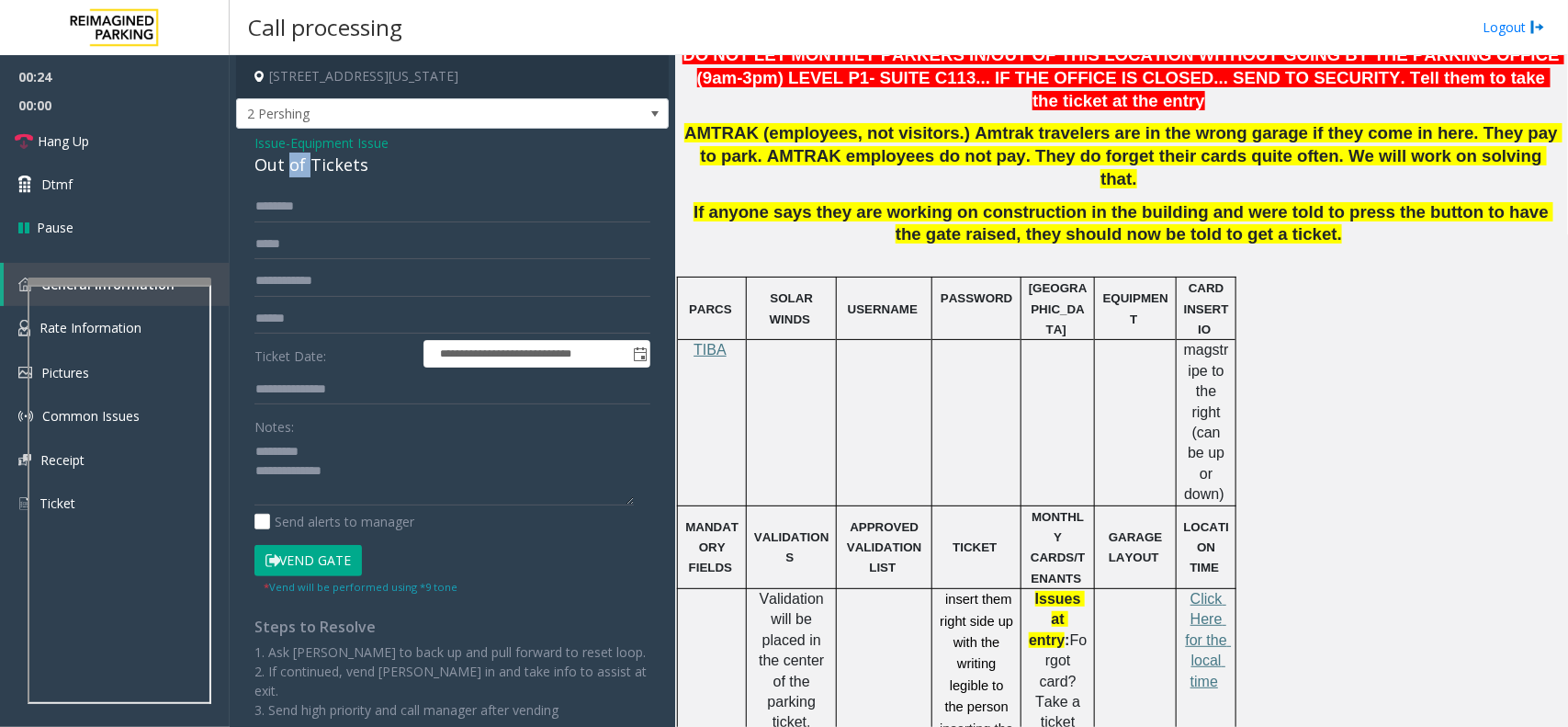
click at [290, 168] on div "Out of Tickets" at bounding box center [452, 164] width 396 height 24
click at [314, 450] on textarea at bounding box center [444, 471] width 380 height 68
paste textarea "**********"
click at [420, 496] on textarea at bounding box center [444, 471] width 380 height 68
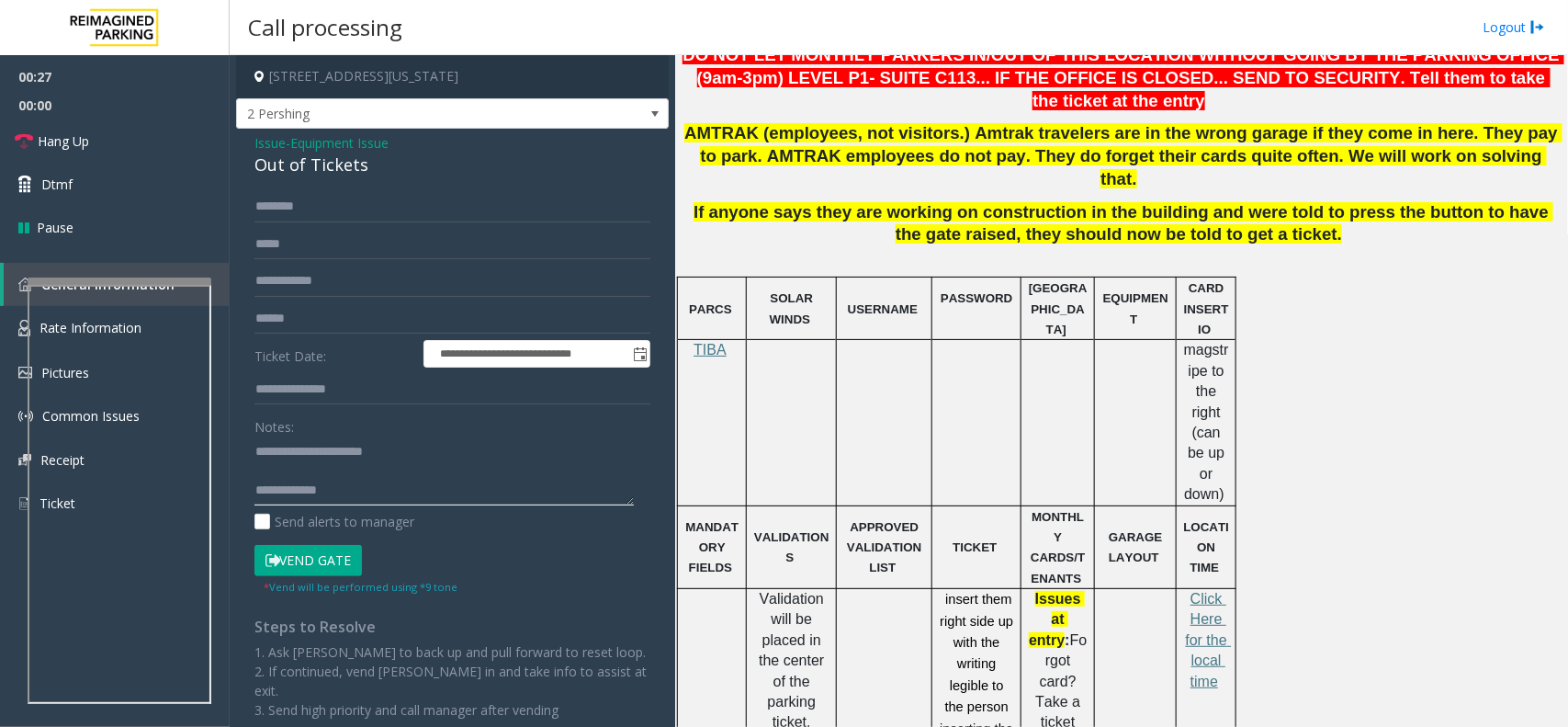
click at [258, 452] on textarea at bounding box center [444, 471] width 380 height 68
click at [421, 479] on textarea at bounding box center [444, 471] width 380 height 68
click at [369, 471] on textarea at bounding box center [444, 471] width 380 height 68
type textarea "**********"
click at [285, 217] on input "text" at bounding box center [452, 206] width 396 height 31
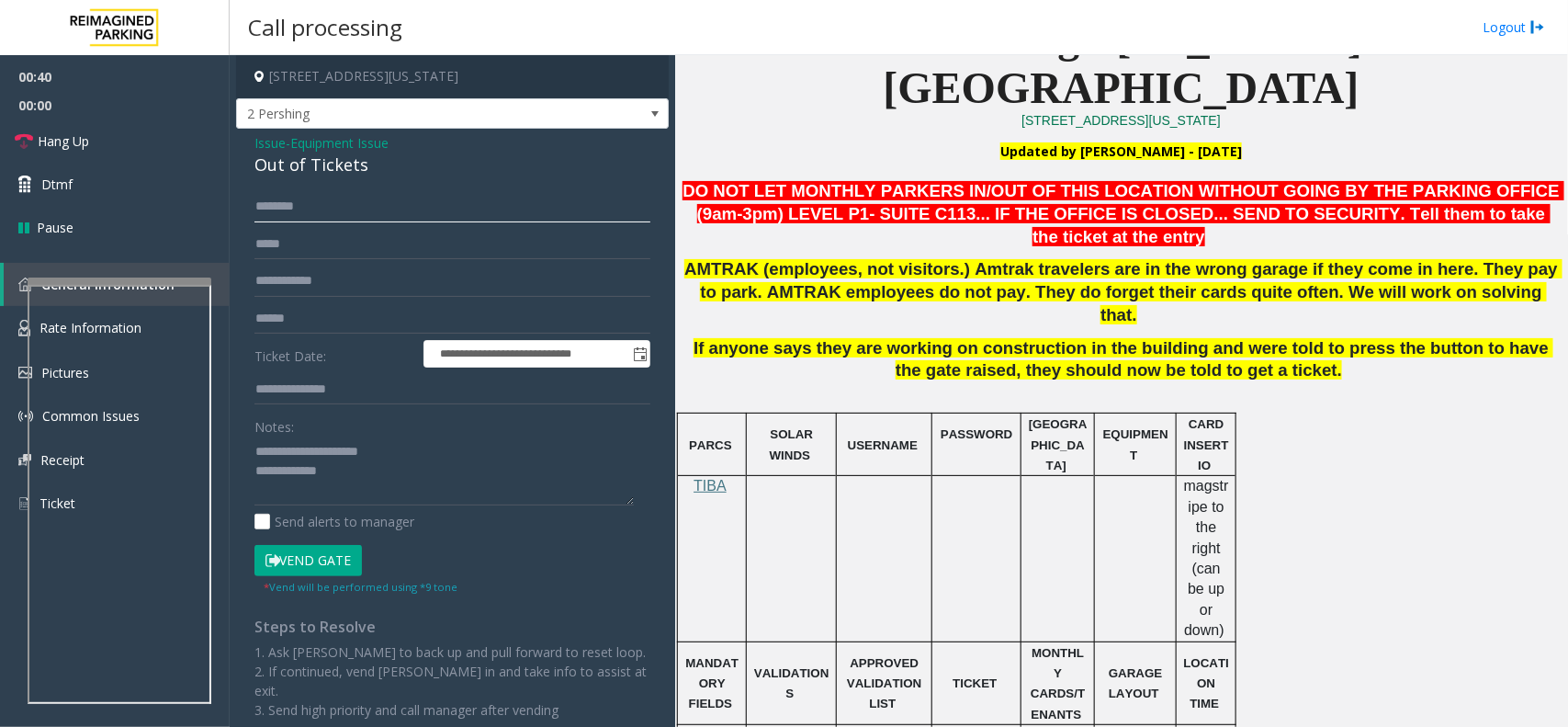
scroll to position [344, 0]
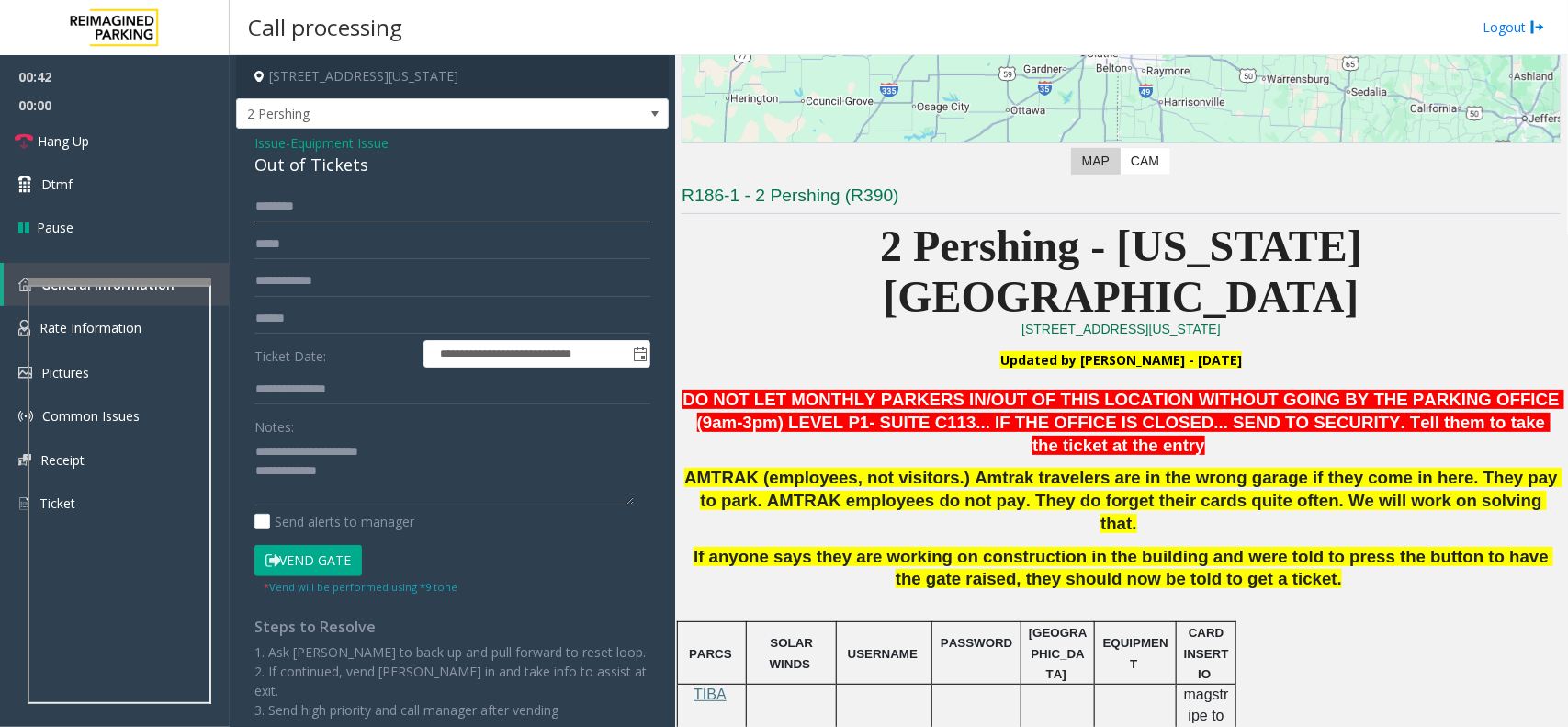
click at [287, 211] on input "text" at bounding box center [452, 206] width 396 height 31
type input "*******"
click at [346, 554] on button "Vend Gate" at bounding box center [308, 561] width 108 height 31
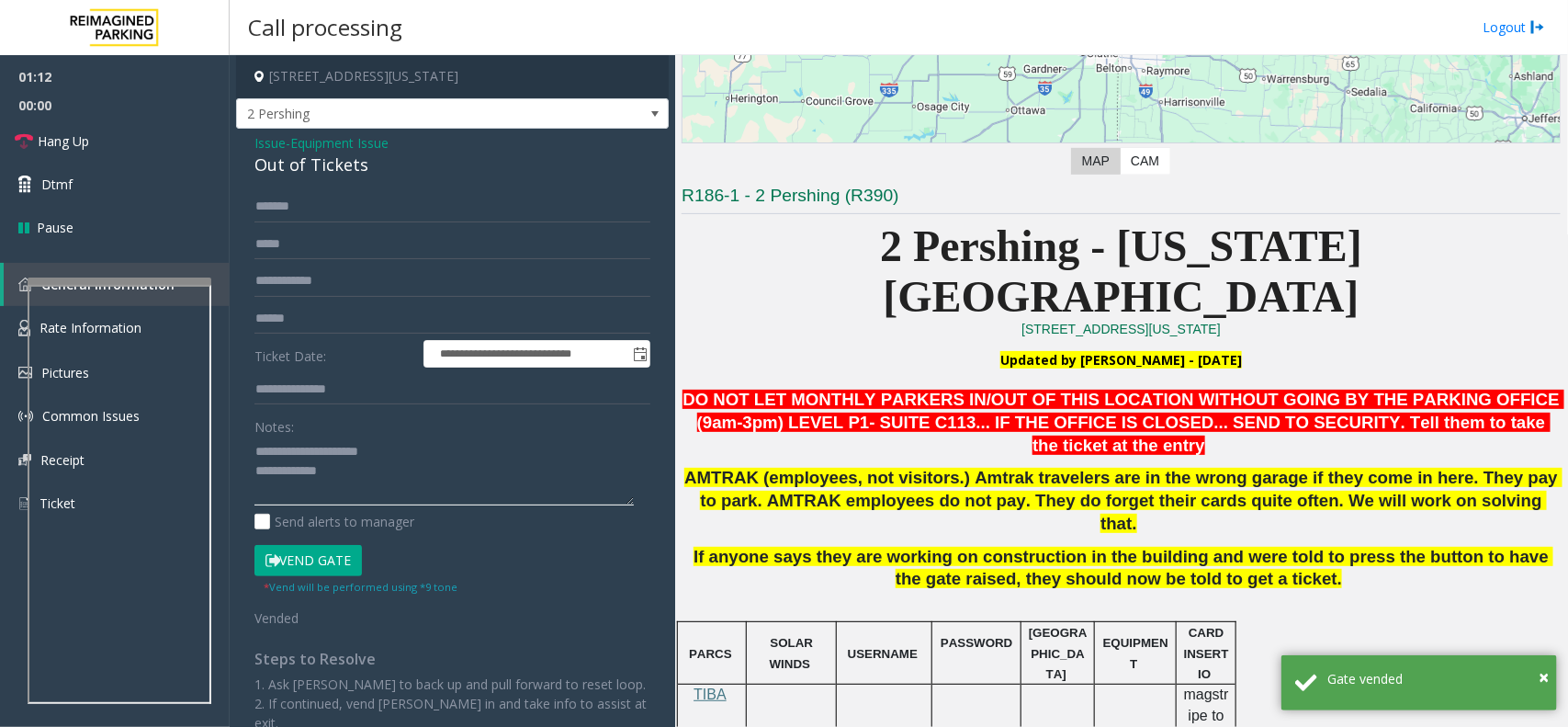
click at [360, 482] on textarea at bounding box center [444, 471] width 380 height 68
paste textarea "**********"
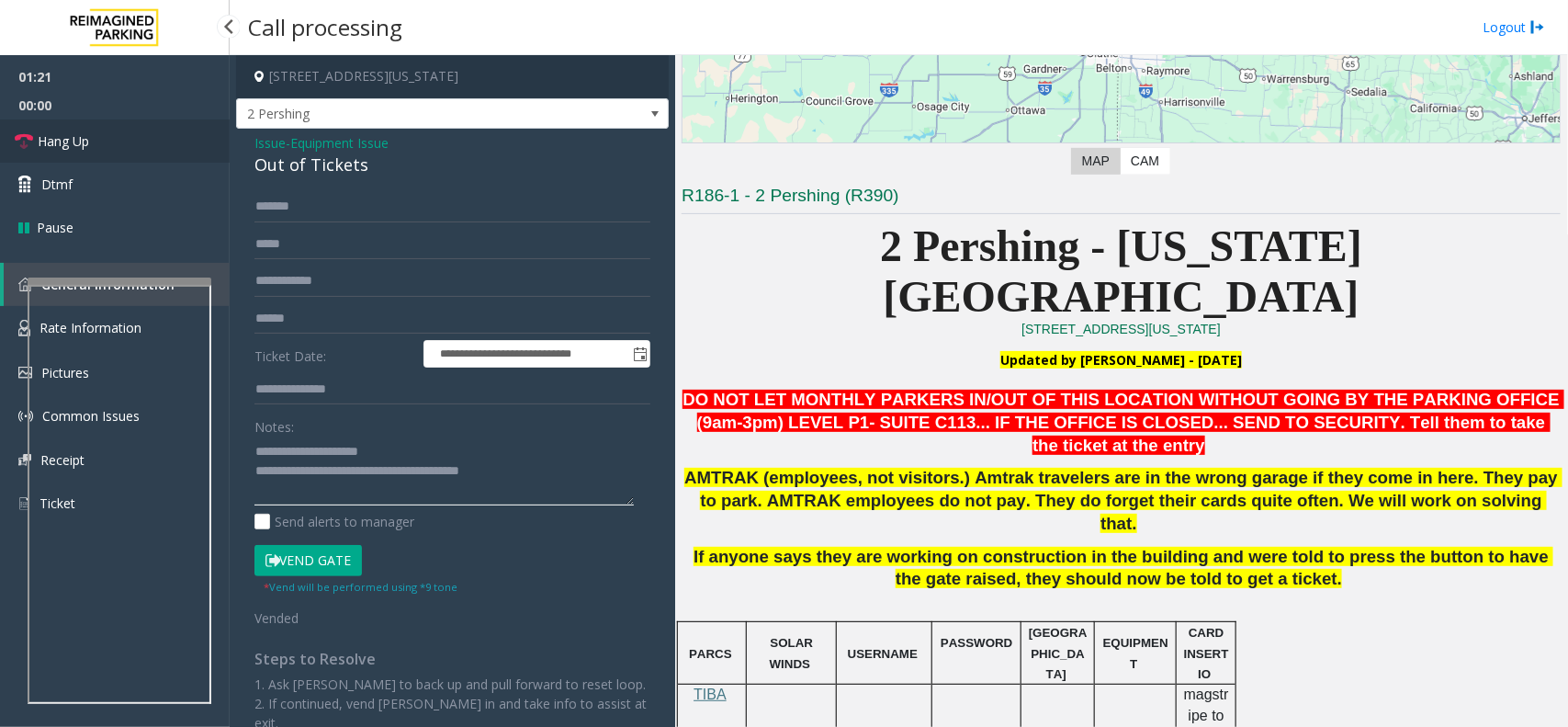
type textarea "**********"
click at [135, 134] on link "Hang Up" at bounding box center [115, 141] width 230 height 43
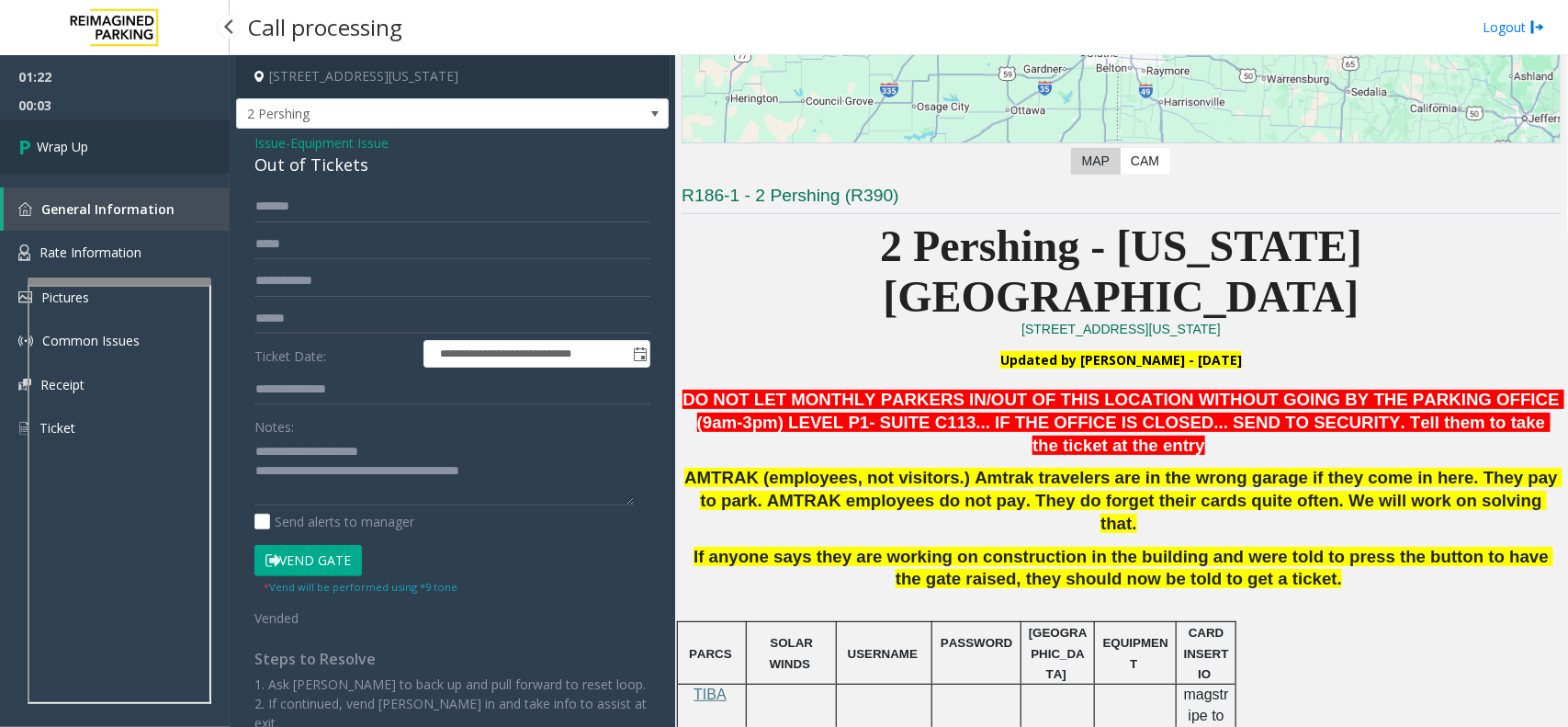
click at [134, 134] on link "Wrap Up" at bounding box center [115, 146] width 230 height 54
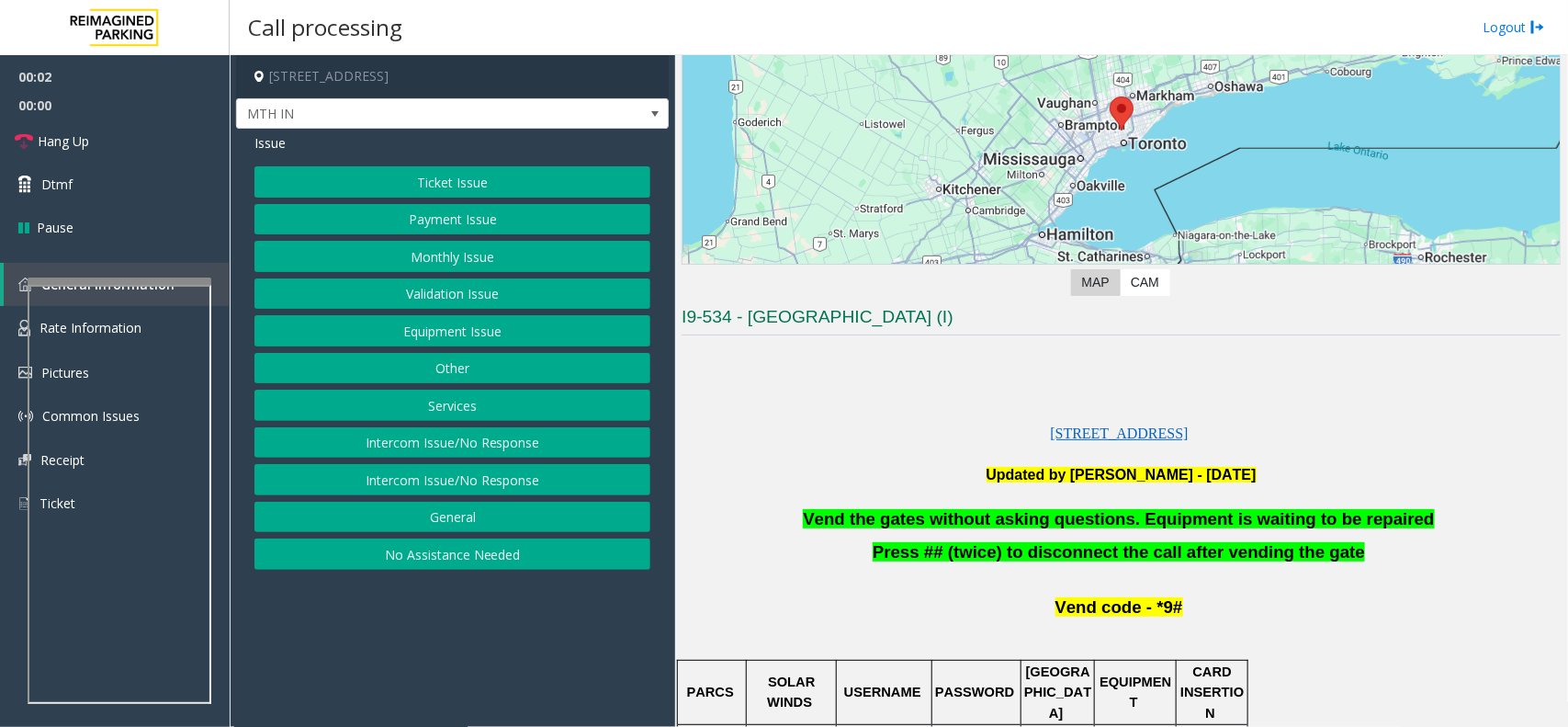
scroll to position [574, 0]
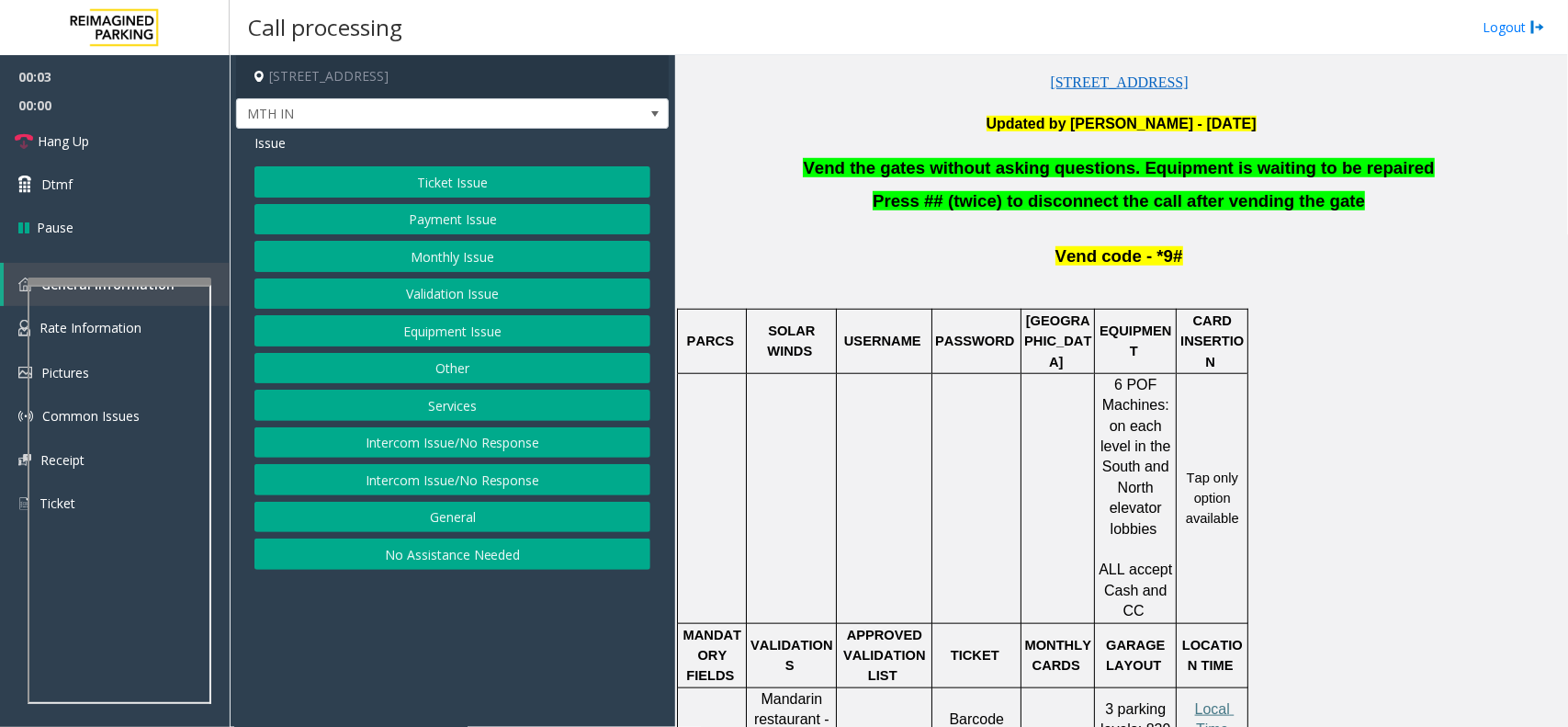
click at [1011, 160] on span "Vend the gates without asking questions. Equipment is waiting to be repaired" at bounding box center [1118, 167] width 631 height 20
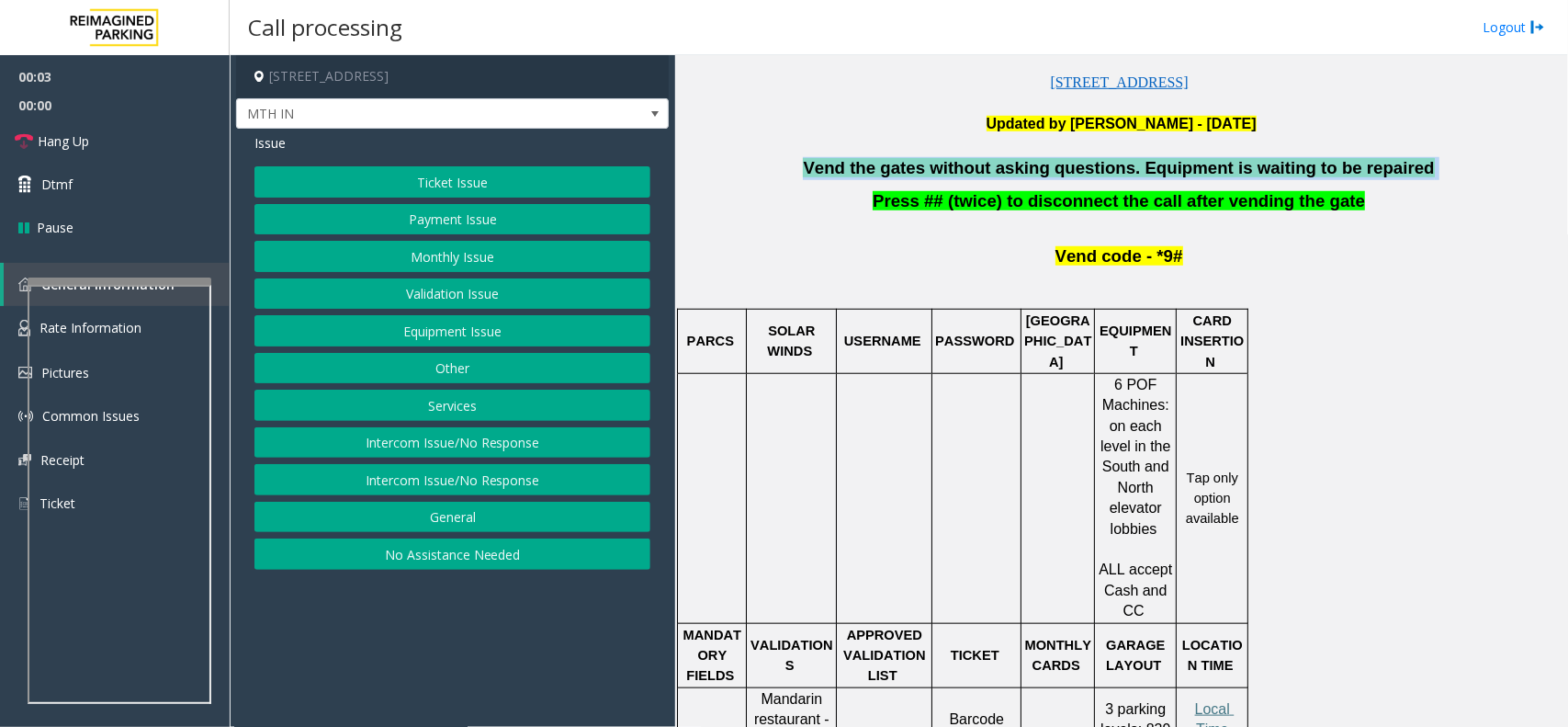
click at [1011, 160] on span "Vend the gates without asking questions. Equipment is waiting to be repaired" at bounding box center [1118, 167] width 631 height 20
copy p "Vend the gates without asking questions. Equipment is waiting to be repaired"
click at [480, 334] on button "Equipment Issue" at bounding box center [452, 331] width 396 height 31
click at [459, 323] on button "Gate / Door Won't Open" at bounding box center [452, 331] width 396 height 31
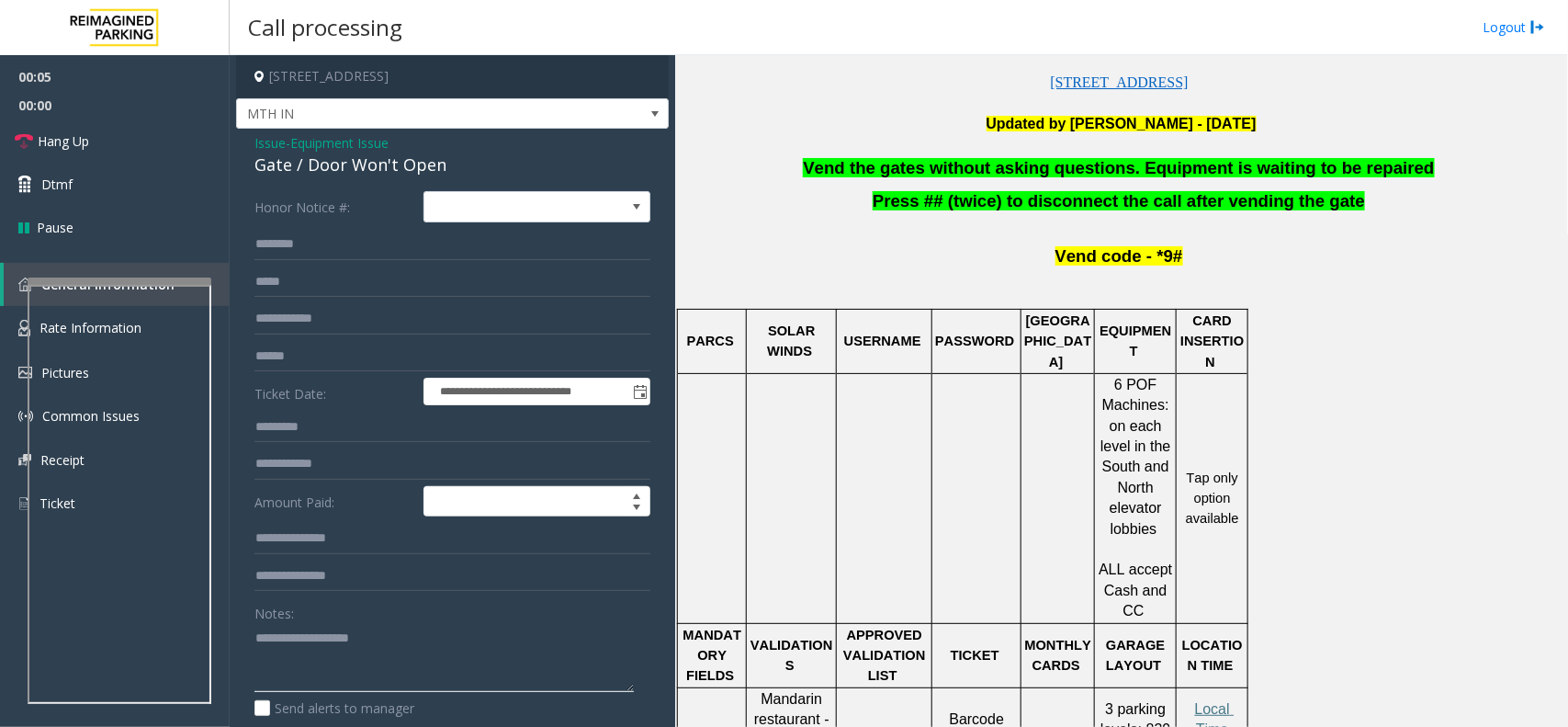
click at [382, 630] on textarea at bounding box center [444, 657] width 380 height 68
paste textarea "**********"
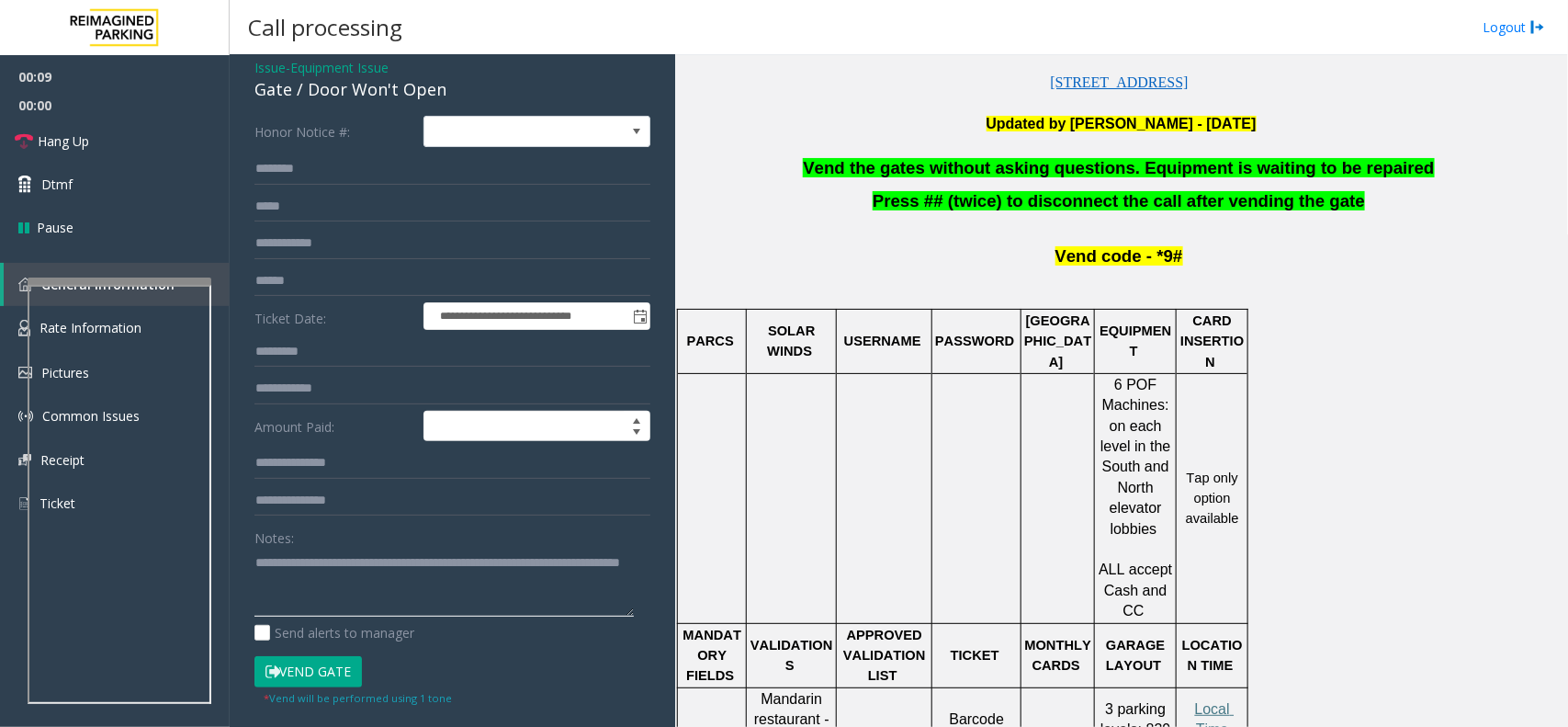
scroll to position [114, 0]
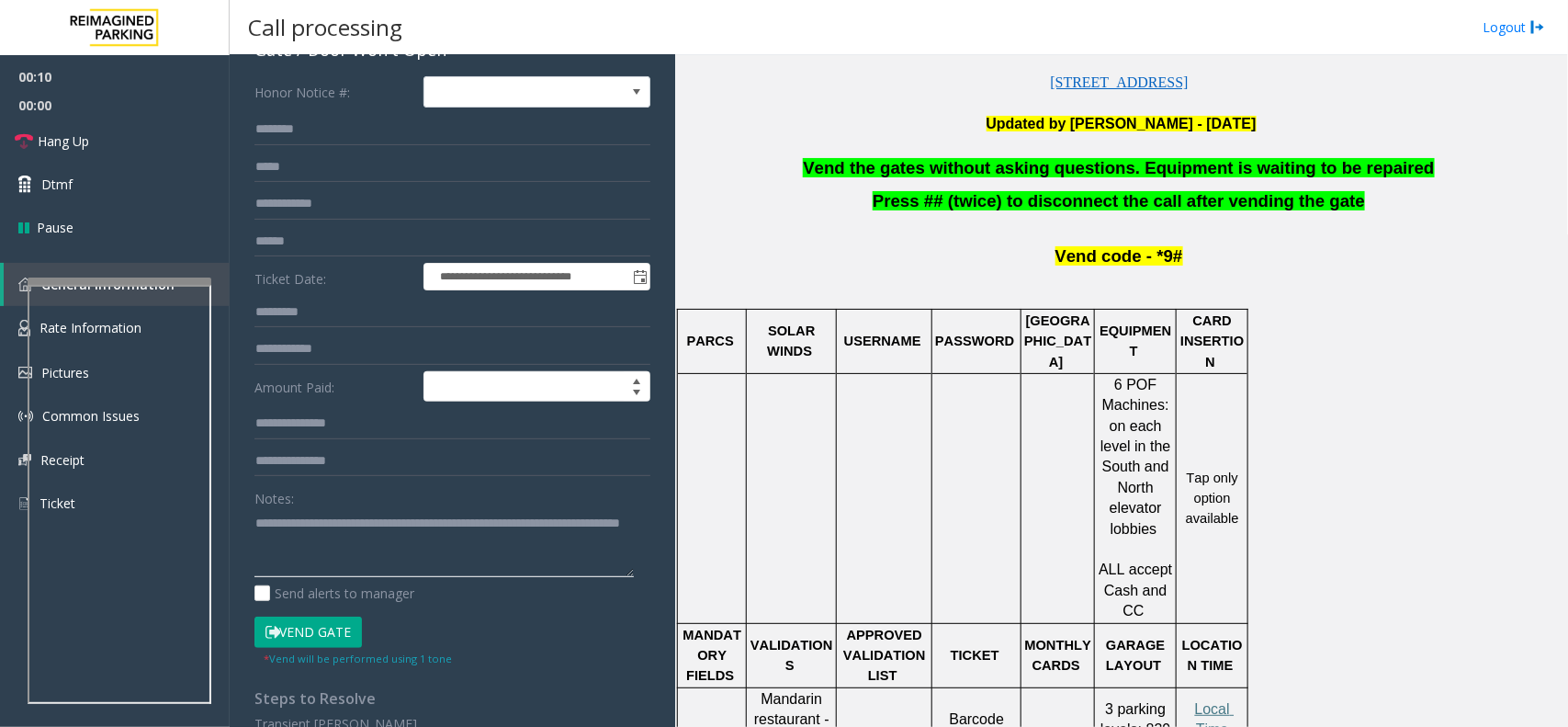
type textarea "**********"
click at [352, 641] on button "Vend Gate" at bounding box center [308, 632] width 108 height 31
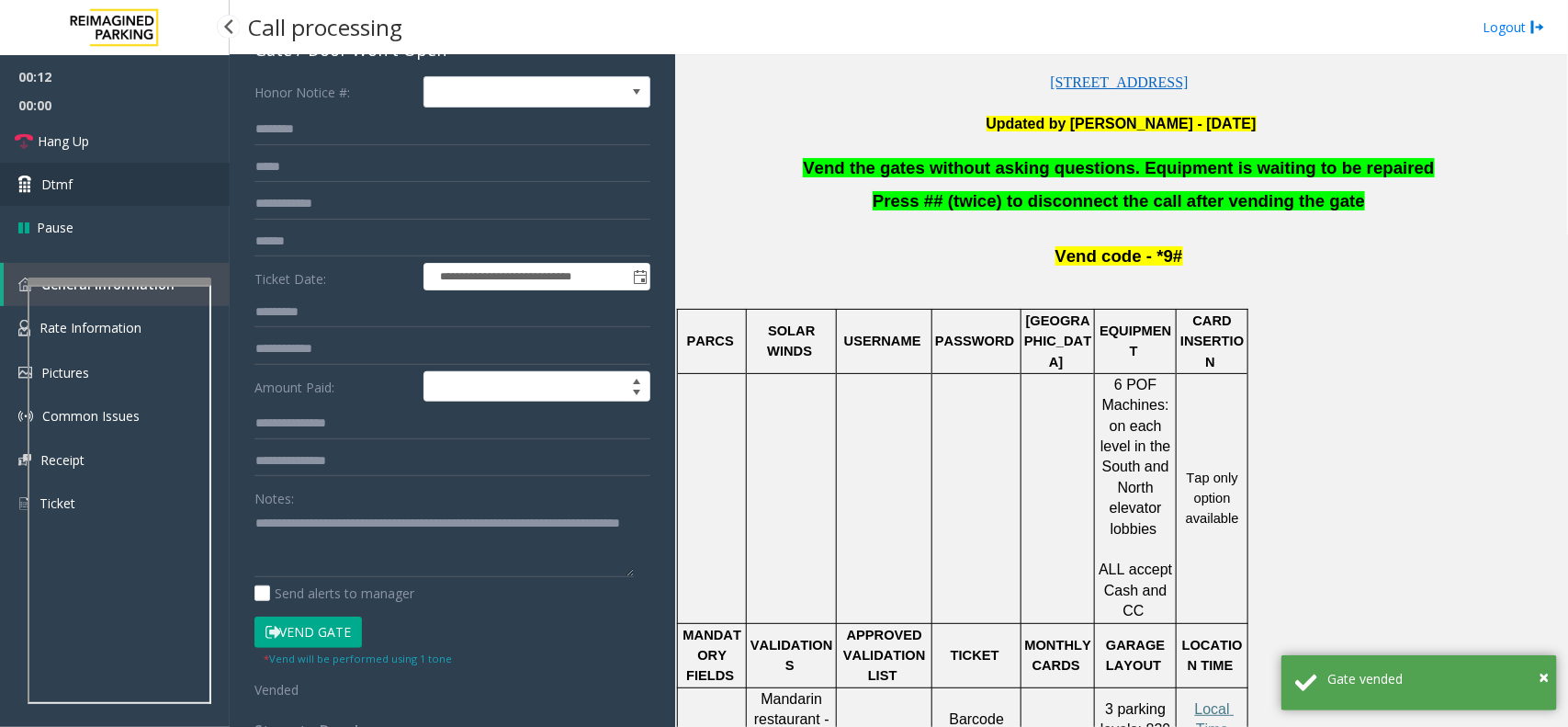
click at [94, 172] on link "Dtmf" at bounding box center [115, 184] width 230 height 43
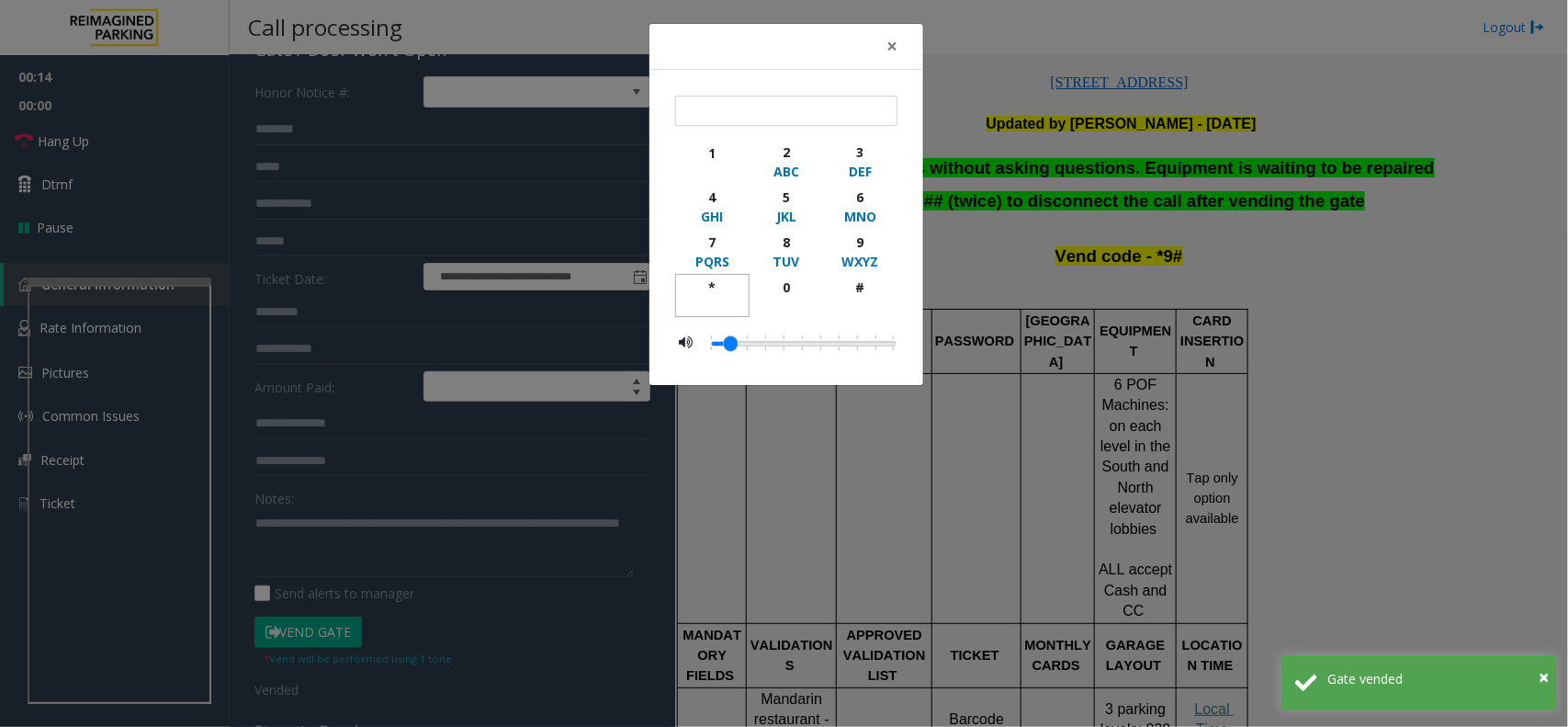
click at [722, 285] on div "*" at bounding box center [713, 288] width 51 height 20
click at [861, 236] on div "9" at bounding box center [860, 243] width 51 height 20
click at [866, 278] on div "#" at bounding box center [860, 288] width 51 height 20
type input "***"
click at [896, 49] on span "×" at bounding box center [892, 46] width 11 height 25
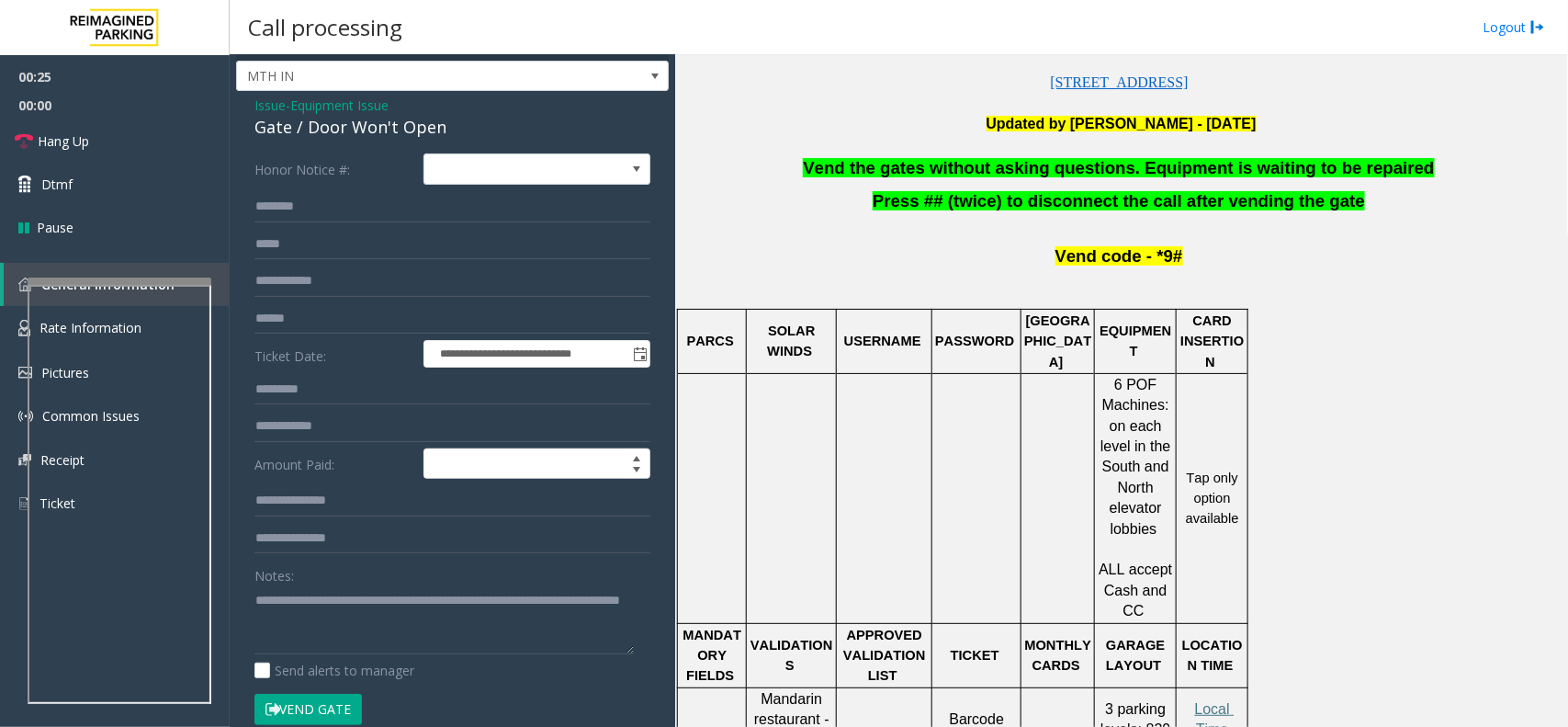
scroll to position [0, 0]
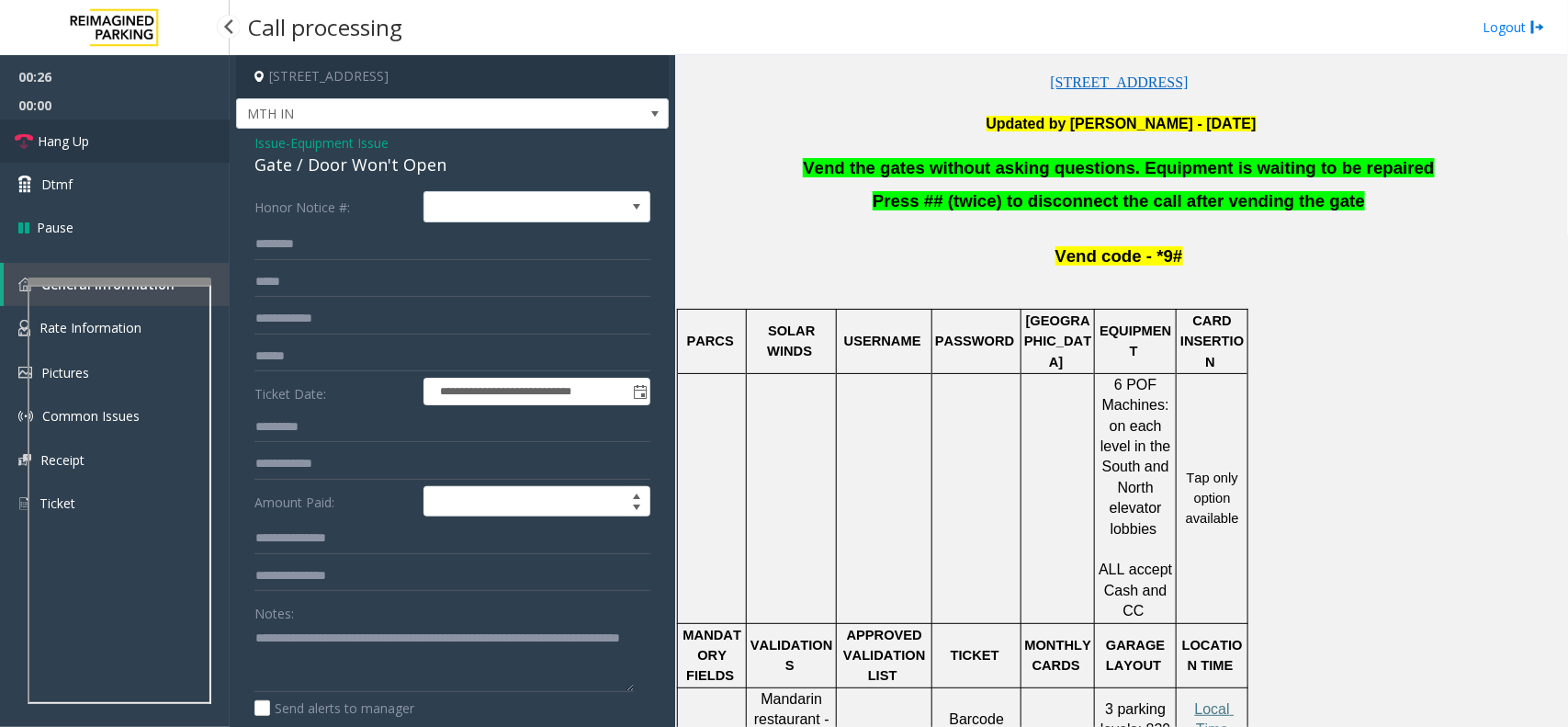
click at [43, 127] on link "Hang Up" at bounding box center [115, 141] width 230 height 43
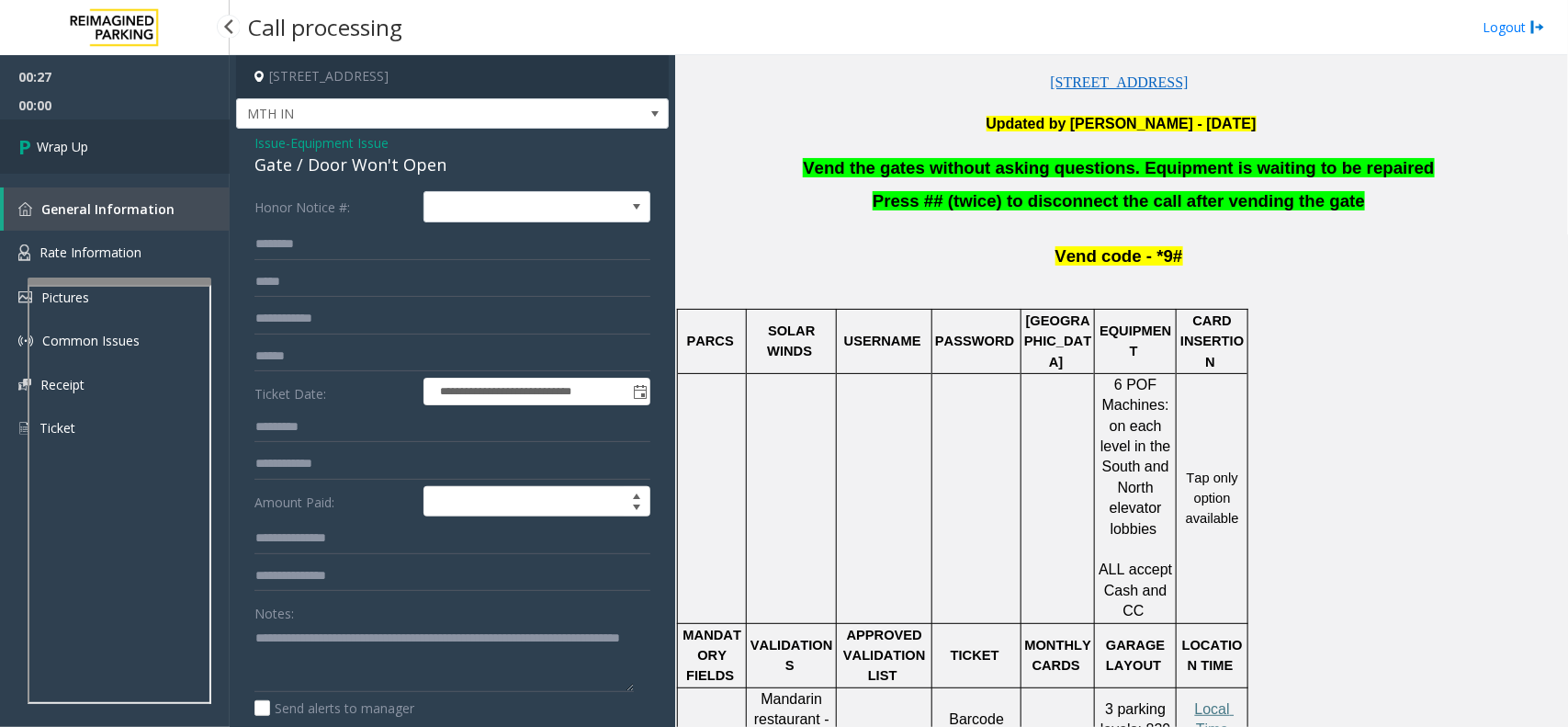
click at [101, 138] on link "Wrap Up" at bounding box center [115, 146] width 230 height 54
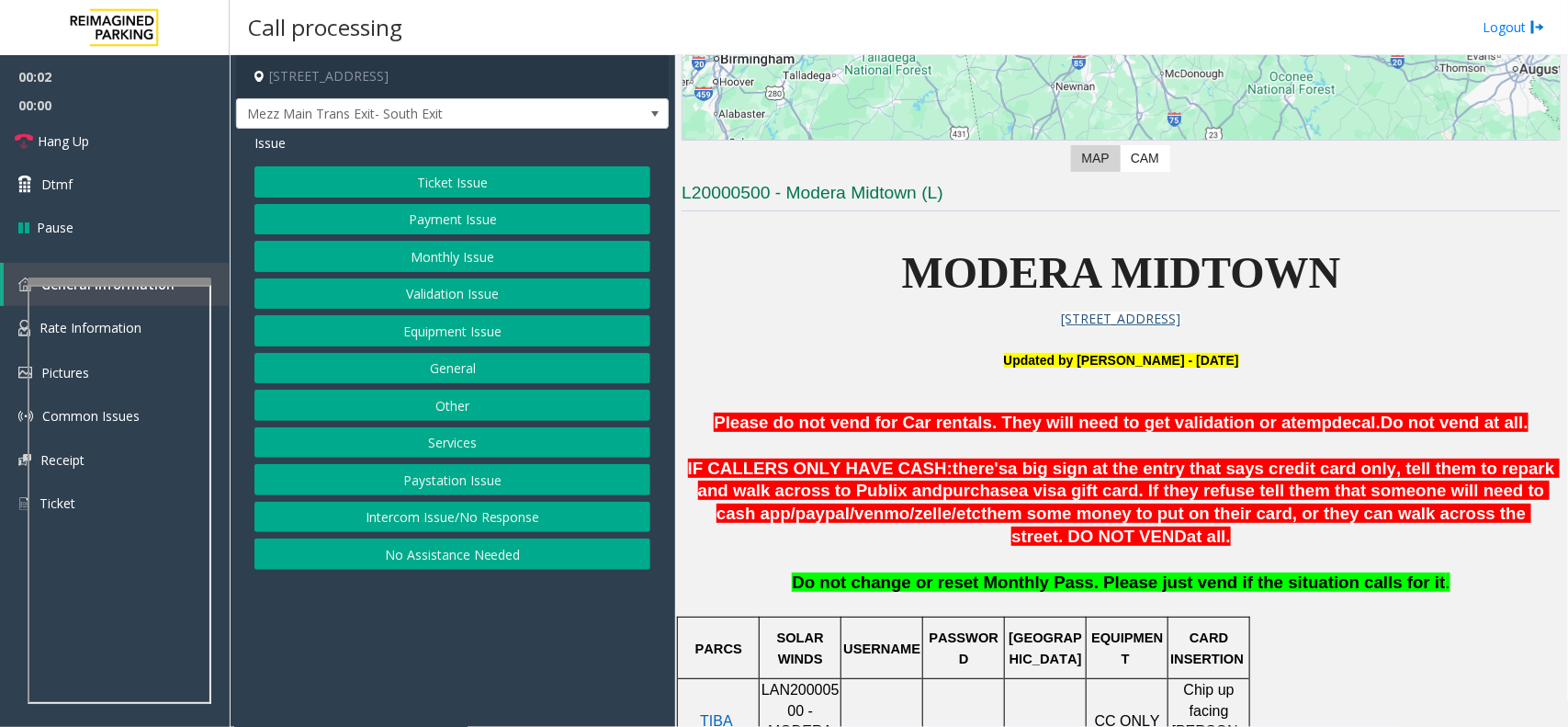
scroll to position [574, 0]
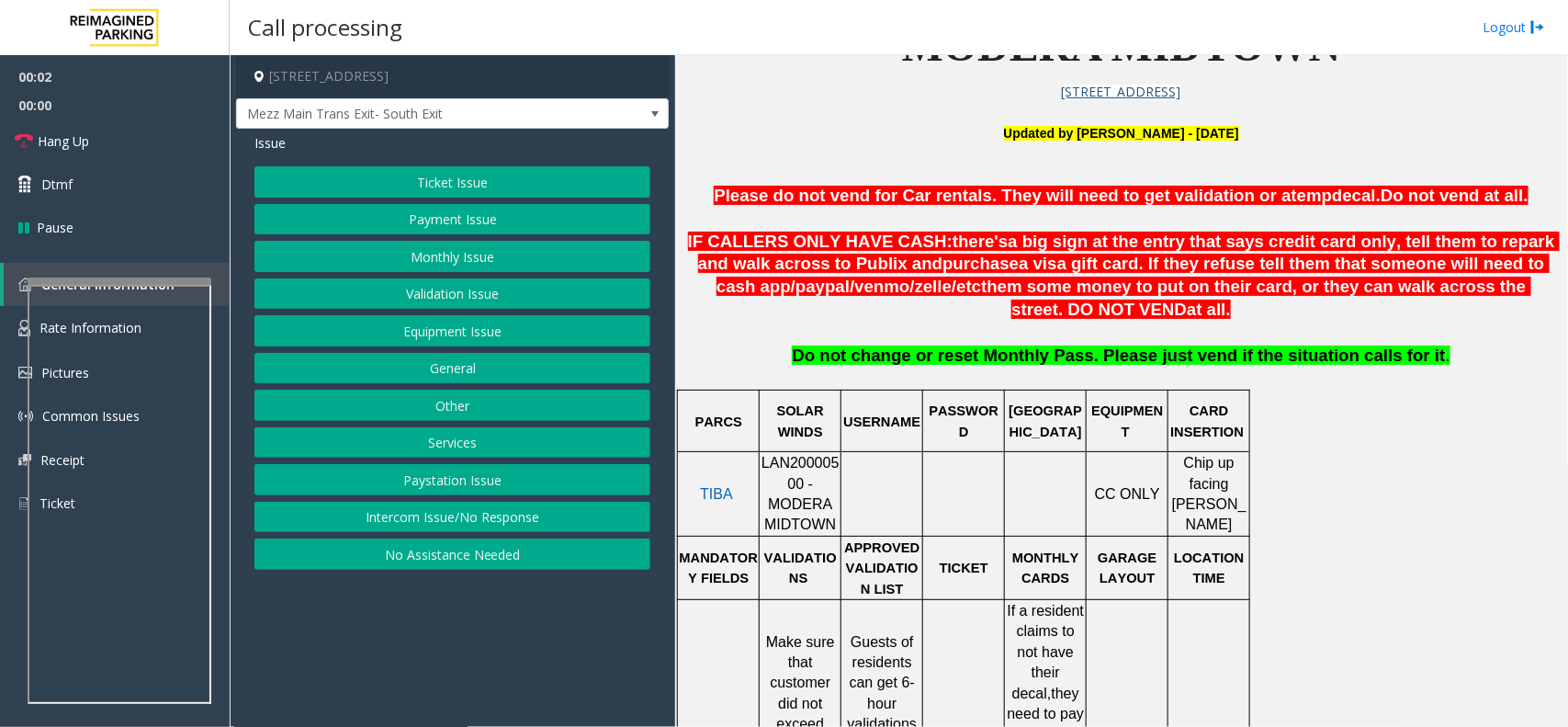
click at [802, 474] on span "LAN20000500 - MODERA MIDTOWN" at bounding box center [801, 493] width 78 height 77
copy span "LAN20000500"
click at [126, 285] on div at bounding box center [119, 282] width 184 height 8
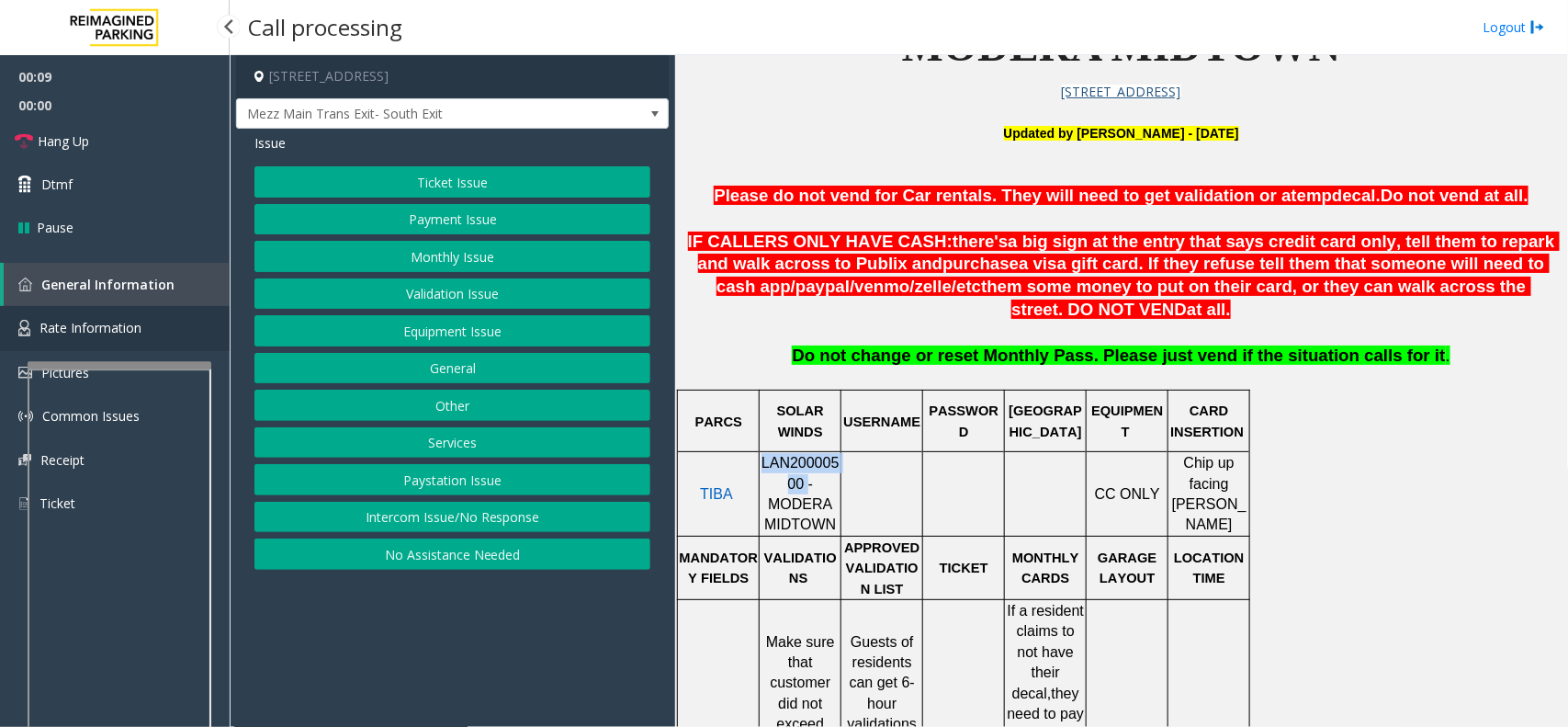
click at [127, 326] on span "Rate Information" at bounding box center [90, 328] width 102 height 18
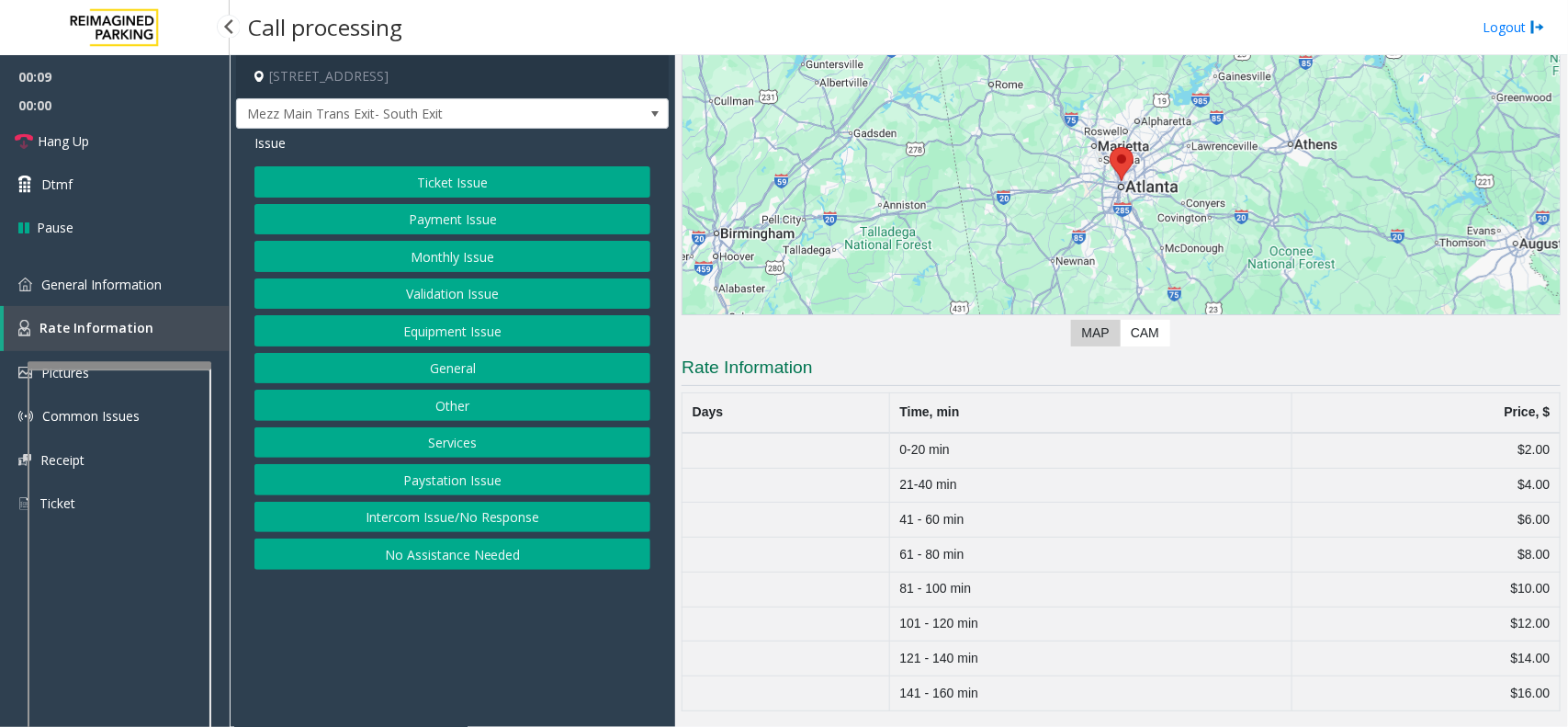
scroll to position [174, 0]
drag, startPoint x: 902, startPoint y: 691, endPoint x: 1532, endPoint y: 687, distance: 630.0
click at [1532, 687] on tr "141 - 160 min $16.00" at bounding box center [1122, 694] width 878 height 35
click at [42, 281] on span "General Information" at bounding box center [101, 285] width 120 height 18
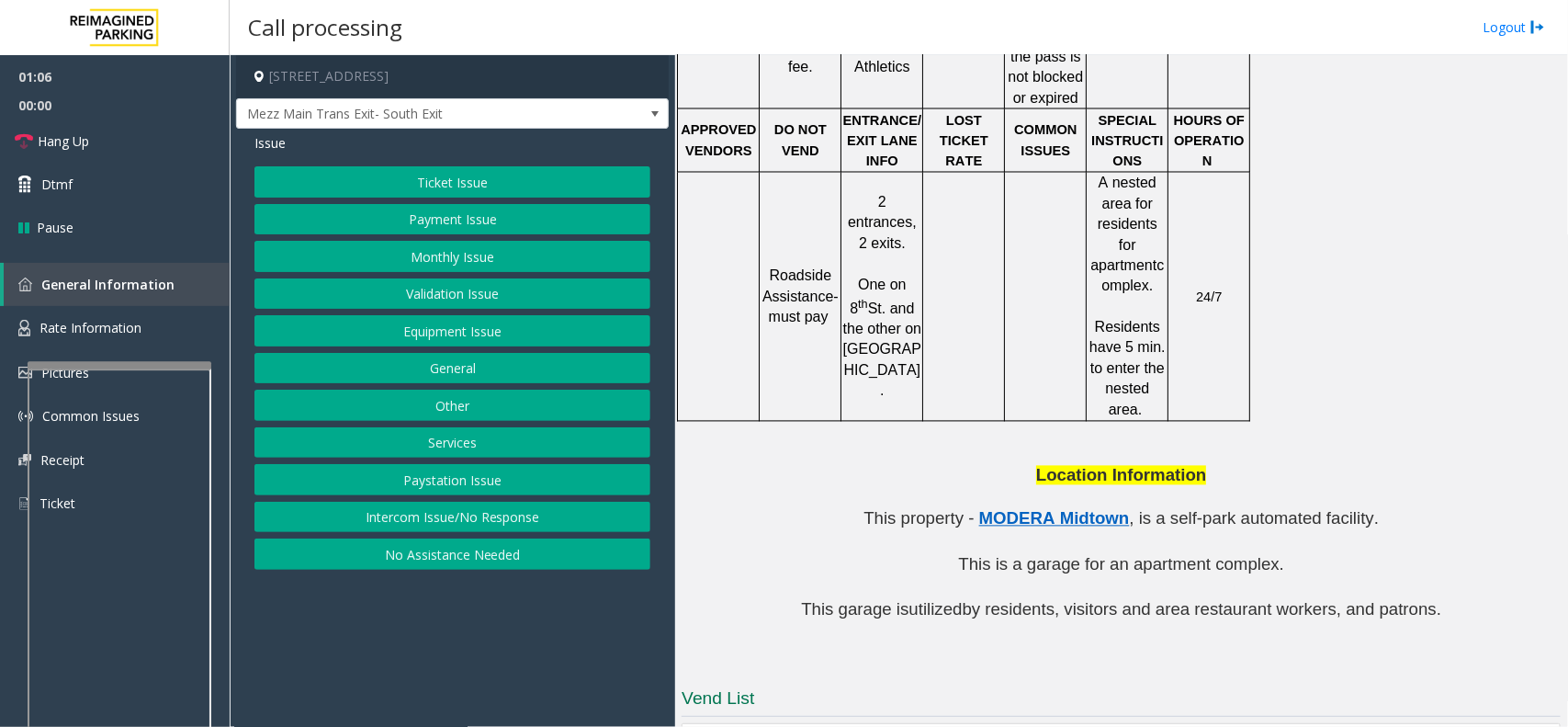
scroll to position [1499, 0]
drag, startPoint x: 943, startPoint y: 517, endPoint x: 1216, endPoint y: 511, distance: 273.1
click at [1186, 599] on span "This garage is utilized by residents, visitors and area restaurant workers, and…" at bounding box center [1122, 609] width 640 height 20
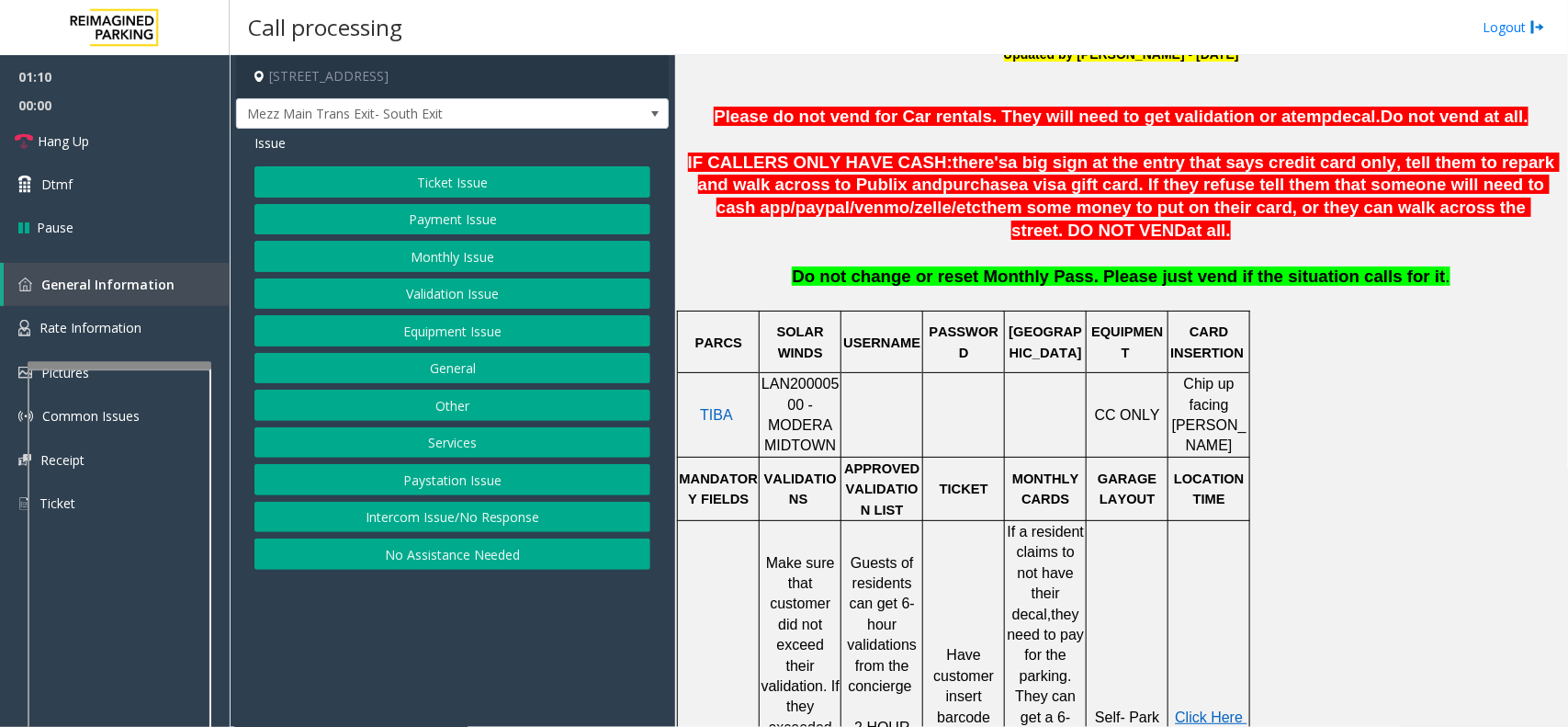
scroll to position [634, 0]
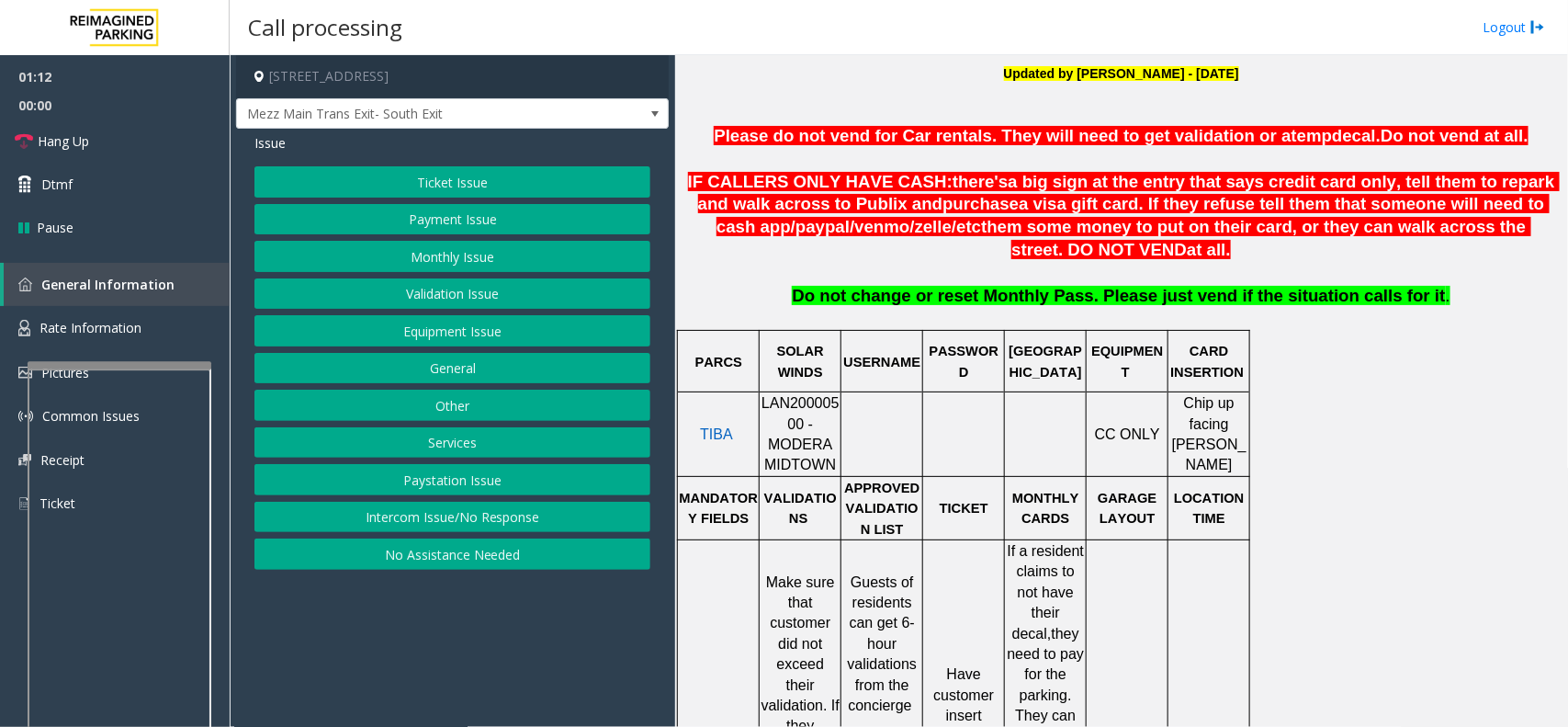
click at [1305, 299] on span "Do not change or reset Monthly Pass. Please just vend if the situation calls fo…" at bounding box center [1118, 295] width 653 height 20
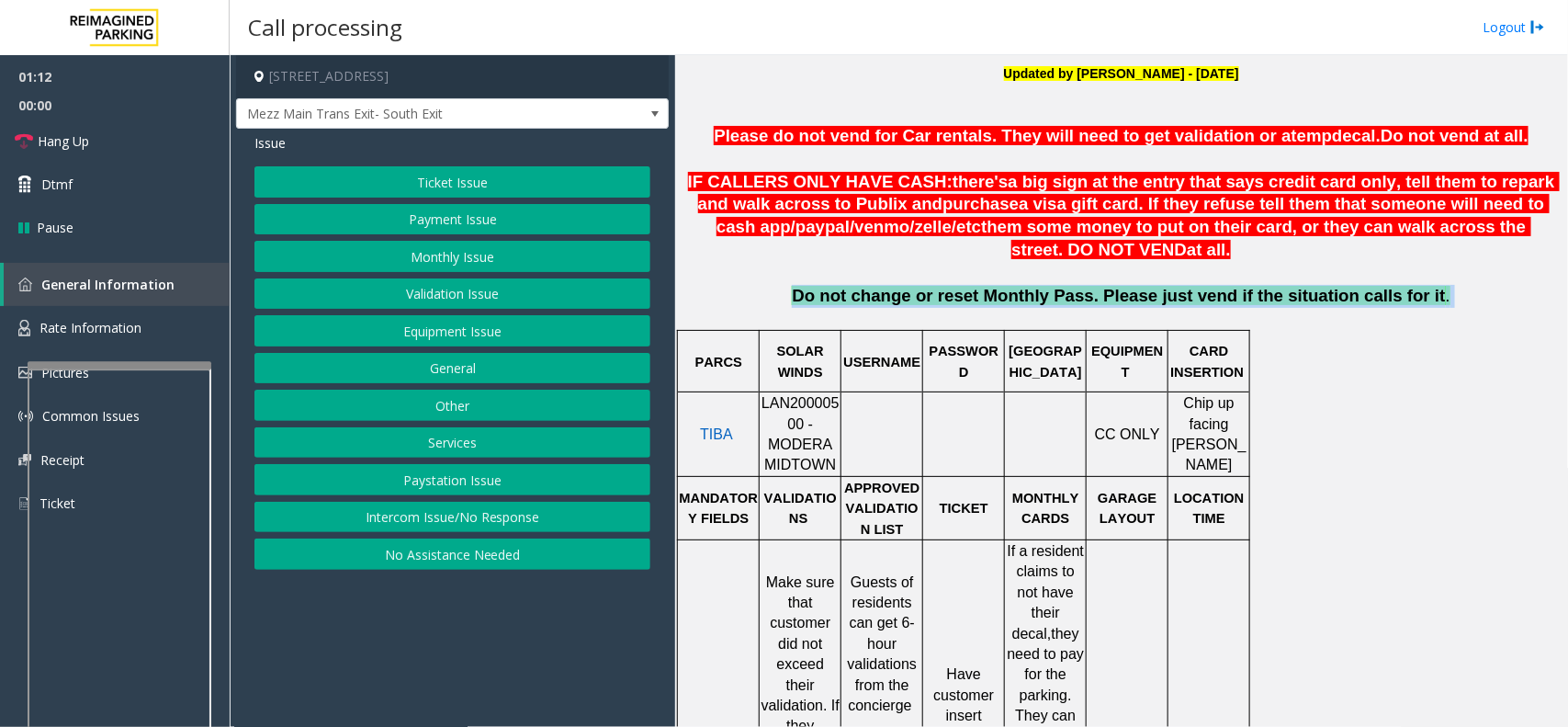
click at [1305, 299] on span "Do not change or reset Monthly Pass. Please just vend if the situation calls fo…" at bounding box center [1118, 295] width 653 height 20
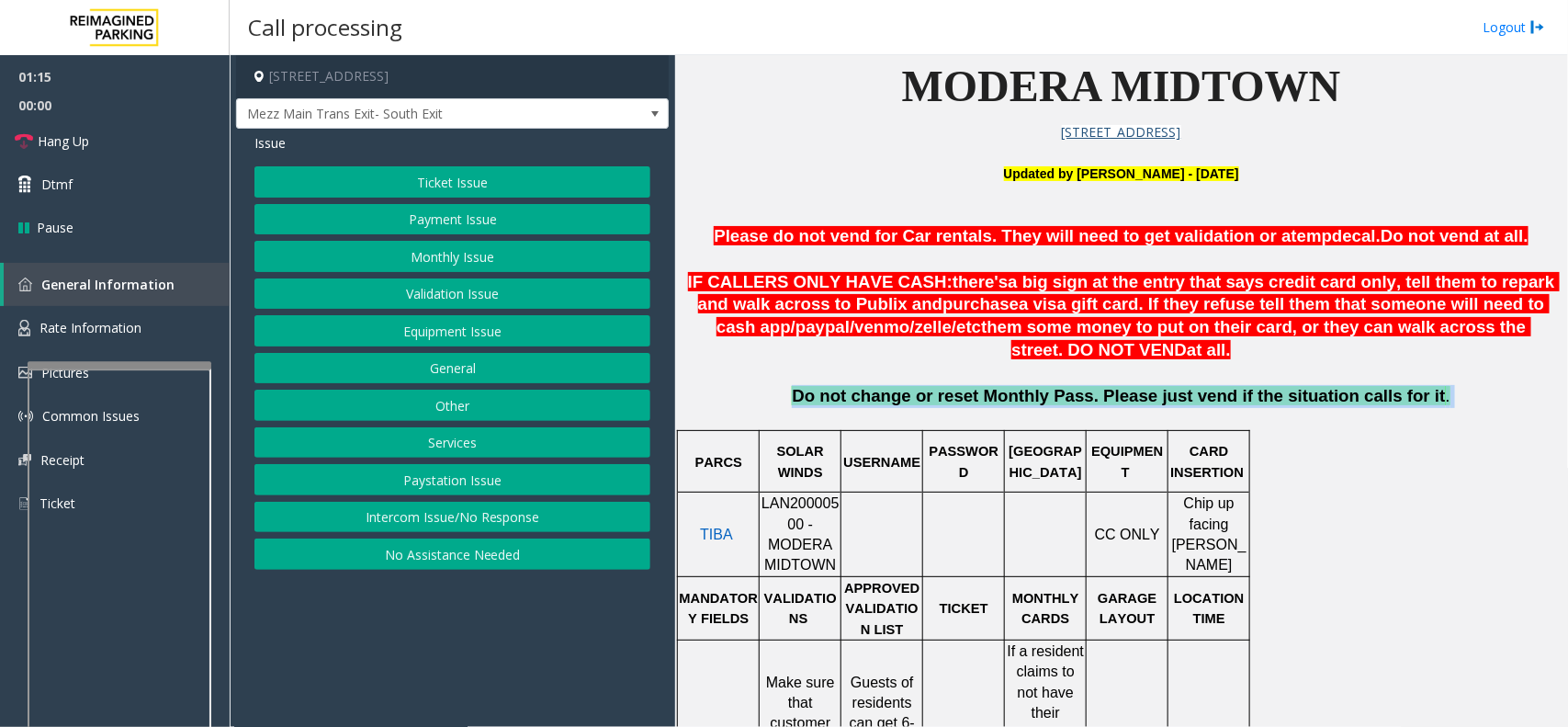
scroll to position [404, 0]
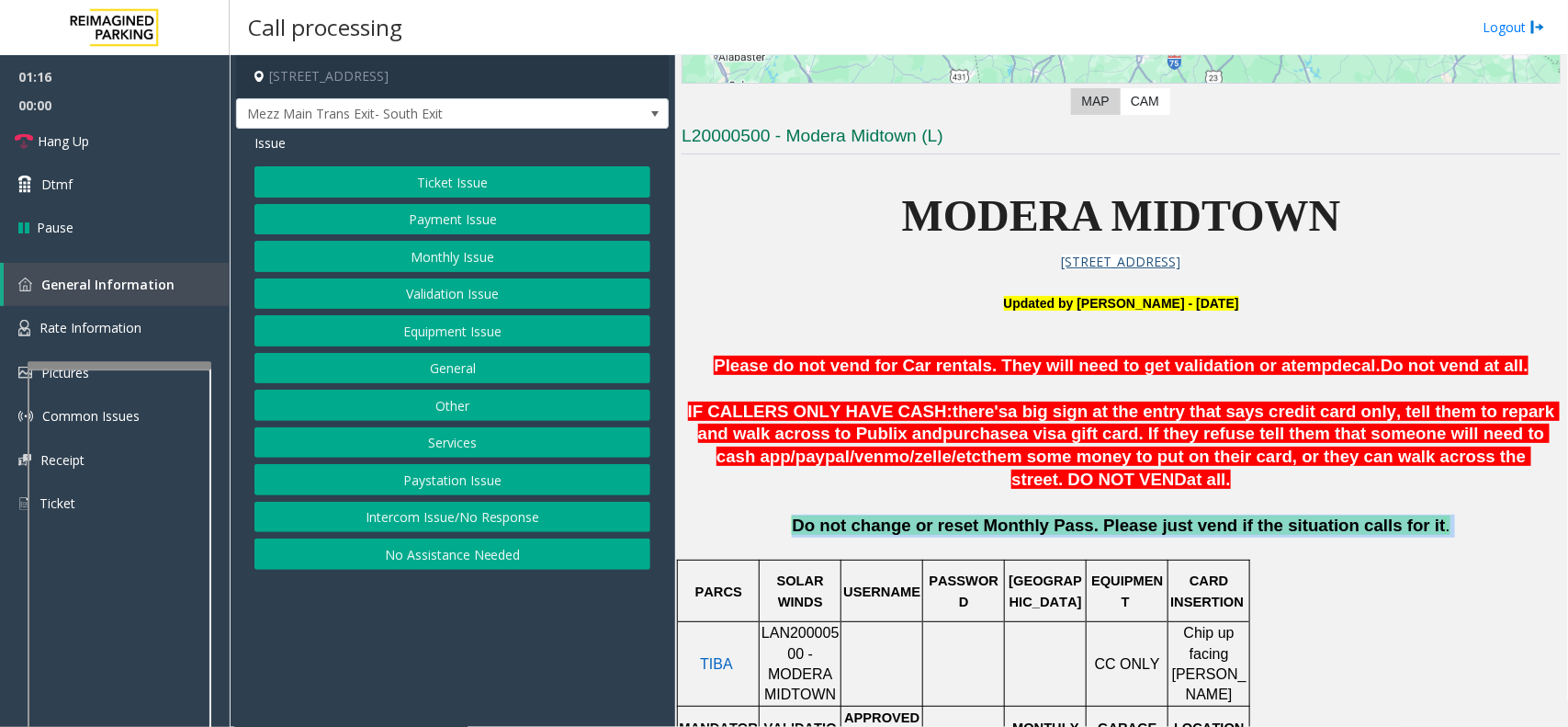
drag, startPoint x: 1004, startPoint y: 309, endPoint x: 1274, endPoint y: 298, distance: 270.2
click at [1274, 298] on p "U pdated by Pranav Babbar - 27th November 2023" at bounding box center [1122, 302] width 879 height 21
click at [117, 145] on link "Hang Up" at bounding box center [115, 141] width 230 height 43
click at [473, 320] on button "Equipment Issue" at bounding box center [452, 331] width 396 height 31
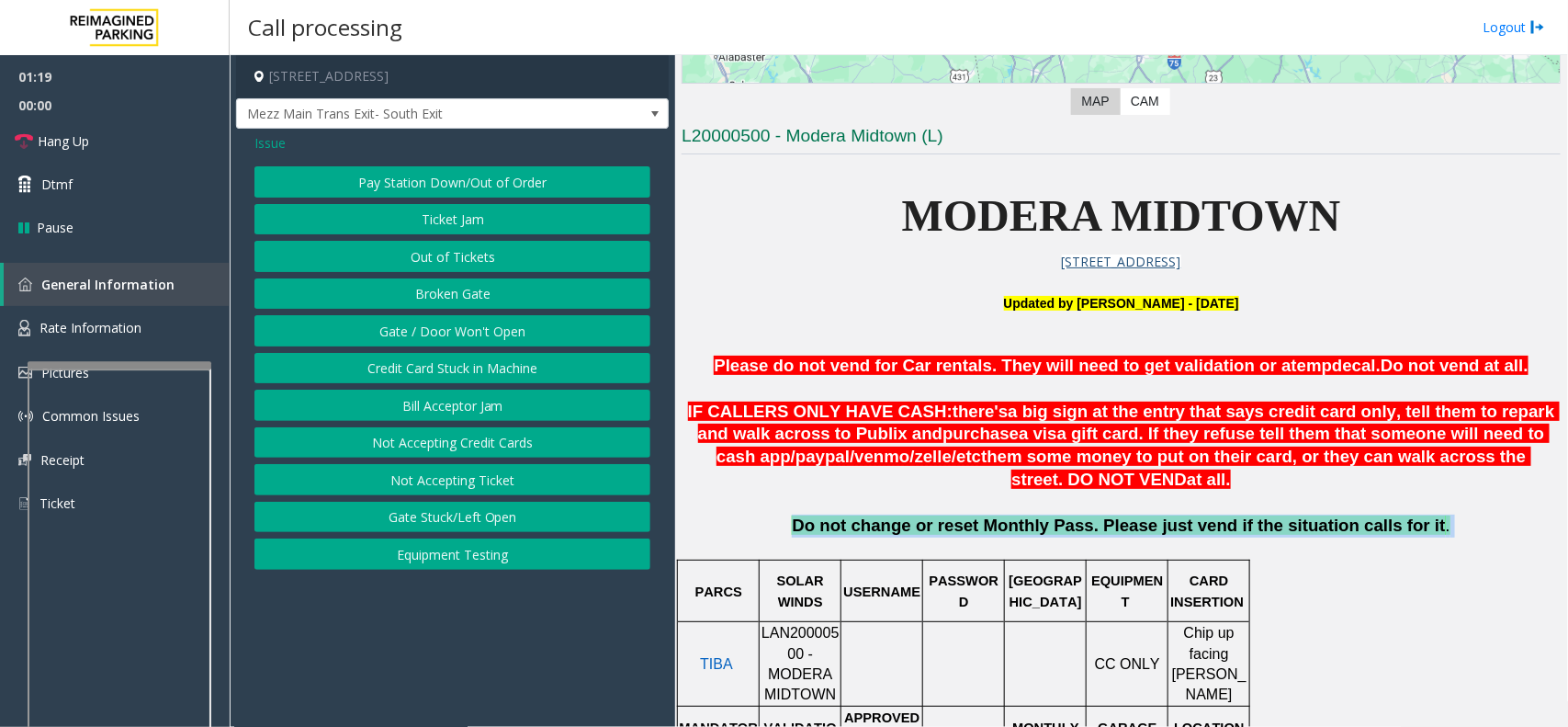
click at [474, 327] on button "Gate / Door Won't Open" at bounding box center [452, 331] width 396 height 31
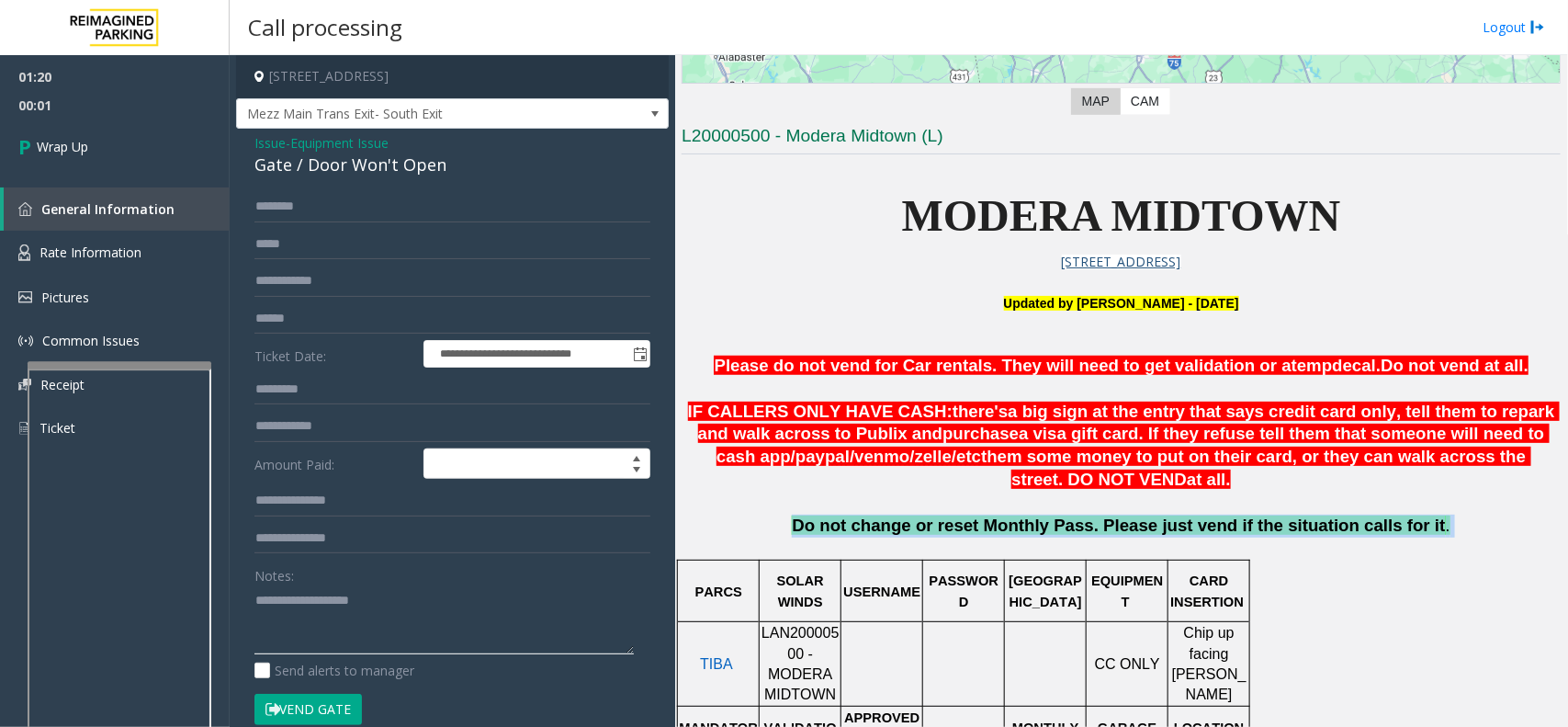
click at [383, 645] on textarea at bounding box center [444, 619] width 380 height 68
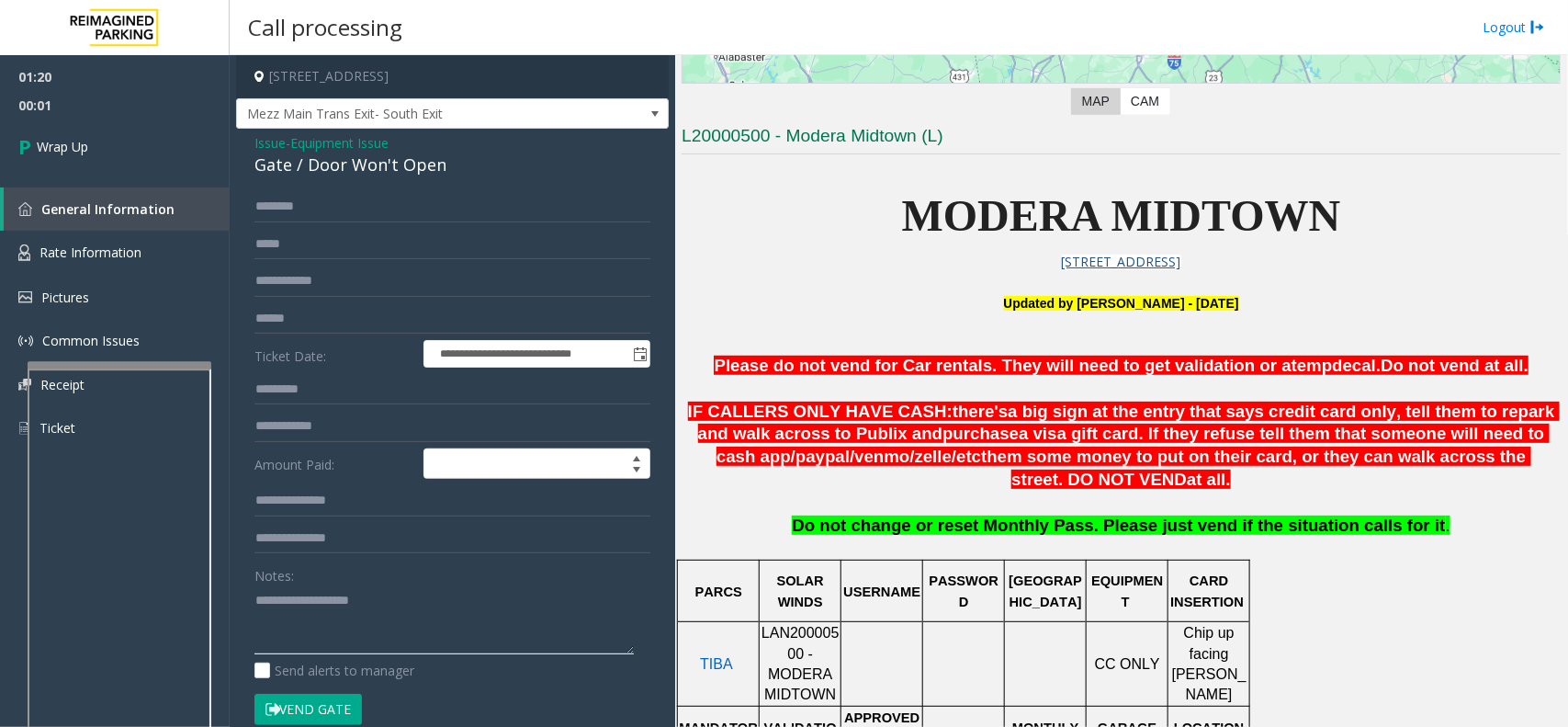
paste textarea "**********"
click at [333, 155] on div "Gate / Door Won't Open" at bounding box center [452, 164] width 396 height 24
copy div "Gate / Door Won't Open"
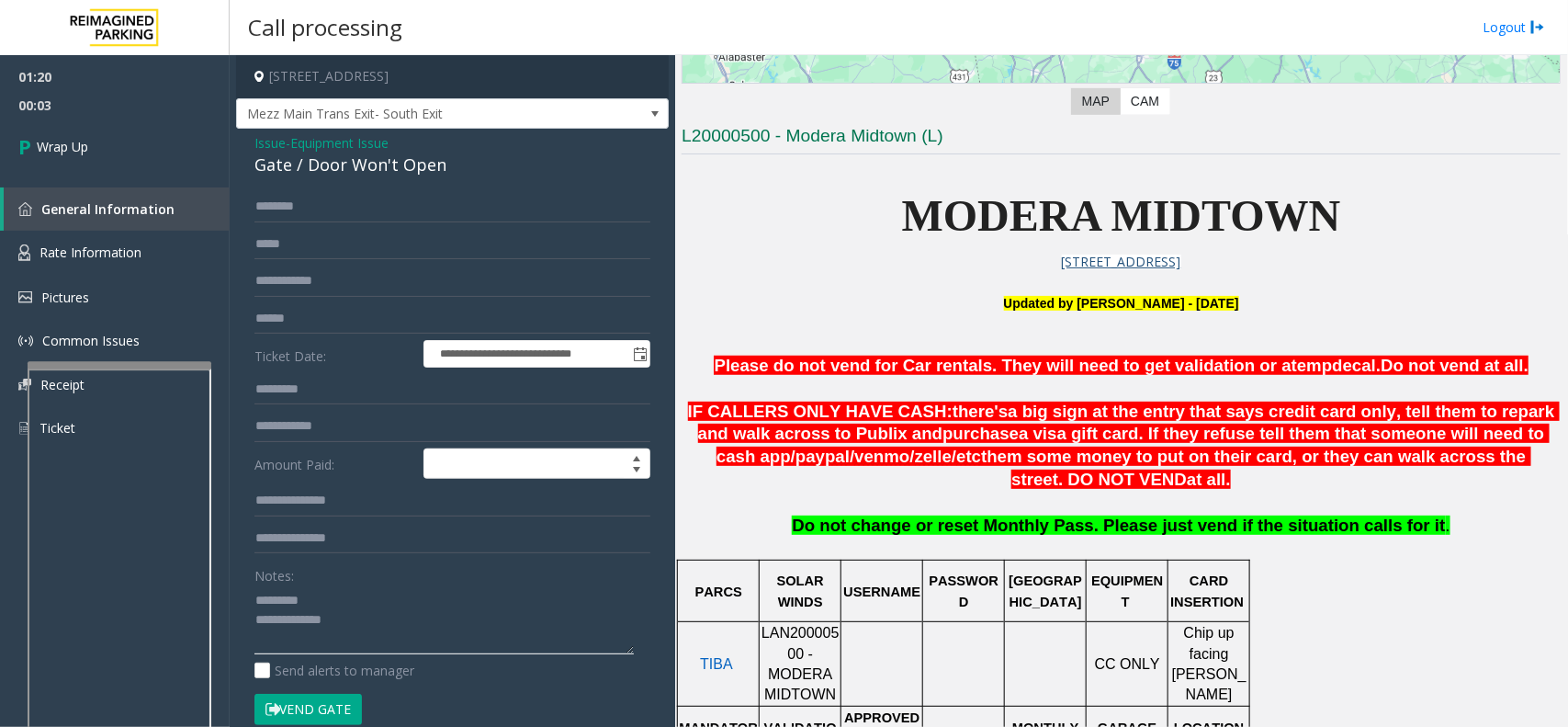
click at [375, 600] on textarea at bounding box center [444, 619] width 380 height 68
paste textarea "**********"
click at [387, 622] on textarea at bounding box center [444, 619] width 380 height 68
click at [387, 627] on textarea at bounding box center [444, 619] width 380 height 68
click at [387, 635] on textarea at bounding box center [444, 619] width 380 height 68
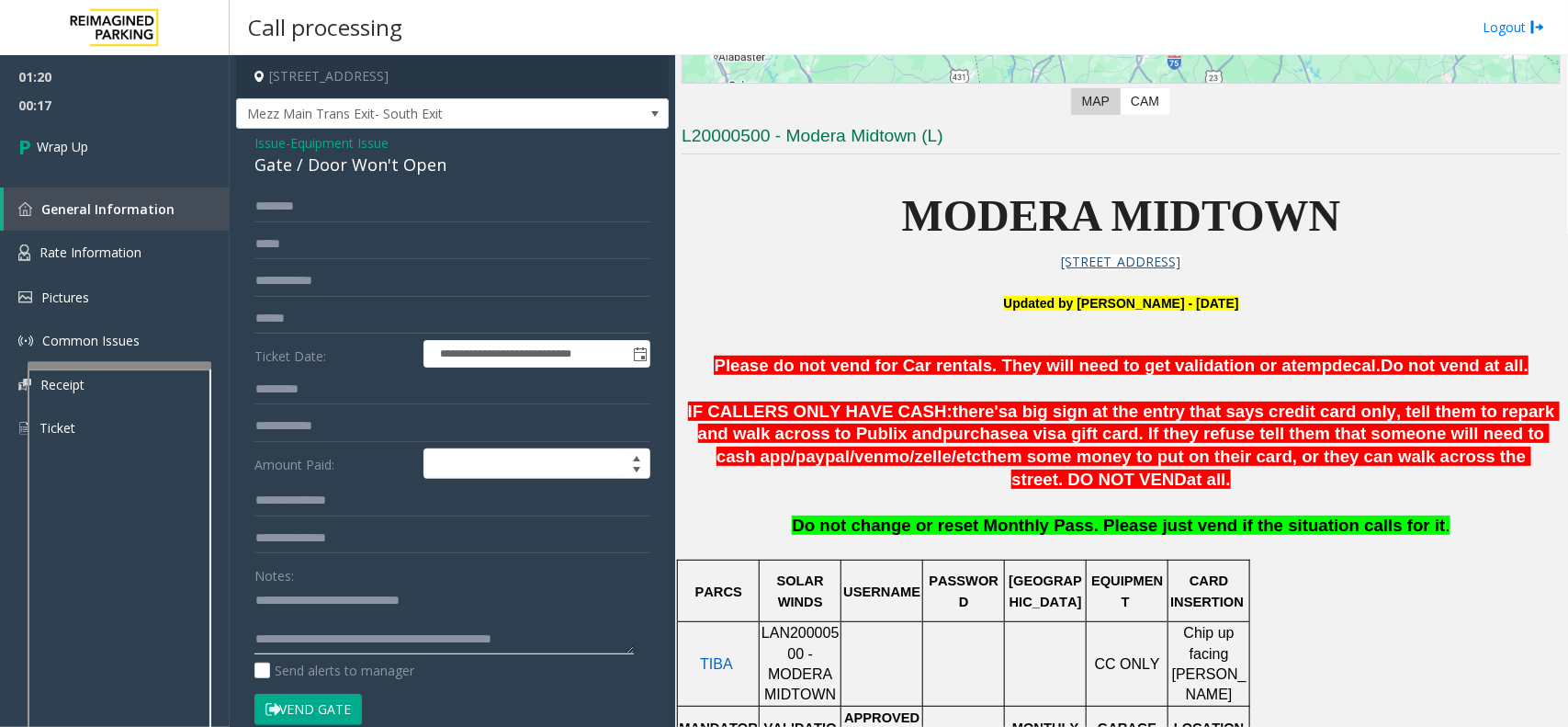
click at [354, 646] on textarea at bounding box center [444, 619] width 380 height 68
type textarea "**********"
click at [269, 133] on span "Issue" at bounding box center [270, 143] width 31 height 20
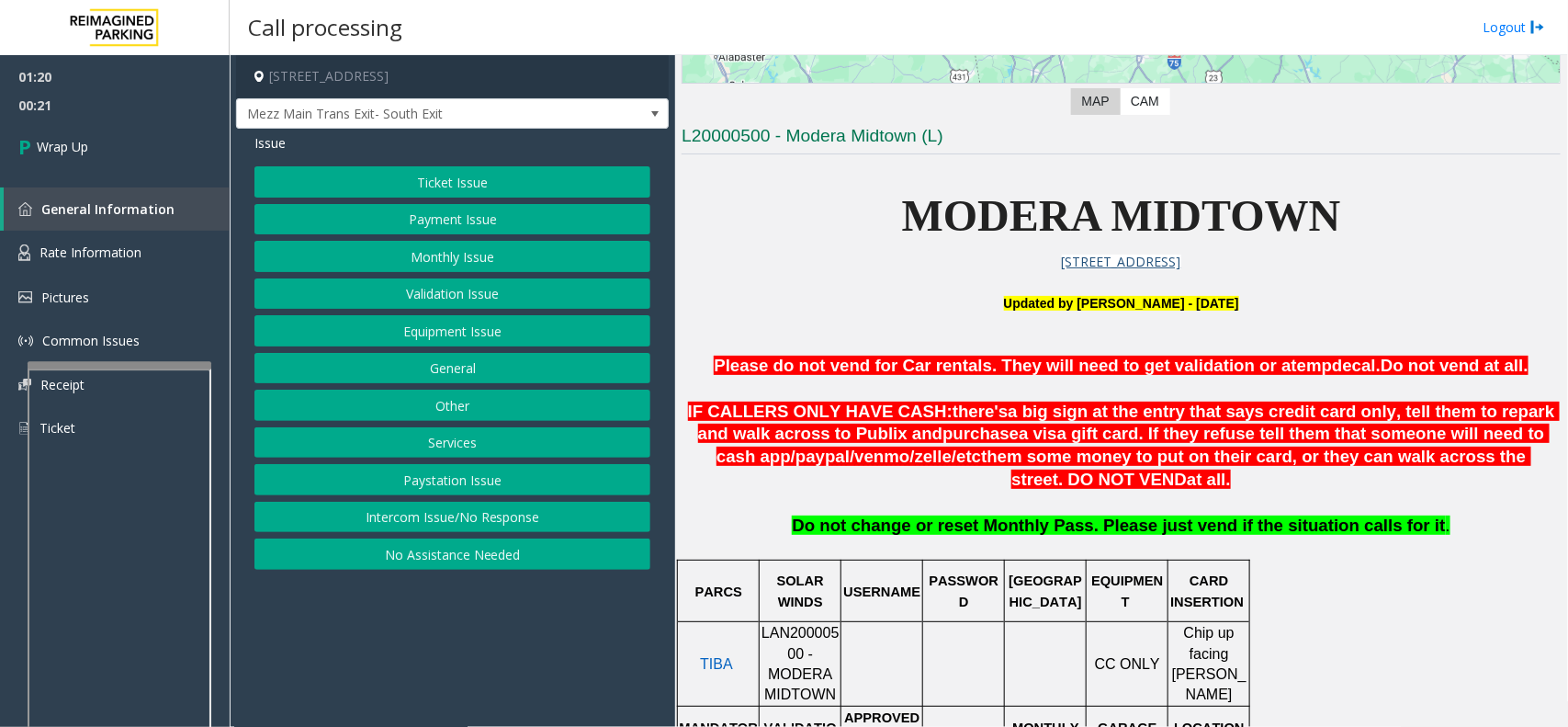
click at [453, 375] on button "General" at bounding box center [452, 368] width 396 height 31
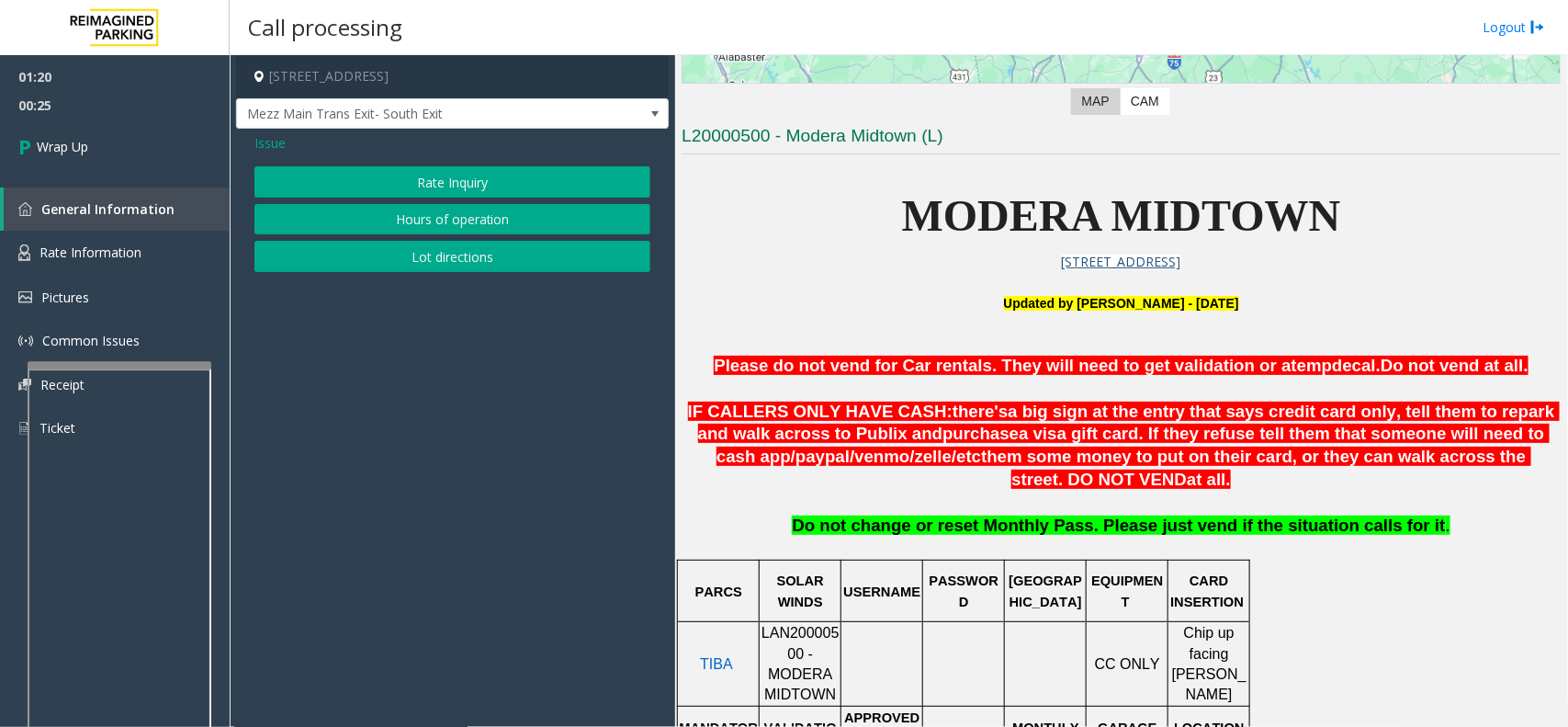
click at [537, 232] on button "Hours of operation" at bounding box center [452, 219] width 396 height 31
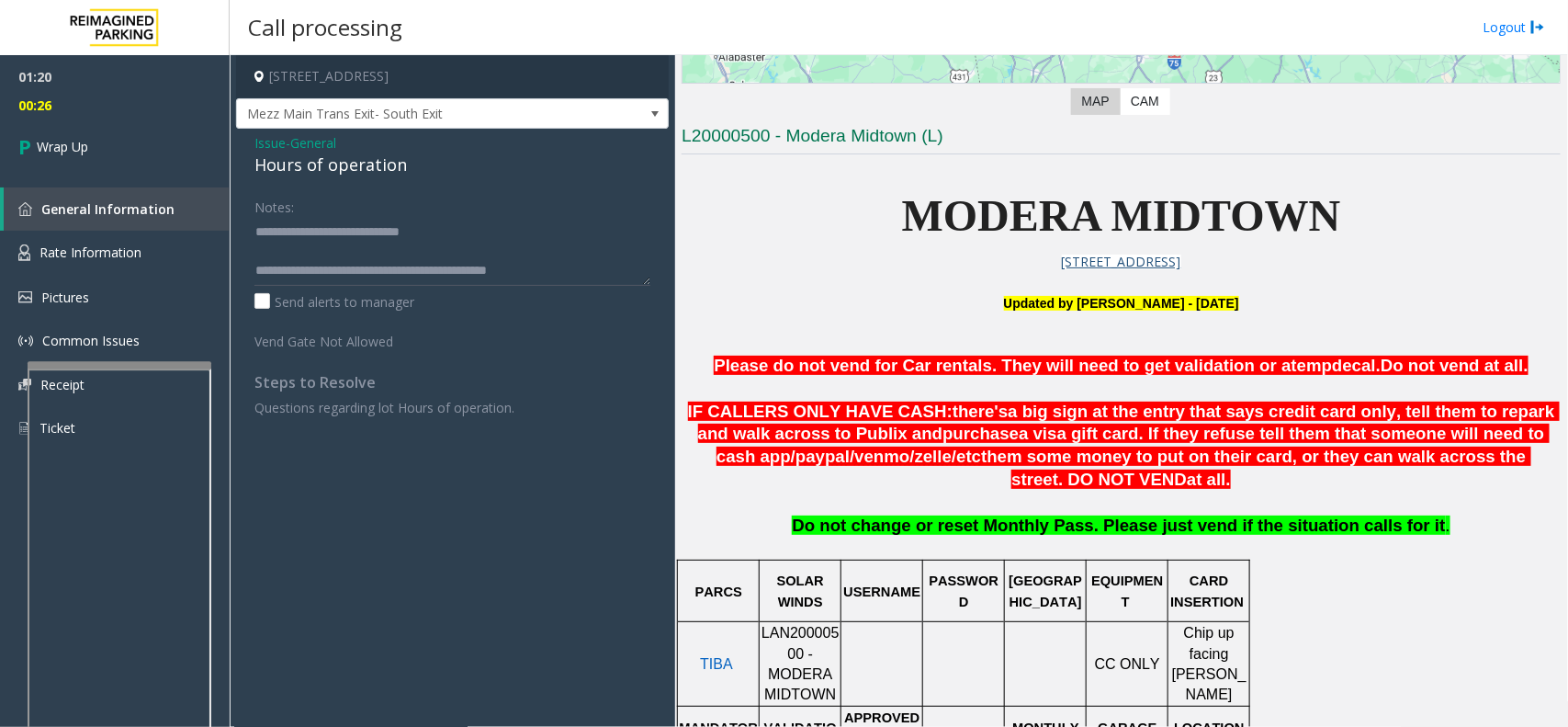
click at [352, 174] on div "Hours of operation" at bounding box center [452, 164] width 396 height 24
copy div "Hours of operation"
drag, startPoint x: 305, startPoint y: 237, endPoint x: 515, endPoint y: 228, distance: 210.2
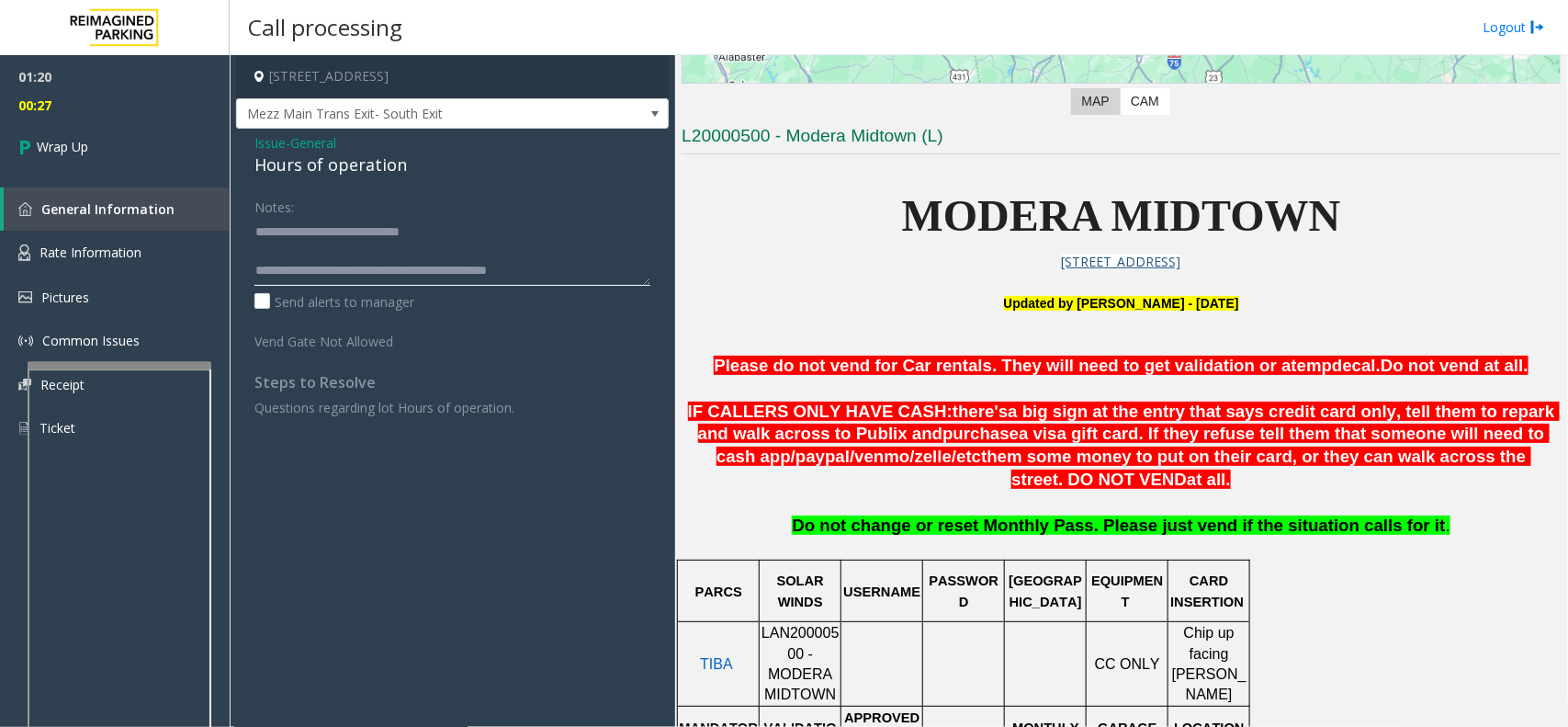
click at [515, 228] on textarea at bounding box center [452, 251] width 396 height 68
paste textarea
click at [326, 262] on textarea at bounding box center [452, 251] width 396 height 68
type textarea "**********"
click at [95, 126] on link "Wrap Up" at bounding box center [115, 146] width 230 height 54
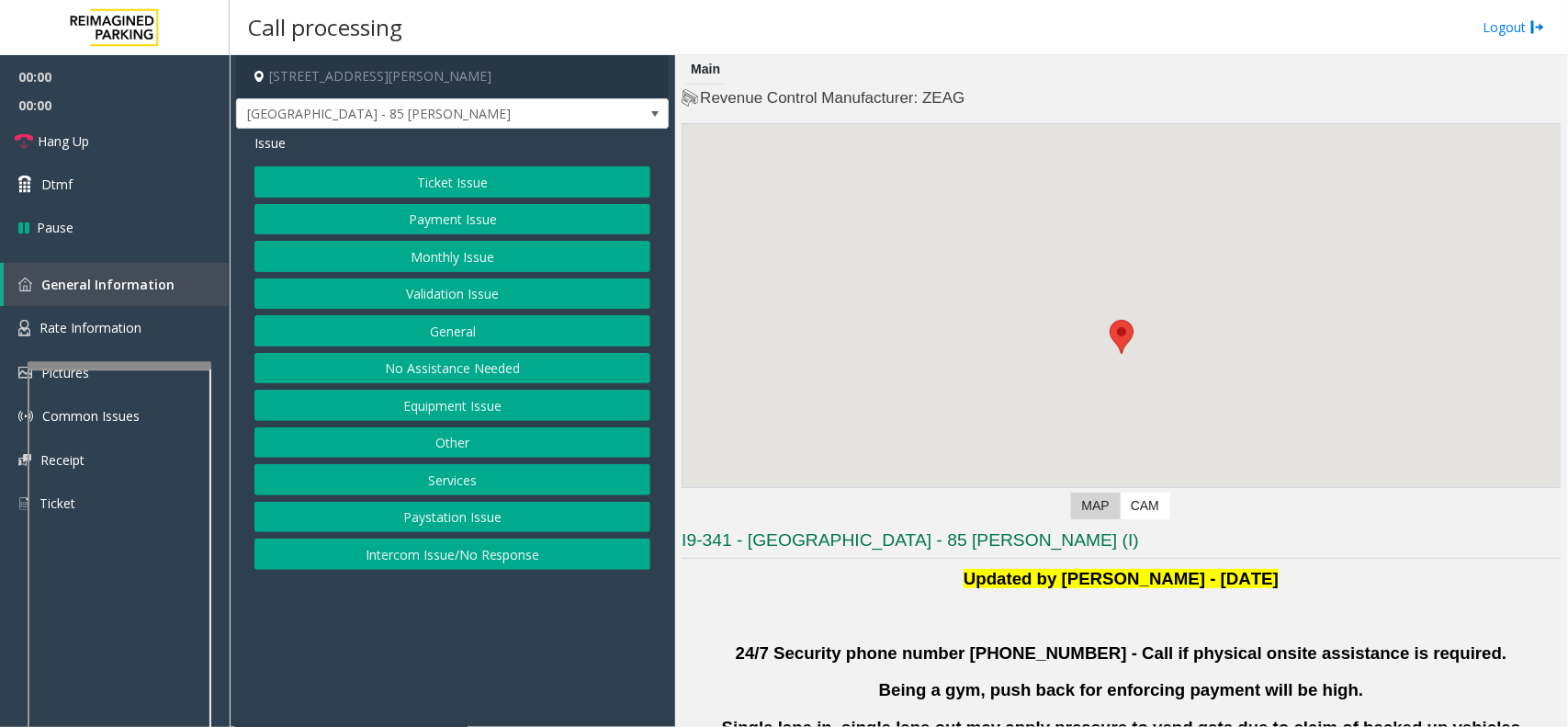
click at [516, 286] on button "Validation Issue" at bounding box center [452, 294] width 396 height 31
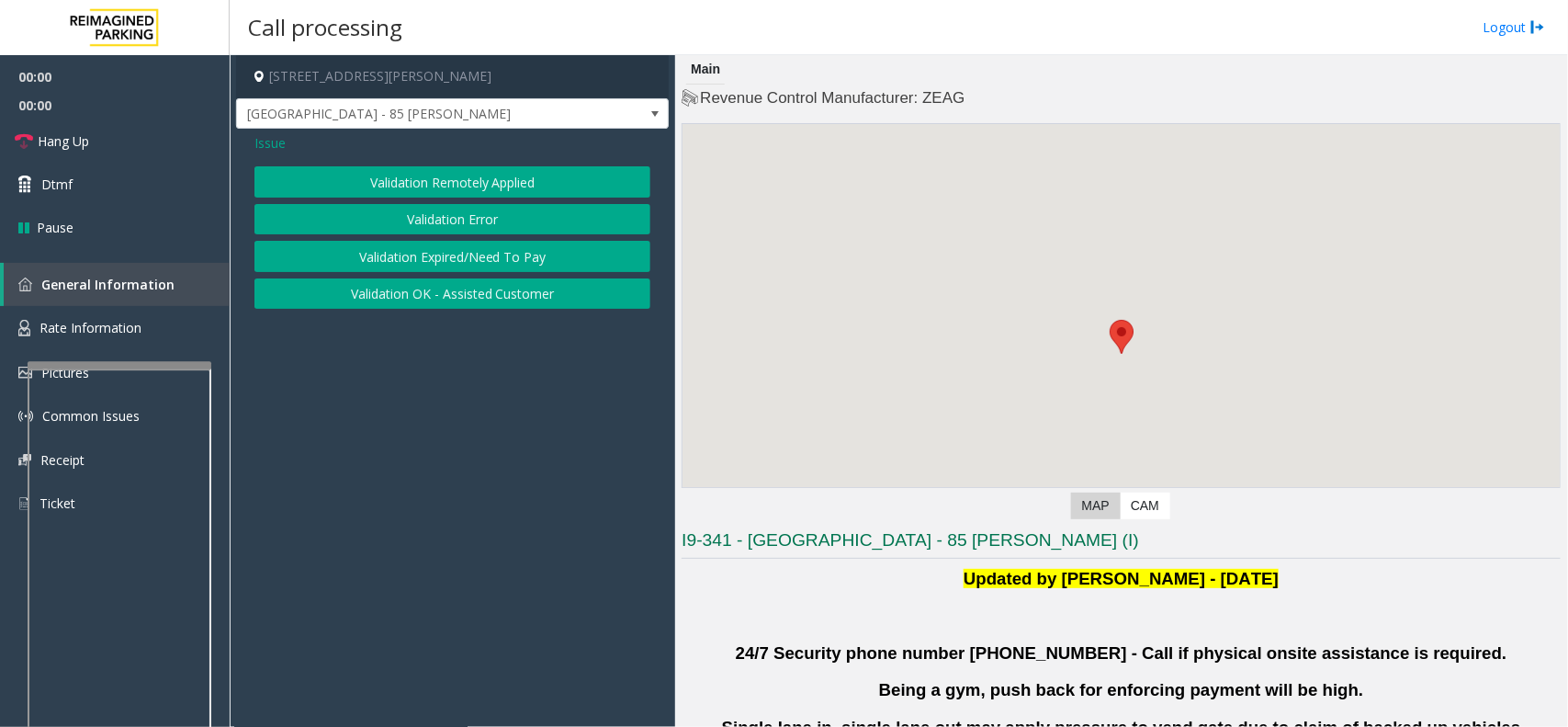
click at [510, 213] on button "Validation Error" at bounding box center [452, 219] width 396 height 31
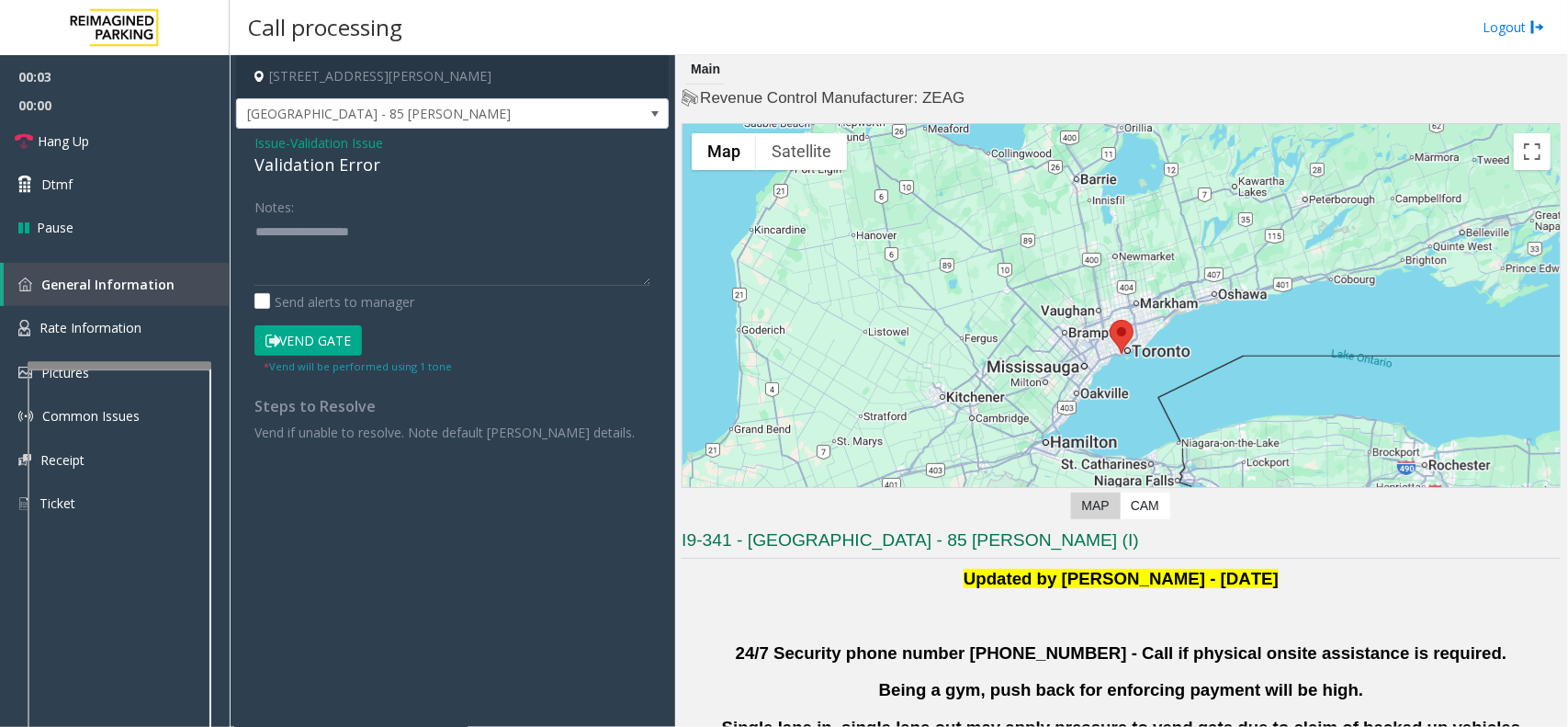
click at [310, 201] on div "Notes:" at bounding box center [452, 238] width 396 height 95
click at [320, 230] on textarea at bounding box center [452, 251] width 396 height 68
paste textarea "**********"
click at [332, 174] on div "Validation Error" at bounding box center [452, 164] width 396 height 24
click at [331, 172] on div "Validation Error" at bounding box center [452, 164] width 396 height 24
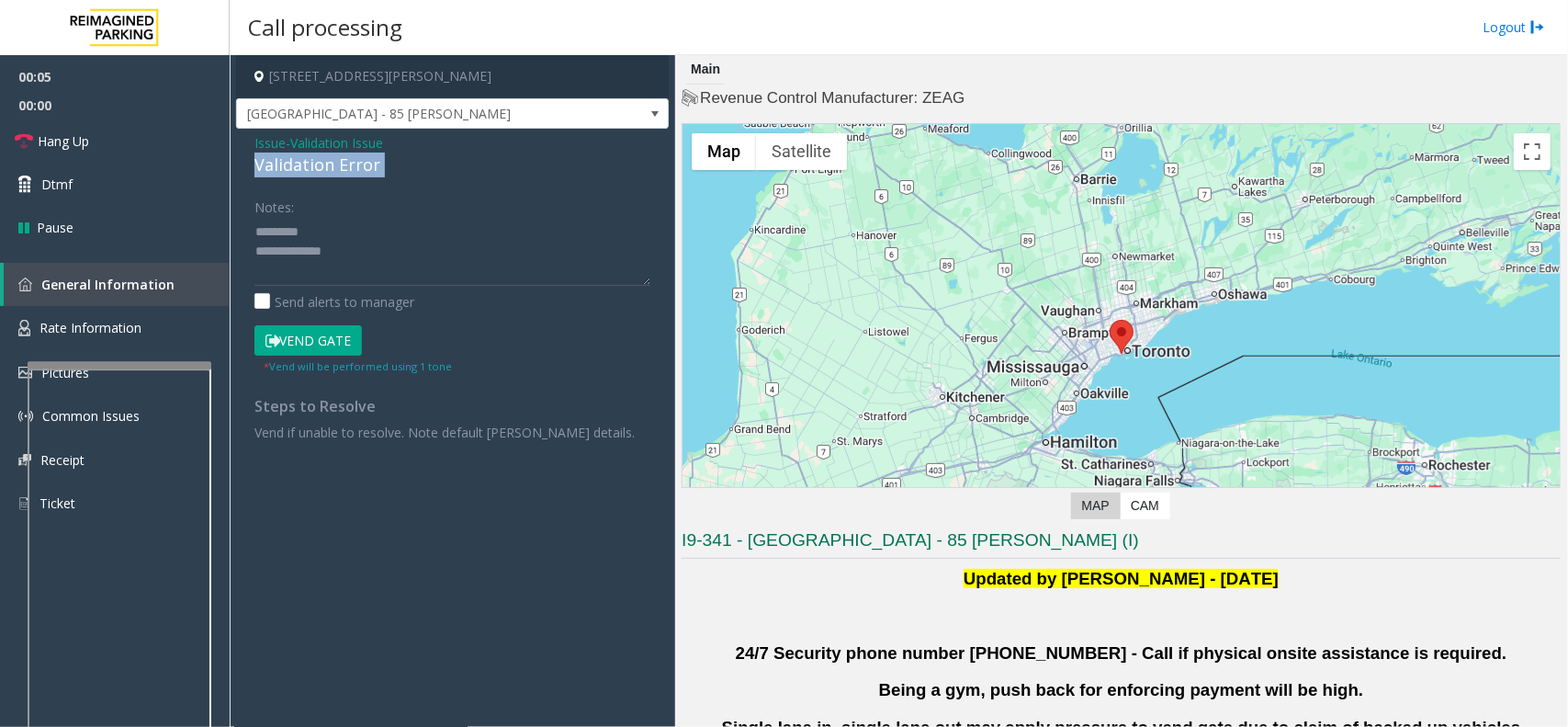
click at [331, 172] on div "Validation Error" at bounding box center [452, 164] width 396 height 24
click at [336, 218] on textarea at bounding box center [452, 251] width 396 height 68
paste textarea "**********"
click at [383, 253] on textarea at bounding box center [452, 251] width 396 height 68
click at [255, 232] on textarea at bounding box center [452, 251] width 396 height 68
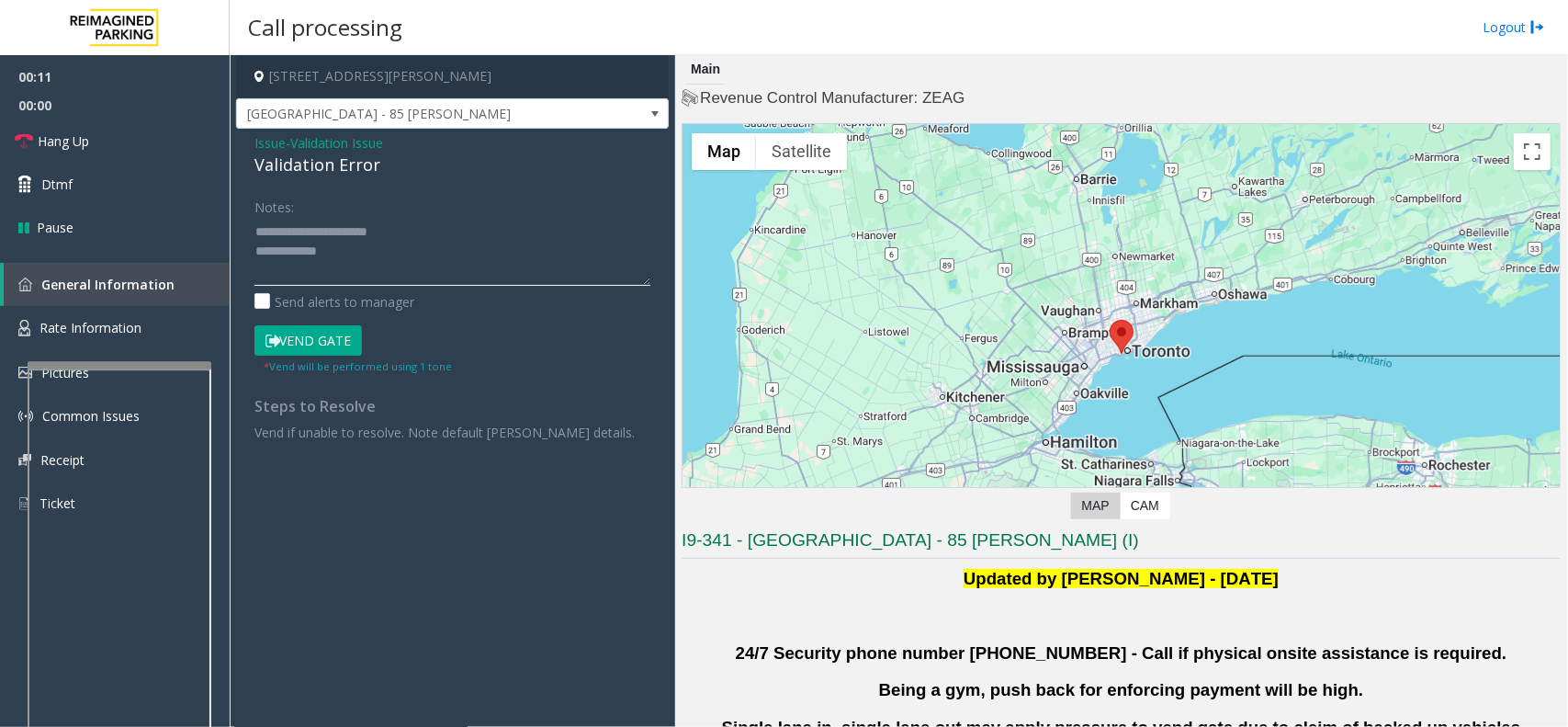
drag, startPoint x: 297, startPoint y: 231, endPoint x: 433, endPoint y: 234, distance: 136.0
click at [433, 234] on textarea at bounding box center [452, 251] width 396 height 68
type textarea "**********"
click at [278, 152] on span "Issue" at bounding box center [270, 143] width 31 height 20
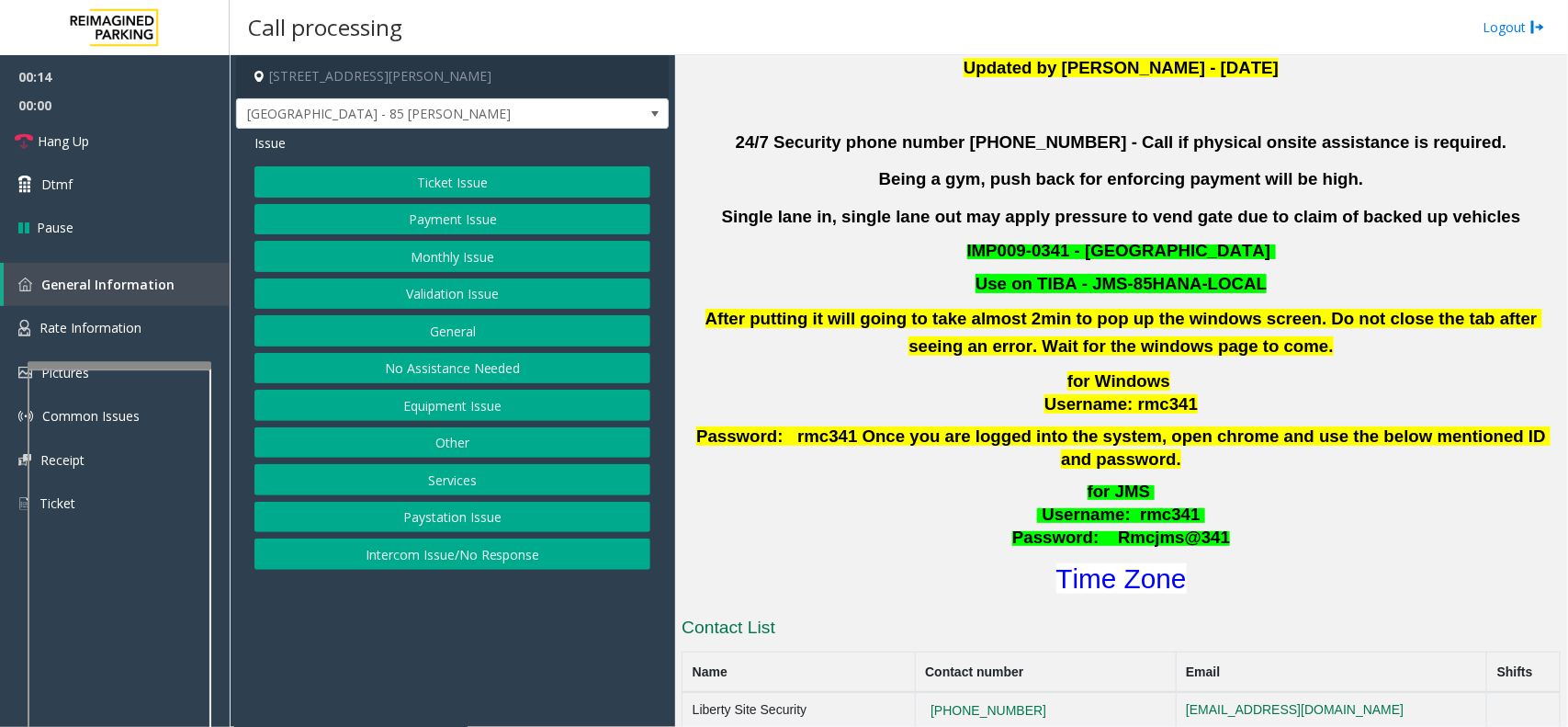
scroll to position [574, 0]
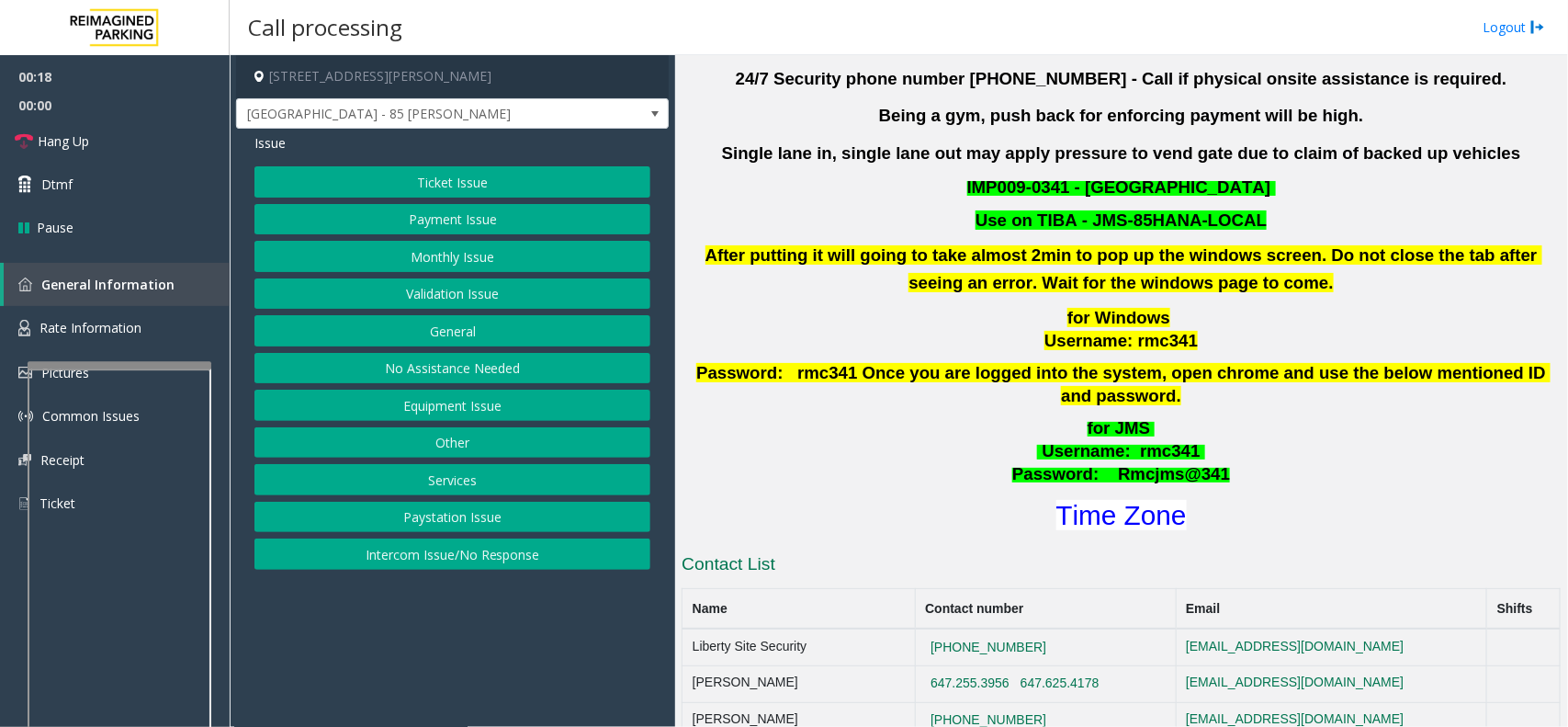
click at [447, 213] on button "Payment Issue" at bounding box center [452, 219] width 396 height 31
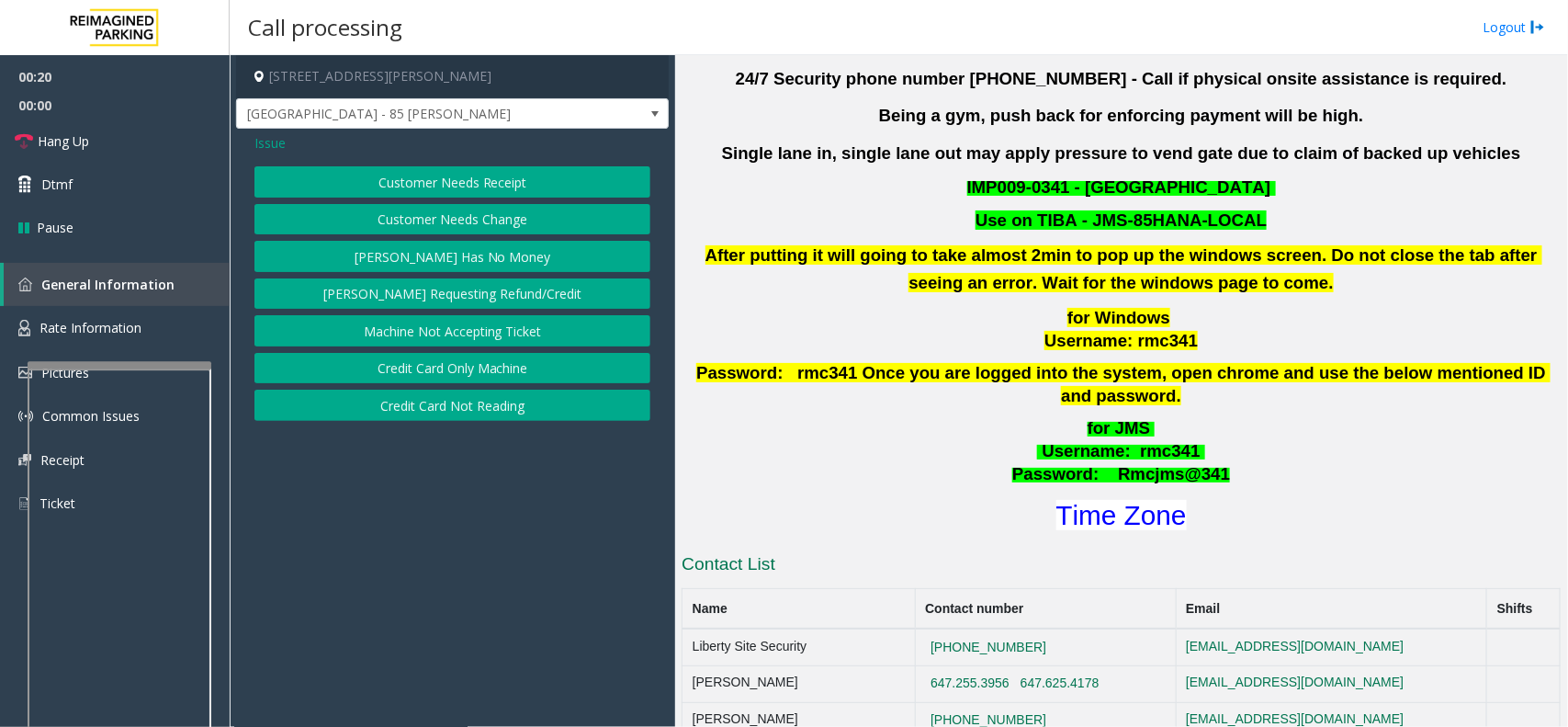
click at [539, 396] on button "Credit Card Not Reading" at bounding box center [452, 405] width 396 height 31
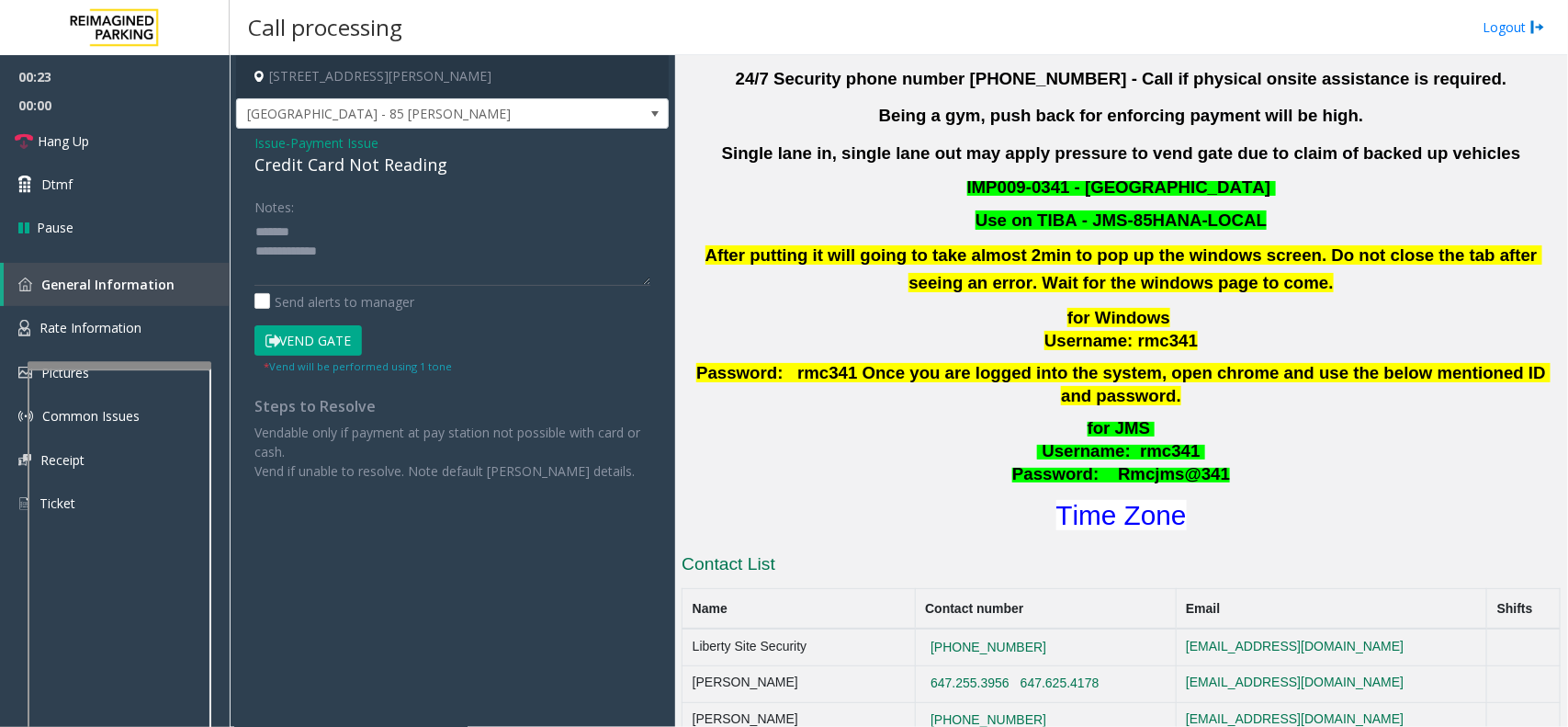
click at [353, 162] on div "Credit Card Not Reading" at bounding box center [452, 164] width 396 height 24
click at [341, 217] on textarea at bounding box center [452, 251] width 396 height 68
paste textarea "**********"
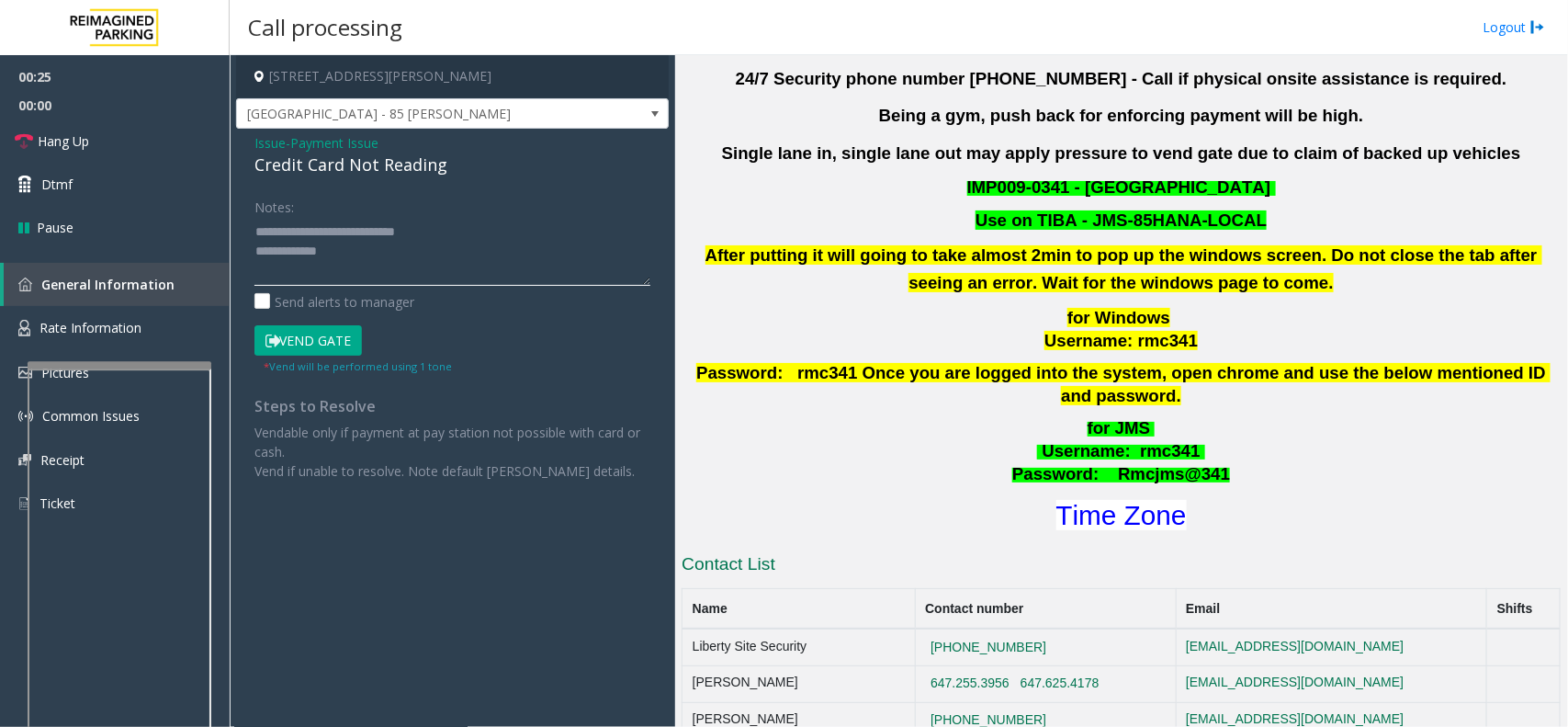
click at [386, 249] on textarea at bounding box center [452, 251] width 396 height 68
click at [254, 232] on textarea at bounding box center [452, 251] width 396 height 68
click at [337, 342] on button "Vend Gate" at bounding box center [308, 341] width 108 height 31
click at [391, 267] on textarea at bounding box center [452, 251] width 396 height 68
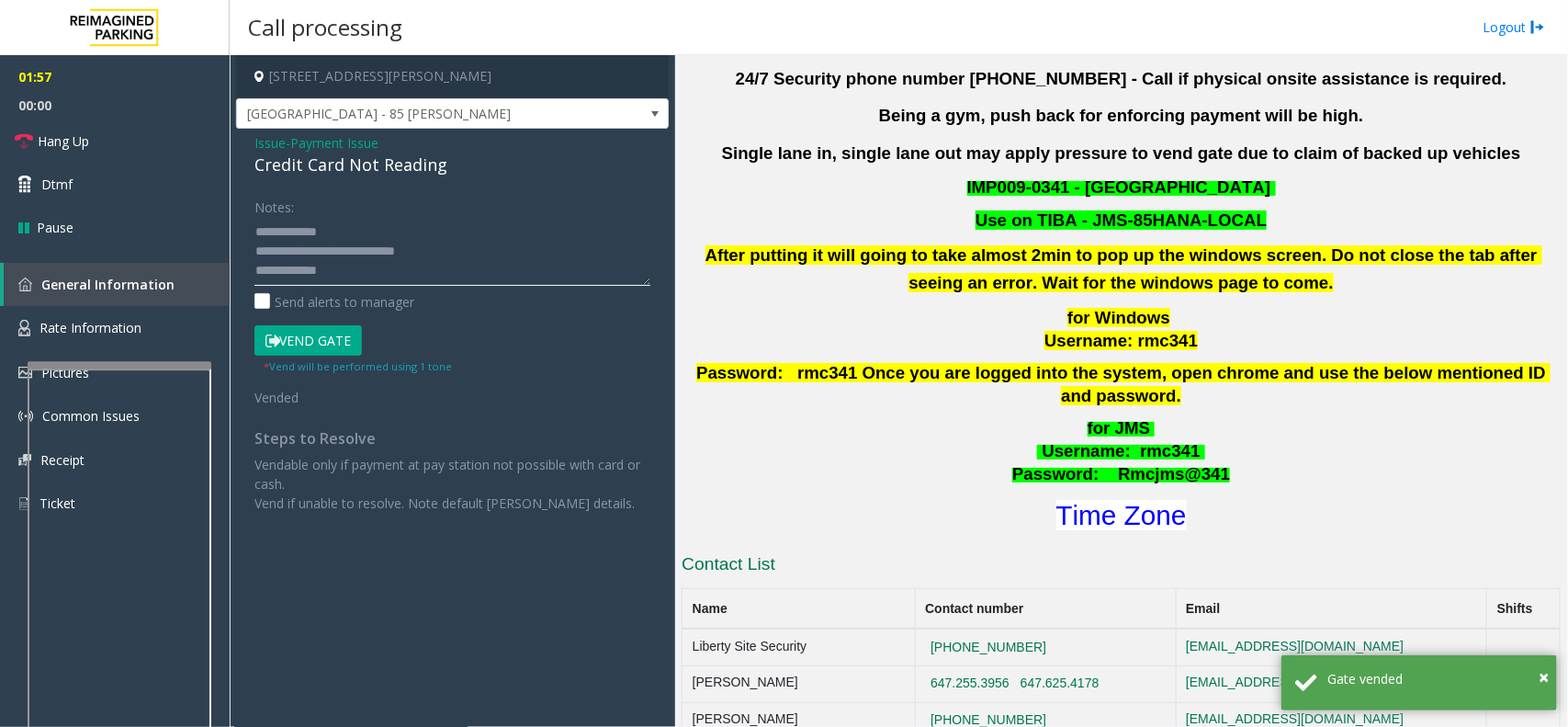
click at [370, 278] on textarea at bounding box center [452, 251] width 396 height 68
paste textarea "**********"
type textarea "**********"
click at [121, 149] on link "Hang Up" at bounding box center [115, 141] width 230 height 43
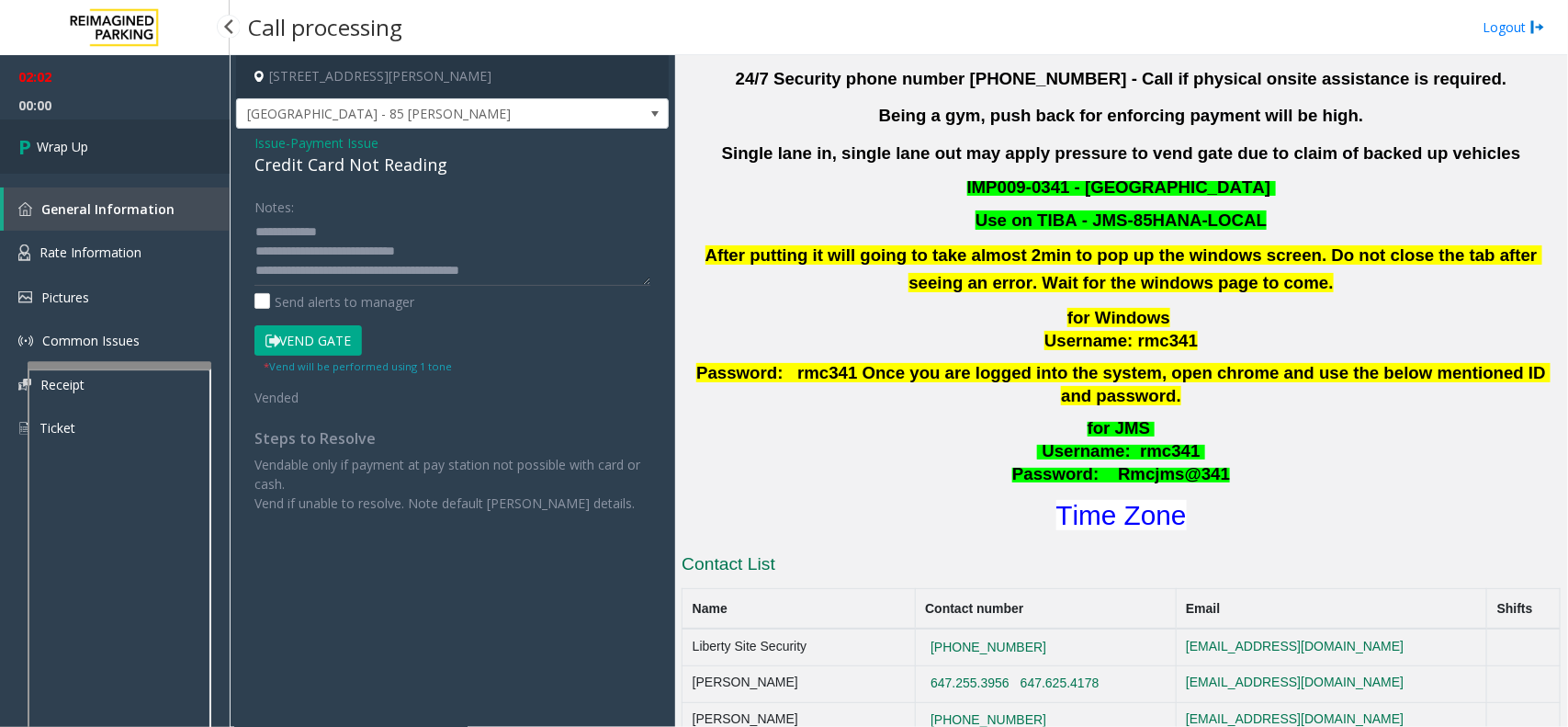
click at [121, 149] on link "Wrap Up" at bounding box center [115, 146] width 230 height 54
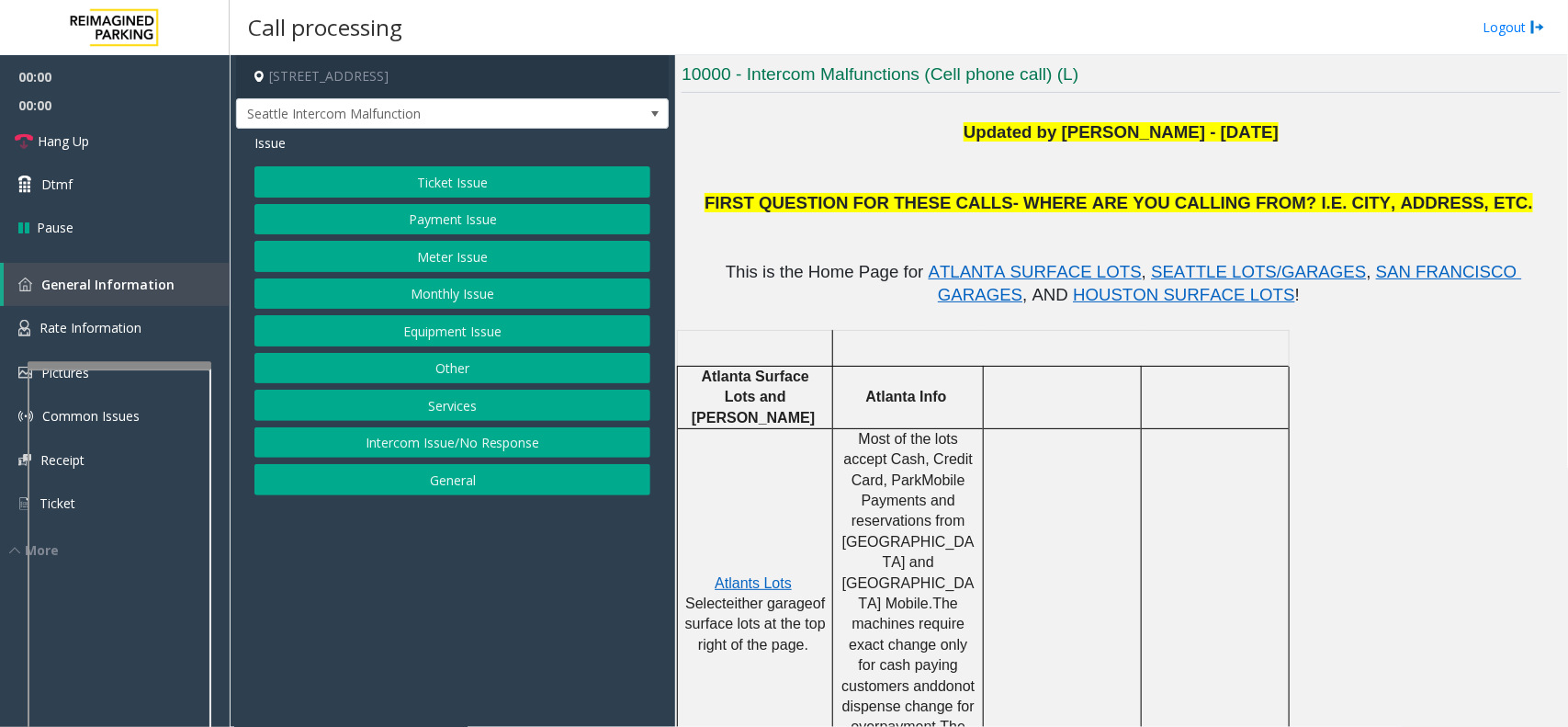
scroll to position [459, 0]
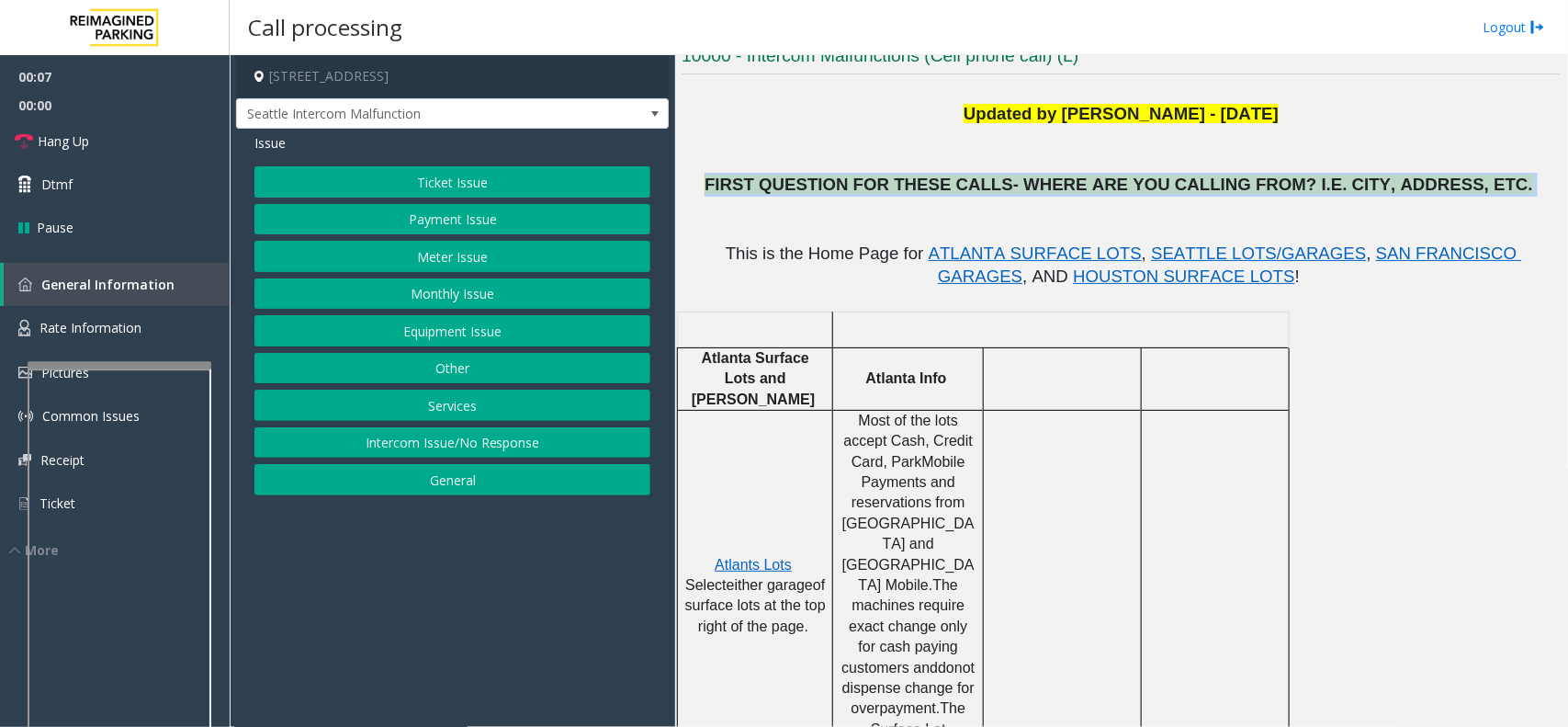
drag, startPoint x: 776, startPoint y: 186, endPoint x: 1458, endPoint y: 186, distance: 682.0
click at [1458, 186] on p "FIRST QUESTION FOR THESE CALLS- WHERE ARE YOU CALLING FROM? I.E. CITY, ADDRESS,…" at bounding box center [1122, 184] width 879 height 23
click at [481, 338] on button "Equipment Issue" at bounding box center [452, 331] width 396 height 31
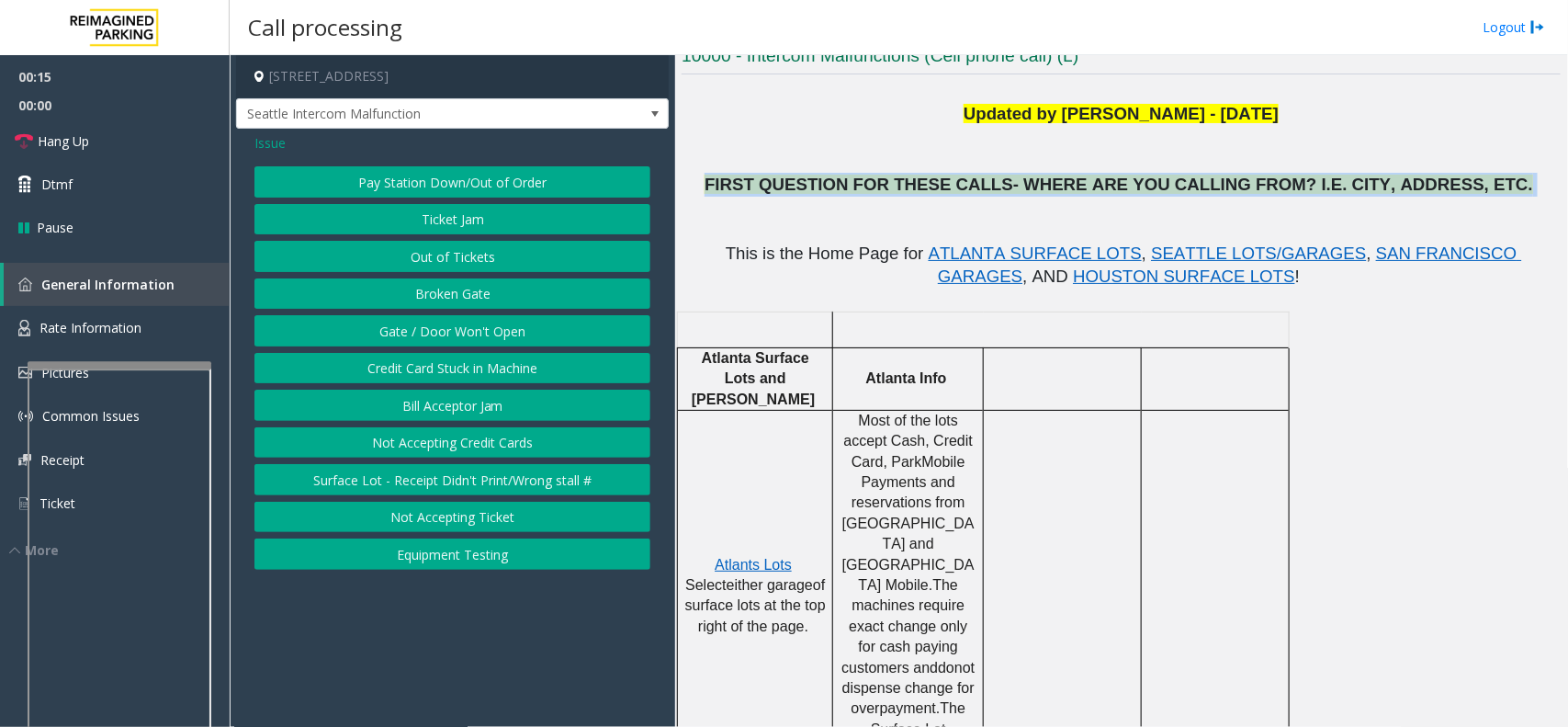
click at [481, 338] on button "Gate / Door Won't Open" at bounding box center [452, 331] width 396 height 31
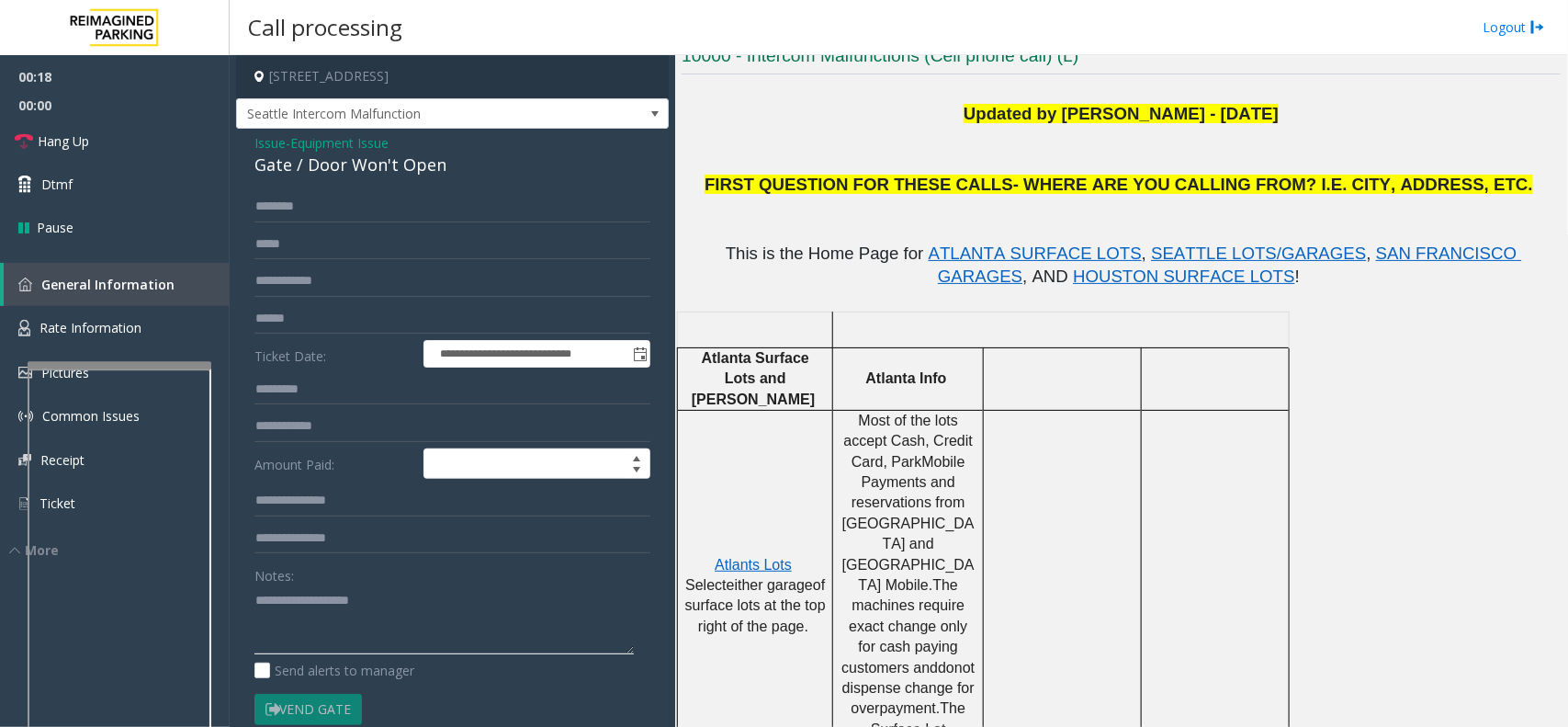
click at [446, 604] on textarea at bounding box center [444, 619] width 380 height 68
paste textarea "**********"
click at [327, 170] on div "Gate / Door Won't Open" at bounding box center [452, 164] width 396 height 24
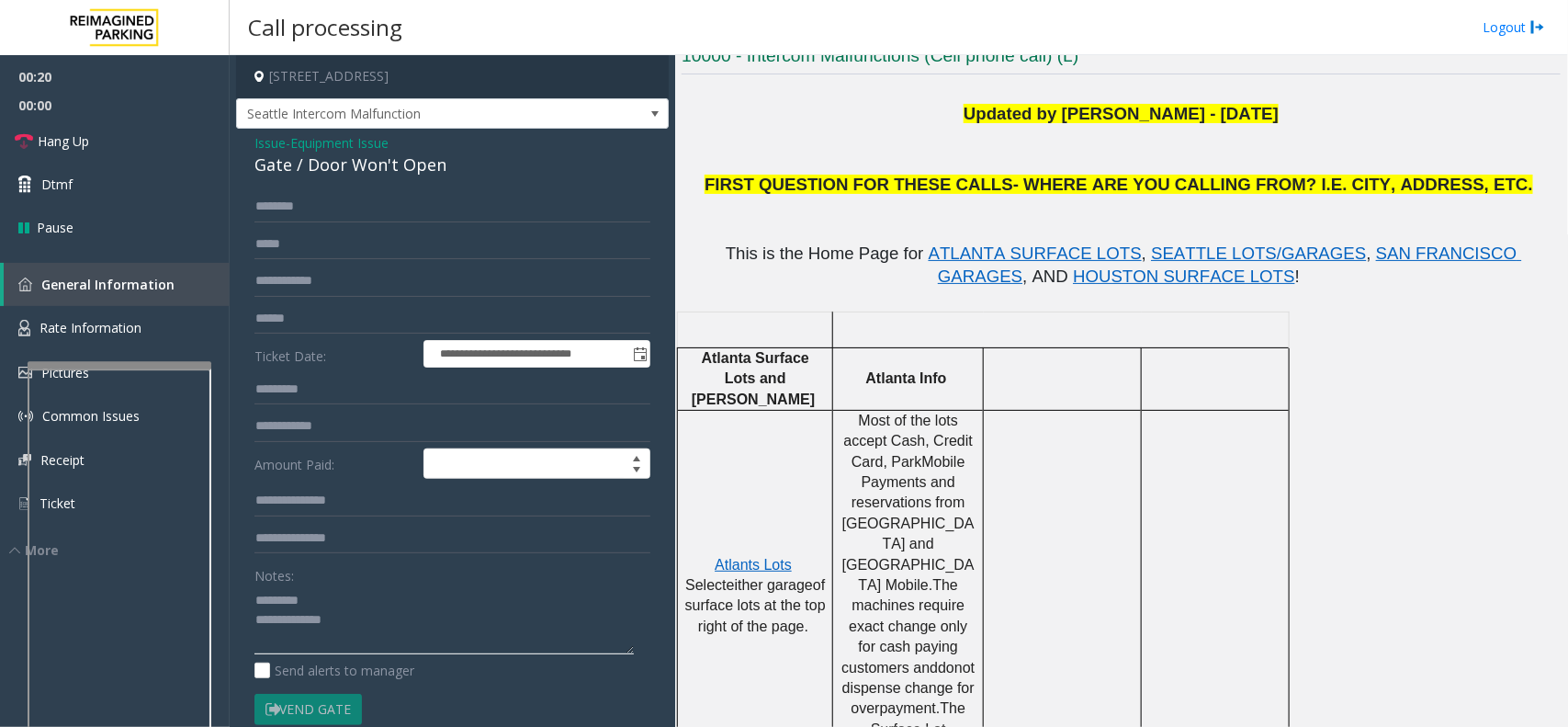
click at [336, 599] on textarea at bounding box center [444, 619] width 380 height 68
paste textarea "**********"
click at [347, 578] on div "Notes:" at bounding box center [452, 607] width 396 height 95
click at [374, 172] on div "Gate / Door Won't Open" at bounding box center [452, 164] width 396 height 24
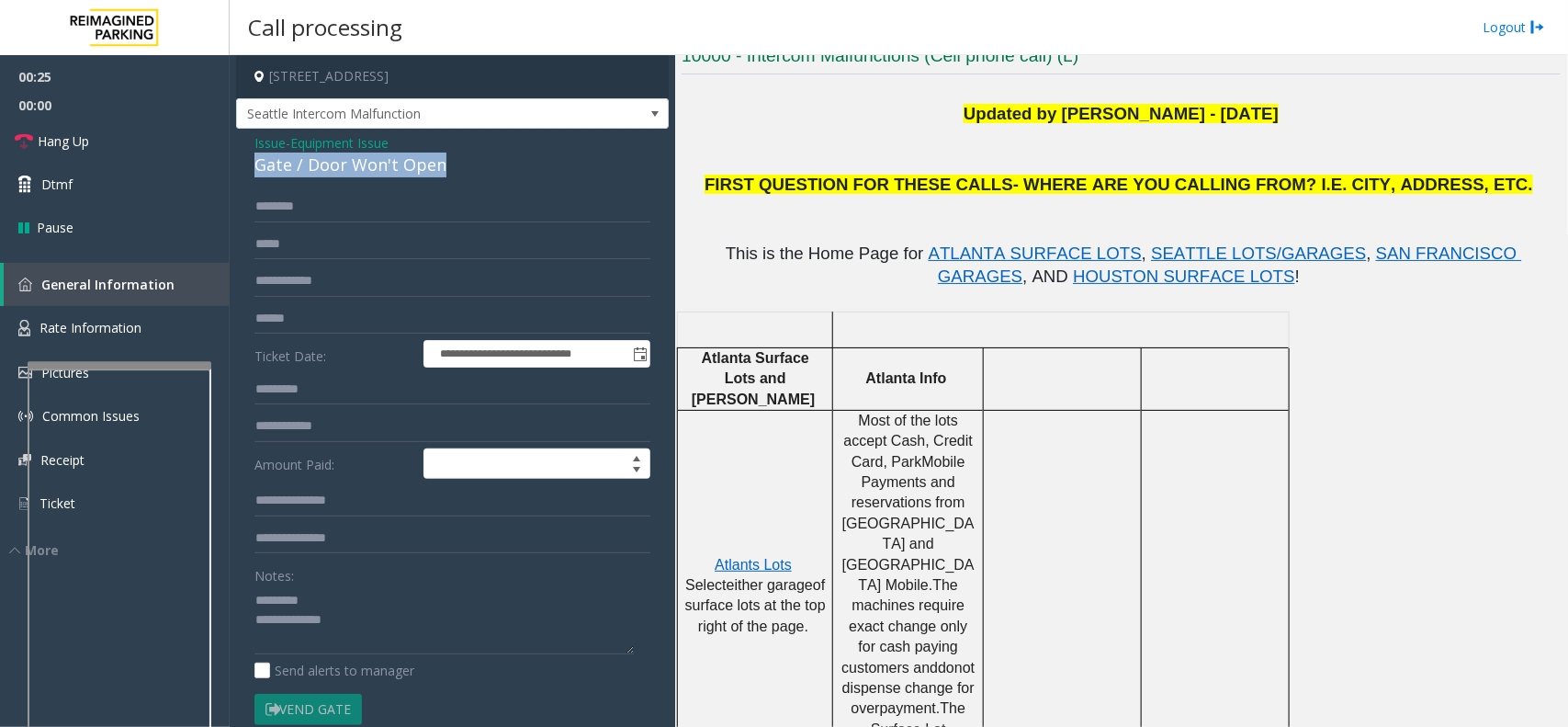
click at [374, 172] on div "Gate / Door Won't Open" at bounding box center [452, 164] width 396 height 24
click at [360, 580] on div "Notes:" at bounding box center [452, 607] width 396 height 95
click at [351, 599] on textarea at bounding box center [444, 619] width 380 height 68
paste textarea "**********"
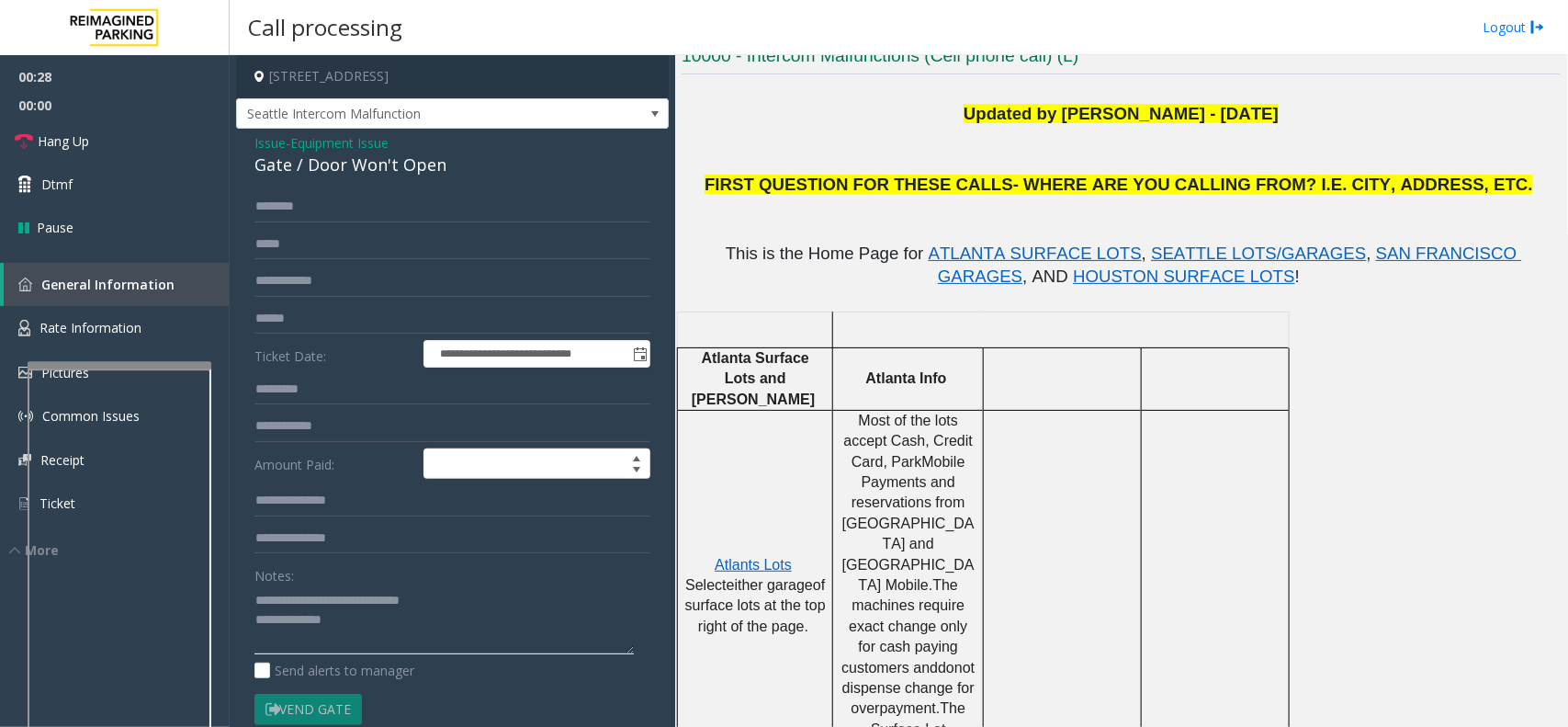
click at [443, 638] on textarea at bounding box center [444, 619] width 380 height 68
click at [481, 639] on textarea at bounding box center [444, 619] width 380 height 68
click at [607, 631] on textarea at bounding box center [444, 619] width 380 height 68
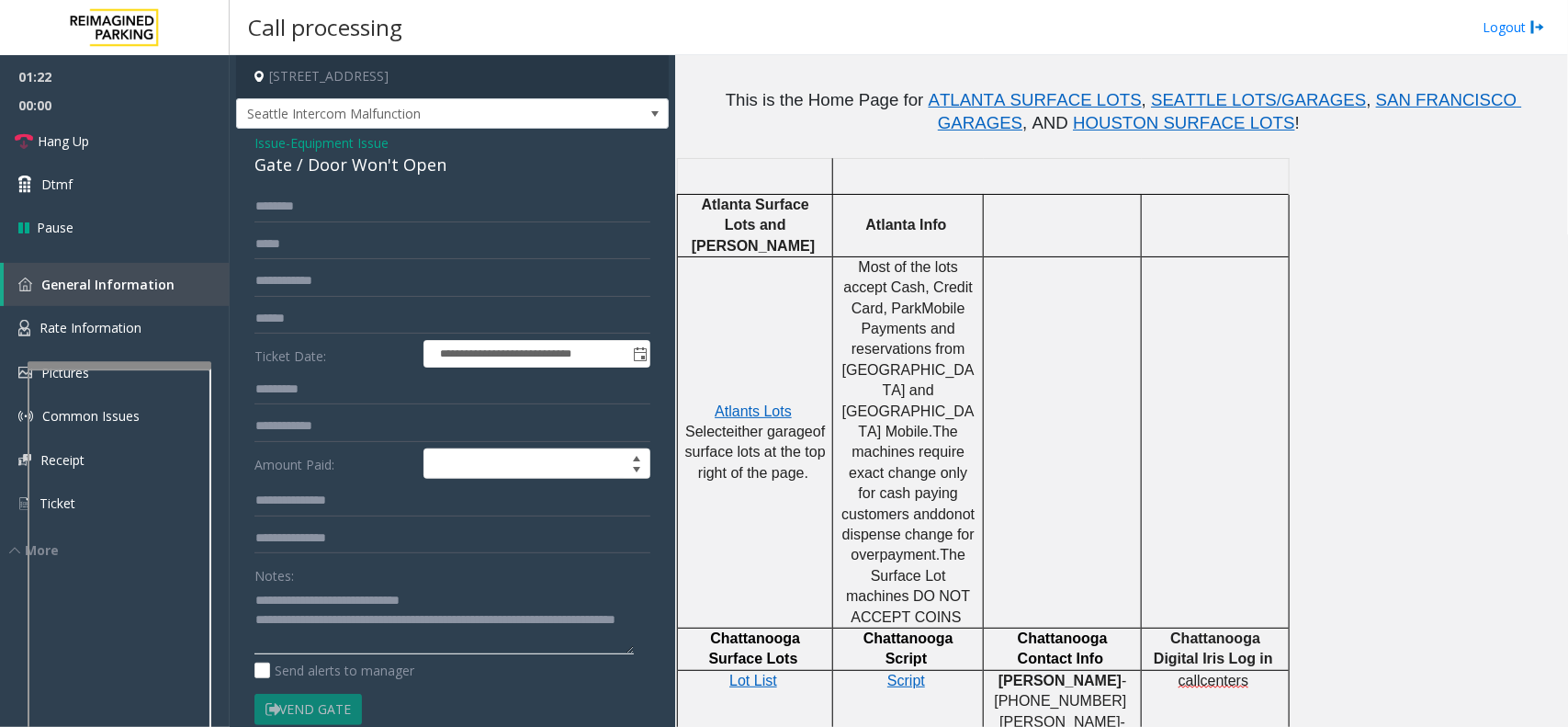
scroll to position [919, 0]
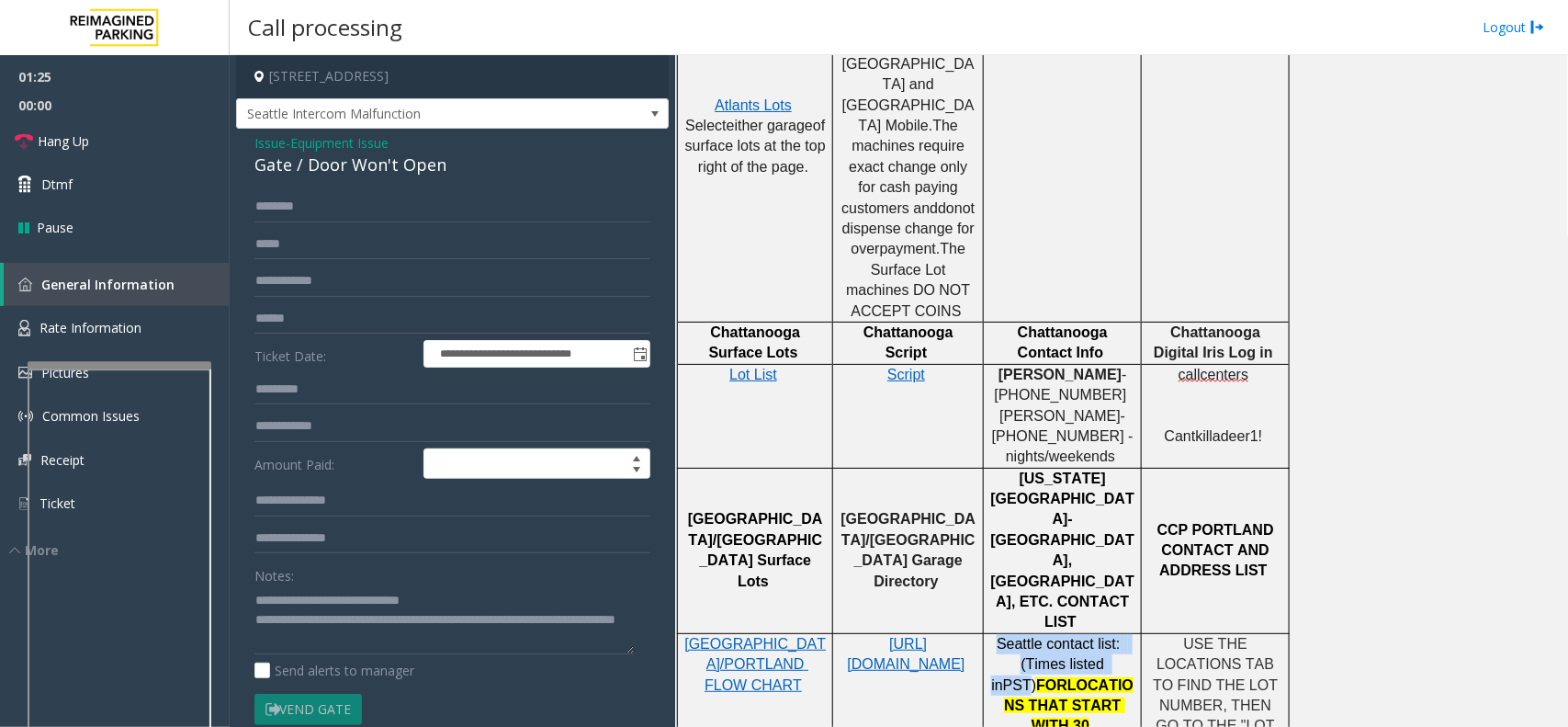
drag, startPoint x: 999, startPoint y: 484, endPoint x: 1119, endPoint y: 503, distance: 121.5
click at [1119, 634] on p "Seattle contact list: (Times listed in PST) FOR LOCATIONS THAT START WITH 30" at bounding box center [1062, 685] width 144 height 103
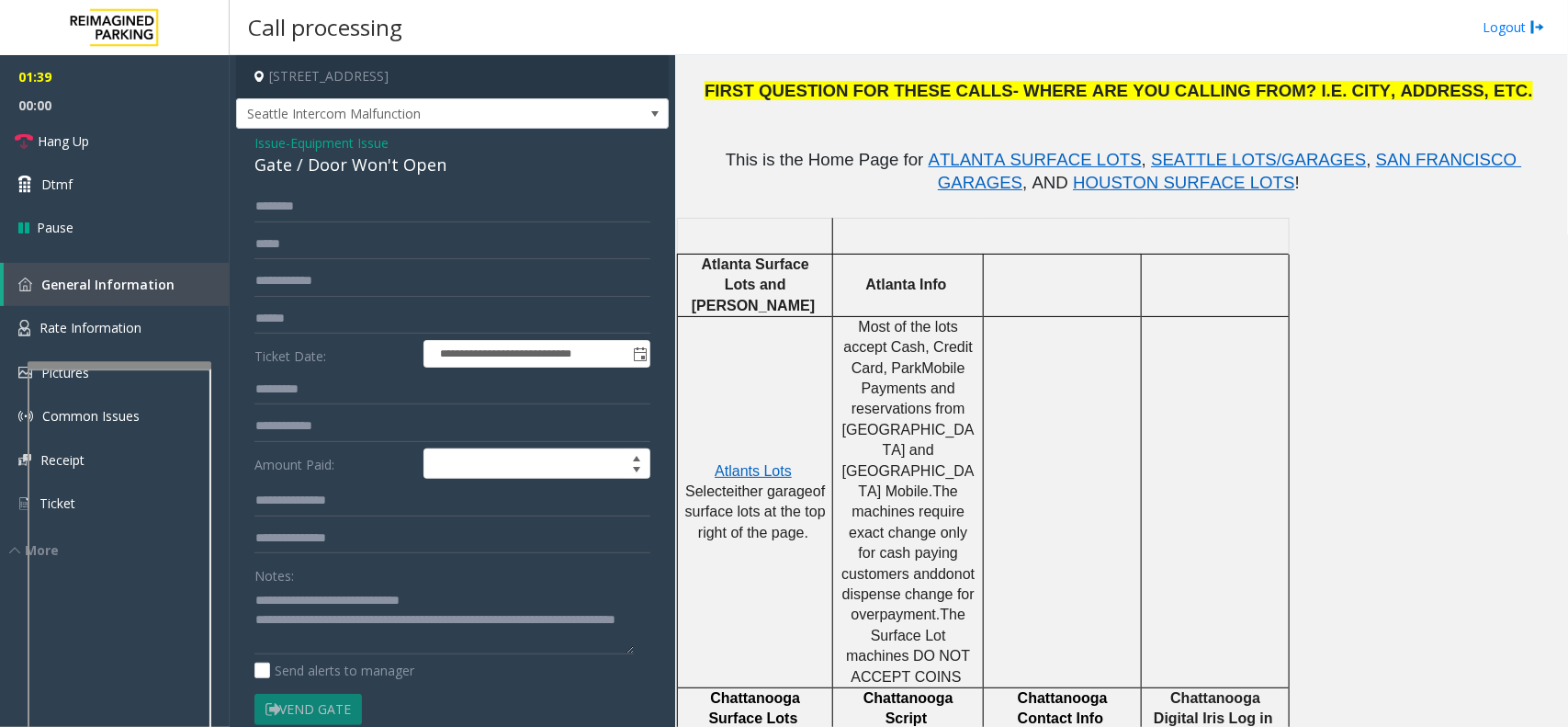
scroll to position [344, 0]
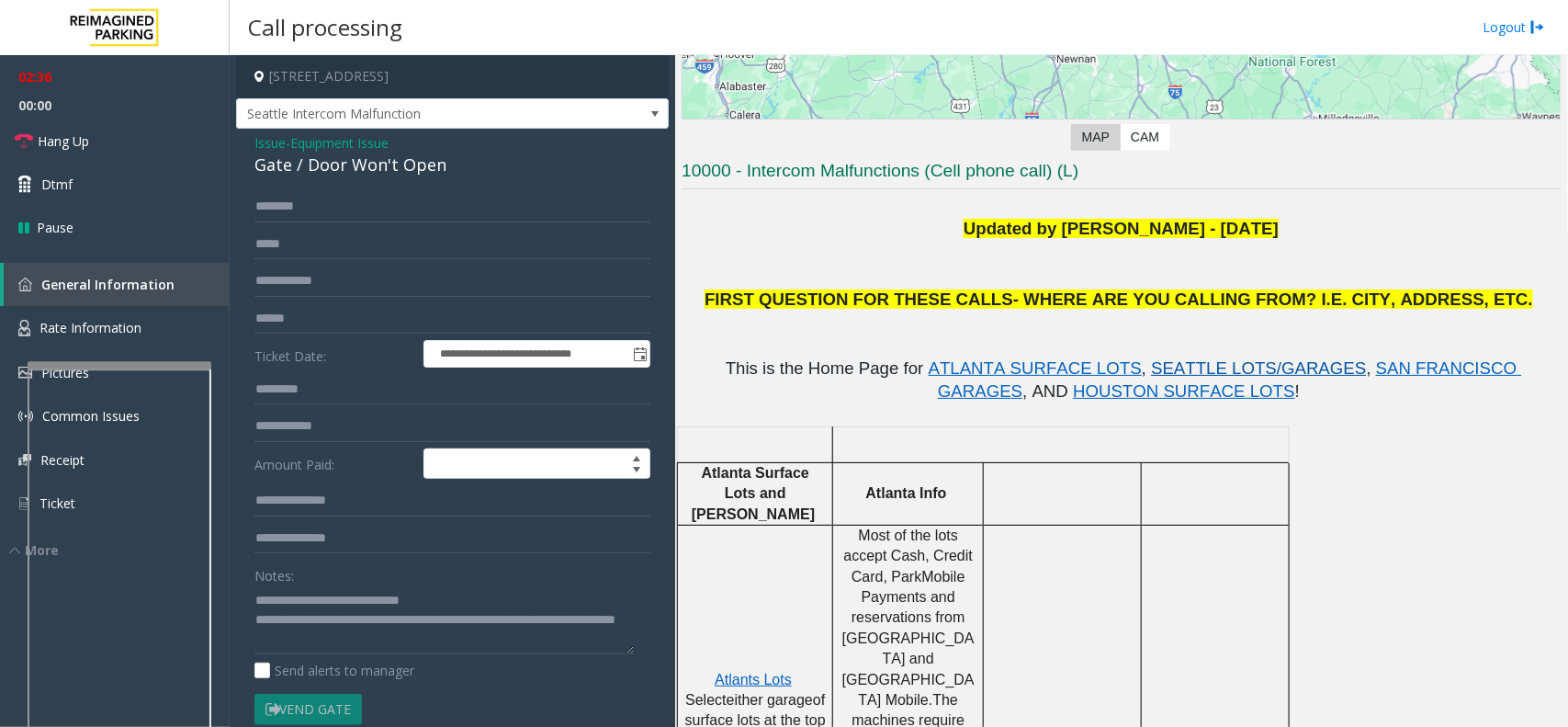
click at [1151, 365] on span "SEATTLE LOTS/GARAGES" at bounding box center [1259, 368] width 215 height 20
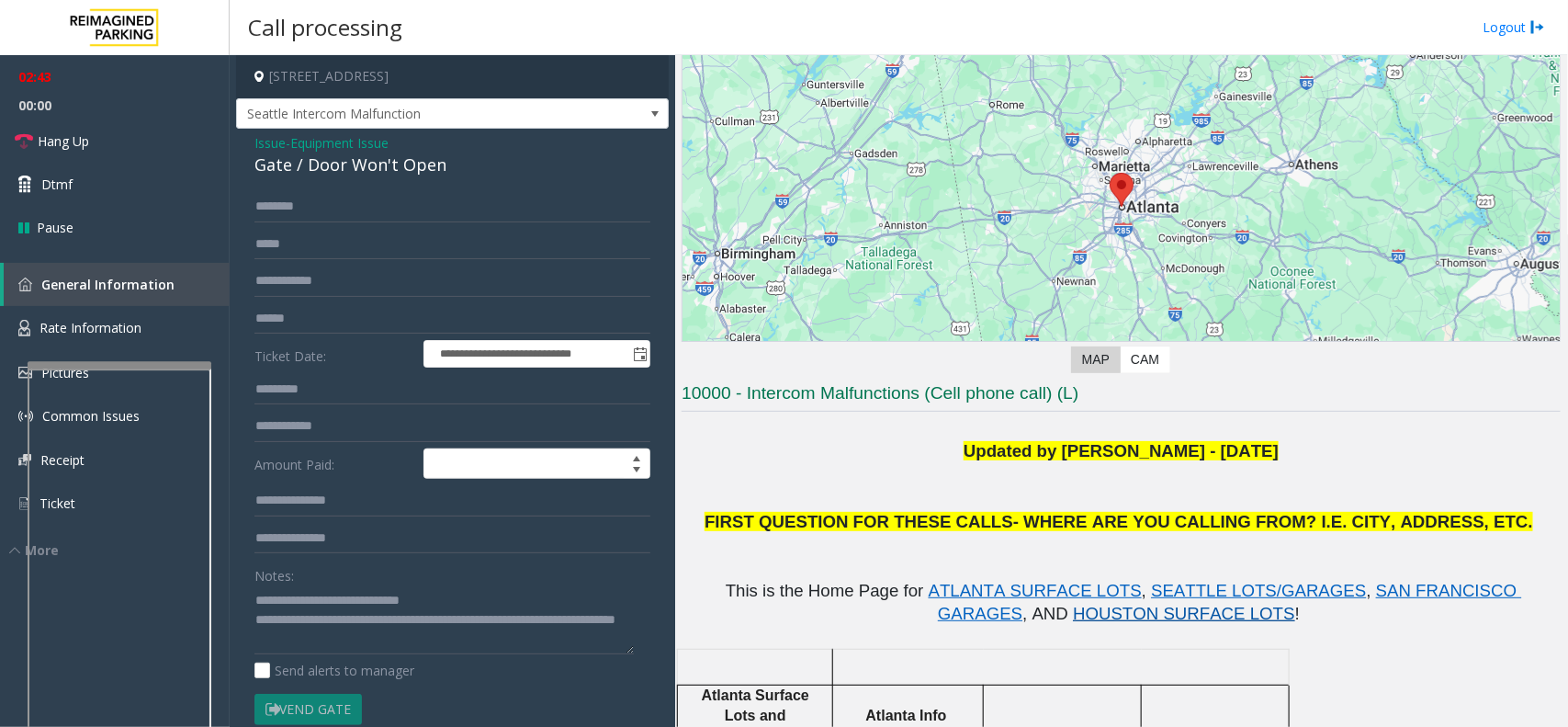
scroll to position [114, 0]
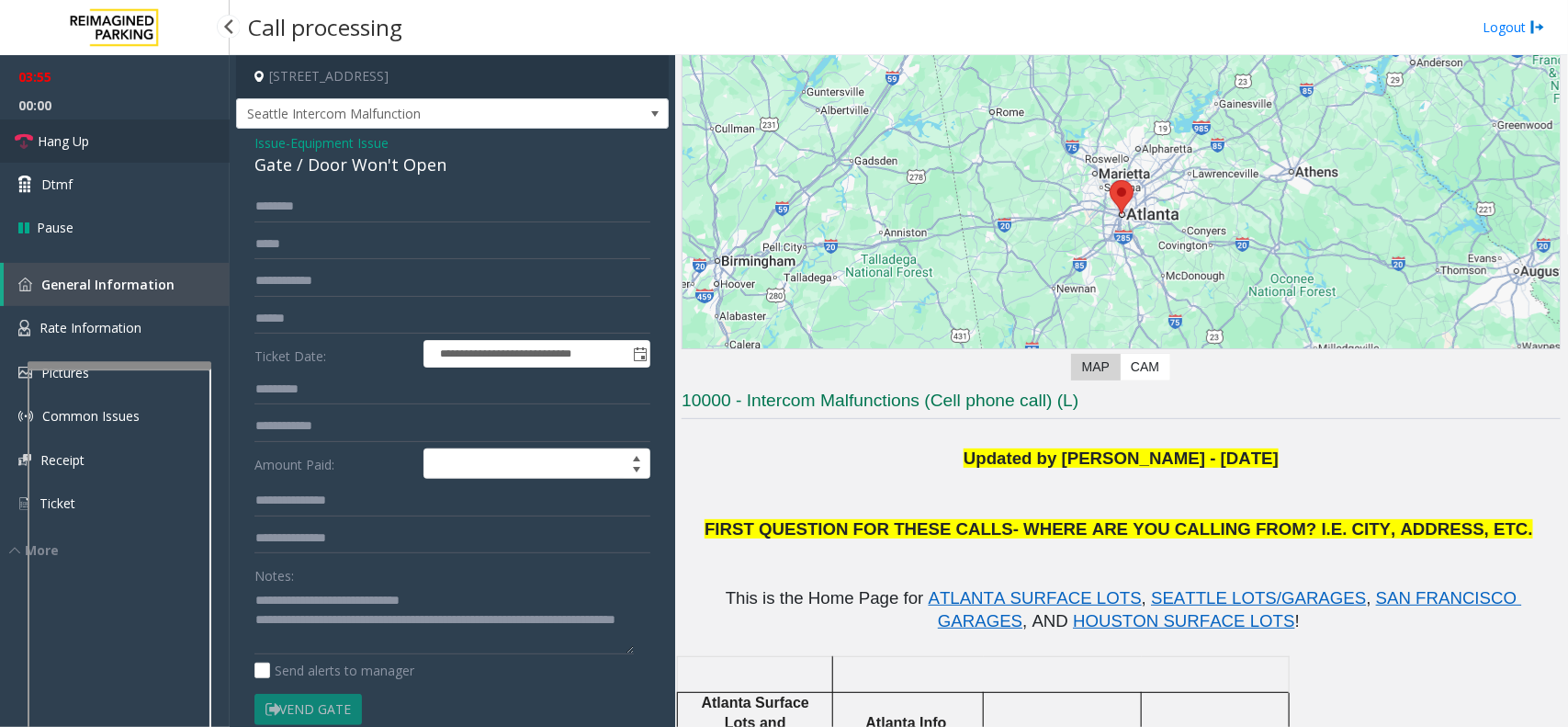
click at [126, 154] on link "Hang Up" at bounding box center [115, 141] width 230 height 43
click at [420, 639] on textarea at bounding box center [444, 619] width 380 height 68
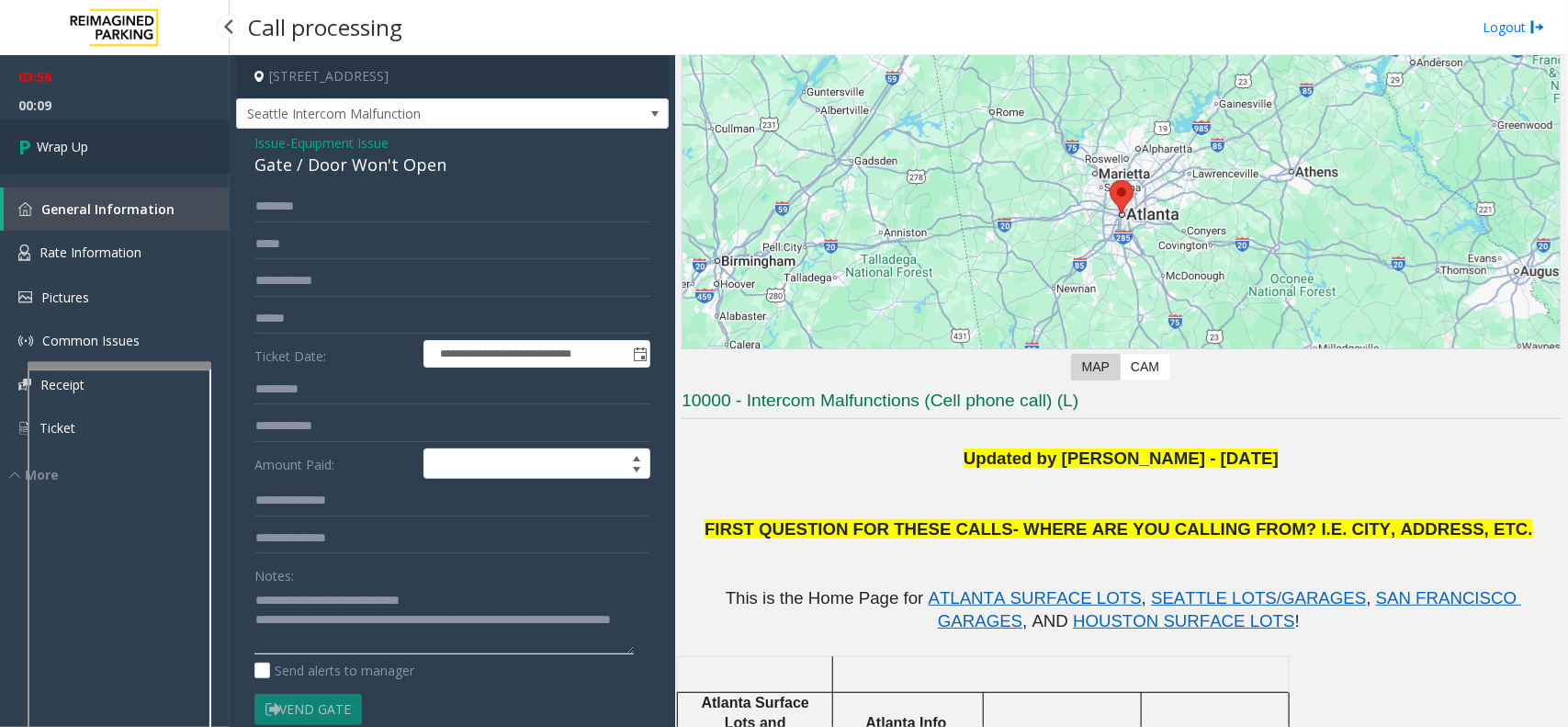
type textarea "**********"
click at [82, 129] on link "Wrap Up" at bounding box center [115, 146] width 230 height 54
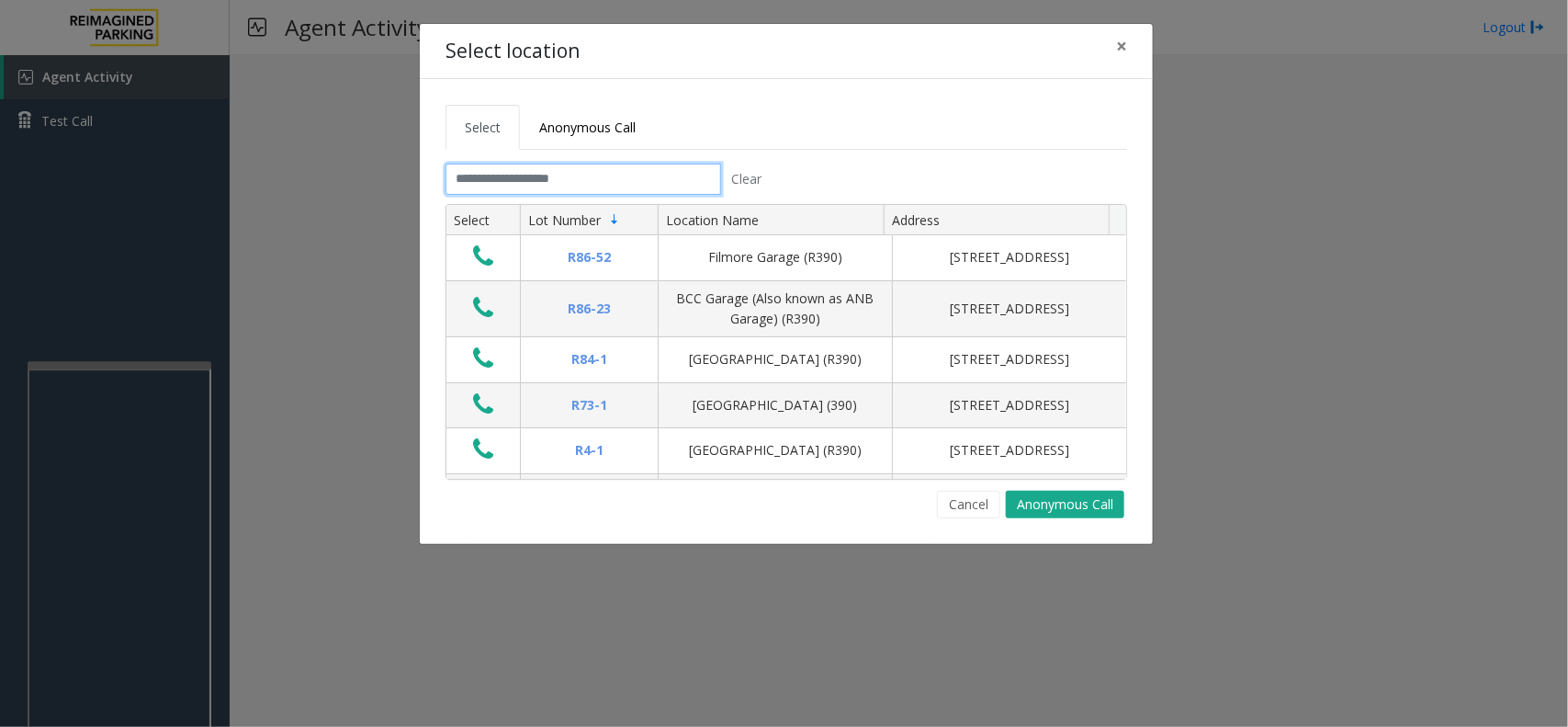
click at [565, 175] on input "text" at bounding box center [583, 179] width 276 height 31
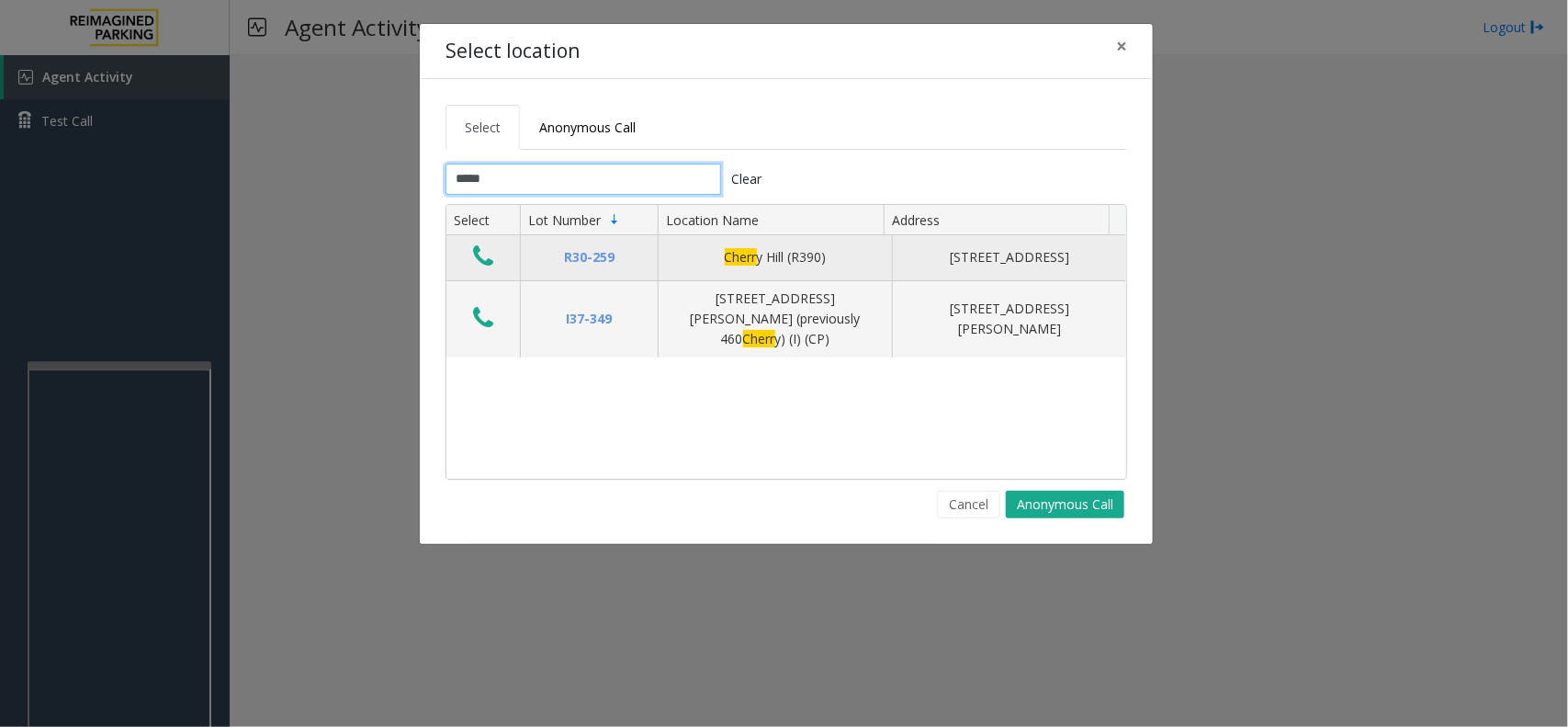
type input "*****"
click at [474, 250] on icon "Data table" at bounding box center [483, 256] width 21 height 25
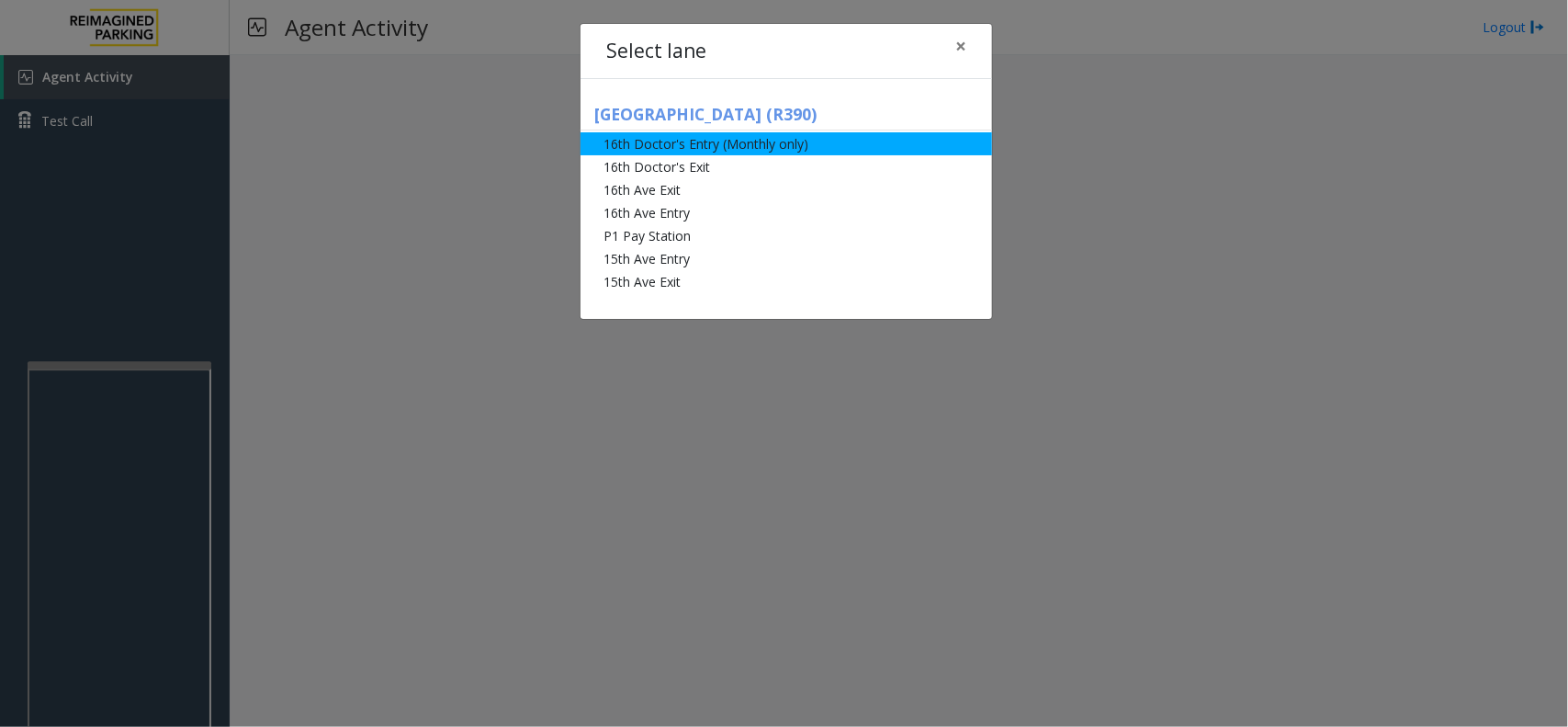
click at [726, 150] on li "16th Doctor's Entry (Monthly only)" at bounding box center [786, 143] width 412 height 23
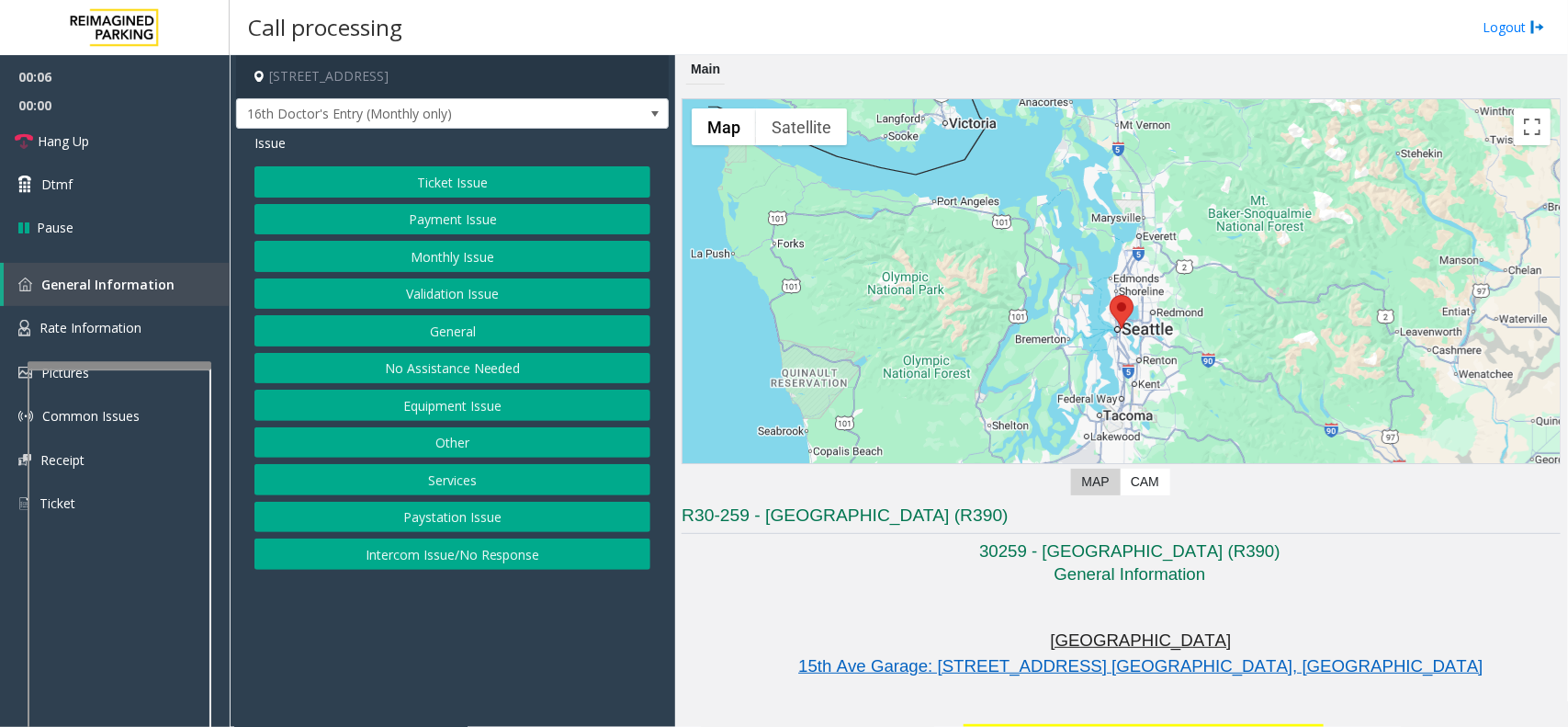
click at [460, 255] on button "Monthly Issue" at bounding box center [452, 256] width 396 height 31
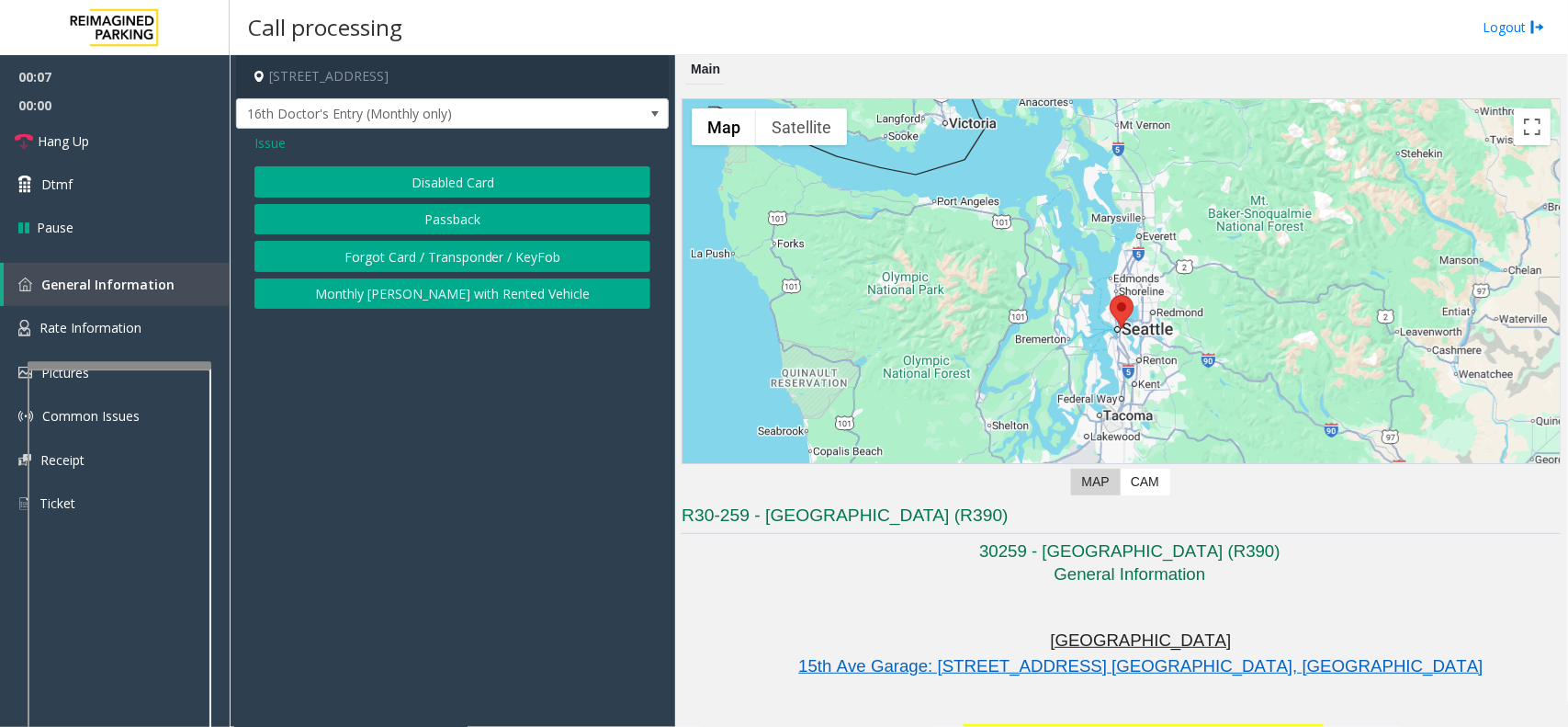
click at [462, 184] on button "Disabled Card" at bounding box center [452, 182] width 396 height 31
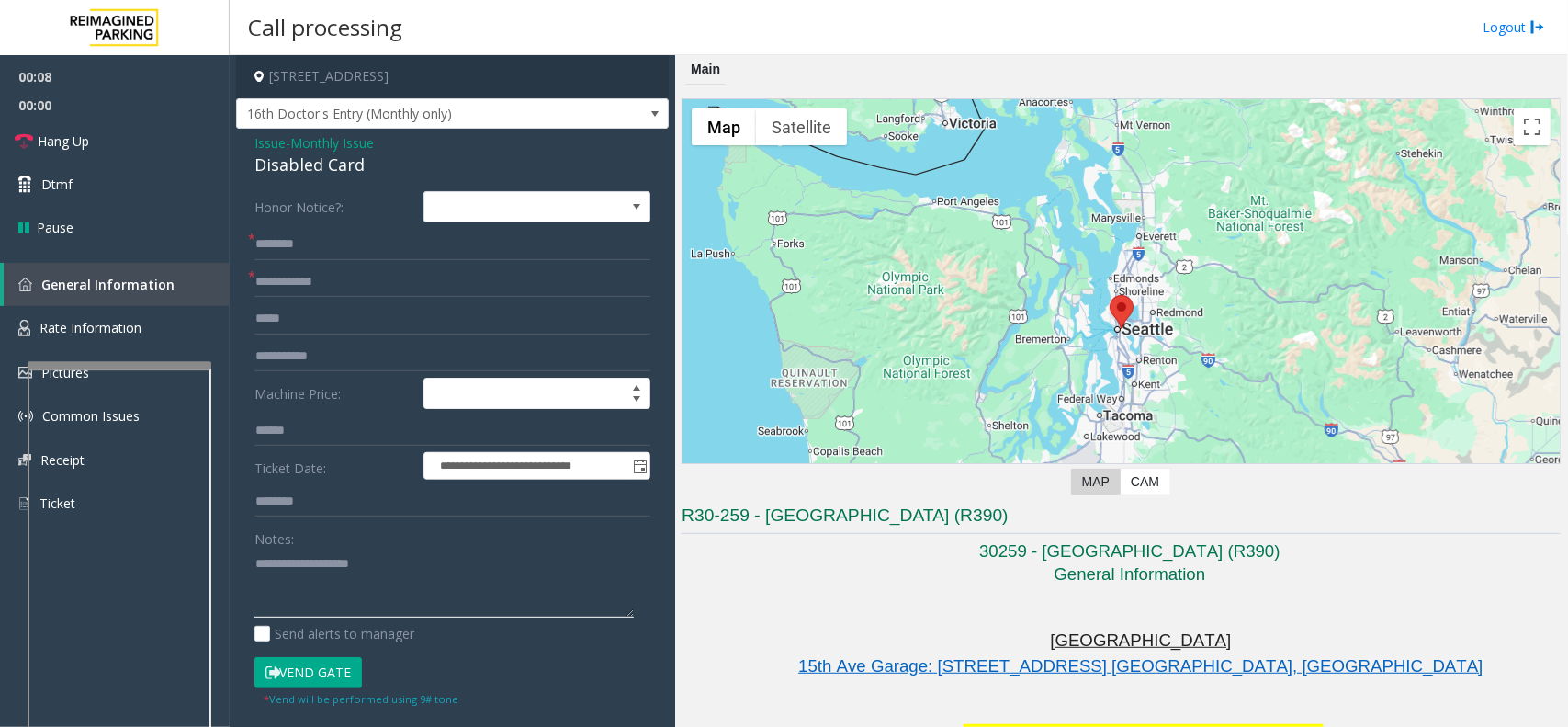
click at [383, 568] on textarea at bounding box center [444, 582] width 380 height 68
paste textarea "**********"
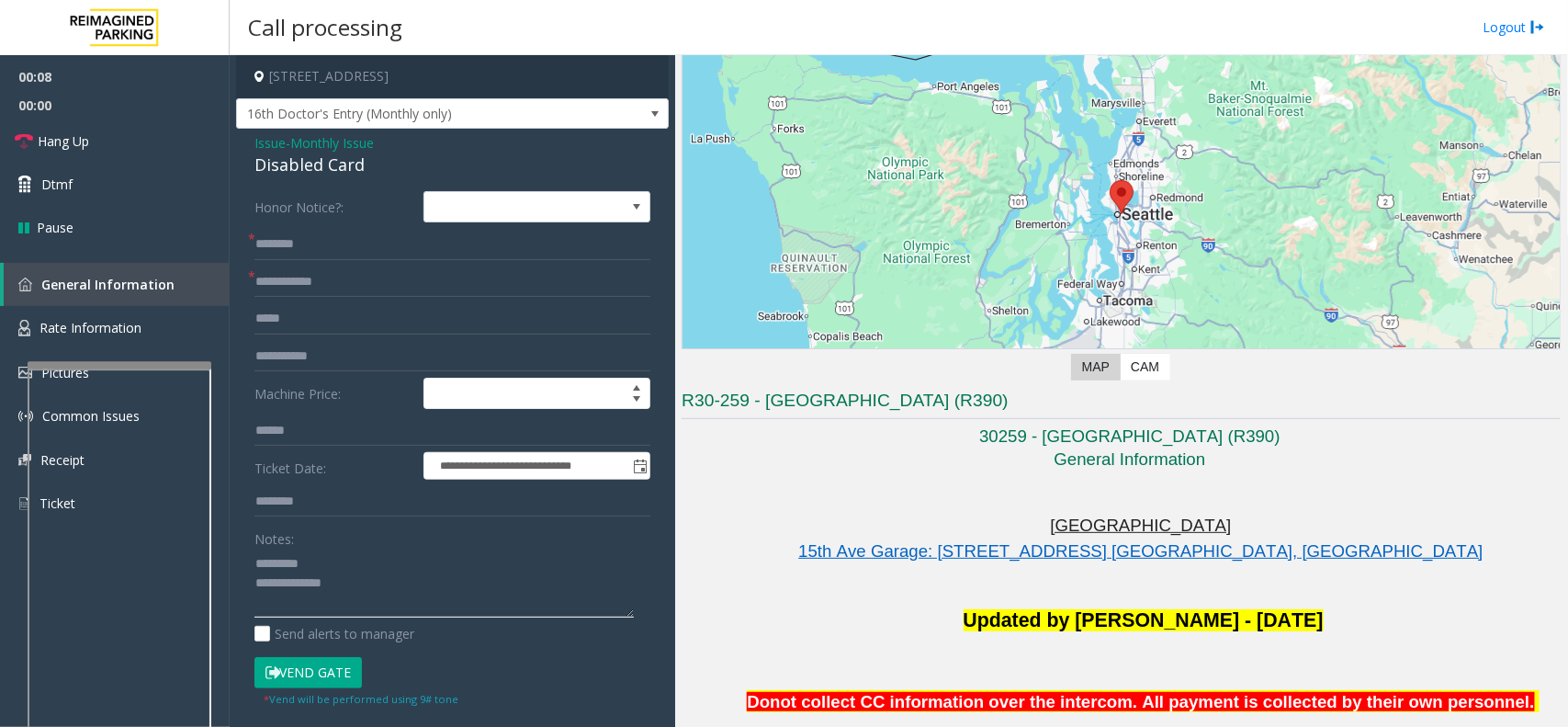
scroll to position [459, 0]
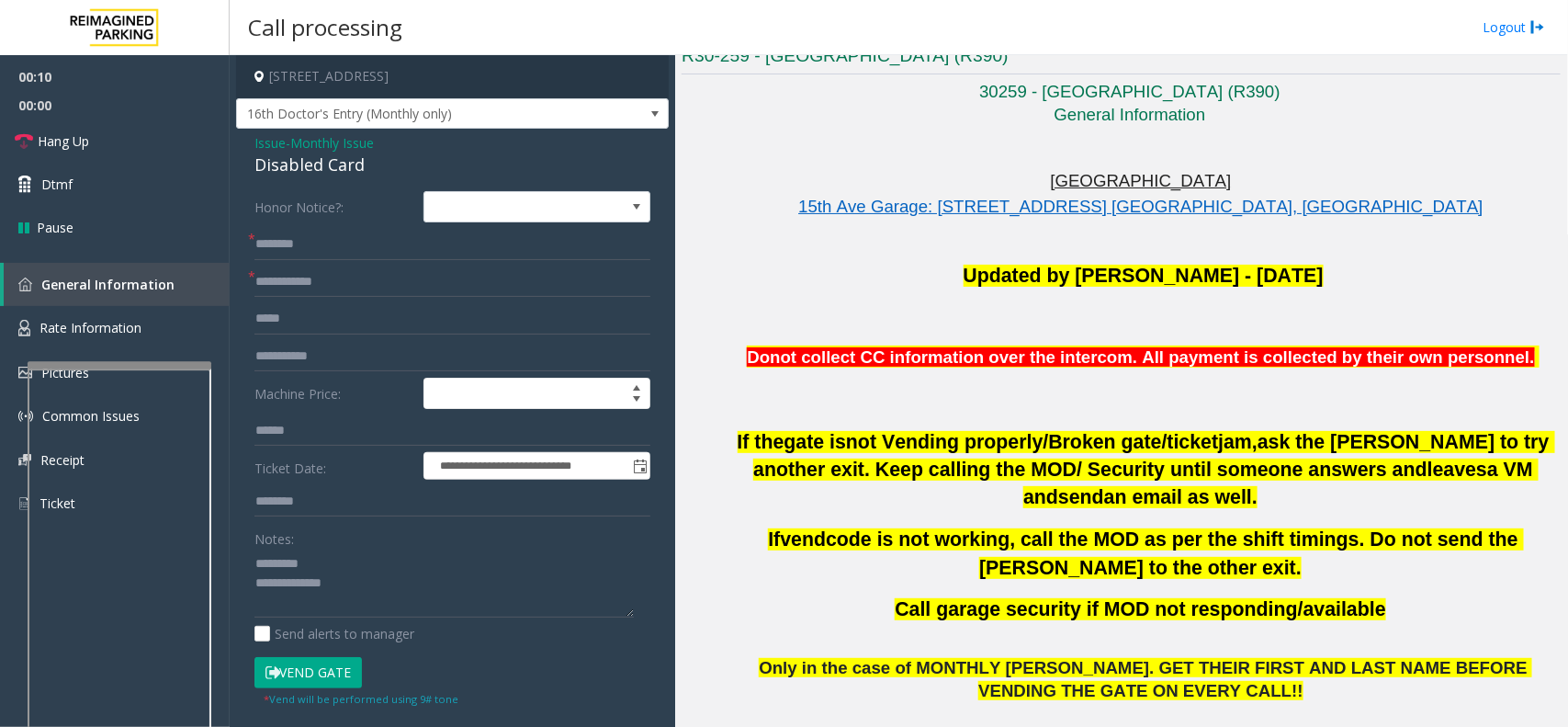
click at [323, 168] on div "Disabled Card" at bounding box center [452, 164] width 396 height 24
paste textarea "**********"
click at [350, 568] on textarea at bounding box center [444, 582] width 380 height 68
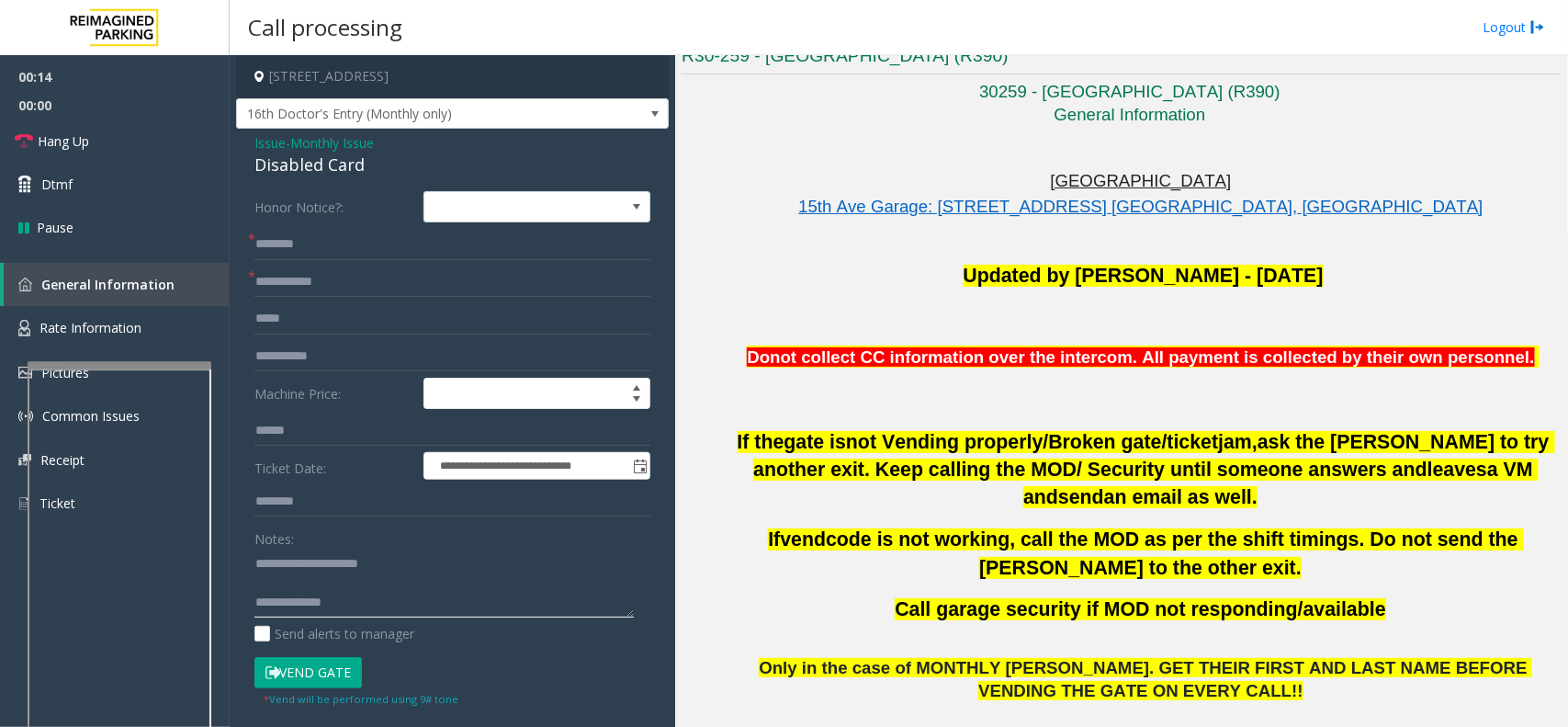
click at [391, 603] on textarea at bounding box center [444, 582] width 380 height 68
paste textarea "**********"
type textarea "**********"
click at [353, 259] on input "text" at bounding box center [452, 245] width 396 height 31
click at [315, 300] on form "**********" at bounding box center [452, 448] width 396 height 516
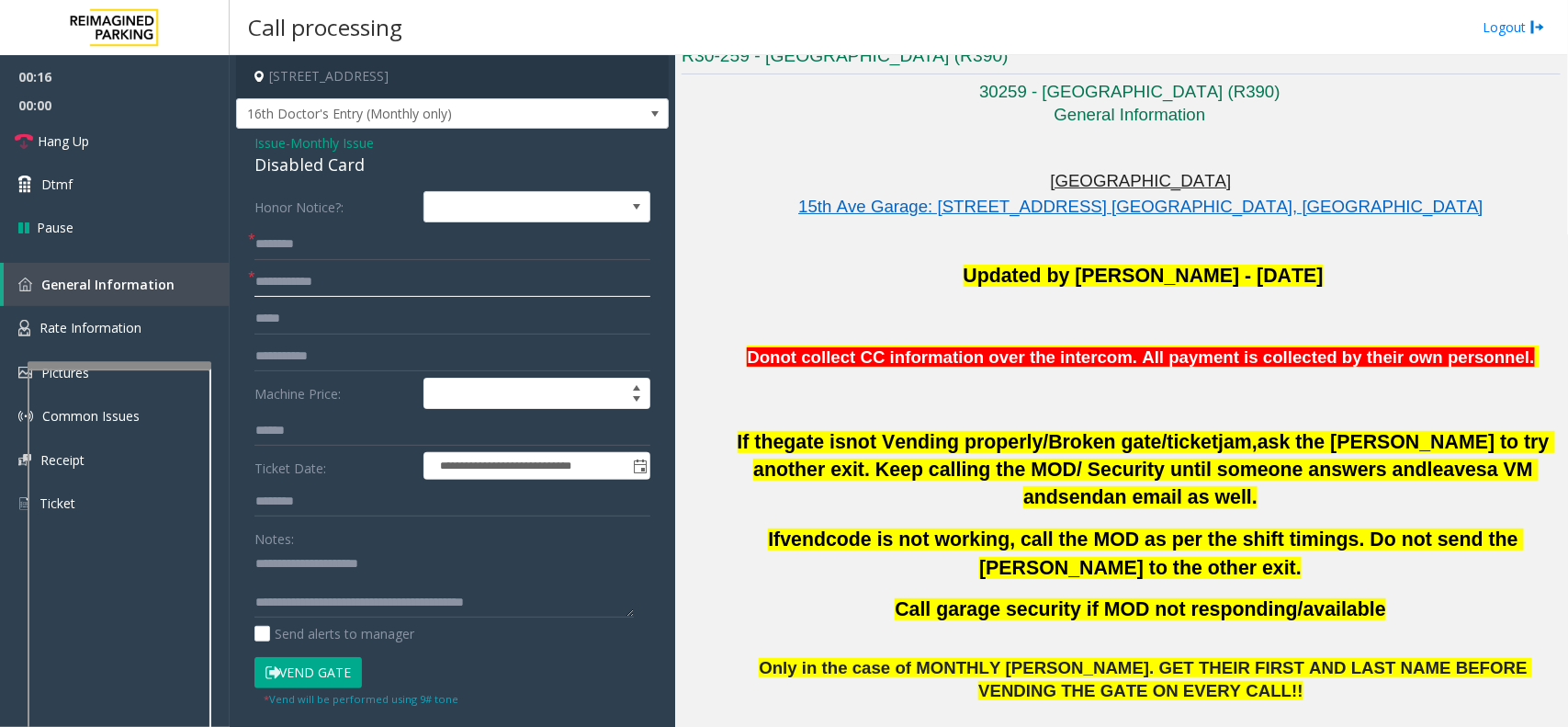
click at [319, 285] on input "text" at bounding box center [452, 282] width 396 height 31
type input "******"
click at [315, 247] on input "text" at bounding box center [452, 245] width 396 height 31
type input "********"
click at [329, 670] on button "Vend Gate" at bounding box center [308, 672] width 108 height 31
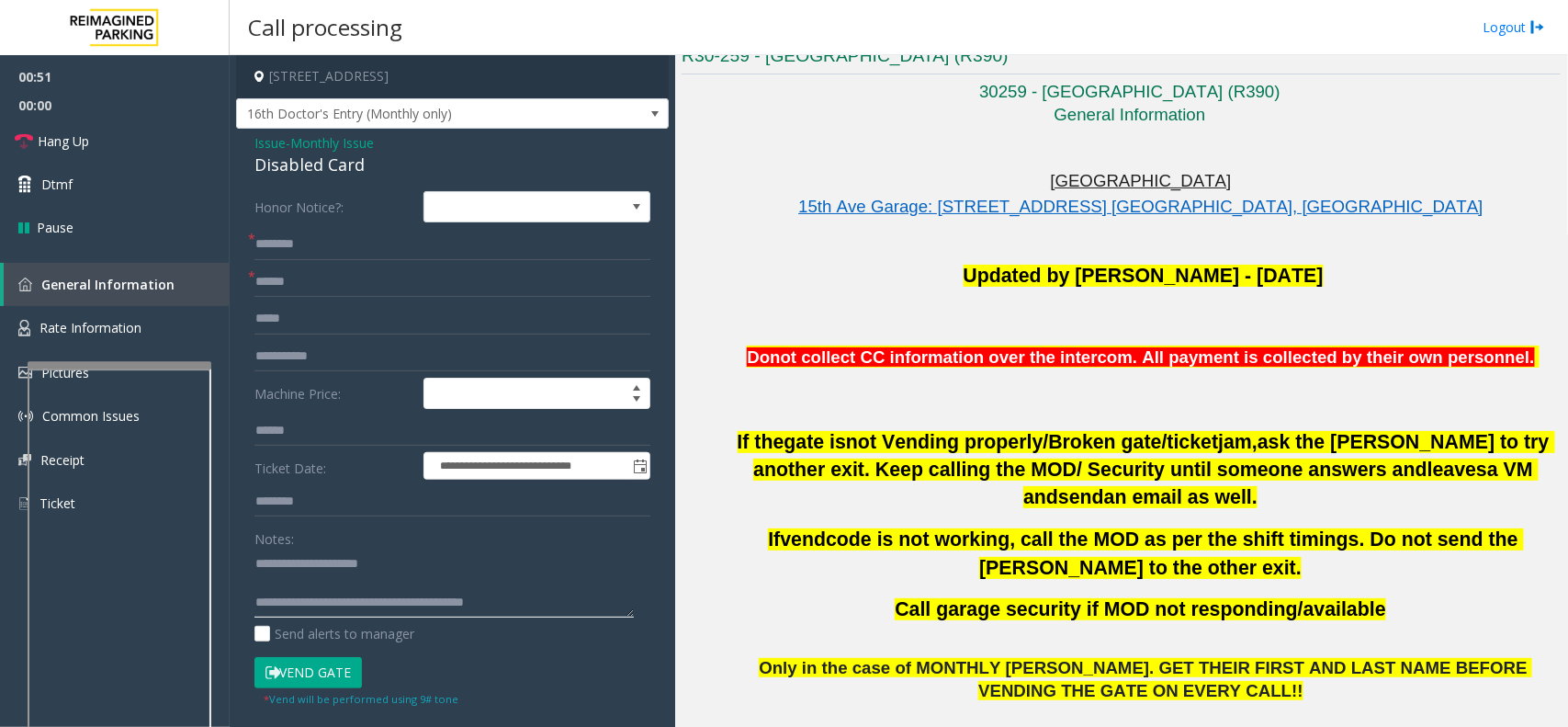
click at [327, 583] on textarea at bounding box center [444, 582] width 380 height 68
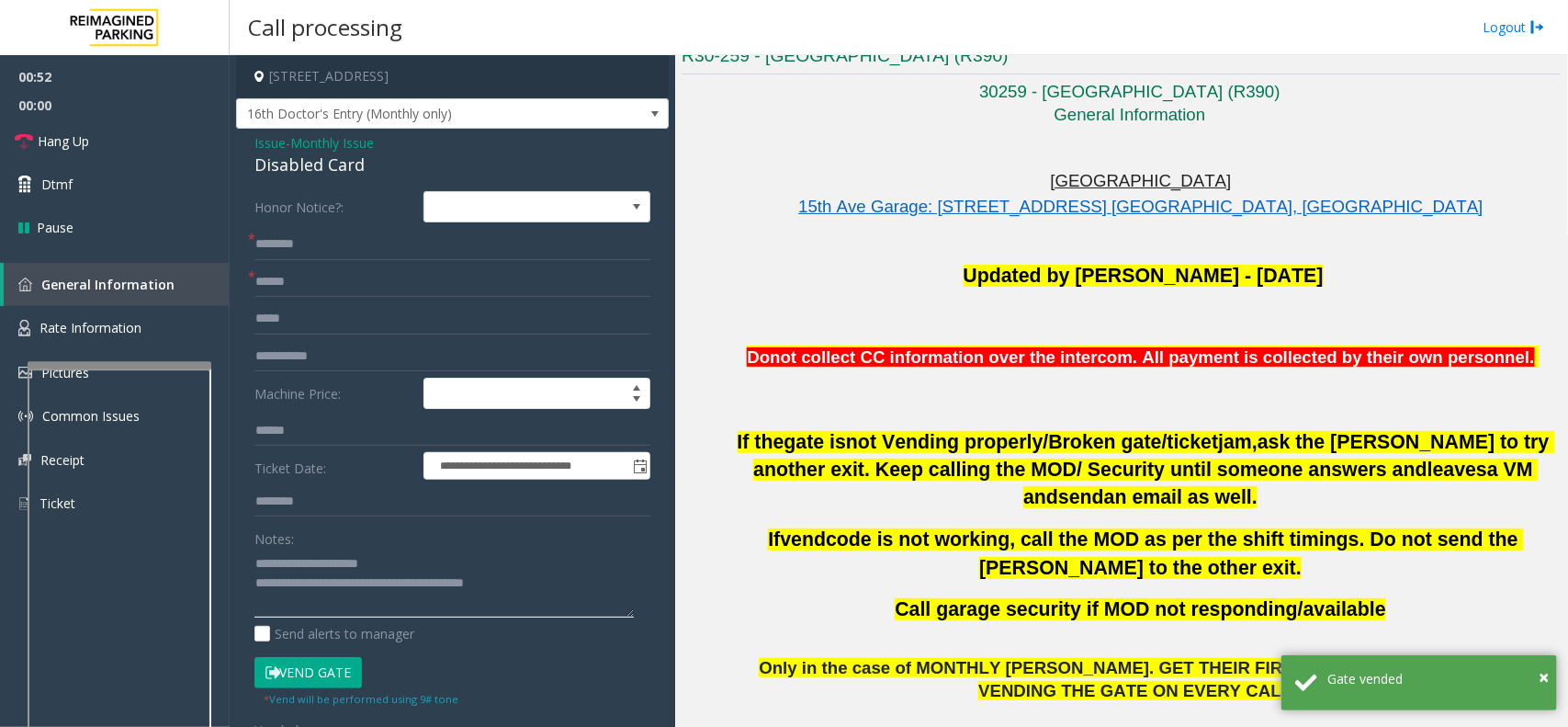
click at [262, 563] on textarea at bounding box center [444, 582] width 380 height 68
click at [336, 581] on textarea at bounding box center [444, 582] width 380 height 68
type textarea "**********"
click at [73, 135] on span "Hang Up" at bounding box center [63, 141] width 52 height 20
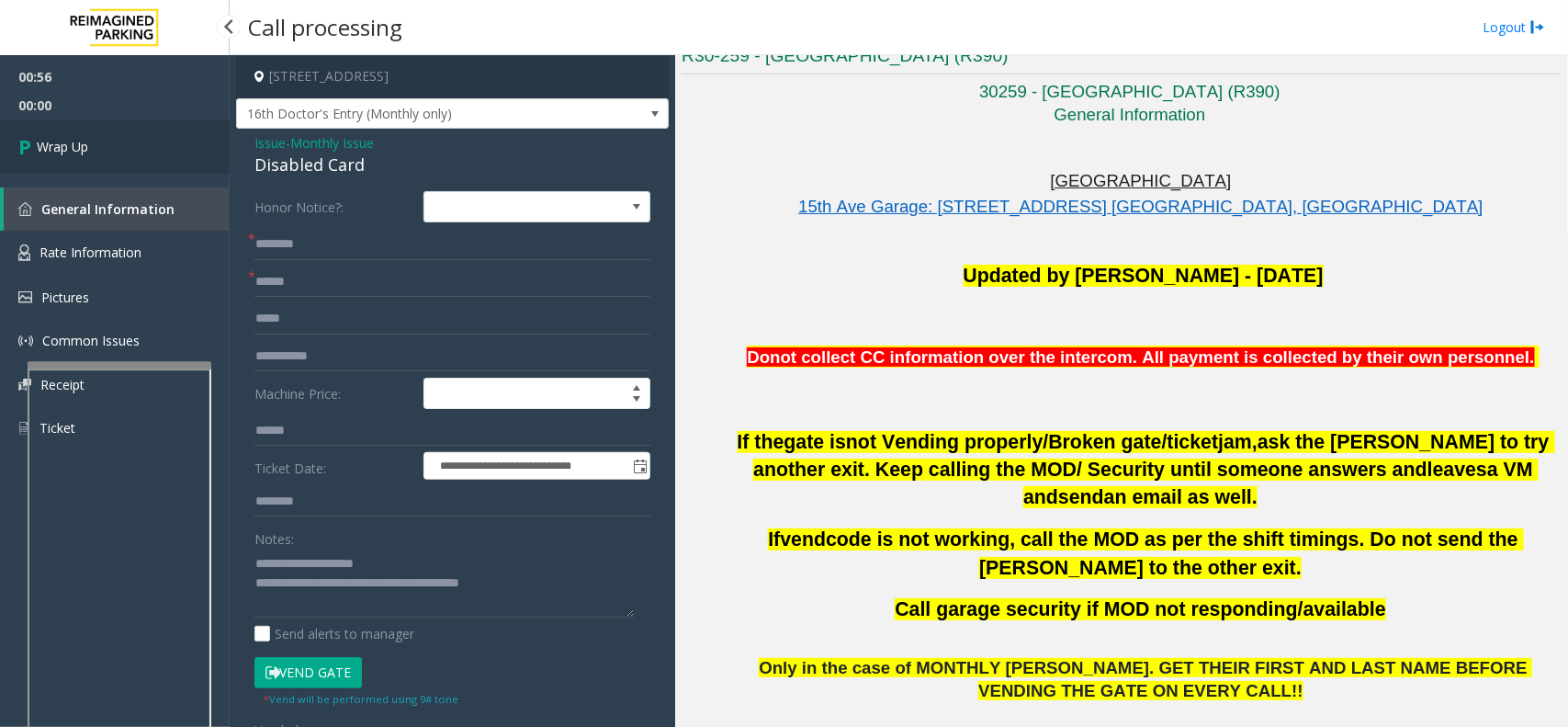
click at [42, 129] on link "Wrap Up" at bounding box center [115, 146] width 230 height 54
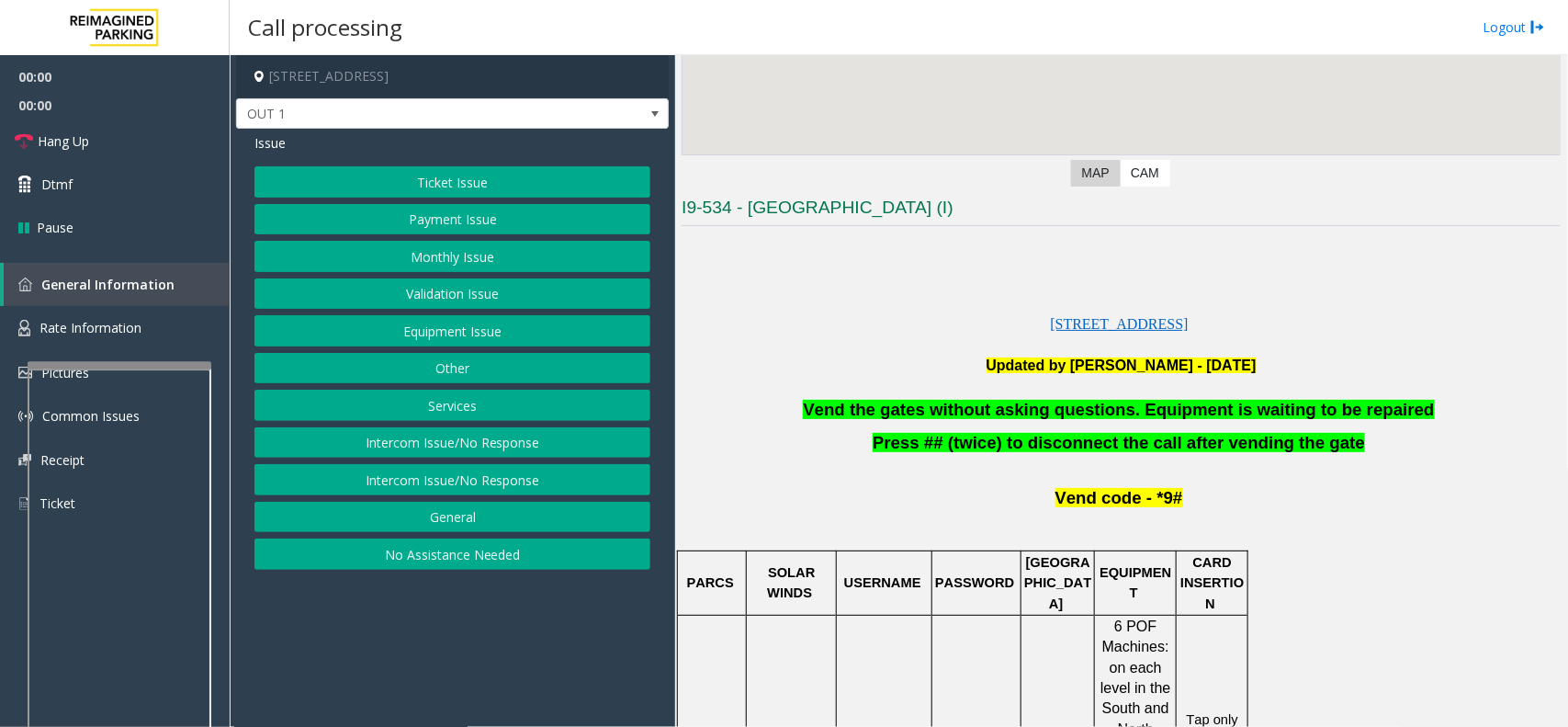
scroll to position [344, 0]
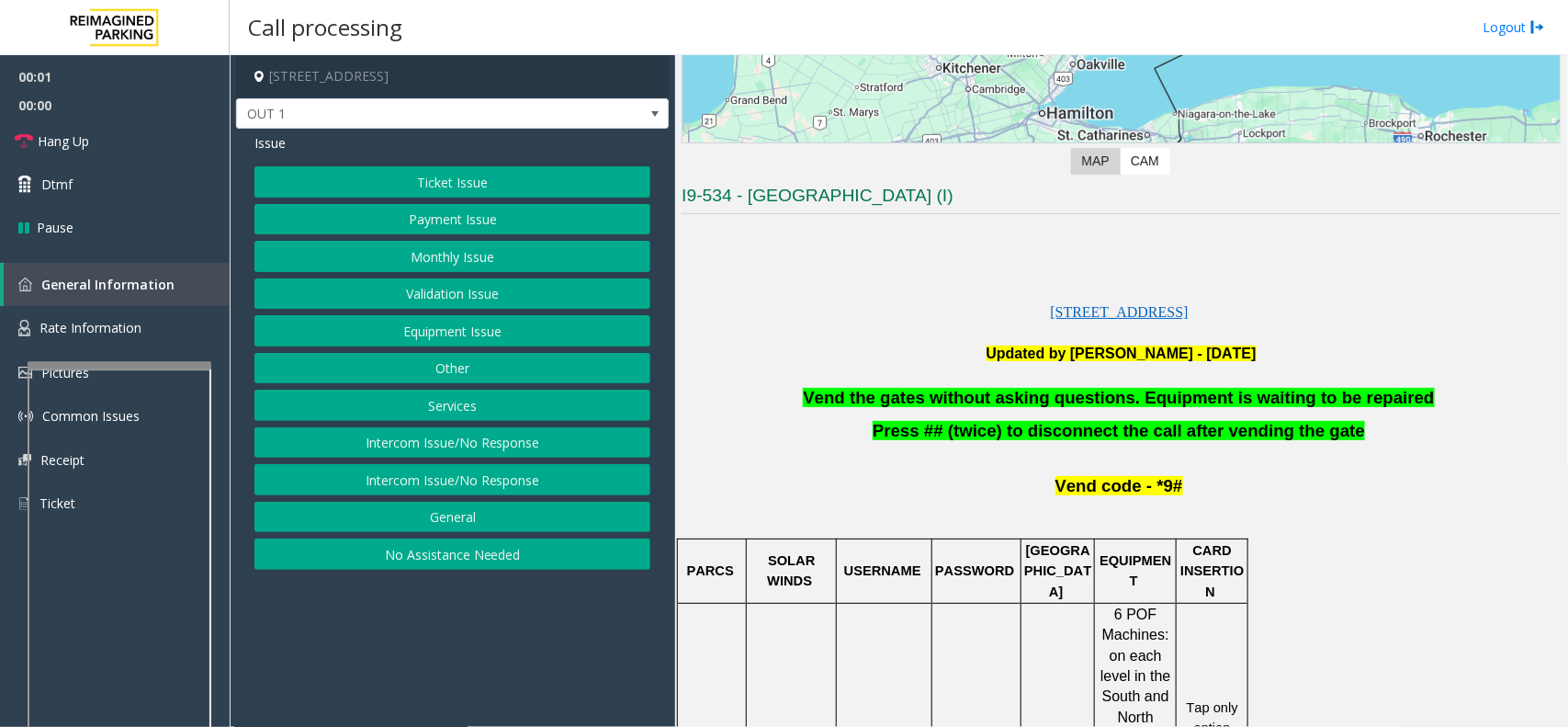
click at [1061, 404] on span "Vend the gates without asking questions. Equipment is waiting to be repaired" at bounding box center [1118, 397] width 631 height 20
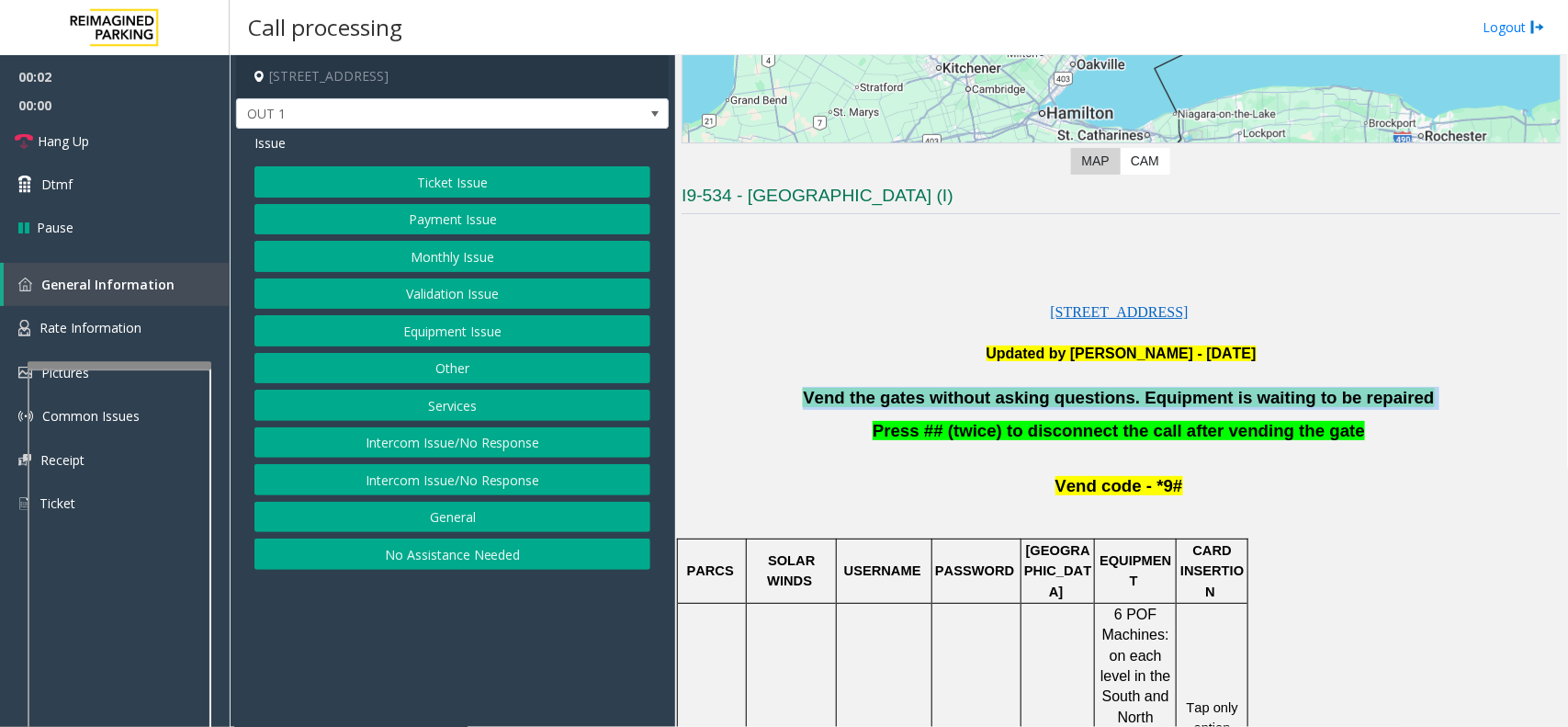
click at [1061, 404] on span "Vend the gates without asking questions. Equipment is waiting to be repaired" at bounding box center [1118, 397] width 631 height 20
click at [491, 334] on button "Equipment Issue" at bounding box center [452, 331] width 396 height 31
click at [475, 328] on button "Gate / Door Won't Open" at bounding box center [452, 331] width 396 height 31
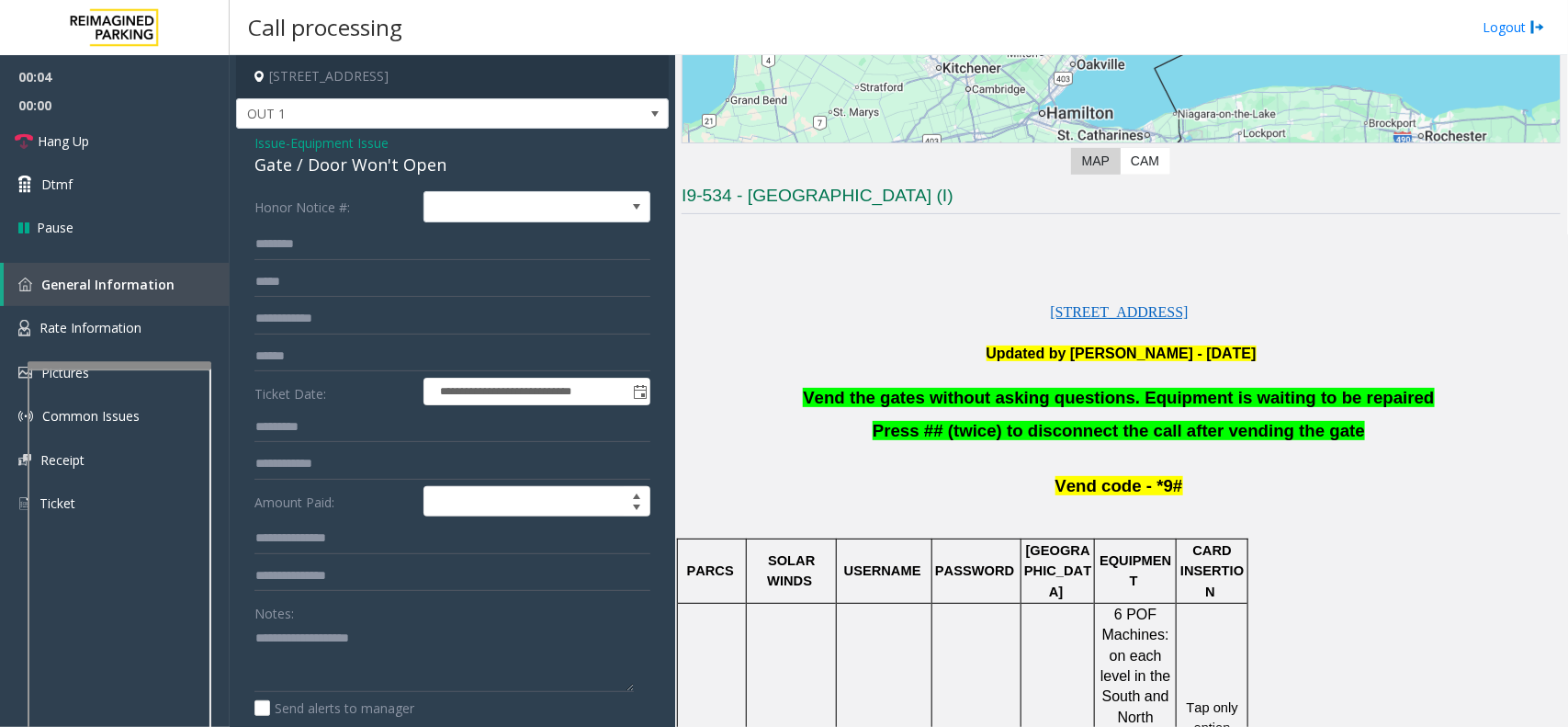
click at [384, 613] on div "Notes:" at bounding box center [452, 644] width 396 height 95
click at [349, 650] on textarea at bounding box center [444, 657] width 380 height 68
paste textarea "**********"
click at [257, 638] on textarea at bounding box center [444, 657] width 380 height 68
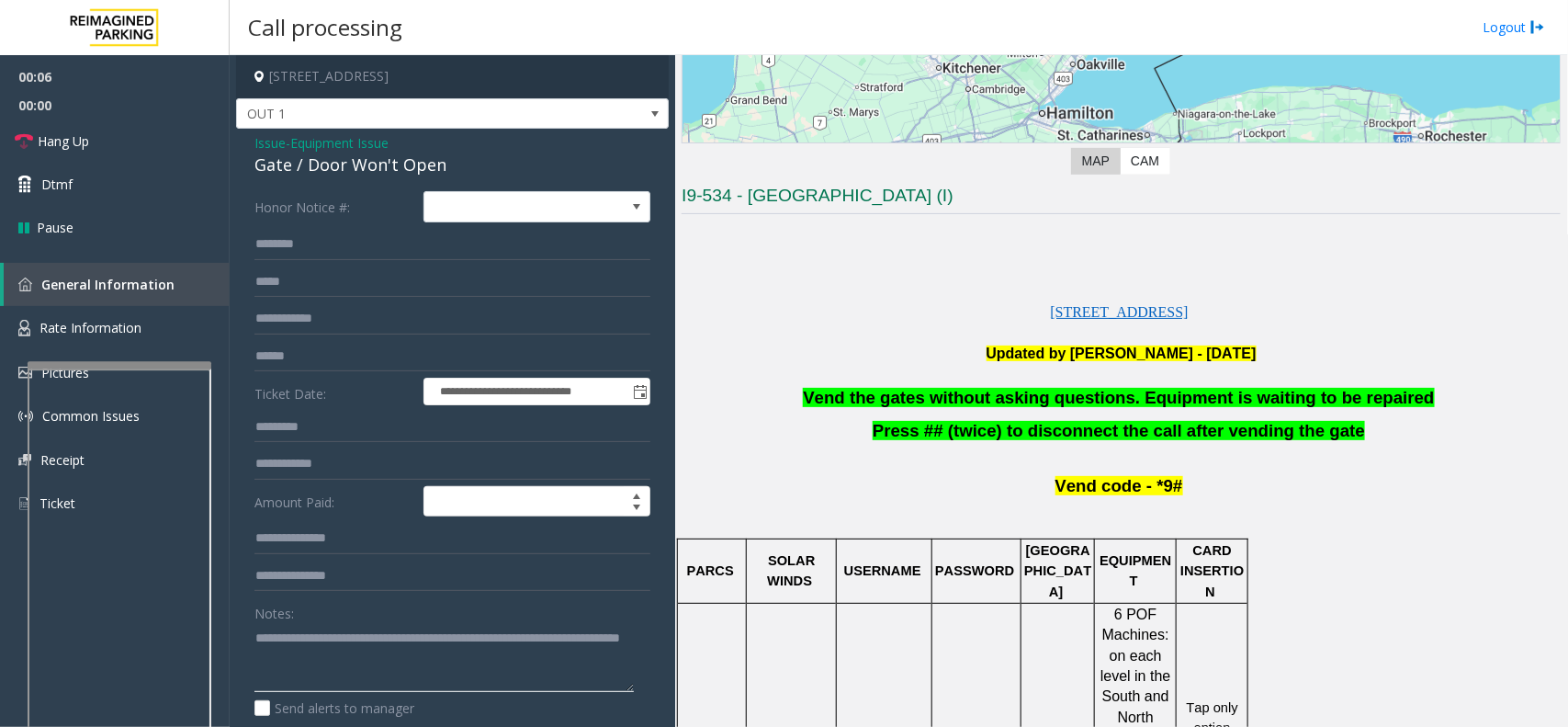
paste textarea "**********"
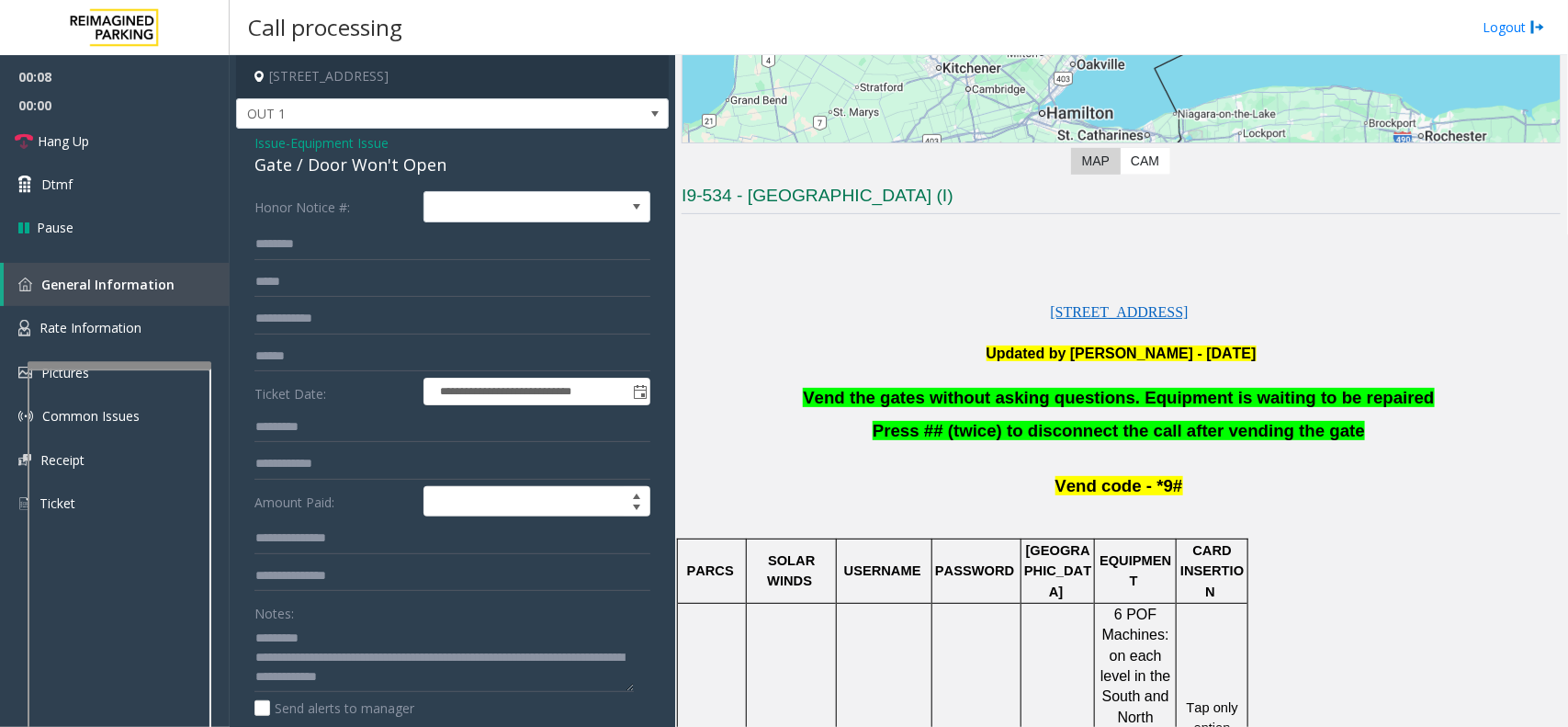
click at [341, 167] on div "Gate / Door Won't Open" at bounding box center [452, 164] width 396 height 24
click at [337, 635] on textarea at bounding box center [444, 657] width 380 height 68
paste textarea "**********"
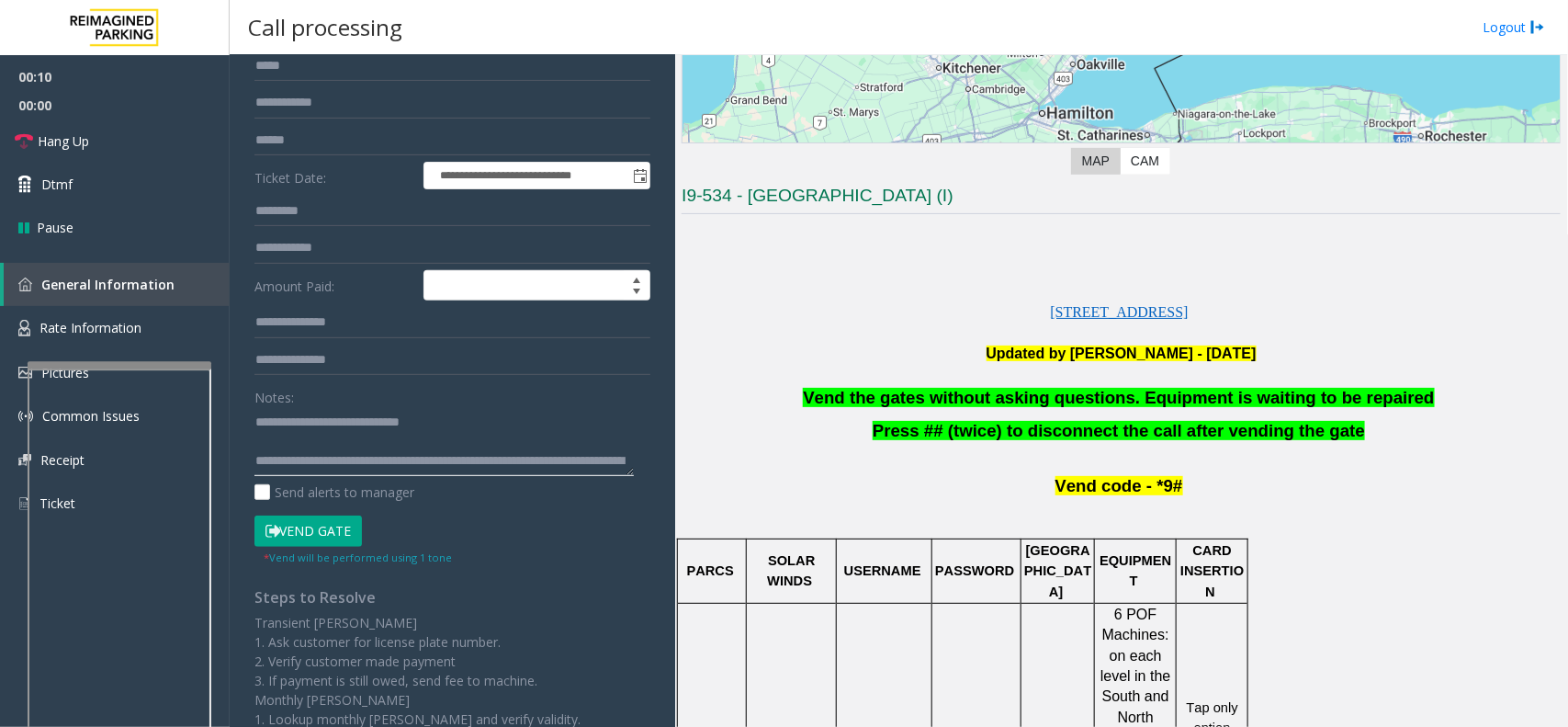
scroll to position [255, 0]
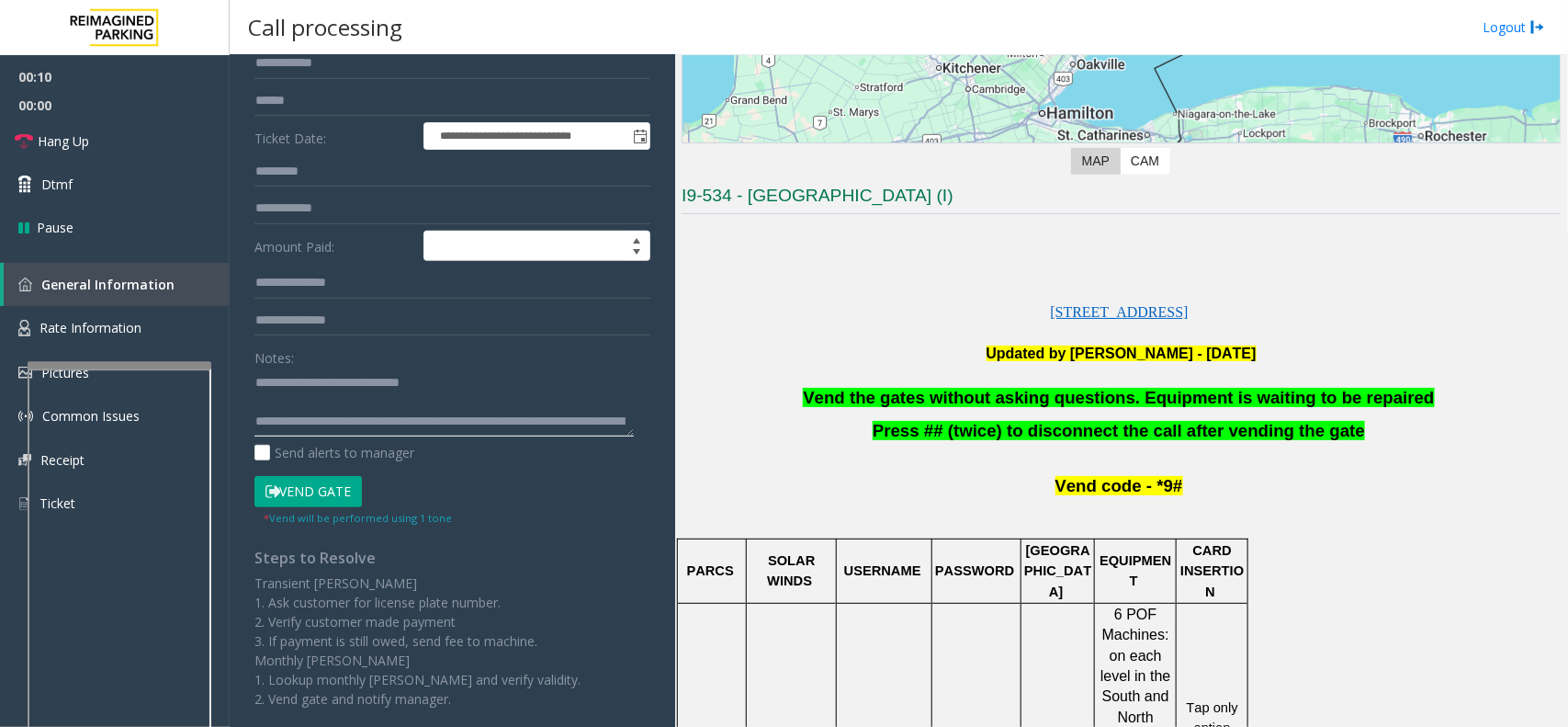
type textarea "**********"
click at [336, 491] on button "Vend Gate" at bounding box center [308, 491] width 108 height 31
click at [133, 198] on link "Dtmf" at bounding box center [115, 184] width 230 height 43
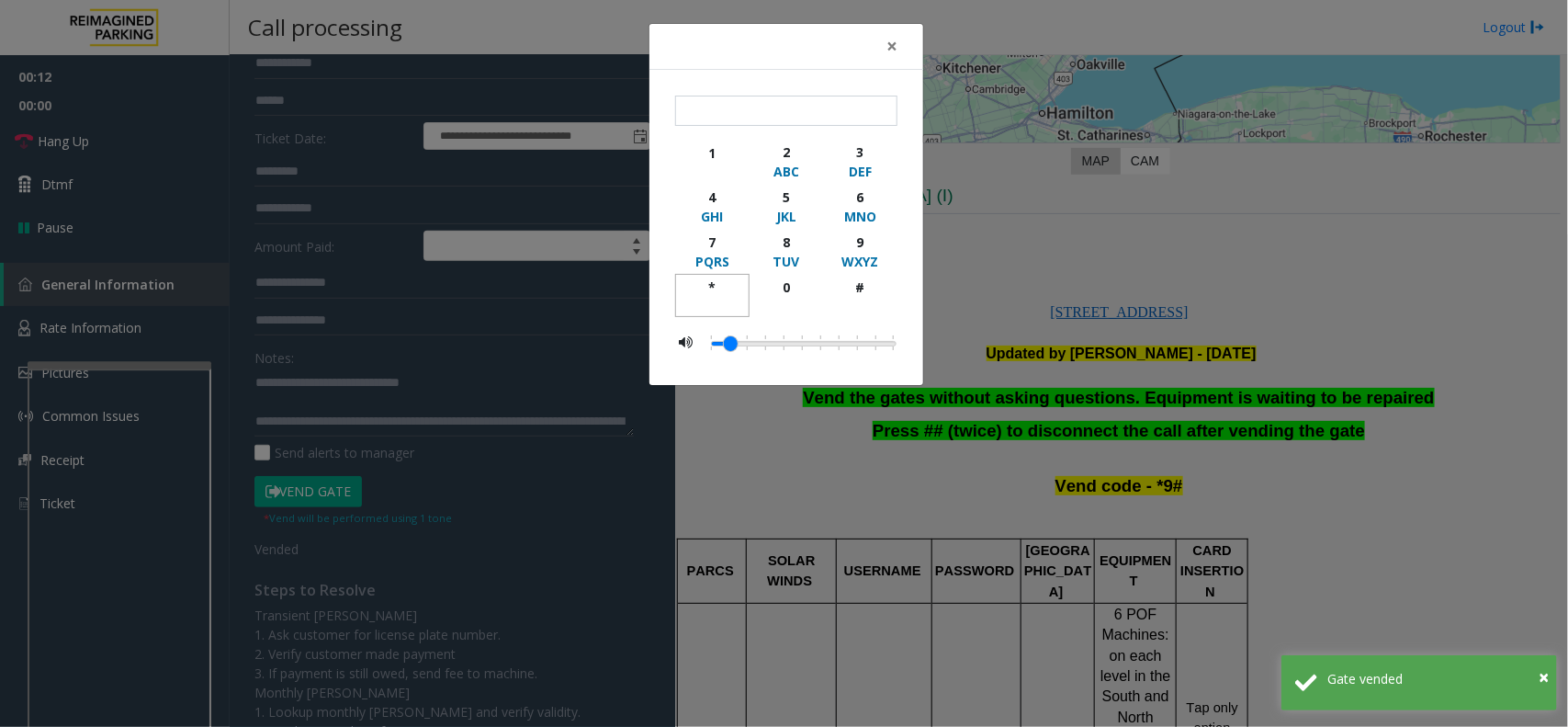
click at [708, 282] on div "*" at bounding box center [713, 288] width 51 height 20
click at [848, 240] on div "9" at bounding box center [860, 243] width 51 height 20
click at [860, 282] on div "#" at bounding box center [860, 288] width 51 height 20
type input "***"
click at [897, 41] on span "×" at bounding box center [892, 46] width 11 height 25
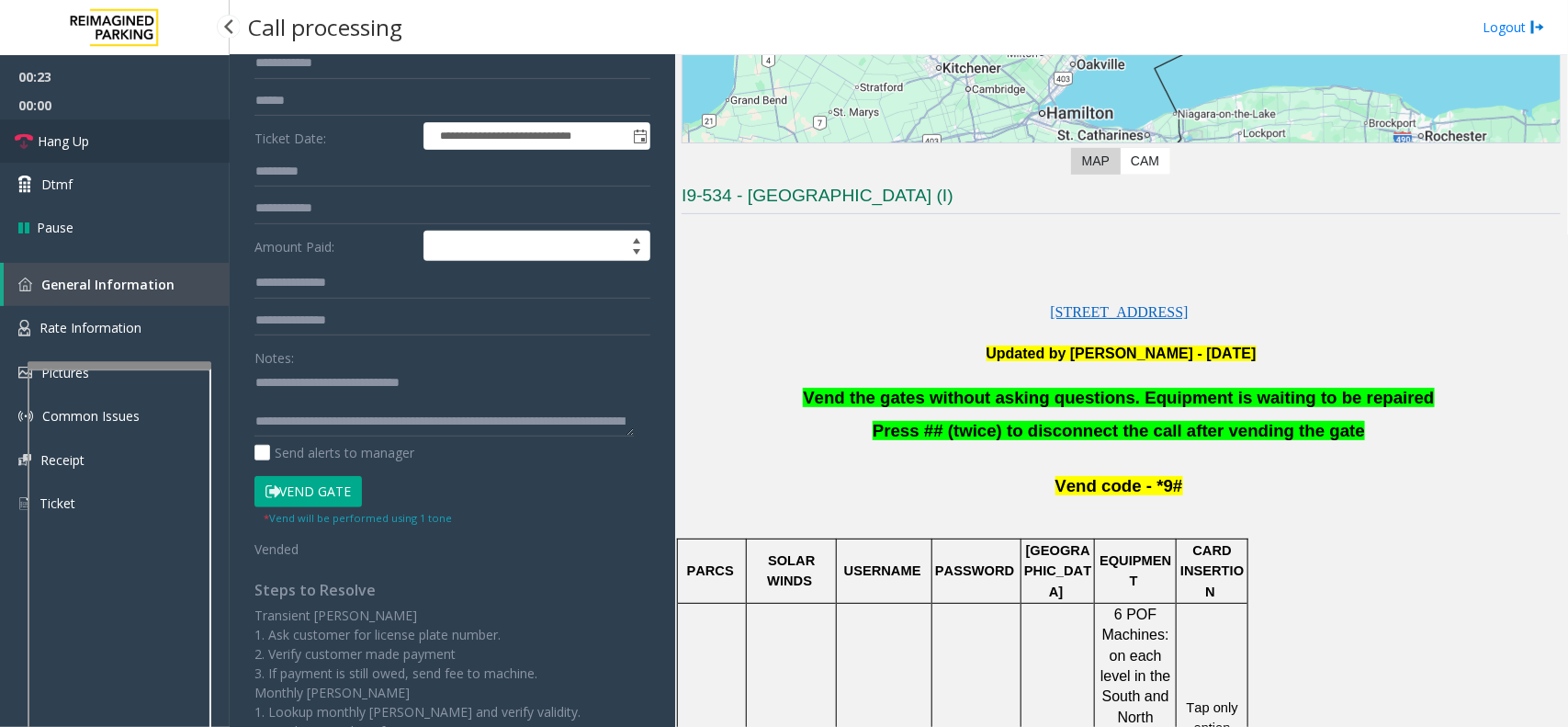
click at [172, 148] on link "Hang Up" at bounding box center [115, 141] width 230 height 43
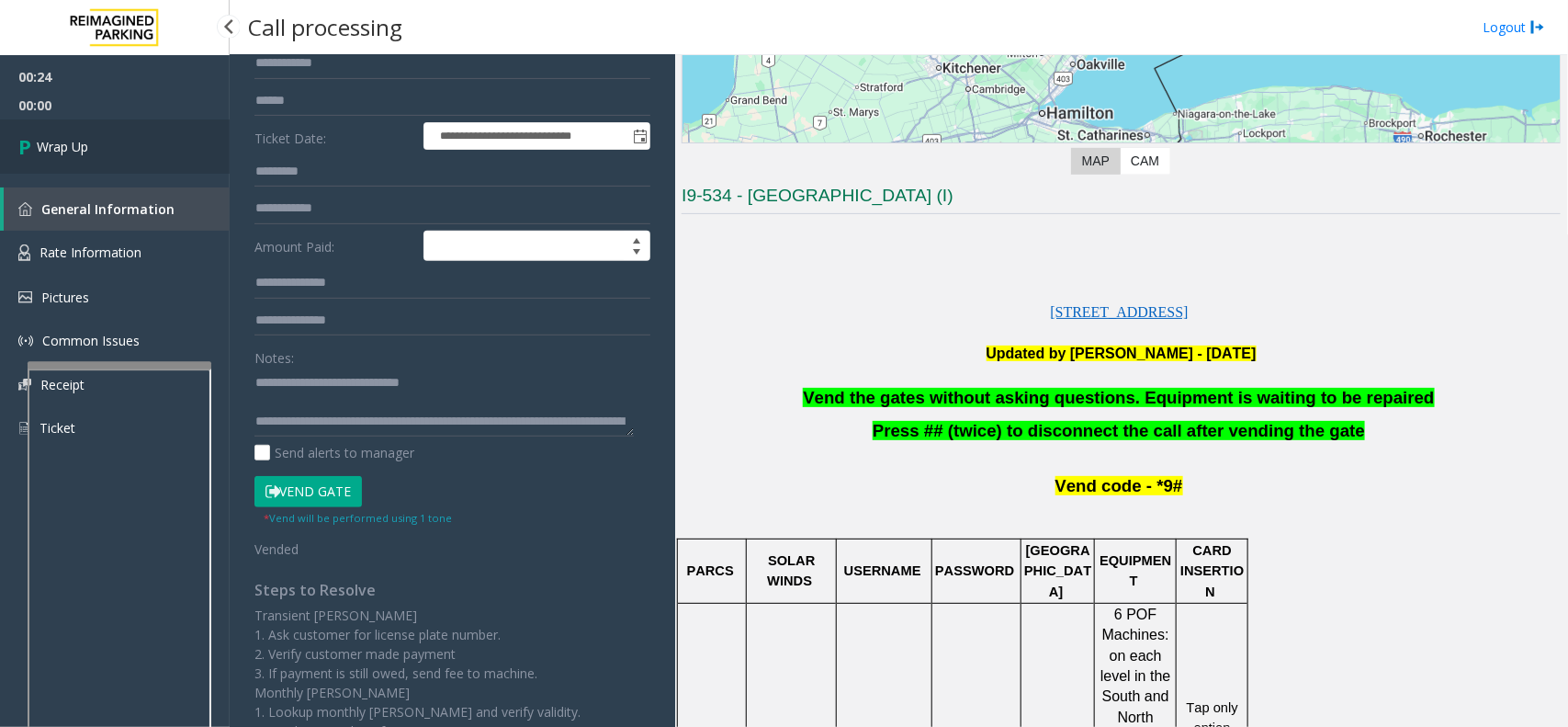
click at [172, 148] on link "Wrap Up" at bounding box center [115, 146] width 230 height 54
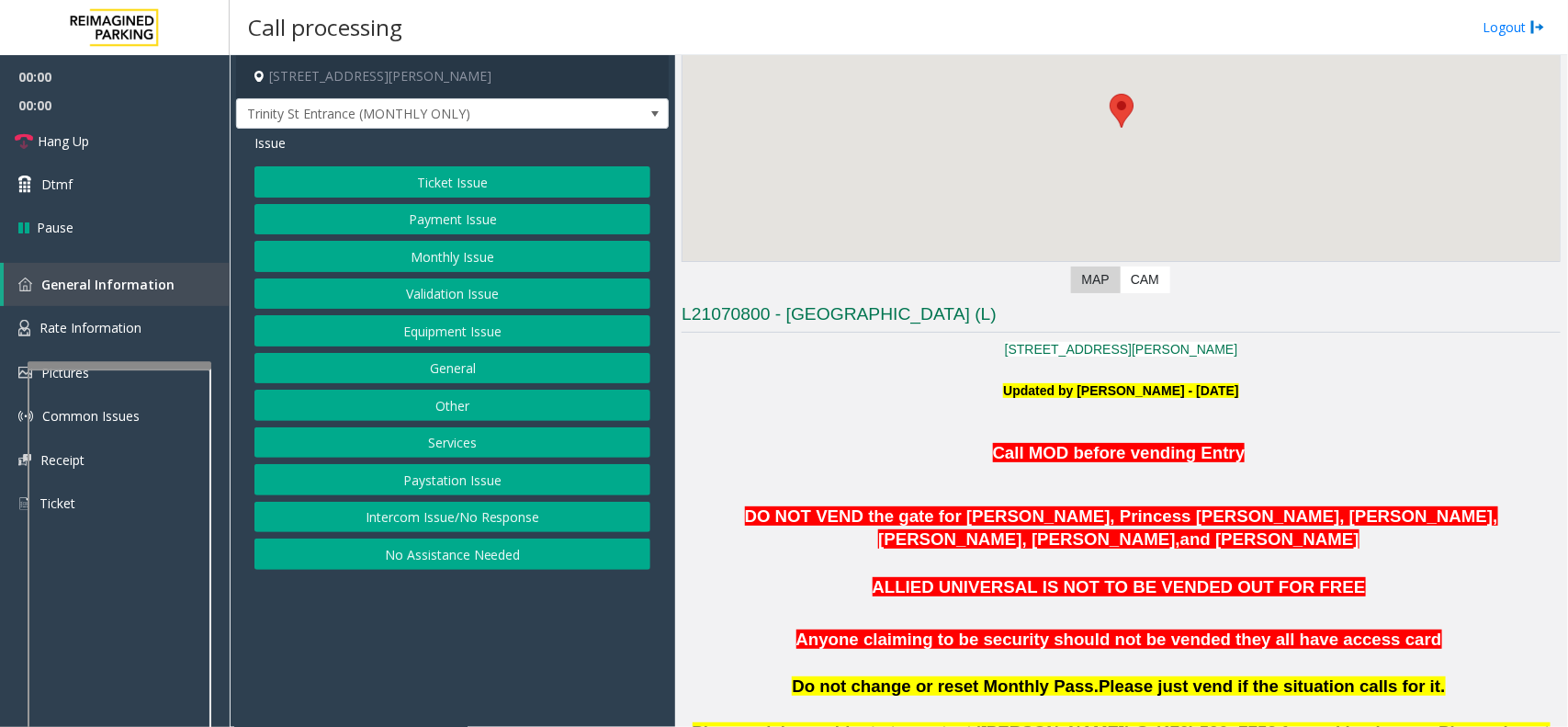
scroll to position [459, 0]
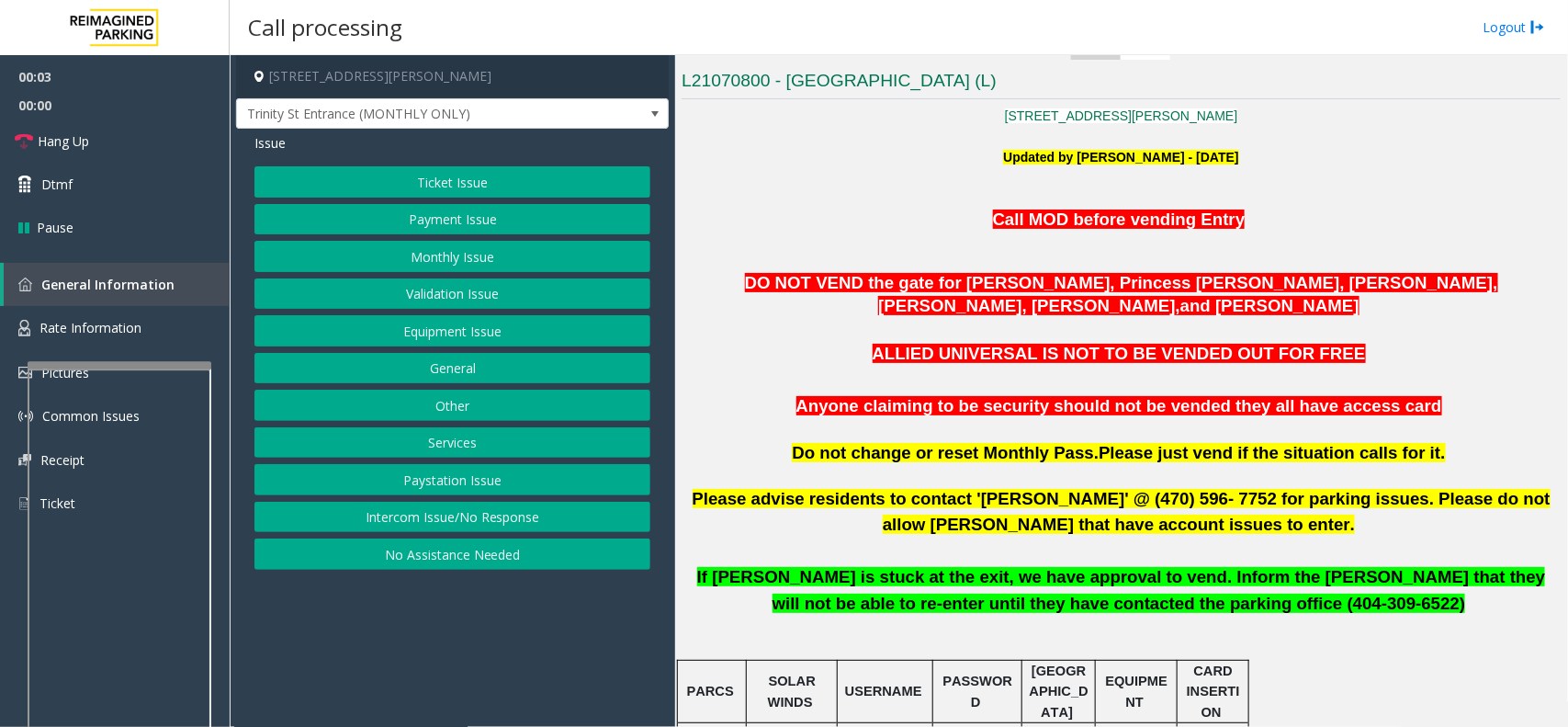
click at [563, 516] on button "Intercom Issue/No Response" at bounding box center [452, 518] width 396 height 31
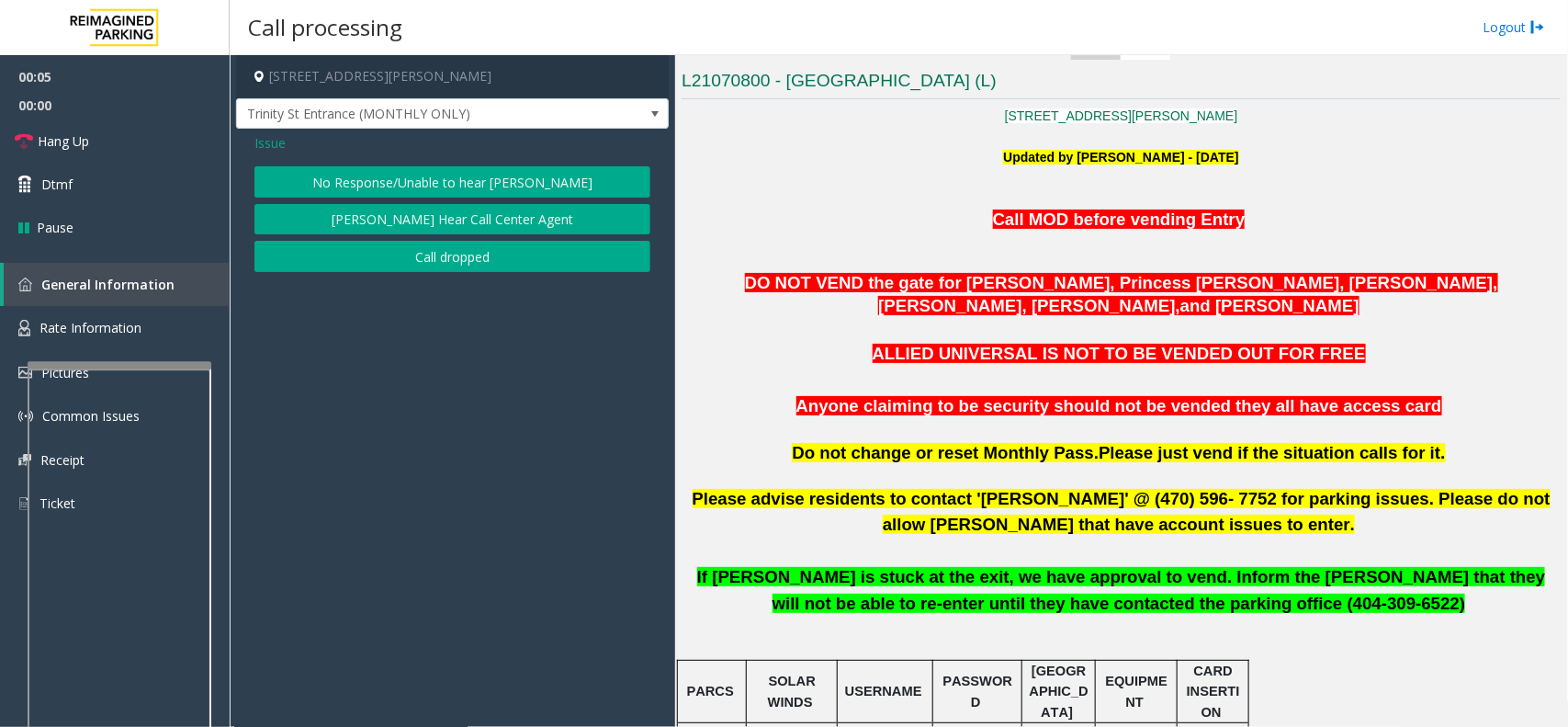
click at [428, 180] on button "No Response/Unable to hear [PERSON_NAME]" at bounding box center [452, 182] width 396 height 31
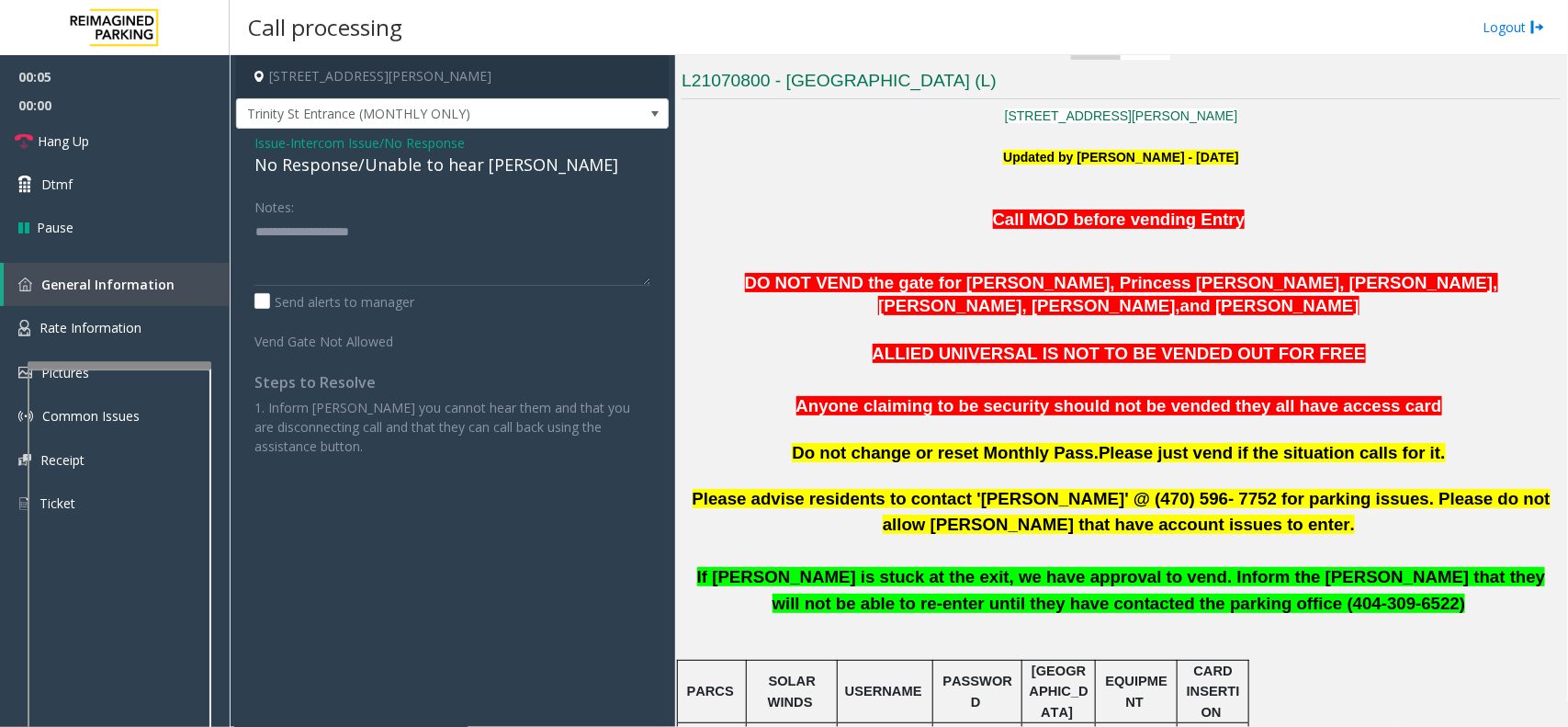
click at [418, 158] on div "No Response/Unable to hear [PERSON_NAME]" at bounding box center [452, 164] width 396 height 24
type textarea "**********"
click at [136, 147] on link "Hang Up" at bounding box center [115, 141] width 230 height 43
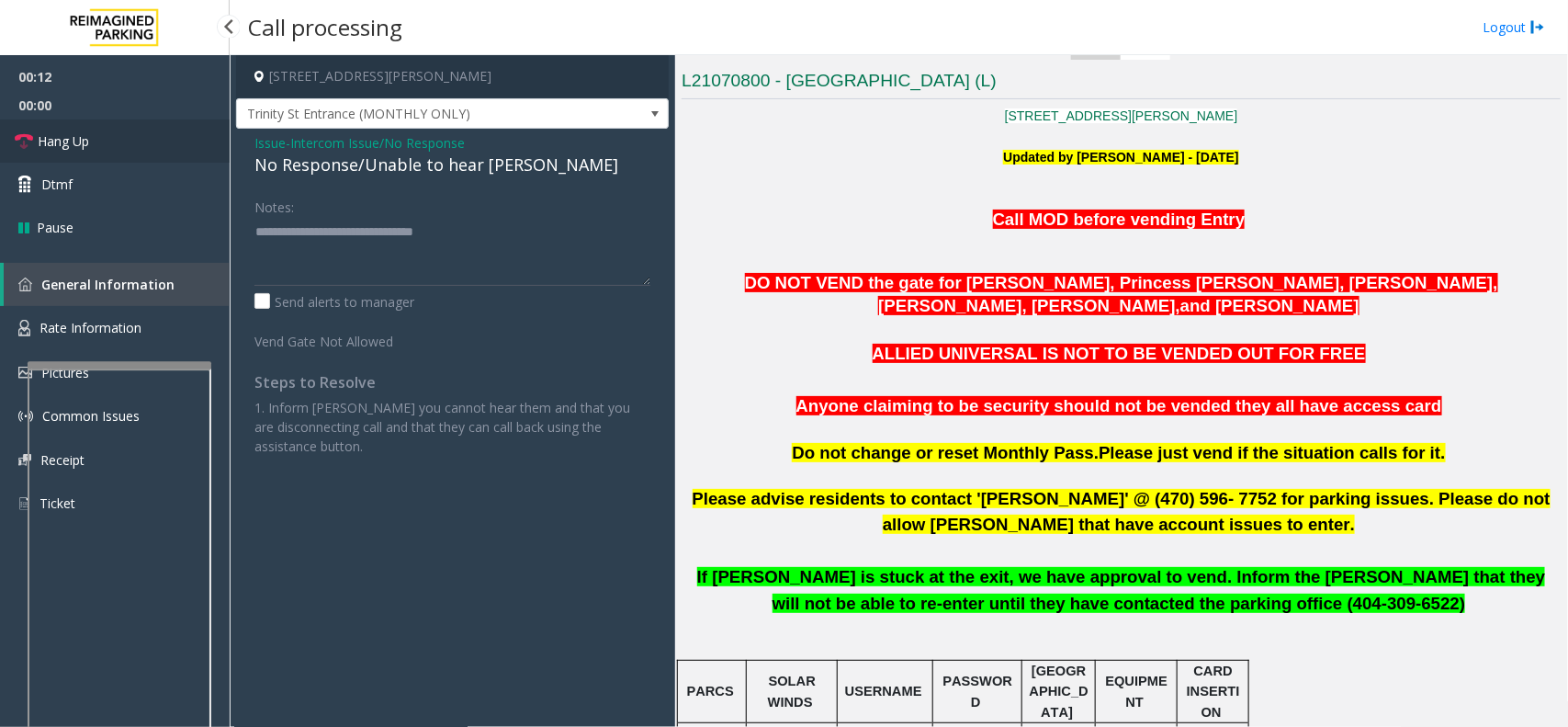
click at [144, 149] on link "Hang Up" at bounding box center [115, 141] width 230 height 43
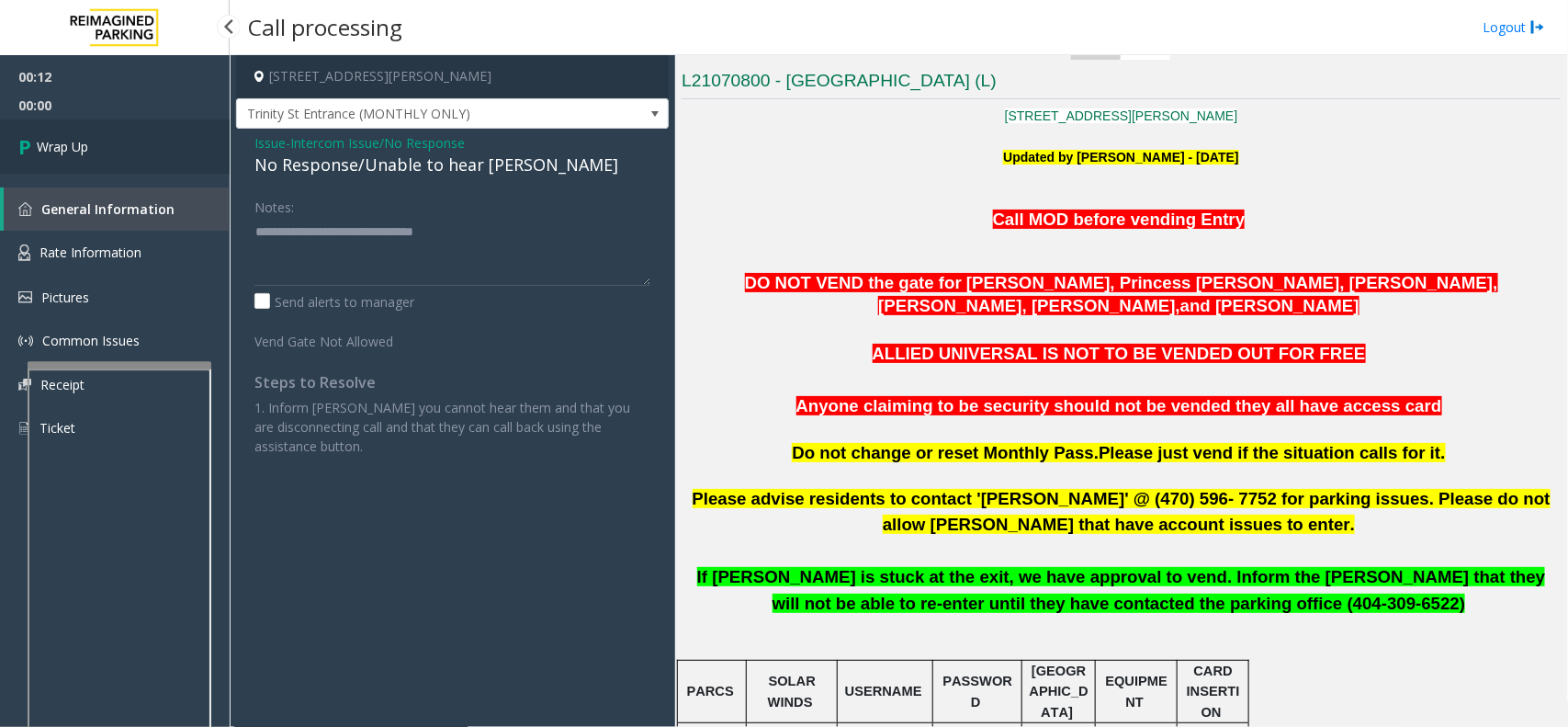
click at [144, 149] on link "Wrap Up" at bounding box center [115, 146] width 230 height 54
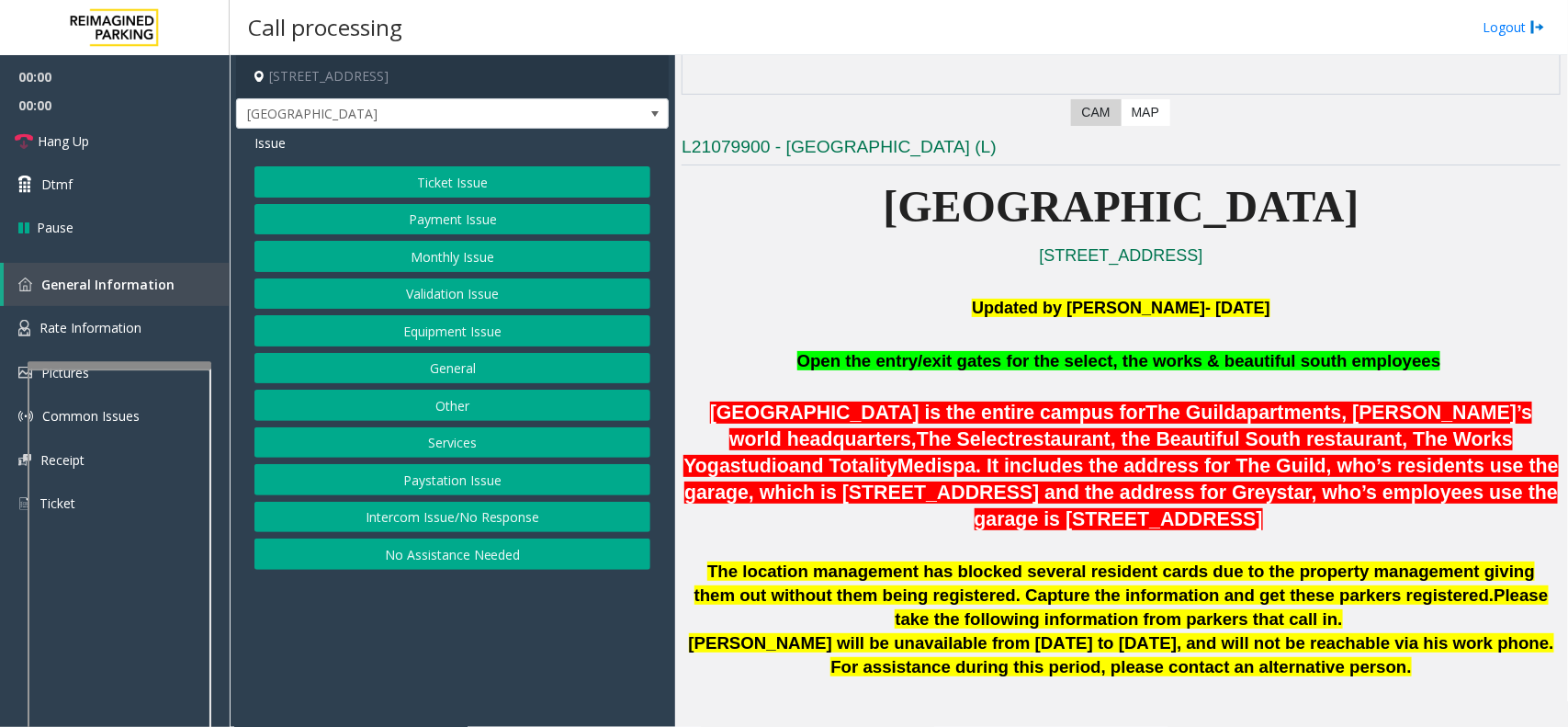
scroll to position [459, 0]
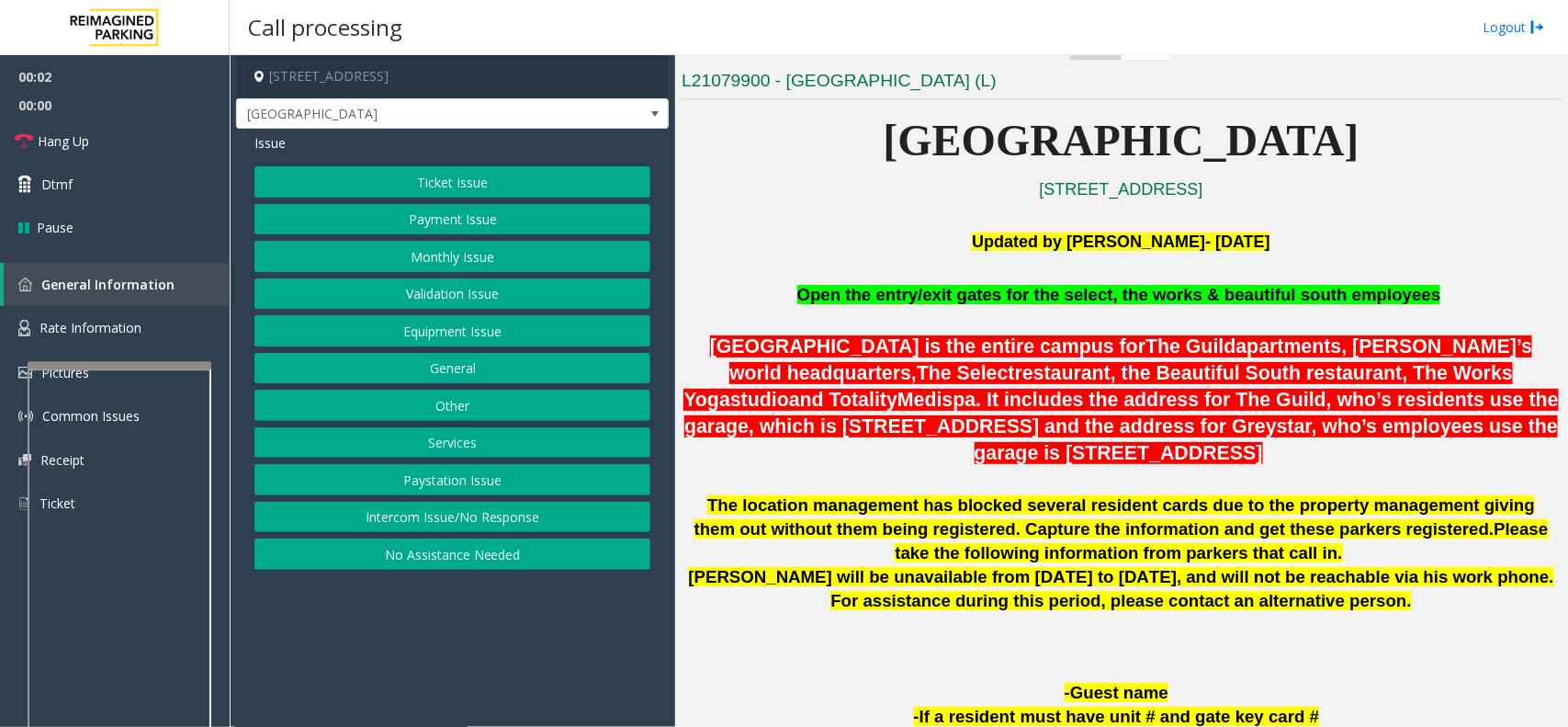
click at [458, 519] on button "Intercom Issue/No Response" at bounding box center [452, 518] width 396 height 31
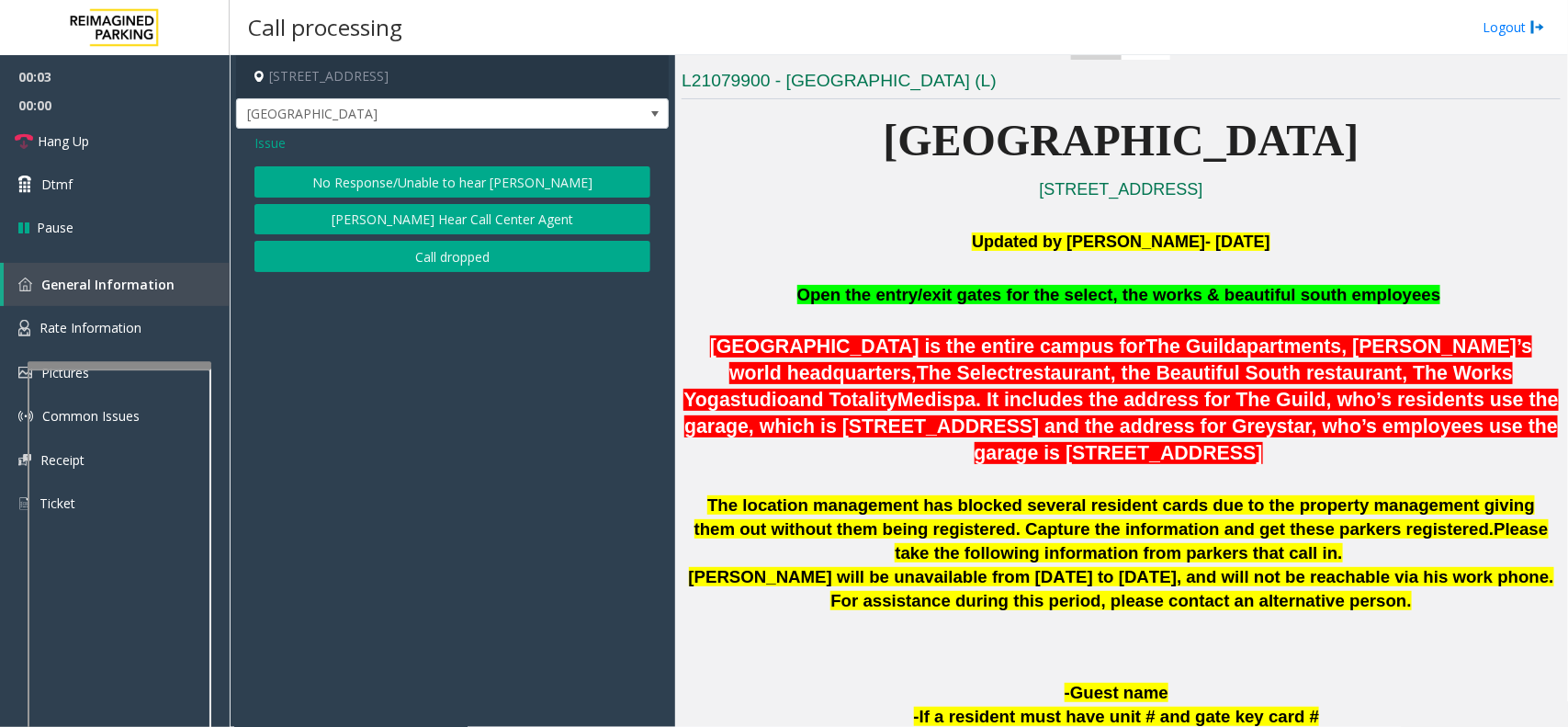
click at [548, 179] on button "No Response/Unable to hear [PERSON_NAME]" at bounding box center [452, 182] width 396 height 31
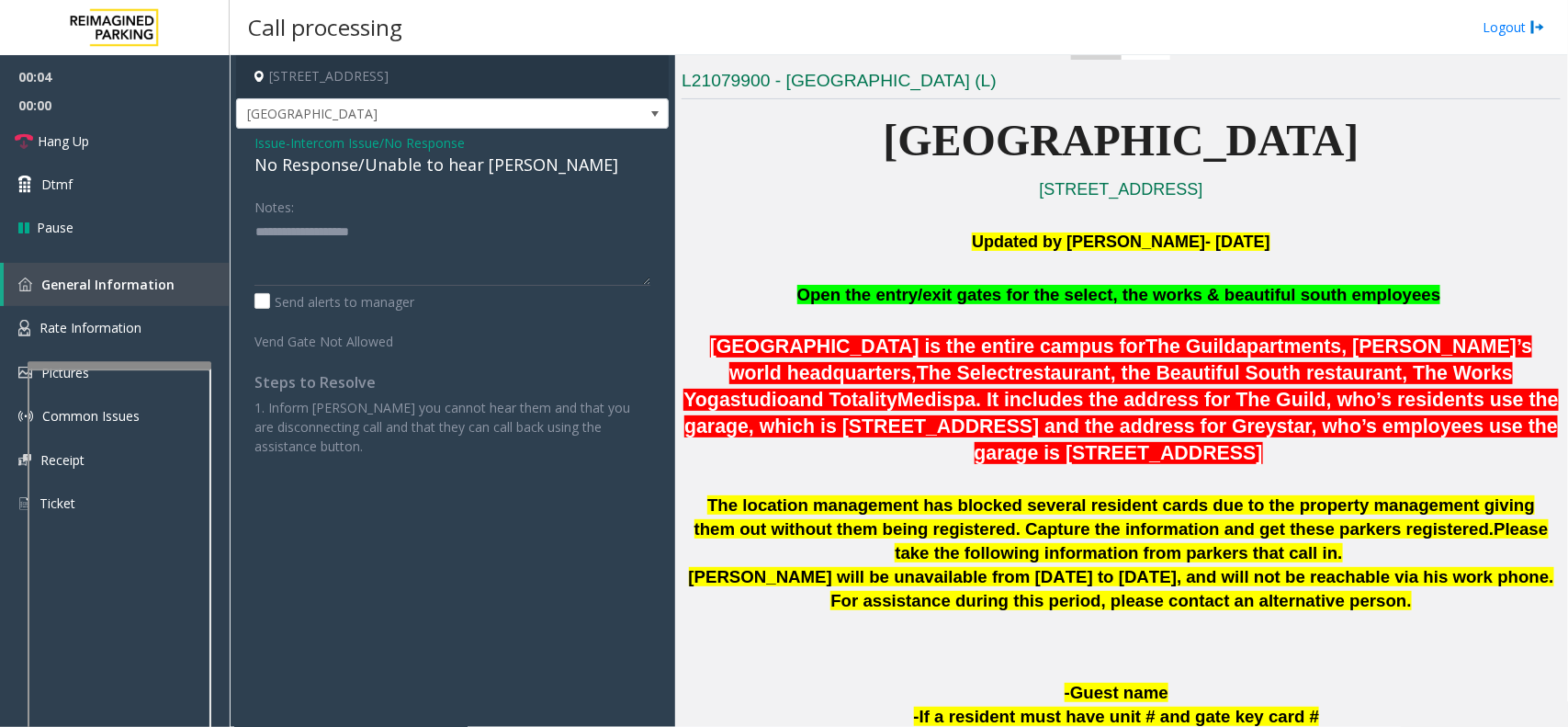
click at [439, 166] on div "No Response/Unable to hear [PERSON_NAME]" at bounding box center [452, 164] width 396 height 24
type textarea "**********"
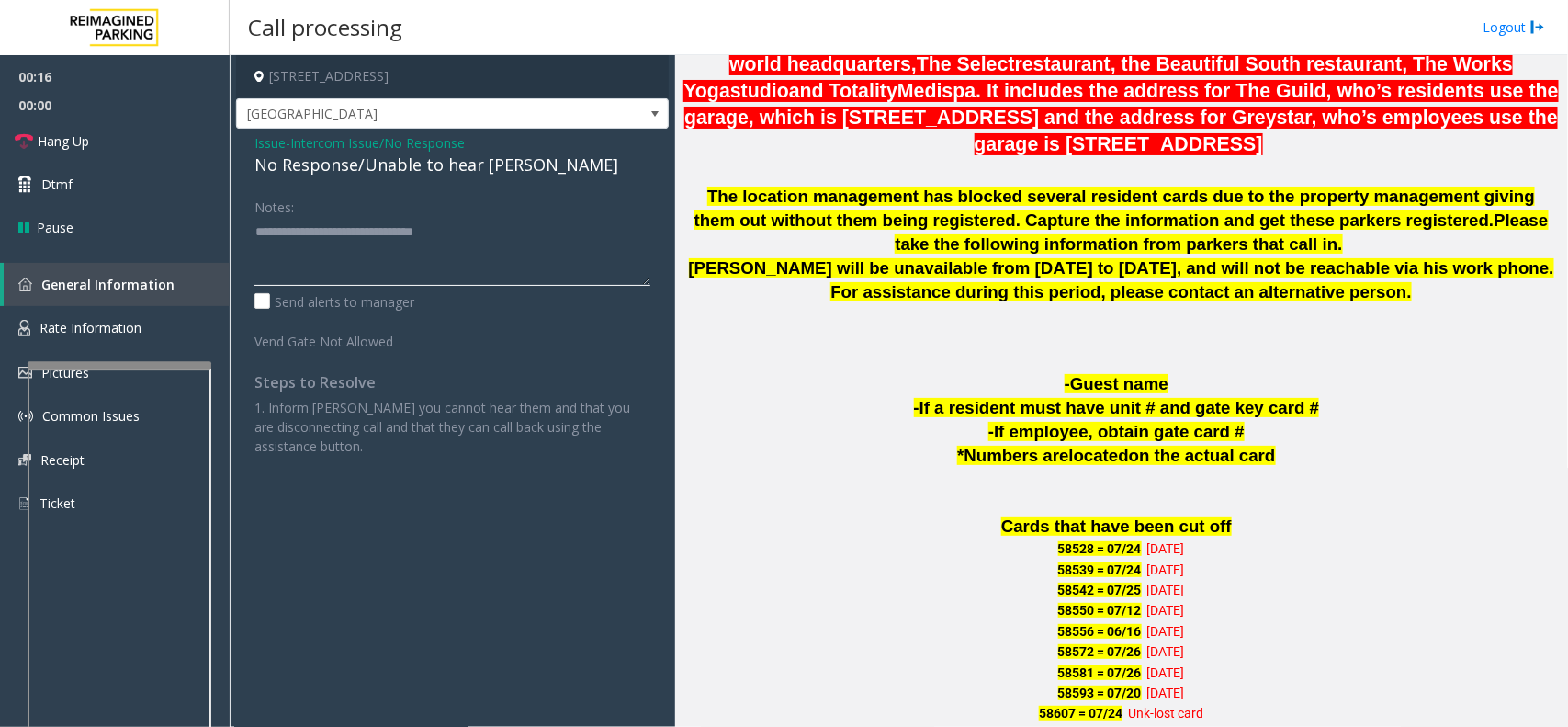
scroll to position [803, 0]
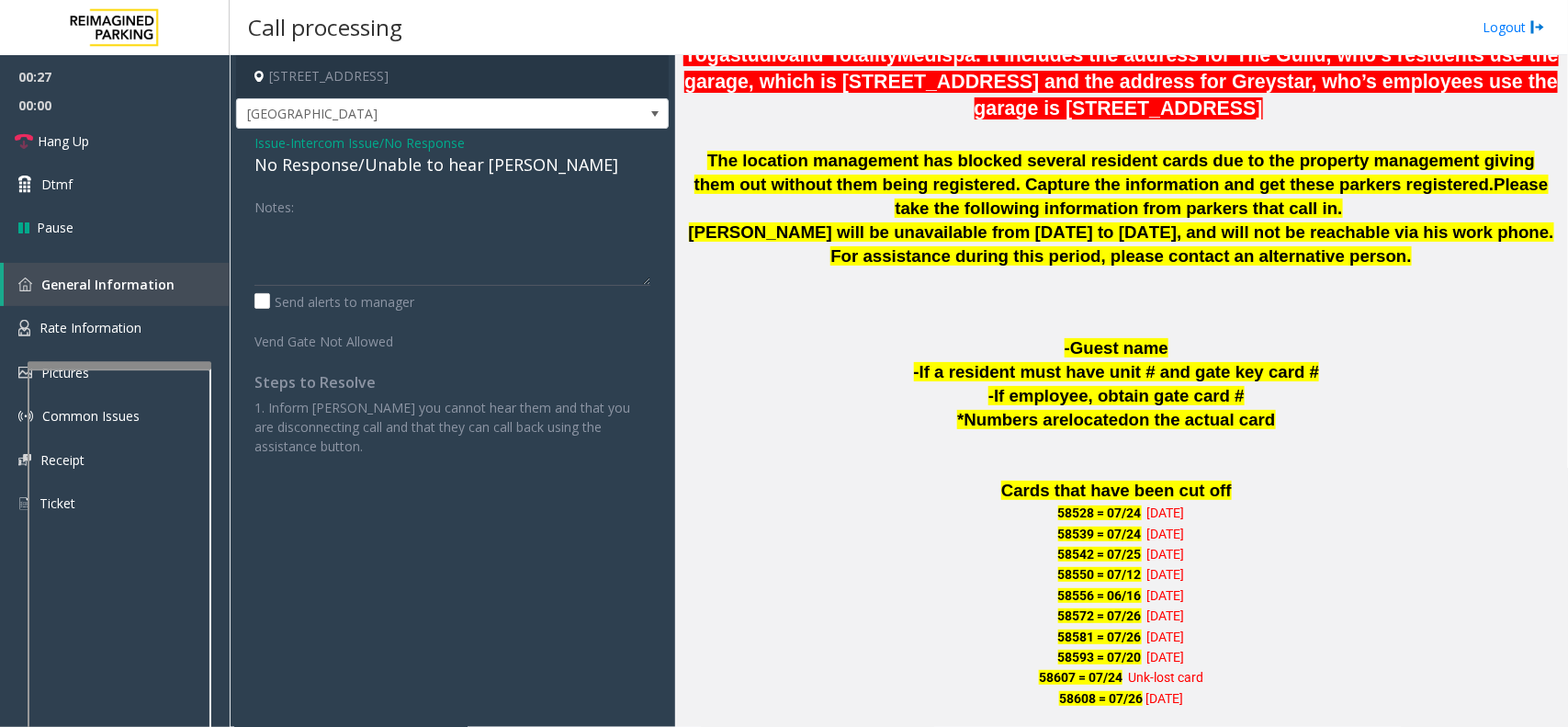
click at [259, 141] on span "Issue" at bounding box center [270, 143] width 31 height 20
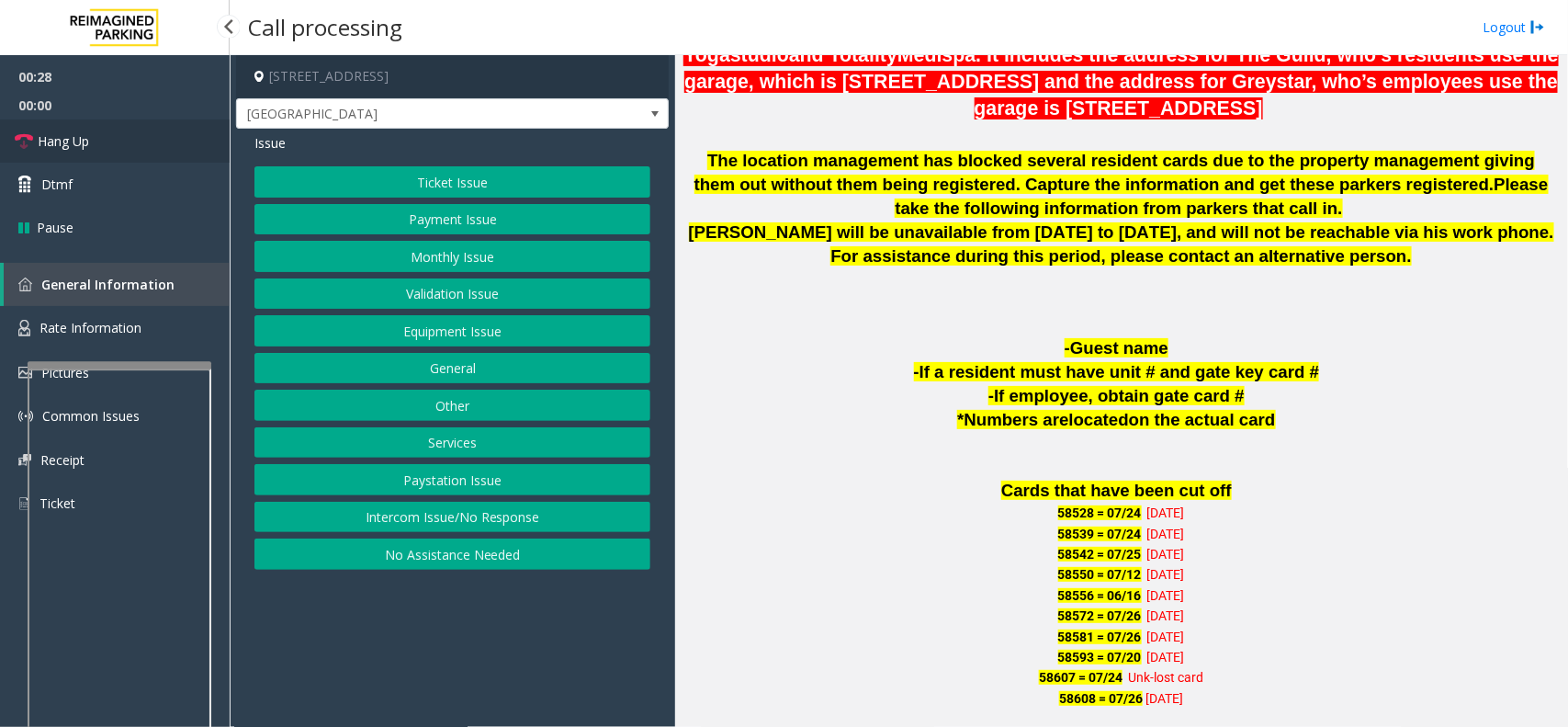
click at [121, 128] on link "Hang Up" at bounding box center [115, 141] width 230 height 43
click at [452, 327] on button "Equipment Issue" at bounding box center [452, 331] width 396 height 31
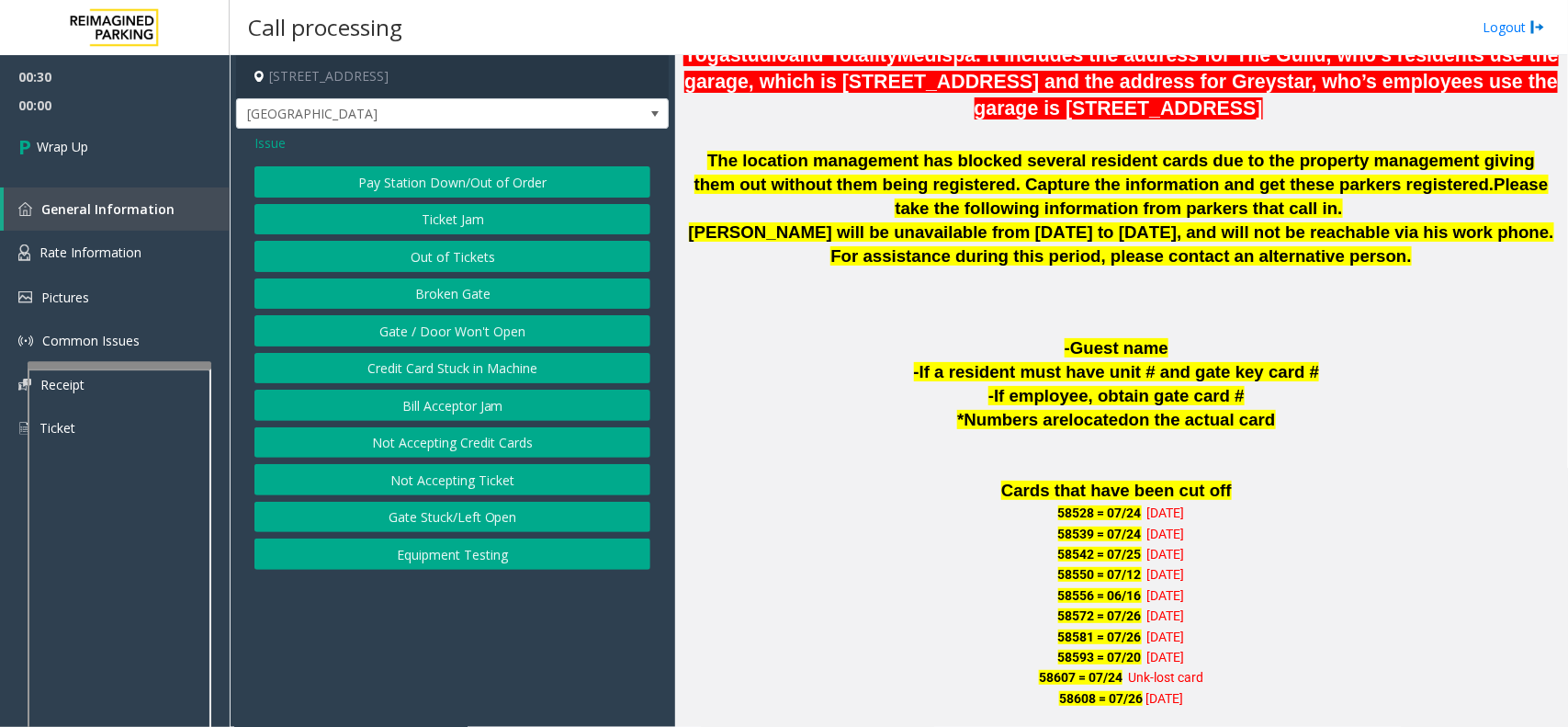
click at [465, 328] on button "Gate / Door Won't Open" at bounding box center [452, 331] width 396 height 31
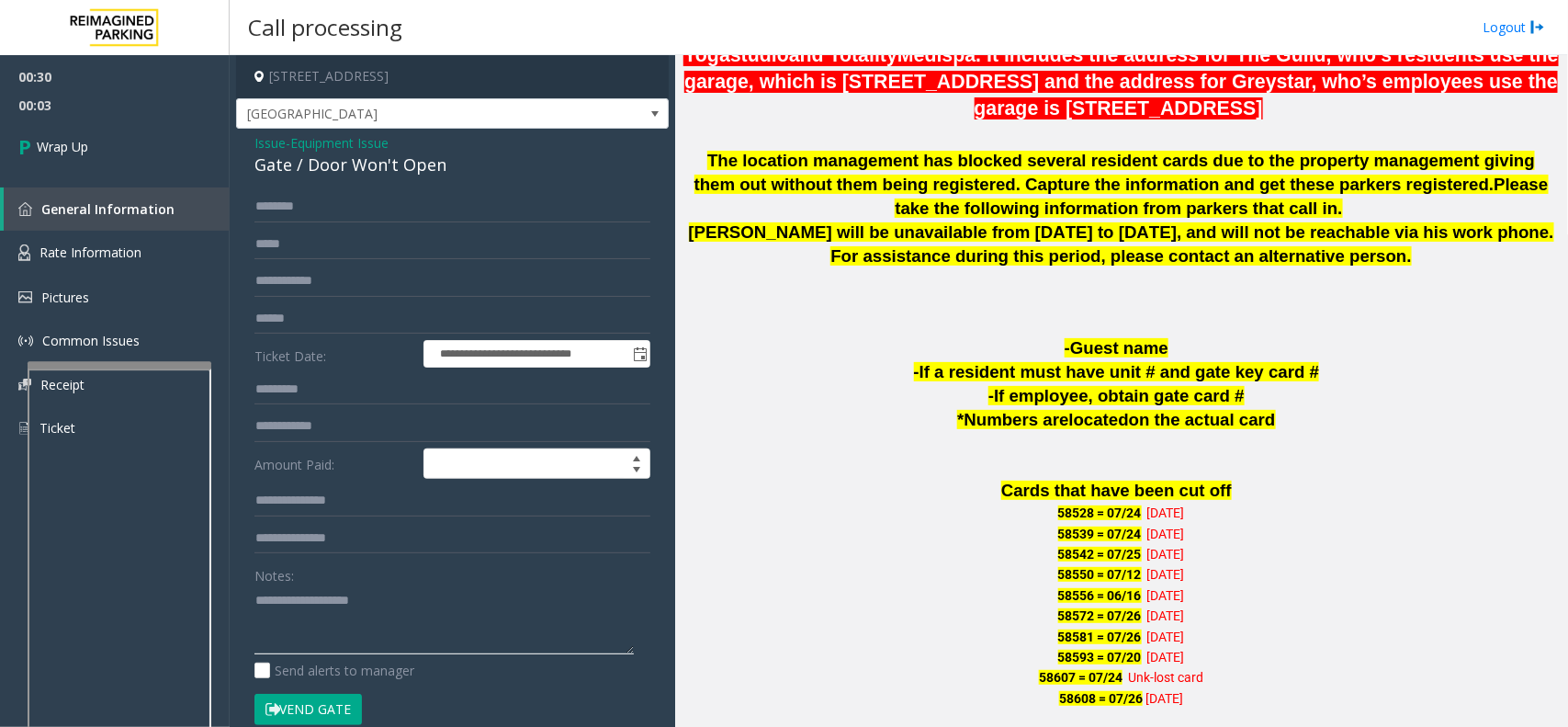
click at [400, 617] on textarea at bounding box center [444, 619] width 380 height 68
paste textarea "**********"
click at [383, 163] on div "Gate / Door Won't Open" at bounding box center [452, 164] width 396 height 24
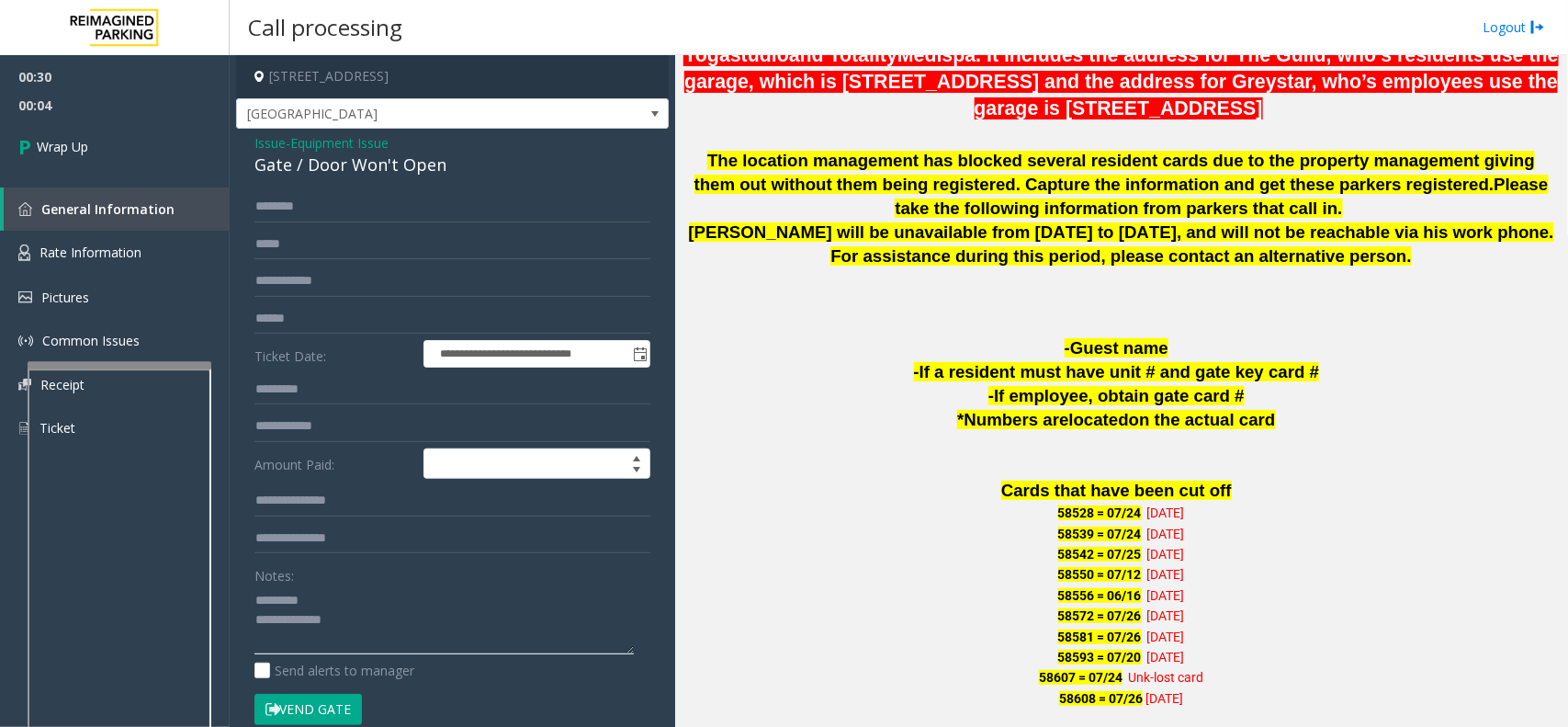
paste textarea "**********"
click at [366, 588] on textarea at bounding box center [444, 619] width 380 height 68
click at [418, 646] on textarea at bounding box center [444, 619] width 380 height 68
type textarea "**********"
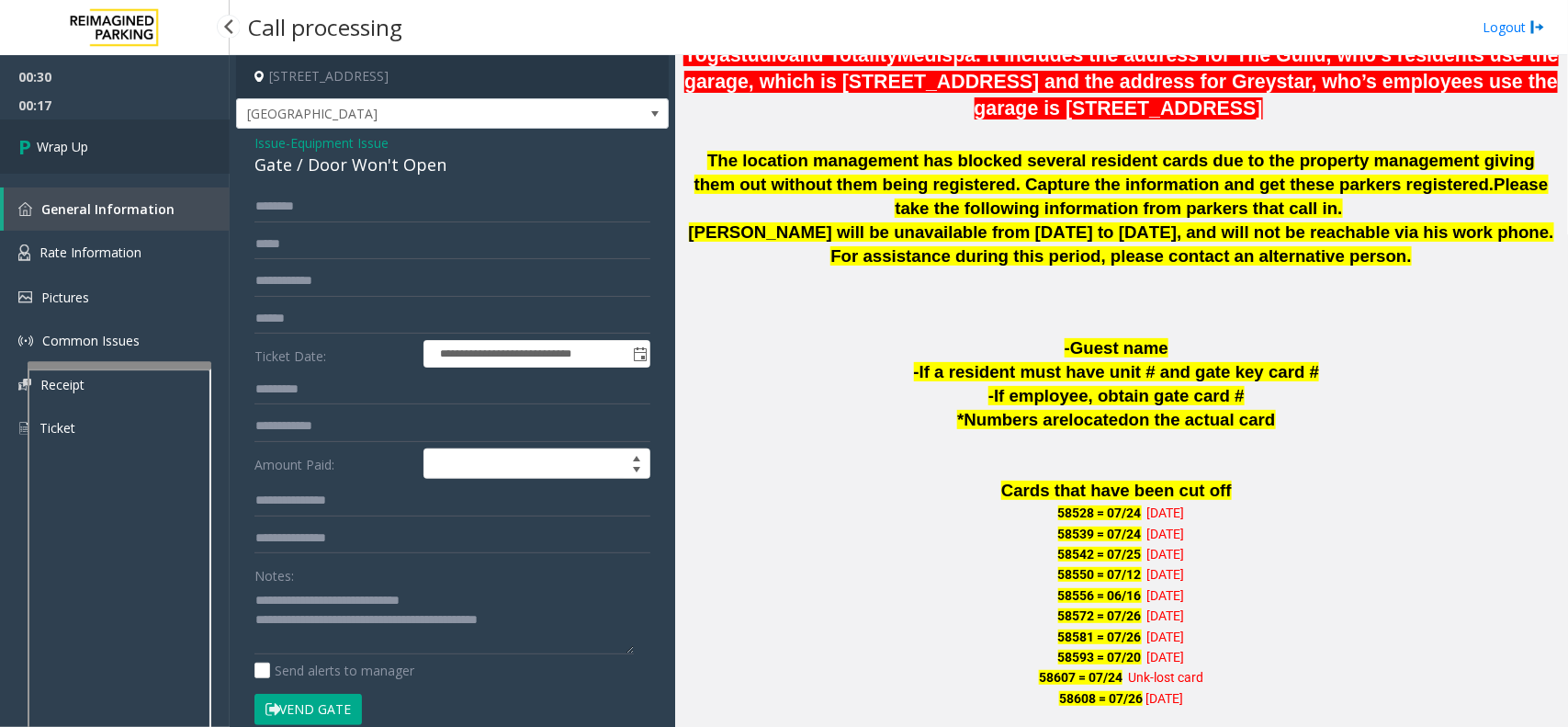
click at [56, 130] on link "Wrap Up" at bounding box center [115, 146] width 230 height 54
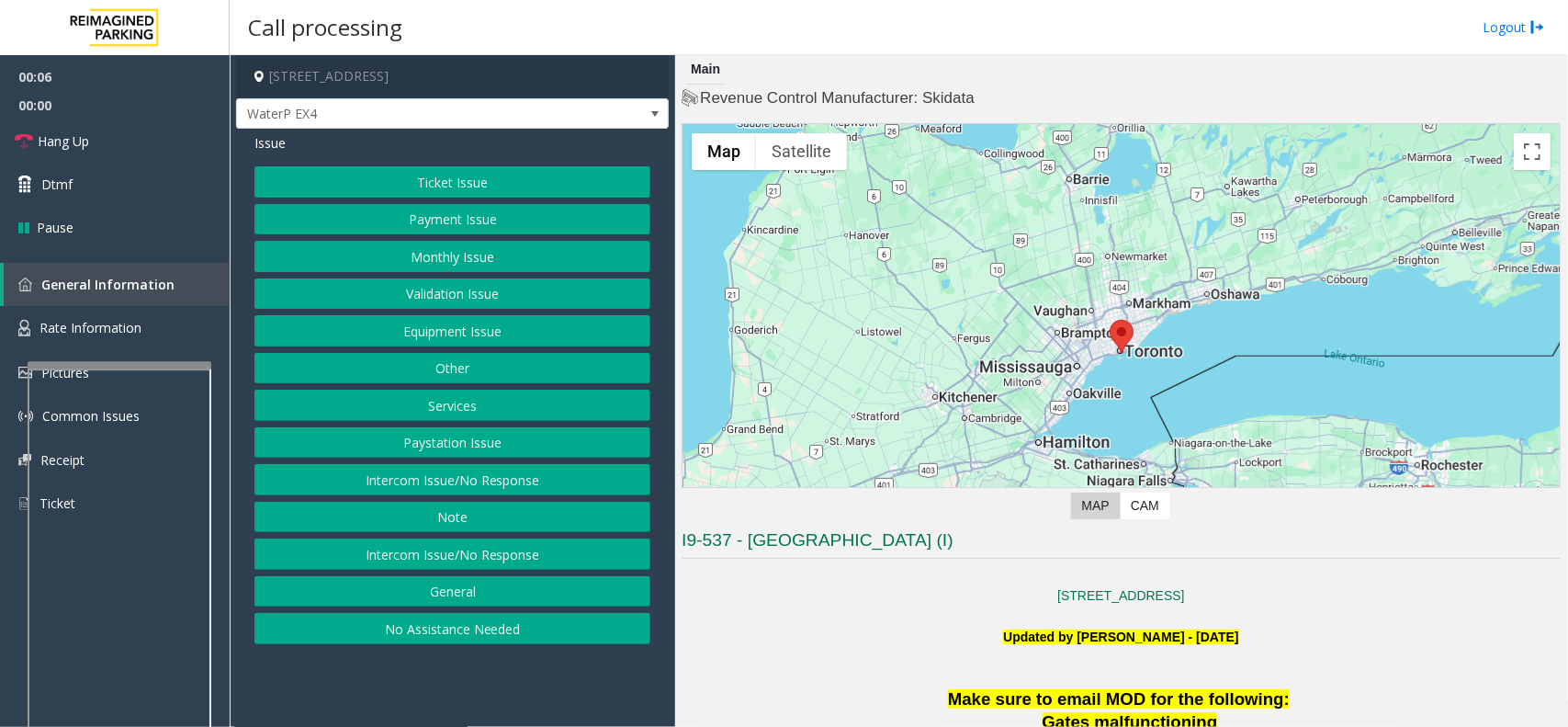
click at [420, 478] on button "Intercom Issue/No Response" at bounding box center [452, 479] width 396 height 31
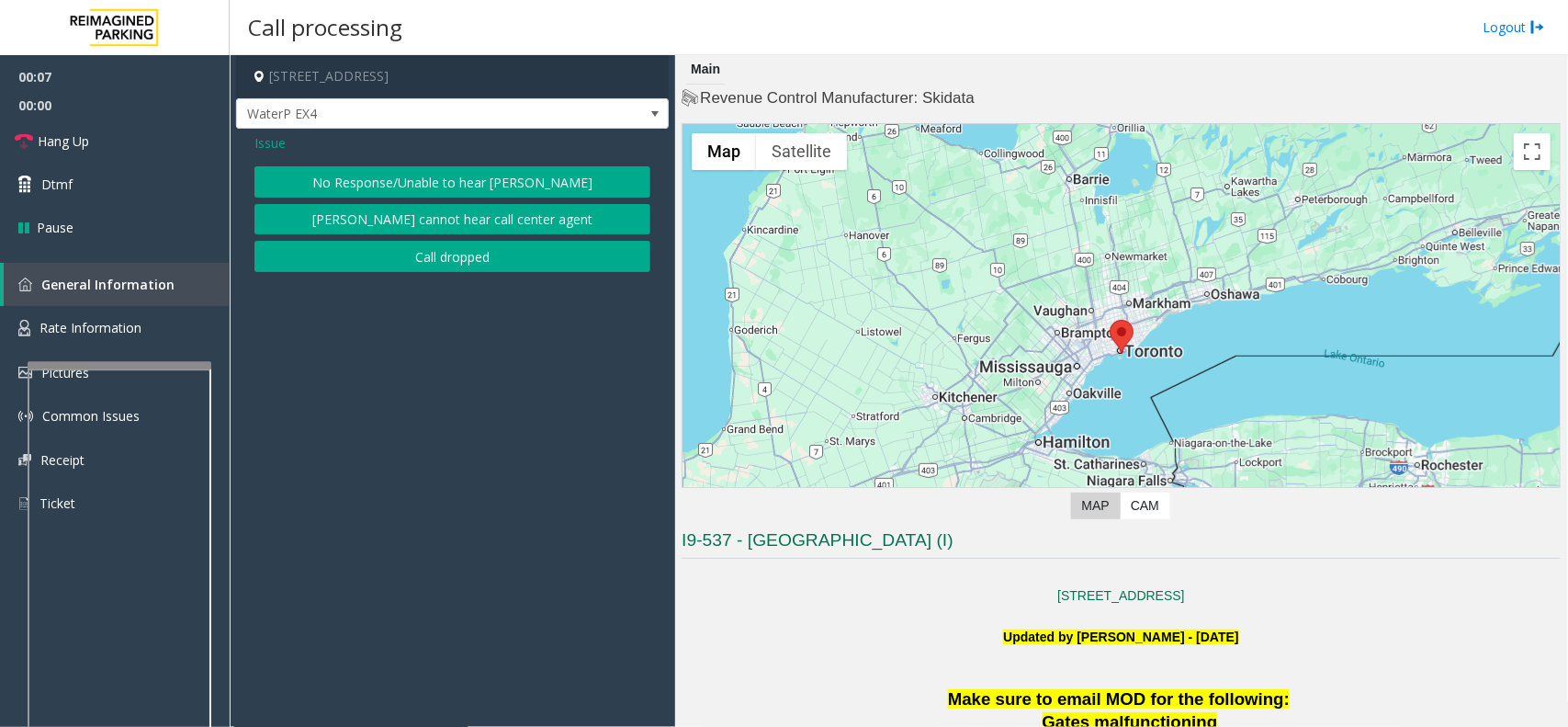
click at [471, 190] on button "No Response/Unable to hear [PERSON_NAME]" at bounding box center [452, 182] width 396 height 31
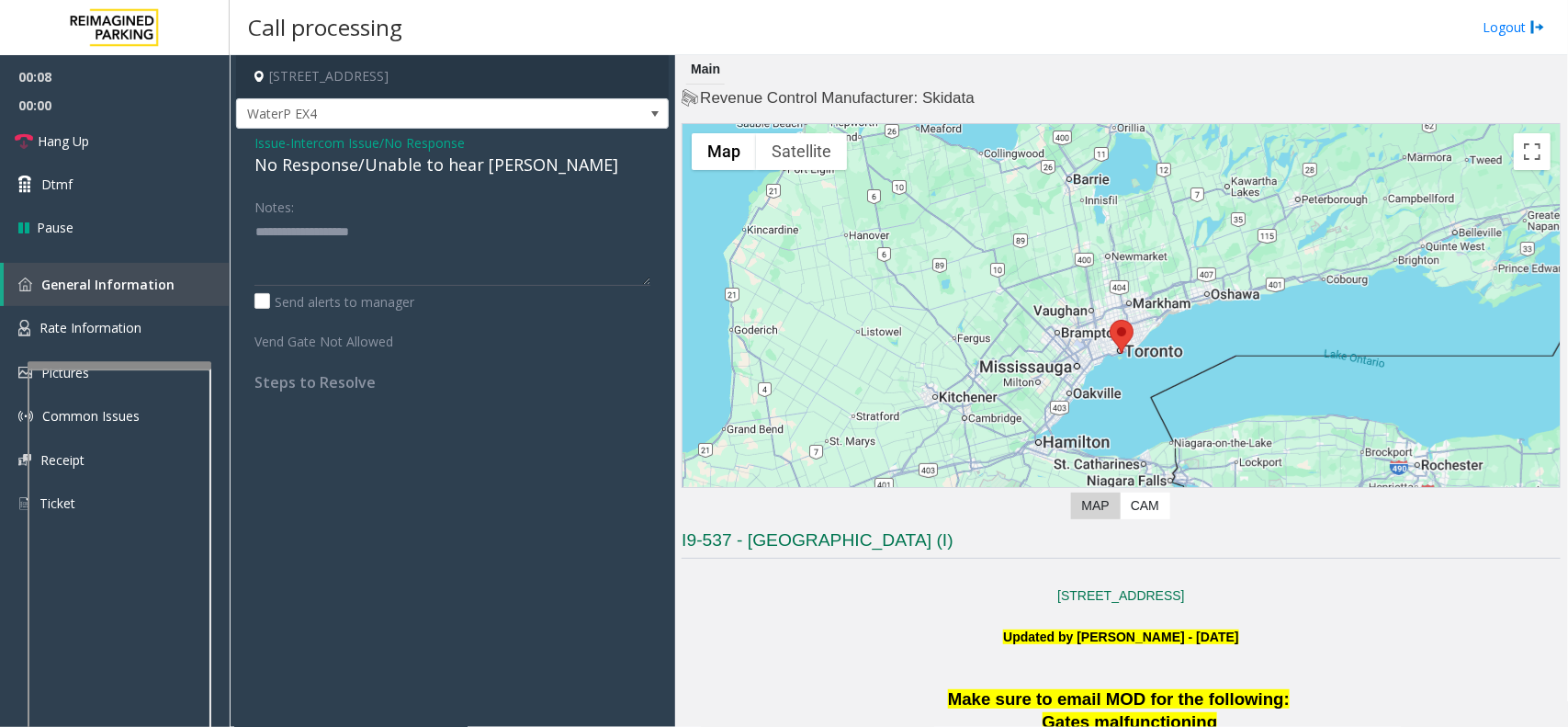
click at [428, 174] on div "No Response/Unable to hear [PERSON_NAME]" at bounding box center [452, 164] width 396 height 24
type textarea "**********"
click at [117, 131] on link "Hang Up" at bounding box center [115, 141] width 230 height 43
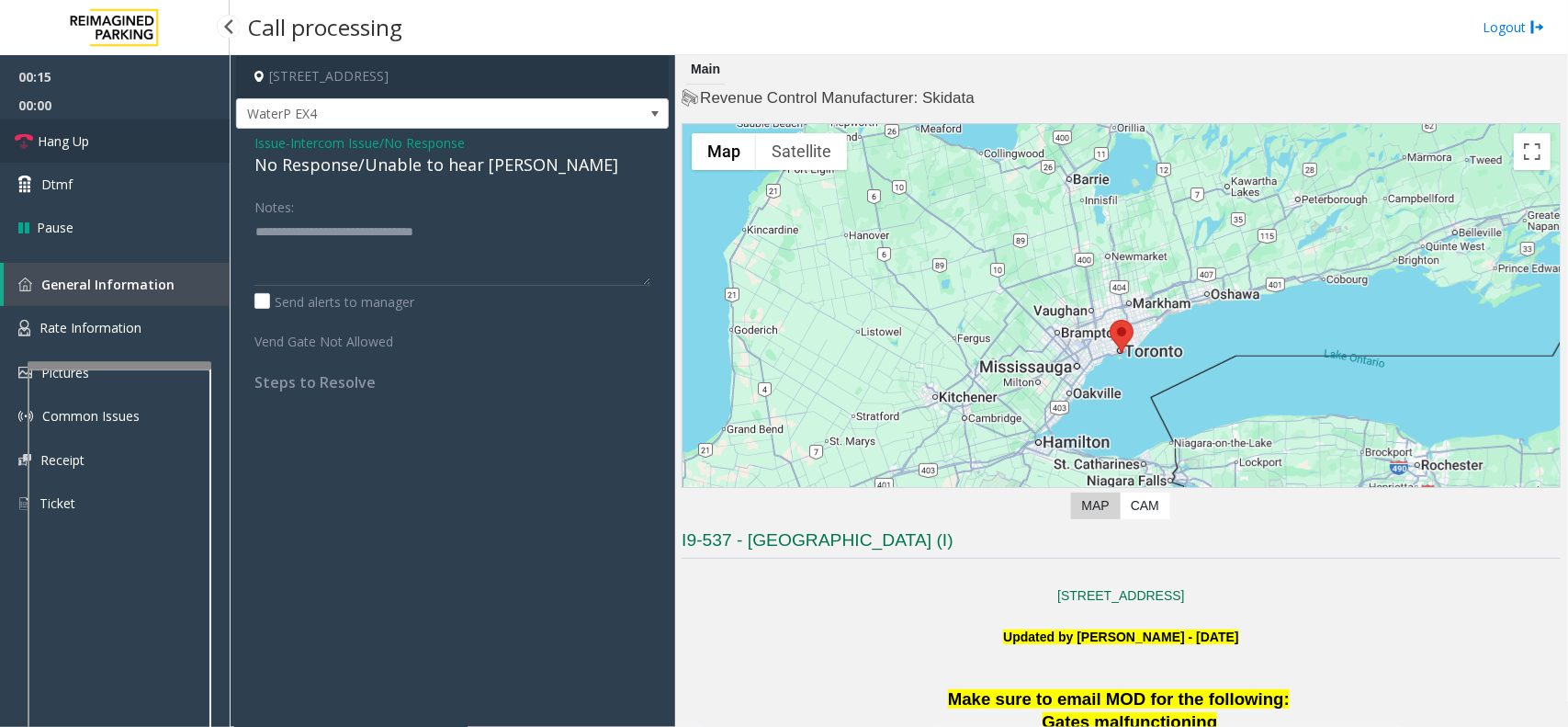
click at [117, 131] on link "Hang Up" at bounding box center [115, 141] width 230 height 43
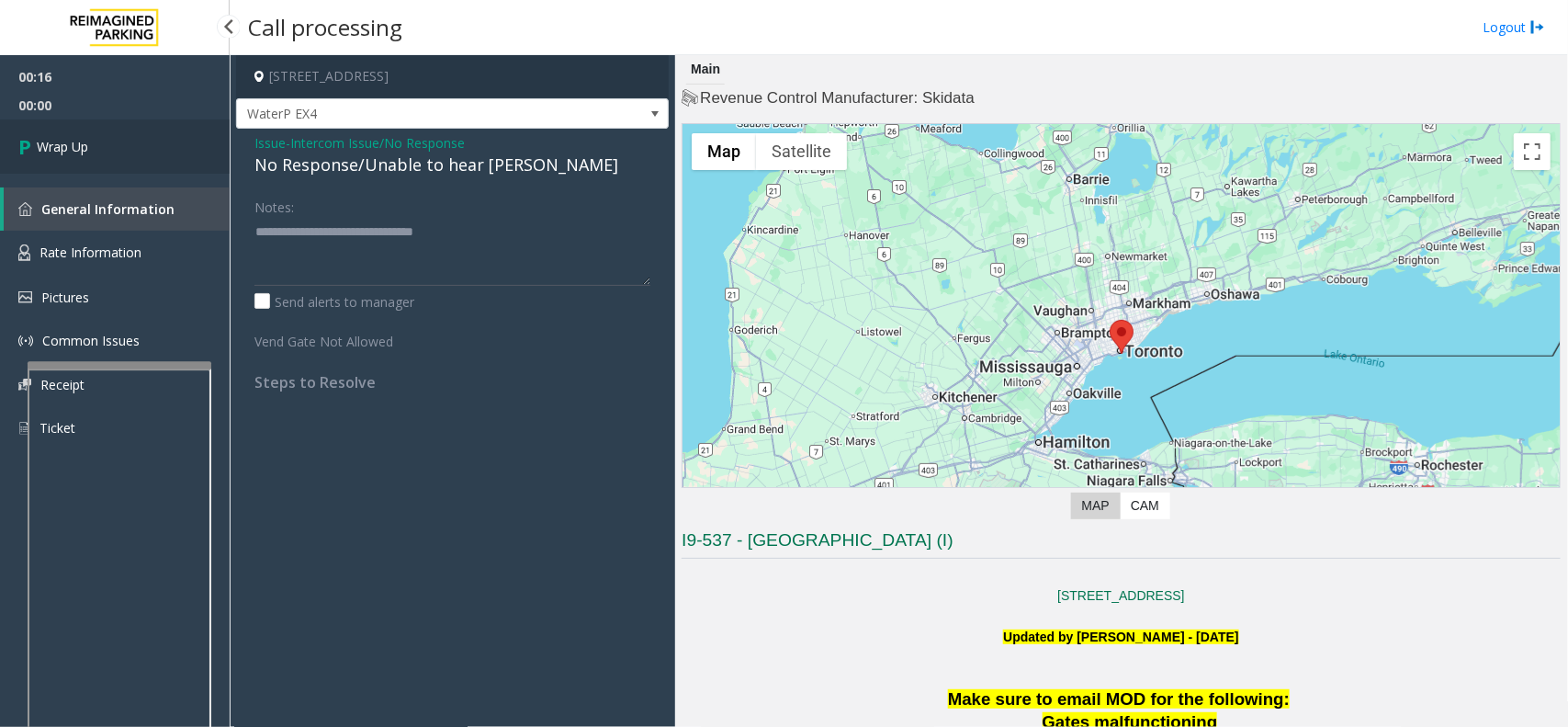
click at [117, 139] on link "Wrap Up" at bounding box center [115, 146] width 230 height 54
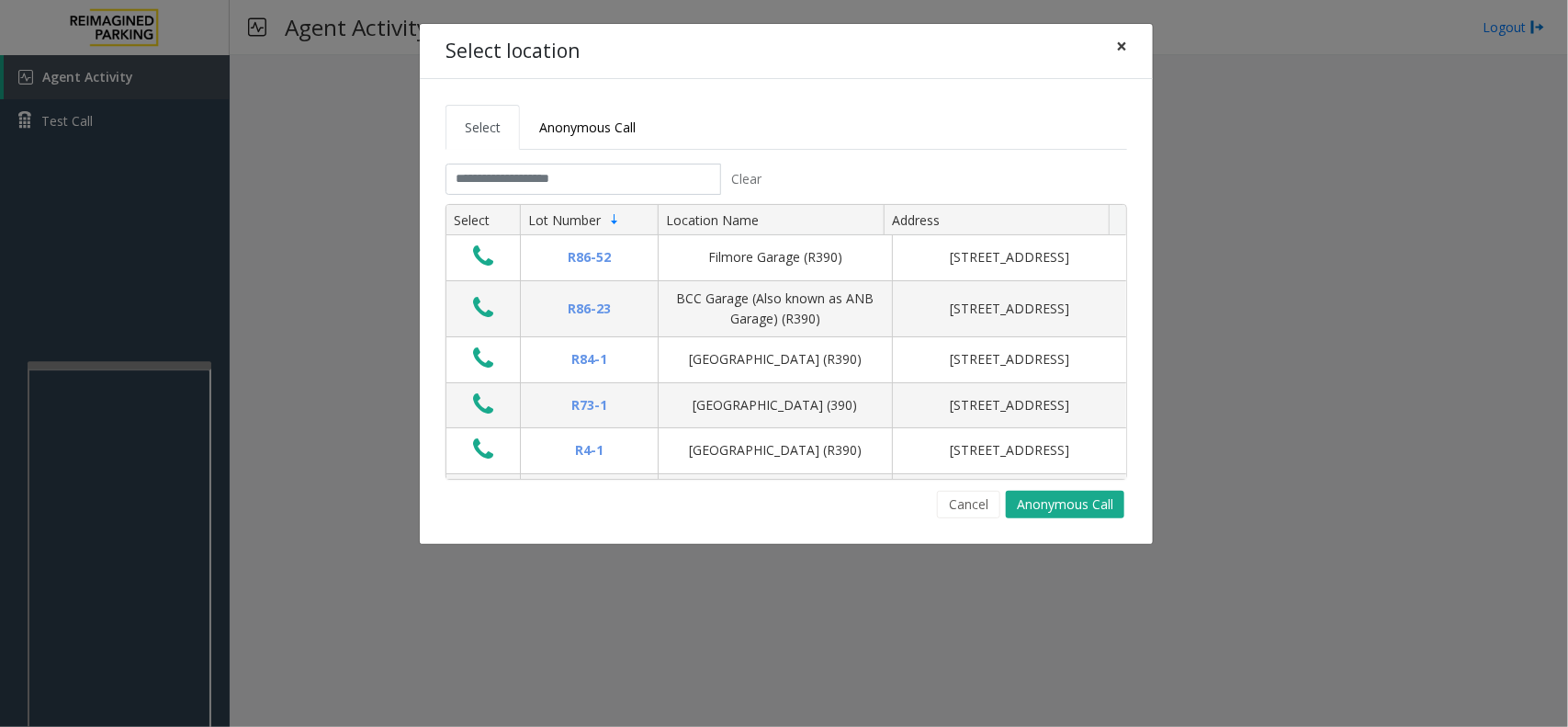
click at [1128, 44] on button "×" at bounding box center [1122, 46] width 37 height 45
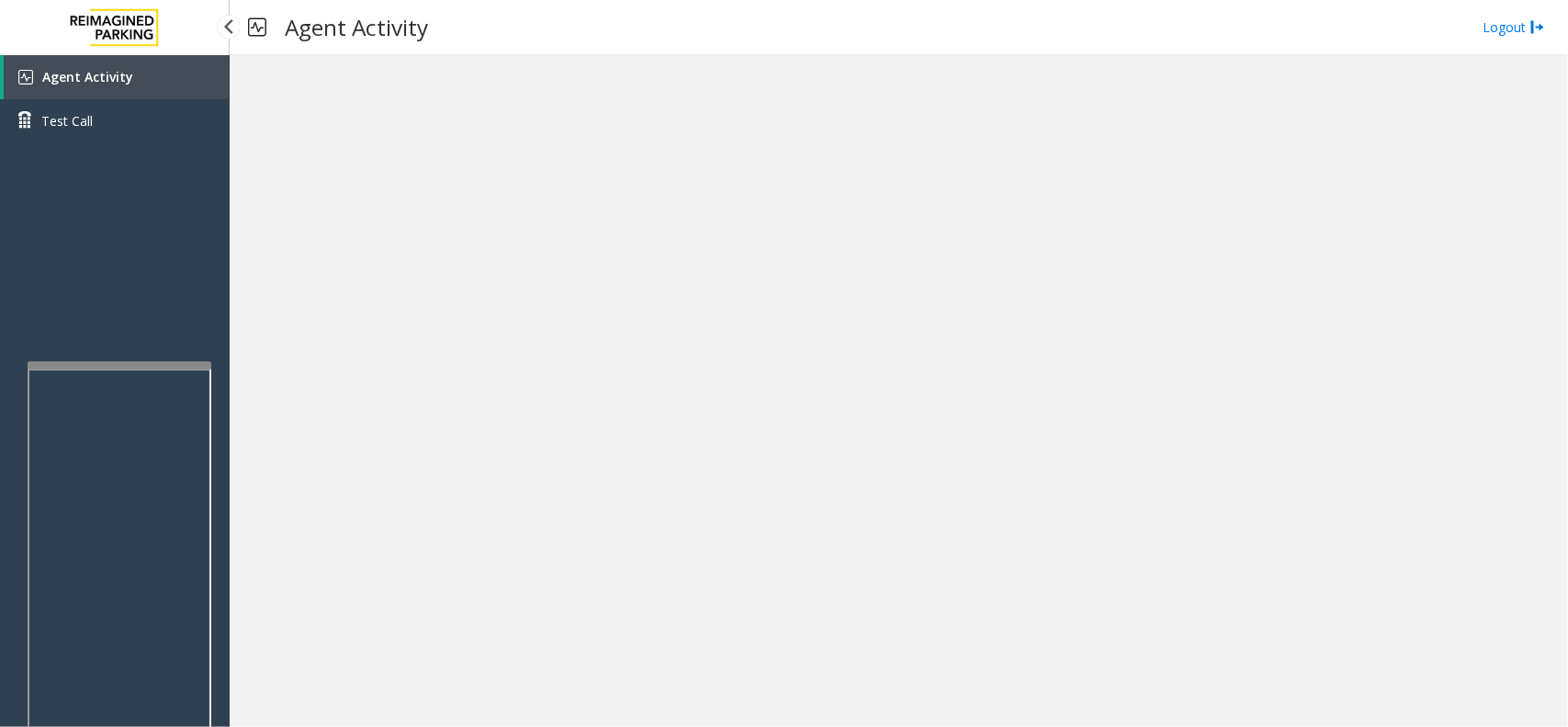
click at [121, 309] on div "Agent Activity Test Call" at bounding box center [115, 418] width 230 height 727
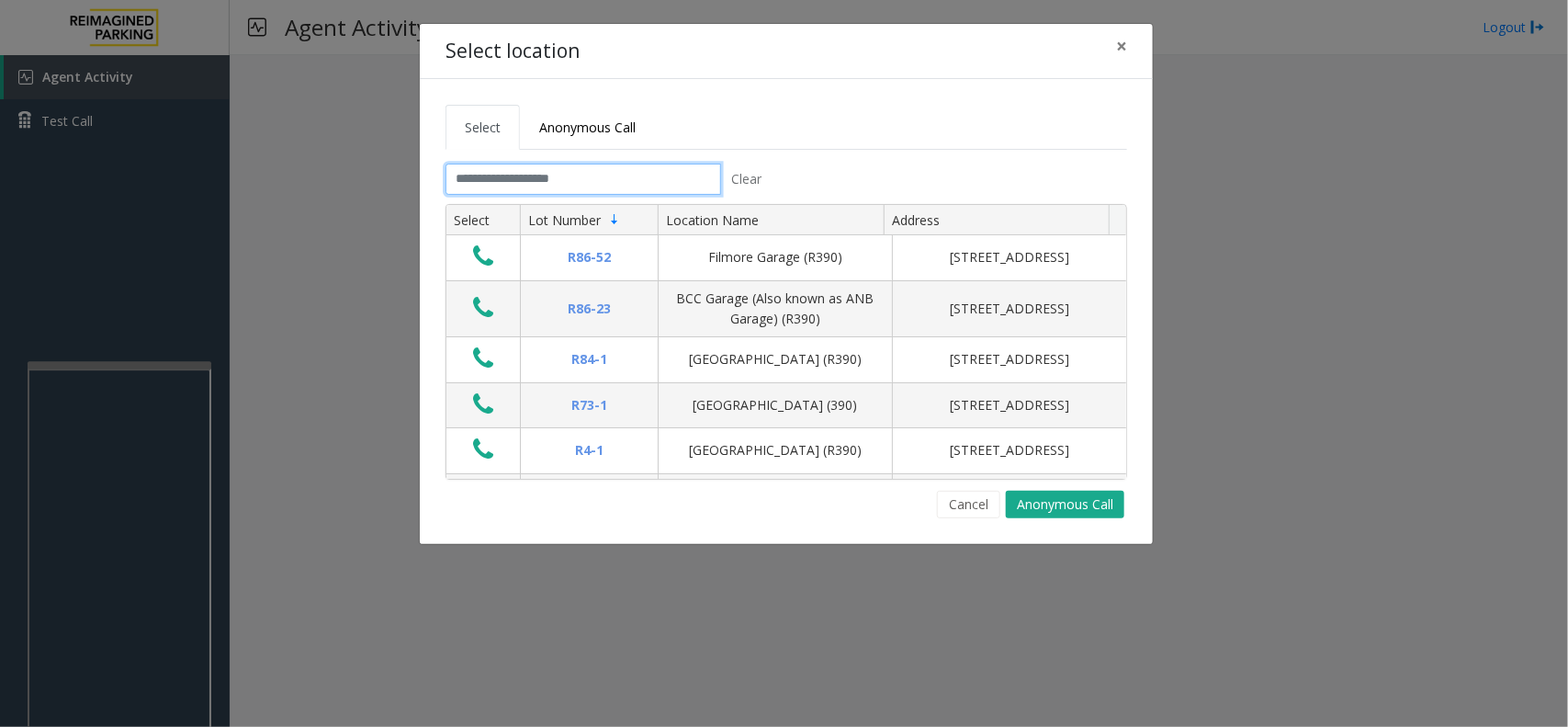
click at [526, 175] on input "text" at bounding box center [583, 179] width 276 height 31
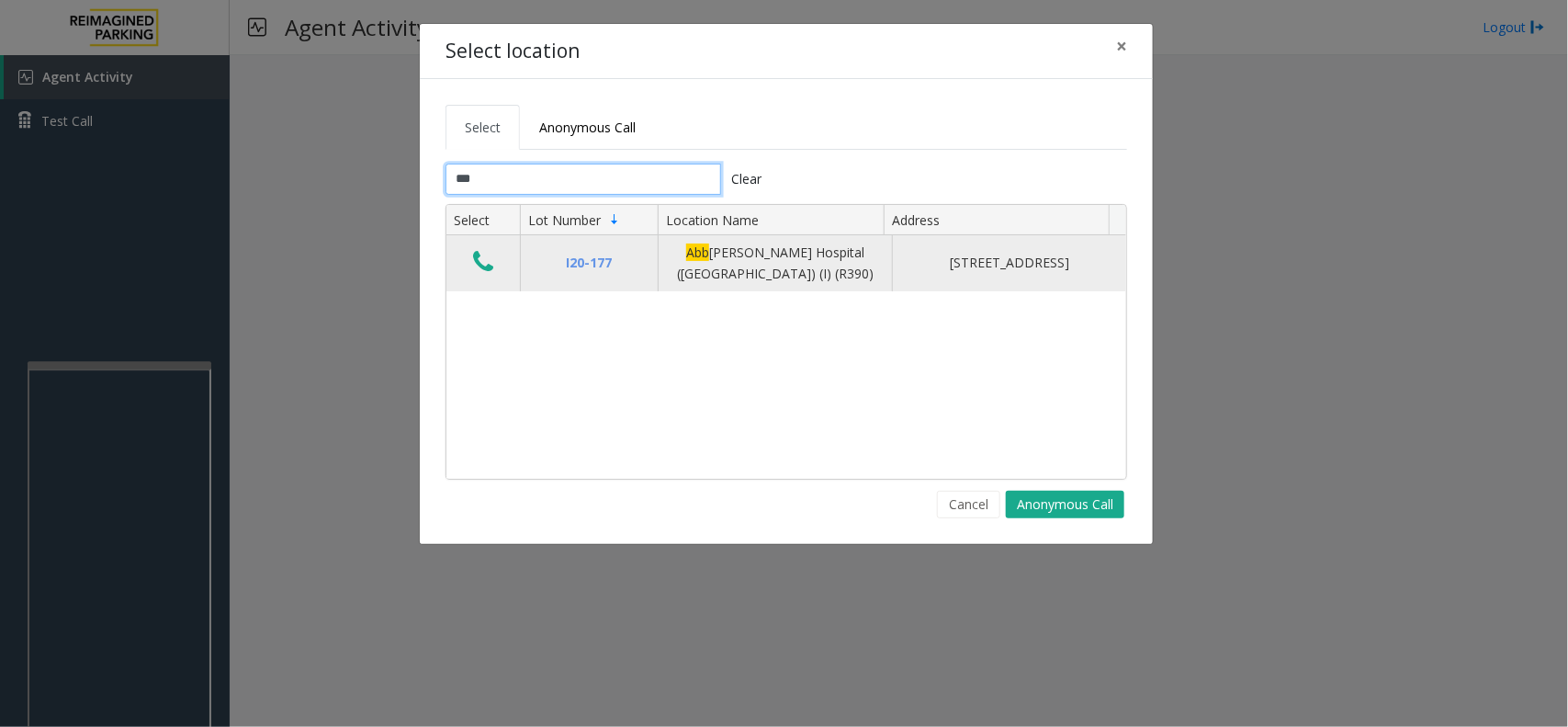
type input "***"
click at [496, 268] on button "Data table" at bounding box center [484, 262] width 31 height 29
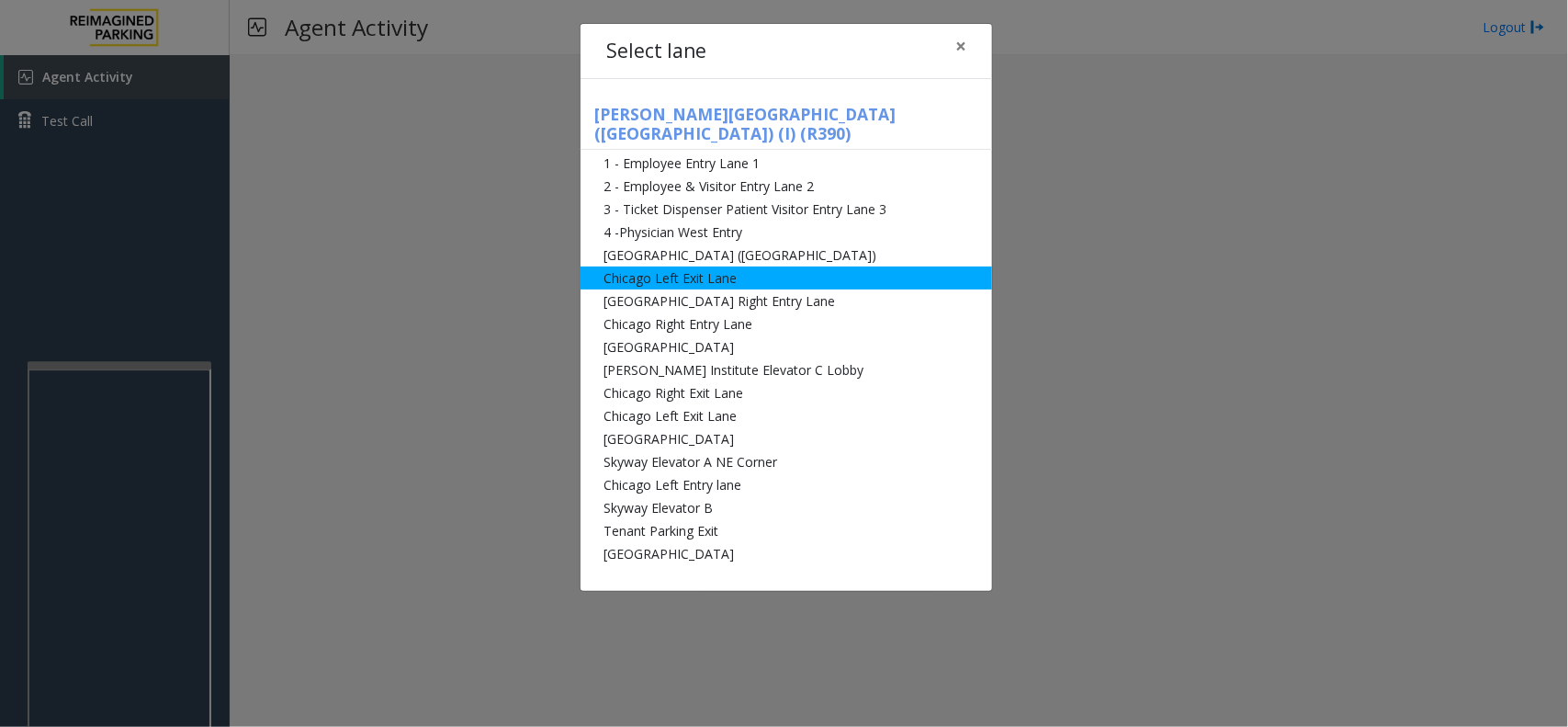
click at [690, 266] on li "Chicago Left Exit Lane" at bounding box center [786, 277] width 412 height 23
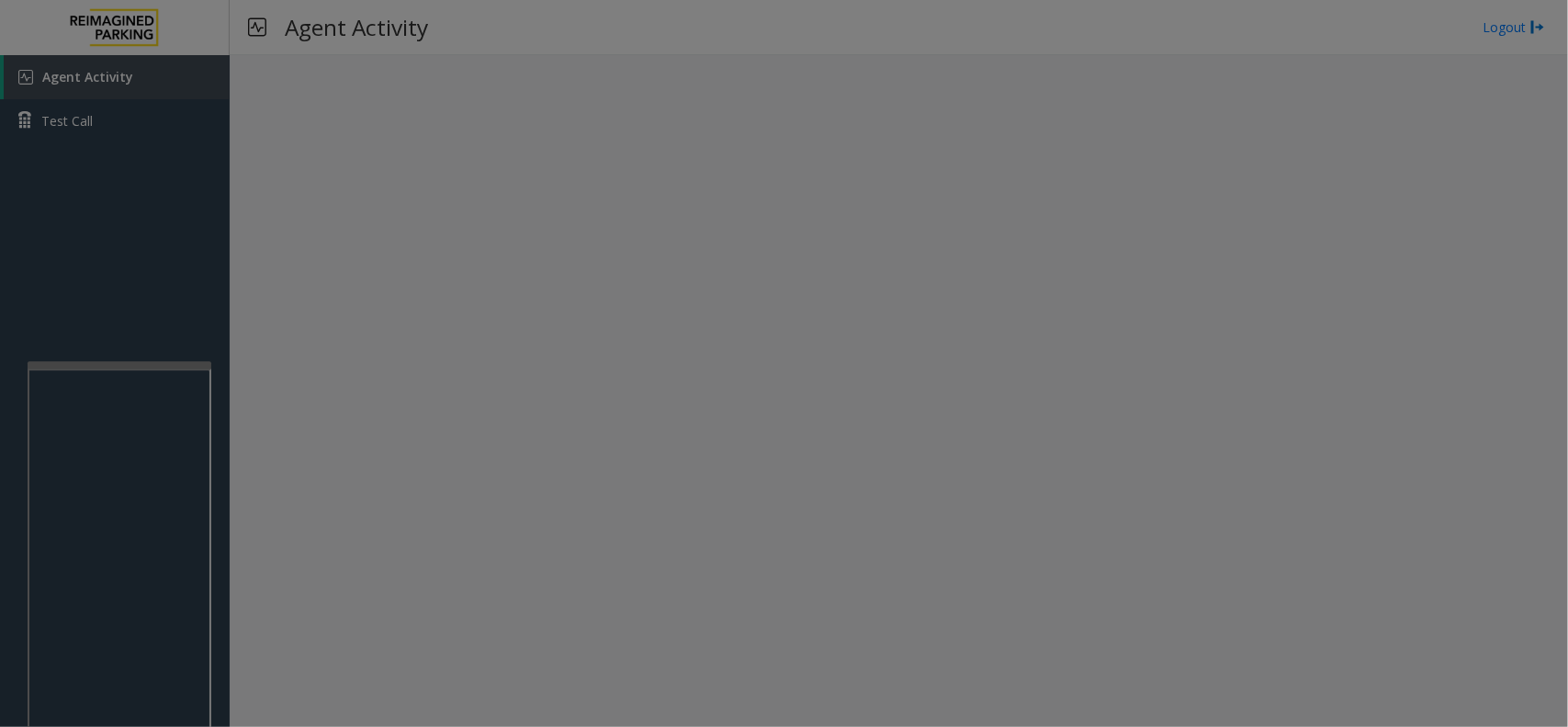
click at [690, 248] on li "[GEOGRAPHIC_DATA] Right Entry Lane" at bounding box center [784, 254] width 412 height 23
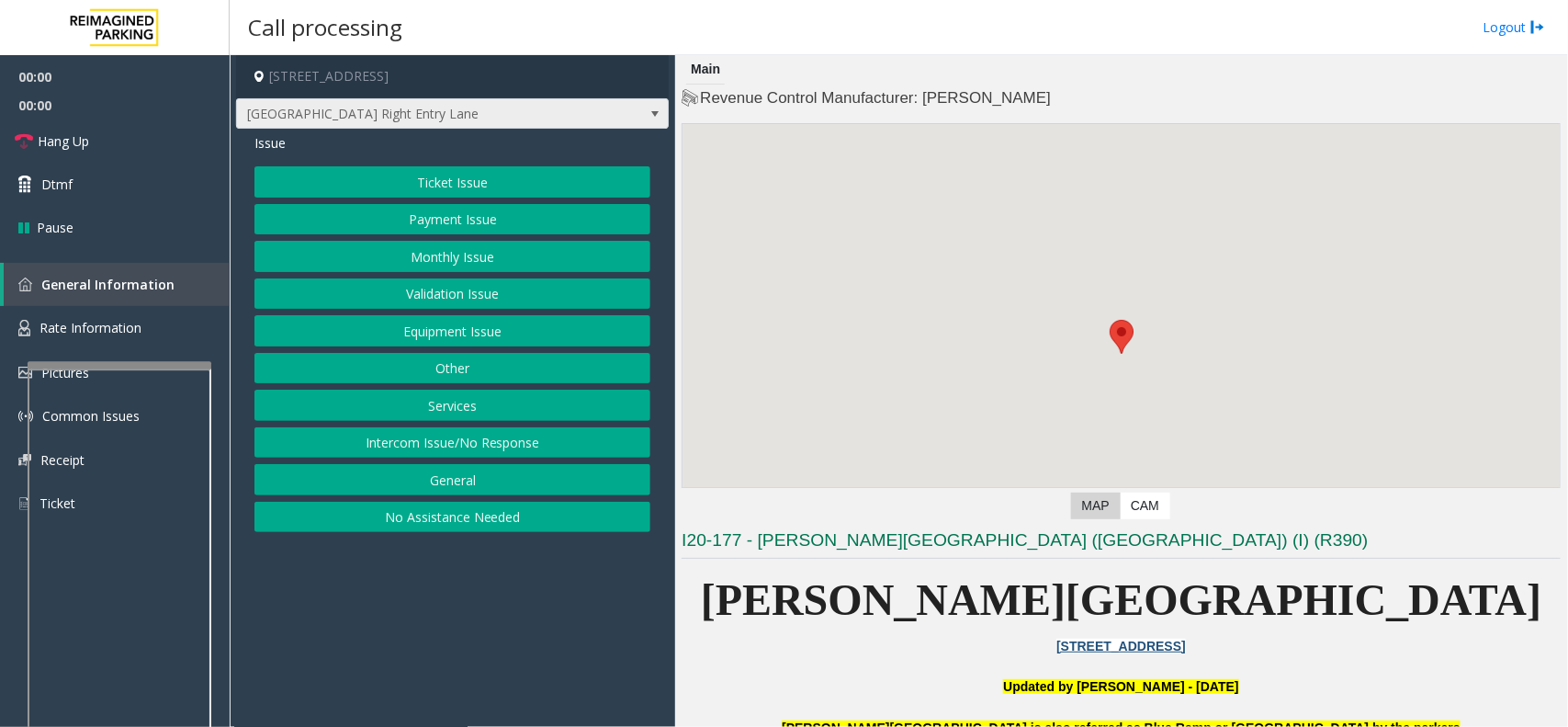
click at [409, 99] on span "[GEOGRAPHIC_DATA] Right Entry Lane" at bounding box center [409, 114] width 345 height 29
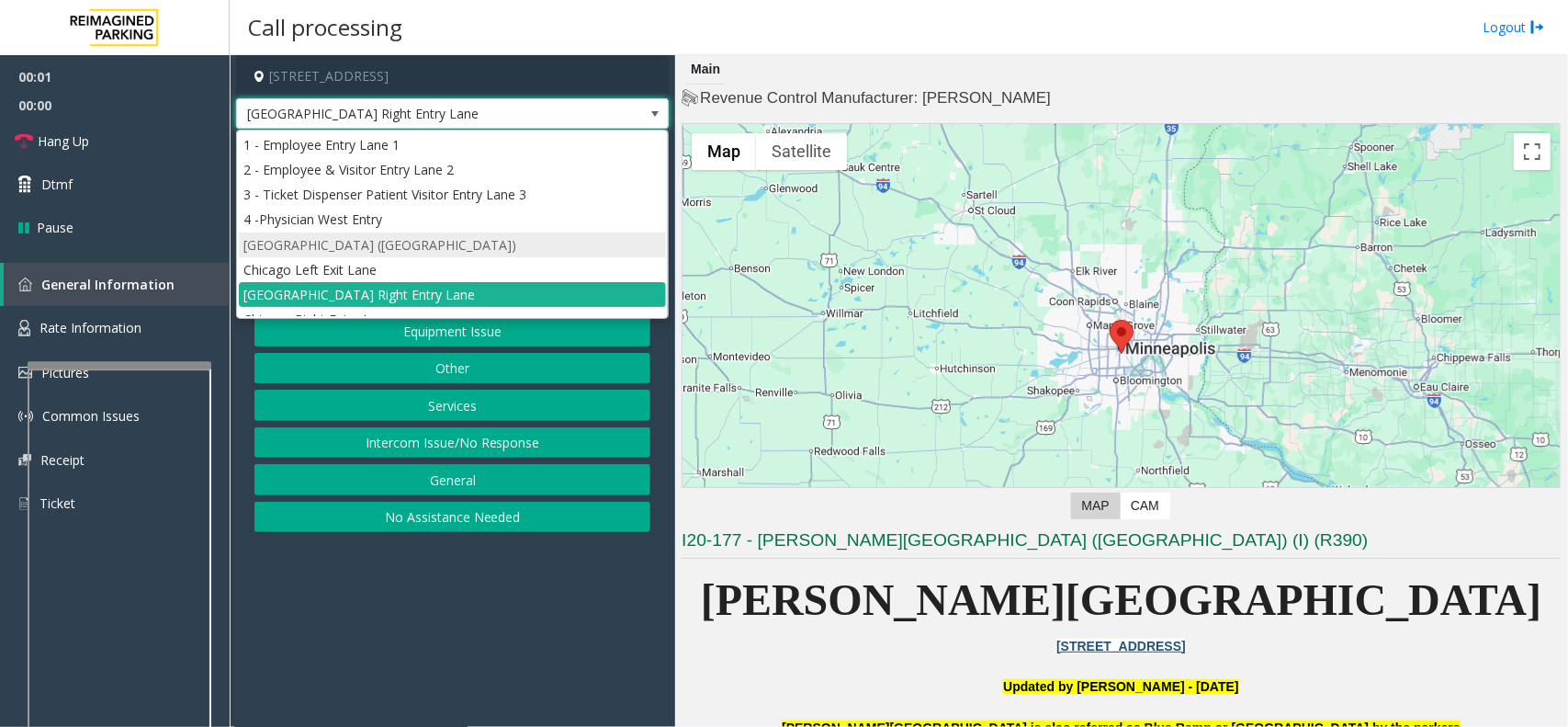
click at [414, 235] on li "[GEOGRAPHIC_DATA] ([GEOGRAPHIC_DATA])" at bounding box center [452, 245] width 428 height 24
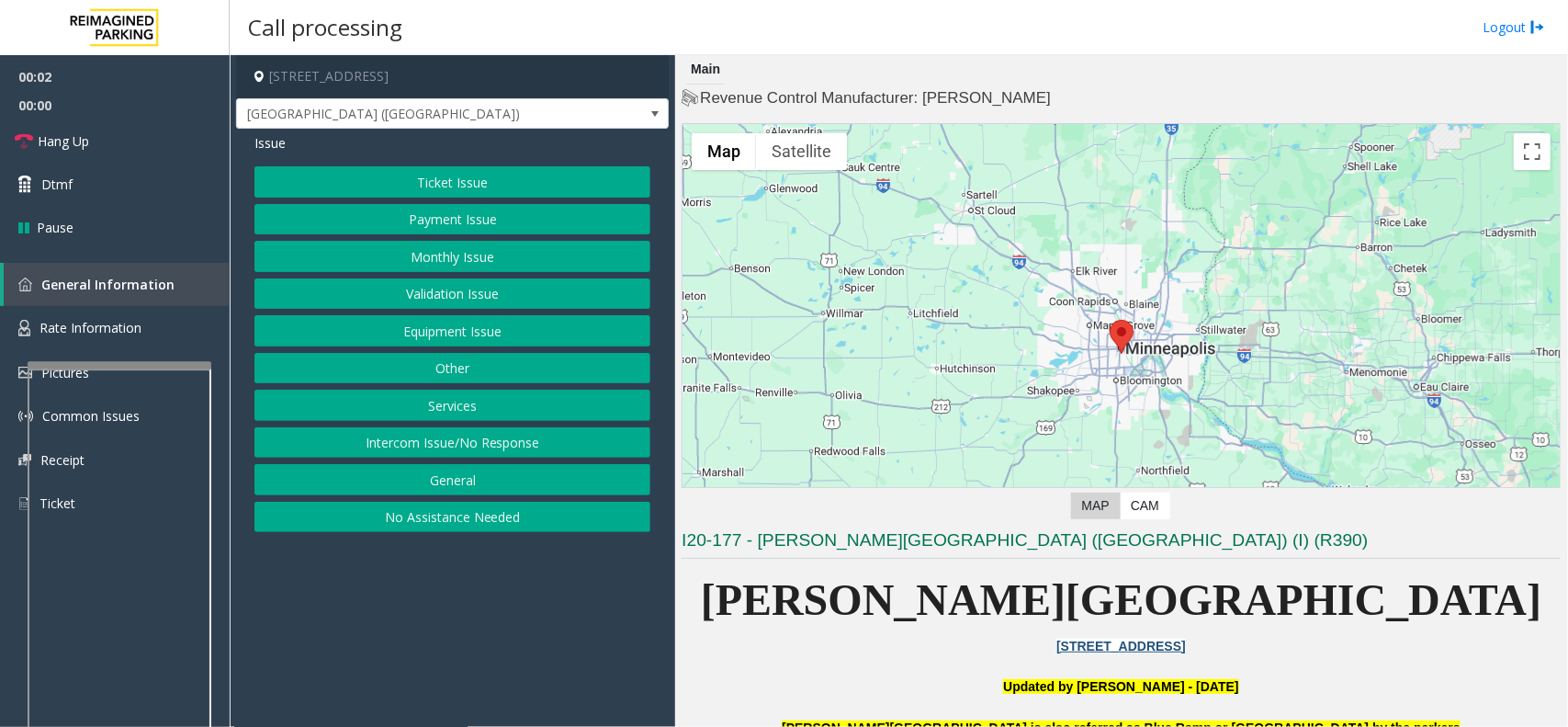
click at [439, 336] on button "Equipment Issue" at bounding box center [452, 331] width 396 height 31
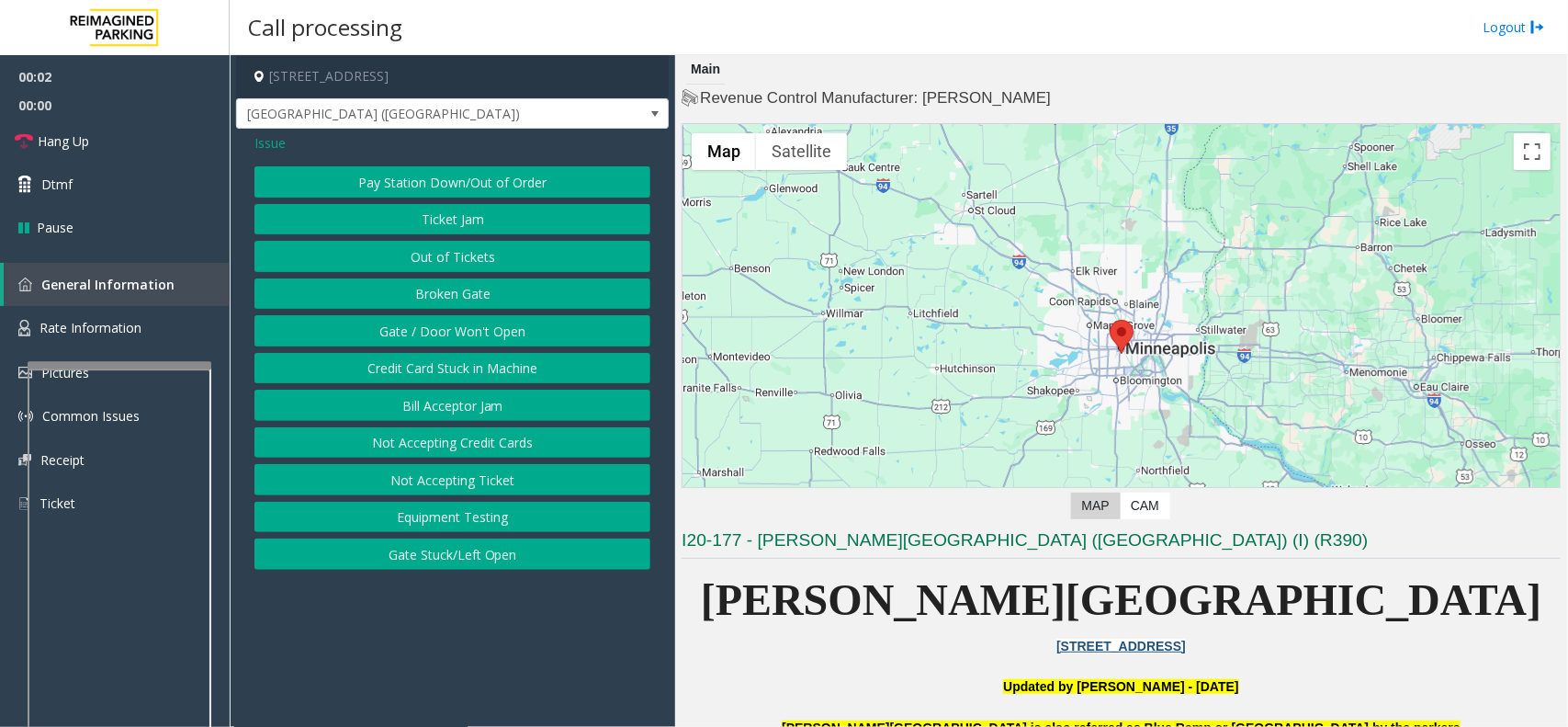
click at [423, 324] on button "Gate / Door Won't Open" at bounding box center [452, 331] width 396 height 31
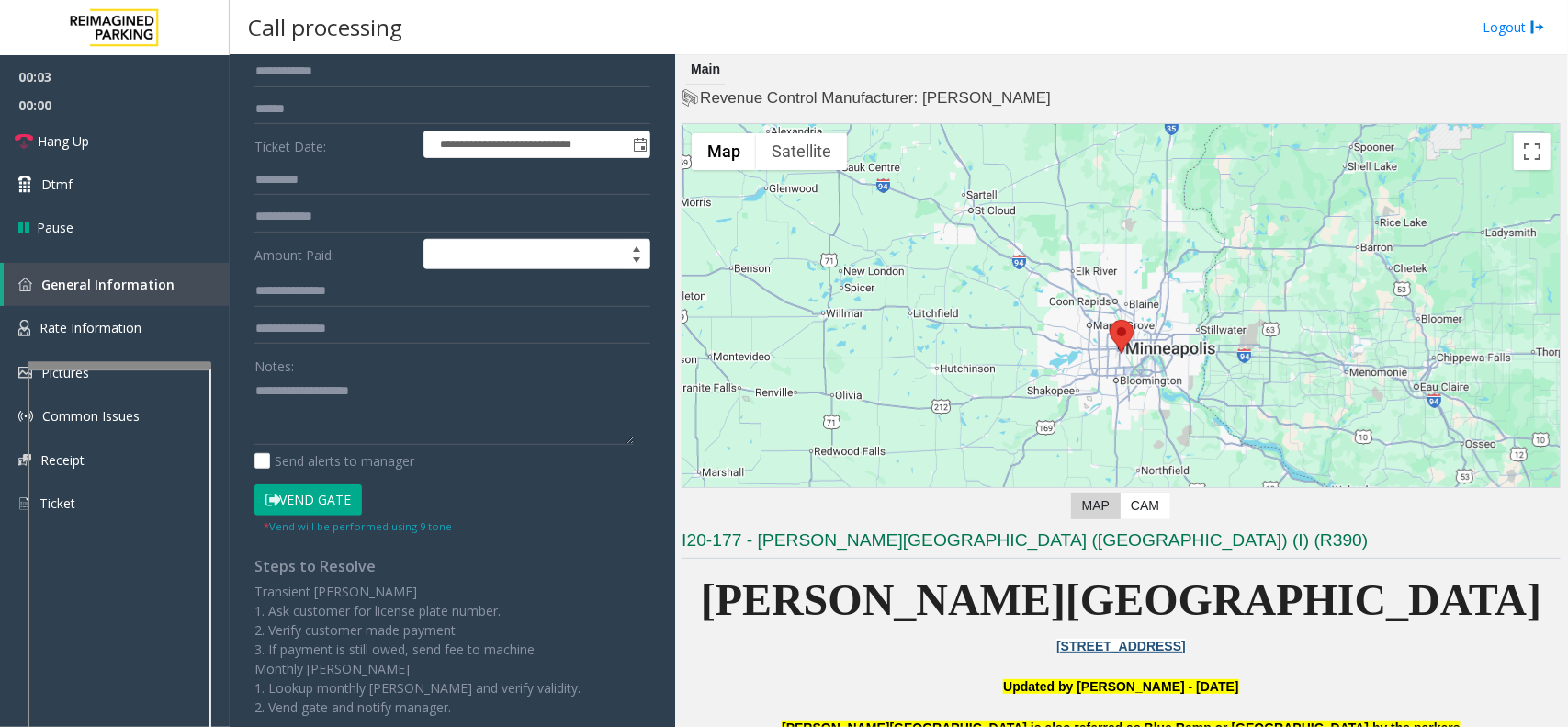
scroll to position [334, 0]
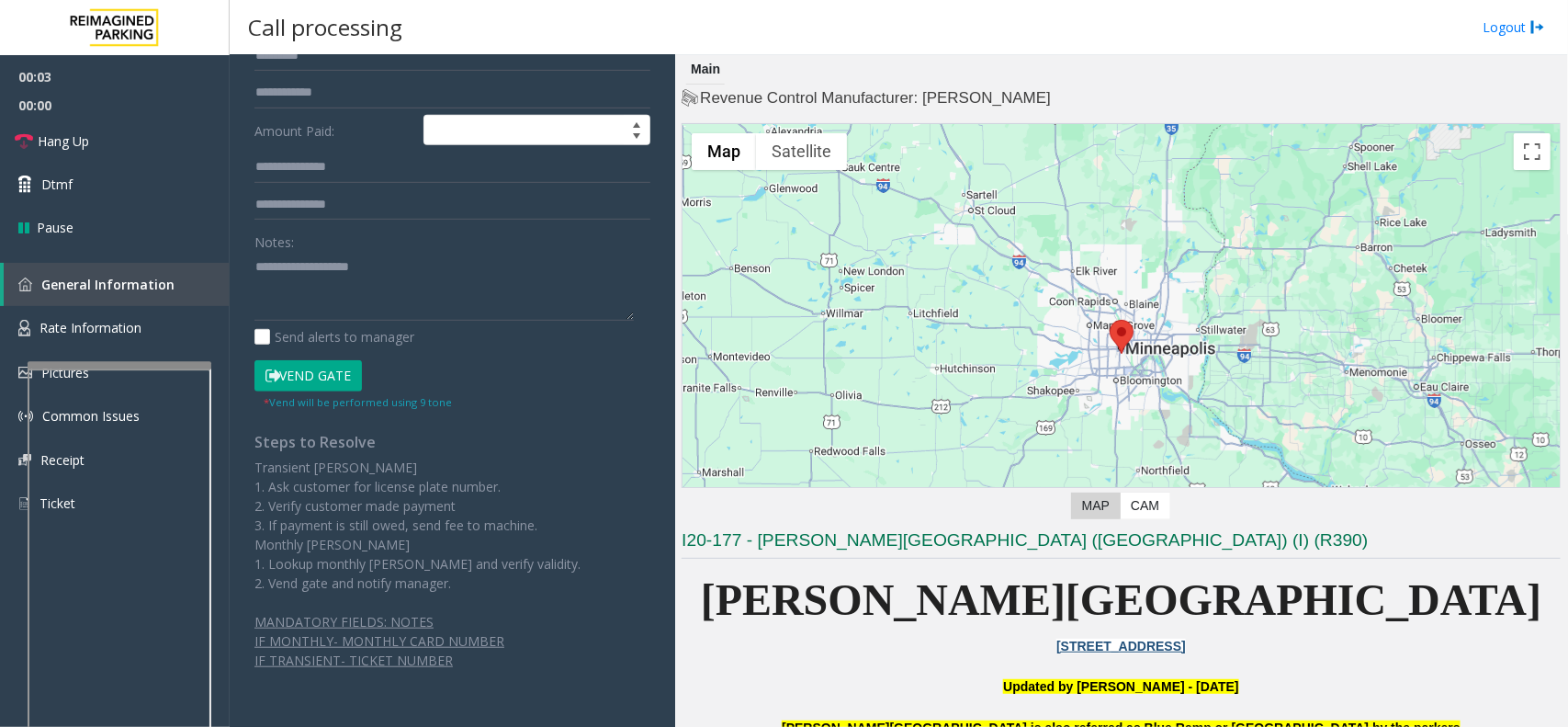
click at [332, 370] on button "Vend Gate" at bounding box center [308, 376] width 108 height 31
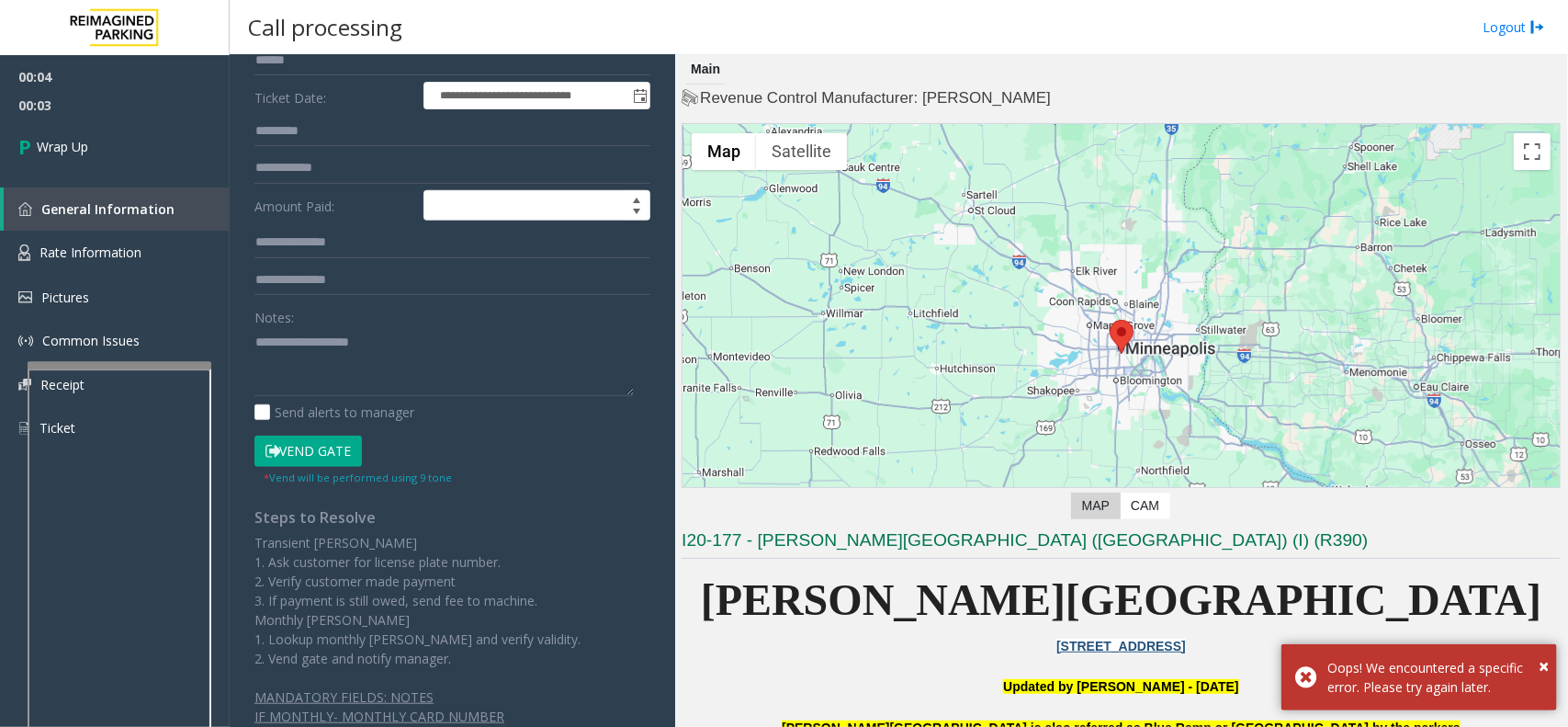
scroll to position [0, 0]
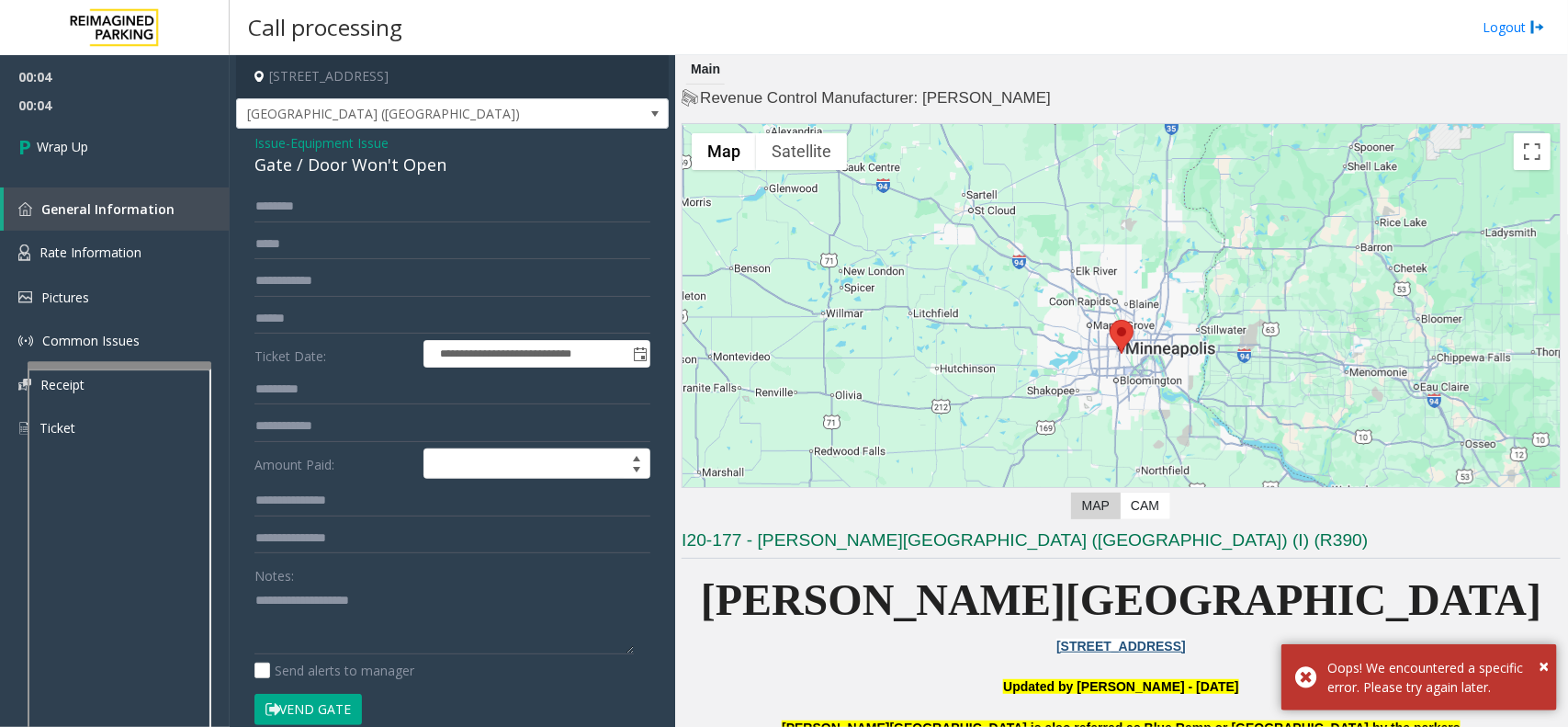
click at [262, 147] on span "Issue" at bounding box center [270, 143] width 31 height 20
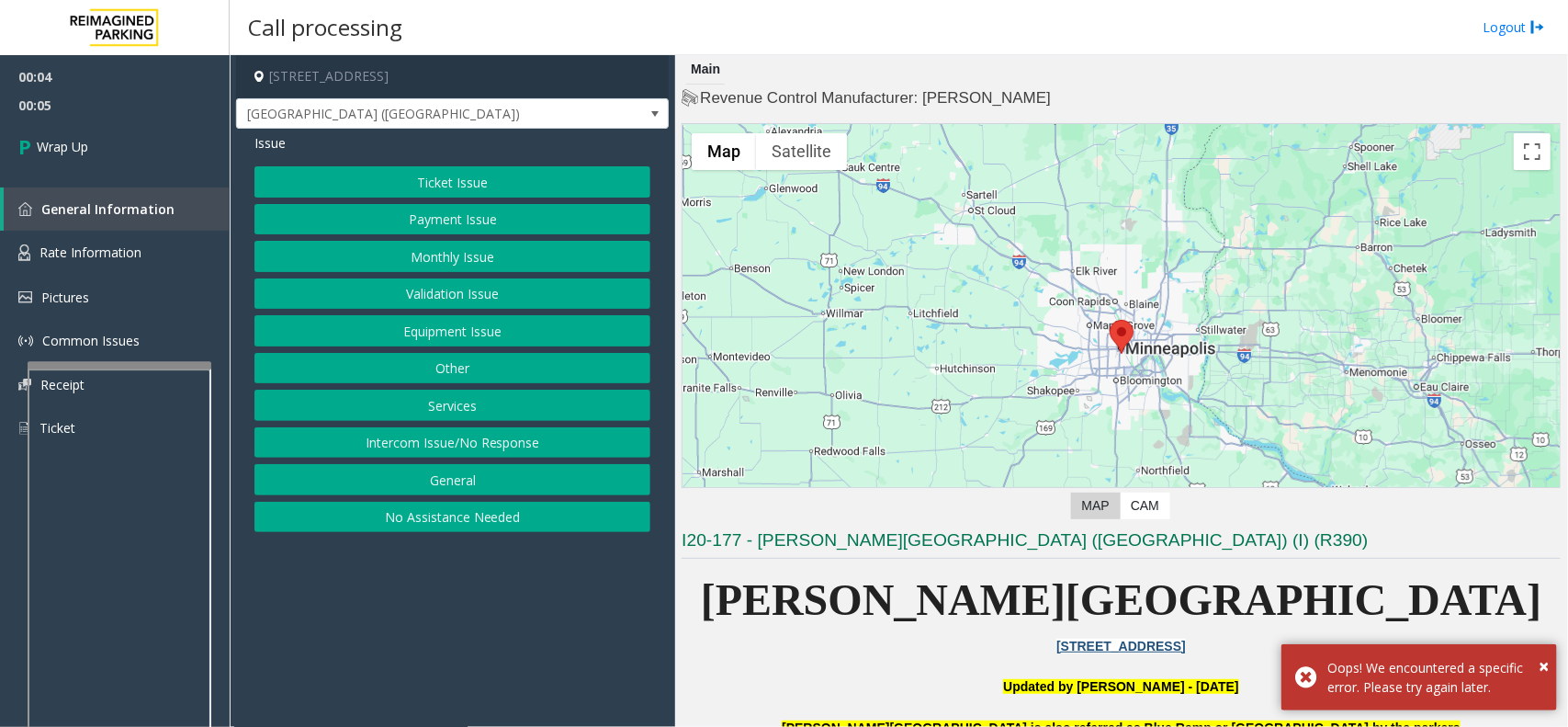
click at [451, 418] on button "Services" at bounding box center [452, 405] width 396 height 31
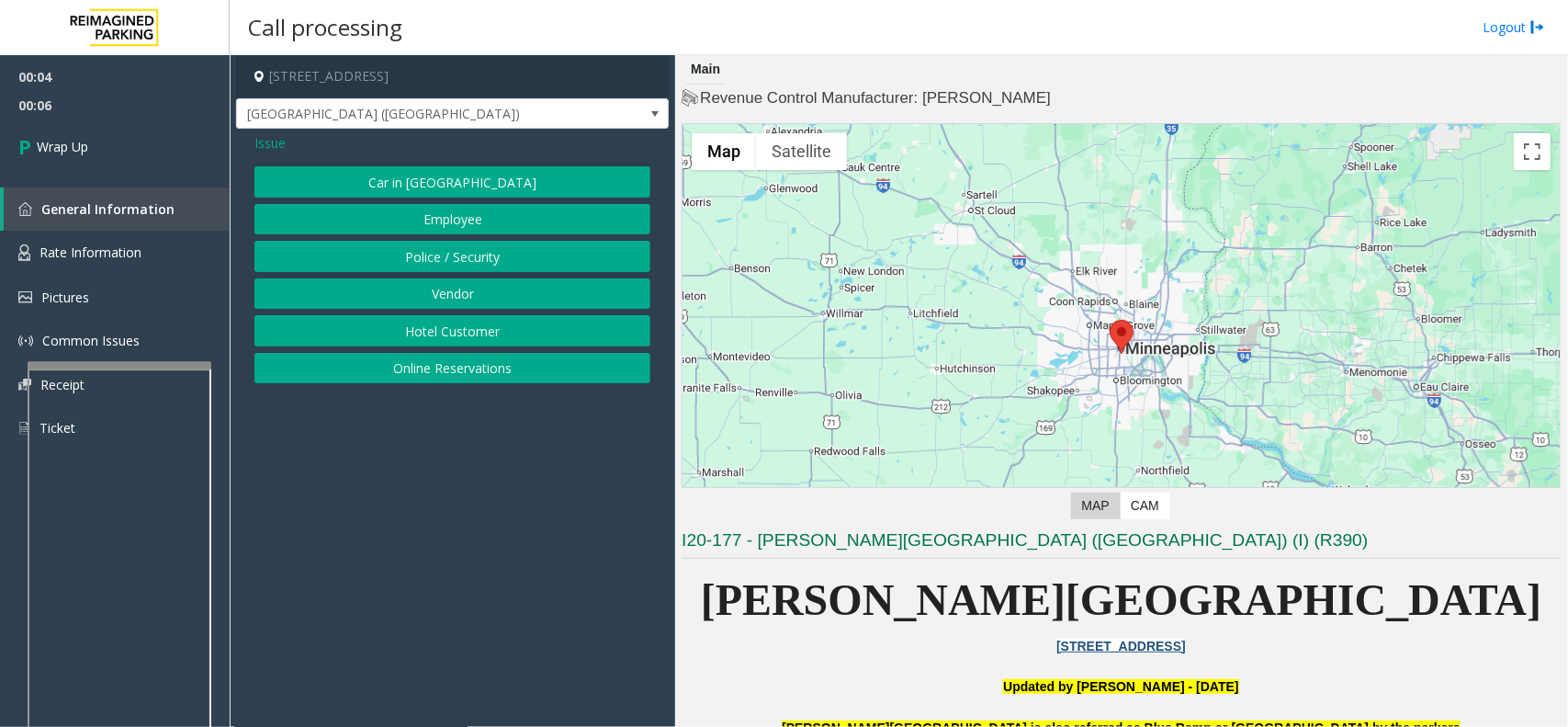
click at [269, 143] on span "Issue" at bounding box center [270, 143] width 31 height 20
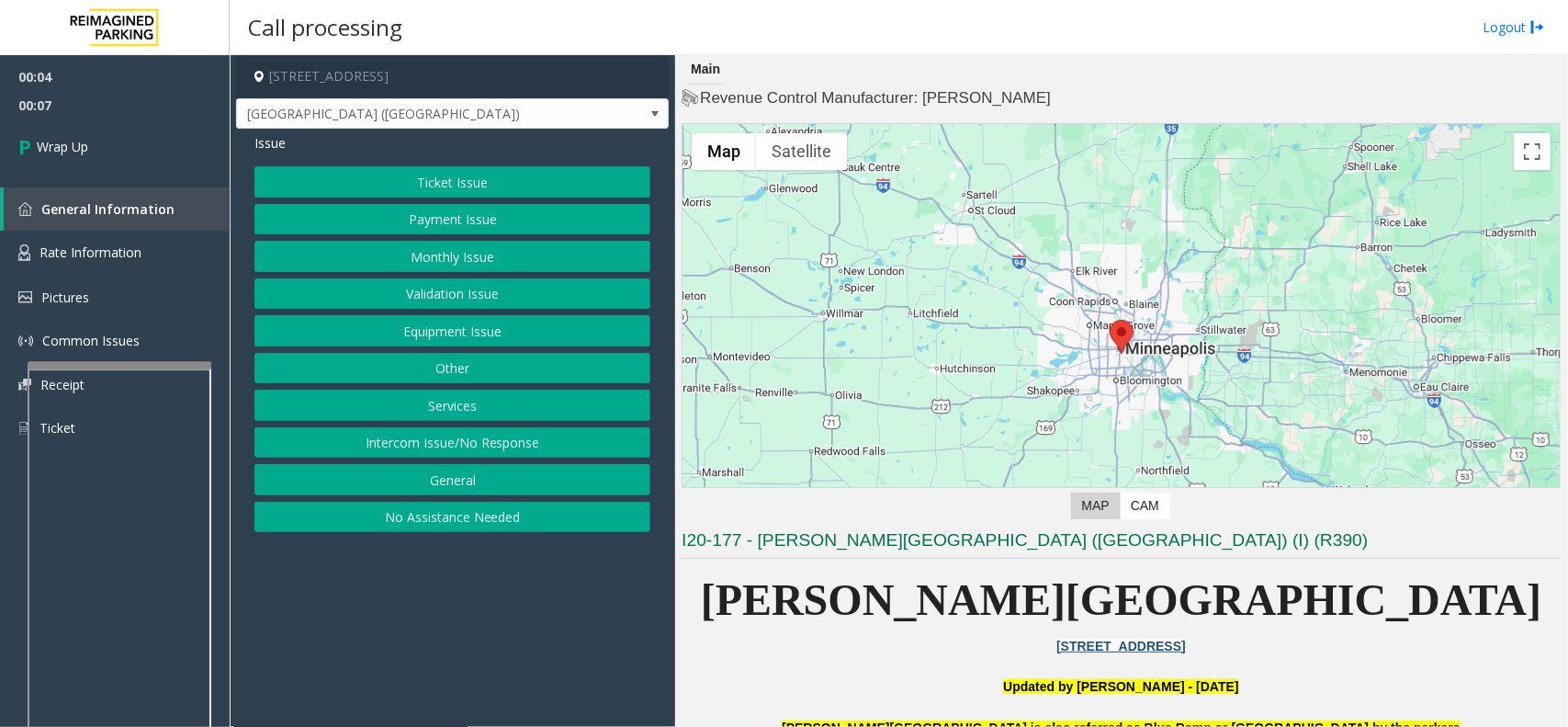
click at [400, 458] on button "Intercom Issue/No Response" at bounding box center [452, 443] width 396 height 31
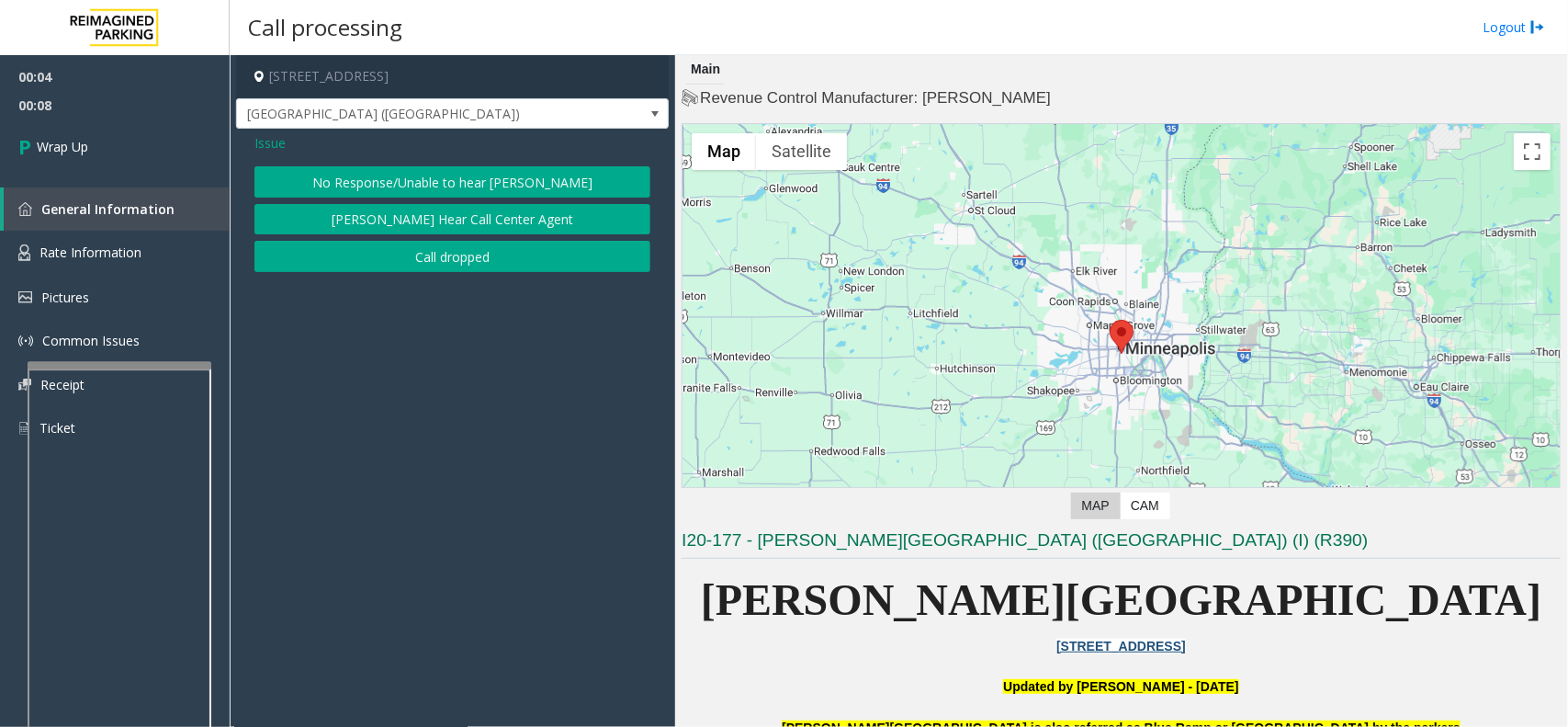
click at [428, 264] on button "Call dropped" at bounding box center [452, 256] width 396 height 31
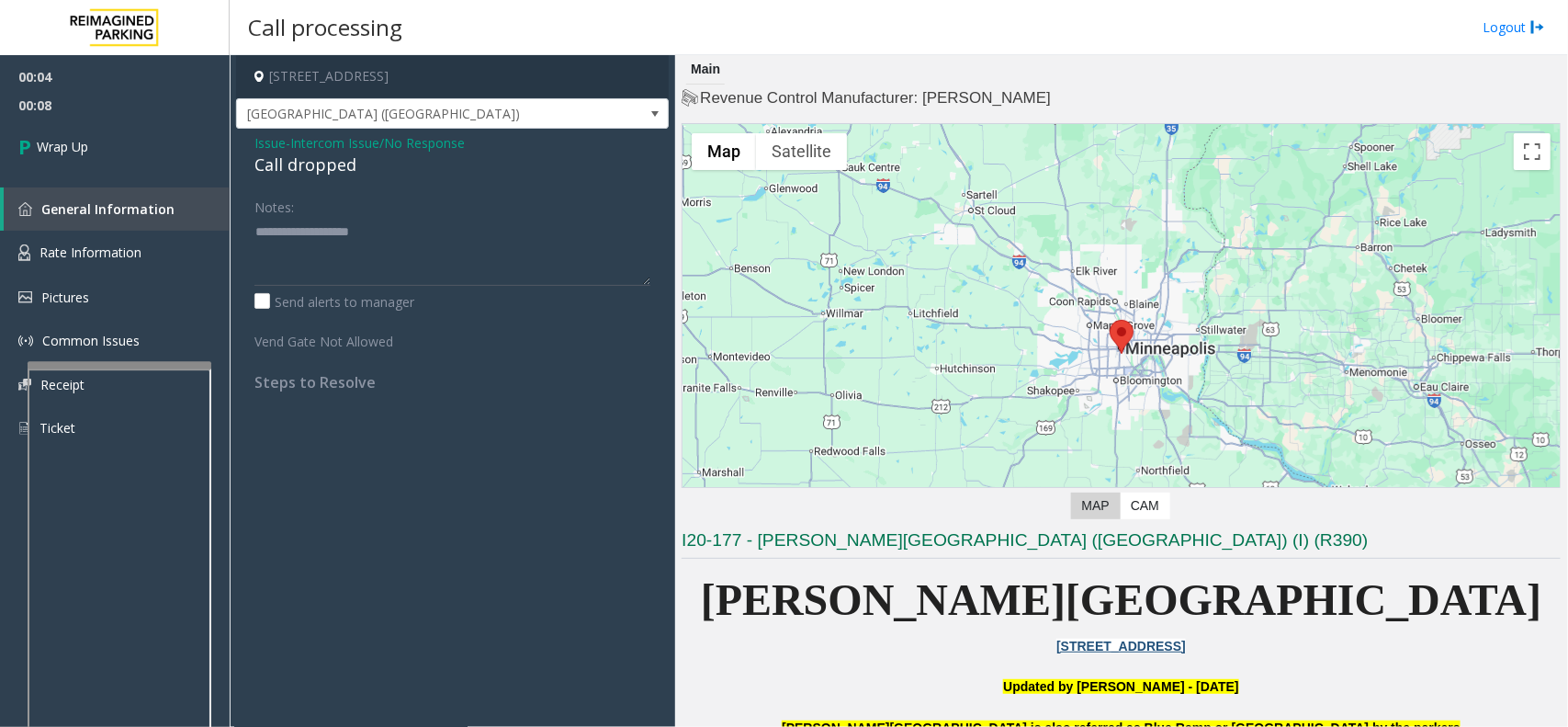
click at [315, 174] on div "Call dropped" at bounding box center [452, 164] width 396 height 24
paste textarea "**********"
click at [323, 235] on textarea at bounding box center [452, 251] width 396 height 68
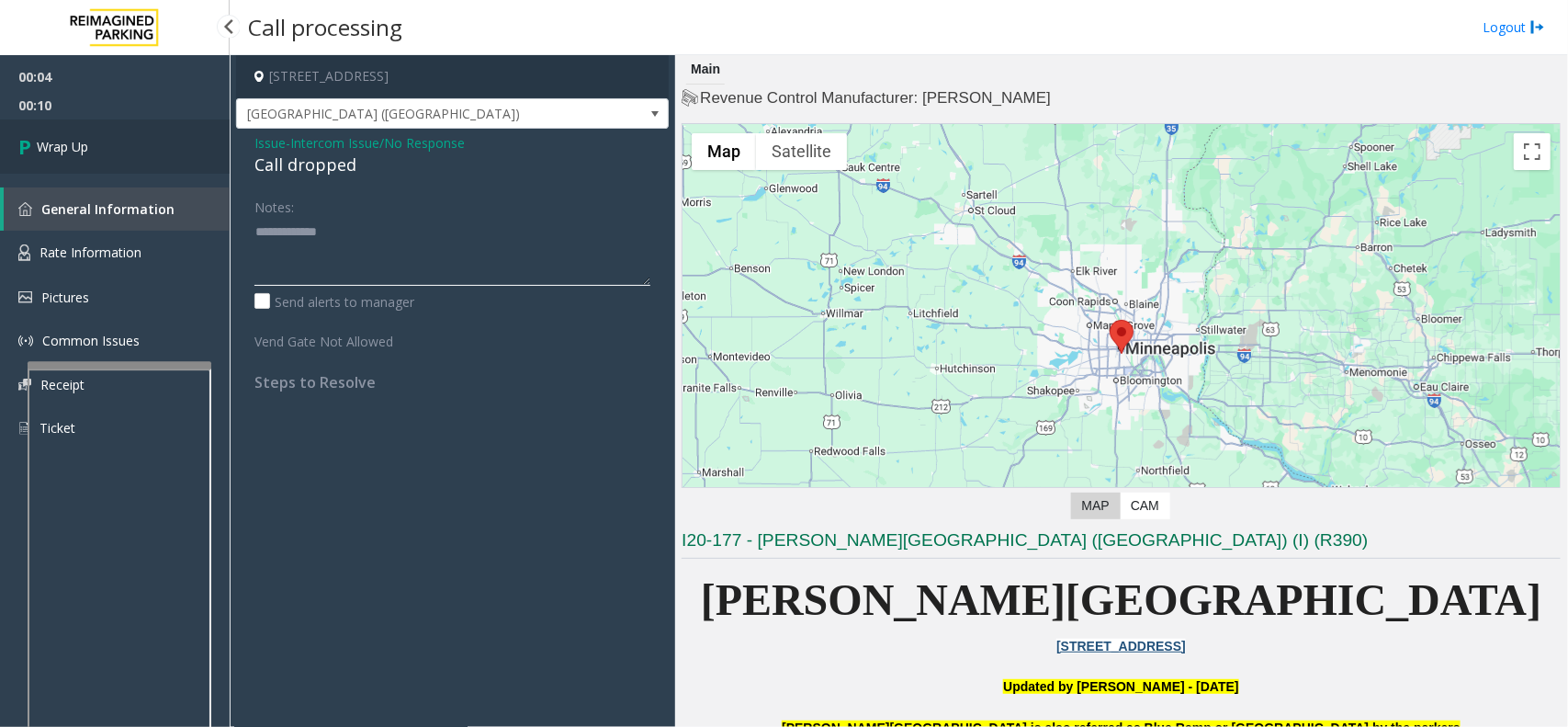
type textarea "**********"
click at [163, 167] on link "Wrap Up" at bounding box center [115, 146] width 230 height 54
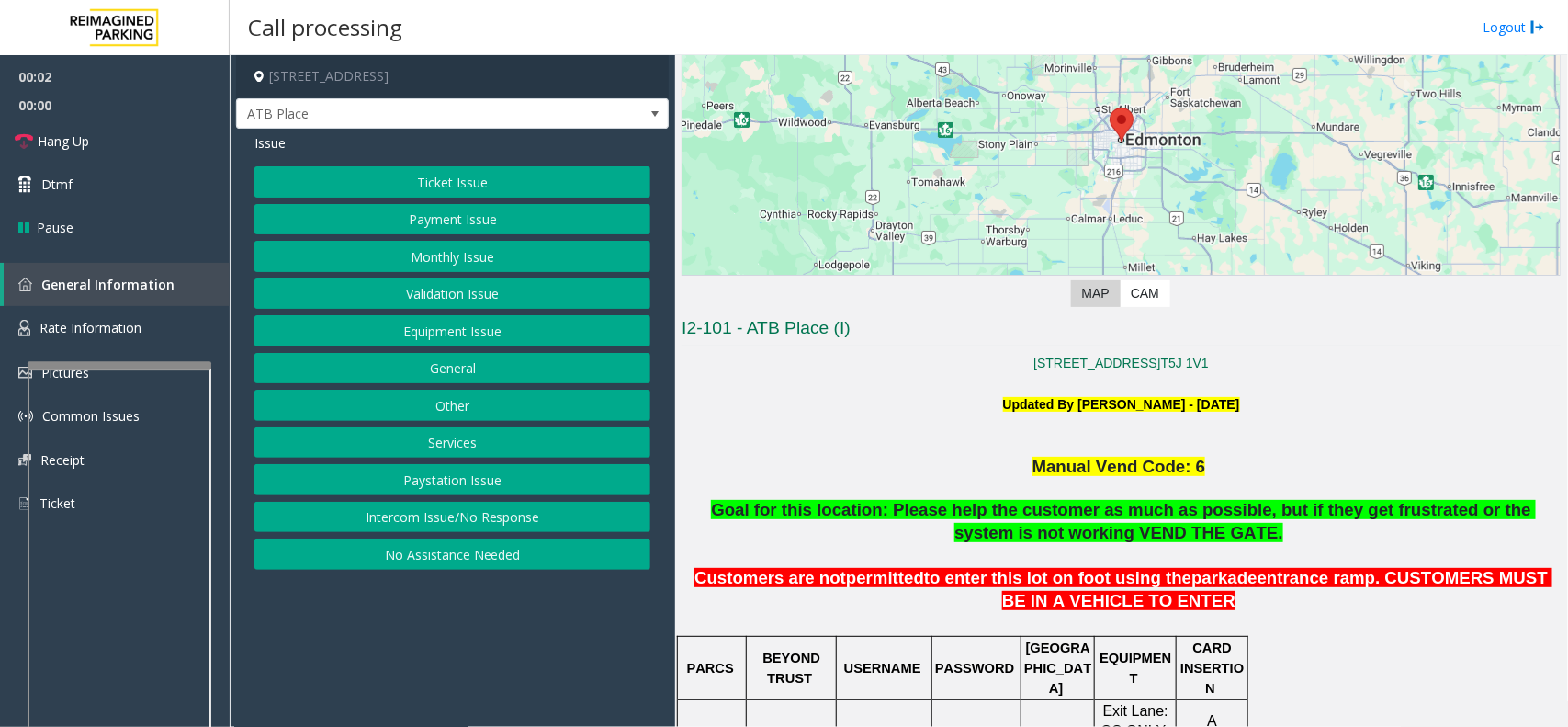
scroll to position [459, 0]
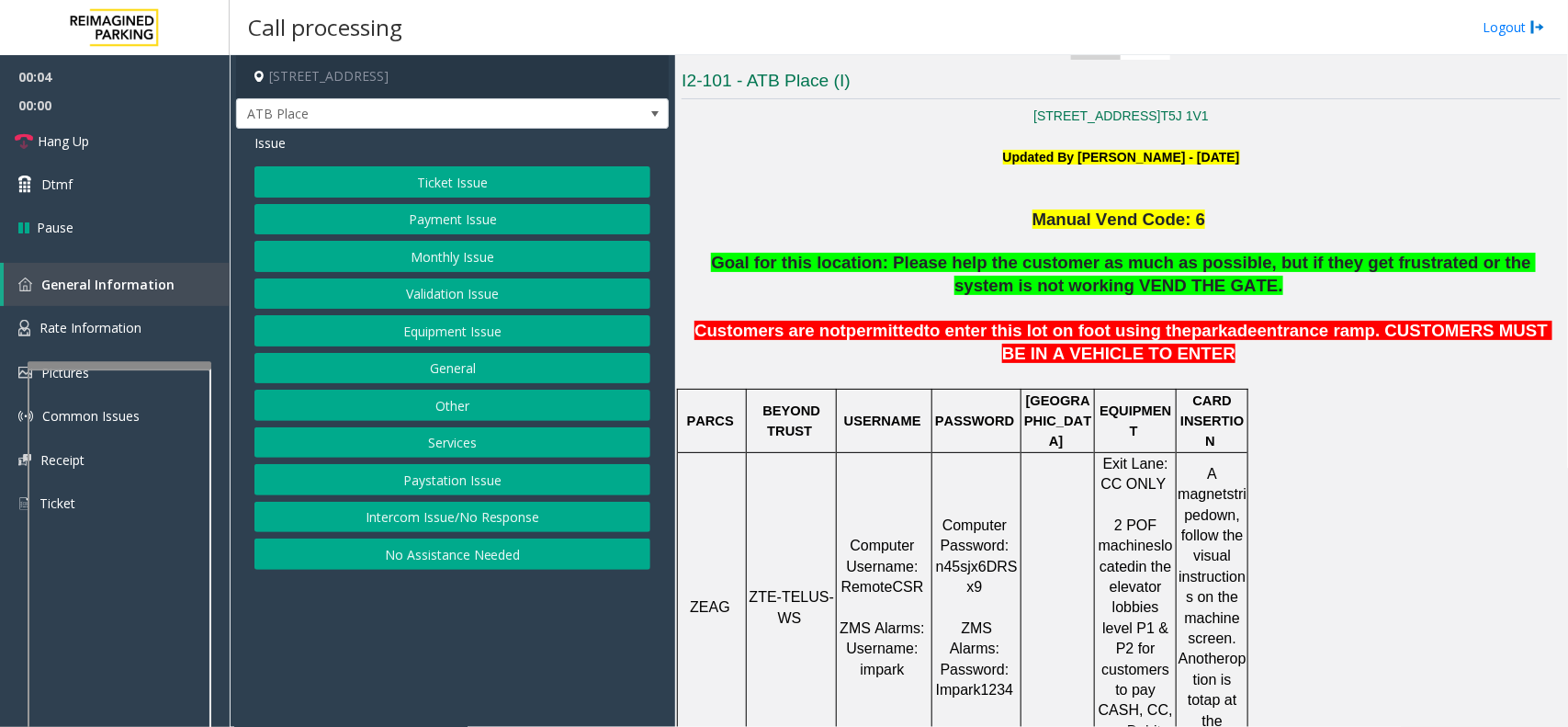
click at [409, 508] on button "Intercom Issue/No Response" at bounding box center [452, 518] width 396 height 31
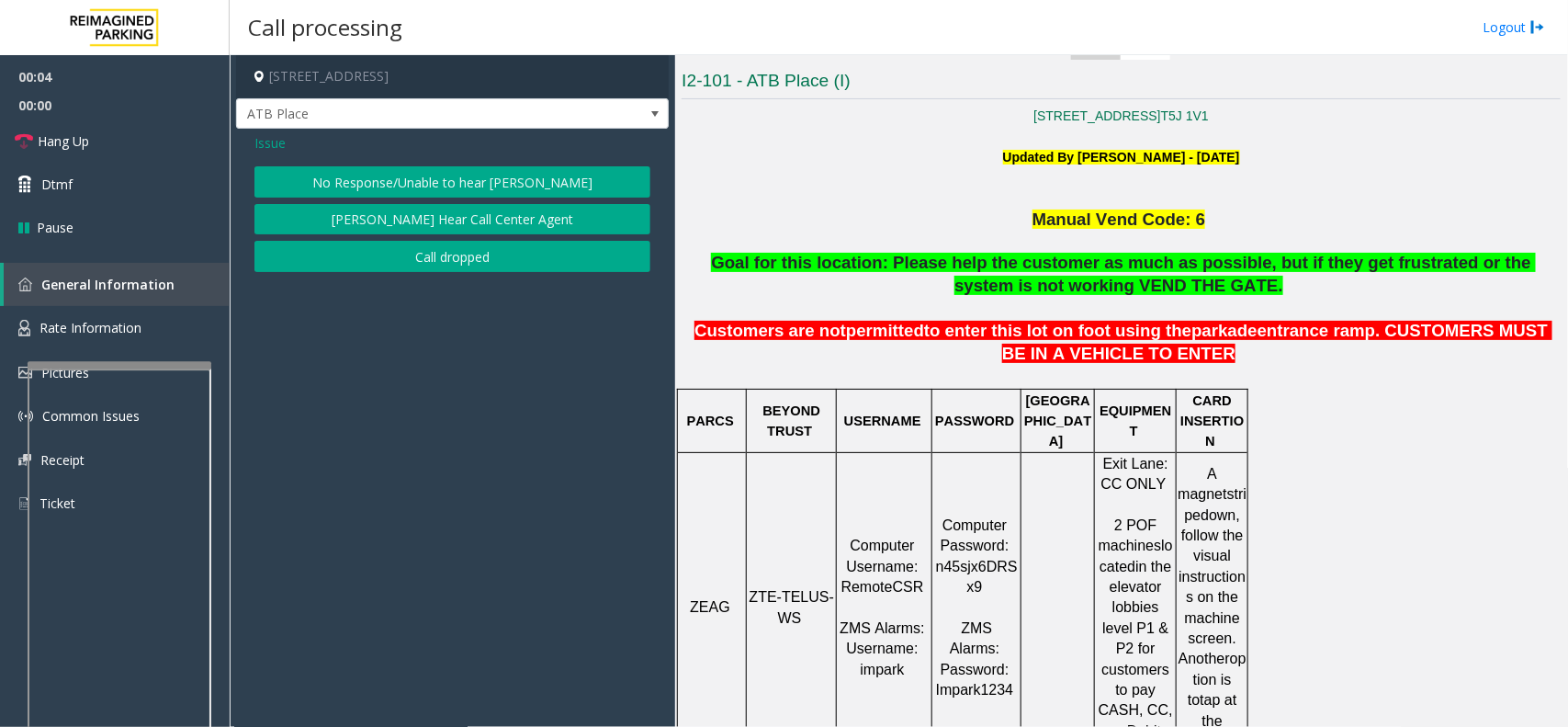
click at [511, 181] on button "No Response/Unable to hear [PERSON_NAME]" at bounding box center [452, 182] width 396 height 31
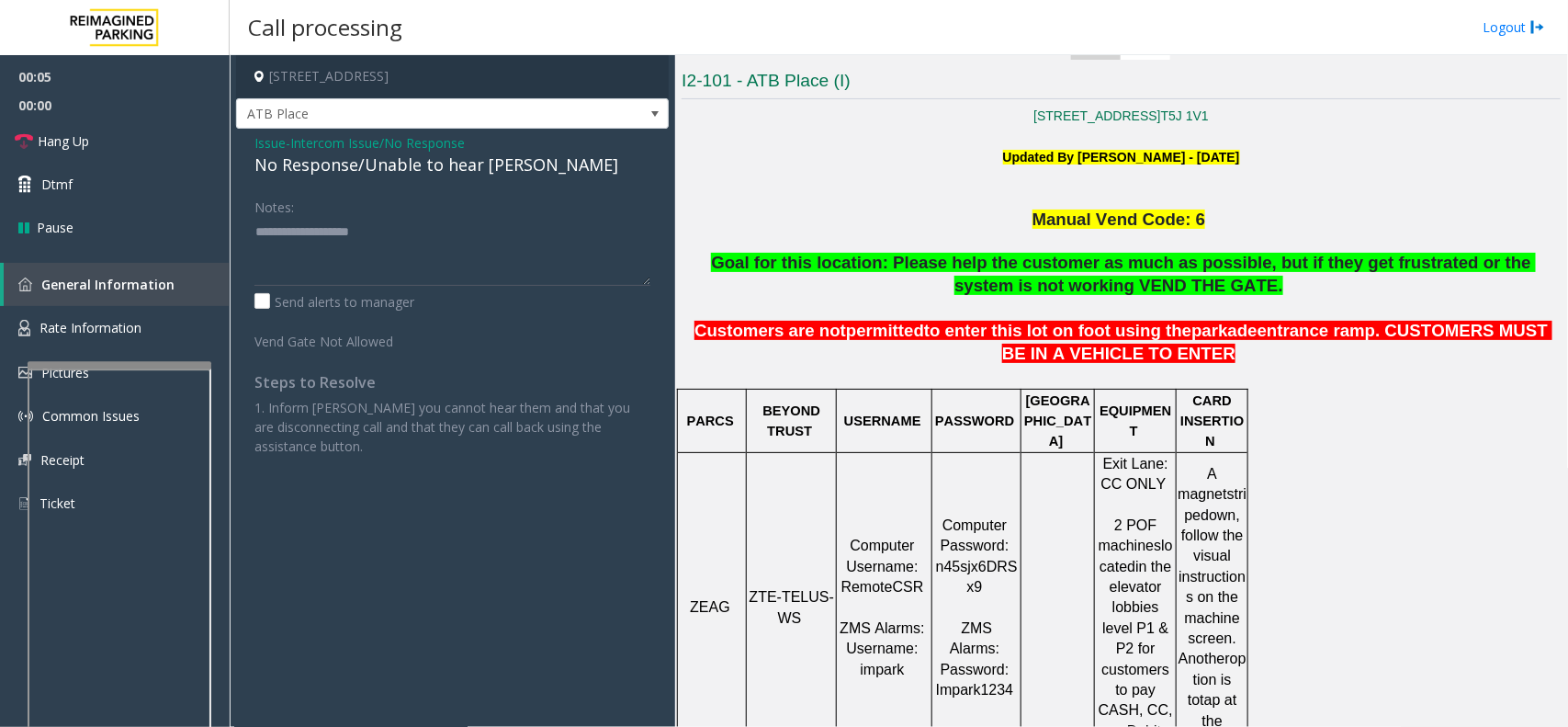
click at [383, 172] on div "No Response/Unable to hear [PERSON_NAME]" at bounding box center [452, 164] width 396 height 24
type textarea "**********"
click at [106, 153] on link "Hang Up" at bounding box center [115, 141] width 230 height 43
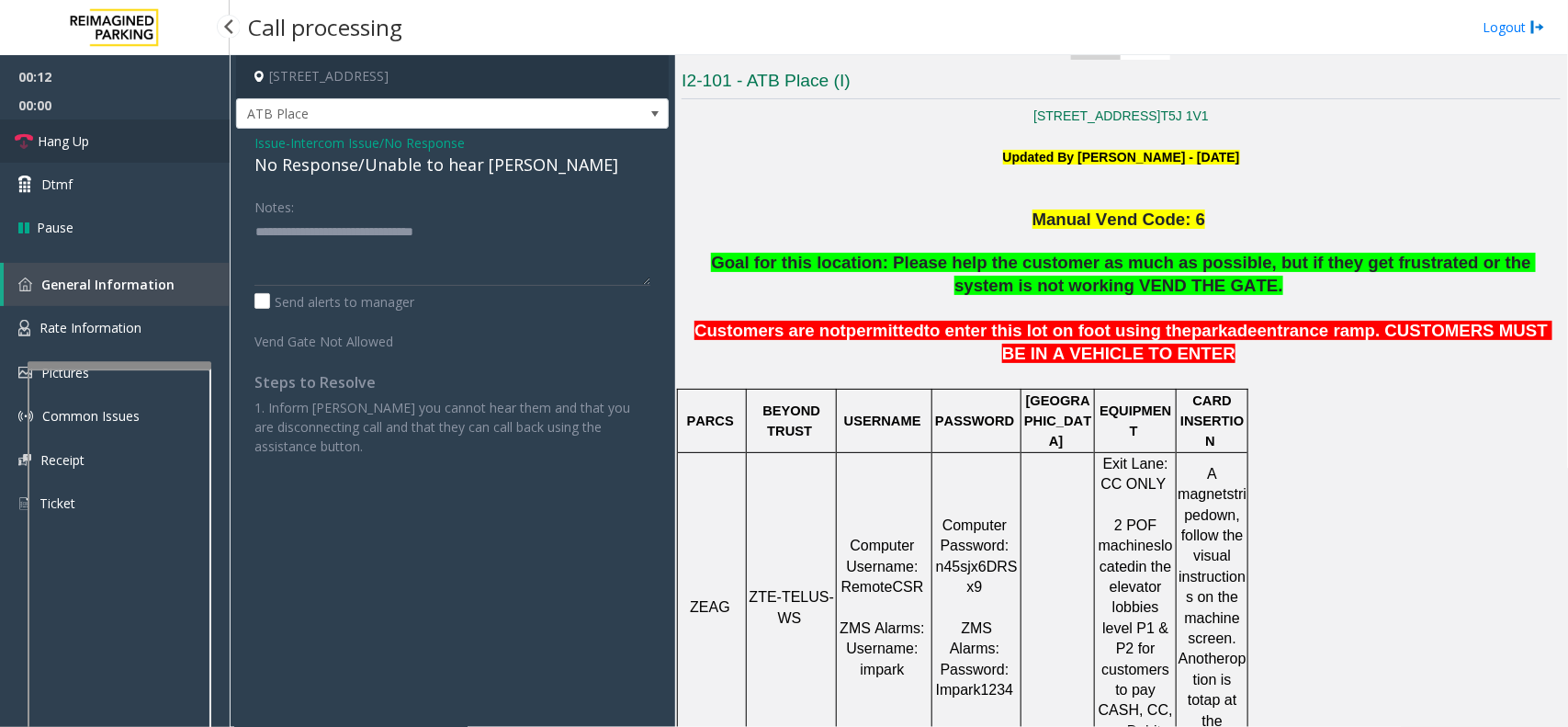
click at [107, 150] on link "Hang Up" at bounding box center [115, 141] width 230 height 43
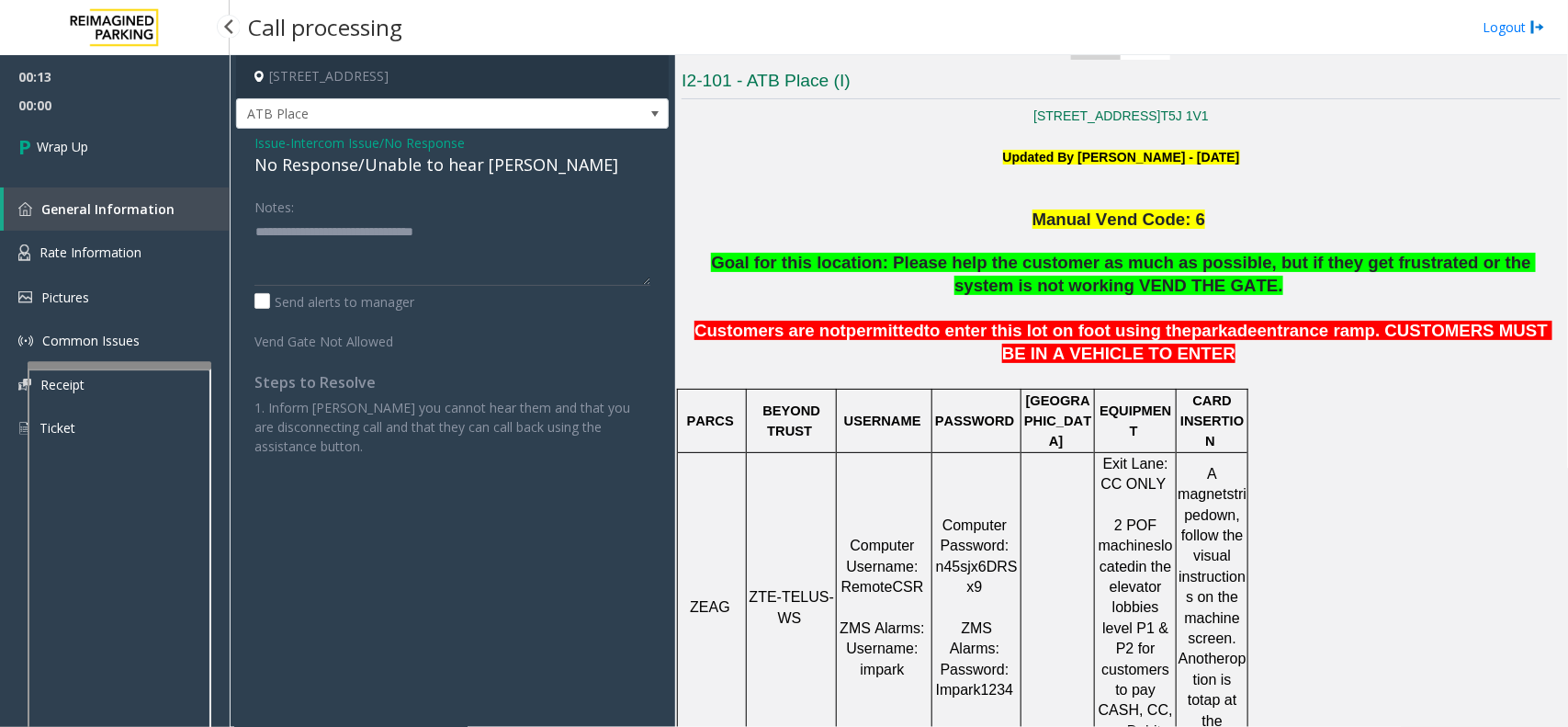
click at [107, 150] on link "Wrap Up" at bounding box center [115, 146] width 230 height 54
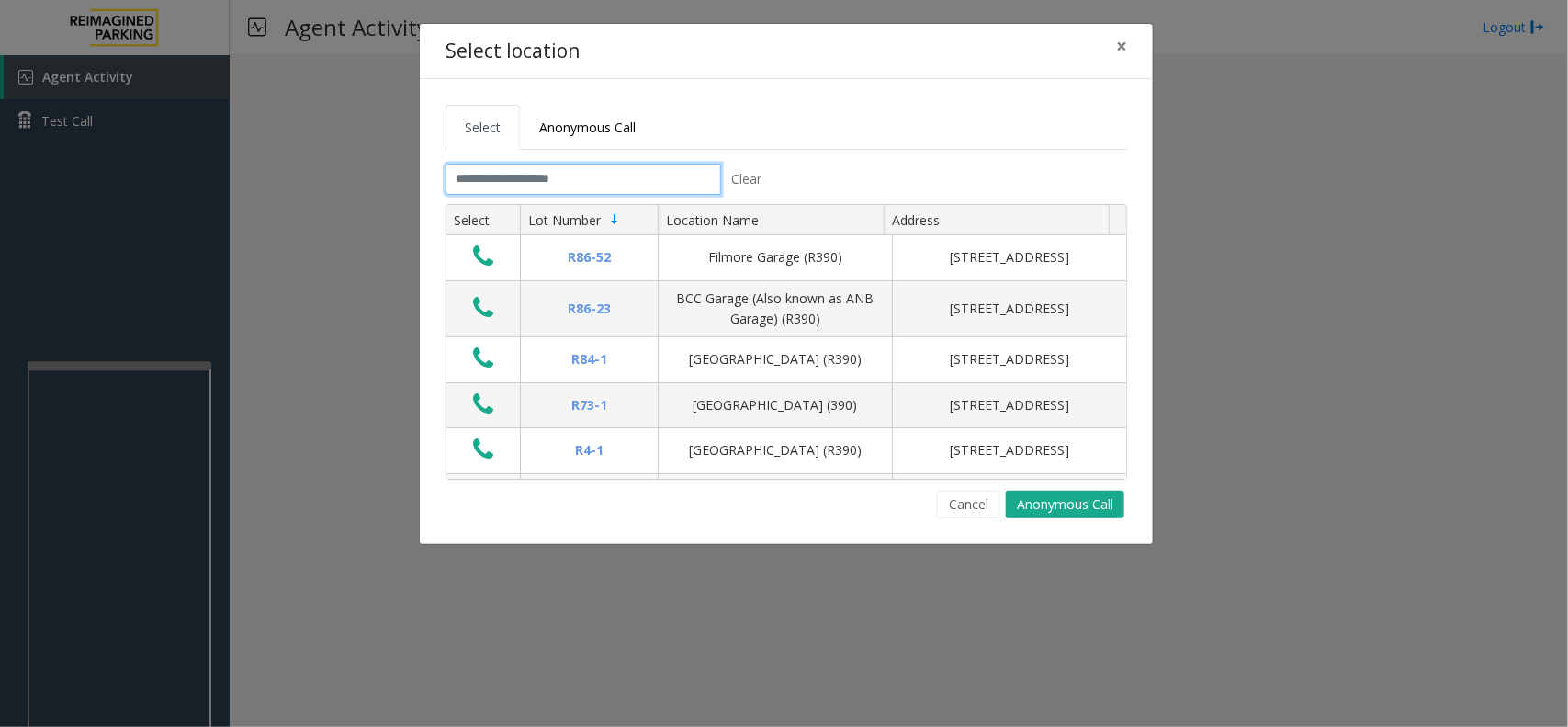
click at [518, 179] on input "text" at bounding box center [583, 179] width 276 height 31
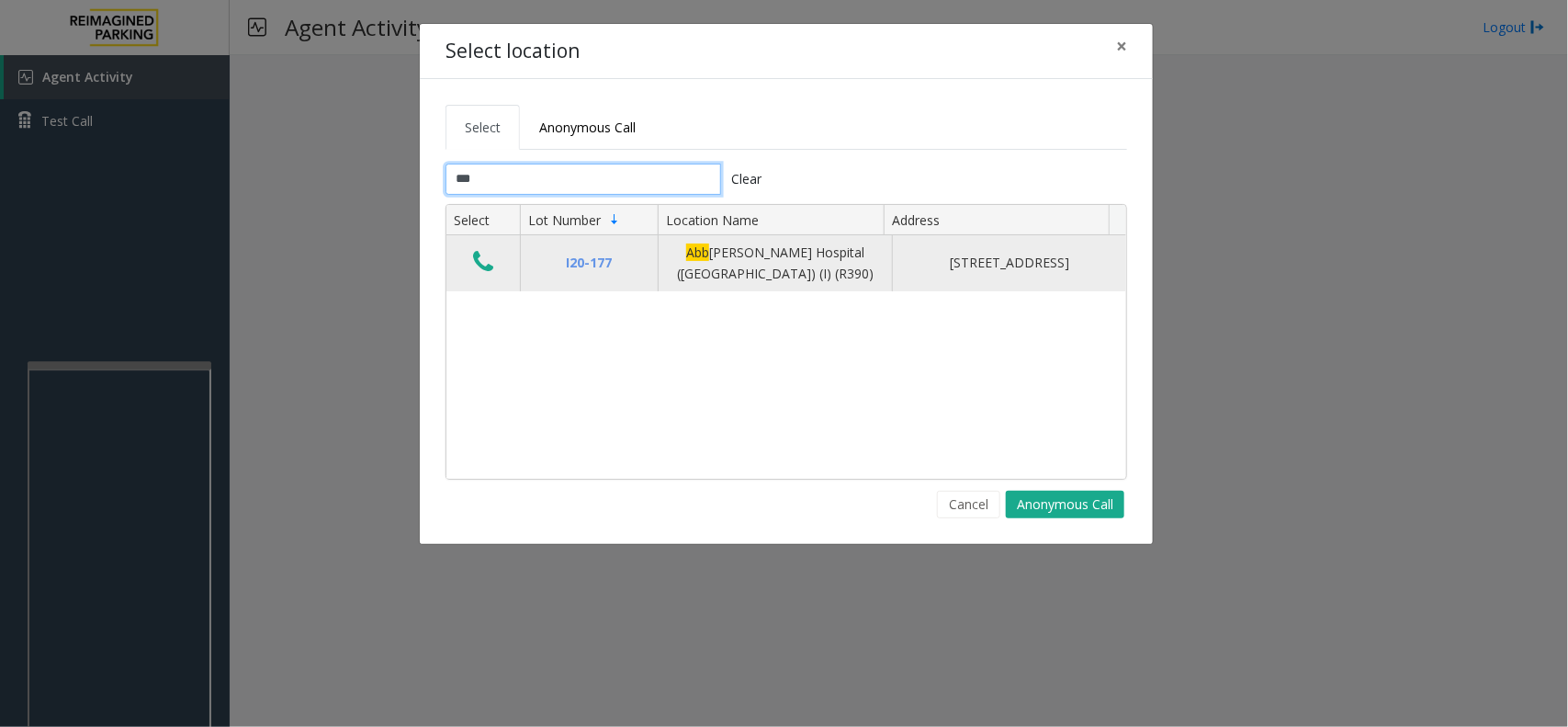
type input "***"
click at [465, 258] on td "Data table" at bounding box center [483, 262] width 73 height 56
click at [515, 269] on td "Data table" at bounding box center [483, 262] width 73 height 56
click at [492, 259] on icon "Data table" at bounding box center [483, 261] width 21 height 25
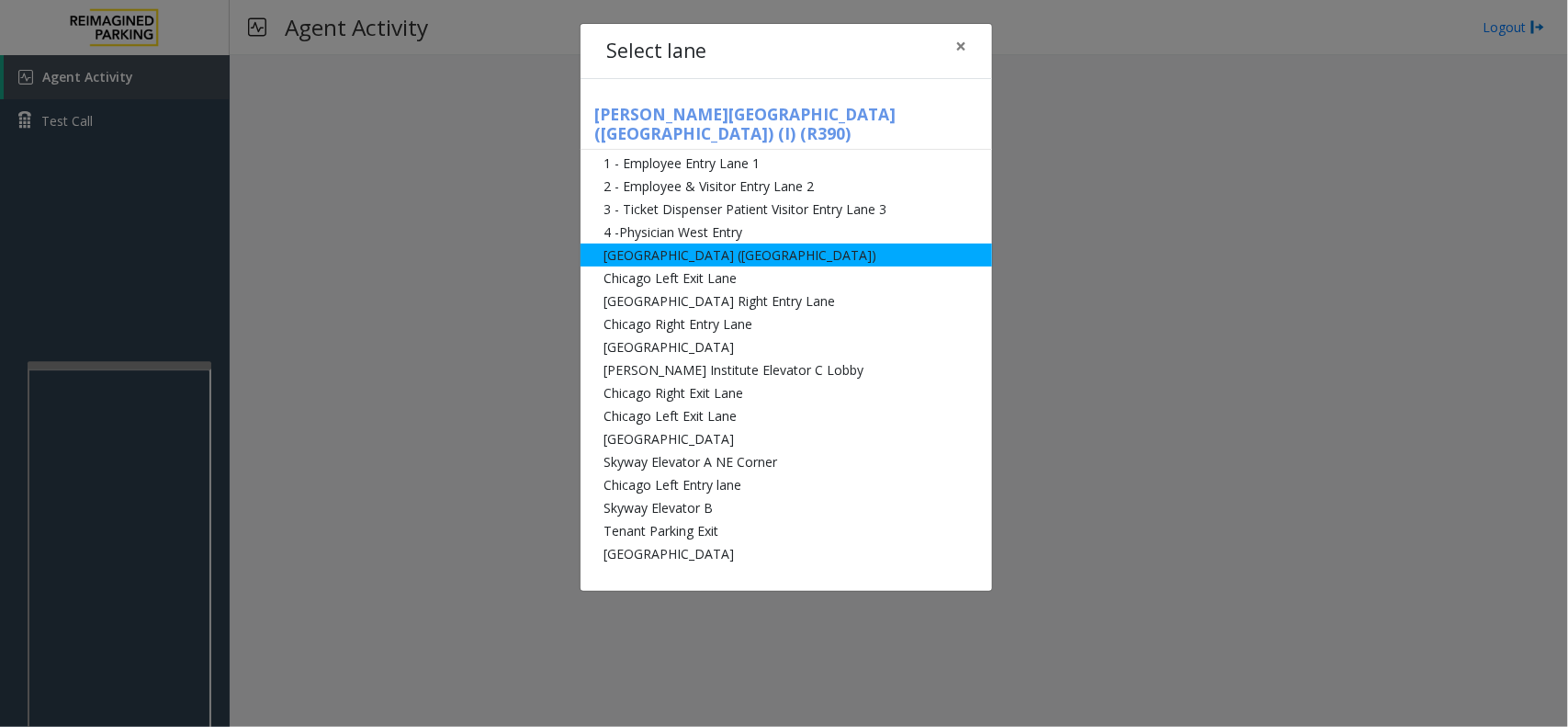
click at [678, 244] on li "[GEOGRAPHIC_DATA] ([GEOGRAPHIC_DATA])" at bounding box center [786, 254] width 412 height 23
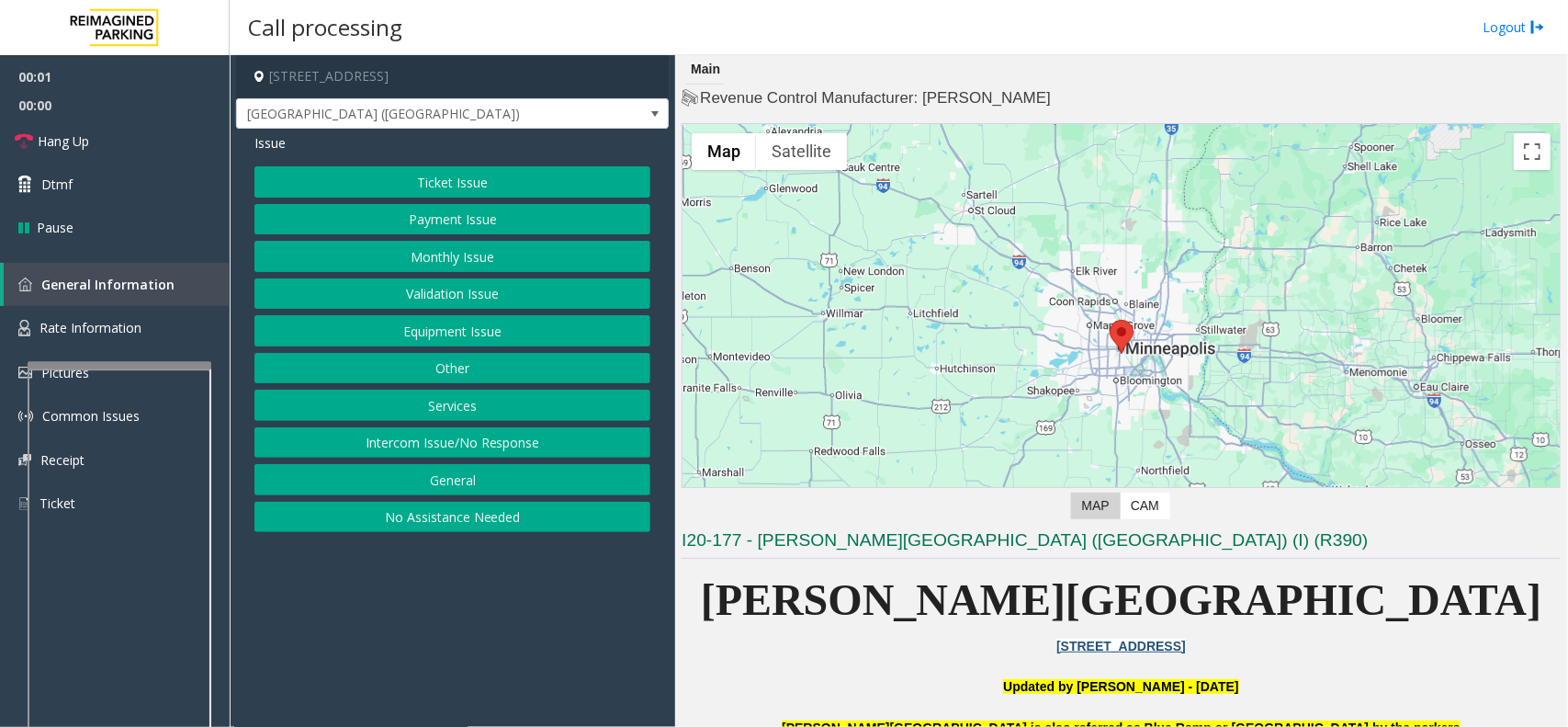
click at [455, 327] on button "Equipment Issue" at bounding box center [452, 331] width 396 height 31
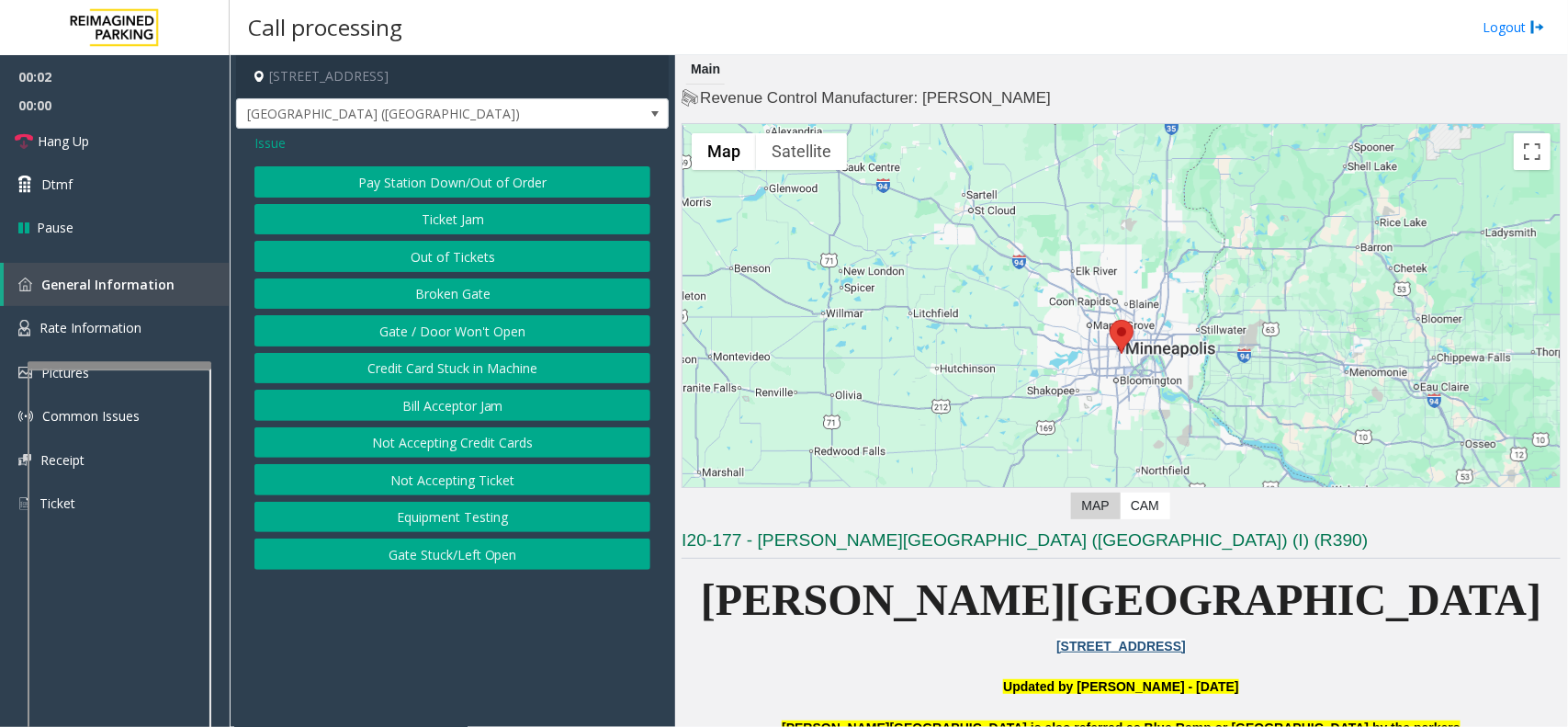
click at [484, 331] on button "Gate / Door Won't Open" at bounding box center [452, 331] width 396 height 31
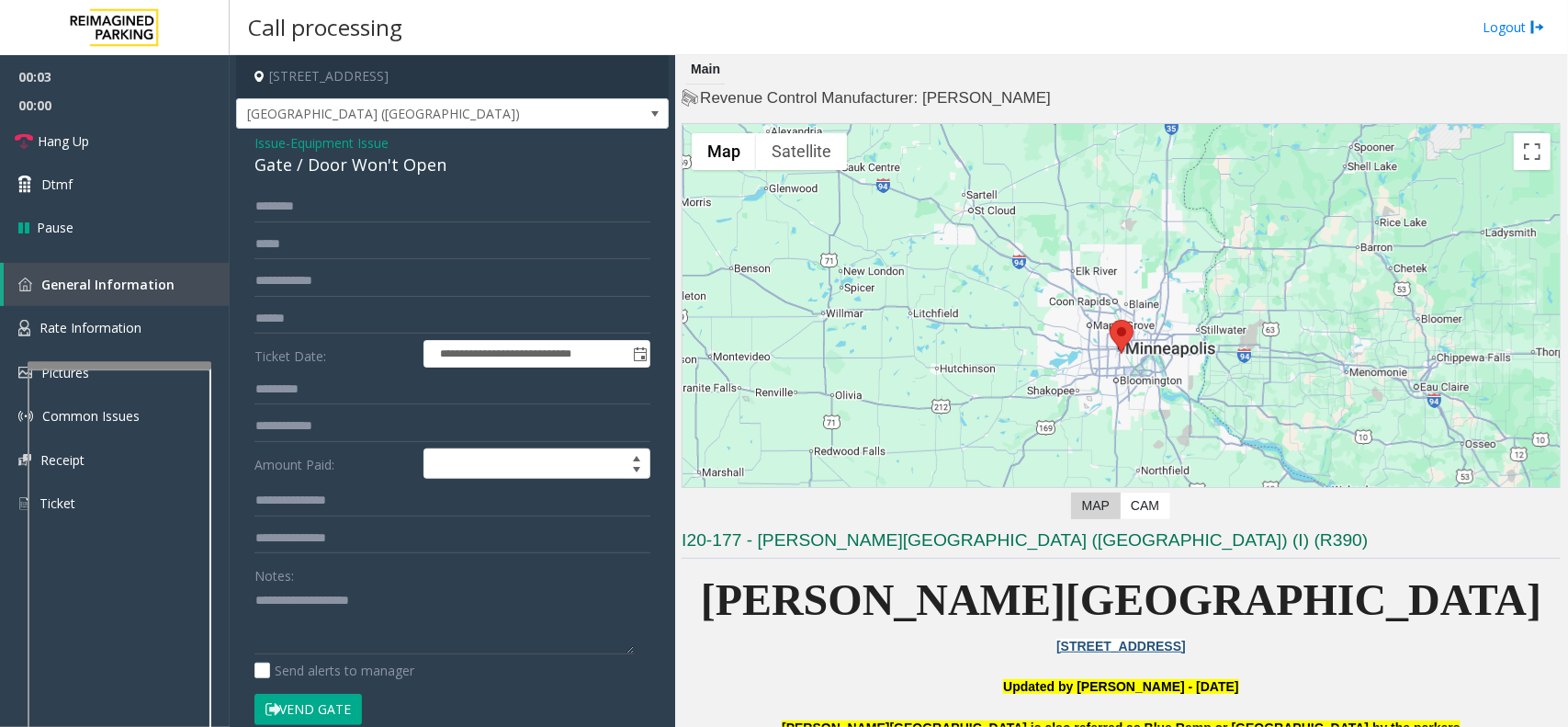
click at [323, 709] on button "Vend Gate" at bounding box center [308, 709] width 108 height 31
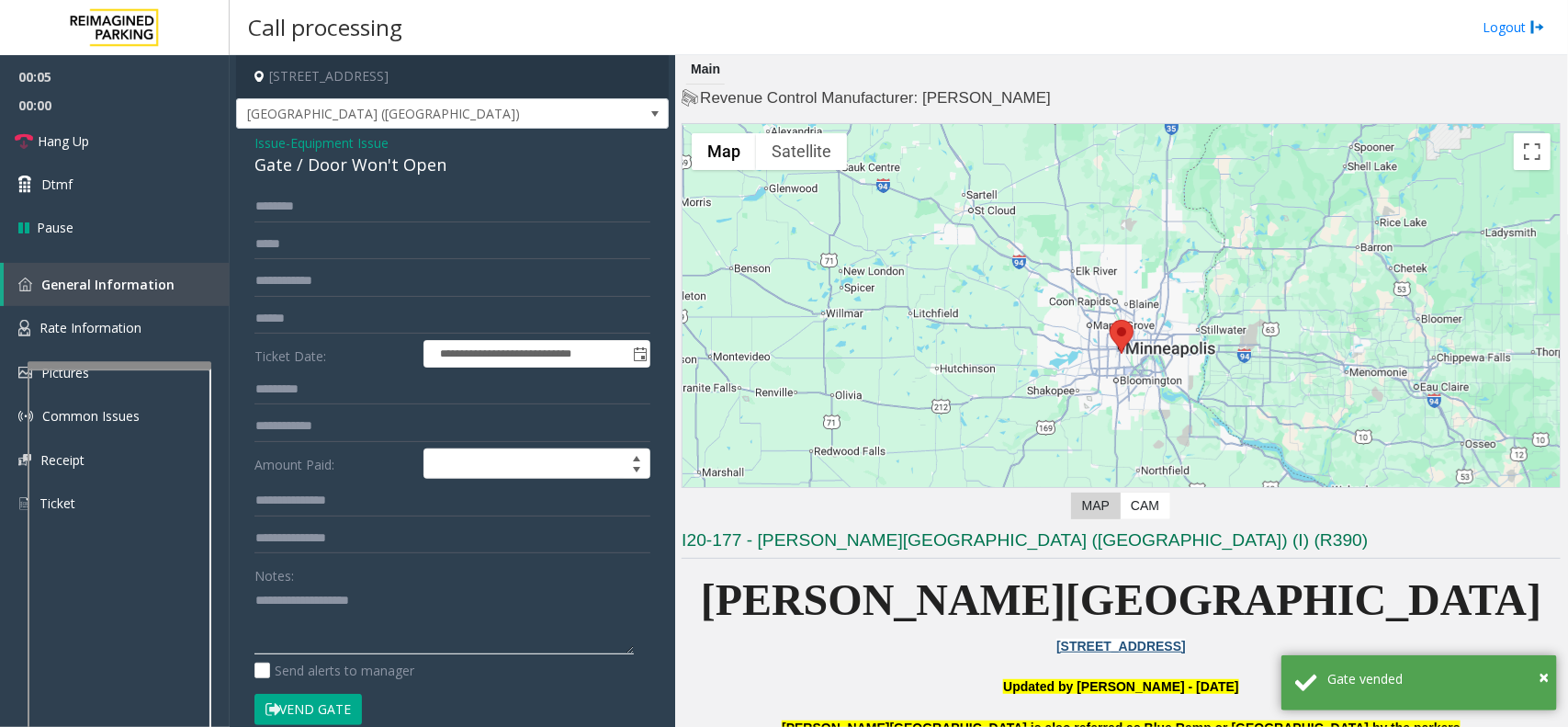
click at [419, 617] on textarea at bounding box center [444, 619] width 380 height 68
paste textarea "**********"
click at [326, 165] on div "Gate / Door Won't Open" at bounding box center [452, 164] width 396 height 24
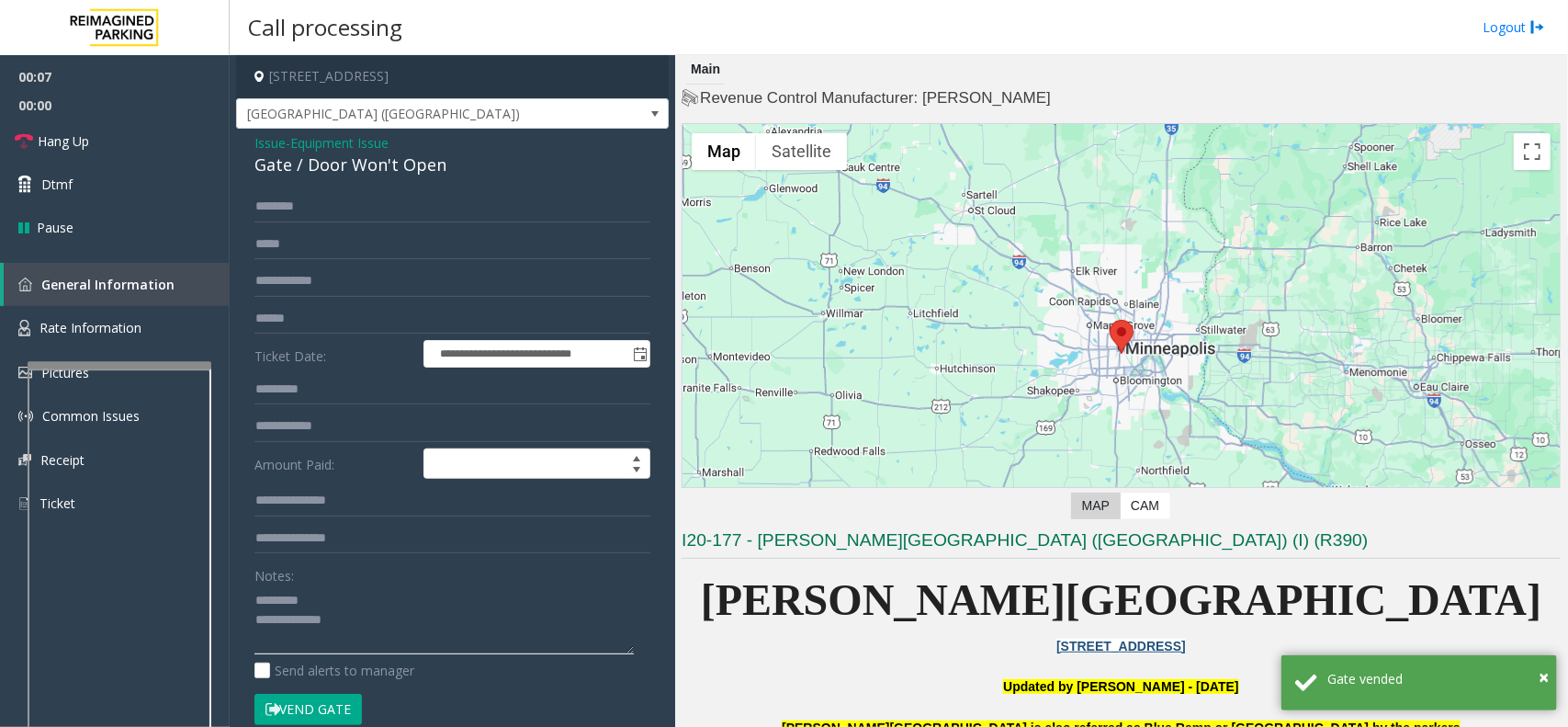
click at [369, 597] on textarea at bounding box center [444, 619] width 380 height 68
paste textarea "**********"
click at [392, 638] on textarea at bounding box center [444, 619] width 380 height 68
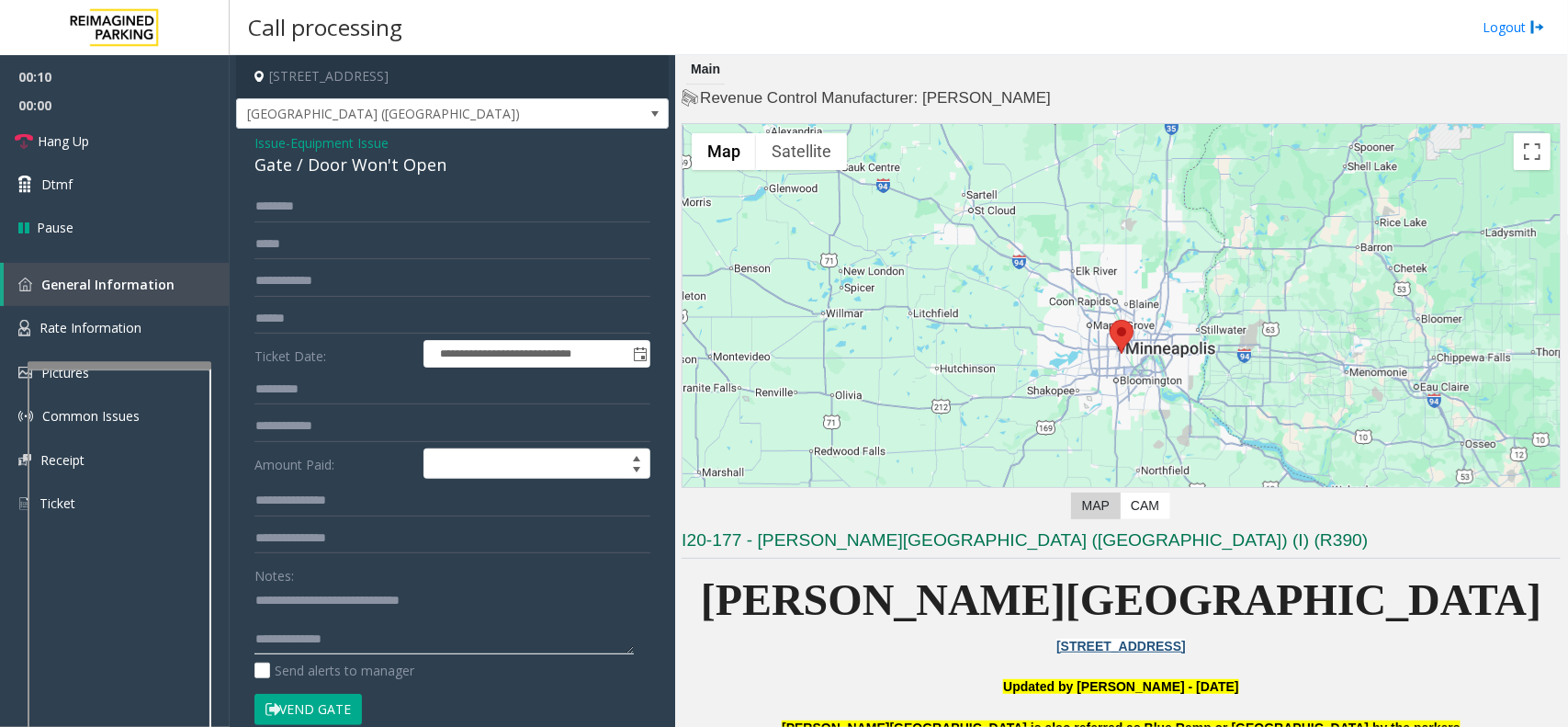
paste textarea "**********"
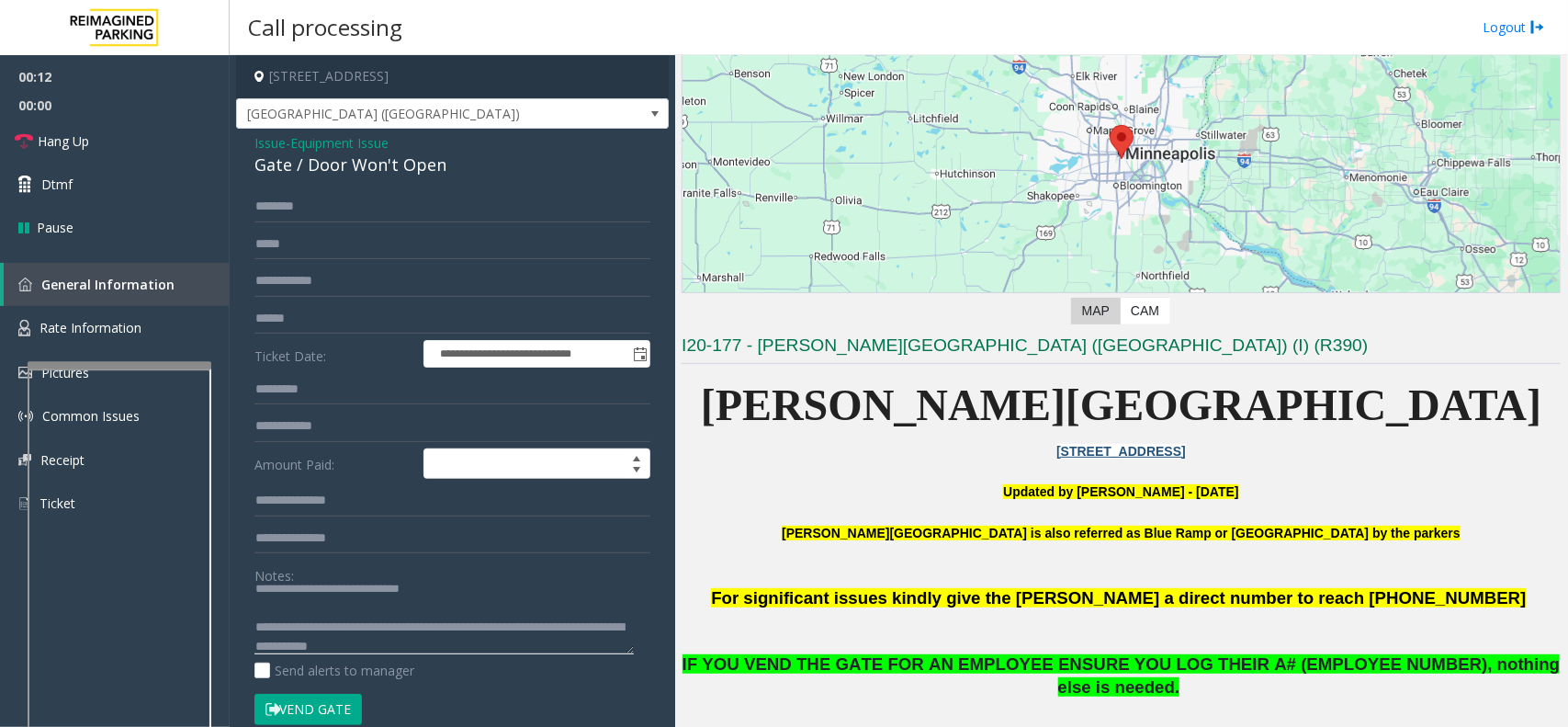
scroll to position [344, 0]
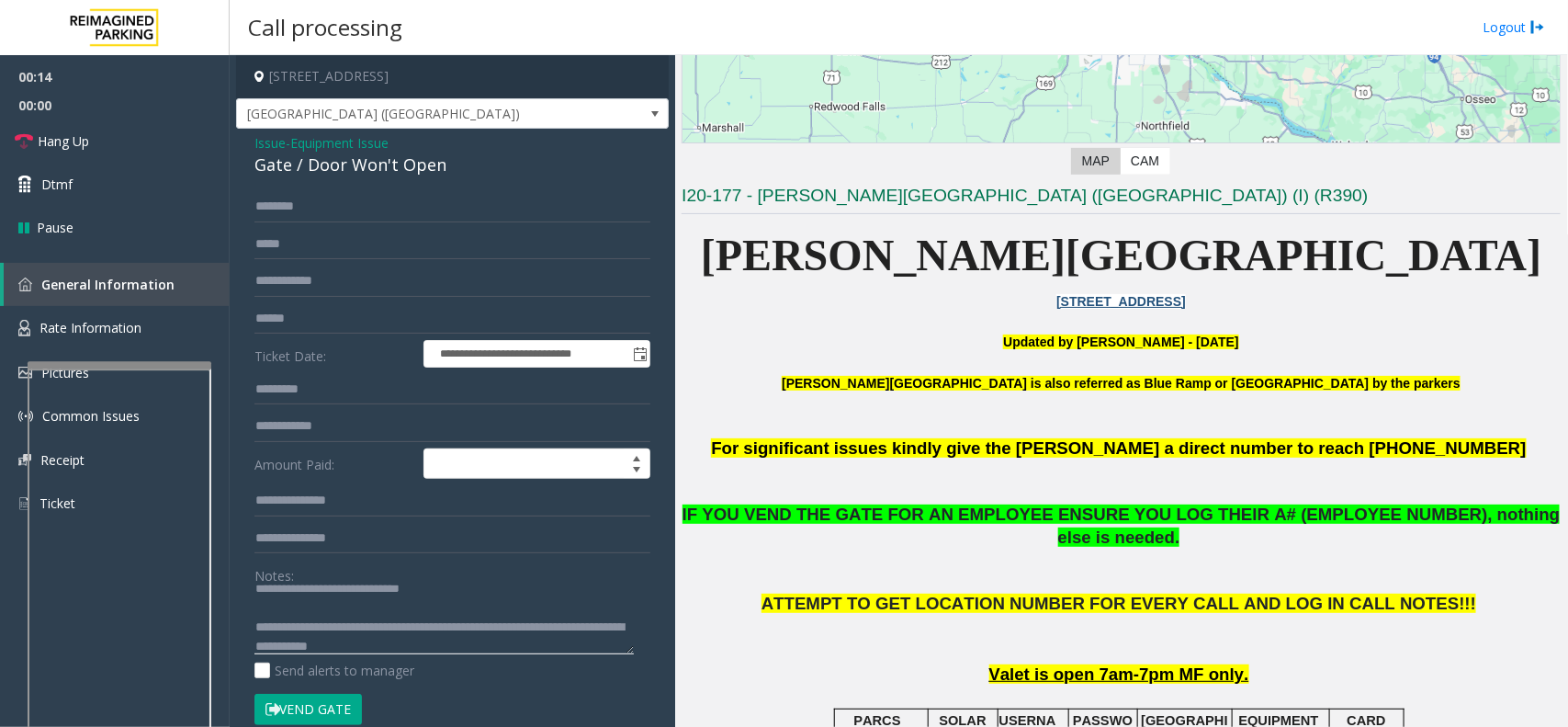
type textarea "**********"
drag, startPoint x: 1177, startPoint y: 645, endPoint x: 1238, endPoint y: 640, distance: 61.2
click at [1238, 663] on p "Valet is open 7am-7pm MF only." at bounding box center [1122, 674] width 879 height 23
click at [113, 150] on link "Hang Up" at bounding box center [115, 141] width 230 height 43
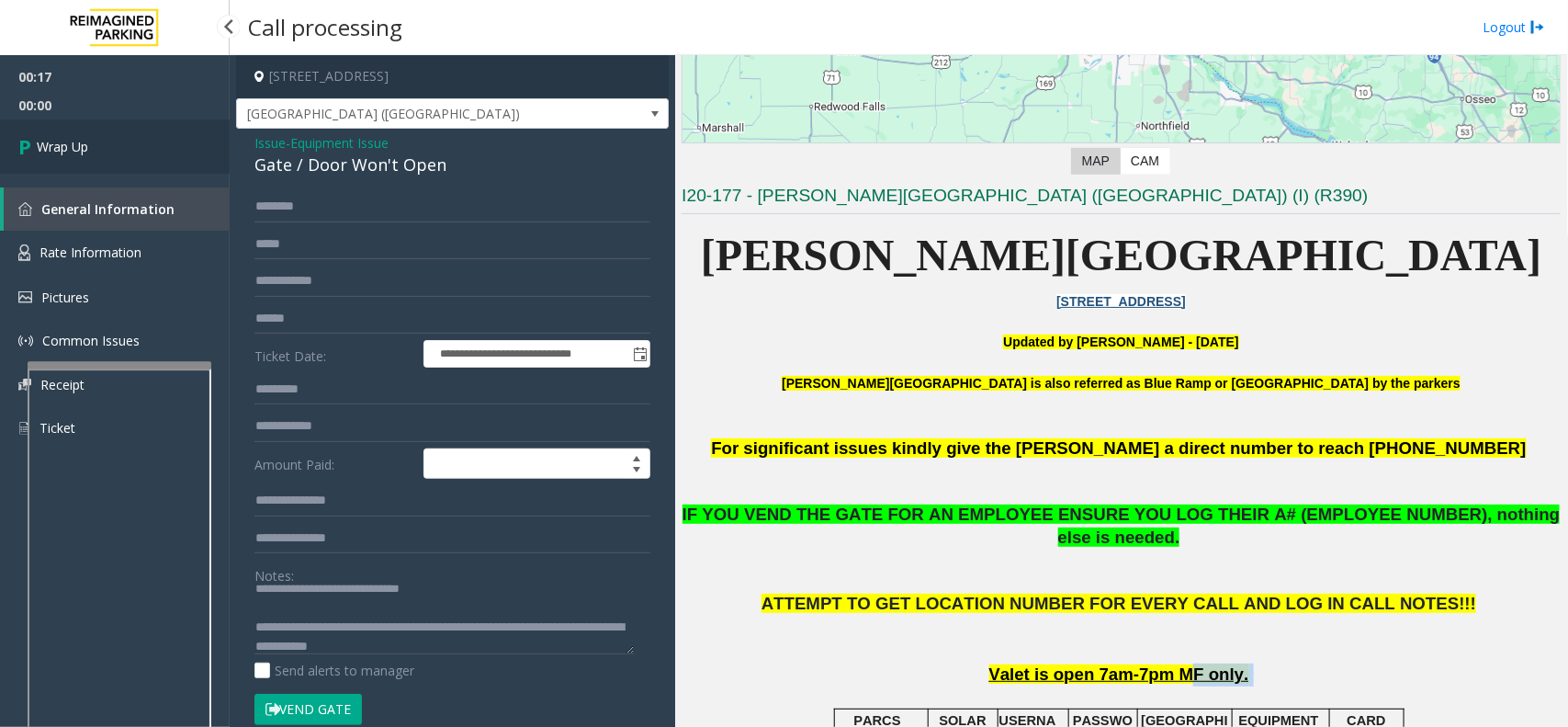
click at [113, 150] on link "Wrap Up" at bounding box center [115, 146] width 230 height 54
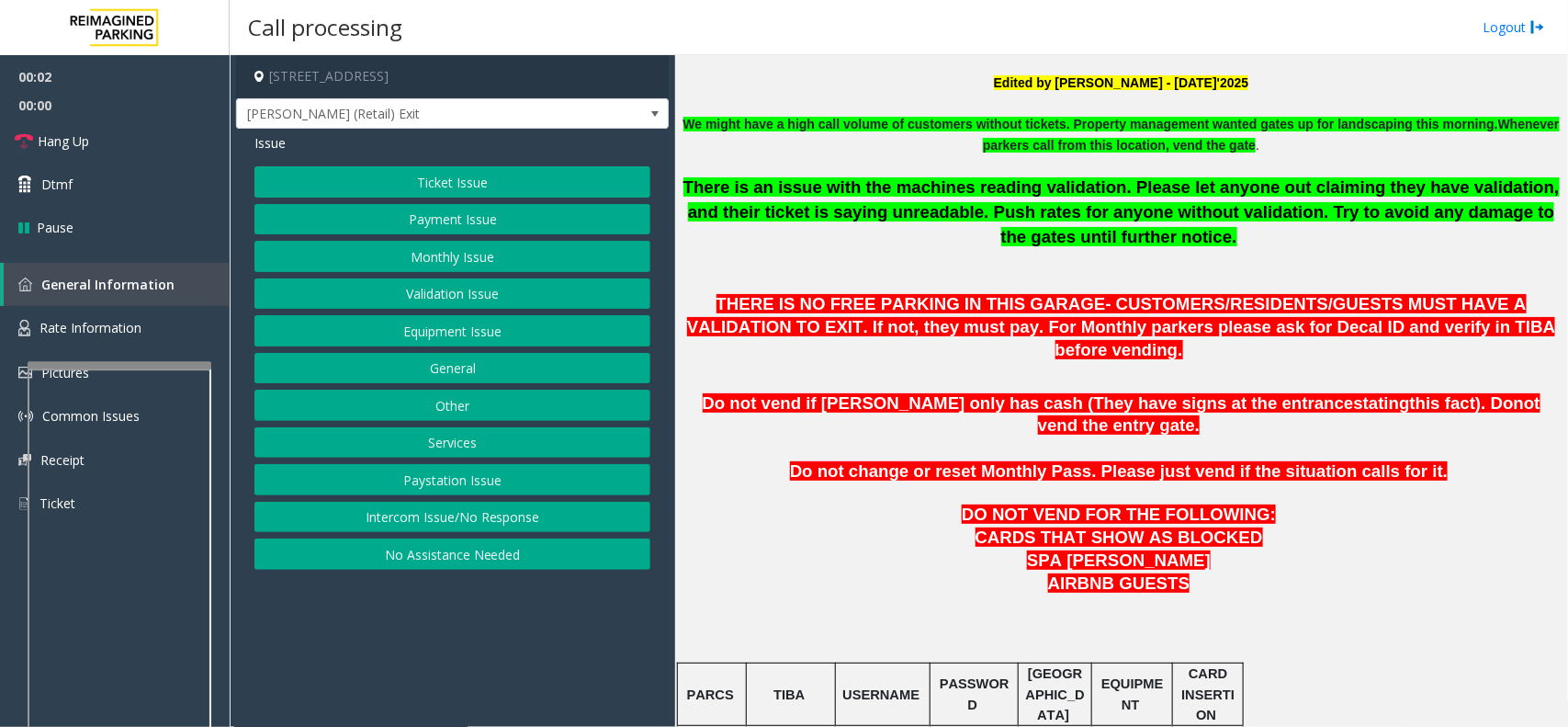
scroll to position [919, 0]
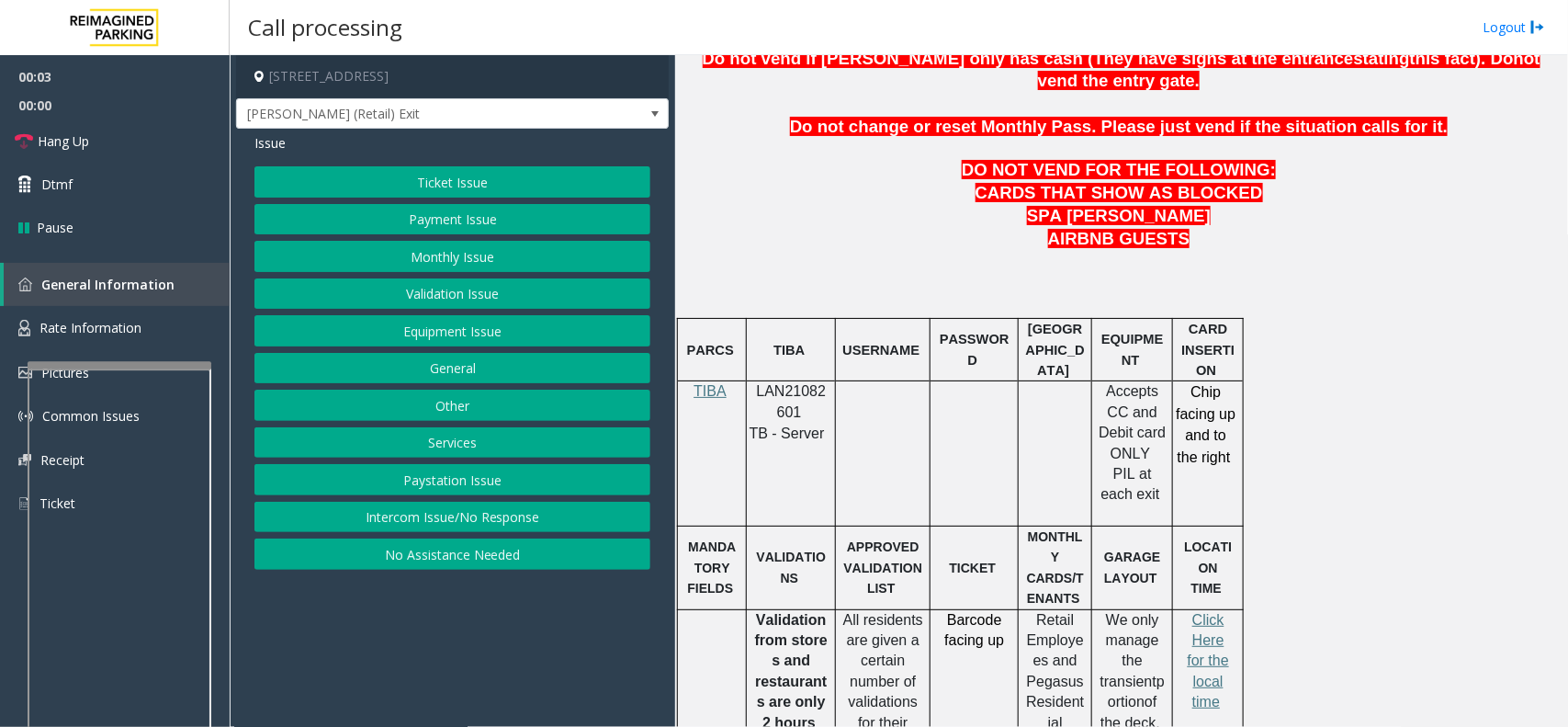
click at [787, 378] on div at bounding box center [791, 381] width 89 height 7
click at [795, 383] on span "LAN21082601" at bounding box center [792, 400] width 69 height 36
click at [455, 530] on button "Intercom Issue/No Response" at bounding box center [452, 518] width 396 height 31
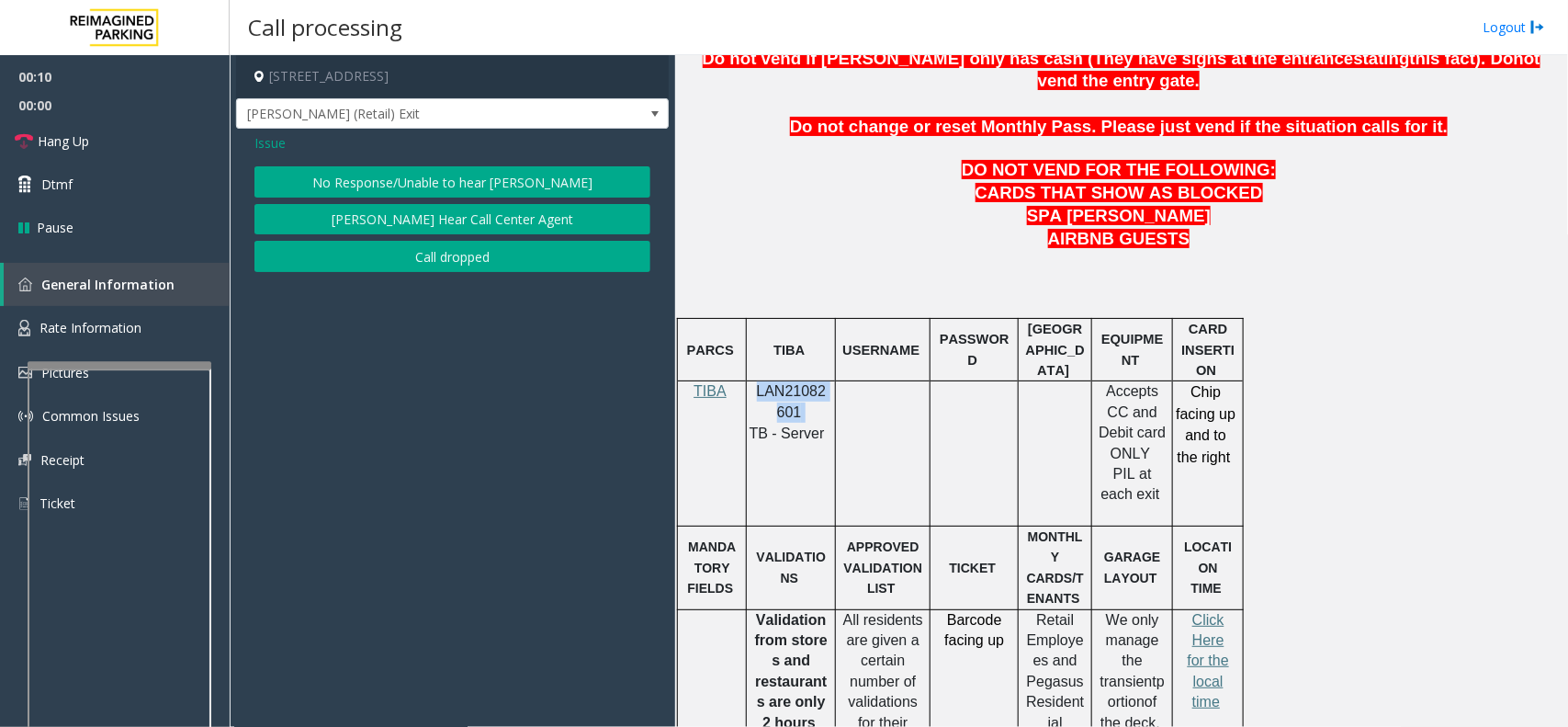
click at [435, 177] on button "No Response/Unable to hear [PERSON_NAME]" at bounding box center [452, 182] width 396 height 31
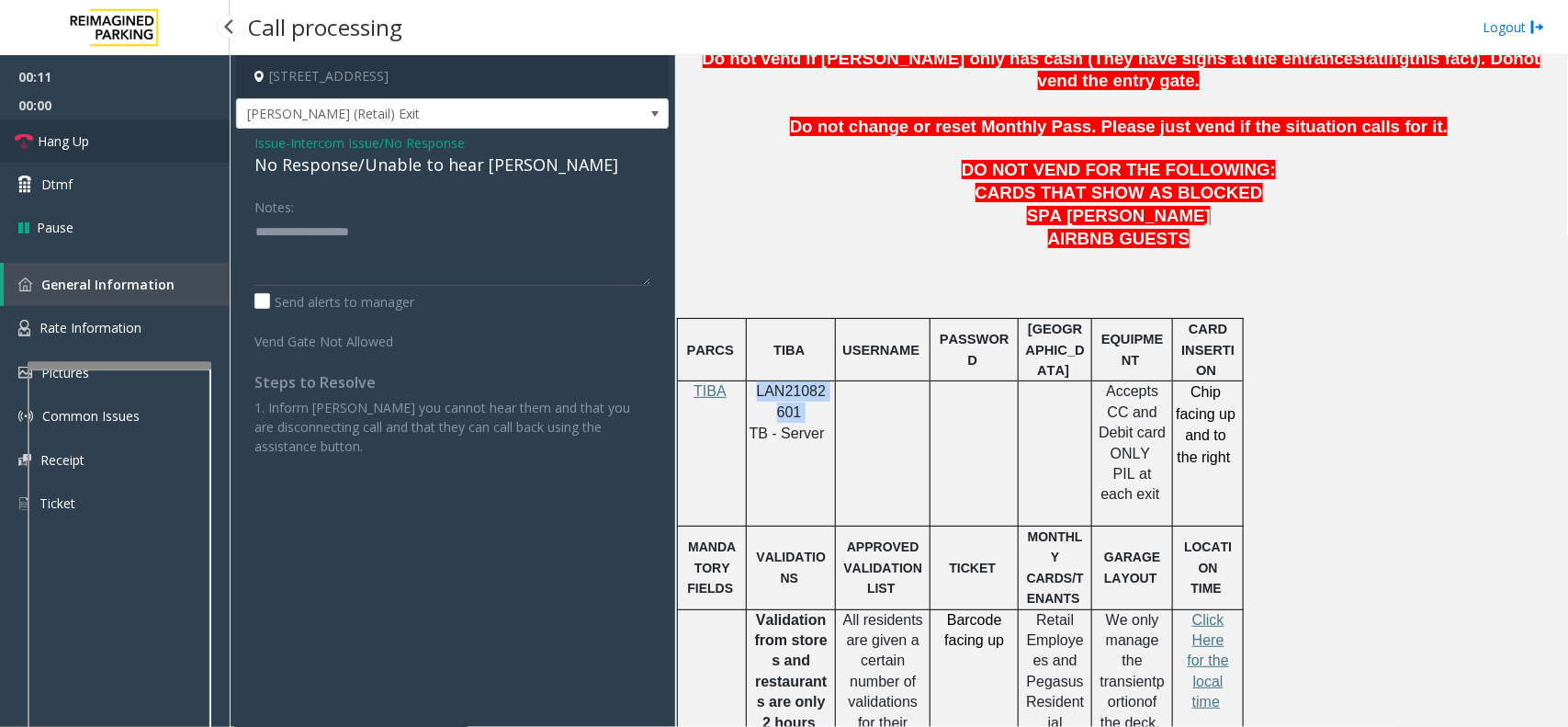
click at [98, 129] on link "Hang Up" at bounding box center [115, 141] width 230 height 43
click at [511, 158] on div "No Response/Unable to hear [PERSON_NAME]" at bounding box center [452, 164] width 396 height 24
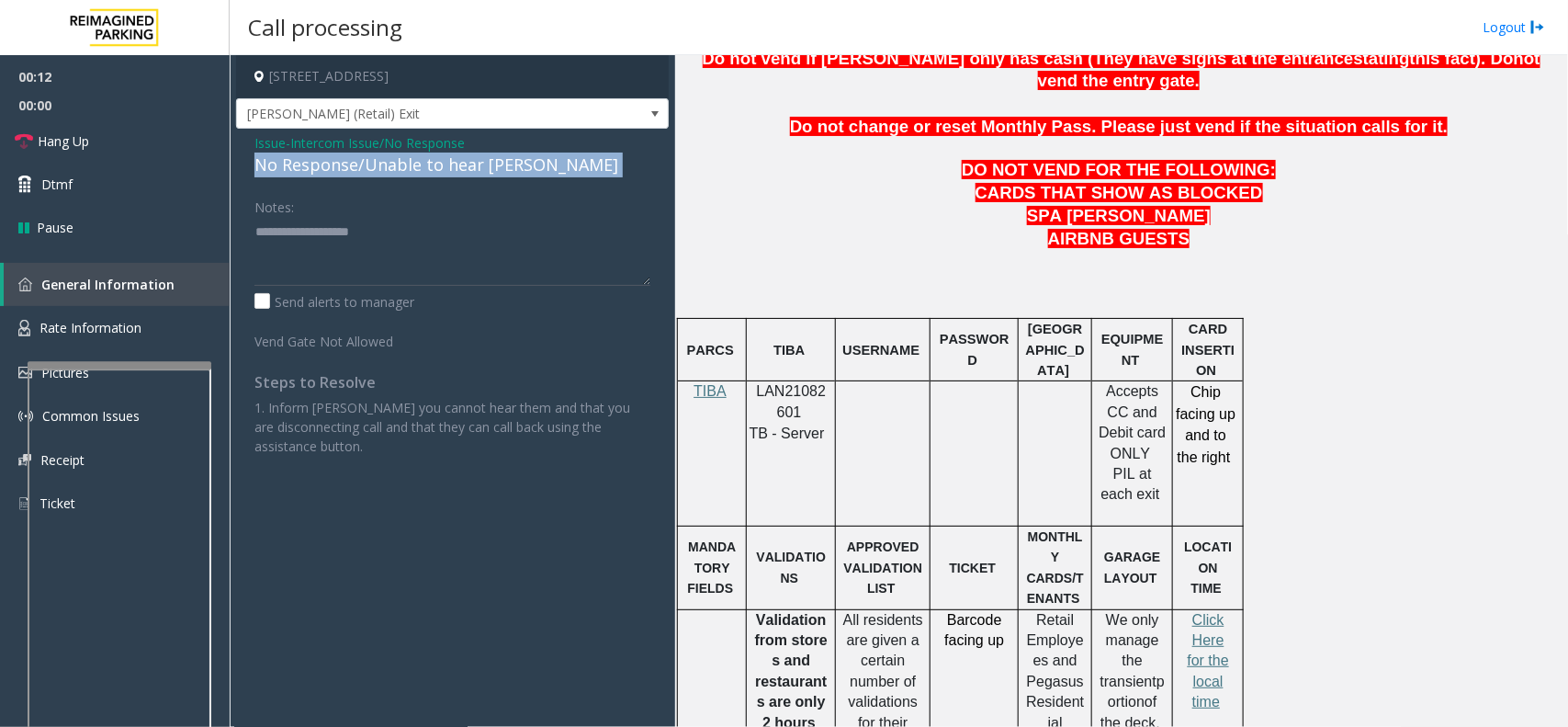
click at [511, 158] on div "No Response/Unable to hear [PERSON_NAME]" at bounding box center [452, 164] width 396 height 24
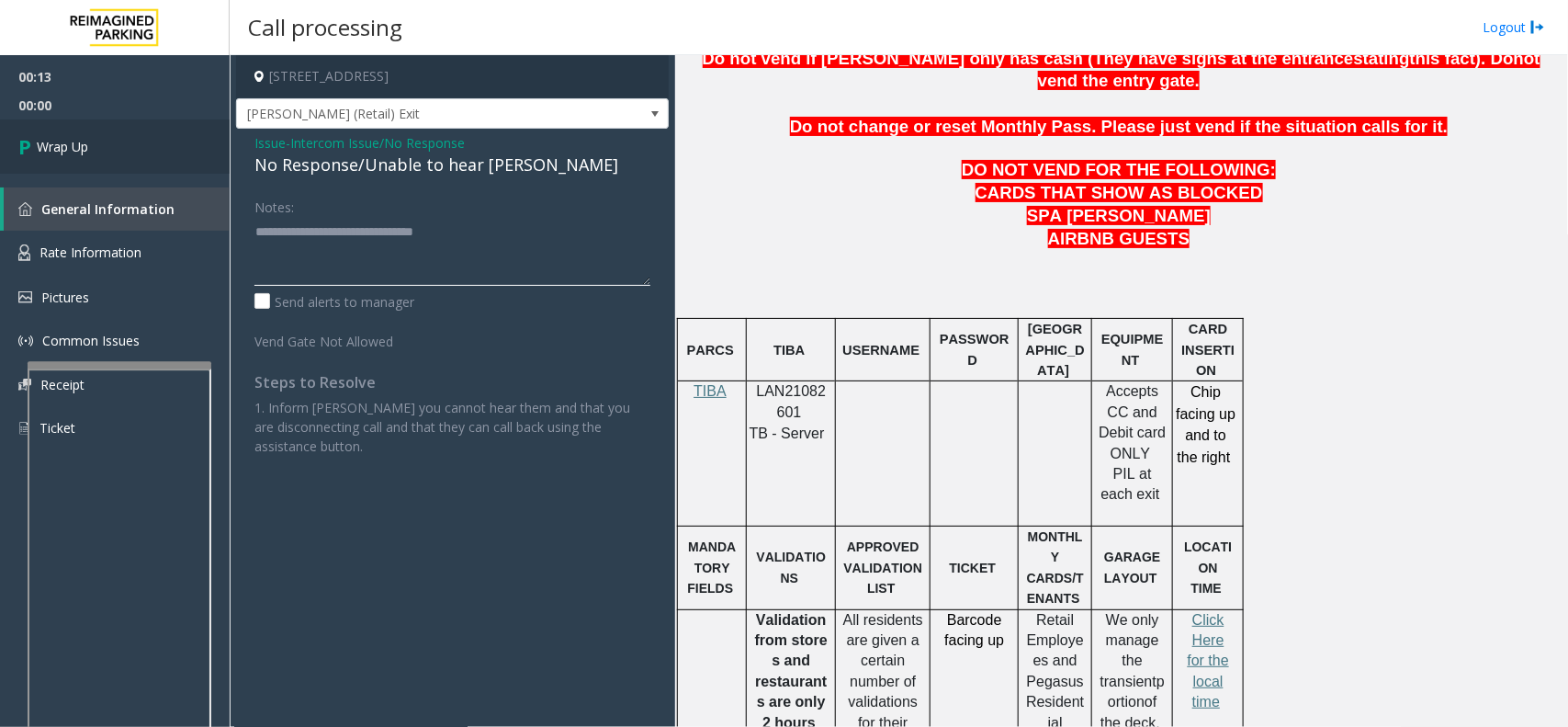
type textarea "**********"
click at [33, 154] on icon at bounding box center [27, 146] width 19 height 30
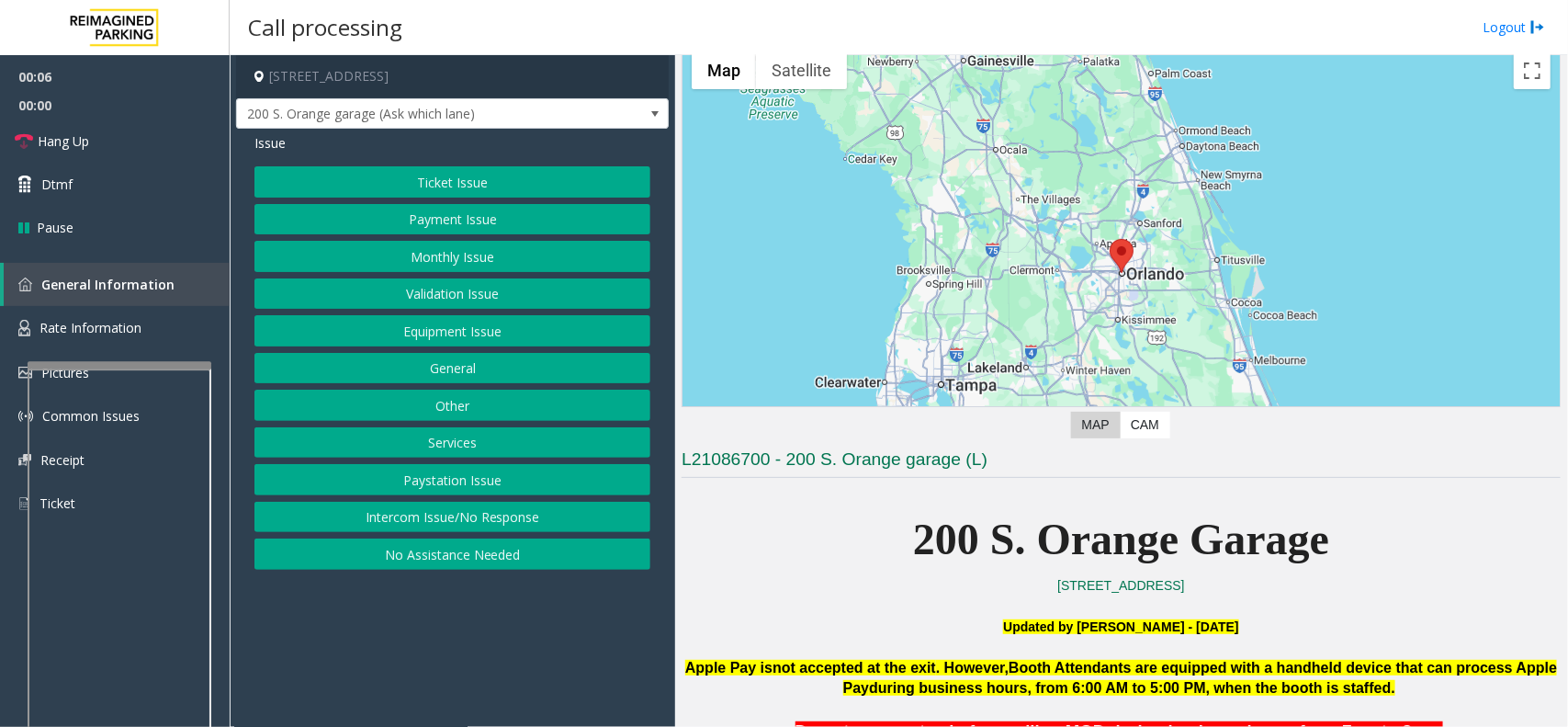
scroll to position [230, 0]
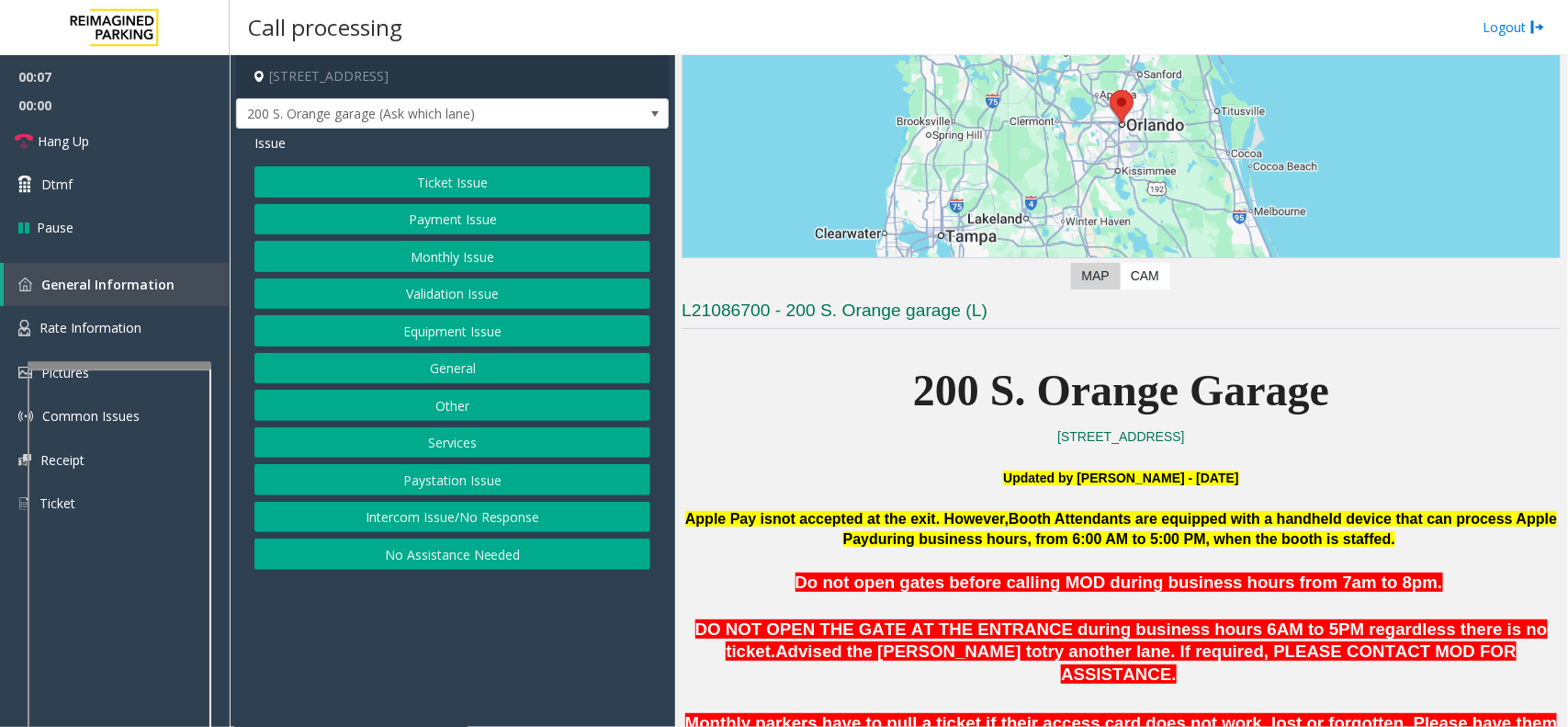
click at [489, 513] on button "Intercom Issue/No Response" at bounding box center [452, 518] width 396 height 31
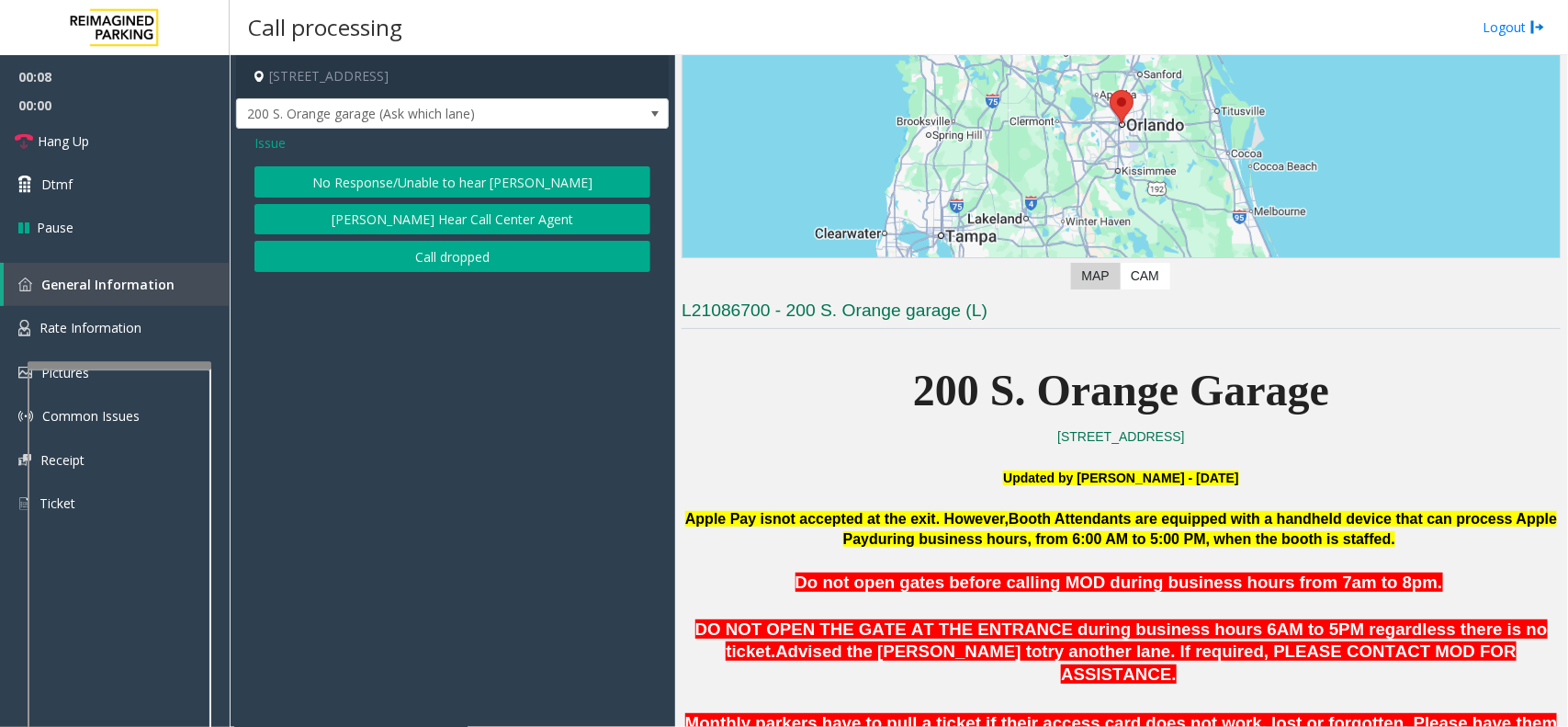
click at [438, 180] on button "No Response/Unable to hear [PERSON_NAME]" at bounding box center [452, 182] width 396 height 31
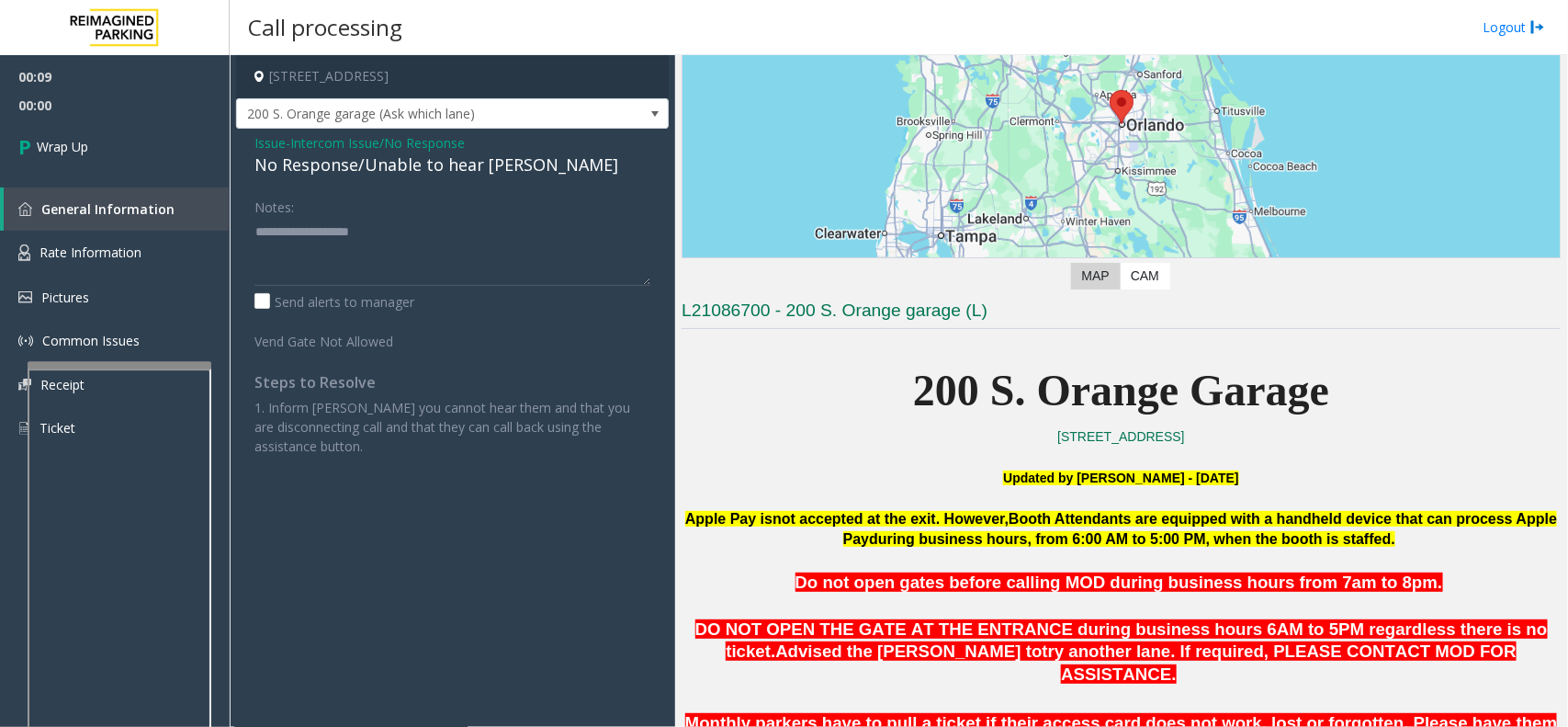
click at [458, 149] on span "Intercom Issue/No Response" at bounding box center [378, 143] width 174 height 20
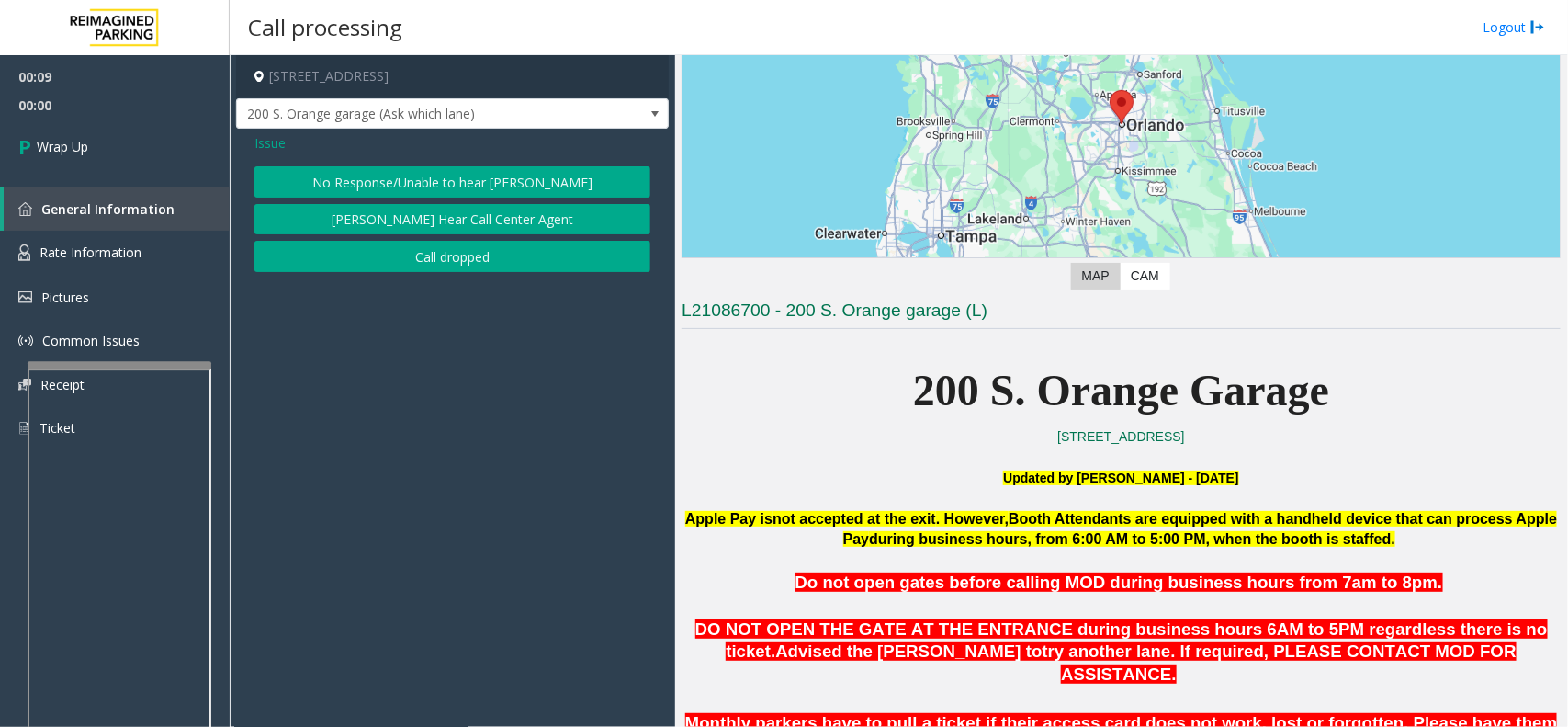
click at [399, 259] on button "Call dropped" at bounding box center [452, 256] width 396 height 31
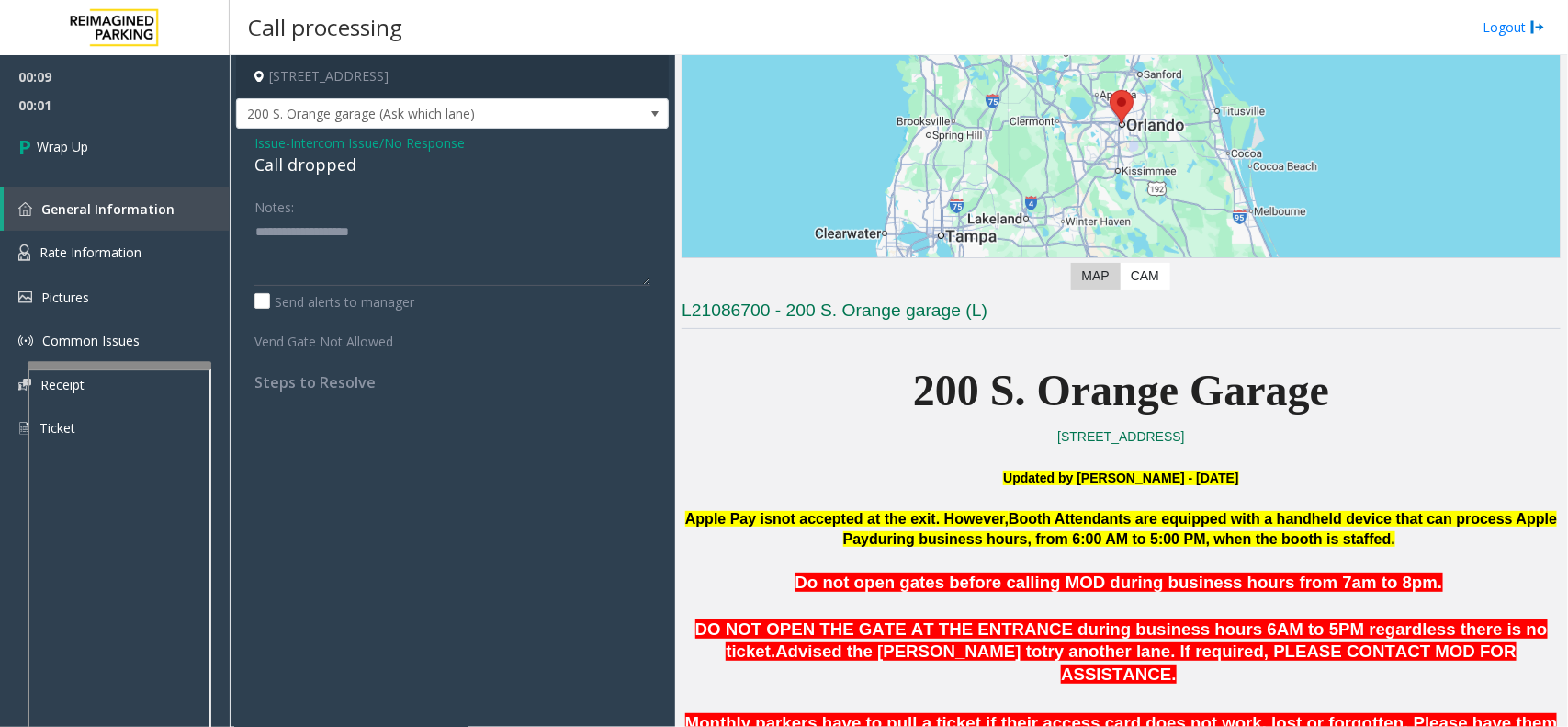
click at [340, 165] on div "Call dropped" at bounding box center [452, 164] width 396 height 24
click at [228, 167] on link "Wrap Up" at bounding box center [115, 146] width 230 height 54
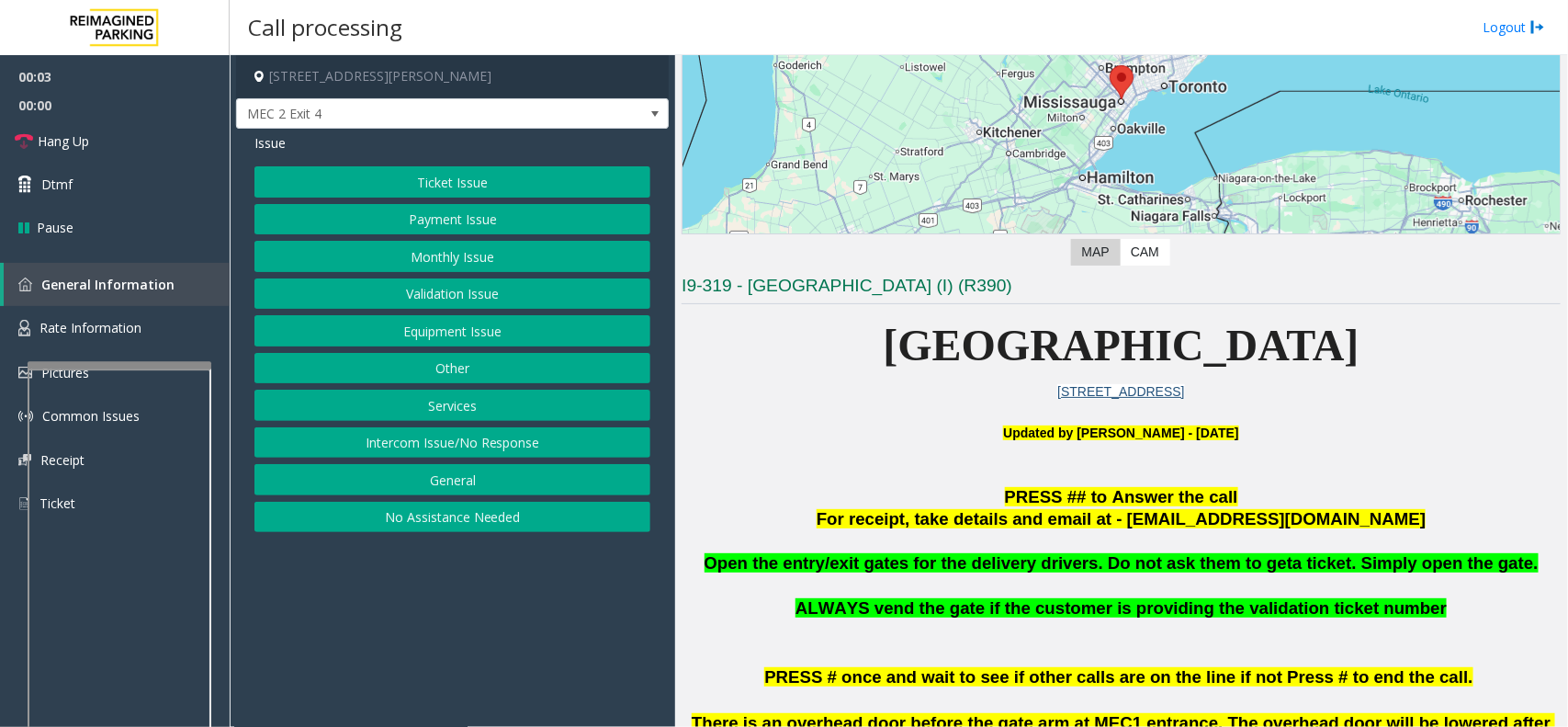
scroll to position [459, 0]
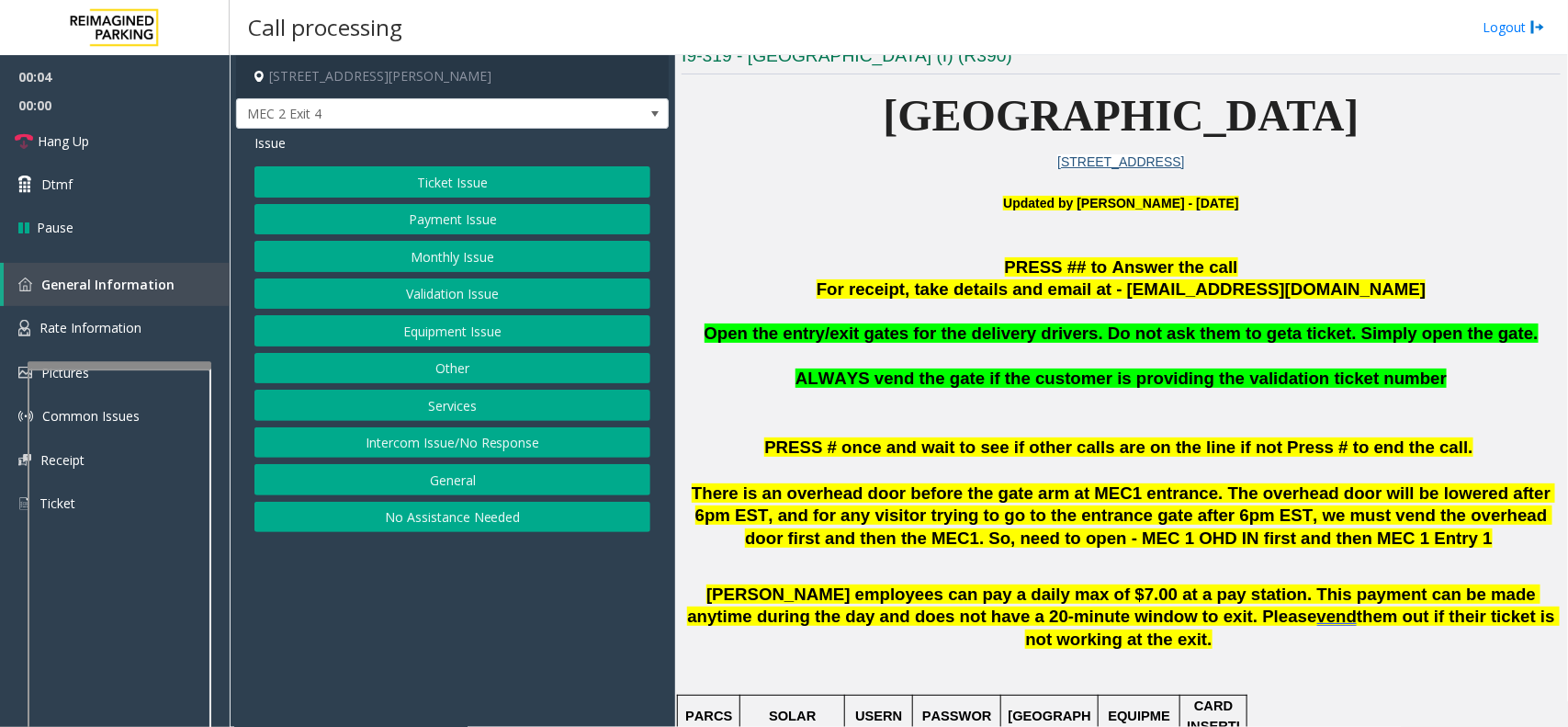
click at [1027, 336] on span "Open the entry/exit gates for the delivery drivers. Do not ask them to get" at bounding box center [999, 333] width 589 height 20
click at [453, 453] on button "Intercom Issue/No Response" at bounding box center [452, 443] width 396 height 31
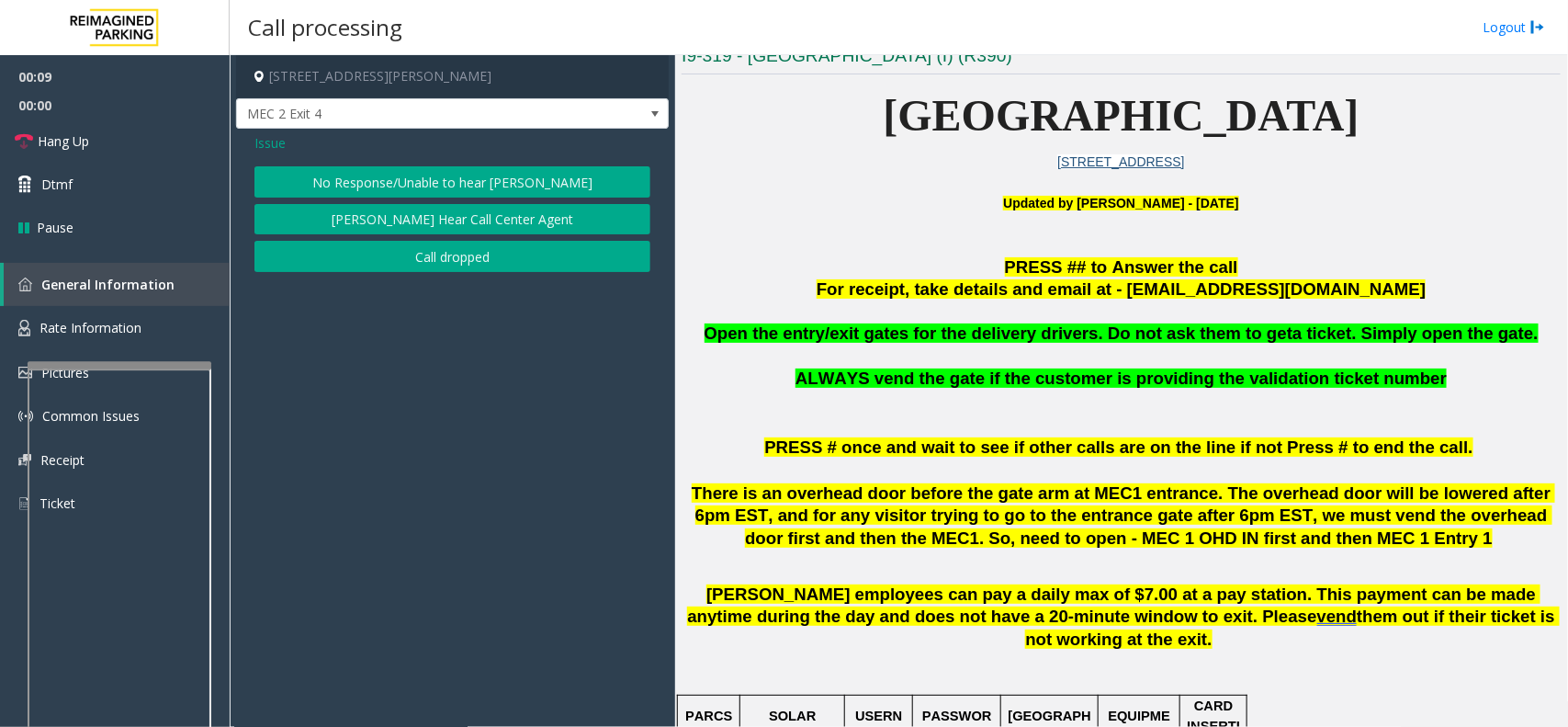
click at [264, 139] on span "Issue" at bounding box center [270, 143] width 31 height 20
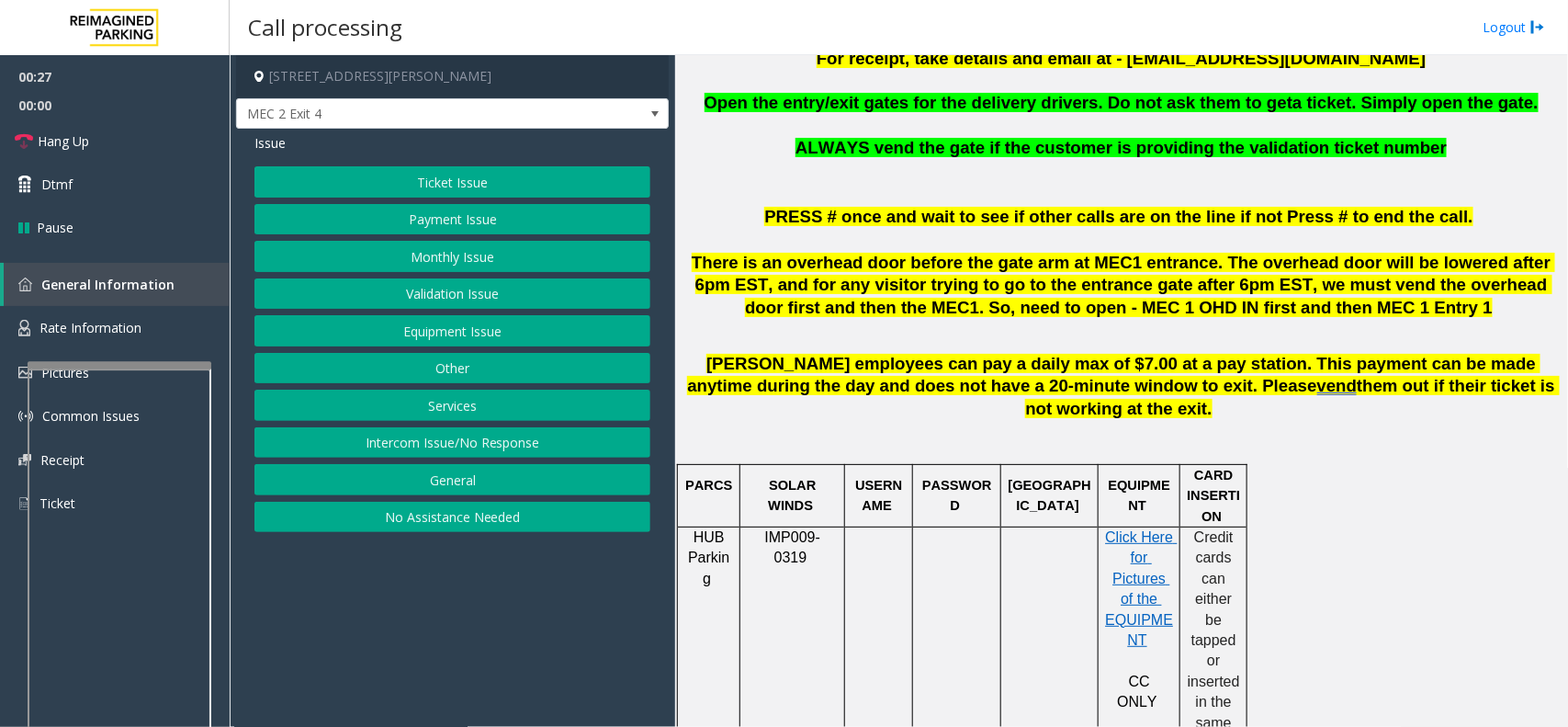
scroll to position [689, 0]
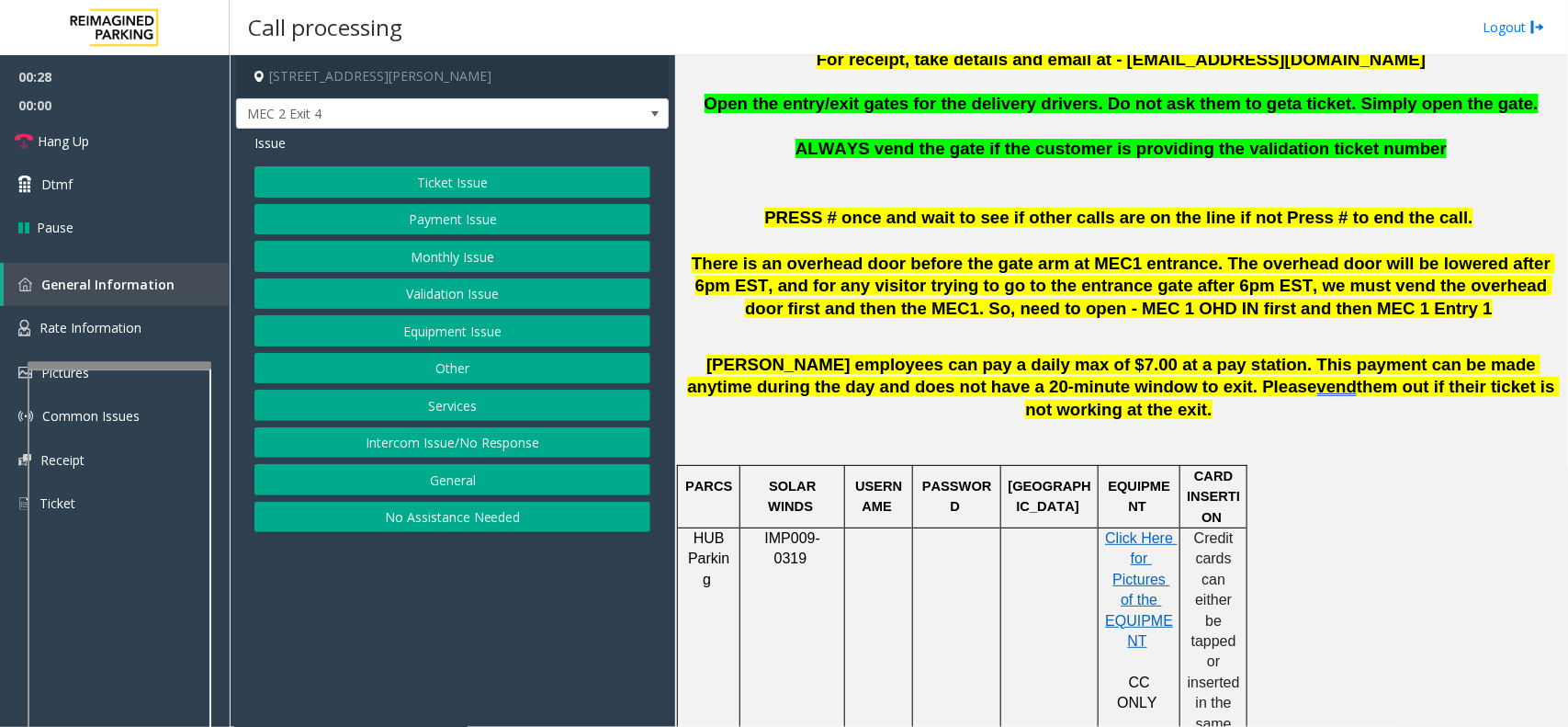
click at [458, 252] on button "Monthly Issue" at bounding box center [452, 256] width 396 height 31
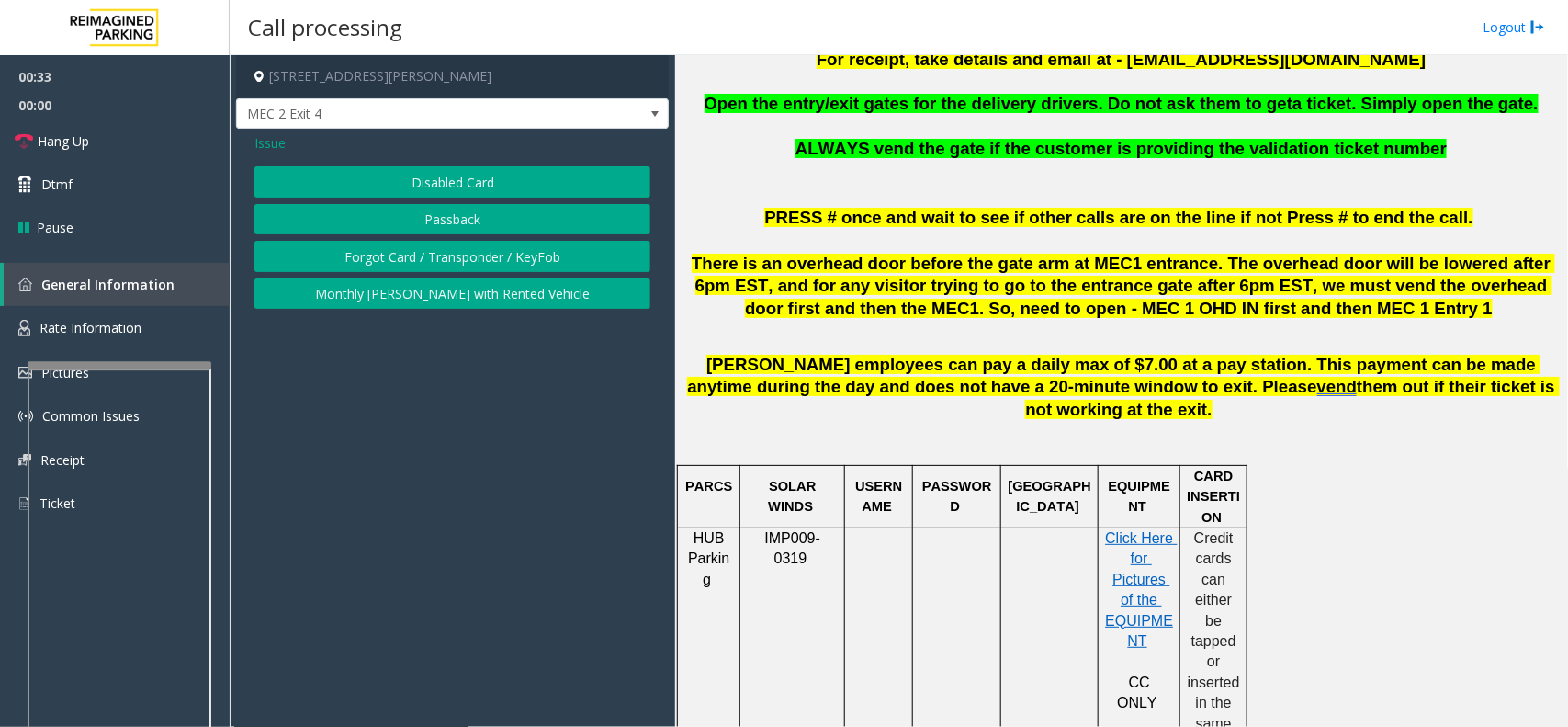
click at [278, 149] on span "Issue" at bounding box center [270, 143] width 31 height 20
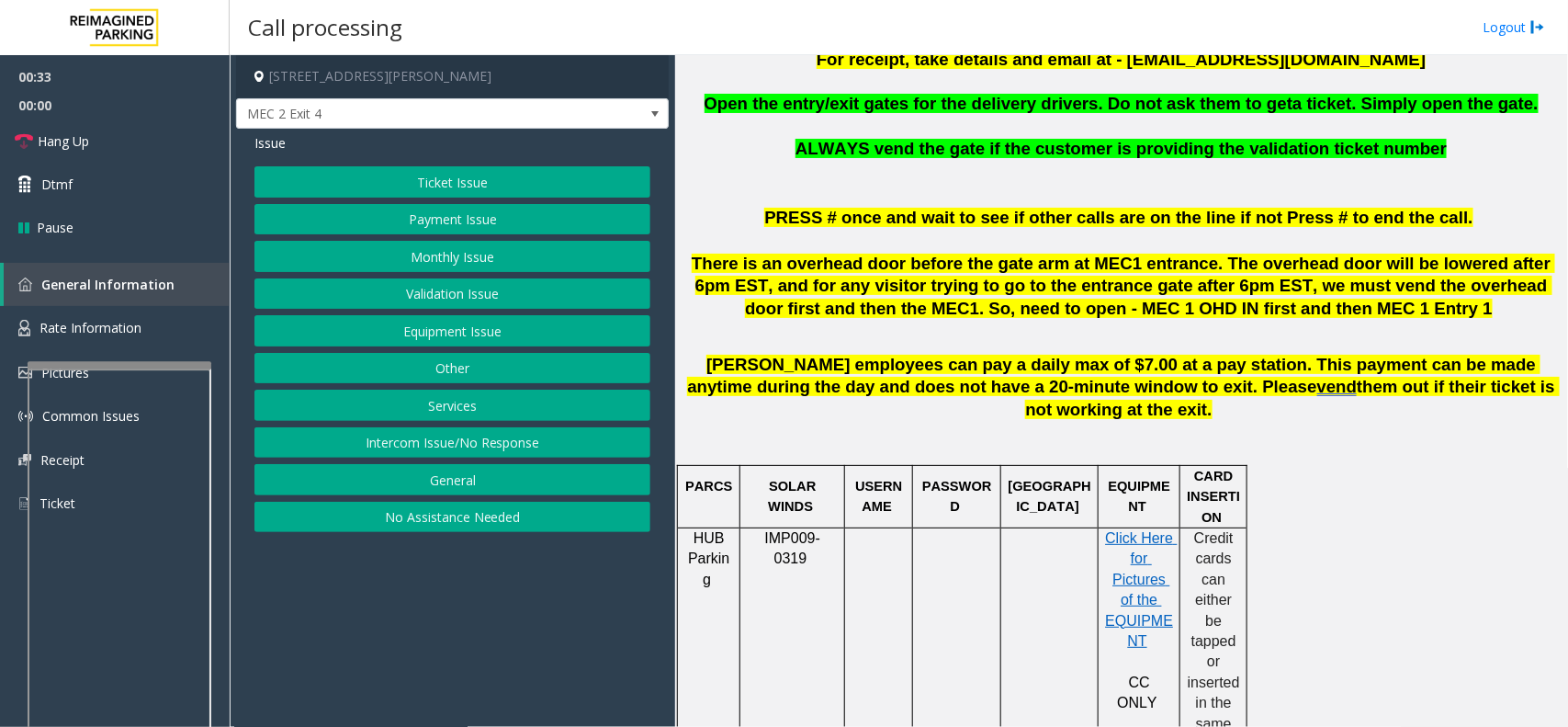
click at [432, 253] on button "Monthly Issue" at bounding box center [452, 256] width 396 height 31
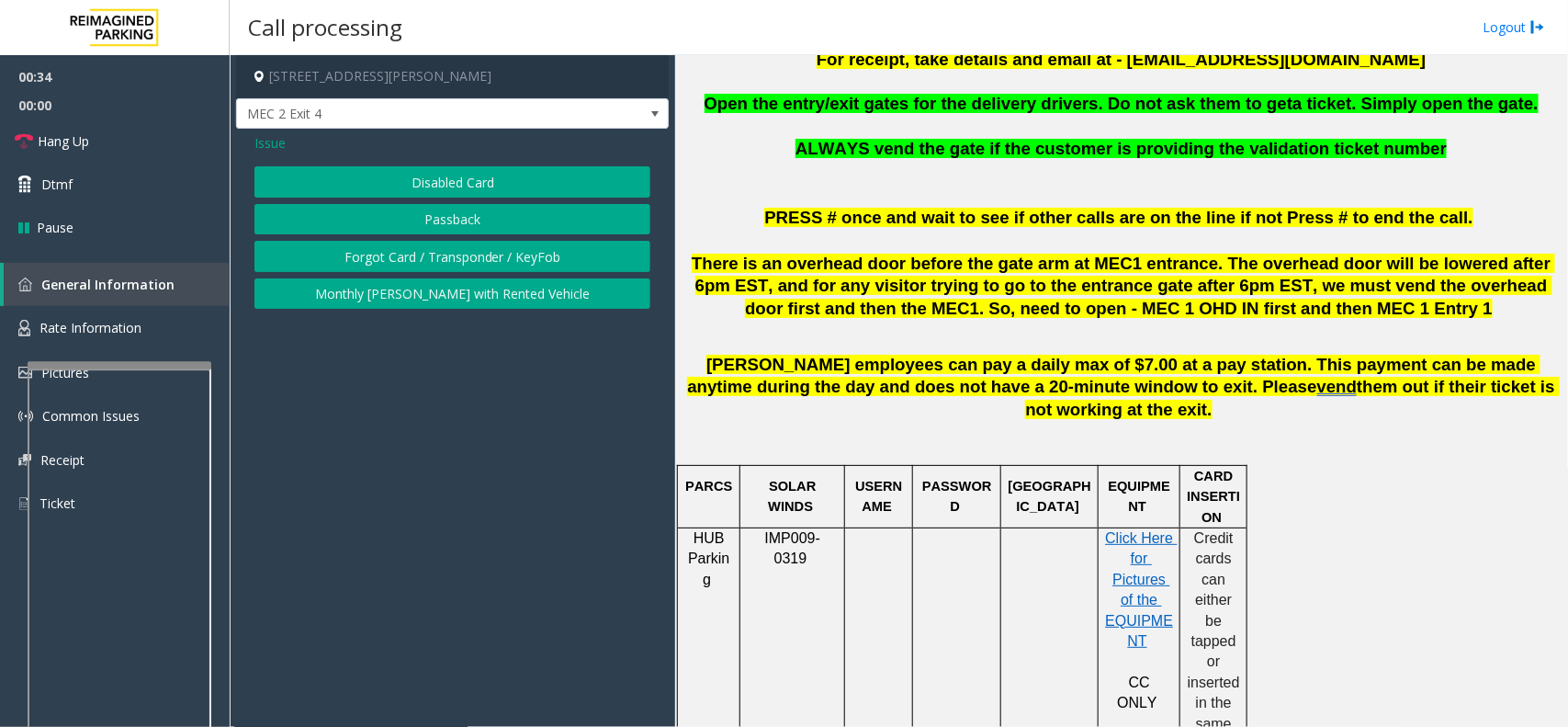
click at [458, 186] on button "Disabled Card" at bounding box center [452, 182] width 396 height 31
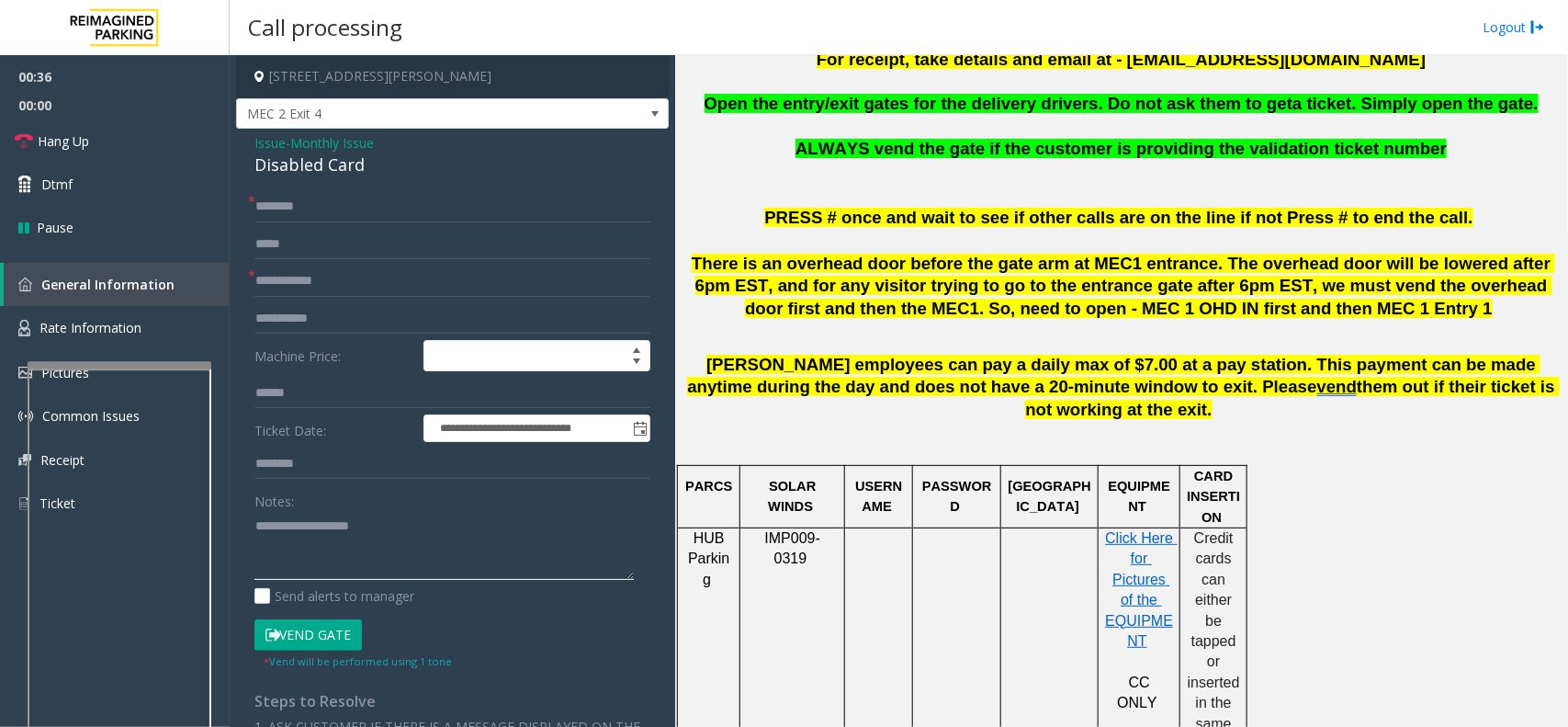
paste textarea "**********"
click at [354, 557] on textarea at bounding box center [444, 545] width 380 height 68
click at [354, 172] on div "Disabled Card" at bounding box center [452, 164] width 396 height 24
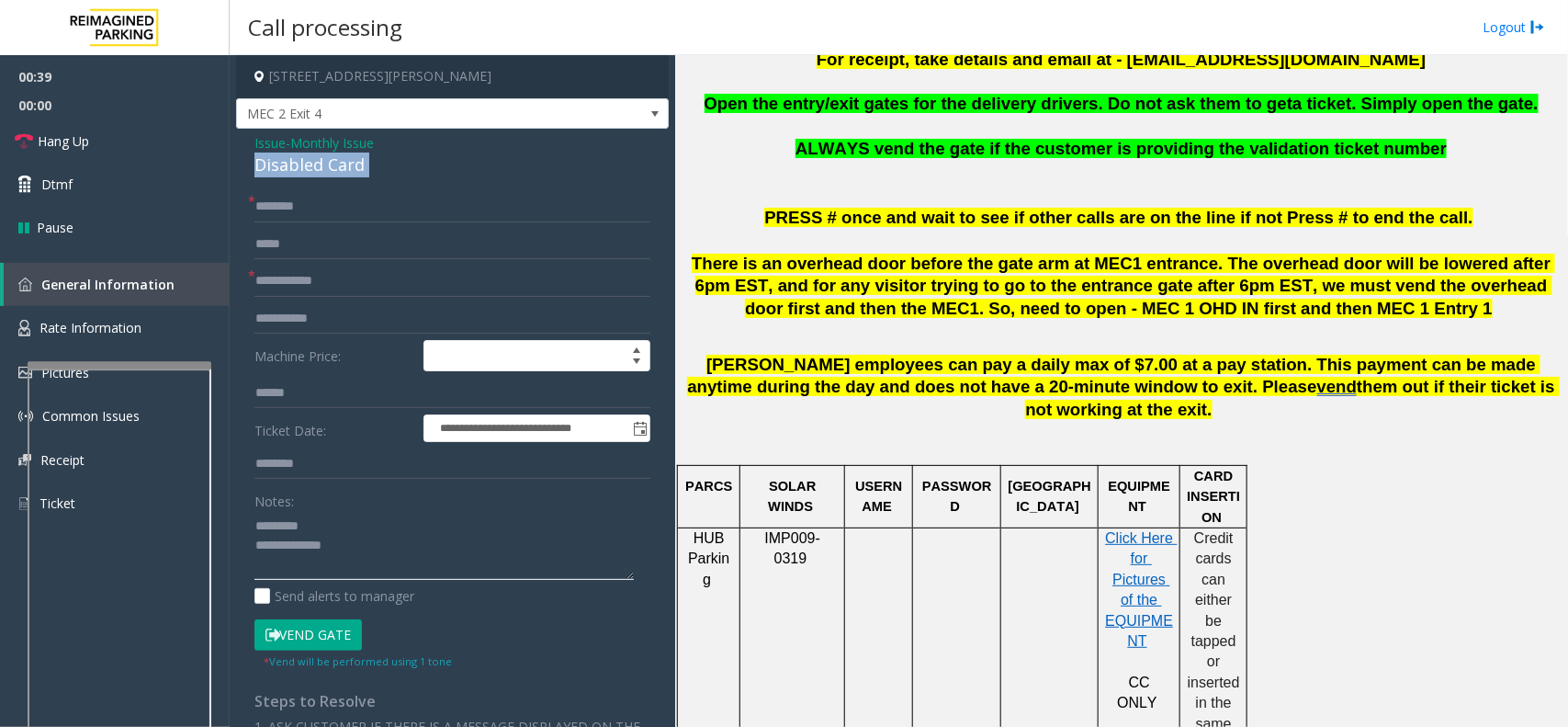
click at [341, 522] on textarea at bounding box center [444, 545] width 380 height 68
paste textarea "**********"
click at [368, 553] on textarea at bounding box center [444, 545] width 380 height 68
click at [259, 525] on textarea at bounding box center [444, 545] width 380 height 68
type textarea "**********"
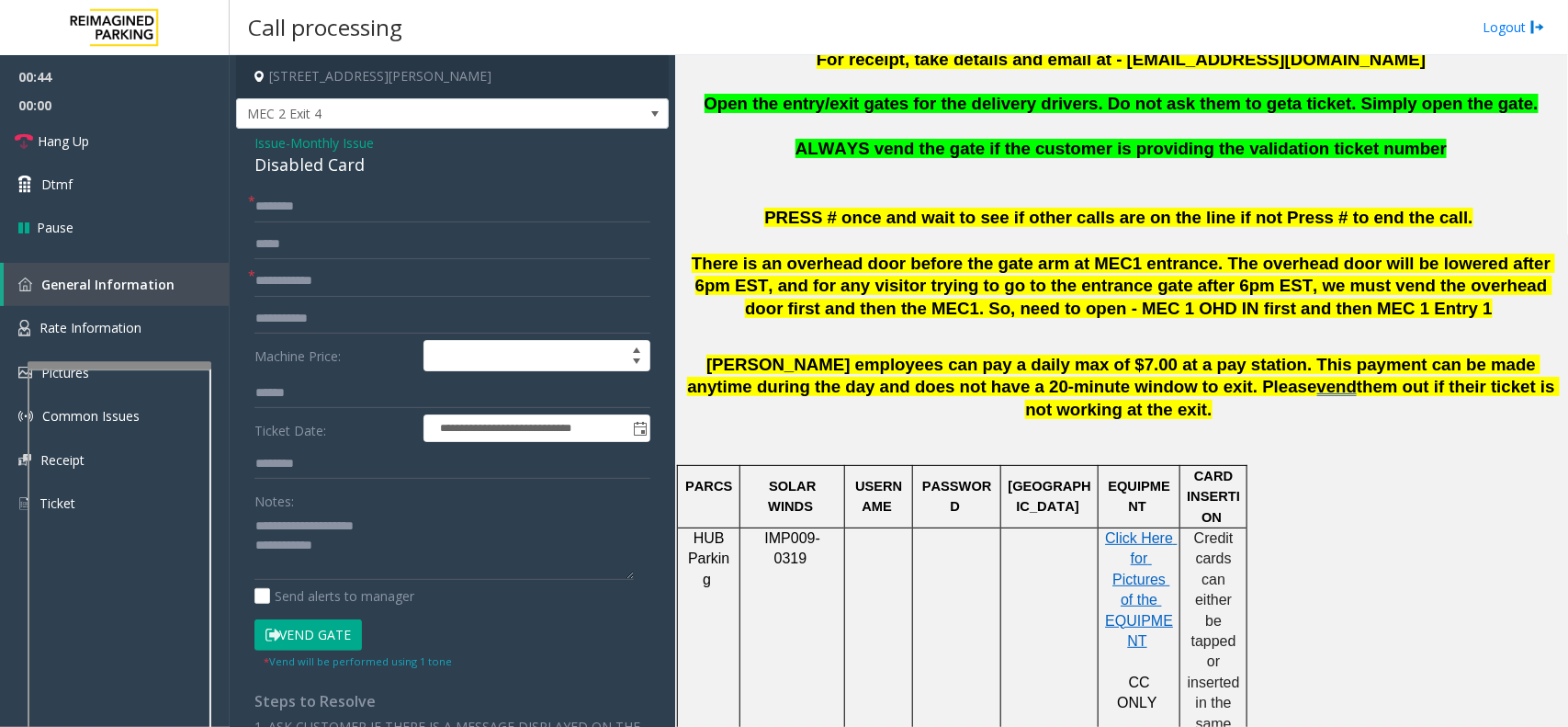
click at [338, 296] on form "**********" at bounding box center [452, 430] width 396 height 477
click at [338, 291] on input "text" at bounding box center [452, 281] width 396 height 31
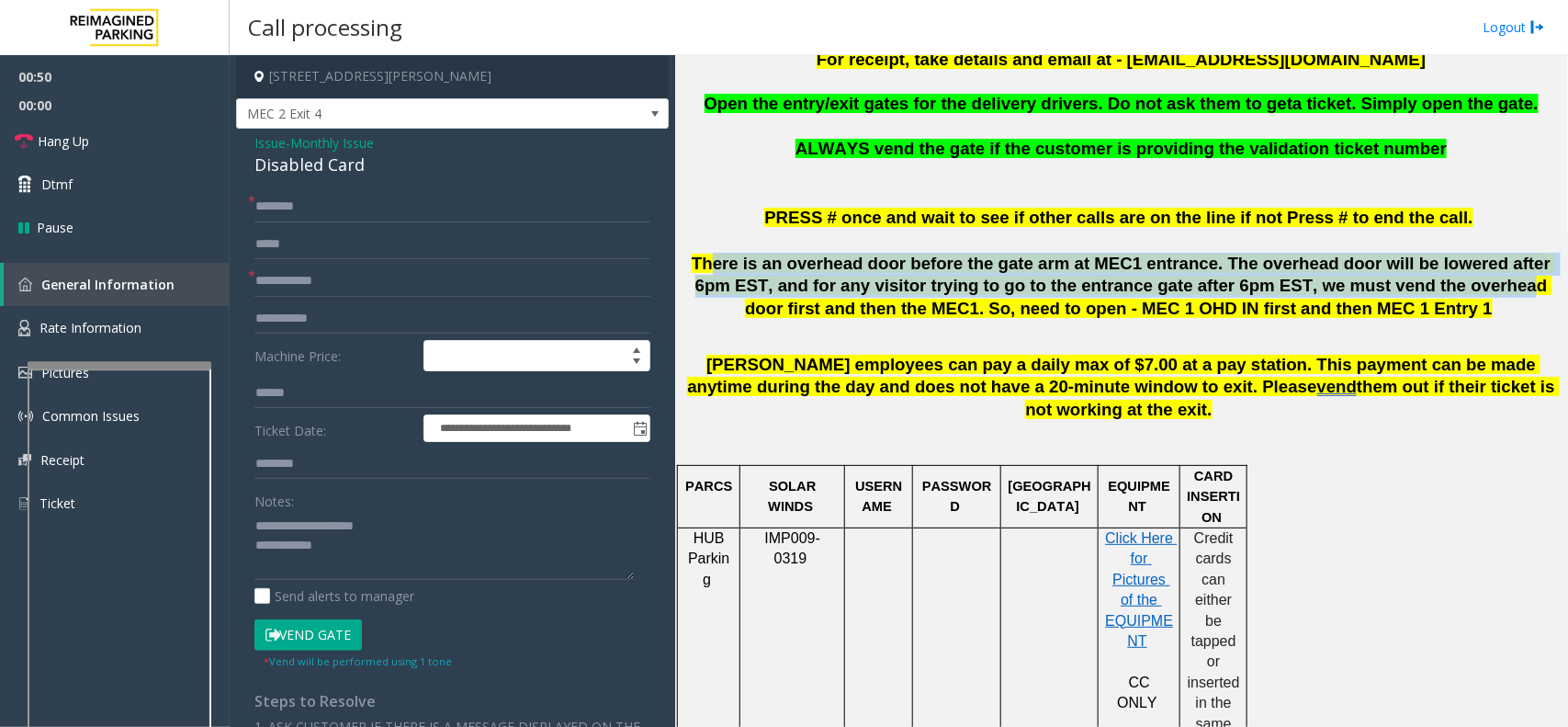
drag, startPoint x: 705, startPoint y: 264, endPoint x: 1393, endPoint y: 283, distance: 688.3
click at [1357, 290] on span "There is an overhead door before the gate arm at MEC1 entrance. The overhead do…" at bounding box center [1124, 286] width 863 height 66
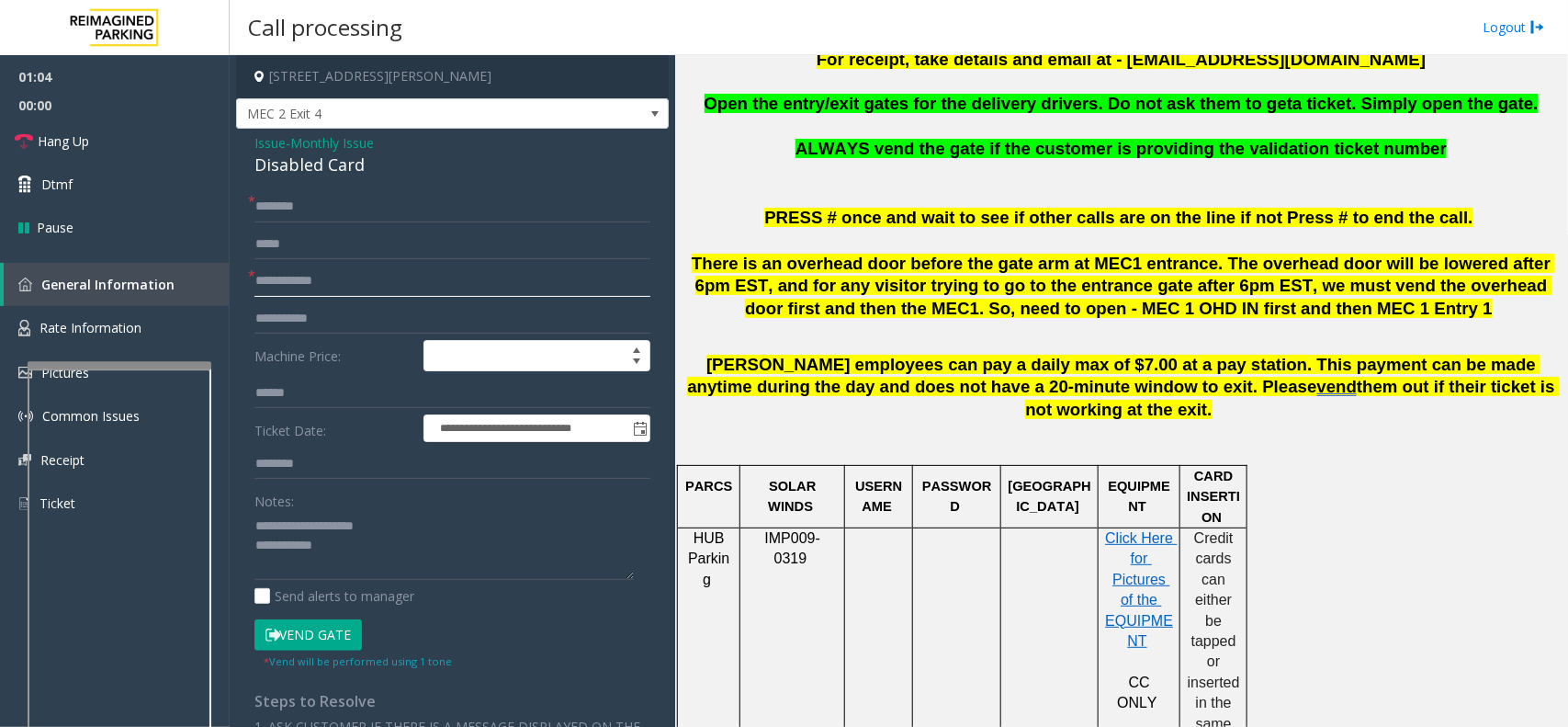
click at [402, 294] on input "text" at bounding box center [452, 281] width 396 height 31
click at [391, 186] on div "**********" at bounding box center [452, 623] width 433 height 991
click at [285, 282] on input "*****" at bounding box center [452, 281] width 396 height 31
type input "******"
click at [352, 222] on form "**********" at bounding box center [452, 430] width 396 height 477
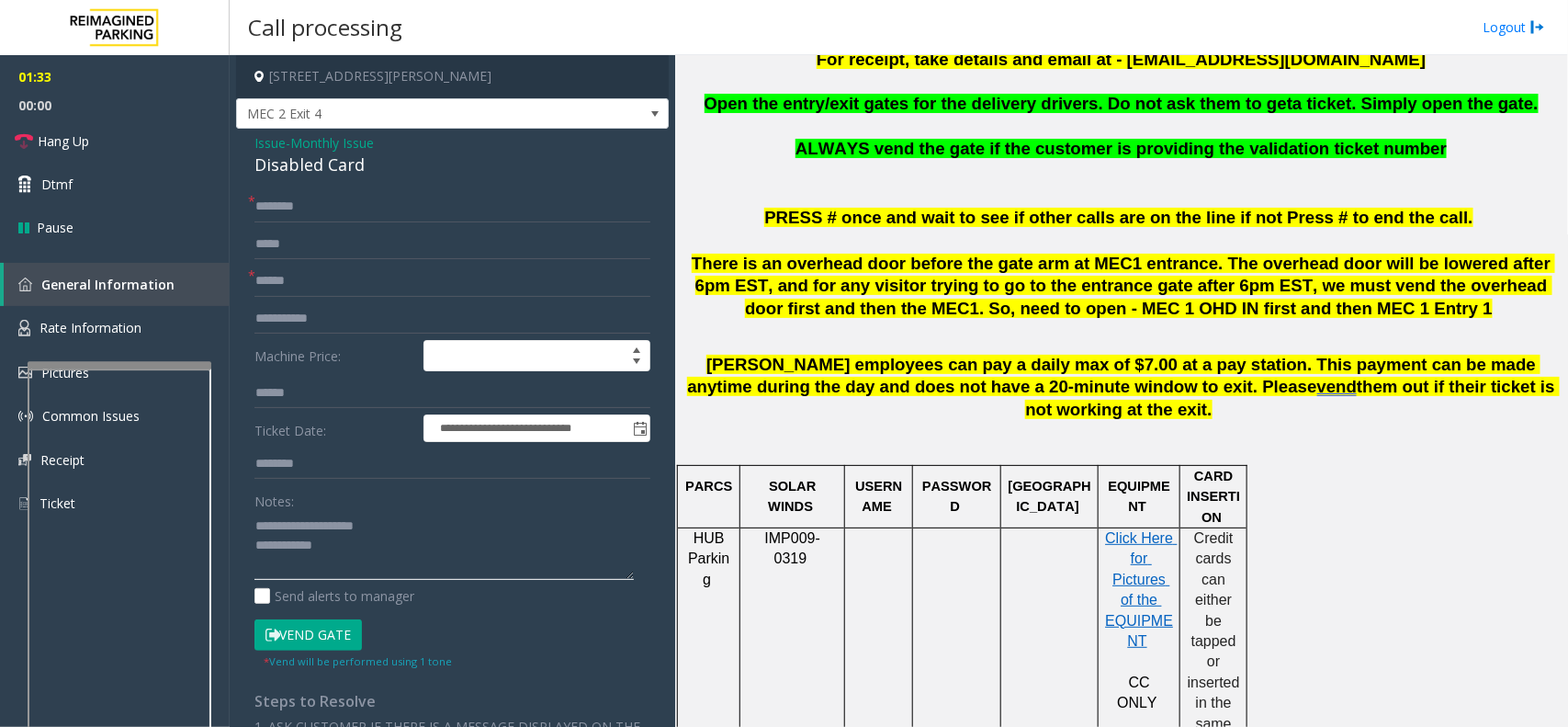
click at [369, 551] on textarea at bounding box center [444, 545] width 380 height 68
paste textarea "**********"
type textarea "**********"
click at [310, 180] on div "**********" at bounding box center [452, 623] width 433 height 991
click at [306, 198] on input "text" at bounding box center [452, 206] width 396 height 31
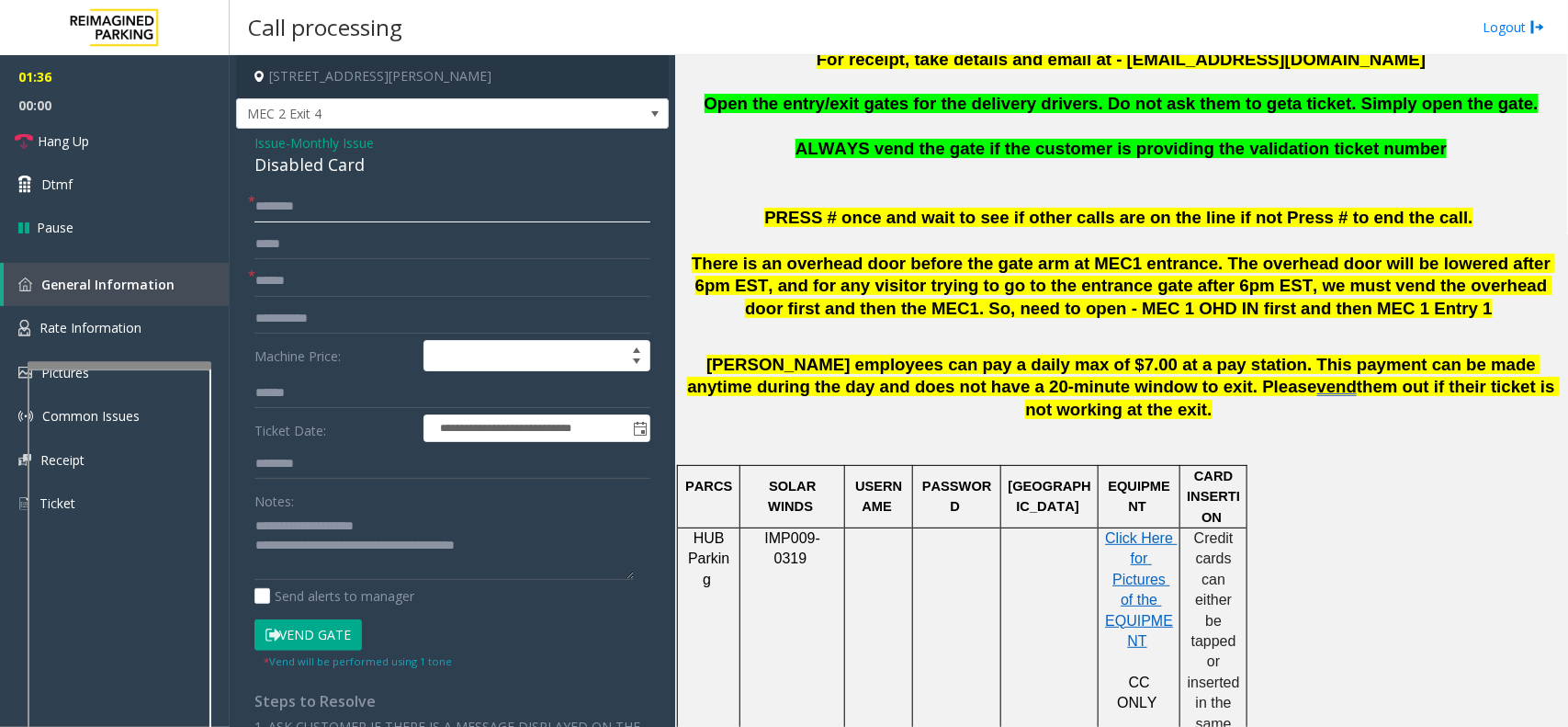
type input "*"
type input "*****"
click at [323, 630] on button "Vend Gate" at bounding box center [308, 635] width 108 height 31
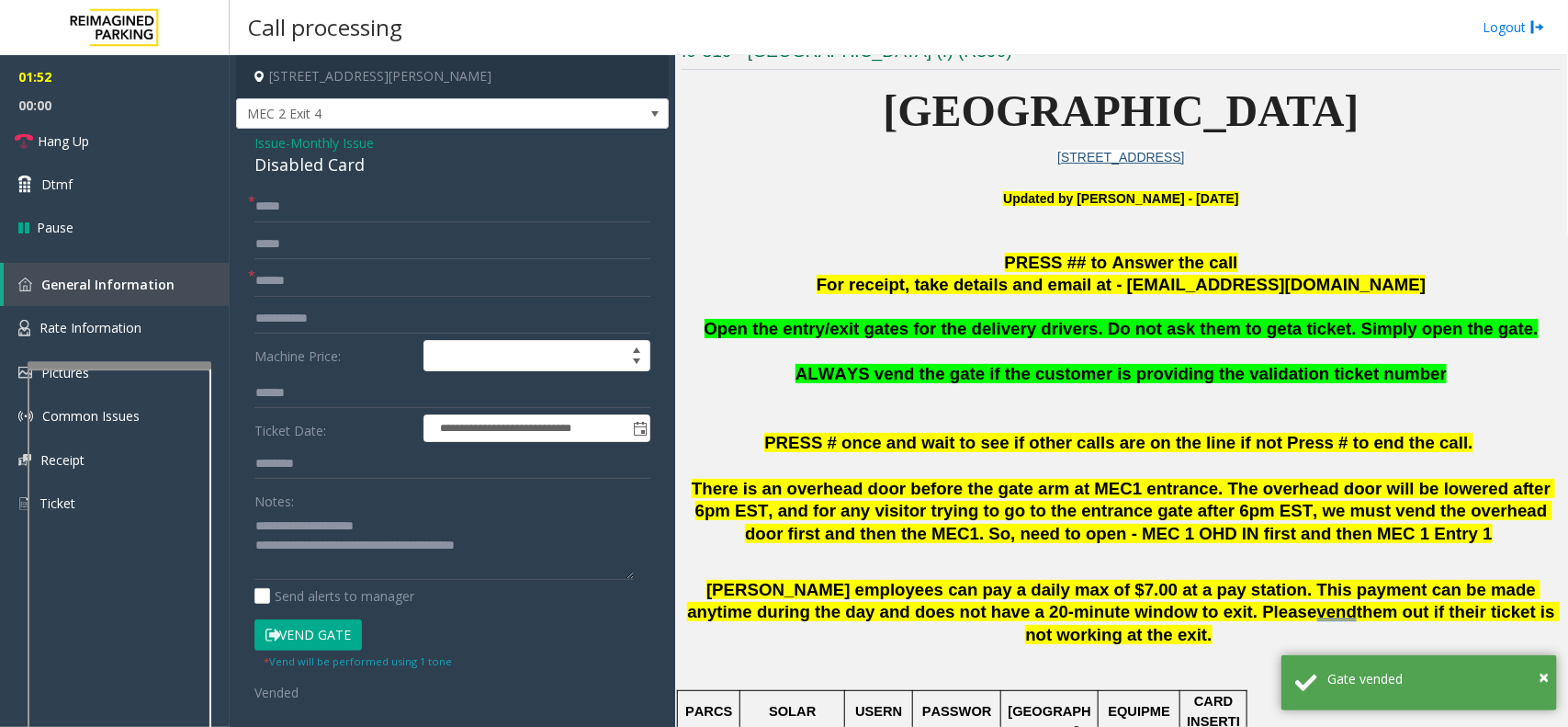
scroll to position [230, 0]
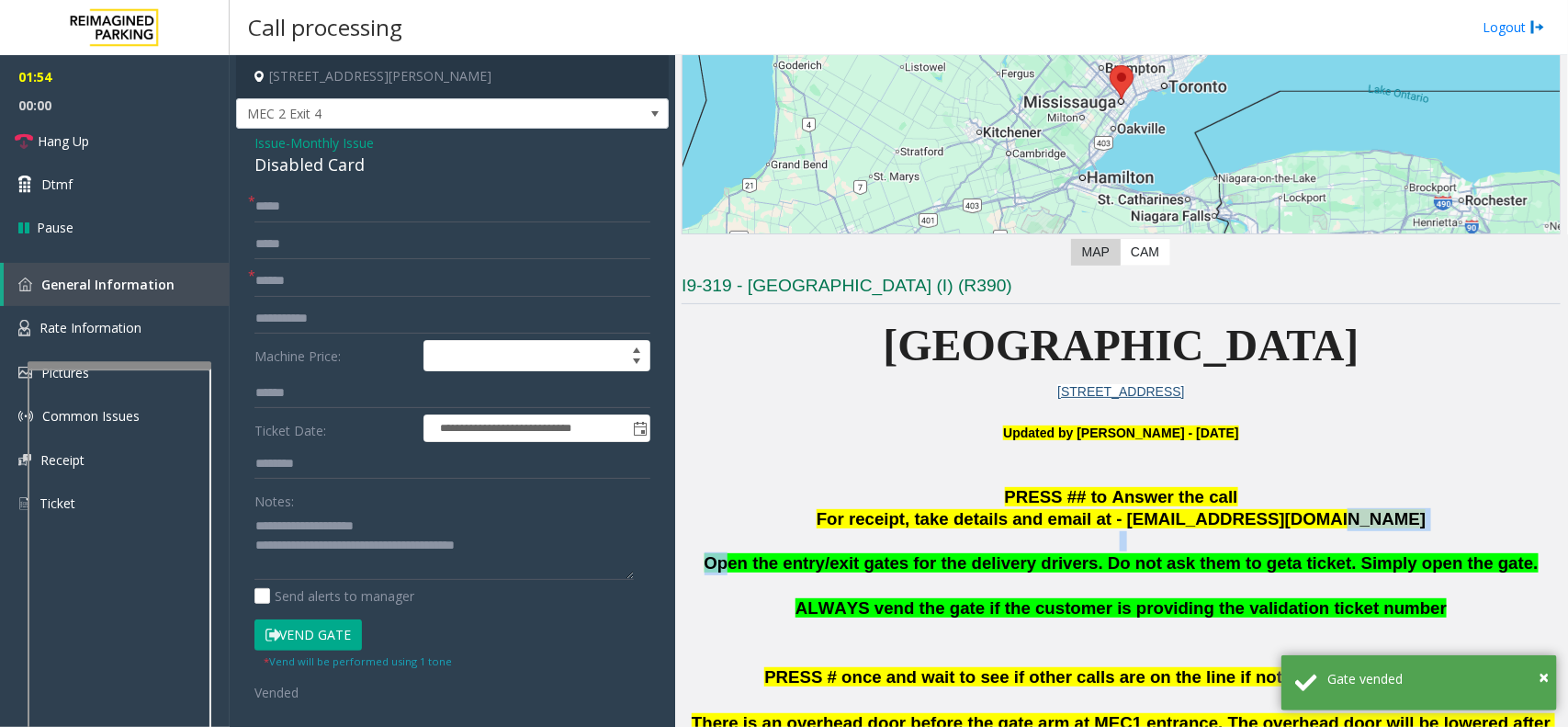
drag, startPoint x: 885, startPoint y: 568, endPoint x: 1619, endPoint y: 529, distance: 735.0
click at [1568, 529] on html "**********" at bounding box center [784, 363] width 1568 height 727
click at [1427, 538] on p at bounding box center [1122, 541] width 879 height 21
click at [139, 145] on link "Hang Up" at bounding box center [115, 141] width 230 height 43
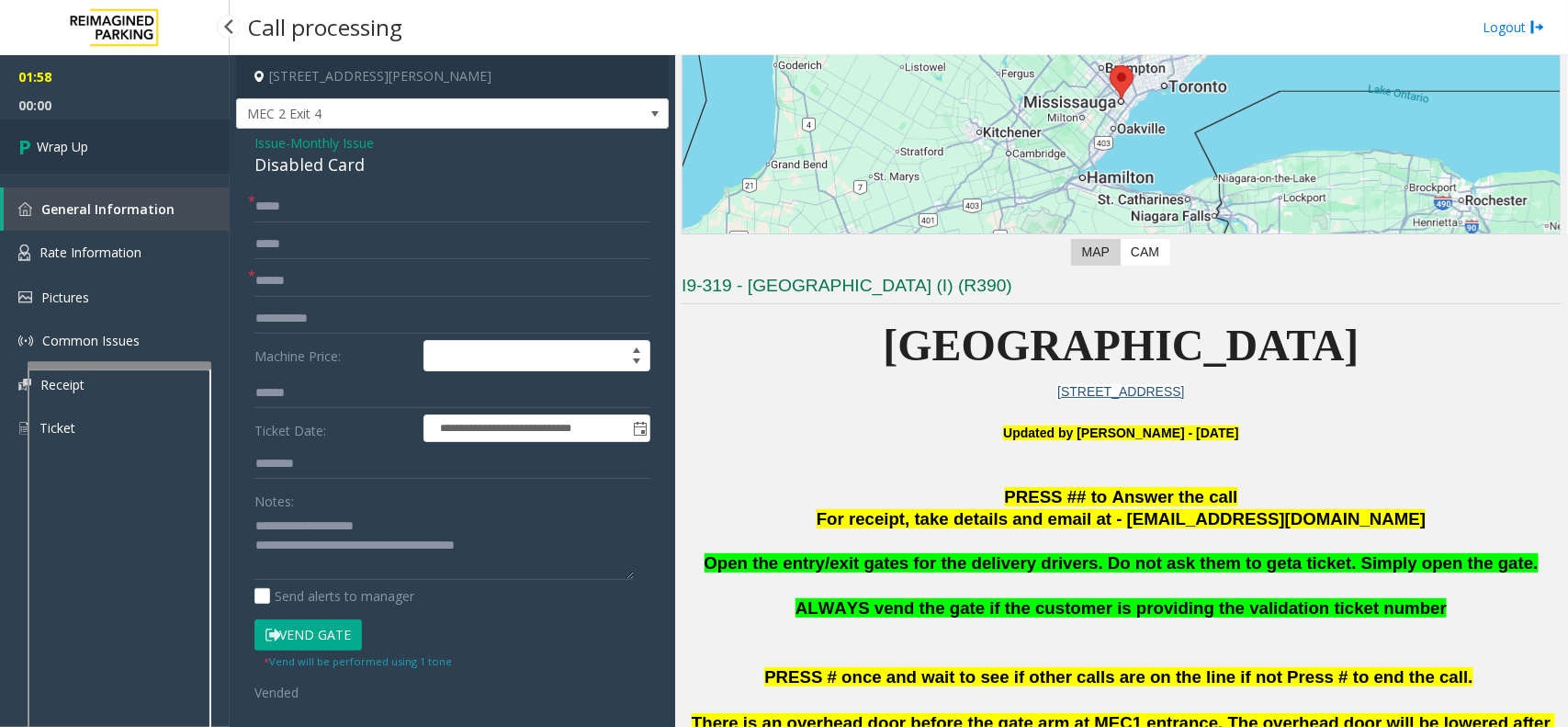
click at [139, 145] on link "Wrap Up" at bounding box center [115, 146] width 230 height 54
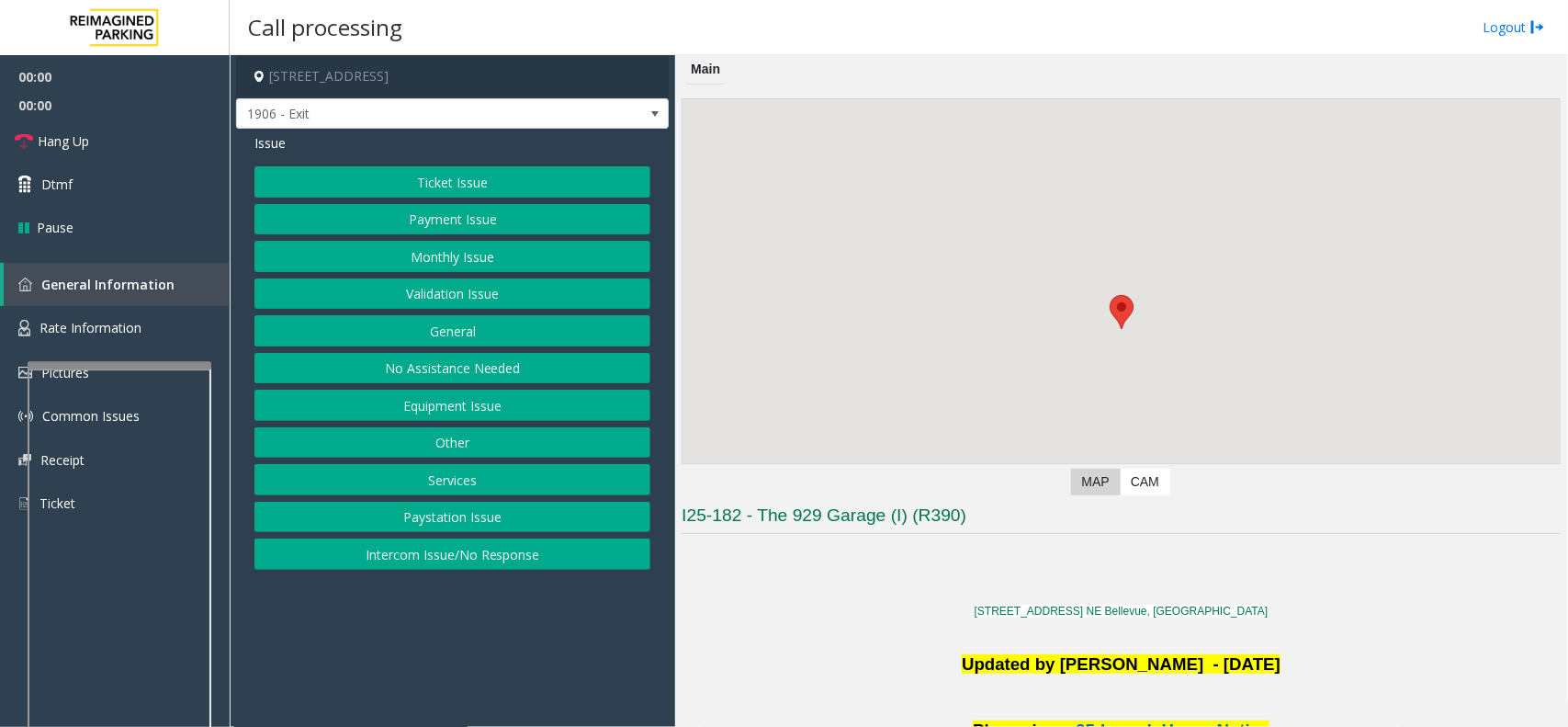
scroll to position [459, 0]
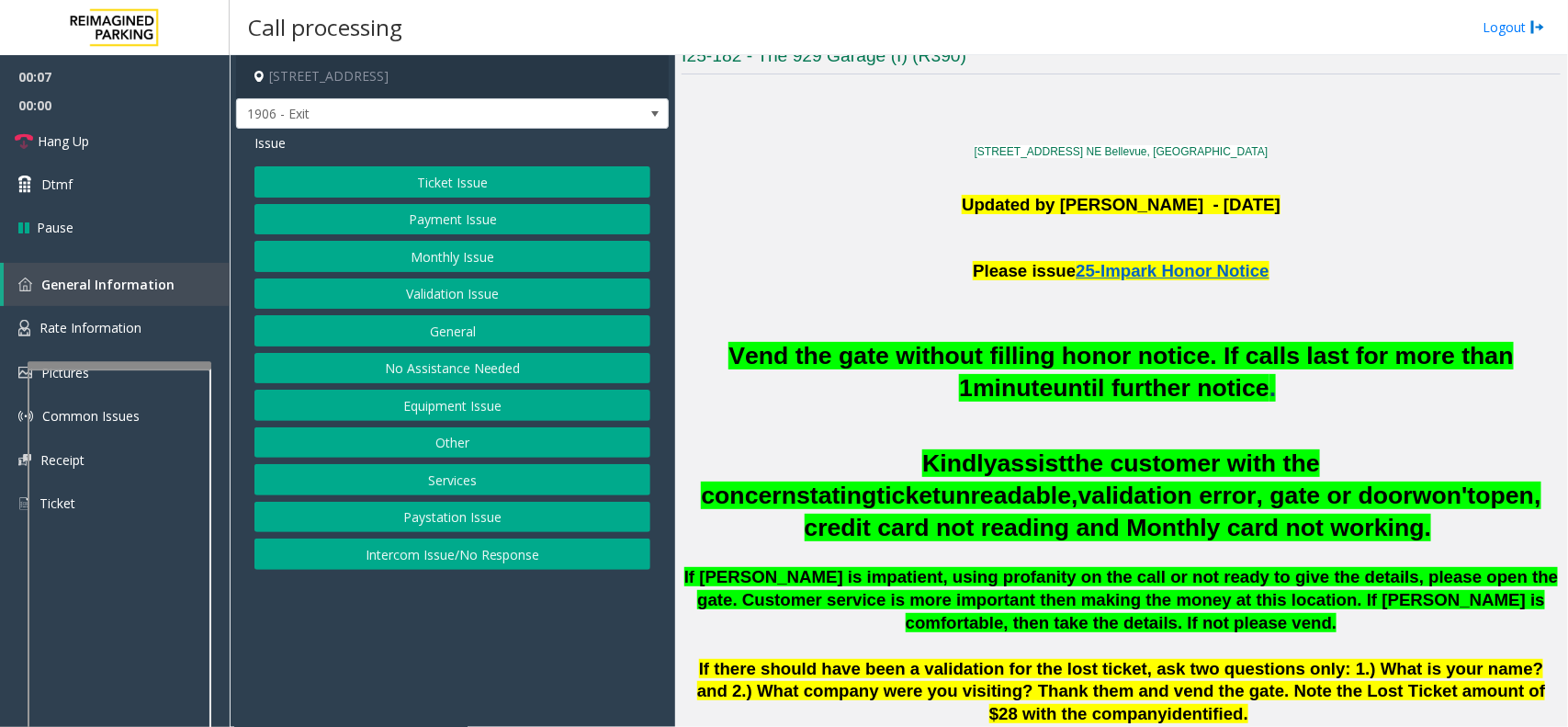
click at [472, 551] on button "Intercom Issue/No Response" at bounding box center [452, 554] width 396 height 31
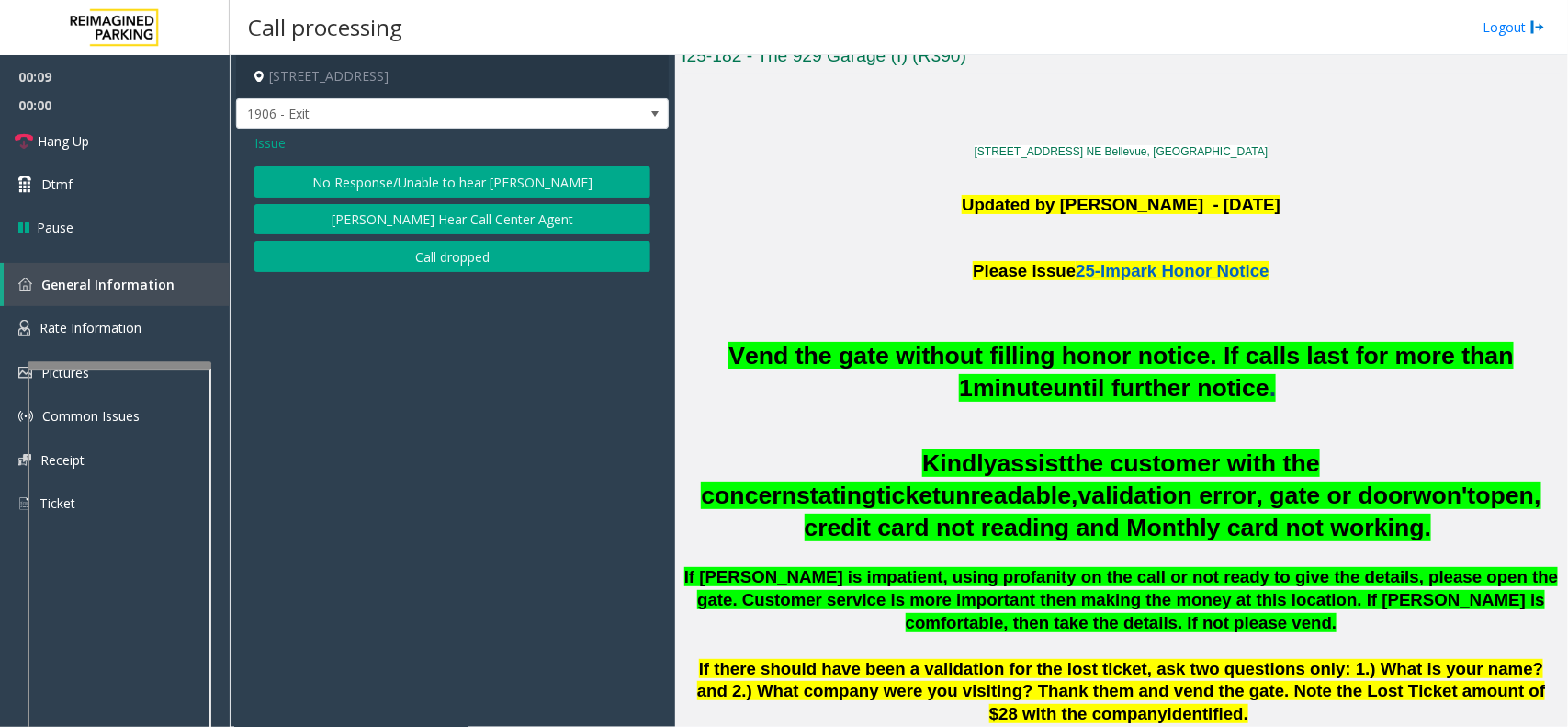
click at [511, 187] on button "No Response/Unable to hear [PERSON_NAME]" at bounding box center [452, 182] width 396 height 31
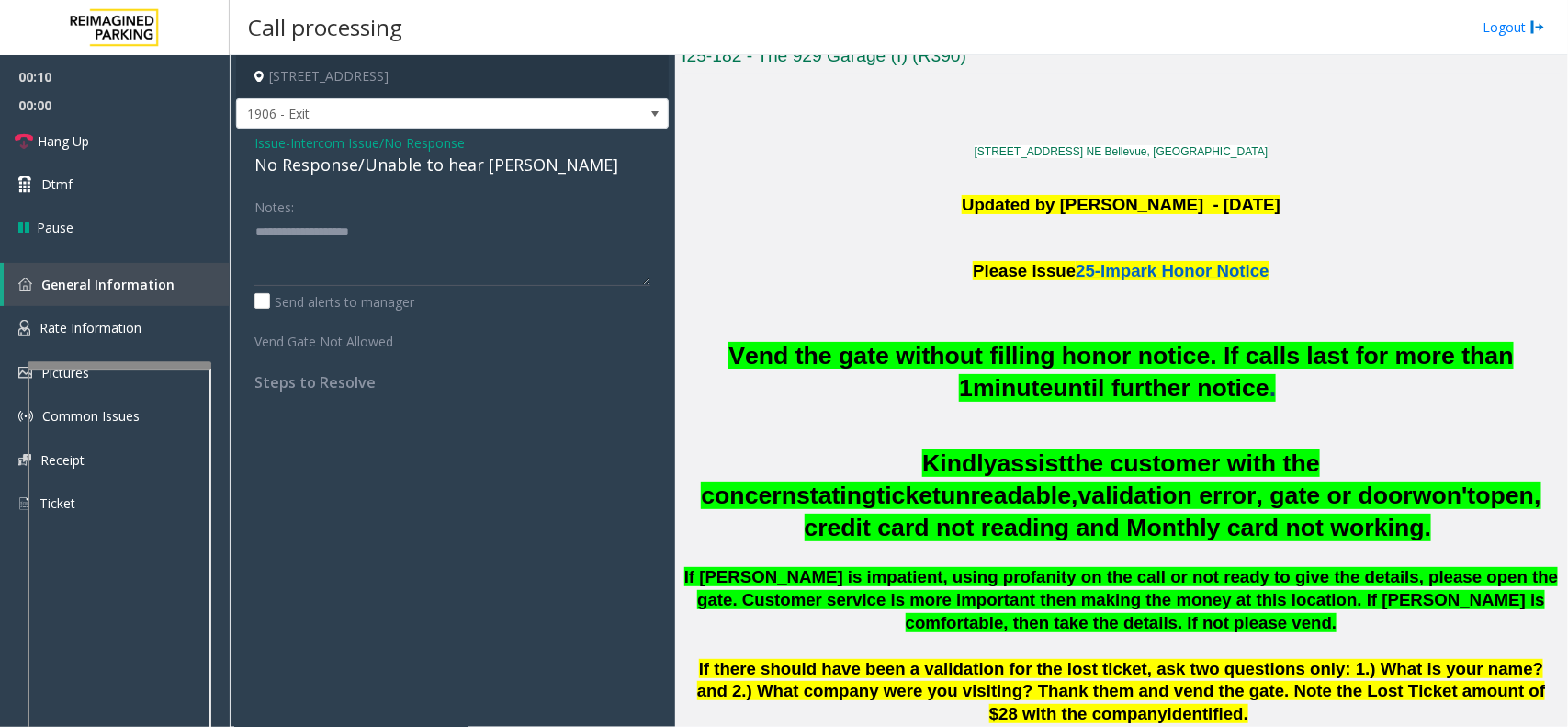
click at [433, 171] on div "No Response/Unable to hear [PERSON_NAME]" at bounding box center [452, 164] width 396 height 24
click at [264, 136] on span "Issue" at bounding box center [270, 143] width 31 height 20
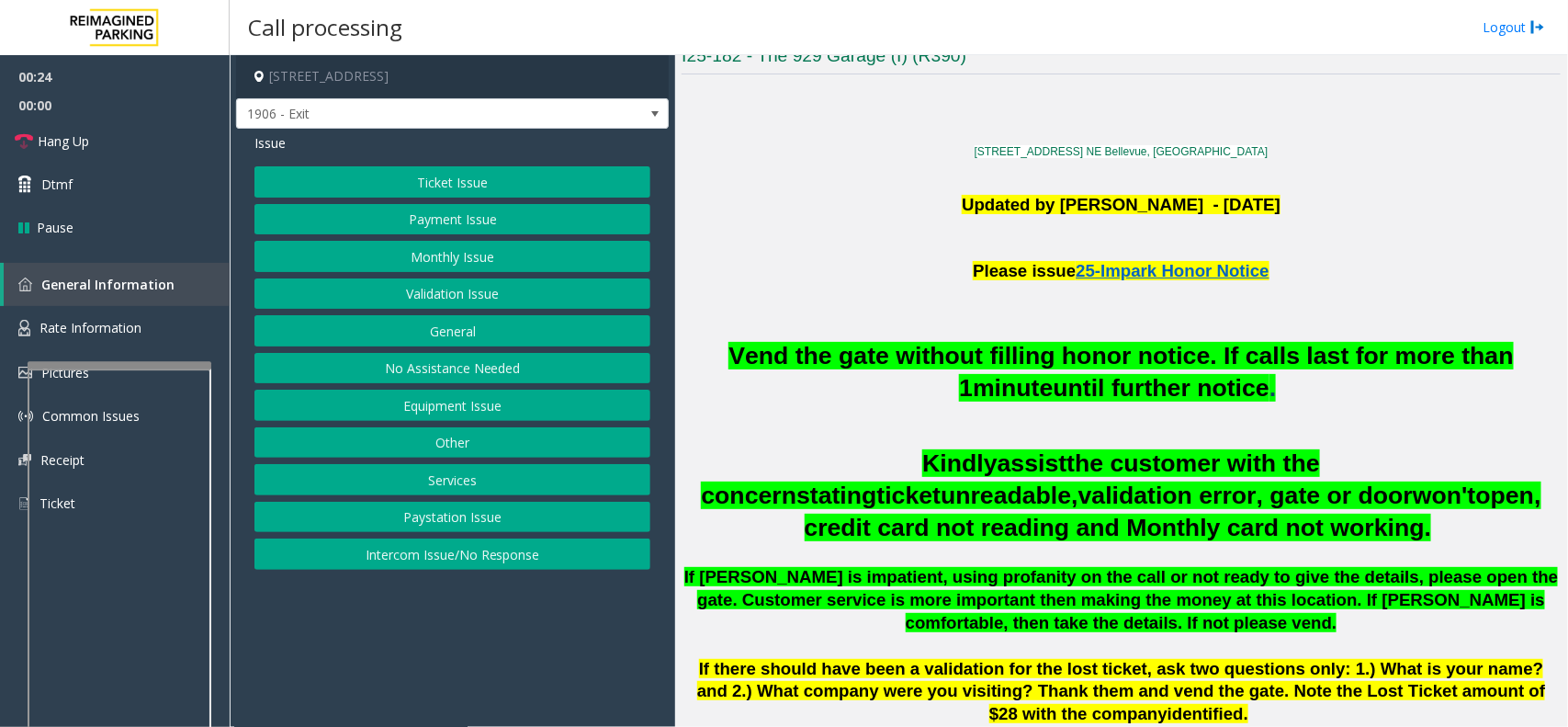
click at [407, 177] on button "Ticket Issue" at bounding box center [452, 182] width 396 height 31
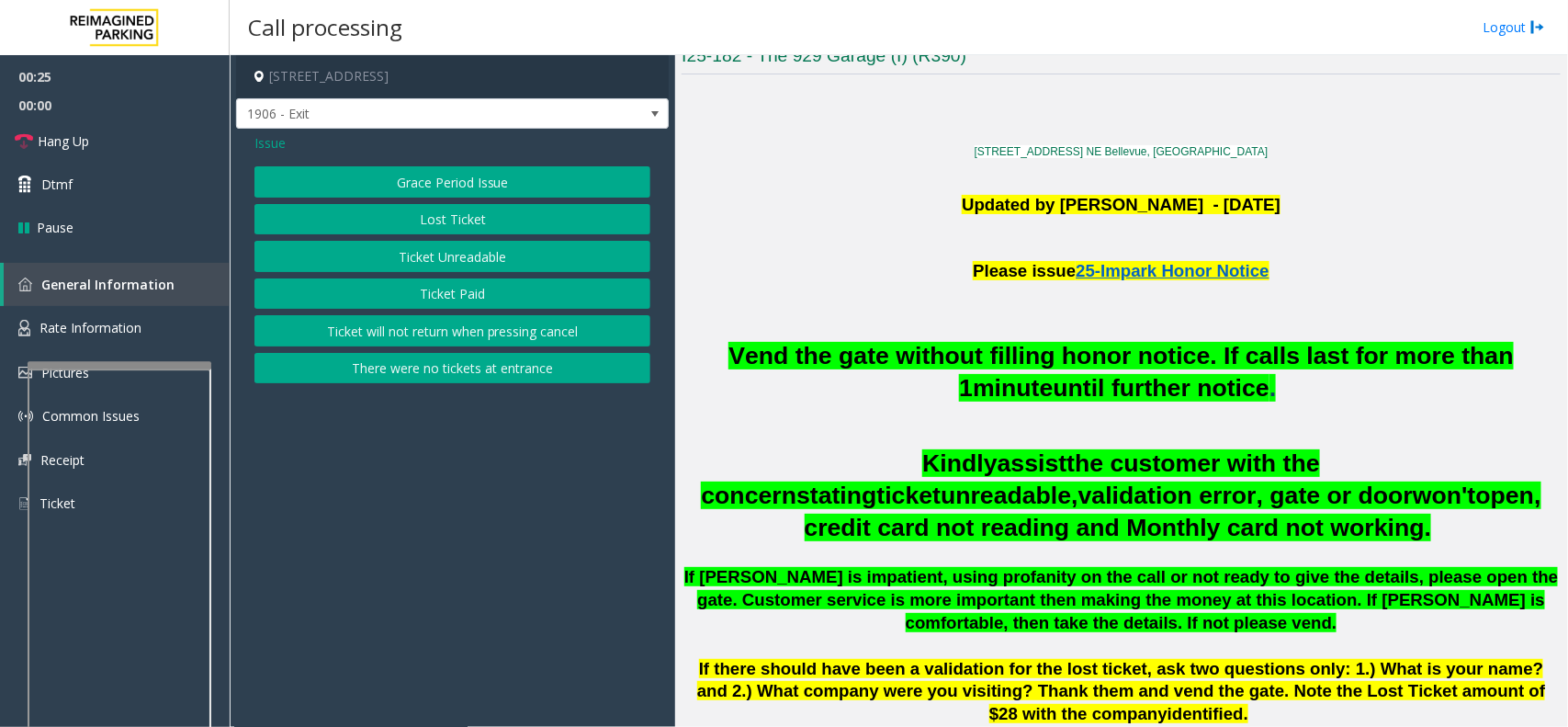
click at [459, 248] on button "Ticket Unreadable" at bounding box center [452, 256] width 396 height 31
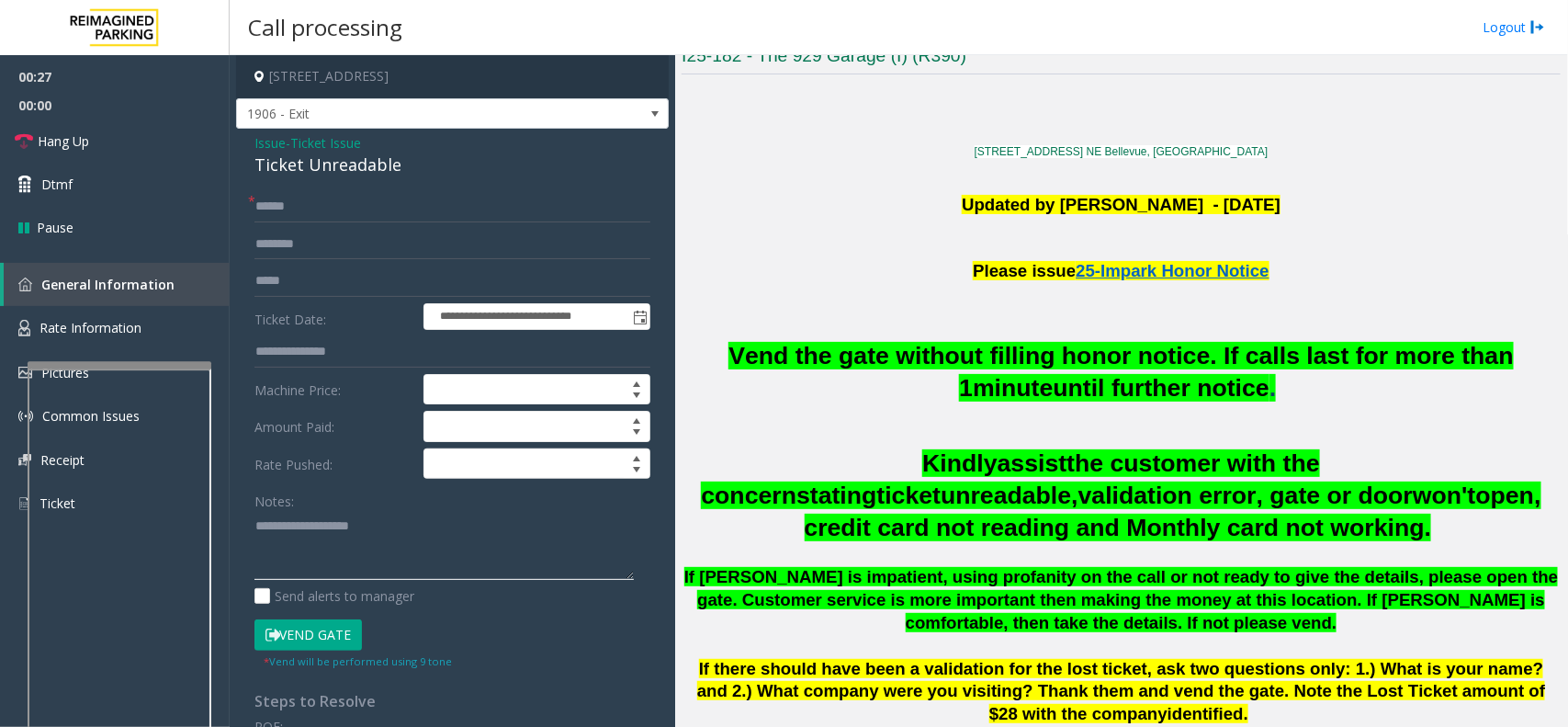
click at [373, 549] on textarea at bounding box center [444, 545] width 380 height 68
paste textarea "**********"
click at [354, 161] on div "Ticket Unreadable" at bounding box center [452, 164] width 396 height 24
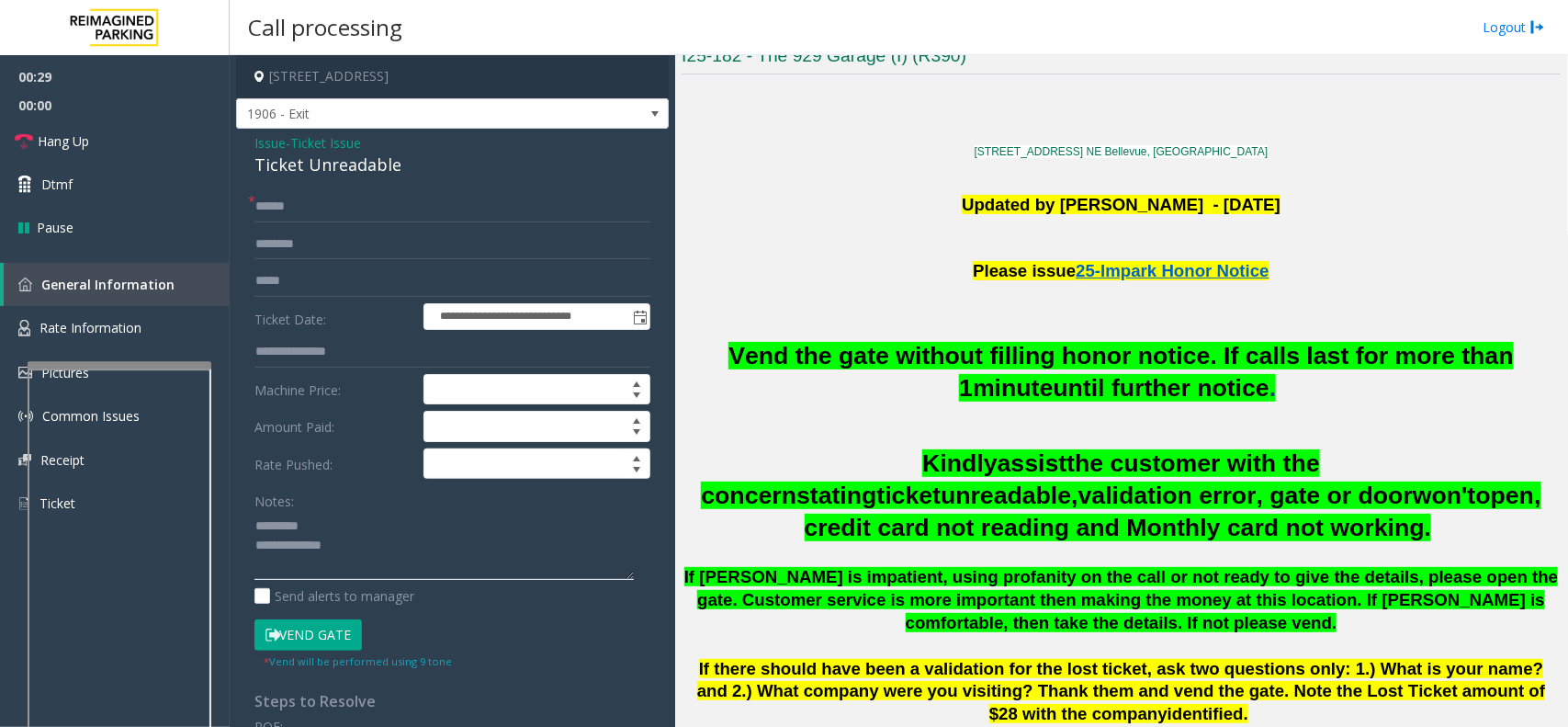
paste textarea "**********"
click at [340, 517] on textarea at bounding box center [444, 545] width 380 height 68
click at [299, 203] on input "text" at bounding box center [452, 206] width 396 height 31
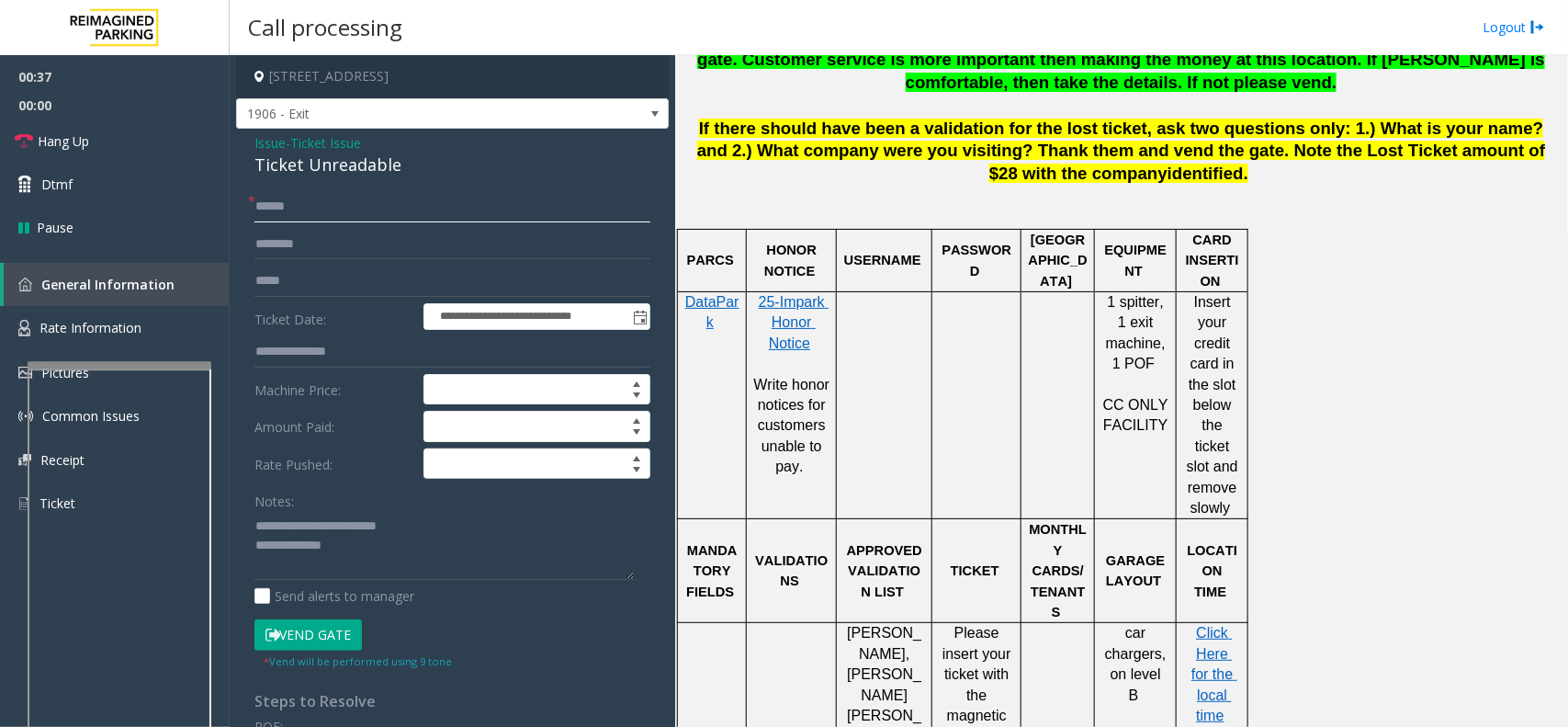
scroll to position [919, 0]
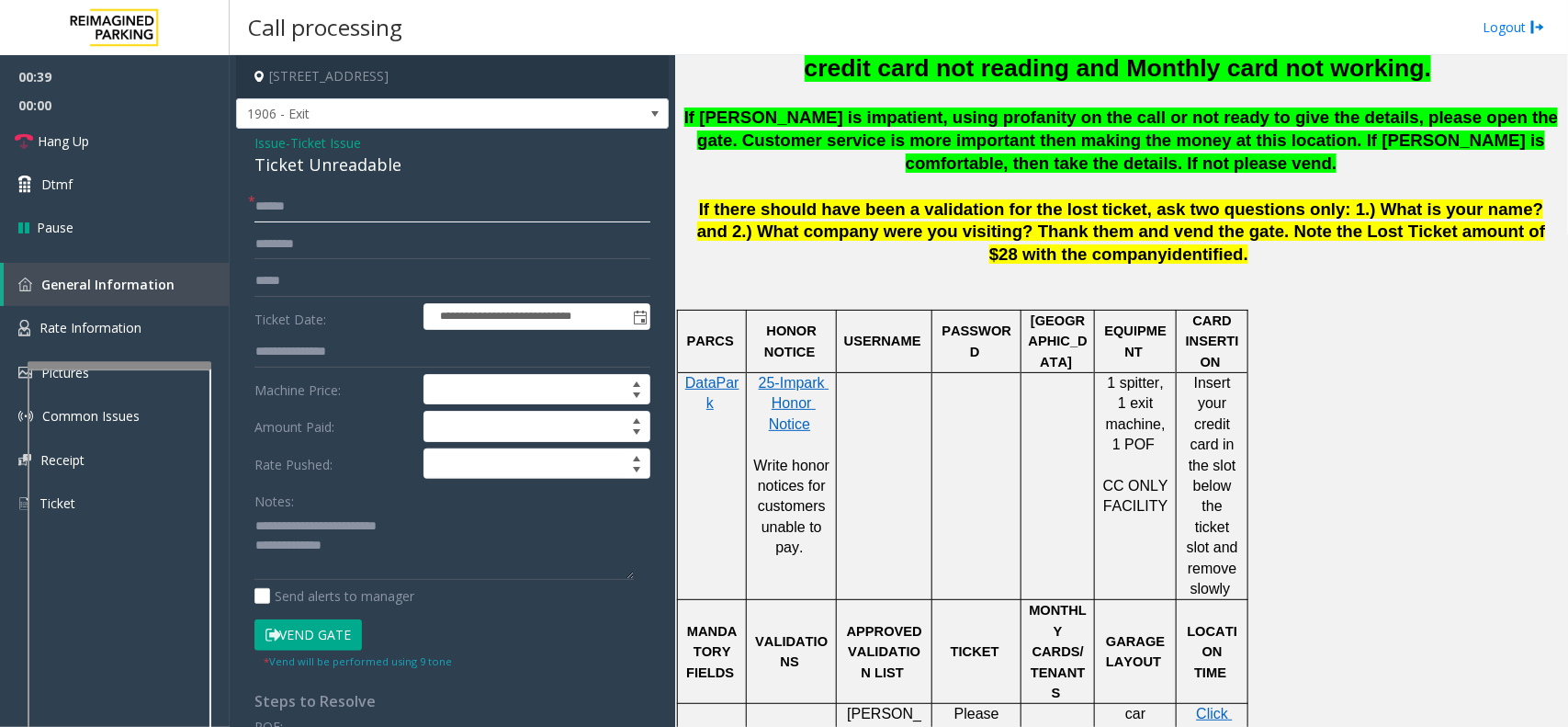
click at [340, 217] on input "text" at bounding box center [452, 206] width 396 height 31
click at [446, 558] on textarea at bounding box center [444, 545] width 380 height 68
click at [461, 567] on textarea at bounding box center [444, 545] width 380 height 68
paste textarea "**********"
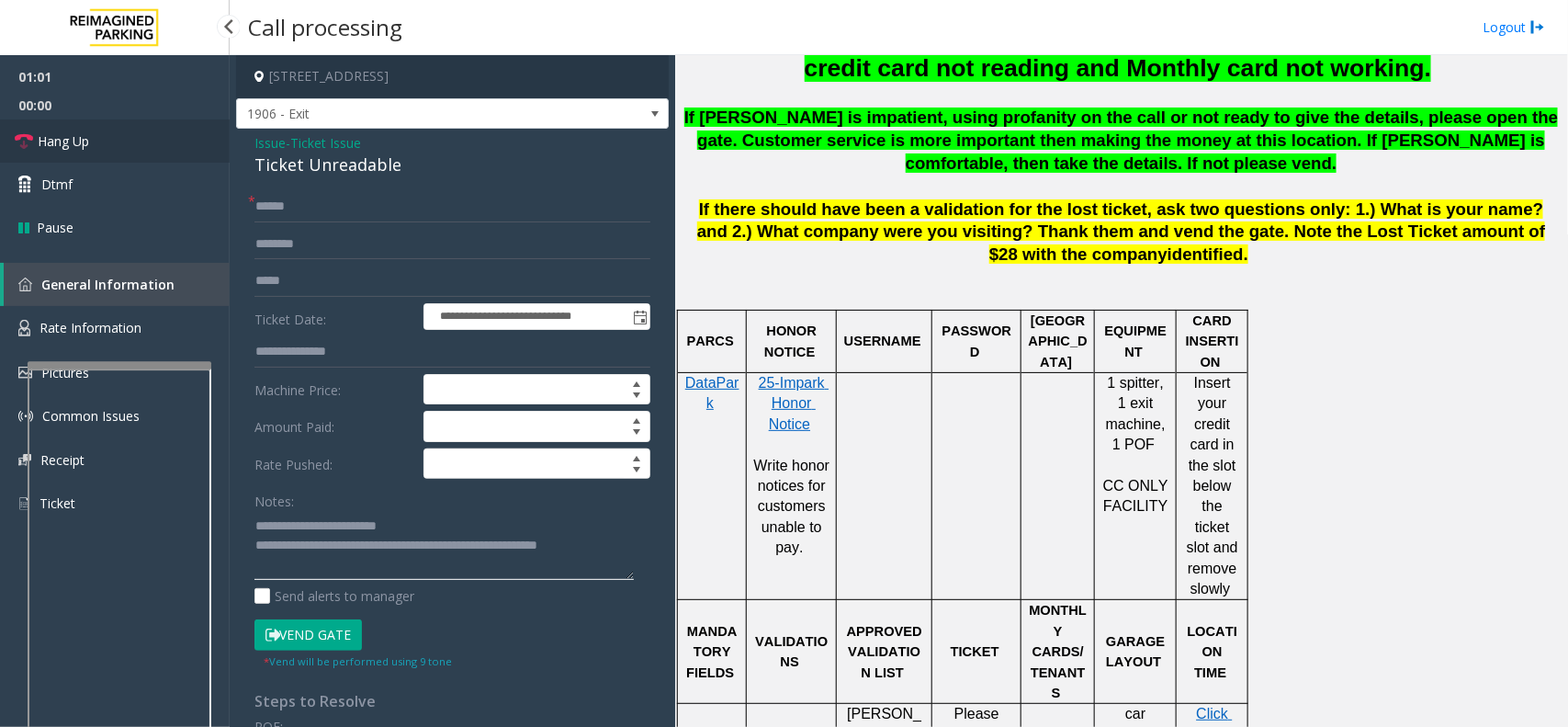
type textarea "**********"
drag, startPoint x: 113, startPoint y: 145, endPoint x: 131, endPoint y: 159, distance: 22.8
click at [113, 145] on link "Hang Up" at bounding box center [115, 141] width 230 height 43
click at [466, 216] on input "text" at bounding box center [452, 206] width 396 height 31
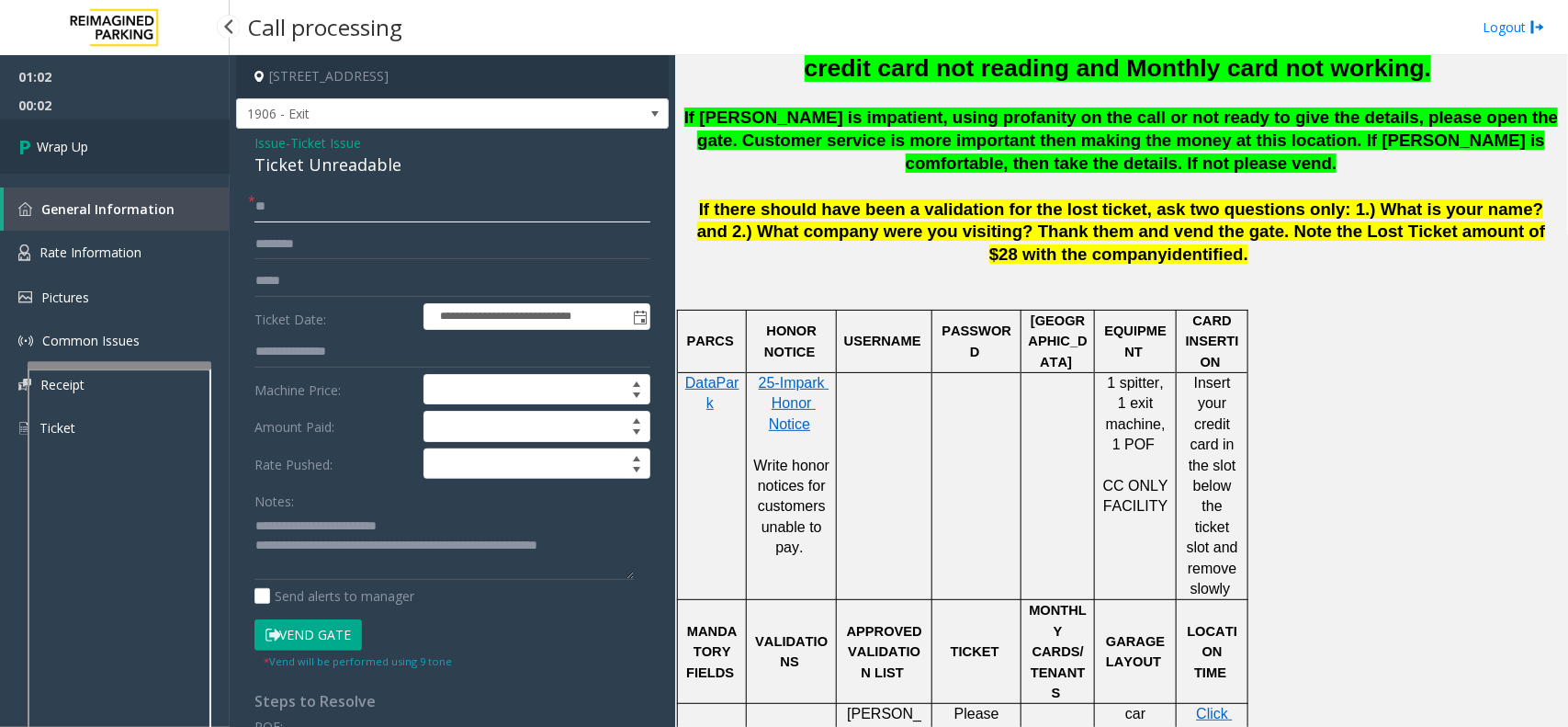
type input "**"
click at [52, 158] on link "Wrap Up" at bounding box center [115, 146] width 230 height 54
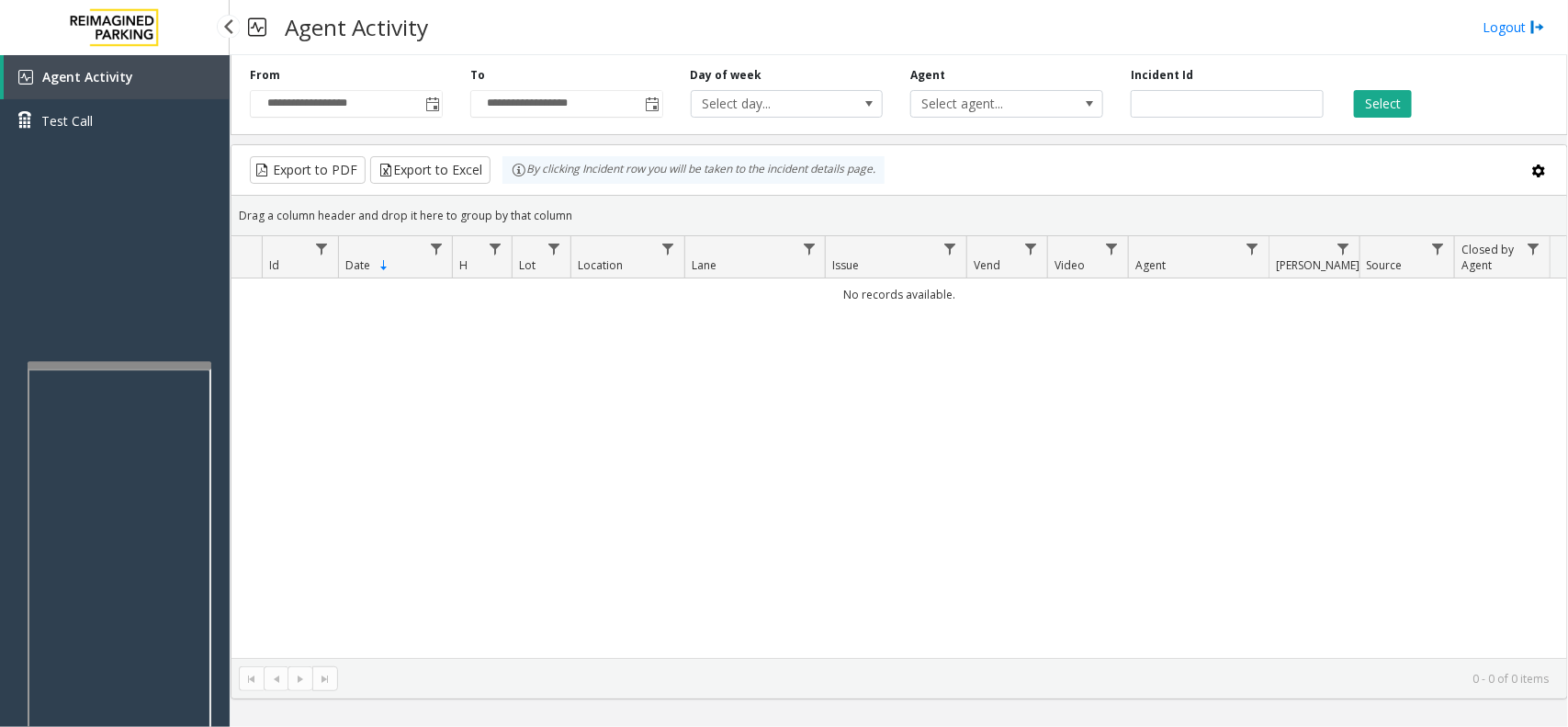
click at [115, 74] on span "Agent Activity" at bounding box center [87, 76] width 91 height 18
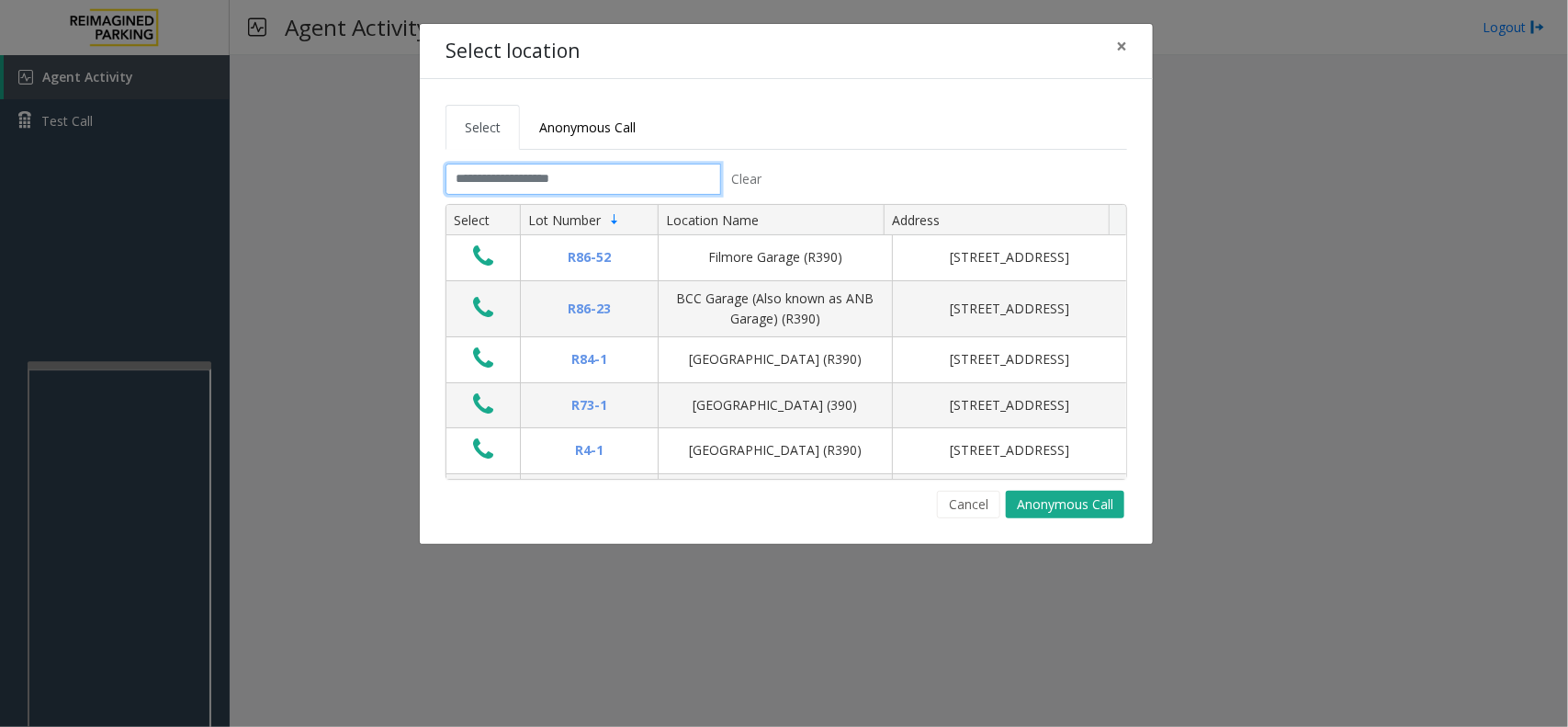
click at [589, 174] on input "text" at bounding box center [583, 179] width 276 height 31
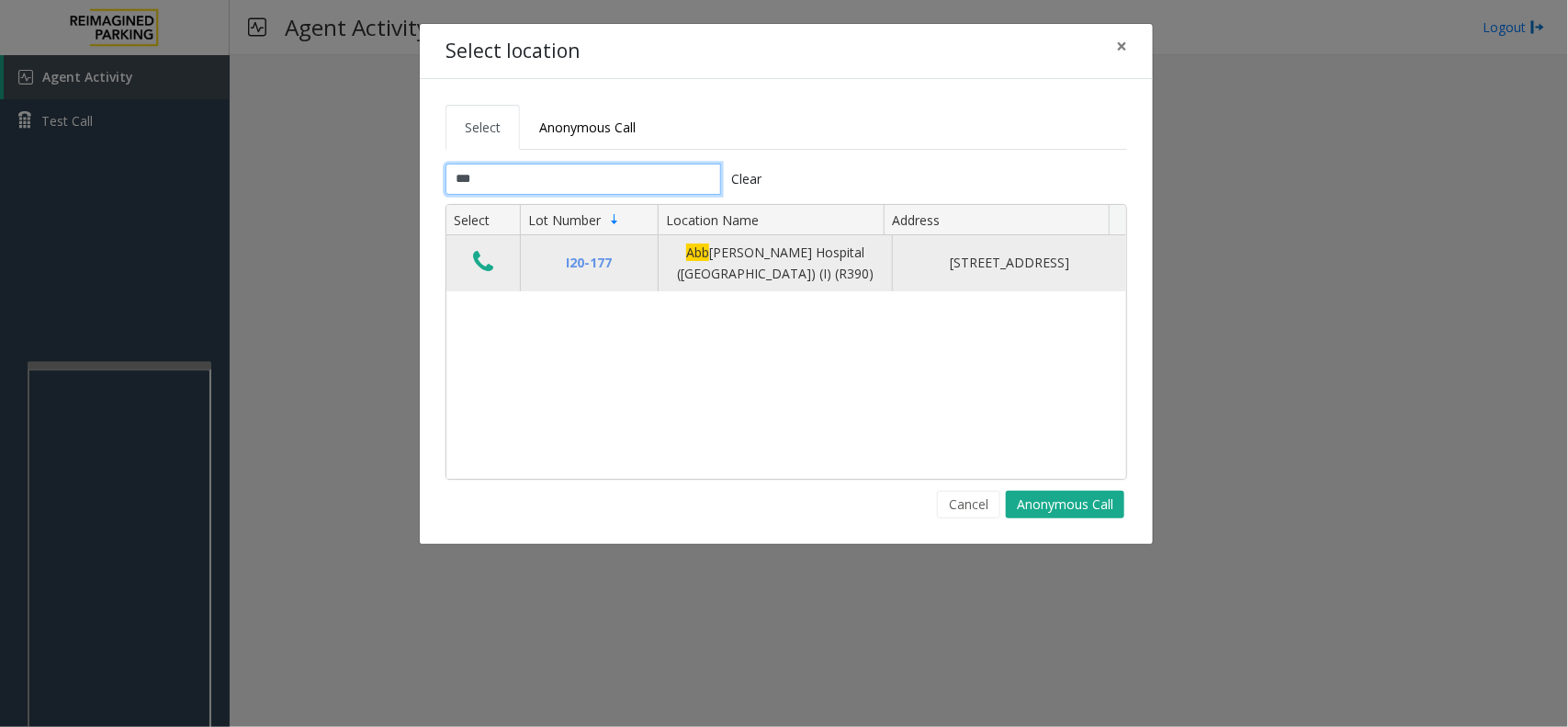
type input "***"
click at [499, 263] on td "Data table" at bounding box center [483, 262] width 73 height 56
click at [471, 262] on button "Data table" at bounding box center [484, 262] width 31 height 29
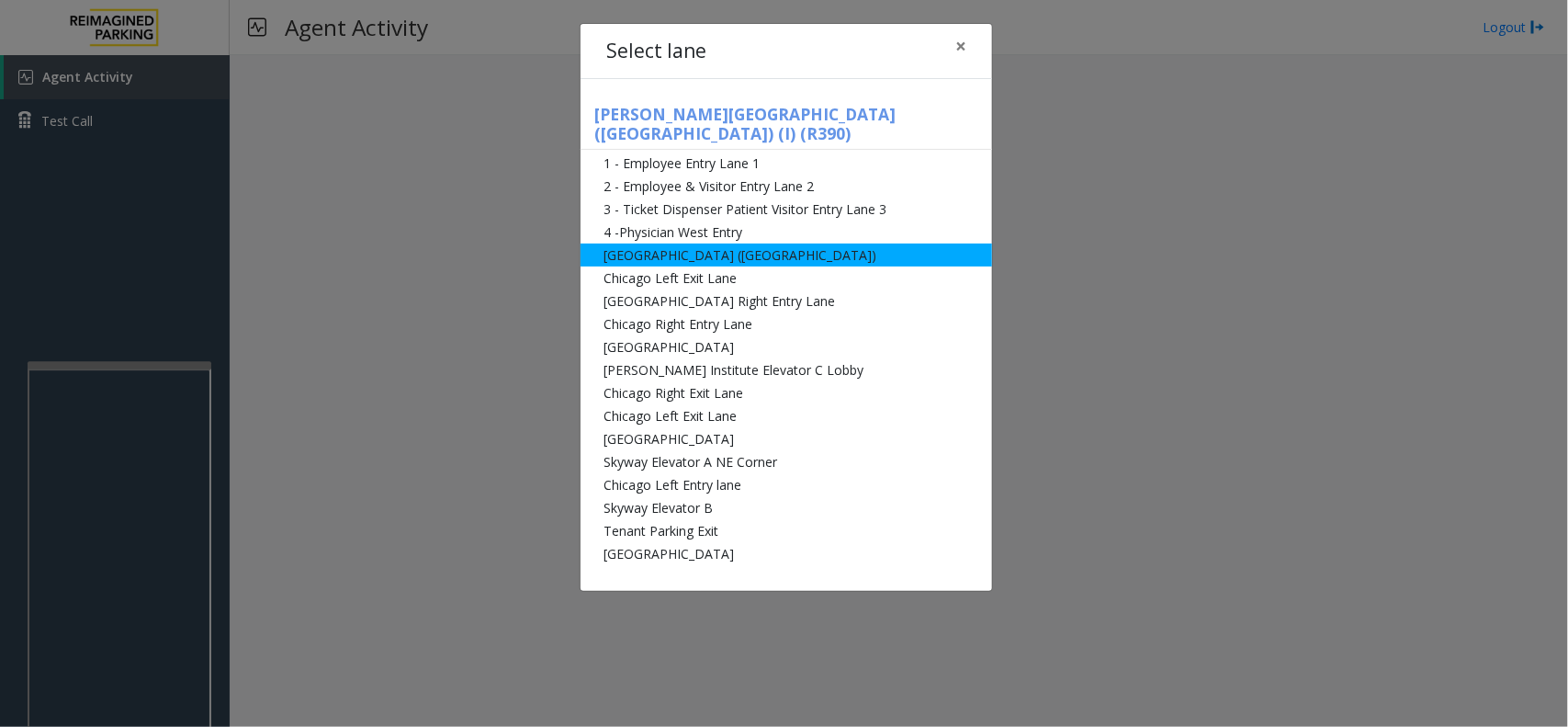
click at [691, 244] on li "[GEOGRAPHIC_DATA] ([GEOGRAPHIC_DATA])" at bounding box center [786, 254] width 412 height 23
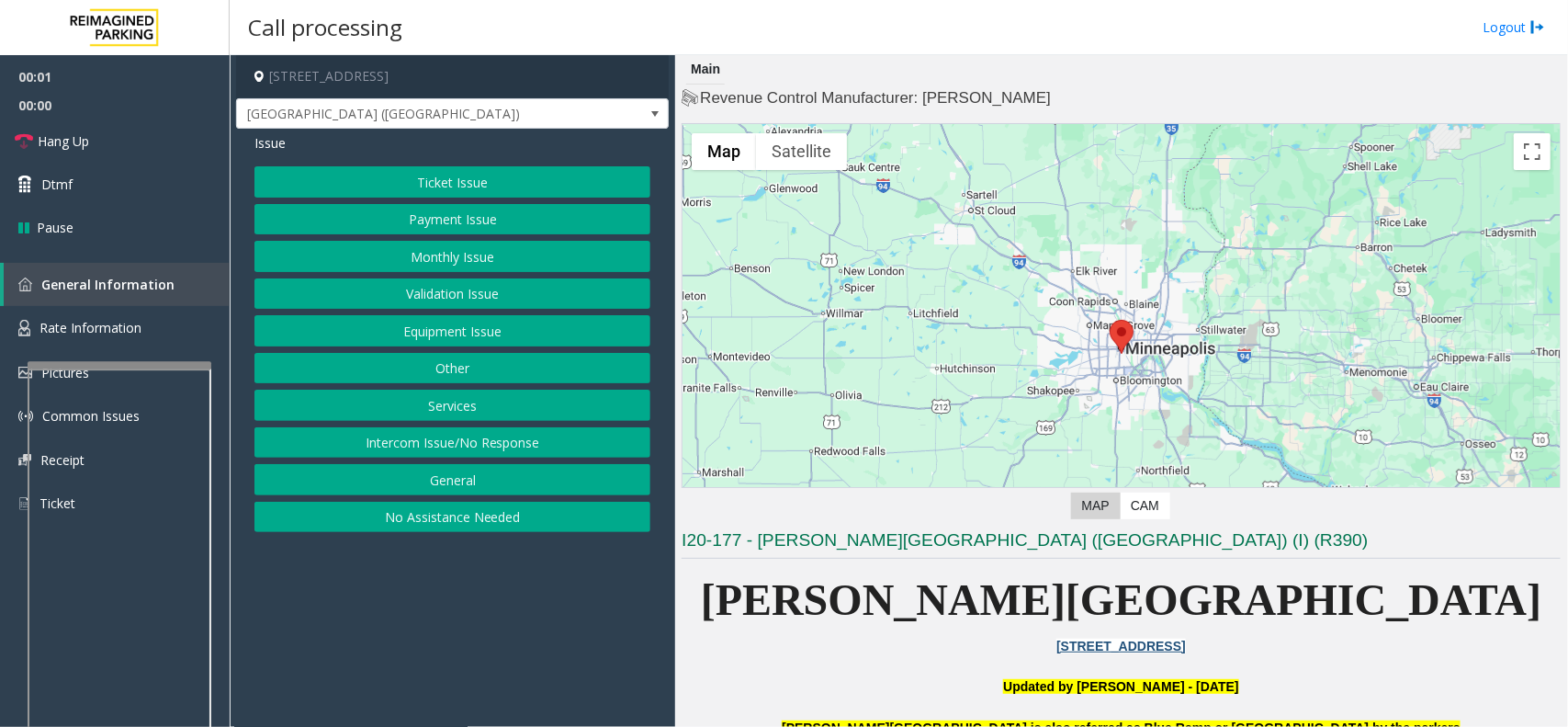
click at [489, 341] on button "Equipment Issue" at bounding box center [452, 331] width 396 height 31
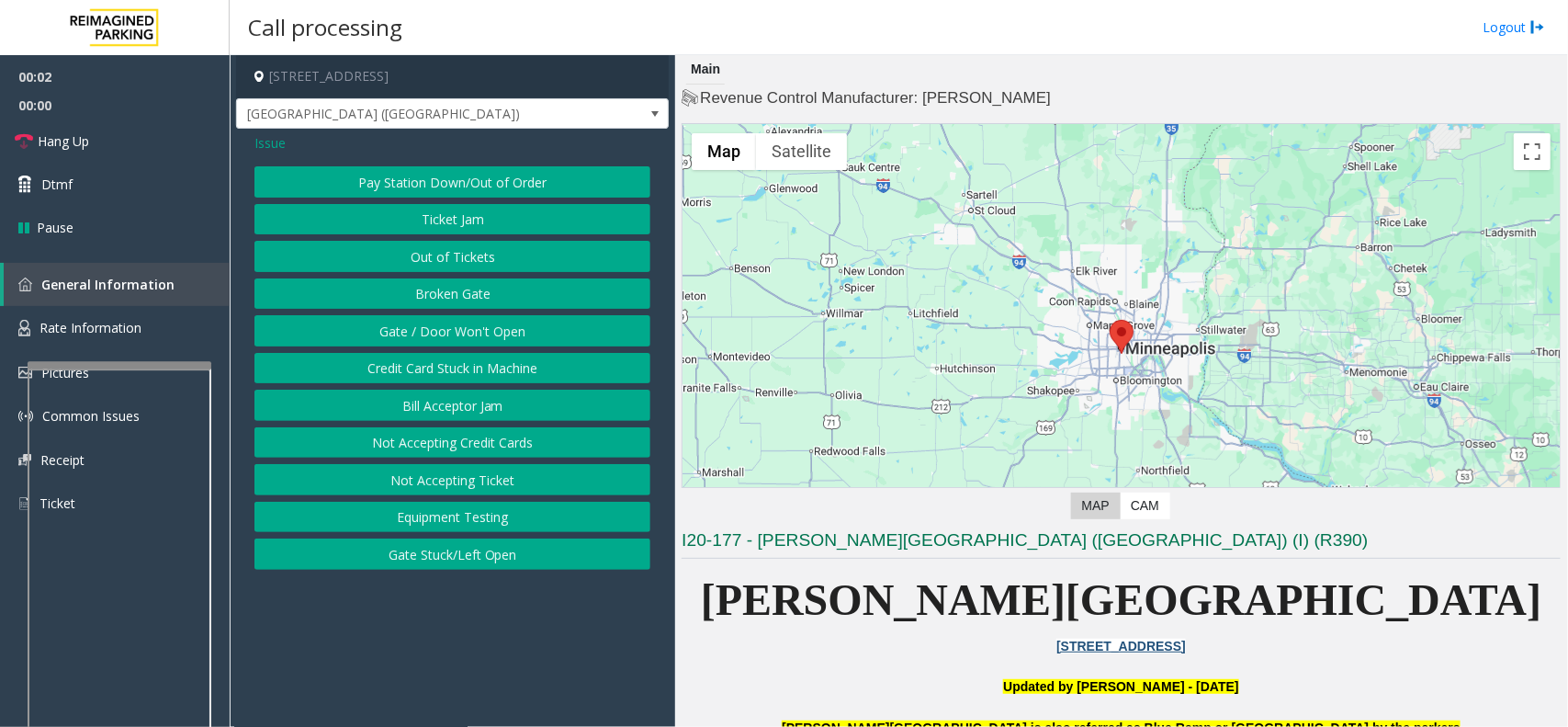
click at [489, 341] on button "Gate / Door Won't Open" at bounding box center [452, 331] width 396 height 31
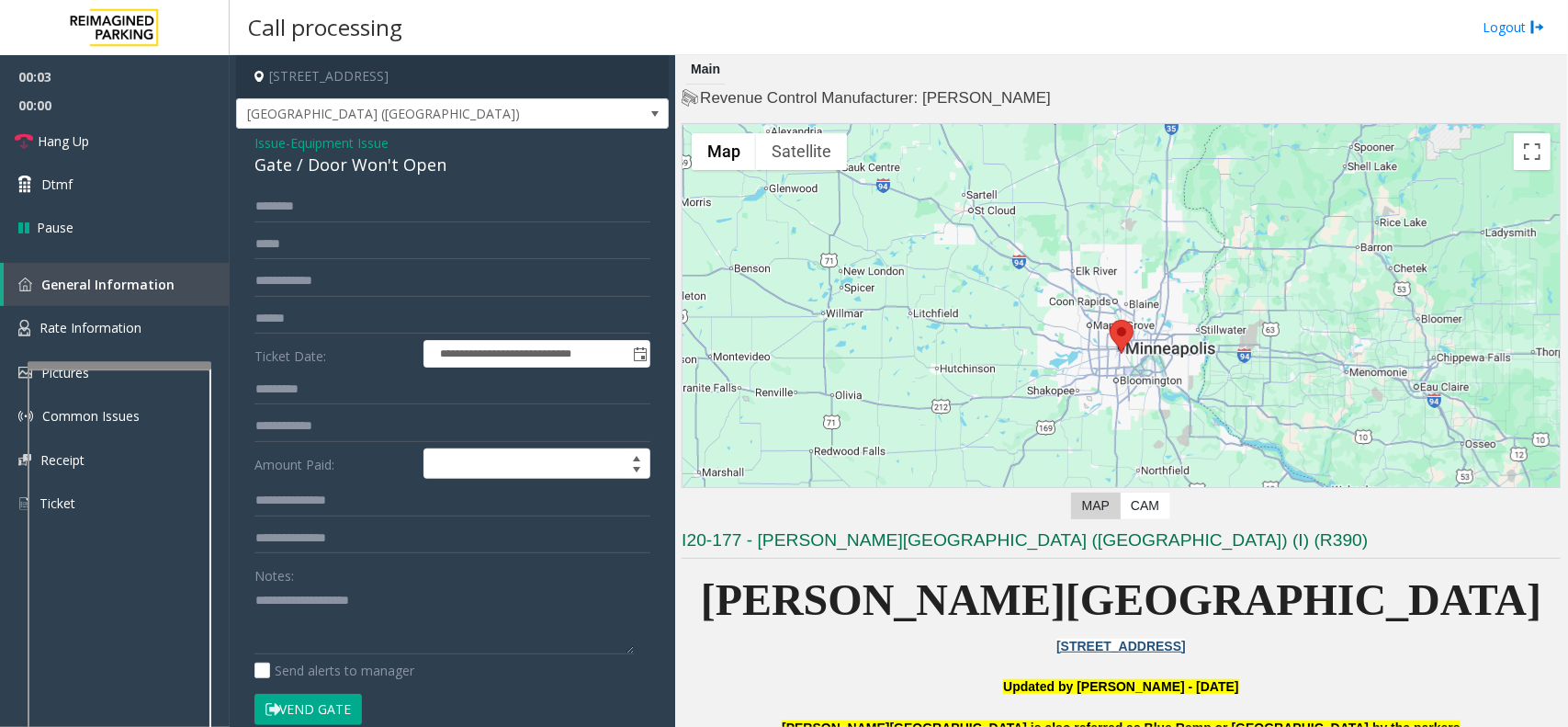
click at [310, 704] on button "Vend Gate" at bounding box center [308, 709] width 108 height 31
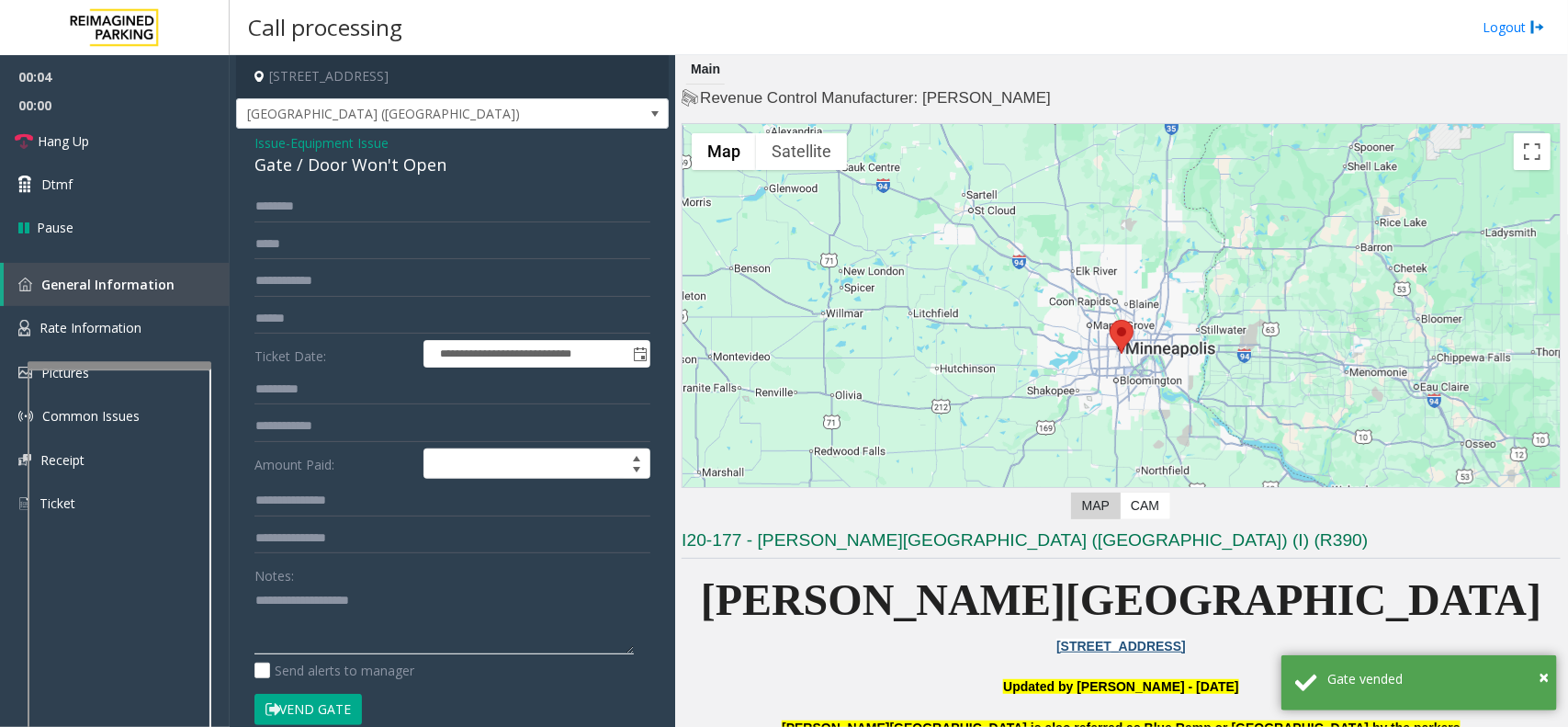
click at [380, 622] on textarea at bounding box center [444, 619] width 380 height 68
paste textarea "**********"
click at [108, 129] on link "Hang Up" at bounding box center [115, 141] width 230 height 43
click at [404, 174] on div "Gate / Door Won't Open" at bounding box center [452, 164] width 396 height 24
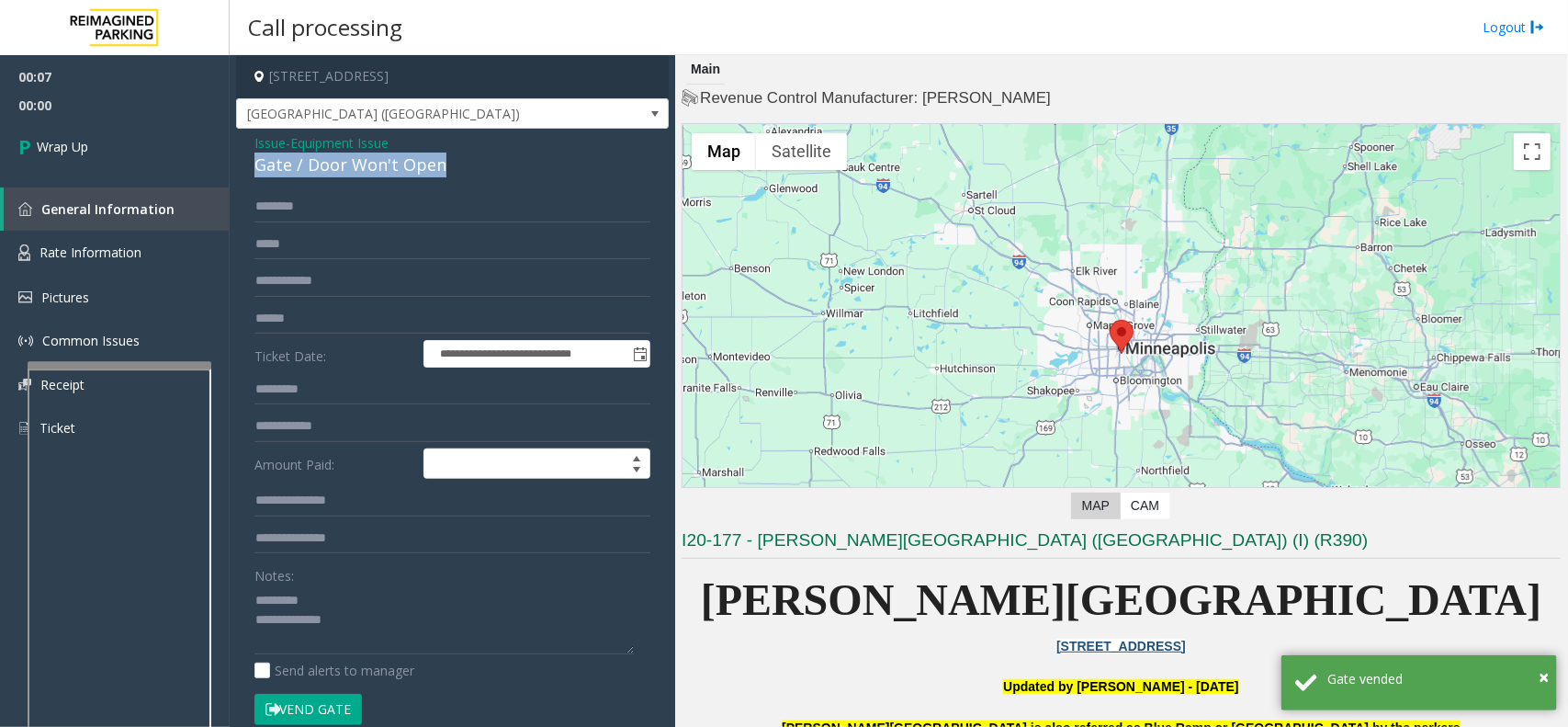
click at [404, 174] on div "Gate / Door Won't Open" at bounding box center [452, 164] width 396 height 24
click at [387, 578] on div "Notes:" at bounding box center [452, 607] width 396 height 95
click at [384, 585] on div "Notes:" at bounding box center [452, 607] width 396 height 95
click at [372, 593] on textarea at bounding box center [444, 619] width 380 height 68
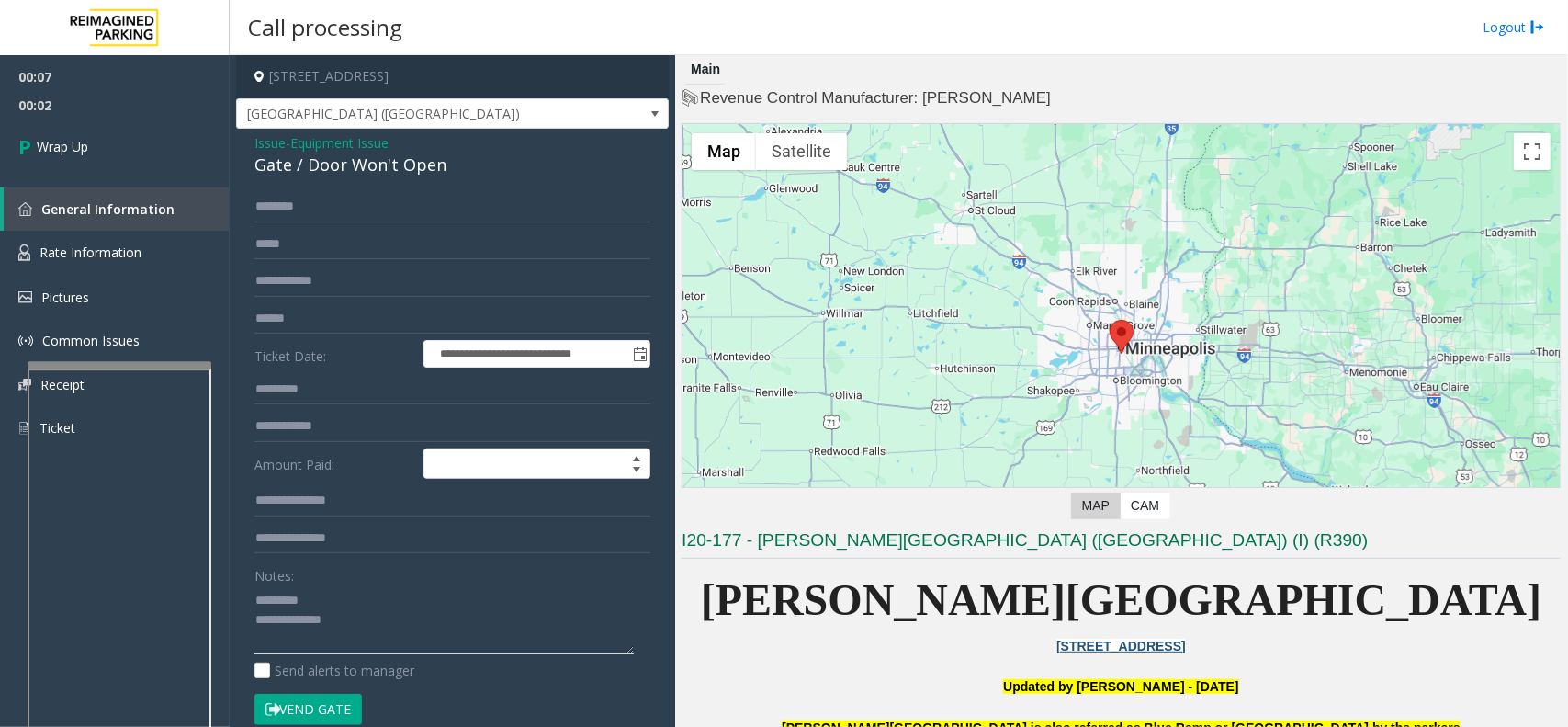
paste textarea "**********"
click at [388, 644] on textarea at bounding box center [444, 619] width 380 height 68
paste textarea "**********"
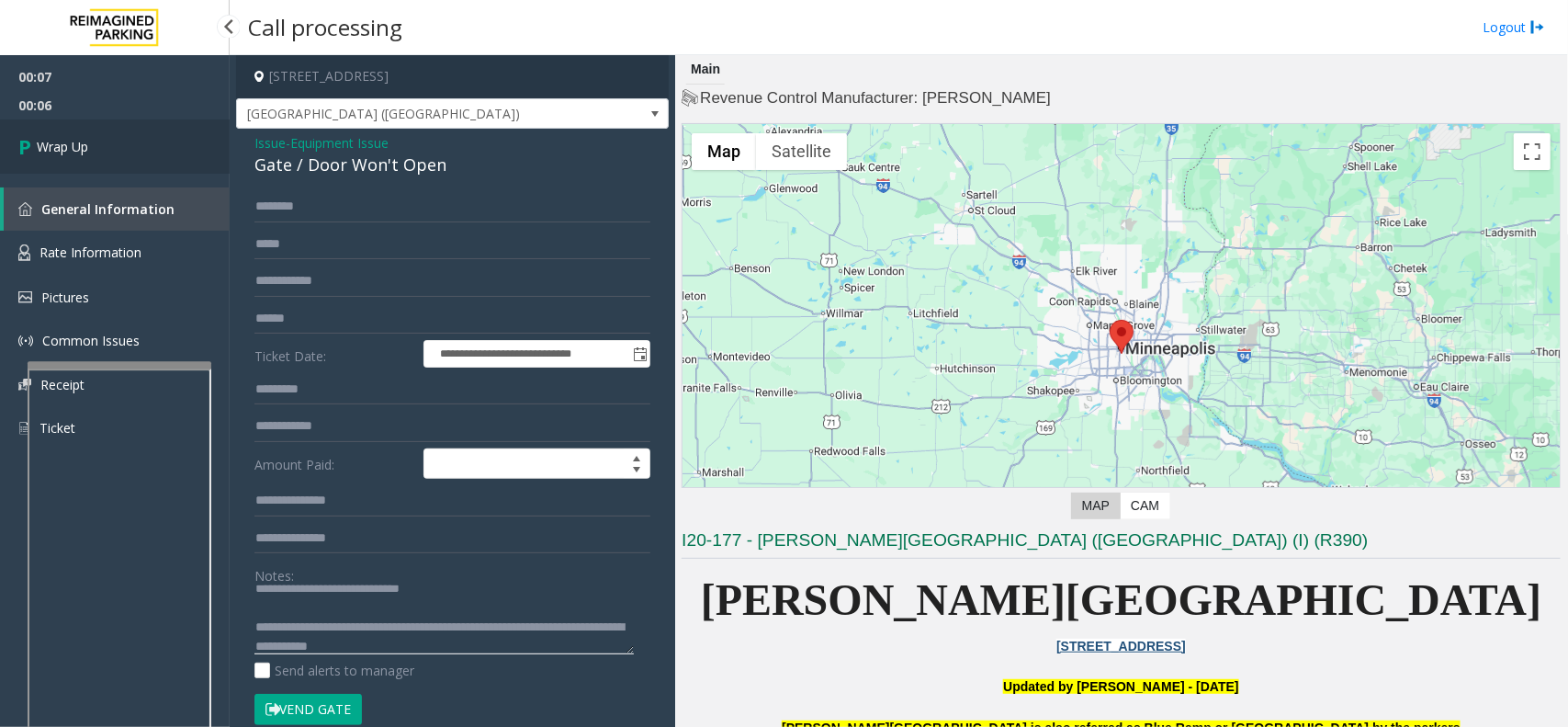
type textarea "**********"
click at [115, 148] on link "Wrap Up" at bounding box center [115, 146] width 230 height 54
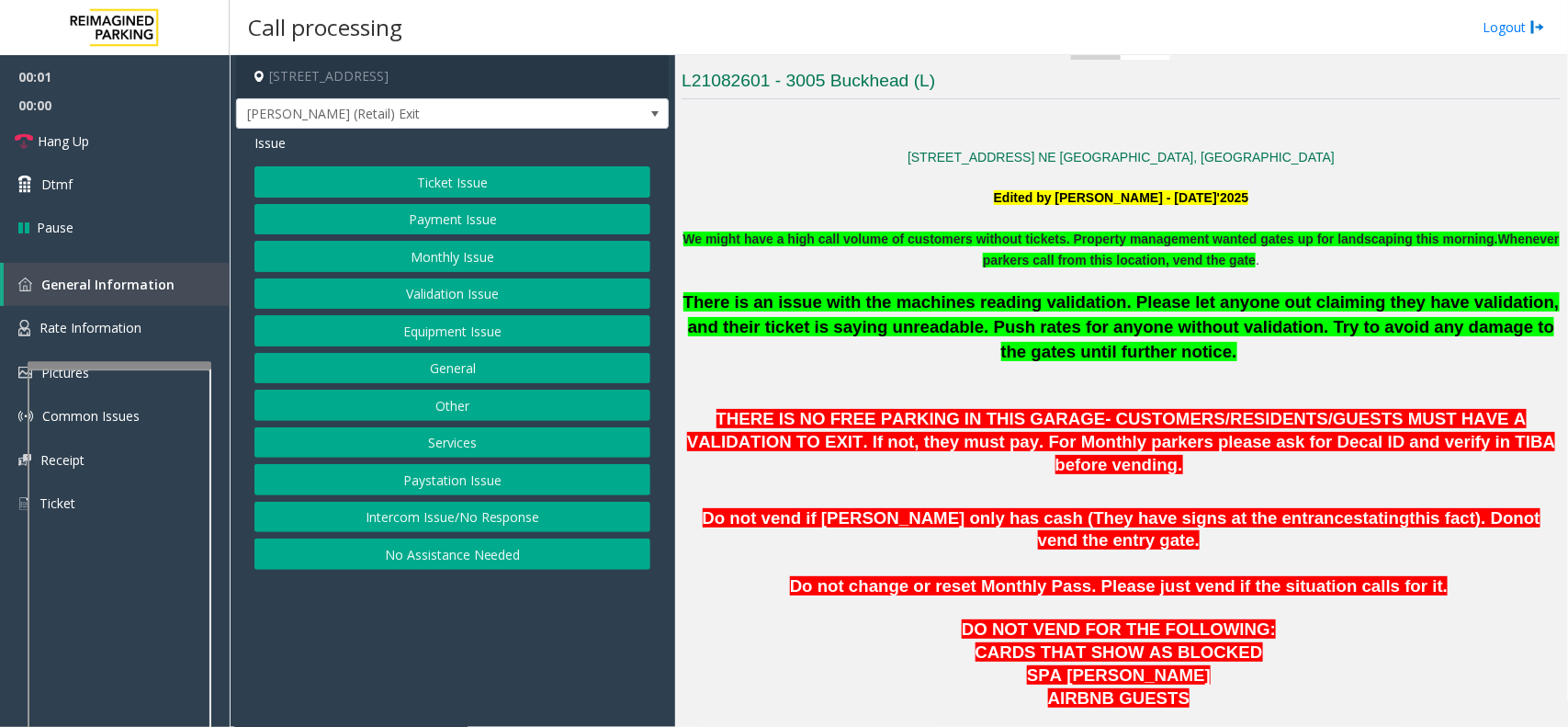
scroll to position [803, 0]
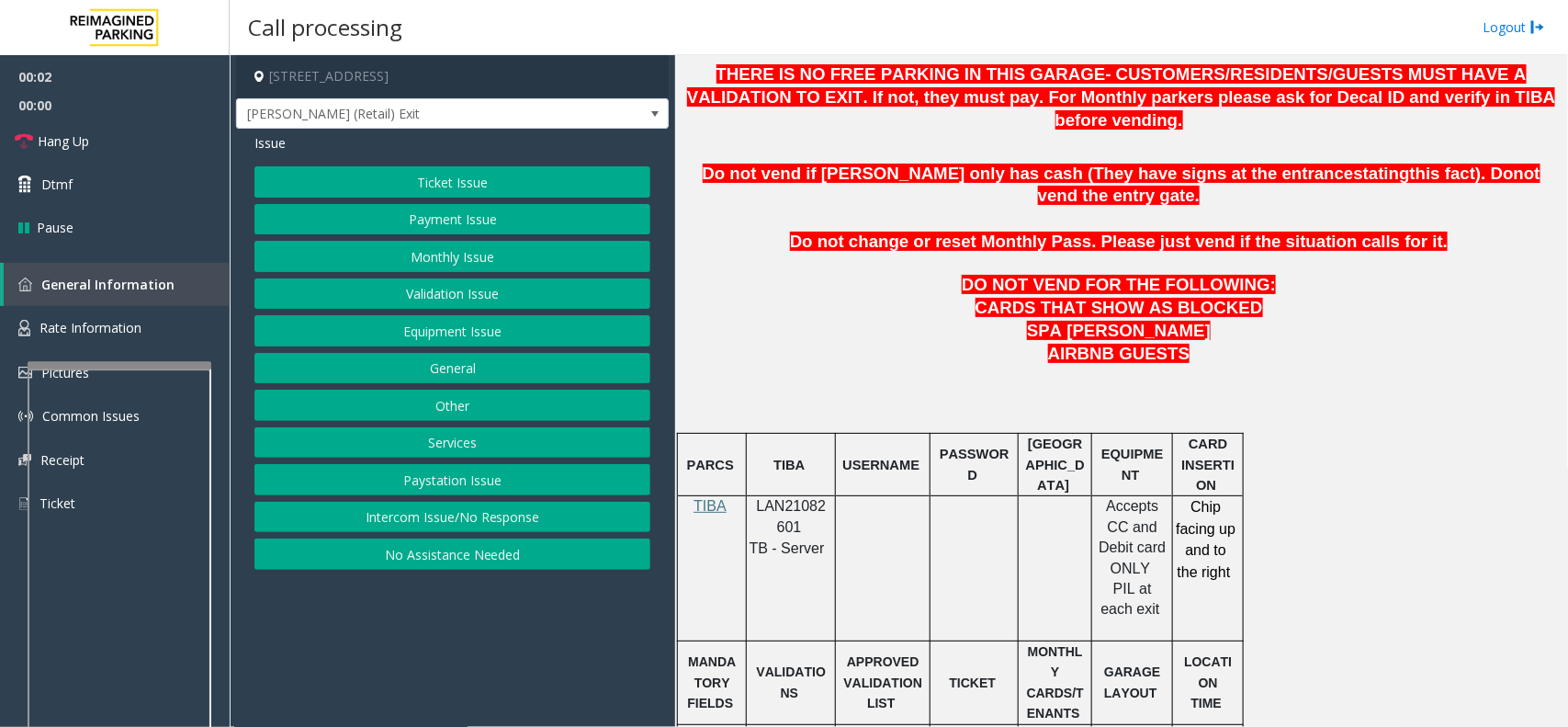
click at [803, 498] on span "LAN21082601" at bounding box center [792, 516] width 69 height 36
click at [134, 149] on link "Hang Up" at bounding box center [115, 141] width 230 height 43
click at [315, 518] on button "Intercom Issue/No Response" at bounding box center [452, 518] width 396 height 31
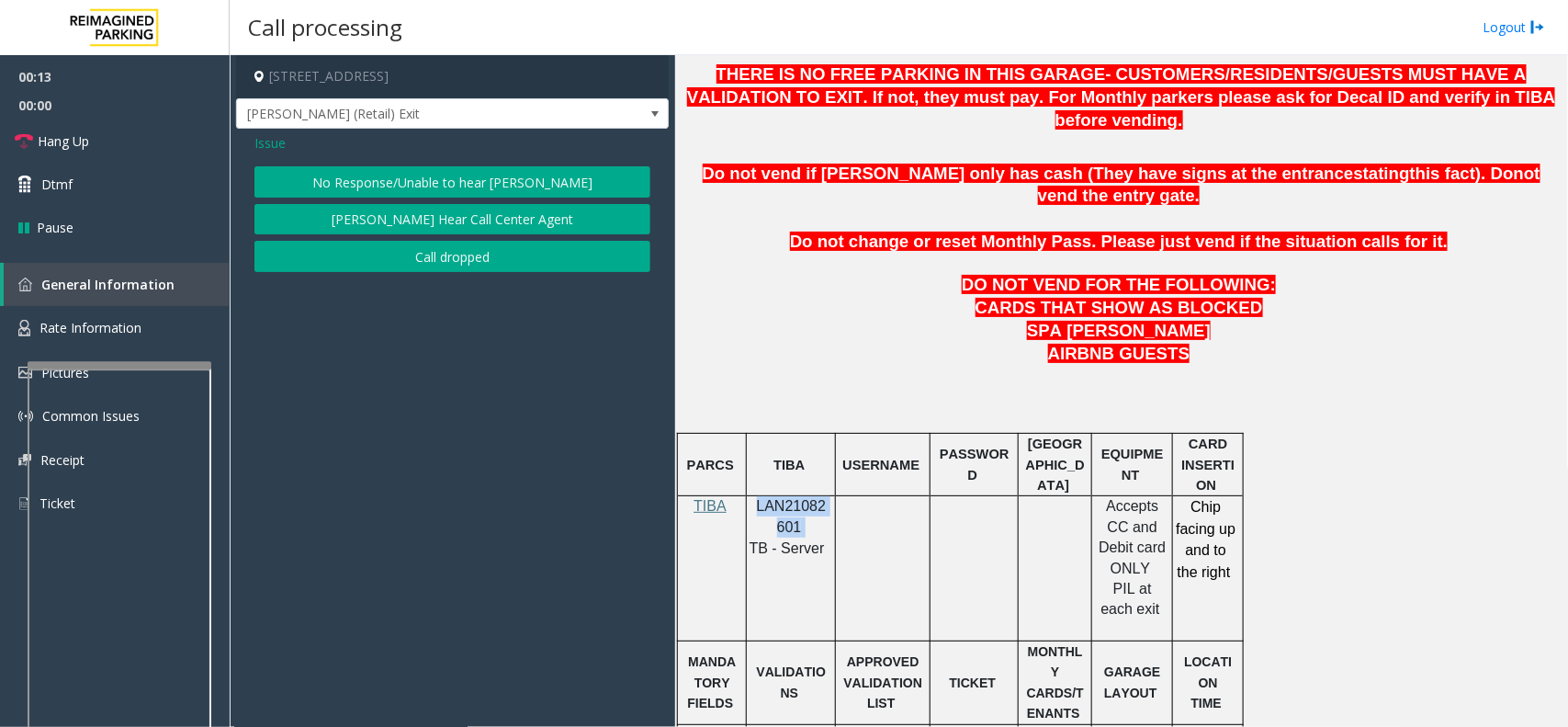
click at [470, 185] on button "No Response/Unable to hear [PERSON_NAME]" at bounding box center [452, 182] width 396 height 31
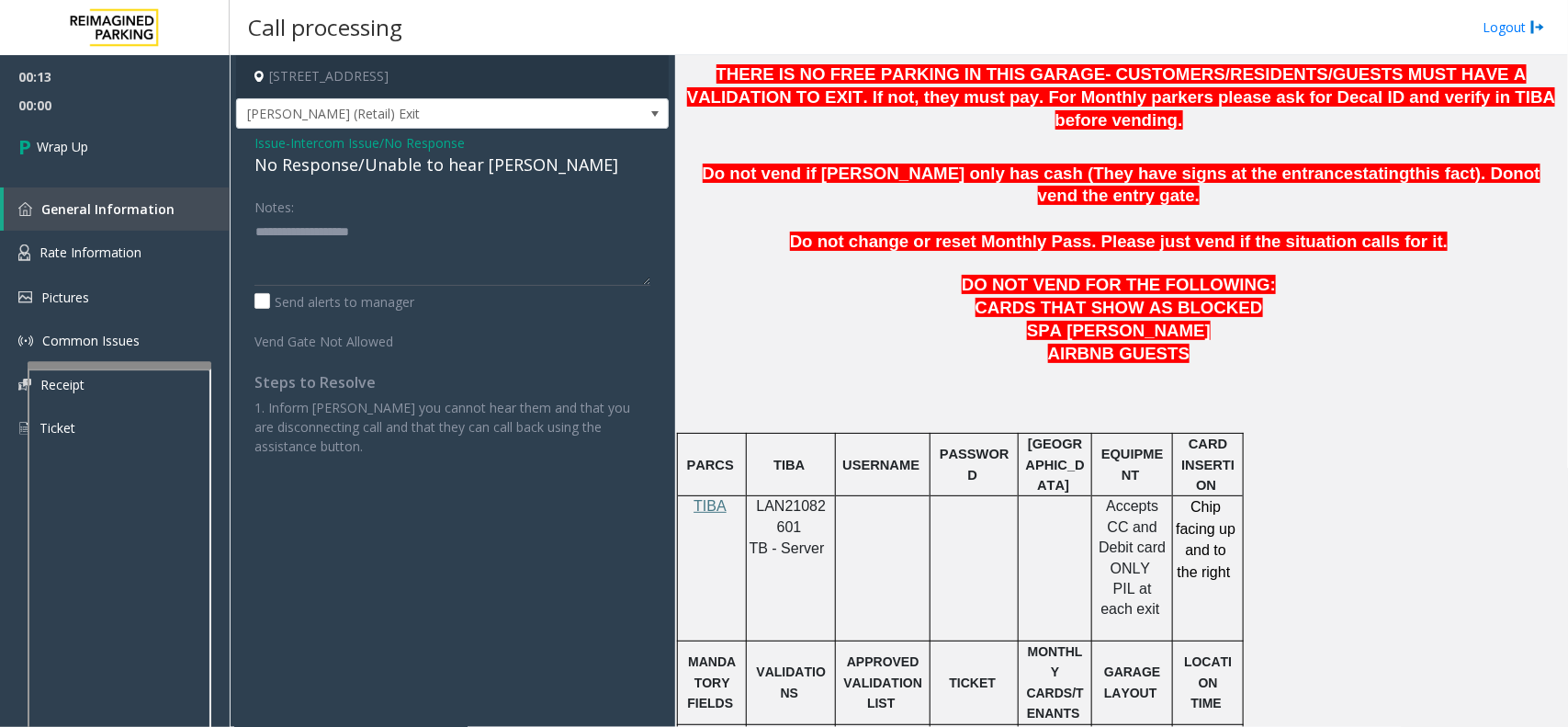
click at [446, 172] on div "No Response/Unable to hear [PERSON_NAME]" at bounding box center [452, 164] width 396 height 24
type textarea "**********"
click at [185, 153] on link "Wrap Up" at bounding box center [115, 146] width 230 height 54
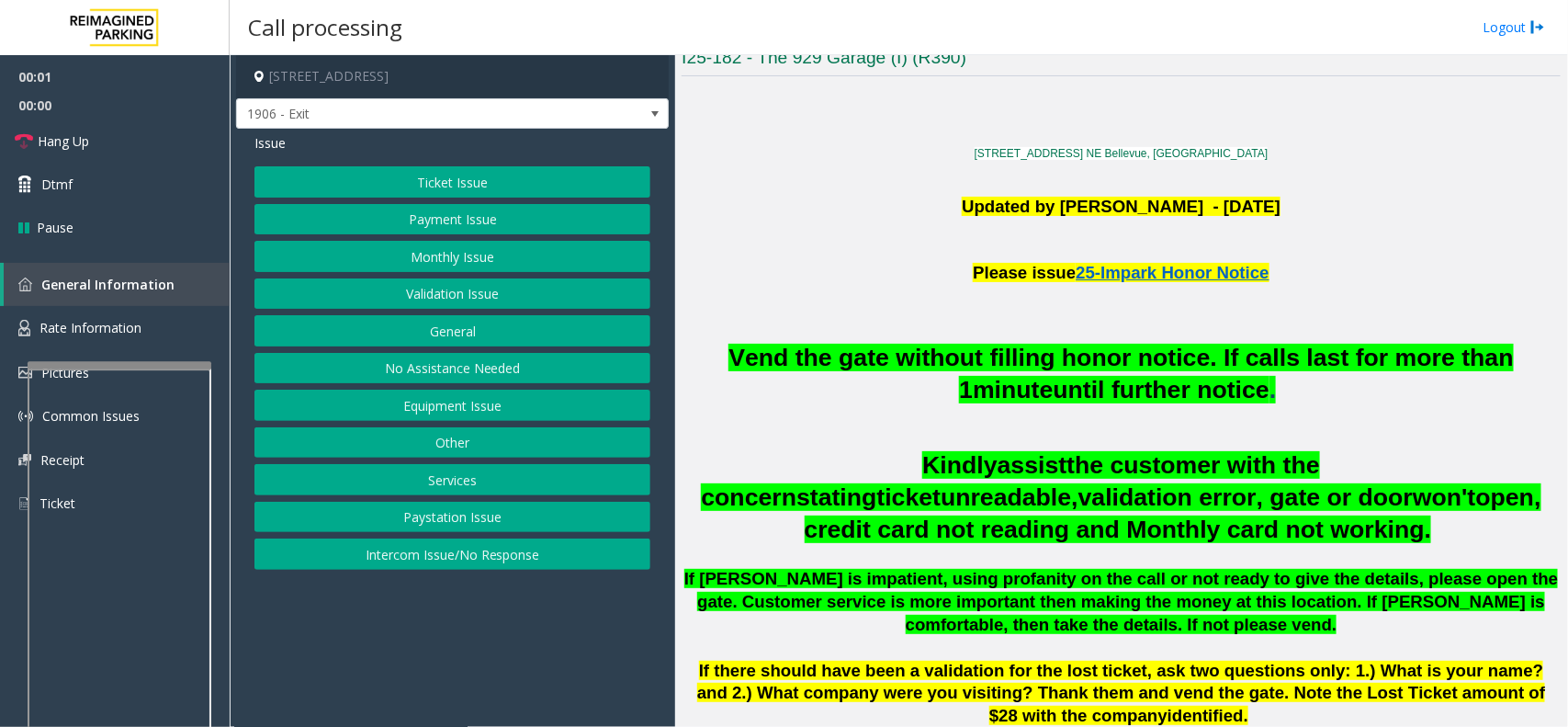
scroll to position [459, 0]
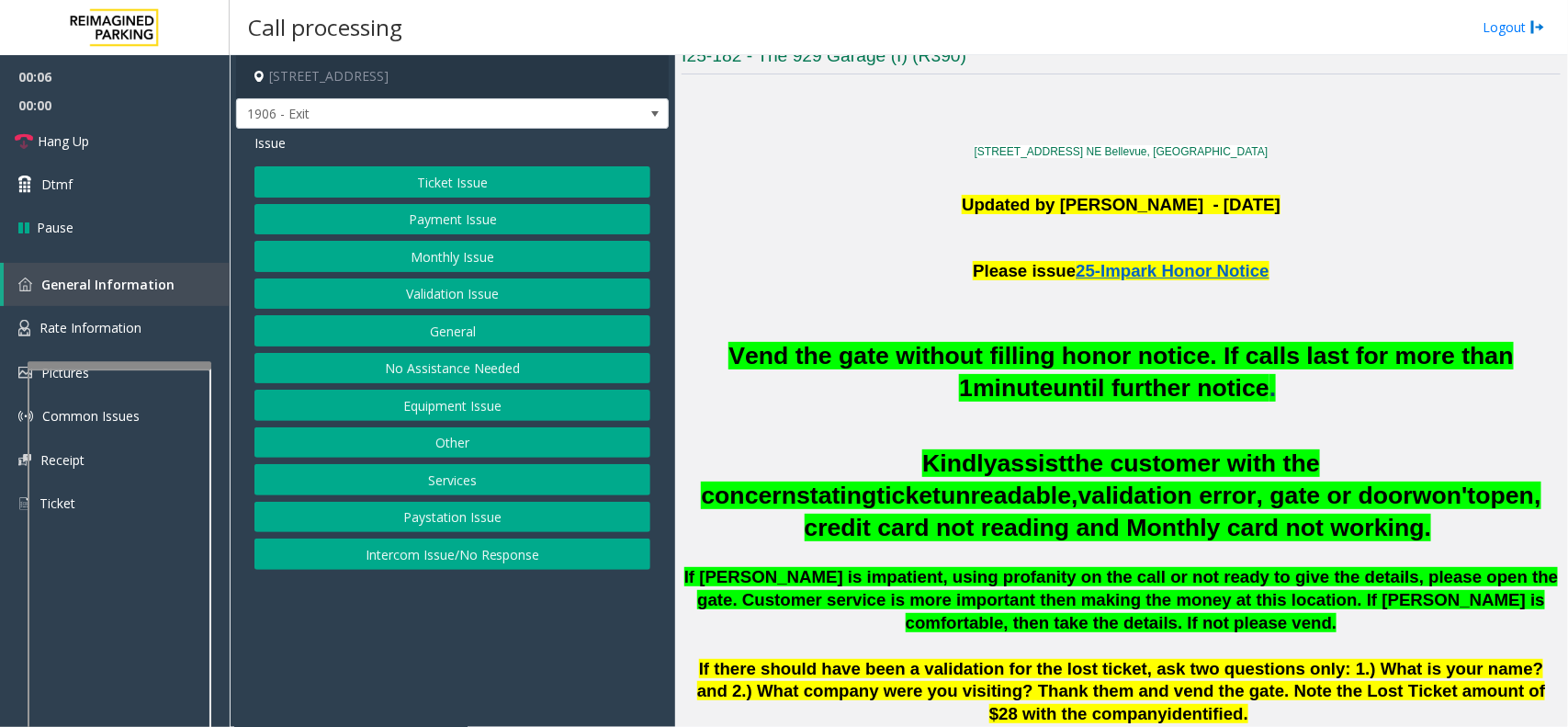
click at [456, 563] on button "Intercom Issue/No Response" at bounding box center [452, 554] width 396 height 31
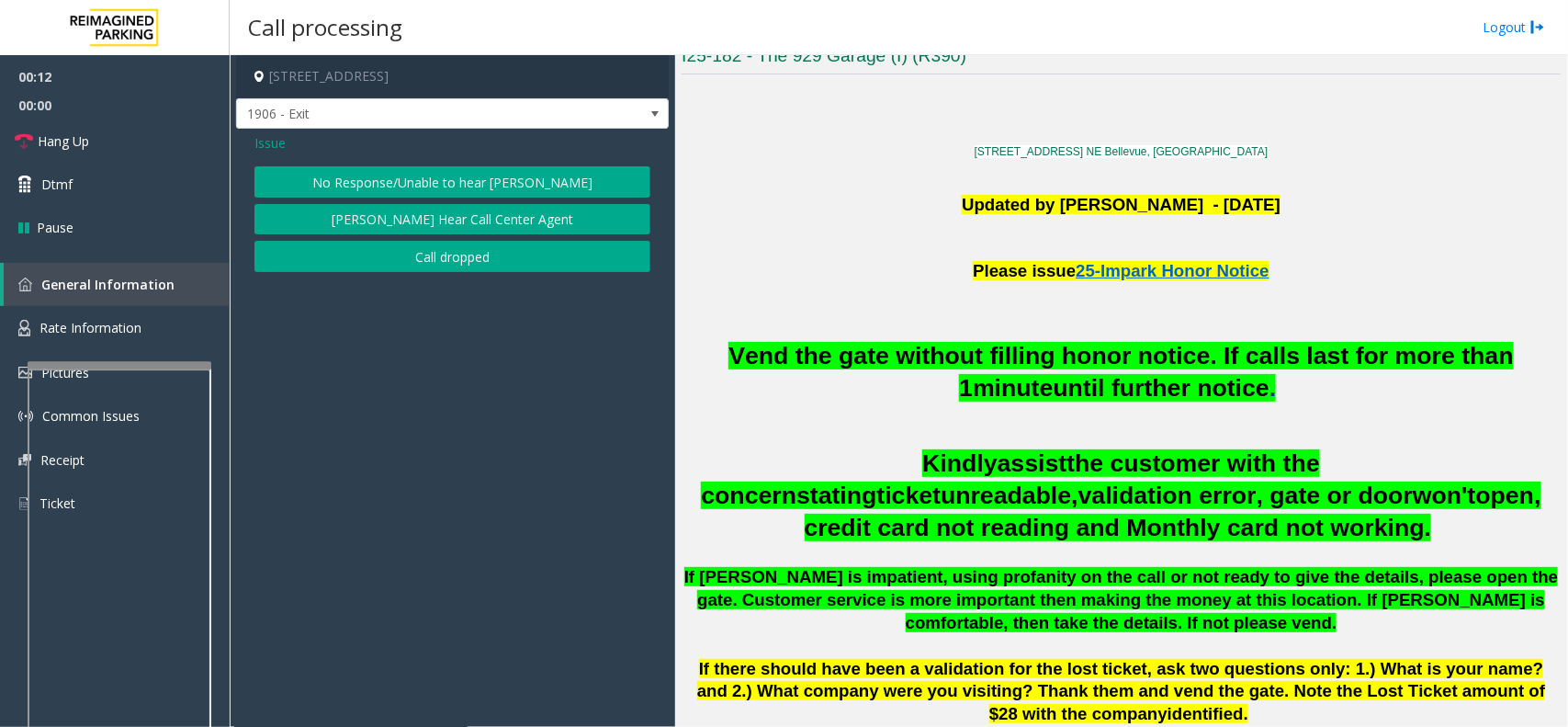
click at [353, 179] on button "No Response/Unable to hear [PERSON_NAME]" at bounding box center [452, 182] width 396 height 31
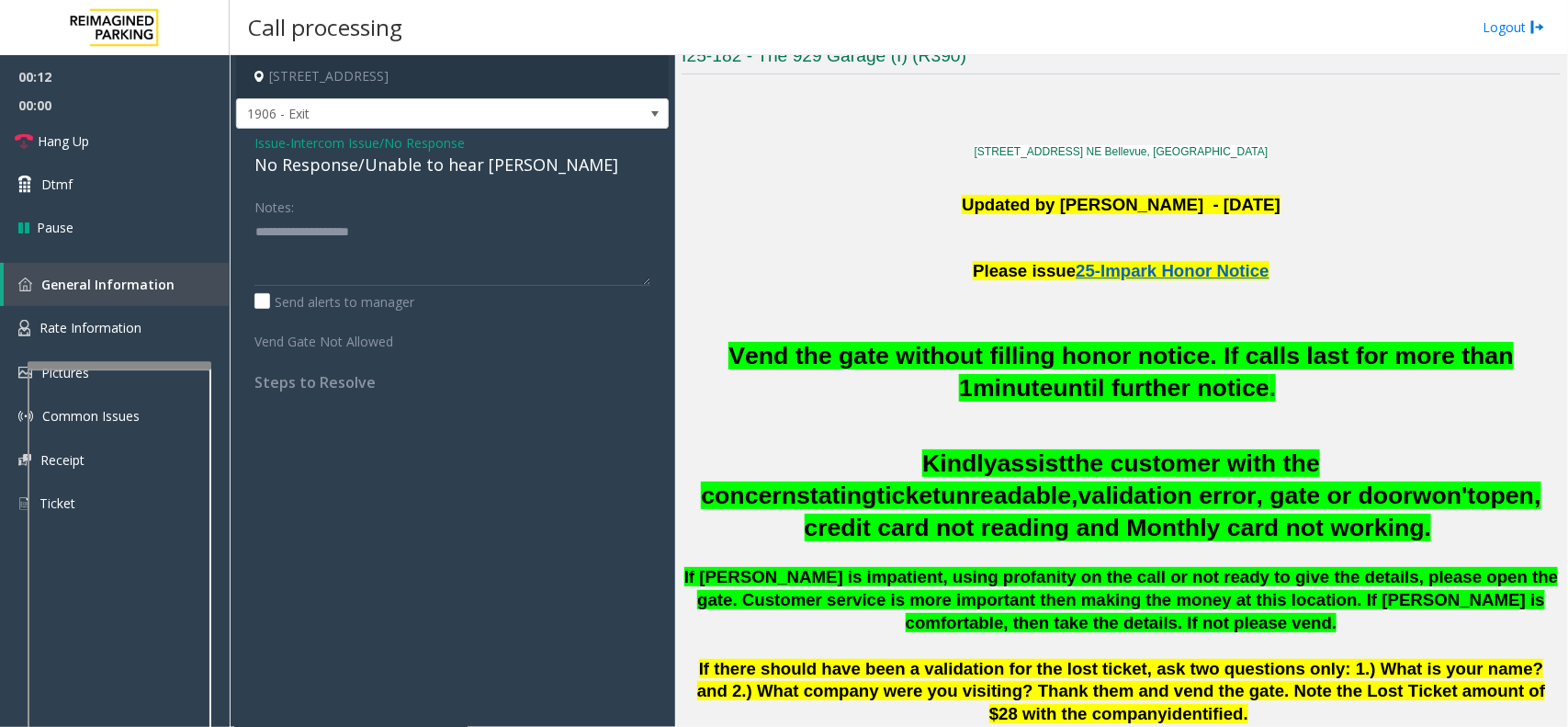
click at [395, 158] on div "No Response/Unable to hear [PERSON_NAME]" at bounding box center [452, 164] width 396 height 24
type textarea "**********"
click at [176, 148] on link "Hang Up" at bounding box center [115, 141] width 230 height 43
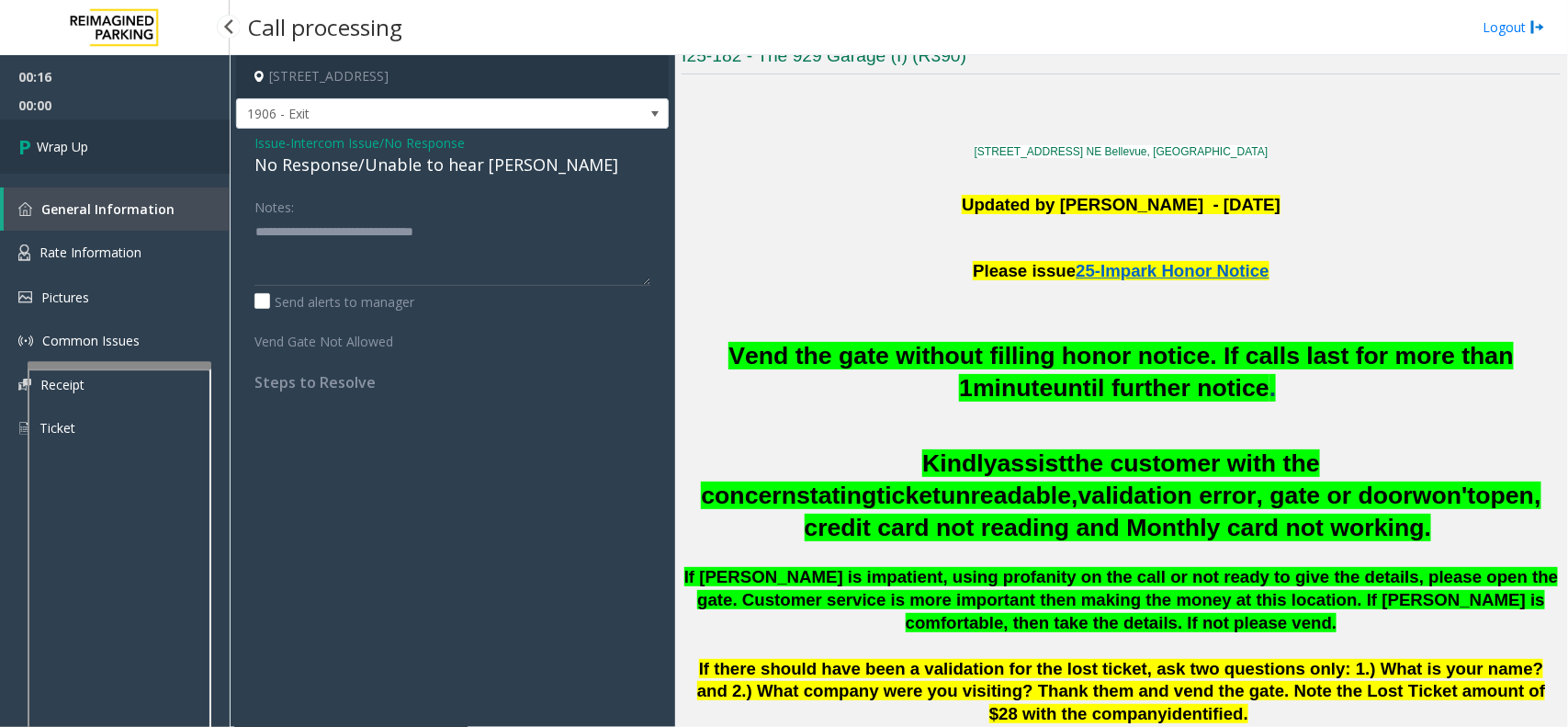
click at [176, 148] on link "Wrap Up" at bounding box center [115, 146] width 230 height 54
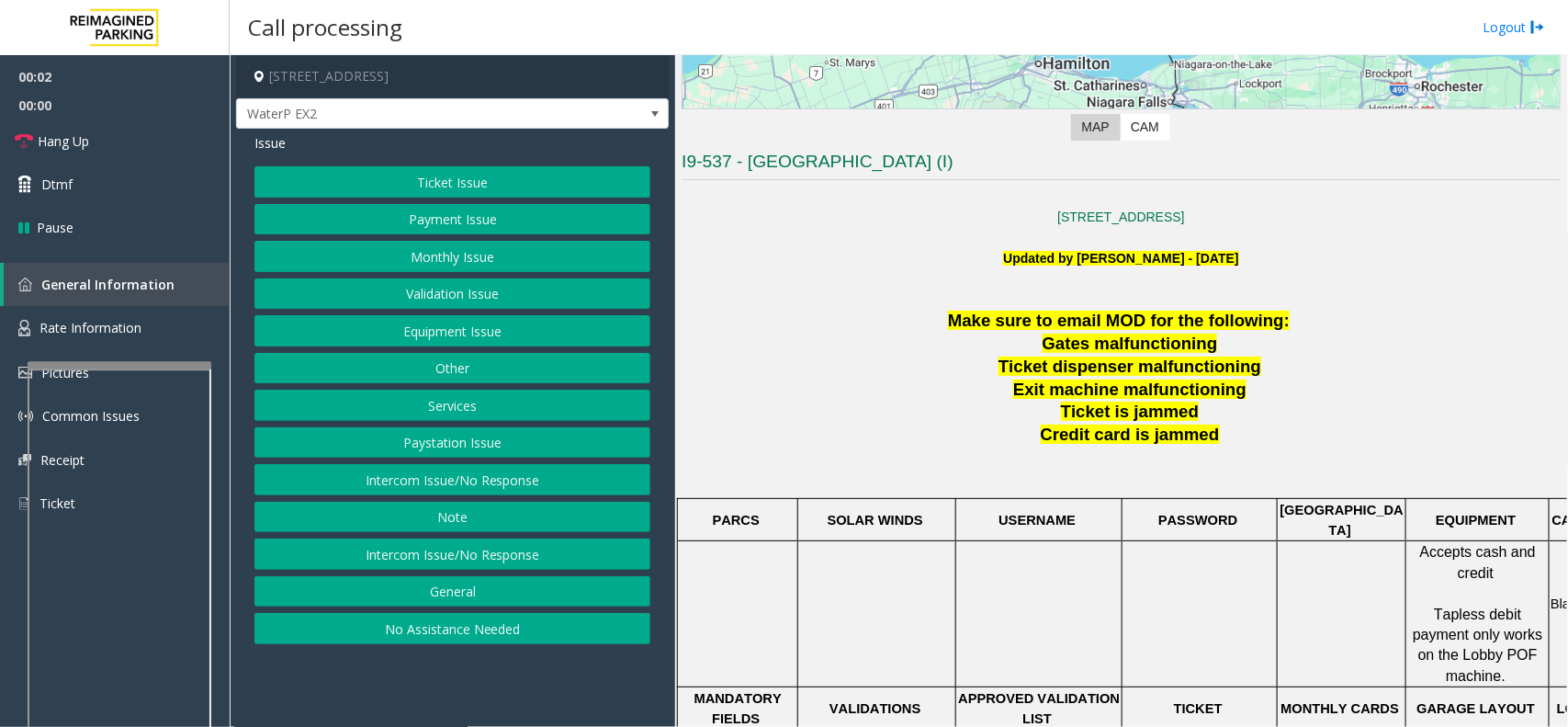
scroll to position [459, 0]
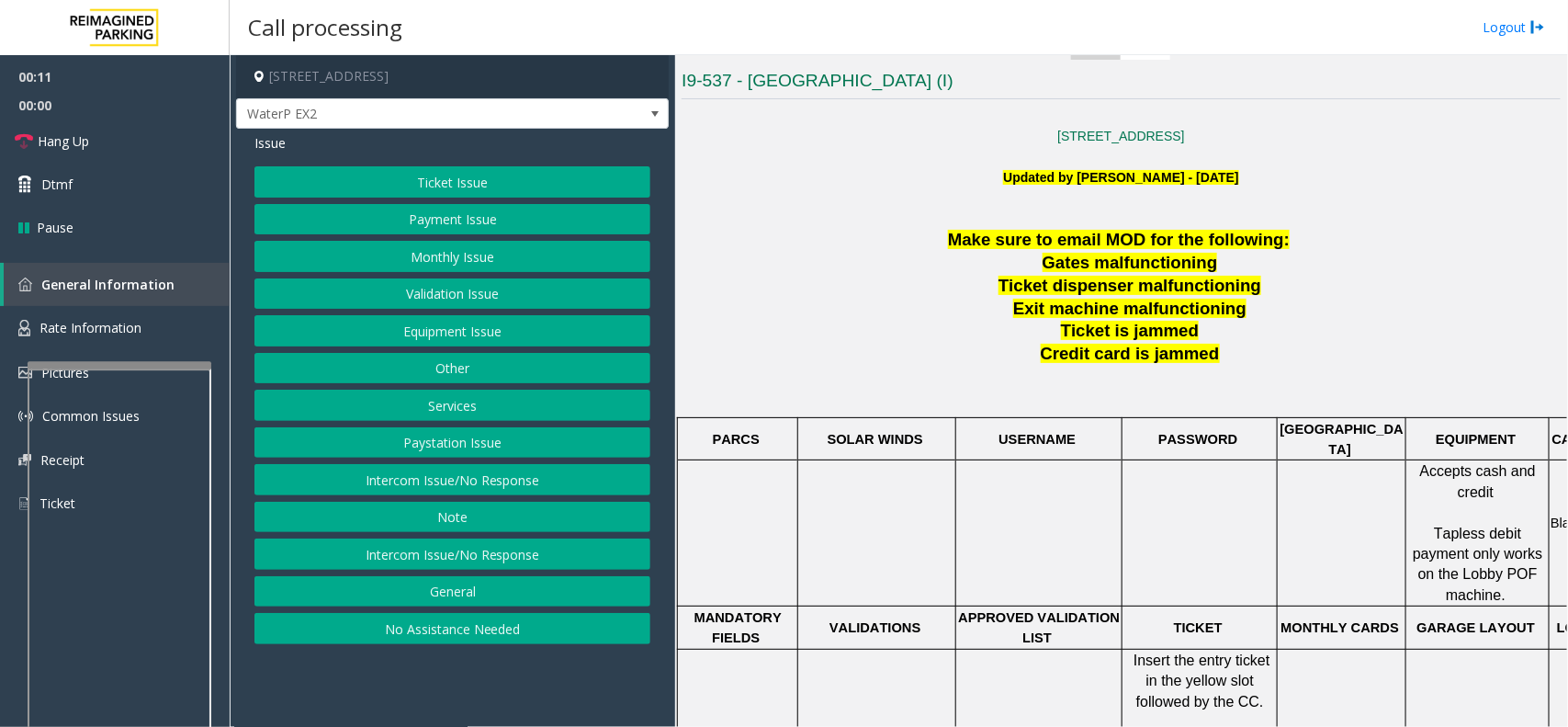
click at [485, 182] on button "Ticket Issue" at bounding box center [452, 182] width 396 height 31
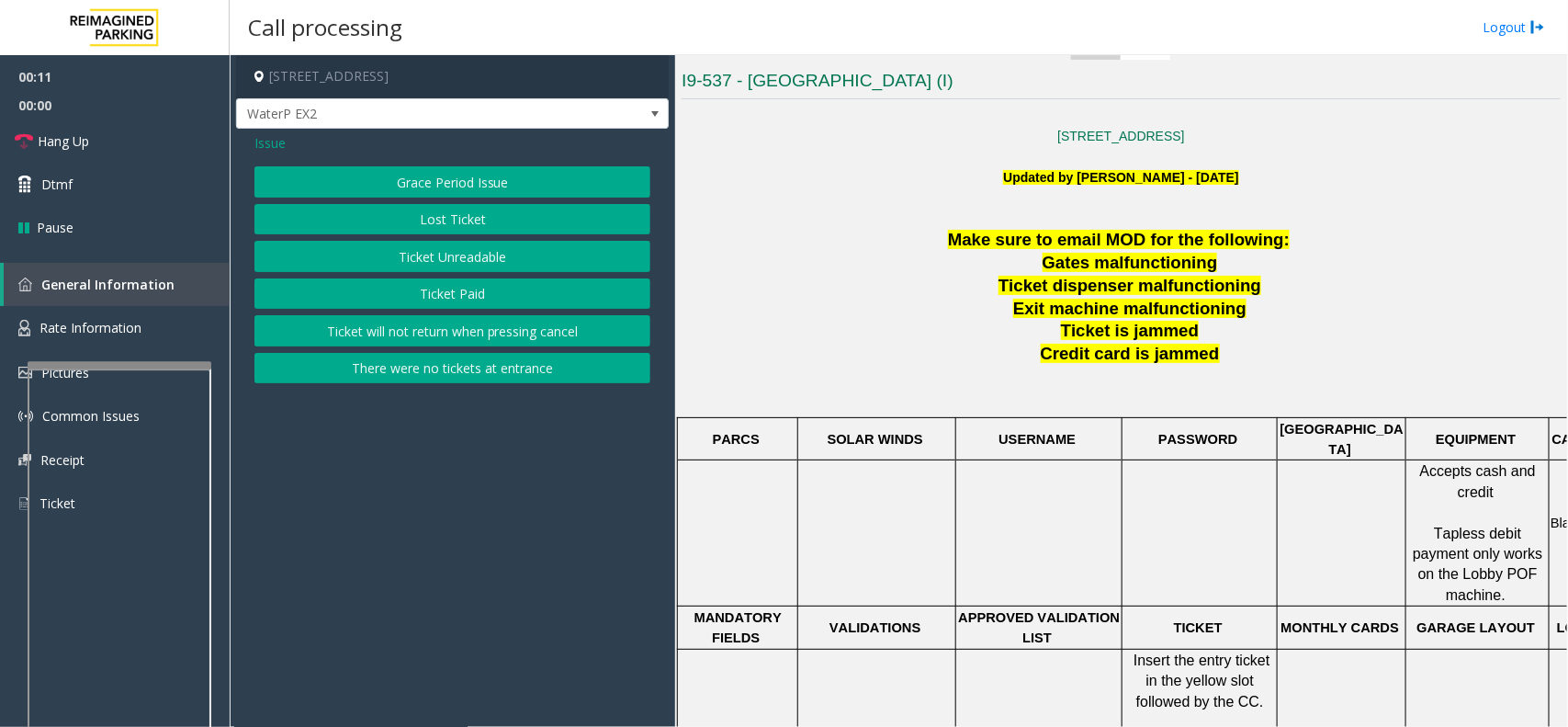
click at [493, 263] on button "Ticket Unreadable" at bounding box center [452, 256] width 396 height 31
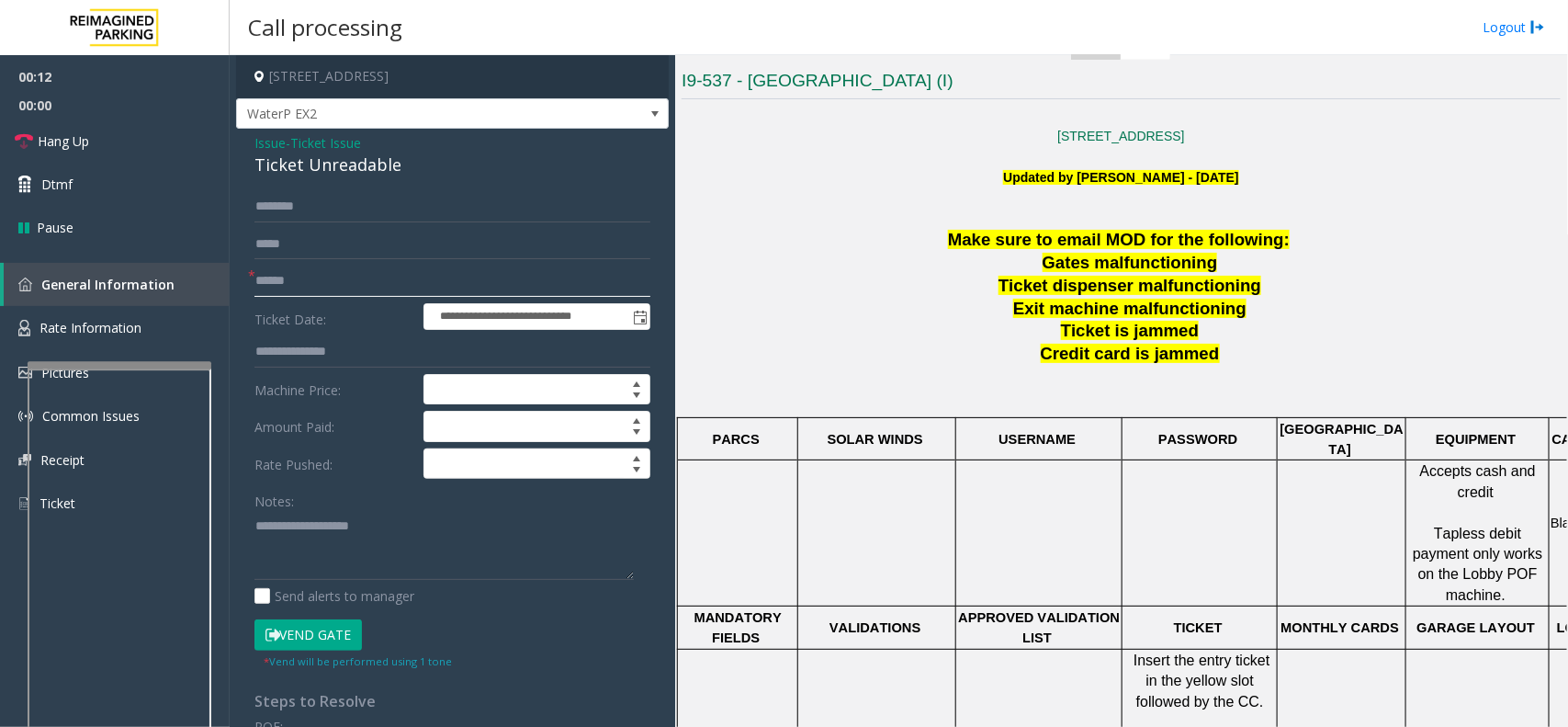
click at [364, 273] on input "text" at bounding box center [452, 281] width 396 height 31
click at [526, 574] on textarea at bounding box center [444, 545] width 380 height 68
paste textarea "**********"
click at [305, 168] on div "Ticket Unreadable" at bounding box center [452, 164] width 396 height 24
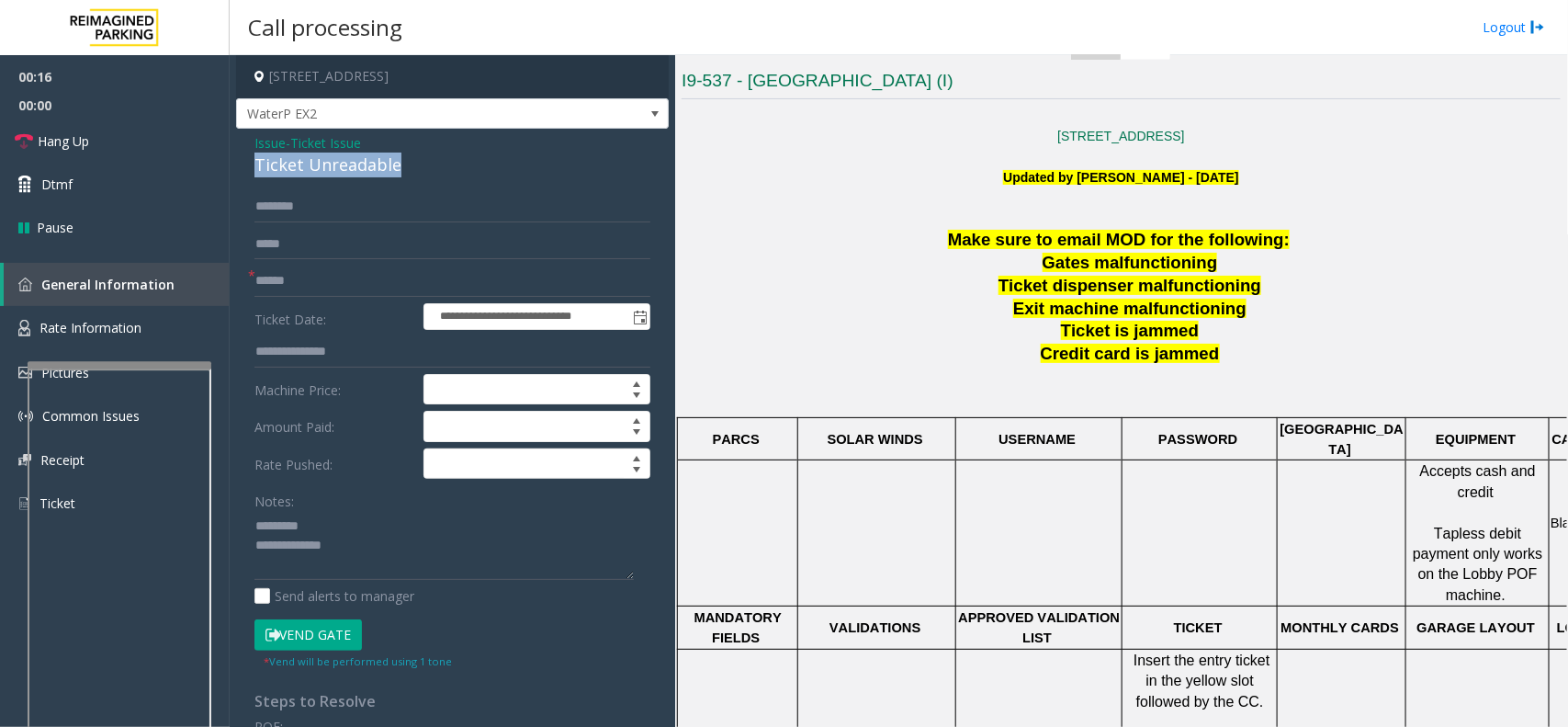
click at [305, 168] on div "Ticket Unreadable" at bounding box center [452, 164] width 396 height 24
click at [342, 530] on textarea at bounding box center [444, 545] width 380 height 68
paste textarea "**********"
click at [370, 549] on textarea at bounding box center [444, 545] width 380 height 68
click at [258, 528] on textarea at bounding box center [444, 545] width 380 height 68
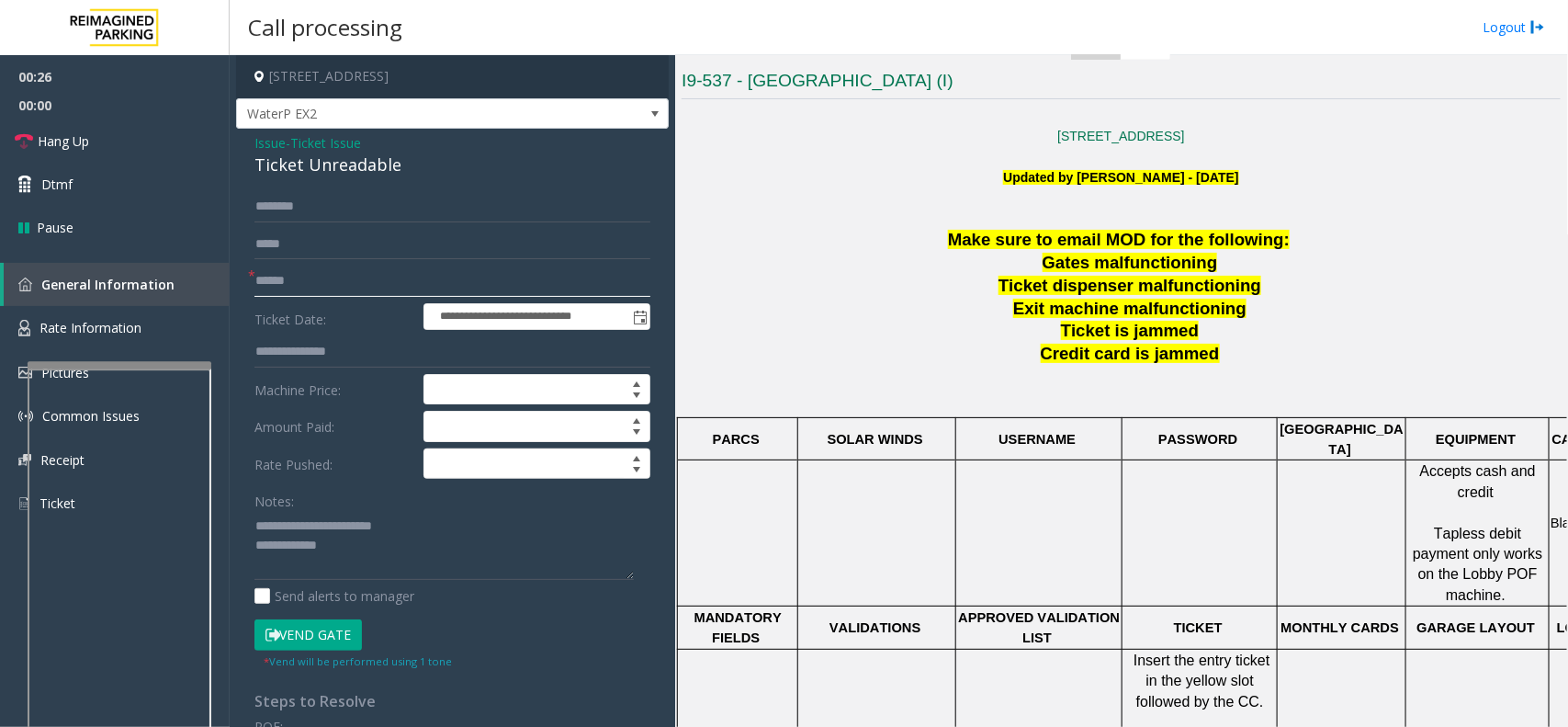
click at [331, 278] on input "text" at bounding box center [452, 281] width 396 height 31
click at [425, 563] on textarea at bounding box center [444, 545] width 380 height 68
click at [179, 158] on link "Hang Up" at bounding box center [115, 141] width 230 height 43
click at [352, 551] on textarea at bounding box center [444, 545] width 380 height 68
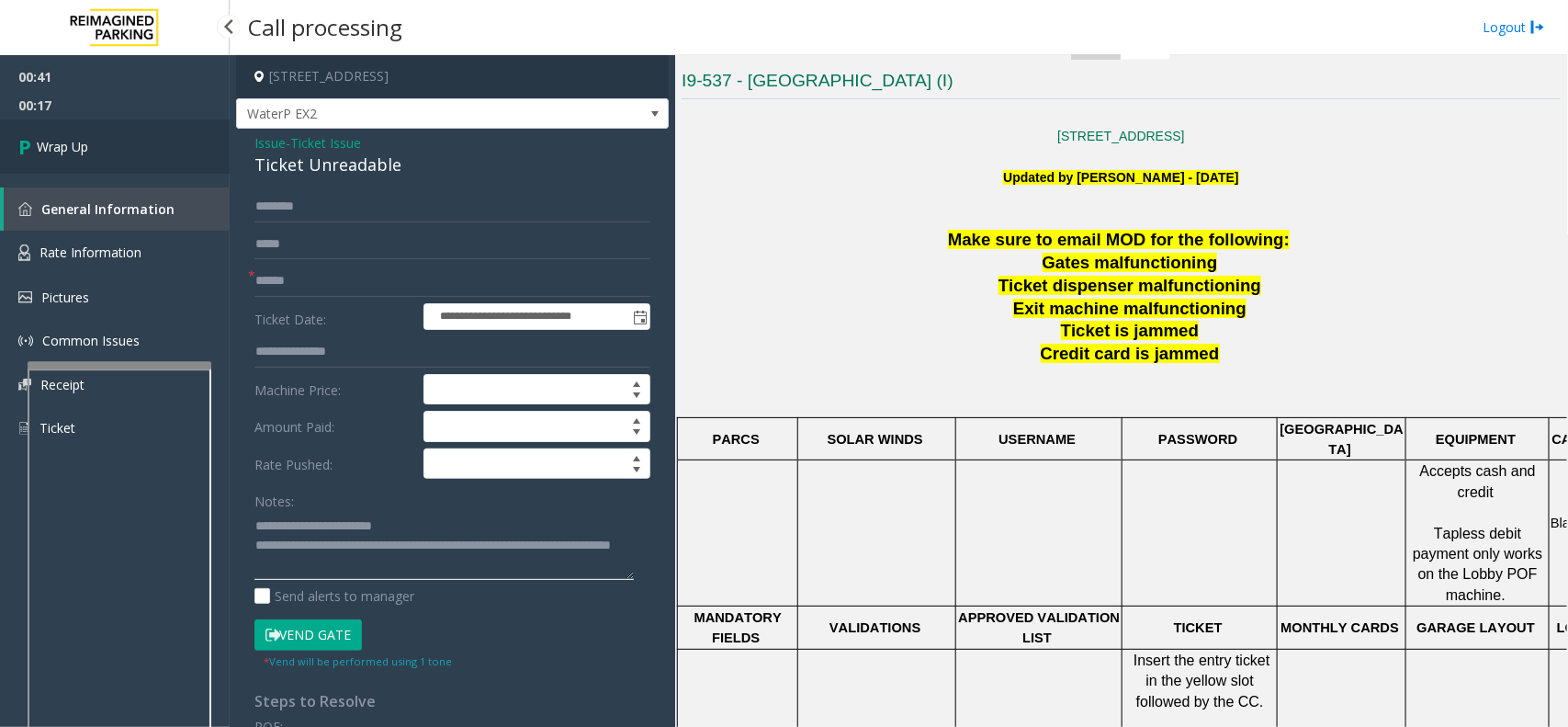
type textarea "**********"
click at [66, 150] on span "Wrap Up" at bounding box center [63, 147] width 52 height 20
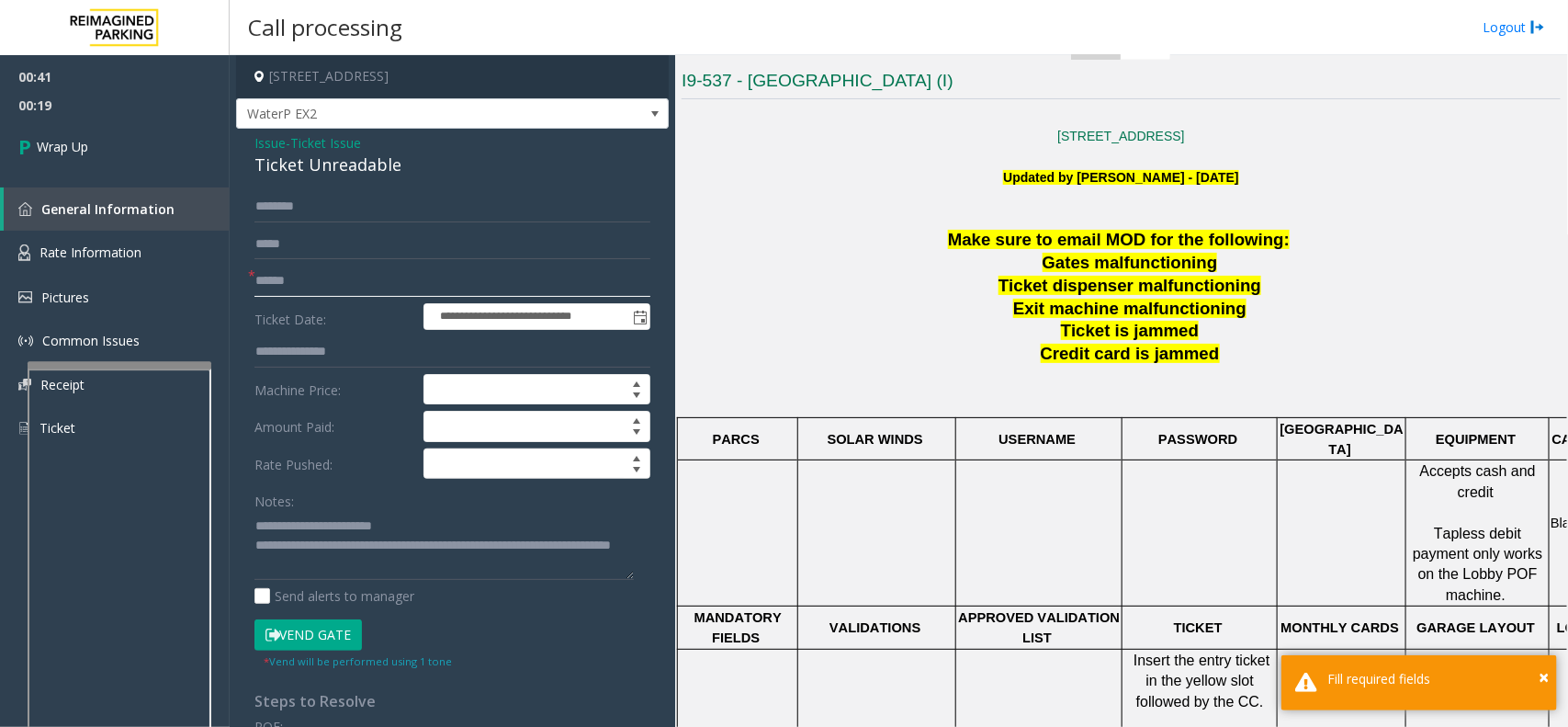
click at [355, 293] on input "text" at bounding box center [452, 281] width 396 height 31
type input "**"
click at [135, 145] on link "Wrap Up" at bounding box center [115, 146] width 230 height 54
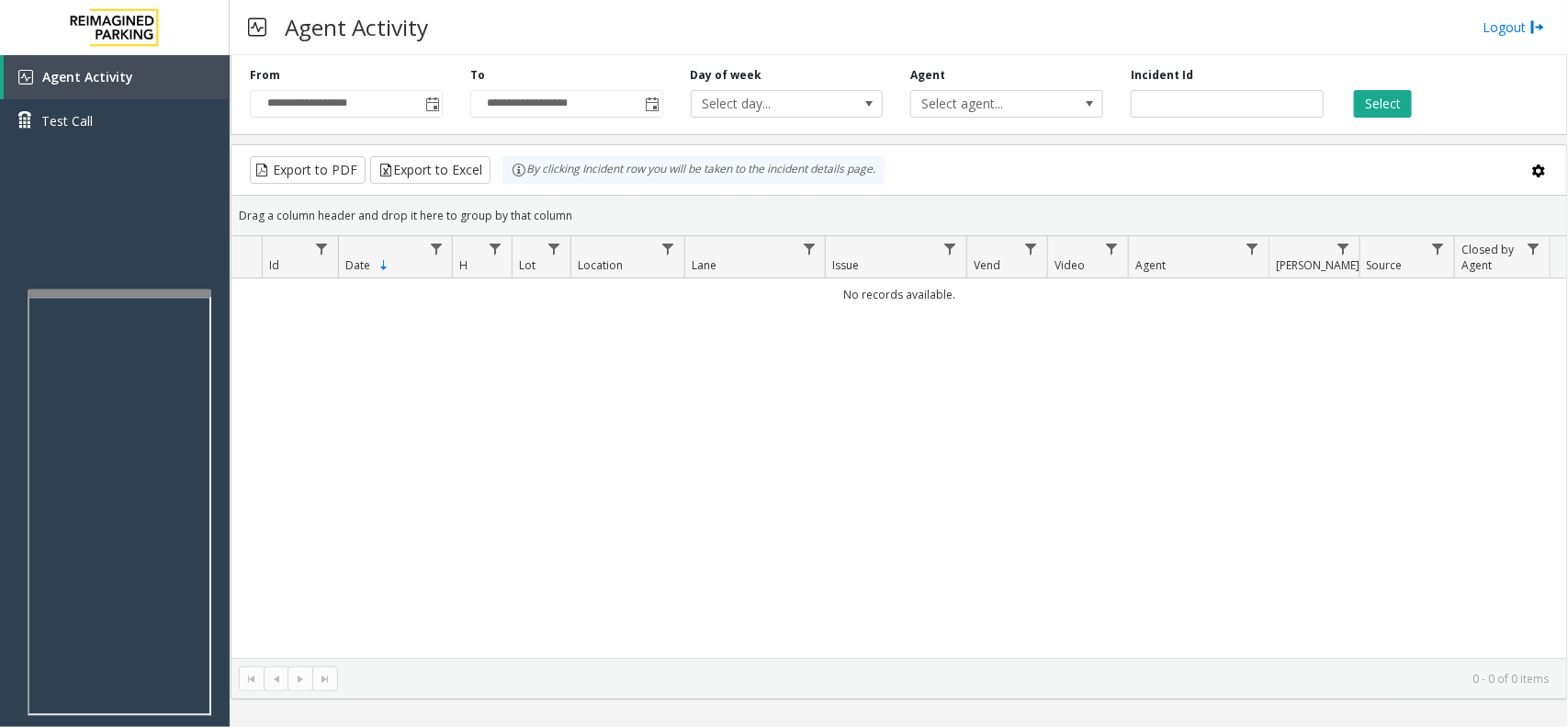
click at [143, 290] on div at bounding box center [119, 294] width 184 height 8
click at [356, 342] on div "No records available." at bounding box center [899, 468] width 1336 height 380
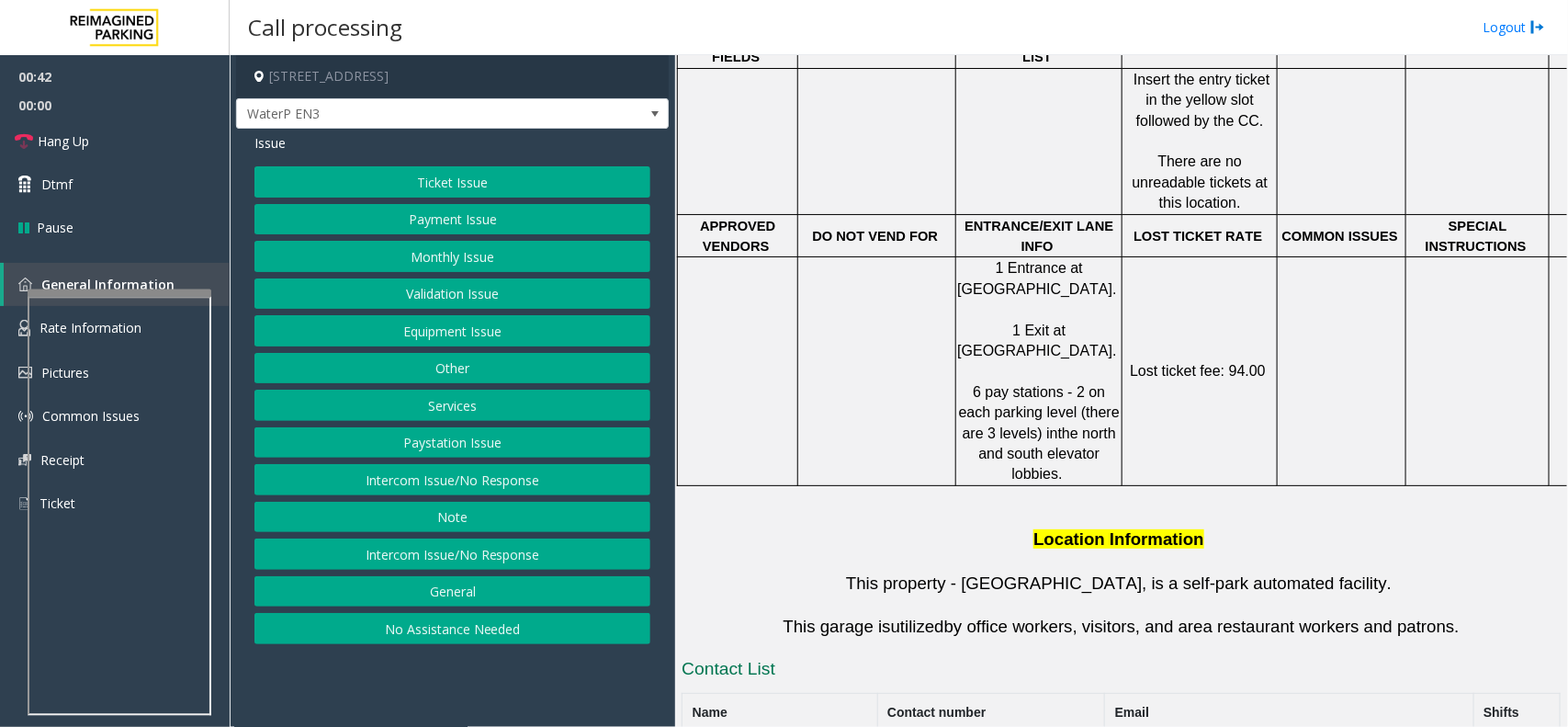
scroll to position [919, 0]
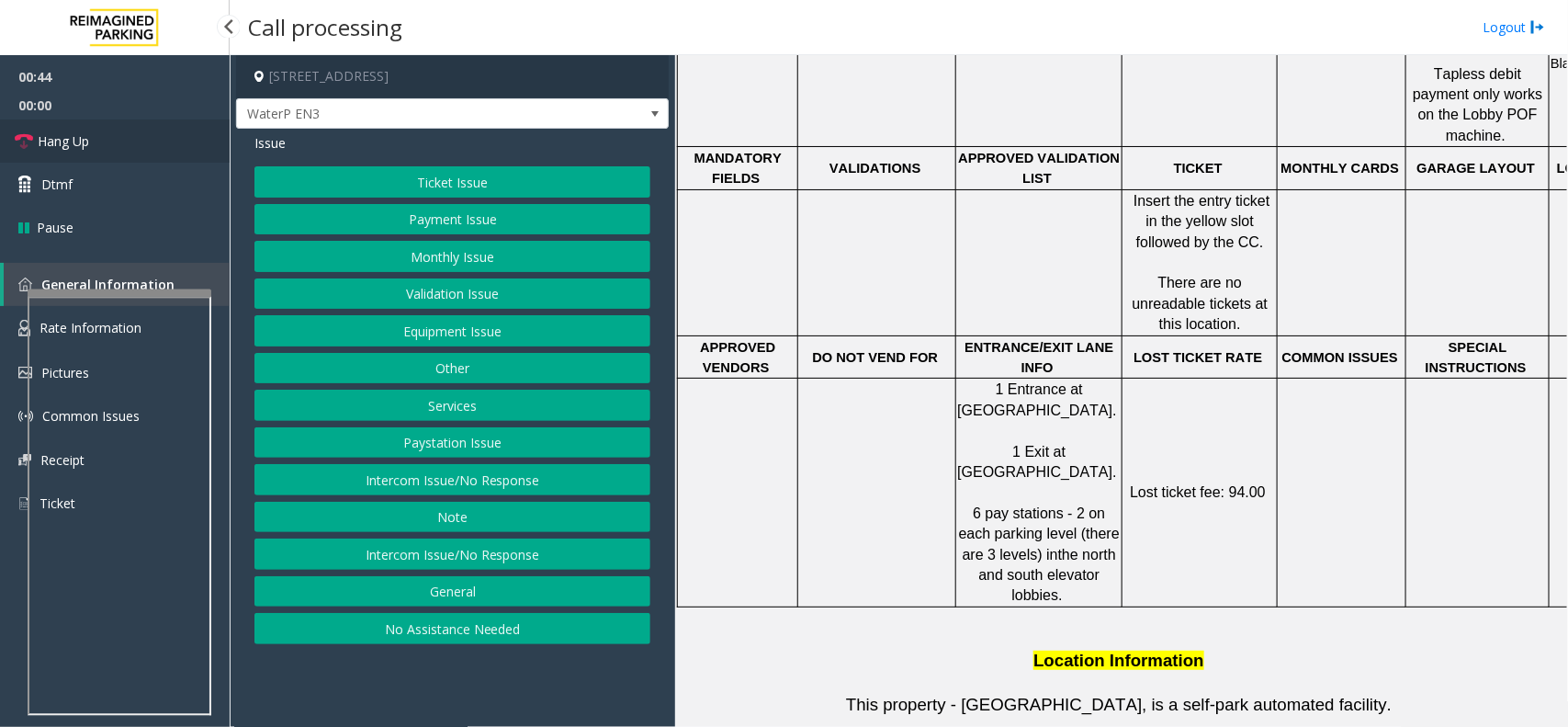
click at [122, 148] on link "Hang Up" at bounding box center [115, 141] width 230 height 43
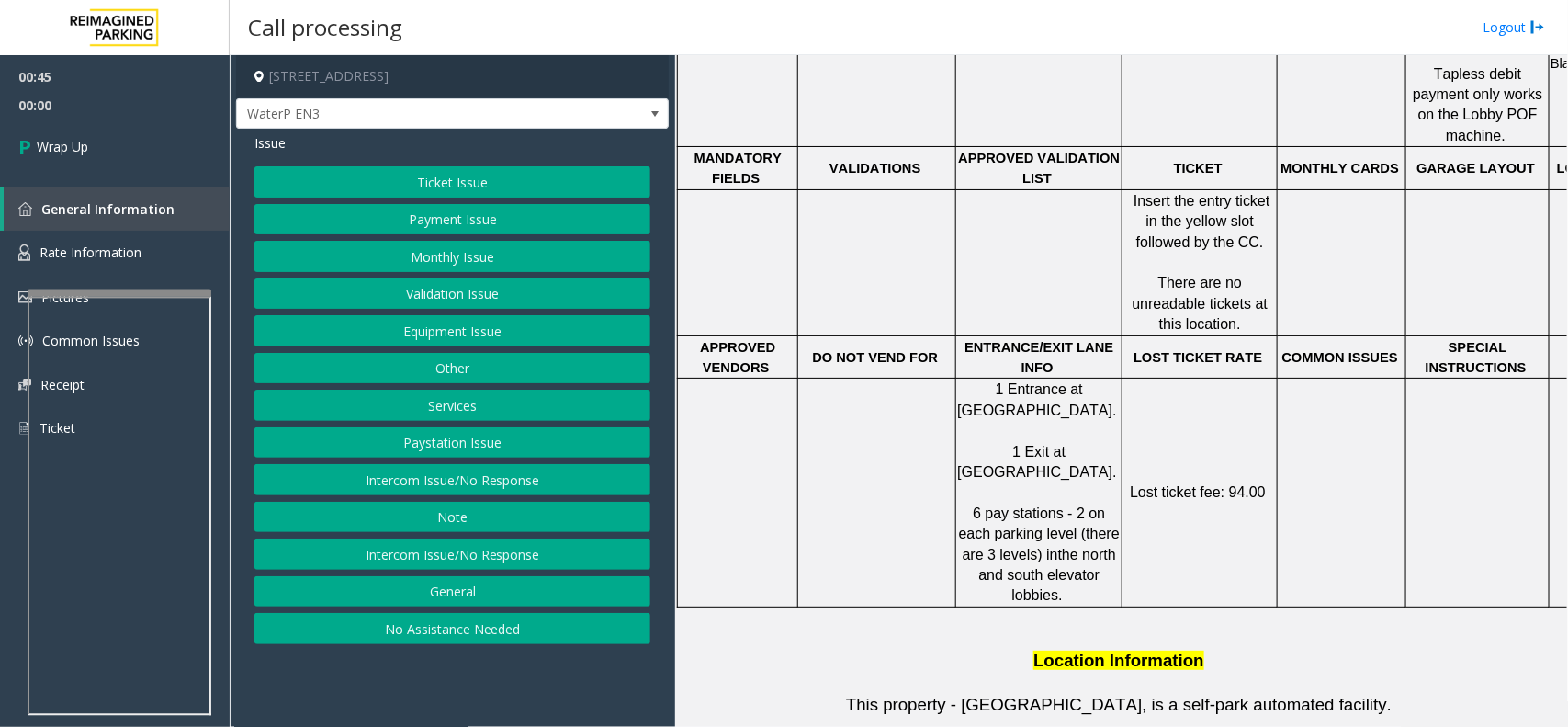
click at [483, 191] on button "Ticket Issue" at bounding box center [452, 182] width 396 height 31
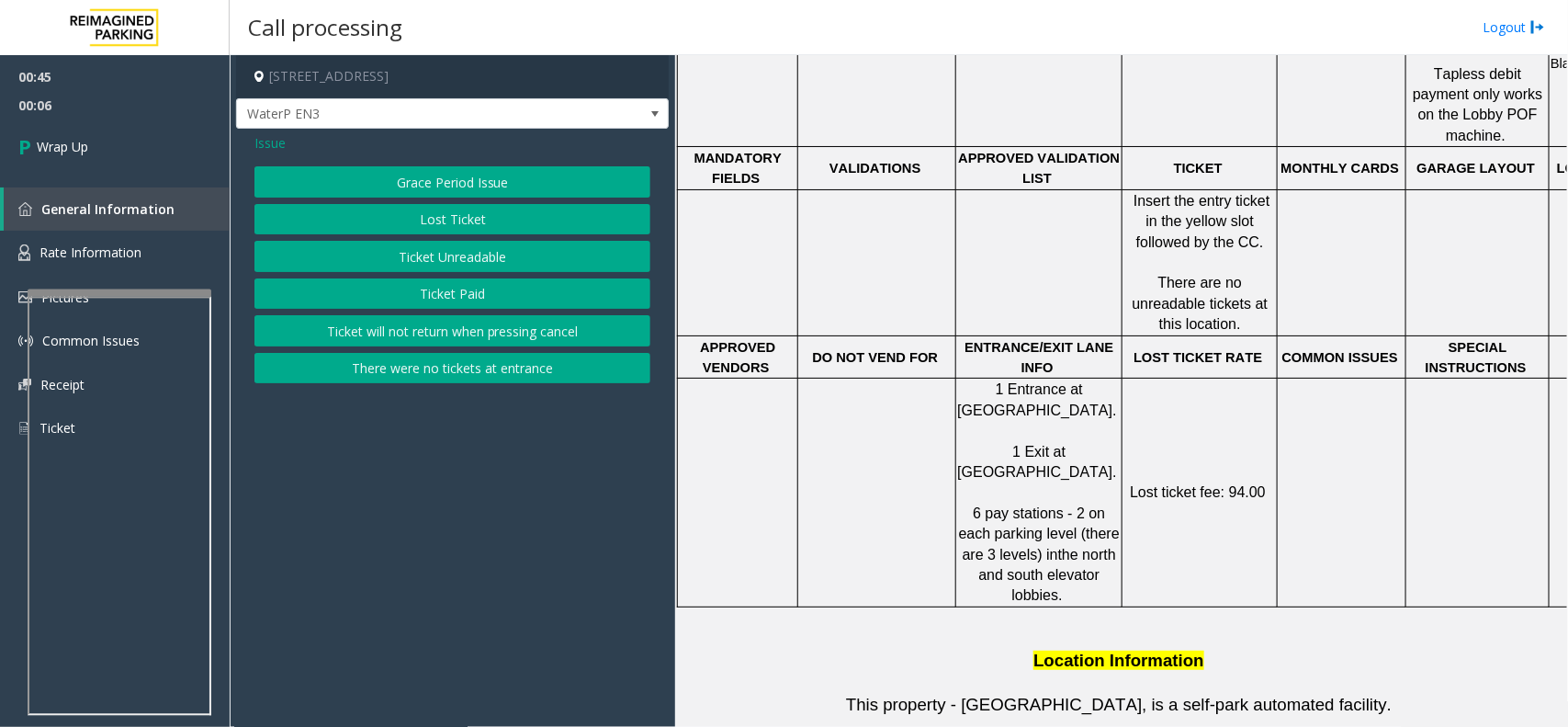
click at [271, 144] on span "Issue" at bounding box center [270, 143] width 31 height 20
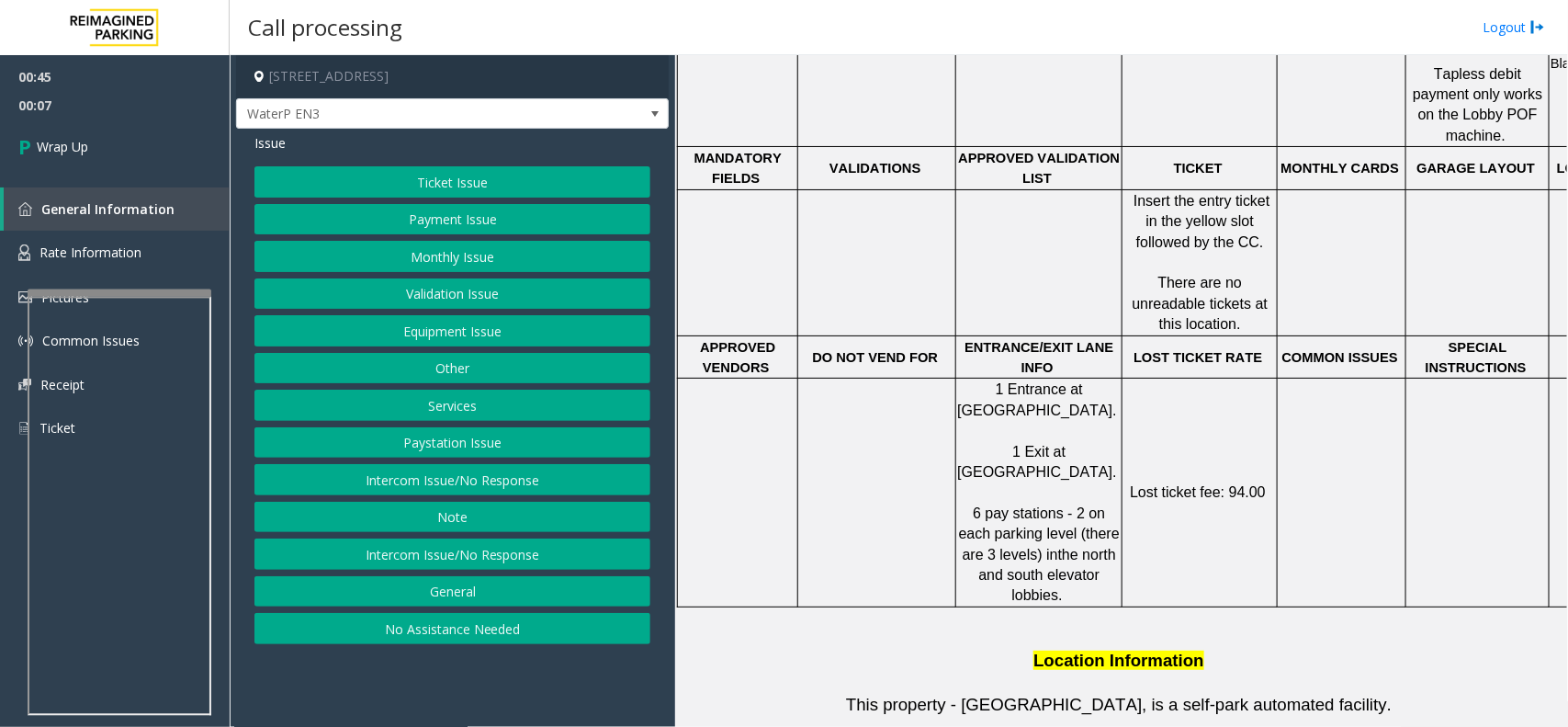
click at [475, 479] on button "Intercom Issue/No Response" at bounding box center [452, 479] width 396 height 31
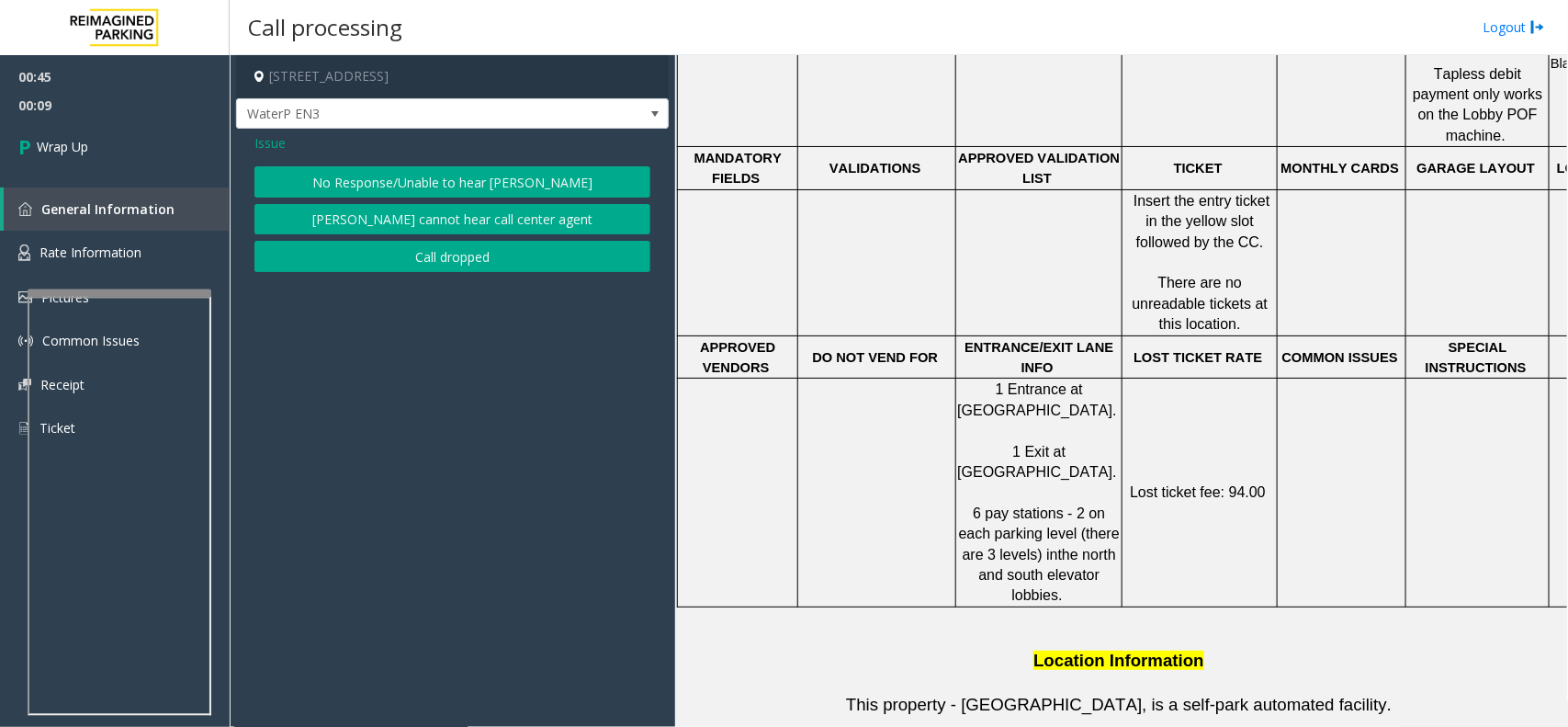
click at [276, 150] on span "Issue" at bounding box center [270, 143] width 31 height 20
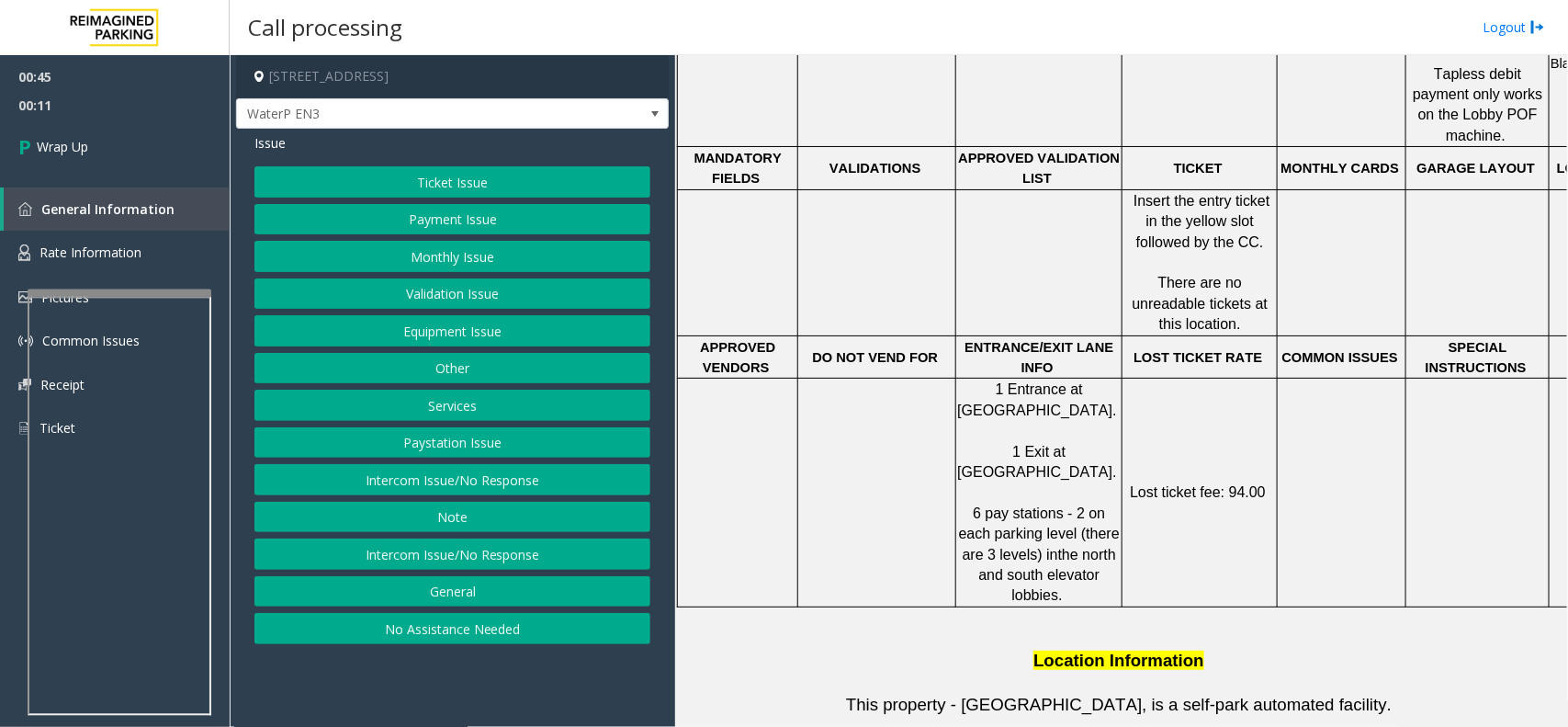
click at [508, 333] on button "Equipment Issue" at bounding box center [452, 331] width 396 height 31
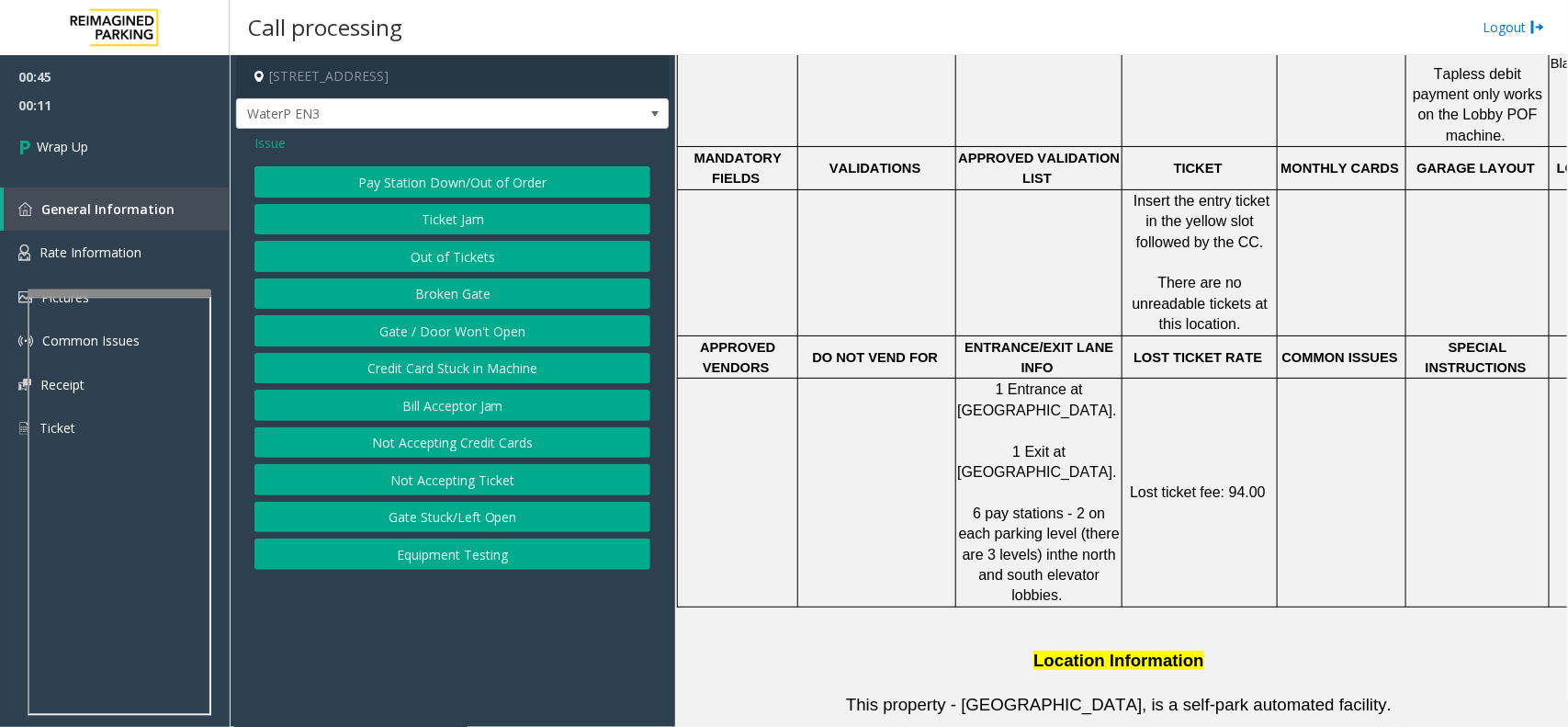
click at [485, 329] on button "Gate / Door Won't Open" at bounding box center [452, 331] width 396 height 31
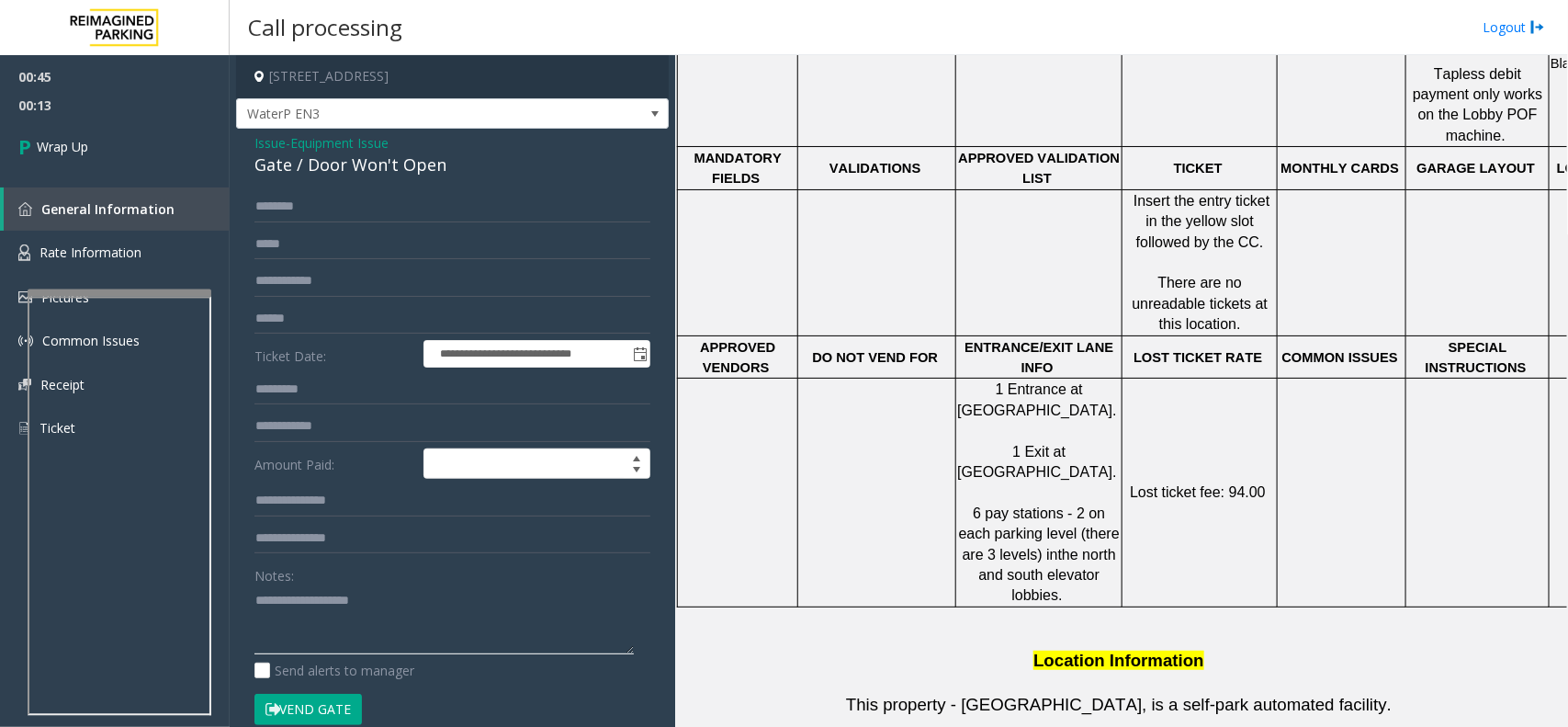
click at [319, 599] on textarea at bounding box center [444, 619] width 380 height 68
paste textarea "**********"
click at [379, 171] on div "Gate / Door Won't Open" at bounding box center [452, 164] width 396 height 24
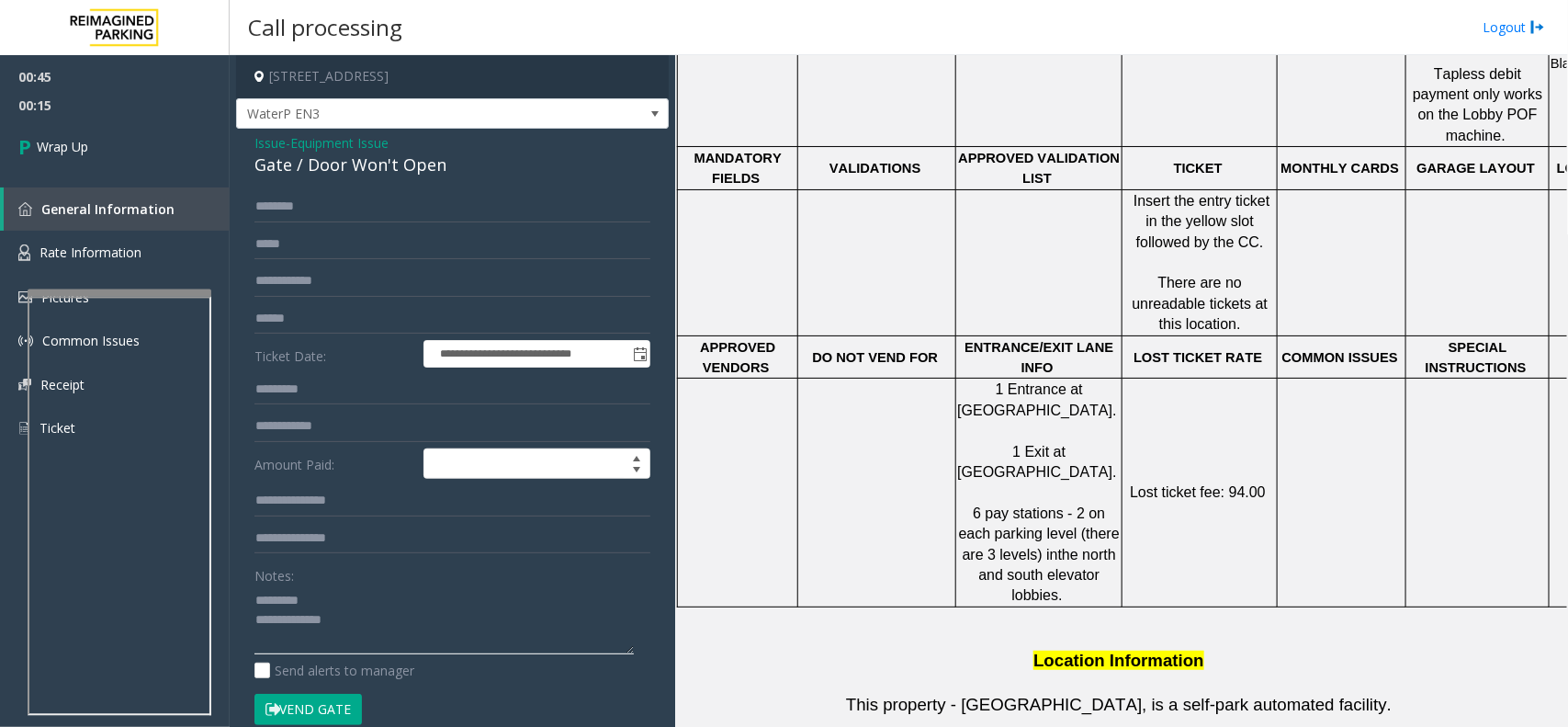
click at [345, 602] on textarea at bounding box center [444, 619] width 380 height 68
paste textarea "**********"
click at [389, 638] on textarea at bounding box center [444, 619] width 380 height 68
click at [566, 626] on textarea at bounding box center [444, 619] width 380 height 68
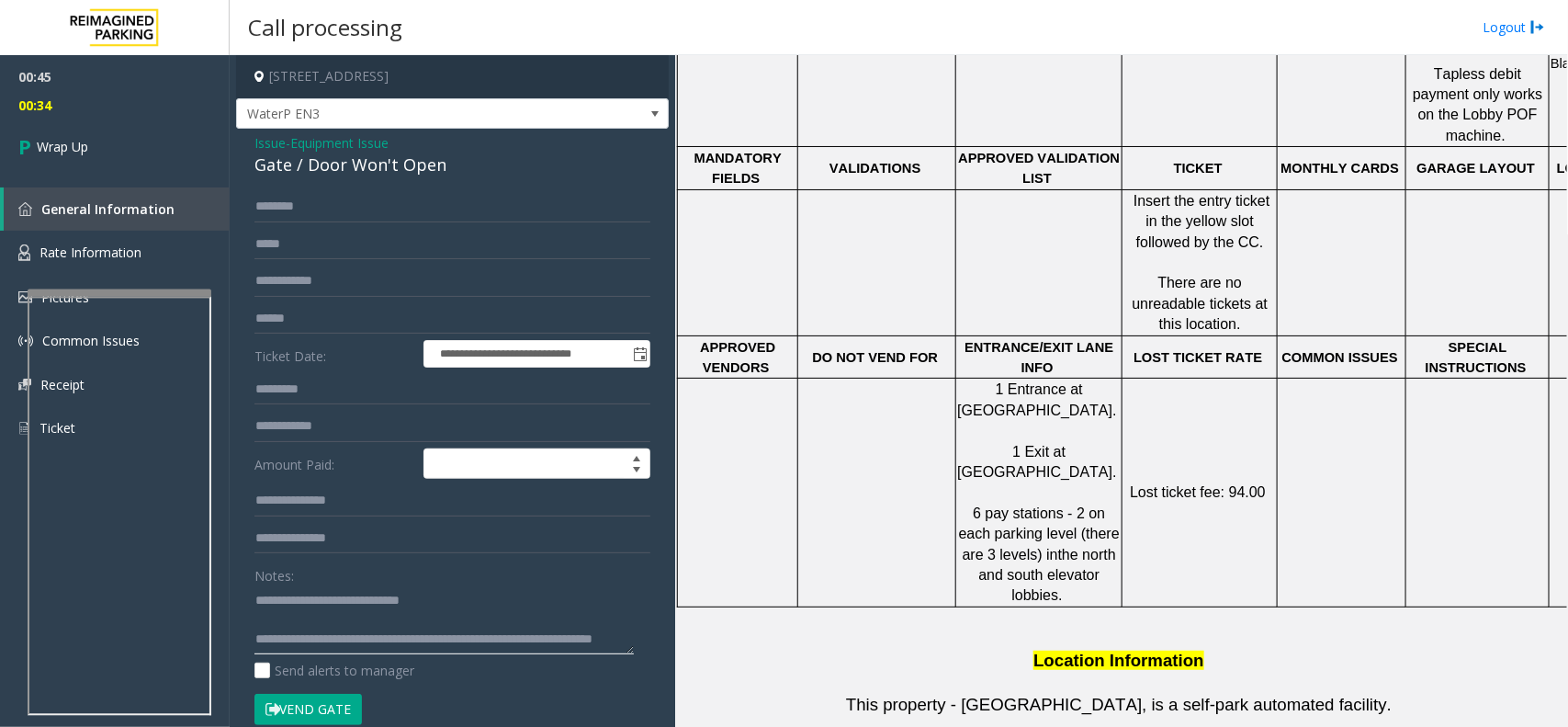
scroll to position [20, 0]
click at [342, 640] on textarea at bounding box center [444, 619] width 380 height 68
type textarea "**********"
click at [88, 150] on span "Wrap Up" at bounding box center [63, 147] width 52 height 20
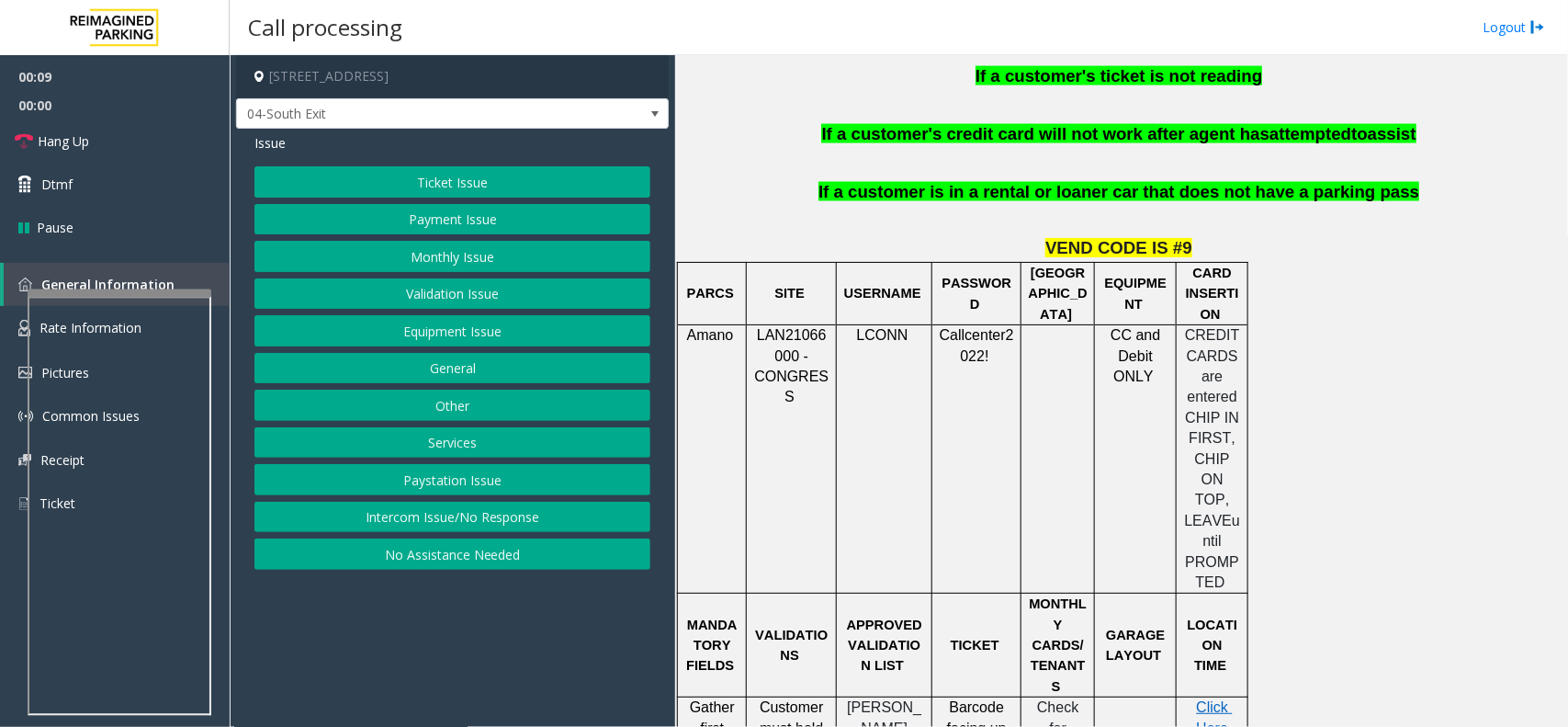
scroll to position [1378, 0]
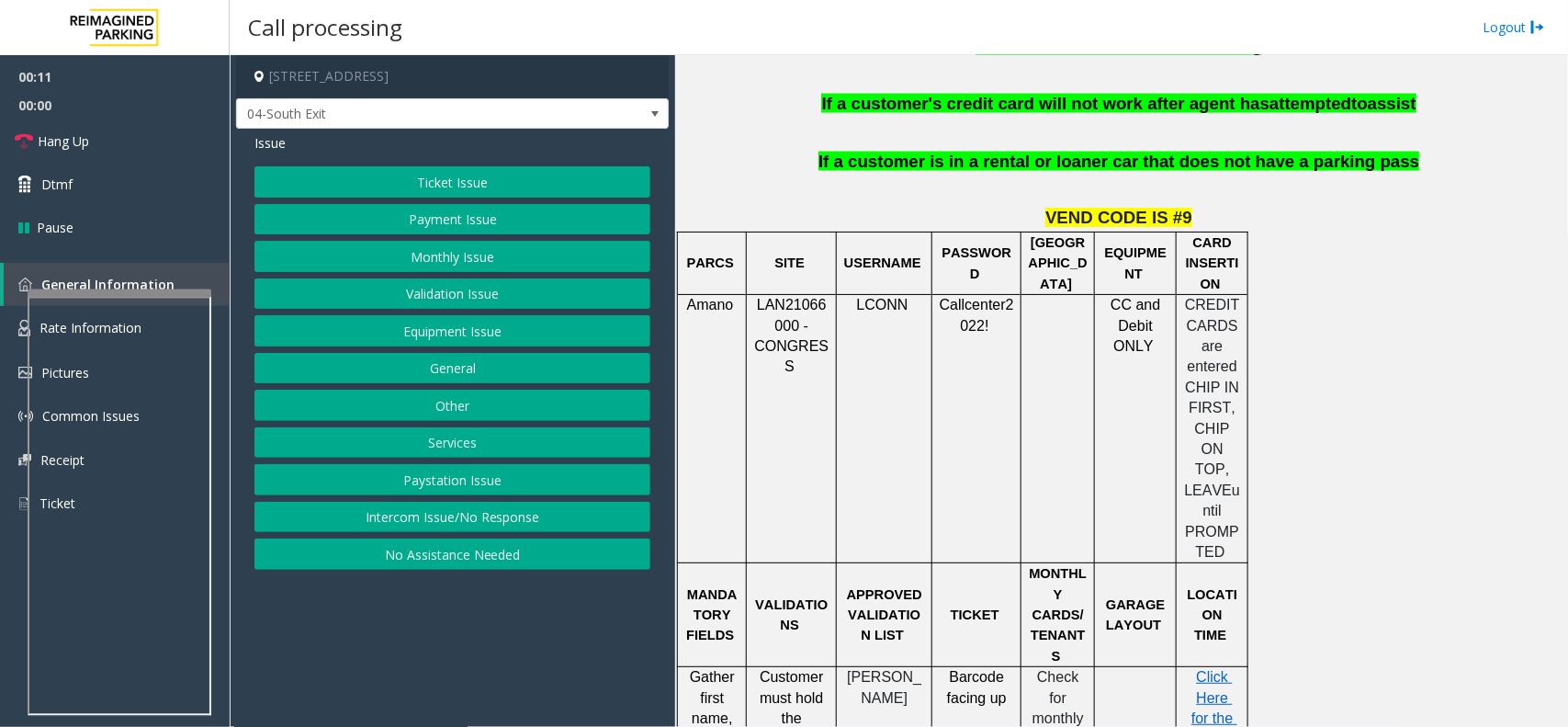
click at [781, 296] on span "LAN21066000 - CONGRESS" at bounding box center [792, 335] width 74 height 77
click at [476, 291] on button "Validation Issue" at bounding box center [452, 294] width 396 height 31
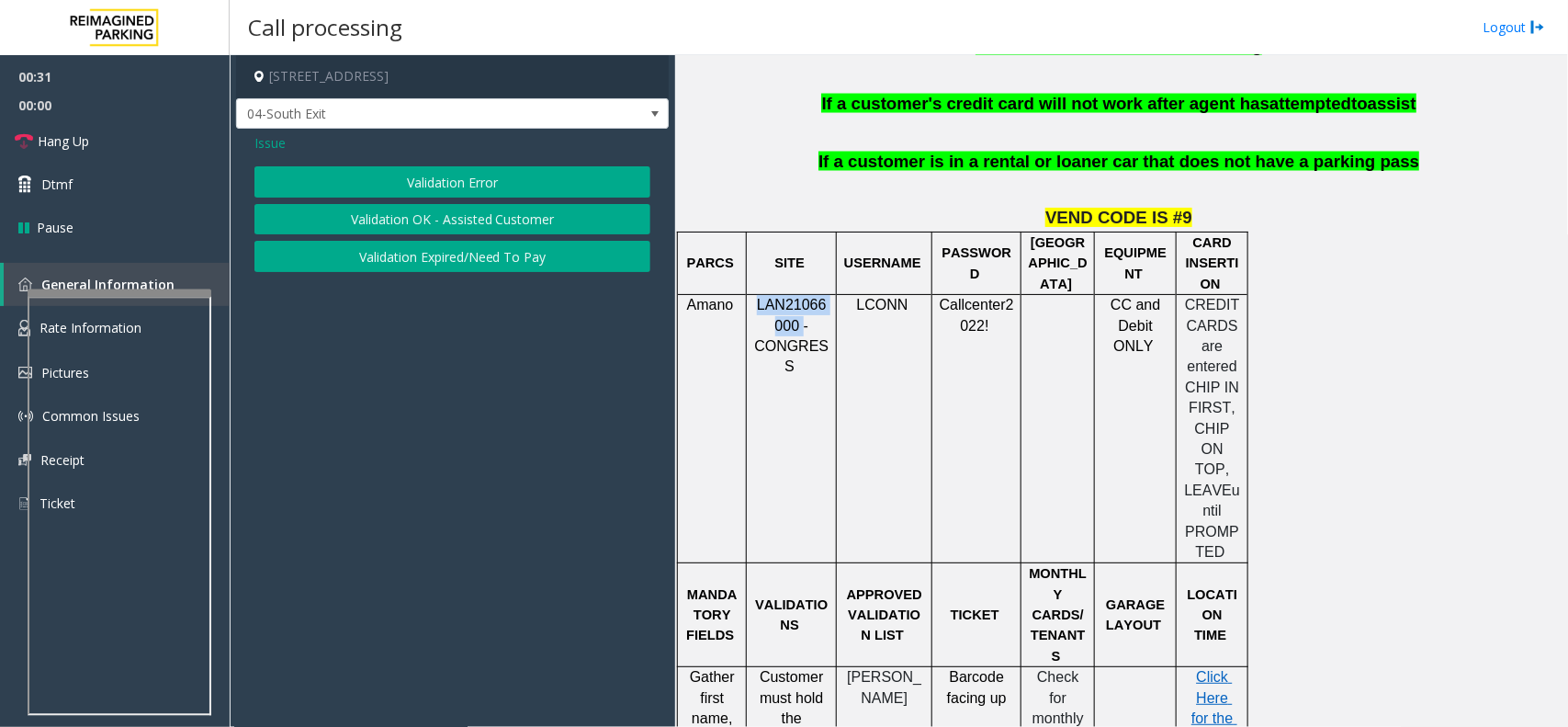
click at [442, 177] on button "Validation Error" at bounding box center [452, 182] width 396 height 31
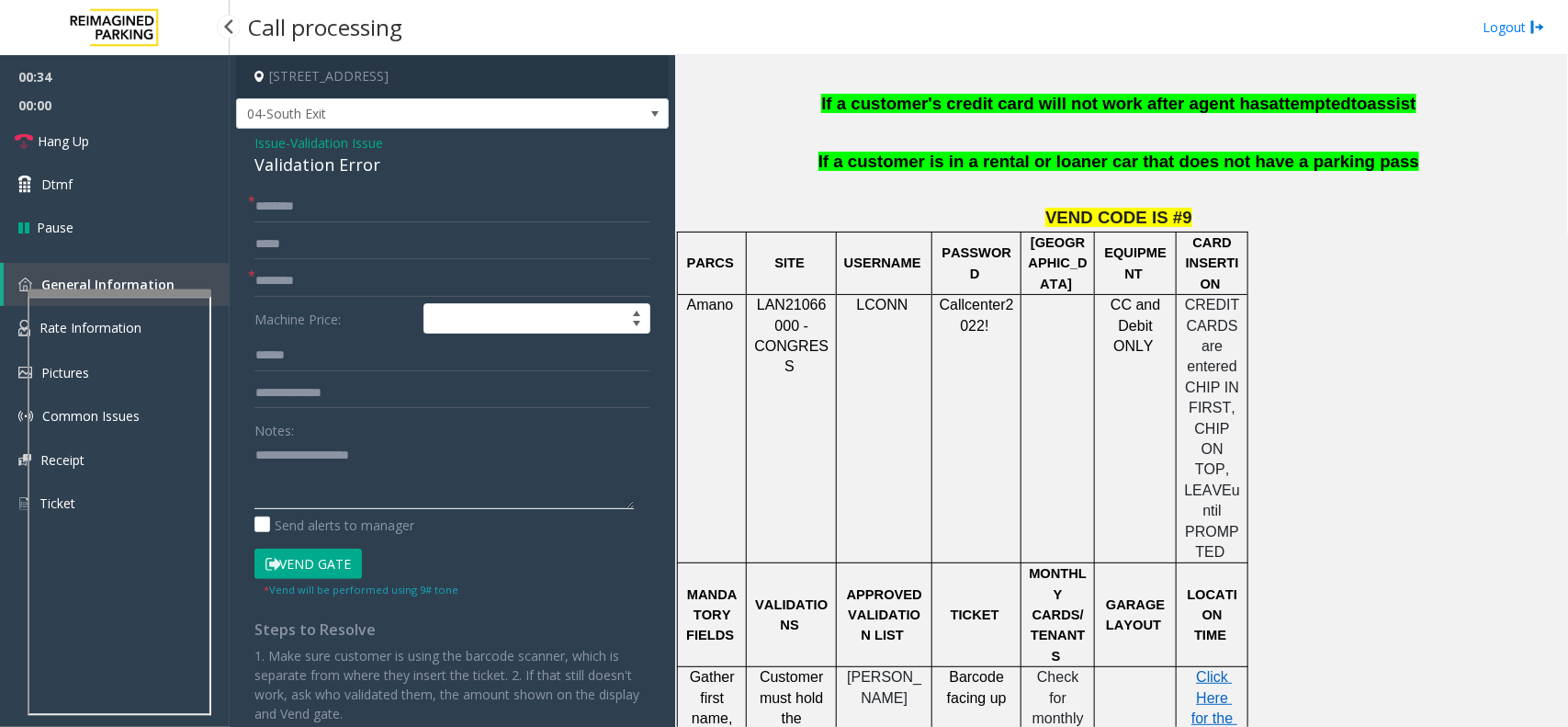
click at [277, 491] on textarea at bounding box center [444, 475] width 380 height 68
paste textarea "**********"
click at [341, 166] on div "Validation Error" at bounding box center [452, 164] width 396 height 24
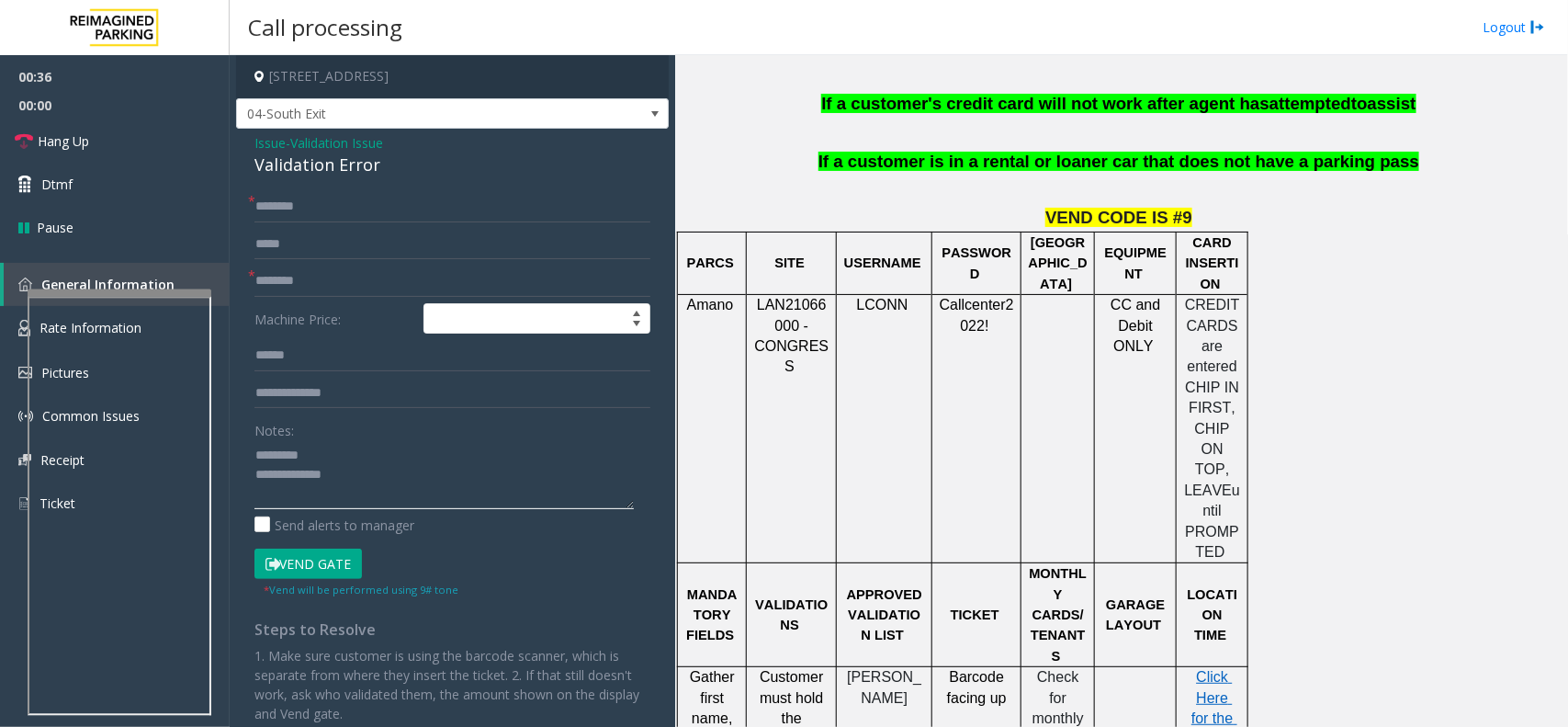
click at [317, 441] on textarea at bounding box center [444, 475] width 380 height 68
paste textarea "**********"
drag, startPoint x: 489, startPoint y: 467, endPoint x: 419, endPoint y: 512, distance: 83.2
click at [489, 467] on textarea at bounding box center [444, 475] width 380 height 68
click at [416, 512] on div "Notes: Send alerts to manager" at bounding box center [452, 474] width 396 height 120
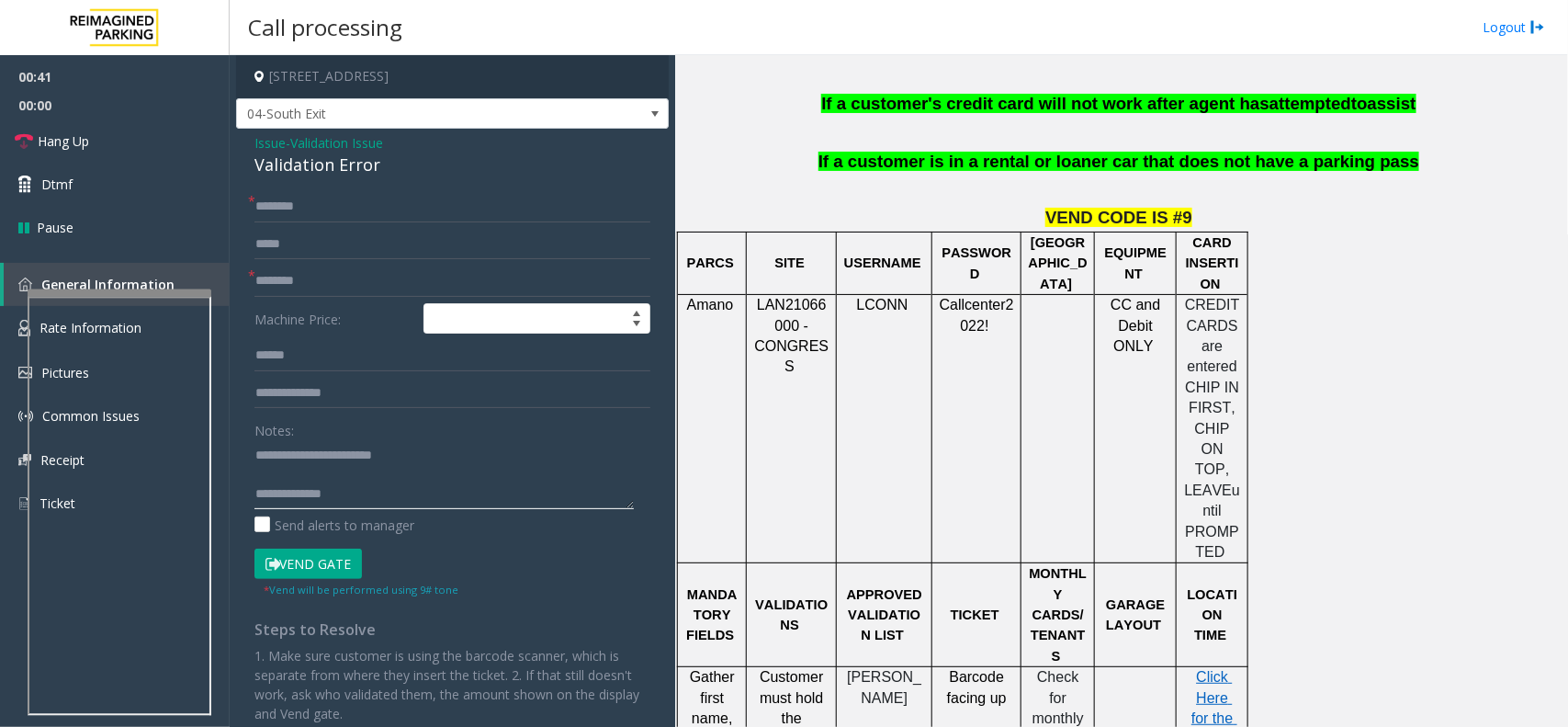
paste textarea "**********"
click at [412, 483] on textarea at bounding box center [444, 475] width 380 height 68
click at [374, 503] on textarea at bounding box center [444, 475] width 380 height 68
paste textarea "**********"
type textarea "**********"
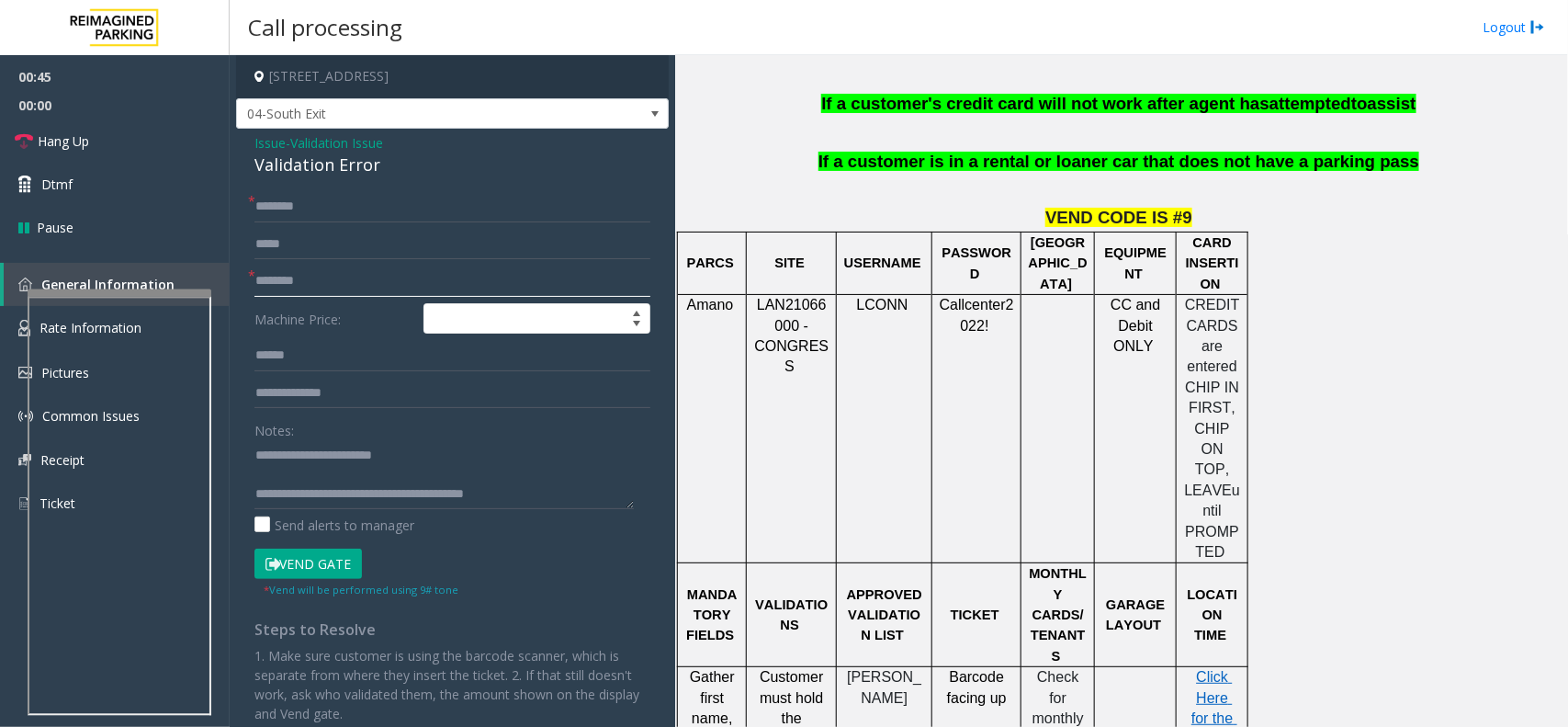
click at [340, 291] on input "text" at bounding box center [452, 281] width 396 height 31
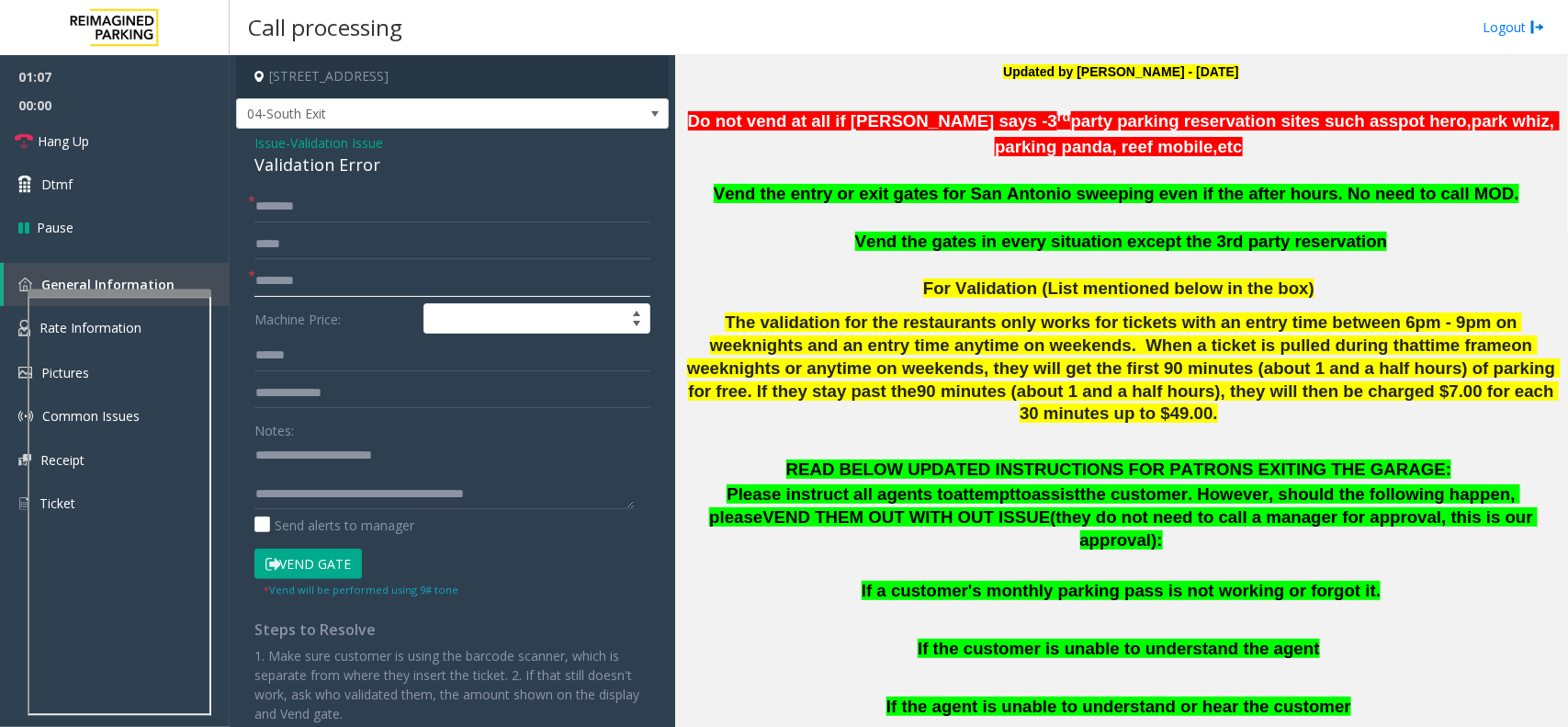
scroll to position [230, 0]
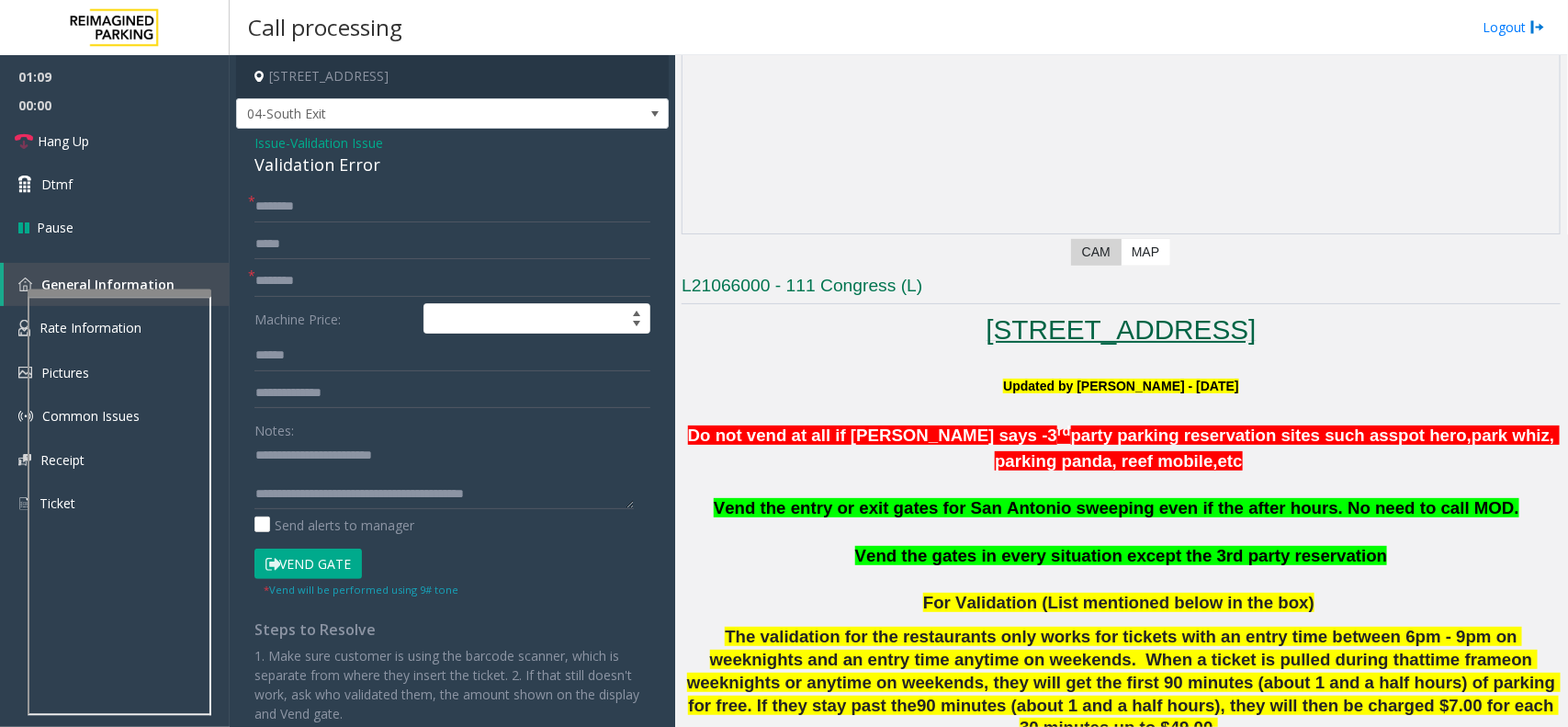
drag, startPoint x: 896, startPoint y: 324, endPoint x: 919, endPoint y: 358, distance: 41.0
click at [1180, 324] on h1 "111 Congress Plaza Austin, TX" at bounding box center [1122, 329] width 879 height 38
click at [336, 282] on input "text" at bounding box center [452, 281] width 396 height 31
paste input "**********"
type input "**********"
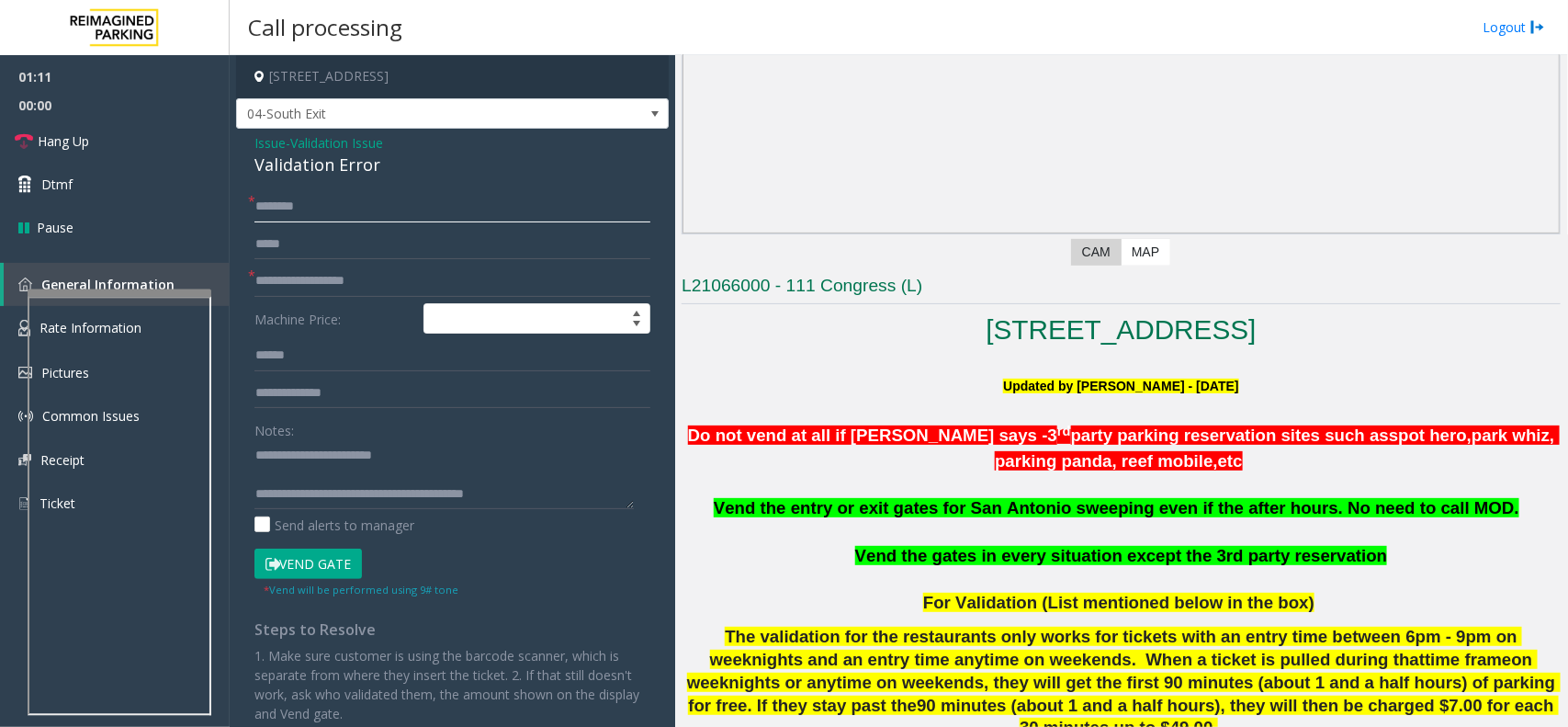
click at [352, 204] on input "text" at bounding box center [452, 206] width 396 height 31
type input "******"
click at [365, 369] on input "text" at bounding box center [452, 355] width 396 height 31
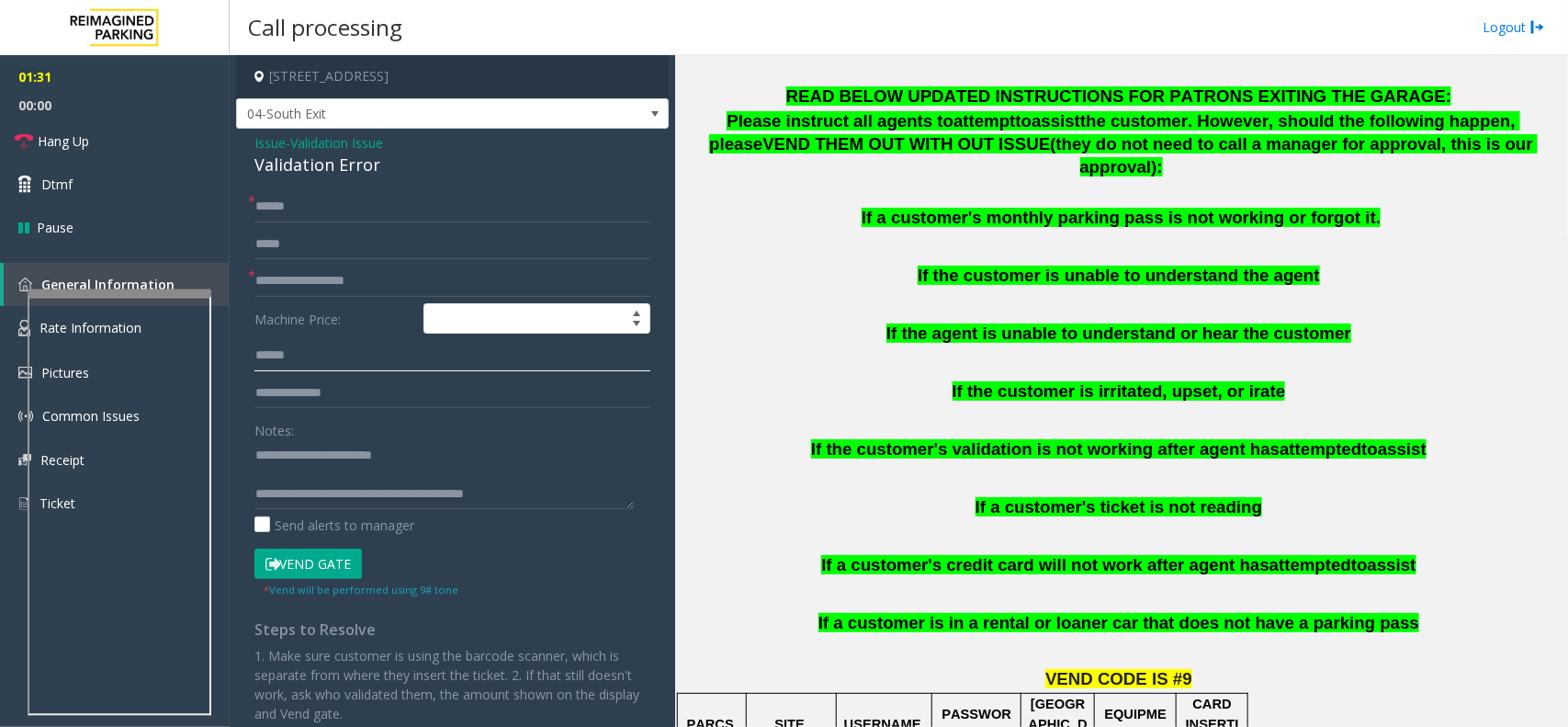
scroll to position [919, 0]
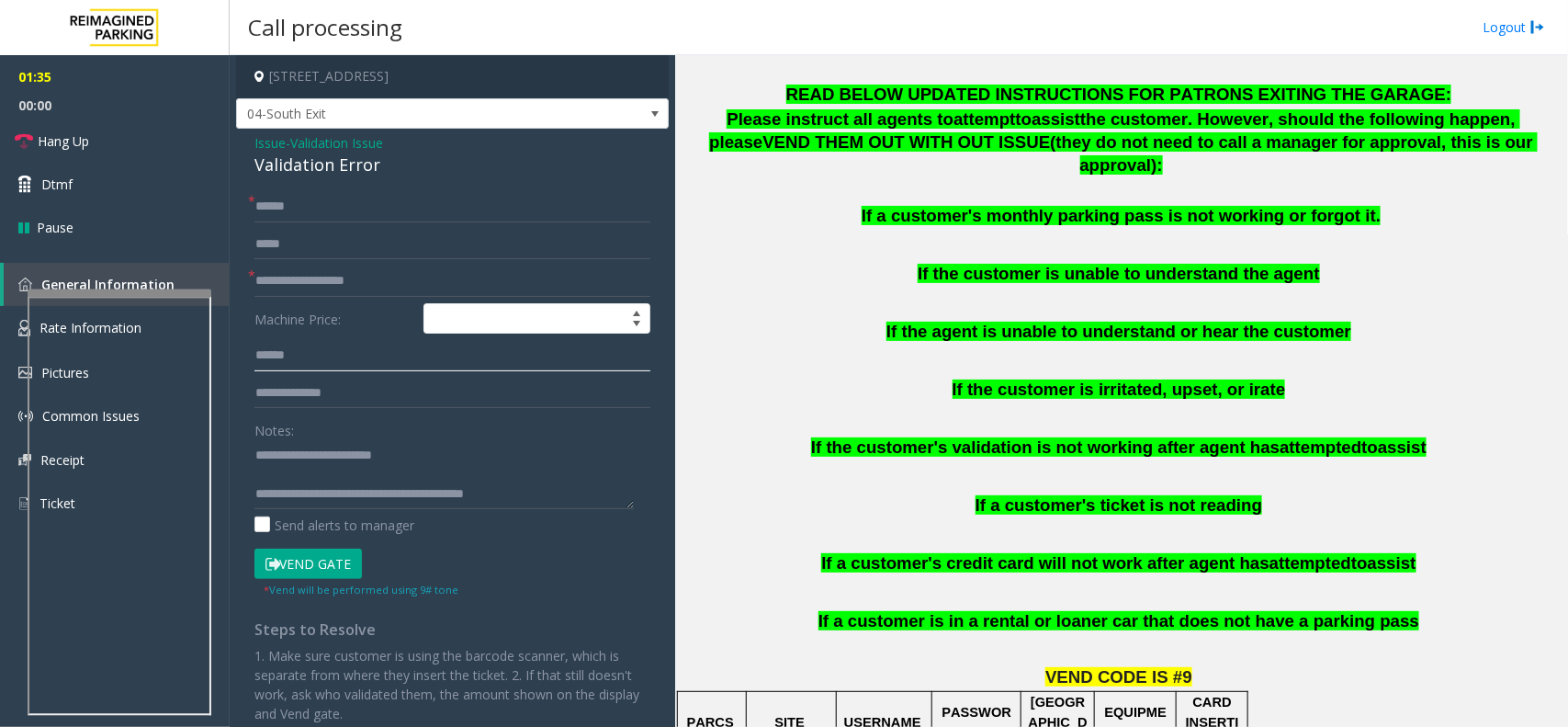
click at [287, 351] on input "text" at bounding box center [452, 355] width 396 height 31
click at [374, 341] on input "text" at bounding box center [452, 355] width 396 height 31
click at [346, 360] on input "text" at bounding box center [452, 355] width 396 height 31
type input "*"
type input "******"
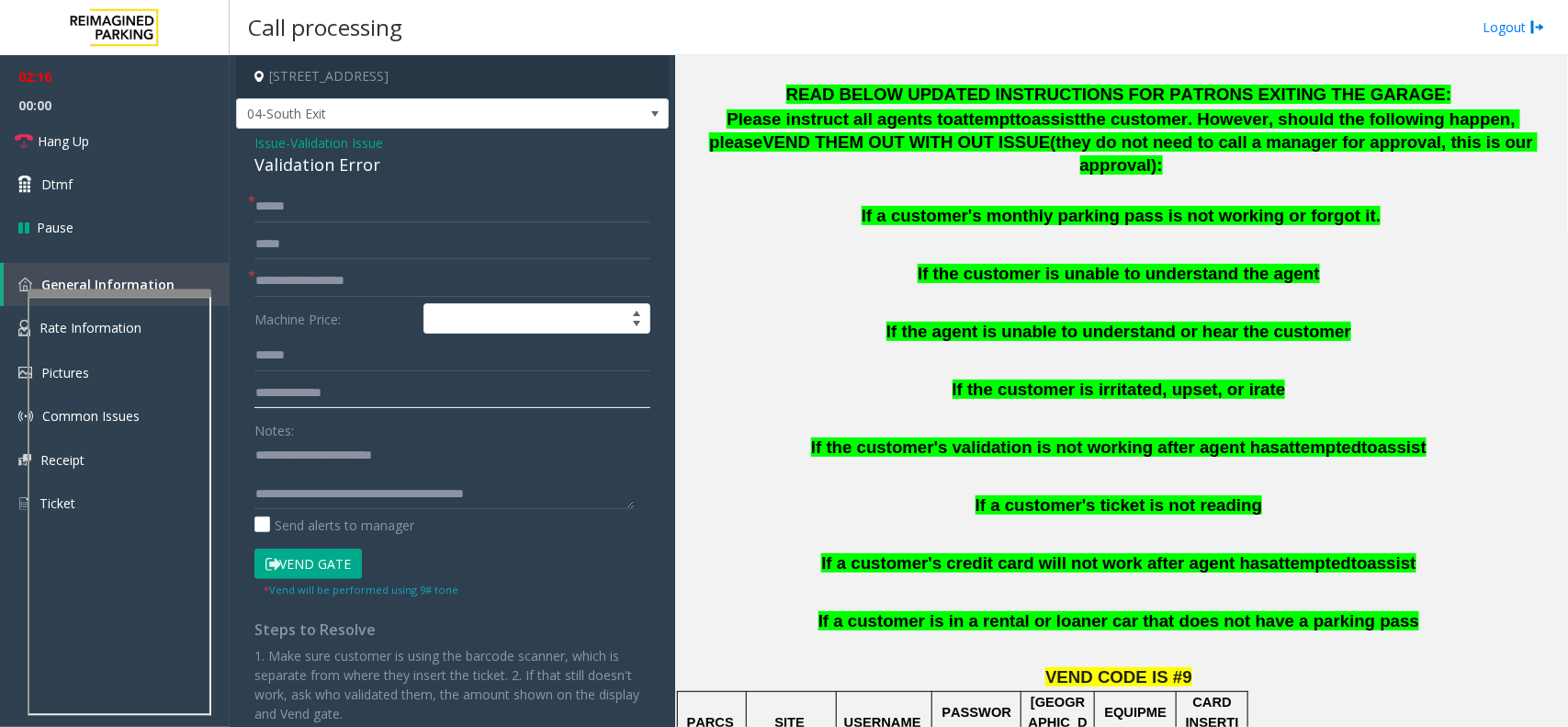
click at [364, 400] on input "text" at bounding box center [452, 393] width 396 height 31
drag, startPoint x: 999, startPoint y: 456, endPoint x: 1260, endPoint y: 452, distance: 261.0
click at [1260, 494] on p "If a customer's ticket is not reading" at bounding box center [1122, 505] width 879 height 23
click at [305, 405] on input "text" at bounding box center [452, 393] width 396 height 31
click at [350, 551] on button "Vend Gate" at bounding box center [308, 564] width 108 height 31
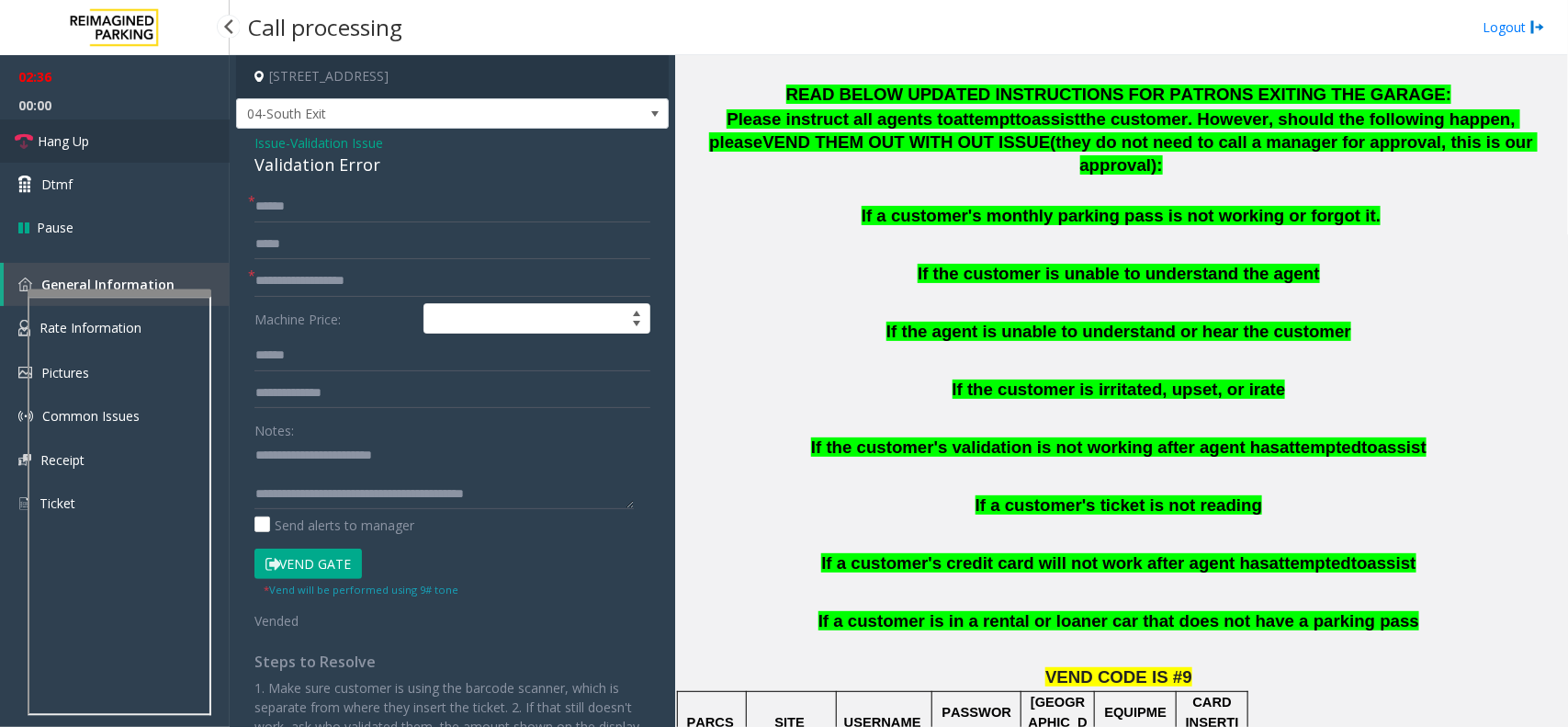
click at [101, 128] on link "Hang Up" at bounding box center [115, 141] width 230 height 43
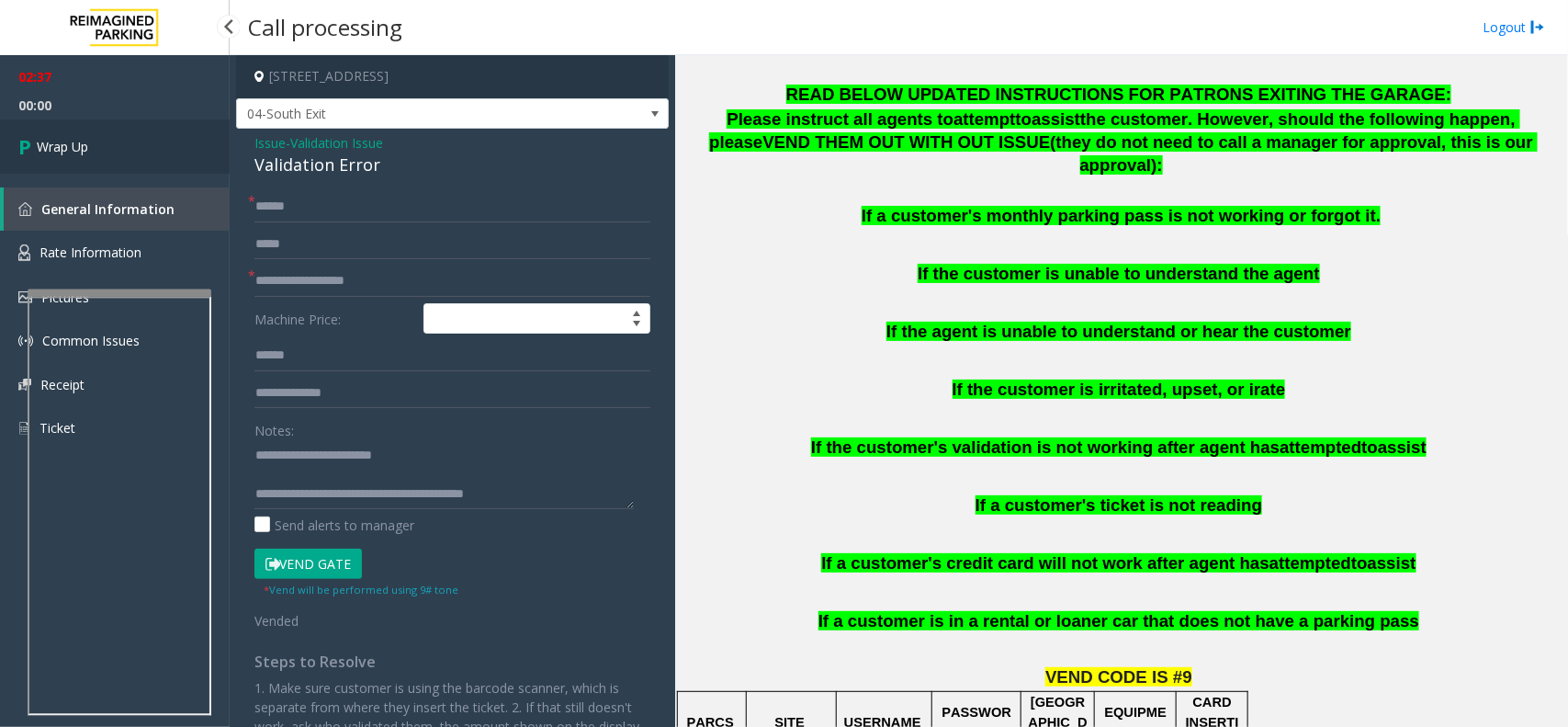
click at [101, 133] on link "Wrap Up" at bounding box center [115, 146] width 230 height 54
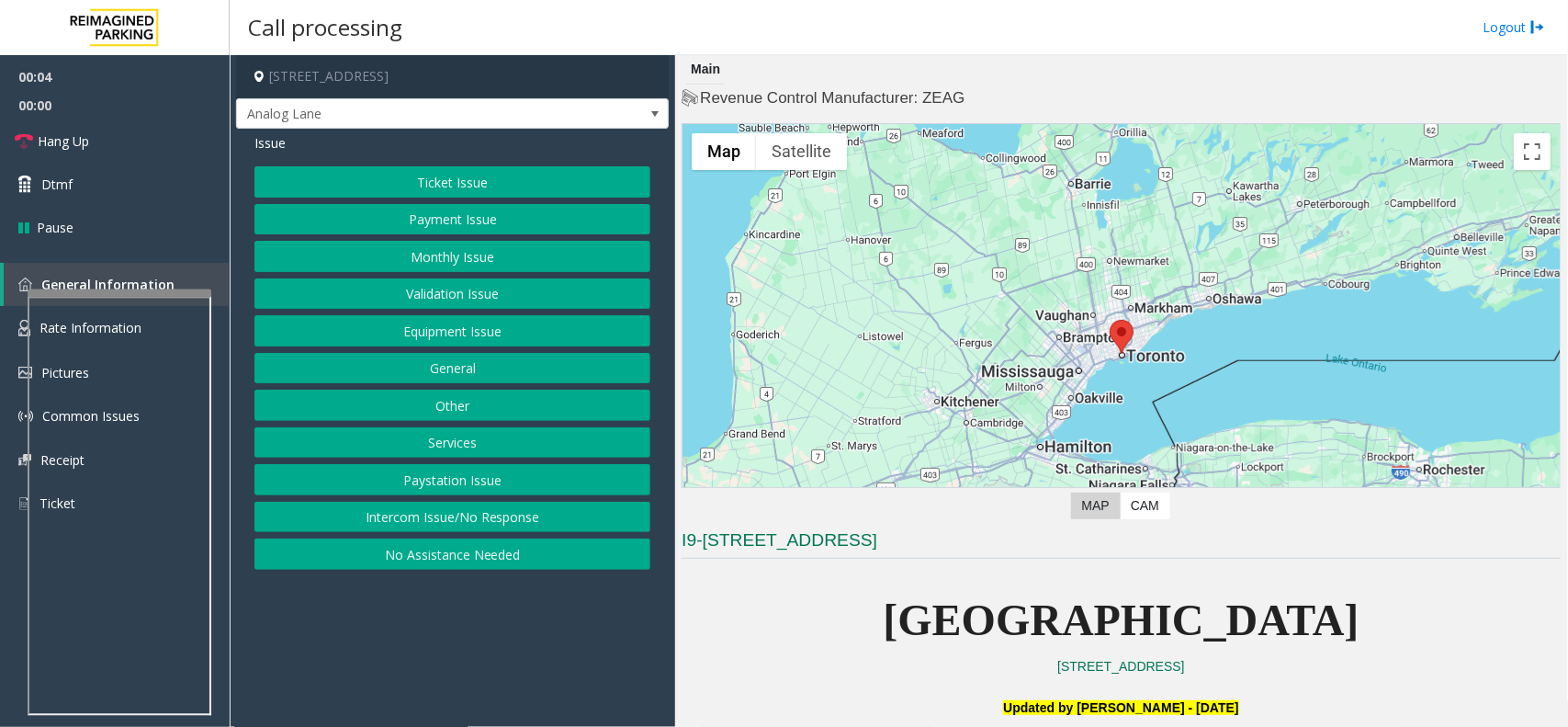
click at [405, 532] on button "Intercom Issue/No Response" at bounding box center [452, 518] width 396 height 31
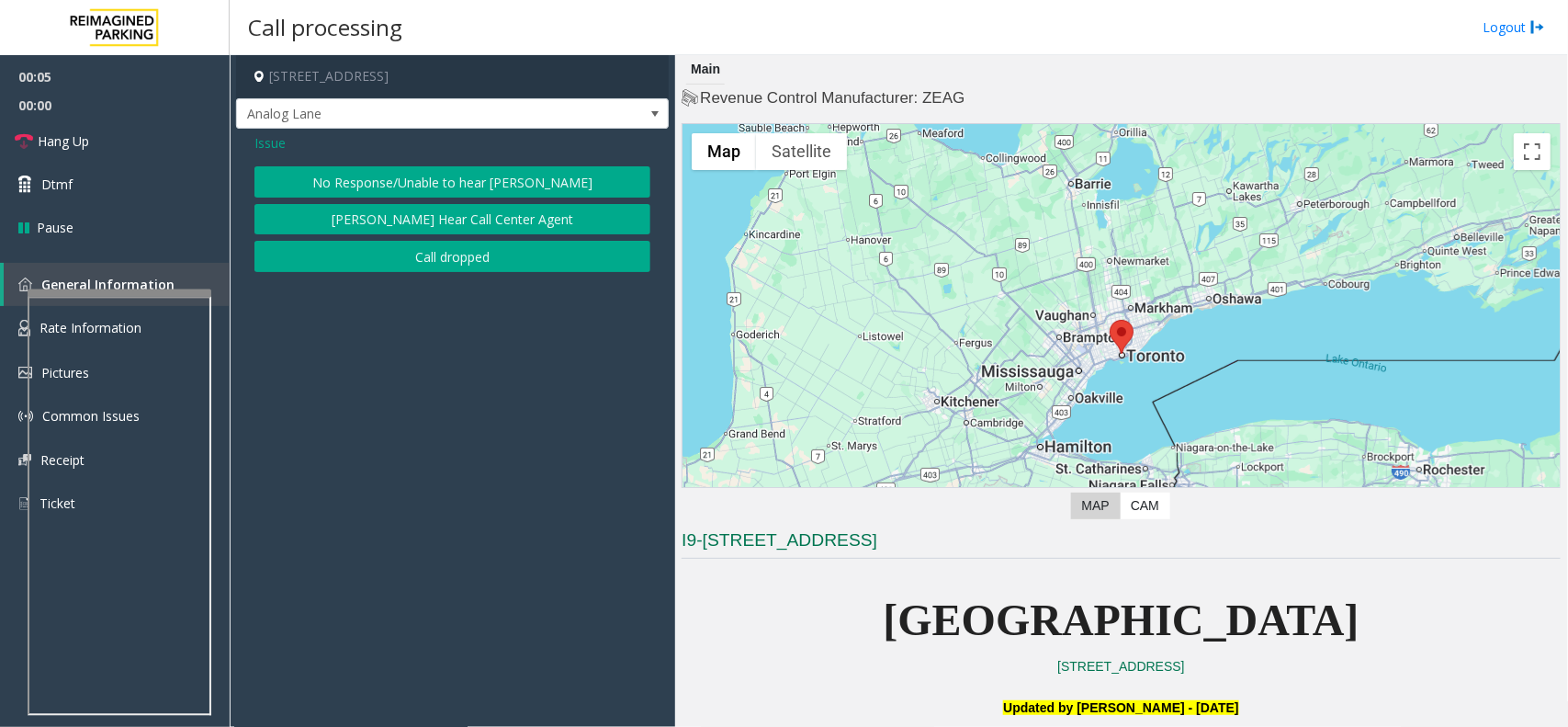
drag, startPoint x: 469, startPoint y: 188, endPoint x: 458, endPoint y: 187, distance: 11.0
click at [469, 187] on button "No Response/Unable to hear [PERSON_NAME]" at bounding box center [452, 182] width 396 height 31
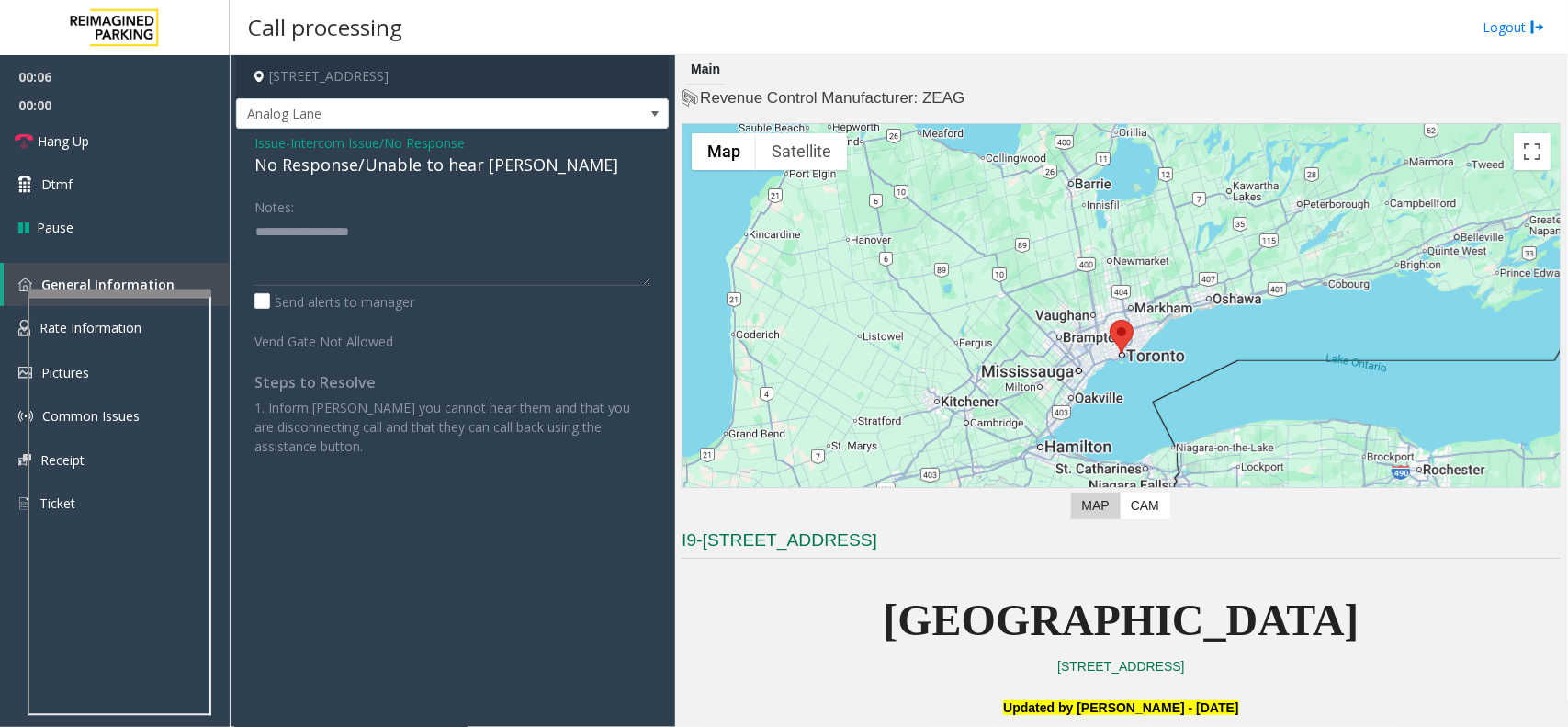
click at [409, 167] on div "No Response/Unable to hear [PERSON_NAME]" at bounding box center [452, 164] width 396 height 24
type textarea "**********"
click at [82, 143] on span "Hang Up" at bounding box center [63, 141] width 52 height 20
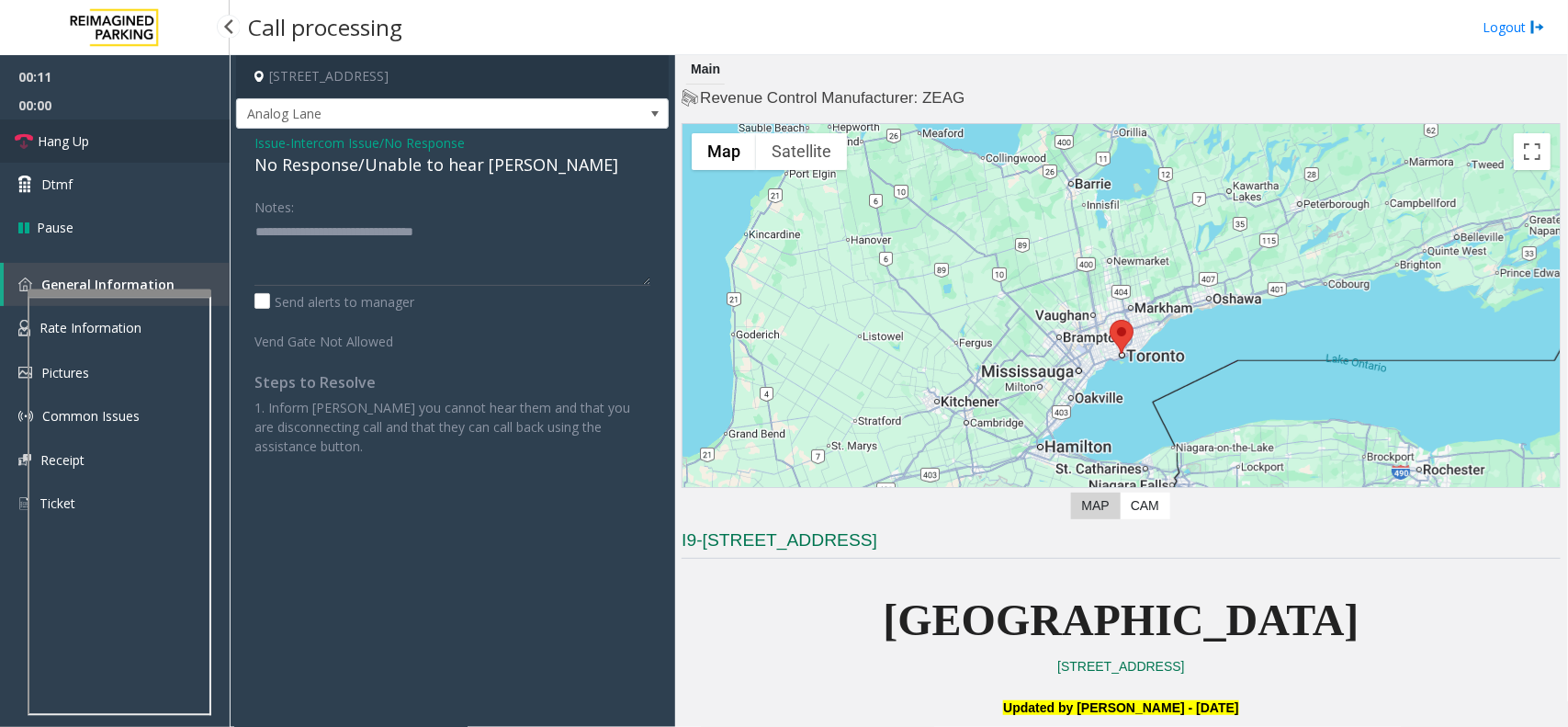
click at [82, 143] on span "Hang Up" at bounding box center [63, 141] width 52 height 20
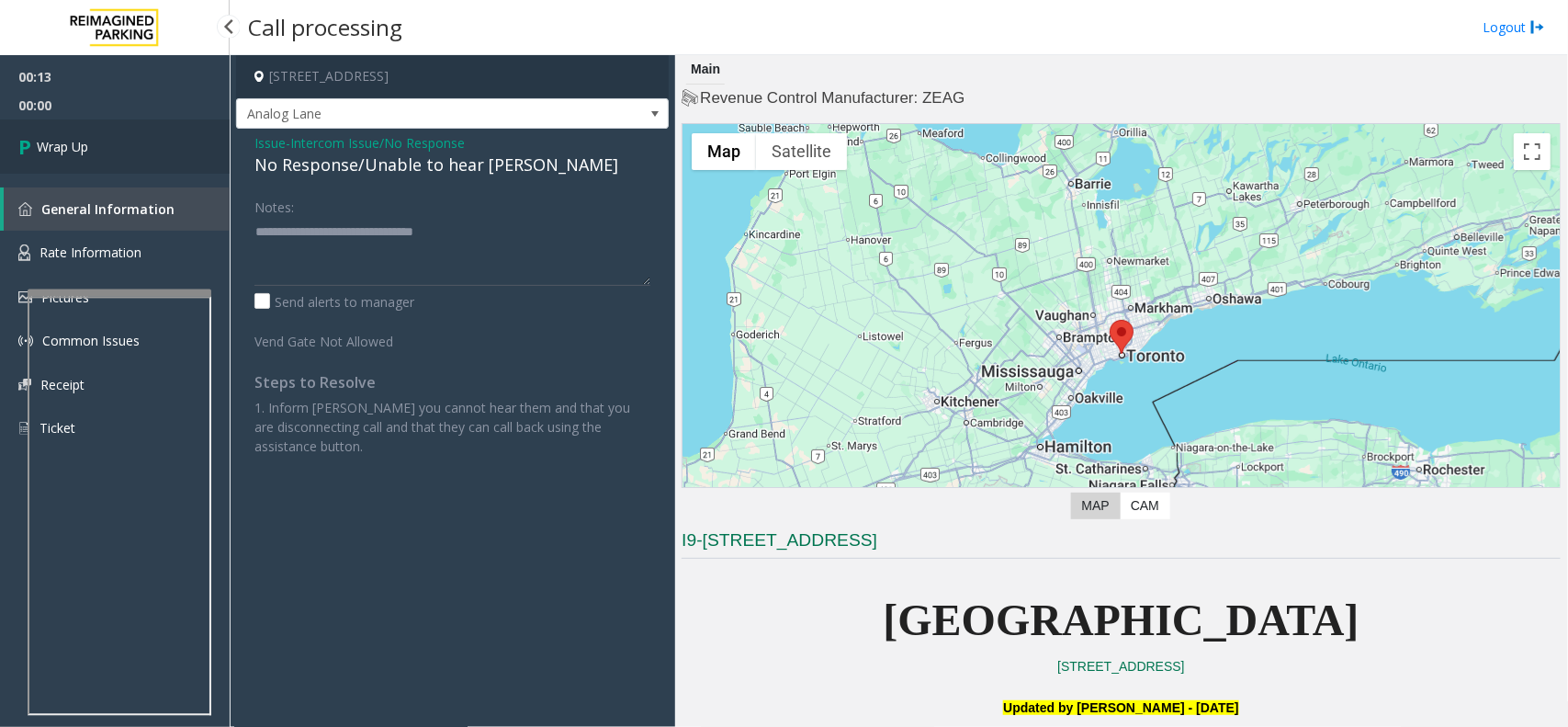
click at [82, 143] on span "Wrap Up" at bounding box center [63, 147] width 52 height 20
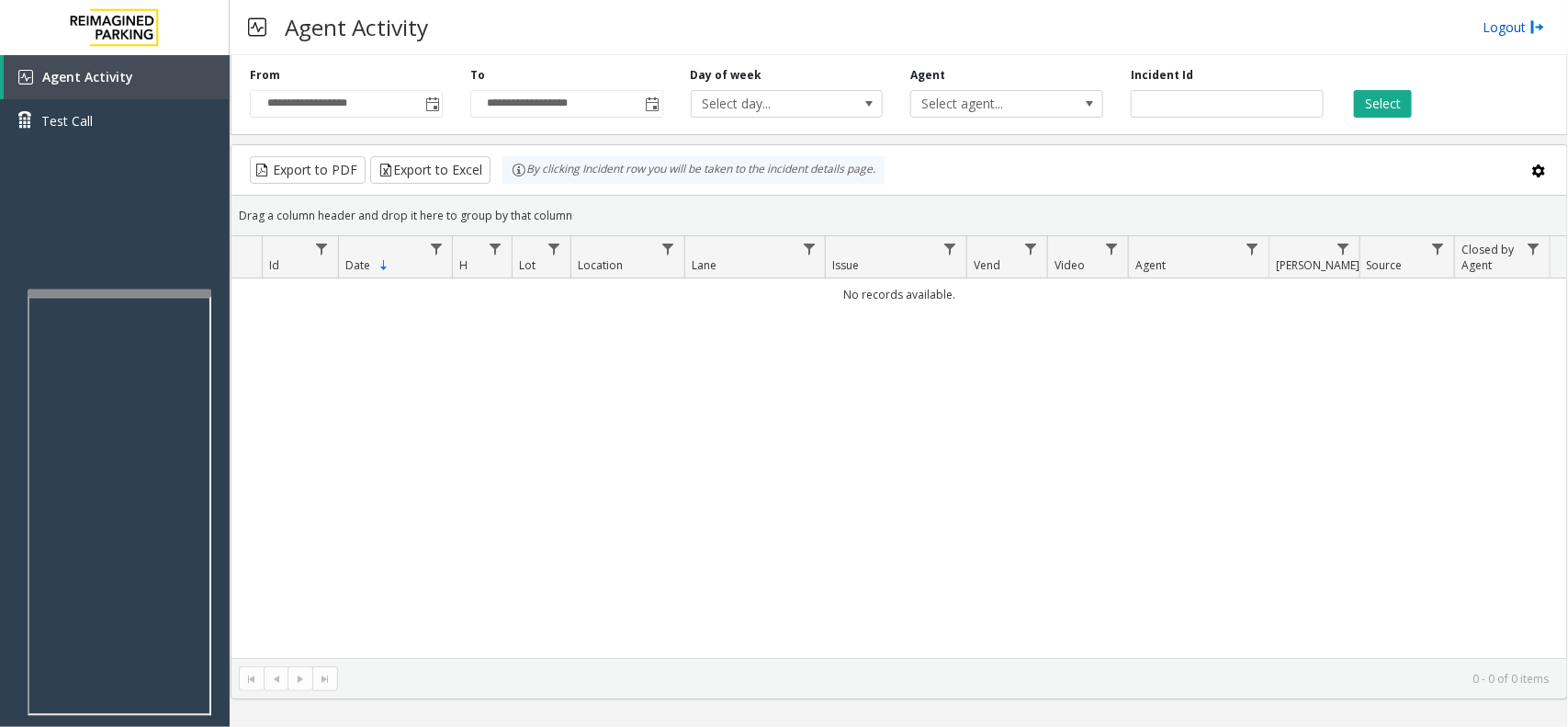
click at [1521, 18] on link "Logout" at bounding box center [1514, 27] width 63 height 20
